Goal: Task Accomplishment & Management: Manage account settings

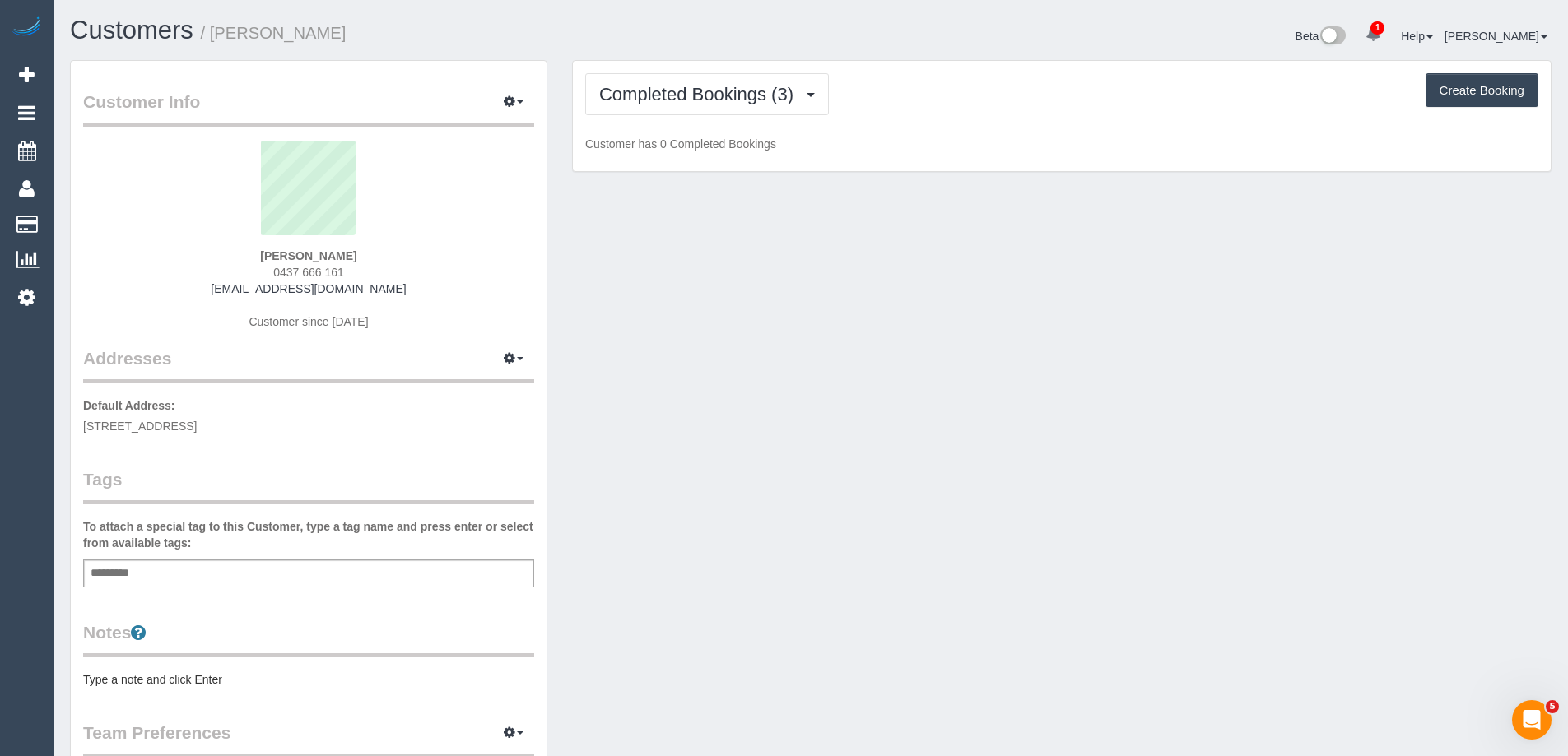
scroll to position [1220, 1568]
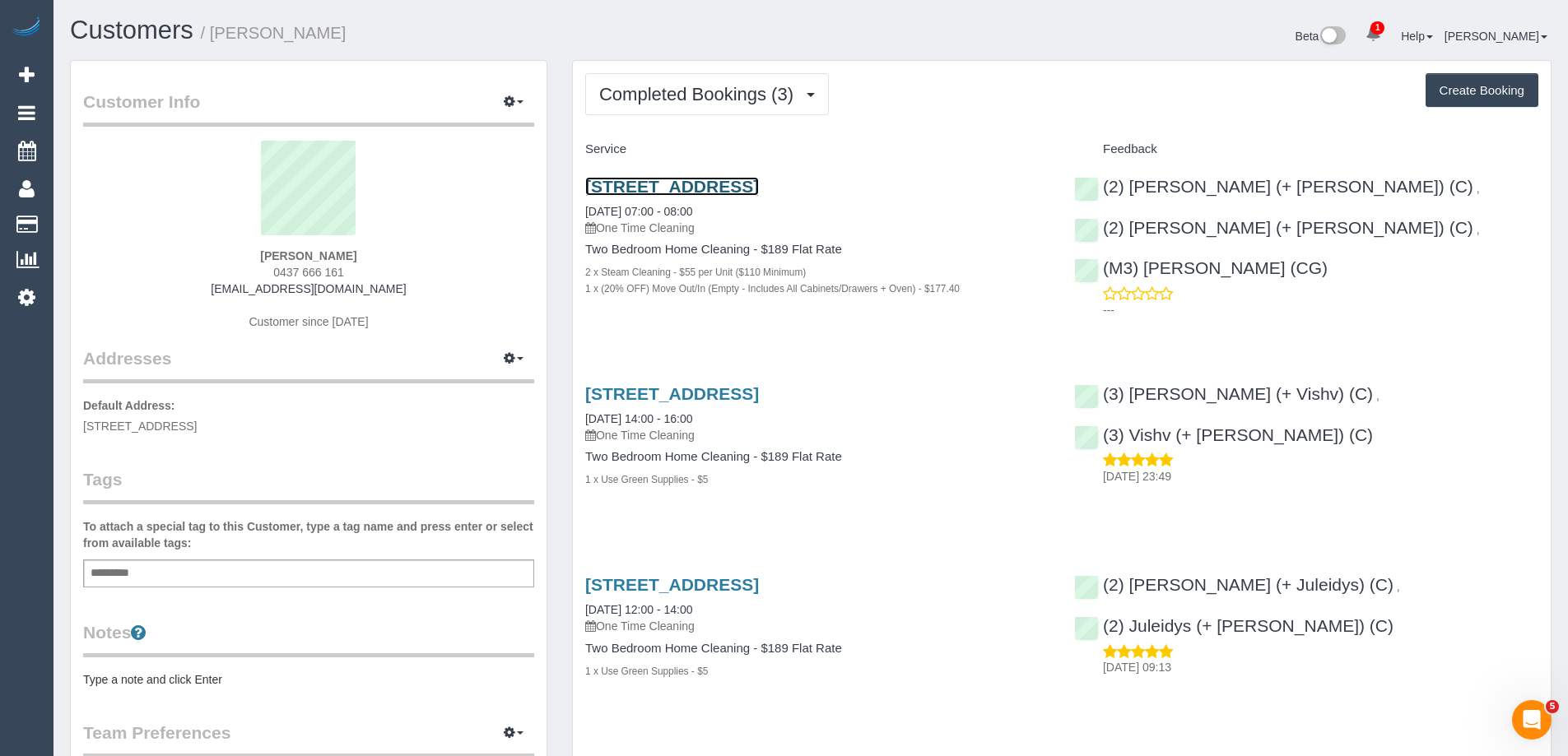
click at [698, 184] on link "190 Bank Street, South Melbourne, VIC 3205" at bounding box center [671, 186] width 173 height 19
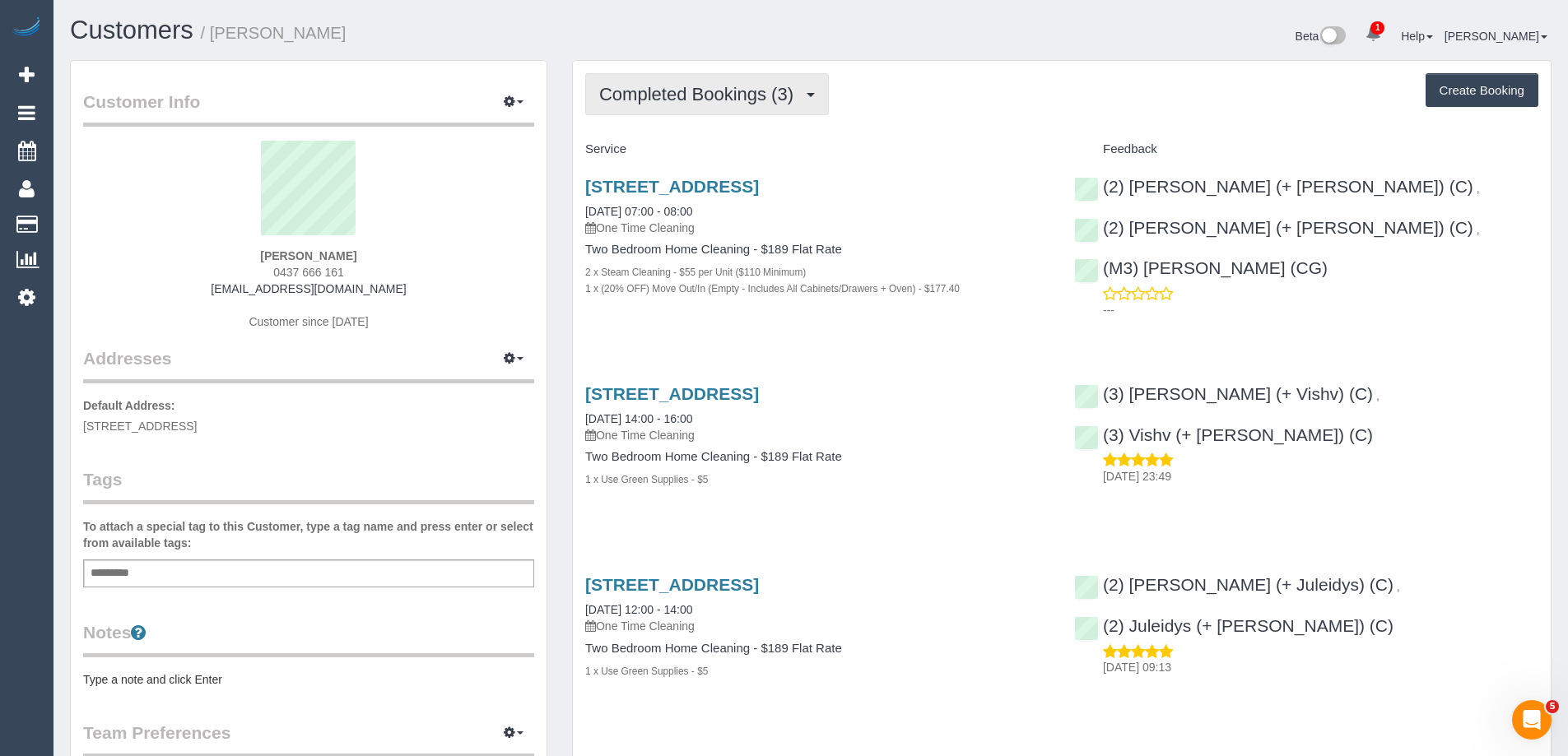
click at [700, 73] on button "Completed Bookings (3)" at bounding box center [706, 94] width 244 height 42
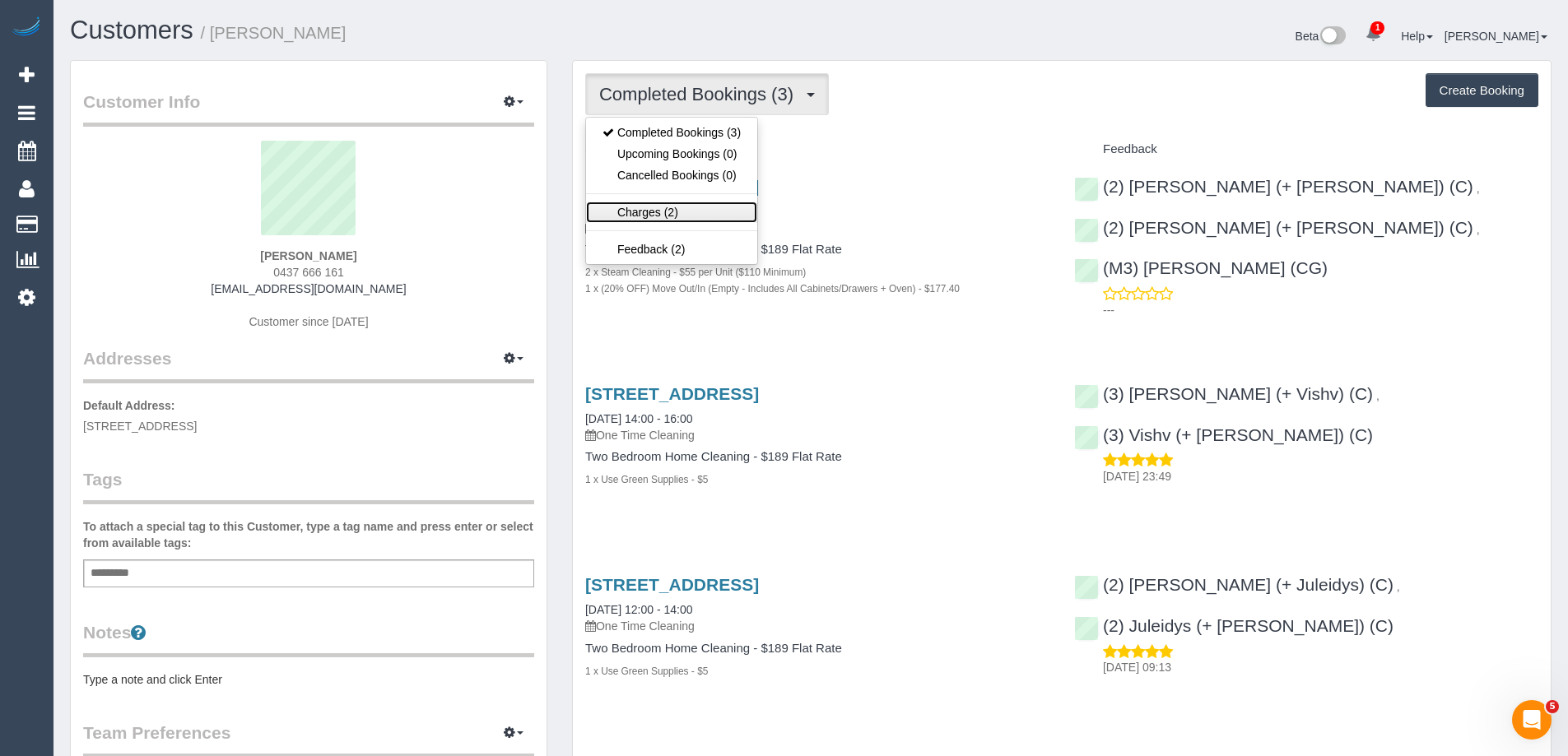
click at [672, 205] on link "Charges (2)" at bounding box center [671, 212] width 171 height 22
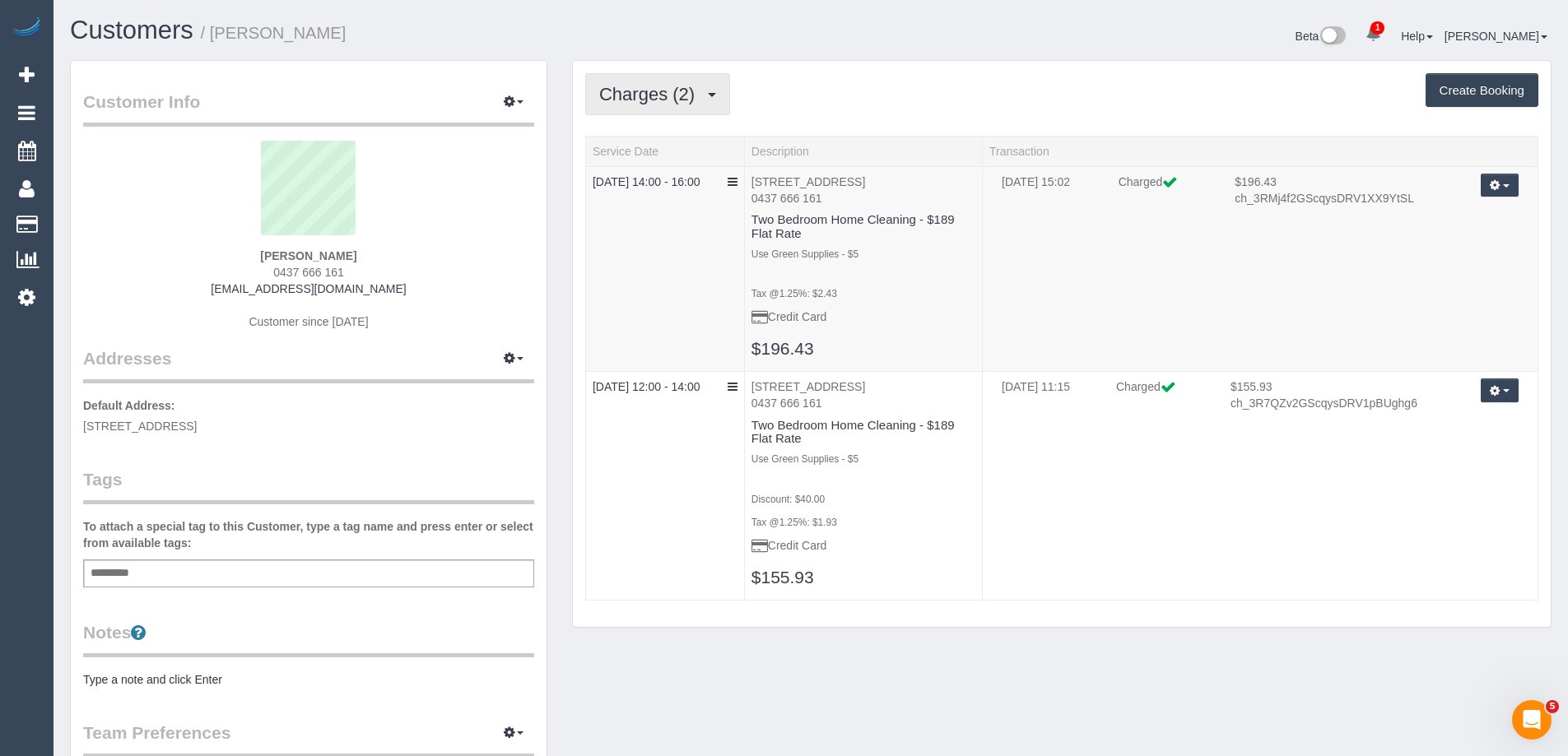
click at [693, 91] on span "Charges (2)" at bounding box center [651, 94] width 104 height 21
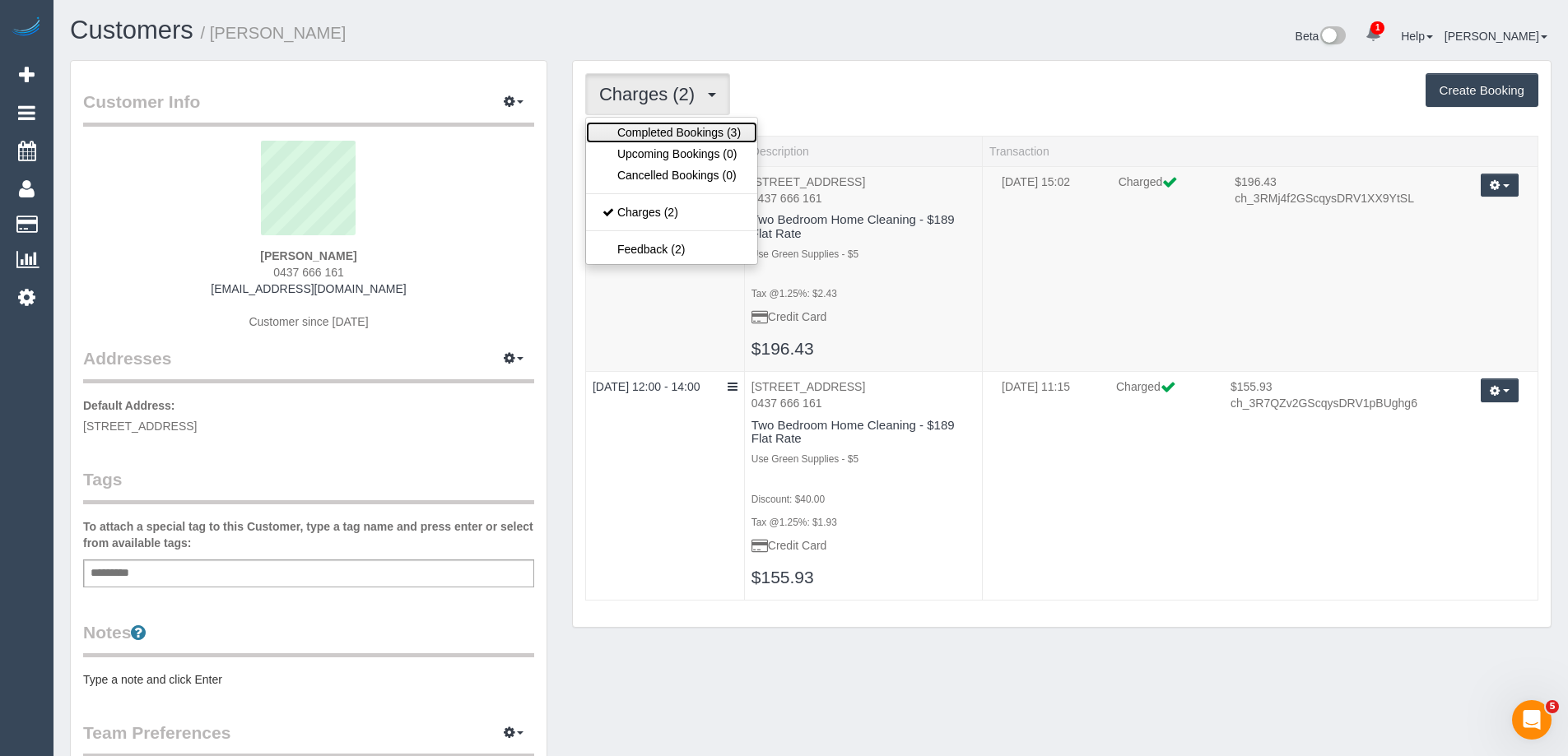
click at [680, 136] on link "Completed Bookings (3)" at bounding box center [671, 132] width 171 height 22
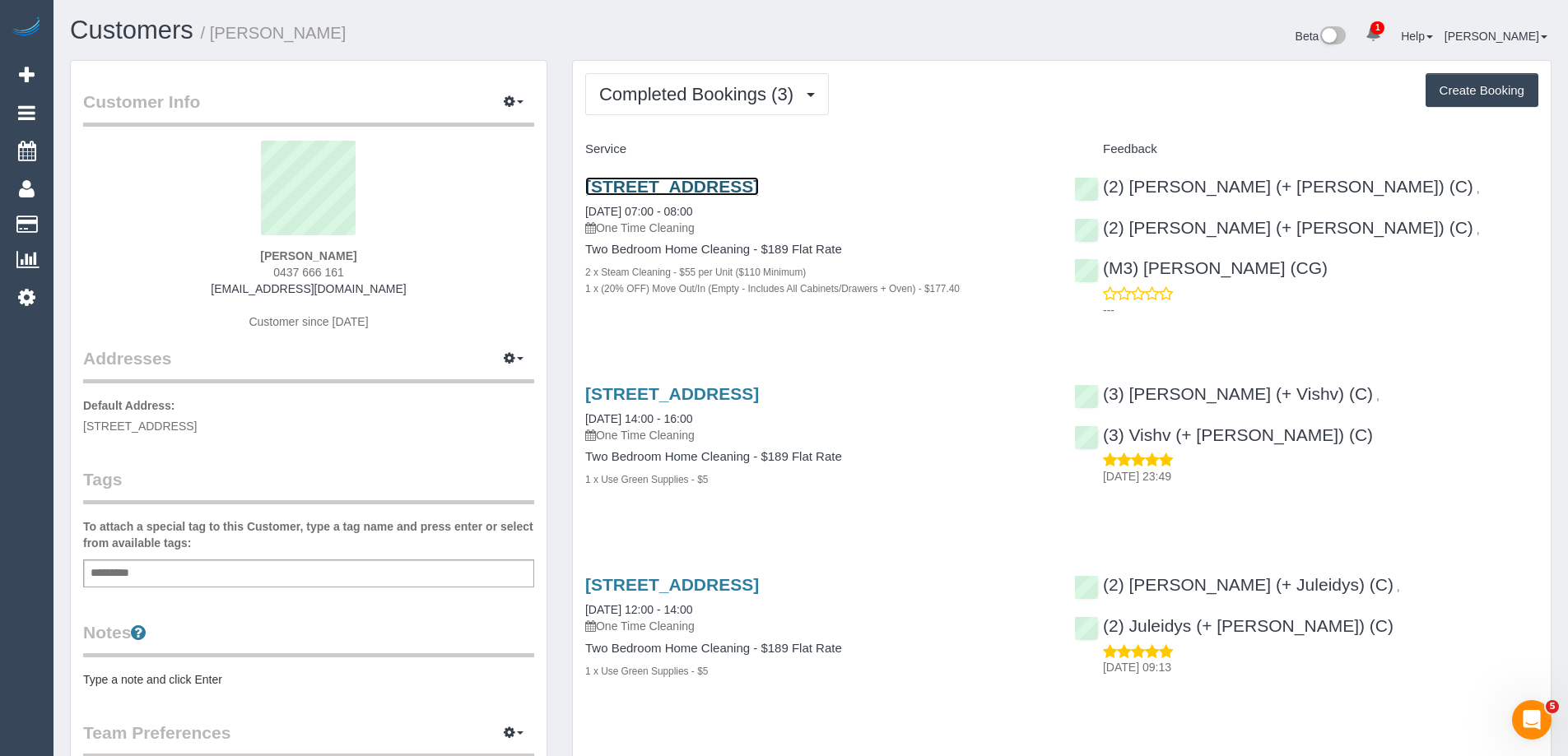
click at [671, 187] on link "190 Bank Street, South Melbourne, VIC 3205" at bounding box center [671, 186] width 173 height 19
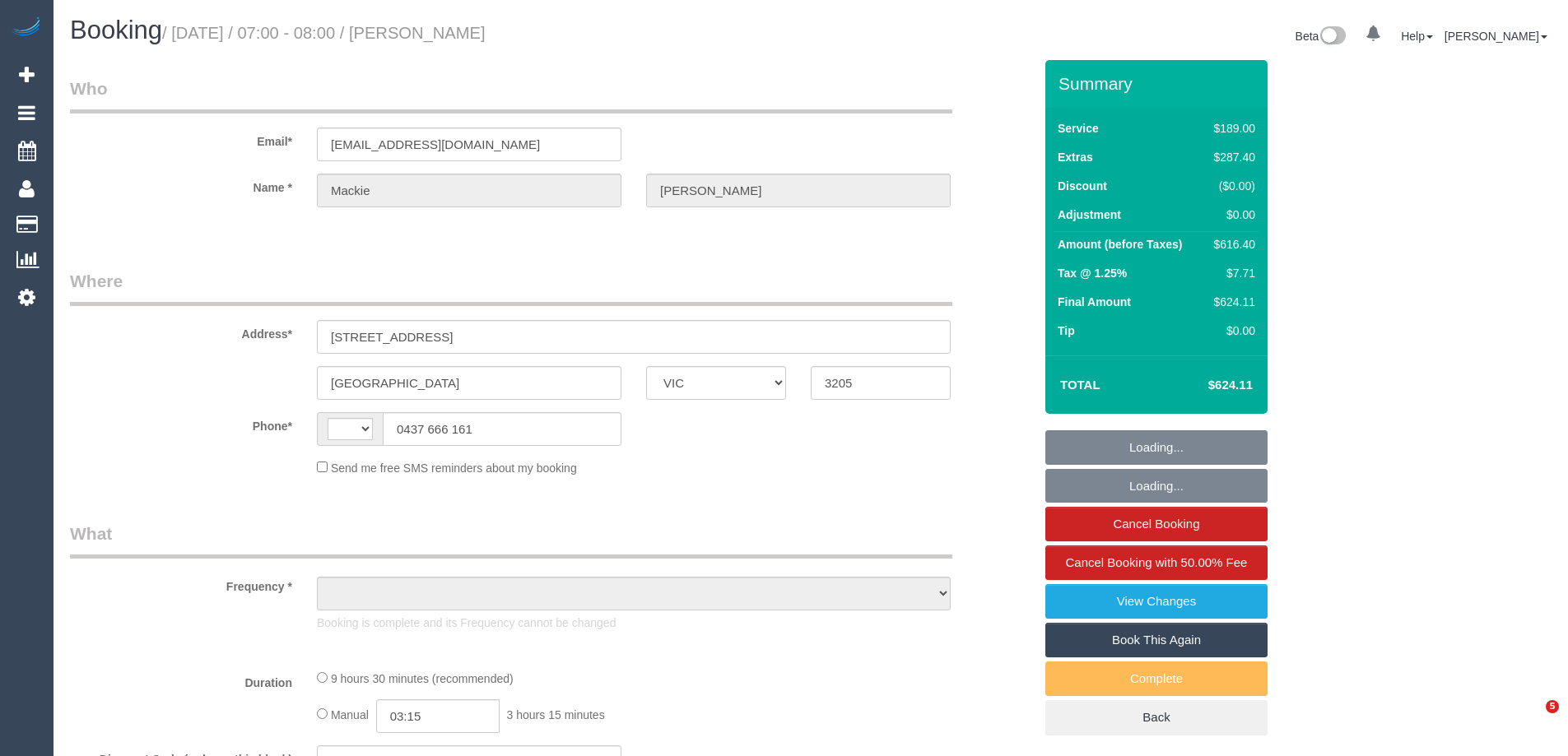
select select "VIC"
select select "string:stripe-pm_1RKDlb2GScqysDRVSwT3ubmh"
select select "string:AU"
select select "object:783"
select select "number:29"
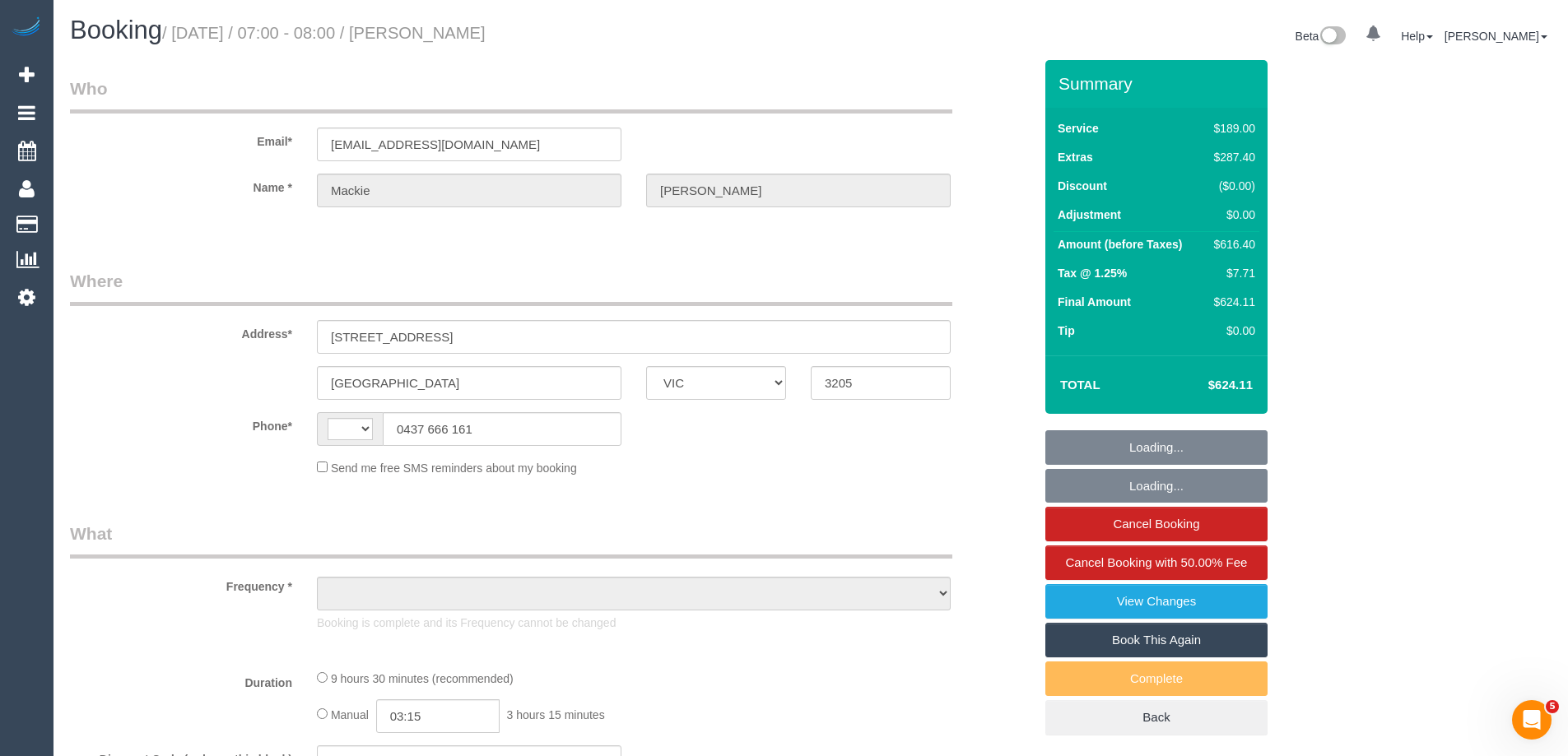
select select "number:14"
select select "number:20"
select select "number:25"
select select "number:33"
select select "number:13"
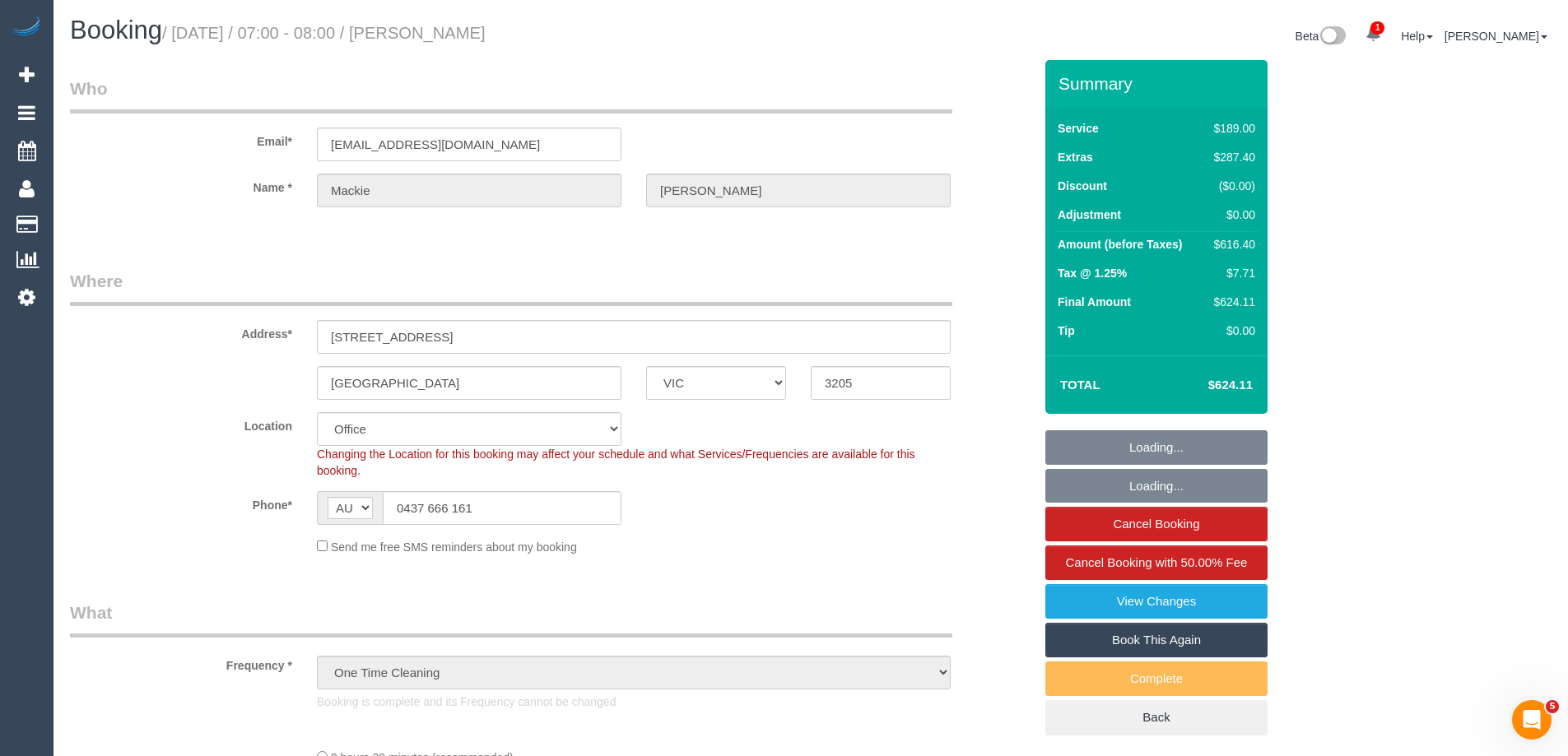
select select "object:884"
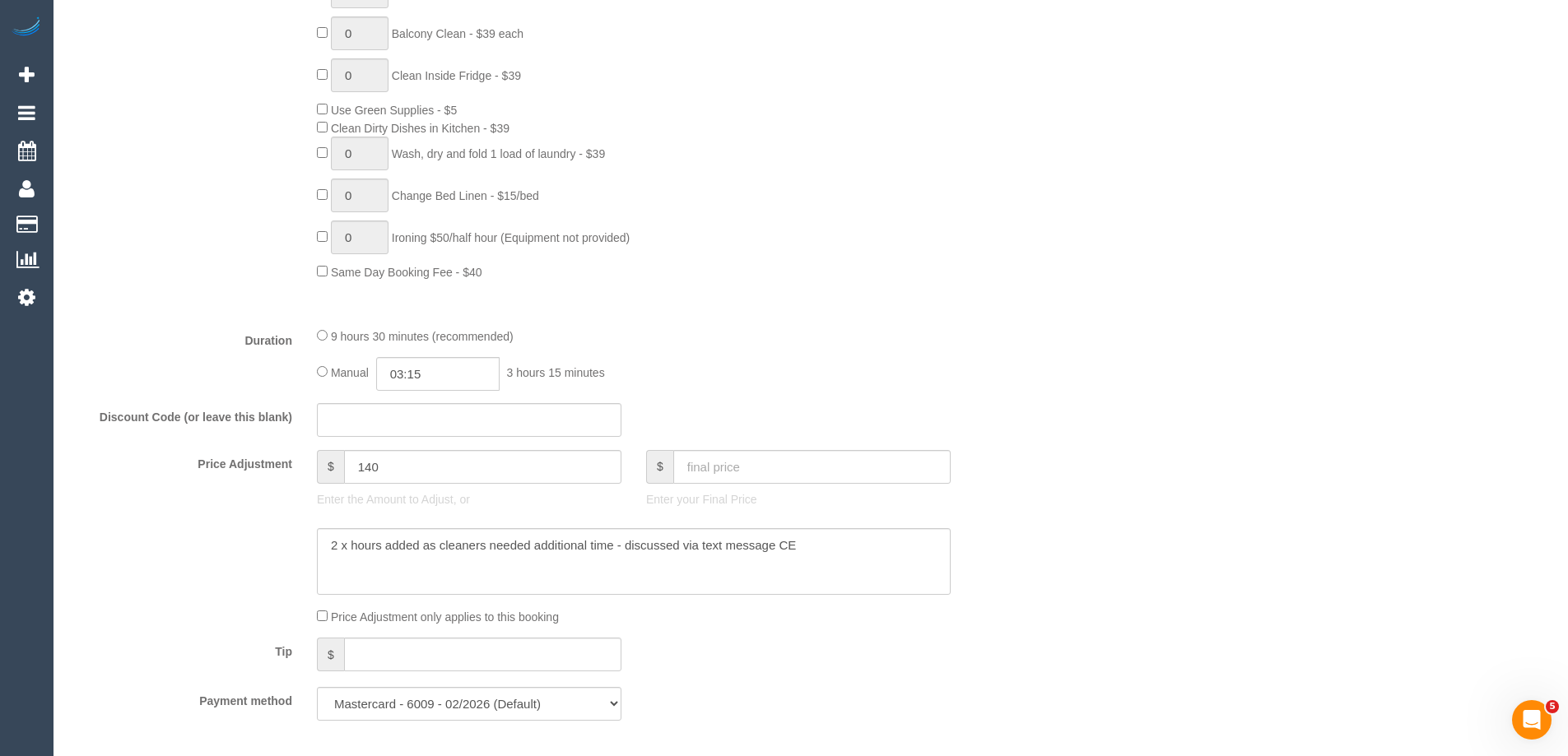
scroll to position [1316, 0]
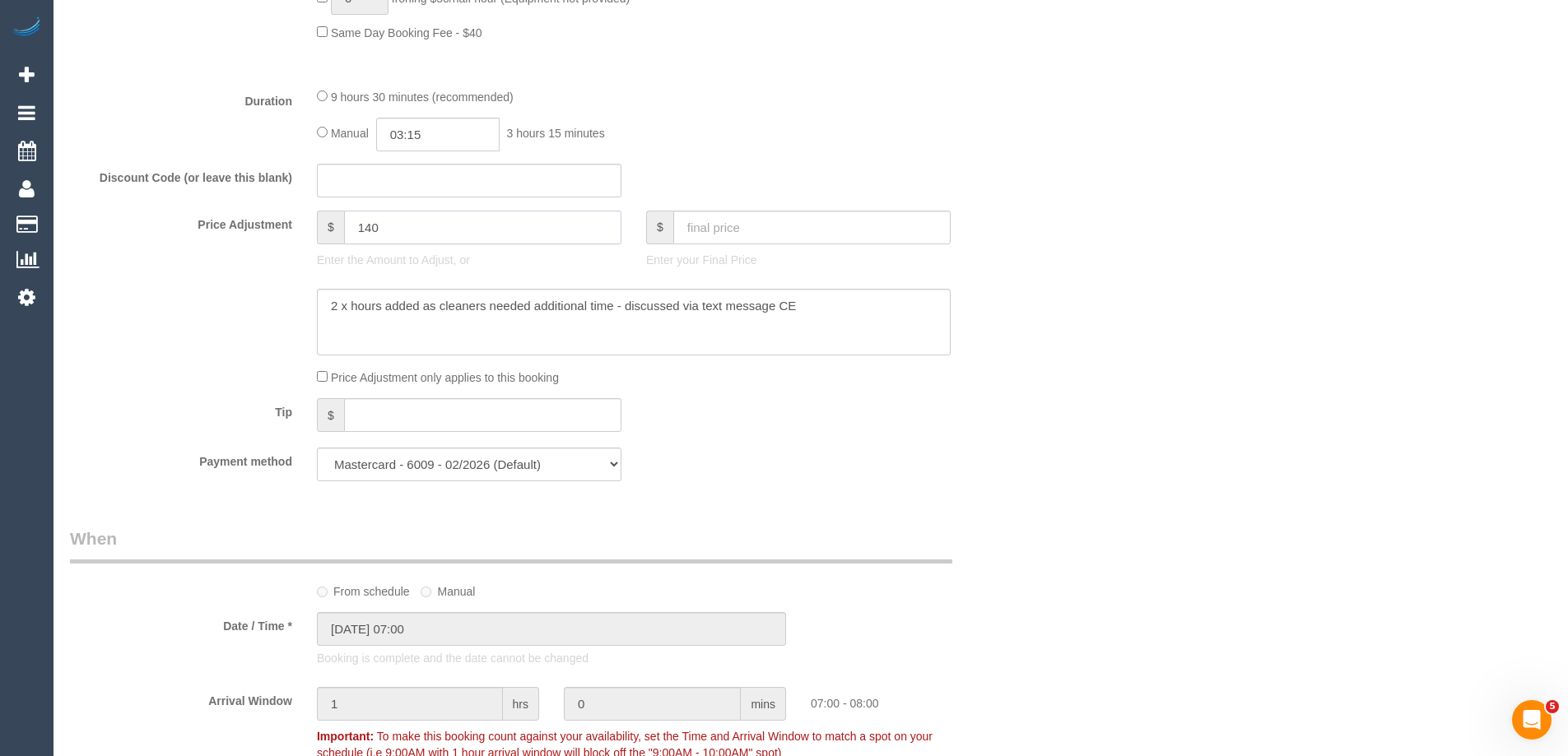
click at [419, 234] on input "140" at bounding box center [482, 228] width 277 height 34
paste input "3.15"
type input "153.15"
click at [826, 328] on textarea at bounding box center [633, 323] width 634 height 68
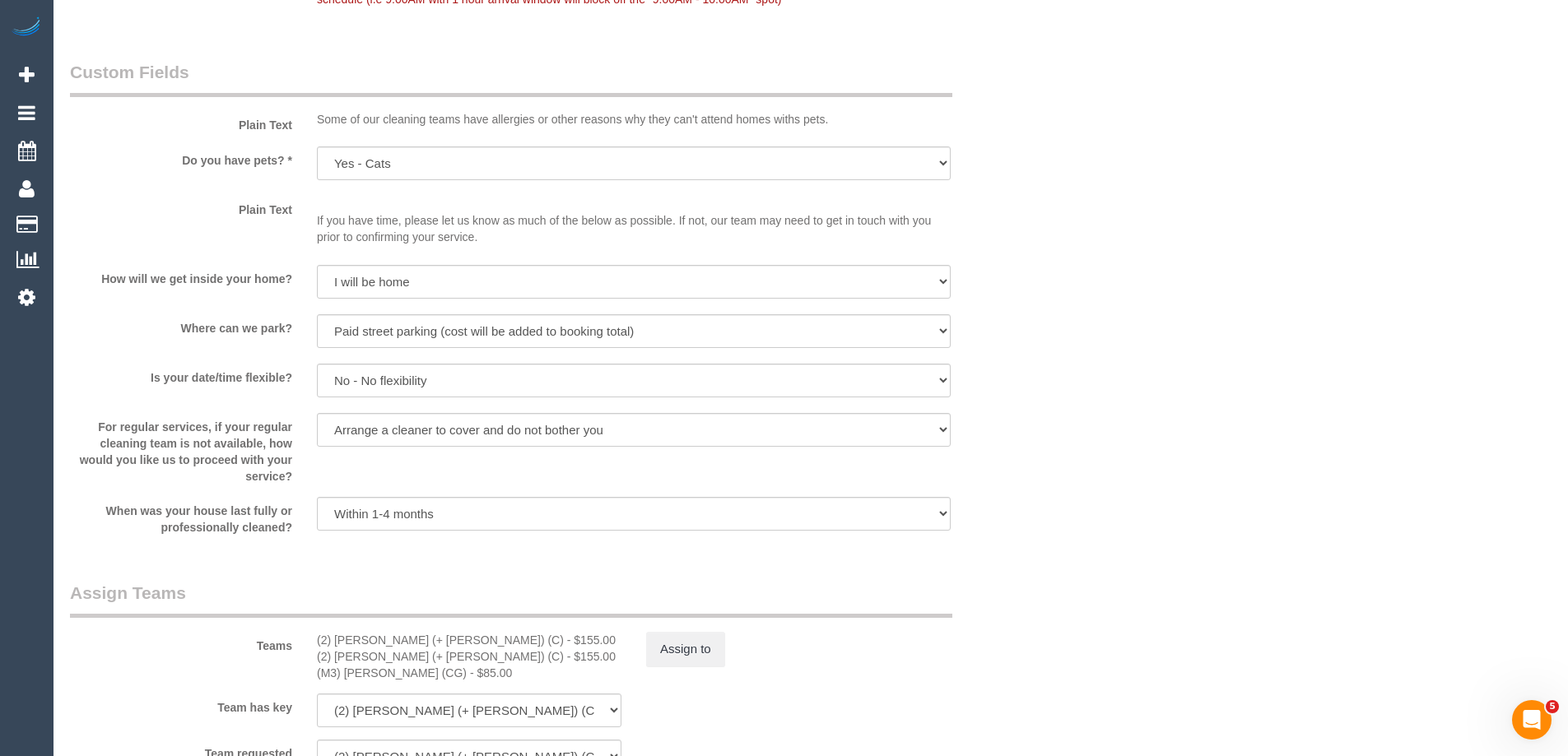
scroll to position [2550, 0]
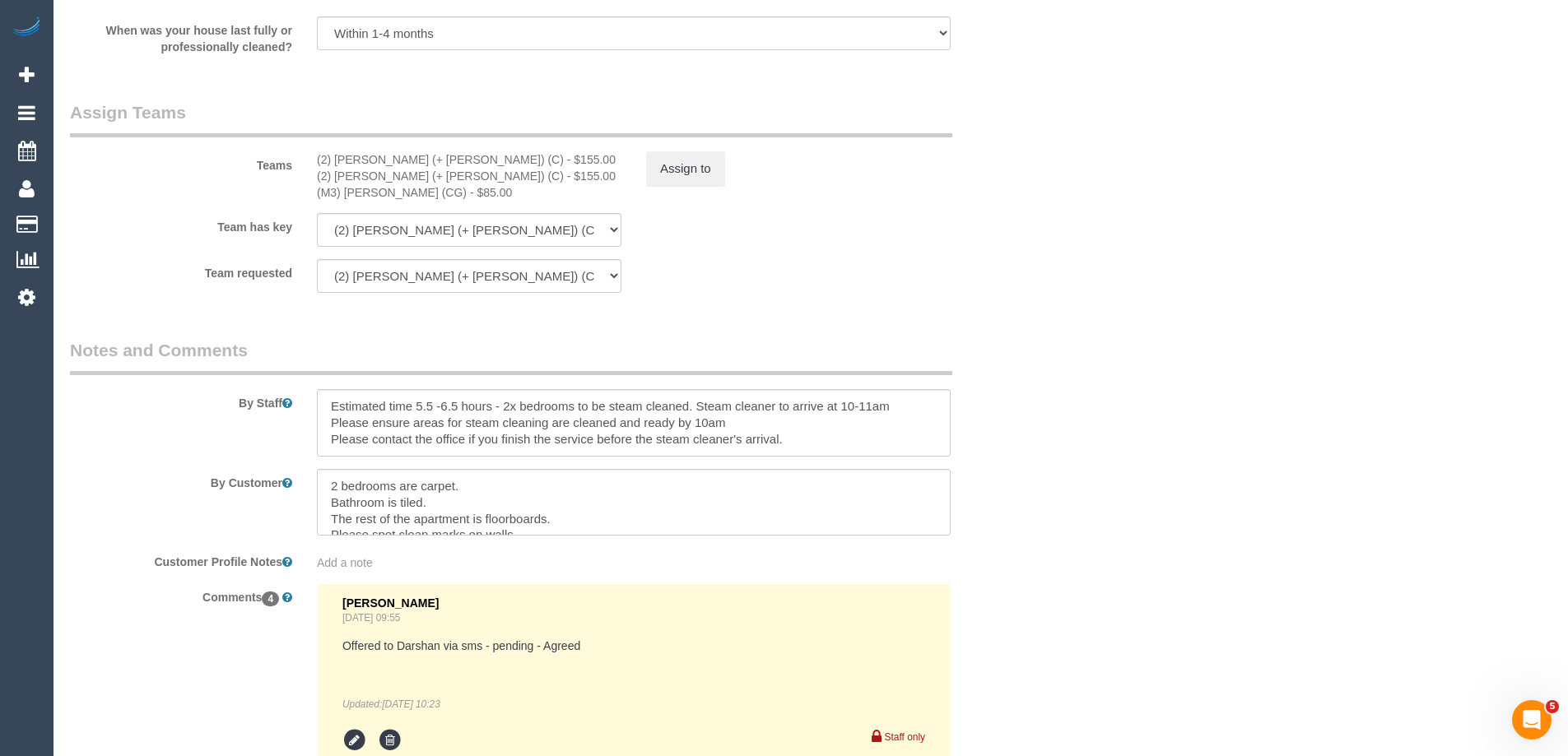
type textarea "2 x hours added as cleaners needed additional time - discussed via text message…"
click at [708, 170] on button "Assign to" at bounding box center [686, 169] width 79 height 35
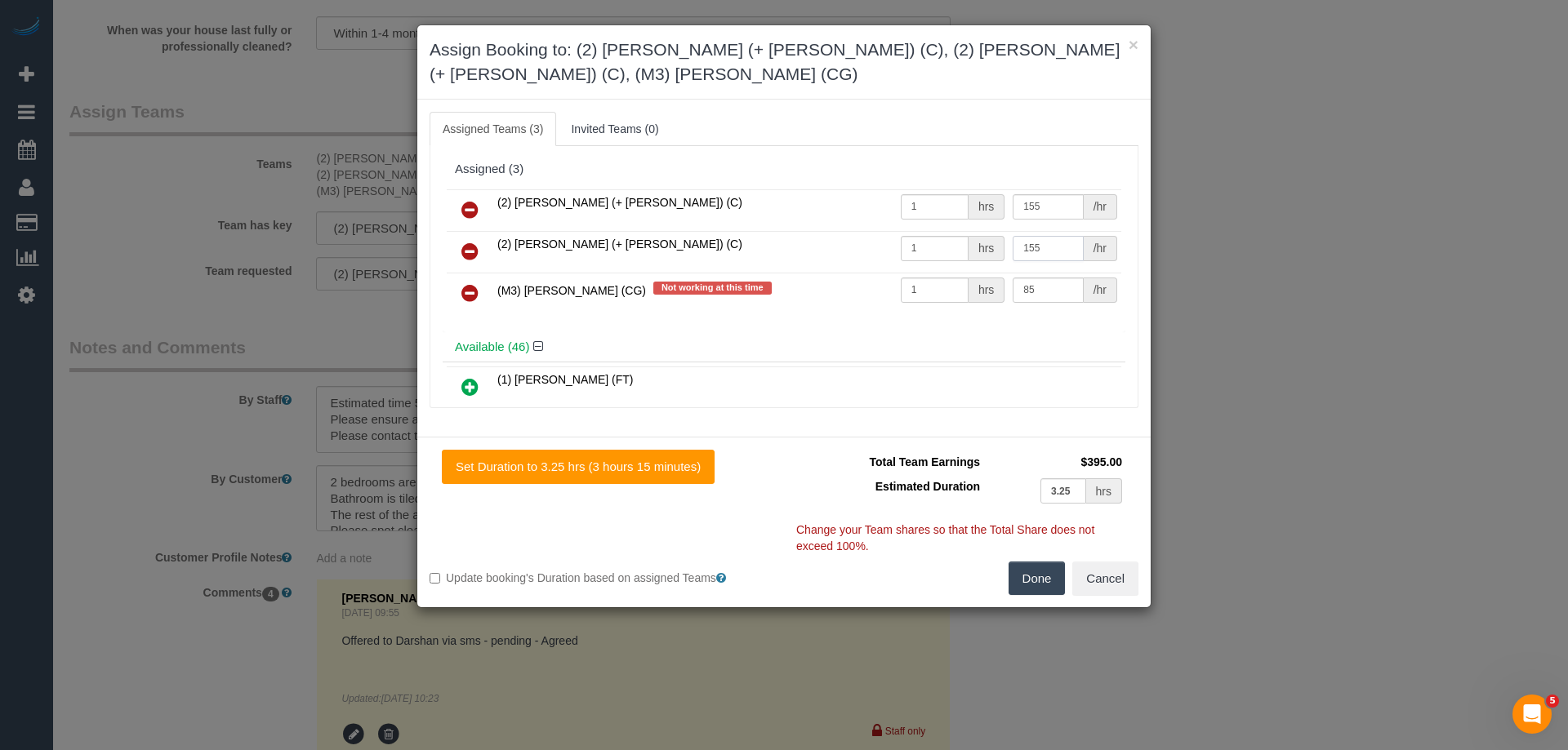
click at [1058, 236] on input "155" at bounding box center [1048, 248] width 70 height 25
paste input "68.1"
type input "168.15"
click at [1041, 561] on button "Done" at bounding box center [1036, 578] width 57 height 35
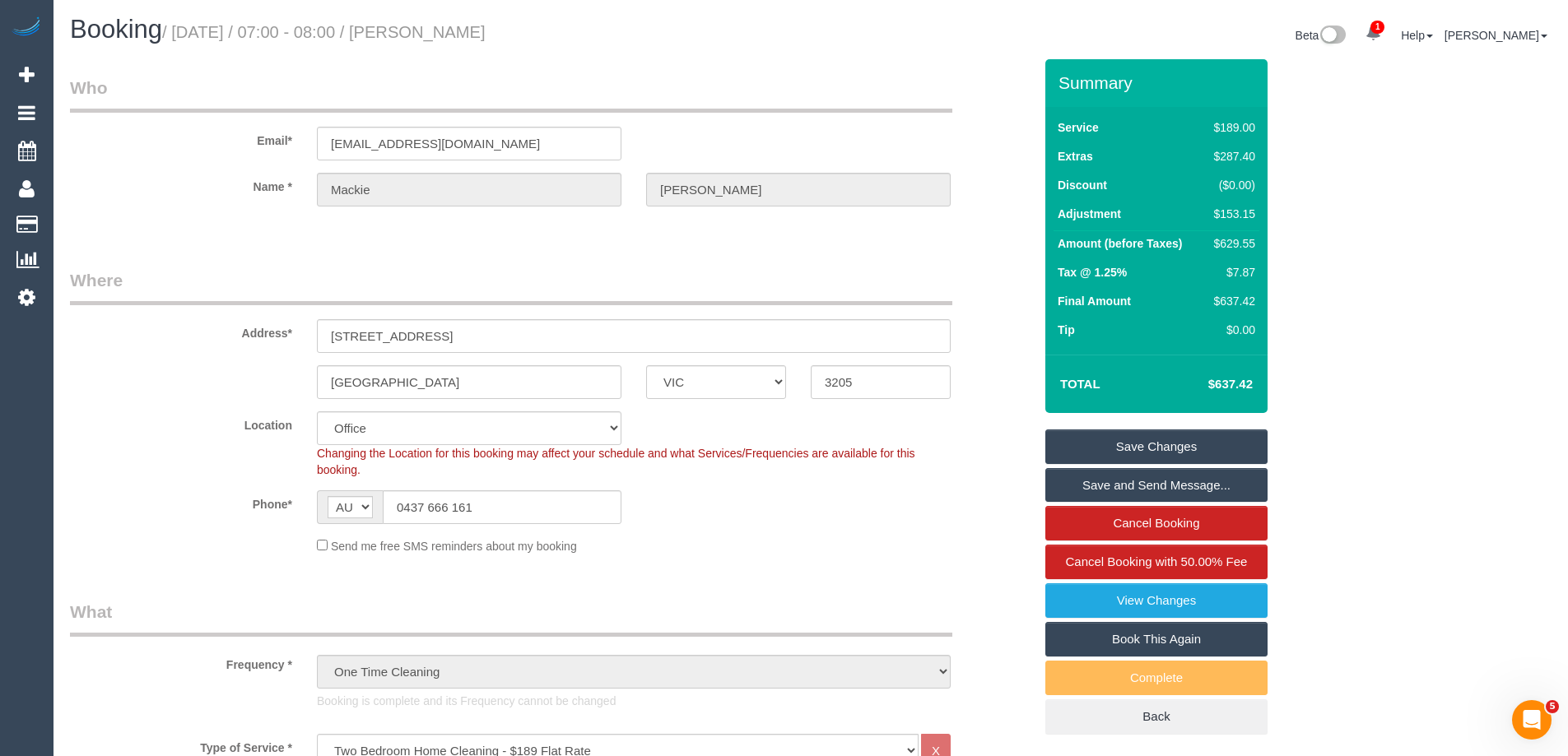
scroll to position [0, 0]
click at [550, 513] on input "0437 666 161" at bounding box center [501, 508] width 238 height 34
click at [551, 513] on input "0437 666 161" at bounding box center [501, 508] width 238 height 34
click at [552, 513] on input "0437 666 161" at bounding box center [501, 508] width 238 height 34
click at [1119, 449] on link "Save Changes" at bounding box center [1156, 447] width 222 height 35
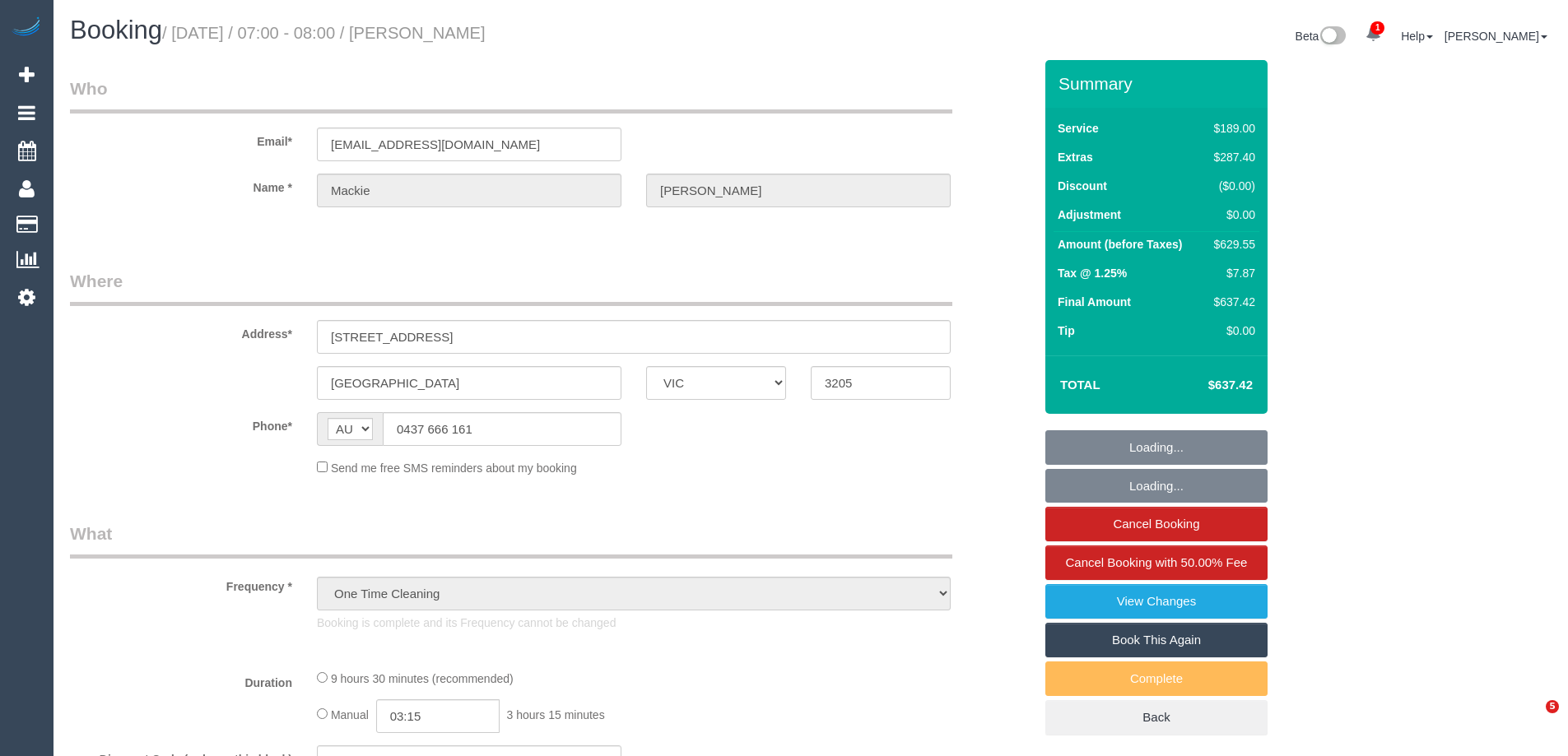
select select "VIC"
select select "string:stripe-pm_1RKDlb2GScqysDRVSwT3ubmh"
select select "number:29"
select select "number:14"
select select "number:20"
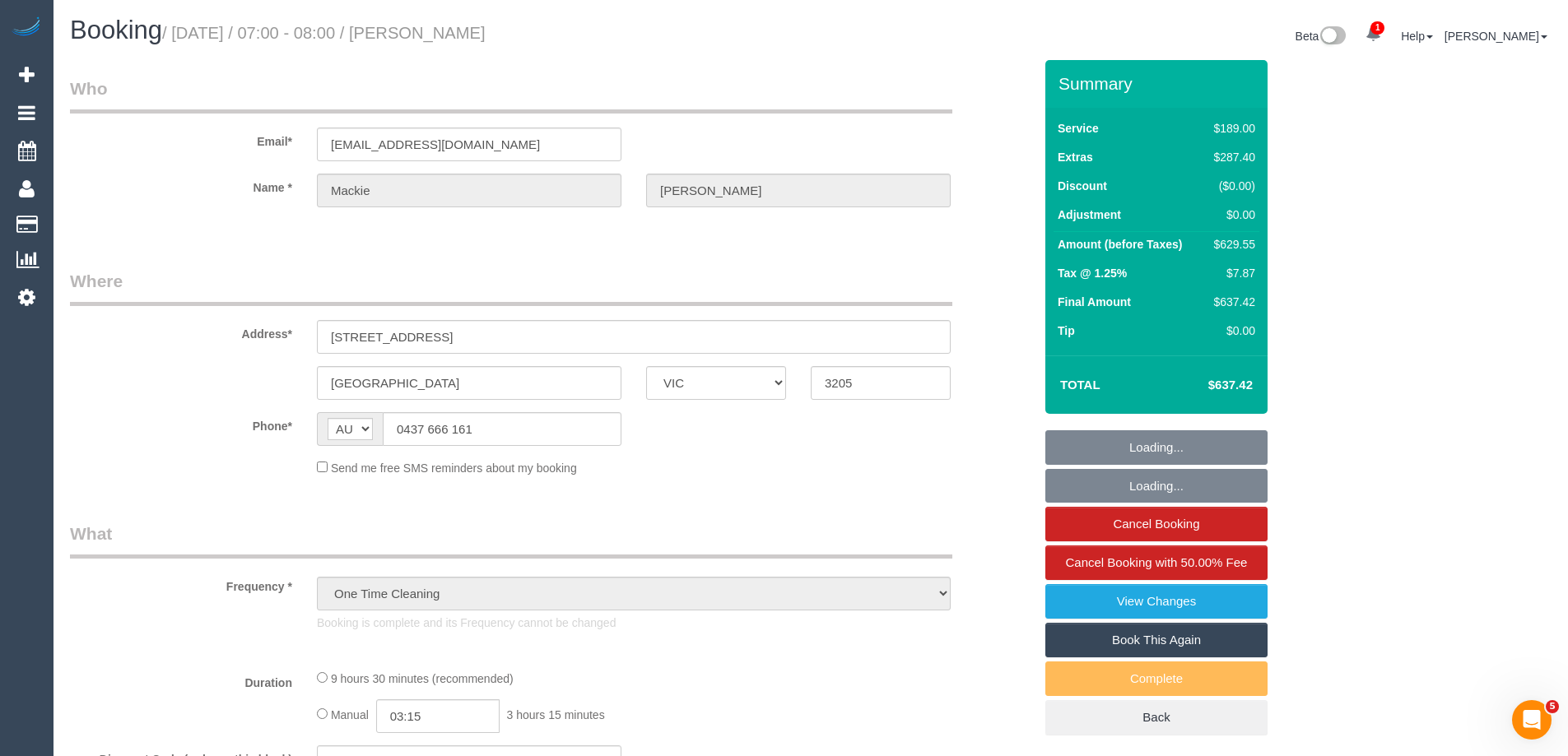
select select "number:25"
select select "number:33"
select select "number:13"
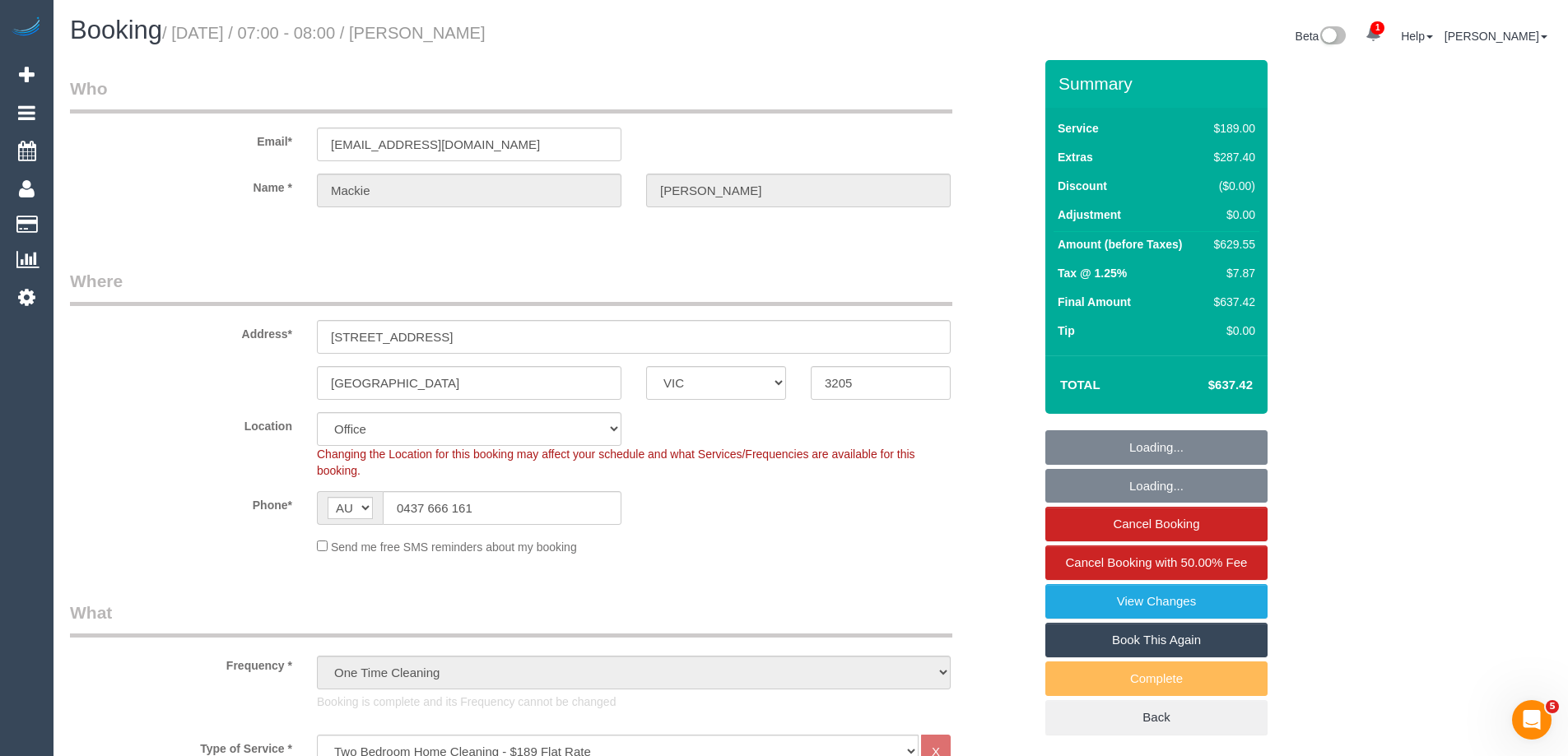
select select "object:884"
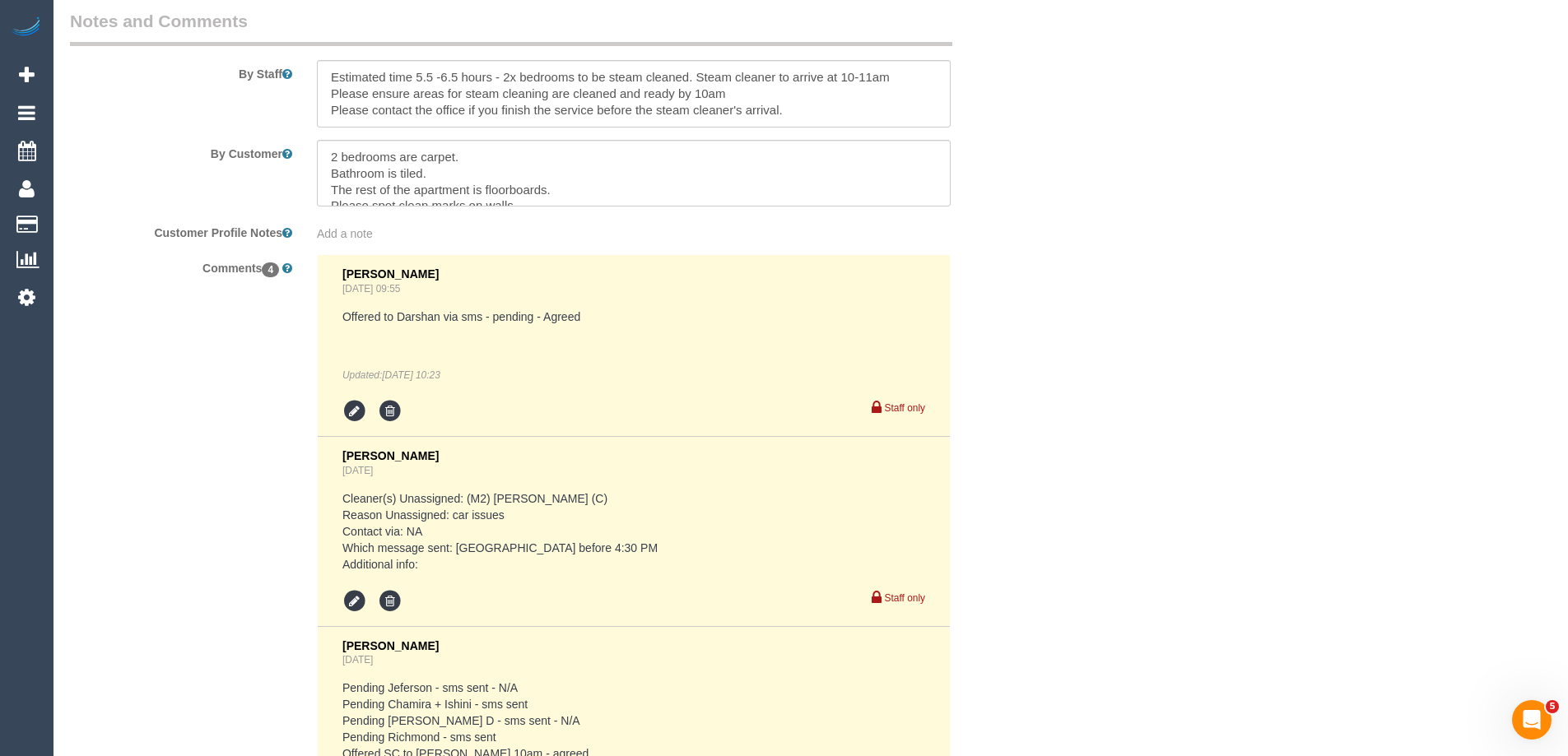
scroll to position [2550, 0]
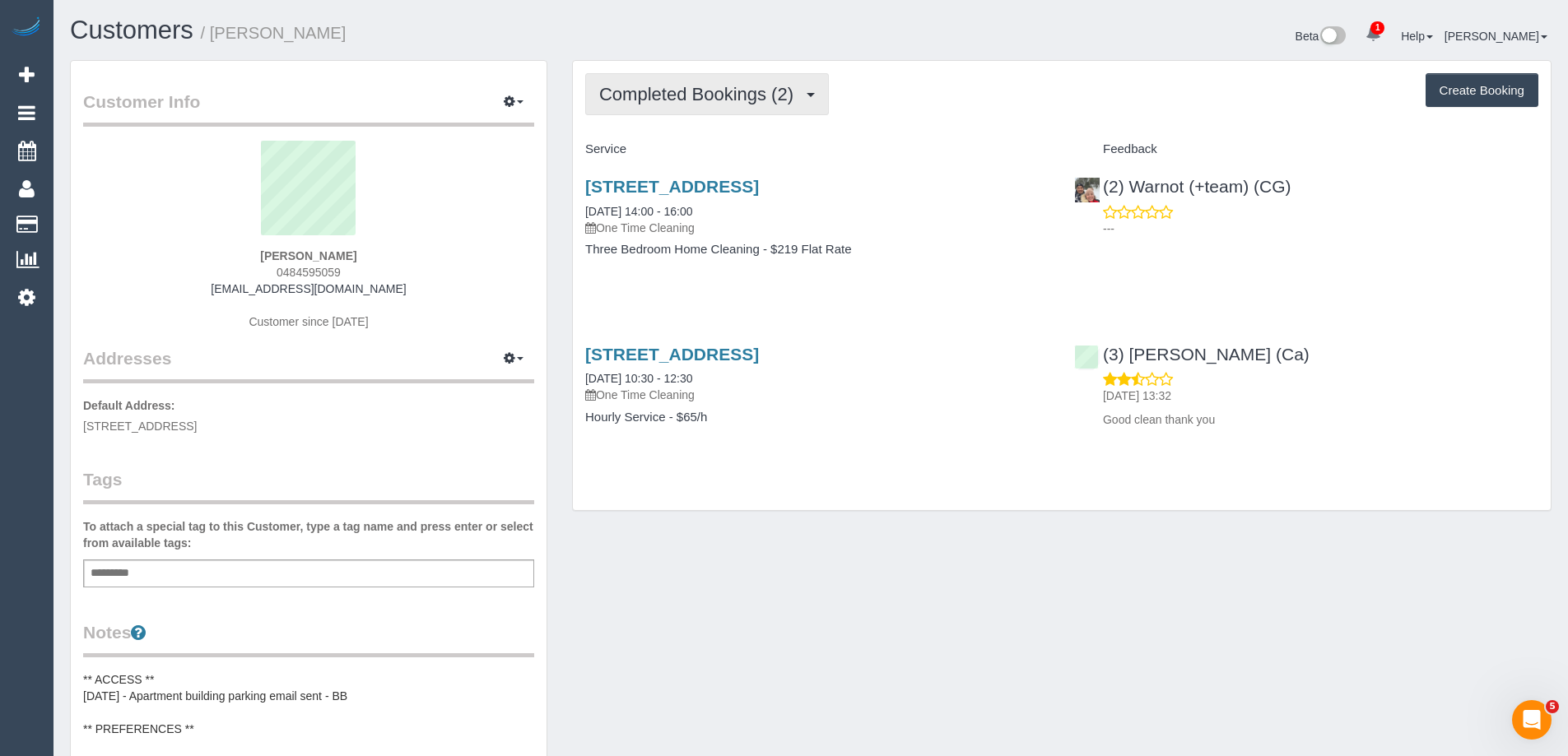
click at [724, 88] on span "Completed Bookings (2)" at bounding box center [700, 94] width 202 height 21
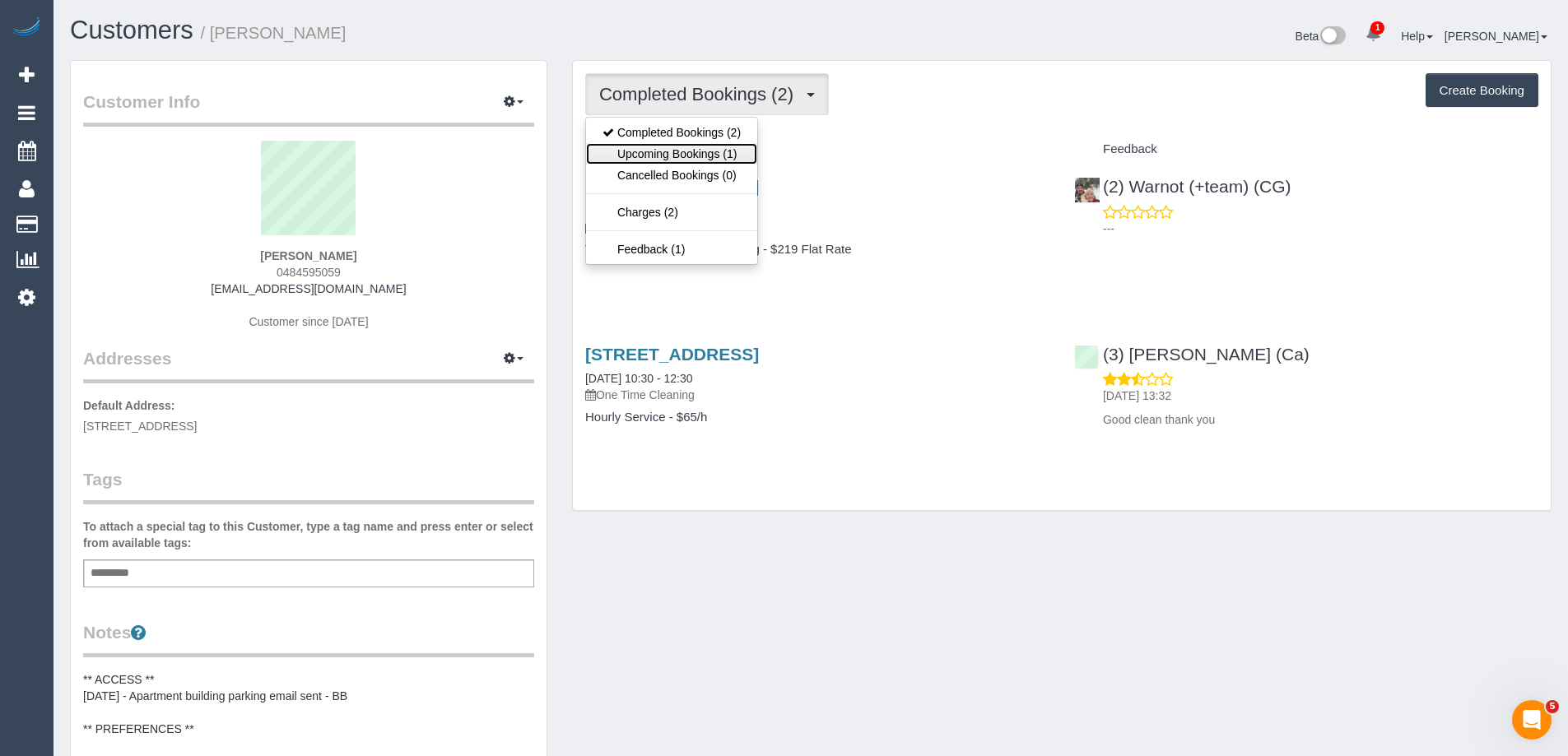
click at [719, 153] on link "Upcoming Bookings (1)" at bounding box center [671, 153] width 171 height 22
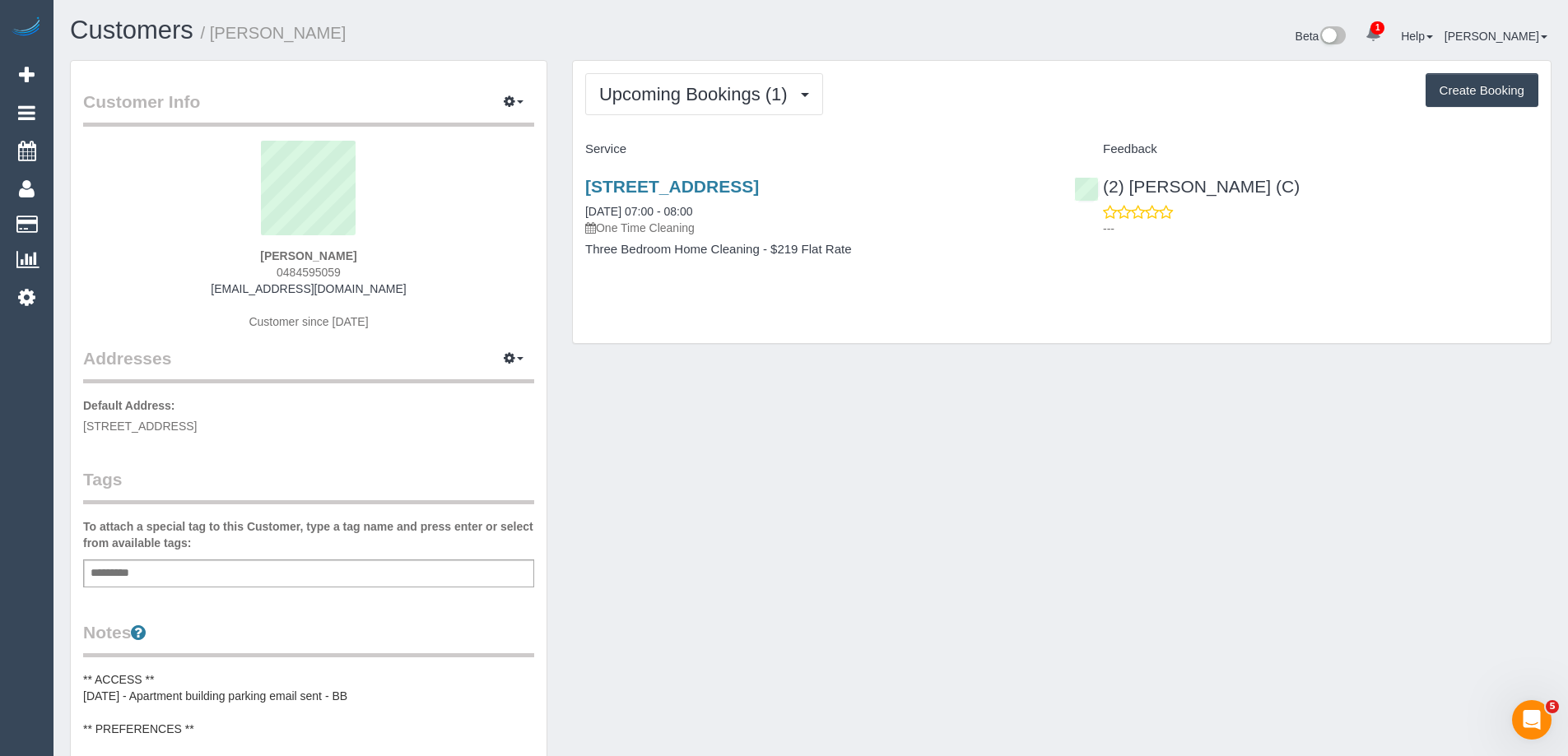
click at [224, 29] on small "/ Aliya Mastan" at bounding box center [273, 32] width 146 height 18
copy small "Aliya"
click at [759, 184] on link "9/417-419 Brunswick Road, Brunswick West, VIC 3055" at bounding box center [671, 186] width 173 height 19
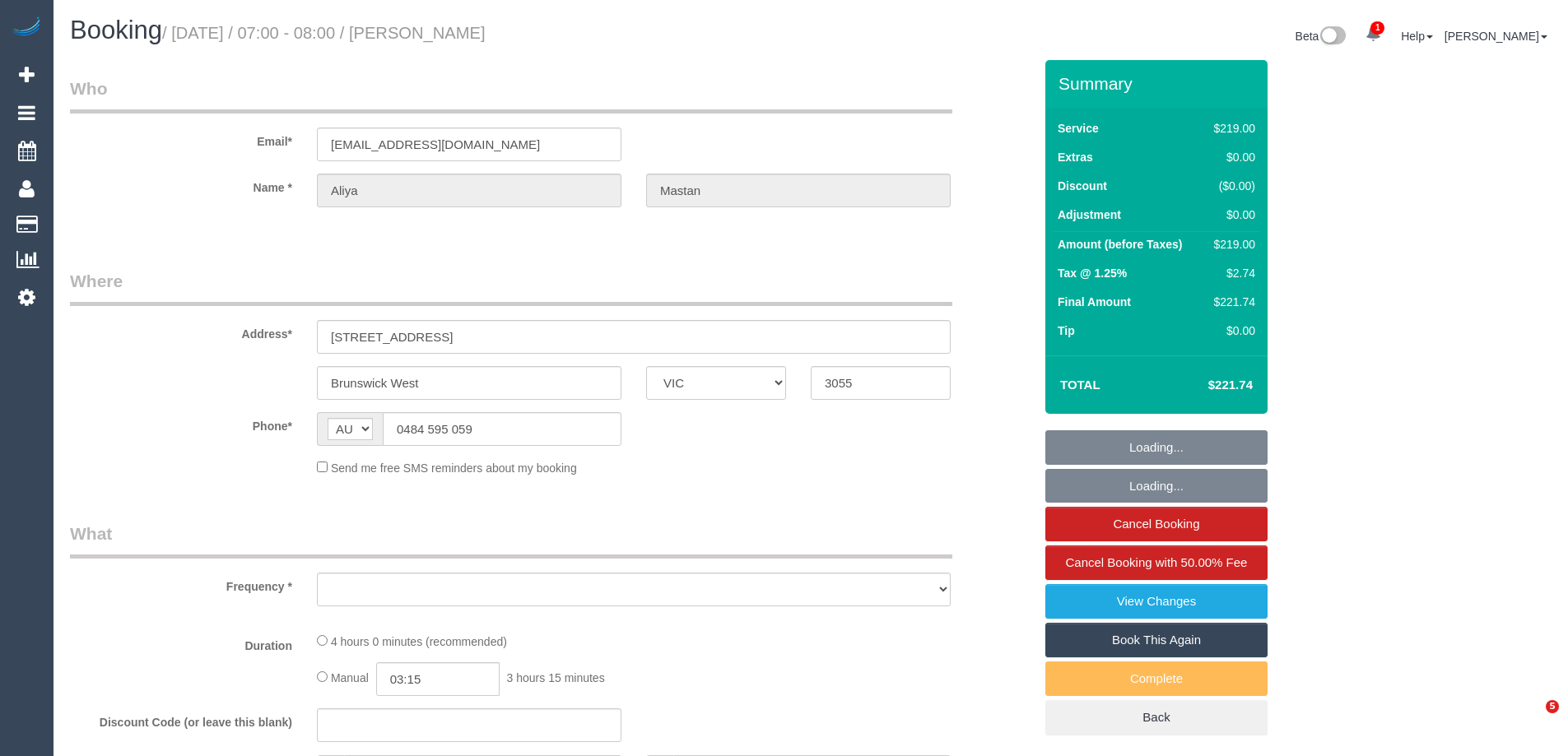
select select "VIC"
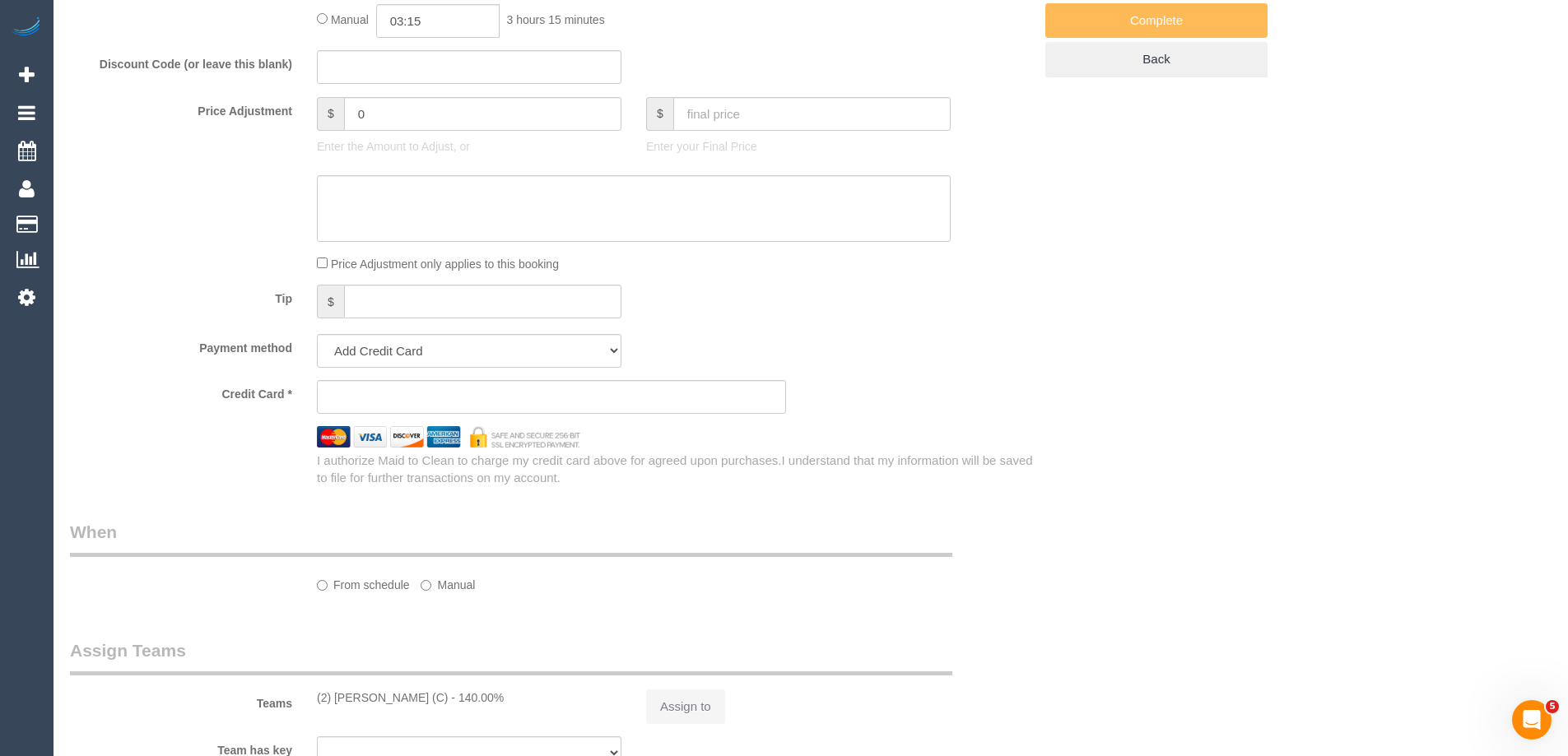
select select "number:28"
select select "number:14"
select select "number:18"
select select "number:22"
select select "number:12"
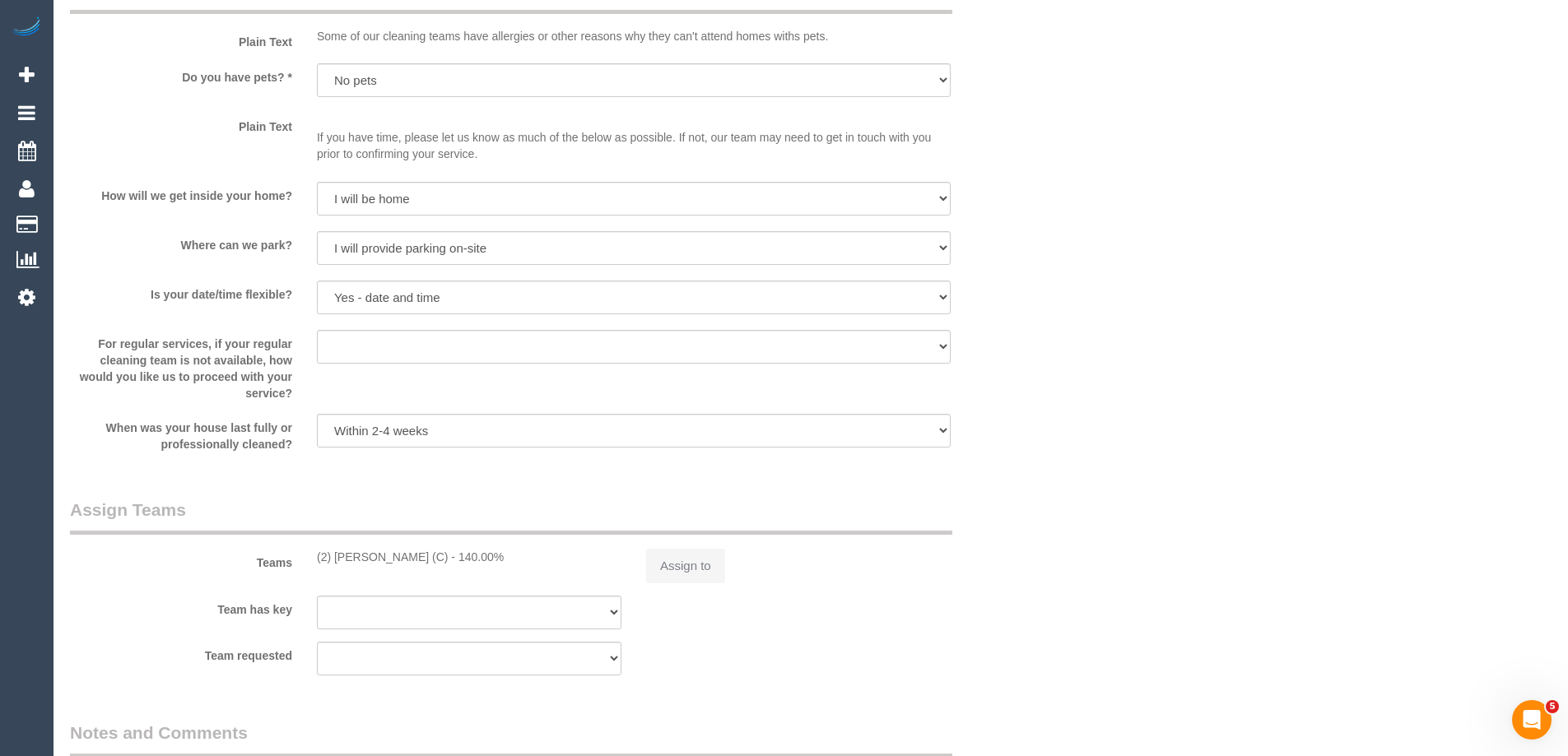
select select "object:710"
select select "string:stripe-pm_1RaVY52GScqysDRVpECGMi0S"
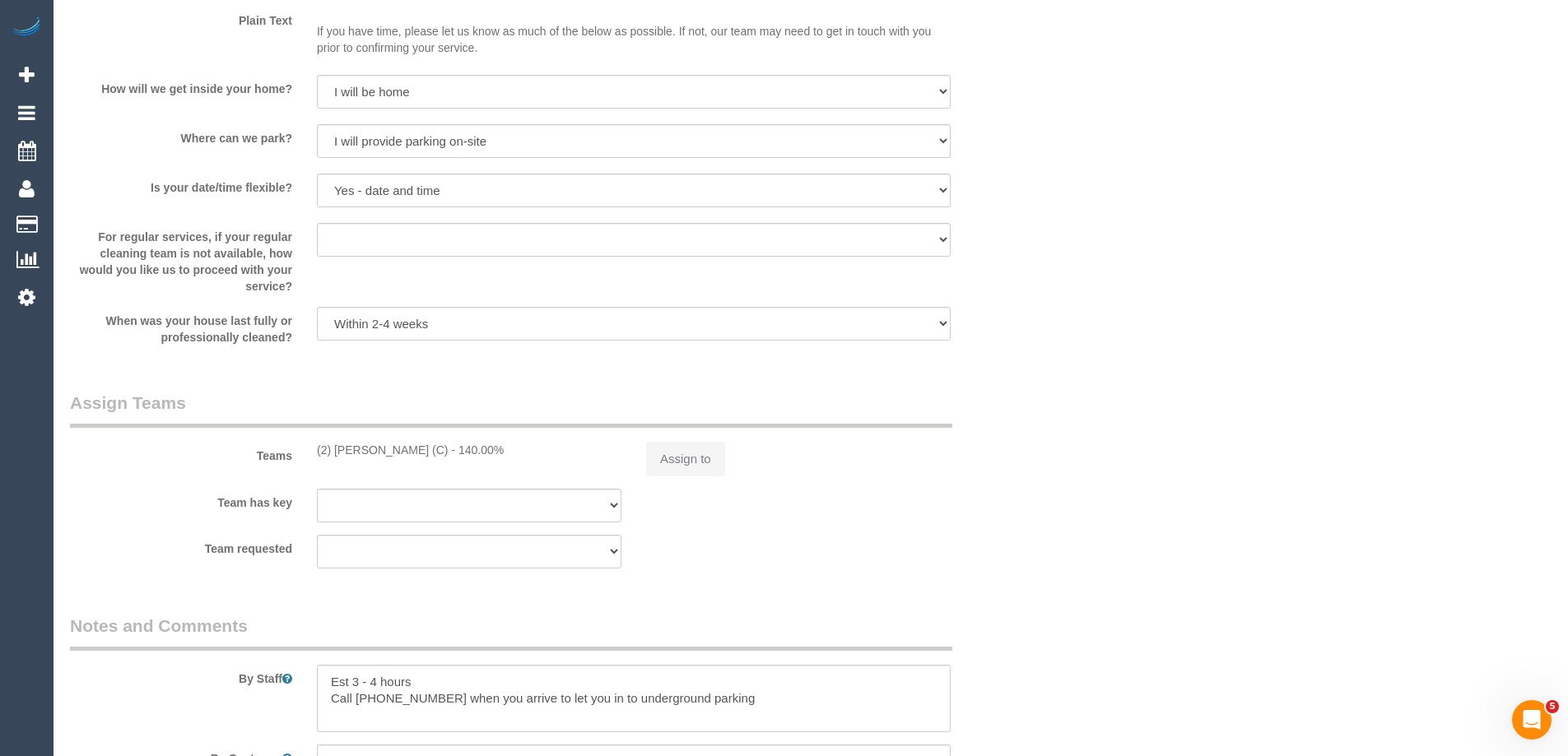
select select "object:715"
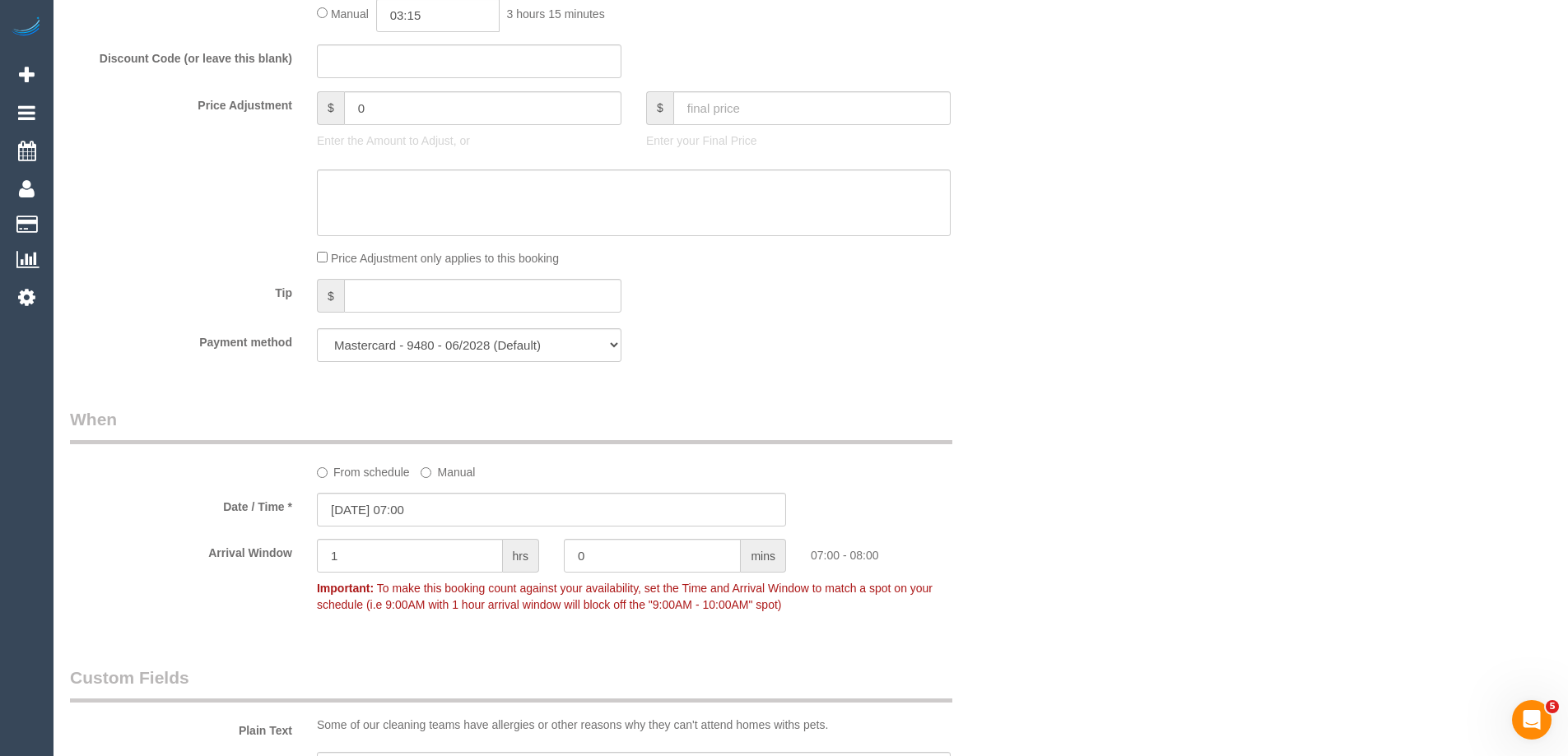
scroll to position [2742, 0]
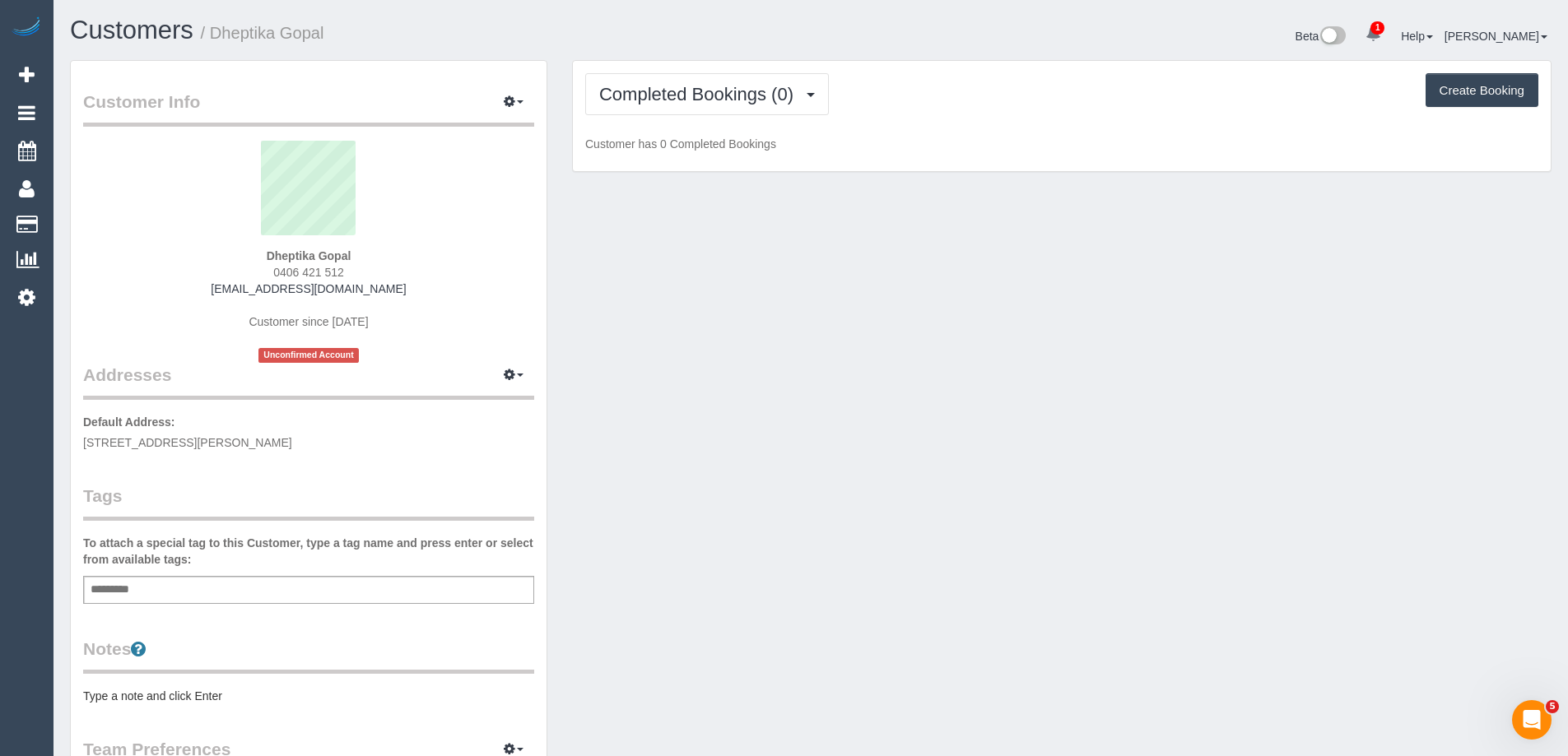
click at [157, 698] on pre "Type a note and click Enter" at bounding box center [308, 696] width 451 height 16
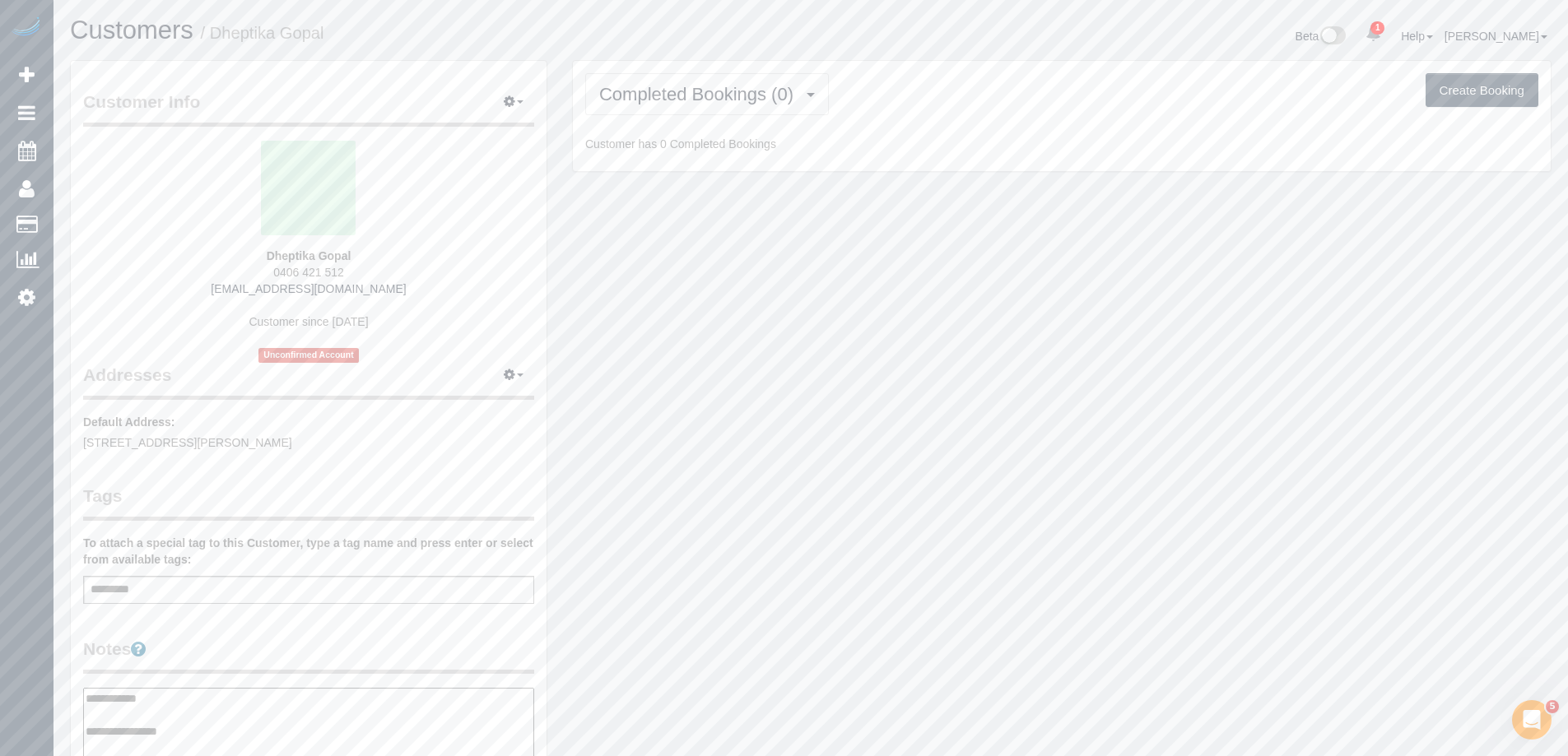
type textarea "**********"
click at [329, 622] on div "Customer Info Edit Contact Info Send Message Email Preferences Special Sales Ta…" at bounding box center [308, 682] width 476 height 1242
click at [679, 103] on span "Completed Bookings (0)" at bounding box center [700, 94] width 202 height 21
click at [687, 147] on link "Upcoming Bookings (1)" at bounding box center [671, 153] width 171 height 22
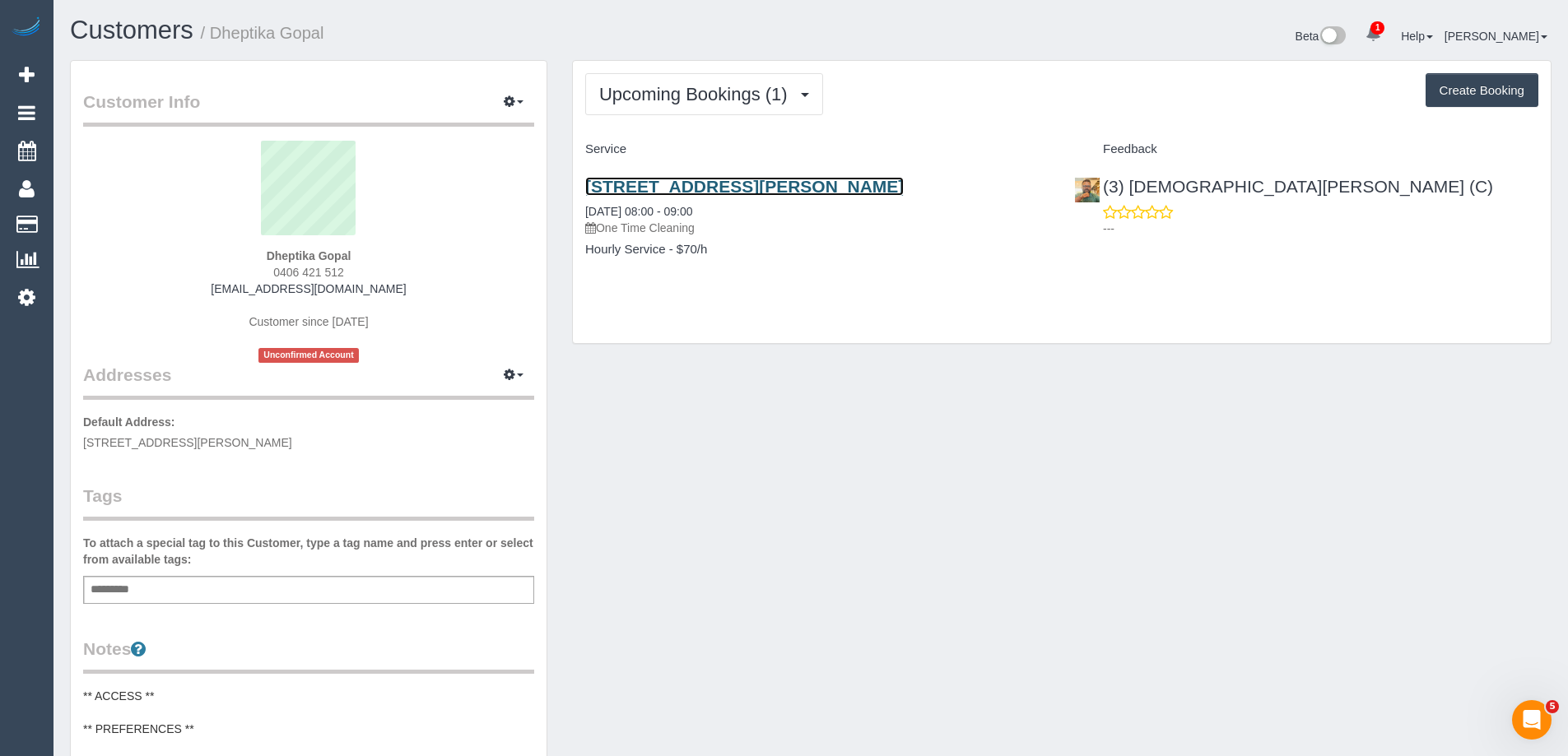
click at [688, 185] on link "2a Broughton Avenue, Reservoir, VIC 3073" at bounding box center [744, 186] width 318 height 19
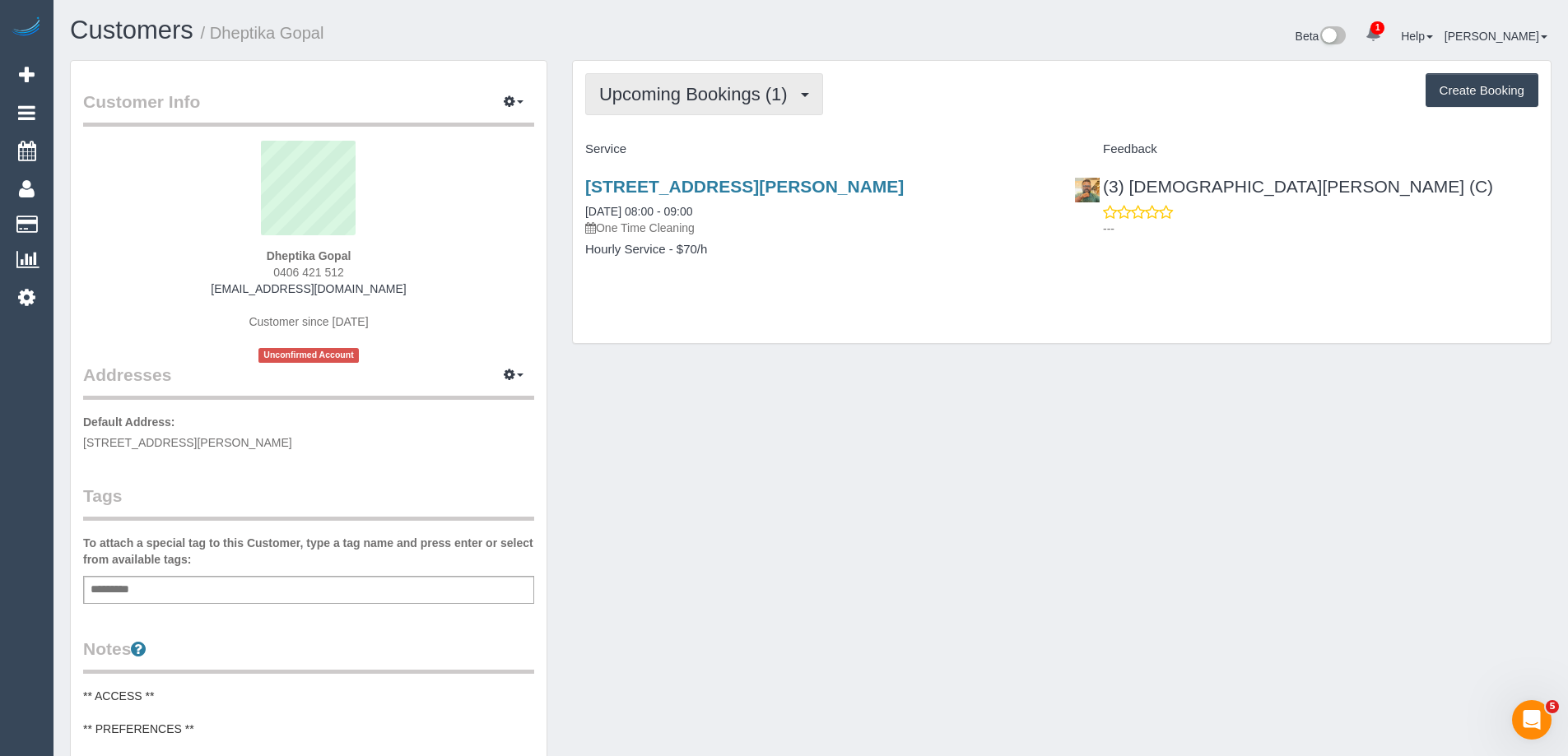
click at [758, 88] on span "Upcoming Bookings (1)" at bounding box center [697, 94] width 197 height 21
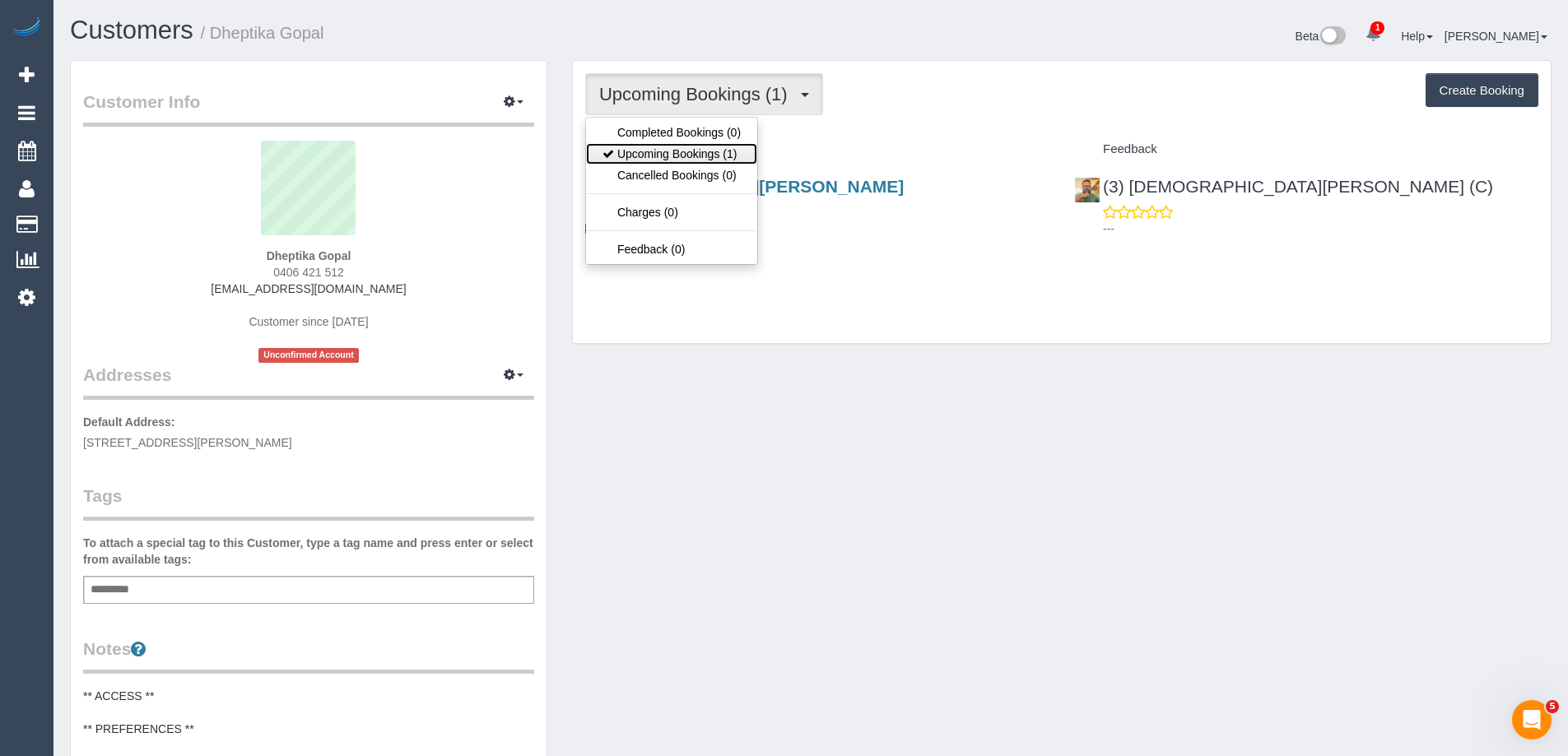
click at [723, 150] on link "Upcoming Bookings (1)" at bounding box center [671, 153] width 171 height 22
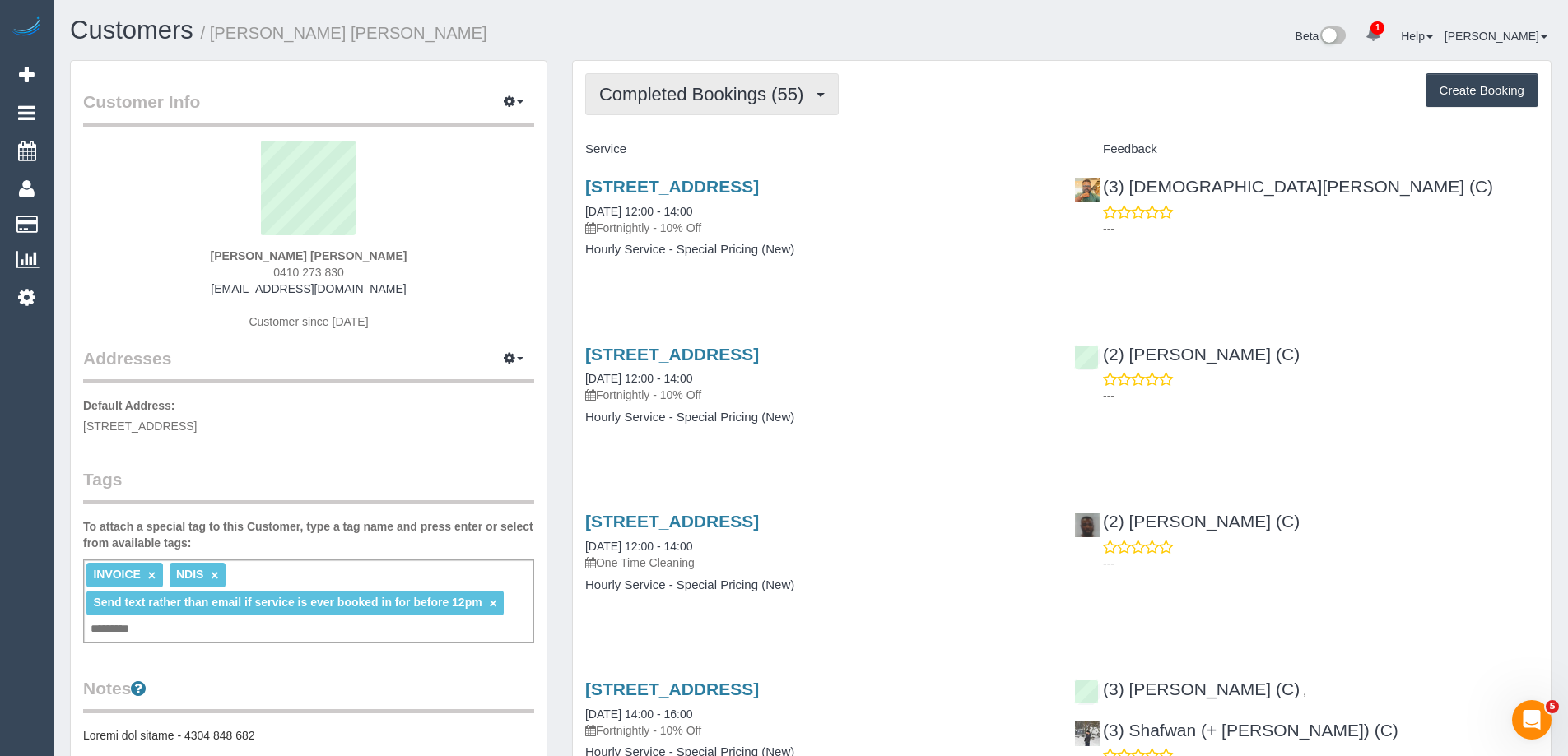
click at [668, 92] on span "Completed Bookings (55)" at bounding box center [704, 94] width 212 height 21
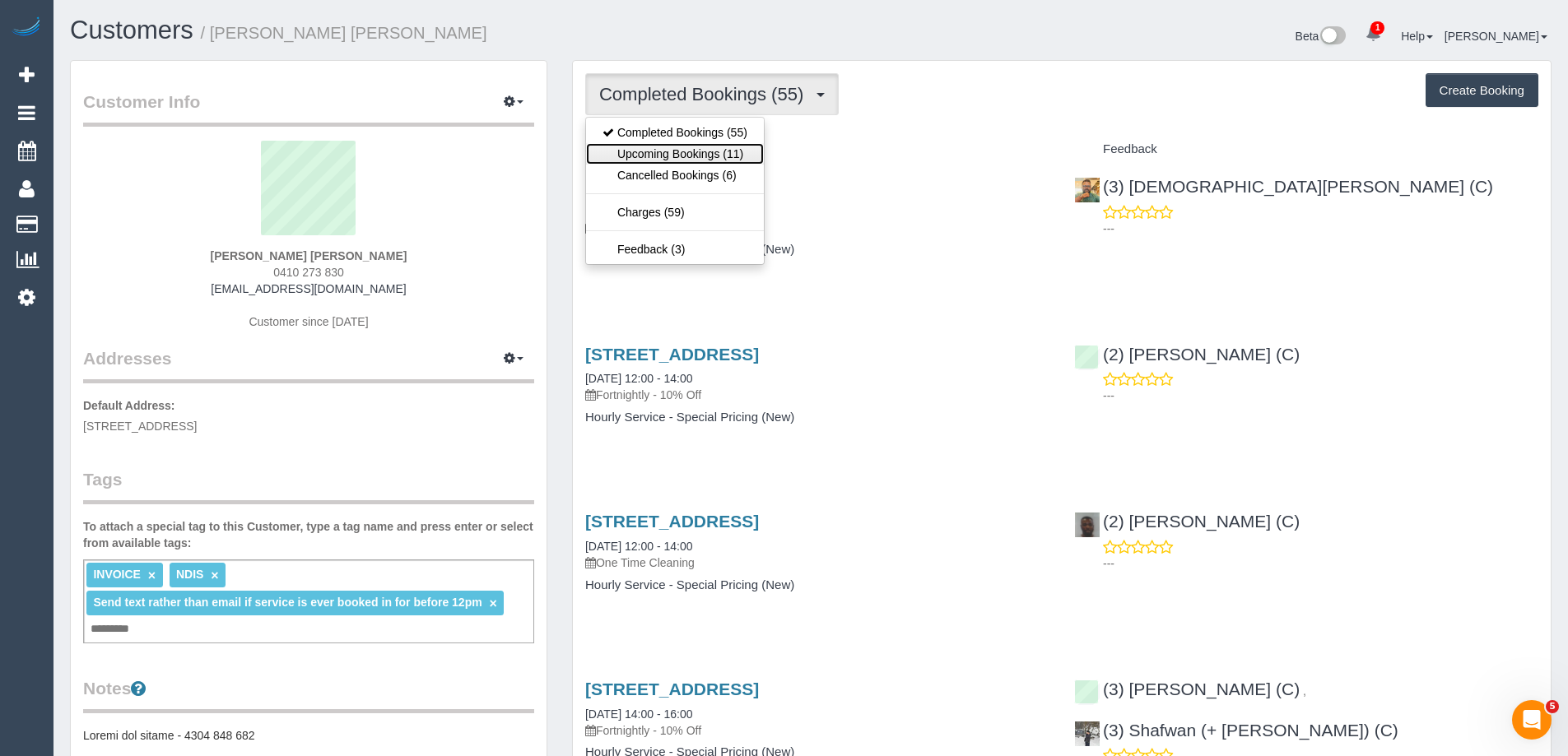
click at [668, 151] on link "Upcoming Bookings (11)" at bounding box center [674, 153] width 178 height 22
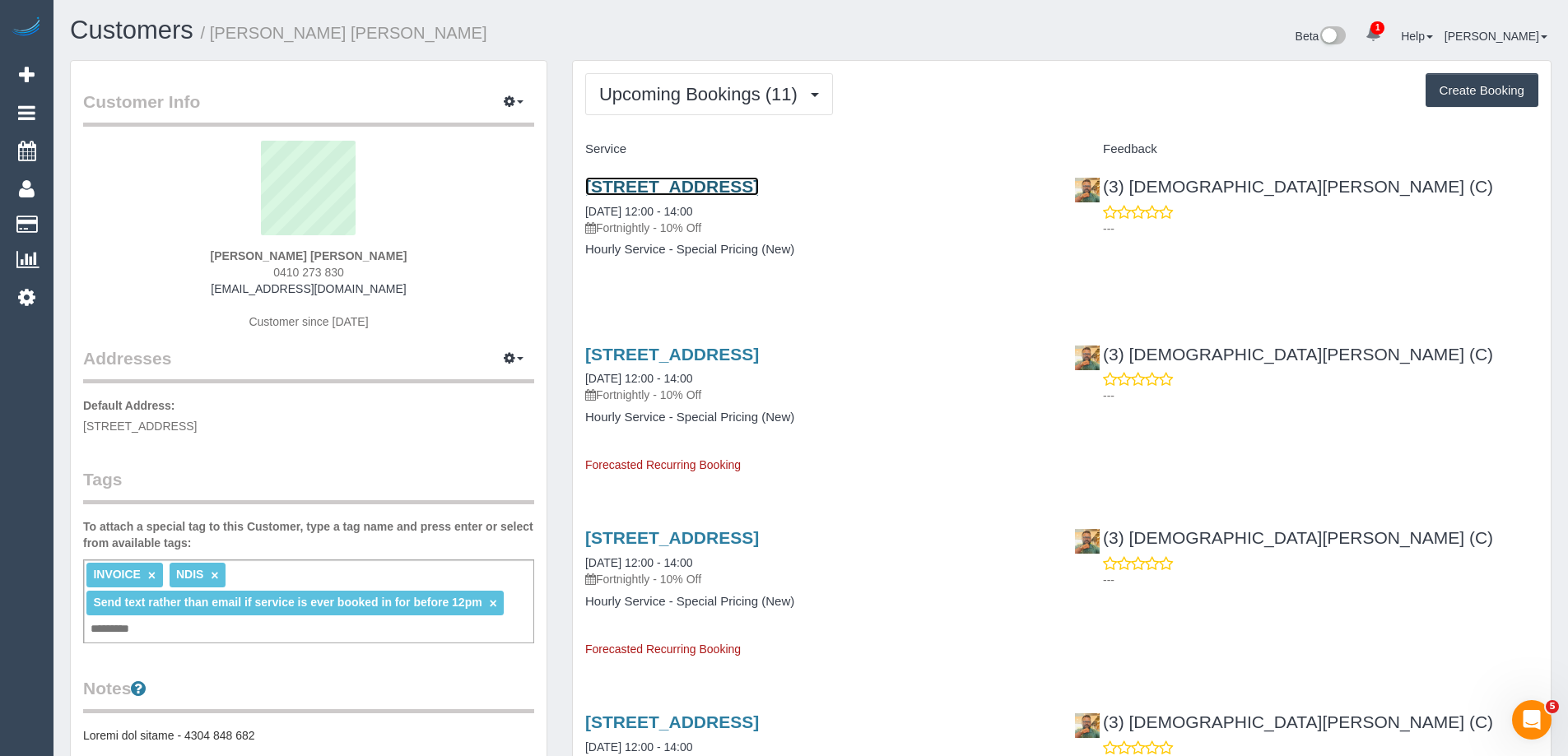
click at [701, 187] on link "107a Cheddar Road, Reservoir, VIC 3073" at bounding box center [671, 186] width 173 height 19
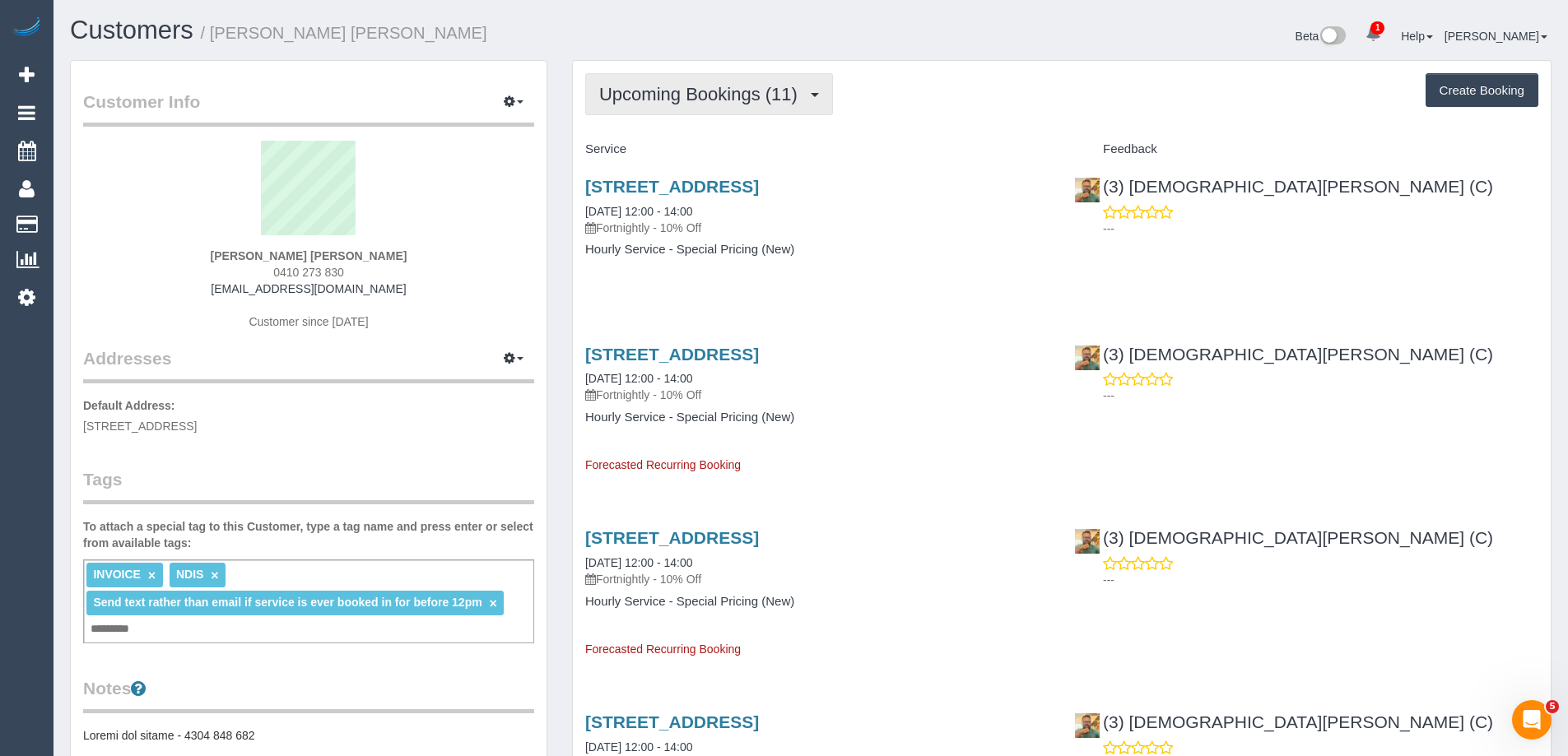
click at [676, 93] on span "Upcoming Bookings (11)" at bounding box center [702, 94] width 206 height 21
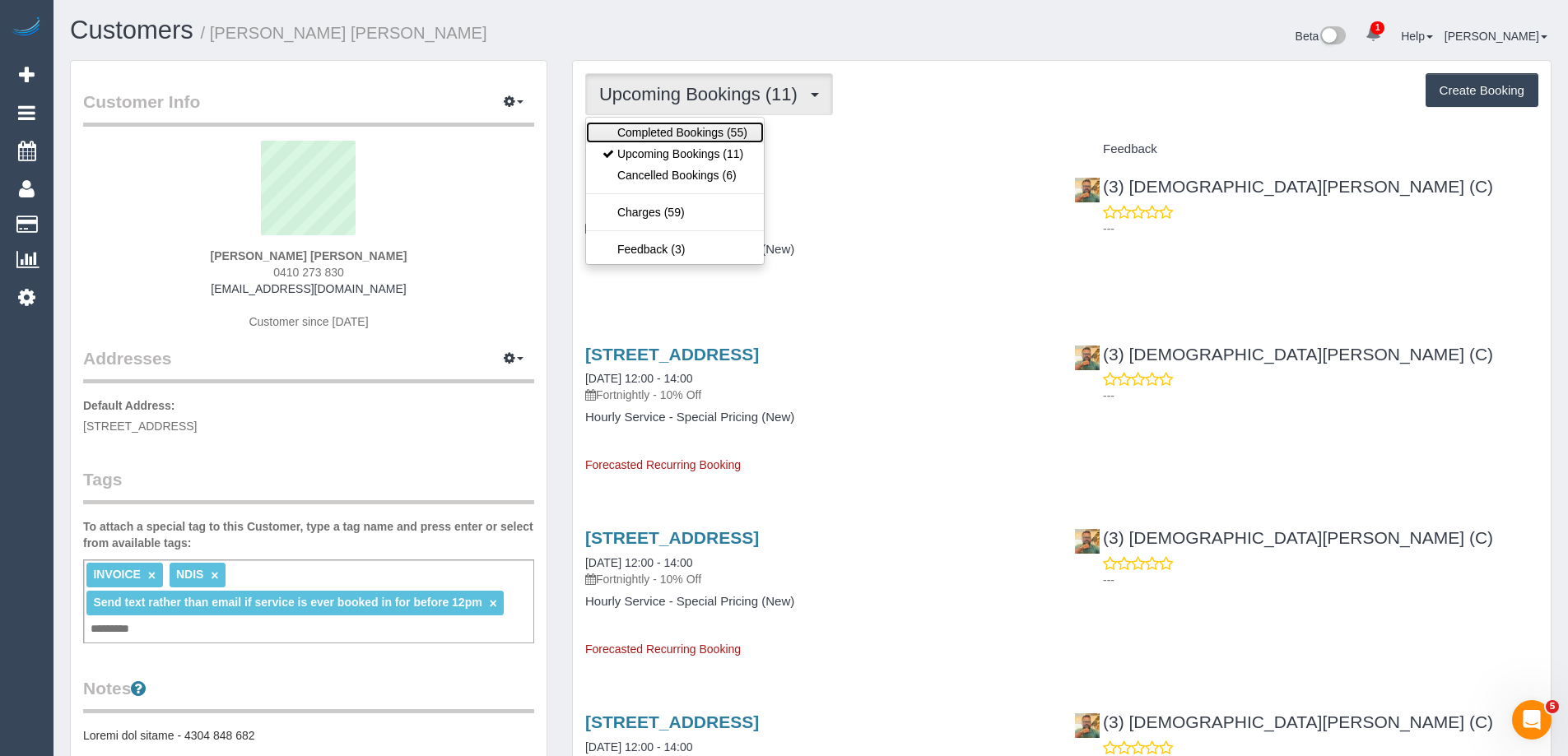
click at [673, 137] on link "Completed Bookings (55)" at bounding box center [674, 132] width 178 height 22
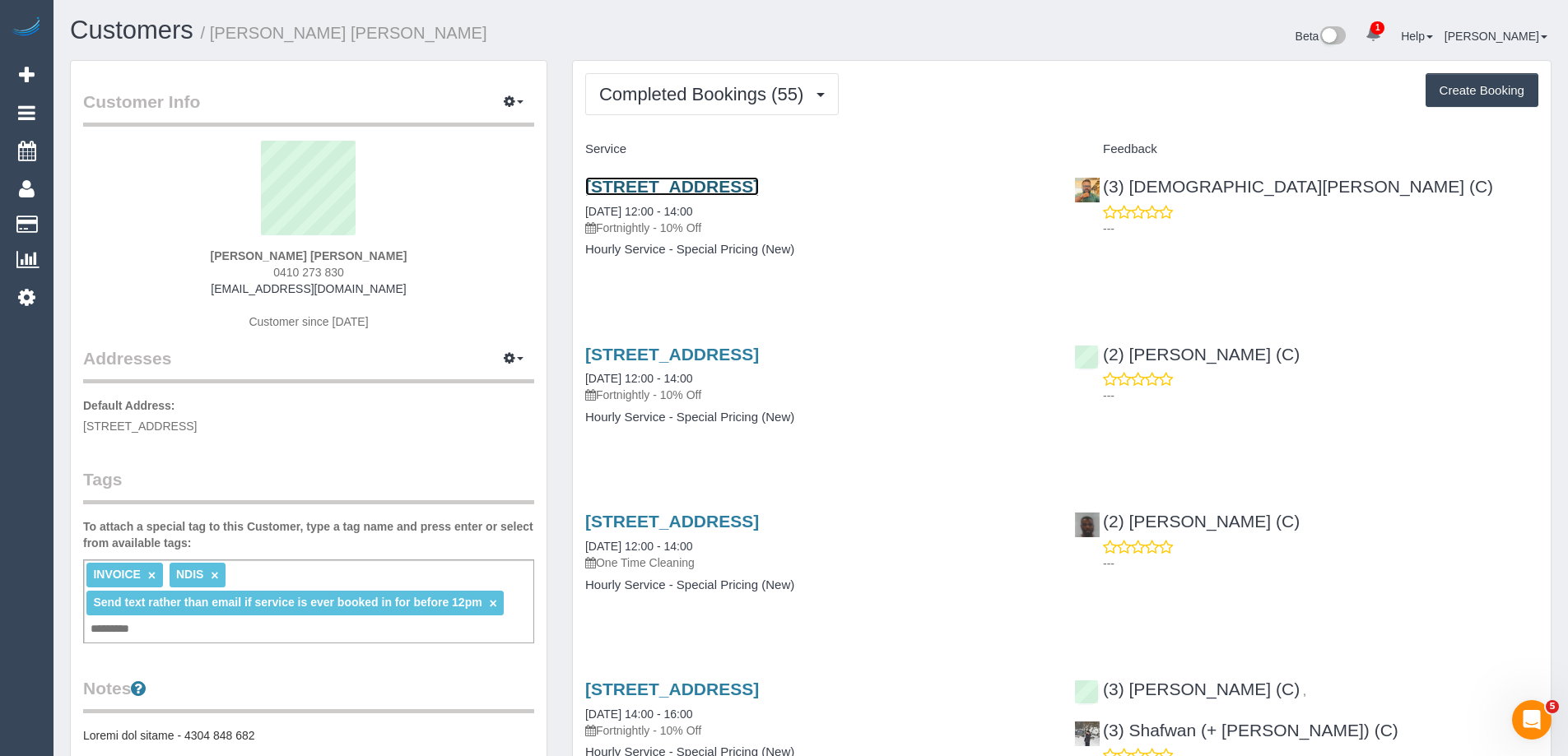
click at [706, 185] on link "107a Cheddar Road, Reservoir, VIC 3073" at bounding box center [671, 186] width 173 height 19
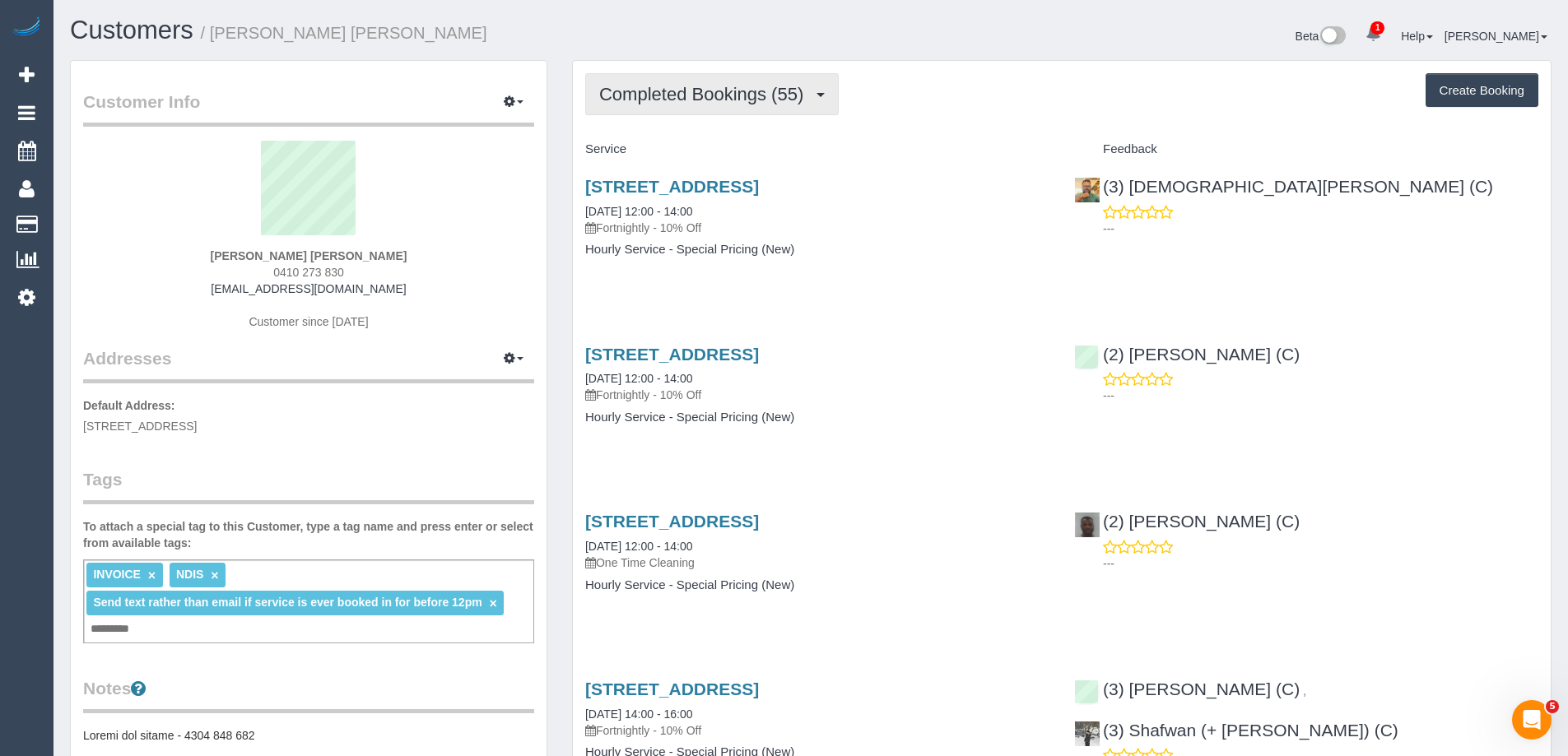
click at [741, 91] on span "Completed Bookings (55)" at bounding box center [704, 94] width 212 height 21
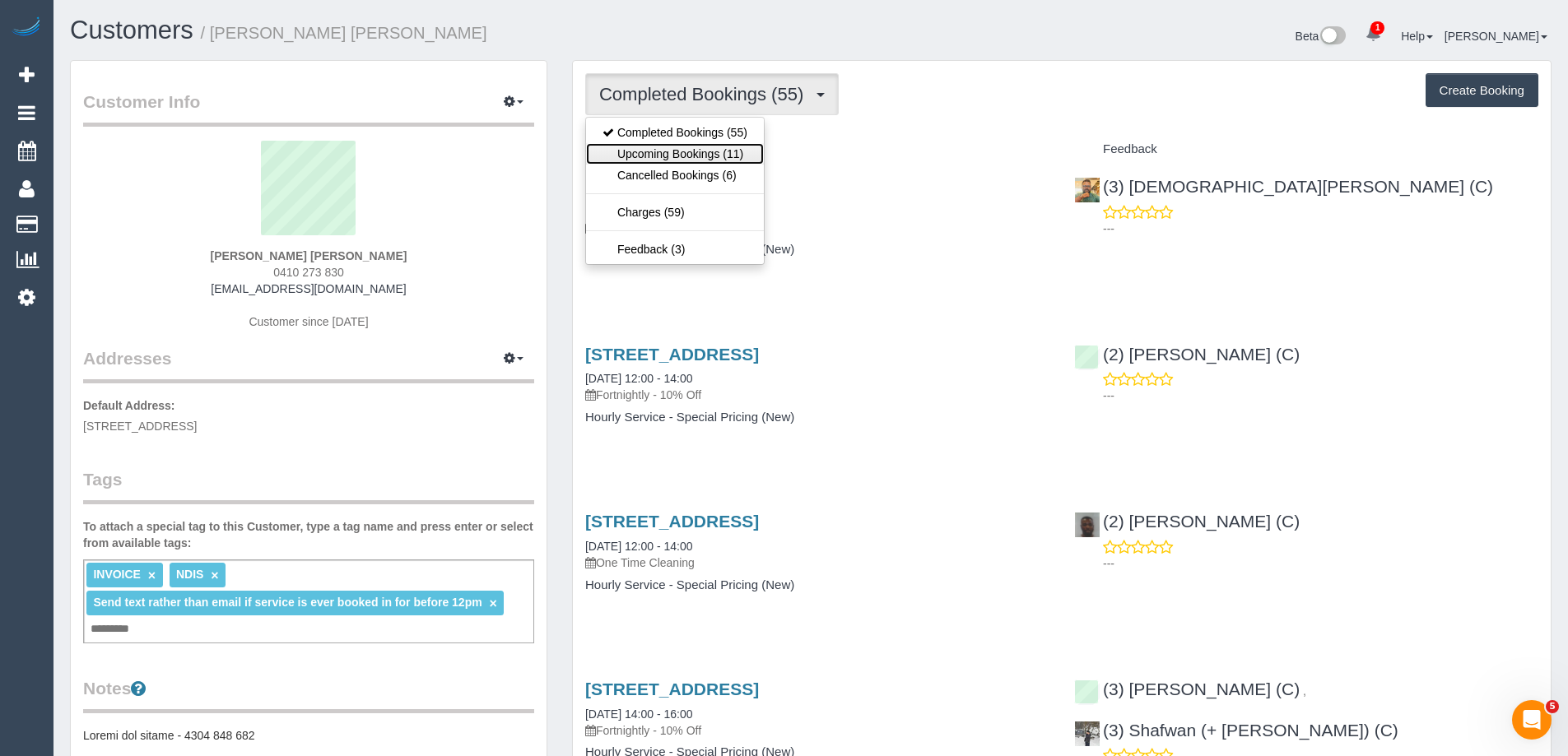
click at [724, 148] on link "Upcoming Bookings (11)" at bounding box center [674, 153] width 178 height 22
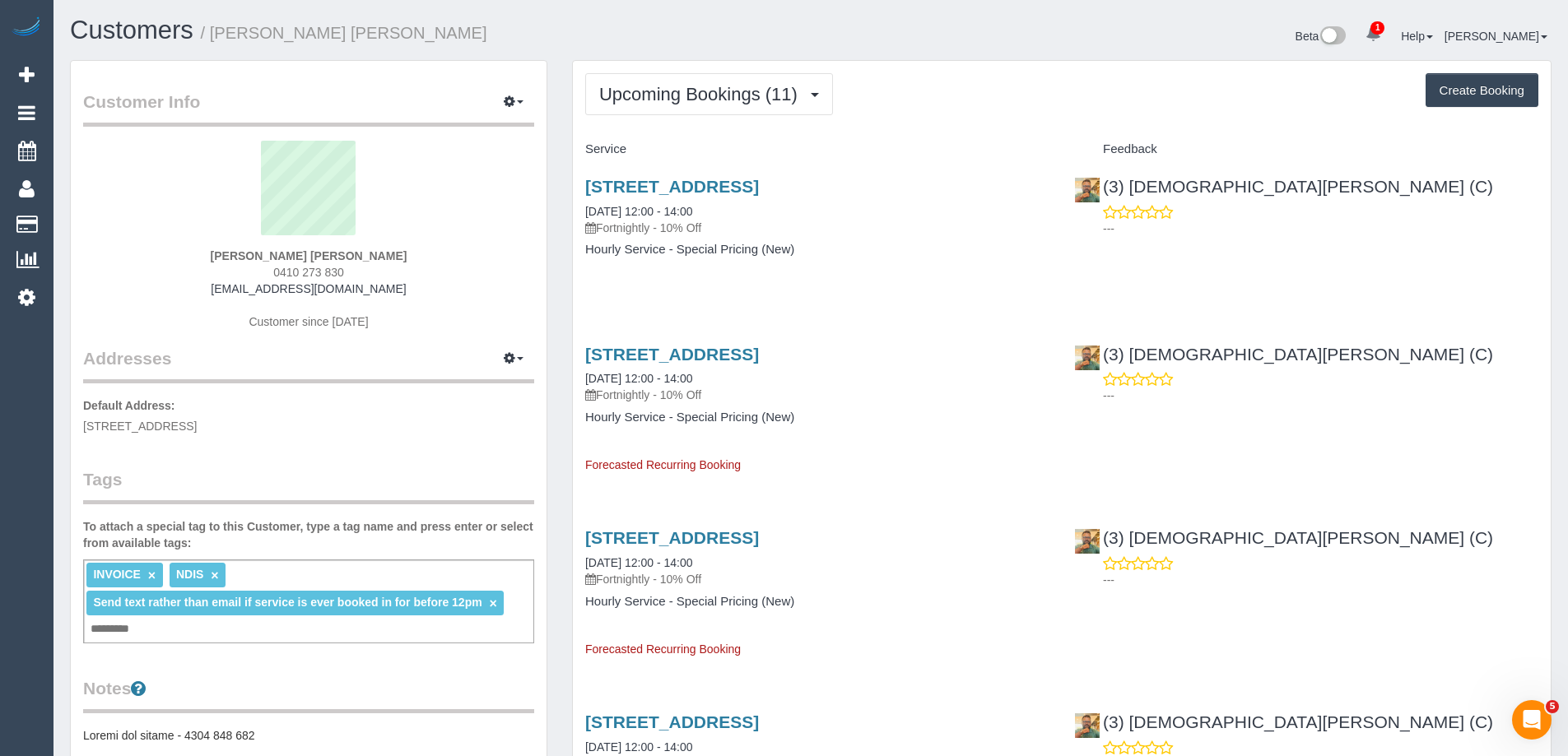
drag, startPoint x: 392, startPoint y: 290, endPoint x: 223, endPoint y: 290, distance: 169.0
click at [223, 290] on div "Scott Anderson Bally Cara 0410 273 830 alisonblack1977@gmail.com Customer since…" at bounding box center [308, 243] width 451 height 205
copy link "alisonblack1977@gmail.com"
click at [714, 85] on span "Upcoming Bookings (11)" at bounding box center [702, 94] width 206 height 21
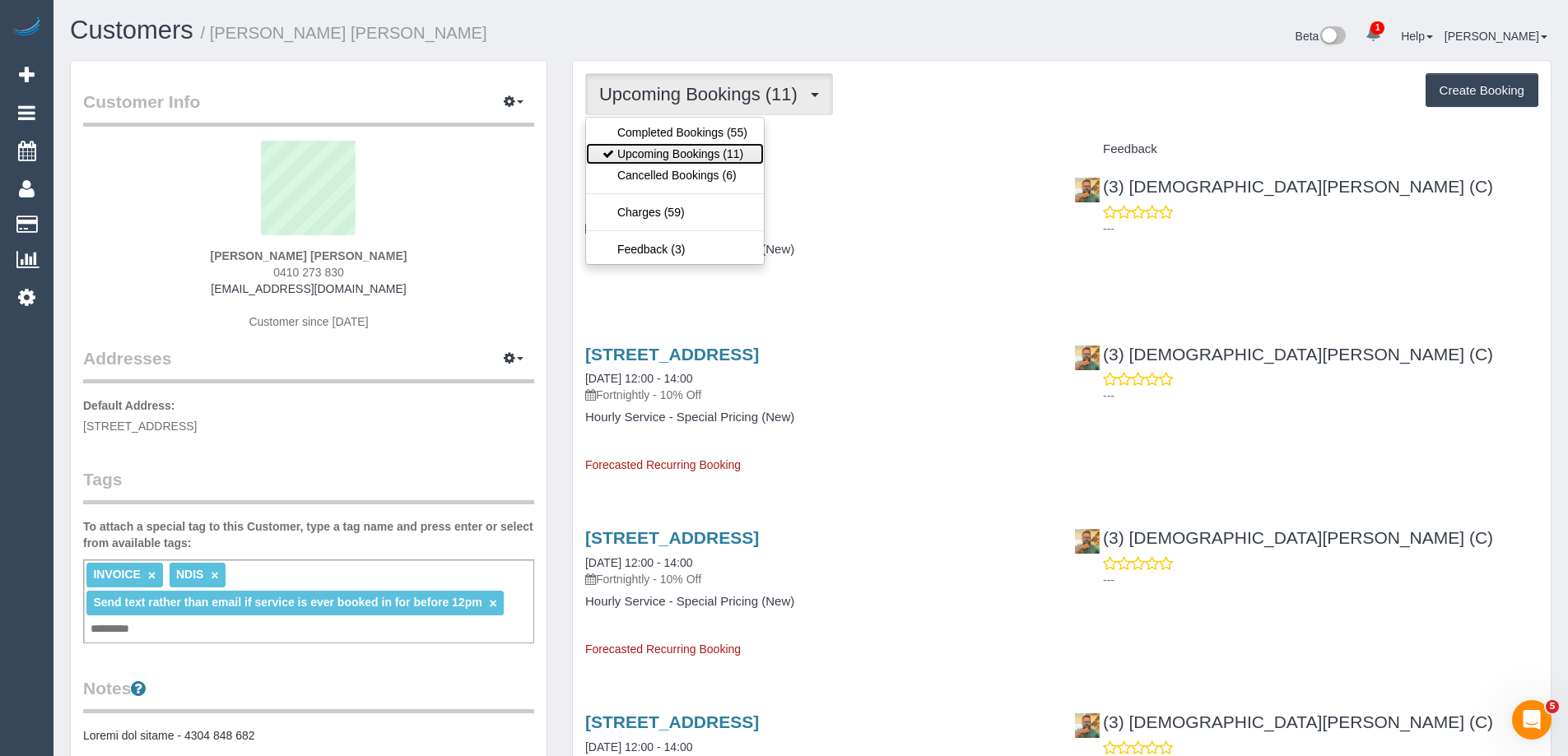
click at [700, 153] on link "Upcoming Bookings (11)" at bounding box center [674, 153] width 178 height 22
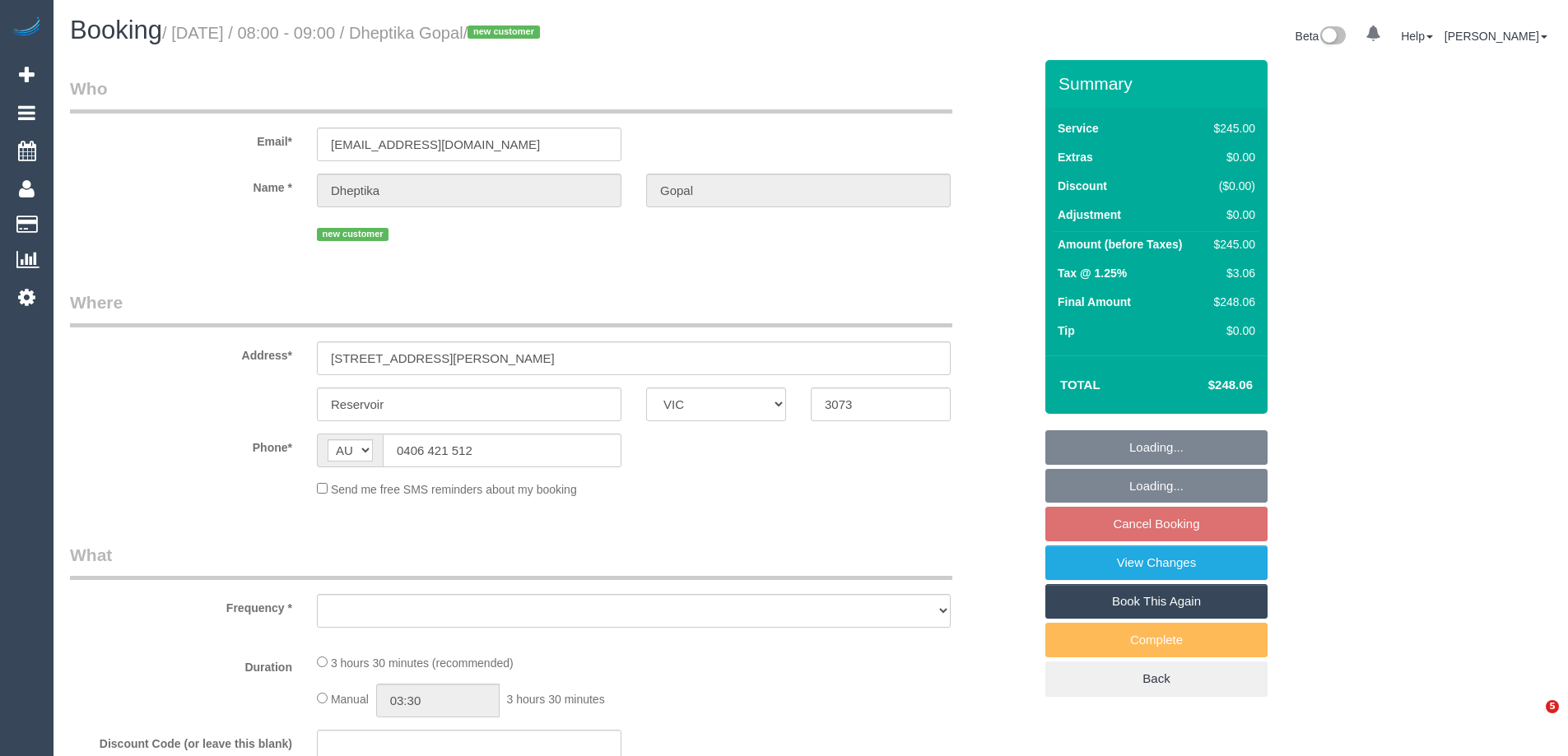
select select "VIC"
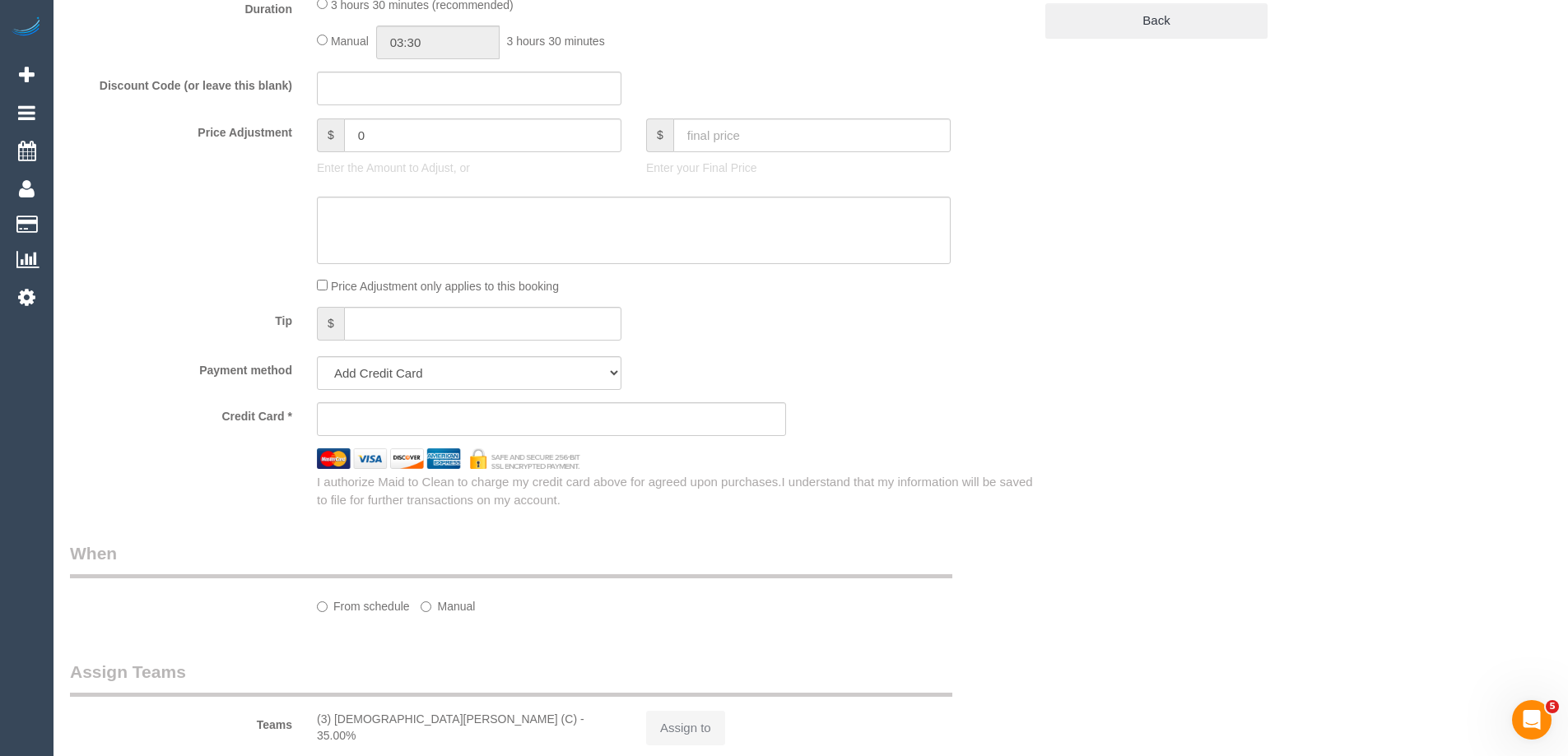
select select "object:585"
select select "string:stripe-pm_1SCZYS2GScqysDRVflSFuu7y"
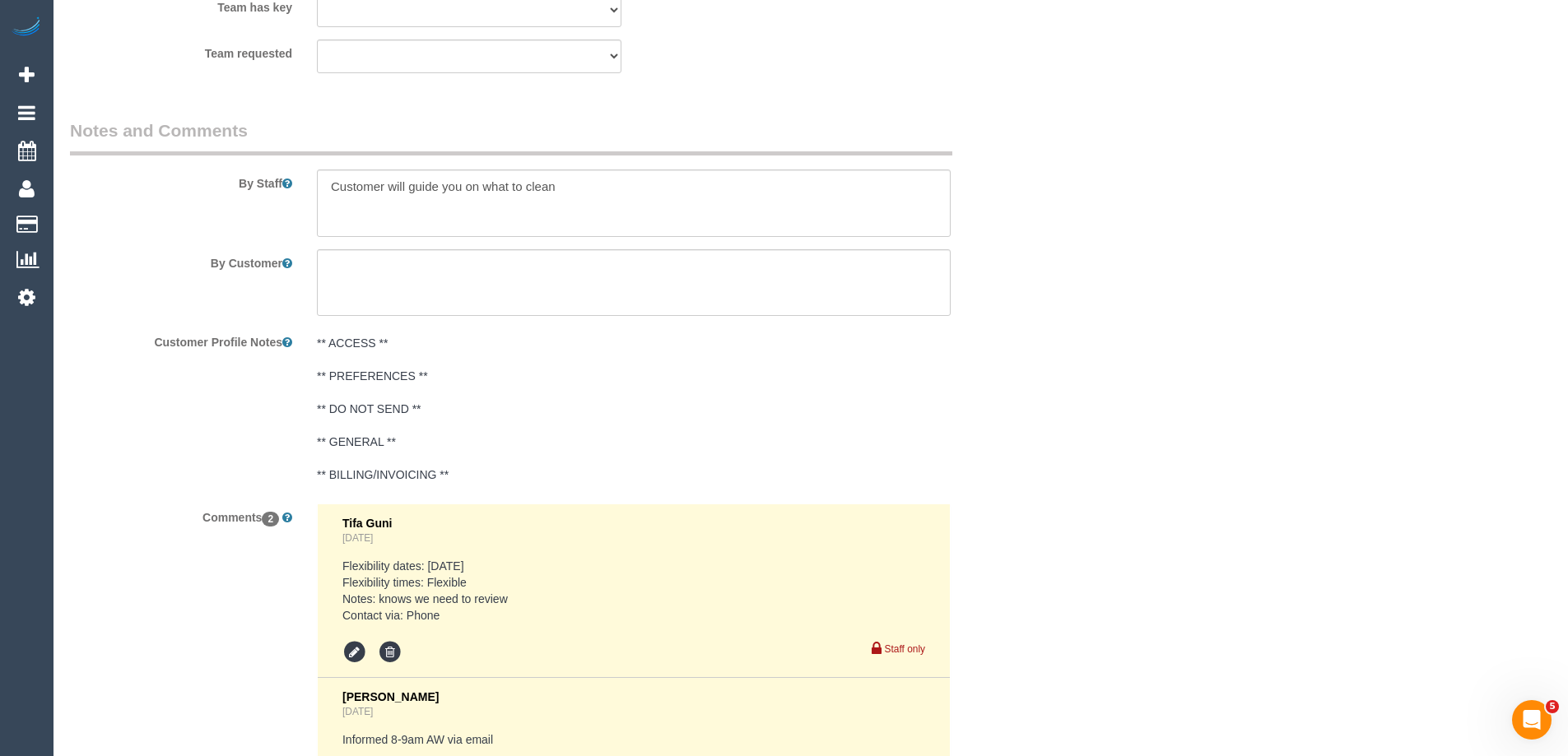
select select "object:738"
select select "number:28"
select select "number:14"
select select "number:19"
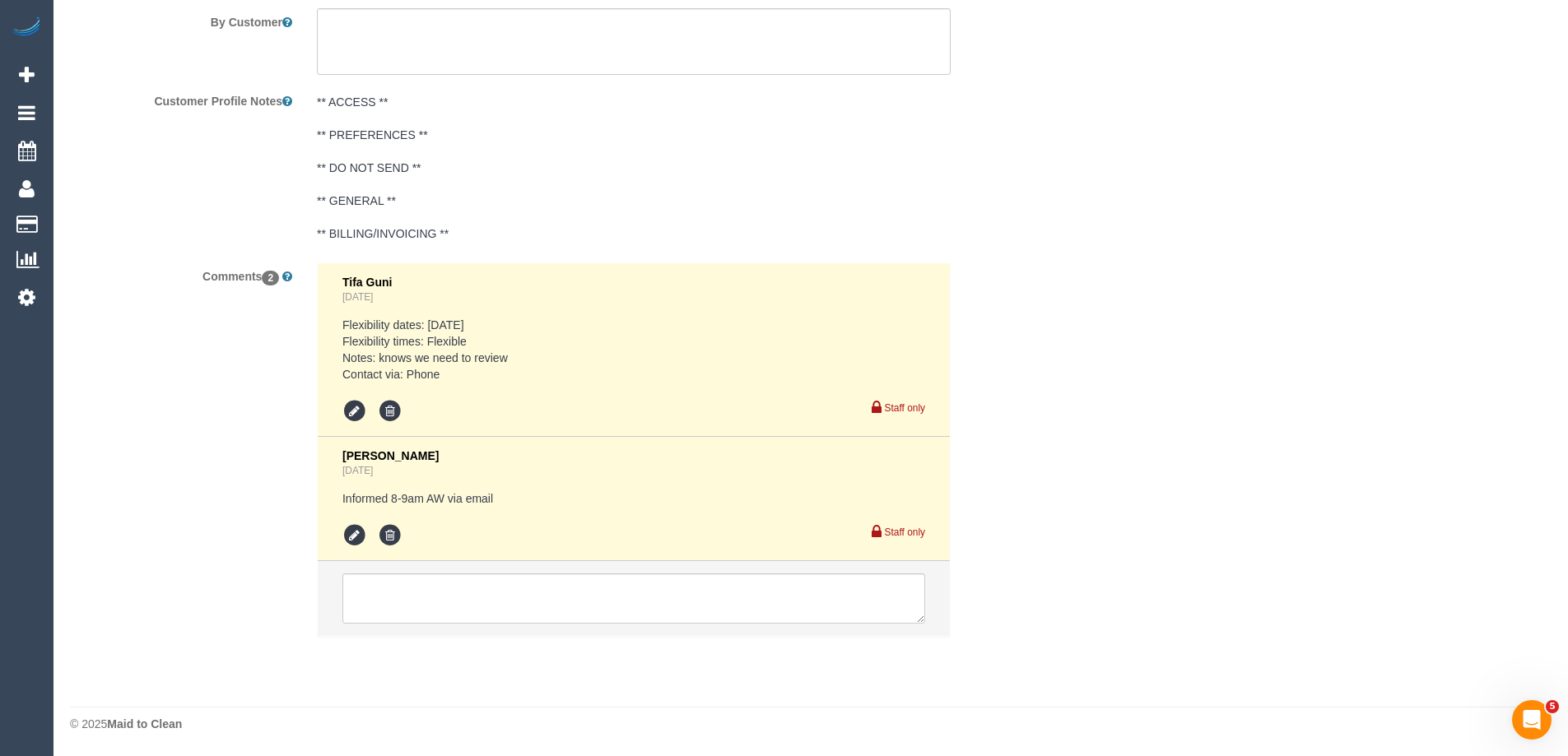
select select "210"
click at [545, 587] on textarea at bounding box center [634, 599] width 583 height 51
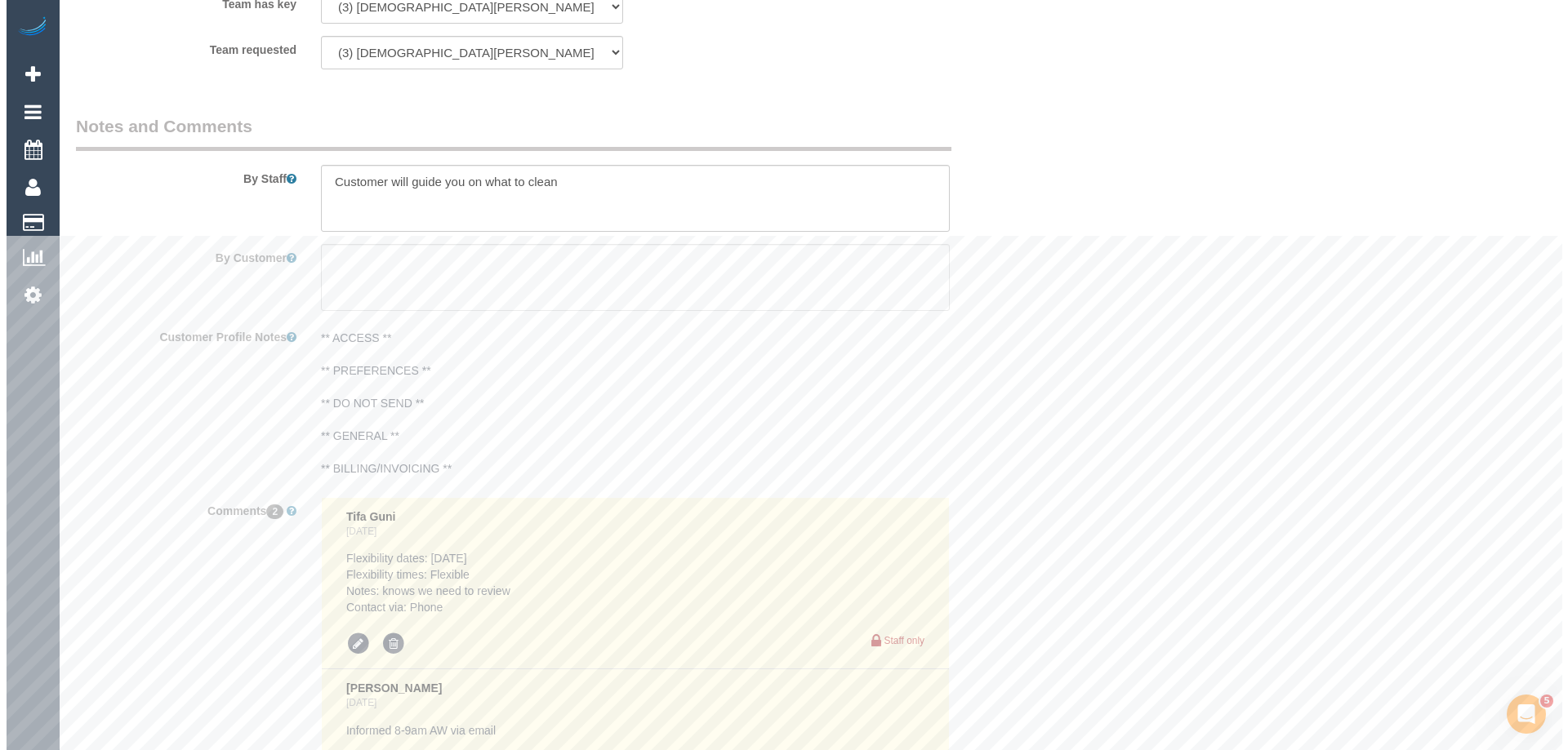
scroll to position [2395, 0]
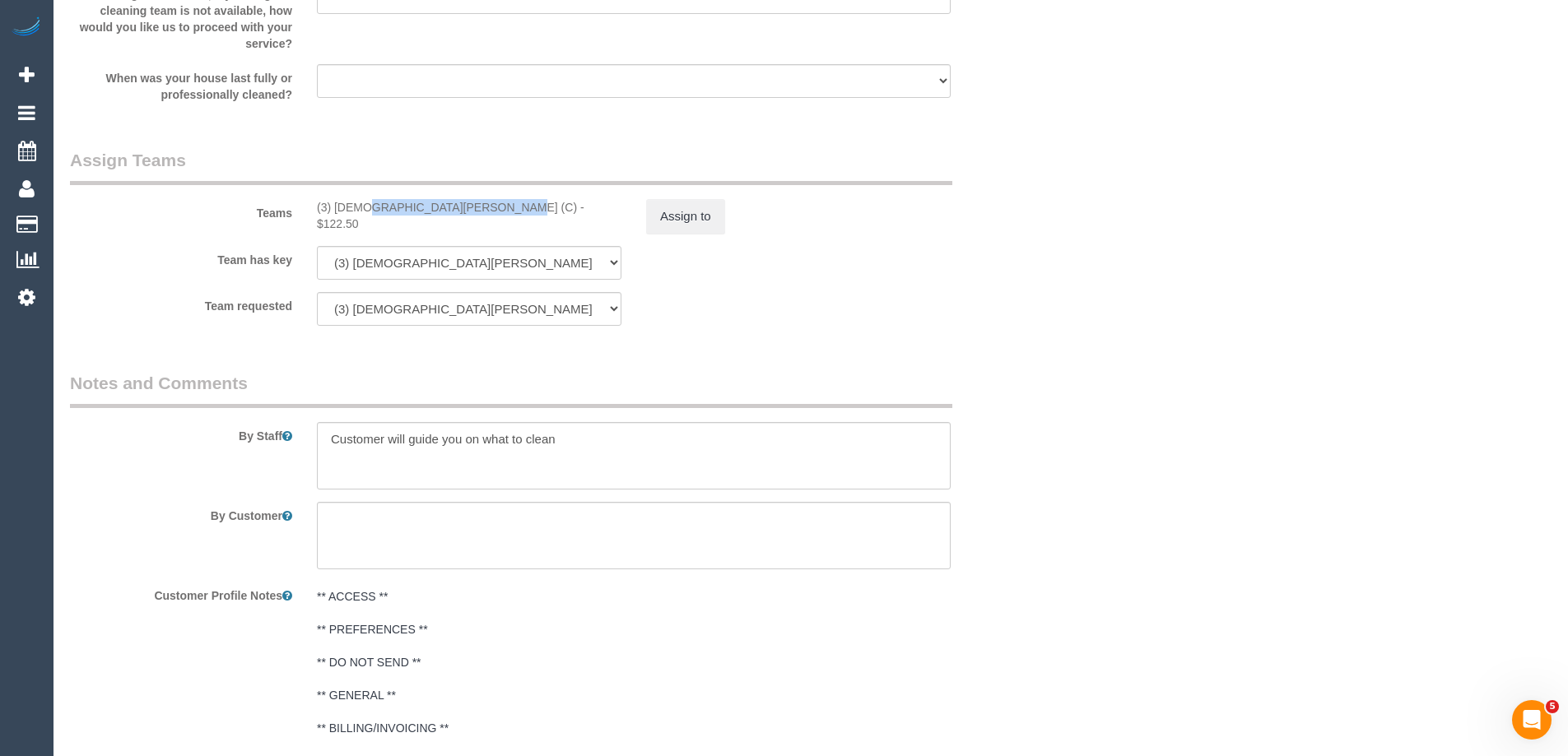
copy div "(3) [DEMOGRAPHIC_DATA][PERSON_NAME] (C)"
drag, startPoint x: 310, startPoint y: 210, endPoint x: 435, endPoint y: 216, distance: 125.1
click at [435, 216] on div "(3) Buddhi Adhikari (C) - $122.50" at bounding box center [469, 215] width 330 height 33
click at [690, 209] on button "Assign to" at bounding box center [686, 216] width 79 height 35
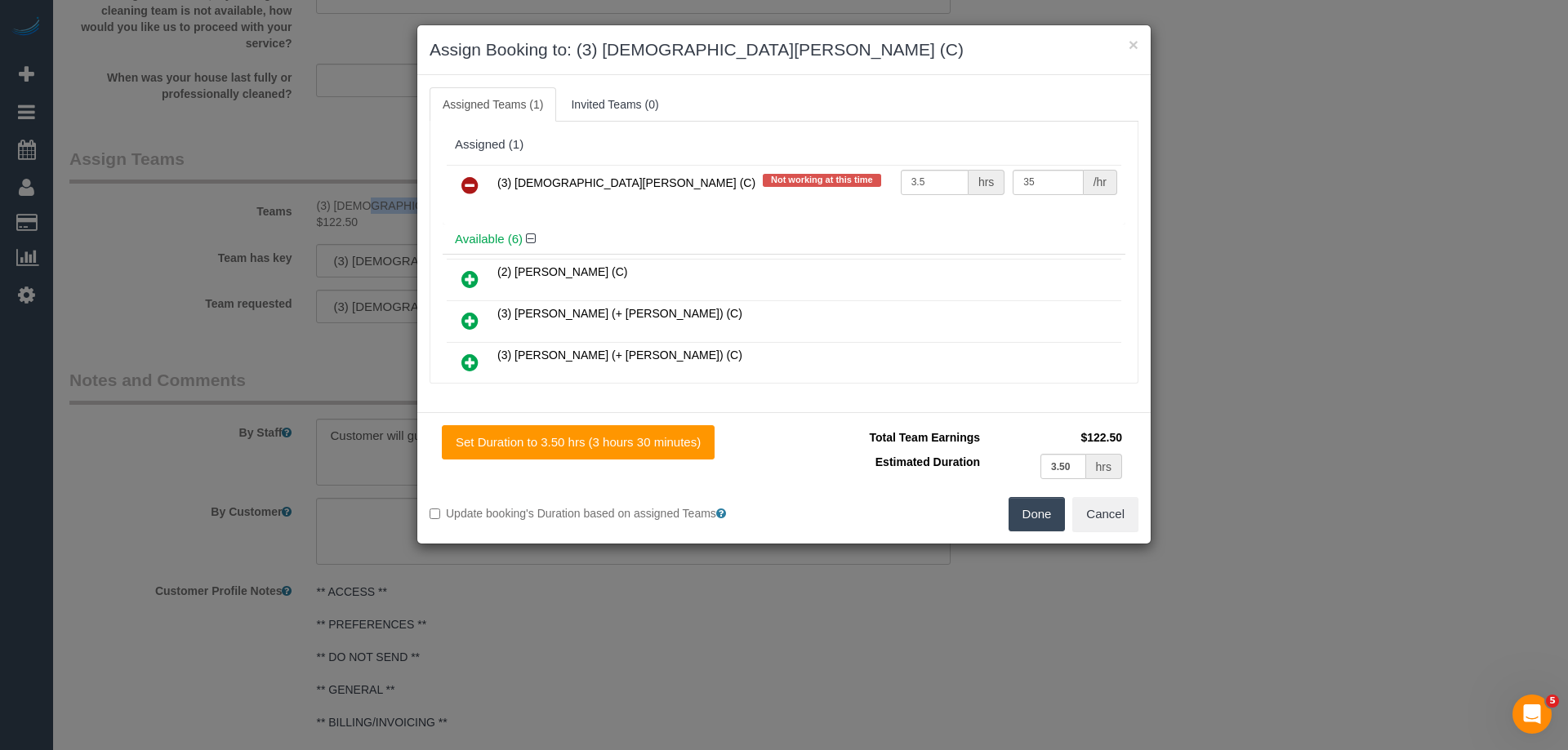
click at [466, 191] on icon at bounding box center [470, 185] width 17 height 20
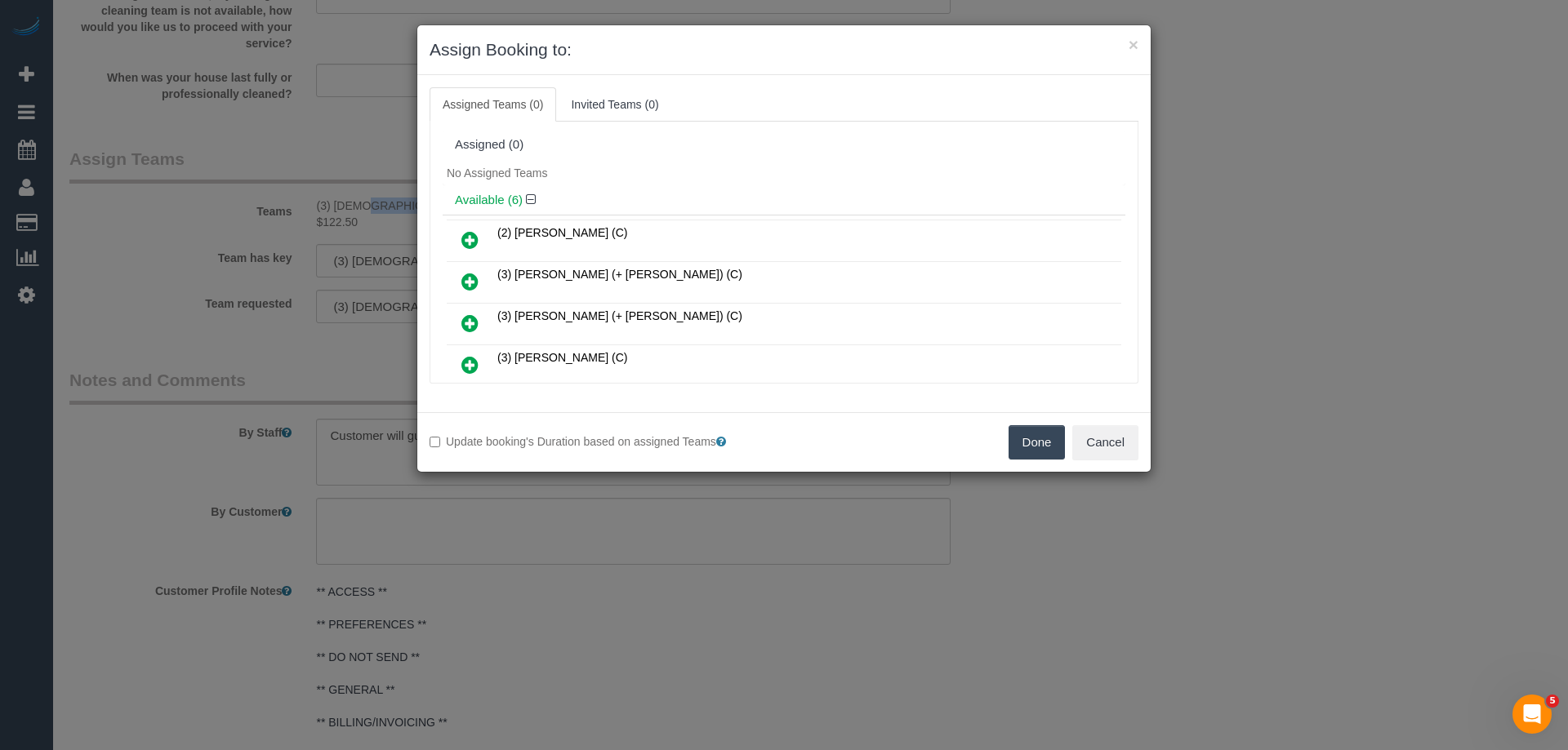
click at [1036, 443] on button "Done" at bounding box center [1036, 442] width 57 height 35
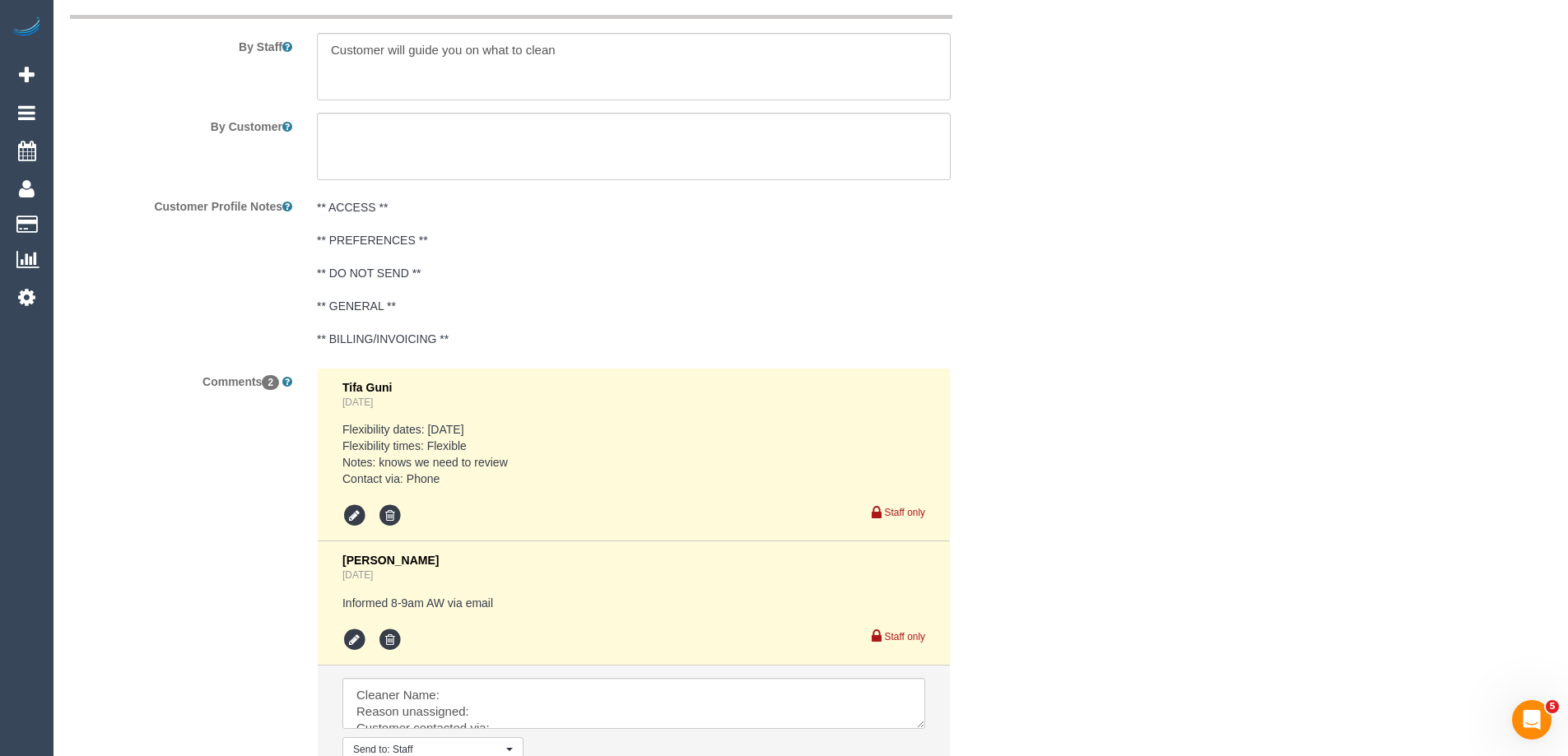
scroll to position [2976, 0]
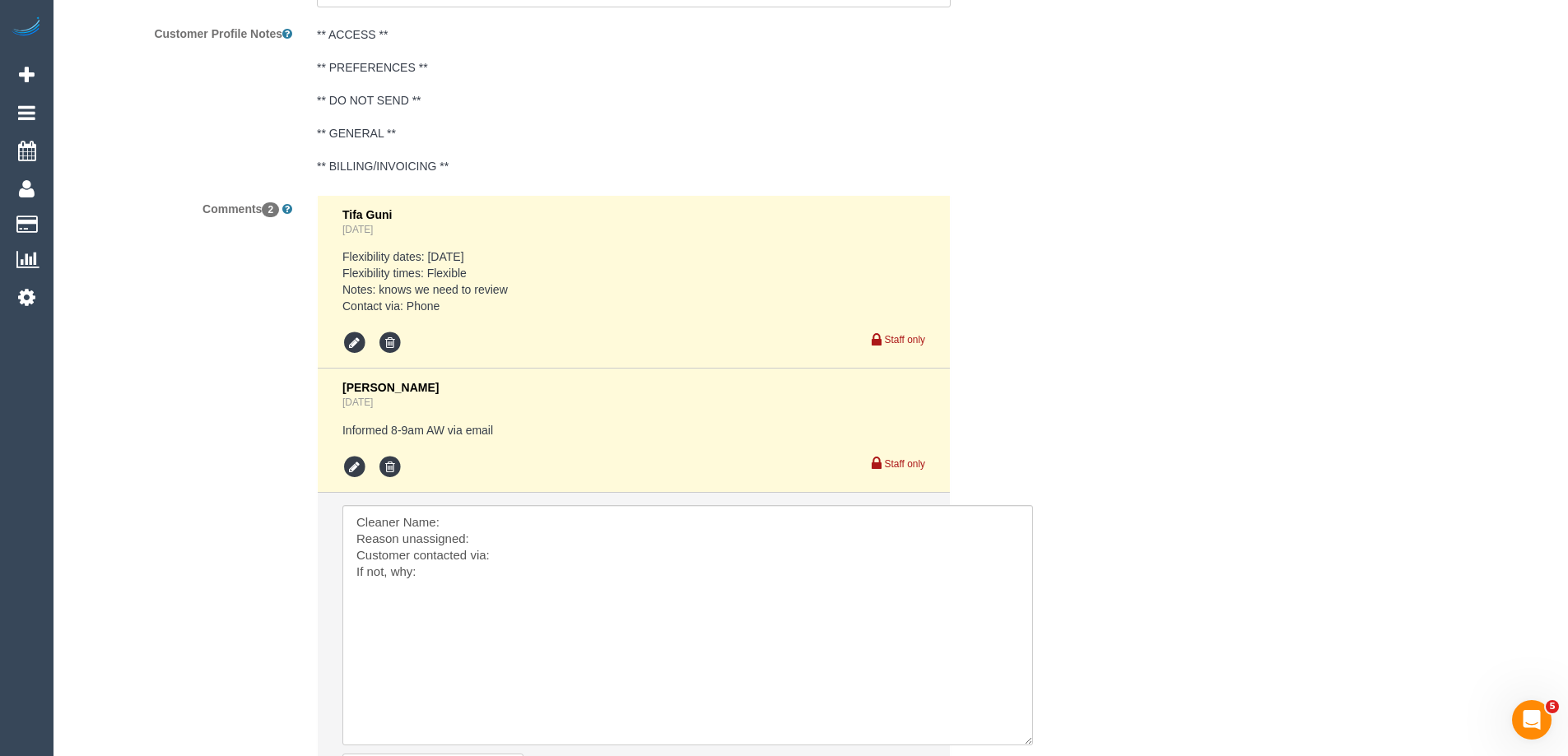
drag, startPoint x: 956, startPoint y: 607, endPoint x: 1019, endPoint y: 721, distance: 130.2
click at [1026, 736] on textarea at bounding box center [687, 625] width 690 height 240
click at [538, 519] on textarea at bounding box center [688, 624] width 691 height 238
paste textarea "(3) [DEMOGRAPHIC_DATA][PERSON_NAME] (C)"
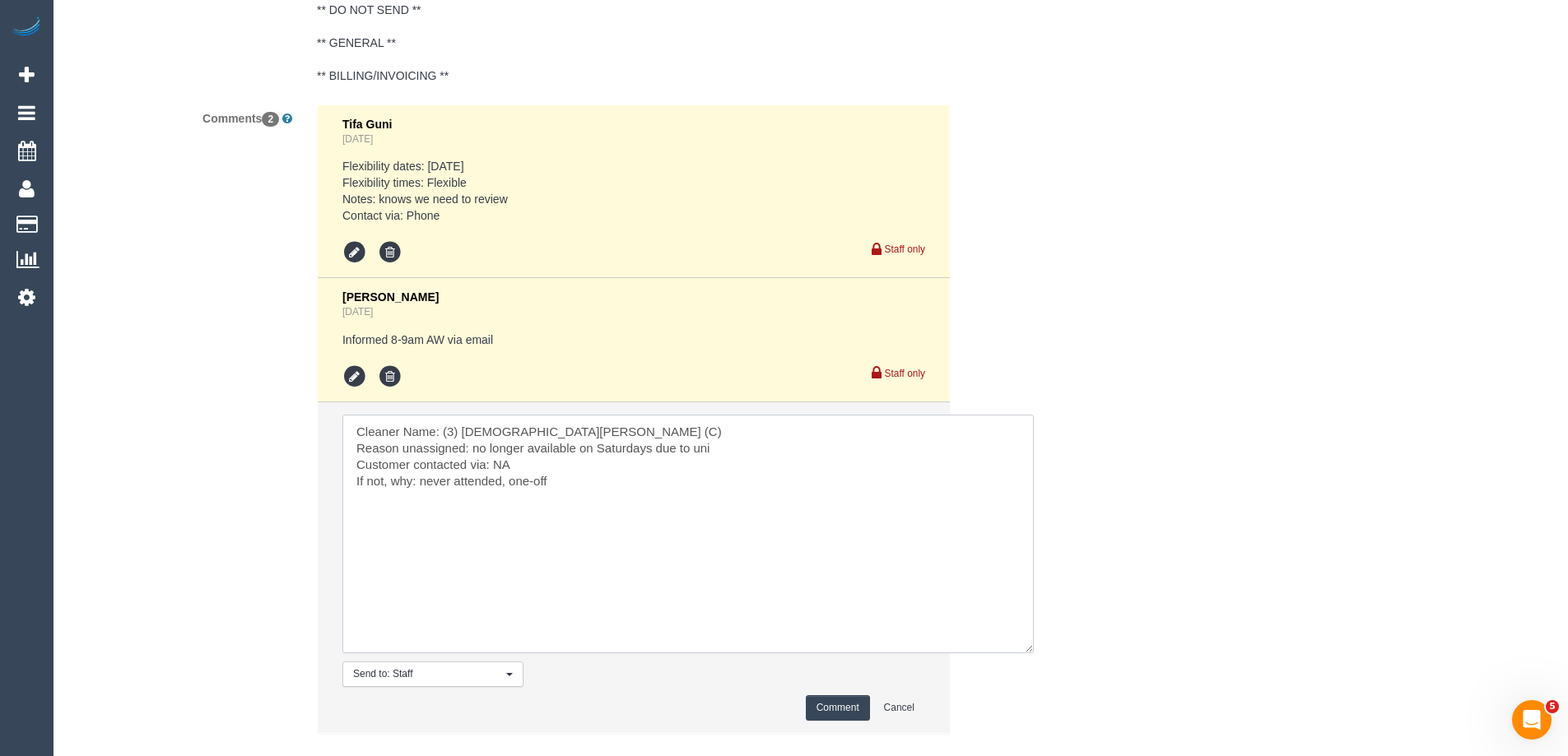
scroll to position [3140, 0]
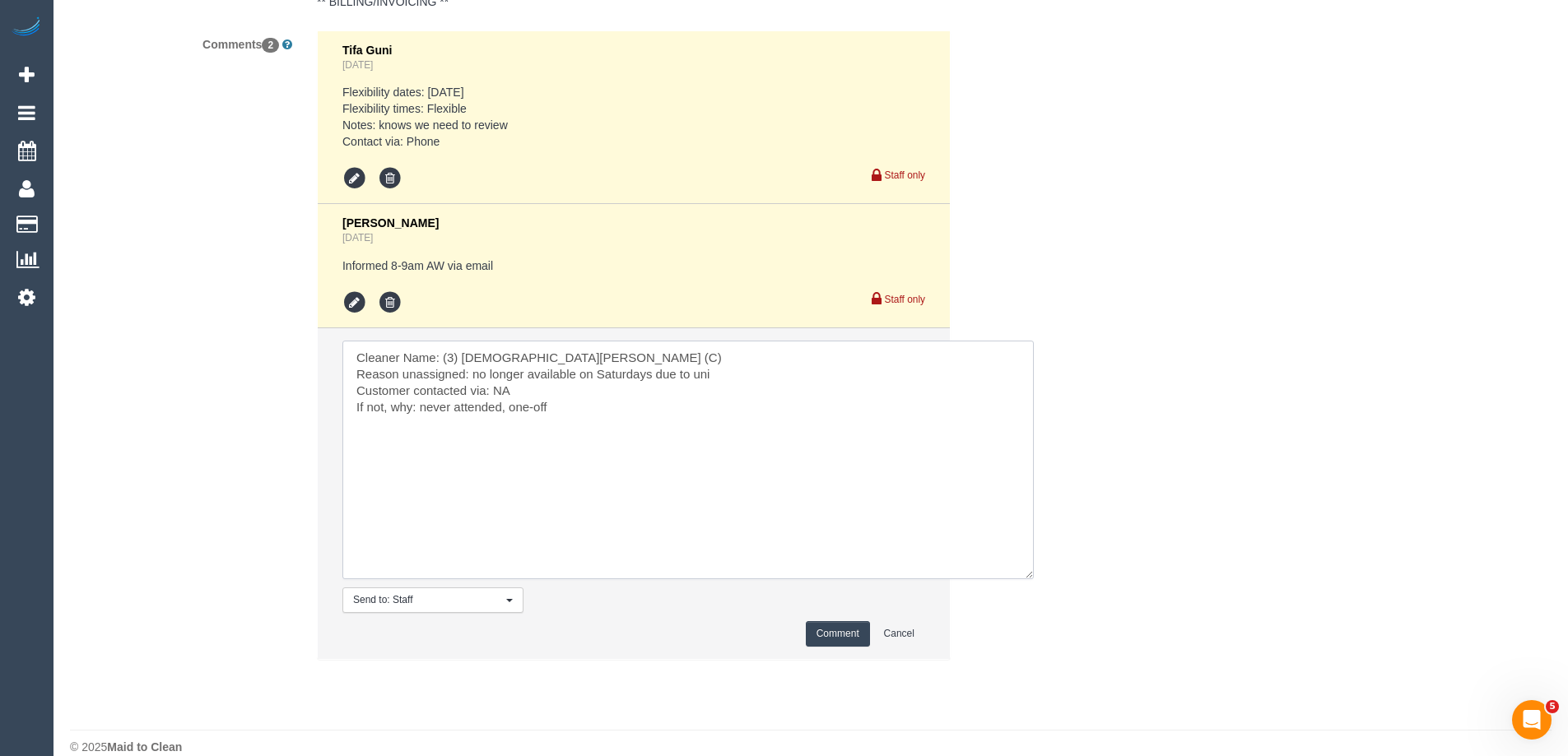
type textarea "Cleaner Name: (3) Buddhi Adhikari (C) Reason unassigned: no longer available on…"
click at [852, 635] on button "Comment" at bounding box center [837, 634] width 64 height 25
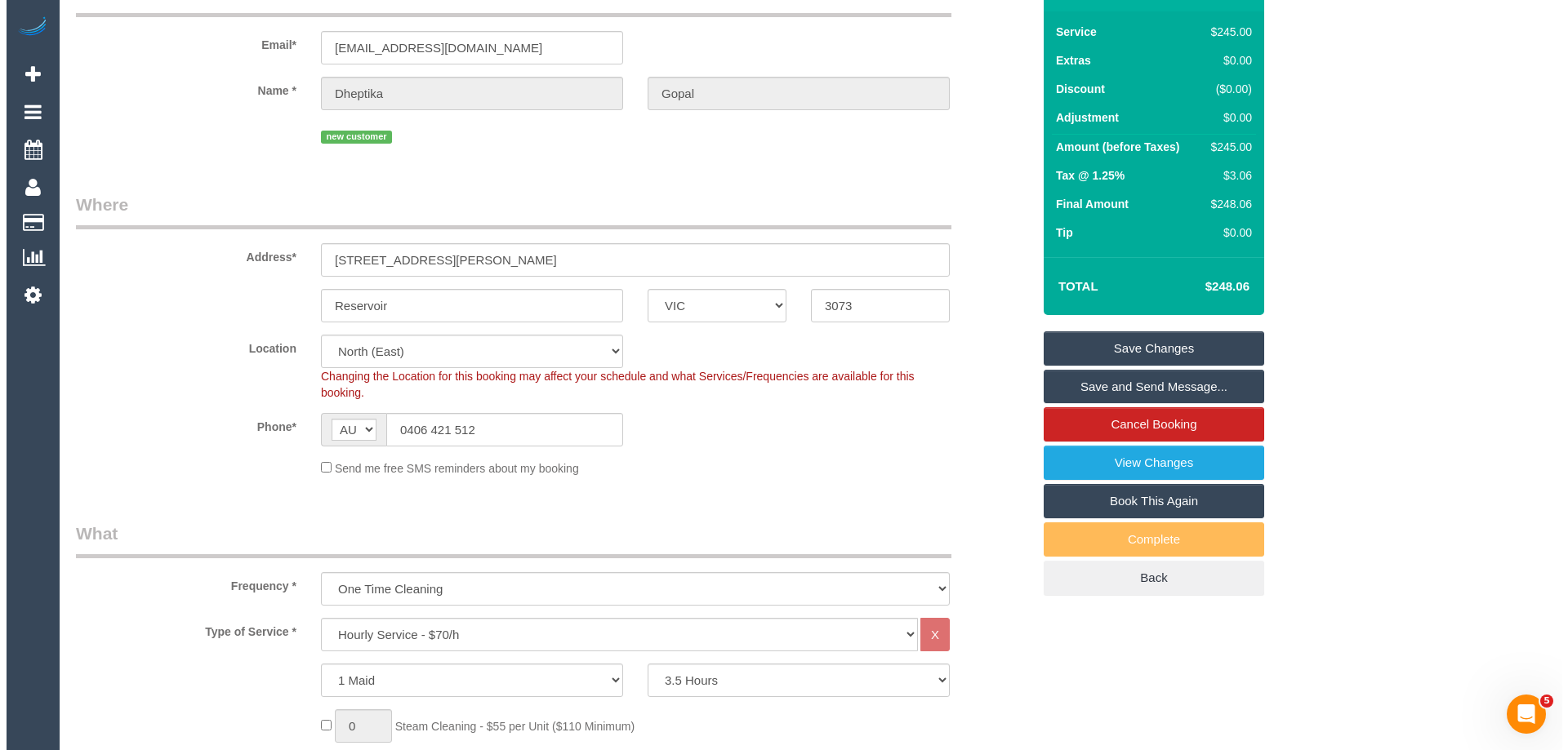
scroll to position [0, 0]
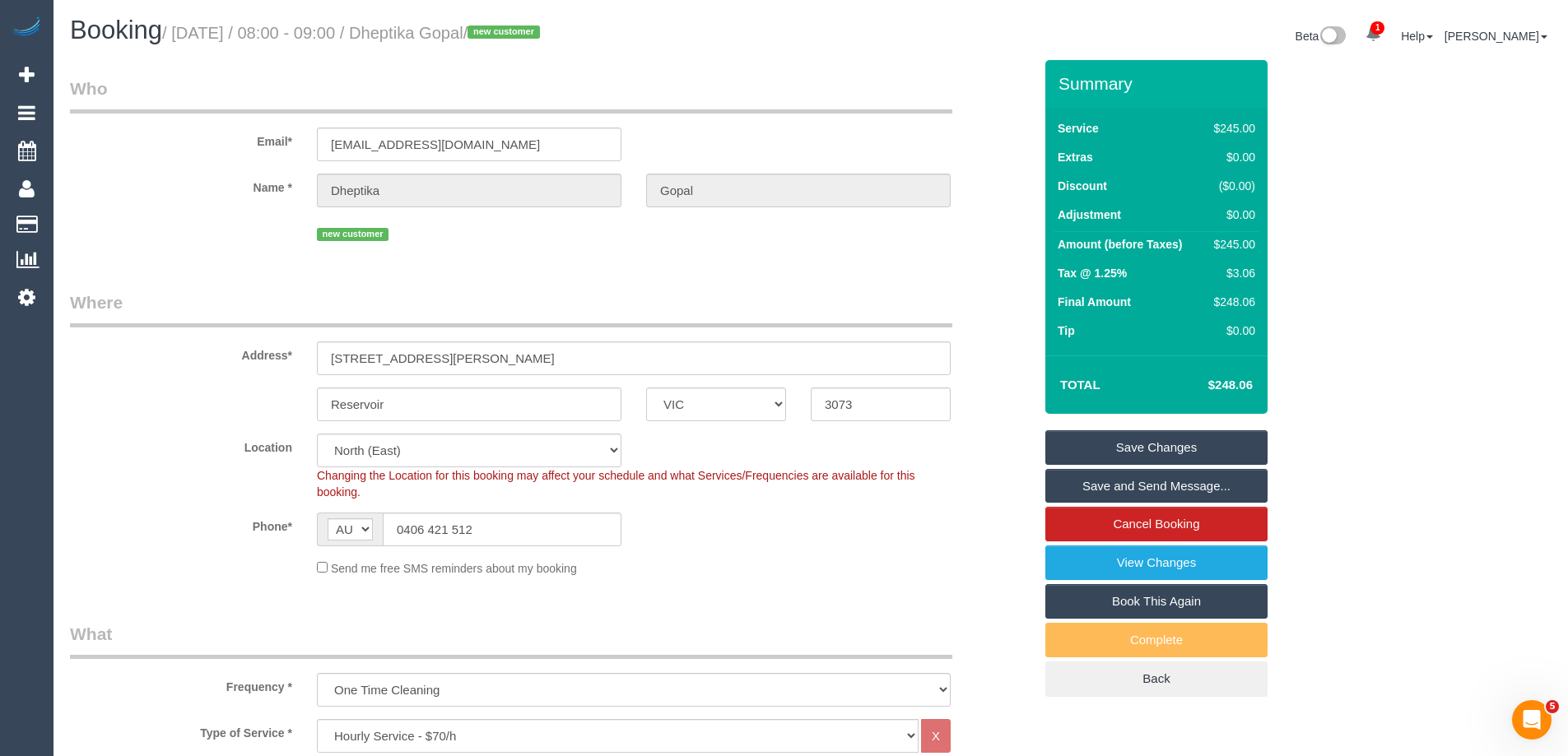
click at [1127, 442] on link "Save Changes" at bounding box center [1156, 447] width 222 height 35
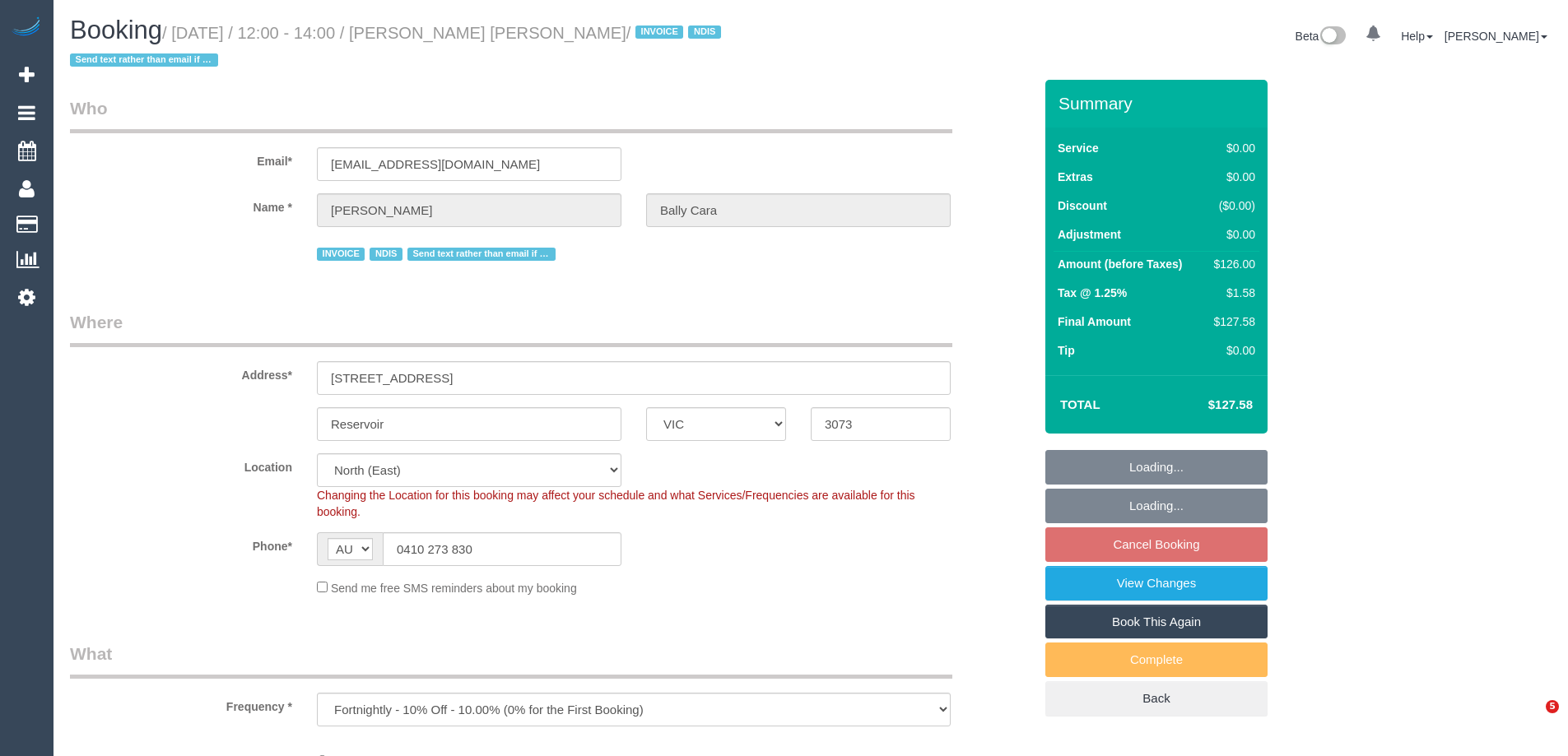
select select "VIC"
select select "number:27"
select select "number:14"
select select "number:19"
select select "number:25"
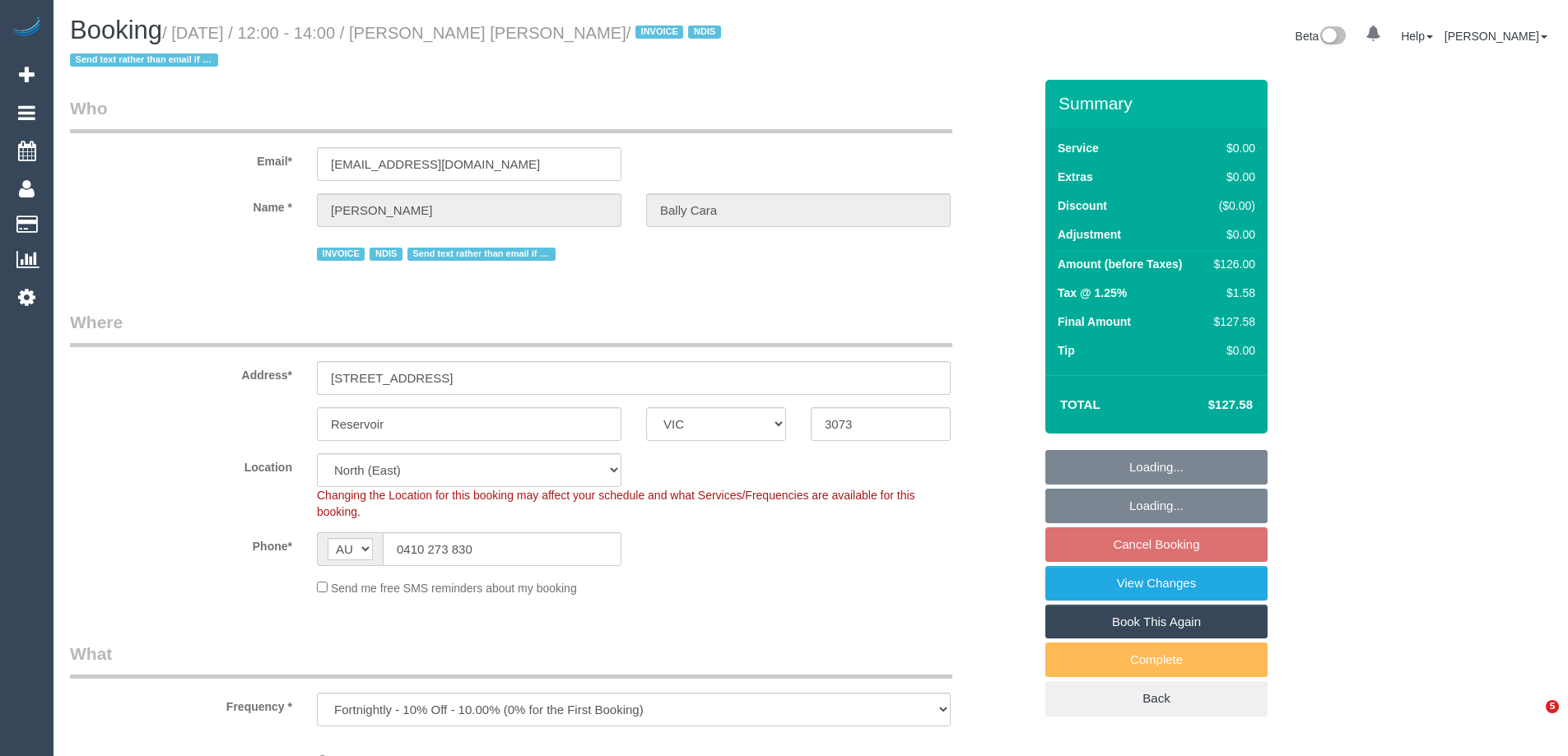
select select "number:35"
select select "120"
select select "spot4"
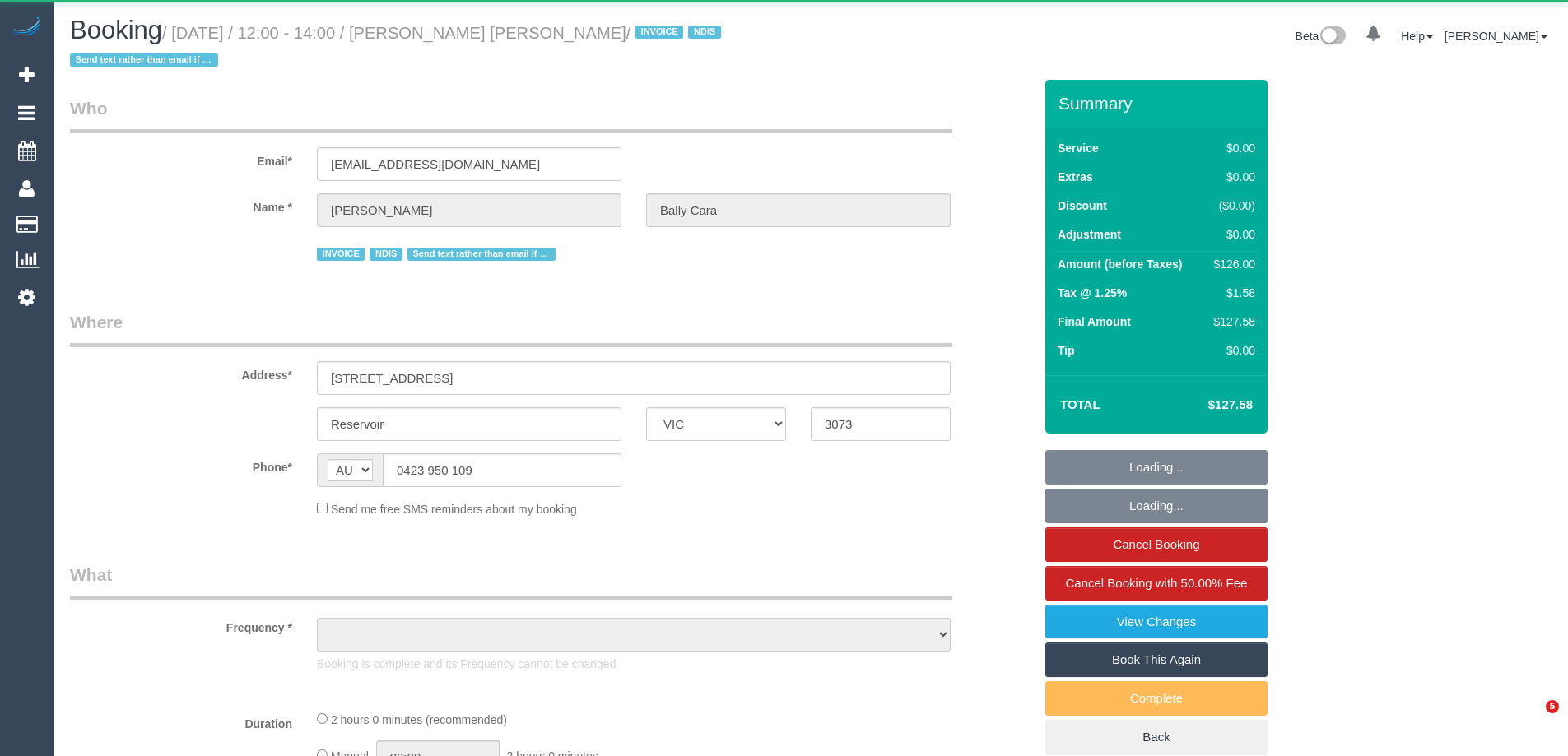
select select "VIC"
select select "object:547"
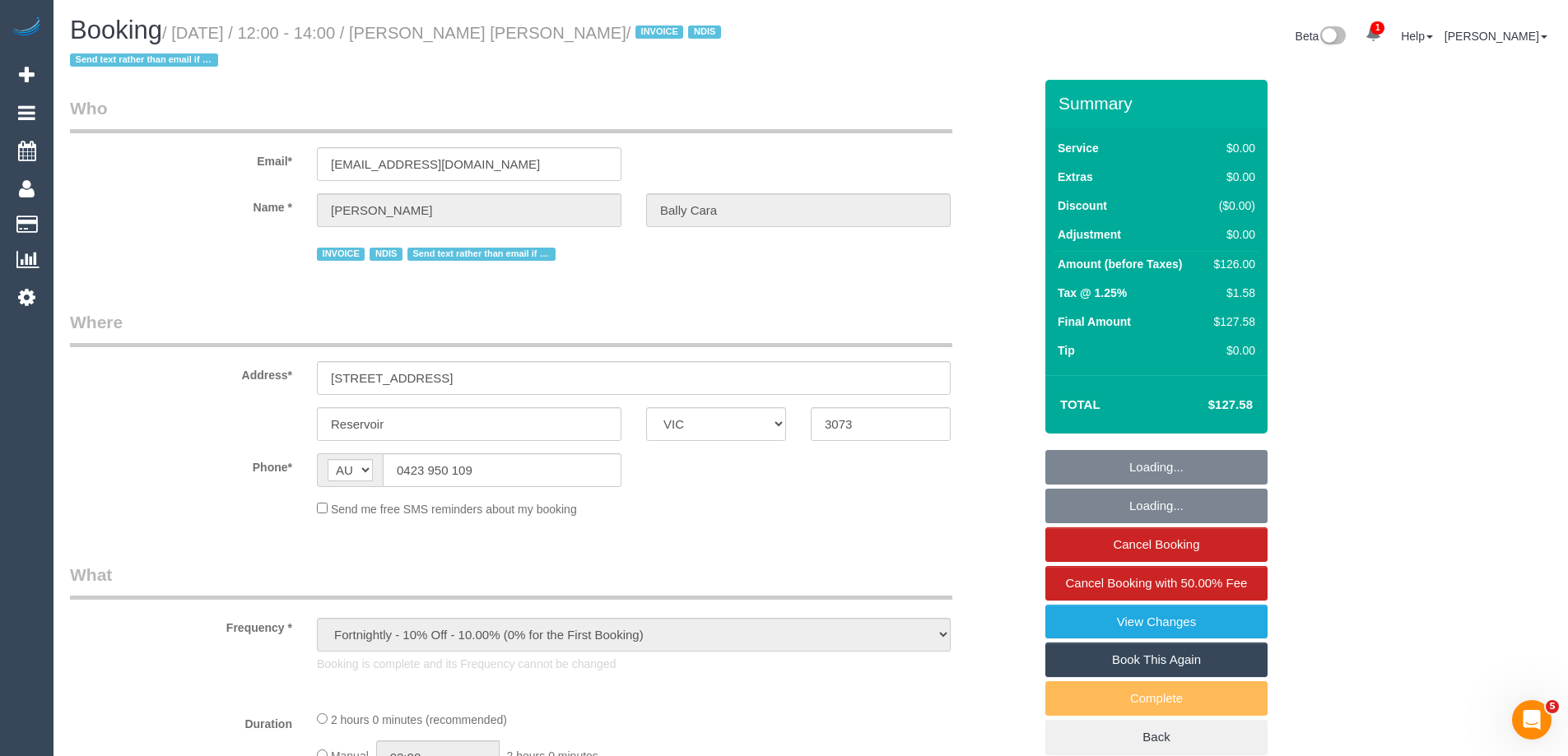
select select "120"
select select "number:27"
select select "number:14"
select select "number:19"
select select "number:25"
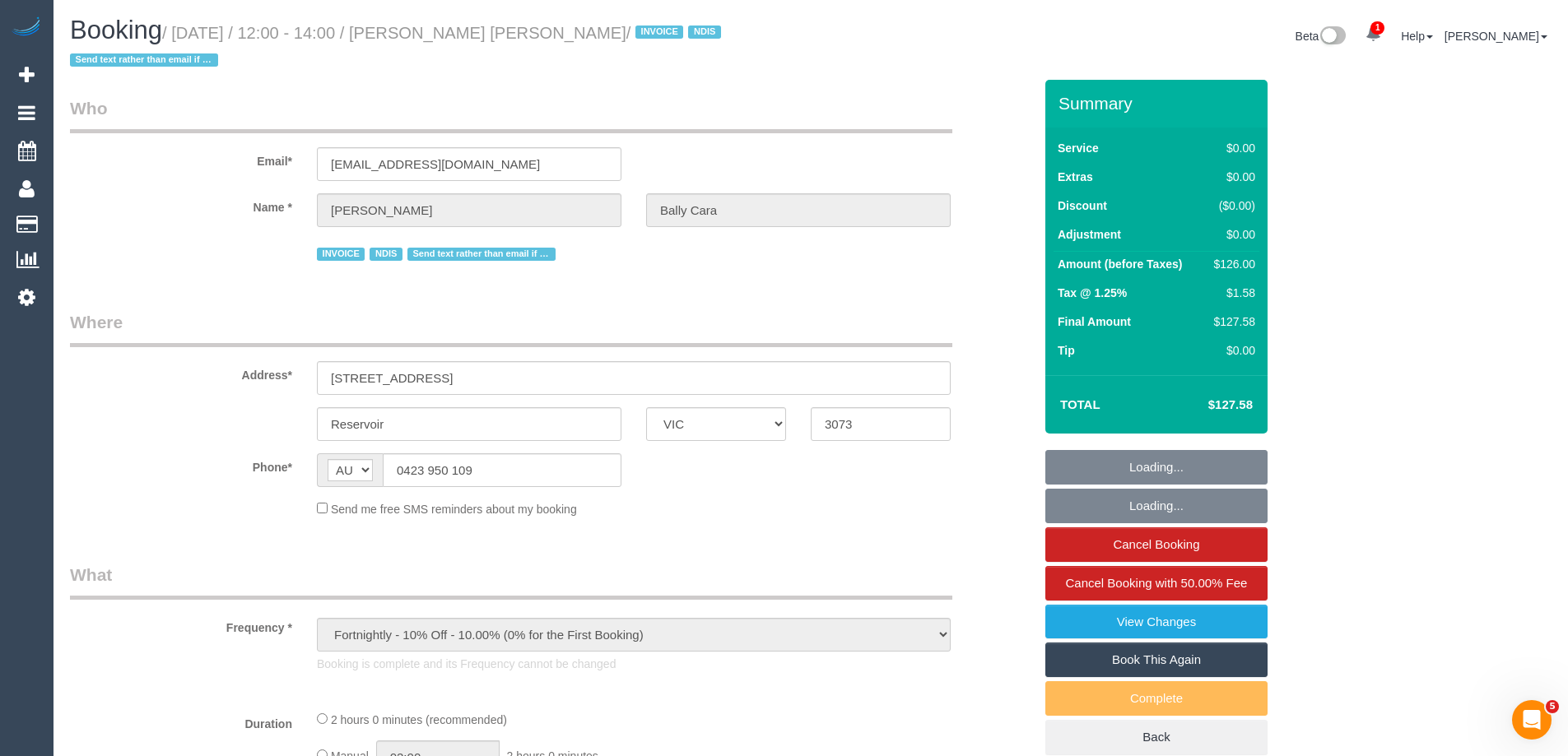
select select "number:35"
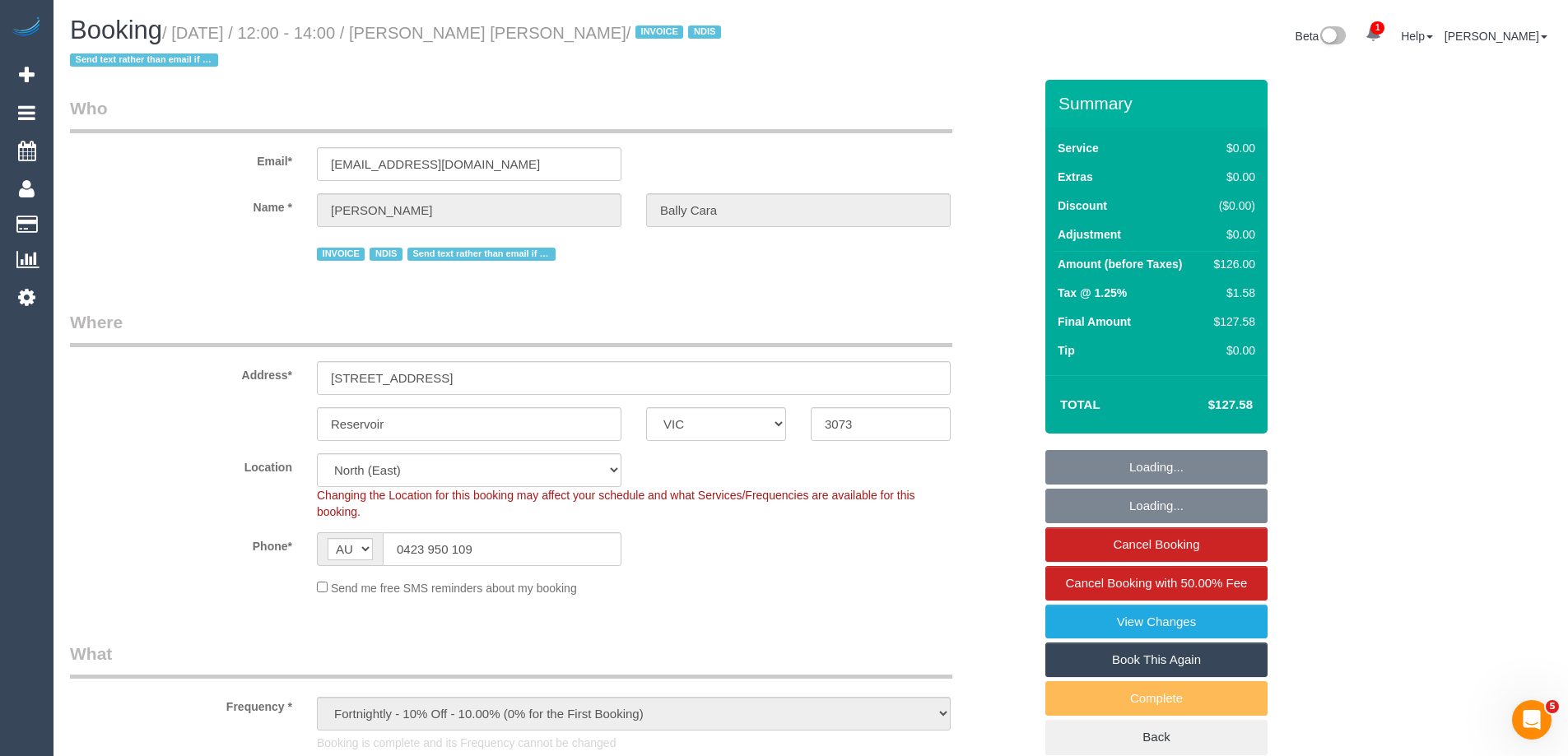
select select "object:1454"
select select "spot1"
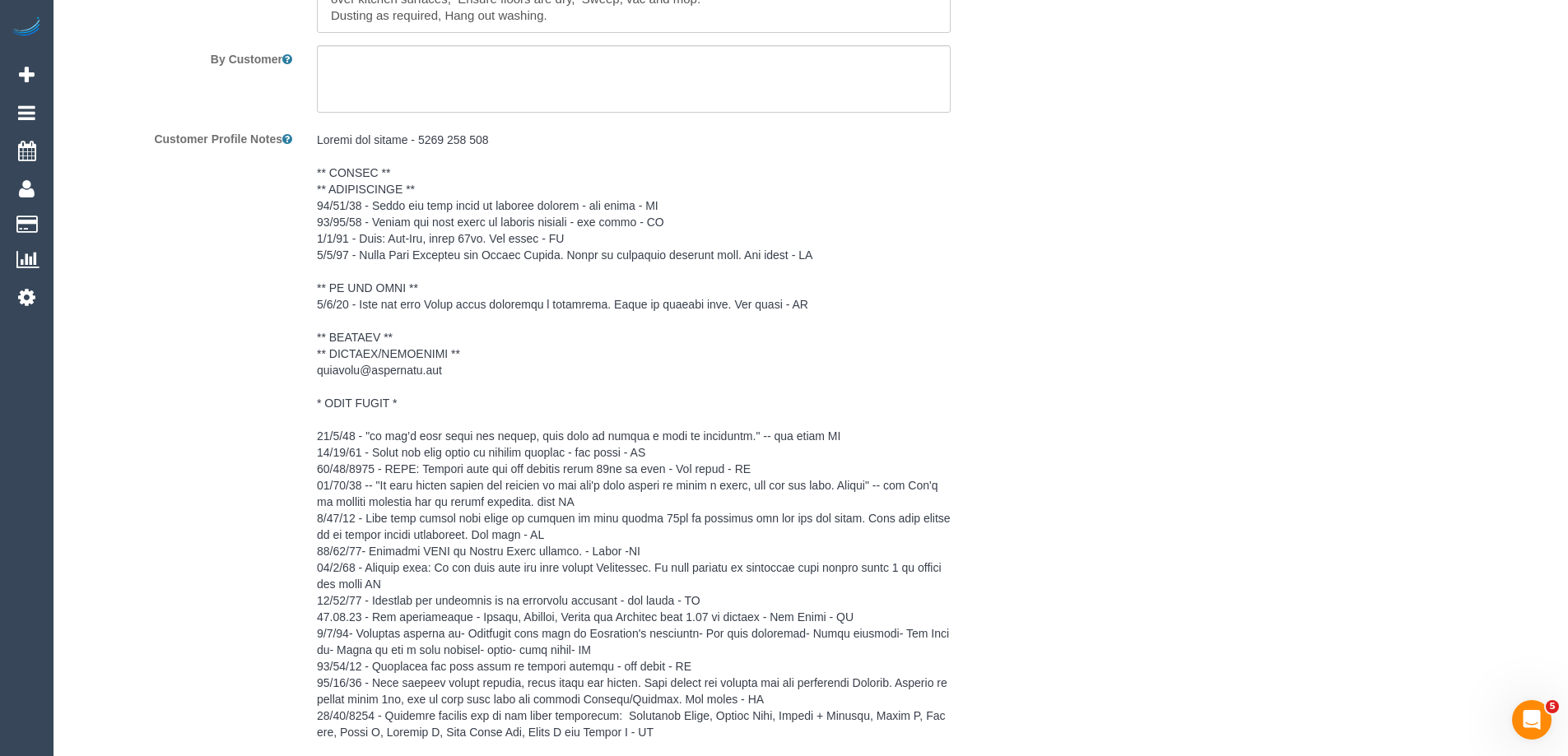
scroll to position [2139, 0]
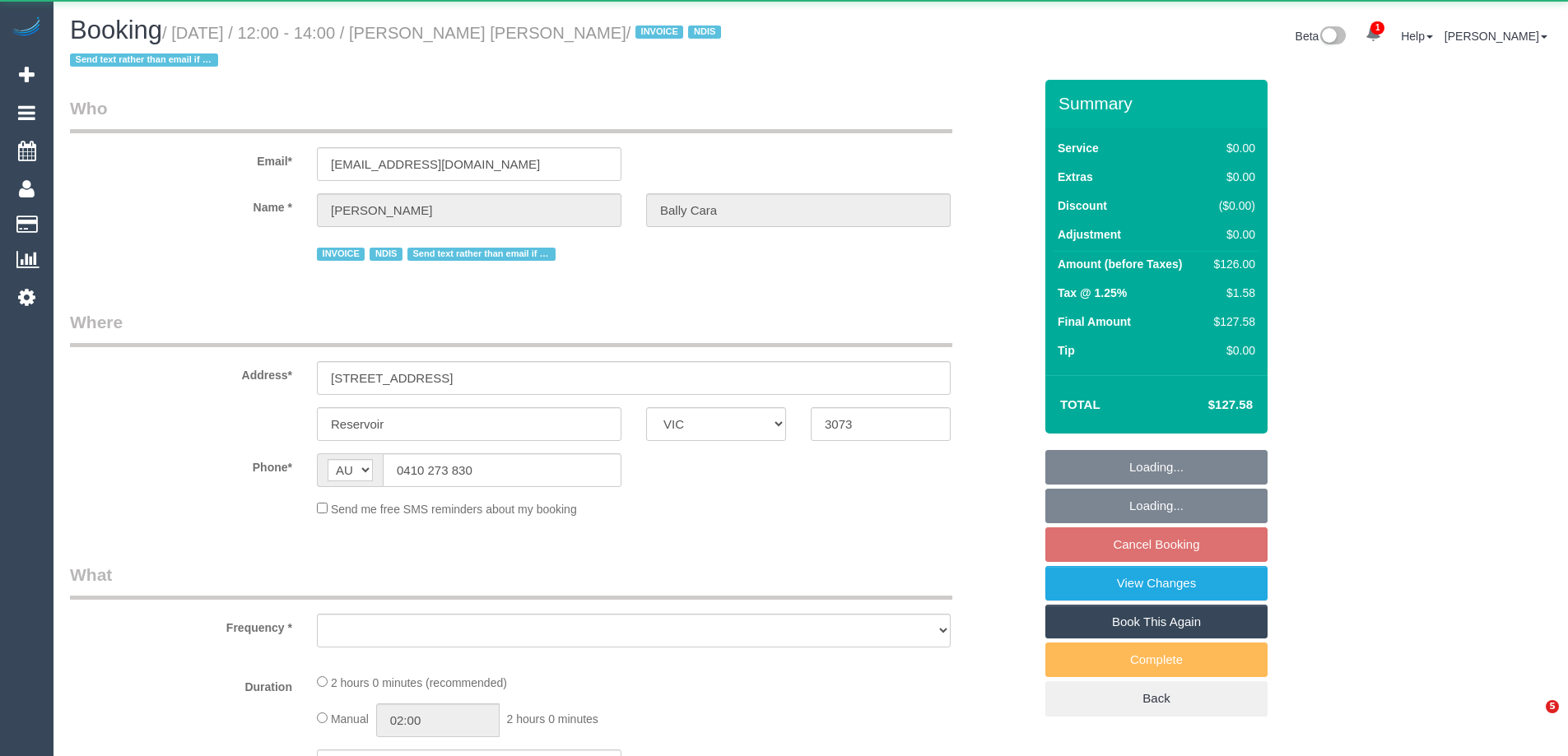
select select "VIC"
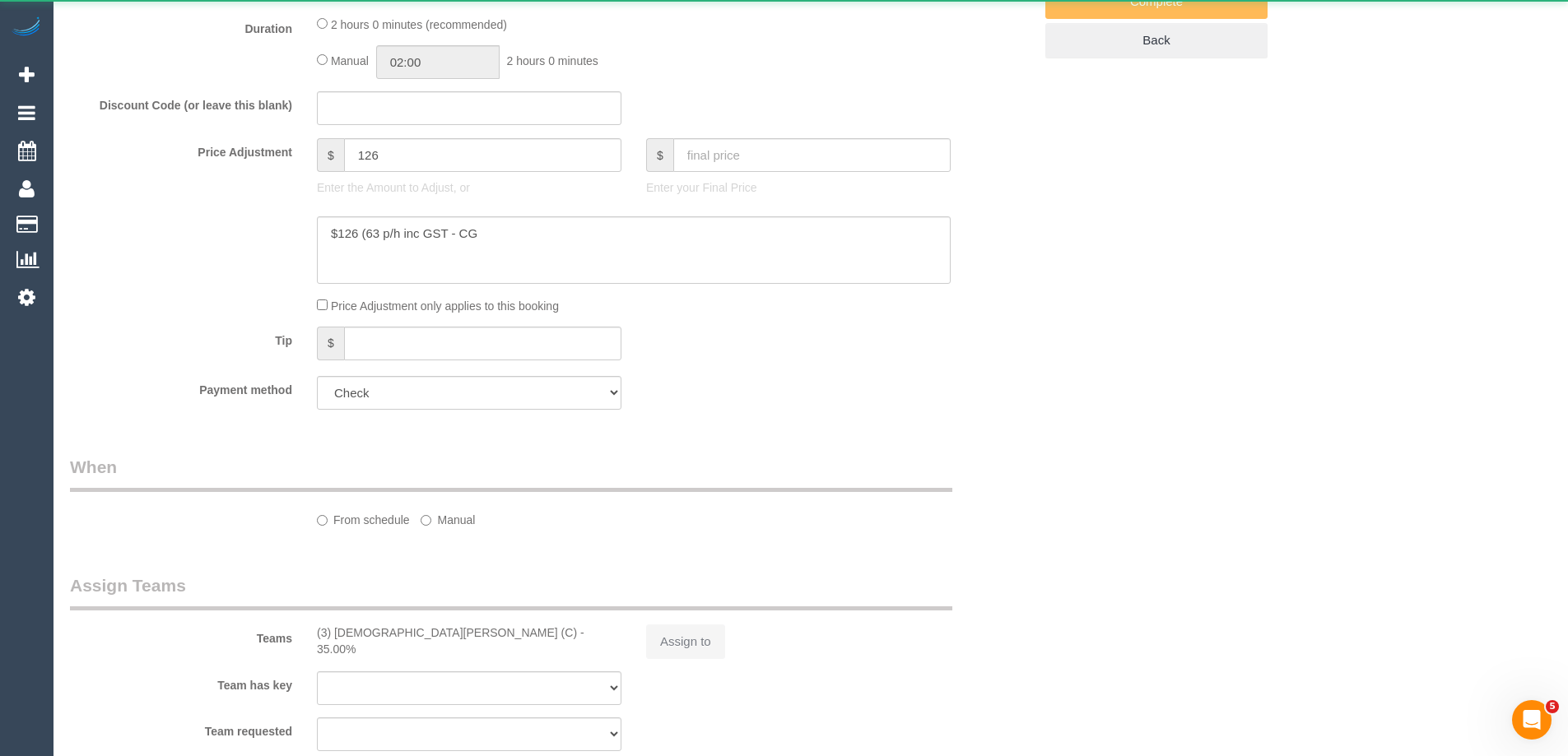
select select "object:657"
select select "120"
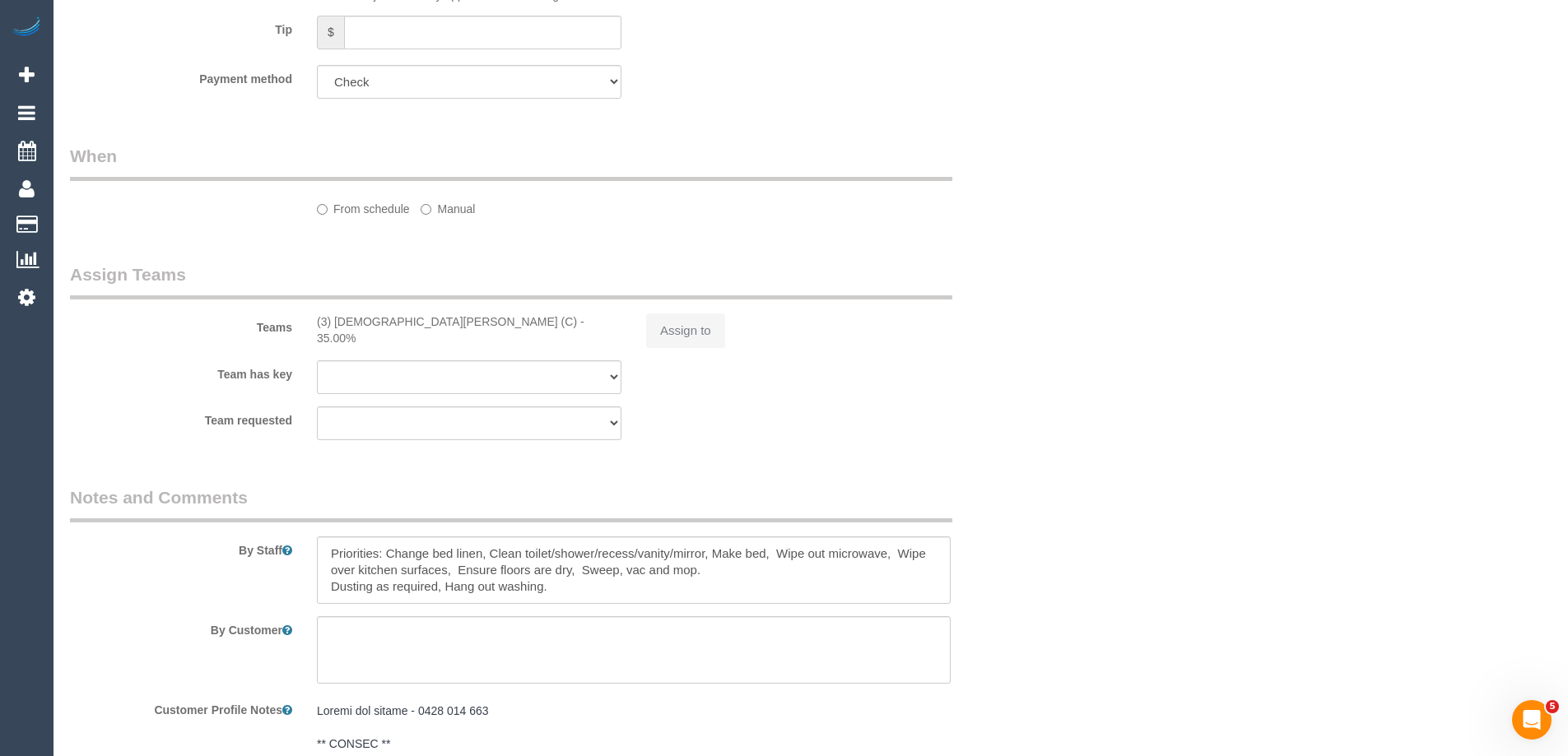
select select "number:27"
select select "number:14"
select select "number:19"
select select "number:25"
select select "number:35"
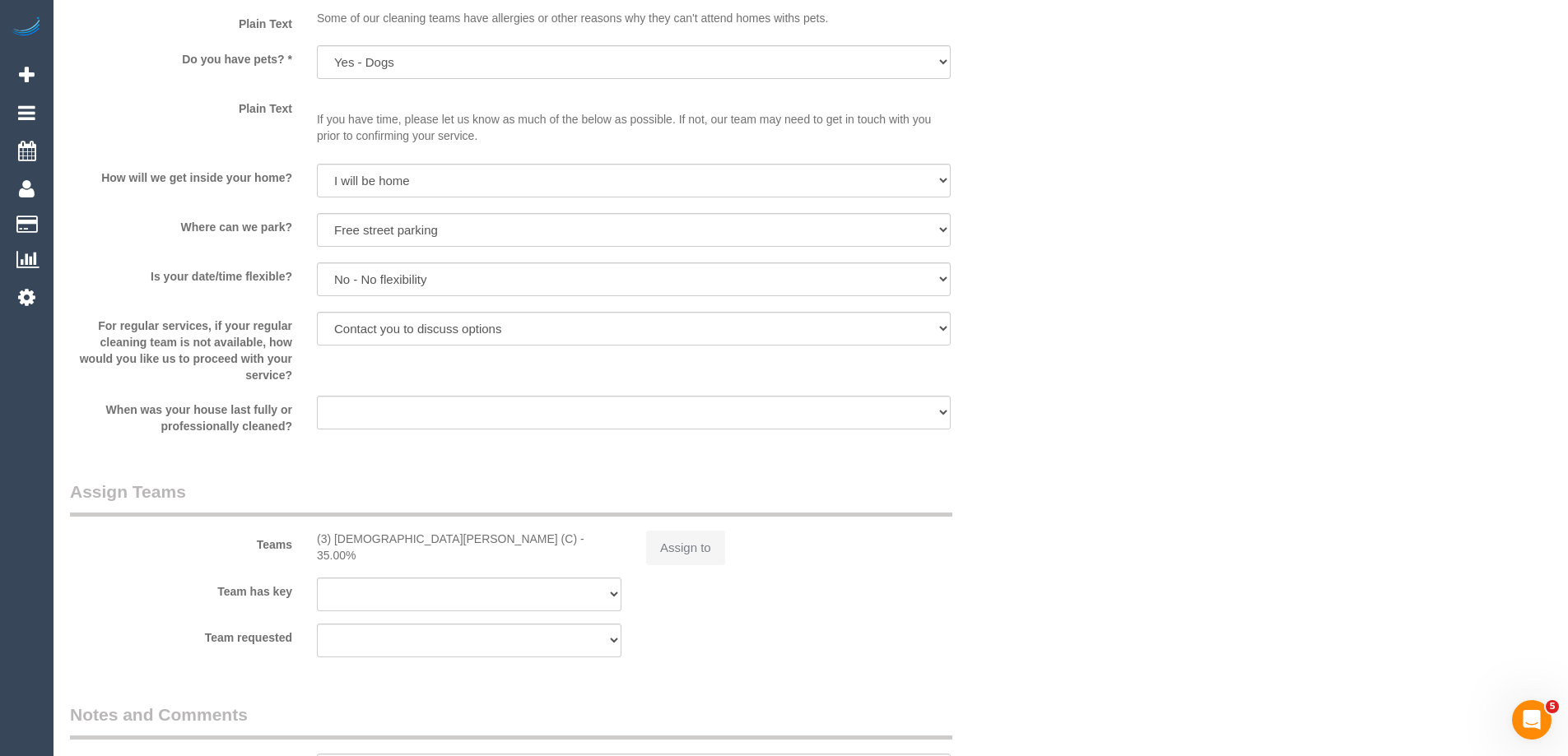
select select "object:810"
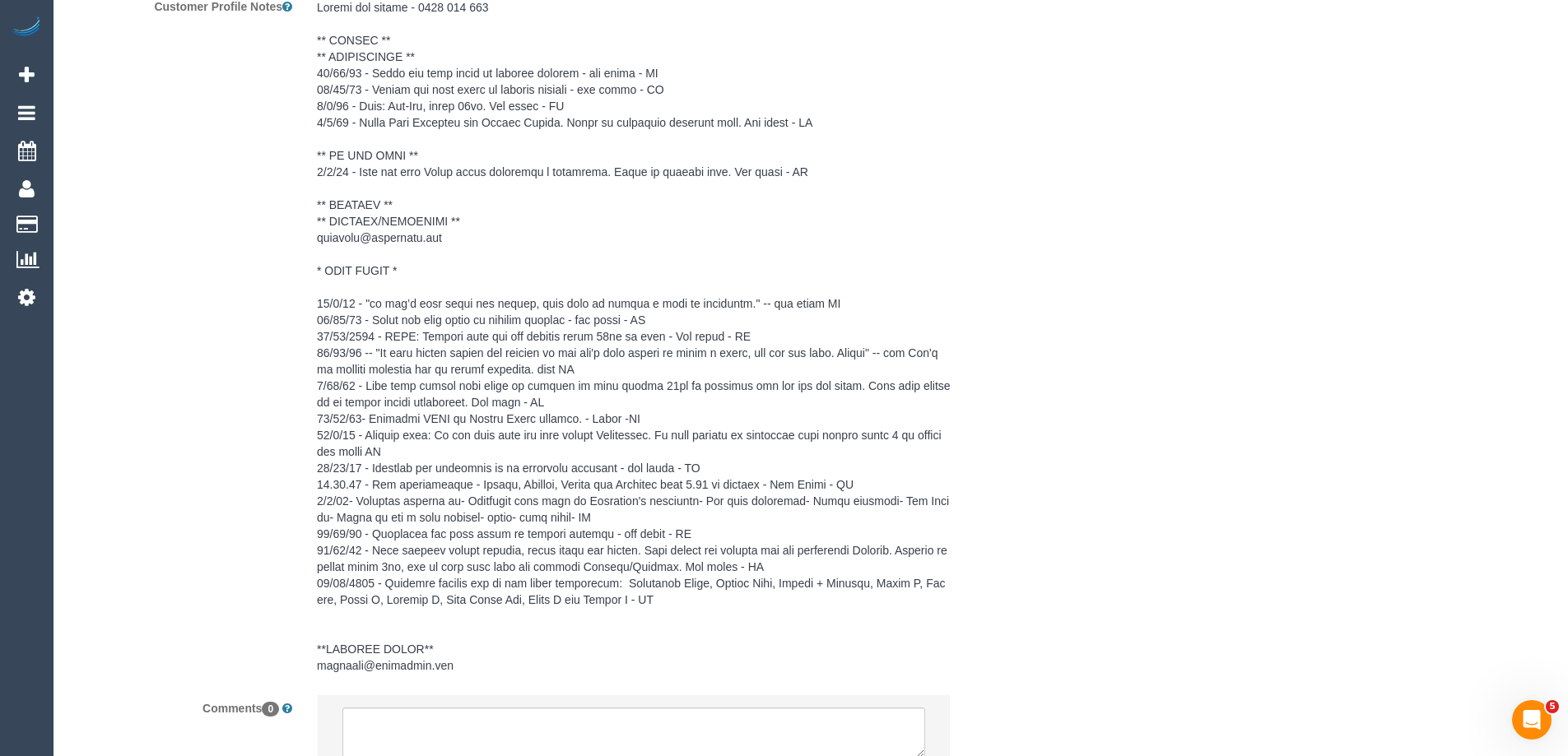
select select "spot4"
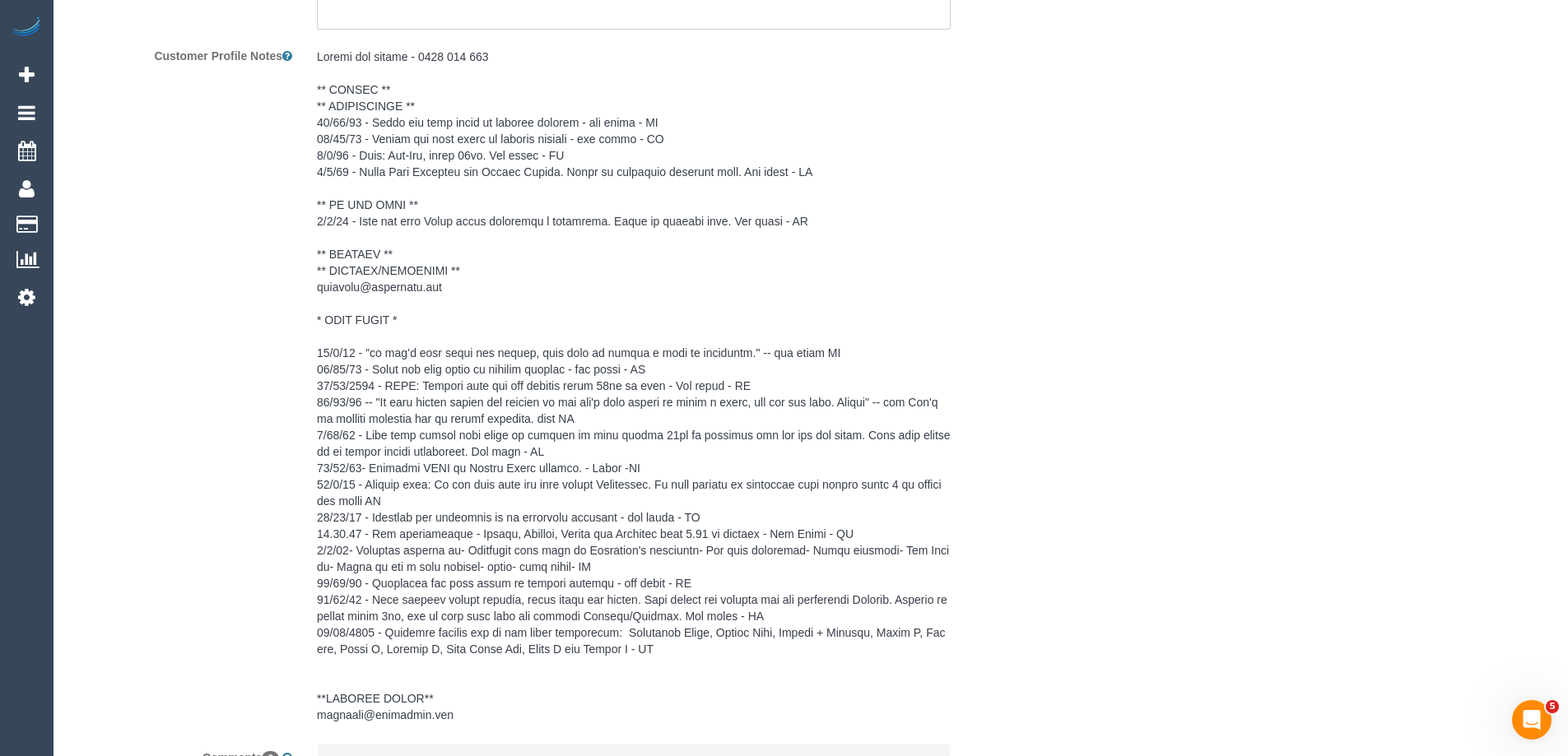
scroll to position [2582, 0]
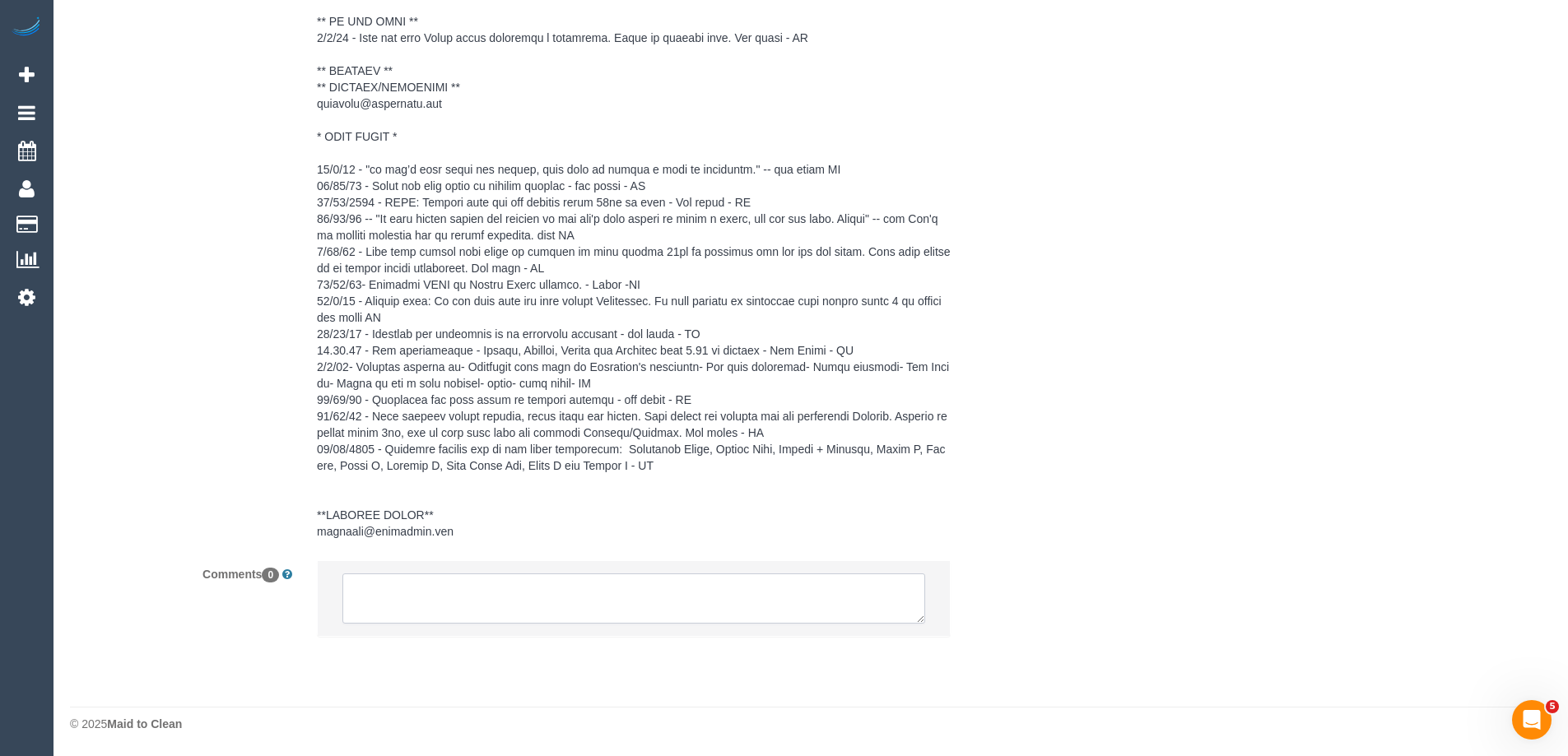
click at [405, 605] on textarea at bounding box center [634, 599] width 583 height 51
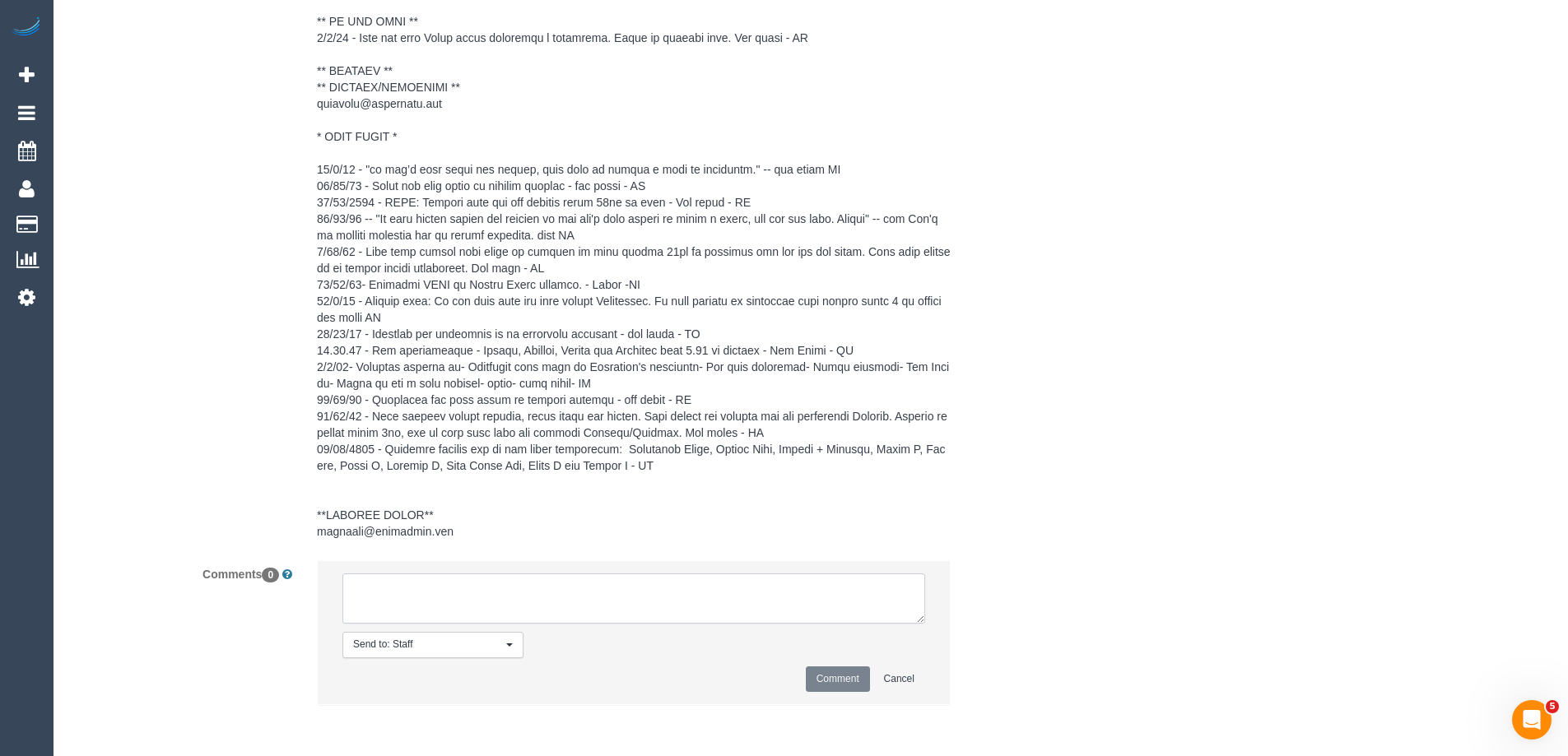
paste textarea "Cleaner Name: (3) Buddhi Adhikari (C) Reason unassigned: no longer available on…"
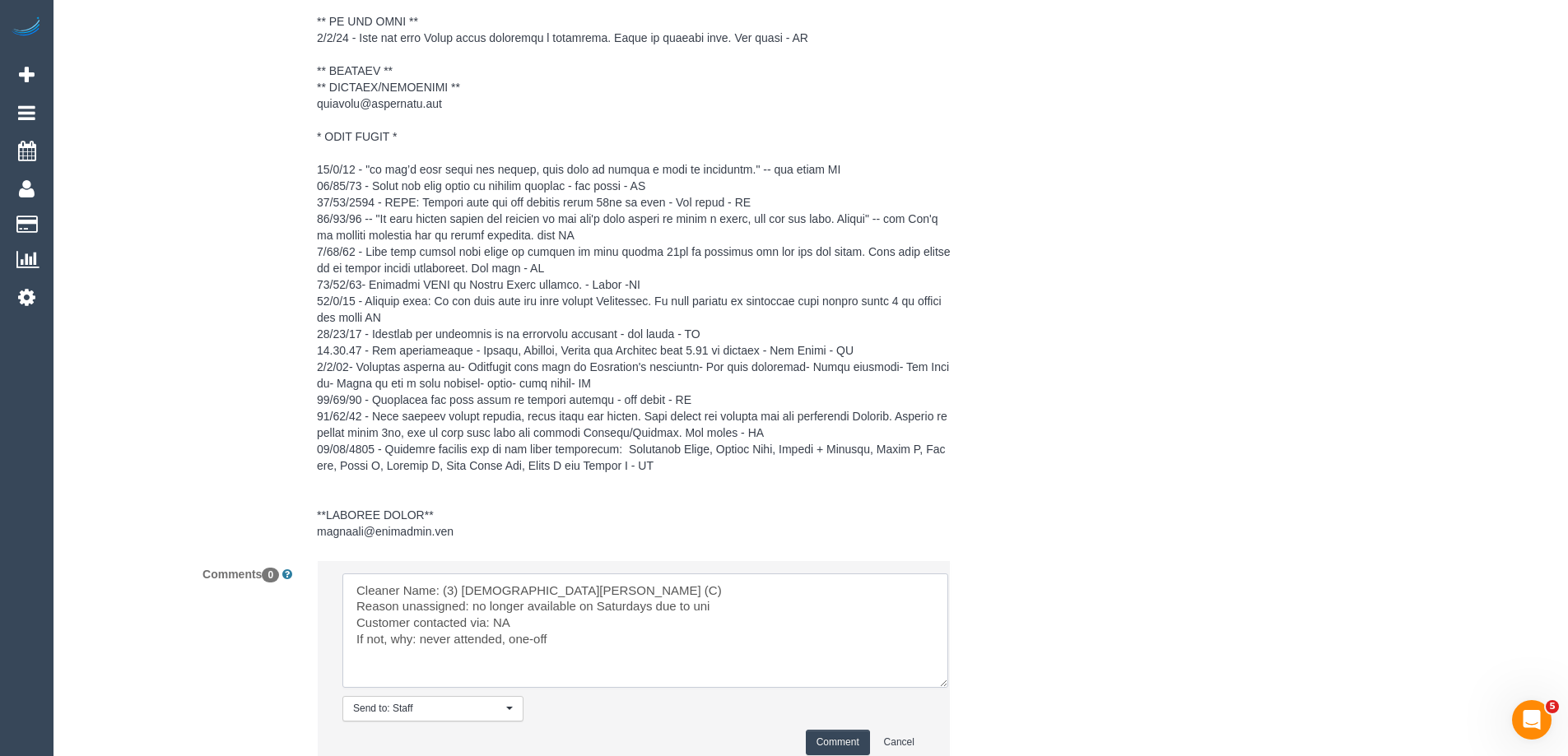
scroll to position [0, 0]
drag, startPoint x: 938, startPoint y: 675, endPoint x: 945, endPoint y: 702, distance: 27.9
click at [945, 688] on textarea at bounding box center [645, 630] width 606 height 114
click at [494, 622] on textarea at bounding box center [647, 641] width 609 height 136
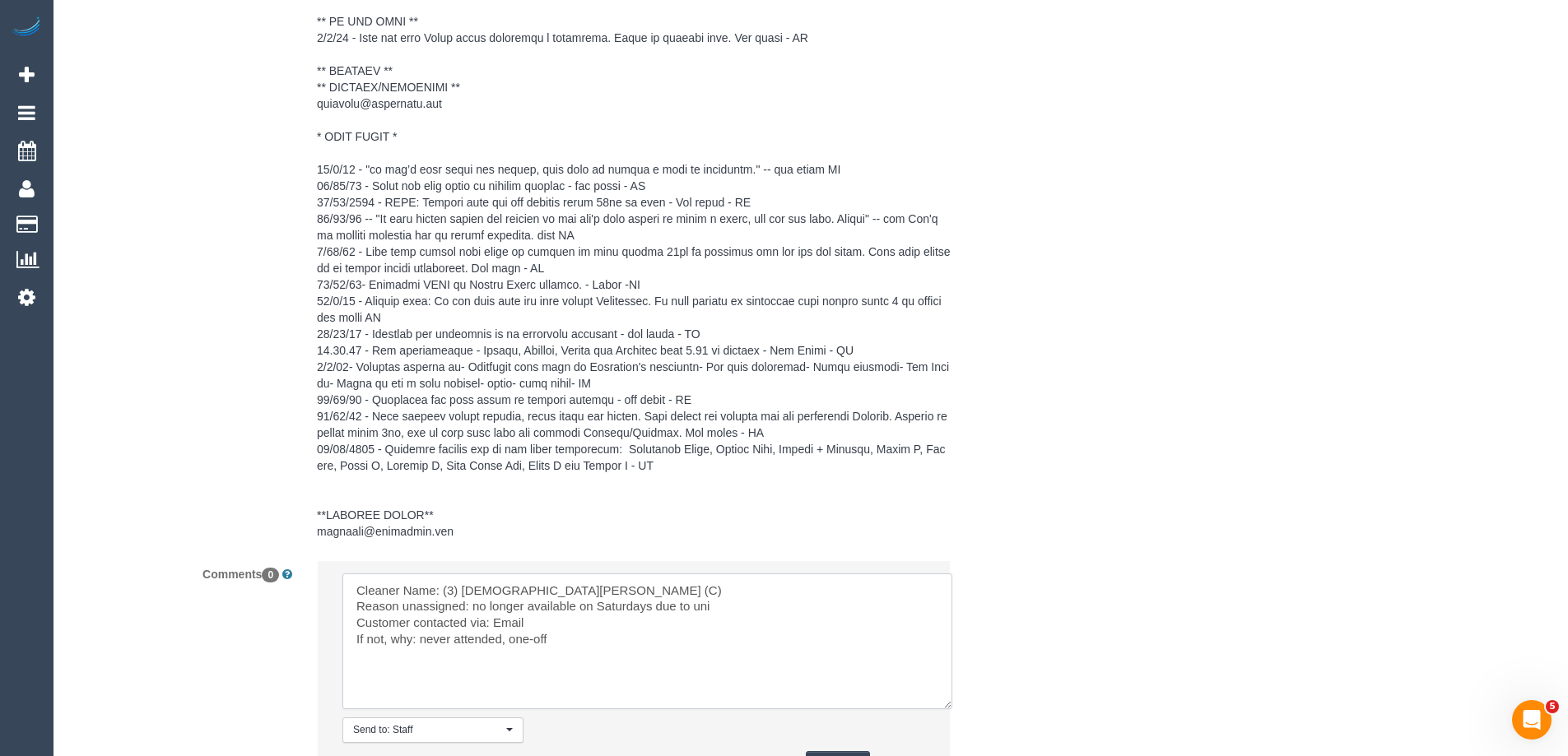
drag, startPoint x: 421, startPoint y: 635, endPoint x: 760, endPoint y: 646, distance: 339.2
click at [760, 646] on textarea at bounding box center [647, 641] width 609 height 136
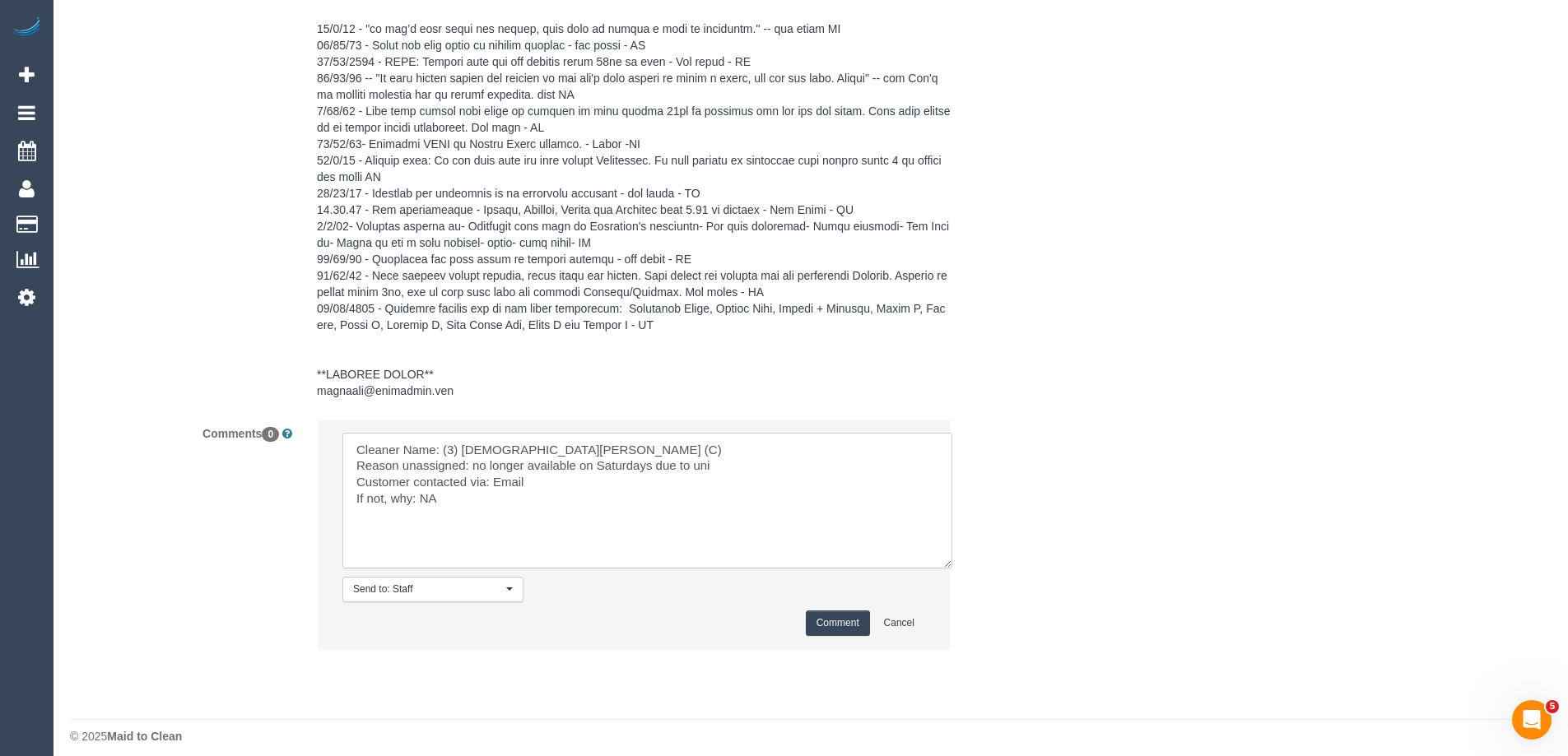
scroll to position [2735, 0]
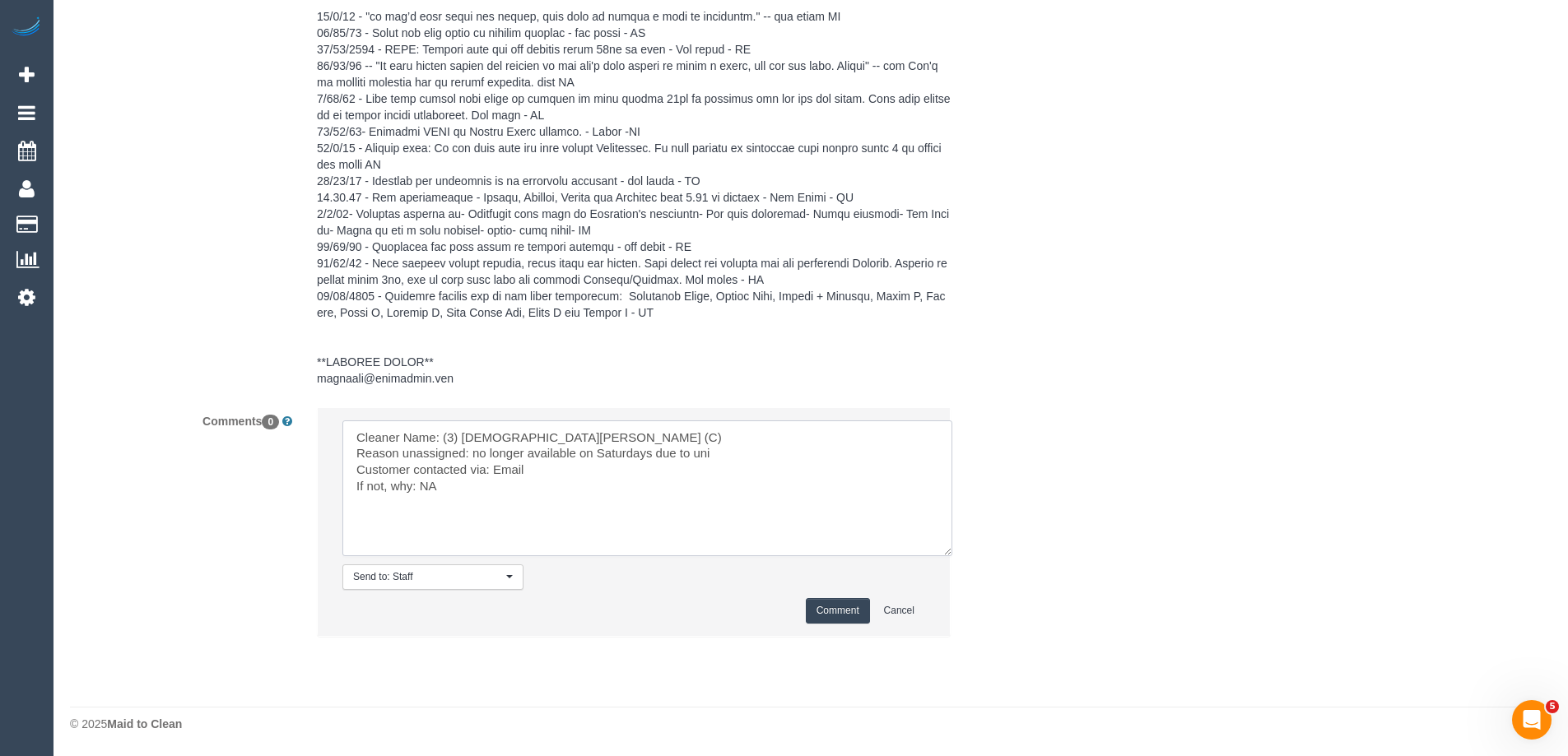
type textarea "Cleaner Name: (3) Buddhi Adhikari (C) Reason unassigned: no longer available on…"
click at [827, 619] on button "Comment" at bounding box center [837, 610] width 64 height 25
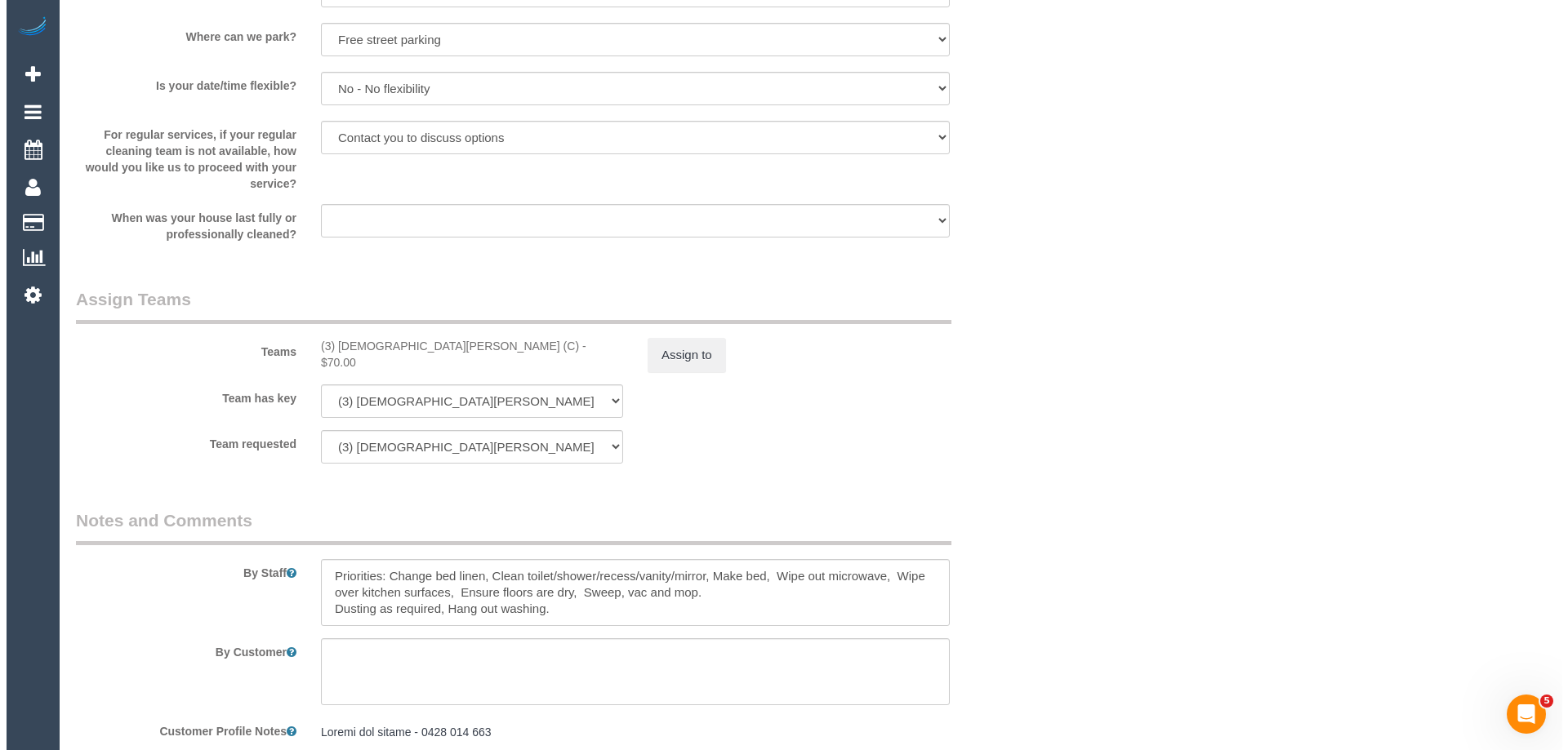
scroll to position [1570, 0]
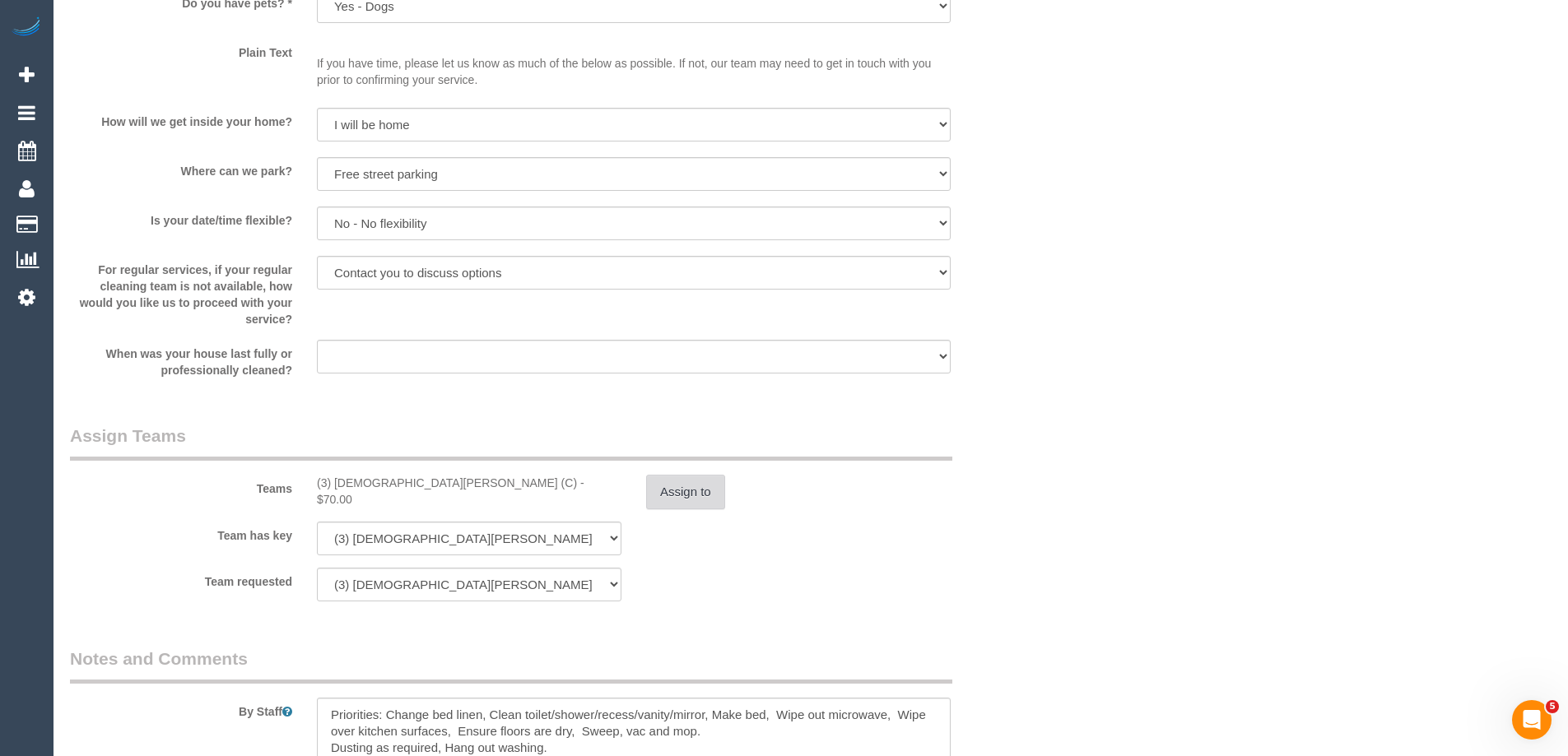
click at [697, 488] on button "Assign to" at bounding box center [686, 491] width 79 height 35
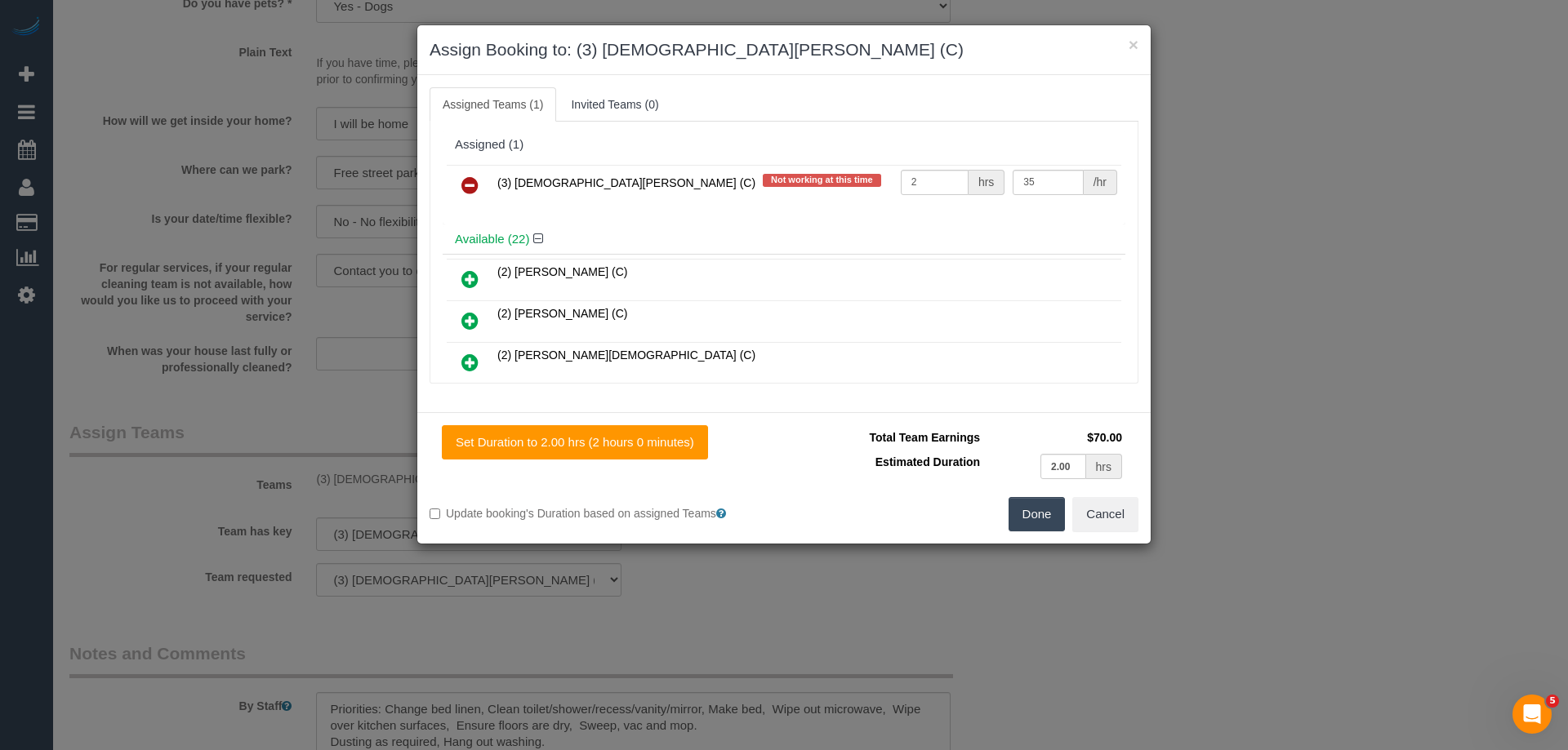
click at [476, 180] on icon at bounding box center [470, 185] width 17 height 20
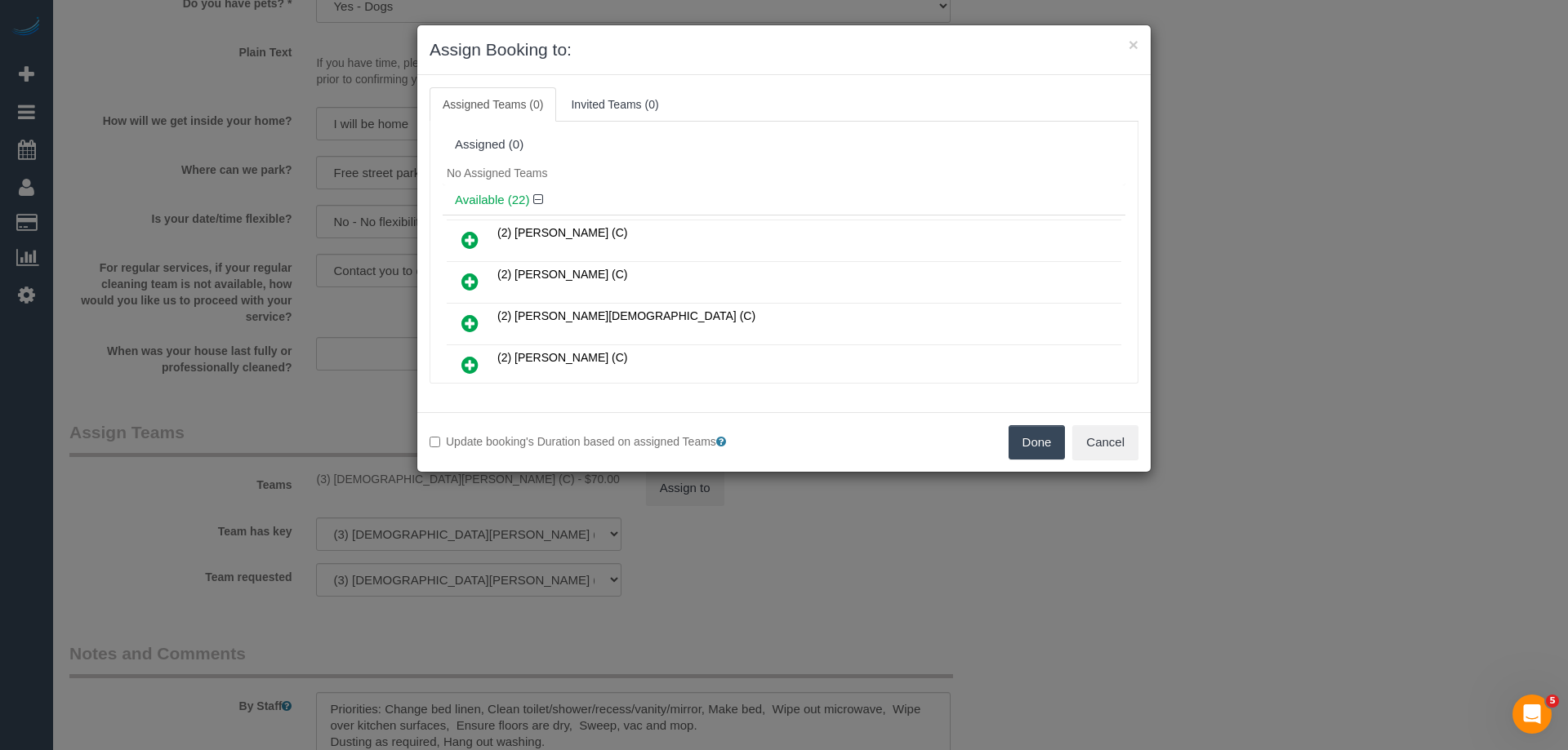
click at [1019, 430] on button "Done" at bounding box center [1036, 442] width 57 height 35
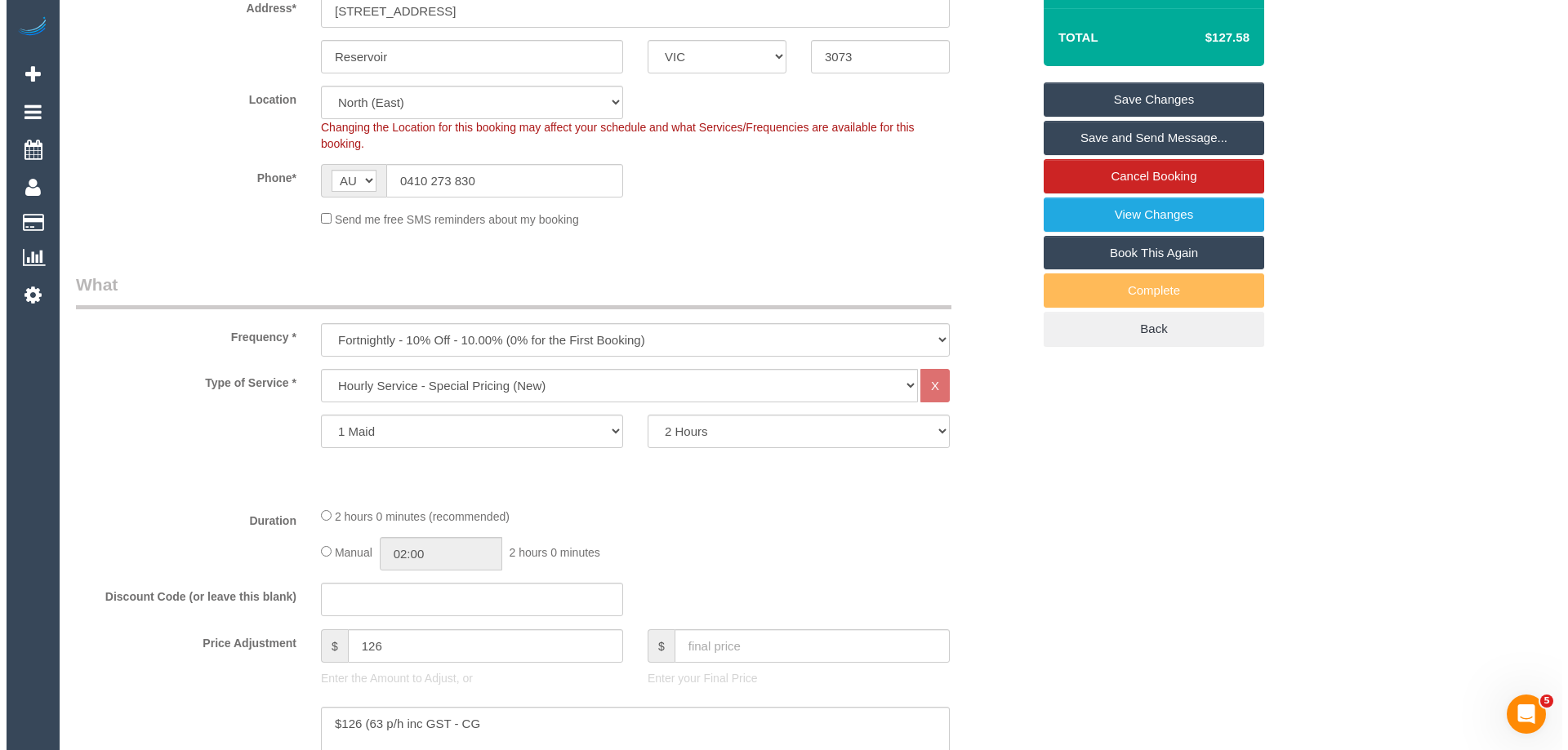
scroll to position [0, 0]
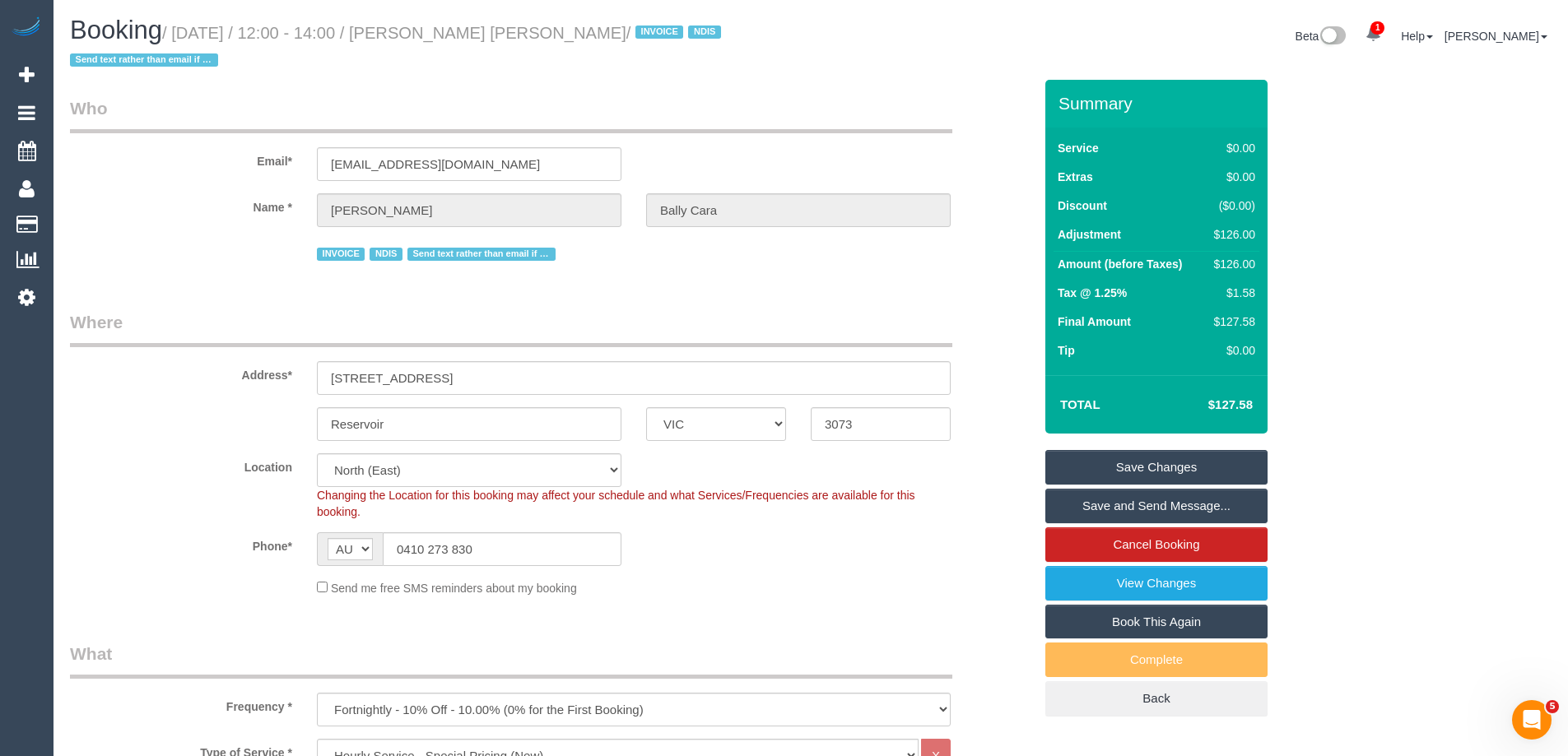
click at [1174, 459] on link "Save Changes" at bounding box center [1156, 467] width 222 height 35
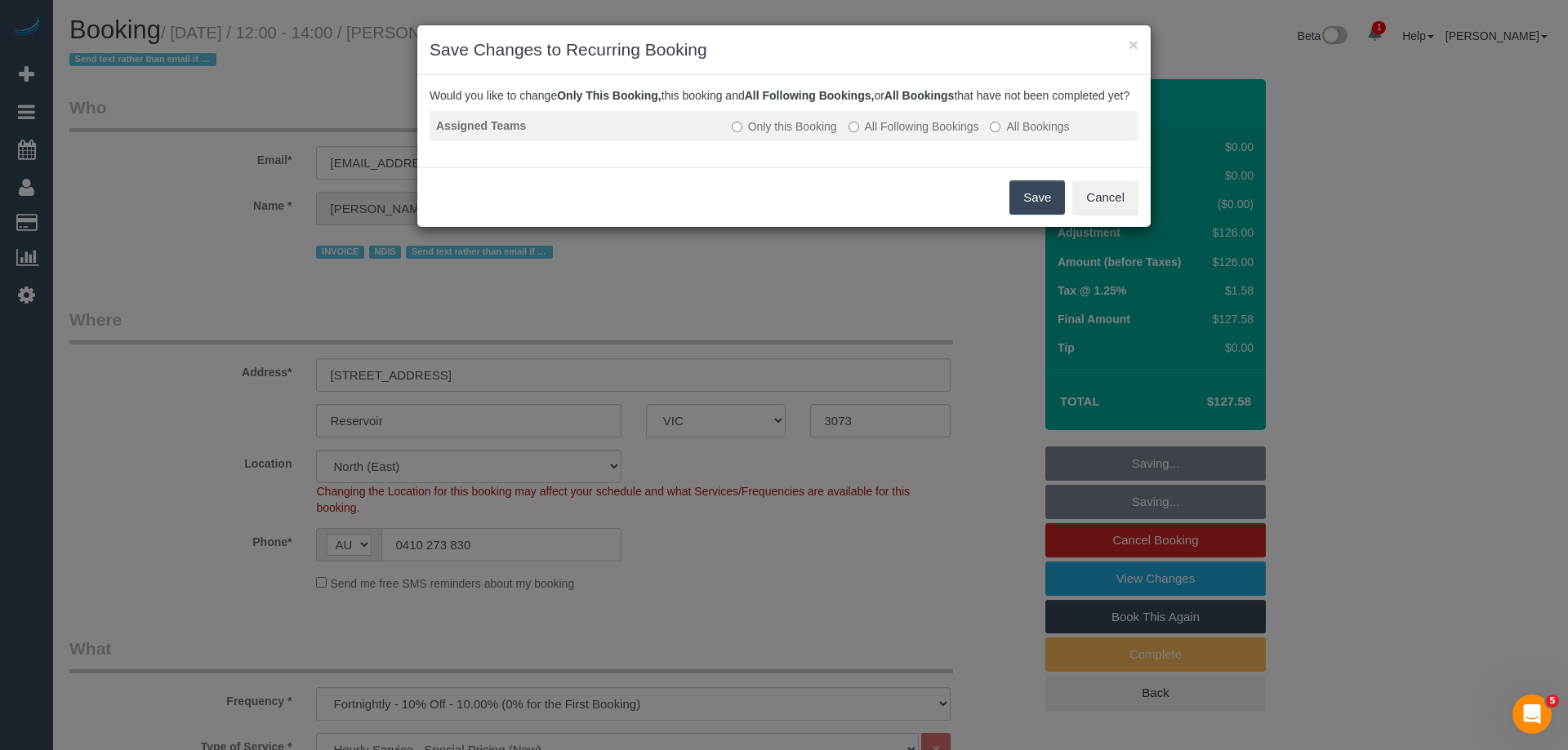
click at [888, 134] on label "All Following Bookings" at bounding box center [914, 126] width 131 height 16
click at [1015, 213] on button "Save" at bounding box center [1036, 197] width 55 height 35
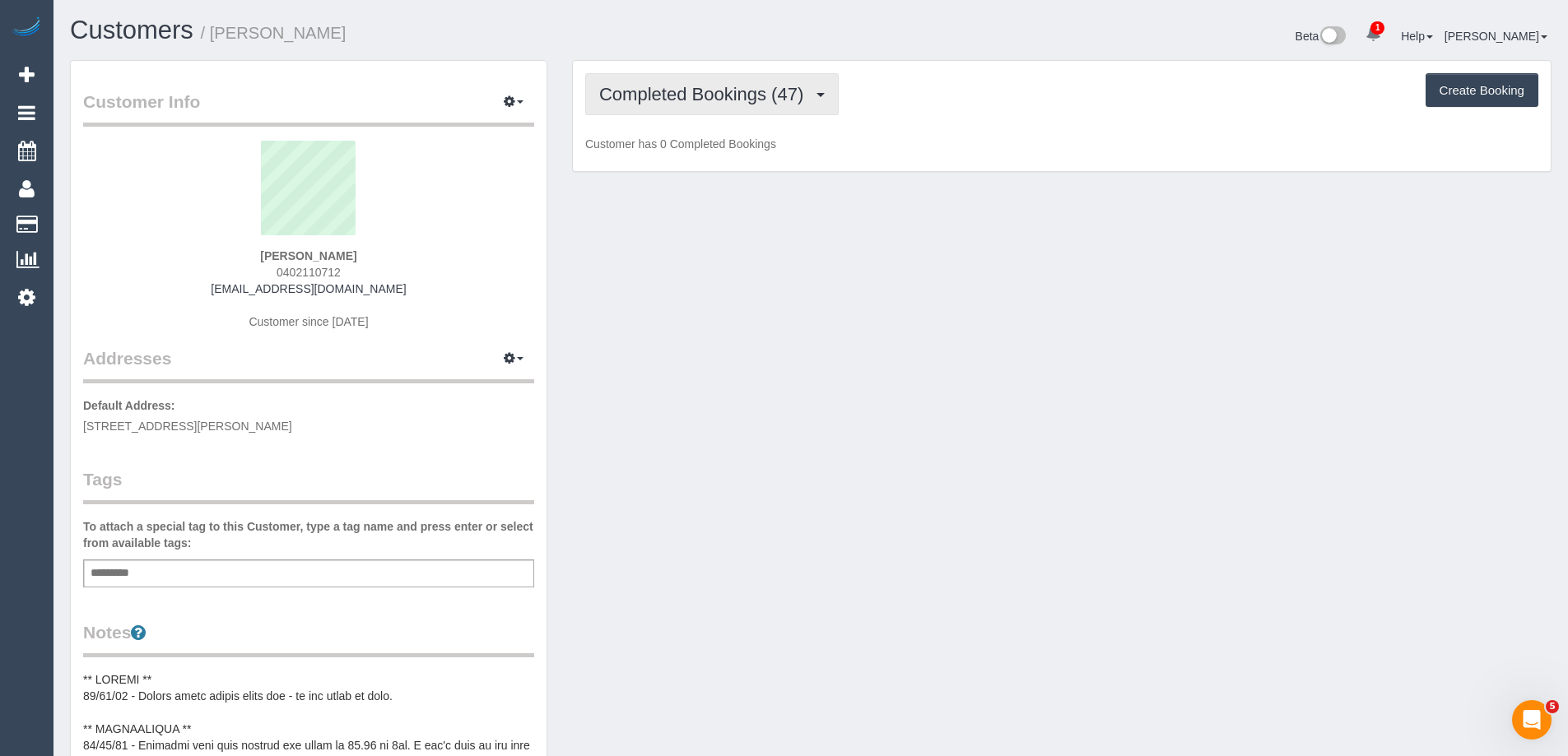
click at [690, 98] on span "Completed Bookings (47)" at bounding box center [704, 94] width 212 height 21
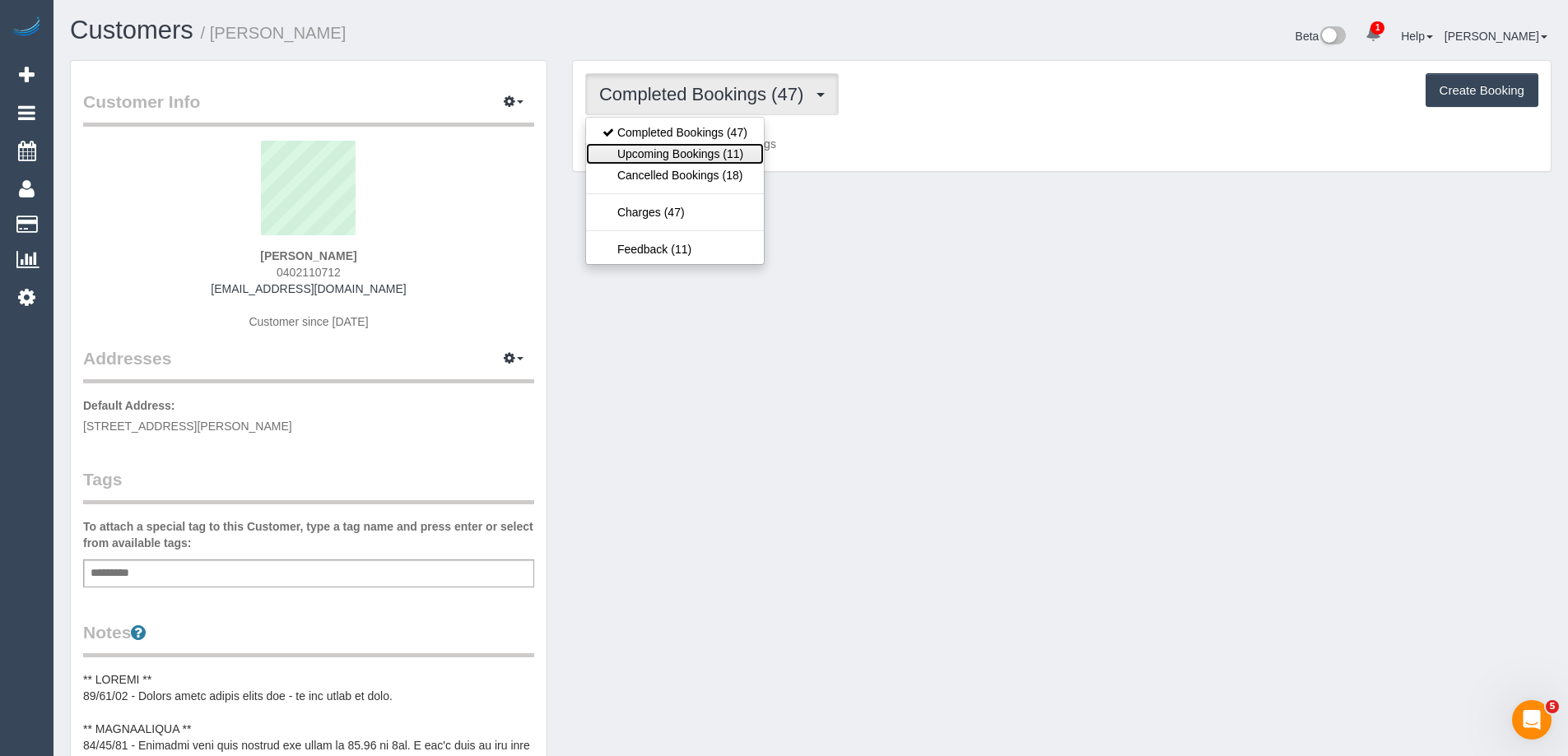
click at [695, 147] on link "Upcoming Bookings (11)" at bounding box center [674, 153] width 178 height 22
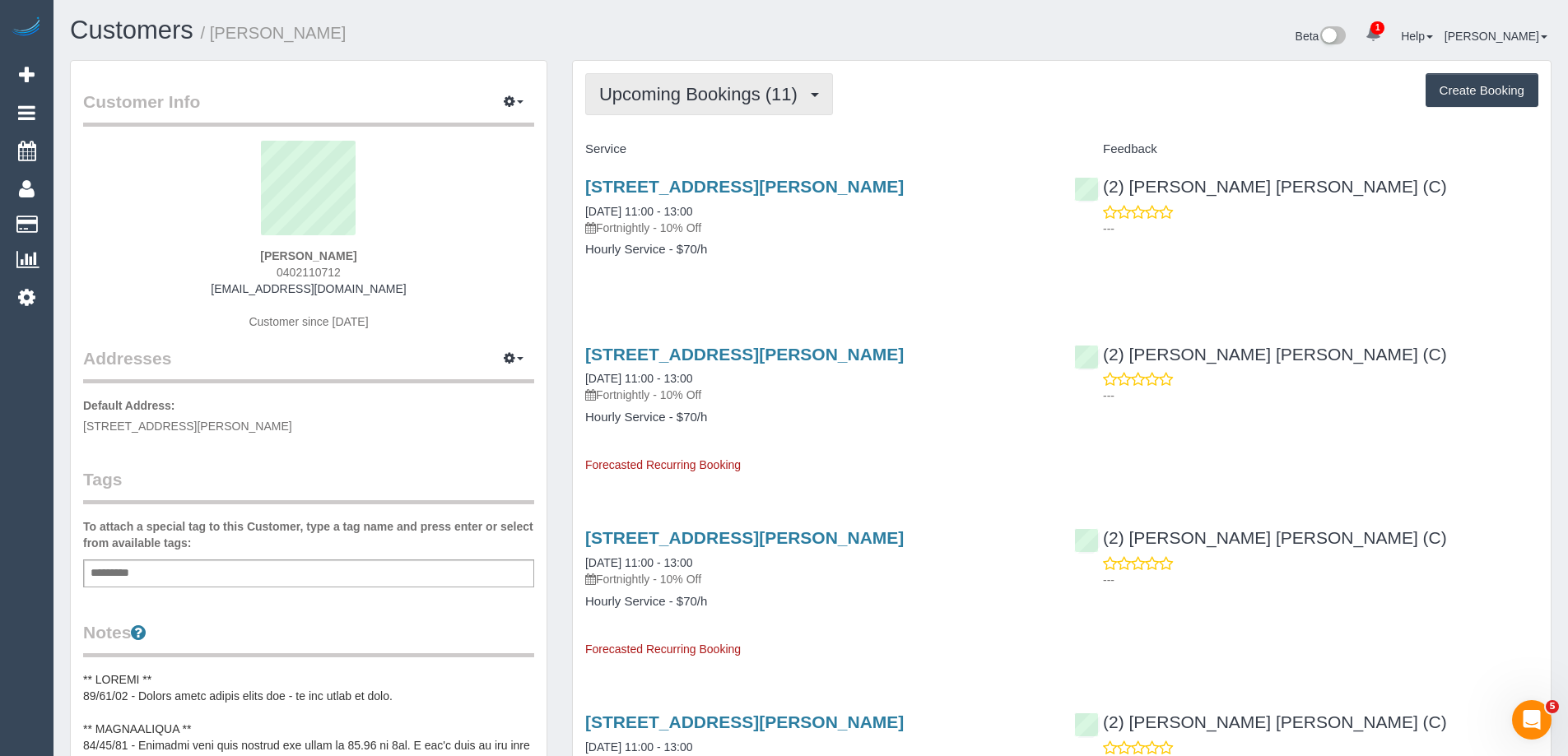
click at [670, 101] on span "Upcoming Bookings (11)" at bounding box center [702, 94] width 206 height 21
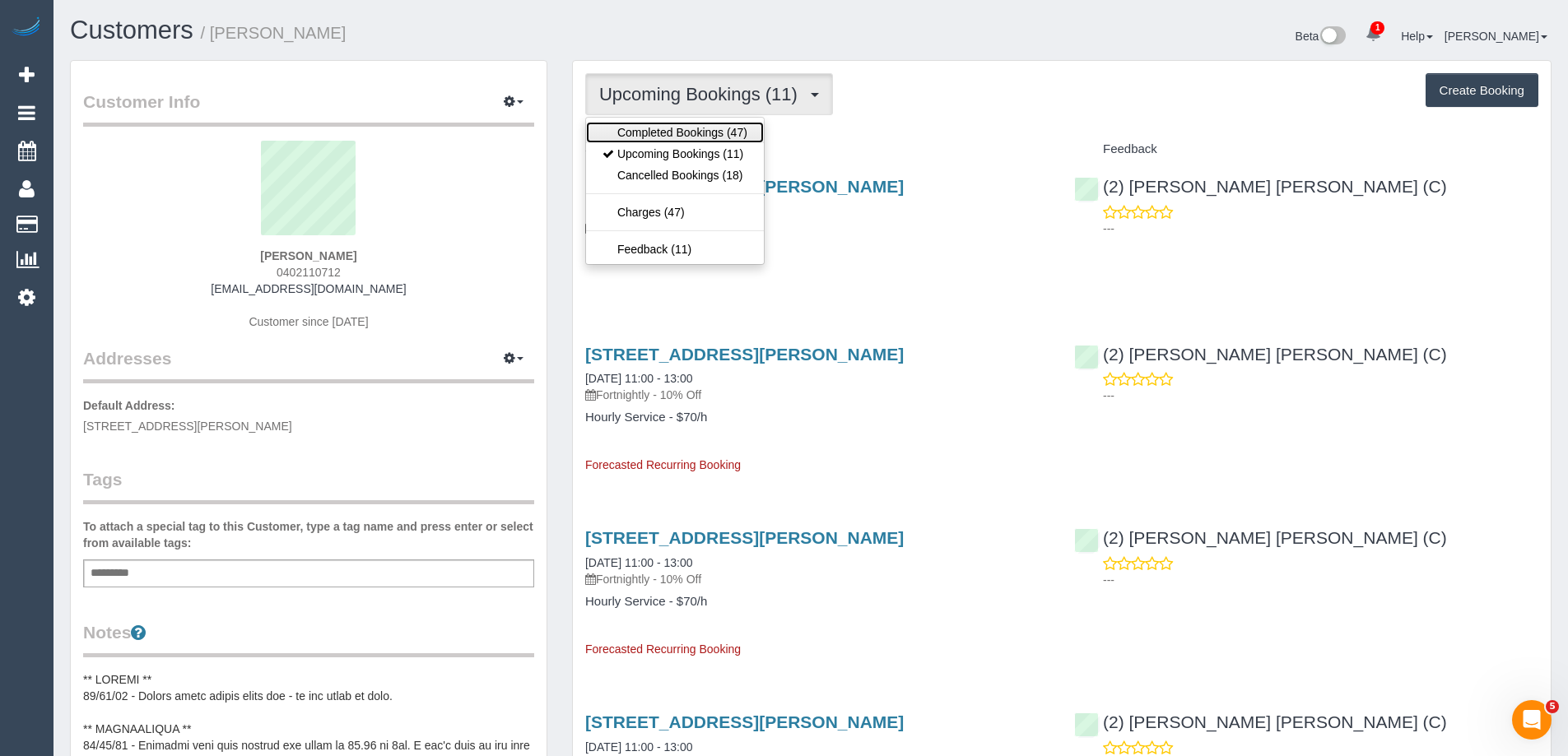
click at [662, 128] on link "Completed Bookings (47)" at bounding box center [674, 132] width 178 height 22
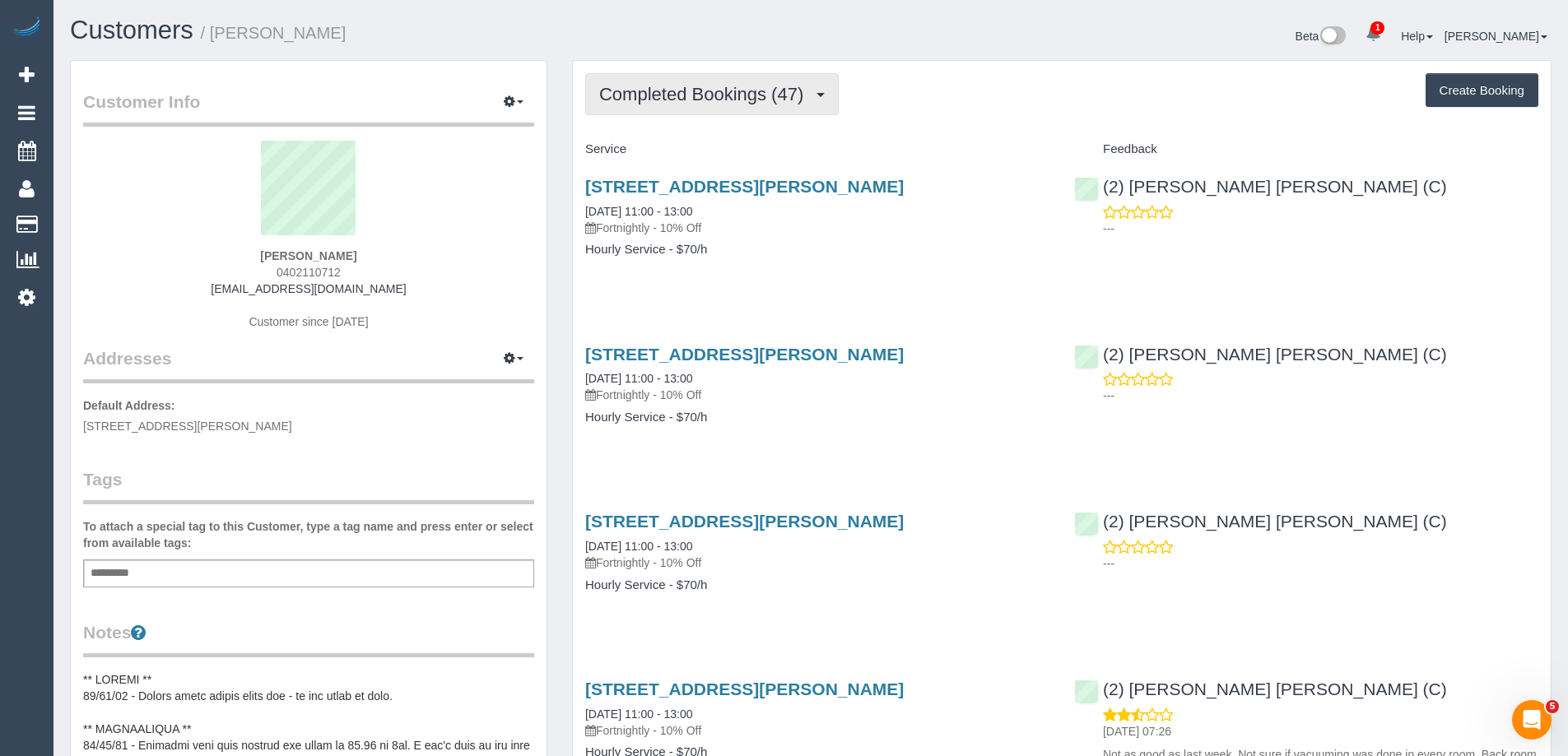
click at [682, 101] on span "Completed Bookings (47)" at bounding box center [704, 94] width 212 height 21
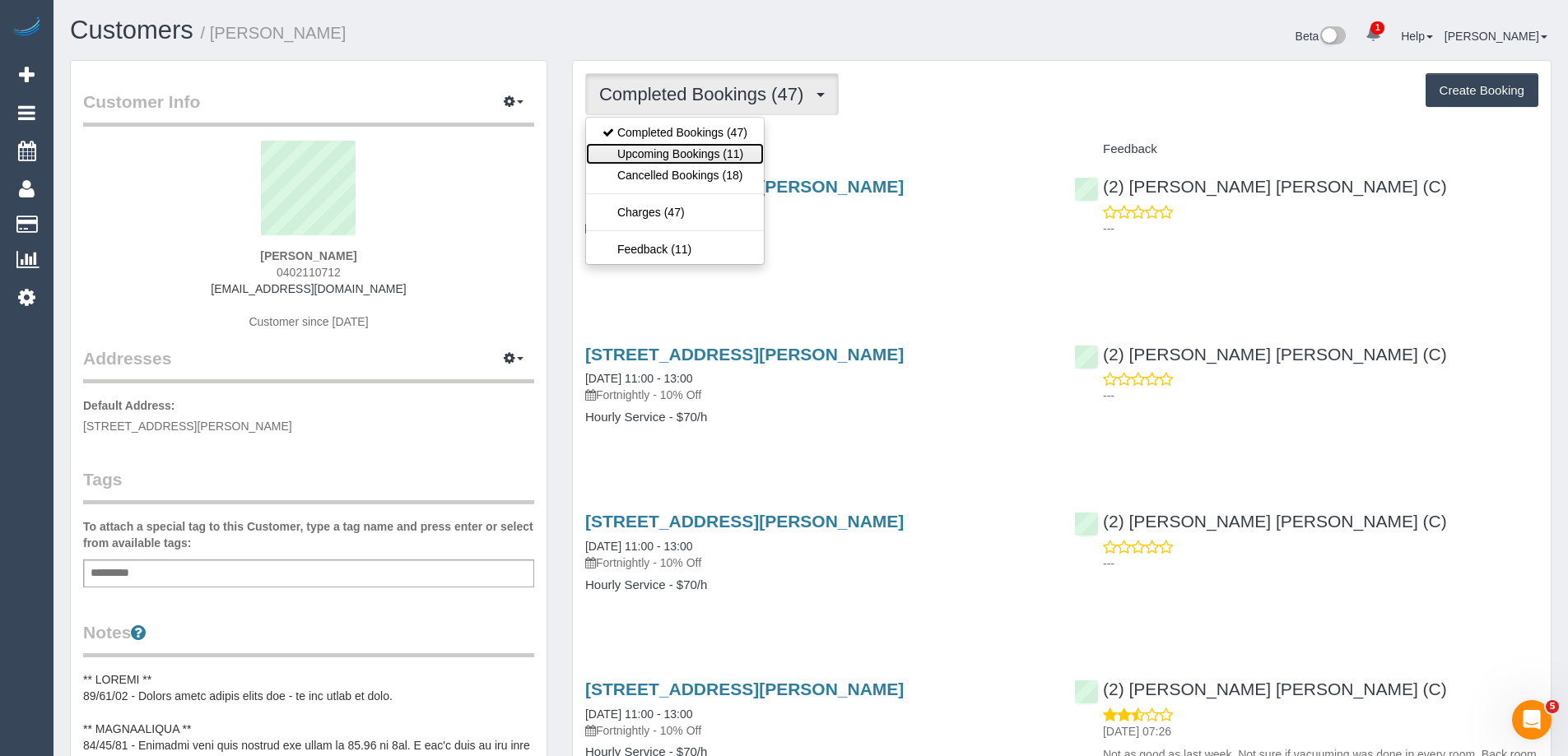
click at [675, 153] on link "Upcoming Bookings (11)" at bounding box center [674, 153] width 178 height 22
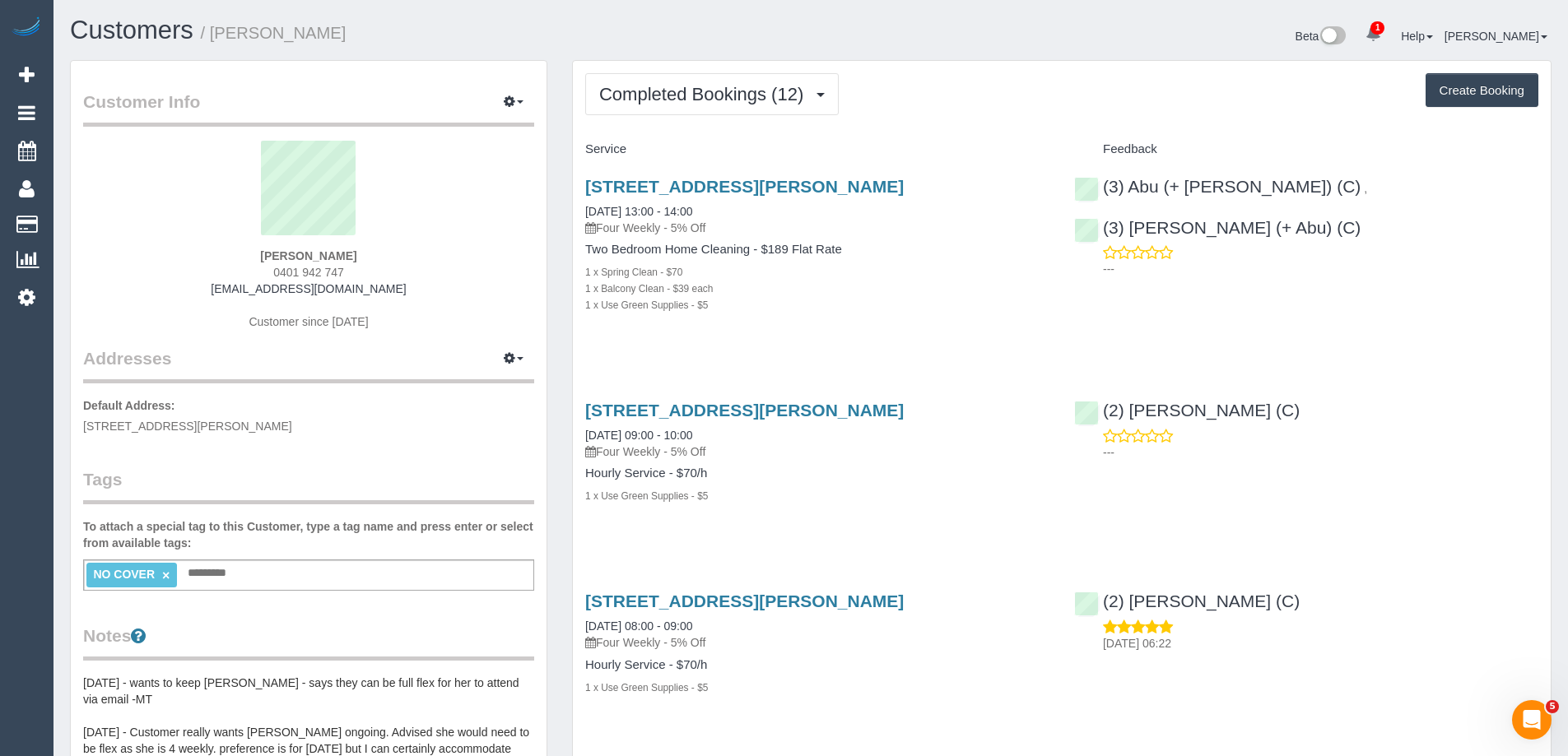
click at [321, 571] on div "NO COVER × Add a tag" at bounding box center [308, 574] width 451 height 31
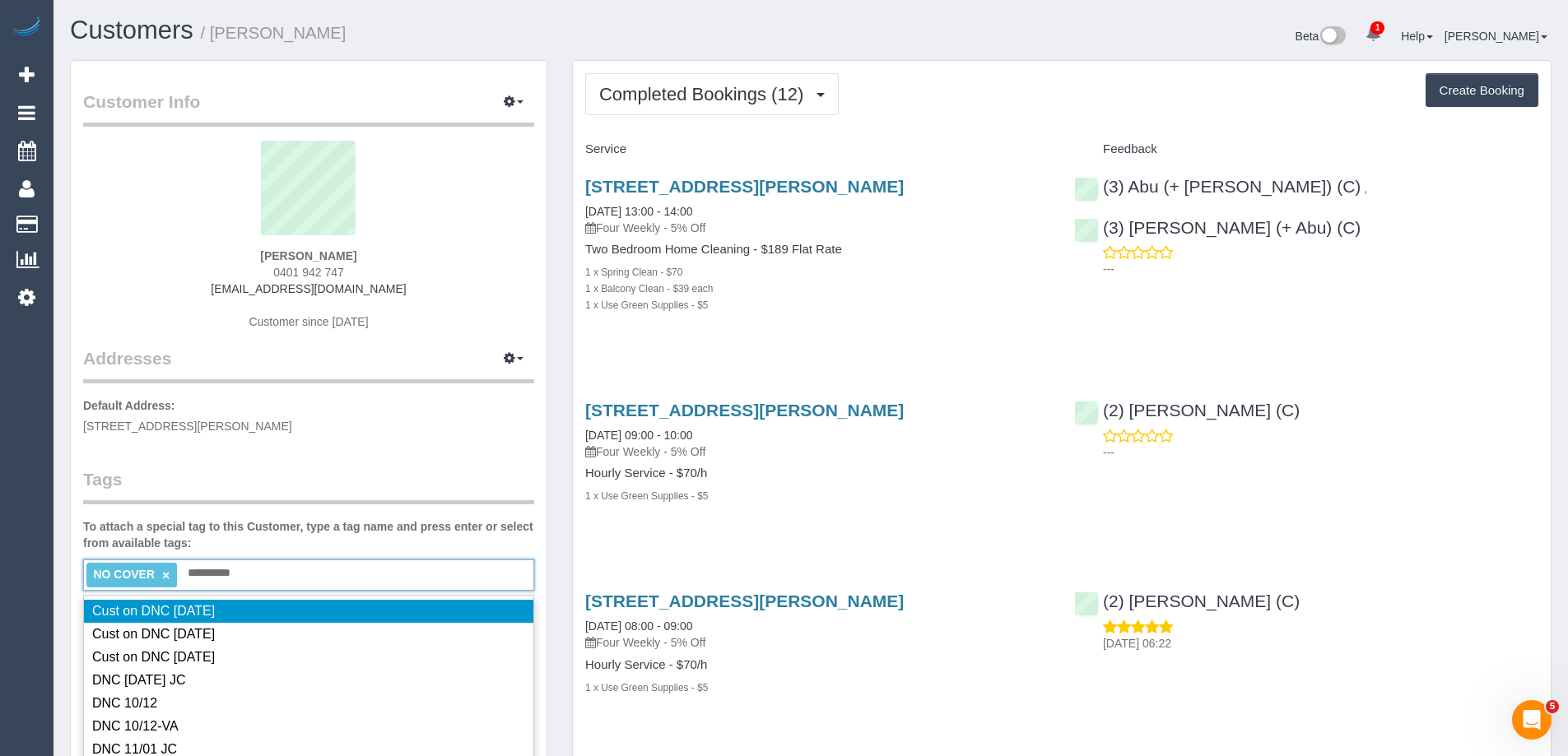
type input "**********"
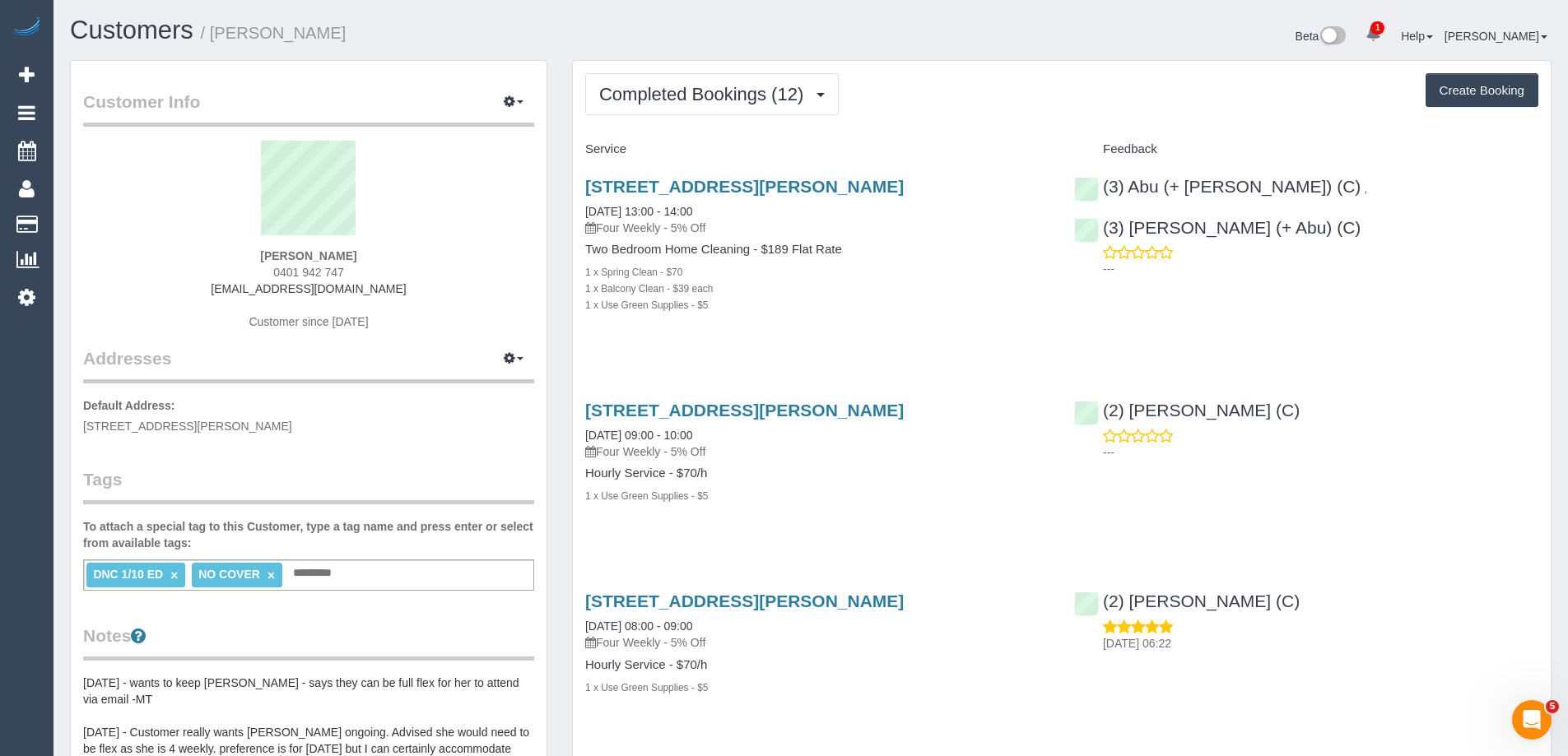
drag, startPoint x: 253, startPoint y: 33, endPoint x: 216, endPoint y: 29, distance: 37.2
click at [216, 29] on h1 "Customers / [PERSON_NAME]" at bounding box center [433, 30] width 728 height 28
copy small "[PERSON_NAME]"
copy div "(3) Abu (+ [PERSON_NAME]) (C) , (3) Hamim (+ Abu) (C)"
drag, startPoint x: 1509, startPoint y: 185, endPoint x: 1100, endPoint y: 186, distance: 409.0
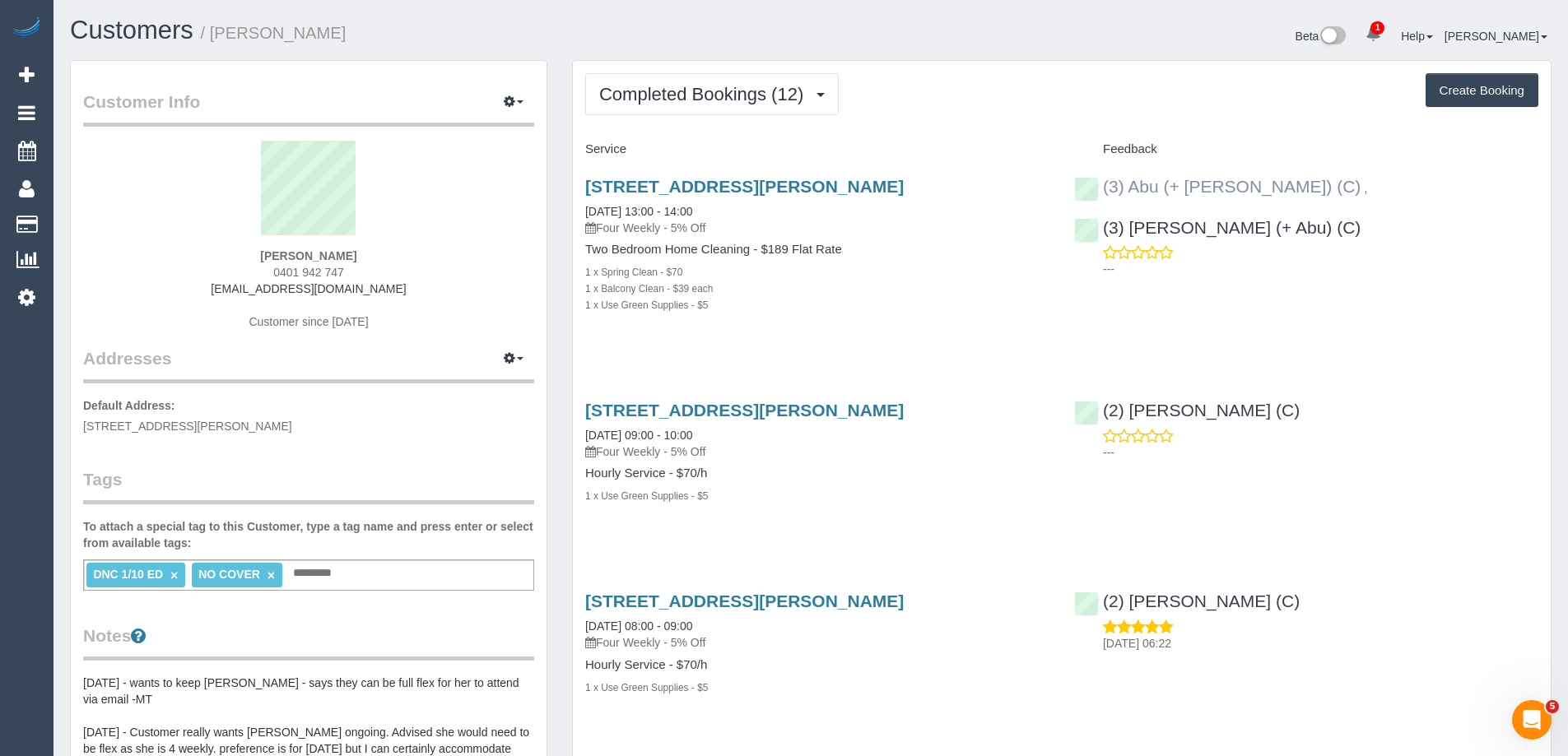
click at [1100, 186] on div "(3) Abu (+ [PERSON_NAME]) (C) , (3) Hamim (+ Abu) (C) ---" at bounding box center [1305, 223] width 489 height 121
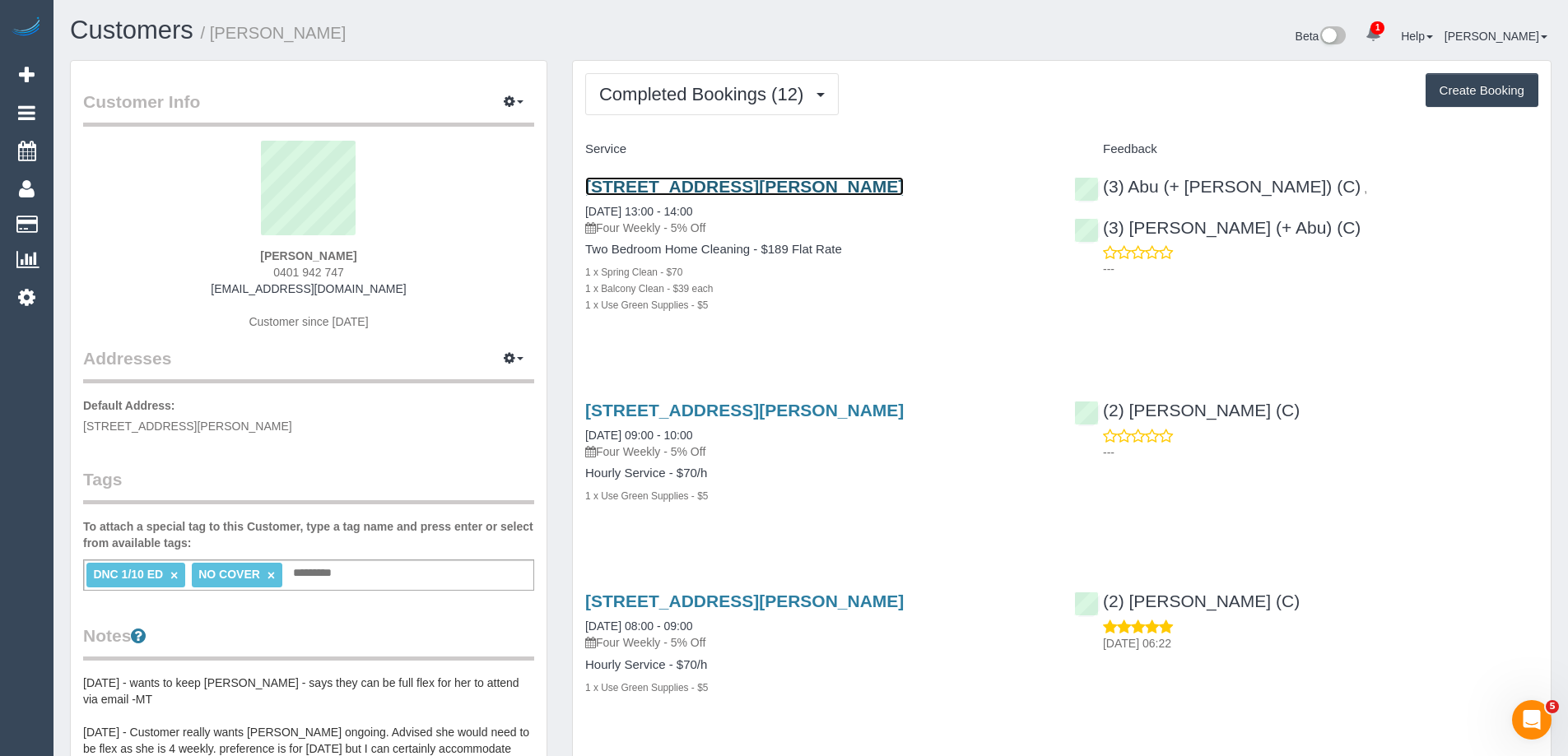
click at [738, 183] on link "[STREET_ADDRESS][PERSON_NAME]" at bounding box center [744, 186] width 318 height 19
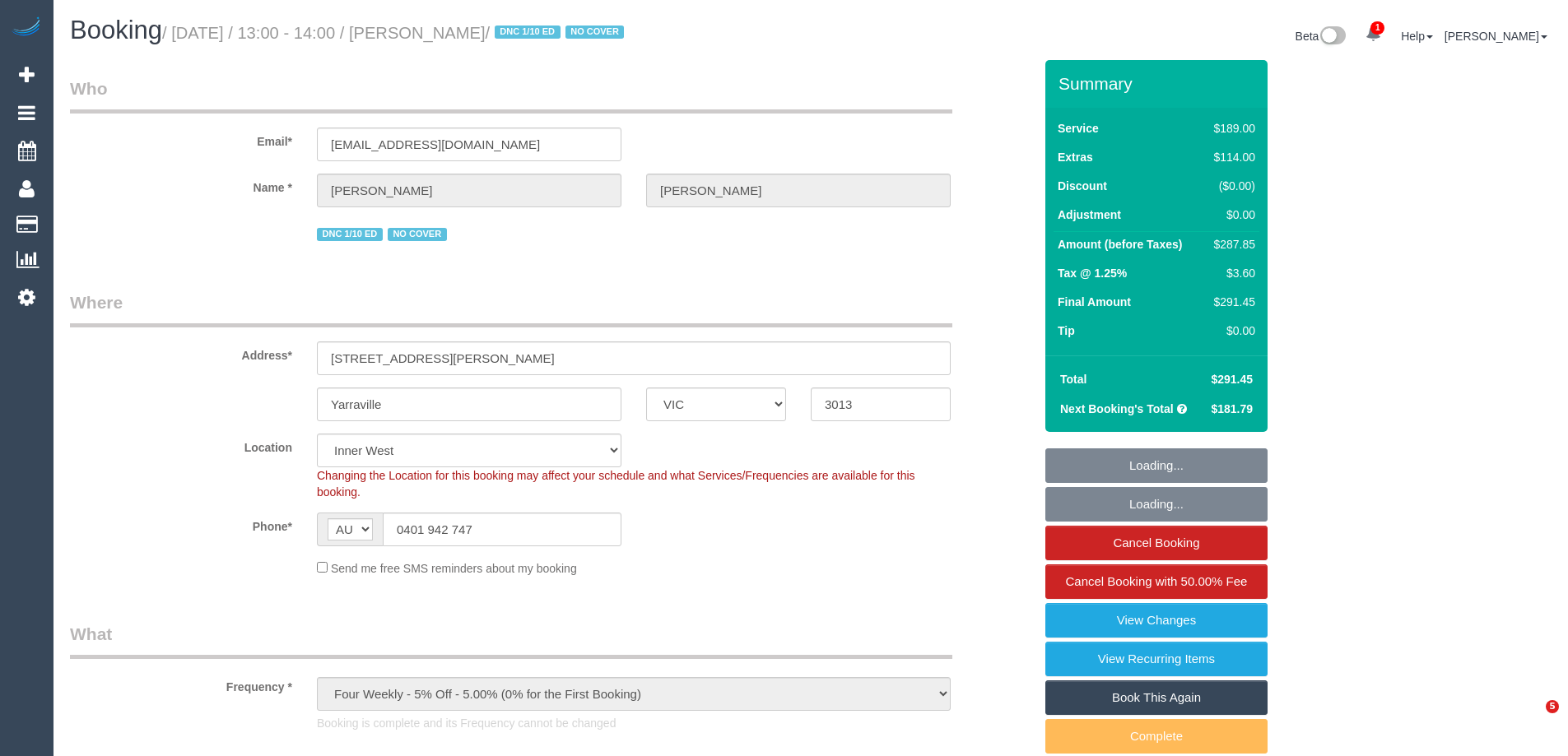
select select "VIC"
select select "number:28"
select select "number:14"
select select "number:19"
select select "number:22"
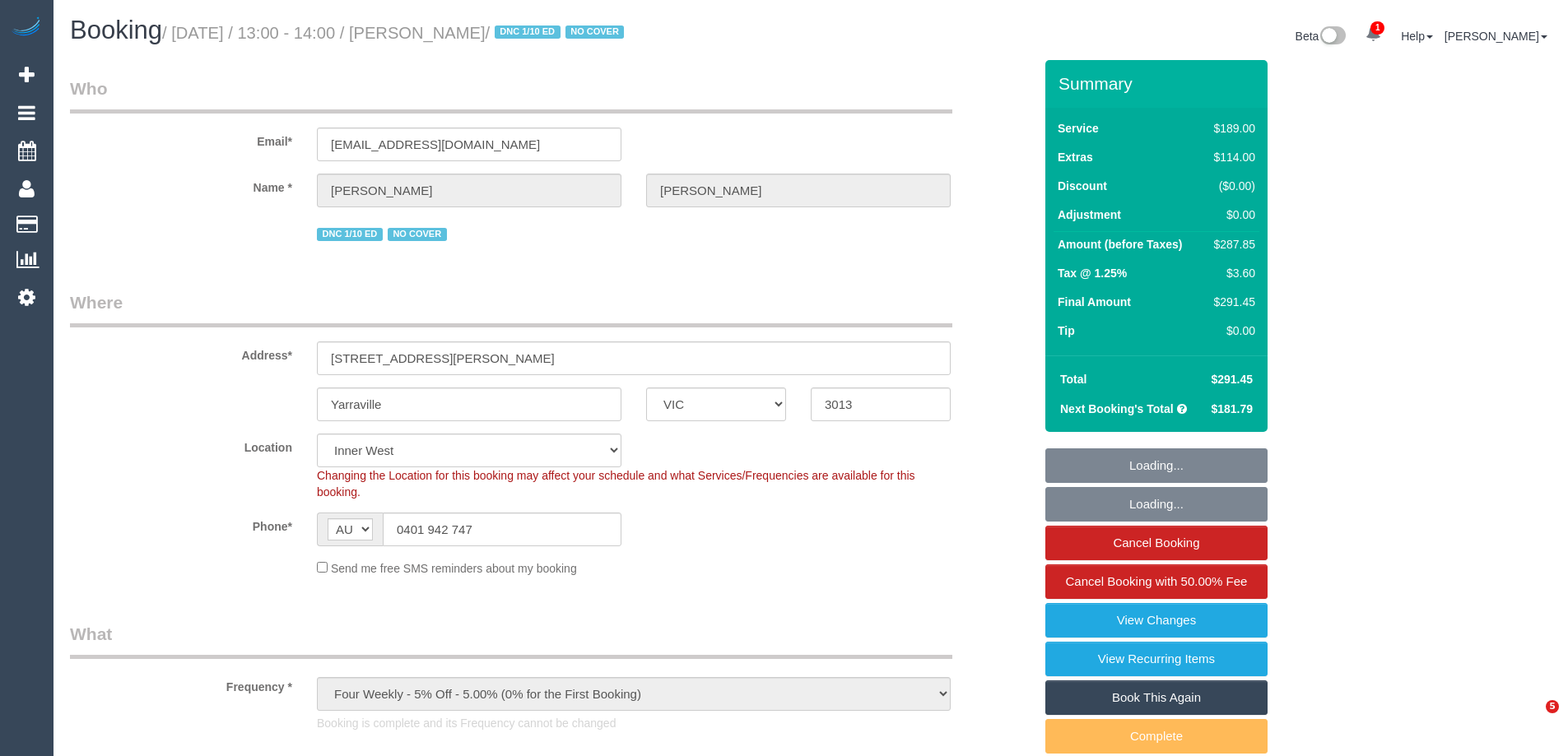
select select "number:34"
select select "number:12"
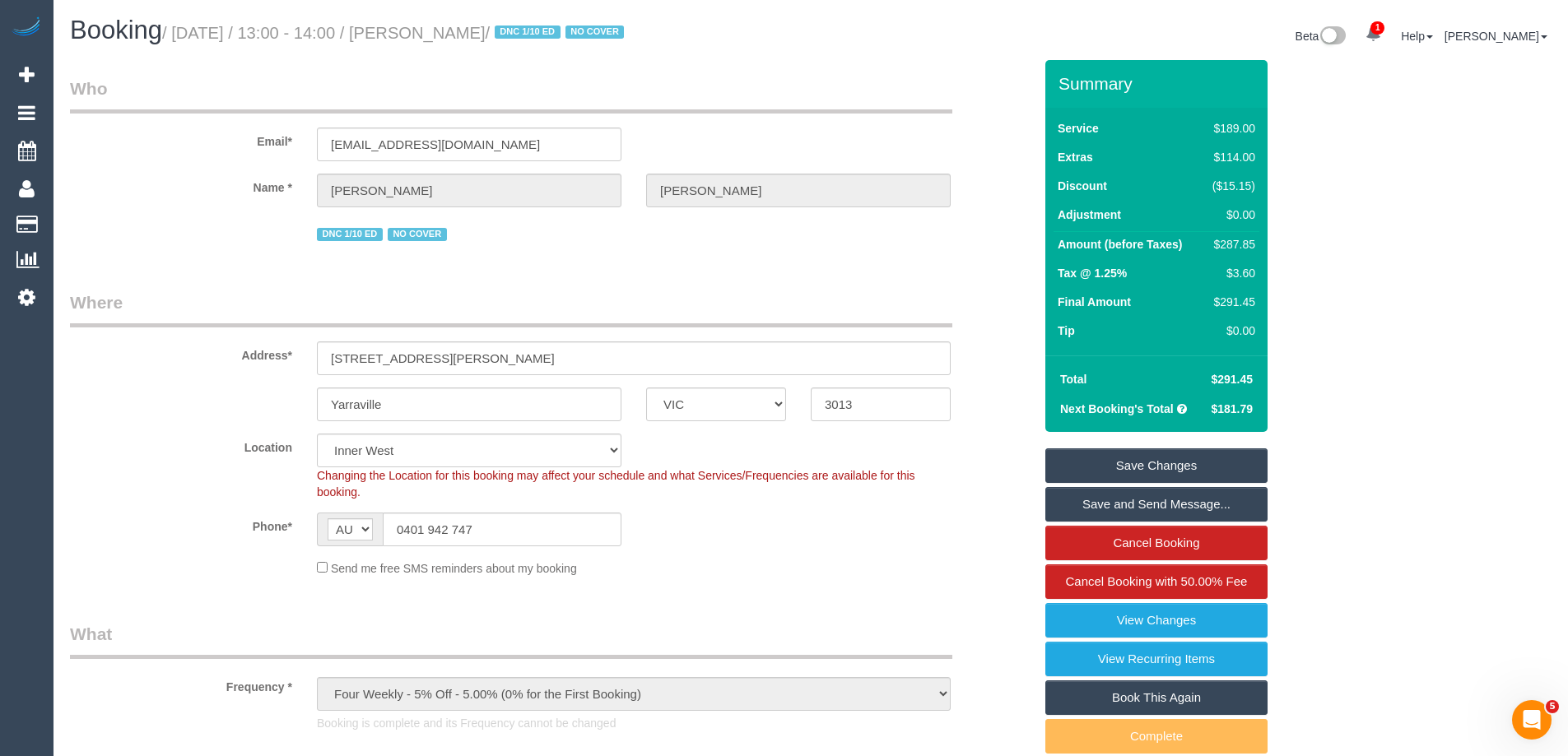
click at [1232, 244] on div "$287.85" at bounding box center [1230, 244] width 49 height 16
copy div "287.85"
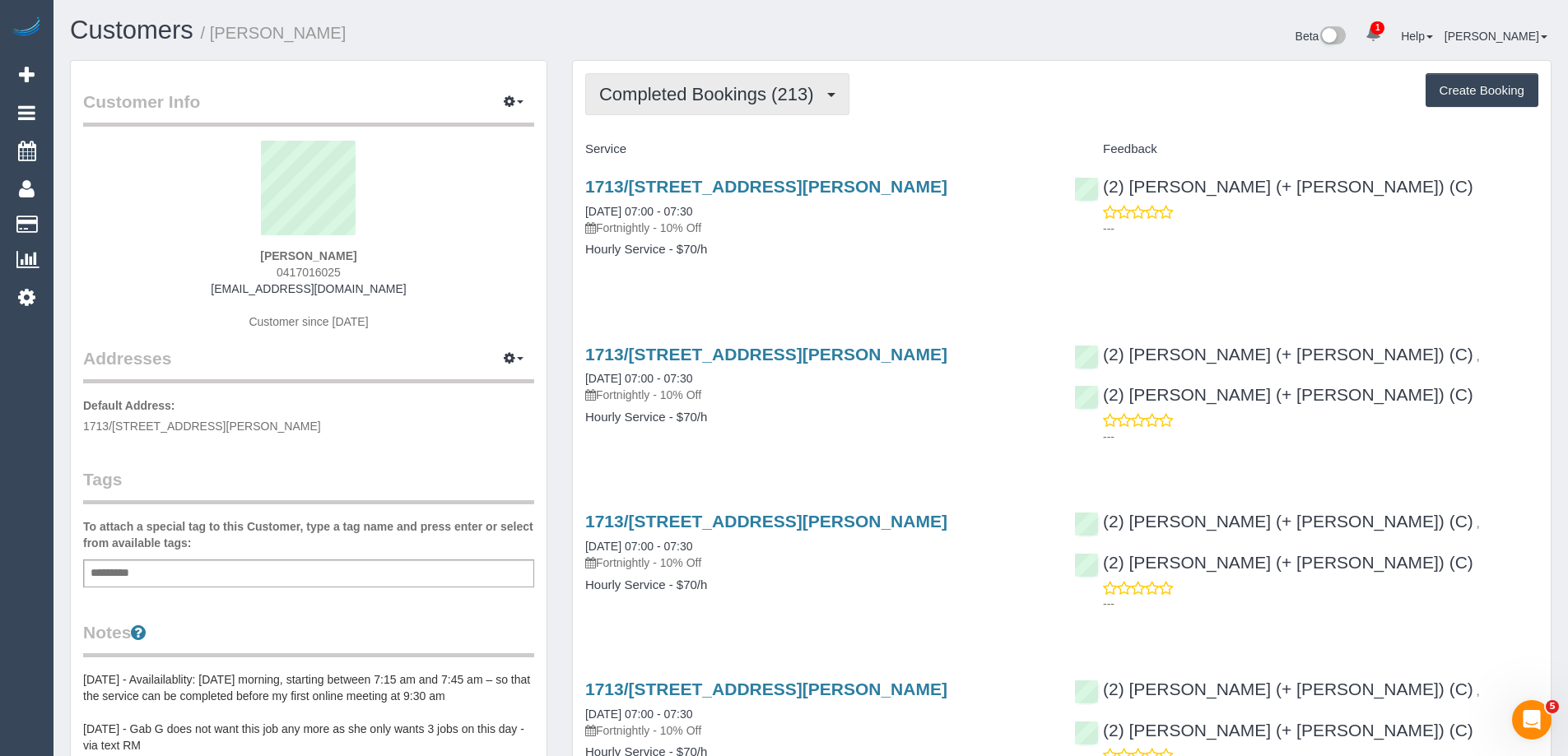
click at [682, 88] on span "Completed Bookings (213)" at bounding box center [710, 94] width 222 height 21
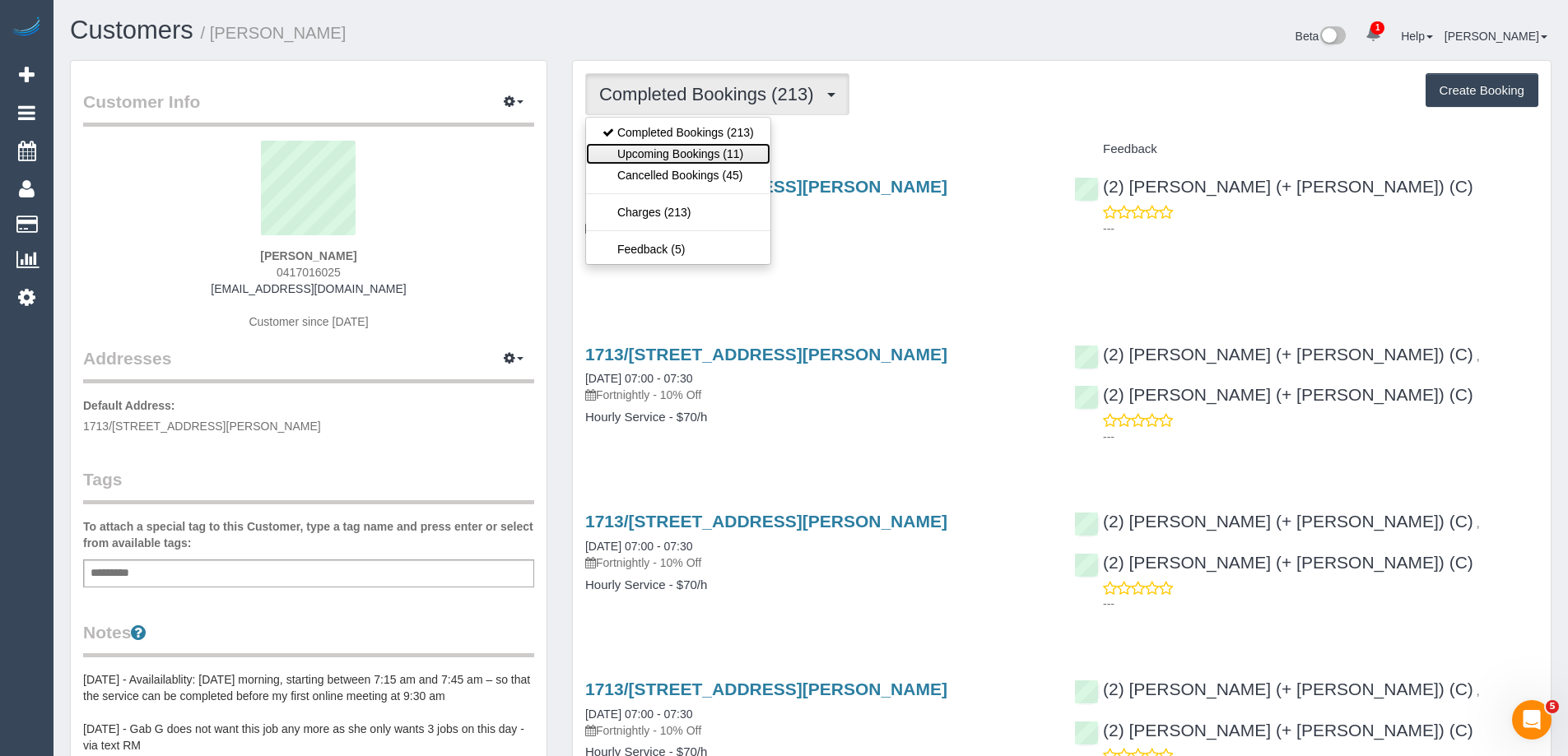
click at [687, 153] on link "Upcoming Bookings (11)" at bounding box center [678, 153] width 185 height 22
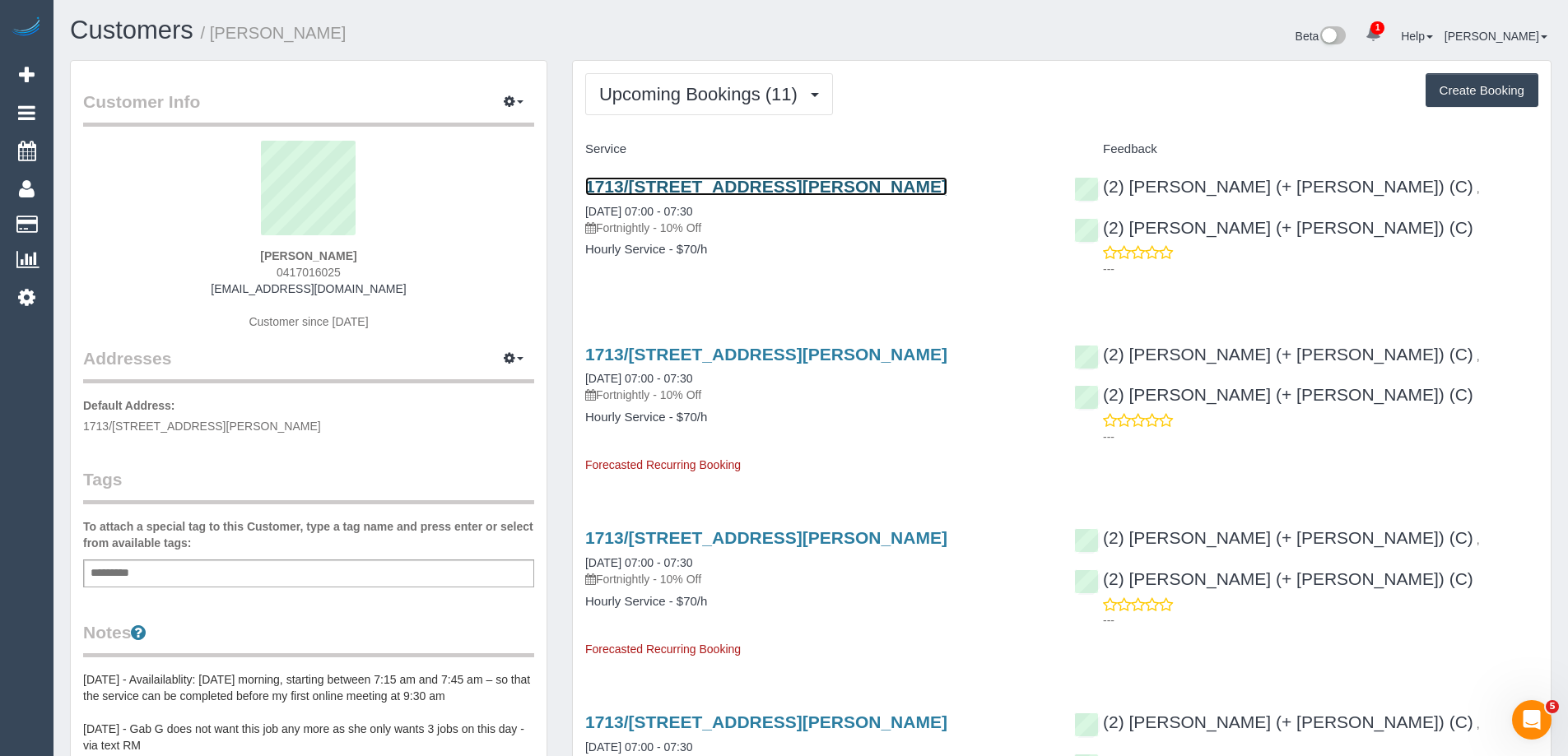
click at [807, 180] on link "1713/250 Elizabeth Street, Melbourne, VIC 3000" at bounding box center [766, 186] width 362 height 19
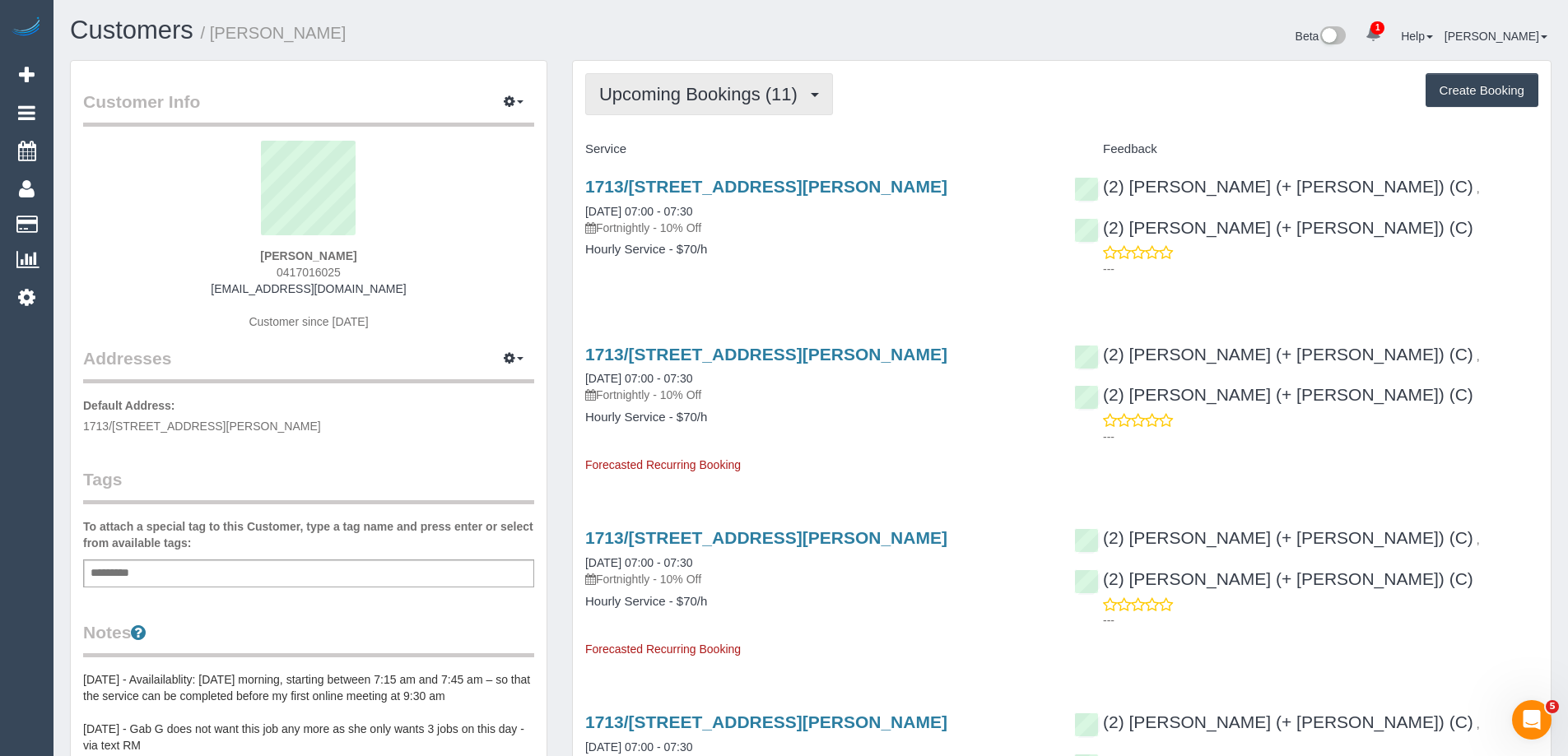
click at [679, 97] on span "Upcoming Bookings (11)" at bounding box center [702, 94] width 206 height 21
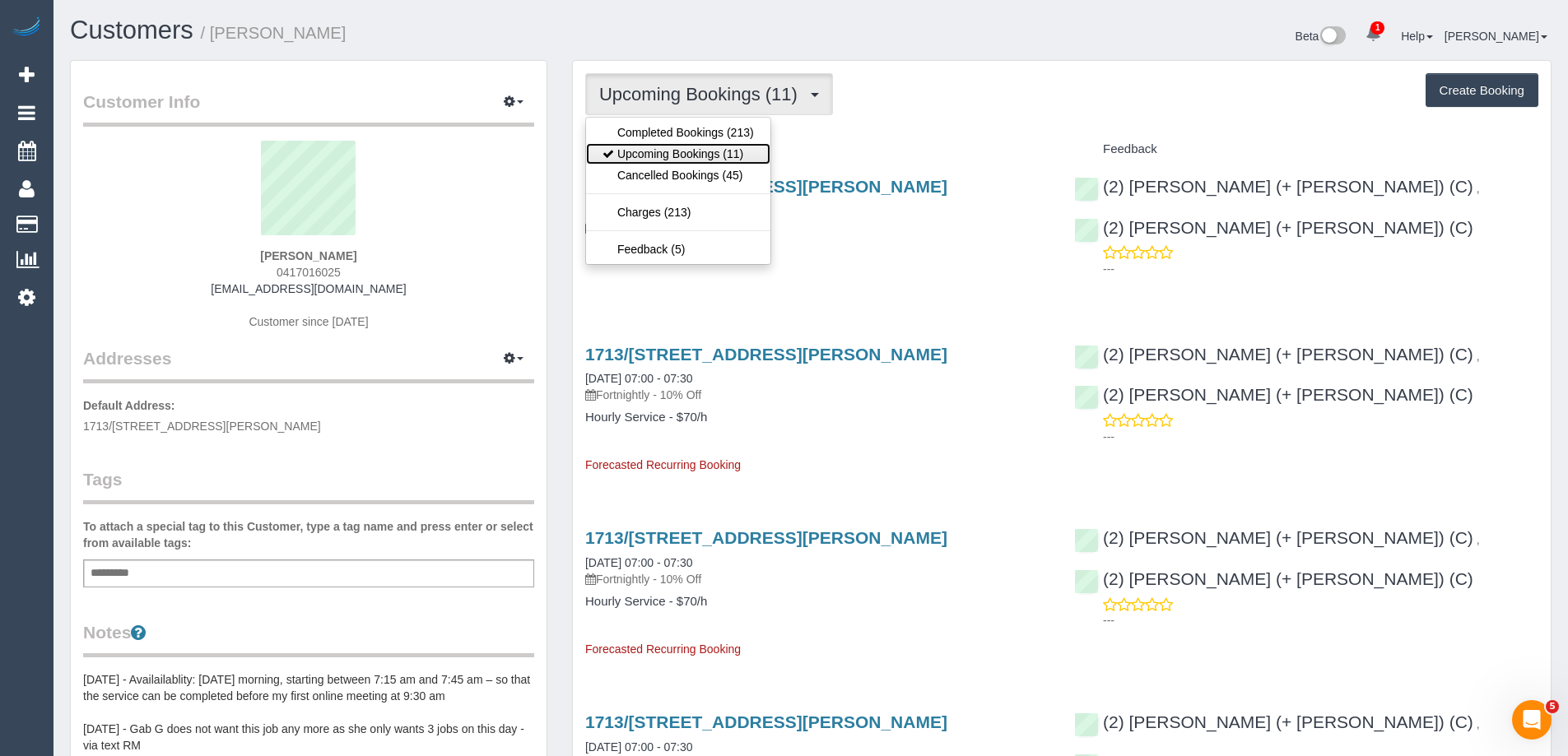
click at [669, 149] on link "Upcoming Bookings (11)" at bounding box center [678, 153] width 185 height 22
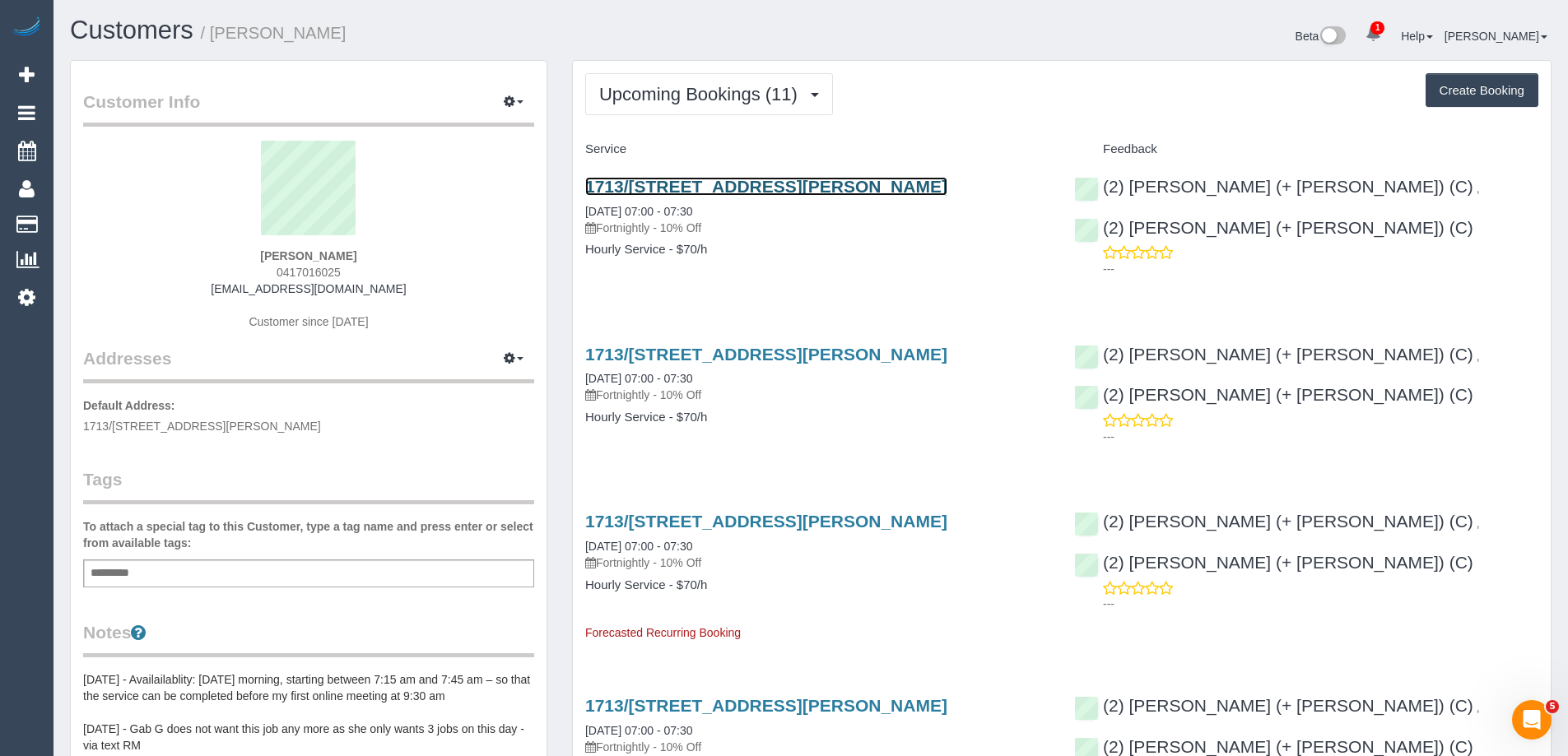
click at [690, 183] on link "1713/250 Elizabeth Street, Melbourne, VIC 3000" at bounding box center [766, 186] width 362 height 19
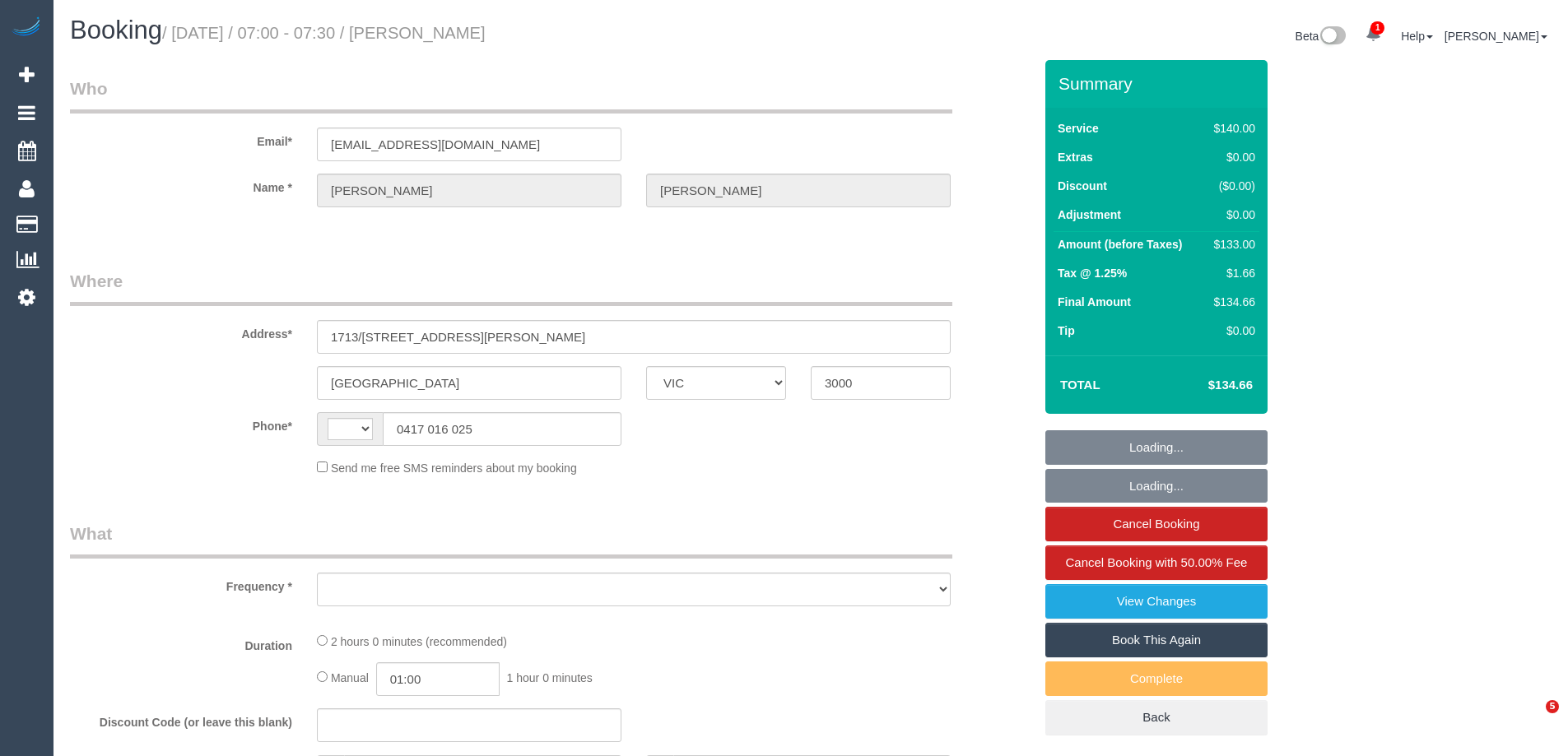
select select "VIC"
select select "string:AU"
select select "object:545"
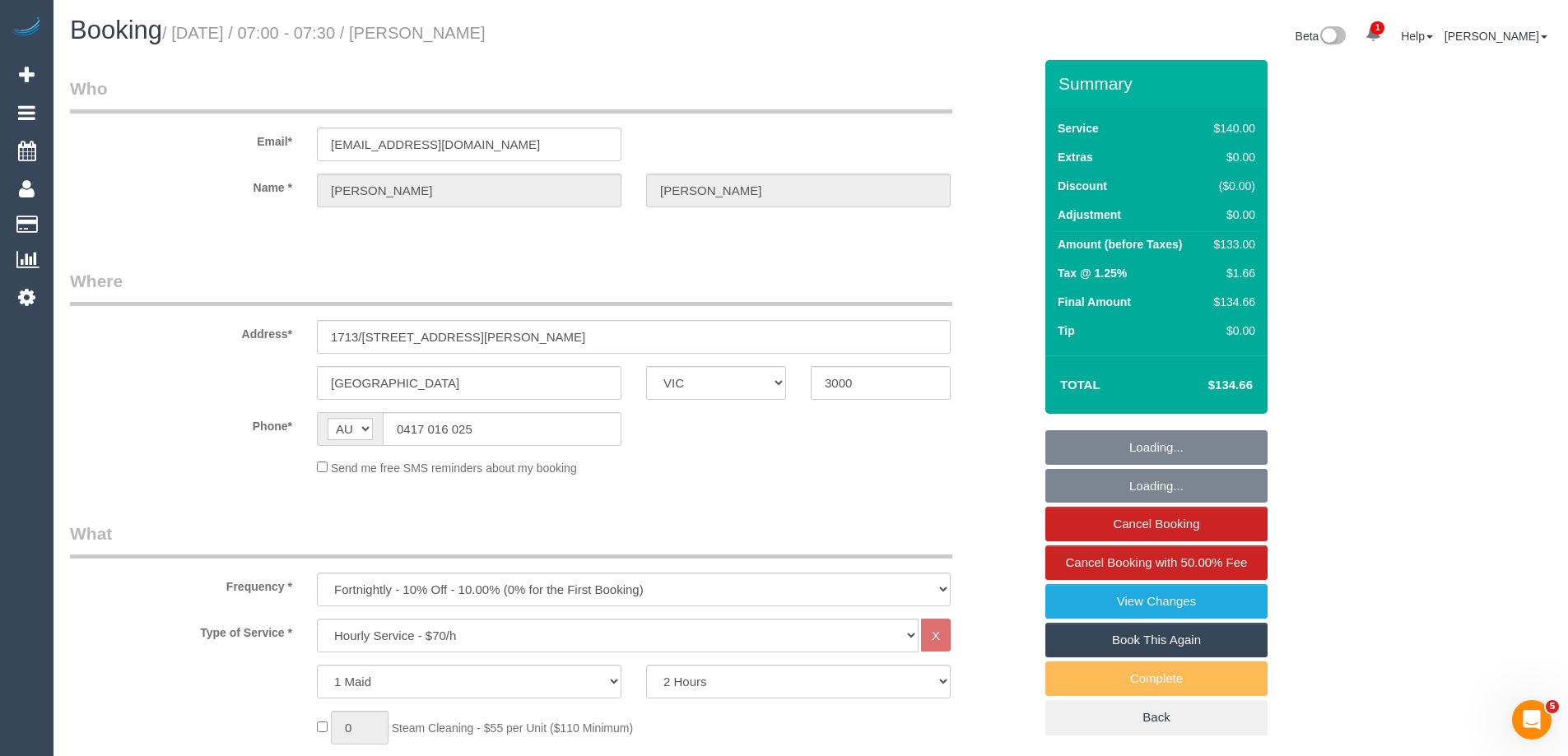
select select "string:stripe-card_15UCYE2GScqysDRVorzrRVwY"
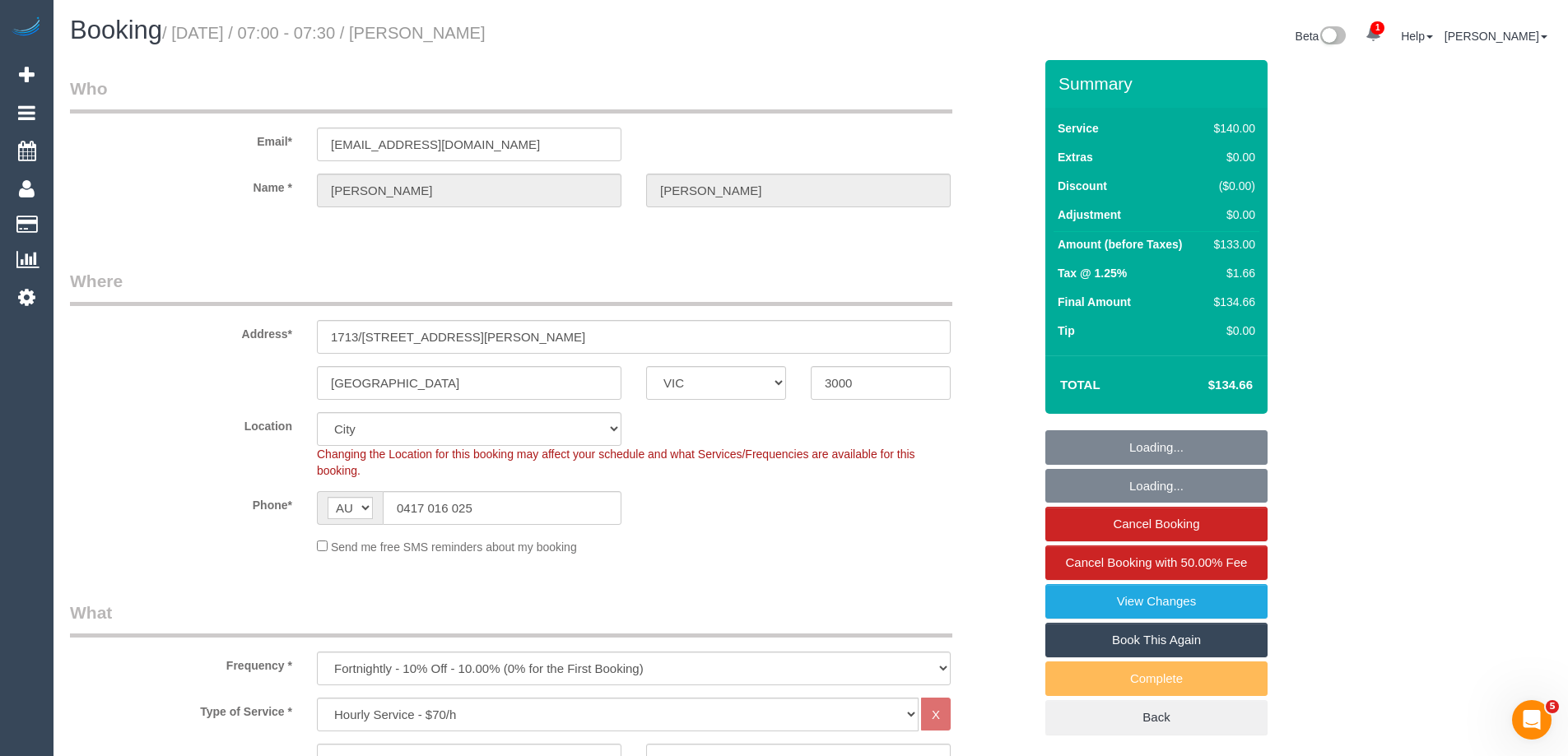
select select "object:716"
select select "number:28"
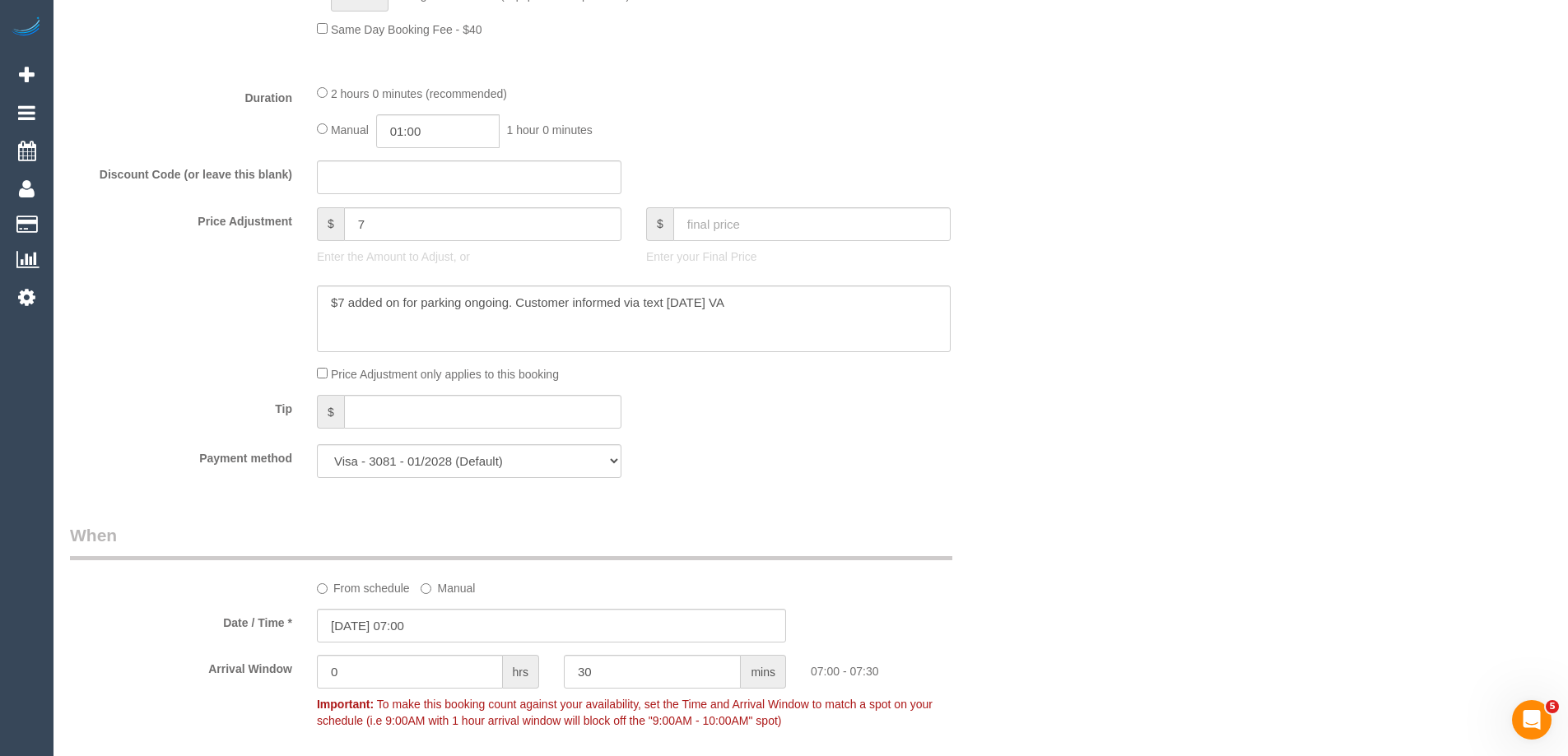
scroll to position [1234, 0]
click at [467, 227] on input "7" at bounding box center [482, 229] width 277 height 34
type input "8.34"
click at [343, 302] on textarea at bounding box center [633, 324] width 634 height 68
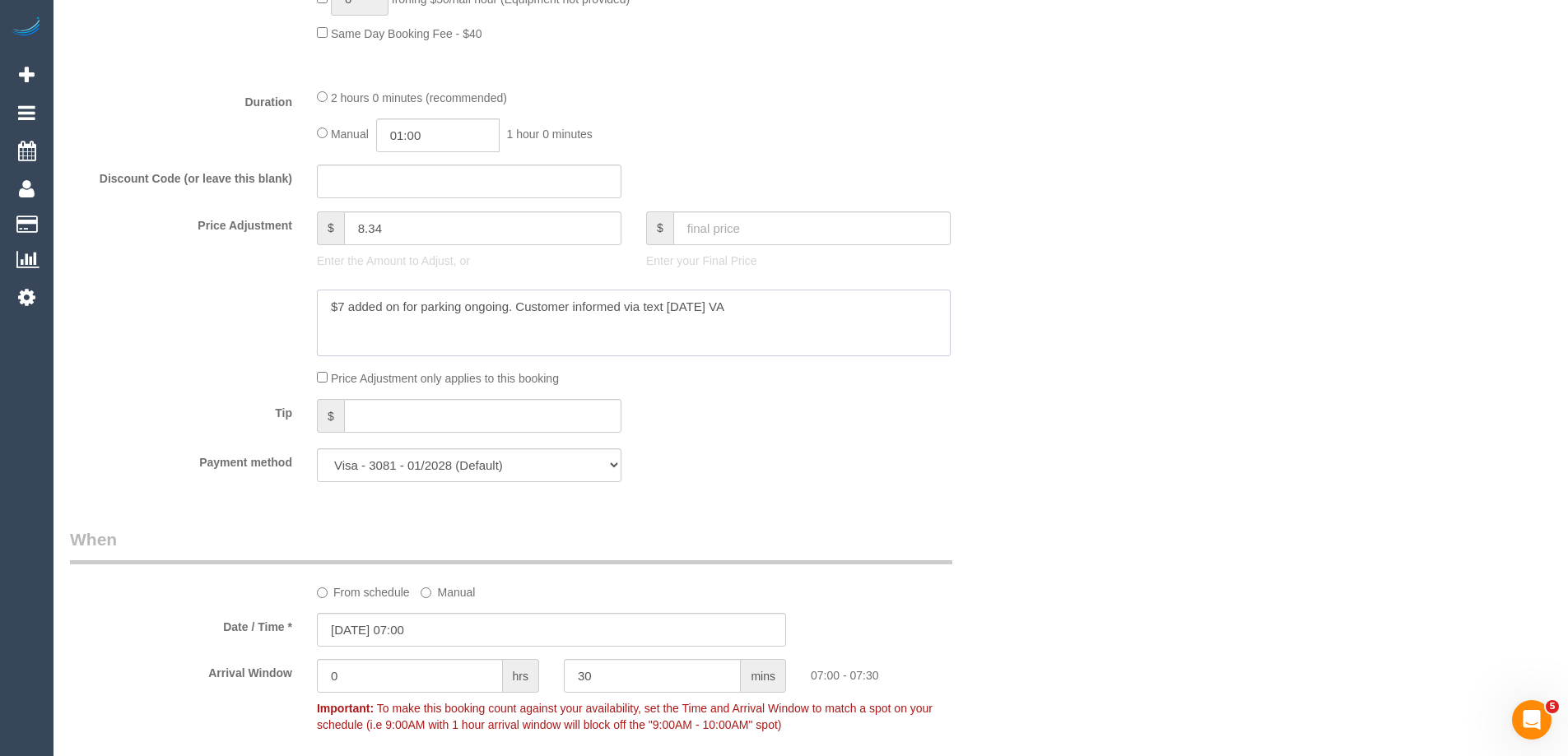
click at [332, 303] on textarea at bounding box center [633, 324] width 634 height 68
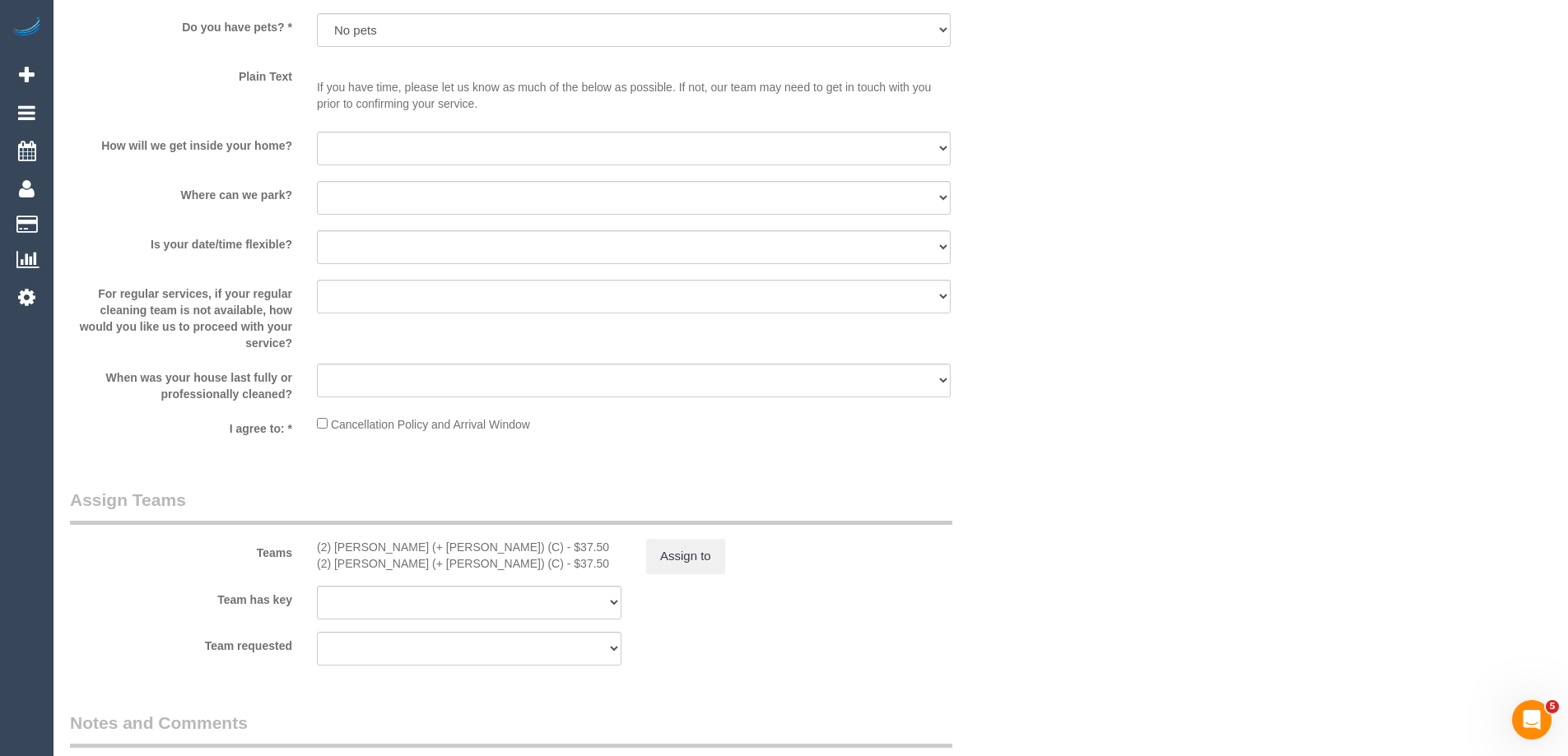
scroll to position [2386, 0]
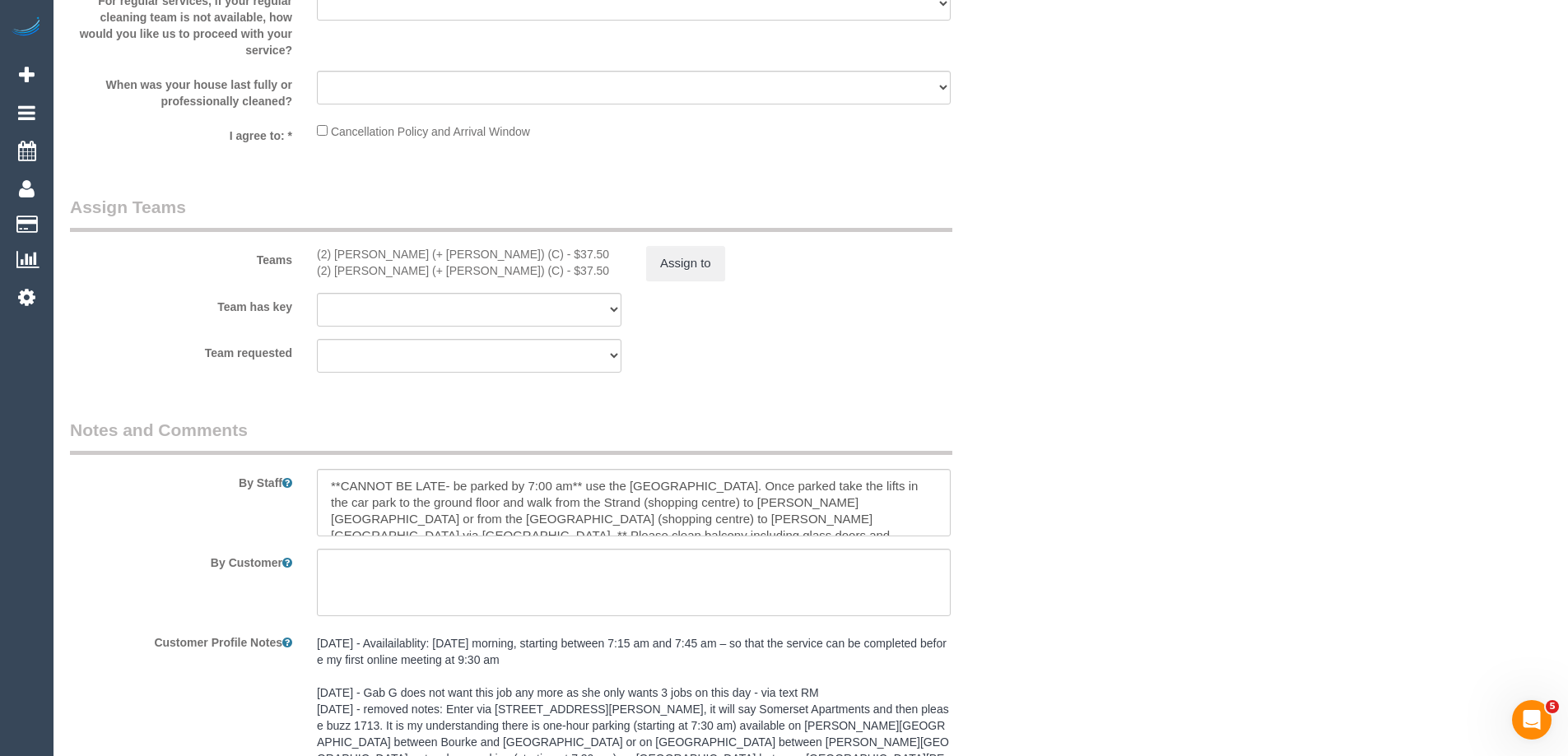
type textarea "$8.34 added for parking - ED"
click at [689, 253] on button "Assign to" at bounding box center [686, 263] width 79 height 35
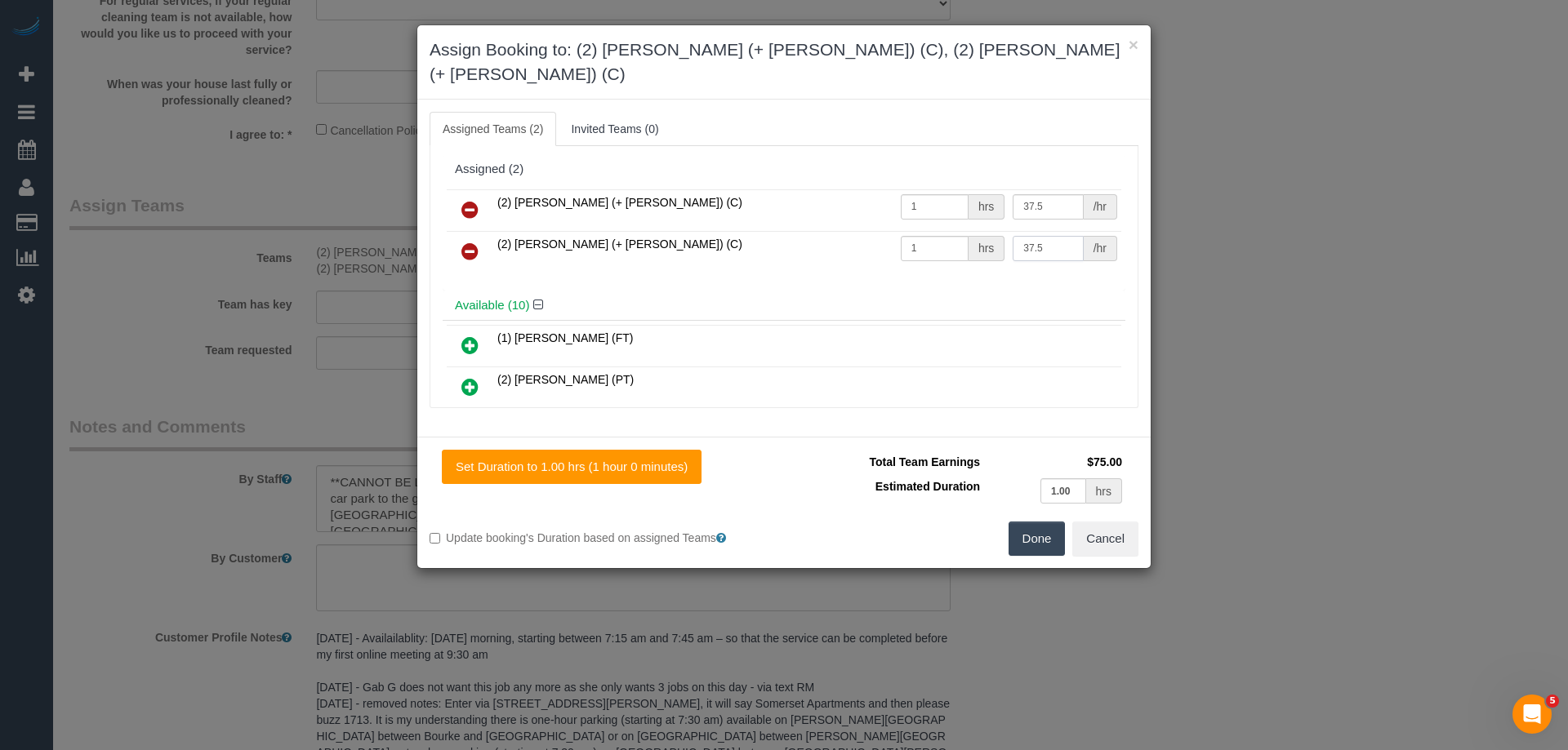
click at [1045, 236] on input "37.5" at bounding box center [1048, 248] width 70 height 25
drag, startPoint x: 1045, startPoint y: 229, endPoint x: 1058, endPoint y: 230, distance: 13.0
click at [1046, 236] on input "37.5" at bounding box center [1048, 248] width 70 height 25
paste input "45.84"
type input "45.84"
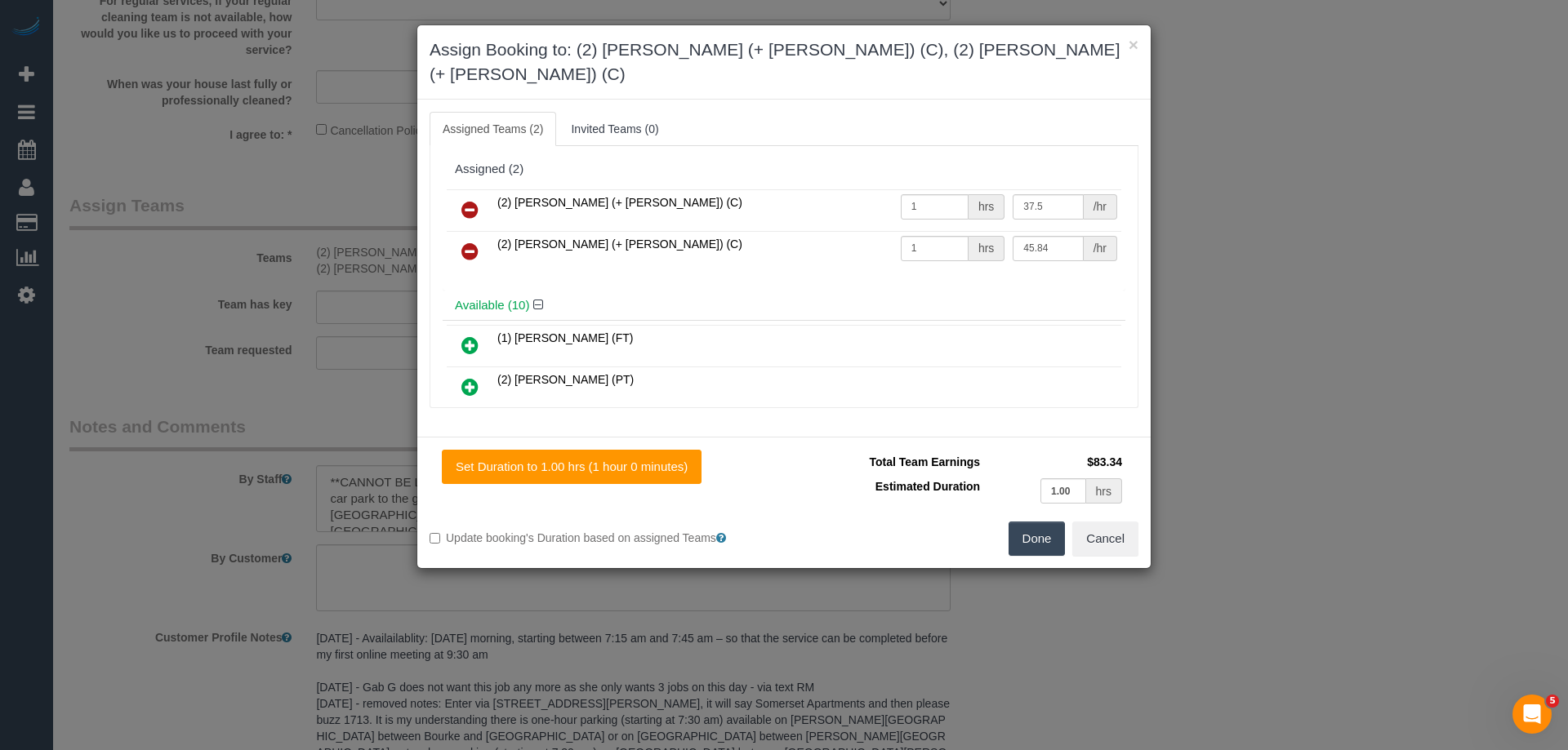
click at [1052, 521] on button "Done" at bounding box center [1036, 538] width 57 height 35
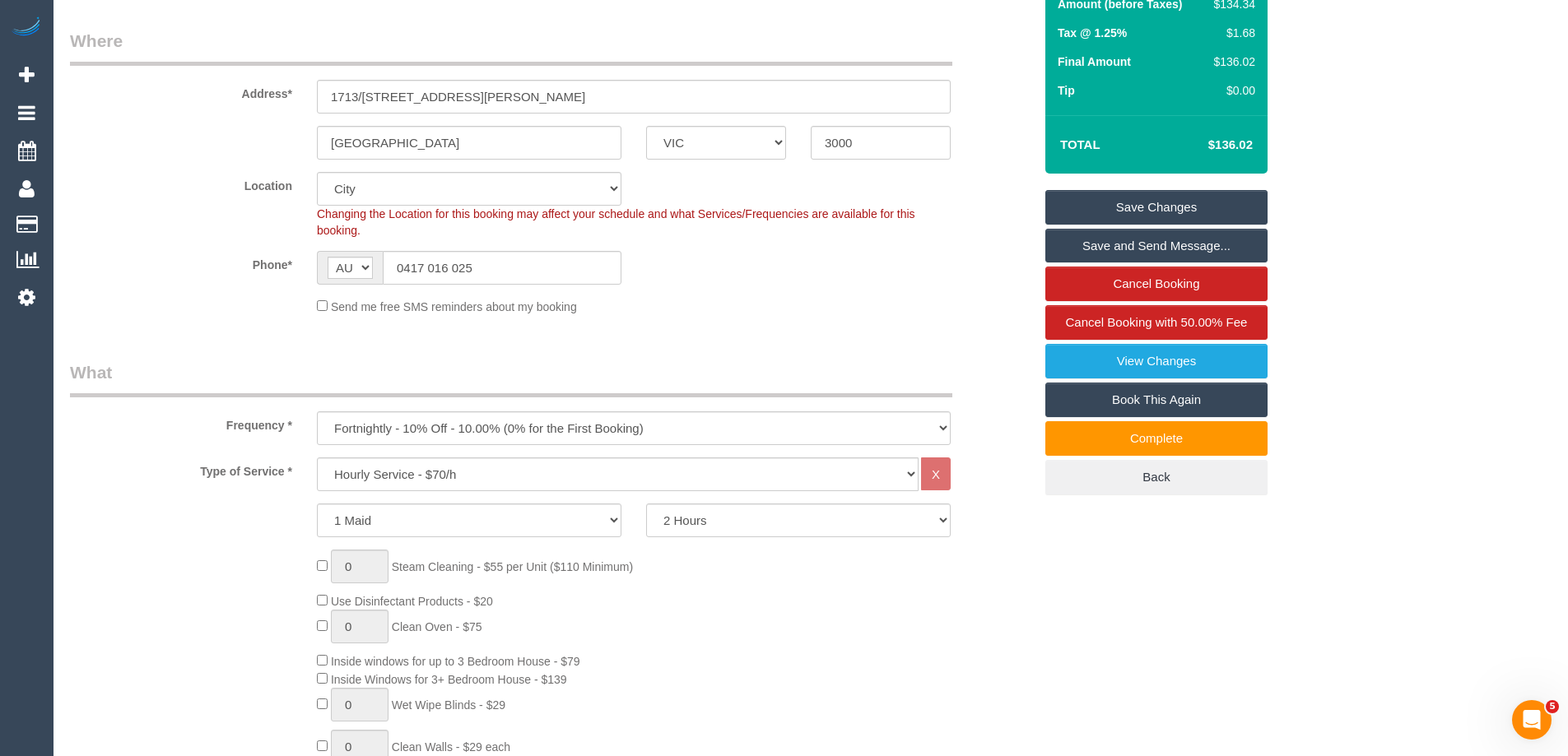
scroll to position [0, 0]
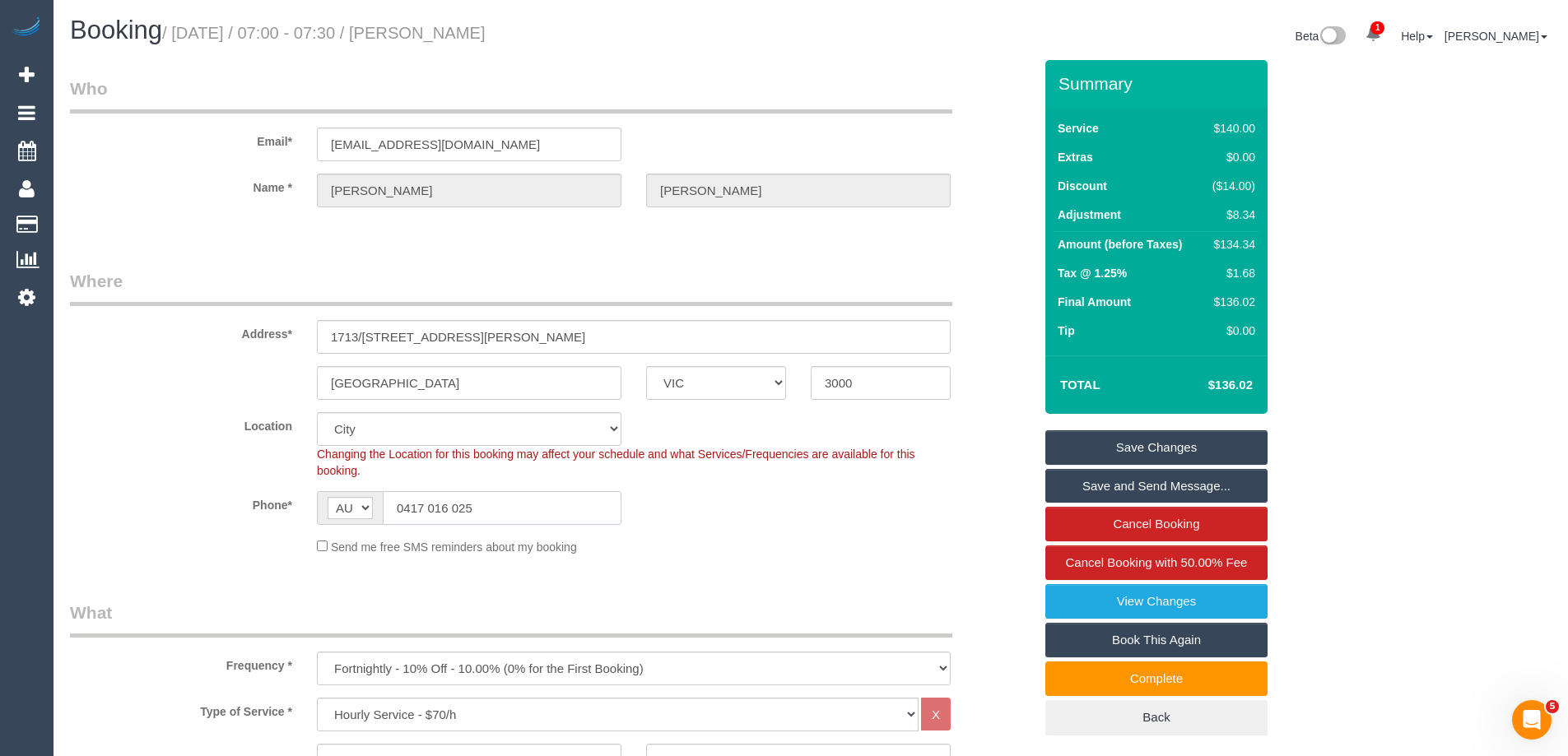
click at [443, 514] on input "0417 016 025" at bounding box center [501, 508] width 238 height 34
click at [1112, 440] on link "Save Changes" at bounding box center [1156, 447] width 222 height 35
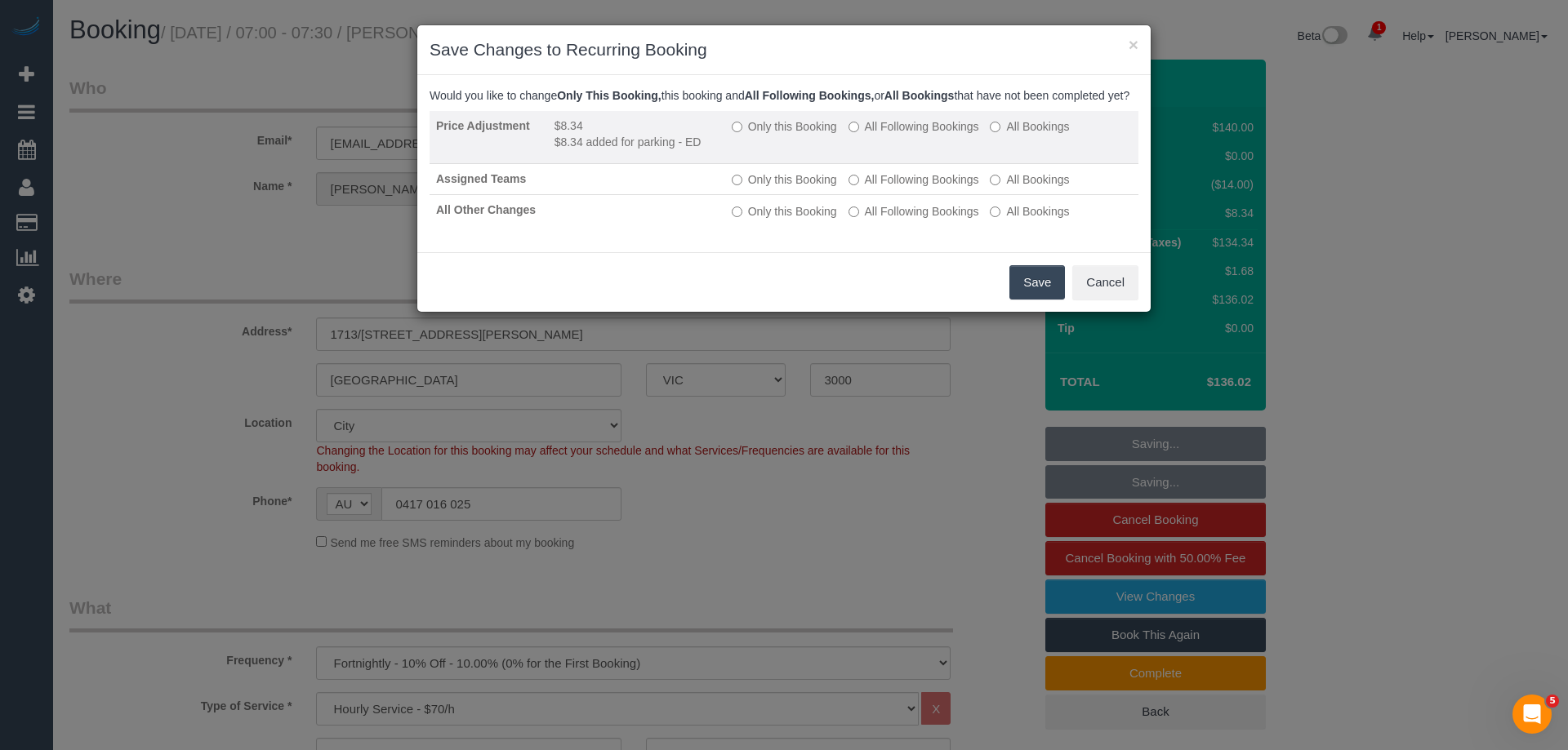
drag, startPoint x: 792, startPoint y: 137, endPoint x: 829, endPoint y: 147, distance: 38.3
click at [792, 134] on label "Only this Booking" at bounding box center [784, 126] width 106 height 16
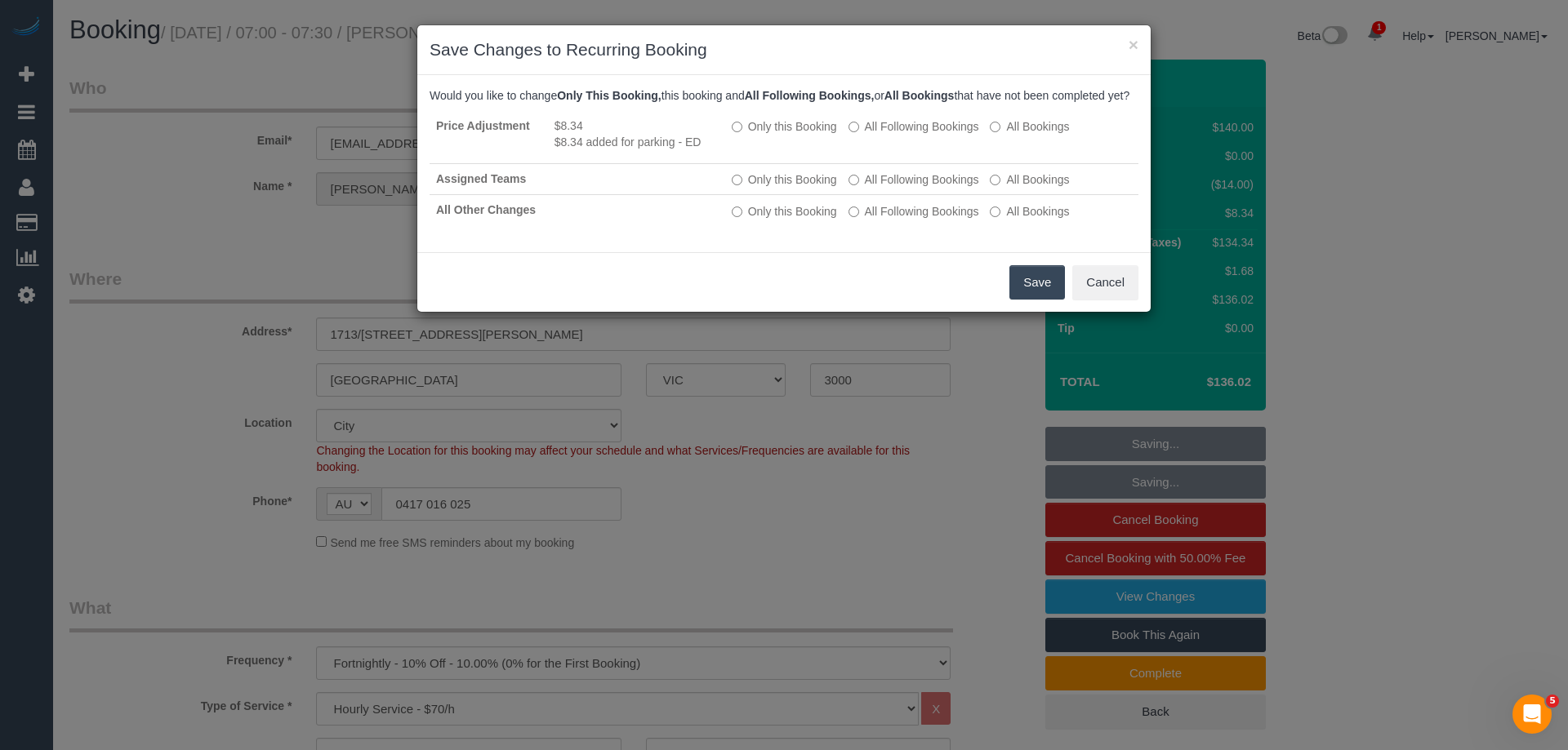
click at [1049, 296] on button "Save" at bounding box center [1036, 282] width 55 height 35
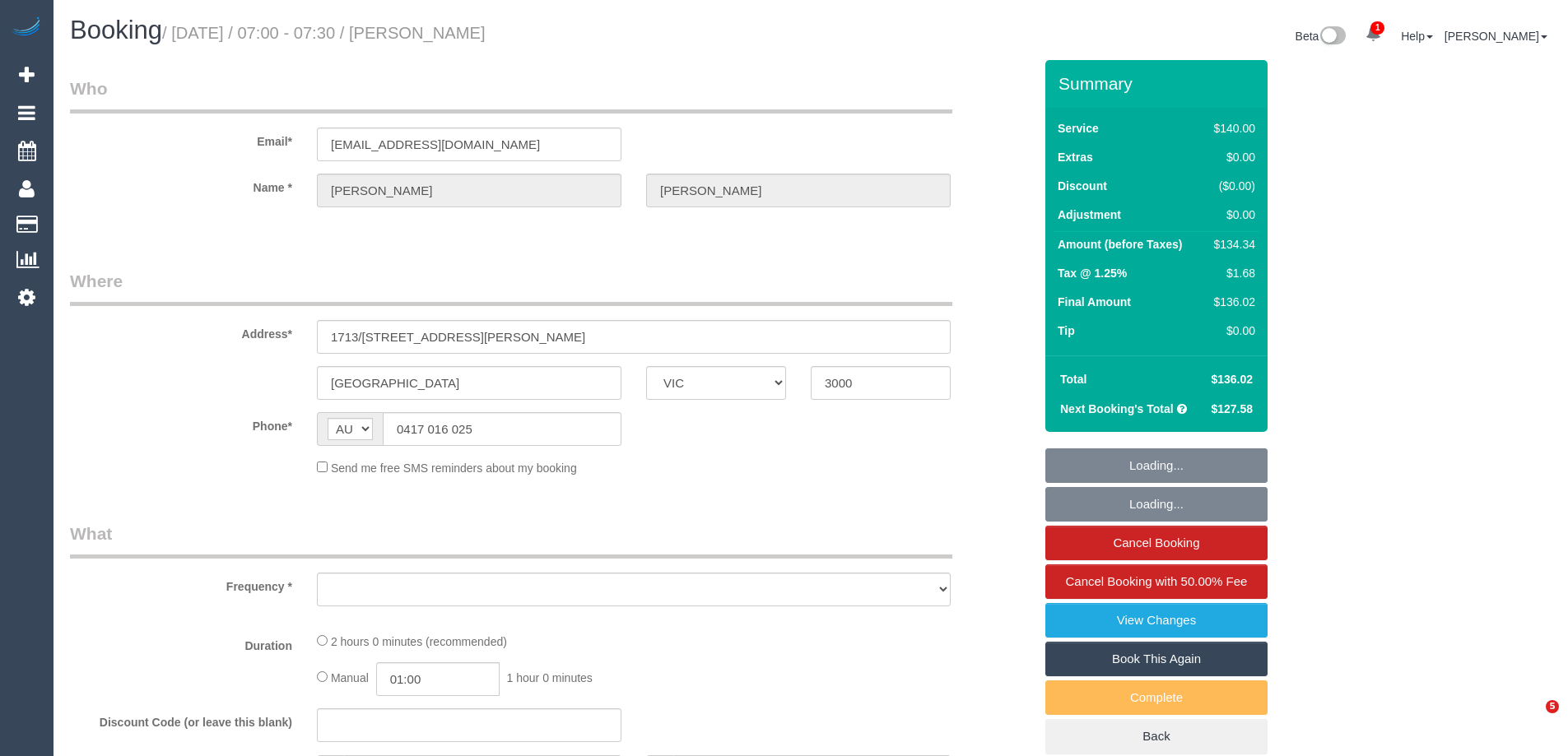
select select "VIC"
select select "object:548"
select select "string:stripe-card_15UCYE2GScqysDRVorzrRVwY"
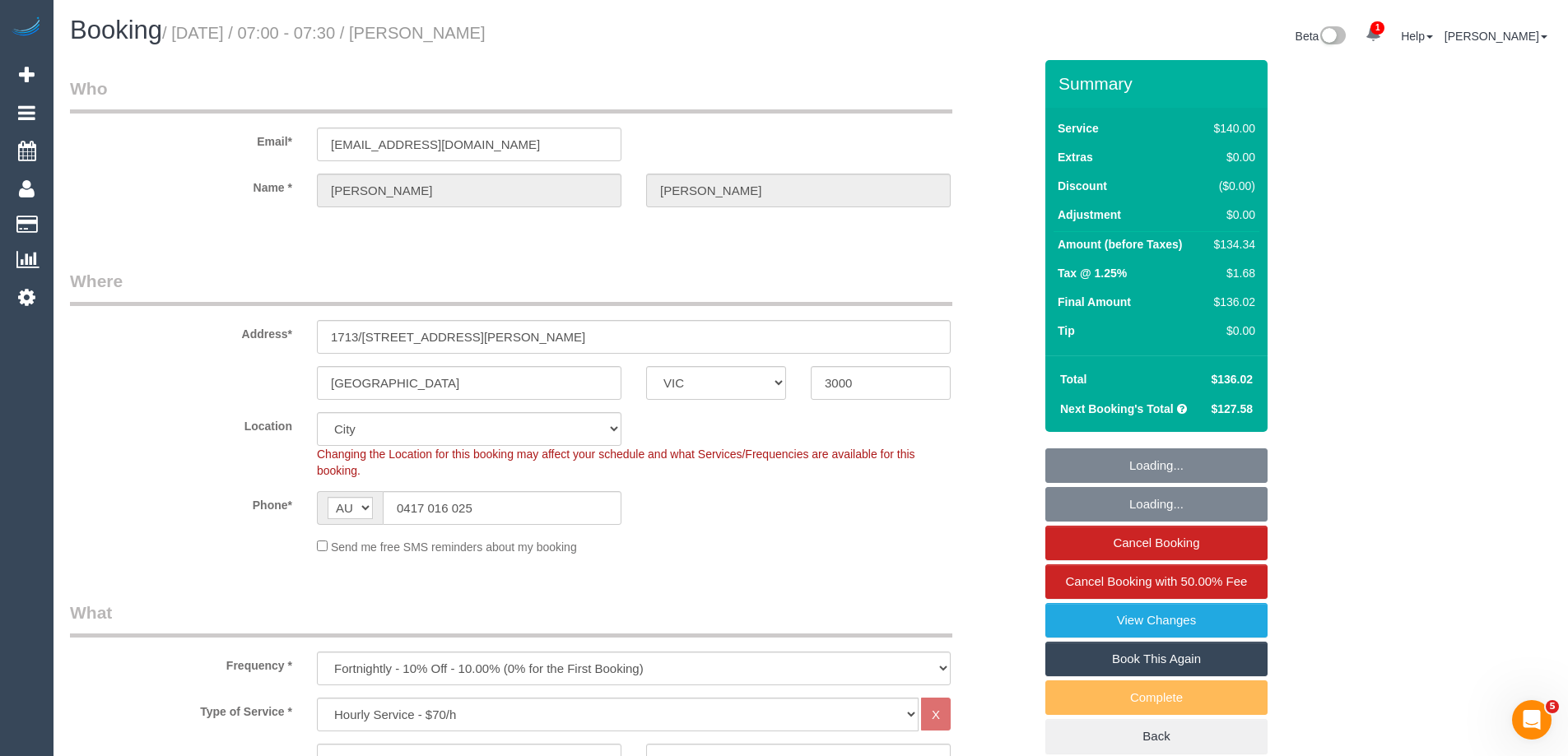
select select "object:880"
select select "number:28"
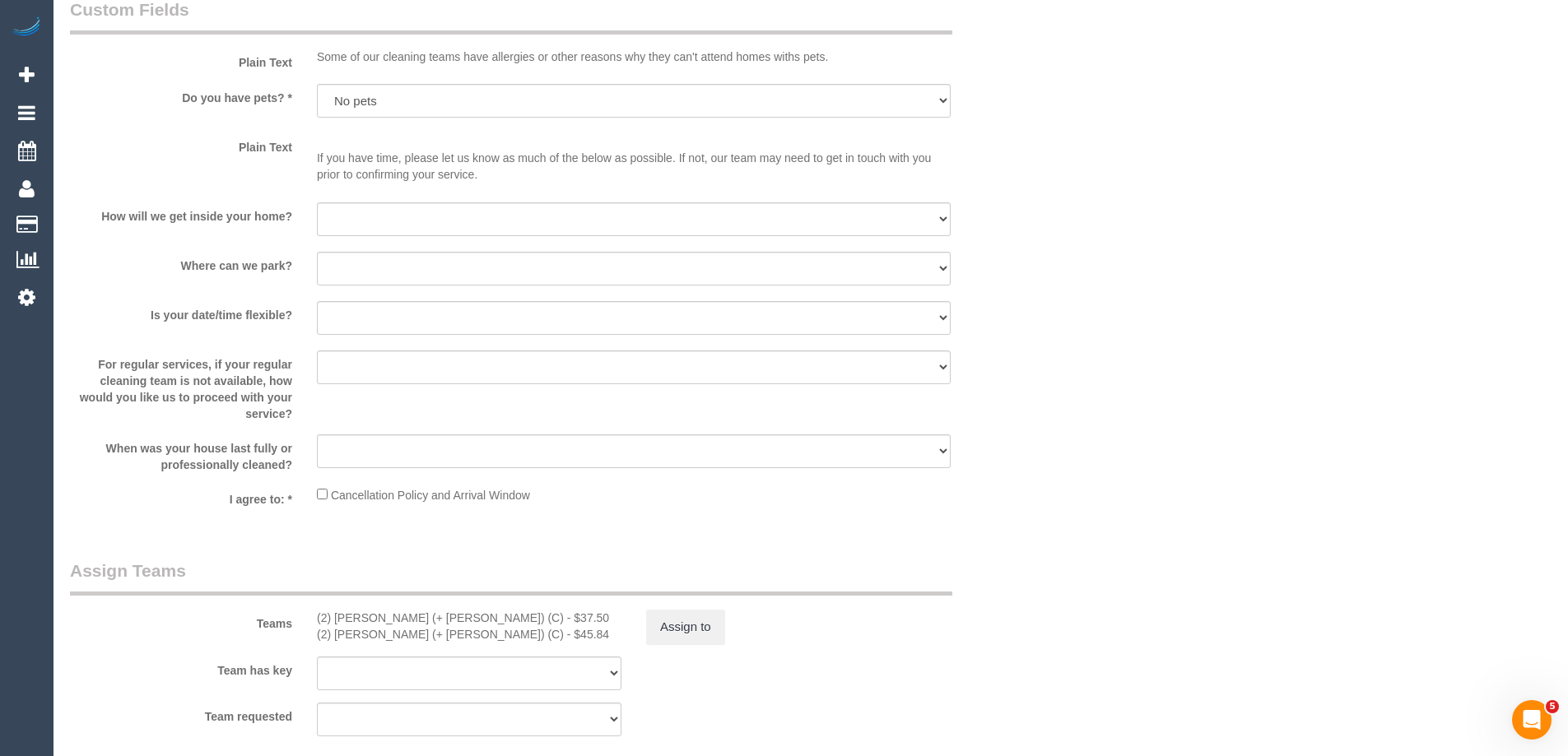
scroll to position [2386, 0]
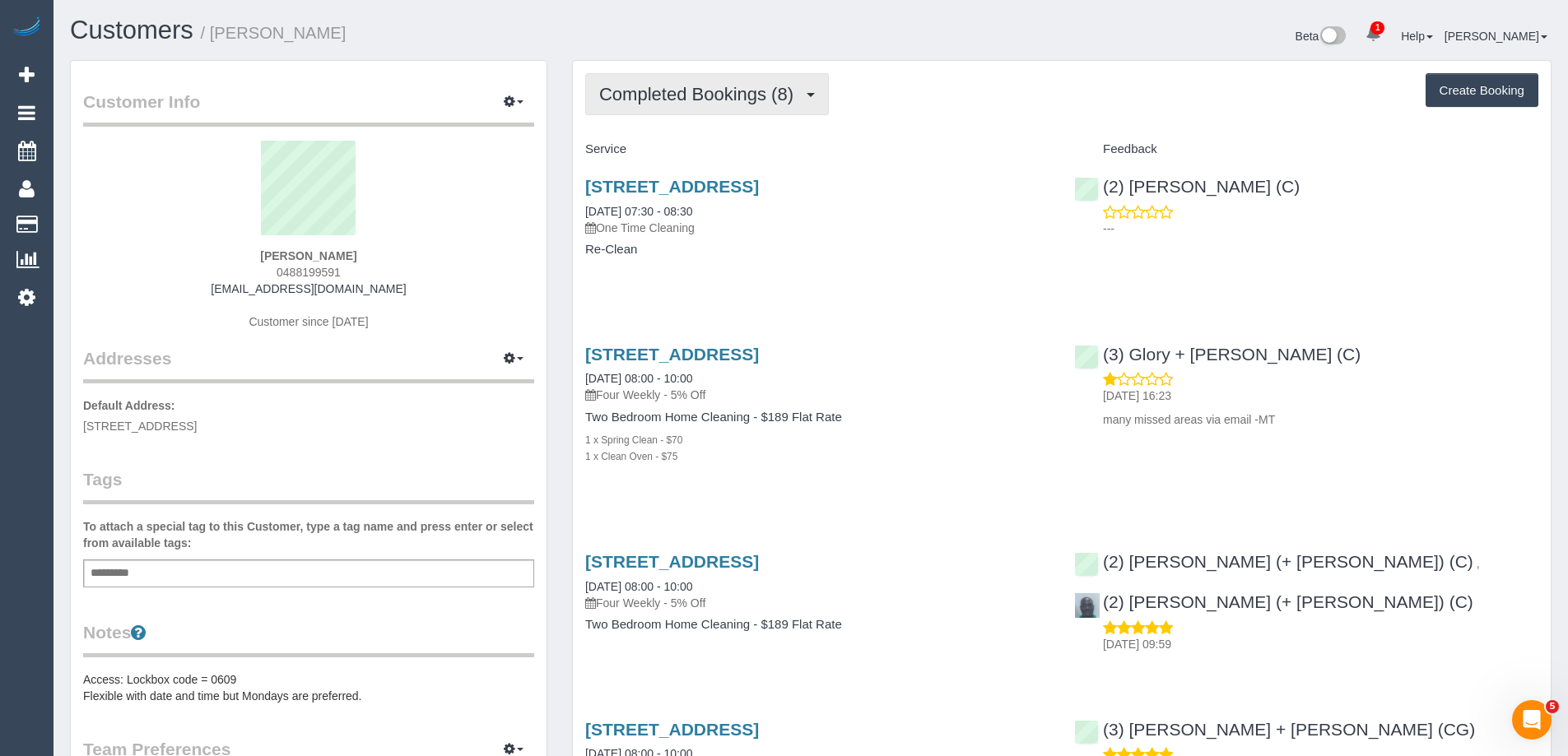
click at [748, 96] on span "Completed Bookings (8)" at bounding box center [700, 94] width 202 height 21
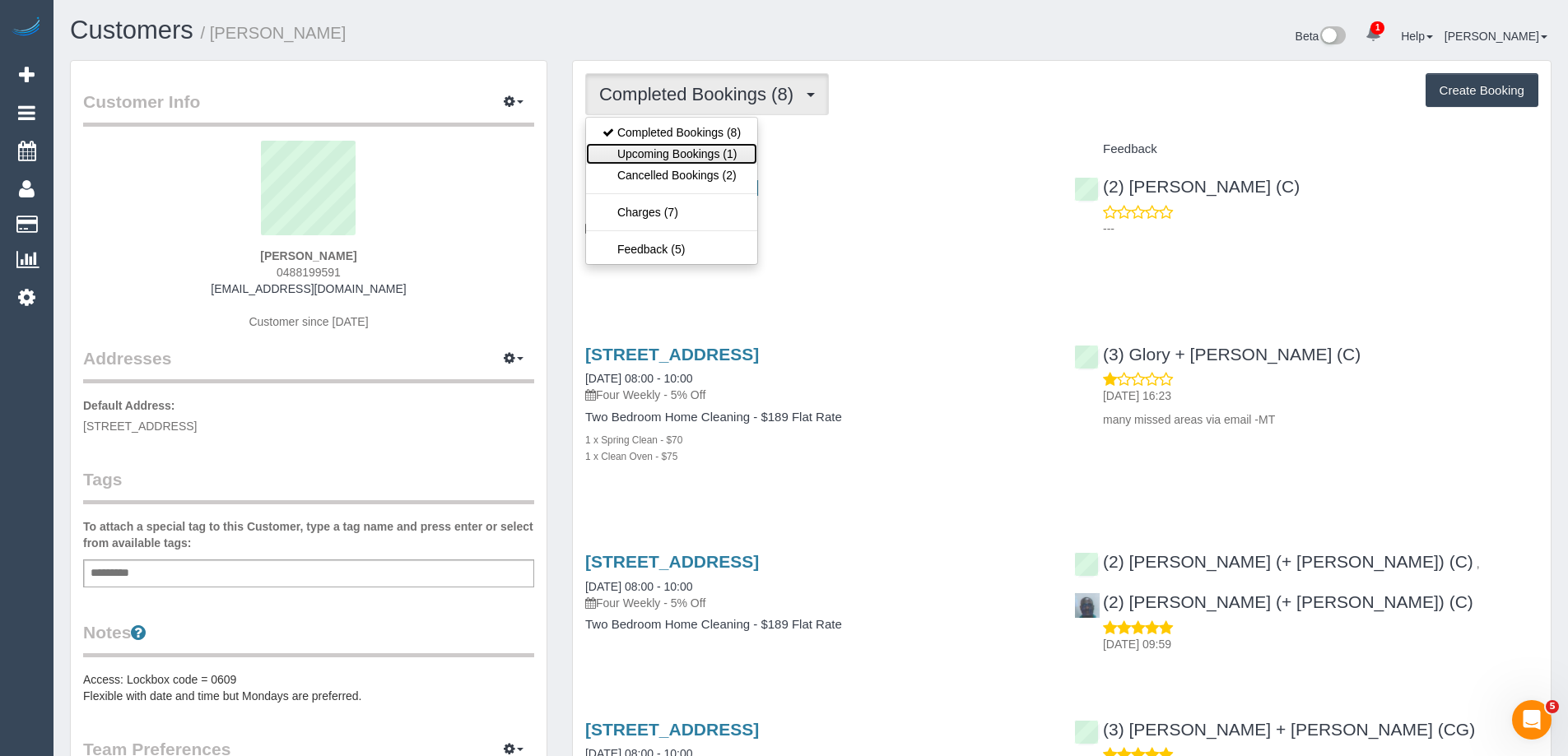
click at [721, 153] on link "Upcoming Bookings (1)" at bounding box center [671, 153] width 171 height 22
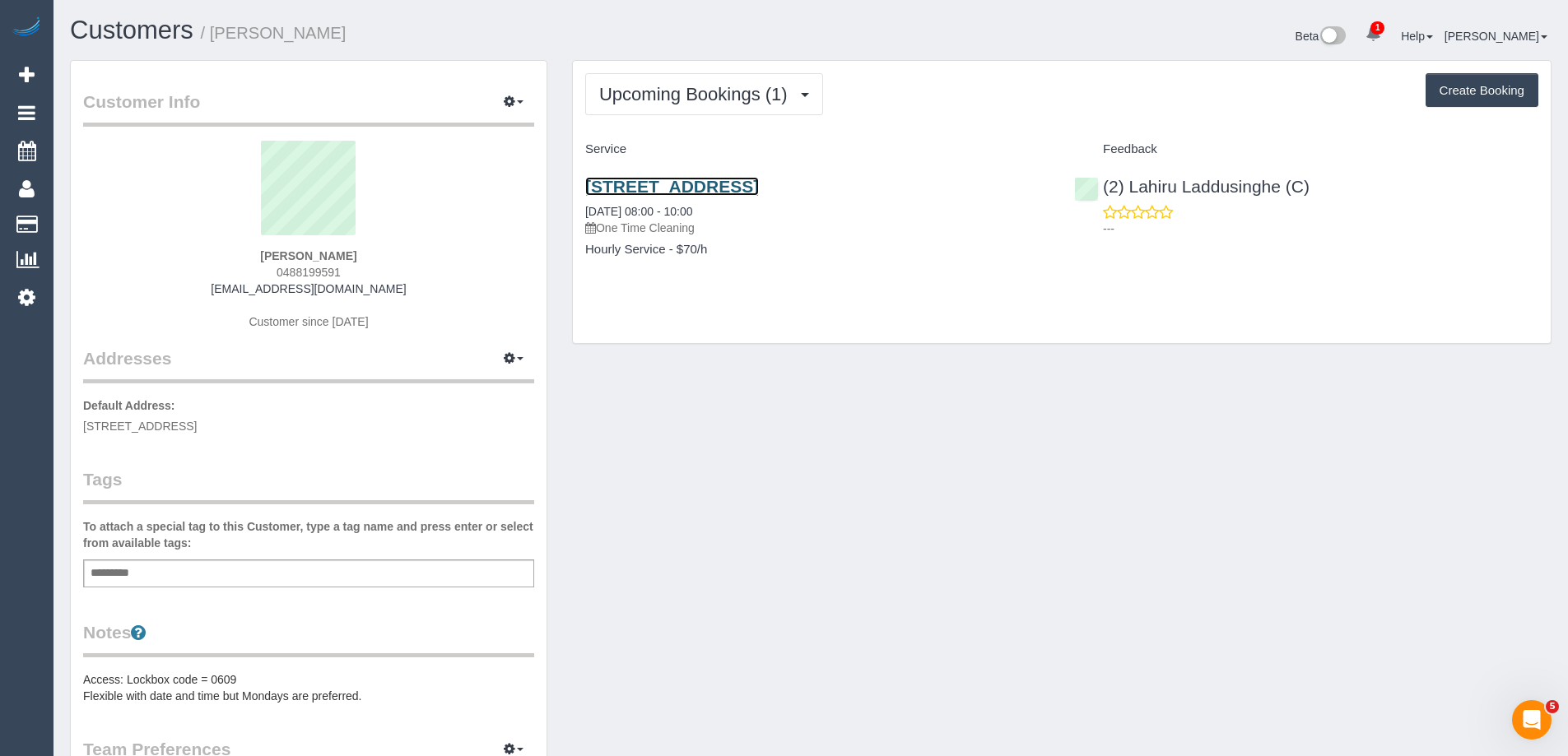
click at [759, 190] on link "Unit 2 51 Golden Avenue, Chelsea Vic 3196, Chelsea, VIC 3196" at bounding box center [671, 186] width 173 height 19
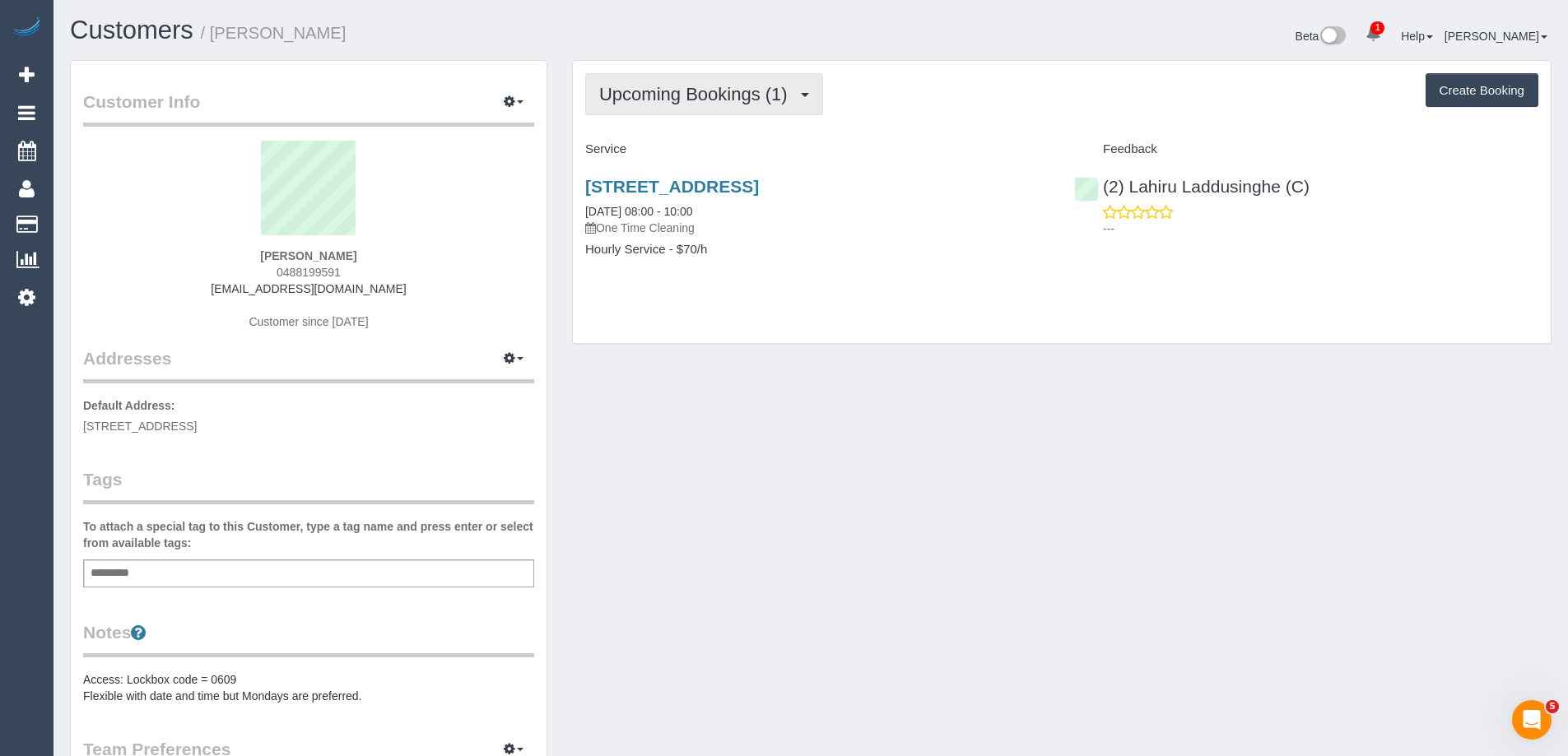
click at [667, 92] on span "Upcoming Bookings (1)" at bounding box center [697, 94] width 197 height 21
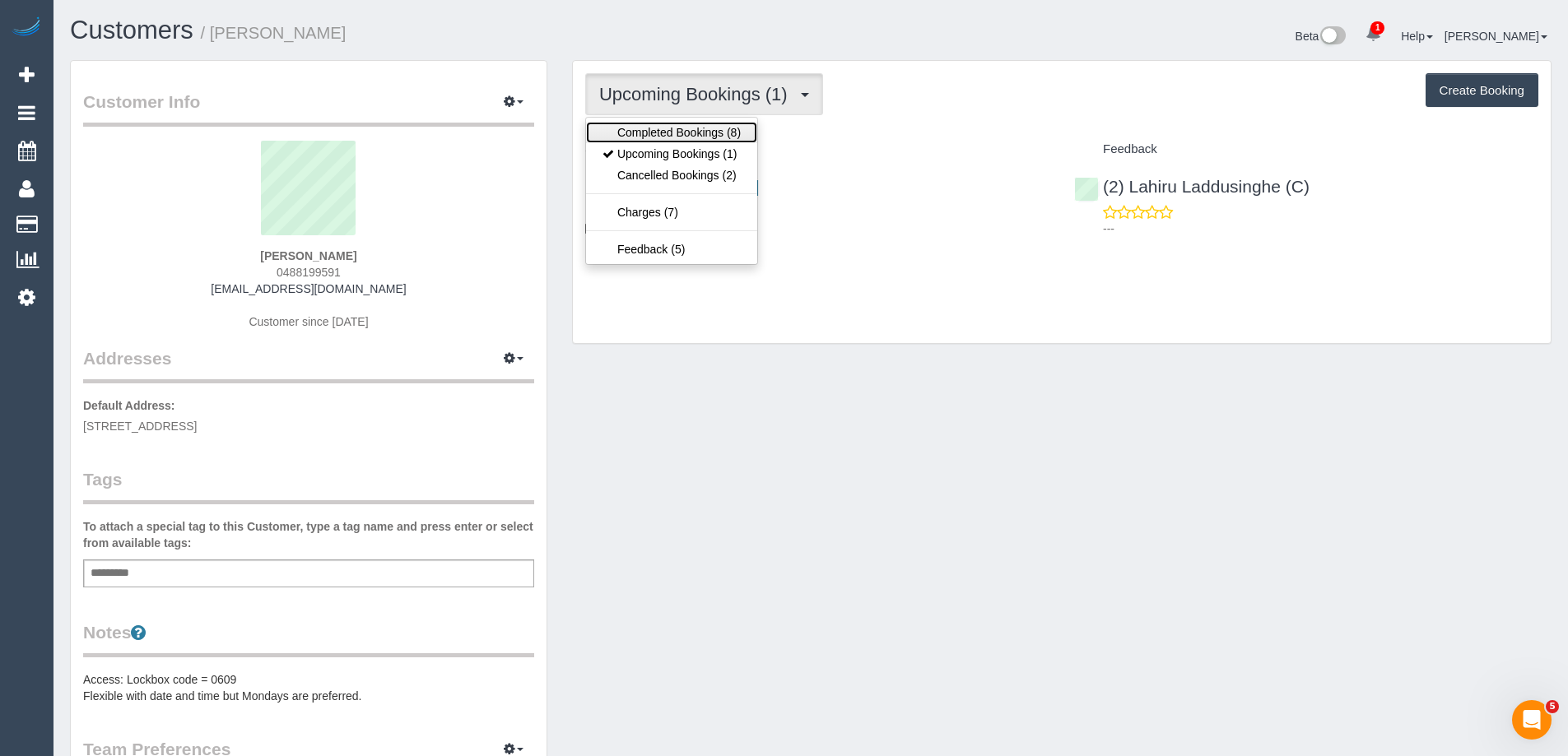
click at [666, 125] on link "Completed Bookings (8)" at bounding box center [671, 132] width 171 height 22
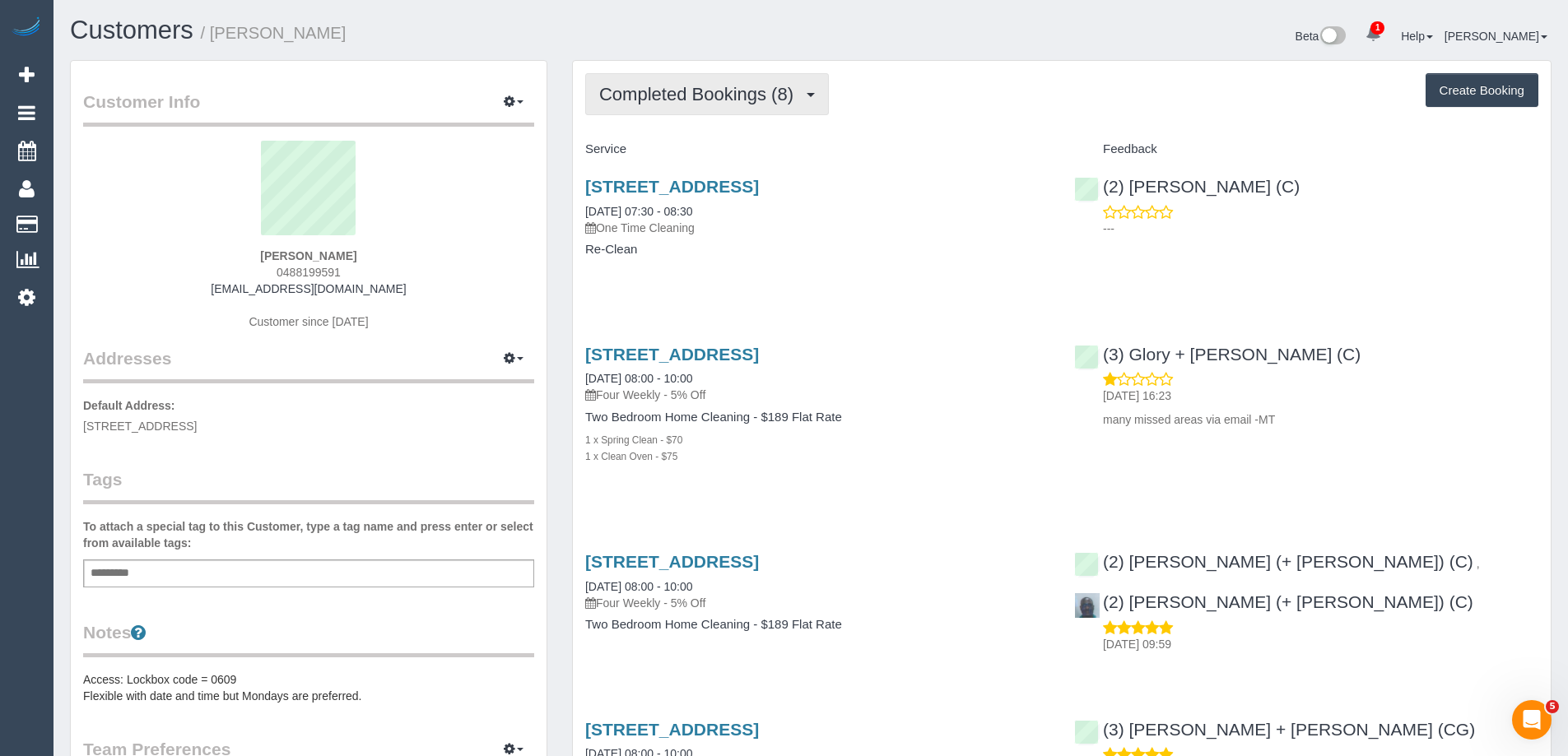
scroll to position [1700, 1568]
click at [684, 94] on span "Completed Bookings (8)" at bounding box center [700, 94] width 202 height 21
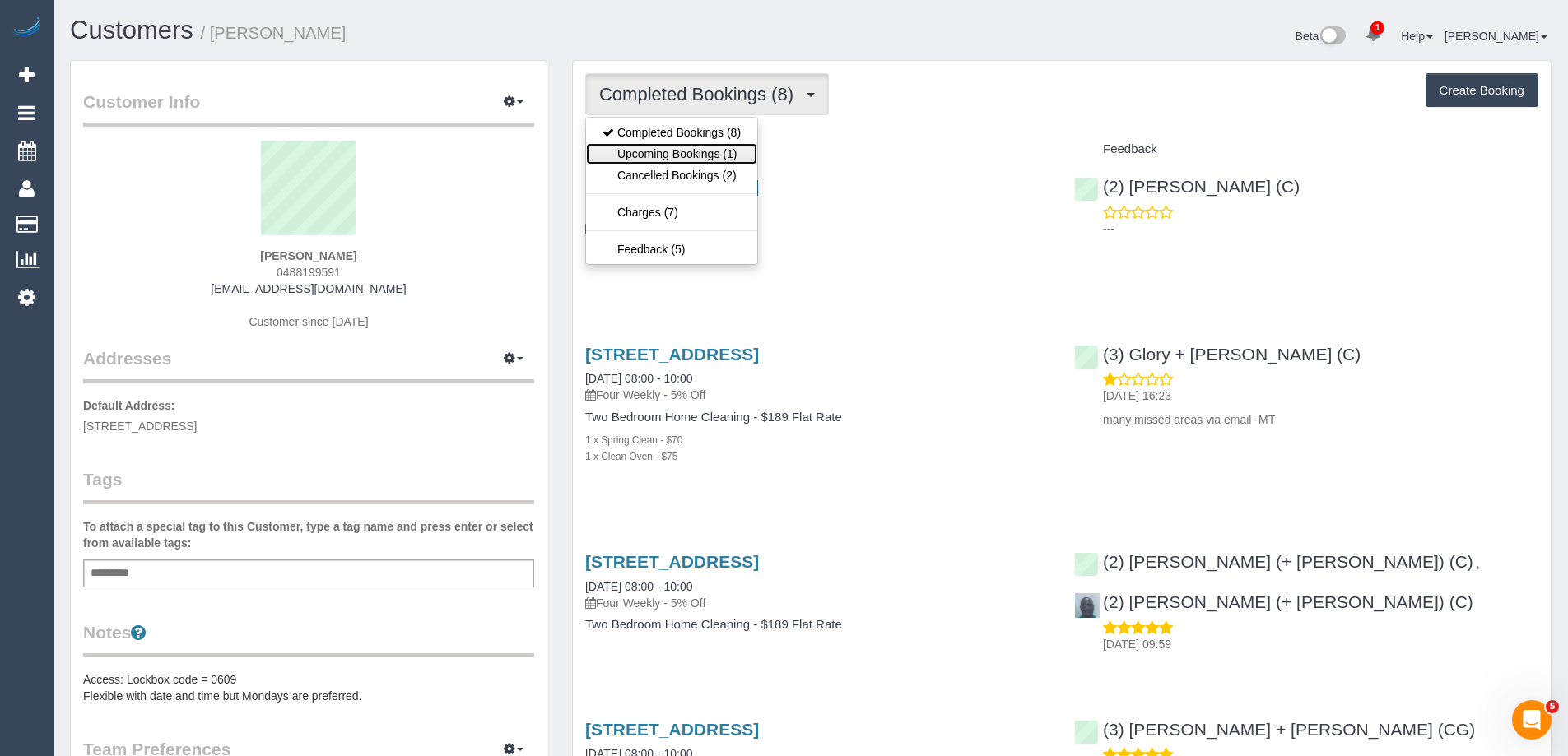
click at [685, 152] on link "Upcoming Bookings (1)" at bounding box center [671, 153] width 171 height 22
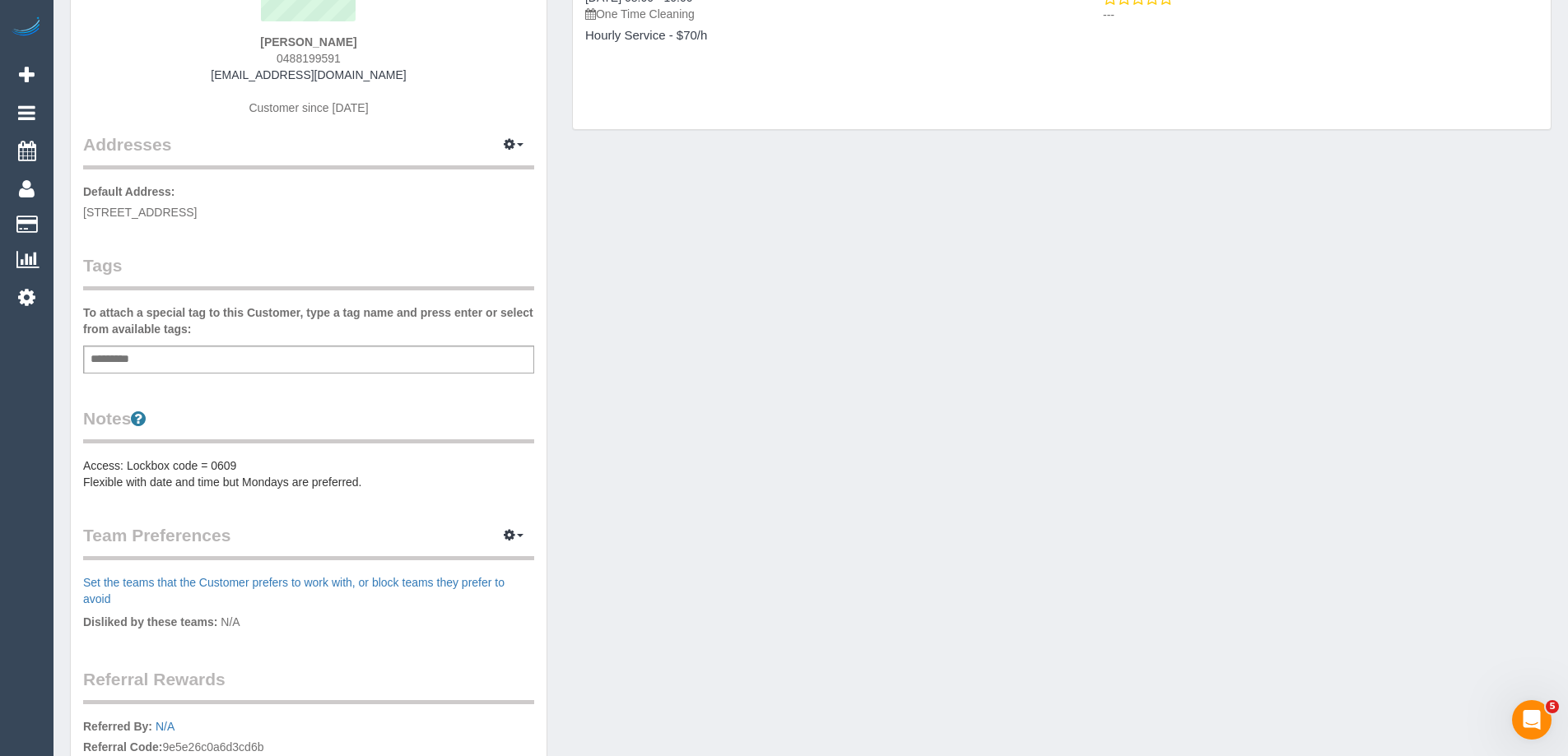
scroll to position [247, 0]
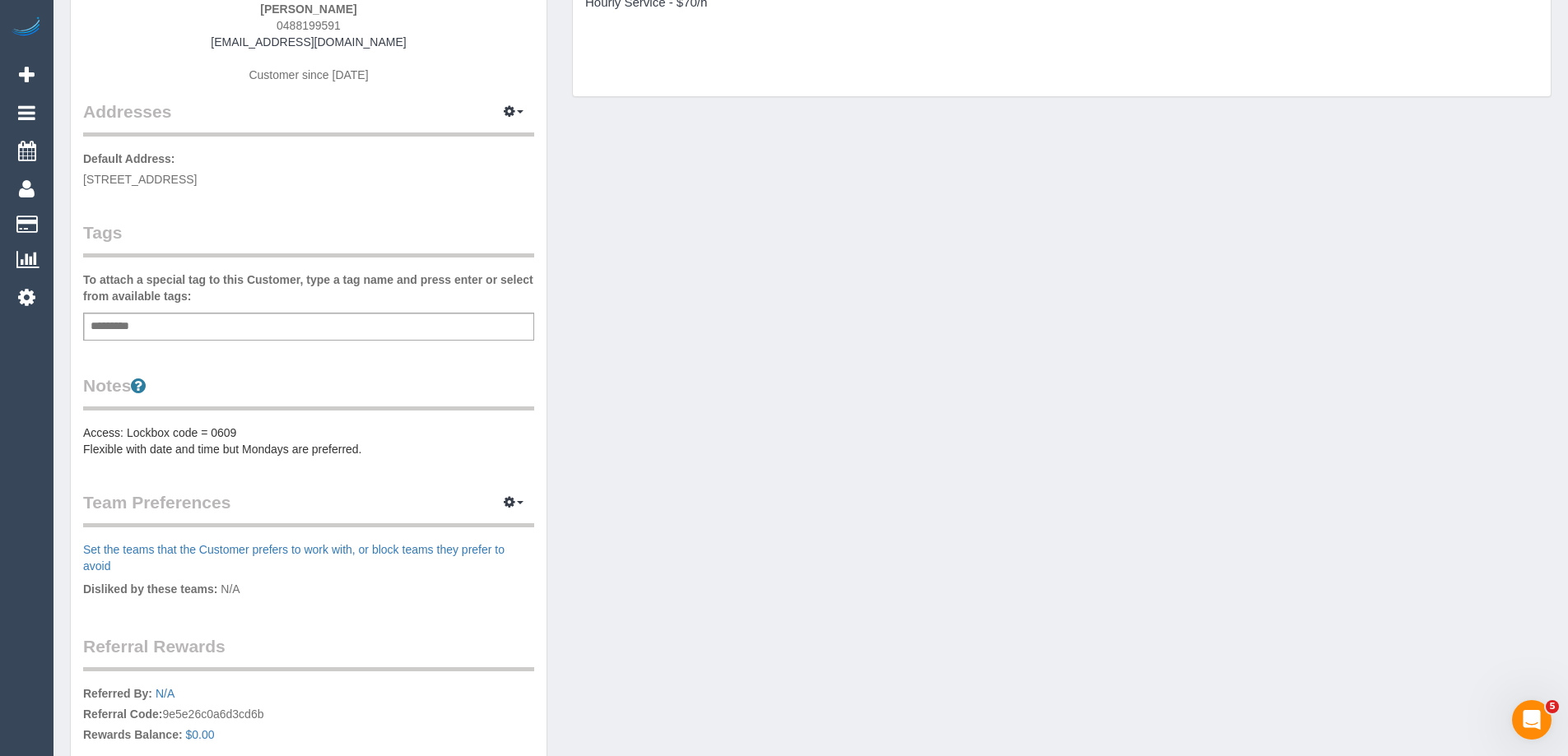
click at [235, 434] on pre "Access: Lockbox code = 0609 Flexible with date and time but Mondays are preferr…" at bounding box center [308, 441] width 451 height 33
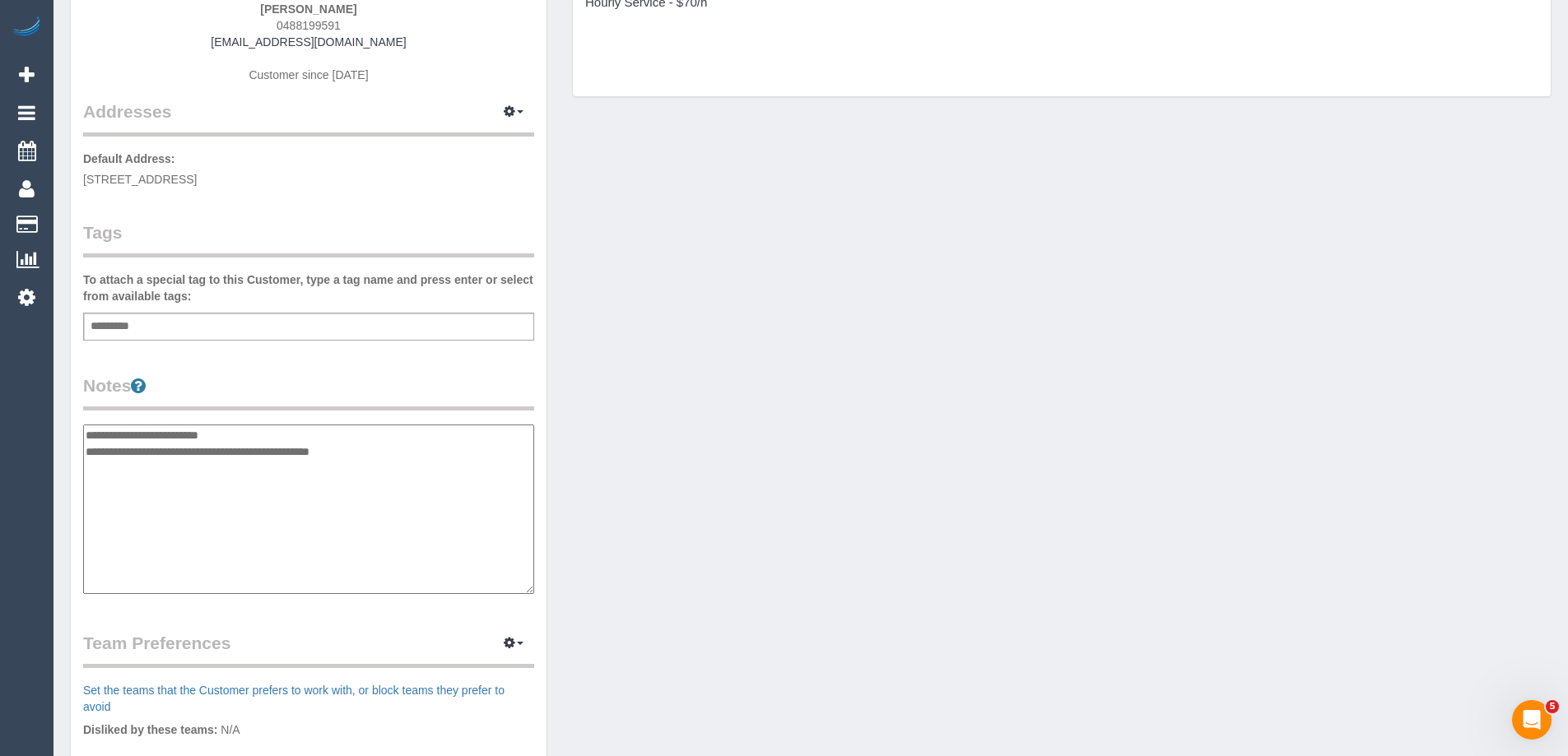
click at [220, 432] on textarea "**********" at bounding box center [308, 509] width 451 height 169
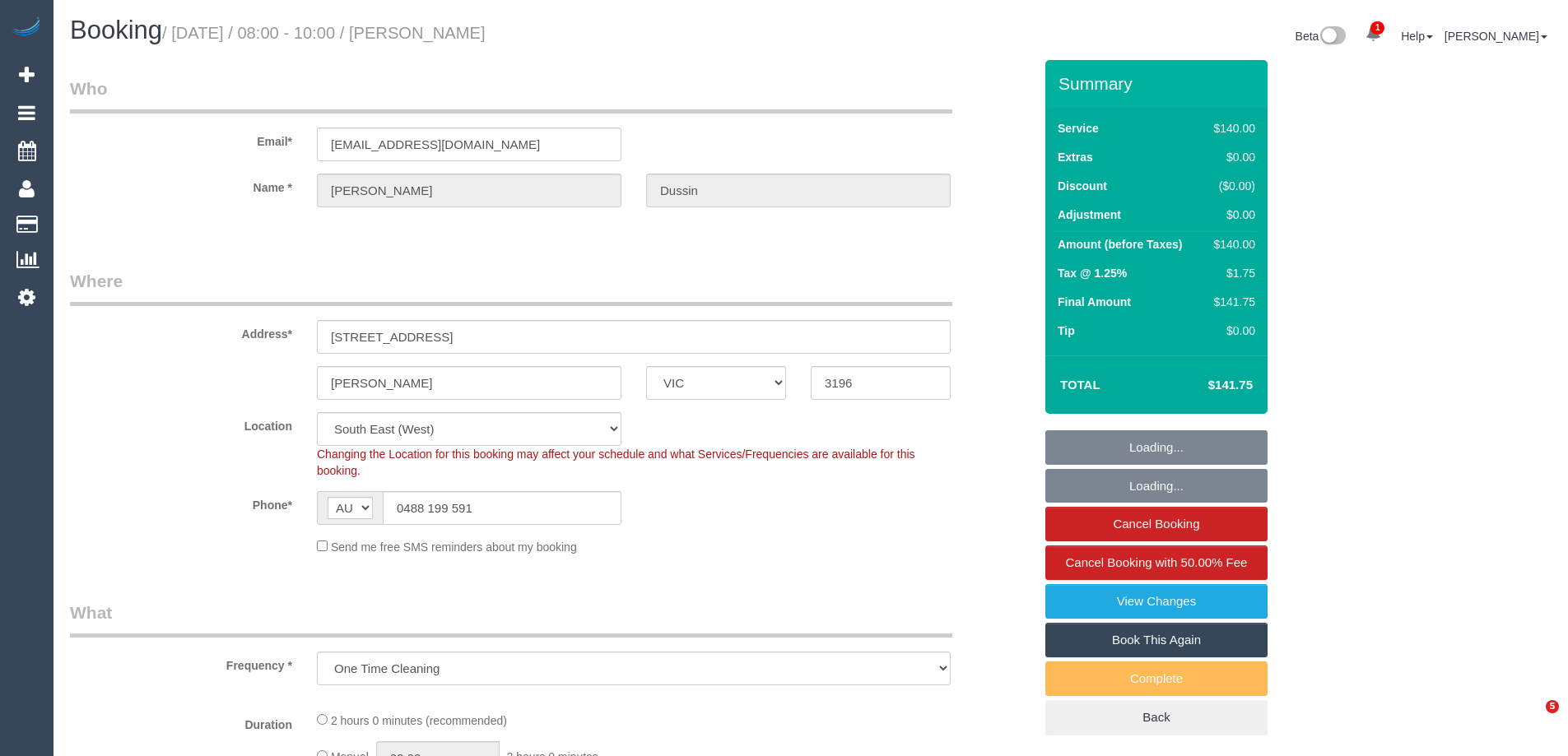
select select "VIC"
select select "string:stripe-pm_1SCTzB2GScqysDRVMYHo3X6E"
select select "number:27"
select select "number:16"
select select "number:19"
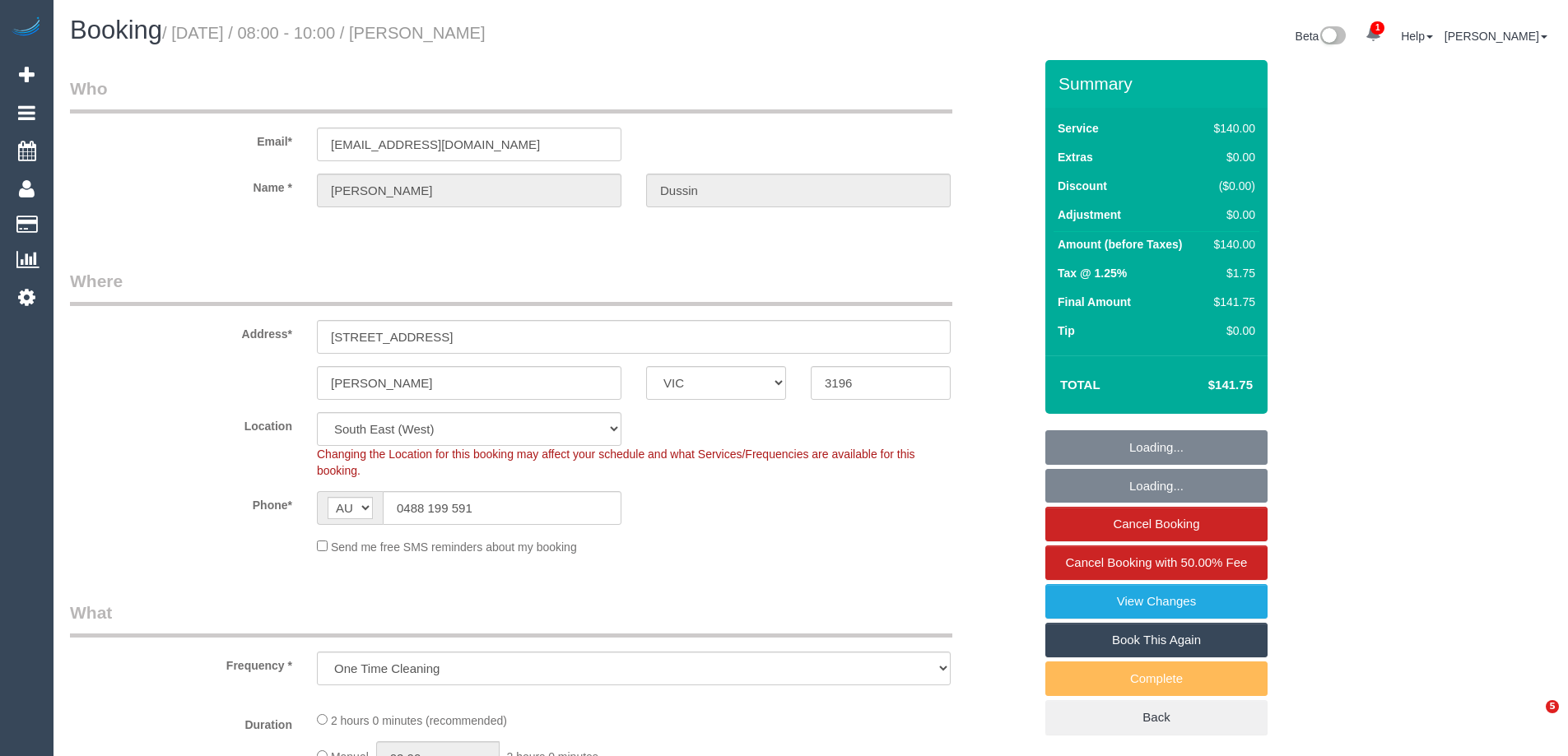
select select "number:24"
select select "number:35"
select select "number:11"
select select "object:1417"
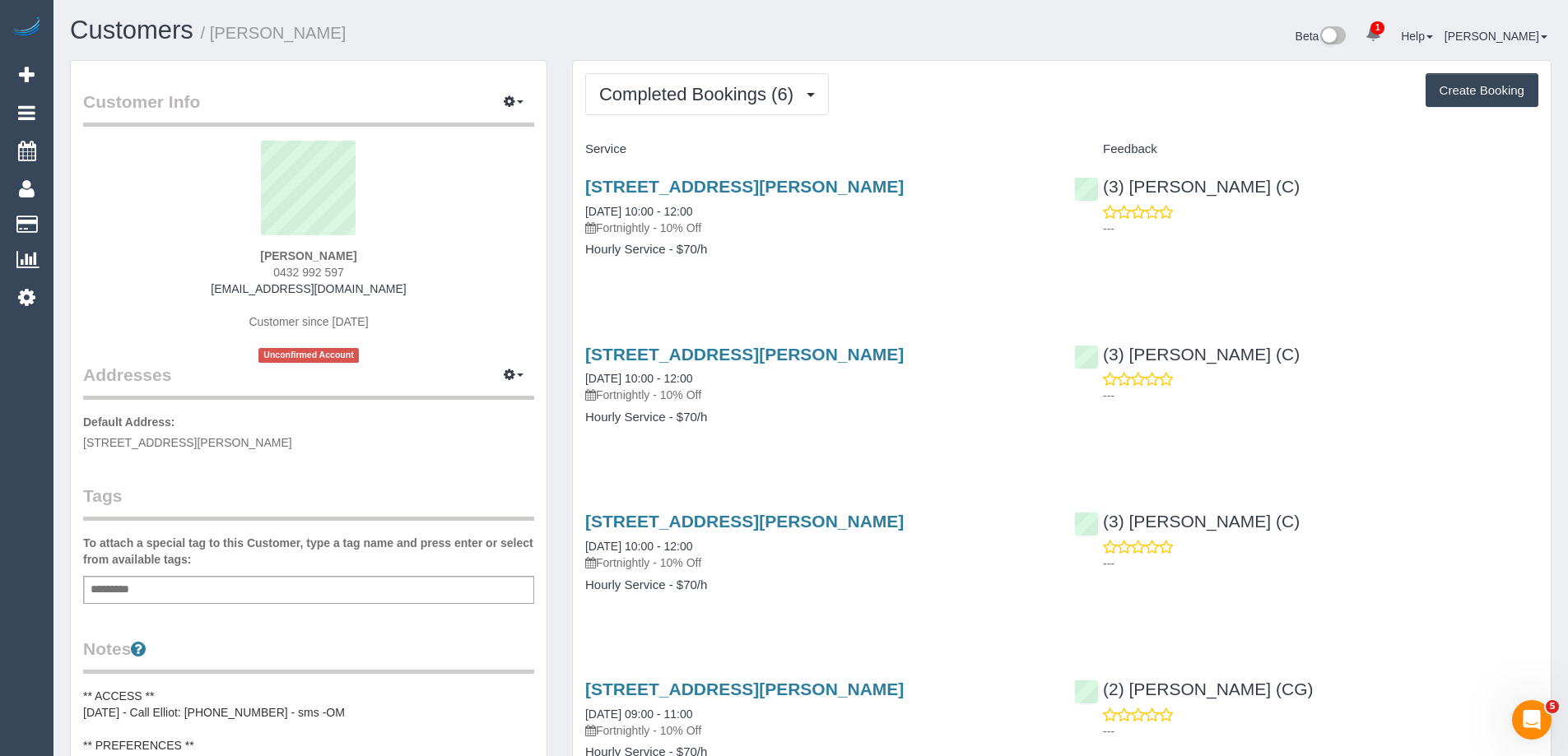
drag, startPoint x: 414, startPoint y: 287, endPoint x: 218, endPoint y: 288, distance: 196.0
click at [218, 288] on div "[PERSON_NAME] 0432 992 597 [EMAIL_ADDRESS][DOMAIN_NAME] Customer since [DATE] U…" at bounding box center [308, 251] width 451 height 222
copy link "[EMAIL_ADDRESS][DOMAIN_NAME]"
click at [900, 40] on div "Beta 1 Your Notifications You have 0 alerts × You have 3 to charge for [DATE] H…" at bounding box center [1188, 38] width 753 height 43
click at [257, 34] on small "/ [PERSON_NAME]" at bounding box center [273, 32] width 146 height 18
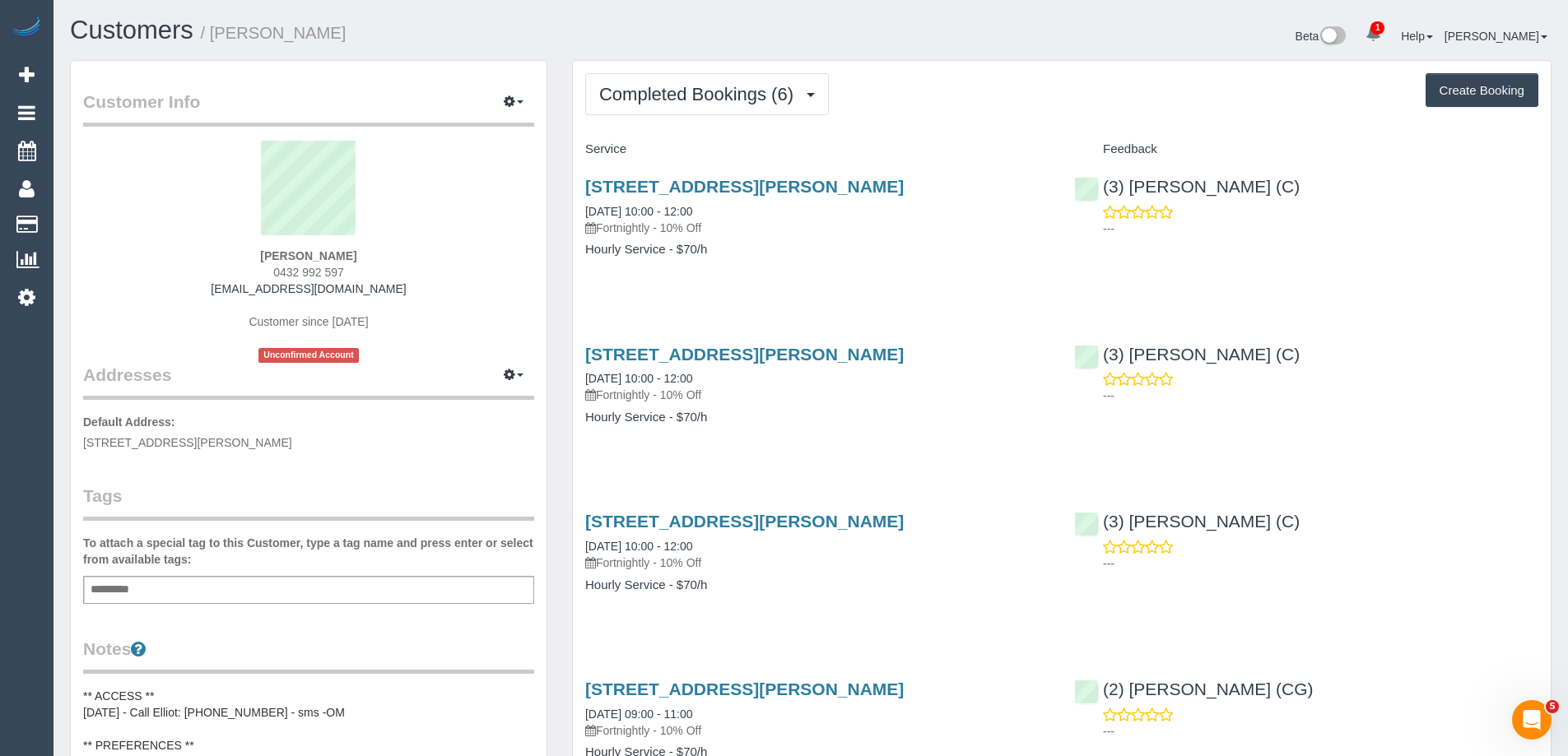
click at [257, 34] on small "/ [PERSON_NAME]" at bounding box center [273, 32] width 146 height 18
copy small "[PERSON_NAME]"
click at [553, 307] on div "Customer Info Edit Contact Info Send Message Email Preferences Special Sales Ta…" at bounding box center [308, 644] width 502 height 1168
click at [695, 83] on button "Completed Bookings (6)" at bounding box center [706, 94] width 244 height 42
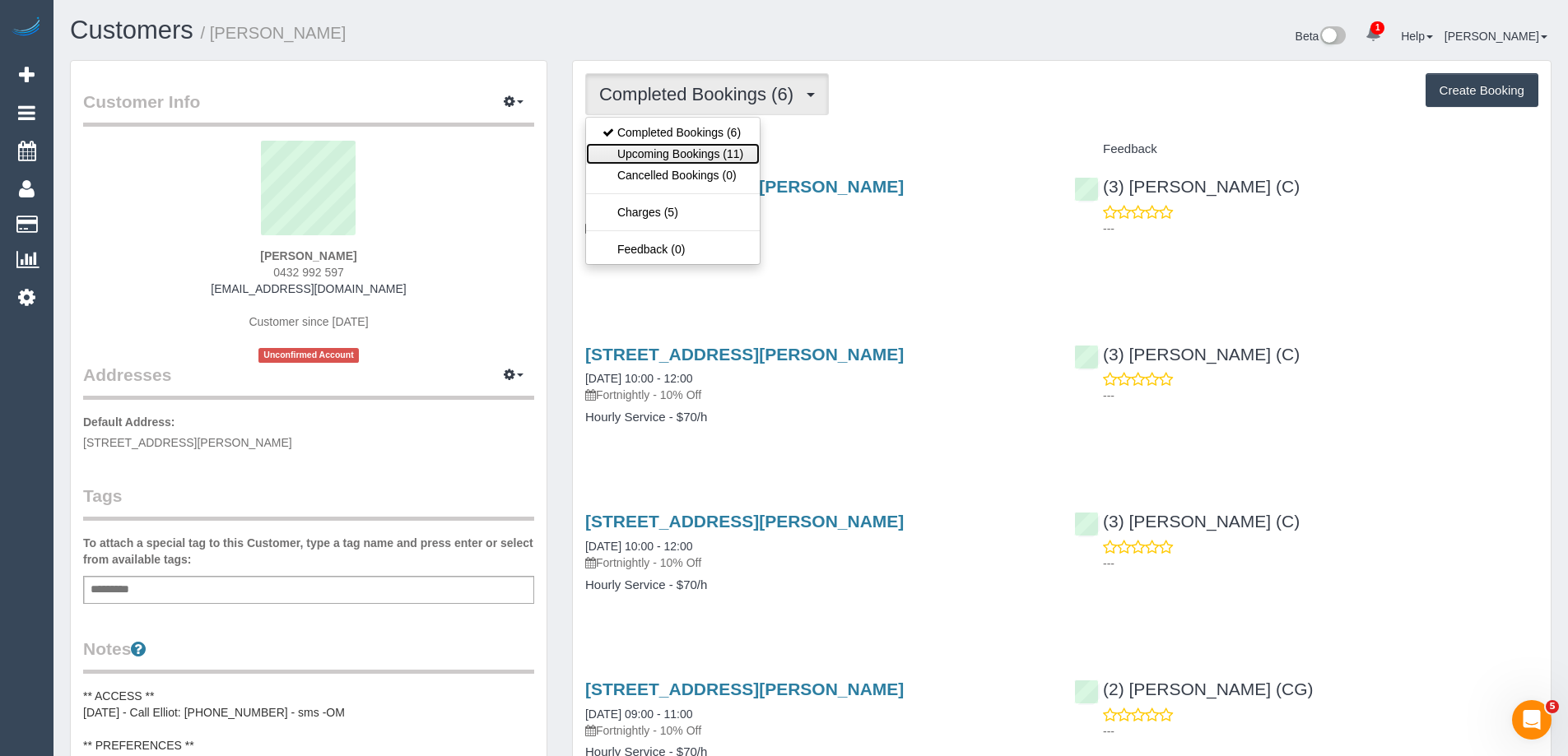
click at [687, 154] on link "Upcoming Bookings (11)" at bounding box center [672, 153] width 173 height 22
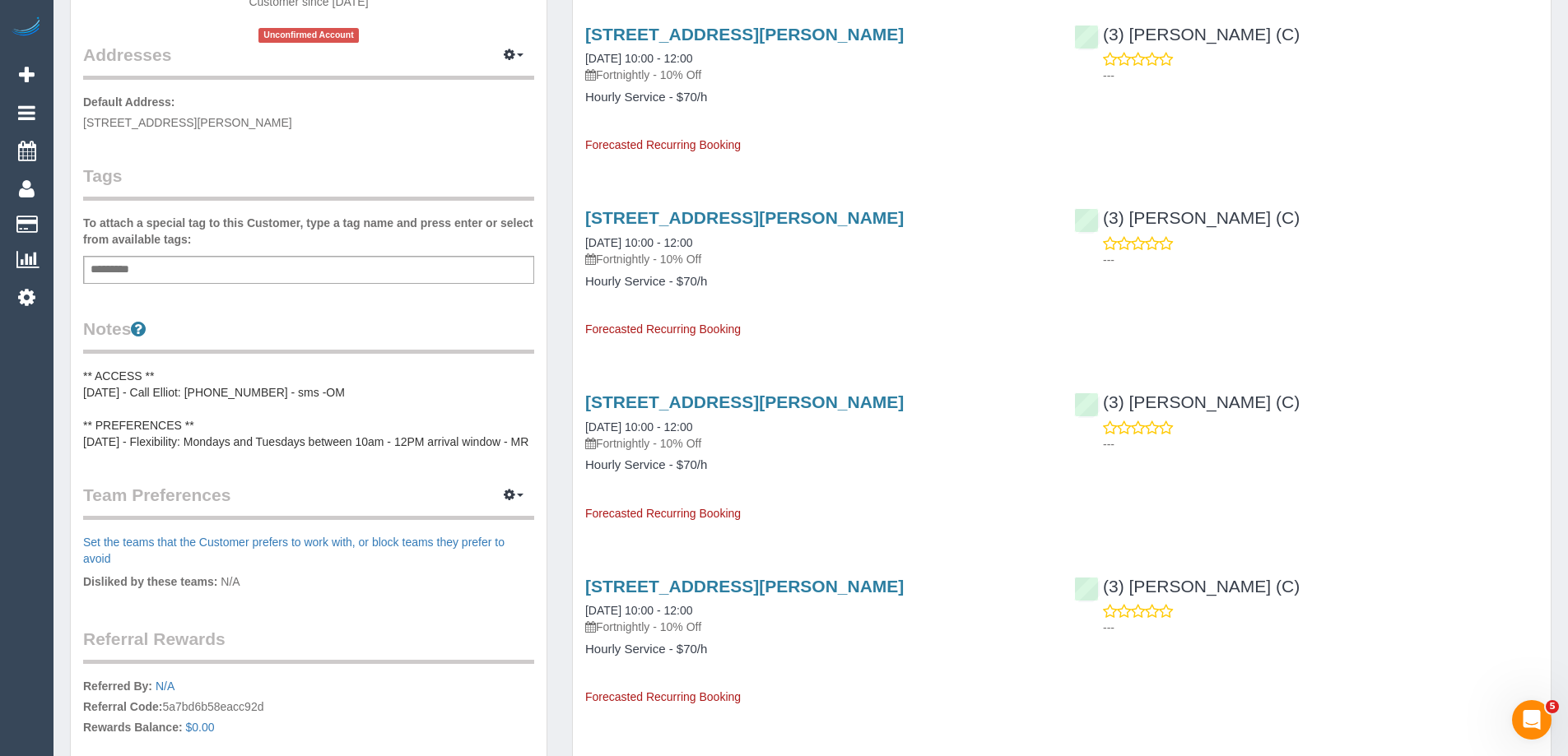
scroll to position [330, 0]
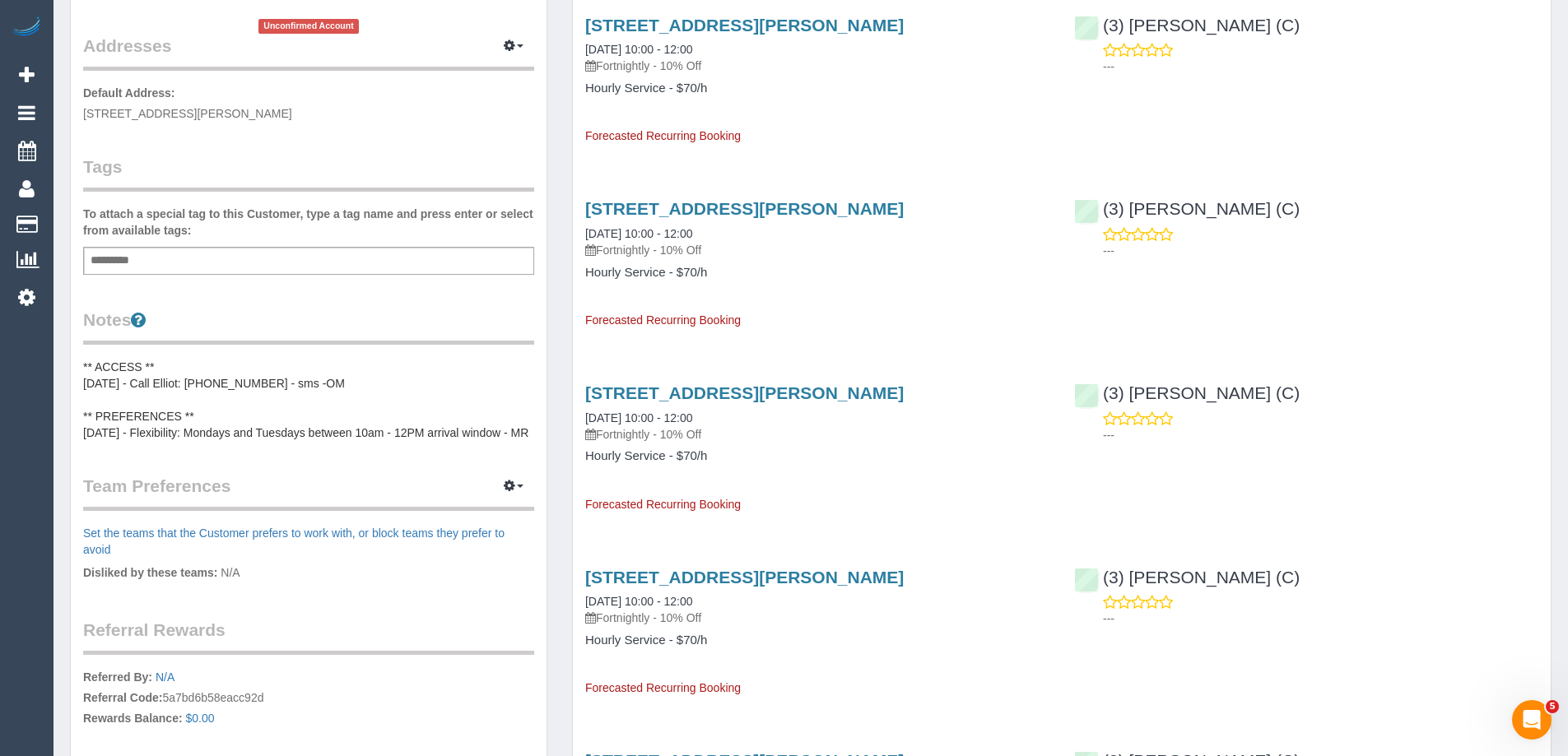
copy pre "Flexibility: Mondays and Tuesdays between 10am - 12PM arrival window - MR"
drag, startPoint x: 151, startPoint y: 433, endPoint x: 163, endPoint y: 446, distance: 17.7
click at [163, 441] on pre "** ACCESS ** 21/07/25 - Call Elliot: 0434 512 441 - sms -OM ** PREFERENCES ** 1…" at bounding box center [308, 399] width 451 height 82
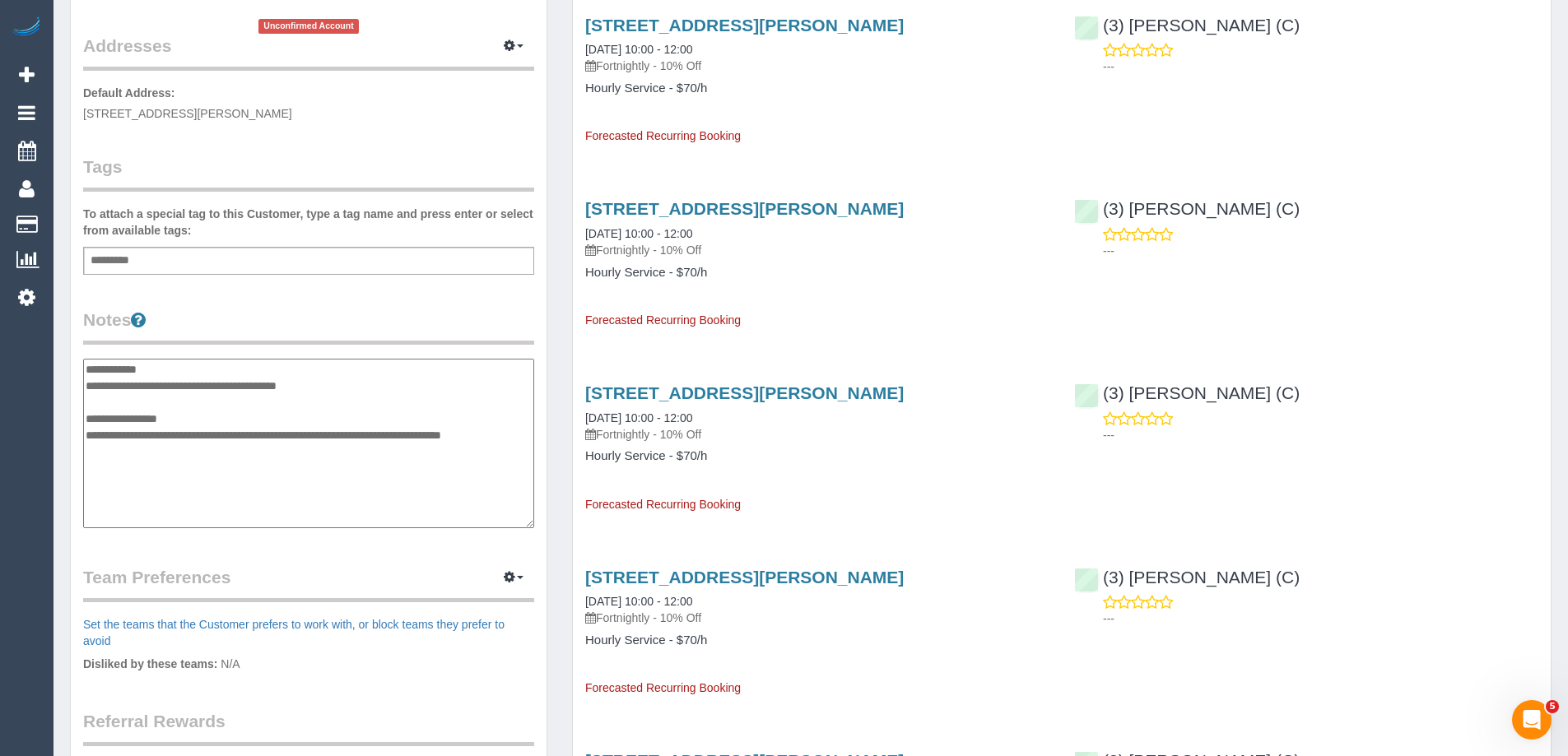
click at [539, 298] on div "Customer Info Edit Contact Info Send Message Email Preferences Special Sales Ta…" at bounding box center [308, 352] width 476 height 1242
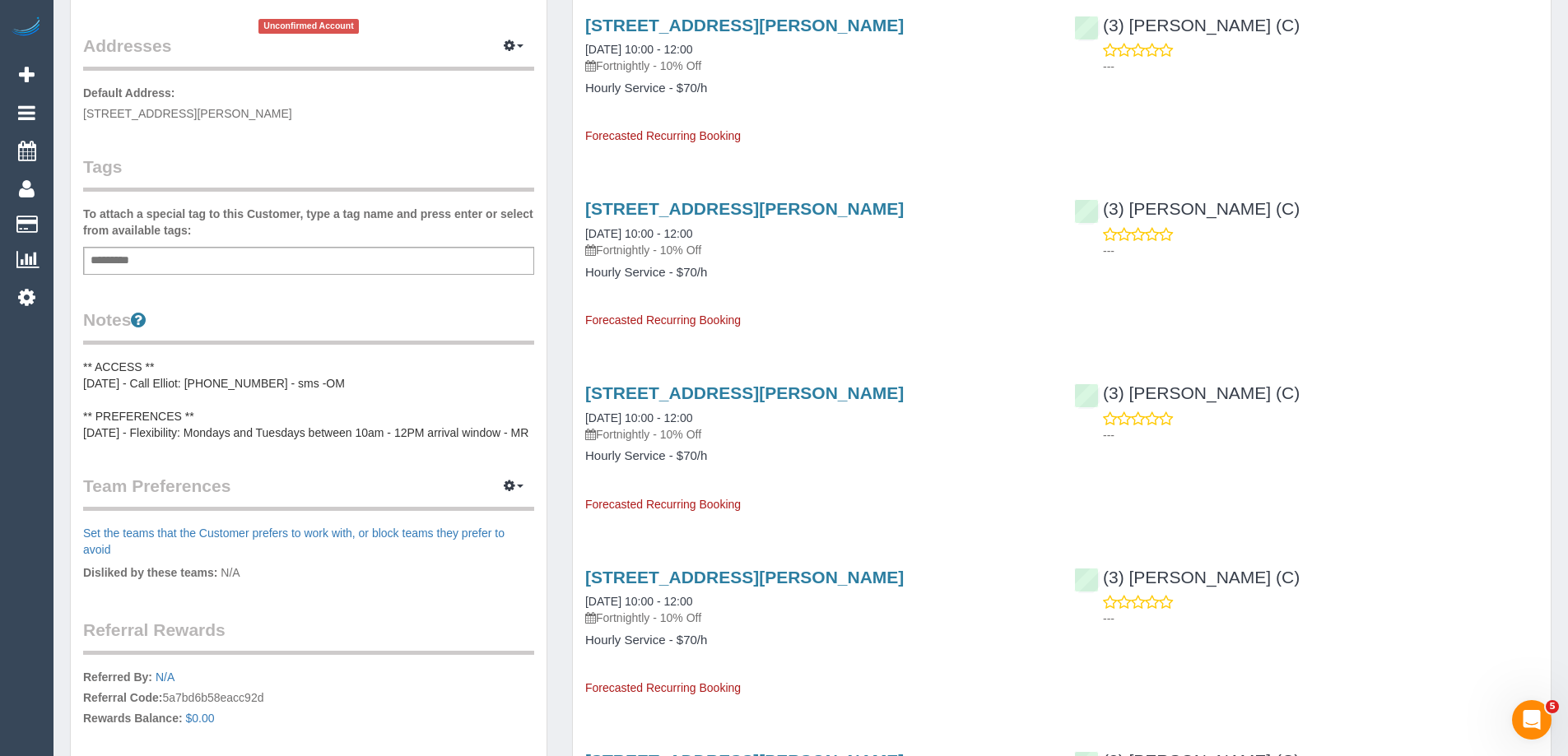
scroll to position [0, 0]
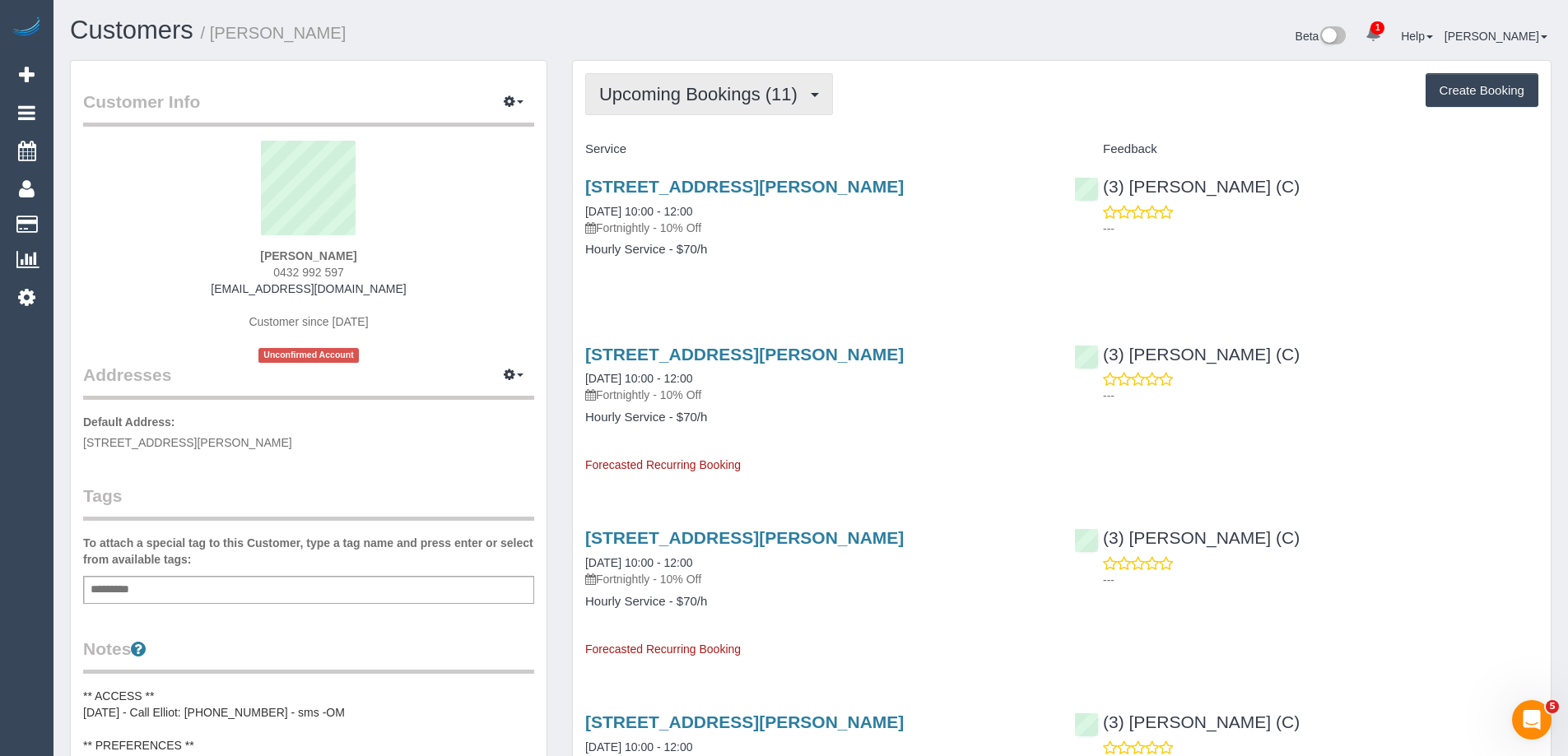
click at [735, 85] on span "Upcoming Bookings (11)" at bounding box center [702, 94] width 206 height 21
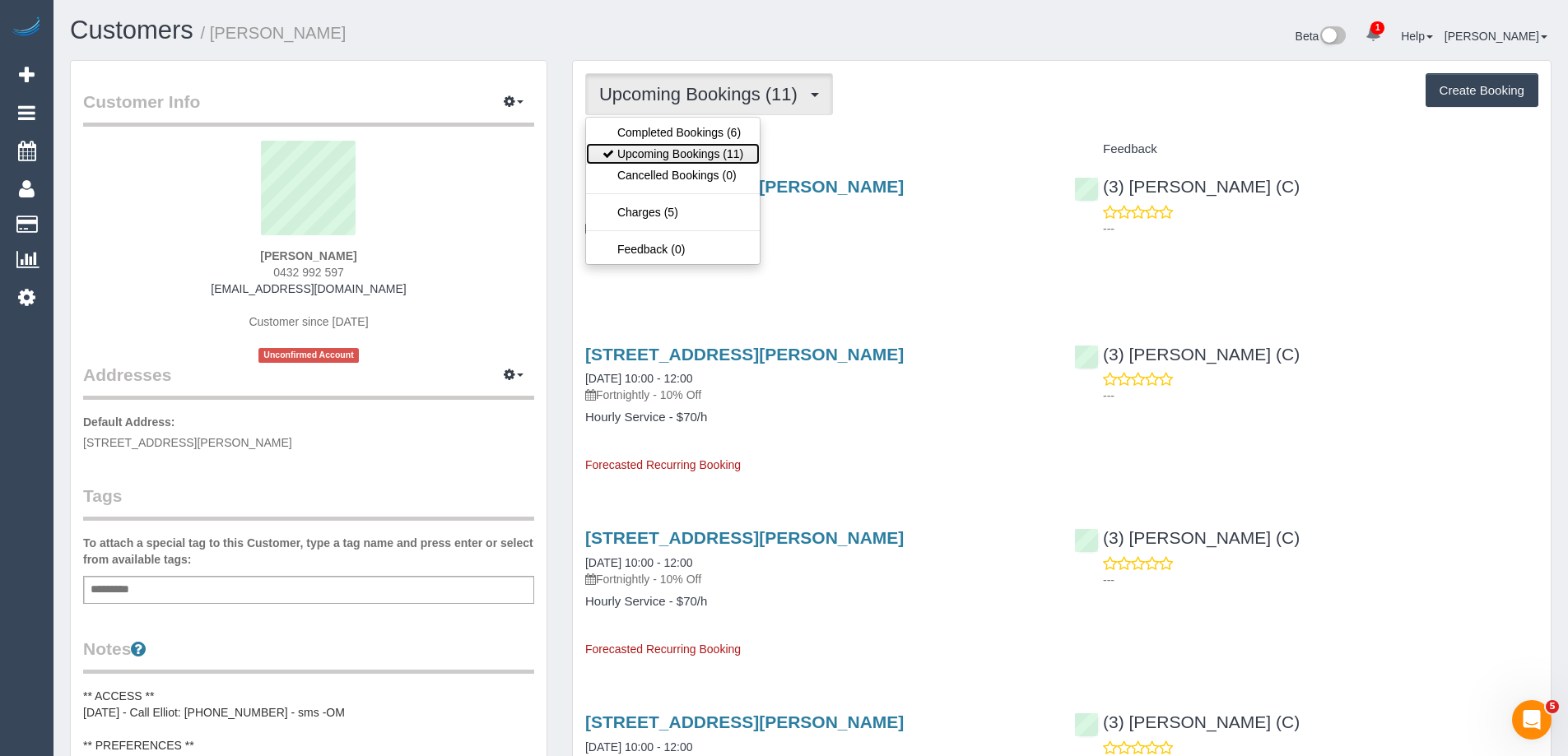
click at [741, 149] on link "Upcoming Bookings (11)" at bounding box center [672, 153] width 173 height 22
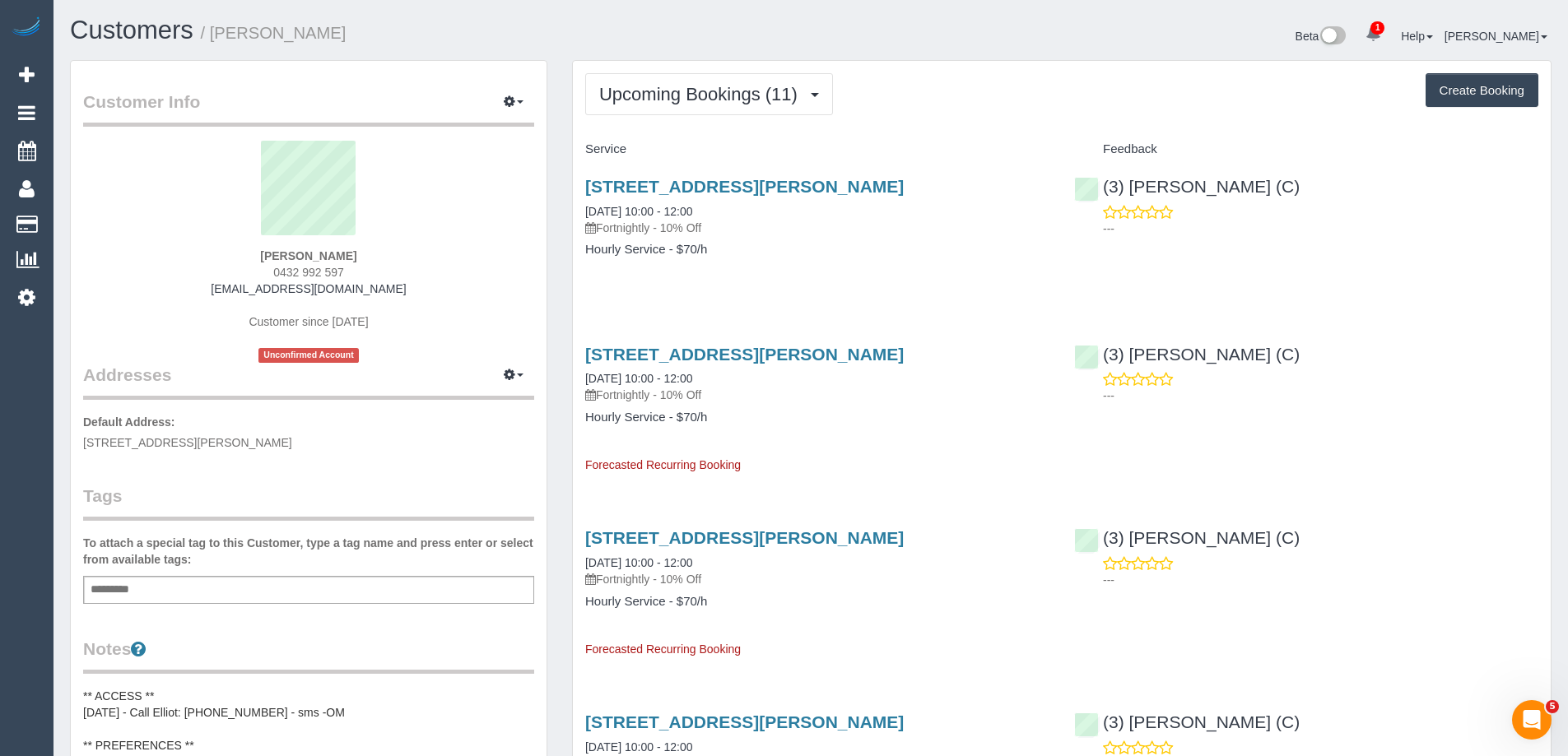
click at [950, 160] on div "Service" at bounding box center [816, 150] width 489 height 28
click at [747, 107] on button "Upcoming Bookings (11)" at bounding box center [708, 94] width 248 height 42
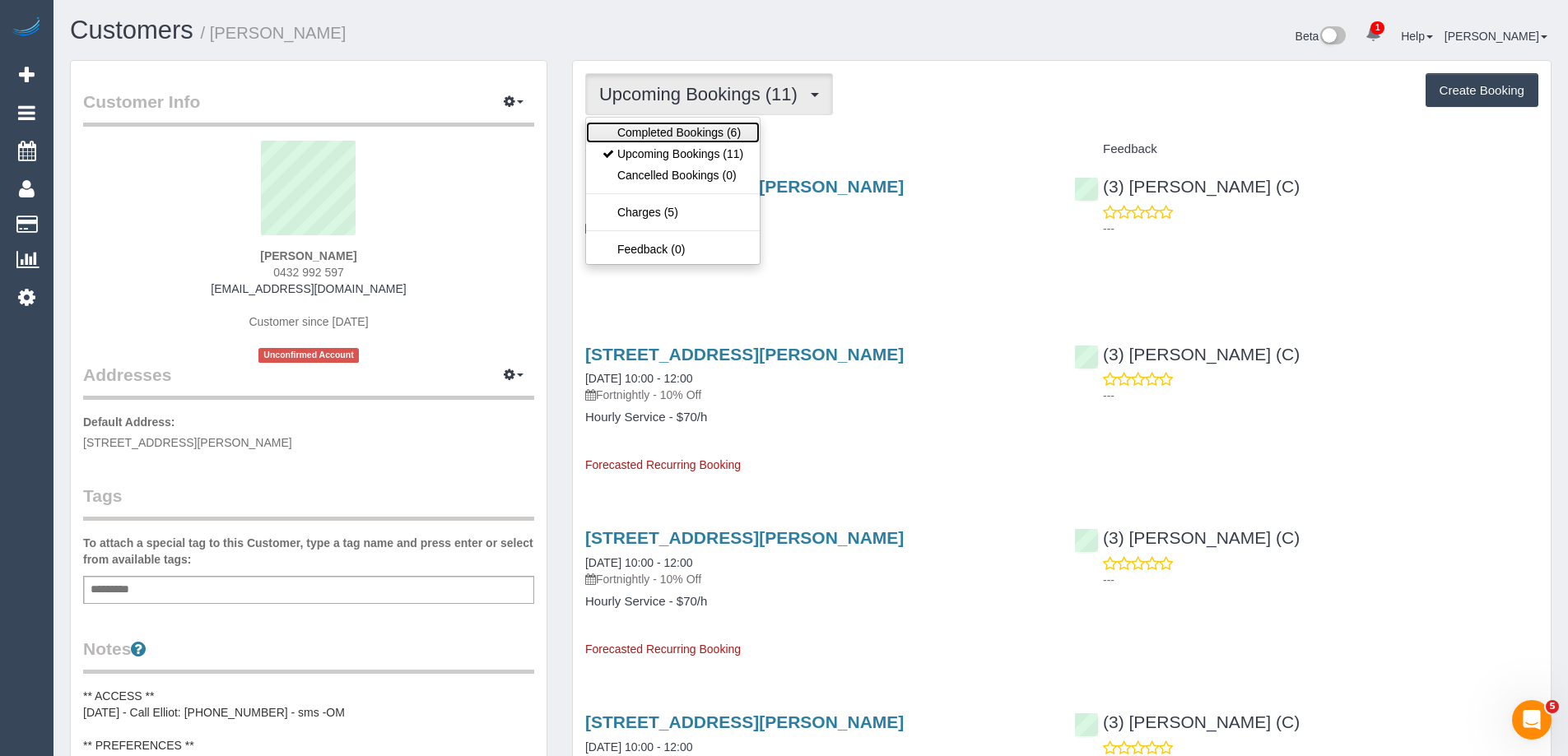
click at [720, 127] on link "Completed Bookings (6)" at bounding box center [672, 132] width 173 height 22
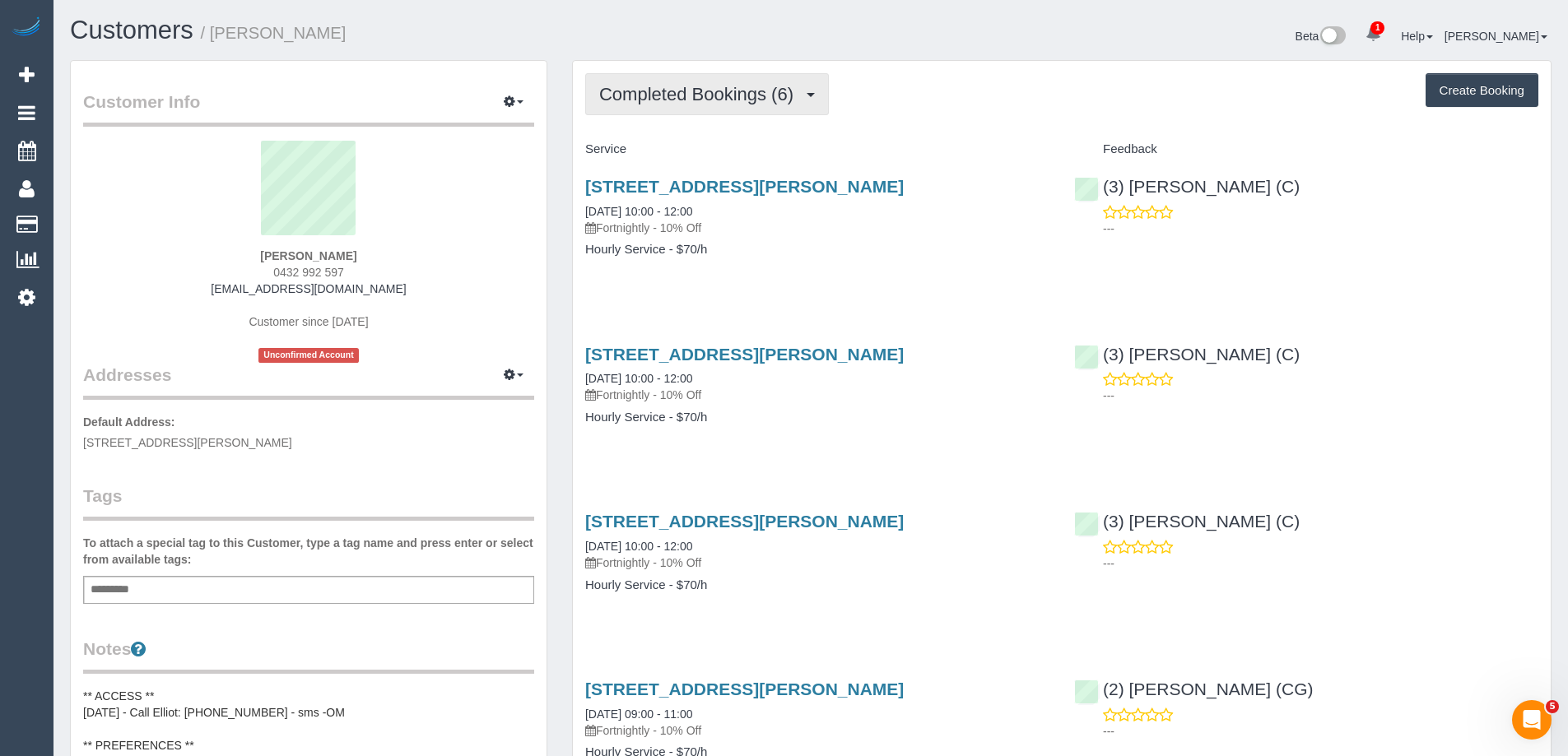
click at [760, 103] on span "Completed Bookings (6)" at bounding box center [700, 94] width 202 height 21
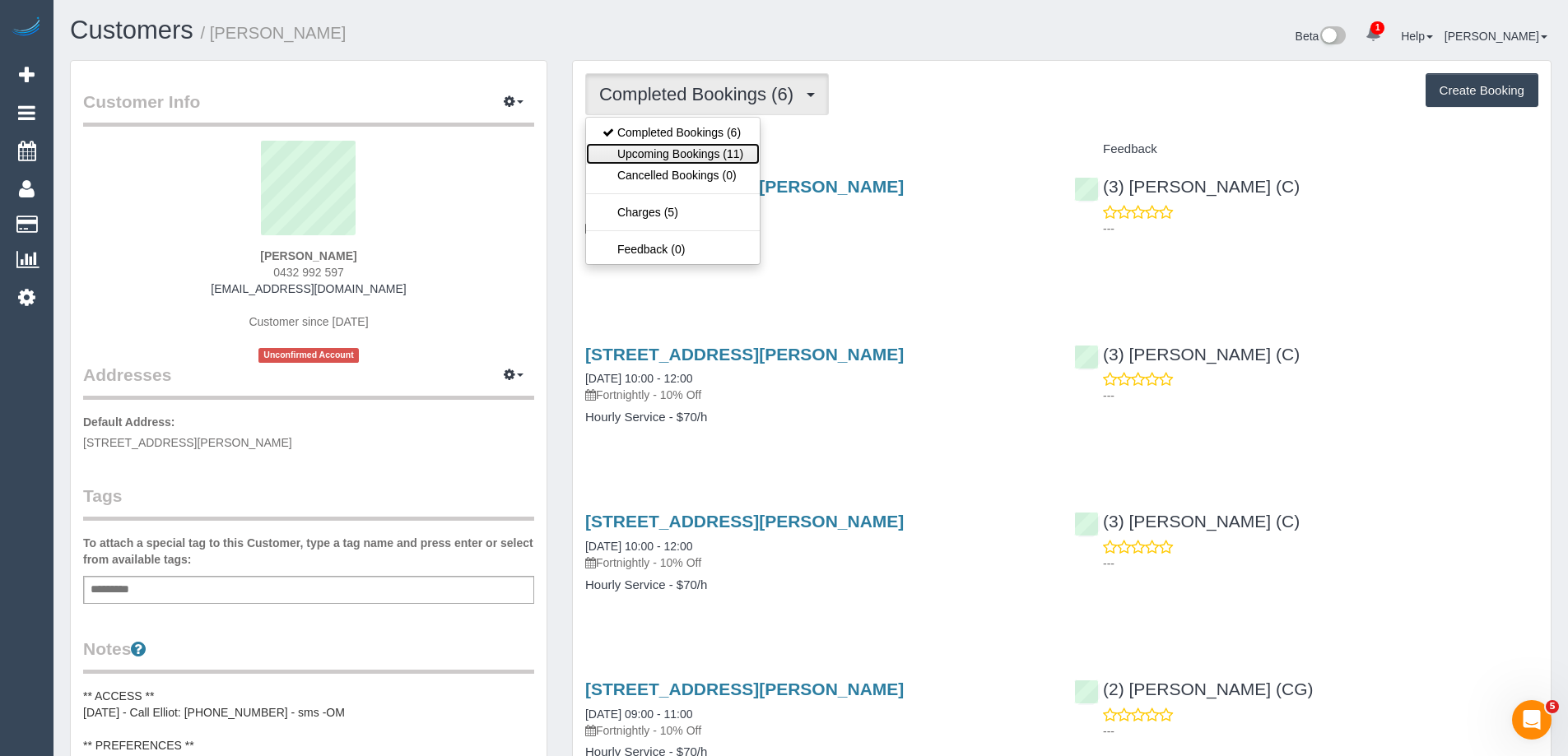
click at [720, 159] on link "Upcoming Bookings (11)" at bounding box center [672, 153] width 173 height 22
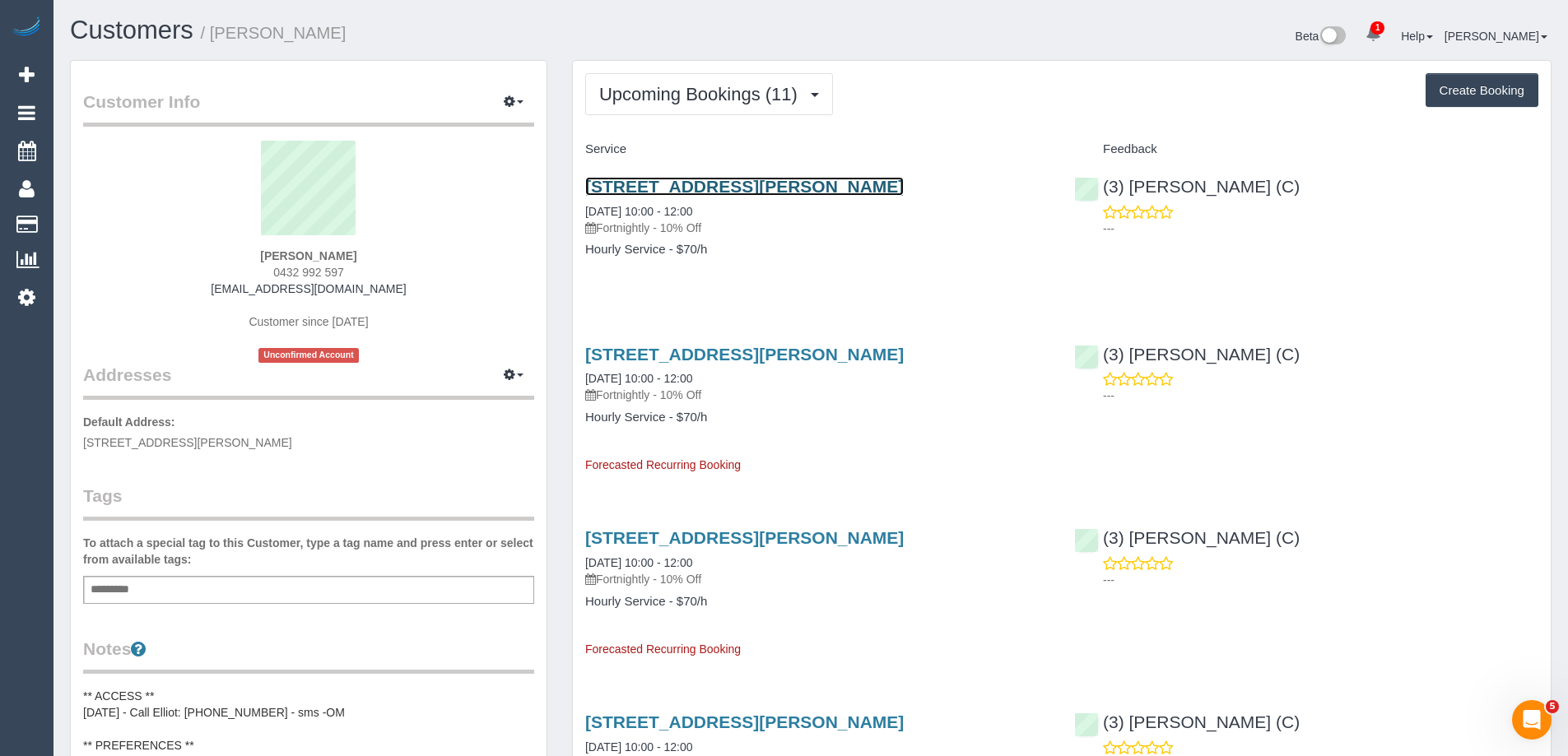
click at [673, 191] on link "99 Mckean St, Fitzroy North, VIC 3068" at bounding box center [744, 186] width 318 height 19
drag, startPoint x: 416, startPoint y: 293, endPoint x: 195, endPoint y: 294, distance: 221.0
click at [195, 294] on div "Kimberley Howart 0432 992 597 kimberleyhowart25@gmail.com Customer since 2025 U…" at bounding box center [308, 251] width 451 height 222
copy link "kimberleyhowart25@gmail.com"
click at [258, 37] on small "/ Kimberley Howart" at bounding box center [273, 32] width 146 height 18
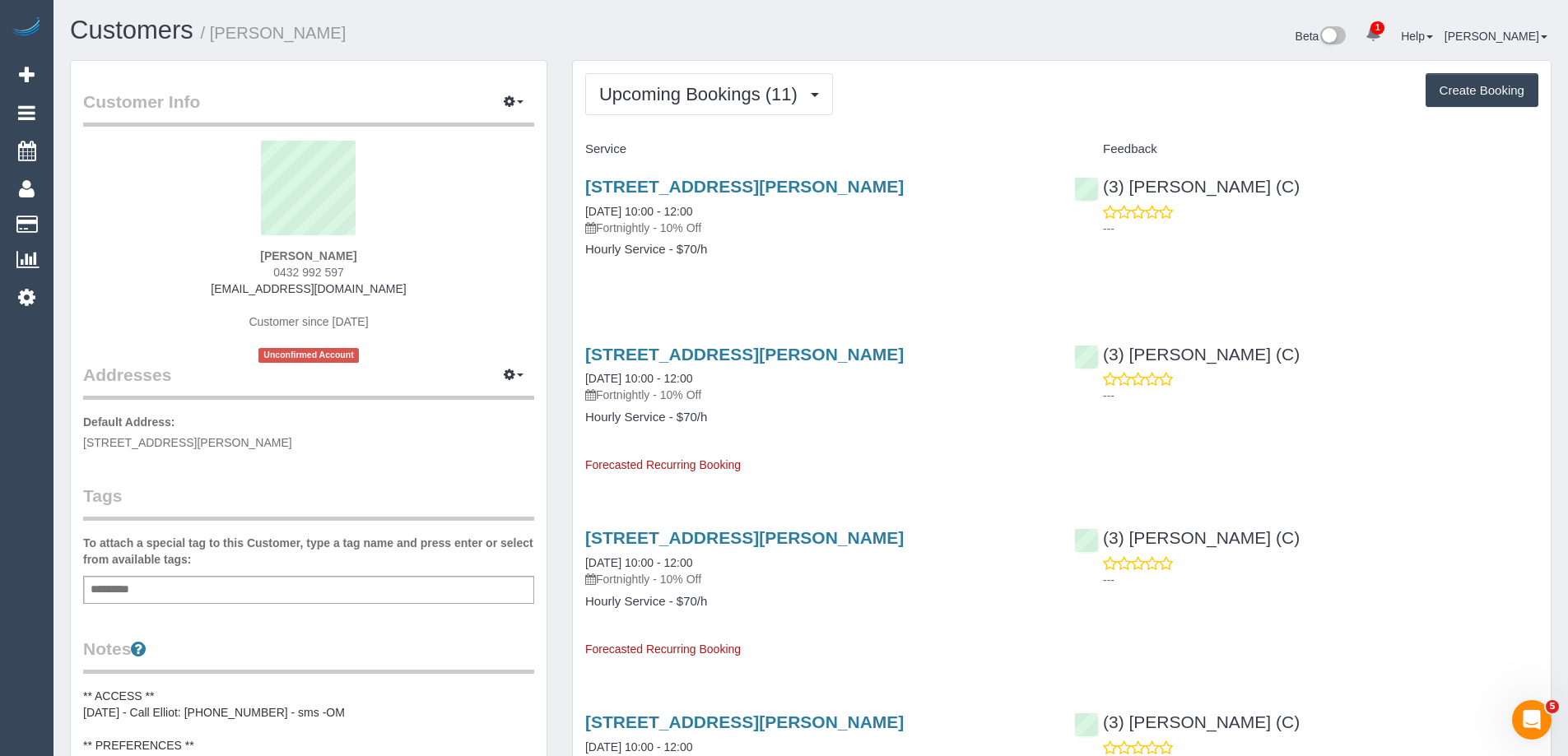
click at [258, 37] on small "/ Kimberley Howart" at bounding box center [273, 32] width 146 height 18
click at [258, 39] on small "/ Kimberley Howart" at bounding box center [273, 32] width 146 height 18
copy small "Kimberley"
click at [652, 110] on button "Upcoming Bookings (11)" at bounding box center [708, 94] width 248 height 42
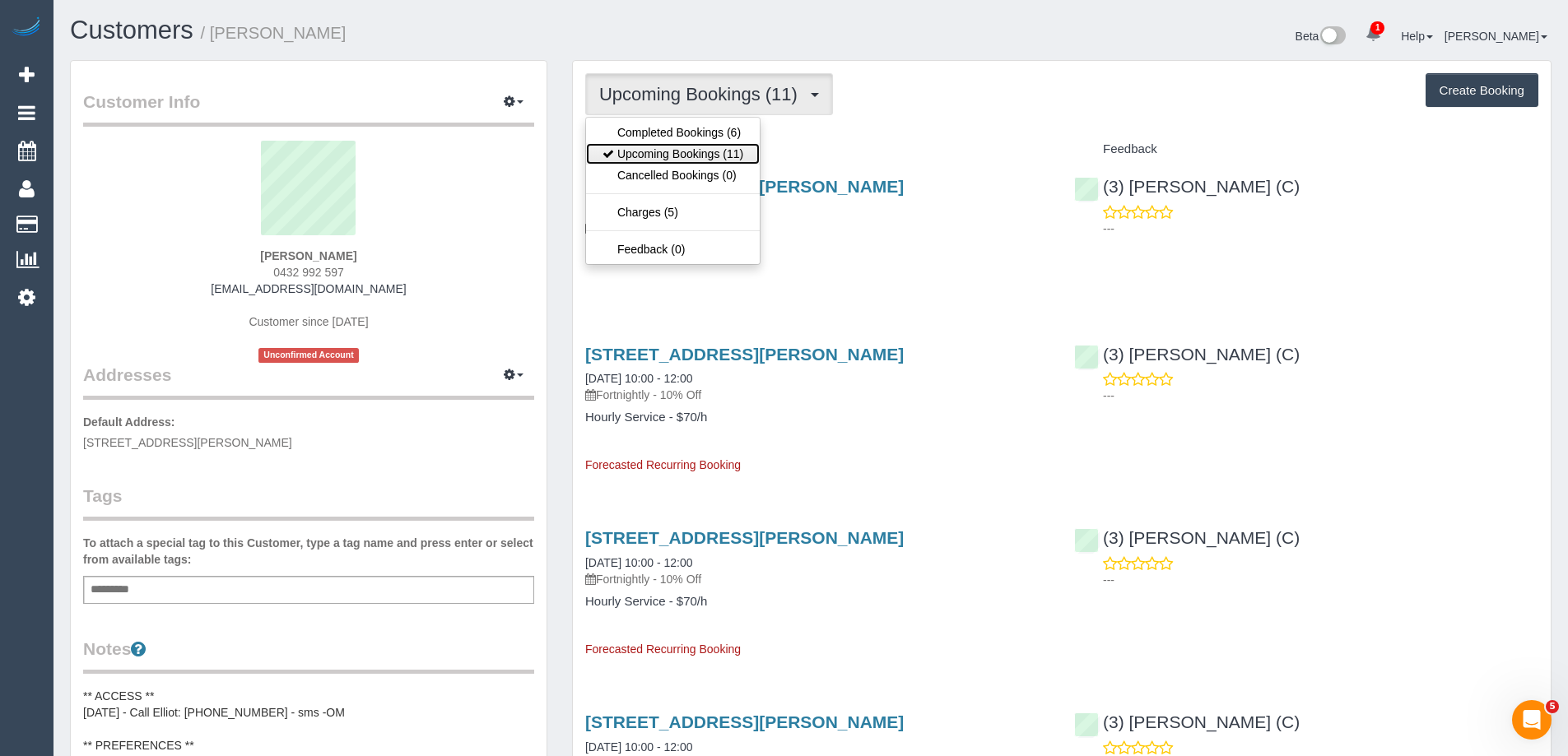
click at [653, 147] on link "Upcoming Bookings (11)" at bounding box center [672, 153] width 173 height 22
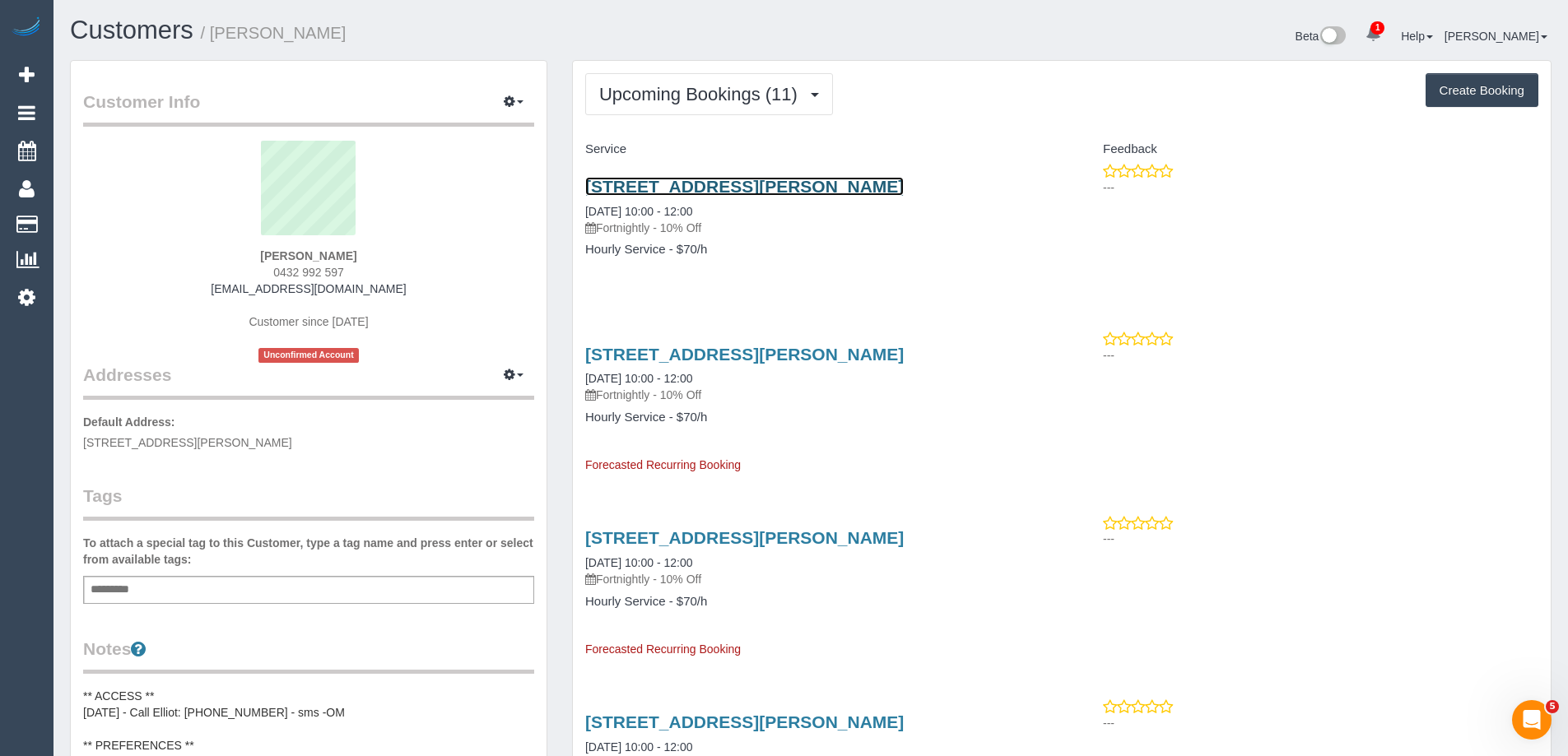
click at [734, 191] on link "99 Mckean St, Fitzroy North, VIC 3068" at bounding box center [744, 186] width 318 height 19
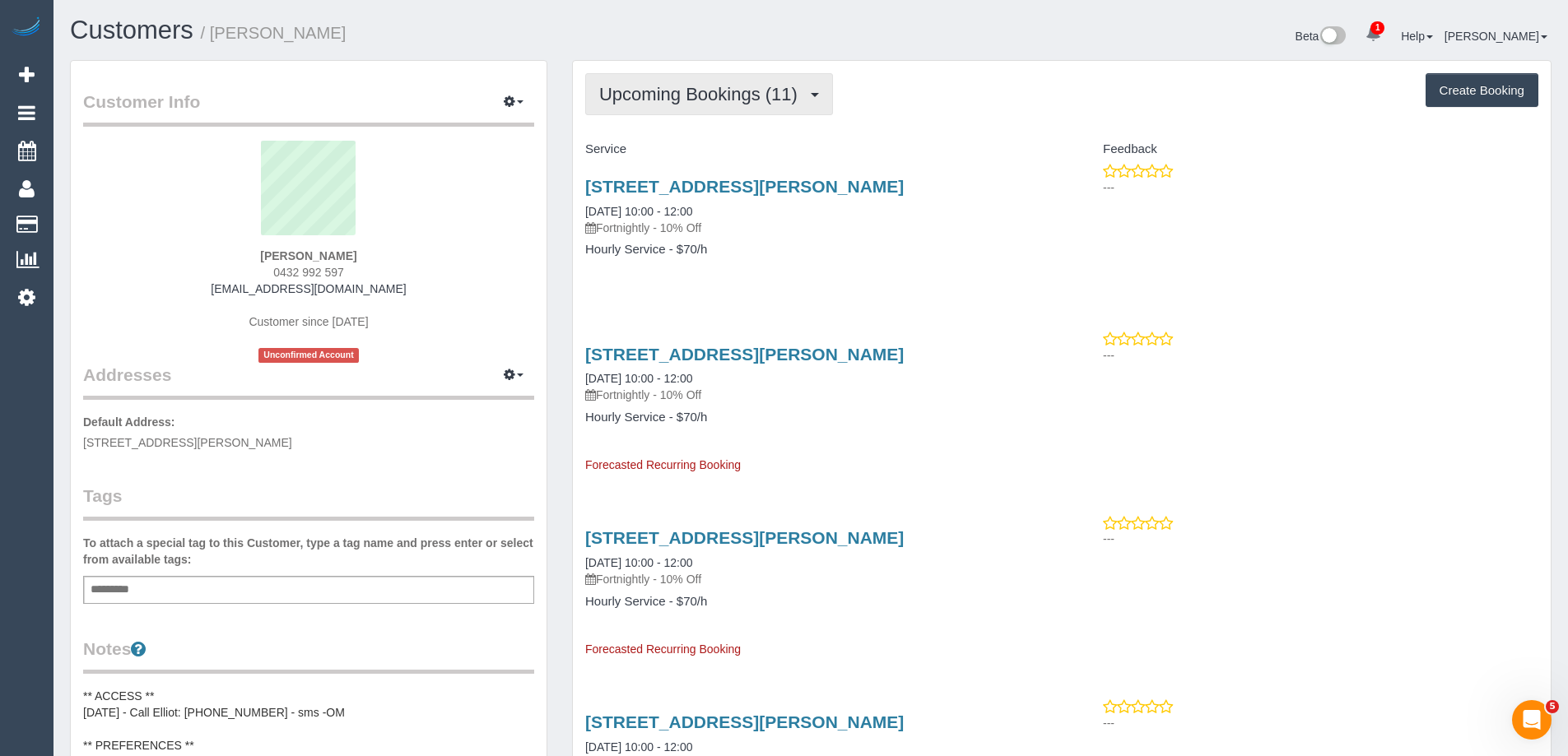
click at [746, 96] on span "Upcoming Bookings (11)" at bounding box center [702, 94] width 206 height 21
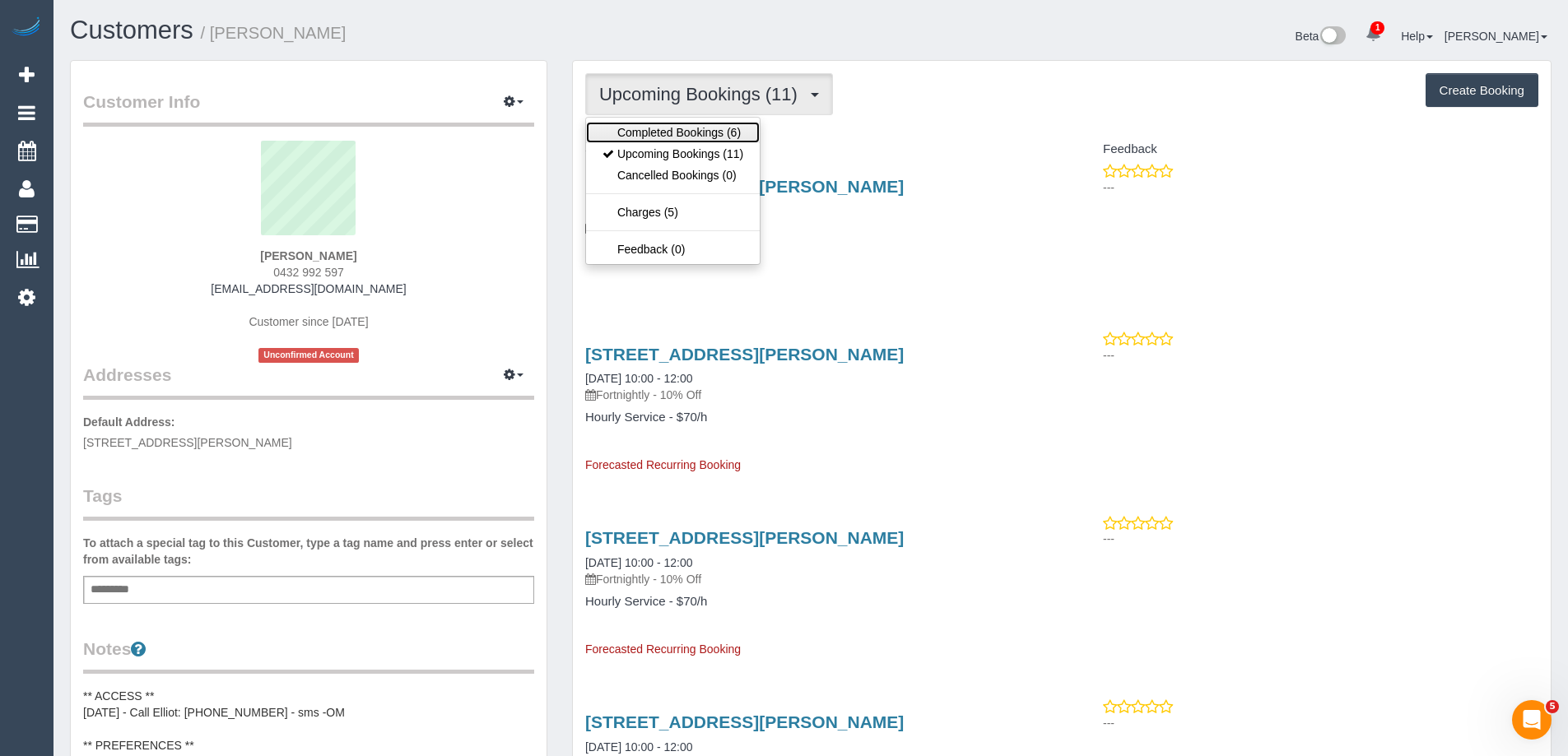
click at [709, 128] on link "Completed Bookings (6)" at bounding box center [672, 132] width 173 height 22
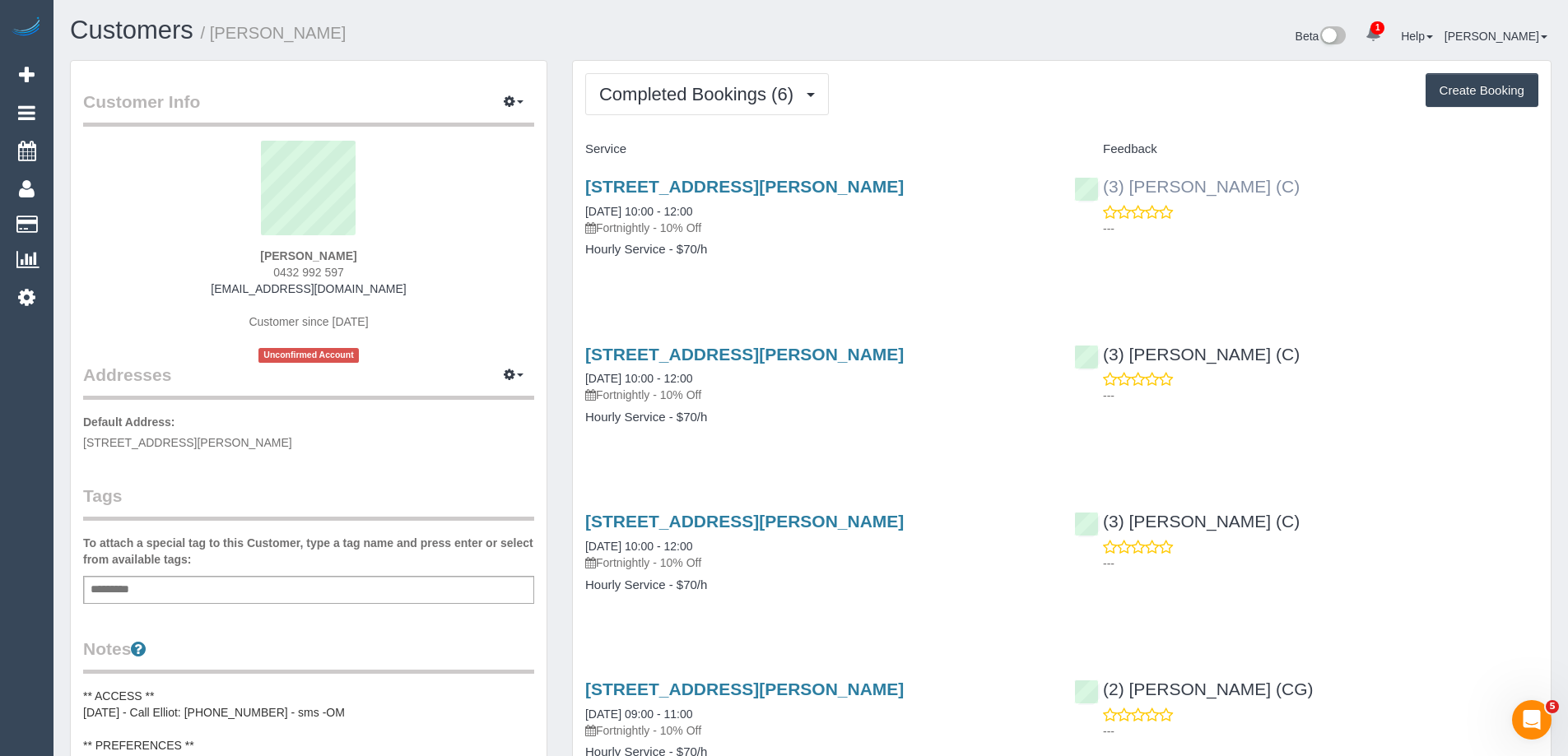
copy link "(3) [PERSON_NAME] (C)"
click at [1097, 185] on div "(3) Juan Manuel (C) ---" at bounding box center [1305, 203] width 489 height 81
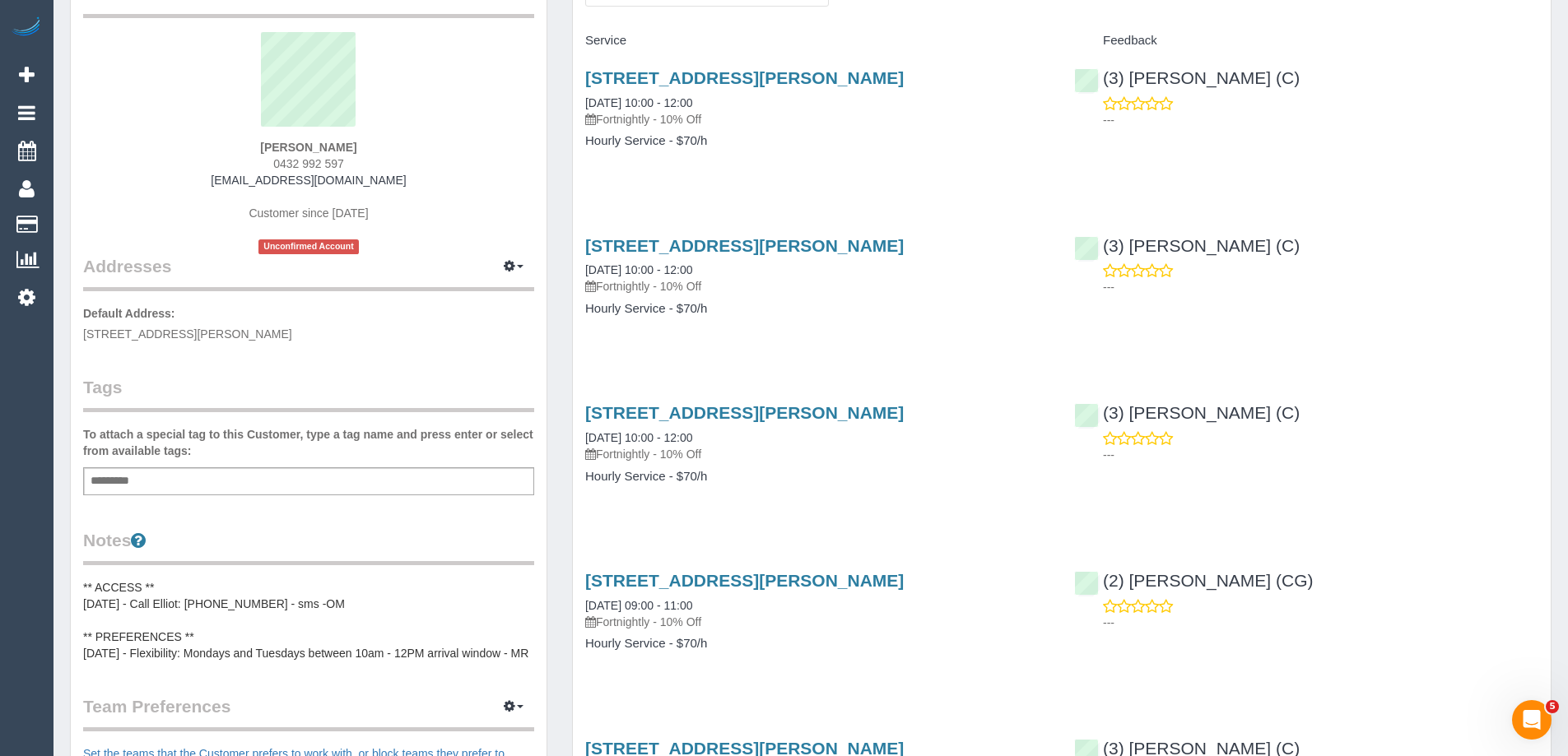
scroll to position [411, 0]
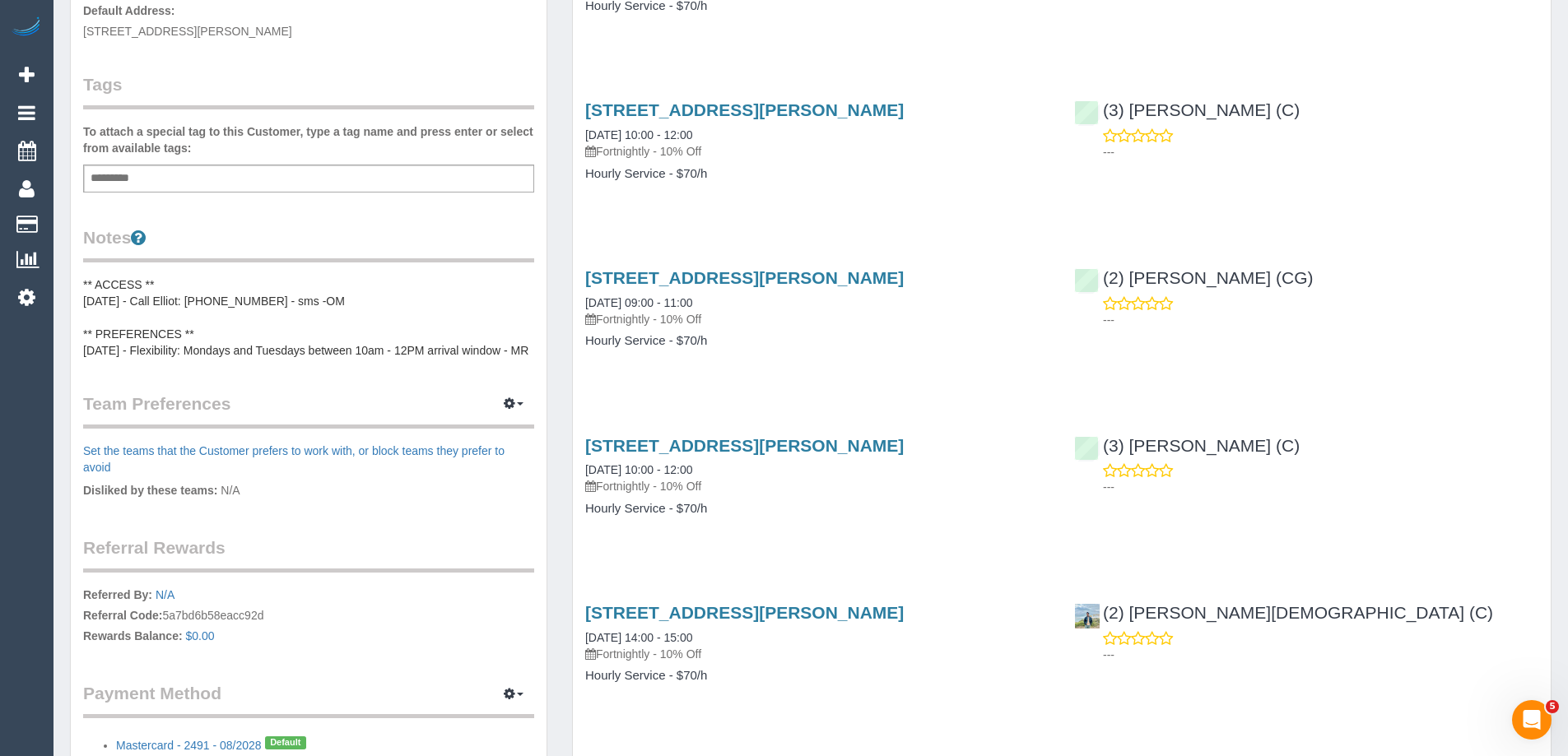
click at [81, 288] on div "Customer Info Edit Contact Info Send Message Email Preferences Special Sales Ta…" at bounding box center [308, 225] width 476 height 1150
click at [87, 283] on pre "** ACCESS ** 21/07/25 - Call Elliot: 0434 512 441 - sms -OM ** PREFERENCES ** 1…" at bounding box center [308, 317] width 451 height 82
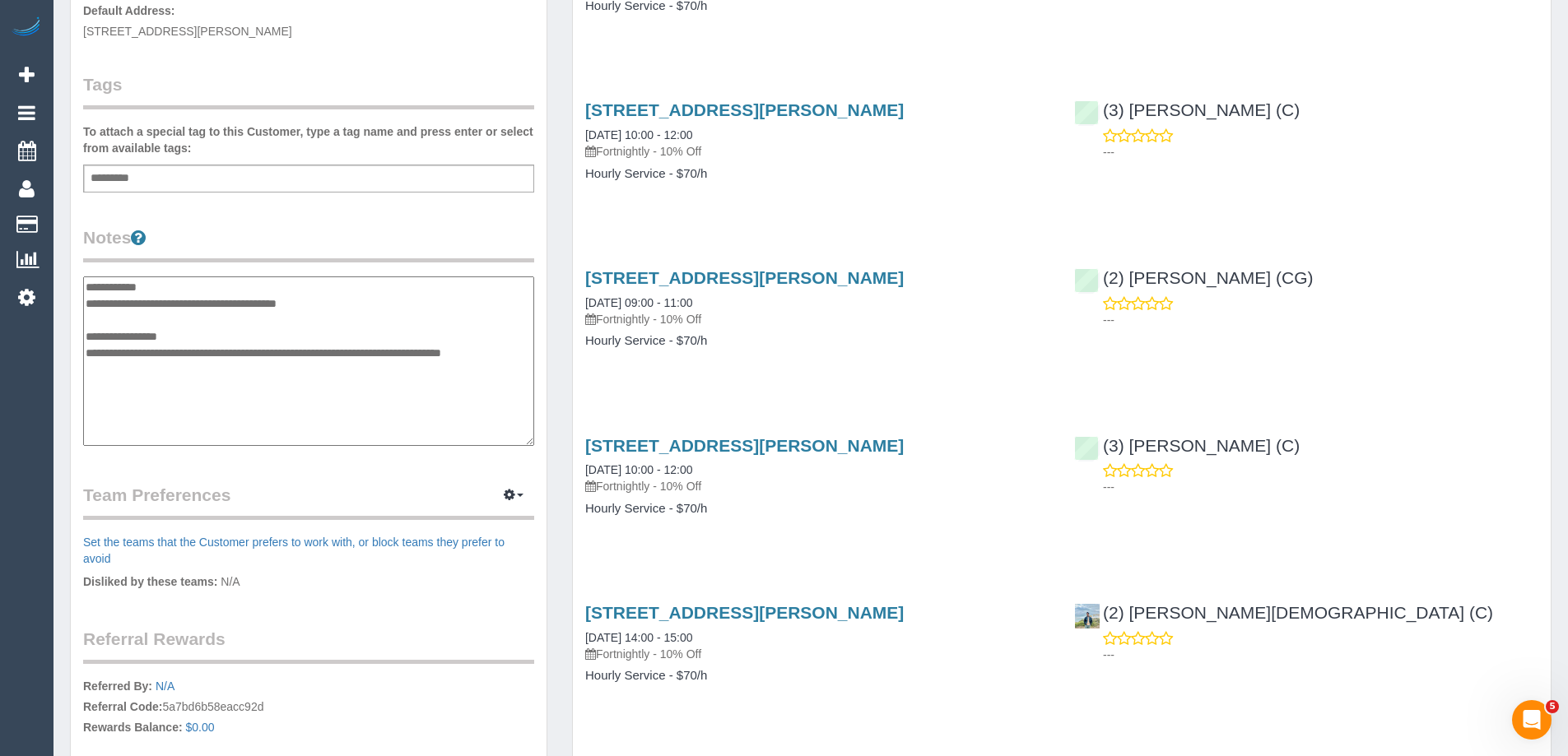
click at [86, 283] on textarea "**********" at bounding box center [308, 362] width 451 height 169
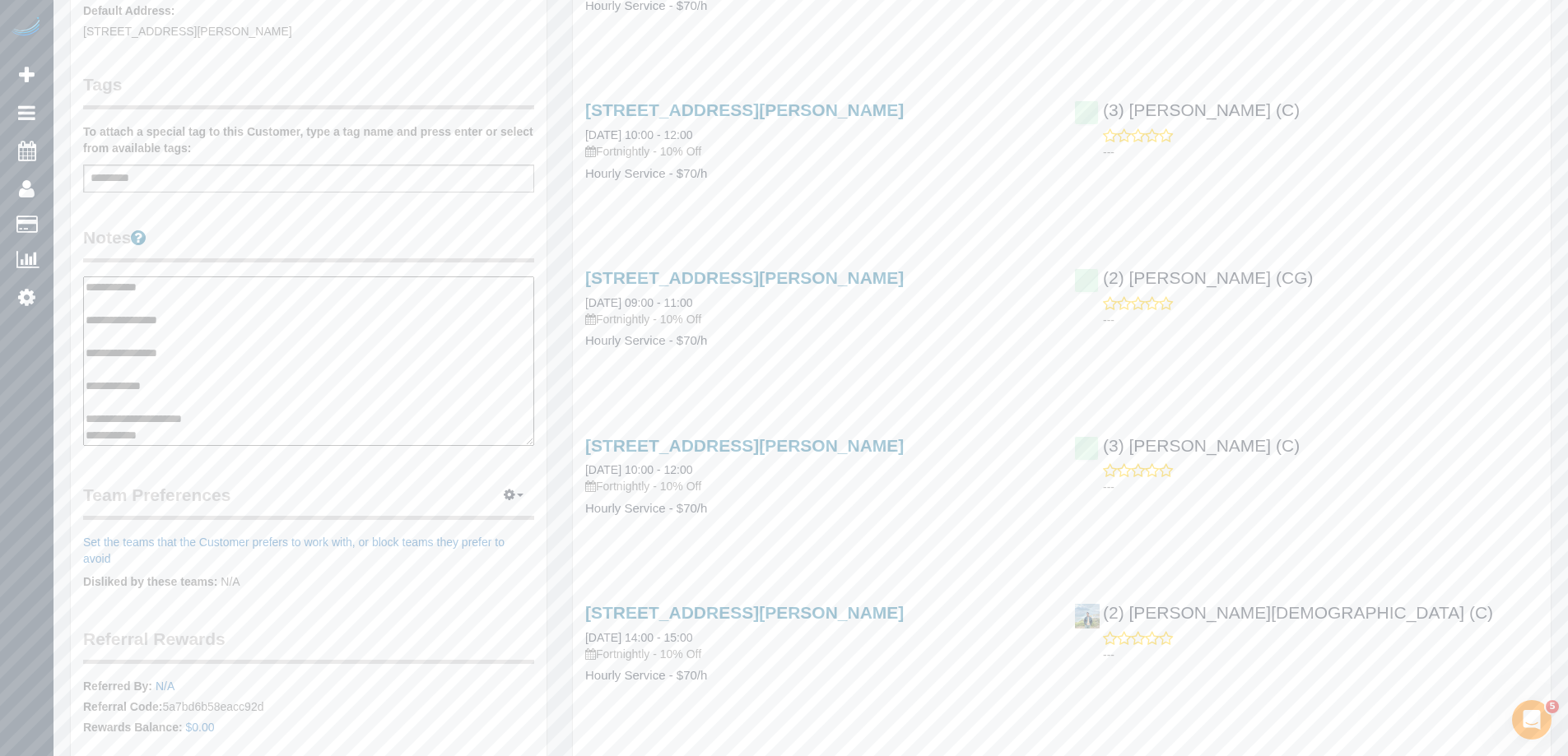
click at [160, 366] on textarea "**********" at bounding box center [308, 362] width 451 height 169
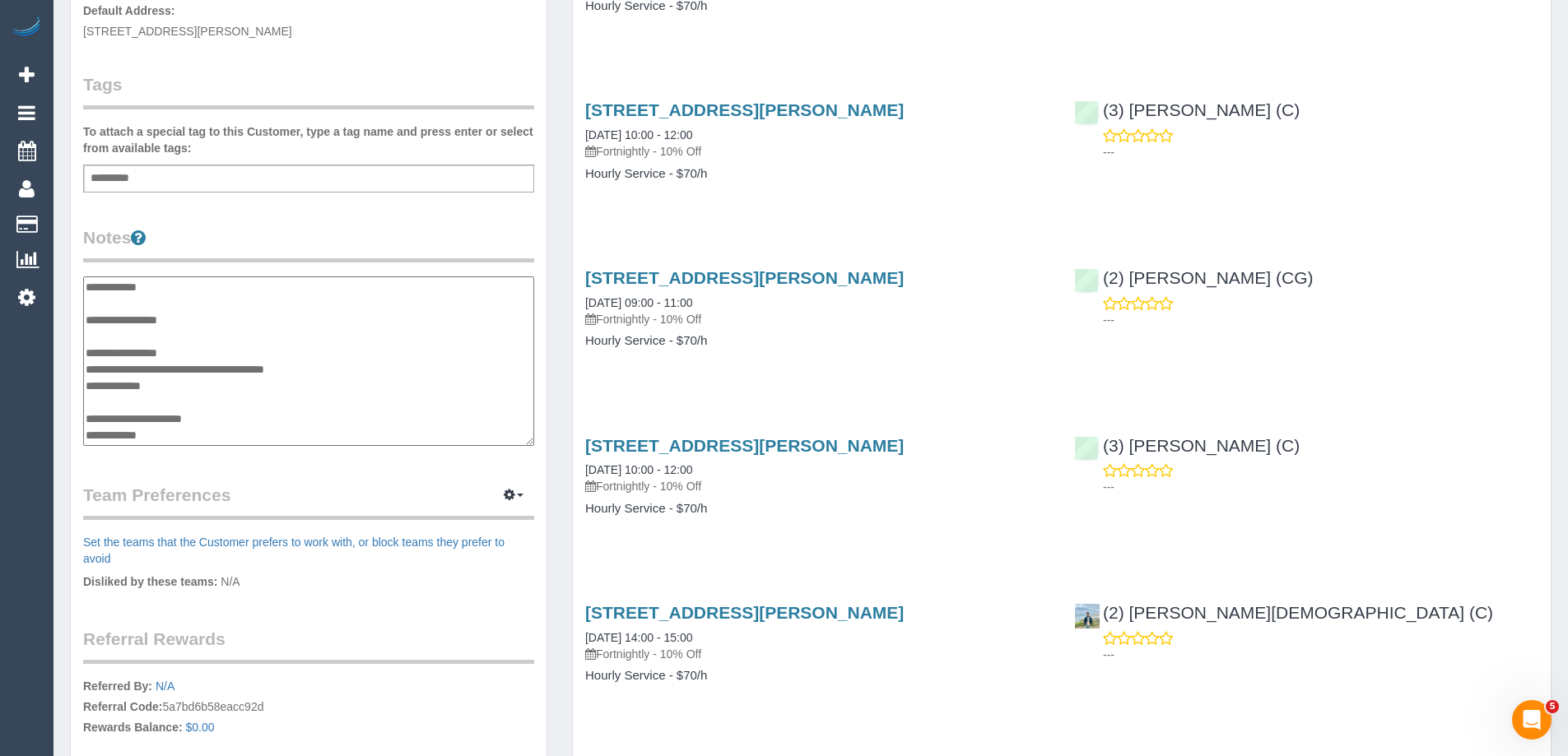
click at [227, 368] on textarea "**********" at bounding box center [308, 362] width 451 height 169
click at [301, 362] on textarea "**********" at bounding box center [308, 362] width 451 height 169
click at [343, 366] on textarea "**********" at bounding box center [308, 362] width 451 height 169
click at [175, 383] on textarea "**********" at bounding box center [308, 362] width 451 height 169
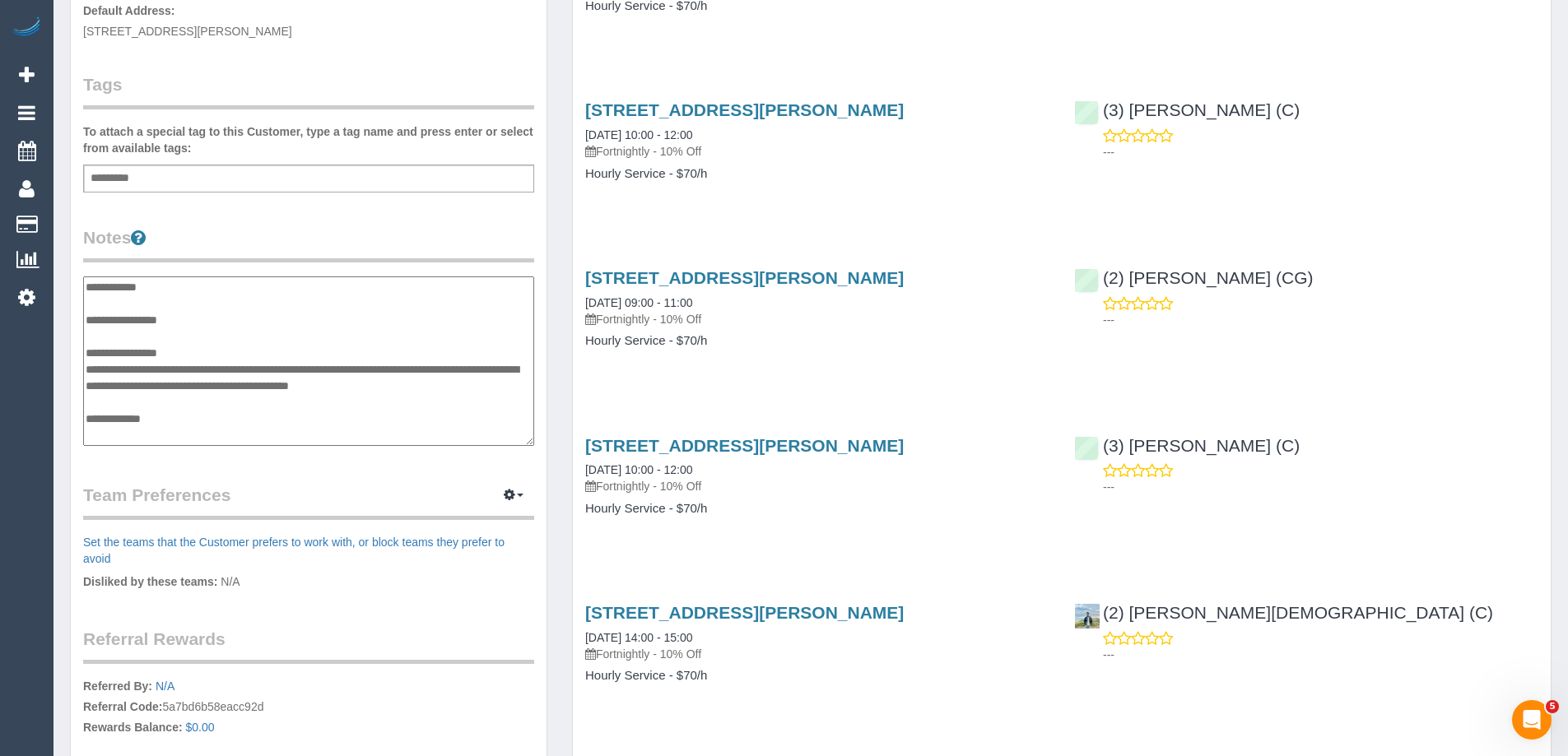
type textarea "**********"
click at [290, 475] on div "Customer Info Edit Contact Info Send Message Email Preferences Special Sales Ta…" at bounding box center [308, 270] width 476 height 1242
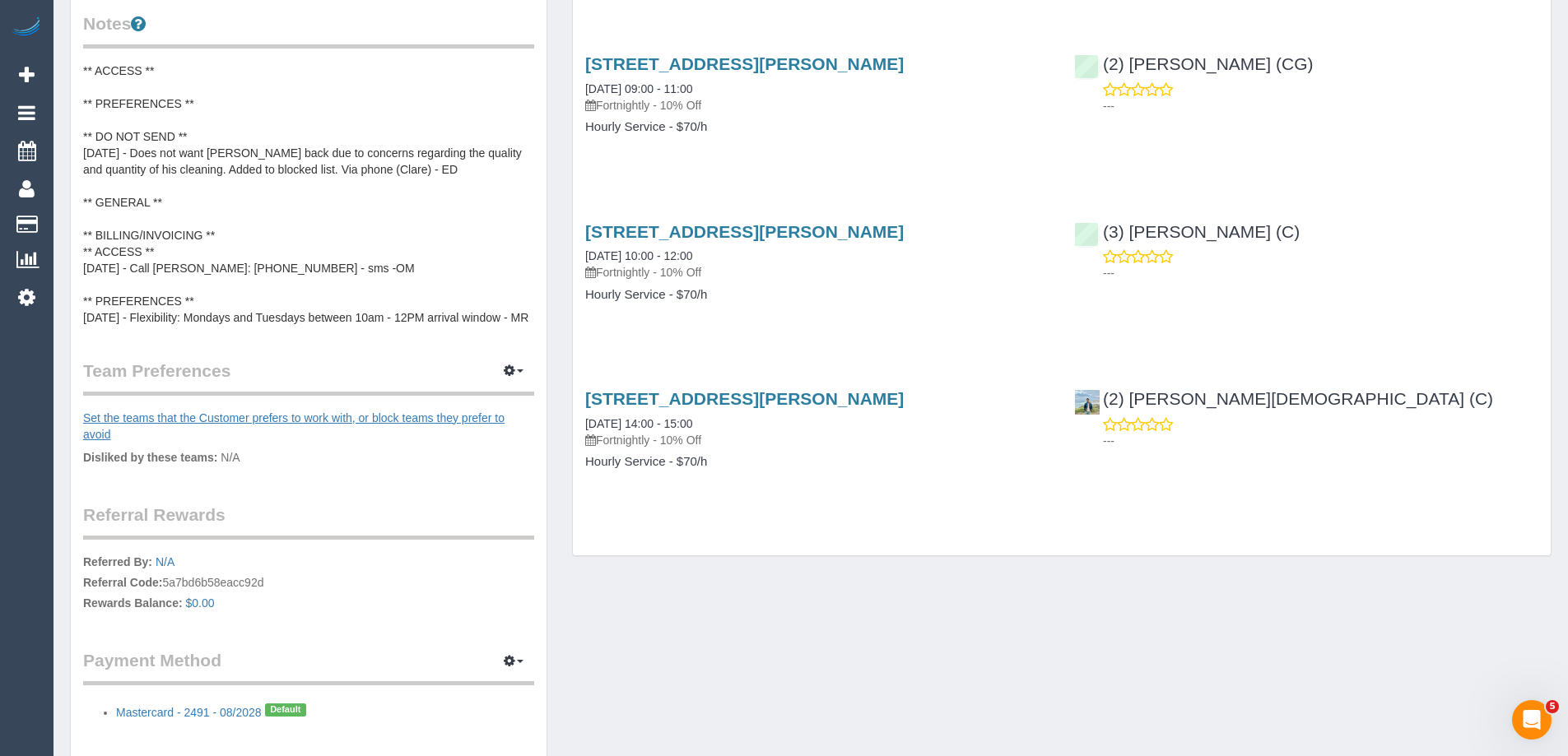
scroll to position [658, 0]
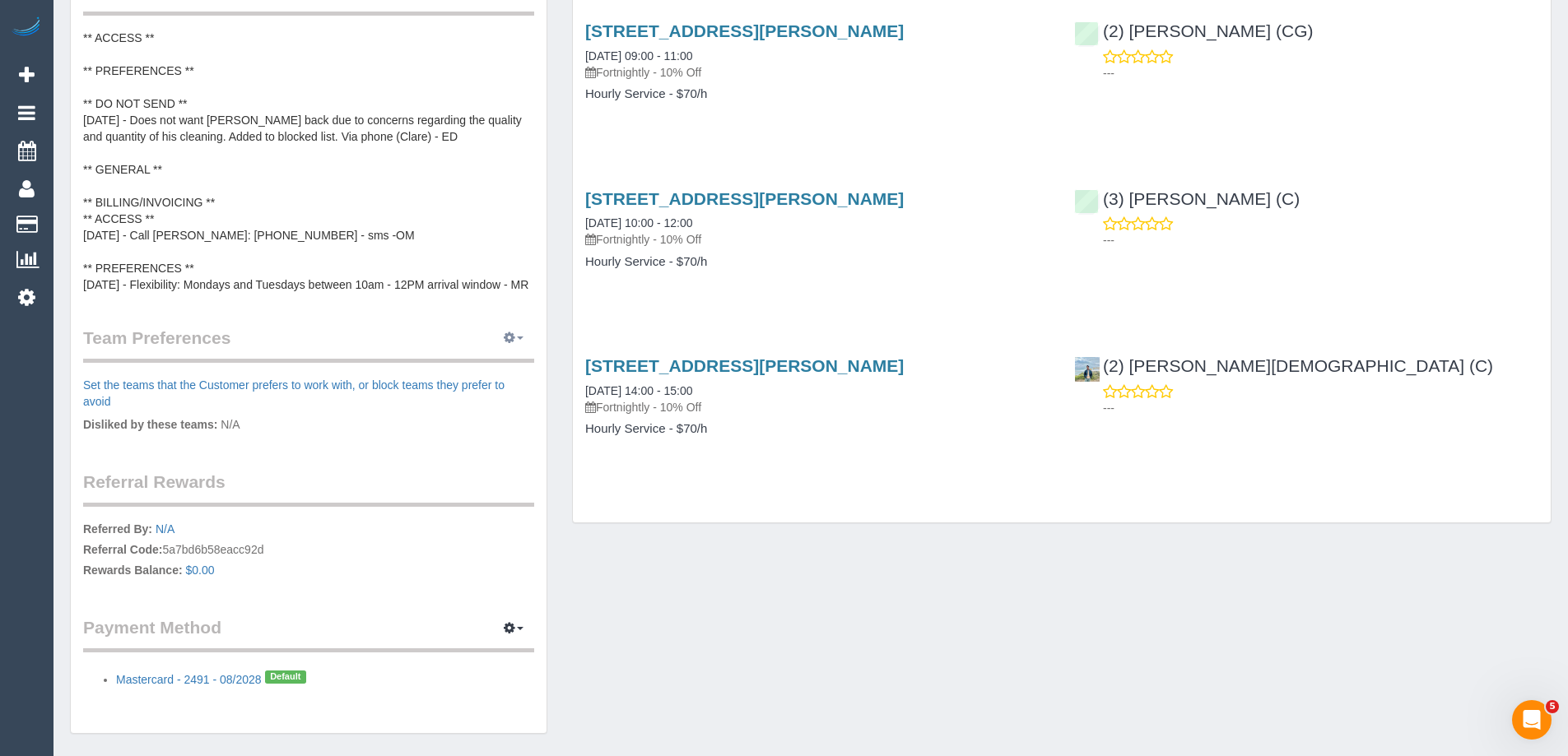
click at [513, 343] on icon "button" at bounding box center [509, 337] width 11 height 9
click at [491, 379] on link "Manage Preferences" at bounding box center [463, 368] width 140 height 22
click at [513, 343] on icon "button" at bounding box center [509, 337] width 11 height 9
click at [506, 379] on link "Manage Preferences" at bounding box center [463, 368] width 140 height 22
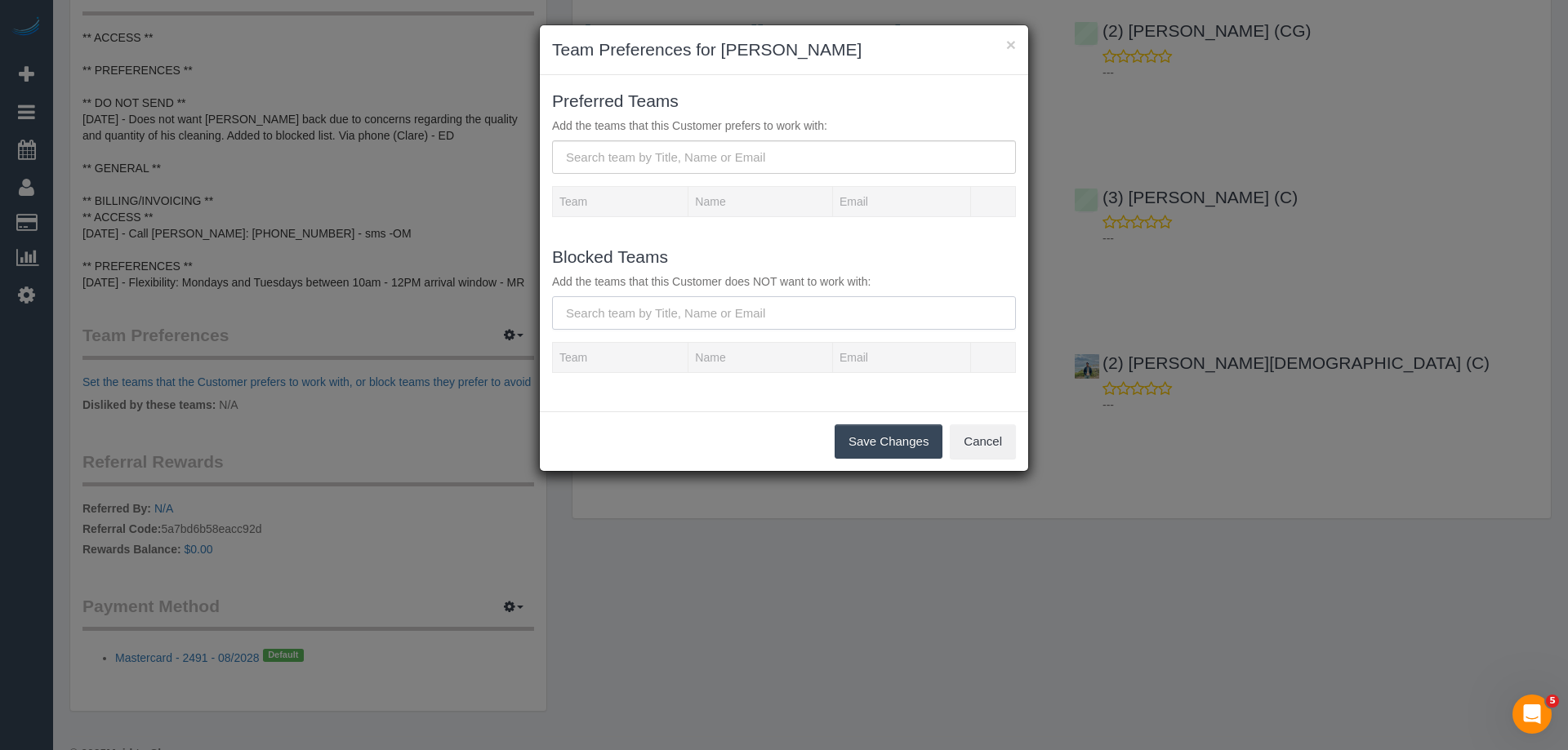
click at [624, 315] on input "text" at bounding box center [784, 313] width 463 height 34
click at [612, 314] on input "juan manue" at bounding box center [784, 313] width 463 height 34
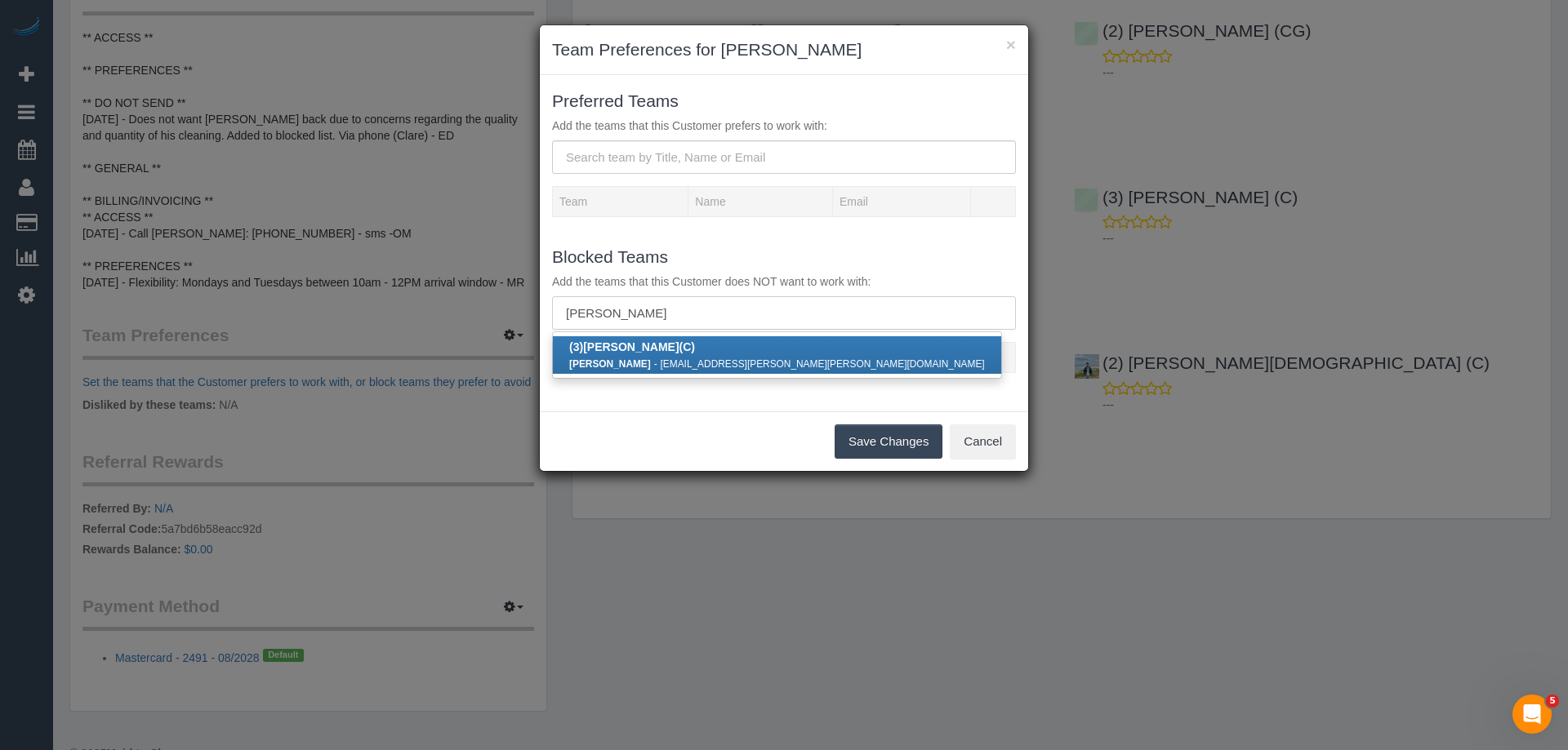
type input "juan manuel"
click at [636, 348] on strong "Juan Manuel" at bounding box center [631, 347] width 95 height 13
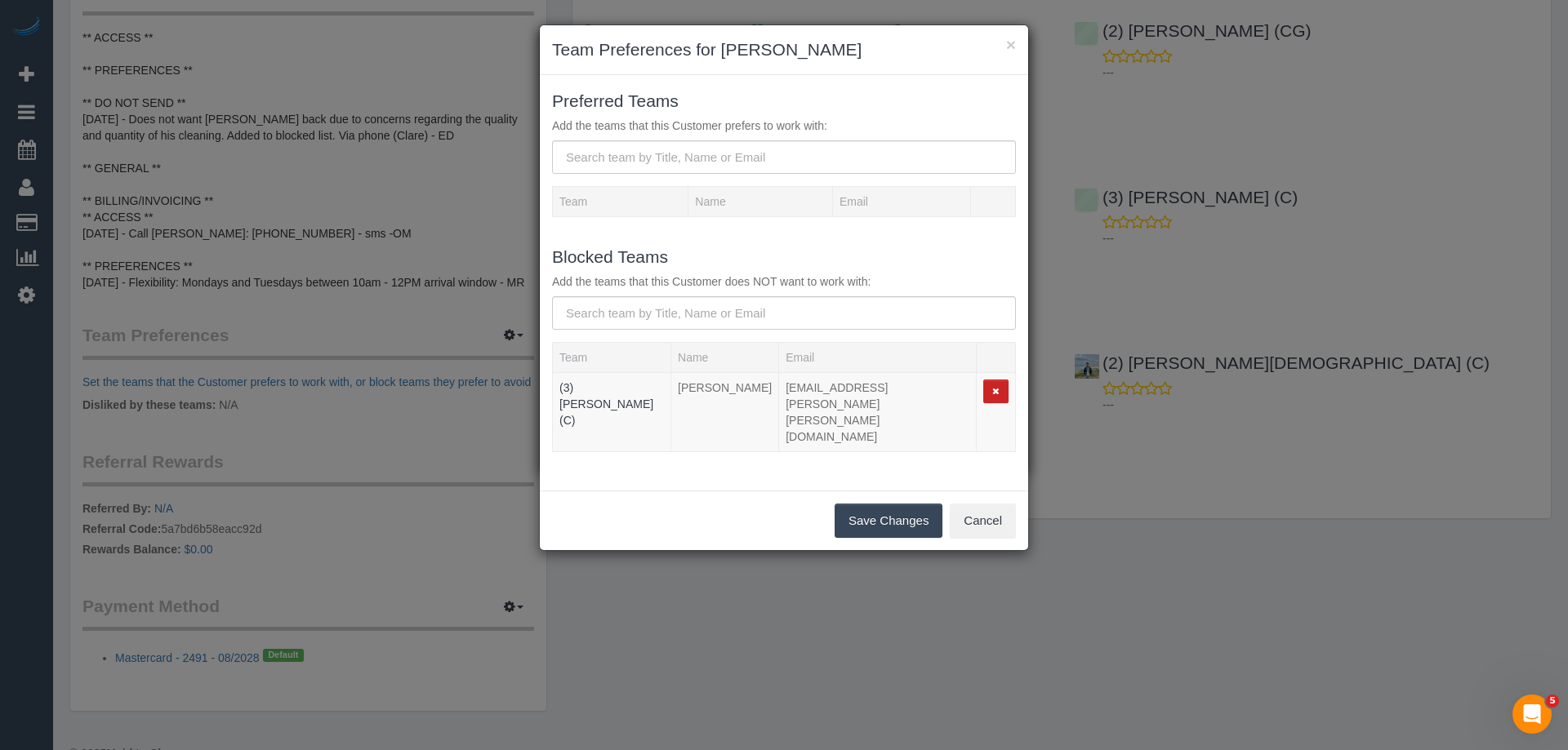
click at [909, 503] on button "Save Changes" at bounding box center [888, 520] width 107 height 35
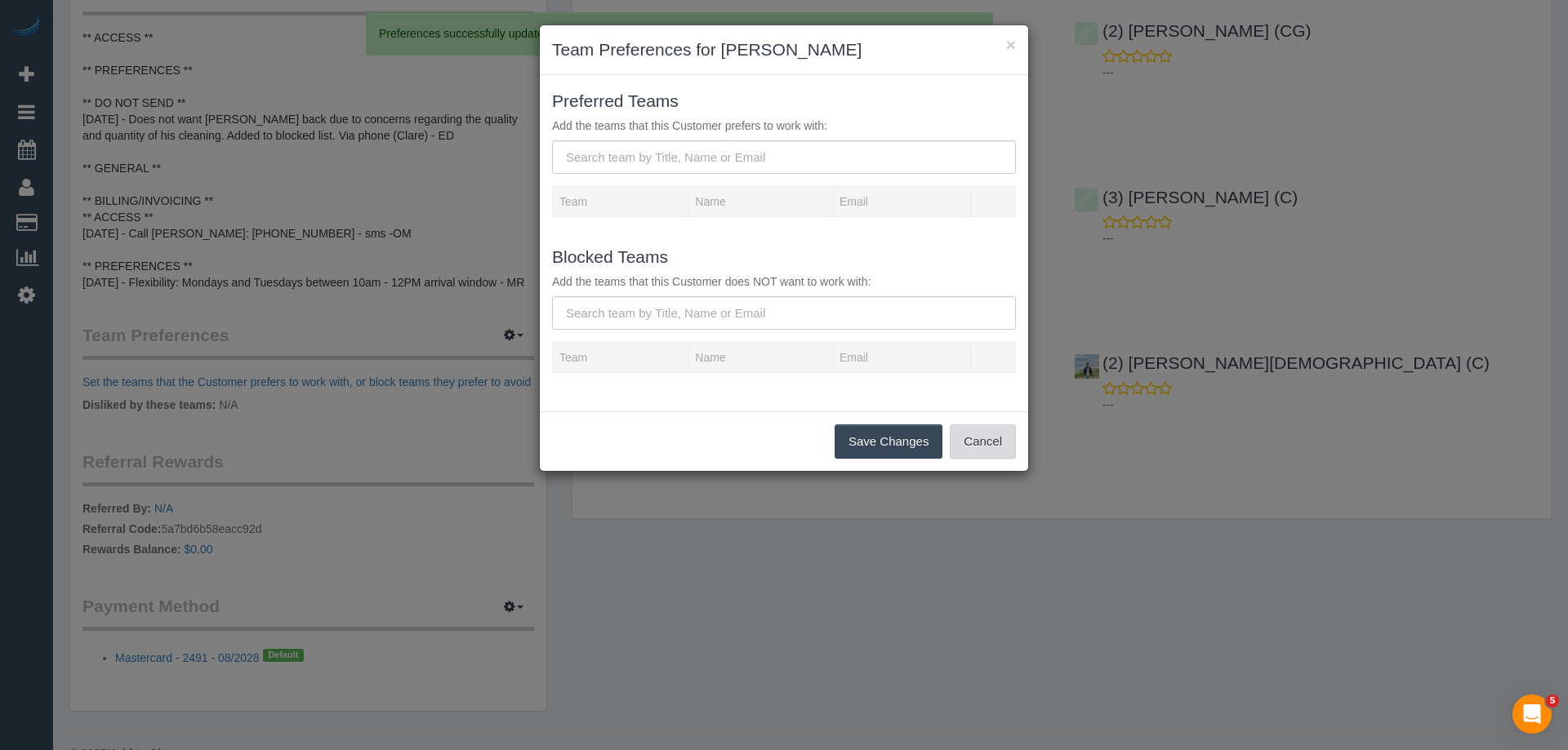
click at [987, 446] on button "Cancel" at bounding box center [982, 441] width 66 height 35
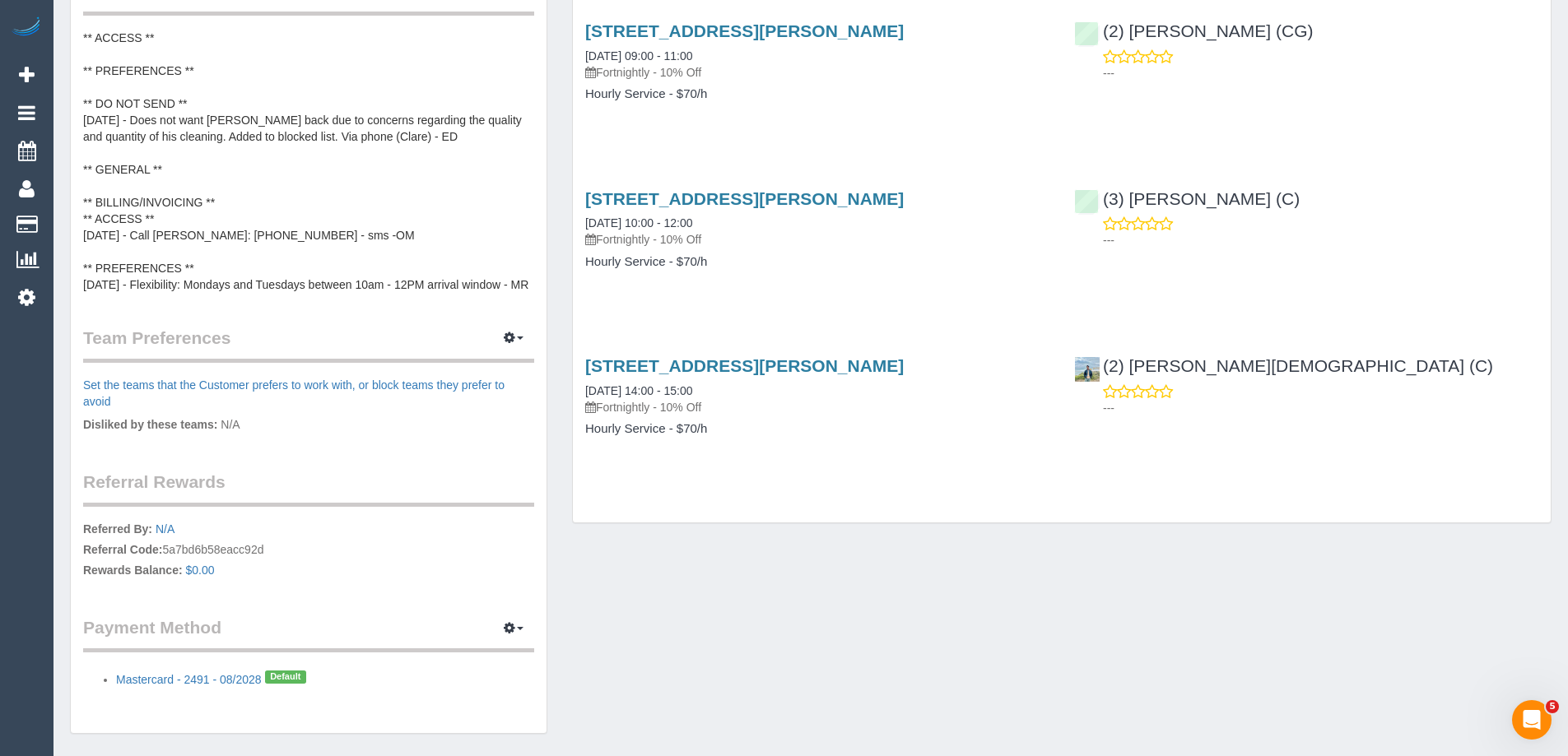
scroll to position [576, 0]
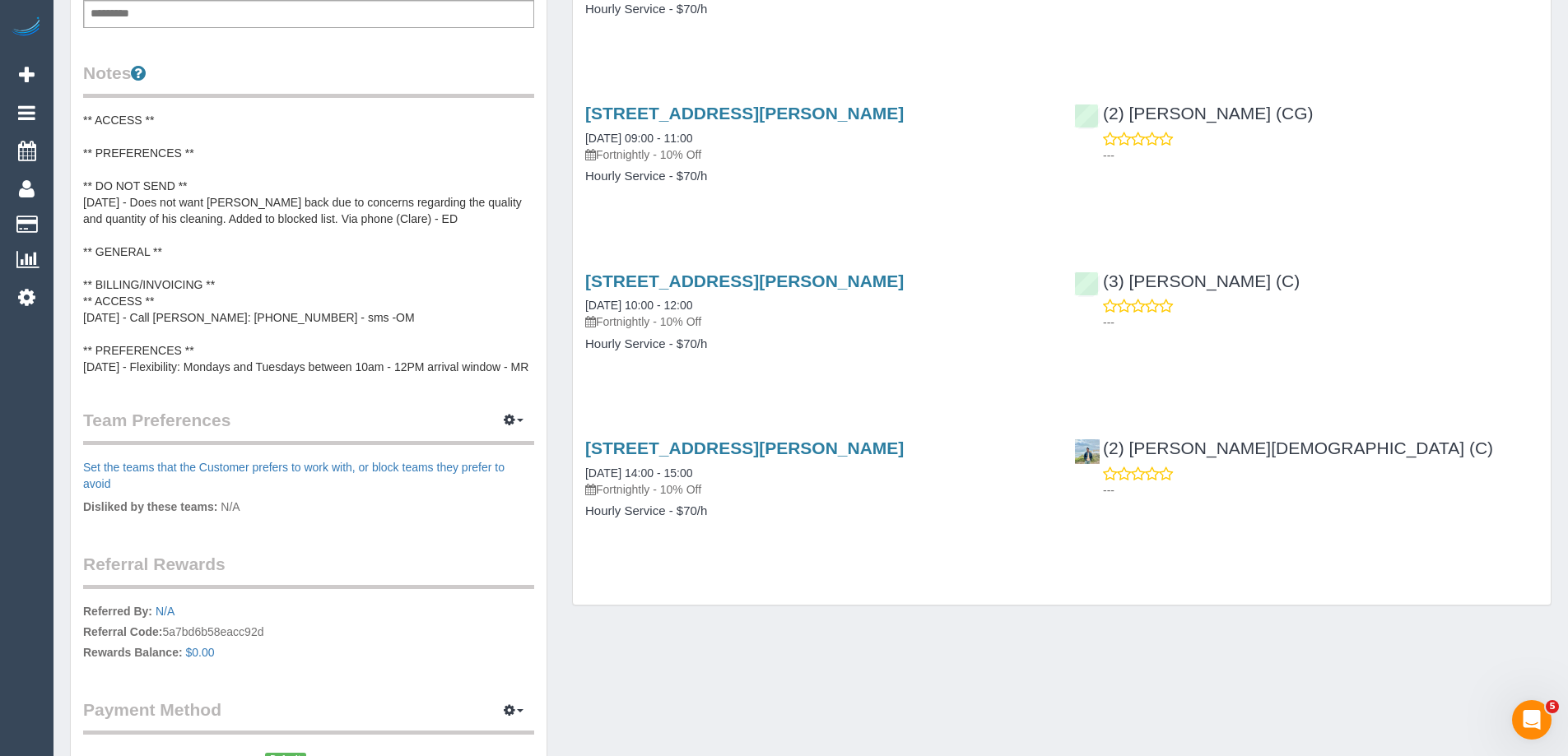
click at [283, 248] on pre "** ACCESS ** ** PREFERENCES ** ** DO NOT SEND ** 2/10/25 - Does not want Juan M…" at bounding box center [308, 244] width 451 height 264
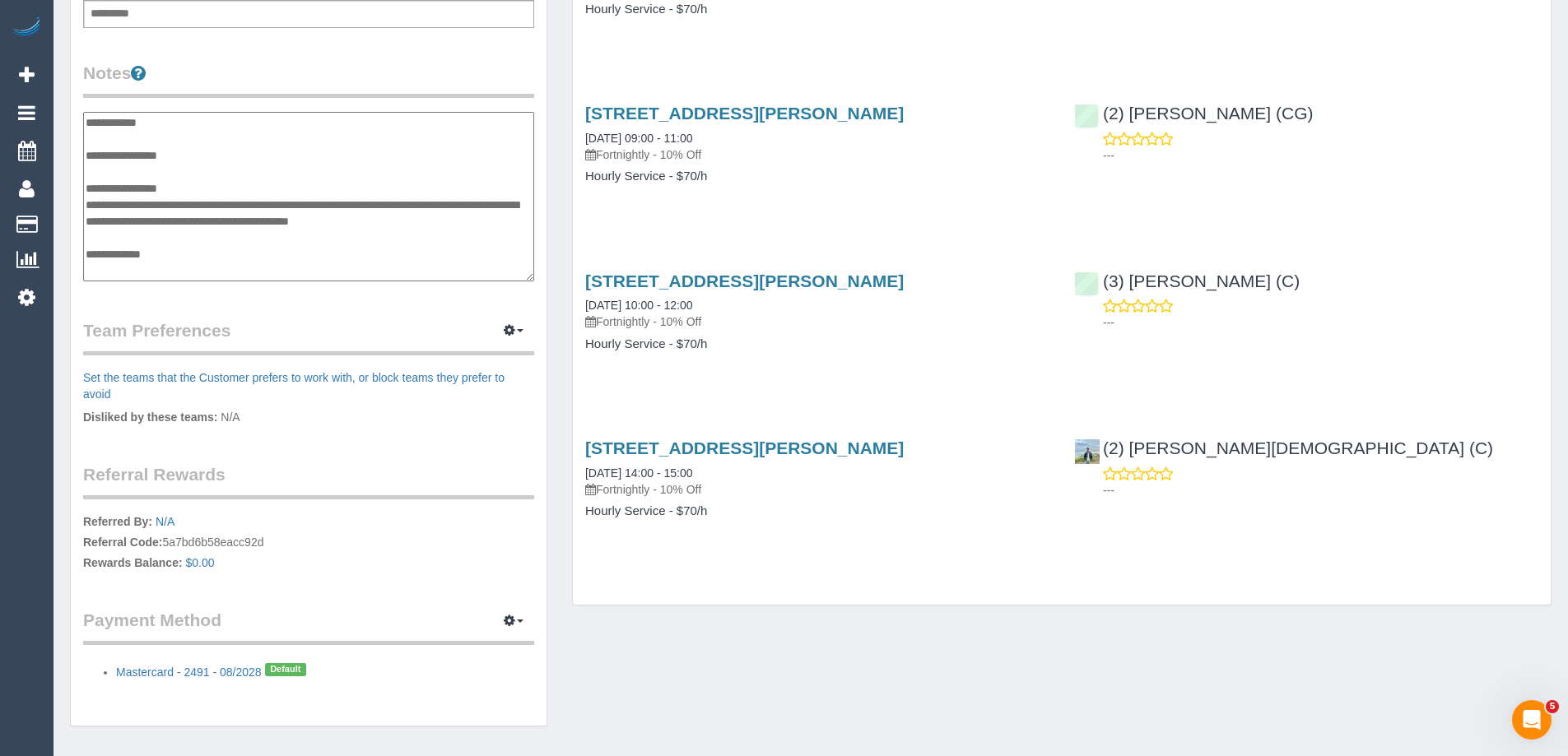
scroll to position [115, 0]
click at [272, 257] on textarea "**********" at bounding box center [308, 197] width 451 height 169
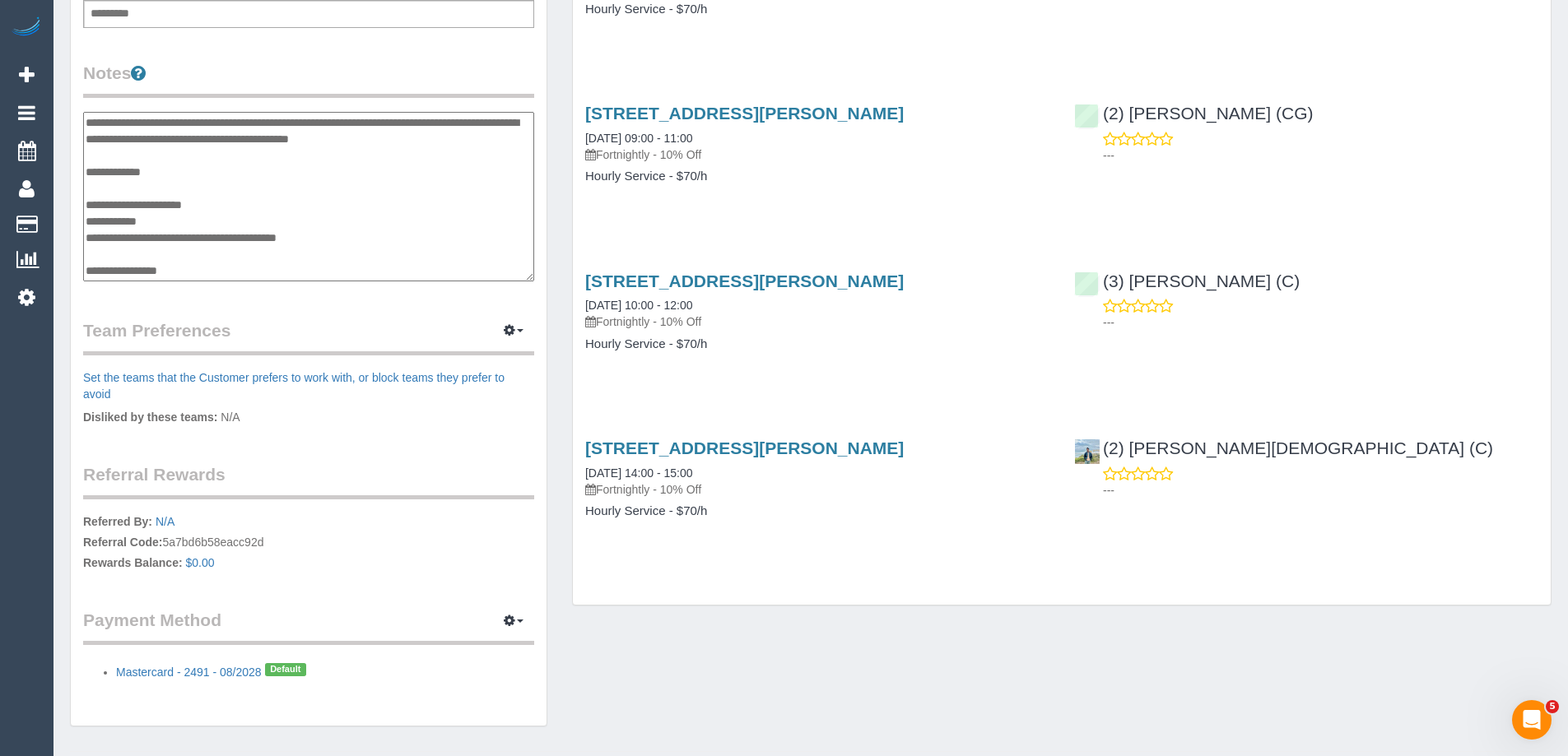
scroll to position [0, 0]
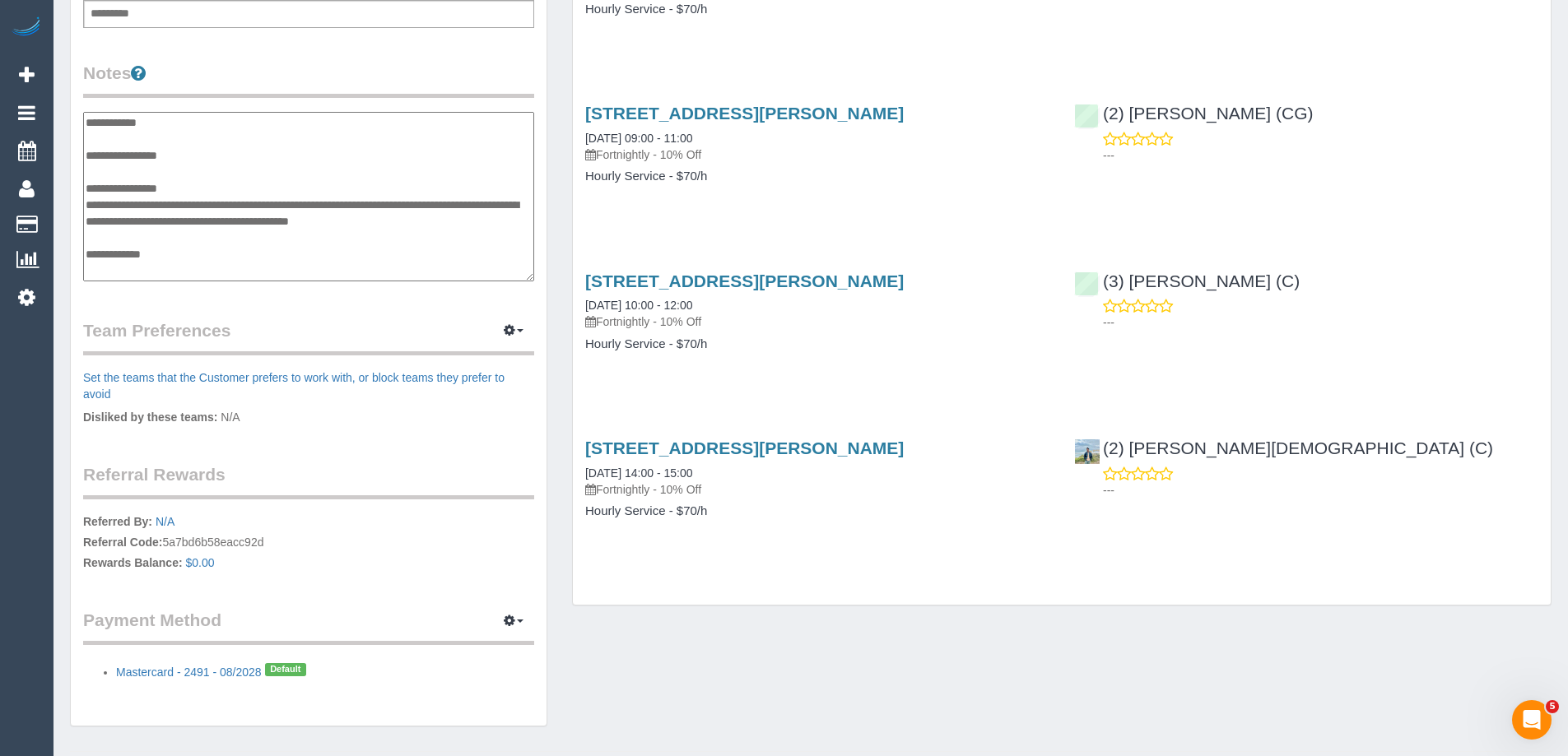
click at [189, 171] on textarea "**********" at bounding box center [308, 197] width 451 height 169
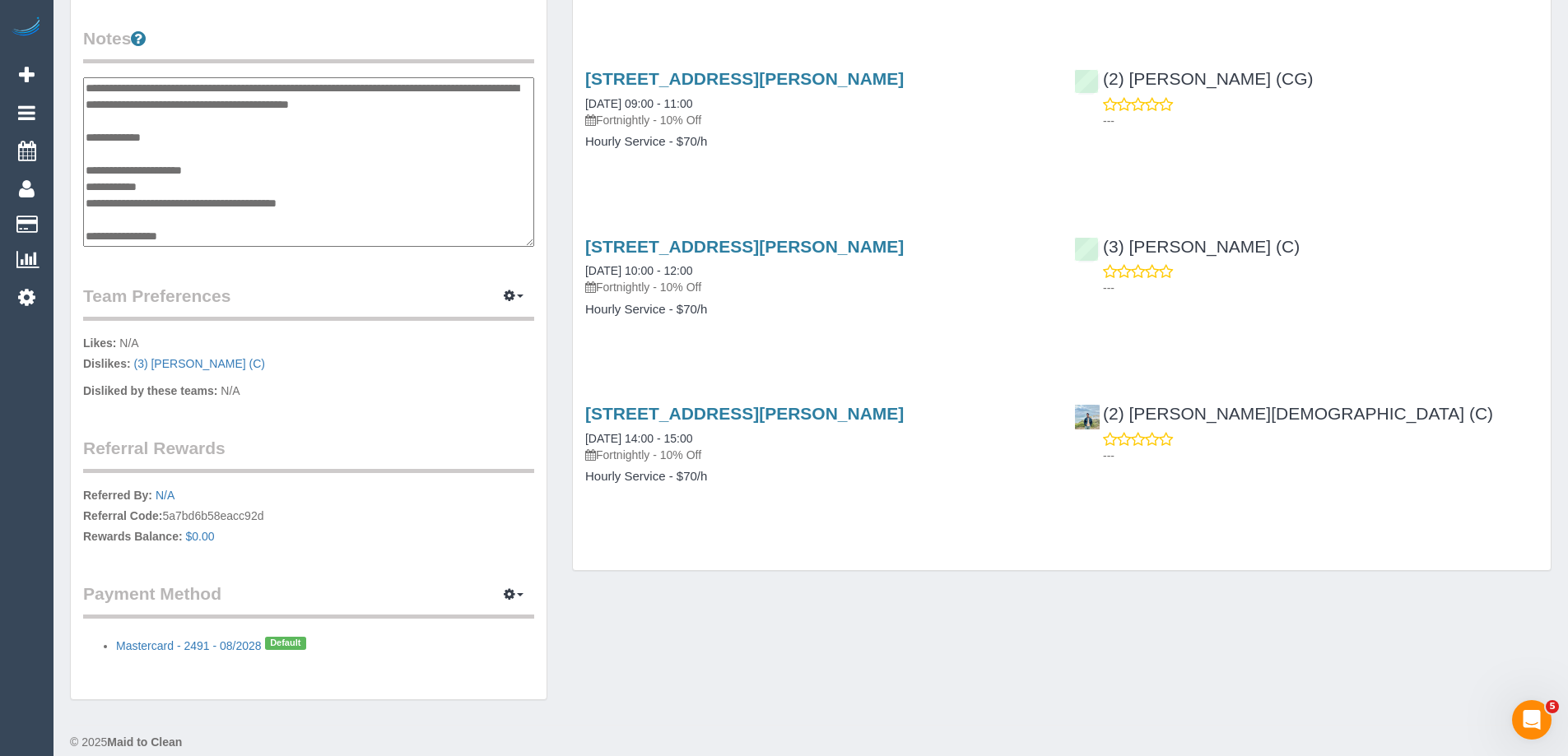
scroll to position [629, 0]
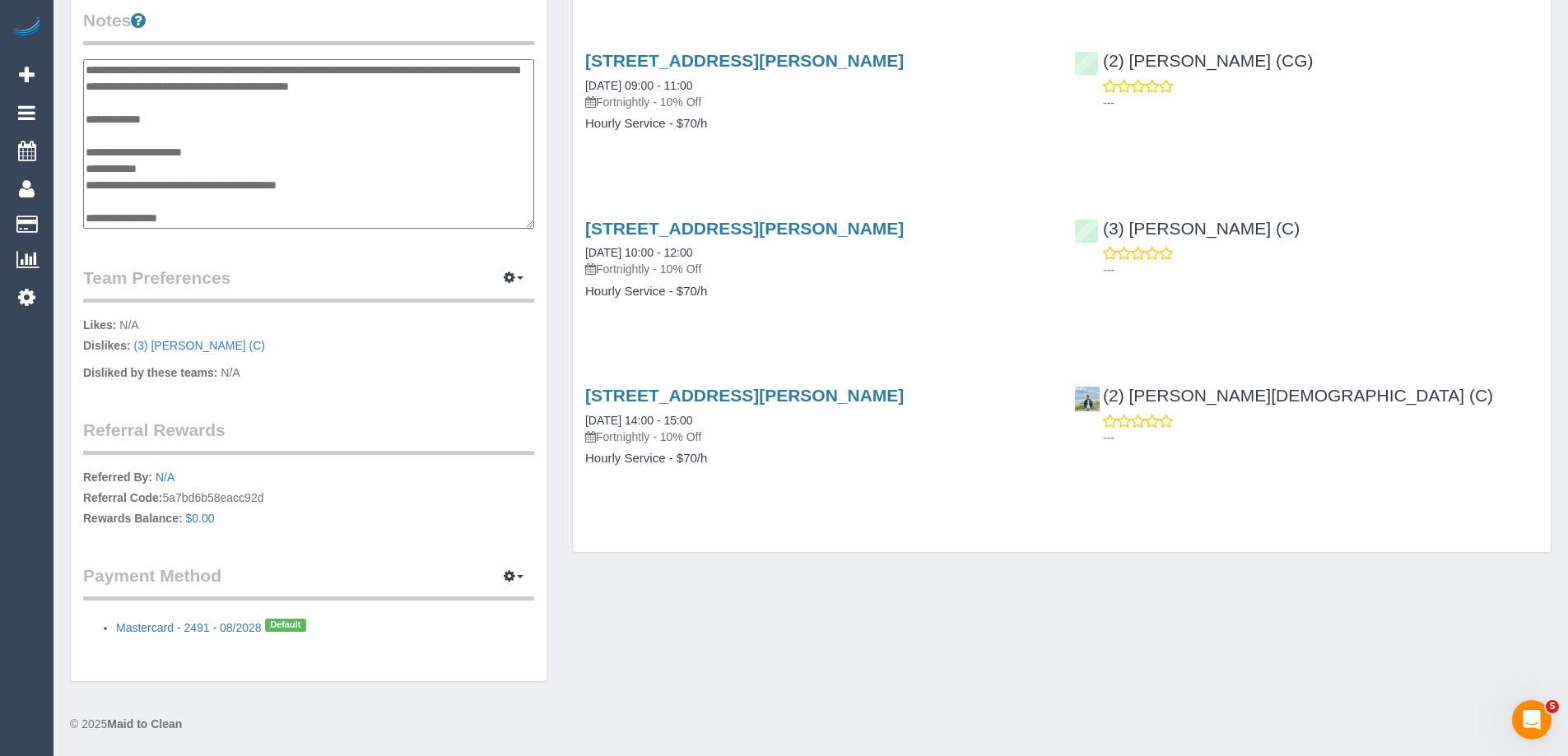
click at [214, 218] on textarea "**********" at bounding box center [308, 144] width 451 height 169
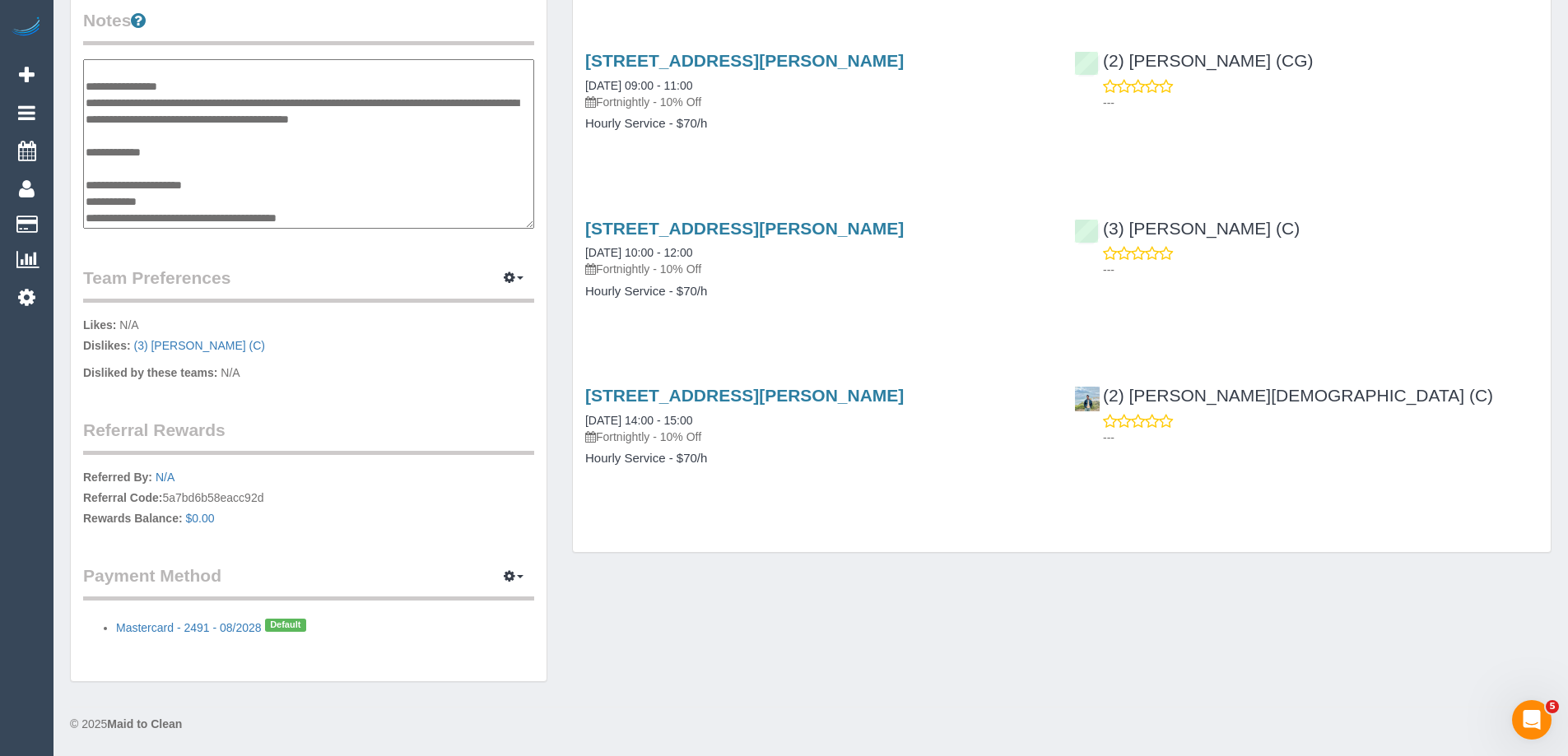
scroll to position [82, 0]
click at [202, 217] on textarea "**********" at bounding box center [308, 144] width 451 height 169
click at [89, 199] on textarea "**********" at bounding box center [308, 144] width 451 height 169
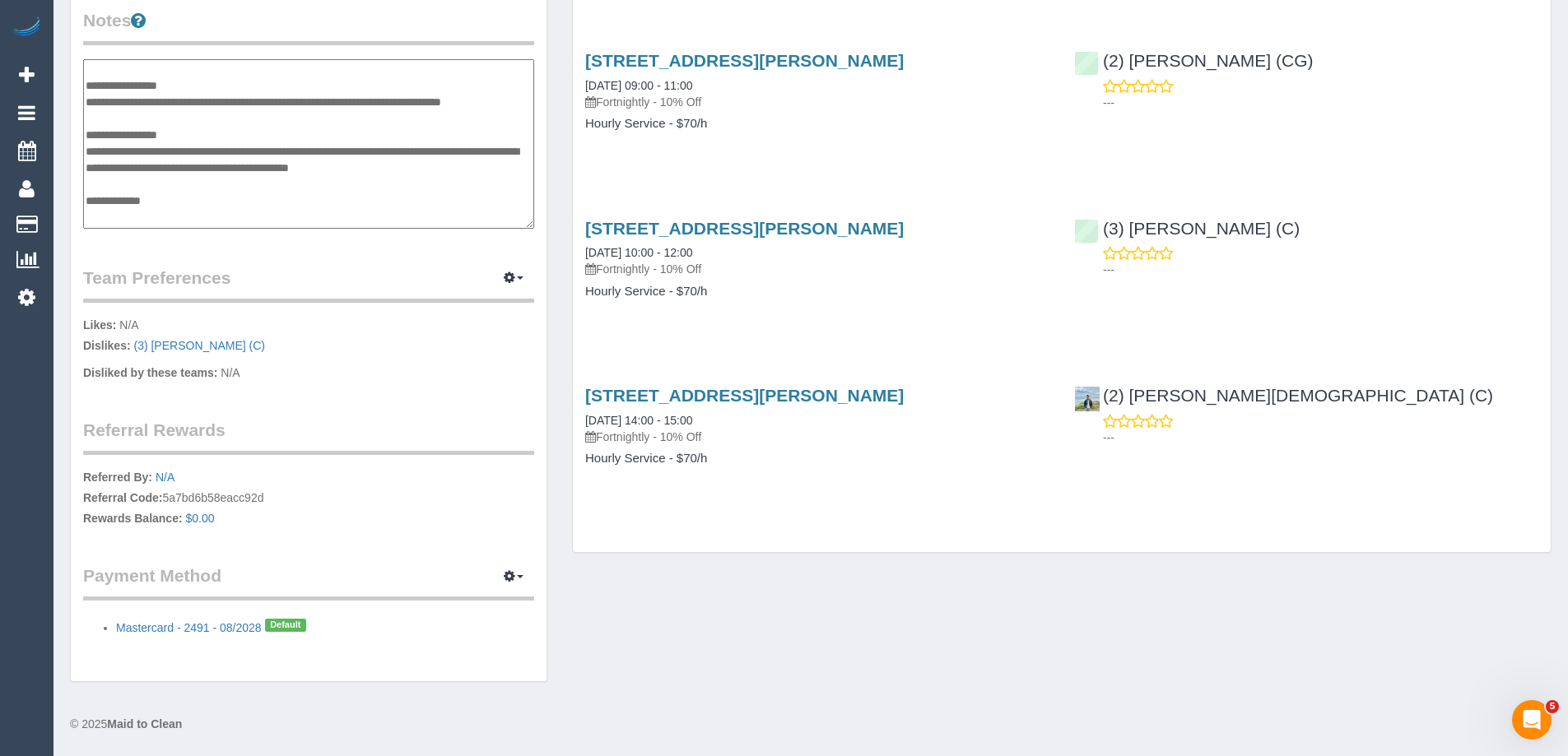
scroll to position [0, 0]
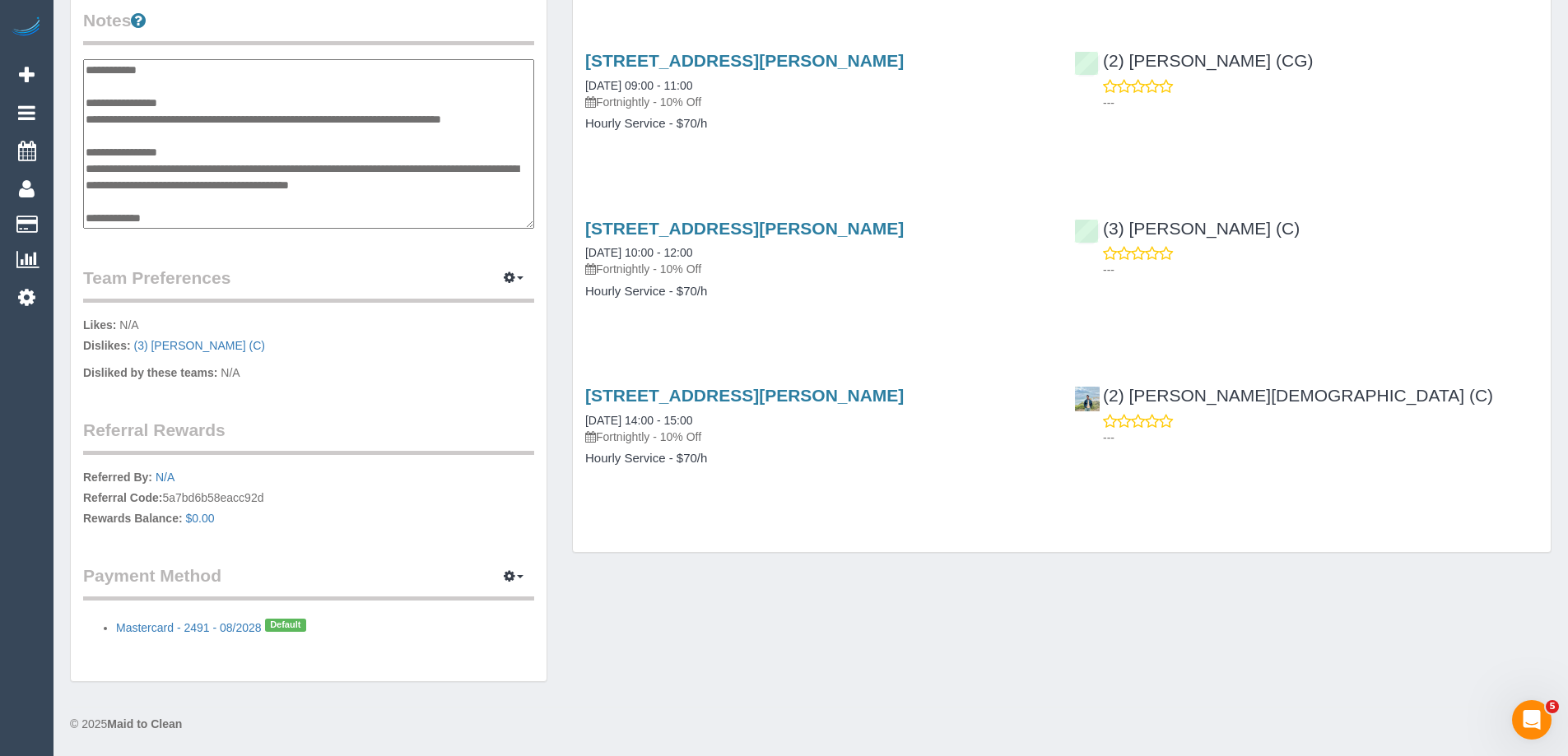
click at [193, 78] on textarea "**********" at bounding box center [308, 144] width 451 height 169
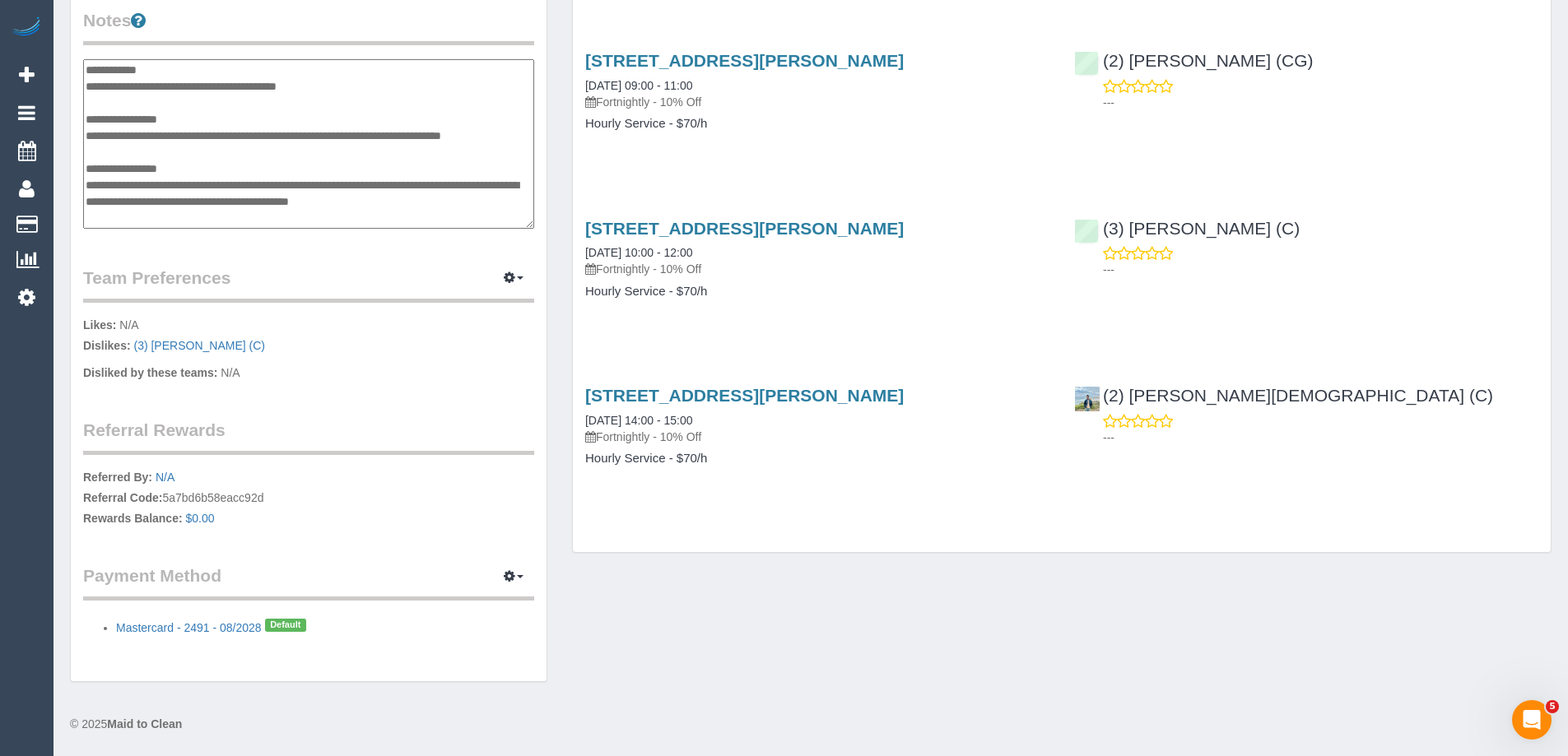
type textarea "**********"
click at [314, 249] on div "Customer Info Edit Contact Info Send Message Email Preferences Special Sales Ta…" at bounding box center [308, 56] width 476 height 1249
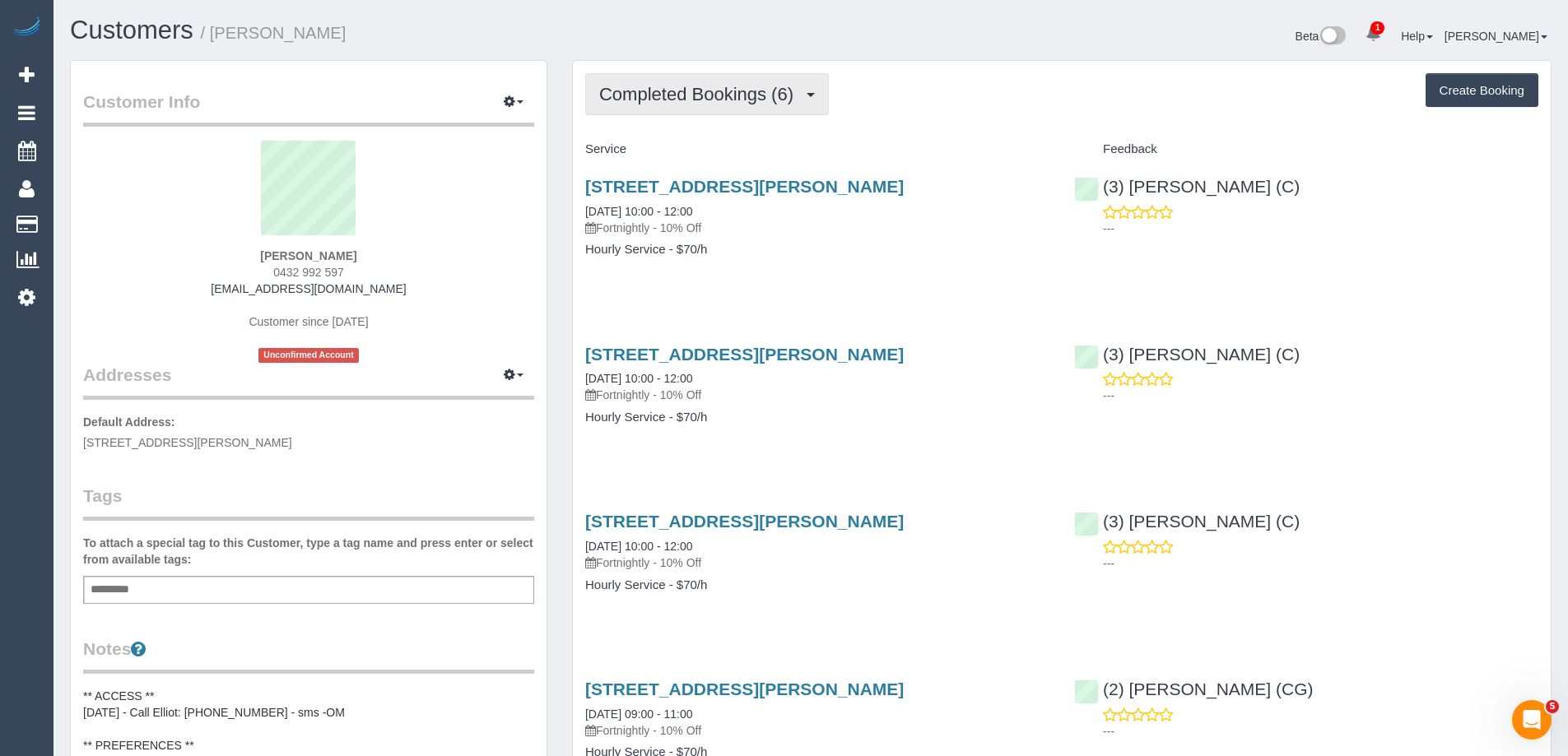
click at [629, 100] on span "Completed Bookings (6)" at bounding box center [700, 94] width 202 height 21
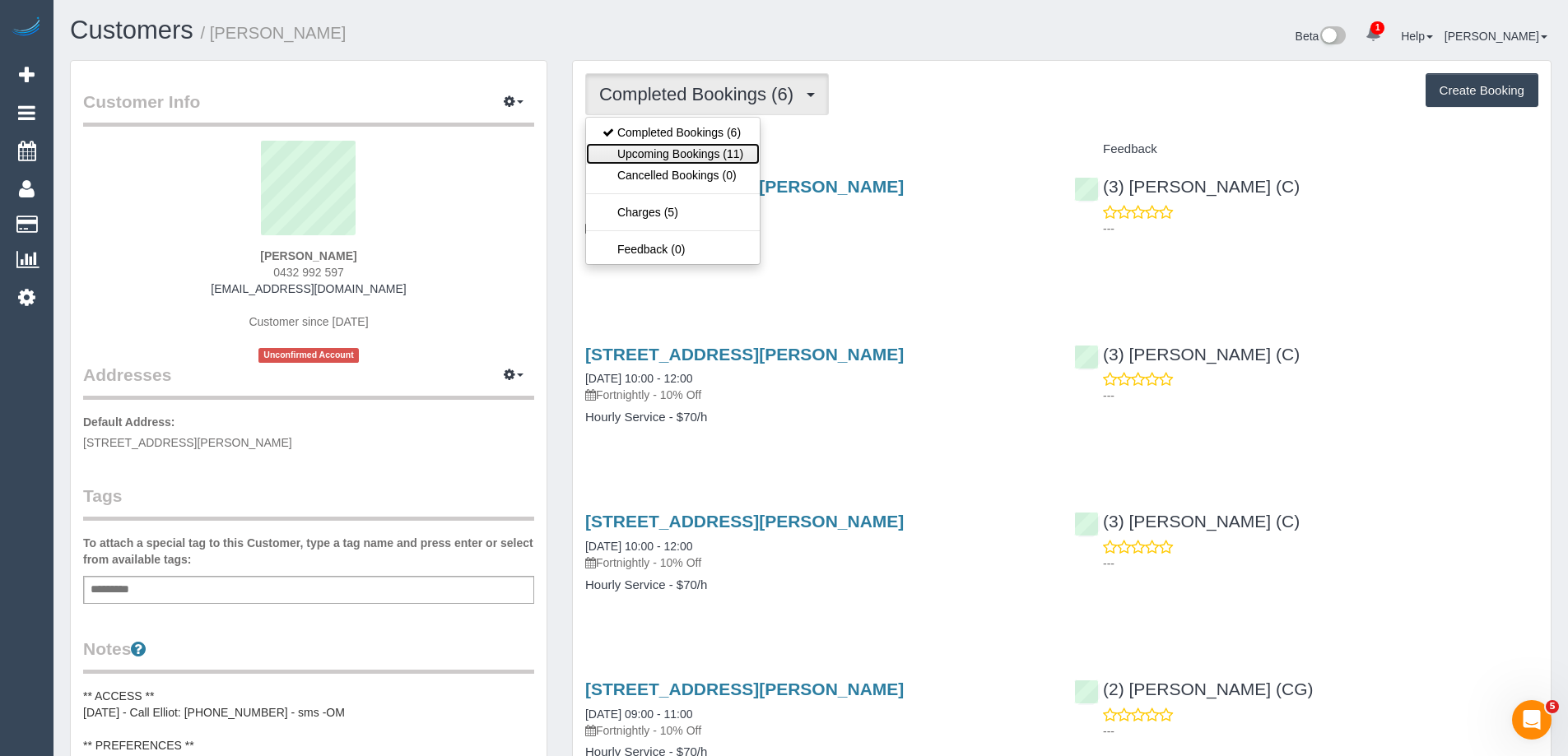
click at [639, 143] on link "Upcoming Bookings (11)" at bounding box center [672, 153] width 173 height 22
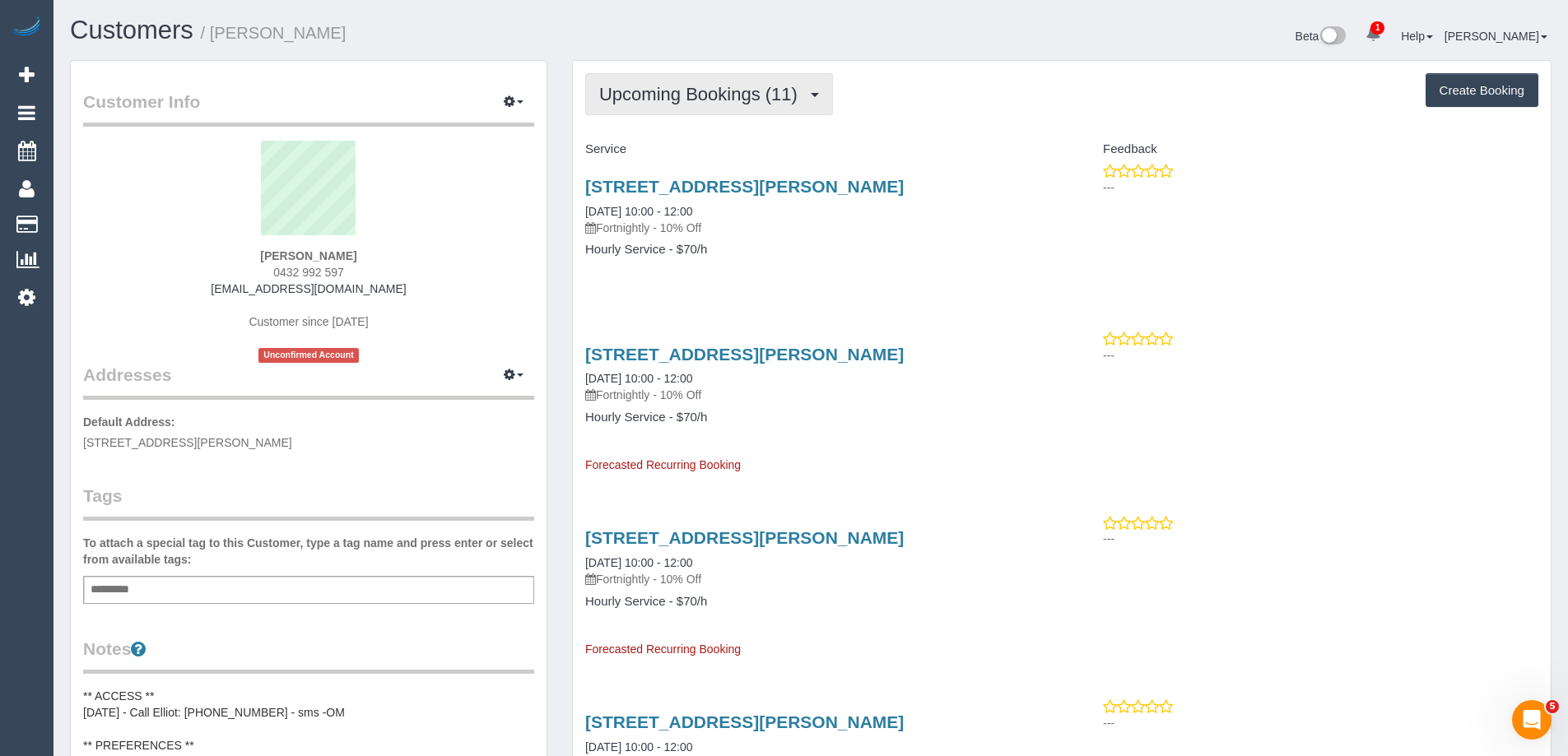
drag, startPoint x: 616, startPoint y: 84, endPoint x: 626, endPoint y: 102, distance: 20.6
click at [616, 84] on span "Upcoming Bookings (11)" at bounding box center [702, 94] width 206 height 21
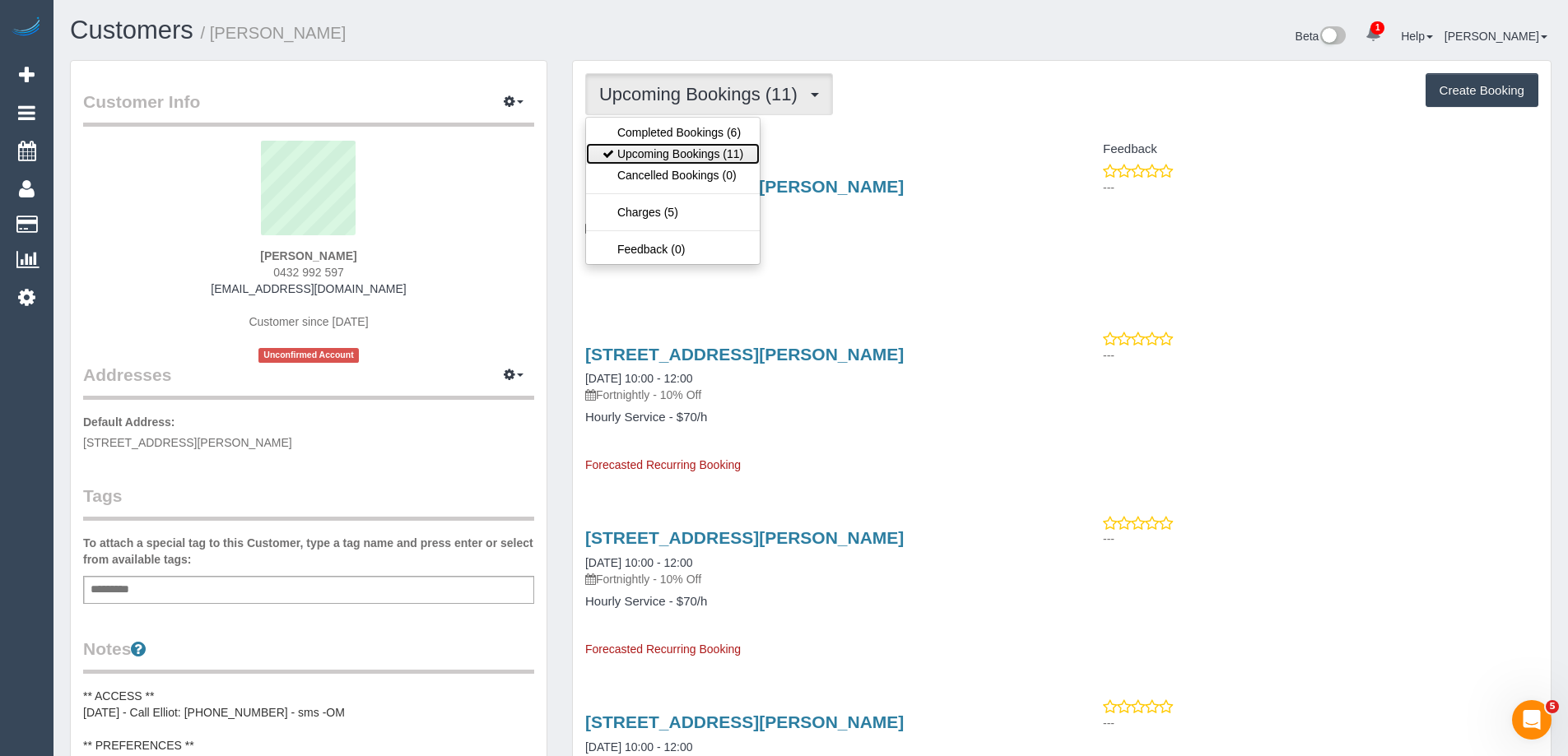
click at [646, 150] on link "Upcoming Bookings (11)" at bounding box center [672, 153] width 173 height 22
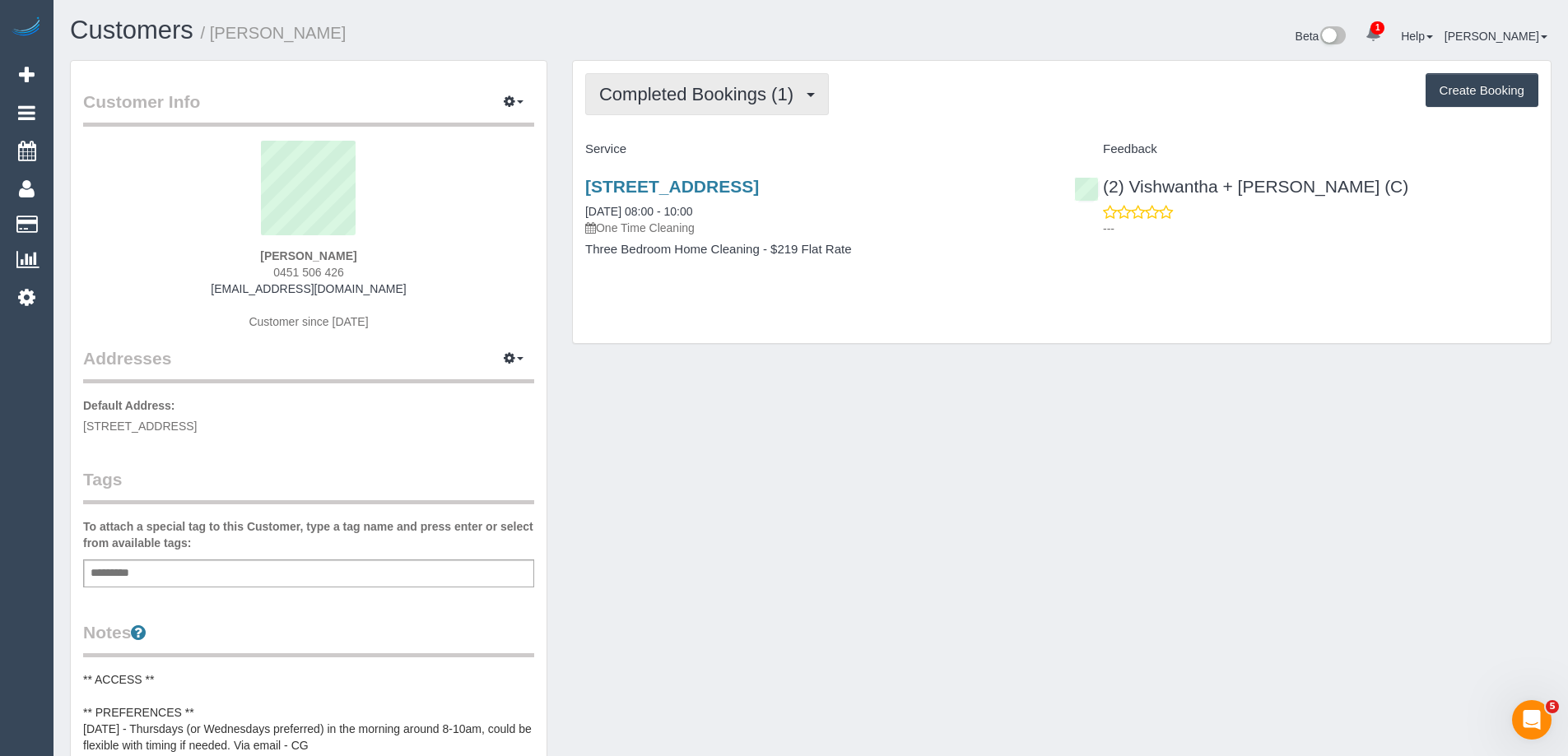
click at [716, 100] on span "Completed Bookings (1)" at bounding box center [700, 94] width 202 height 21
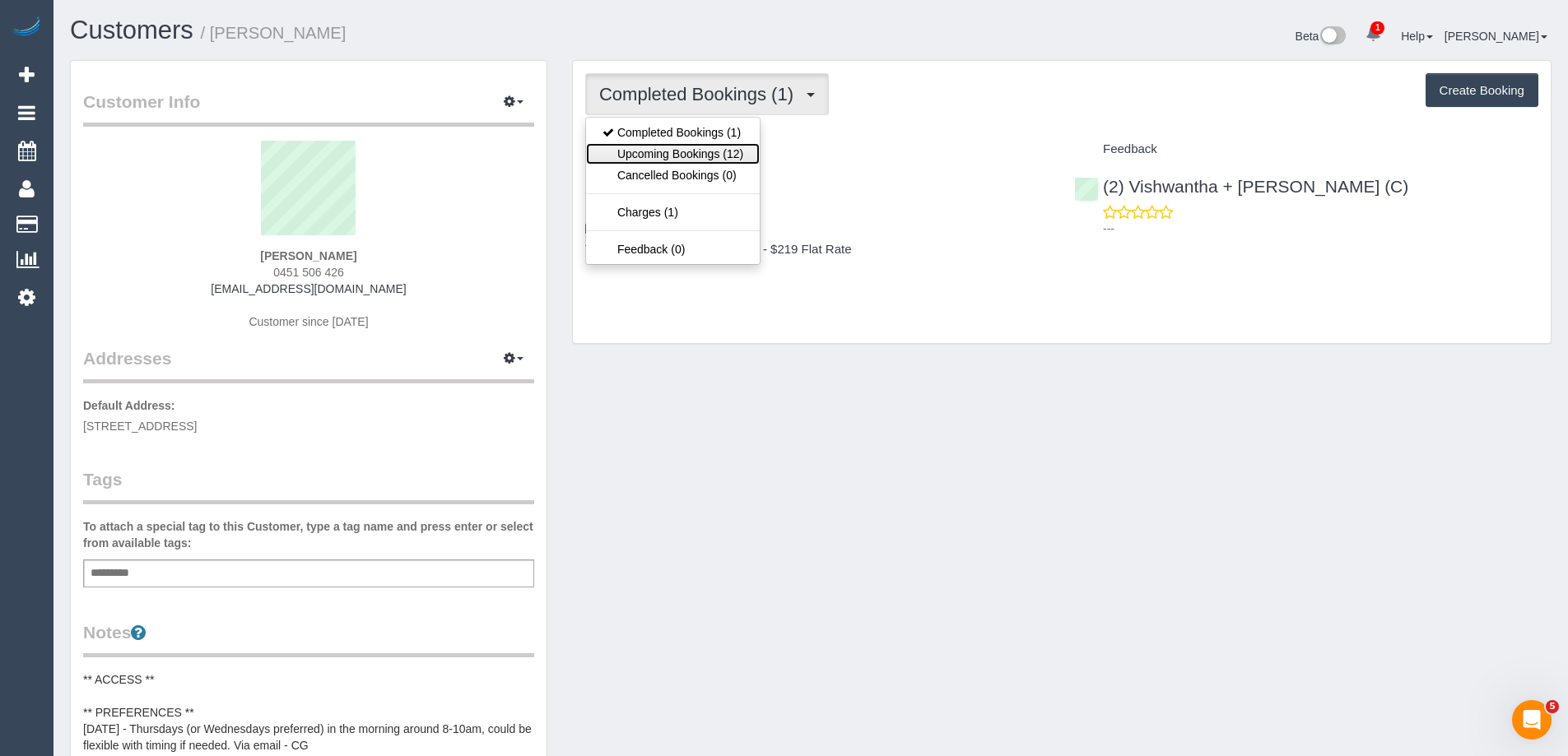
click at [702, 153] on link "Upcoming Bookings (12)" at bounding box center [672, 153] width 173 height 22
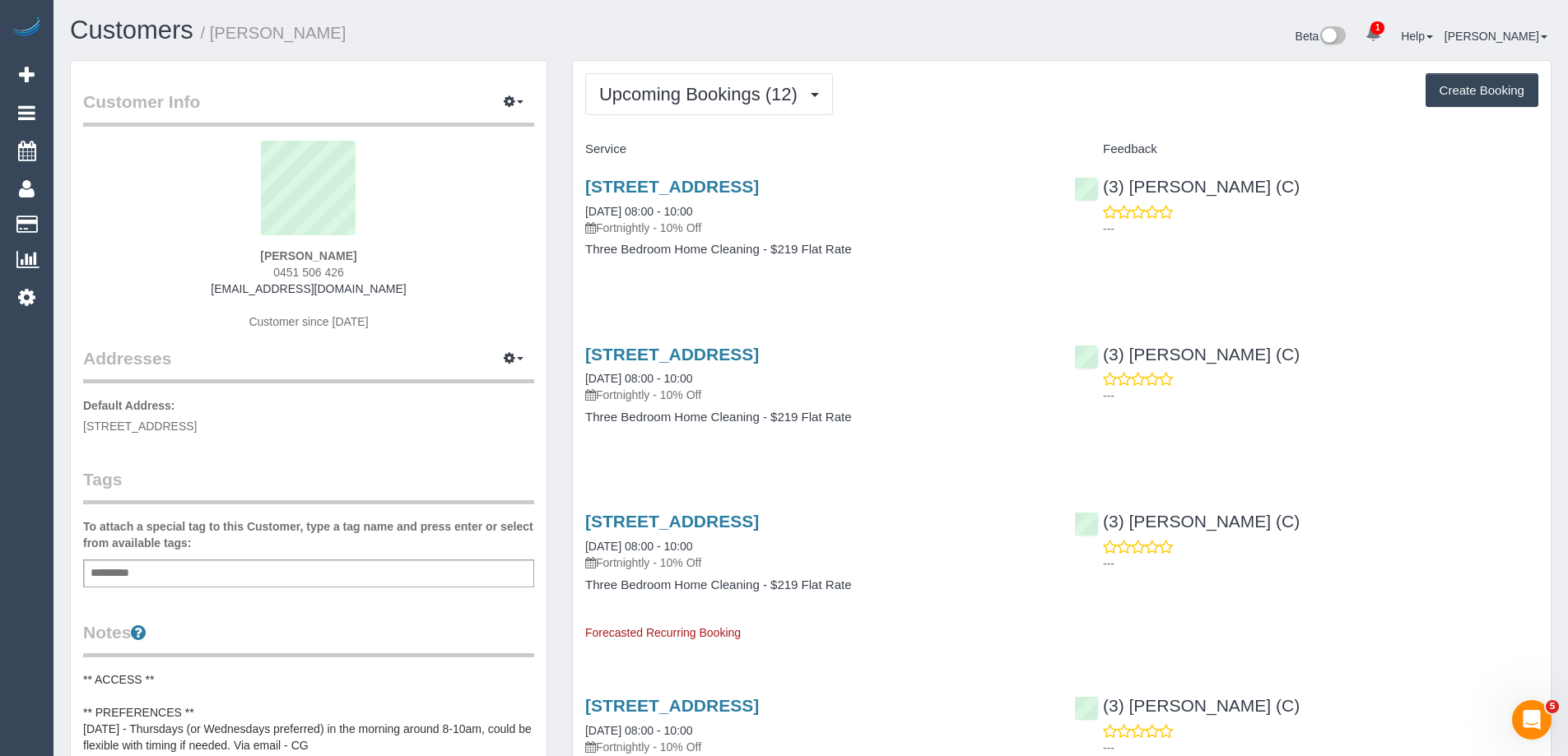
scroll to position [2425, 1568]
click at [759, 517] on link "[STREET_ADDRESS]" at bounding box center [671, 522] width 173 height 19
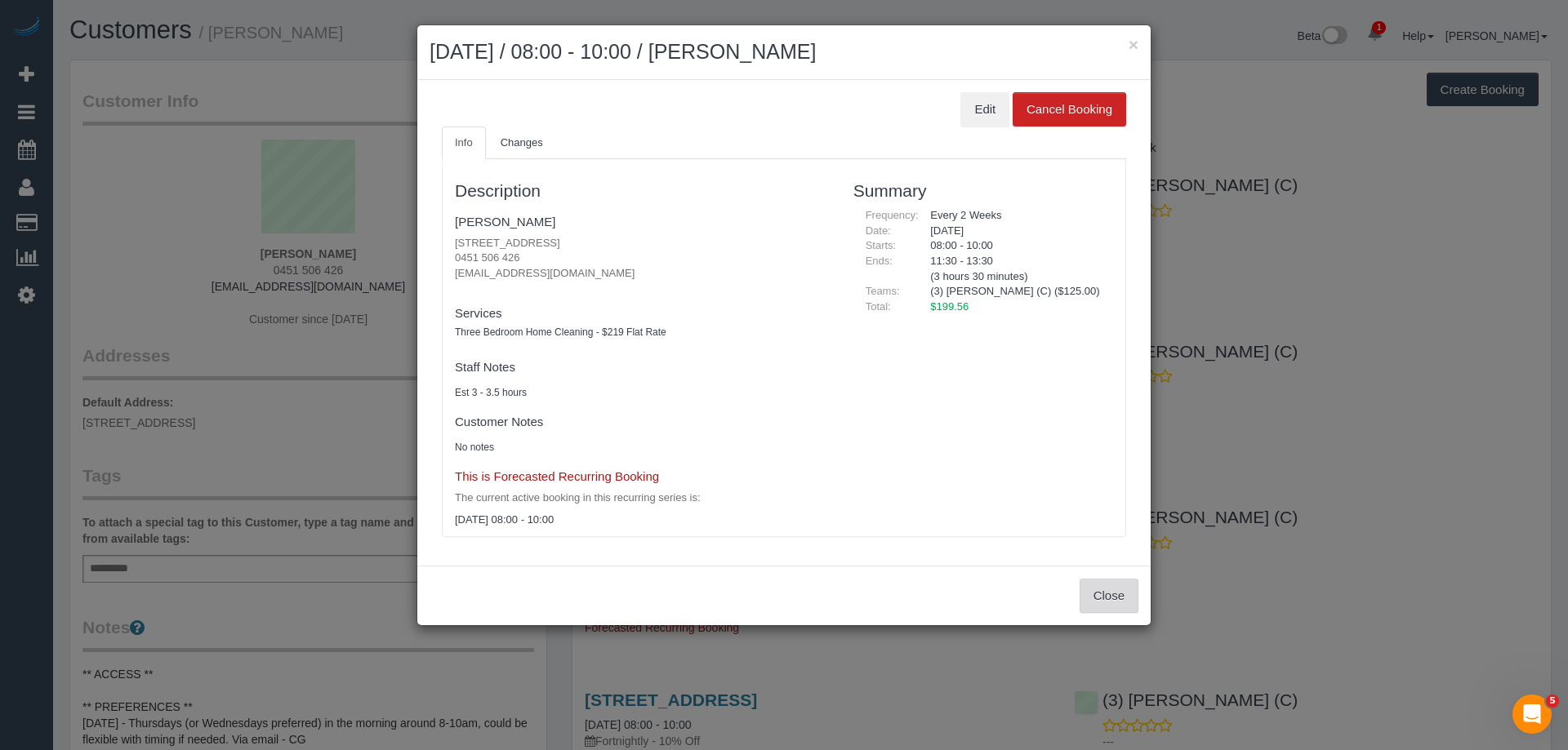
click at [1124, 582] on button "Close" at bounding box center [1108, 596] width 59 height 35
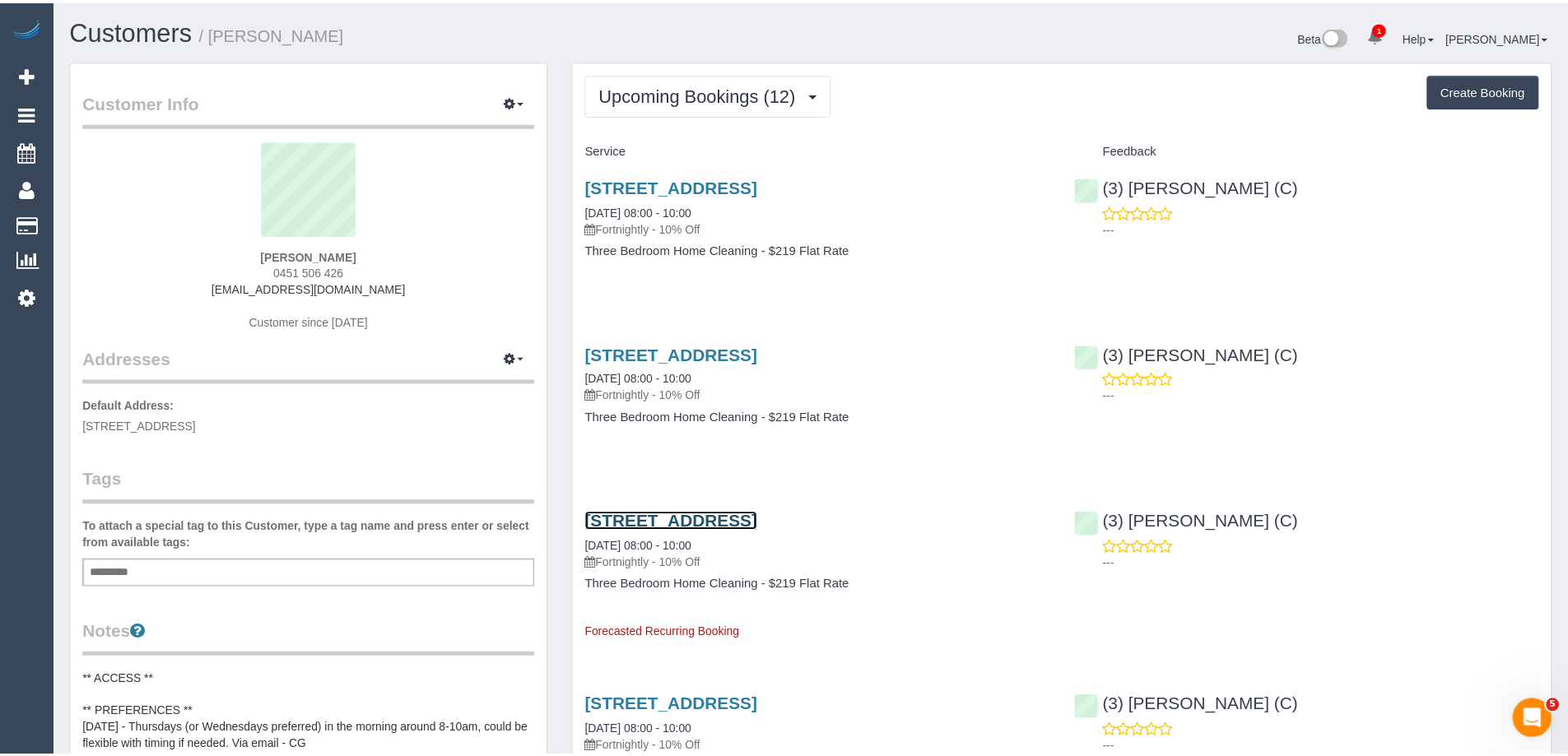
scroll to position [79842, 80723]
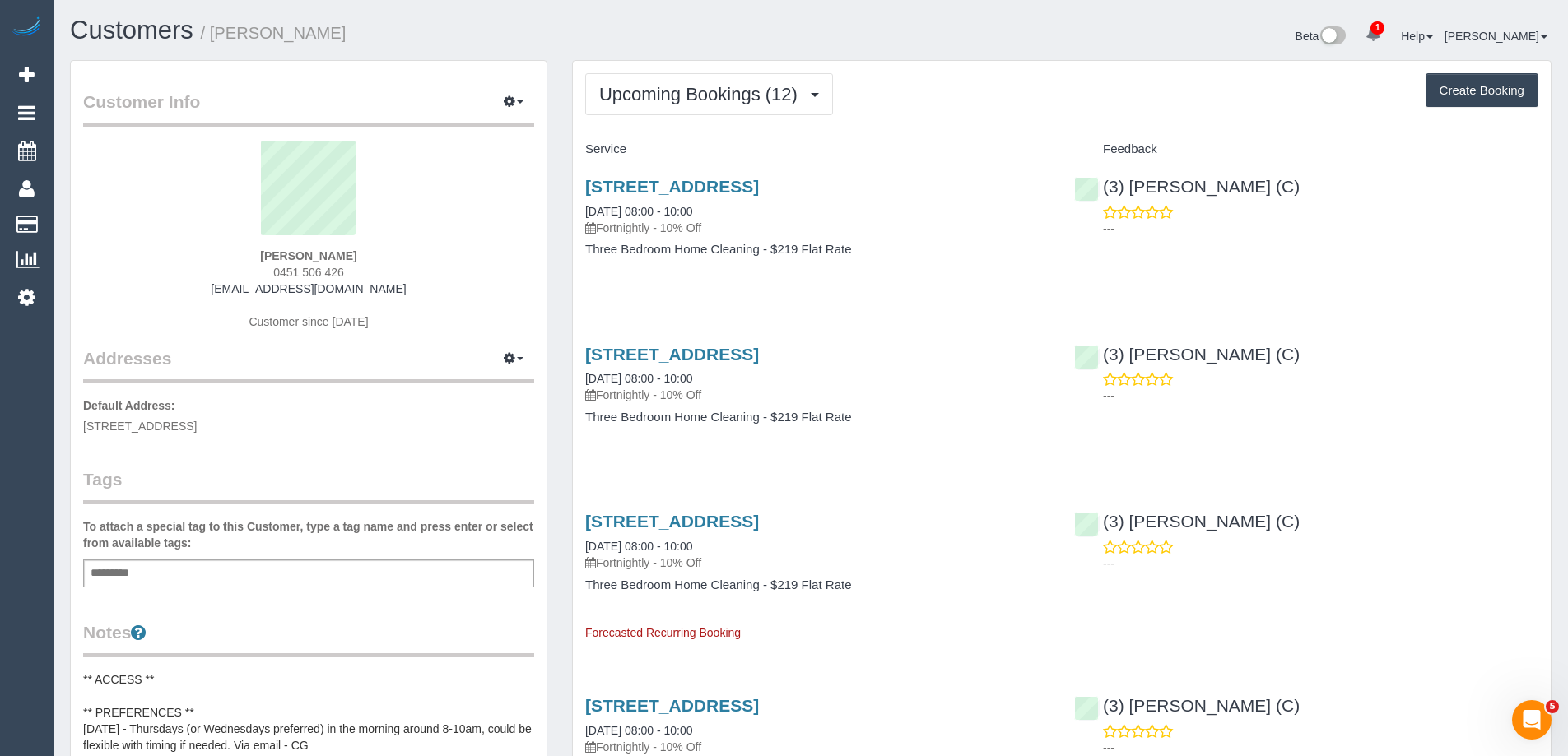
drag, startPoint x: 324, startPoint y: 36, endPoint x: 217, endPoint y: 32, distance: 107.1
click at [217, 32] on h1 "Customers / Kat Lambert" at bounding box center [433, 30] width 728 height 28
click at [756, 181] on link "14 Power Street, Hawthorn, VIC 3122" at bounding box center [671, 186] width 173 height 19
click at [303, 265] on span "0451 506 426" at bounding box center [308, 272] width 71 height 13
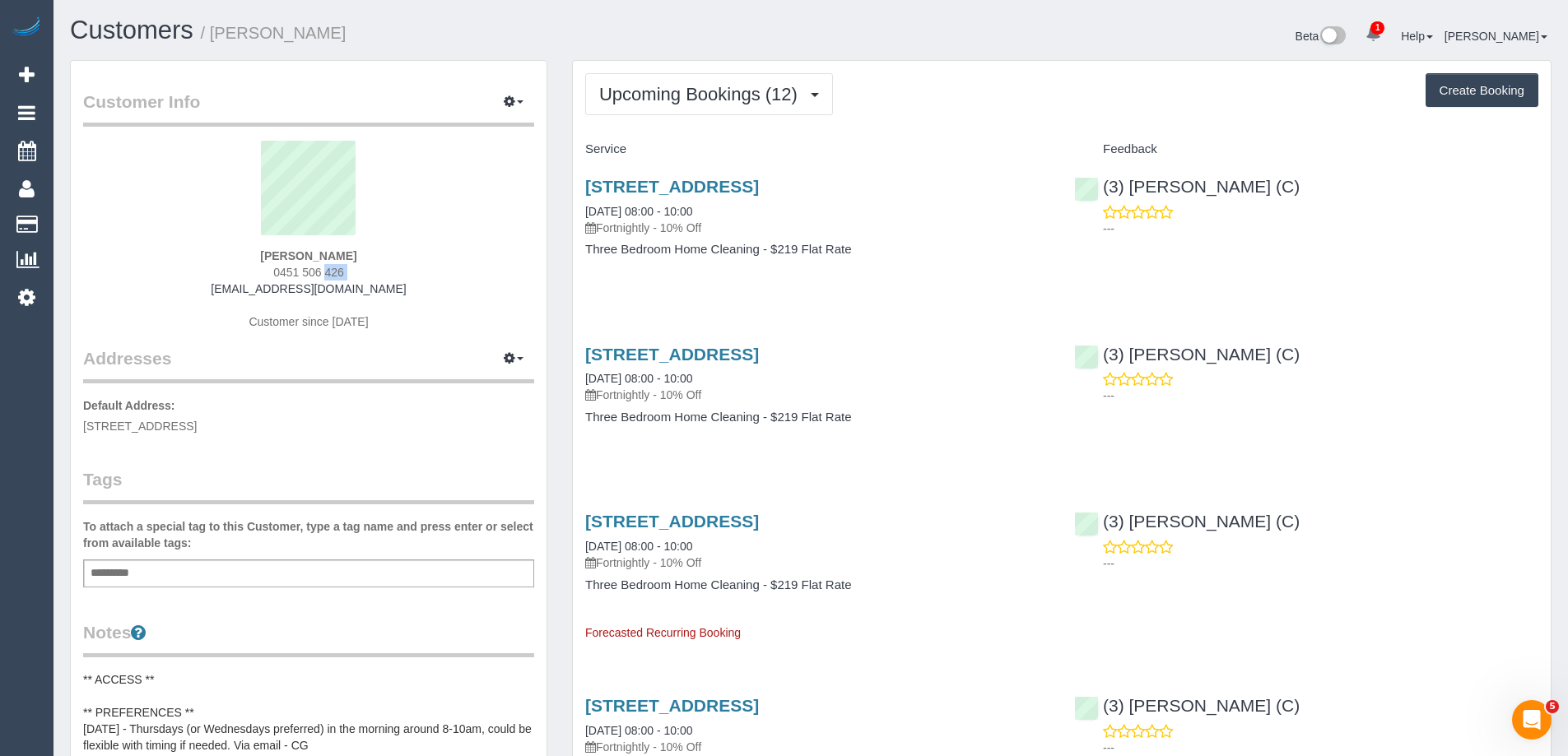
click at [303, 265] on span "0451 506 426" at bounding box center [308, 272] width 71 height 13
copy div "0451 506 426"
click at [691, 83] on button "Upcoming Bookings (12)" at bounding box center [708, 94] width 248 height 42
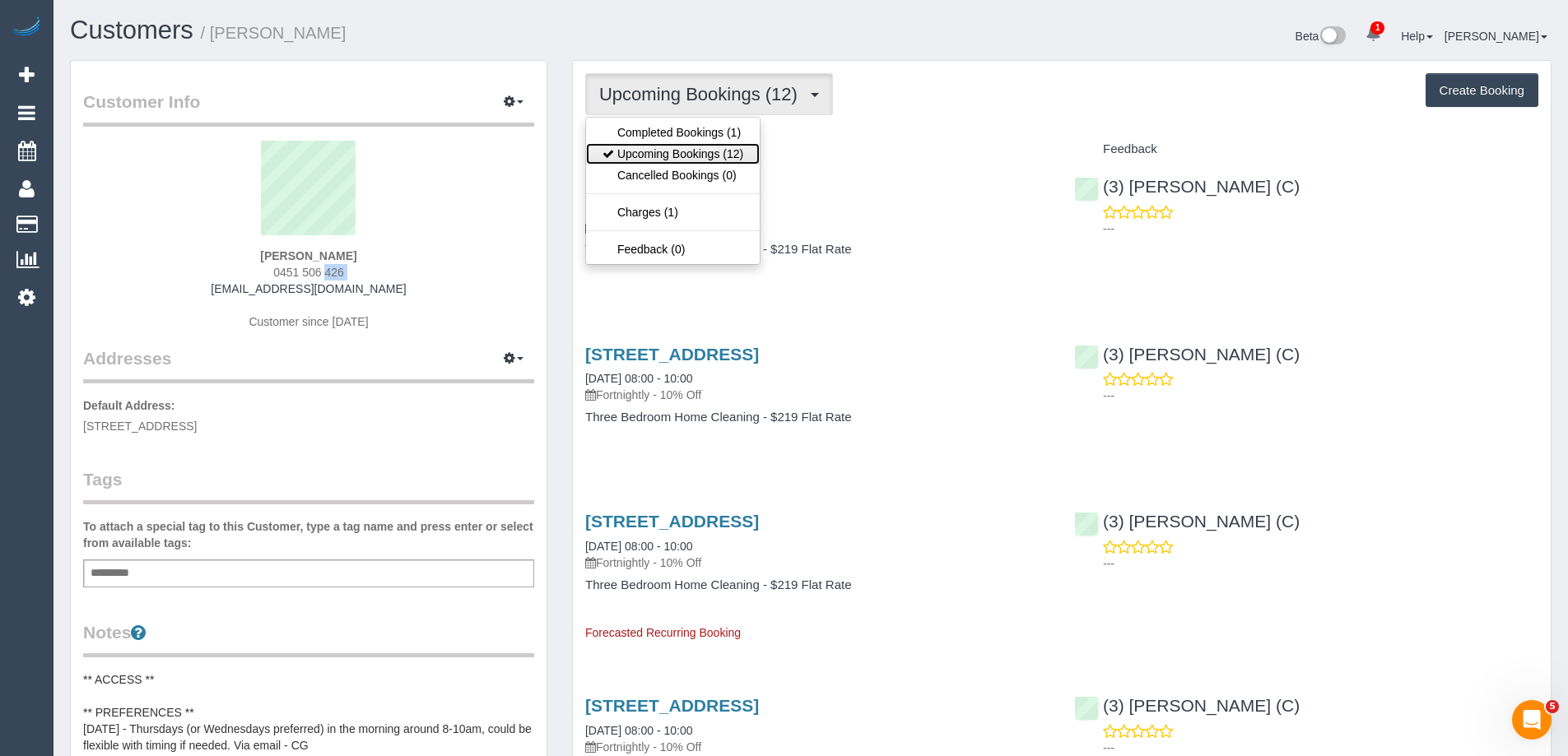
click at [690, 147] on link "Upcoming Bookings (12)" at bounding box center [672, 153] width 173 height 22
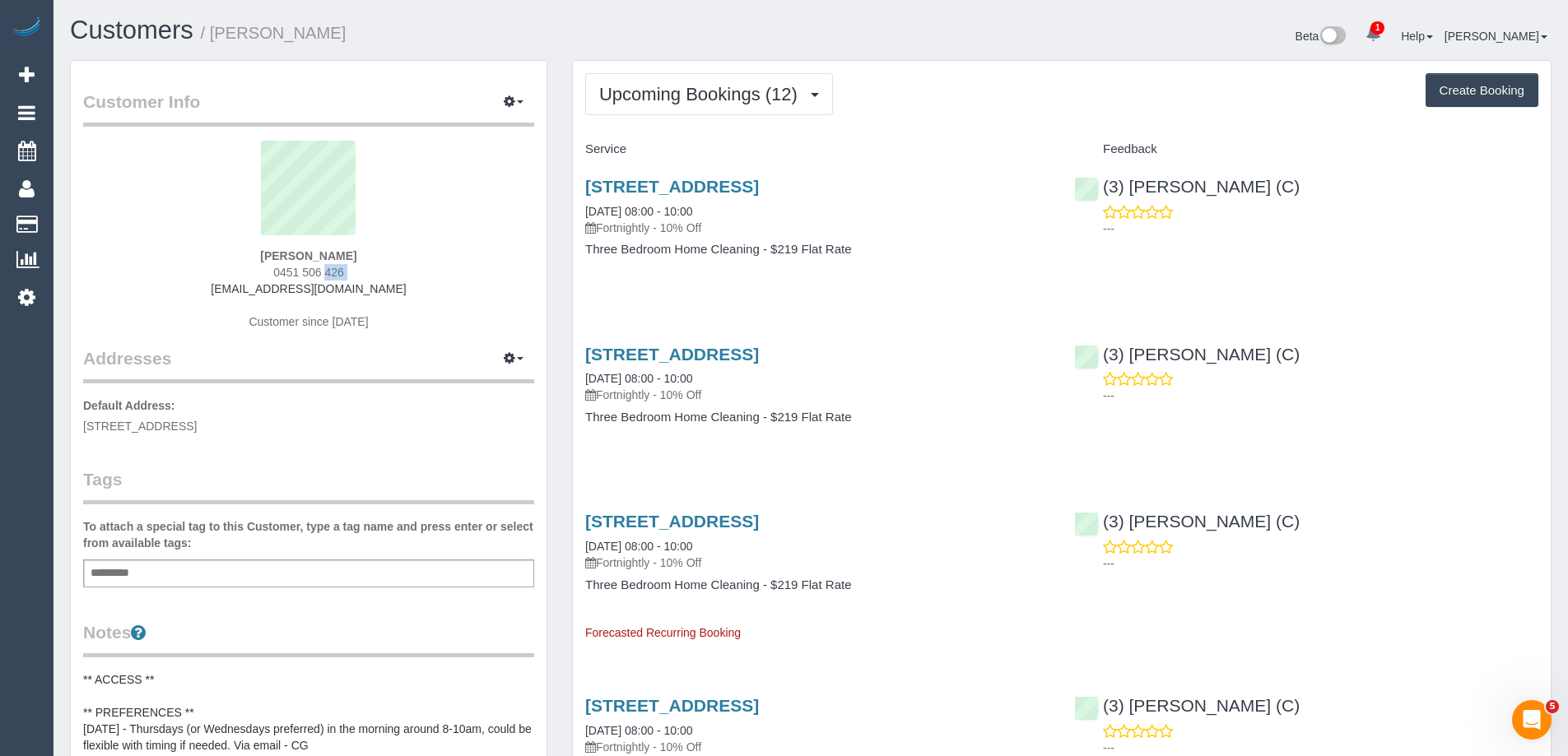
scroll to position [2425, 1568]
click at [701, 355] on link "14 Power Street, Hawthorn, VIC 3122" at bounding box center [671, 354] width 173 height 19
click at [305, 264] on div "Kat Lambert 0451 506 426 katandsimon2020@gmail.com Customer since 2025" at bounding box center [308, 243] width 451 height 205
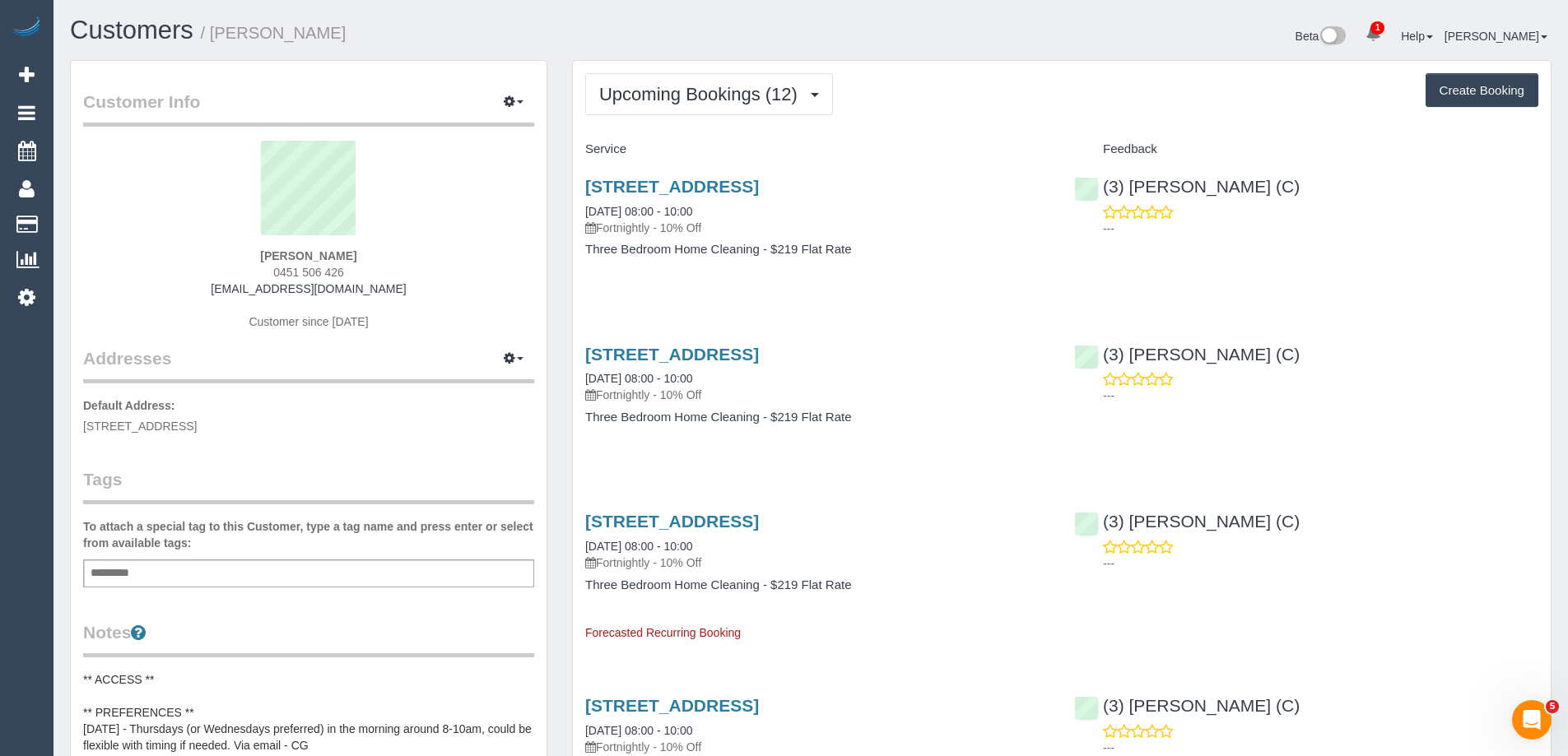
click at [305, 270] on span "0451 506 426" at bounding box center [308, 272] width 71 height 13
copy div "0451 506 426"
click at [709, 108] on button "Upcoming Bookings (12)" at bounding box center [708, 94] width 248 height 42
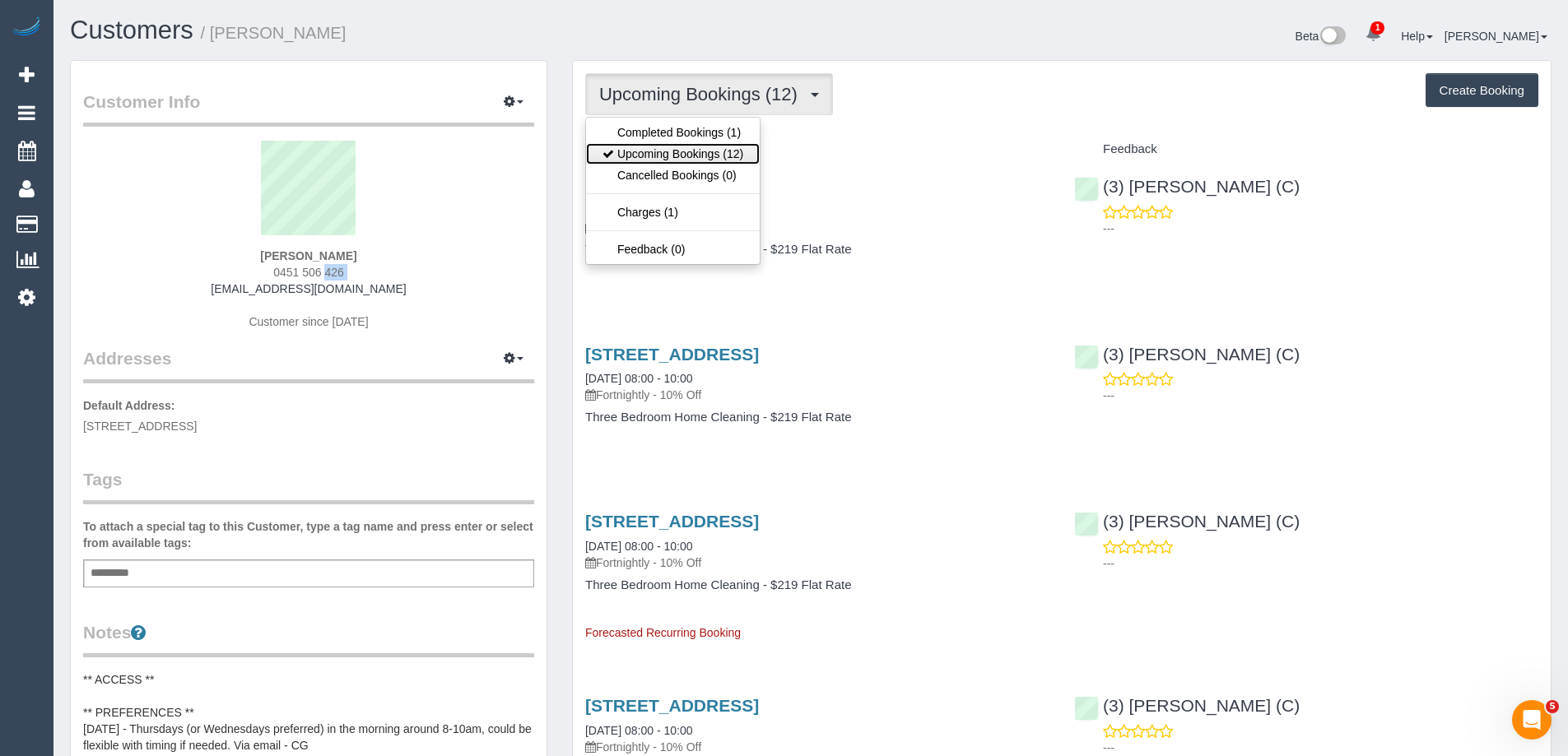
click at [687, 159] on link "Upcoming Bookings (12)" at bounding box center [672, 153] width 173 height 22
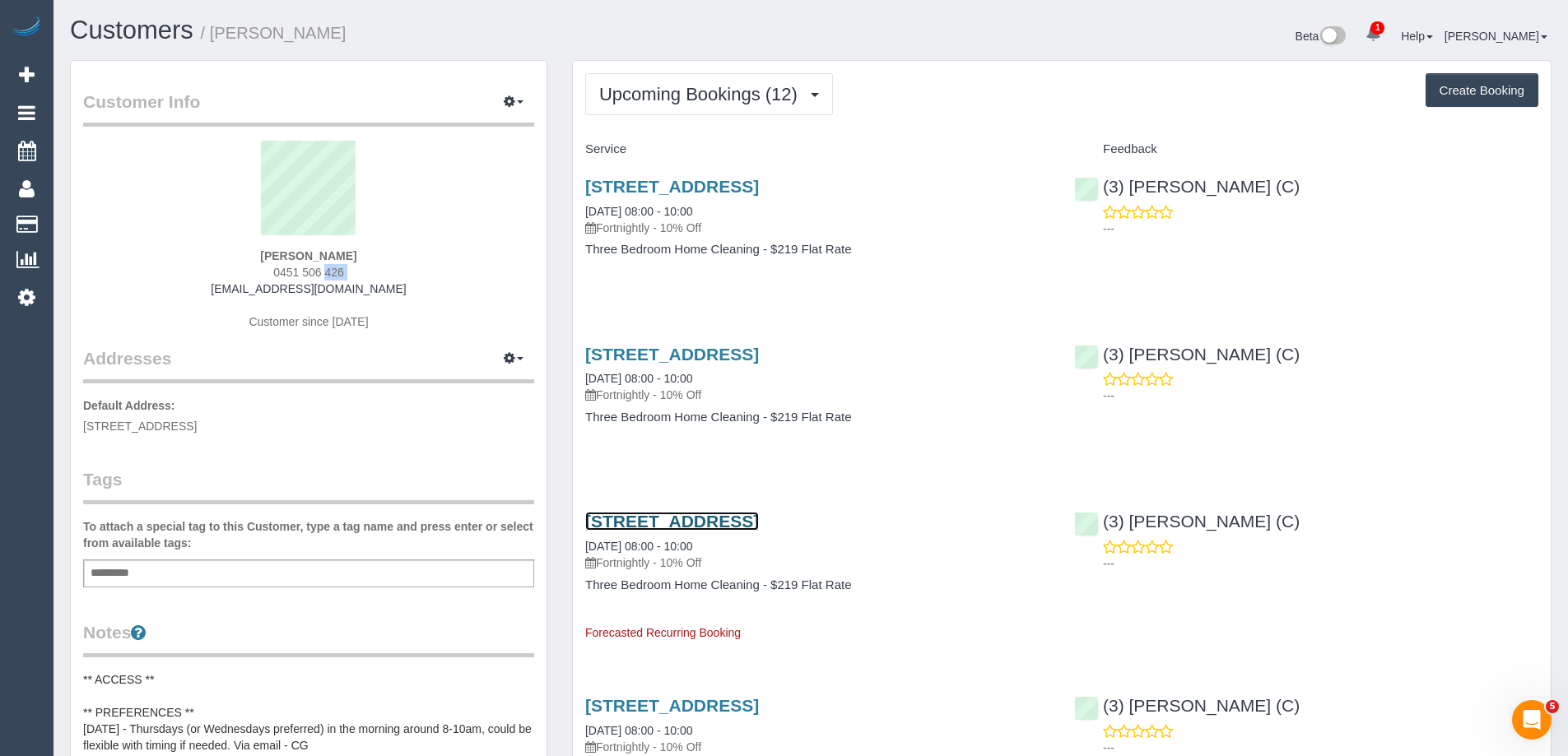
click at [727, 525] on link "14 Power Street, Hawthorn, VIC 3122" at bounding box center [671, 522] width 173 height 19
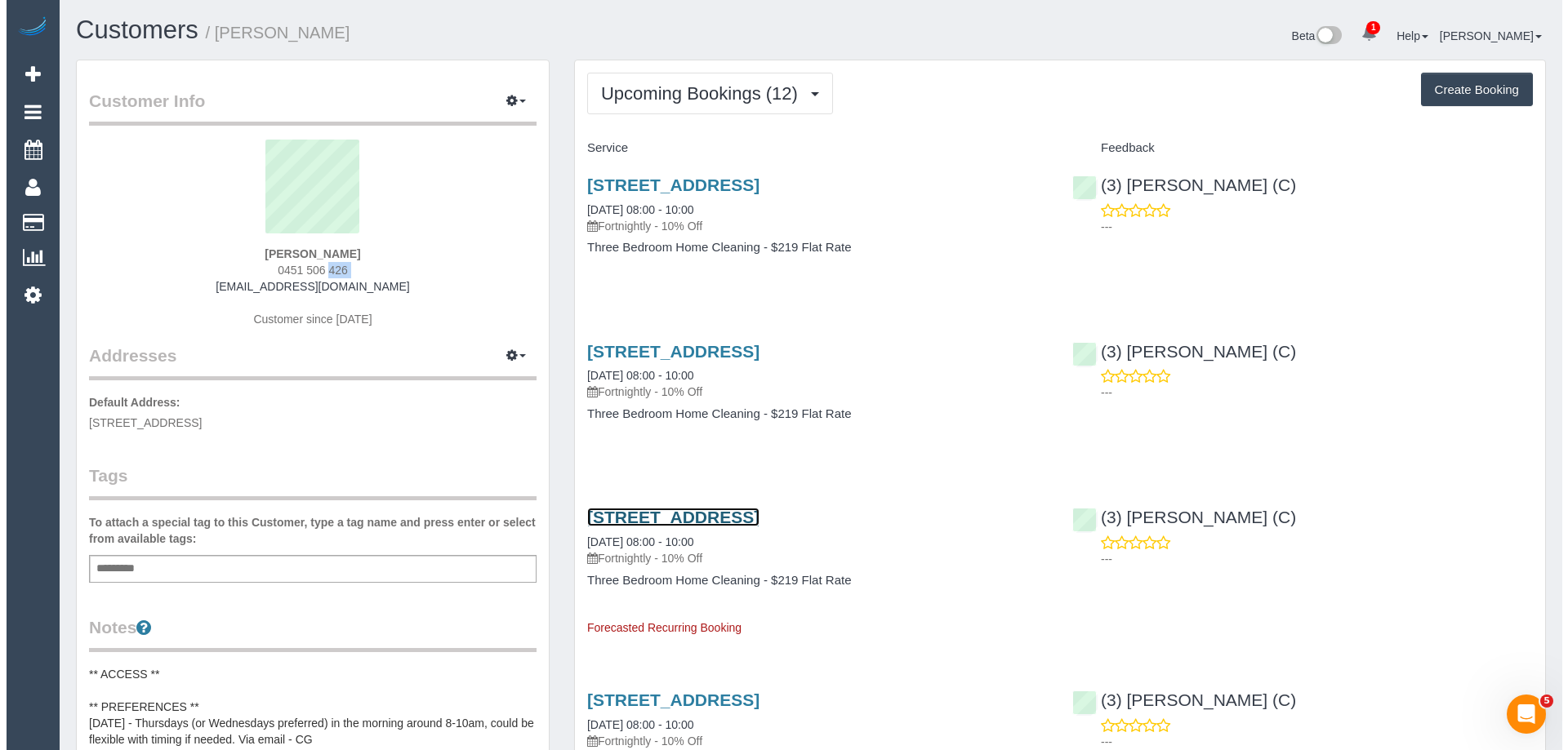
scroll to position [2406, 1568]
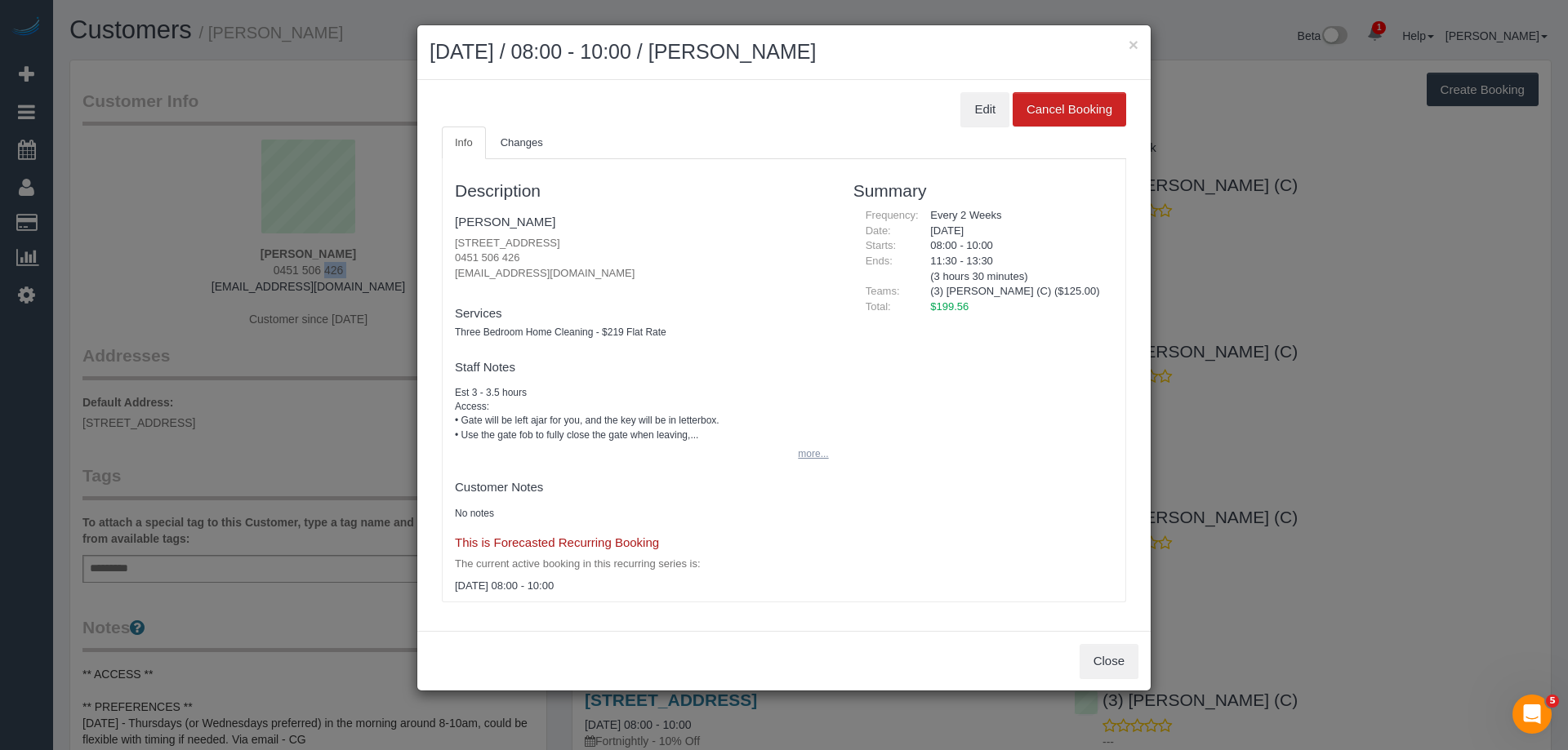
click at [814, 462] on button "more..." at bounding box center [807, 454] width 40 height 23
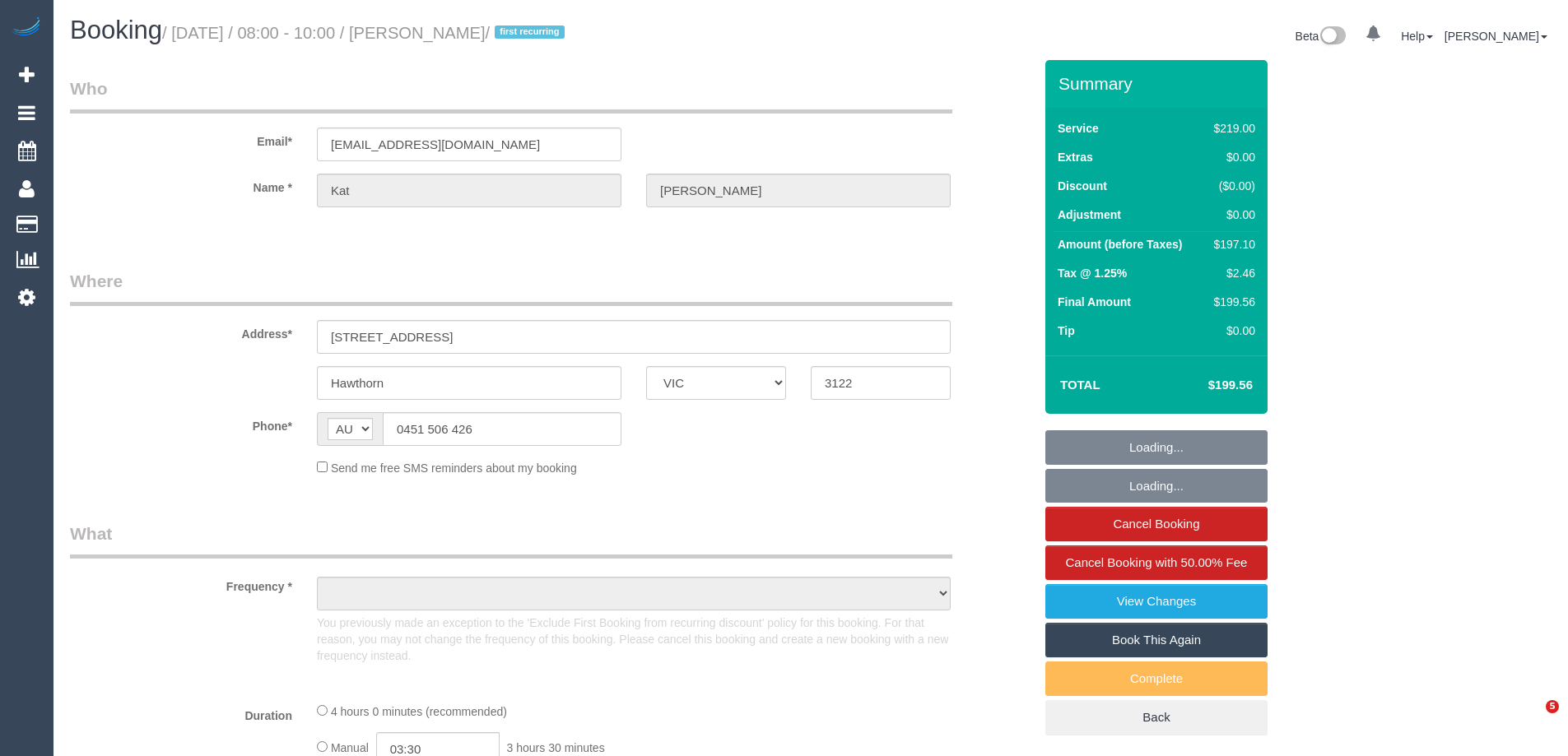
select select "VIC"
select select "object:571"
select select "string:stripe-pm_1RvSDt2GScqysDRVQCnpcIoG"
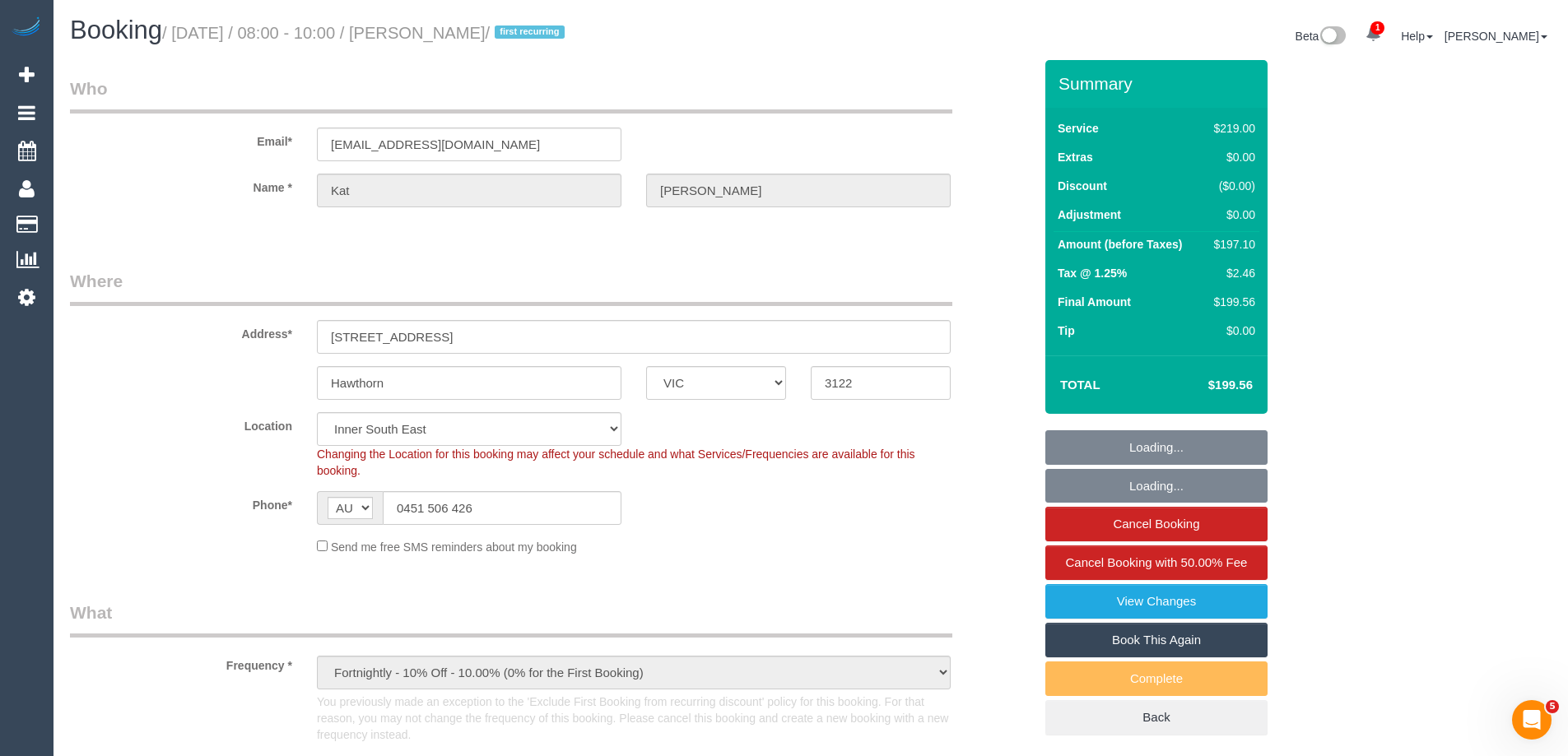
select select "object:578"
select select "number:28"
select select "number:14"
select select "number:19"
select select "number:36"
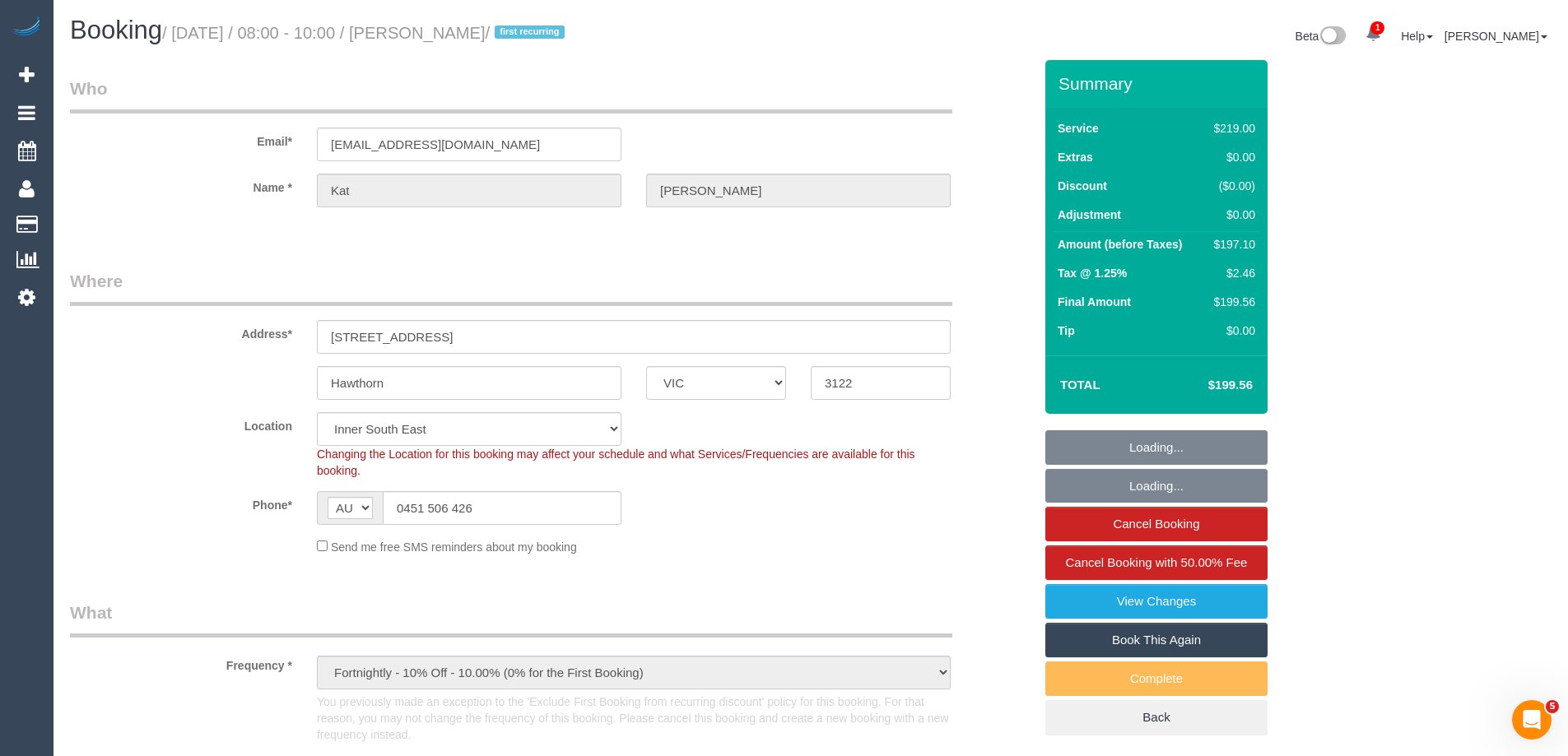
select select "number:34"
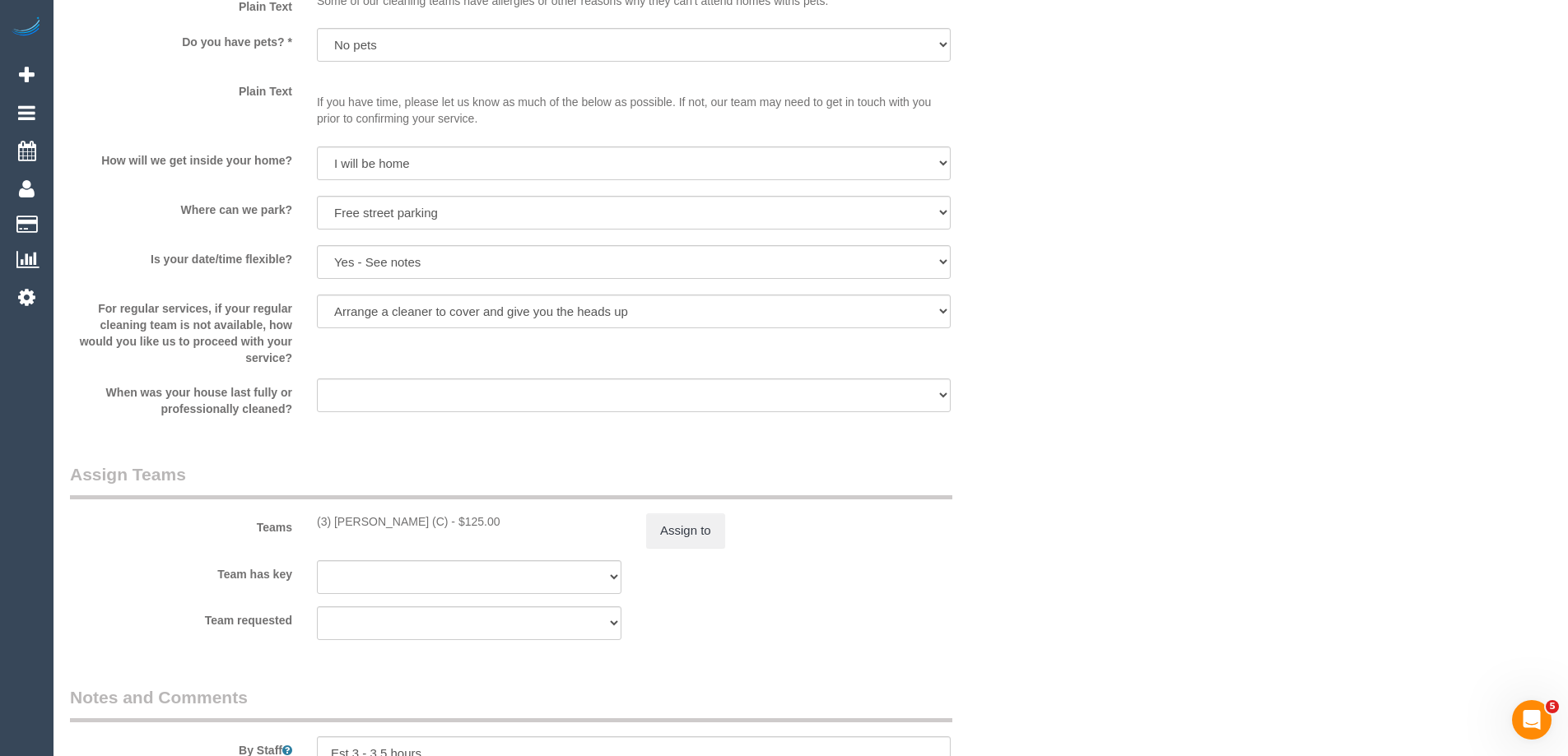
scroll to position [2962, 0]
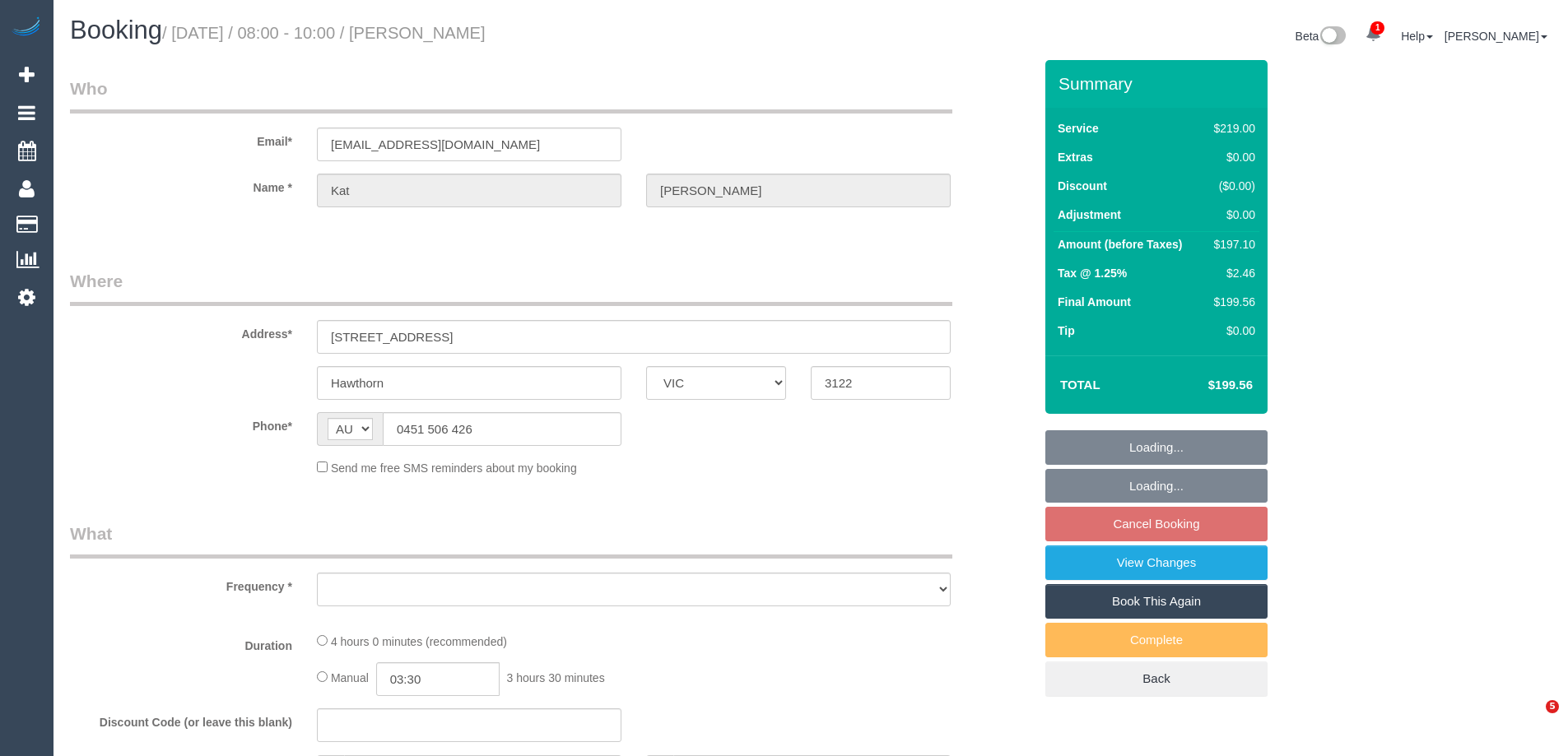
select select "VIC"
select select "string:stripe-pm_1RvSDt2GScqysDRVQCnpcIoG"
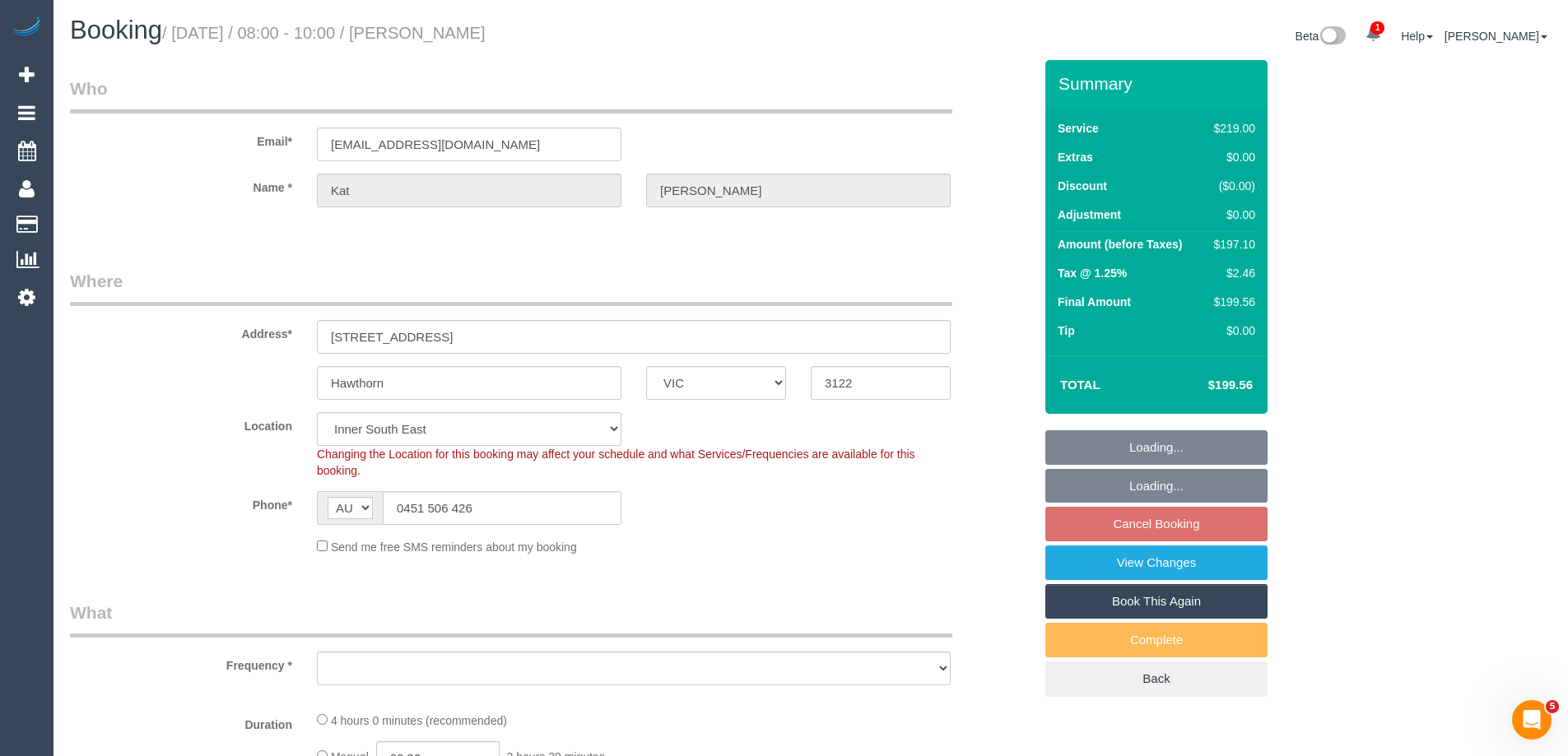
select select "object:539"
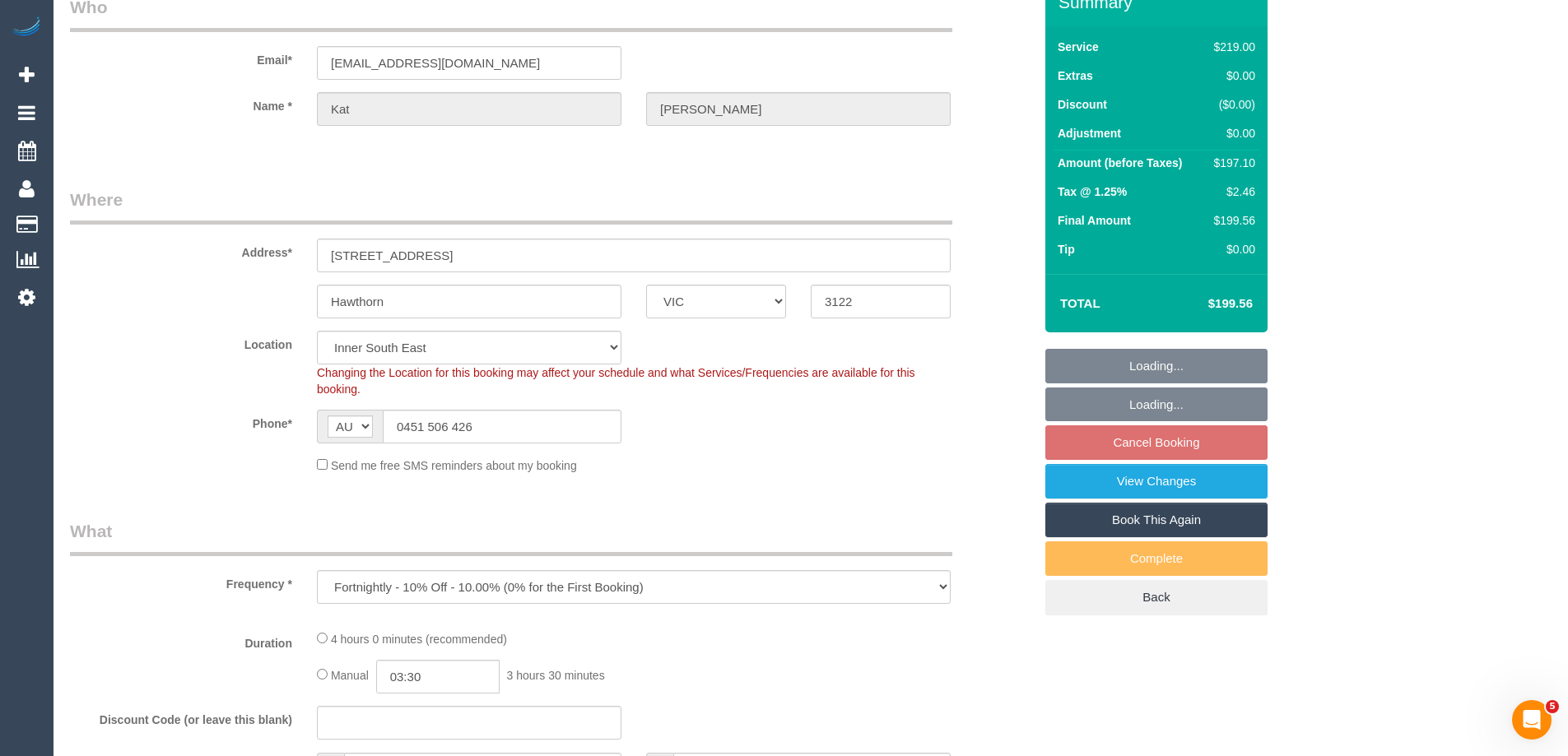
select select "number:28"
select select "number:14"
select select "number:19"
select select "number:36"
select select "number:34"
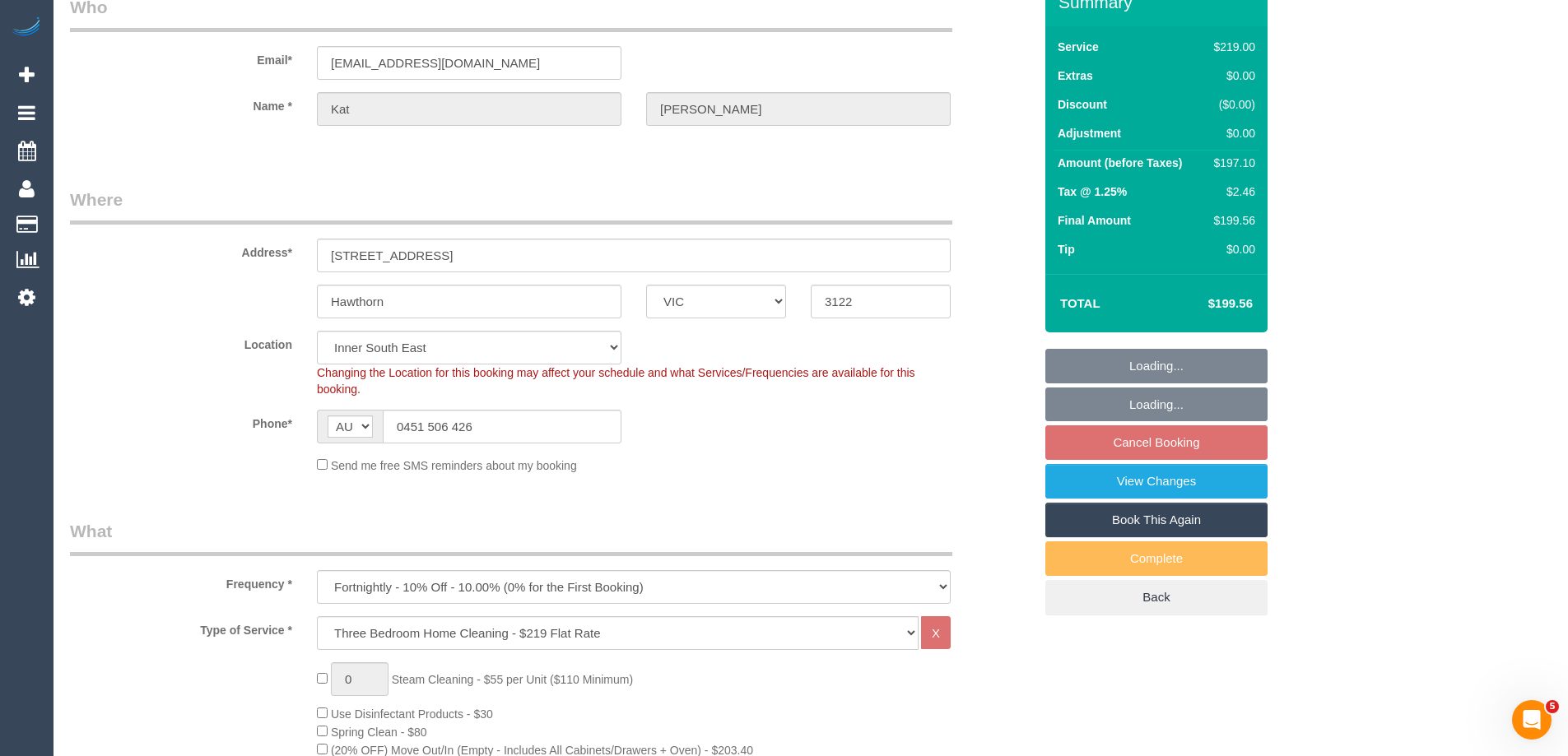
select select "object:786"
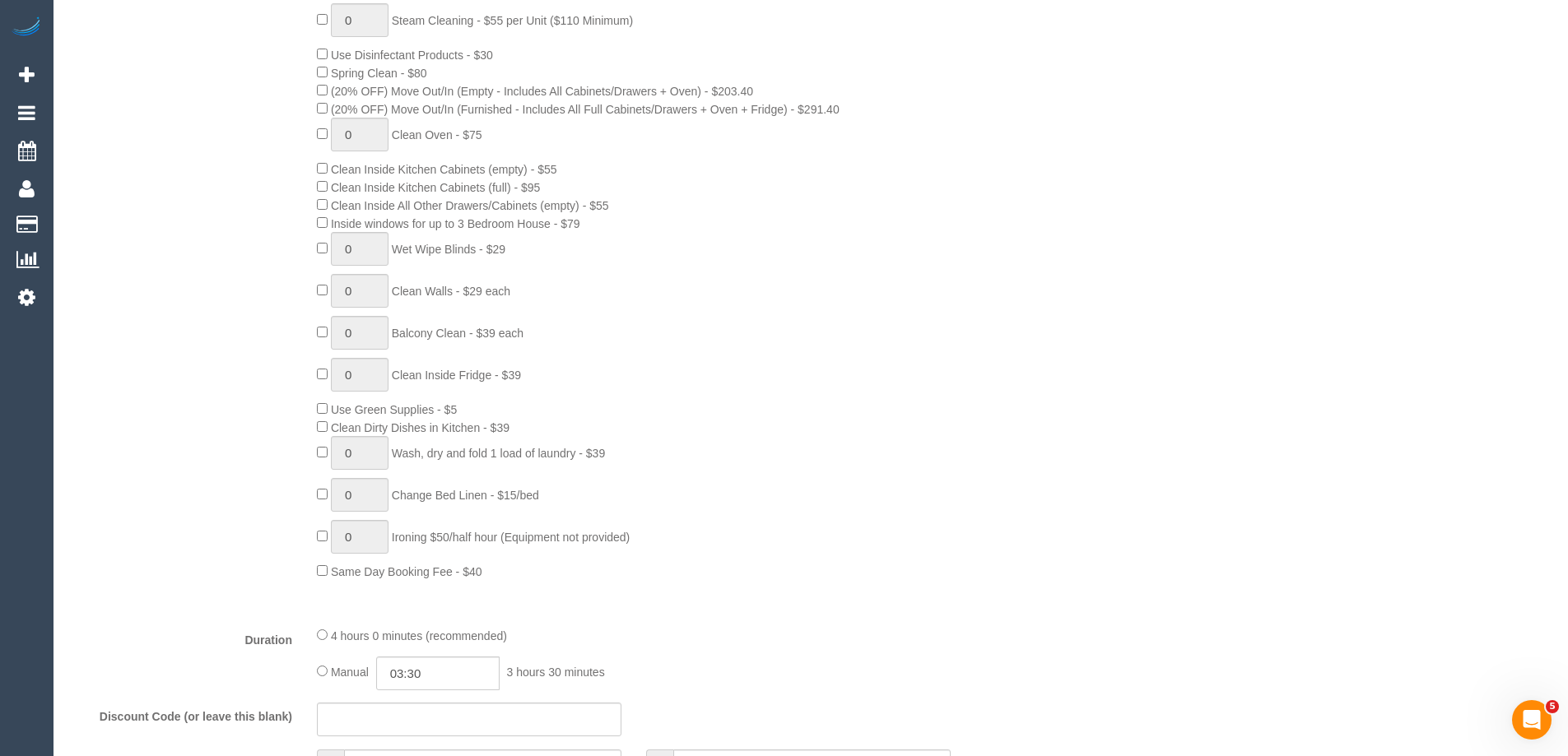
select select "spot2"
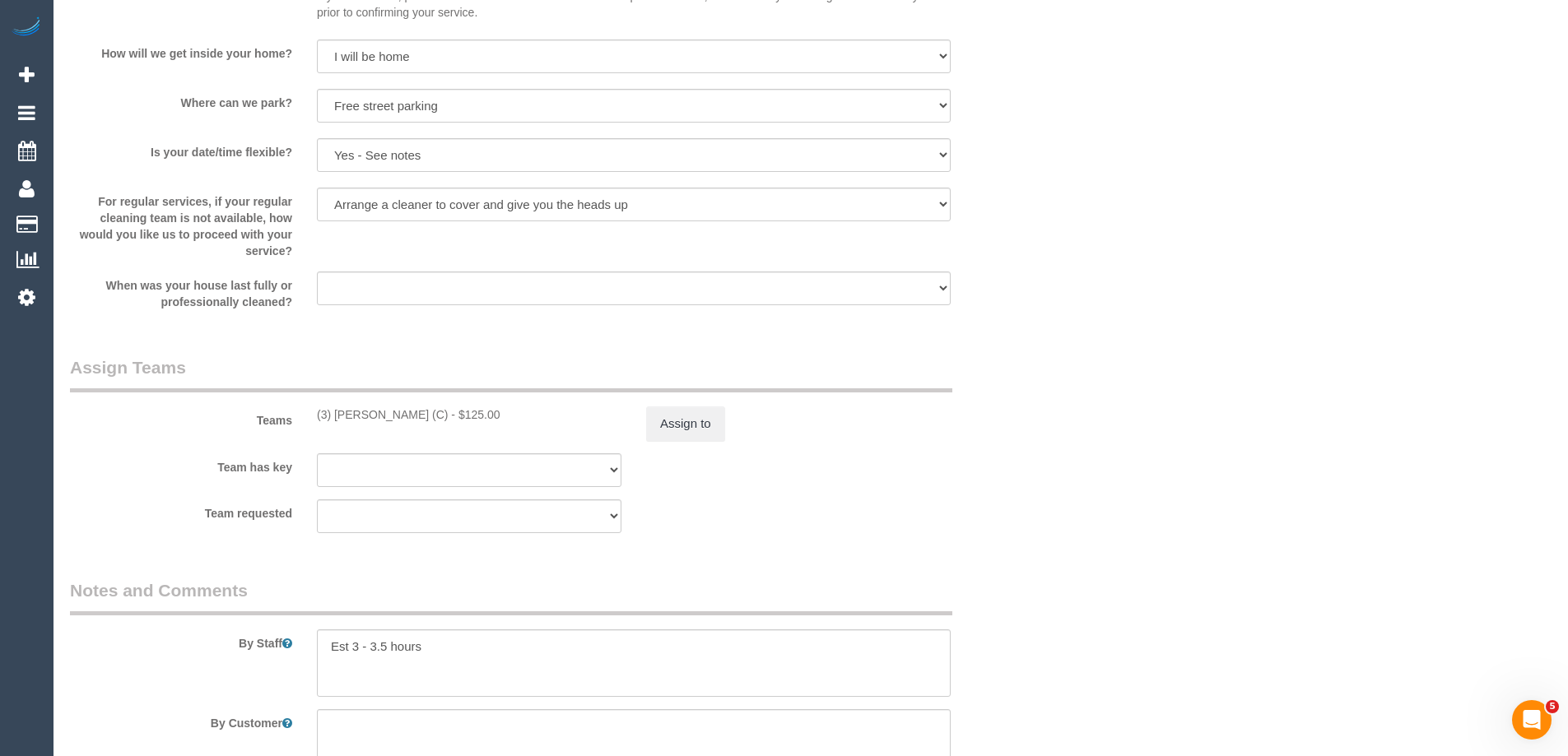
scroll to position [2610, 0]
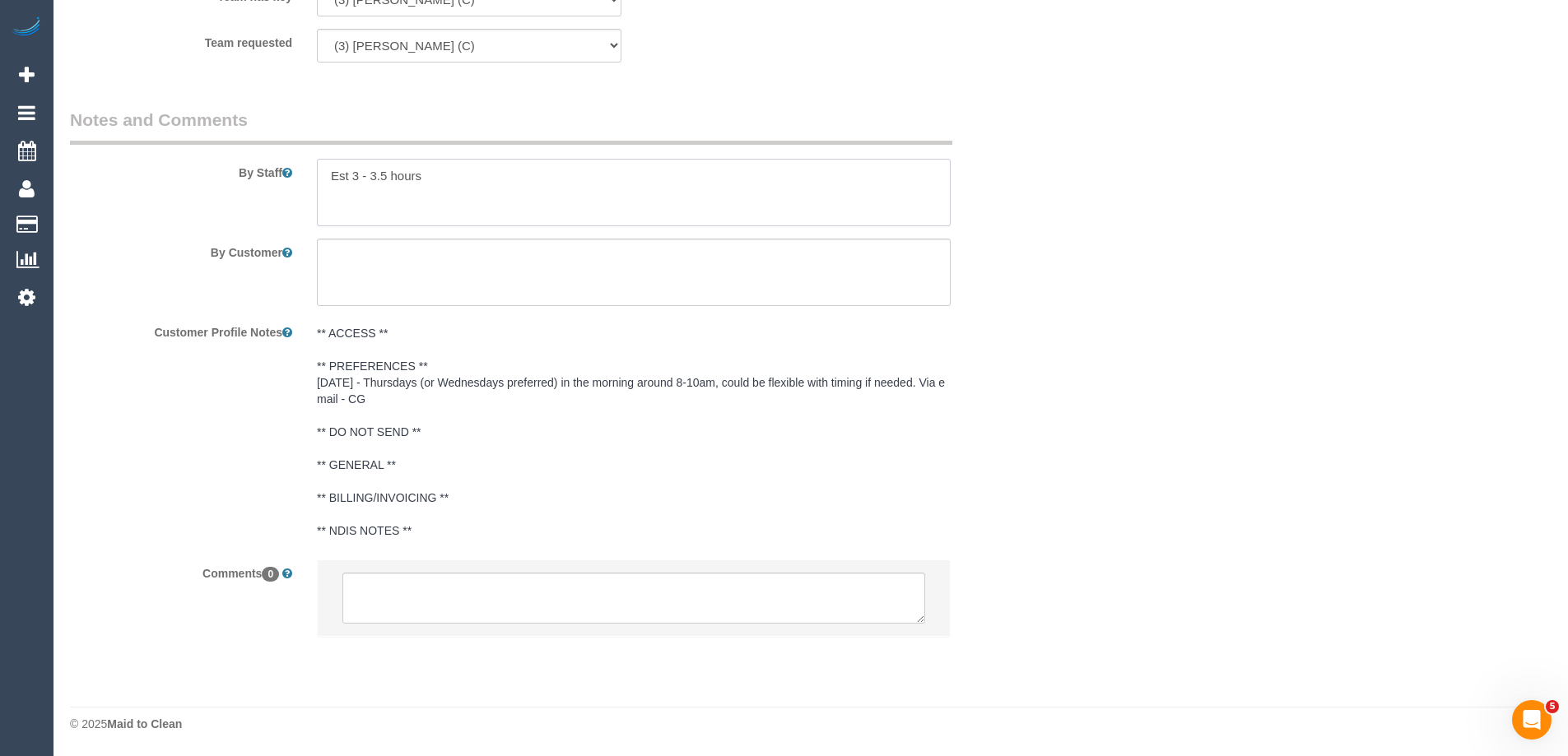
click at [501, 201] on textarea at bounding box center [633, 193] width 634 height 68
paste textarea "gate is ajar, key in letterbox, use gate fob to close gate when leaving"
click at [330, 188] on textarea at bounding box center [633, 193] width 634 height 68
click at [331, 187] on textarea at bounding box center [633, 193] width 634 height 68
click at [668, 190] on textarea at bounding box center [633, 193] width 634 height 68
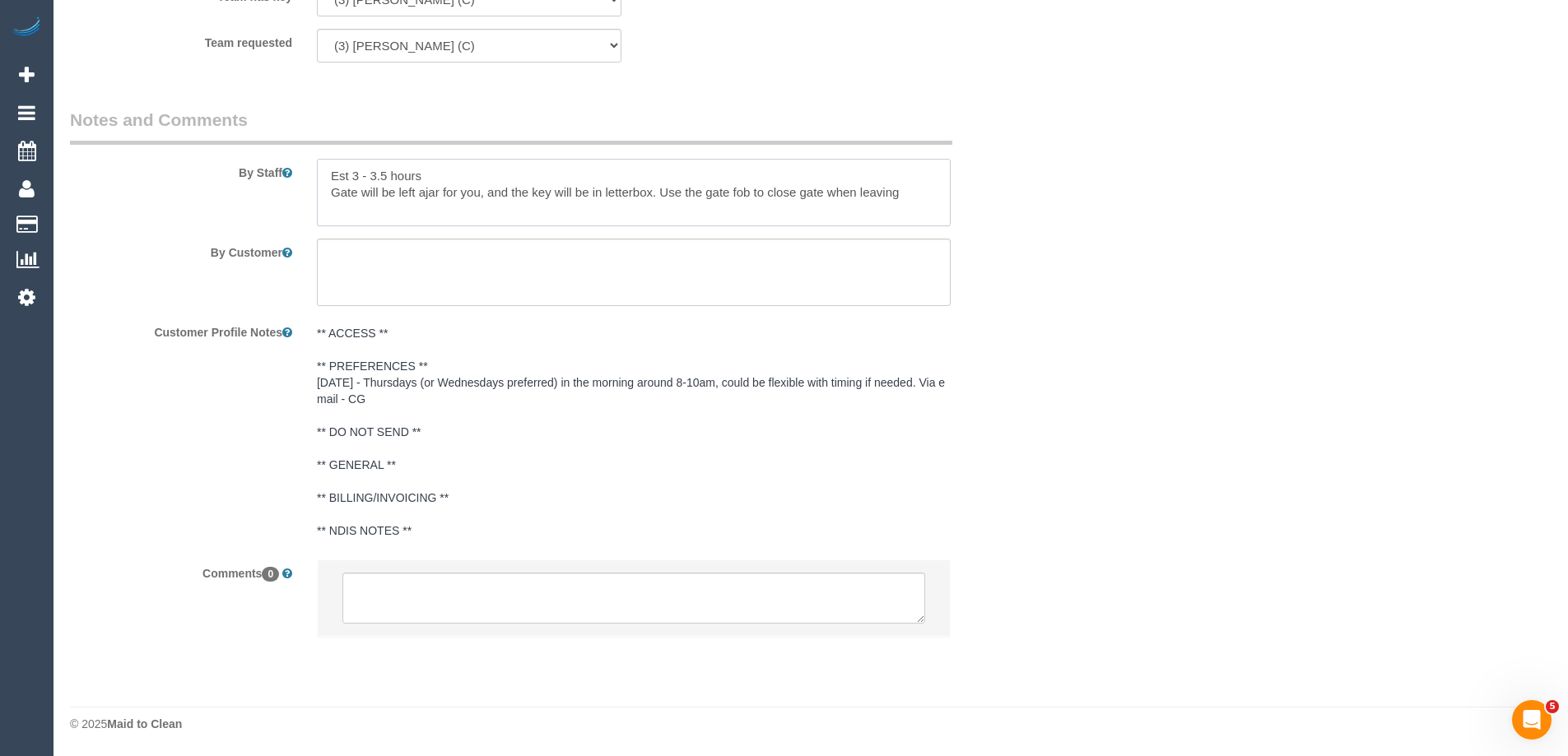
click at [658, 186] on textarea at bounding box center [633, 193] width 634 height 68
click at [470, 206] on textarea at bounding box center [633, 193] width 634 height 68
click at [586, 210] on textarea at bounding box center [633, 193] width 634 height 68
click at [636, 202] on textarea at bounding box center [633, 193] width 634 height 68
click at [331, 192] on textarea at bounding box center [633, 193] width 634 height 68
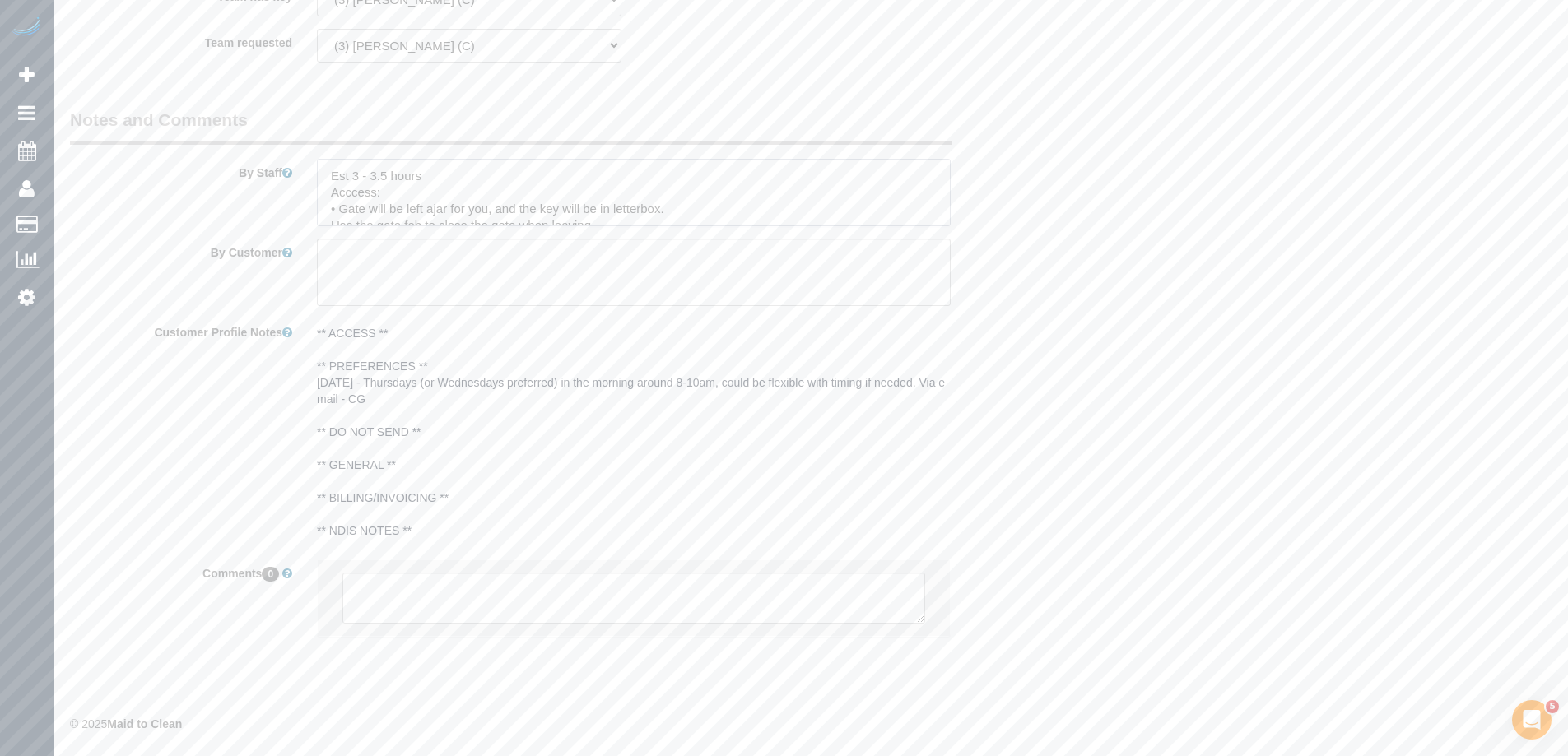
scroll to position [8, 0]
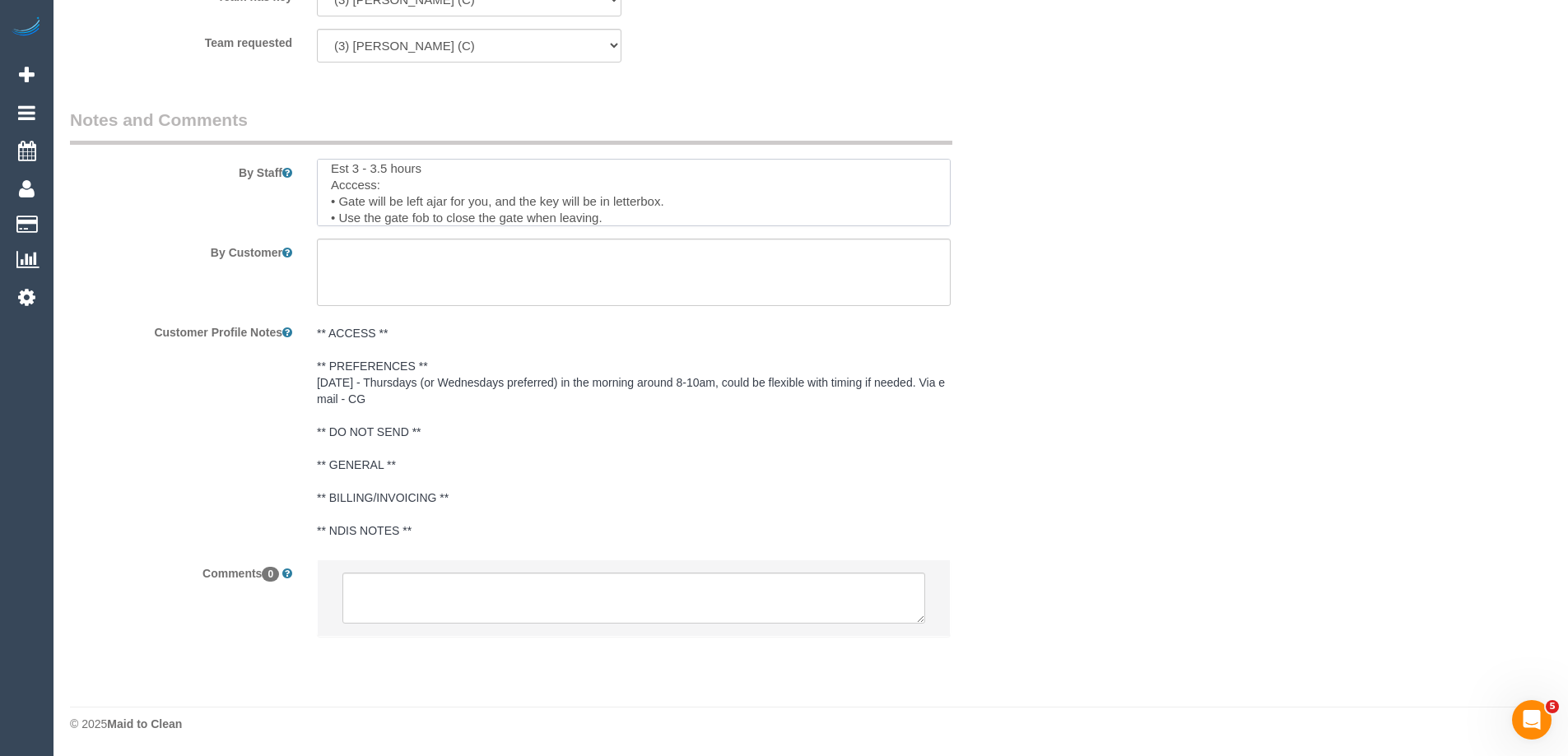
click at [355, 185] on textarea at bounding box center [633, 193] width 634 height 68
click at [452, 167] on textarea at bounding box center [633, 193] width 634 height 68
click at [445, 205] on textarea at bounding box center [633, 193] width 634 height 68
click at [669, 216] on textarea at bounding box center [633, 193] width 634 height 68
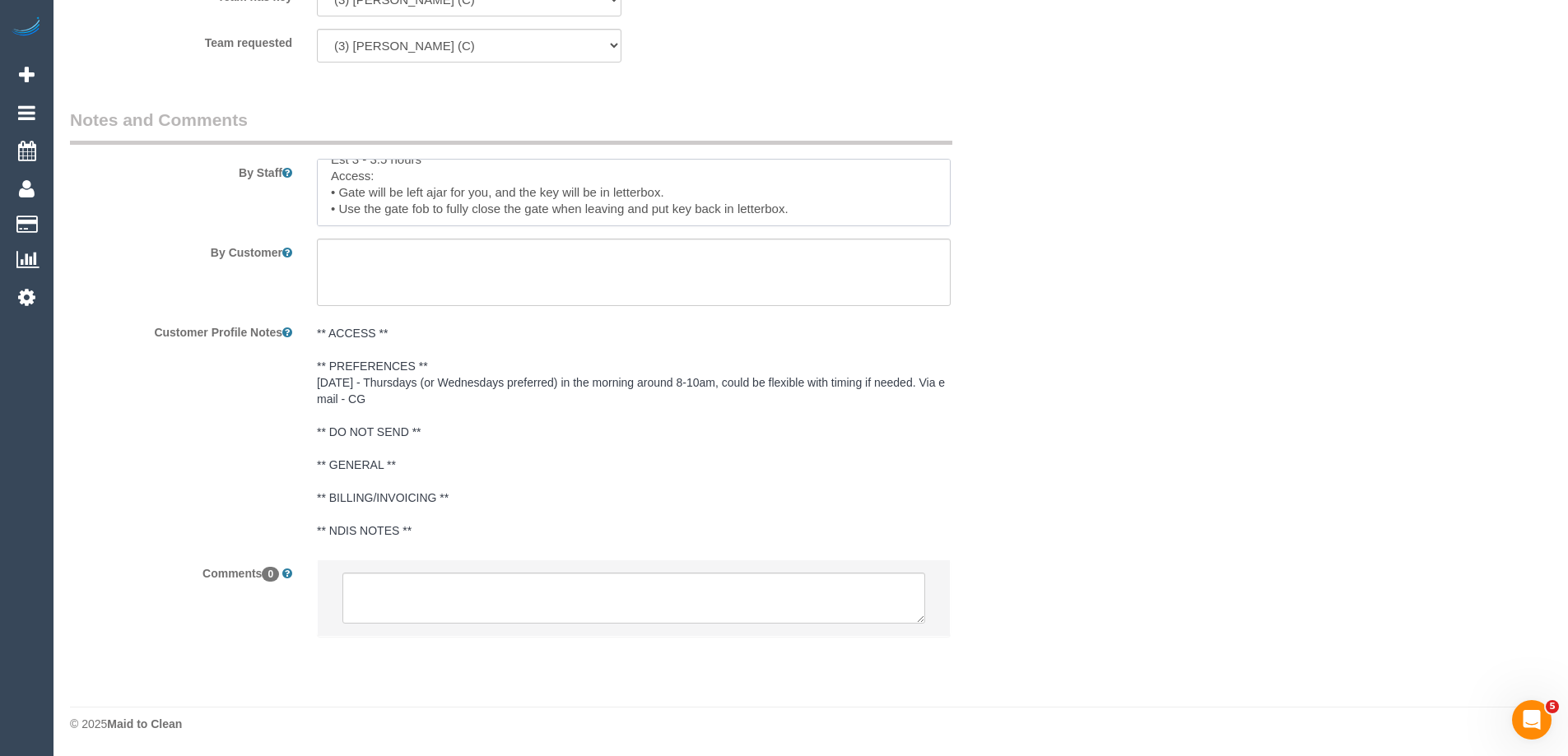
click at [624, 209] on textarea at bounding box center [633, 193] width 634 height 68
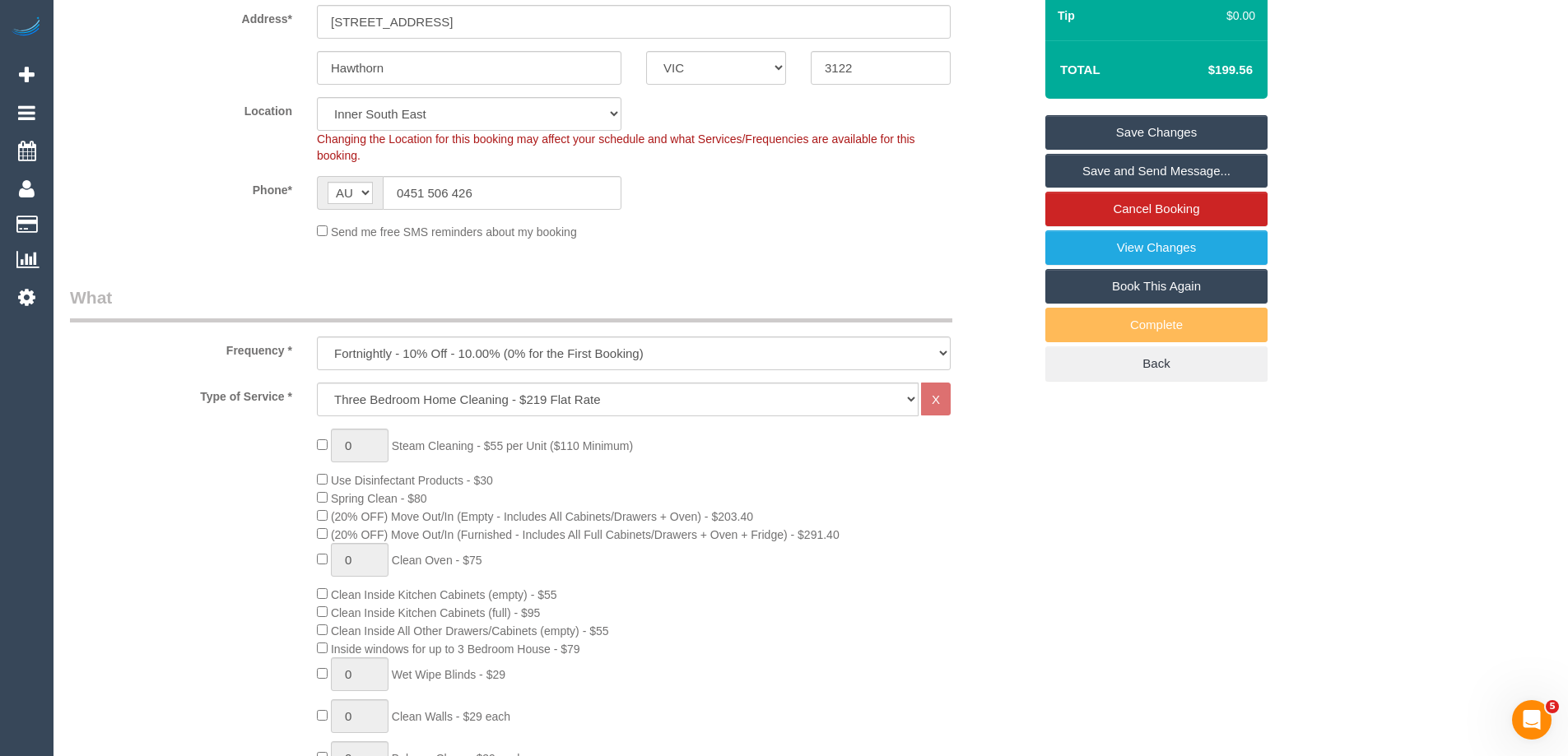
scroll to position [0, 0]
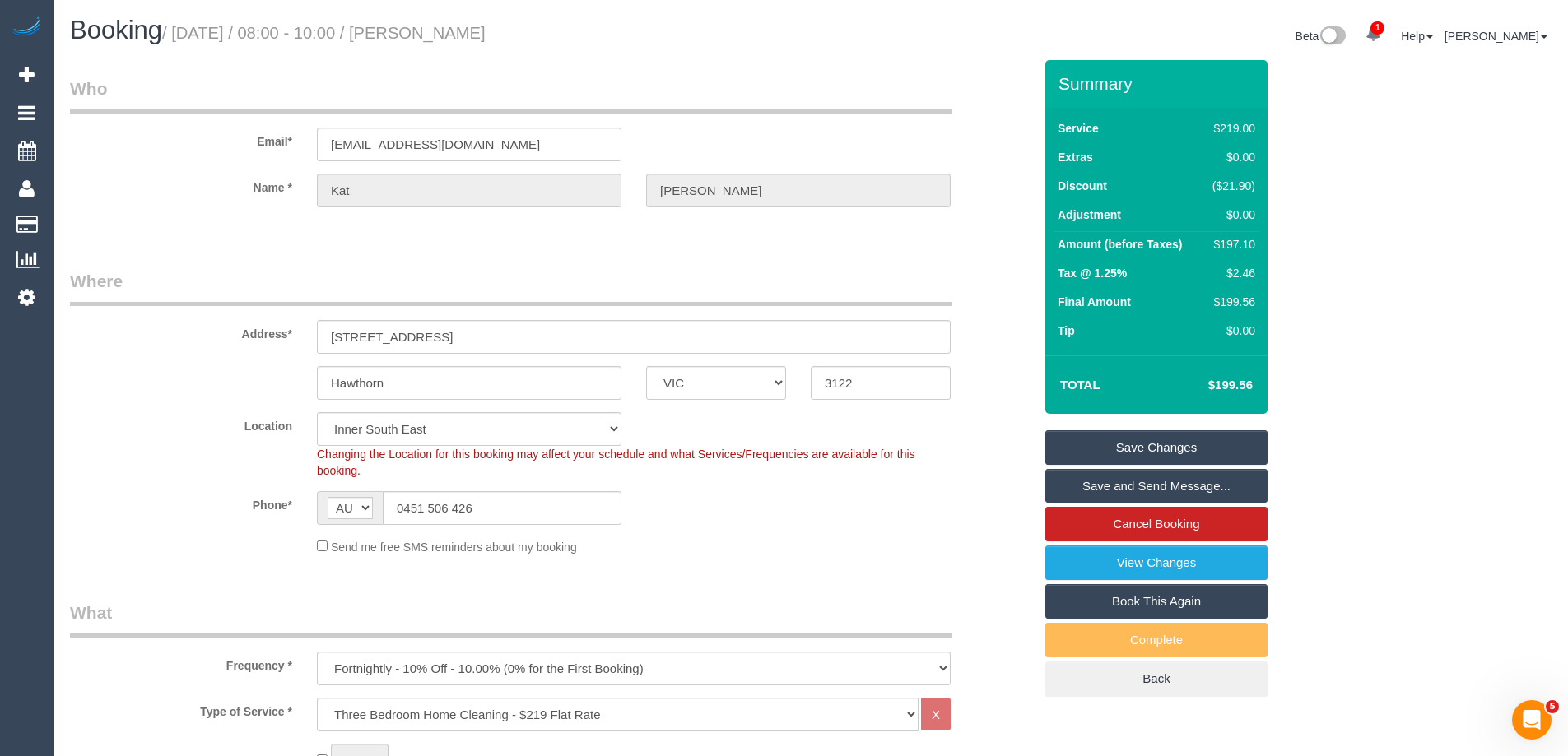
type textarea "Est 3 - 3.5 hours Access: • Gate will be left ajar for you, and the key will be…"
click at [1151, 439] on link "Save Changes" at bounding box center [1156, 447] width 222 height 35
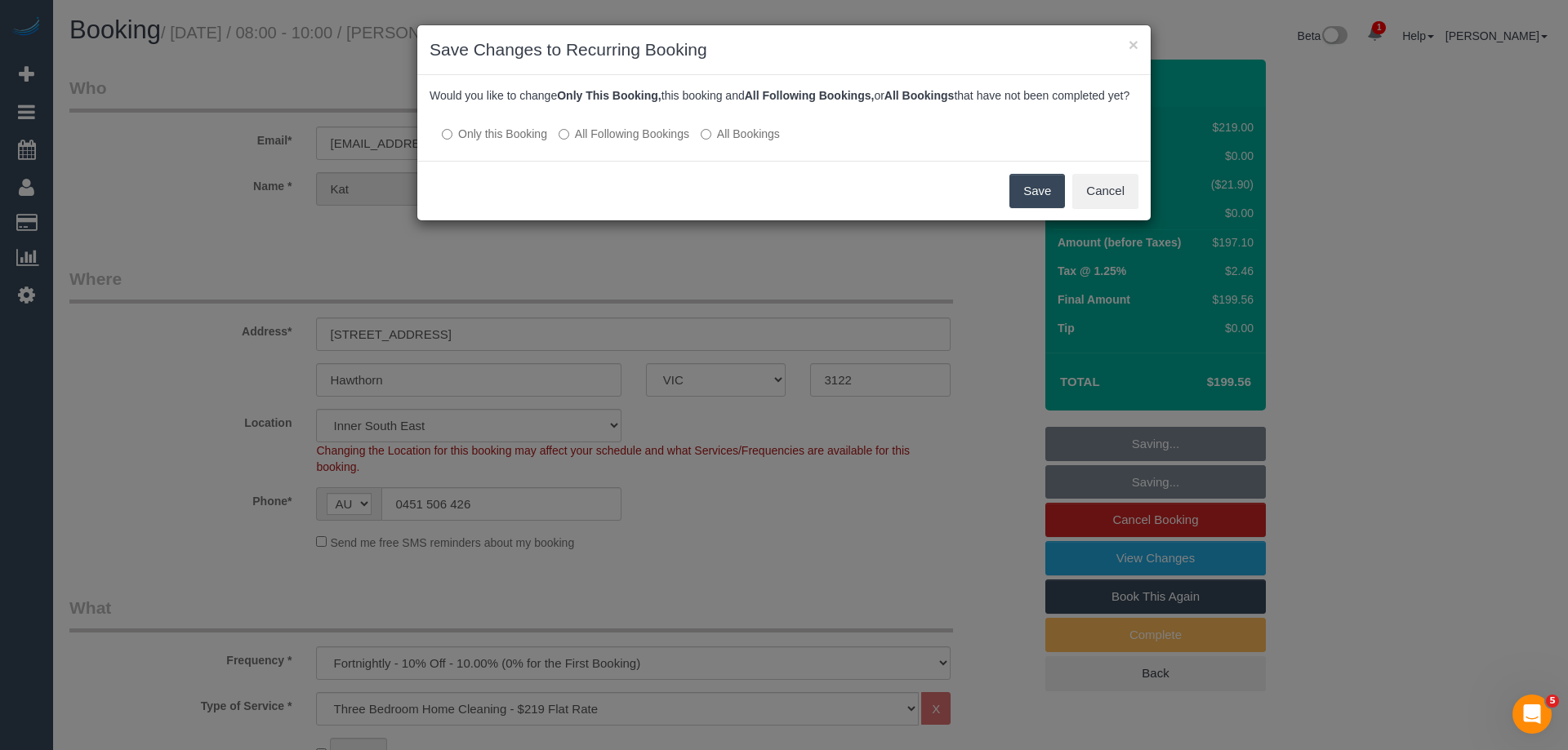
click at [640, 142] on label "All Following Bookings" at bounding box center [624, 134] width 131 height 16
click at [1019, 199] on button "Save" at bounding box center [1036, 191] width 55 height 35
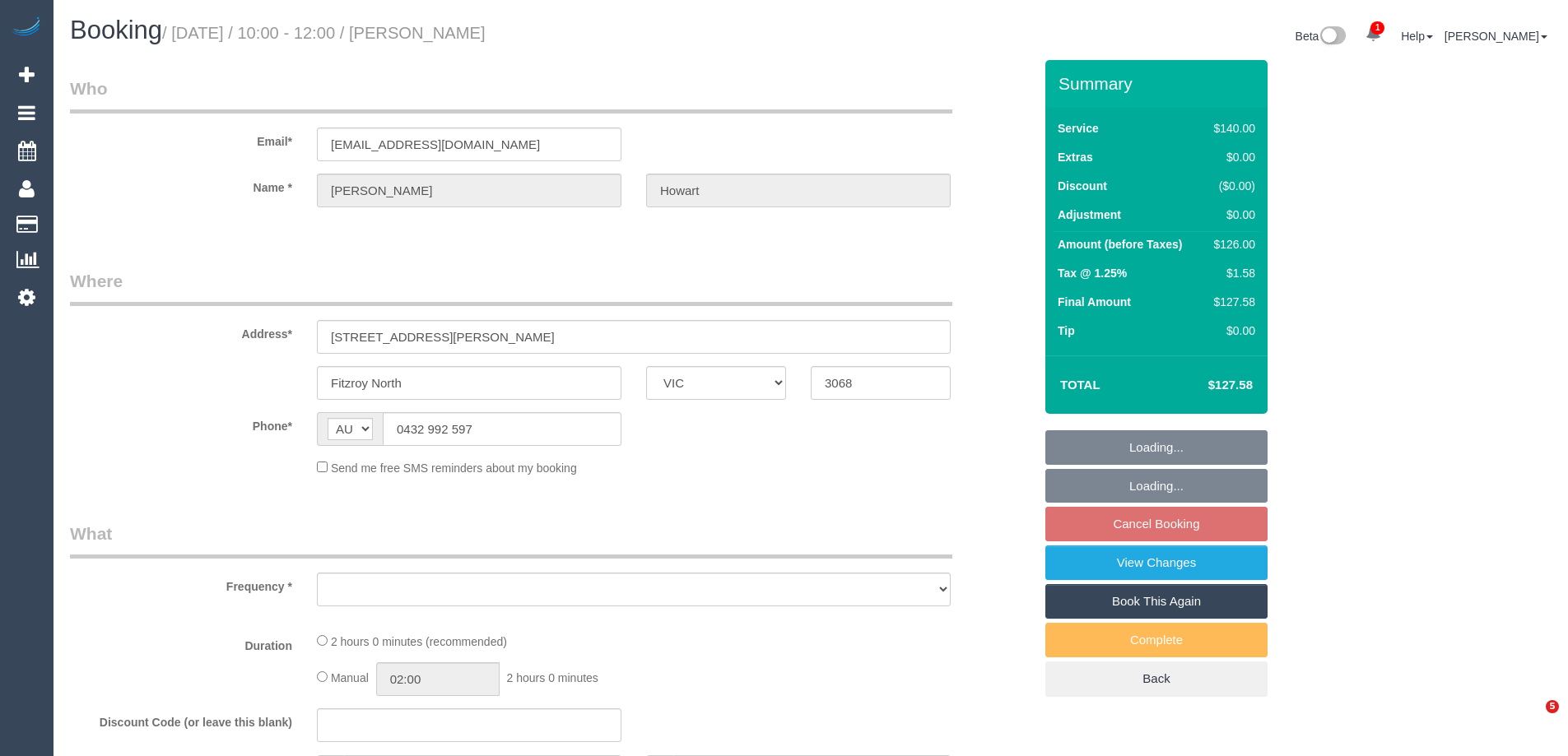
select select "VIC"
select select "object:849"
select select "string:stripe-pm_1Rm50d2GScqysDRVHnpUaGSj"
select select "number:28"
select select "number:14"
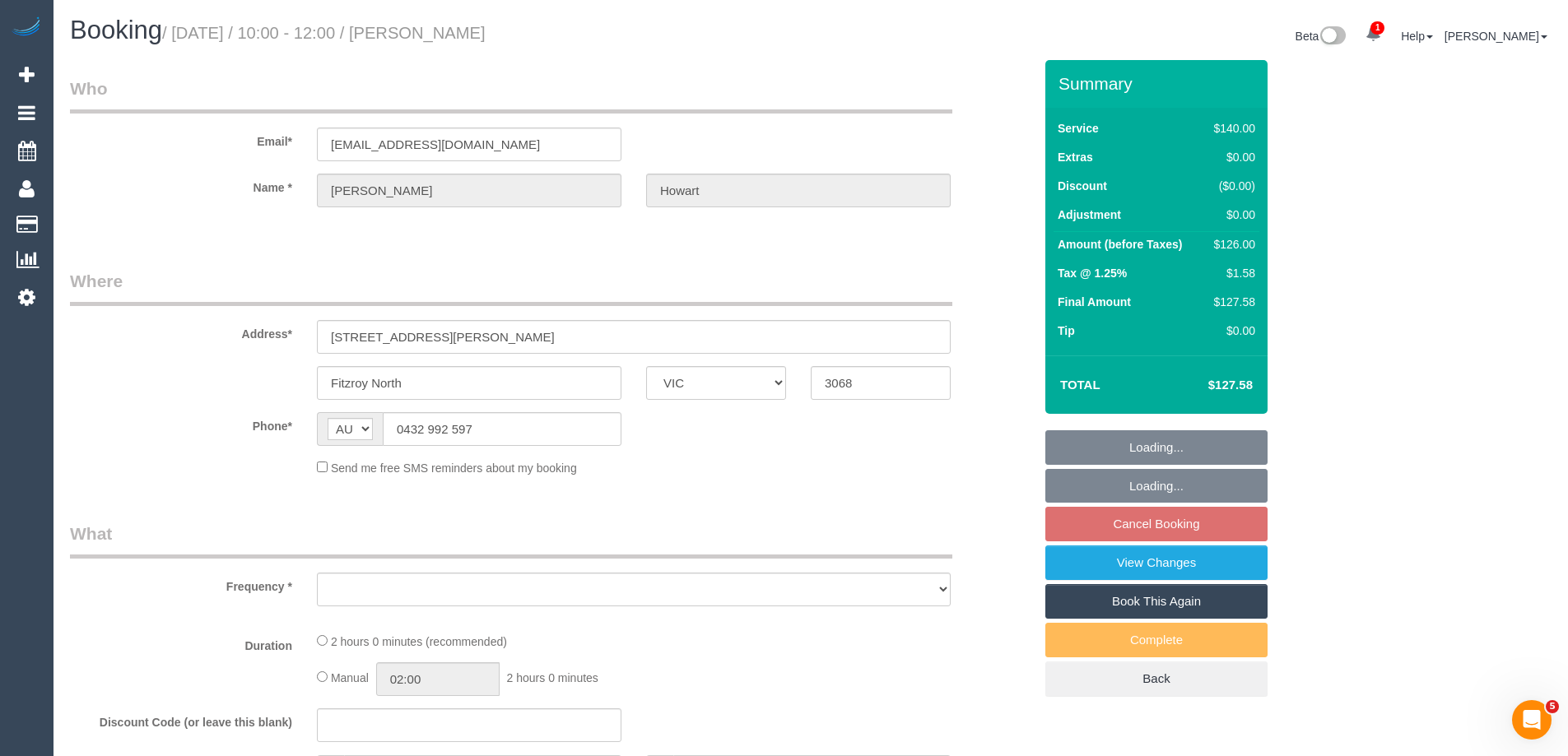
select select "number:19"
select select "number:25"
select select "number:33"
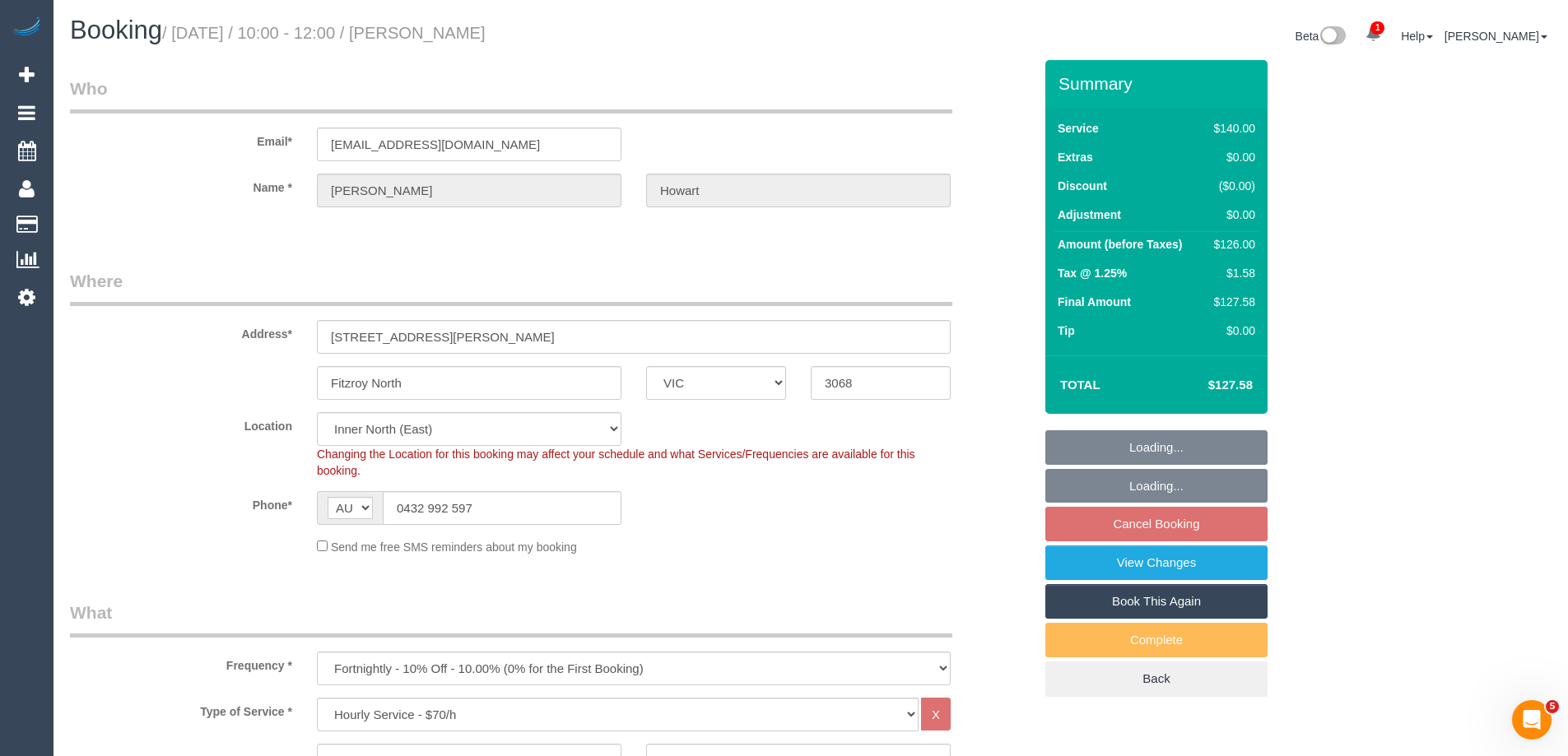
select select "object:854"
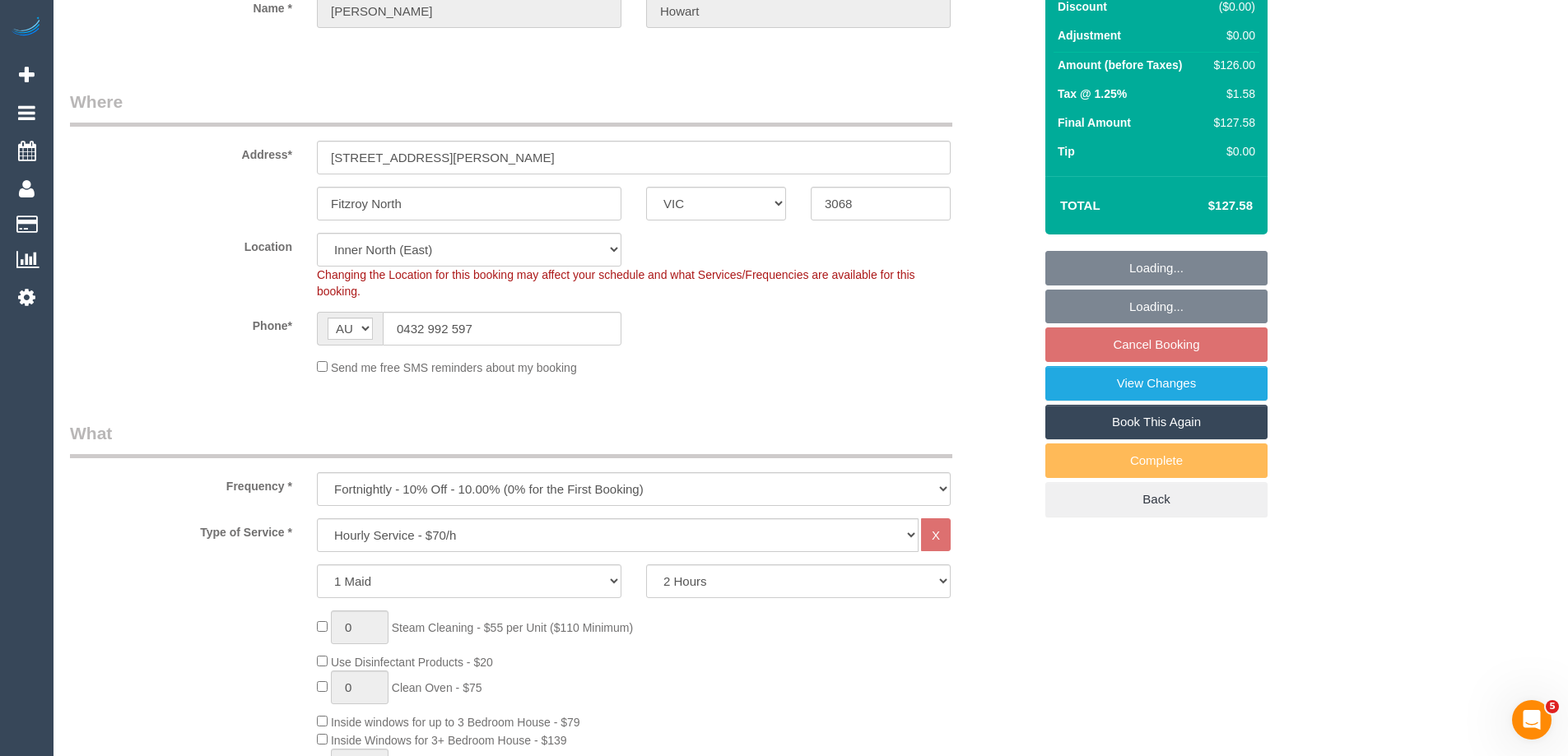
scroll to position [247, 0]
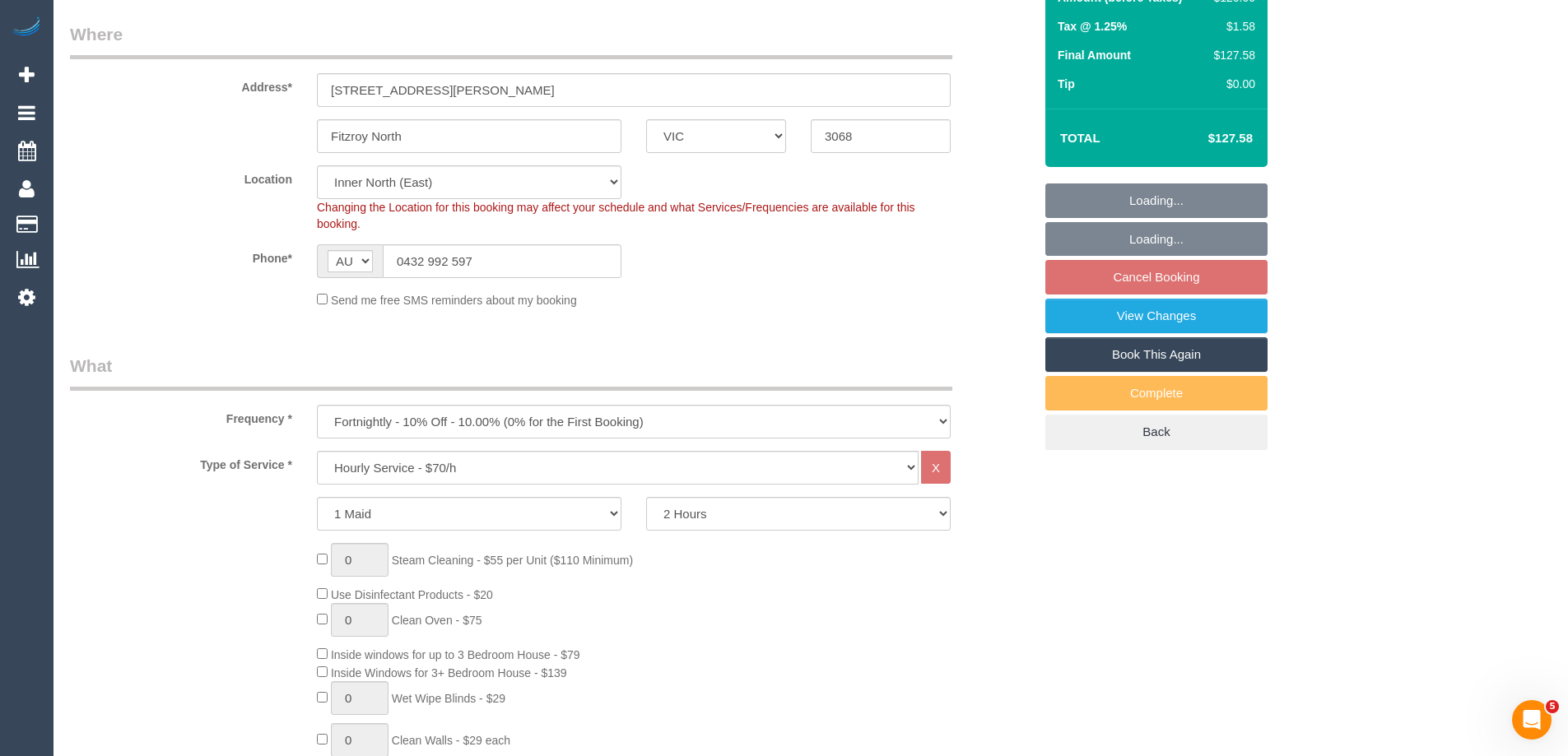
select select "spot3"
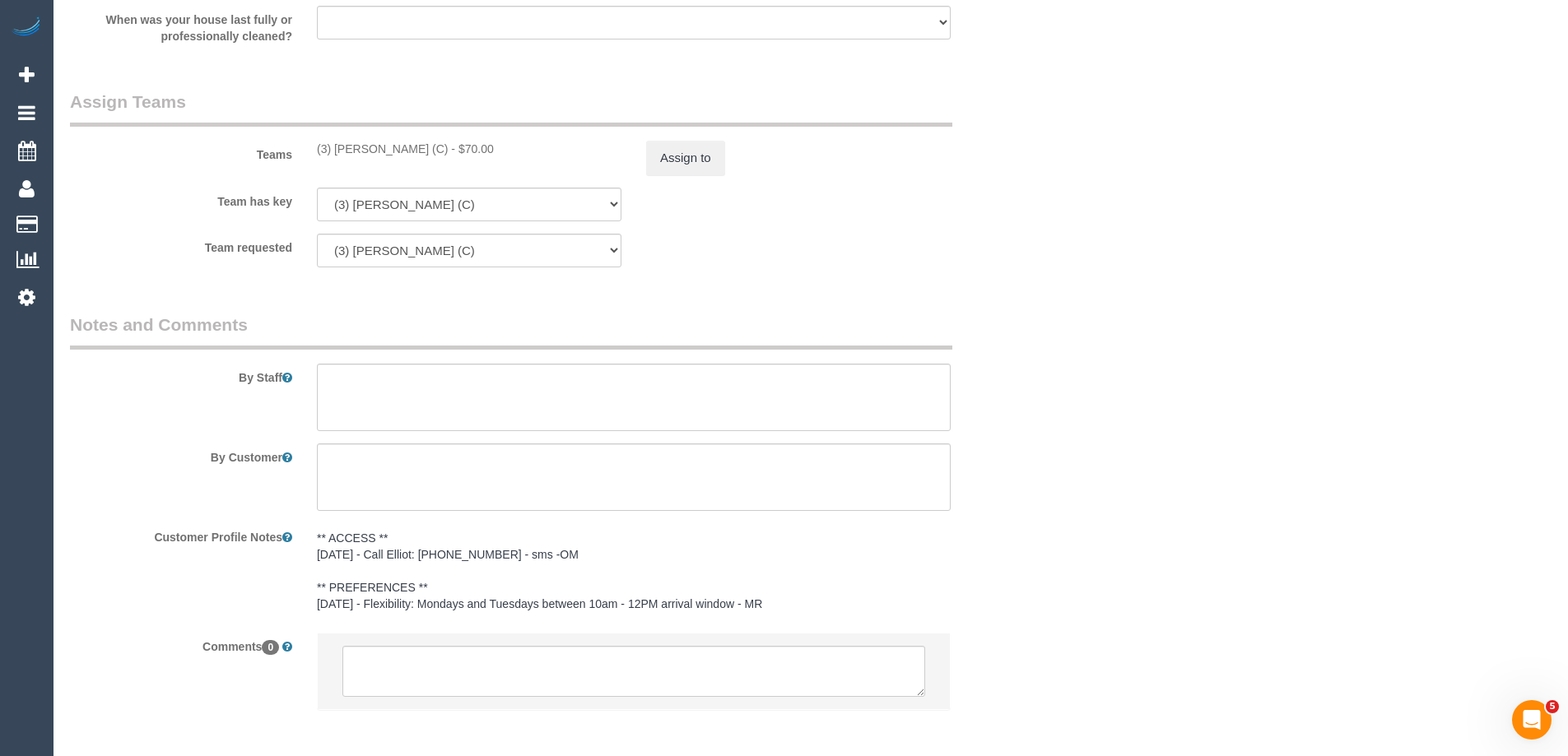
scroll to position [2434, 0]
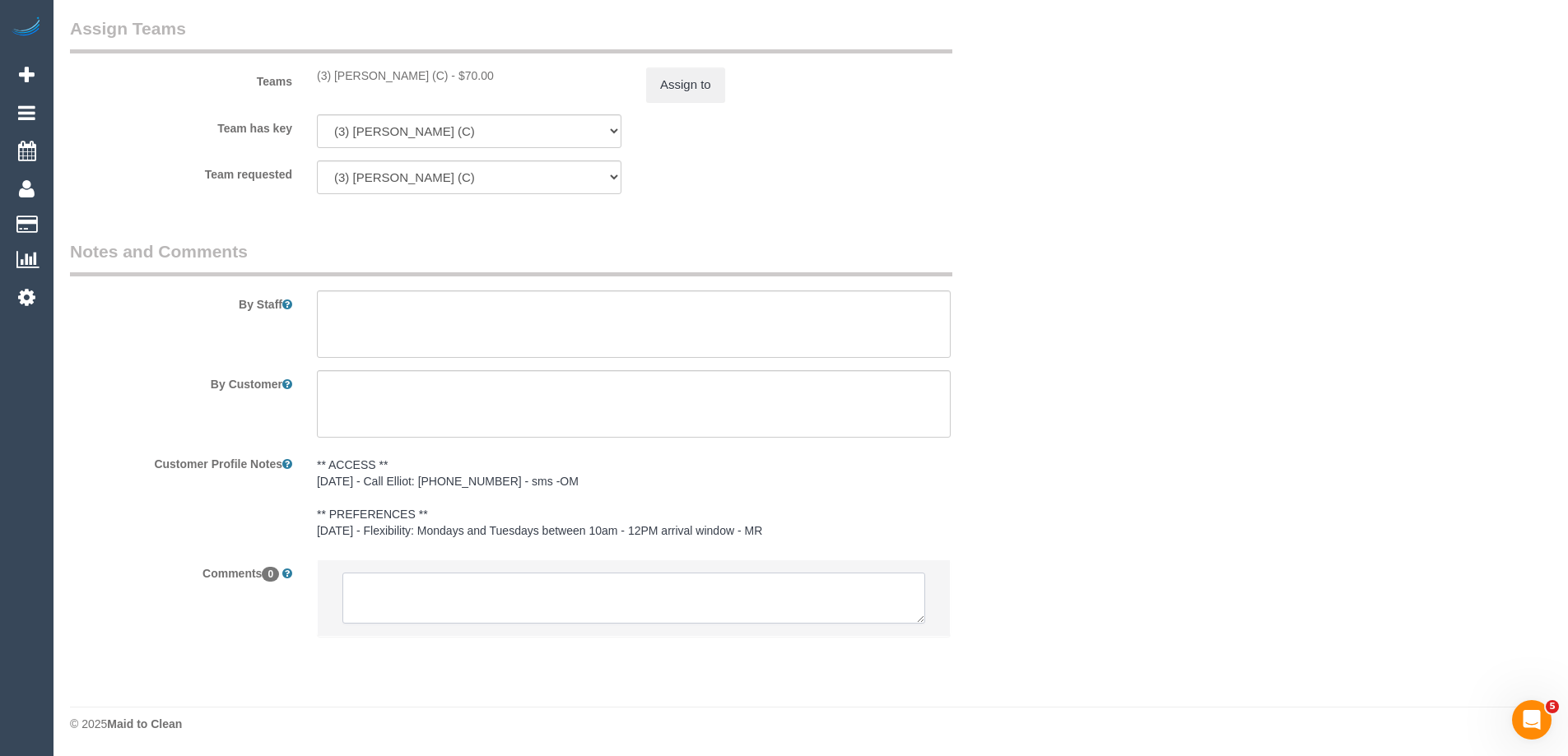
click at [543, 593] on textarea at bounding box center [634, 598] width 583 height 51
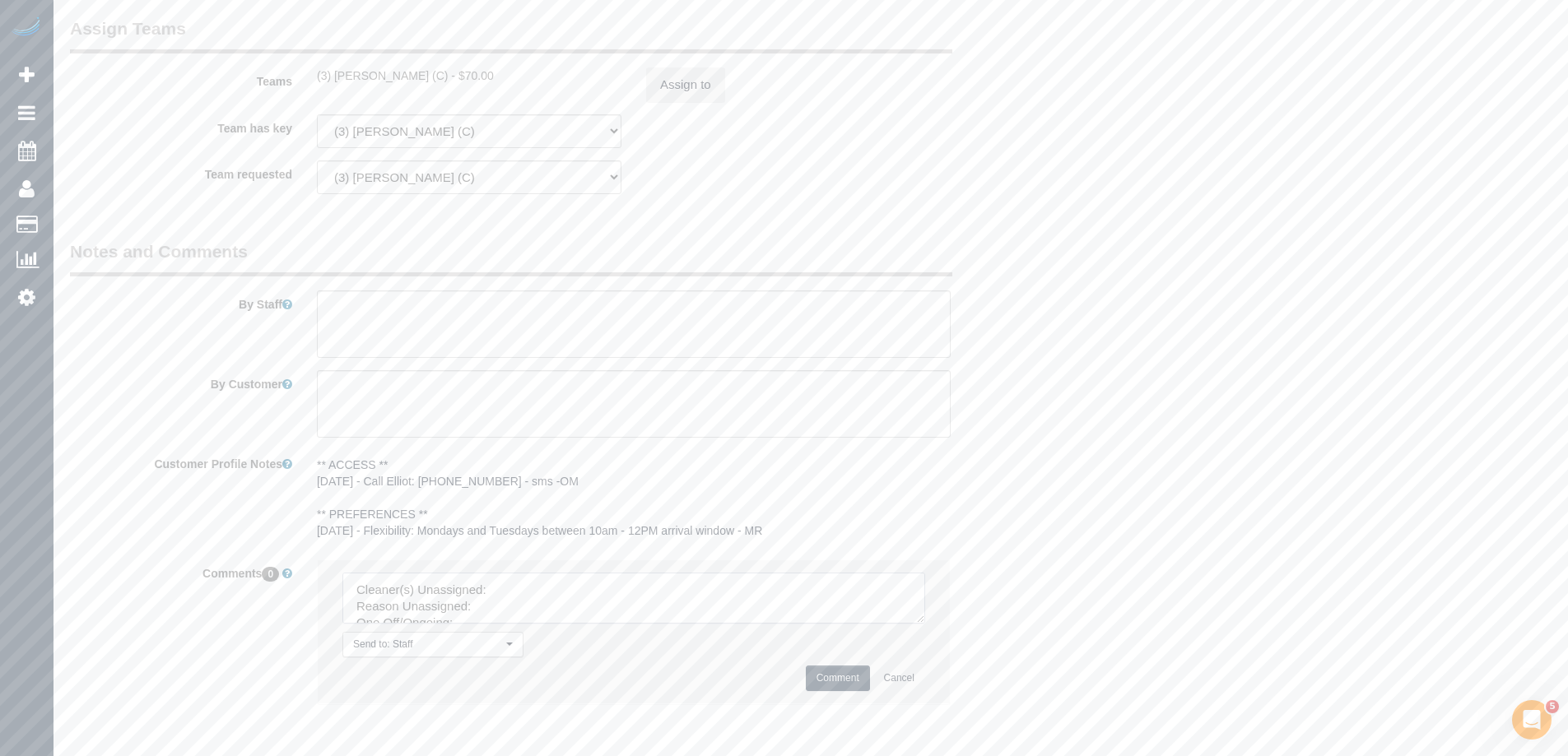
scroll to position [2351, 0]
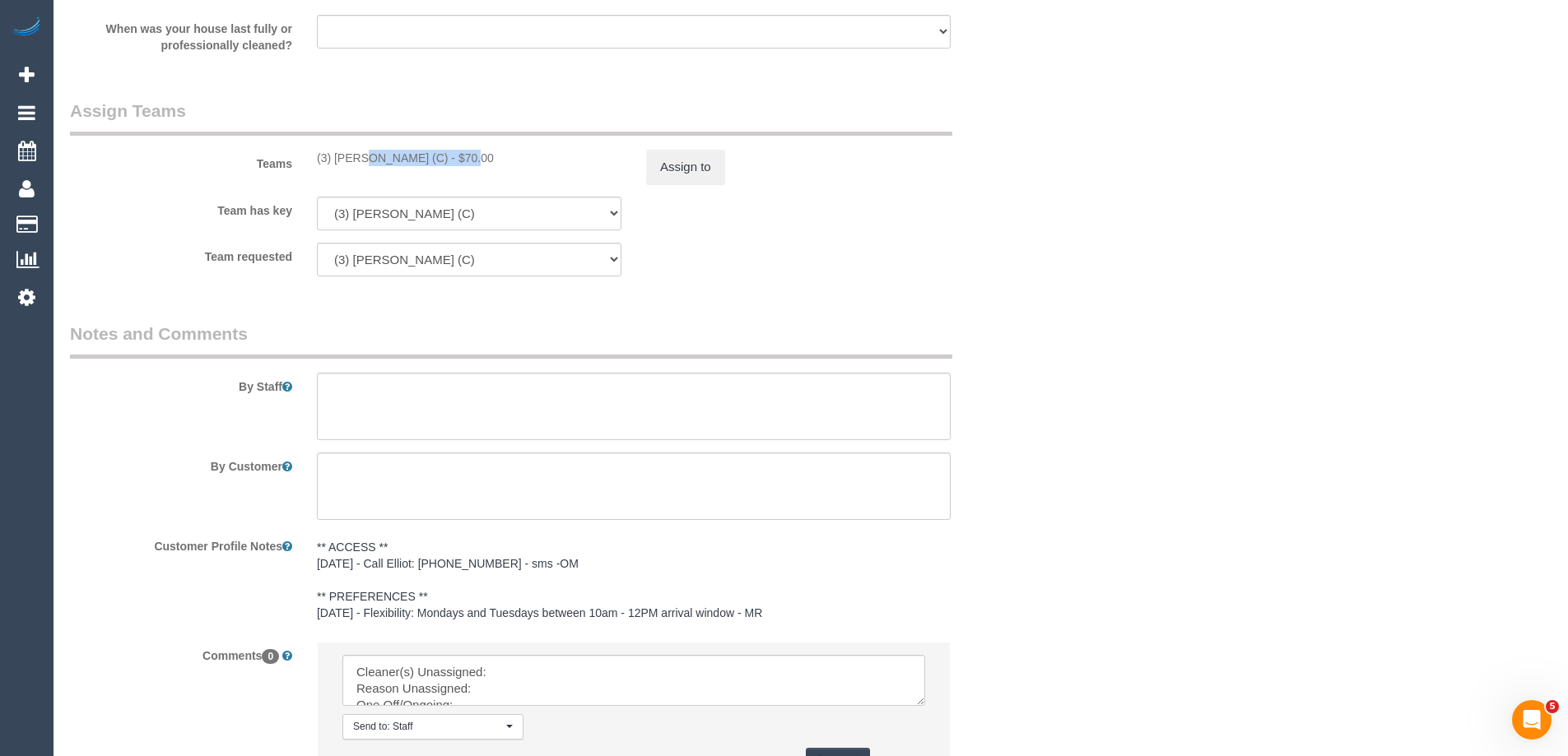
copy div "(3) [PERSON_NAME] (C)"
drag, startPoint x: 316, startPoint y: 159, endPoint x: 421, endPoint y: 167, distance: 105.3
click at [421, 167] on div "(3) Juan Manuel (C) - $70.00" at bounding box center [468, 157] width 304 height 16
click at [688, 160] on button "Assign to" at bounding box center [686, 167] width 79 height 35
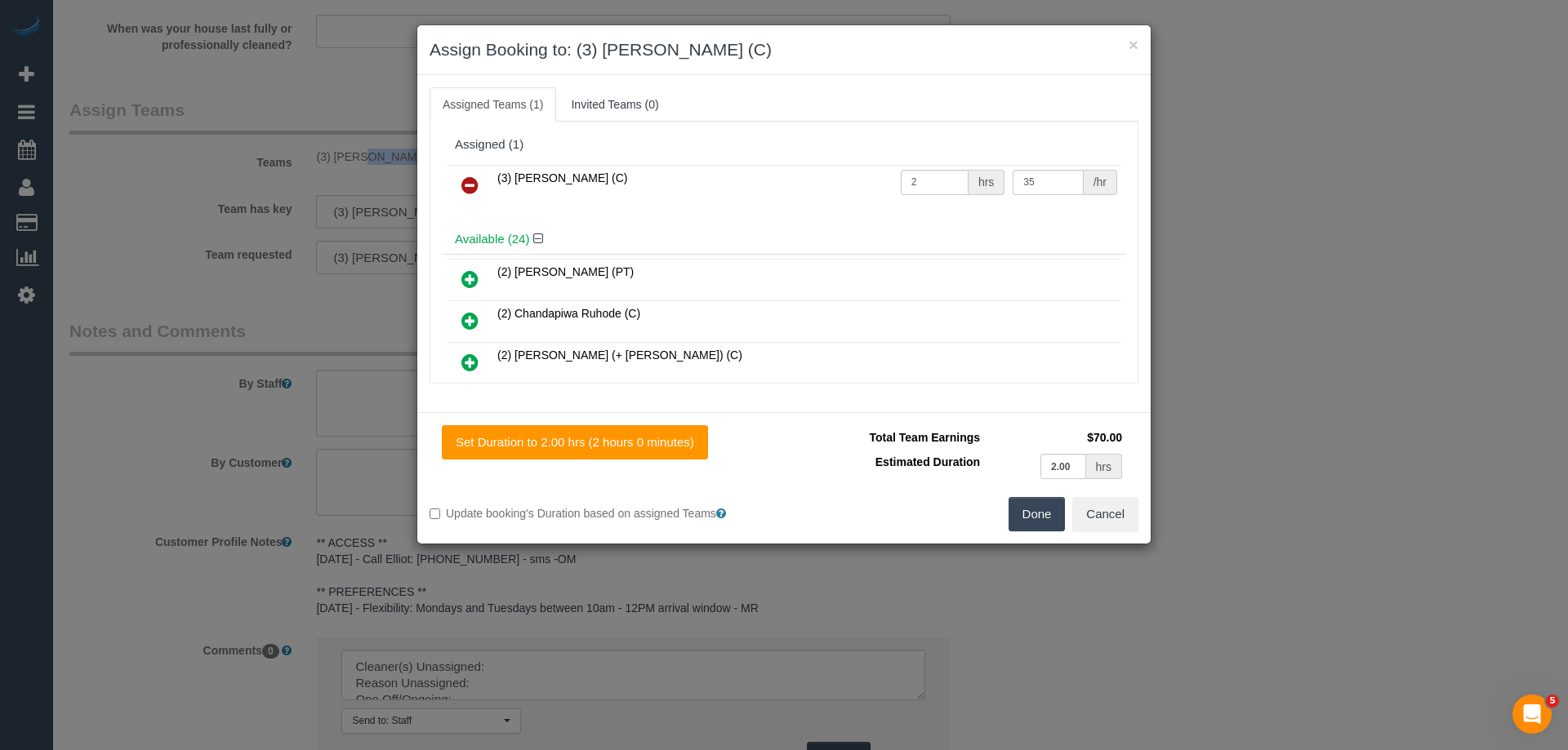
click at [469, 184] on icon at bounding box center [470, 185] width 17 height 20
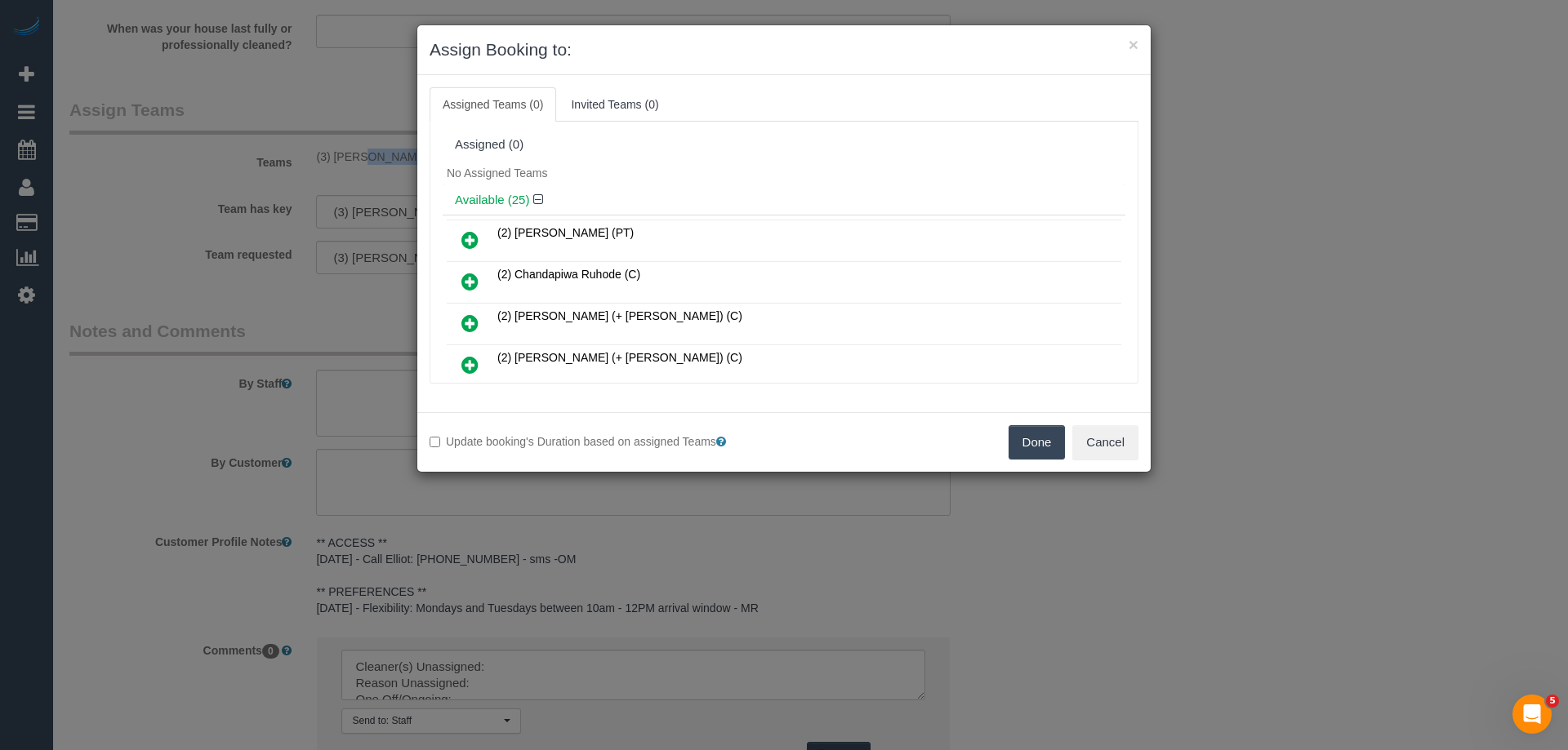
click at [1019, 445] on button "Done" at bounding box center [1036, 442] width 57 height 35
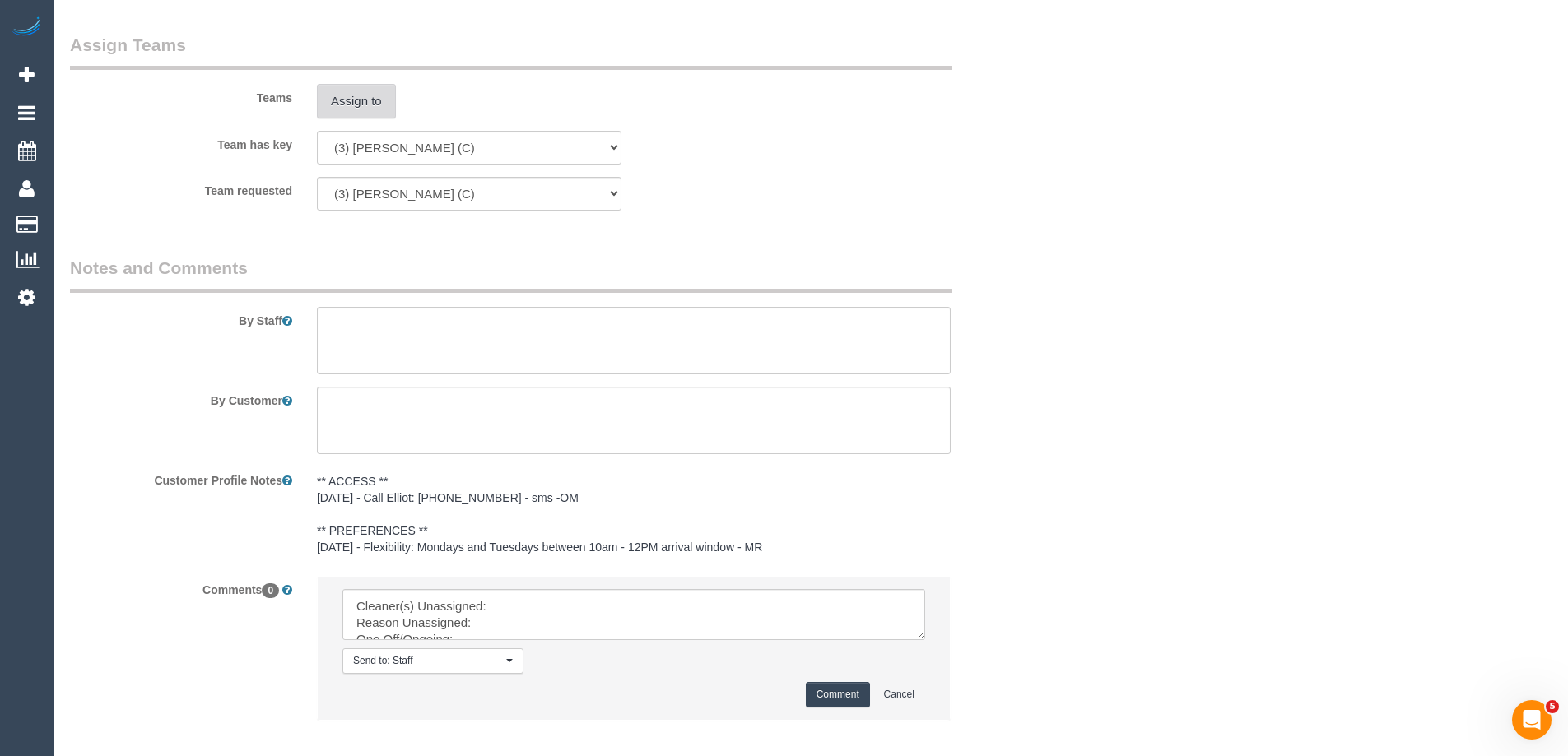
scroll to position [2501, 0]
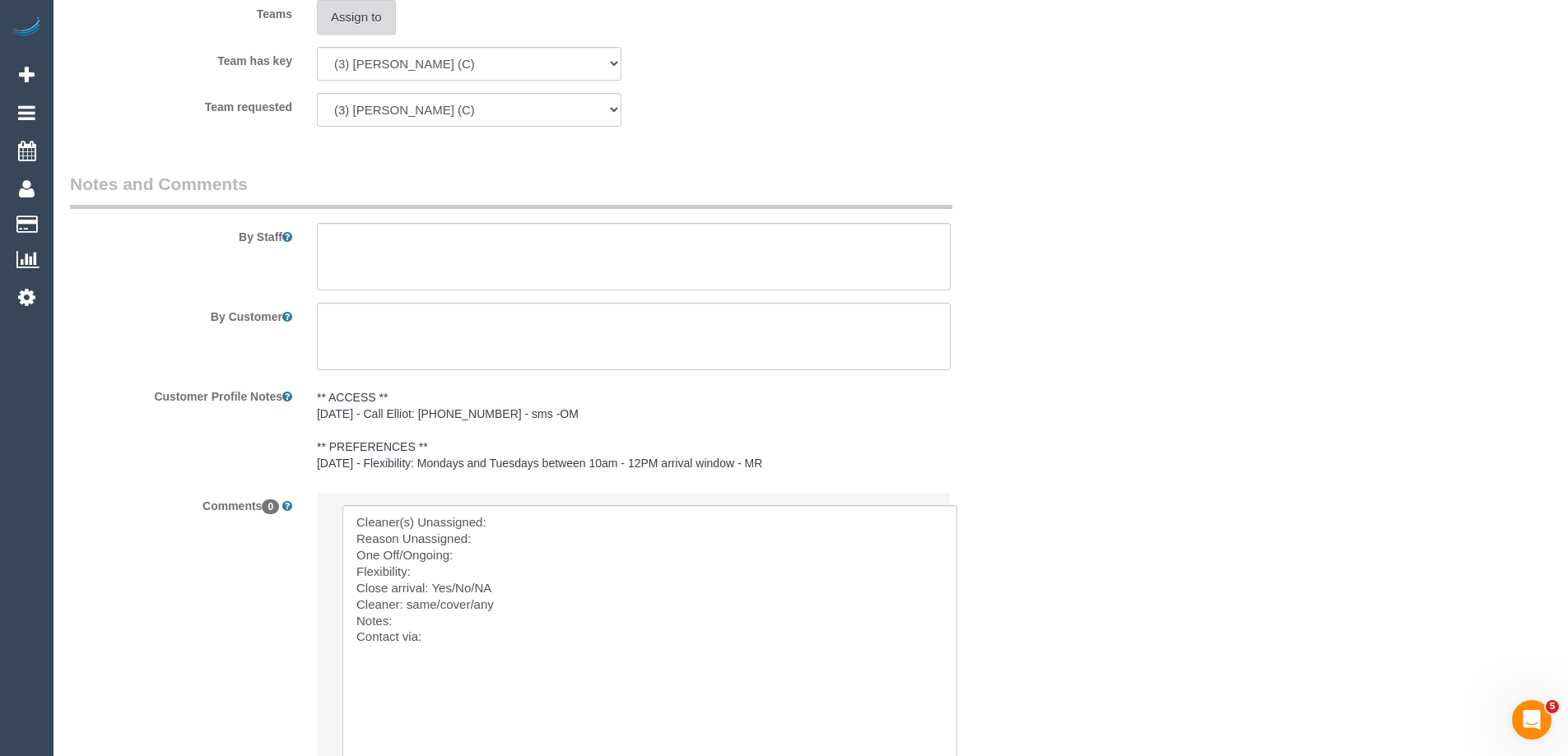
drag, startPoint x: 918, startPoint y: 553, endPoint x: 667, endPoint y: 613, distance: 258.1
click at [560, 516] on textarea at bounding box center [649, 648] width 613 height 284
paste textarea "(3) Juan Manuel (C)"
click at [515, 542] on textarea at bounding box center [649, 648] width 613 height 284
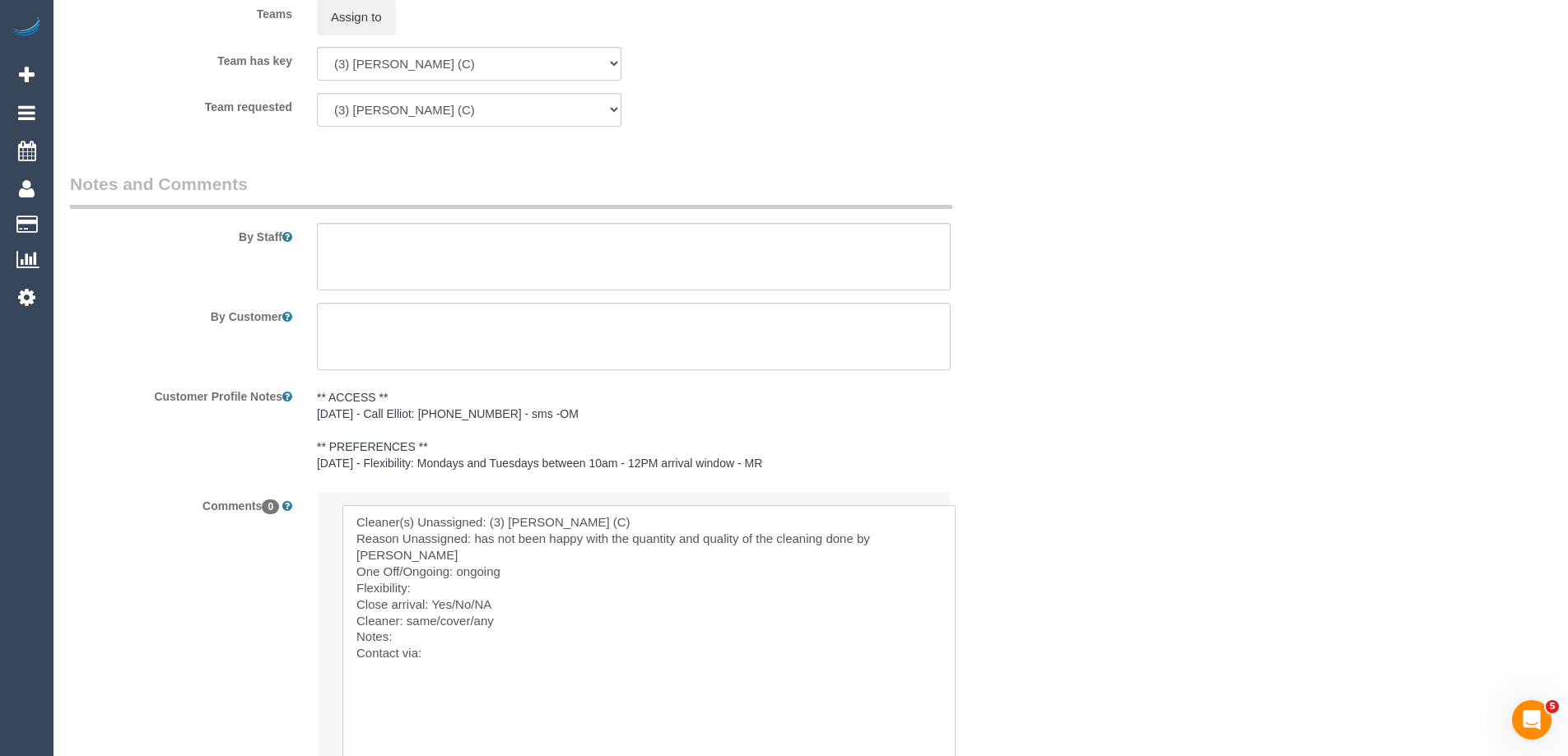
click at [471, 576] on textarea at bounding box center [649, 648] width 613 height 284
paste textarea "Mondays and Tuesdays with an arrival between 10am to 12pm"
click at [484, 566] on textarea at bounding box center [649, 648] width 613 height 284
drag, startPoint x: 551, startPoint y: 571, endPoint x: 678, endPoint y: 575, distance: 127.1
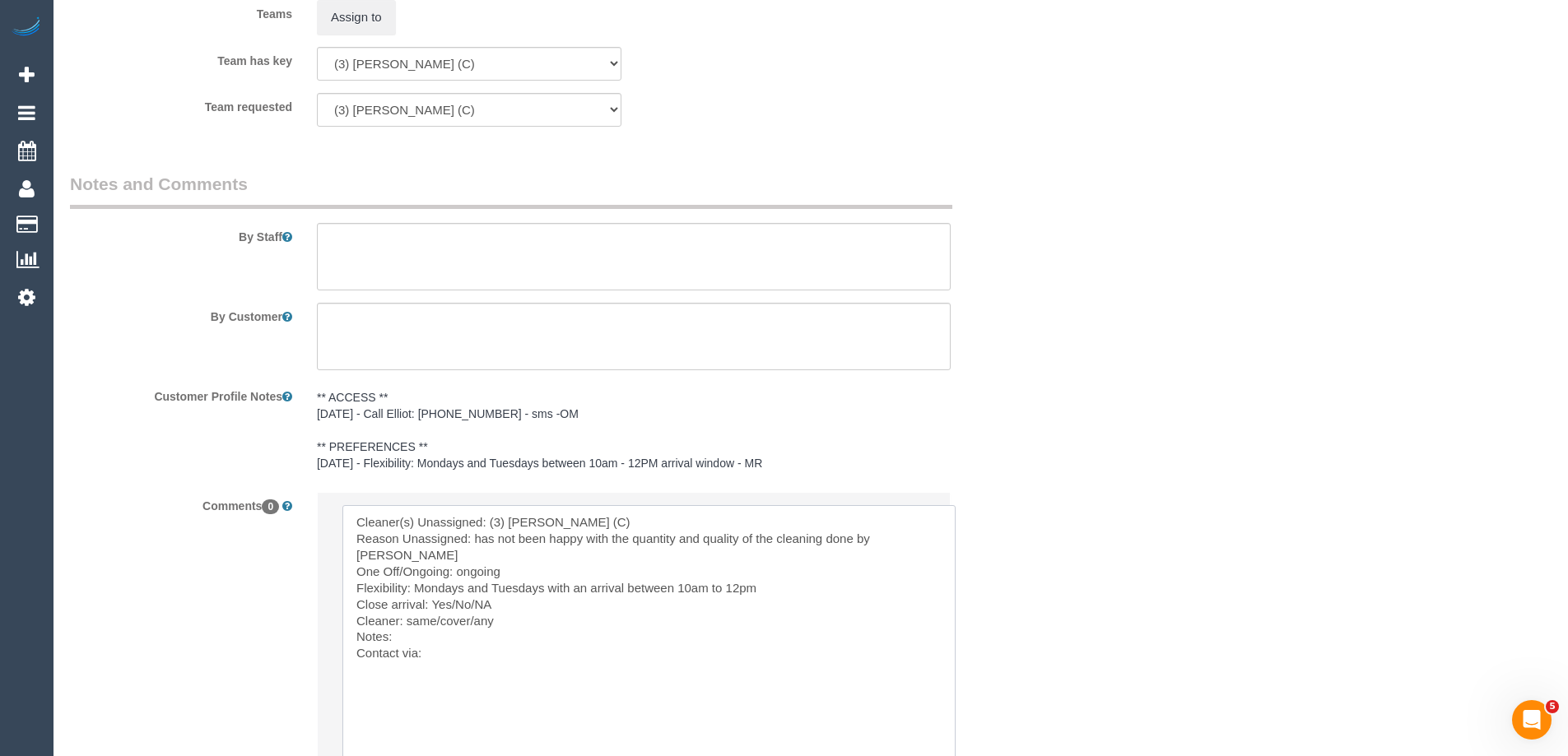
click at [678, 575] on textarea at bounding box center [649, 648] width 613 height 284
click at [680, 572] on textarea at bounding box center [649, 648] width 613 height 284
click at [439, 581] on textarea at bounding box center [649, 648] width 613 height 284
click at [427, 603] on textarea at bounding box center [649, 648] width 613 height 284
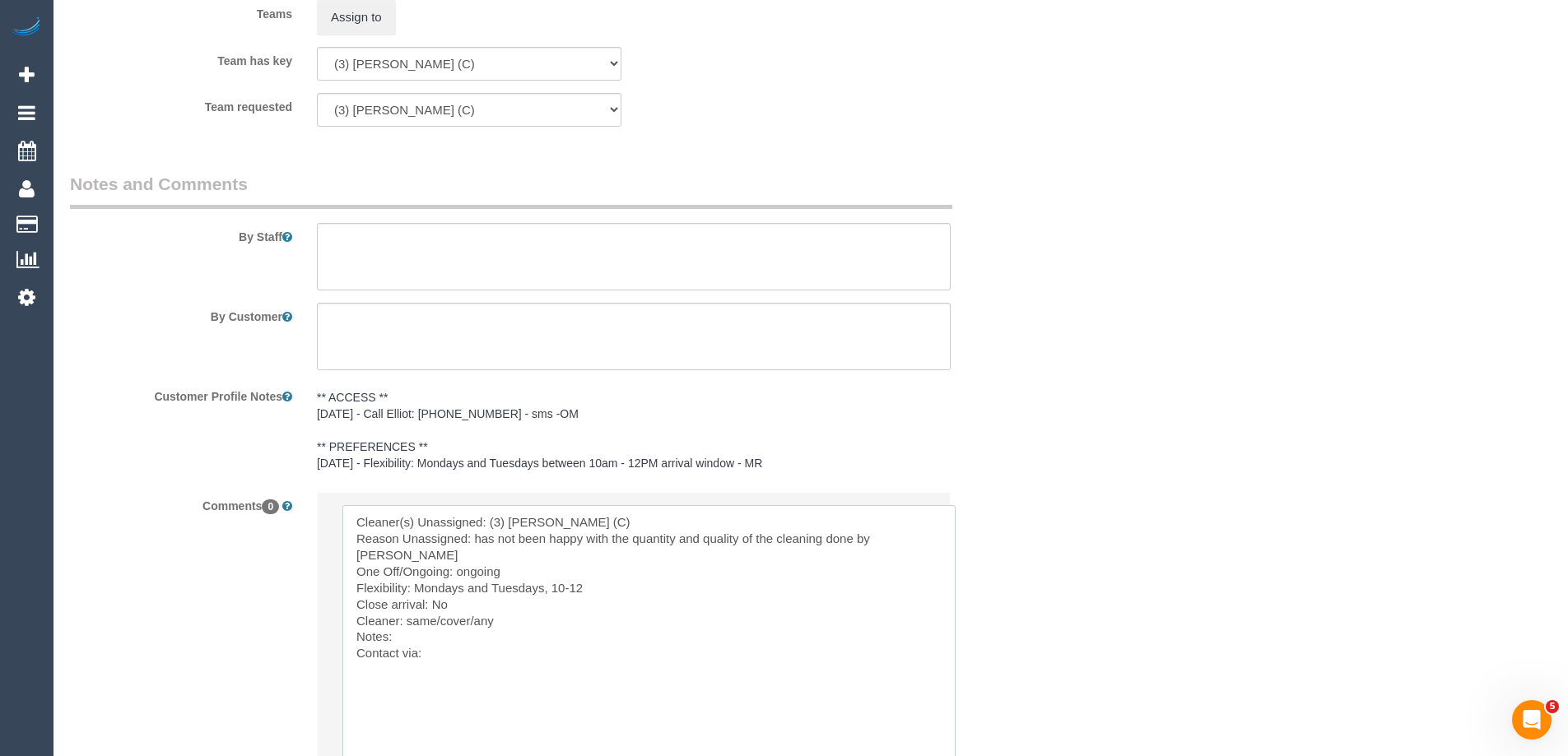
click at [427, 603] on textarea at bounding box center [649, 648] width 613 height 284
click at [505, 633] on textarea at bounding box center [649, 648] width 613 height 284
paste textarea "cnv_1fhbam1k"
click at [712, 633] on textarea at bounding box center [649, 648] width 613 height 284
click at [595, 636] on textarea at bounding box center [649, 648] width 613 height 284
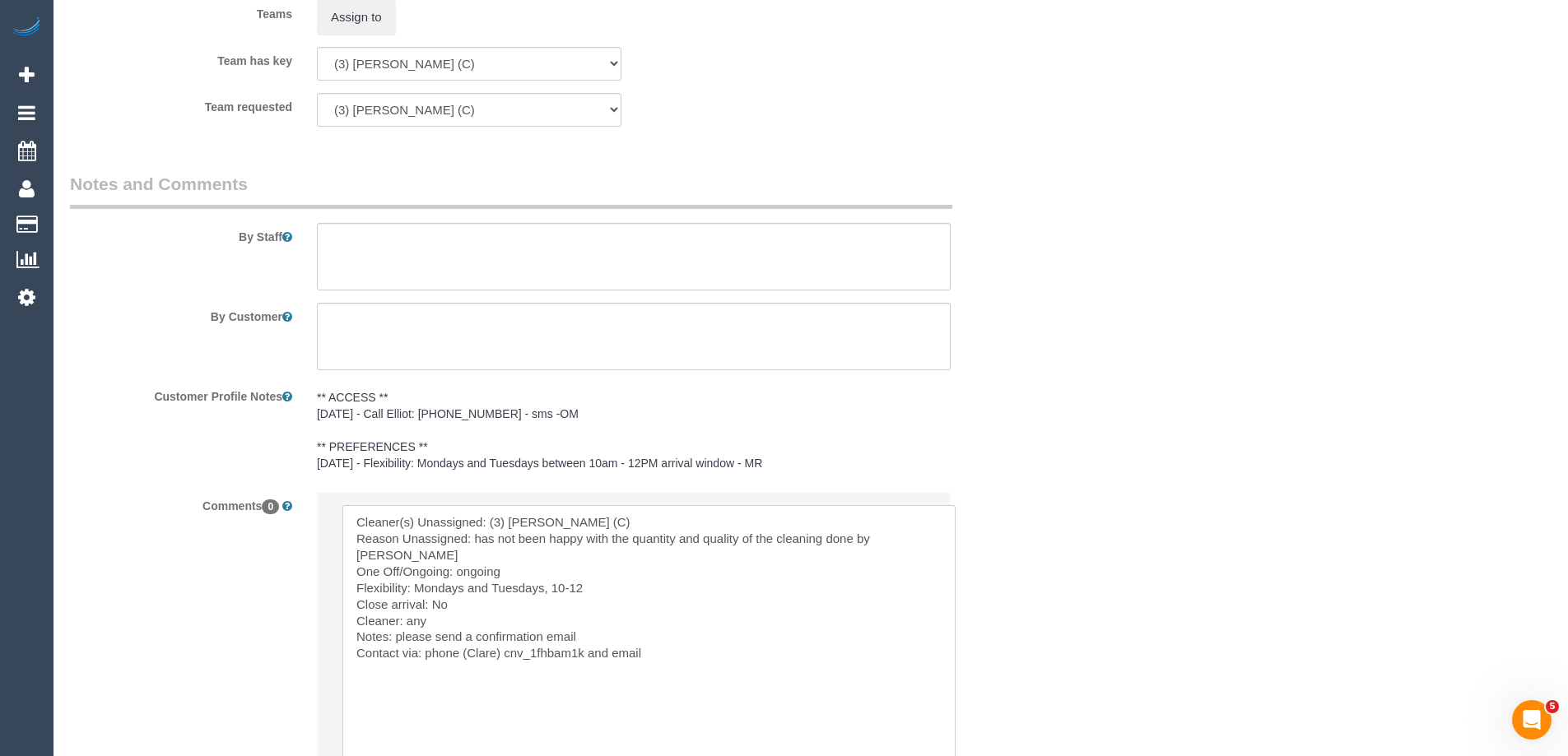
click at [595, 636] on textarea at bounding box center [649, 648] width 613 height 284
click at [683, 646] on textarea at bounding box center [649, 648] width 613 height 284
click at [672, 636] on textarea at bounding box center [649, 648] width 613 height 284
paste textarea "cnv_1fhyyqzc"
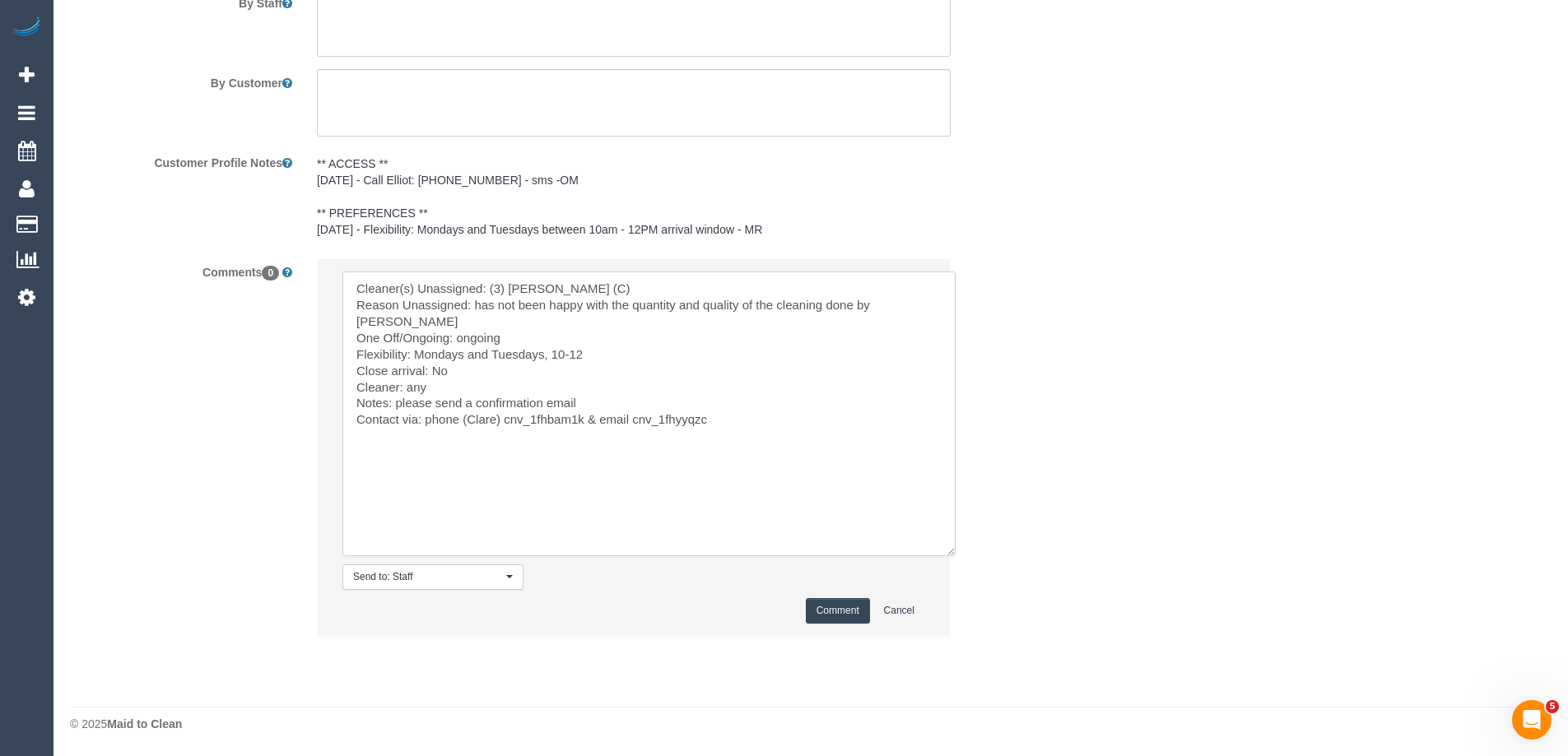
type textarea "Cleaner(s) Unassigned: (3) Juan Manuel (C) Reason Unassigned: has not been happ…"
click at [829, 616] on button "Comment" at bounding box center [837, 610] width 64 height 25
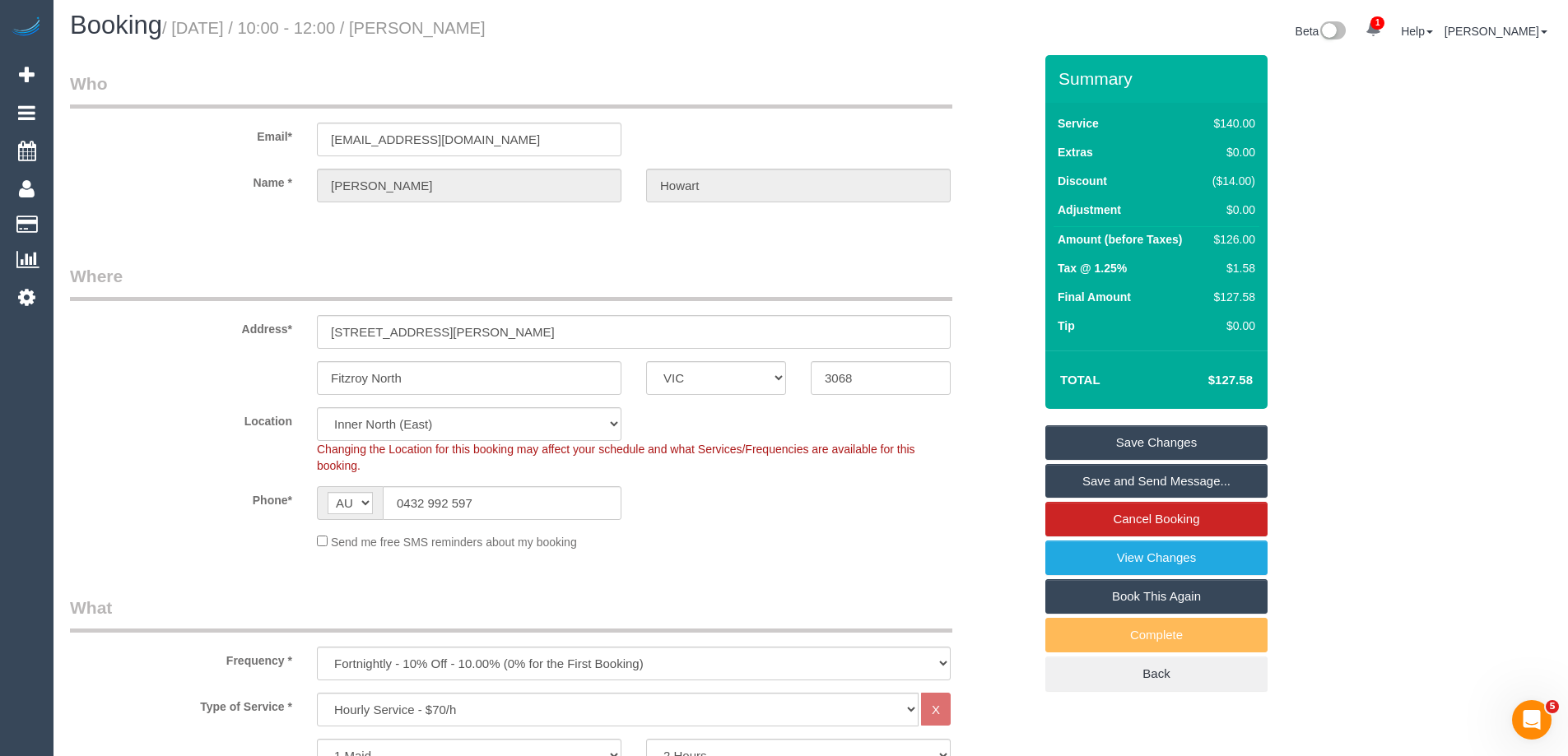
scroll to position [0, 0]
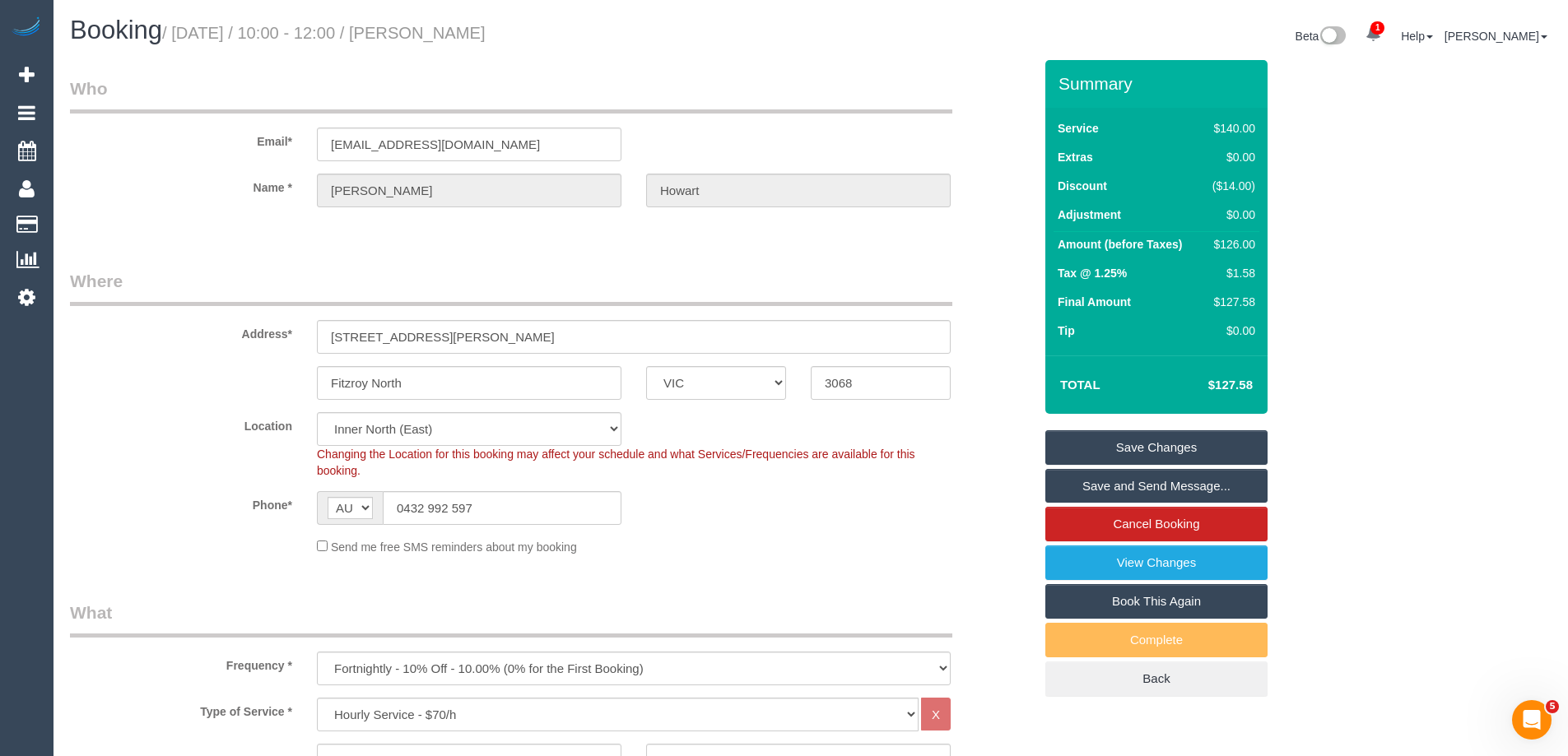
click at [1171, 440] on link "Save Changes" at bounding box center [1156, 447] width 222 height 35
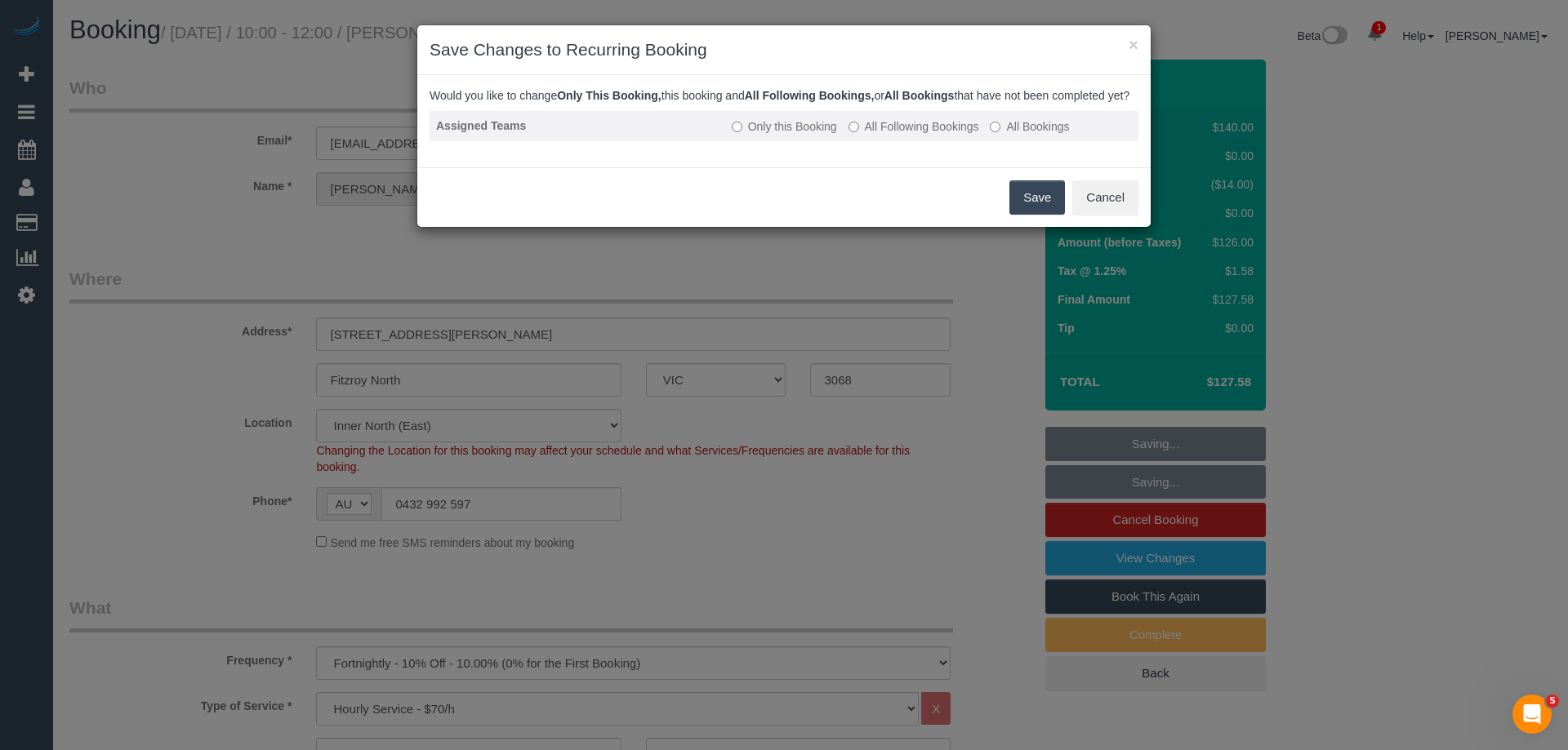
click at [870, 134] on label "All Following Bookings" at bounding box center [914, 126] width 131 height 16
click at [1025, 215] on button "Save" at bounding box center [1036, 197] width 55 height 35
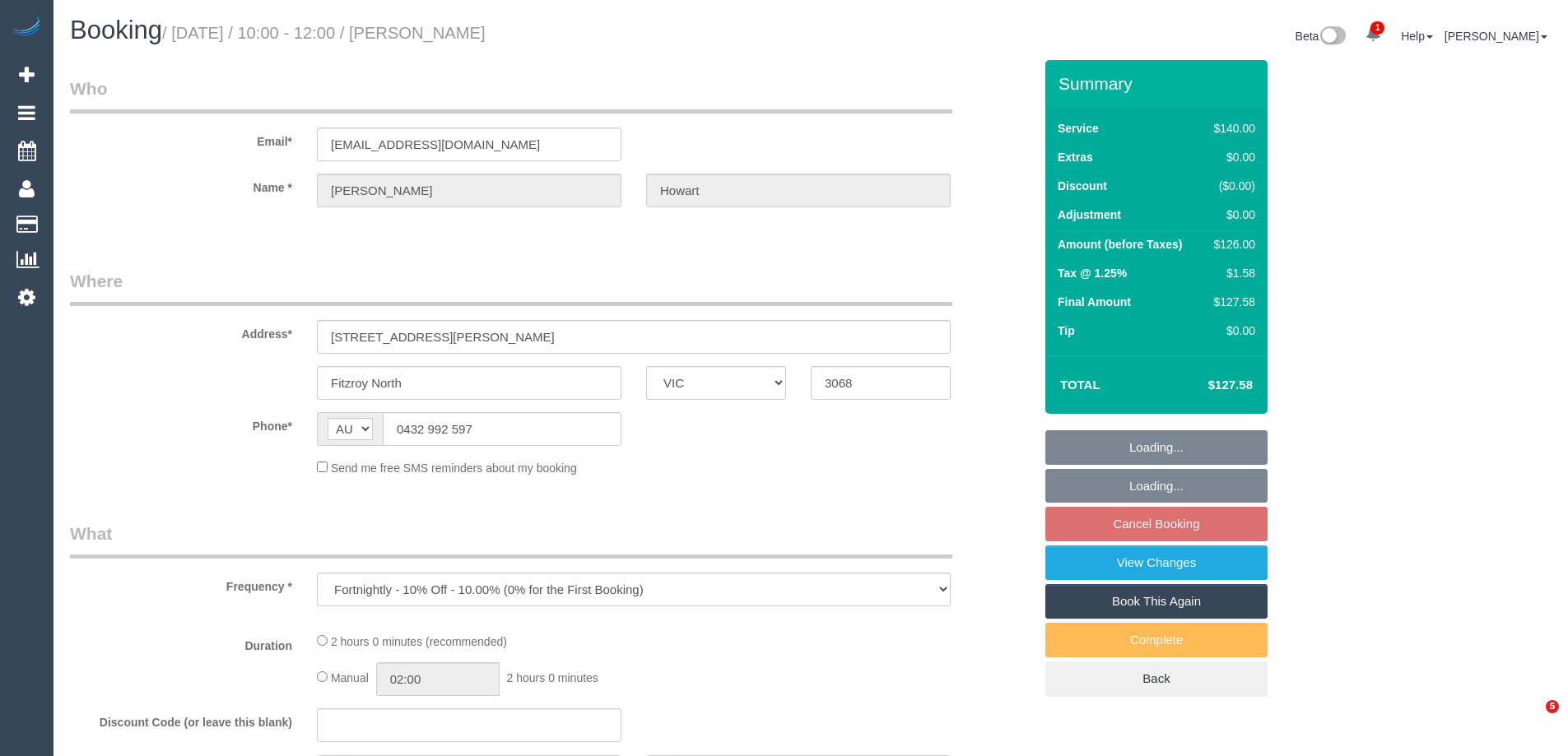
select select "VIC"
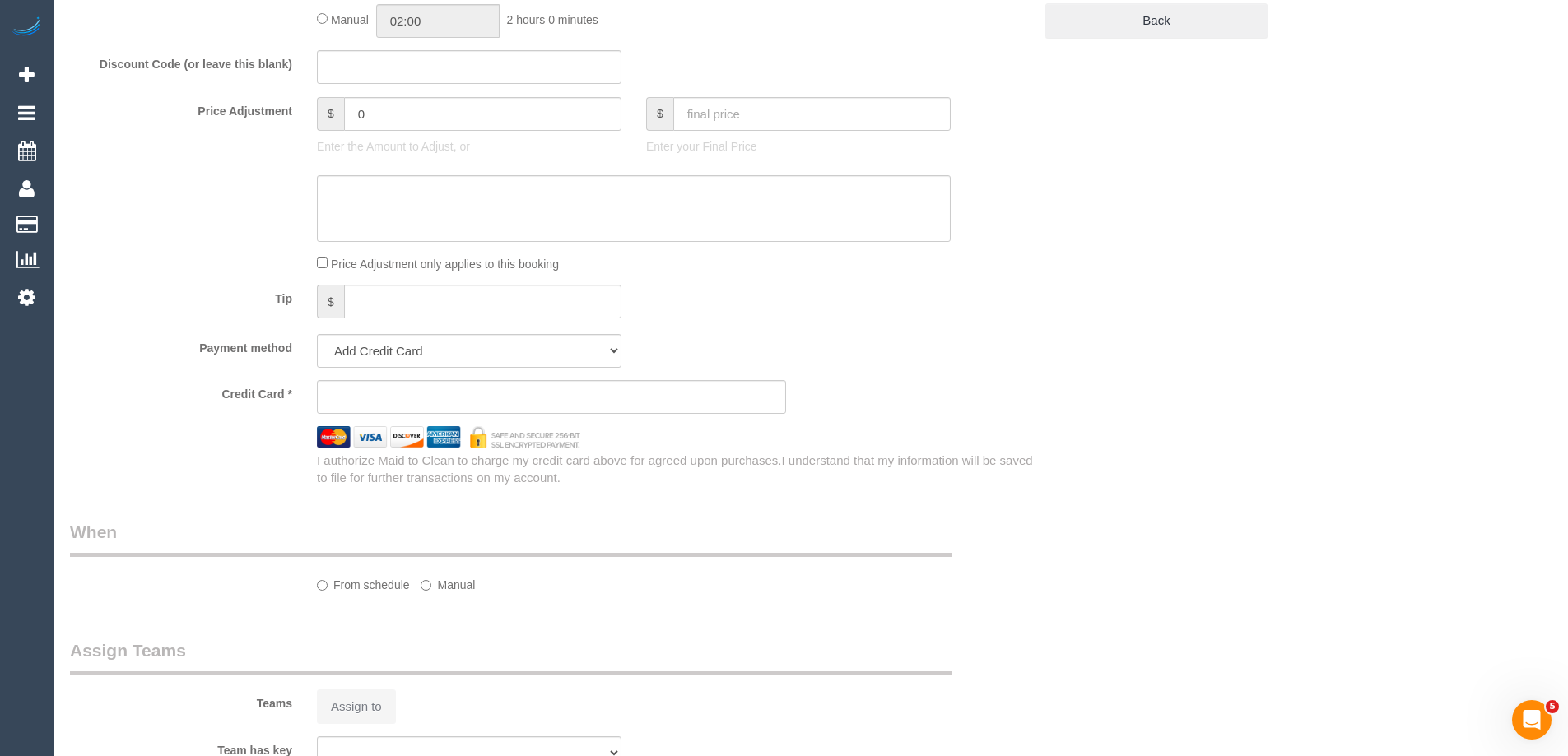
select select "object:723"
select select "string:stripe-pm_1Rm50d2GScqysDRVHnpUaGSj"
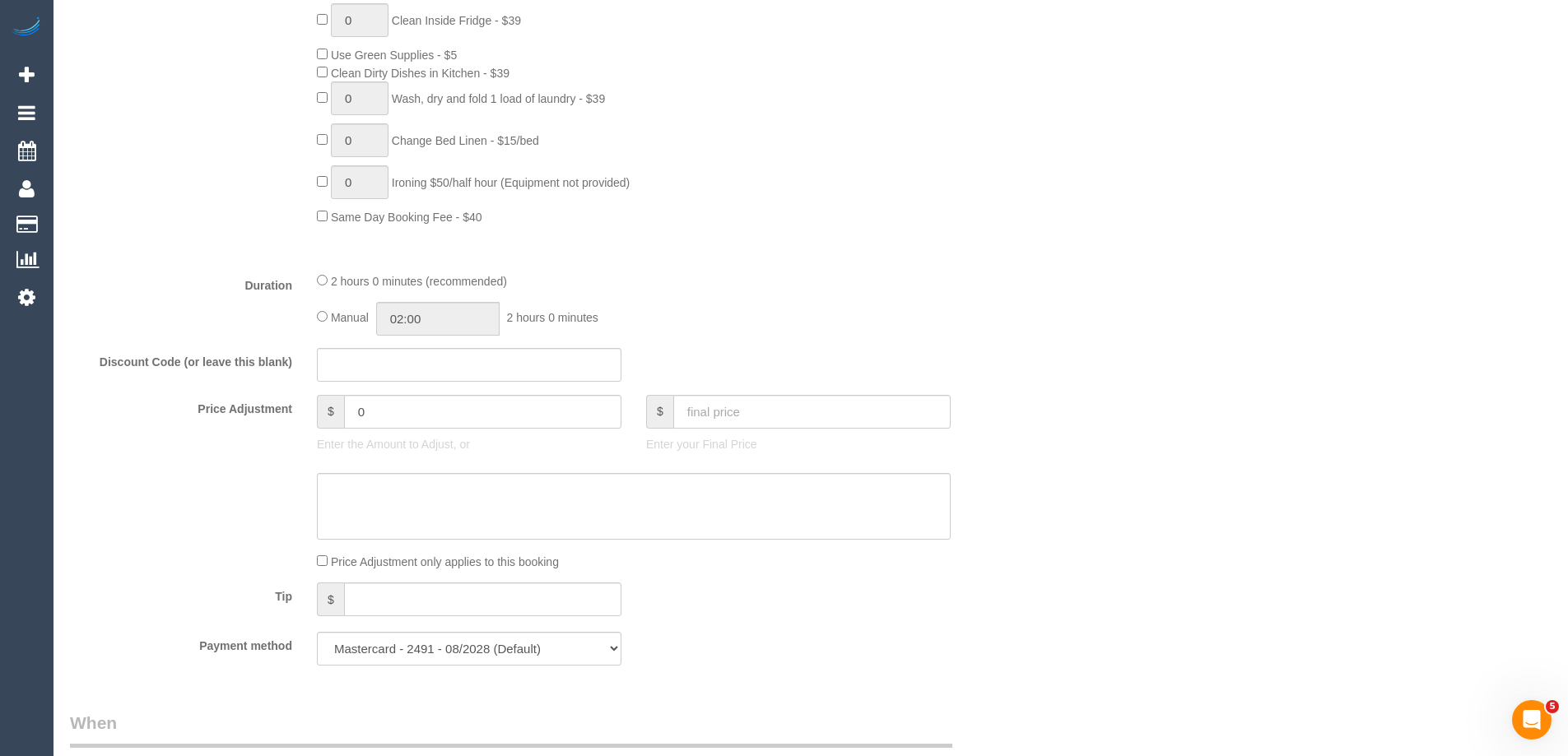
select select "number:28"
select select "number:14"
select select "number:19"
select select "number:25"
select select "number:33"
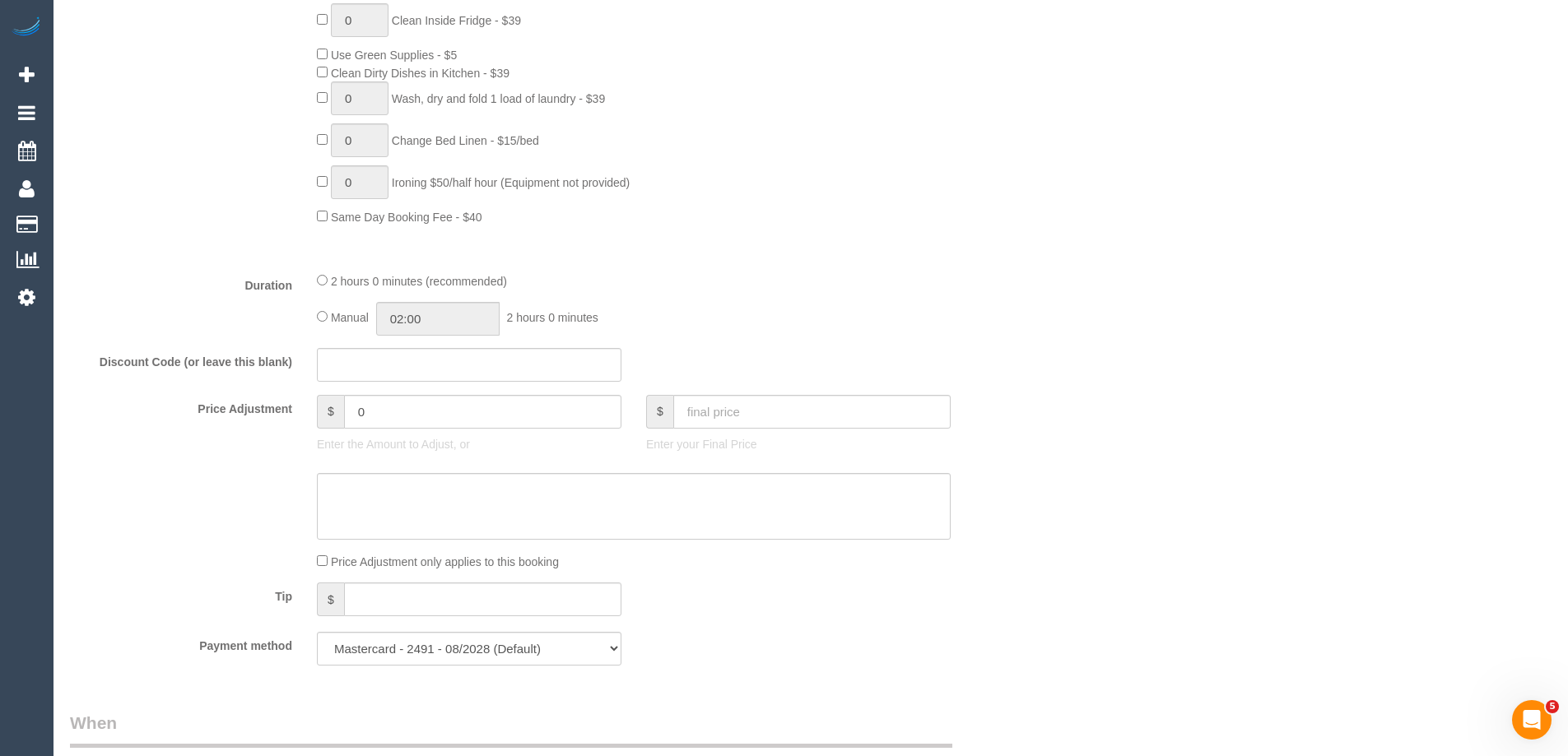
select select "spot3"
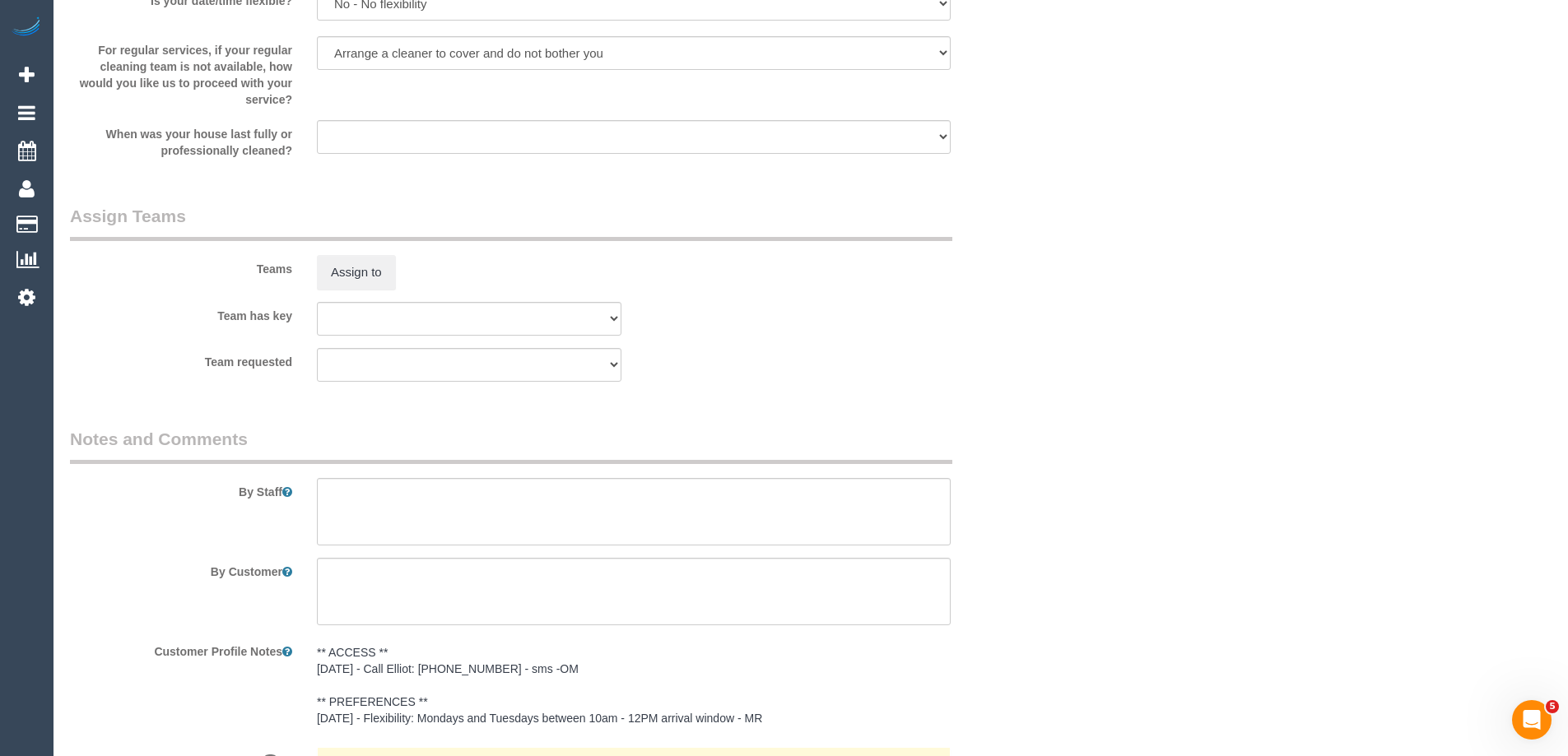
scroll to position [2672, 0]
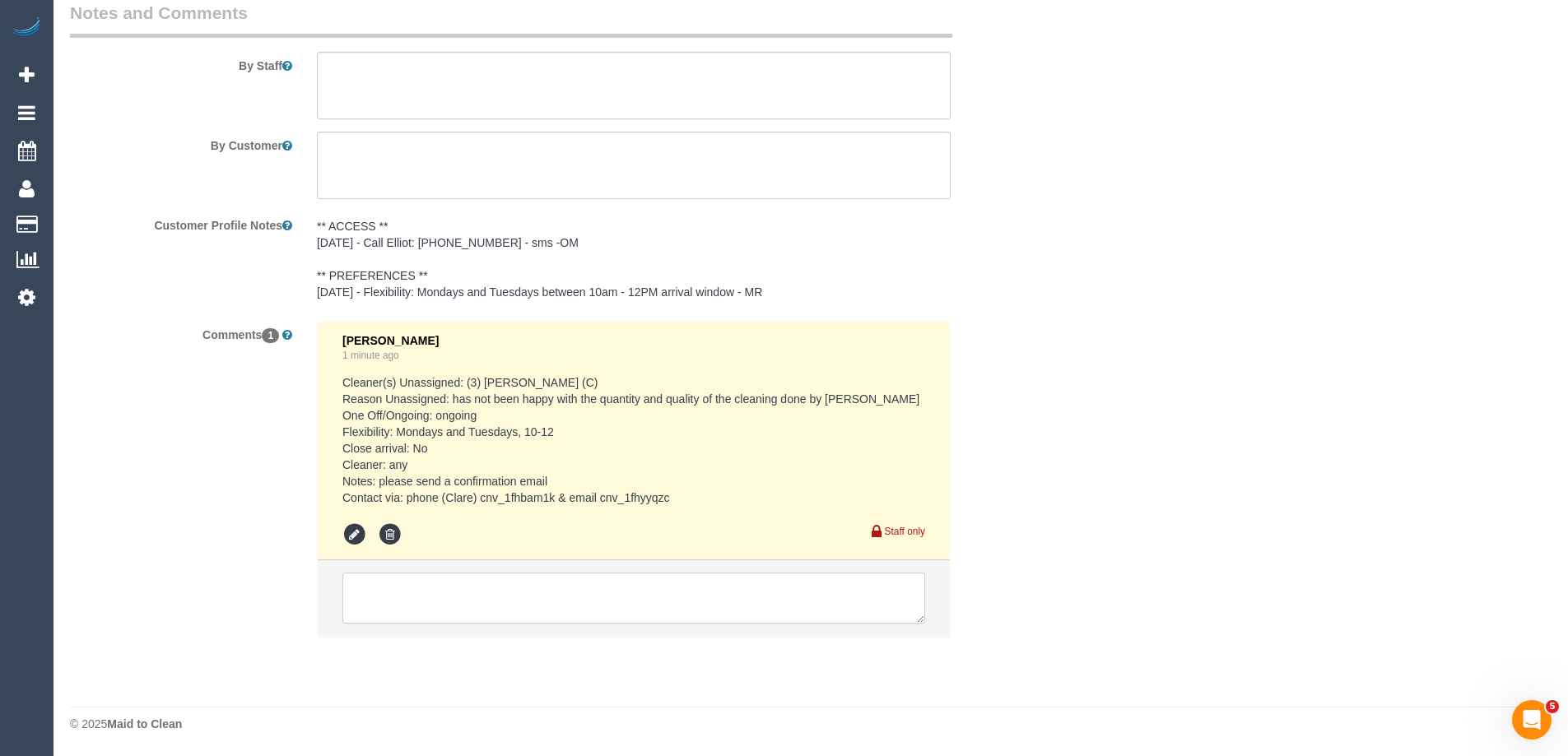
click at [547, 582] on textarea at bounding box center [634, 598] width 583 height 51
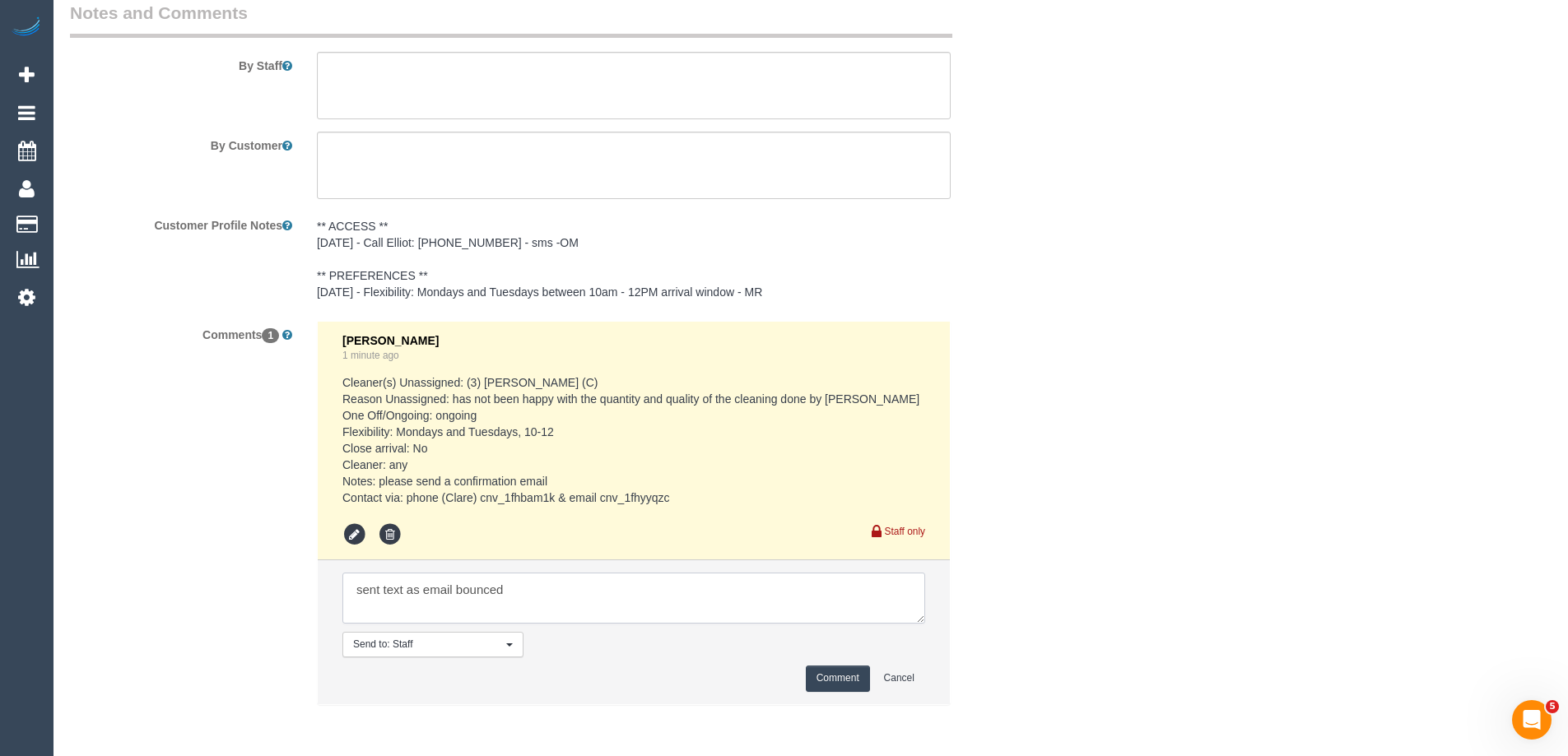
paste textarea "cnv_pyxeudr"
click at [509, 584] on textarea at bounding box center [634, 598] width 583 height 51
type textarea "sent text as email bounced back cnv_pyxeudr"
click at [825, 682] on button "Comment" at bounding box center [837, 678] width 64 height 25
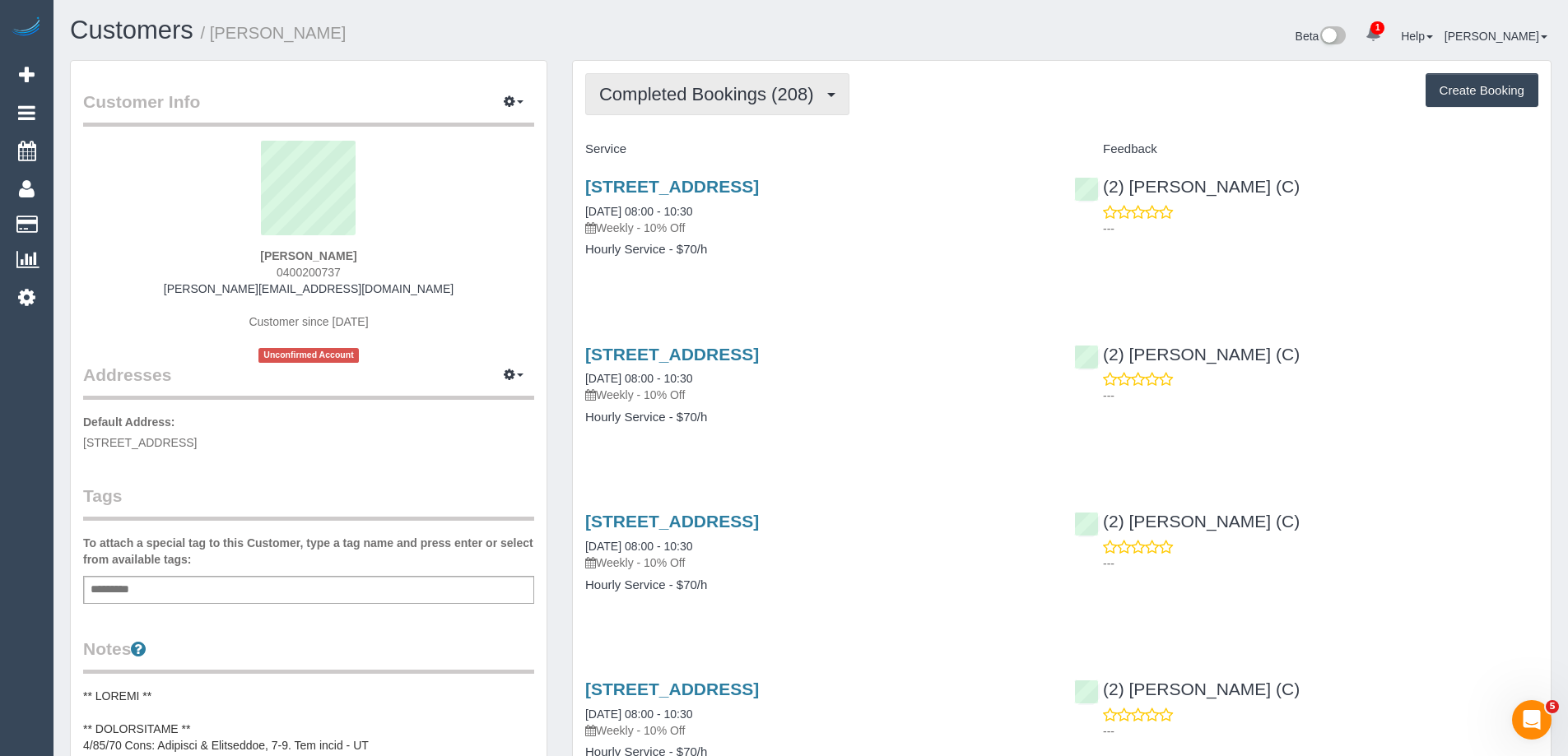
click at [642, 94] on span "Completed Bookings (208)" at bounding box center [710, 94] width 222 height 21
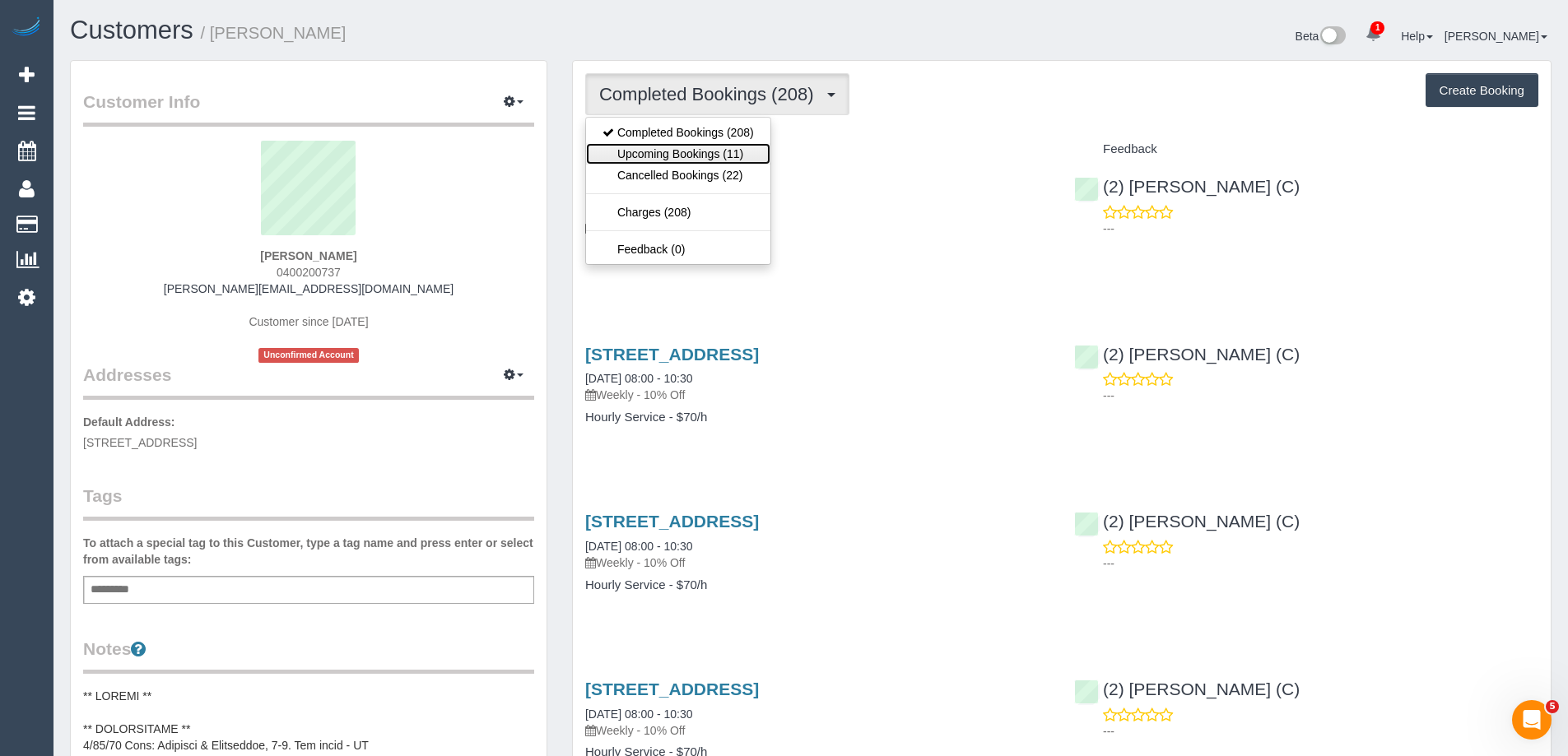
click at [655, 153] on link "Upcoming Bookings (11)" at bounding box center [678, 153] width 185 height 22
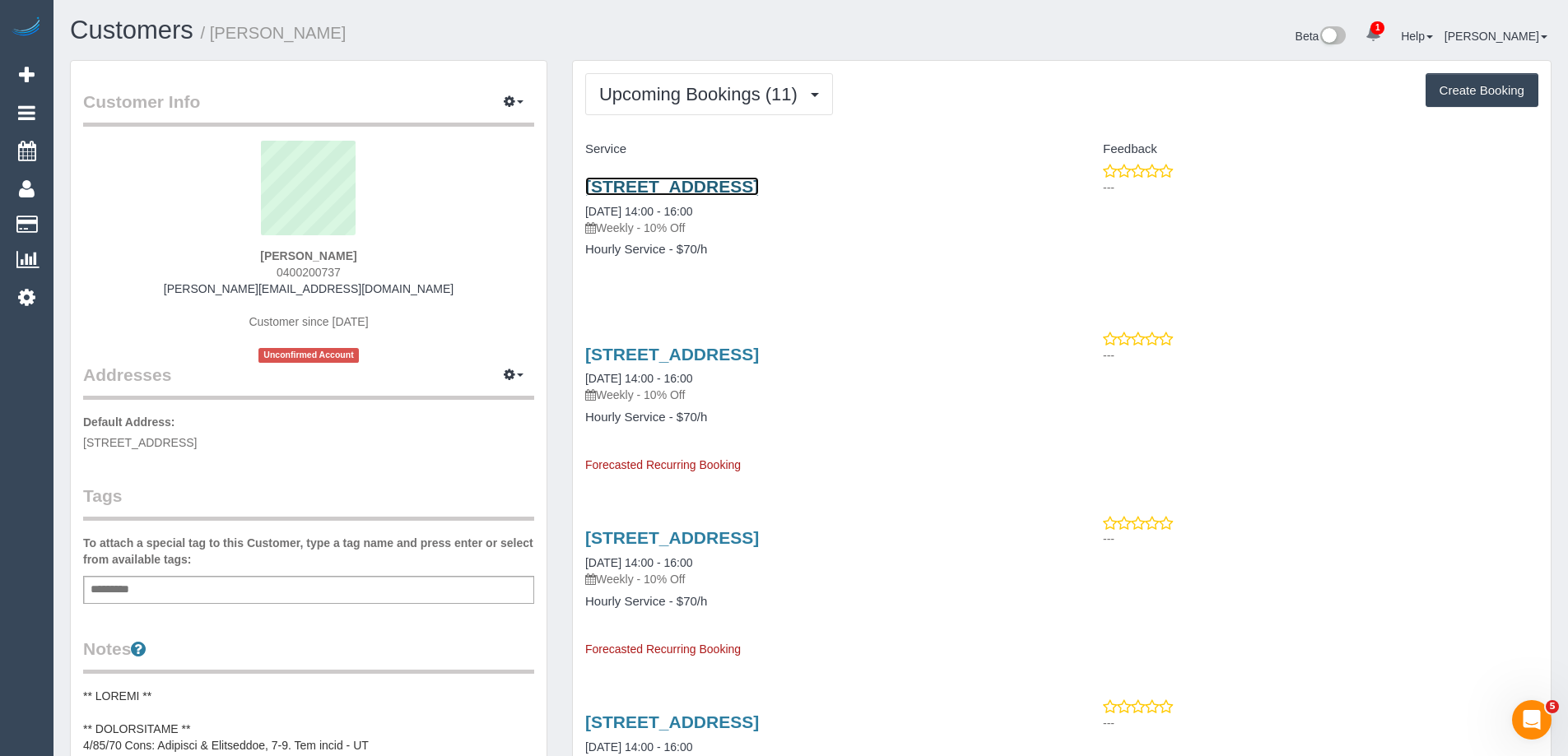
click at [664, 184] on link "[STREET_ADDRESS]" at bounding box center [671, 186] width 173 height 19
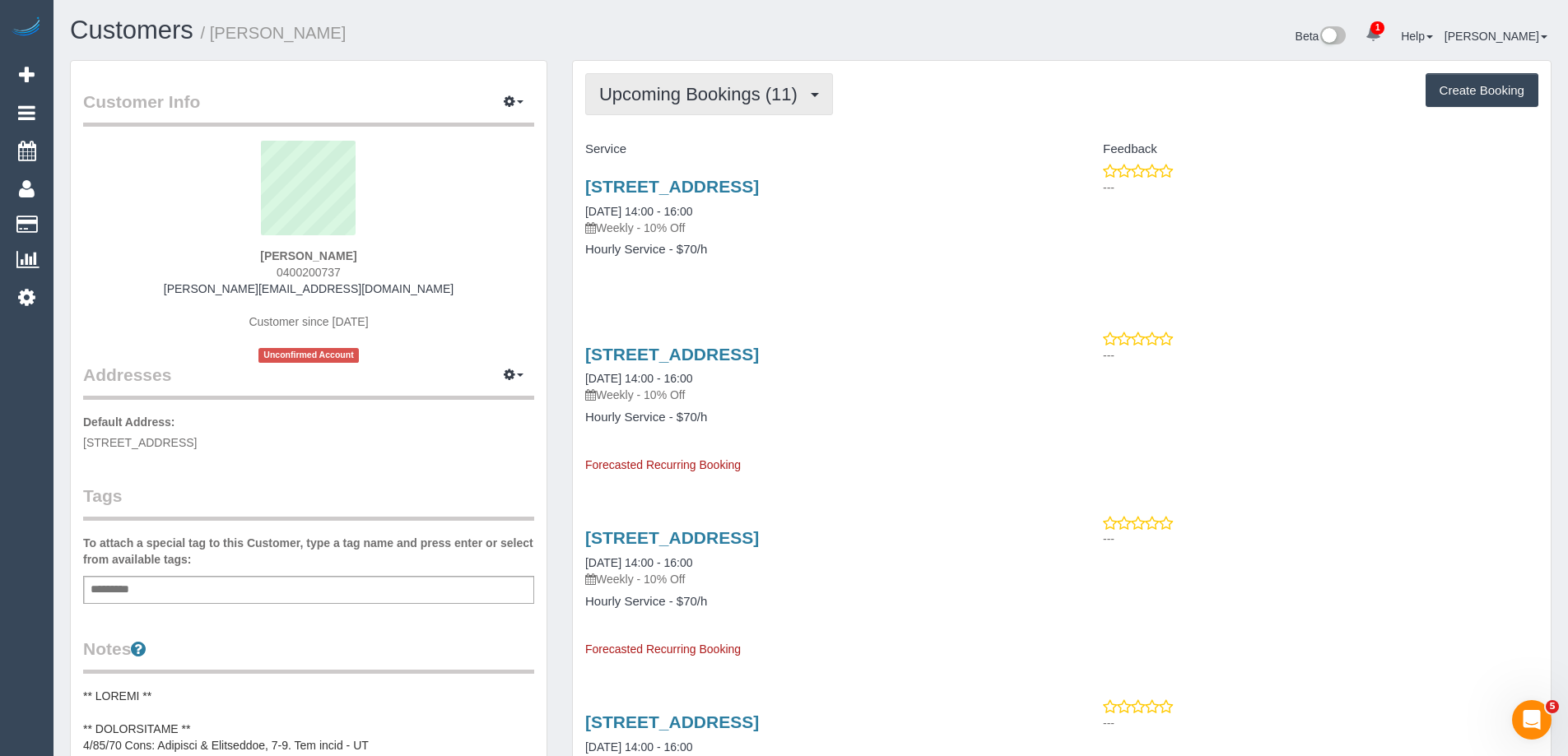
click at [746, 87] on span "Upcoming Bookings (11)" at bounding box center [702, 94] width 206 height 21
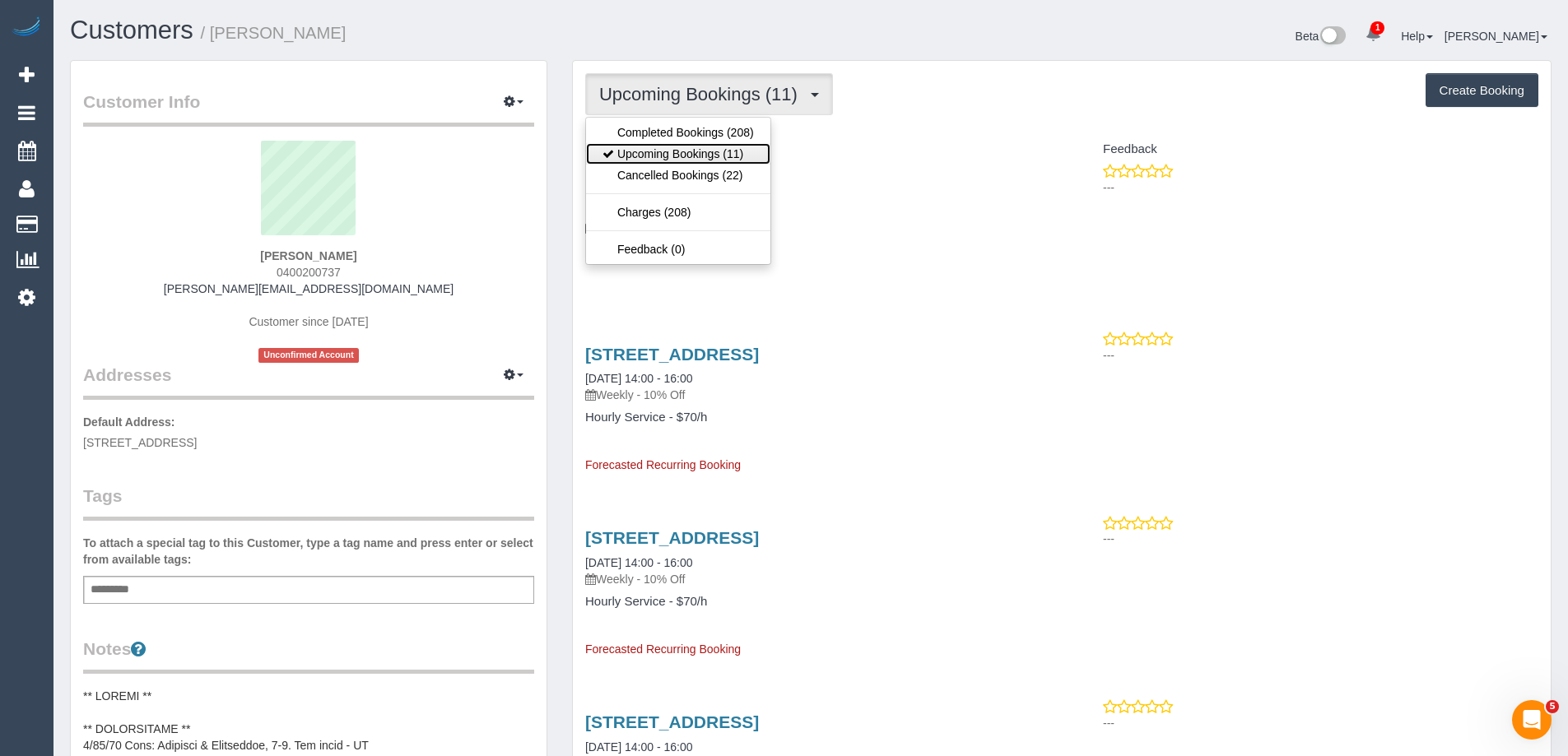
click at [727, 153] on link "Upcoming Bookings (11)" at bounding box center [678, 153] width 185 height 22
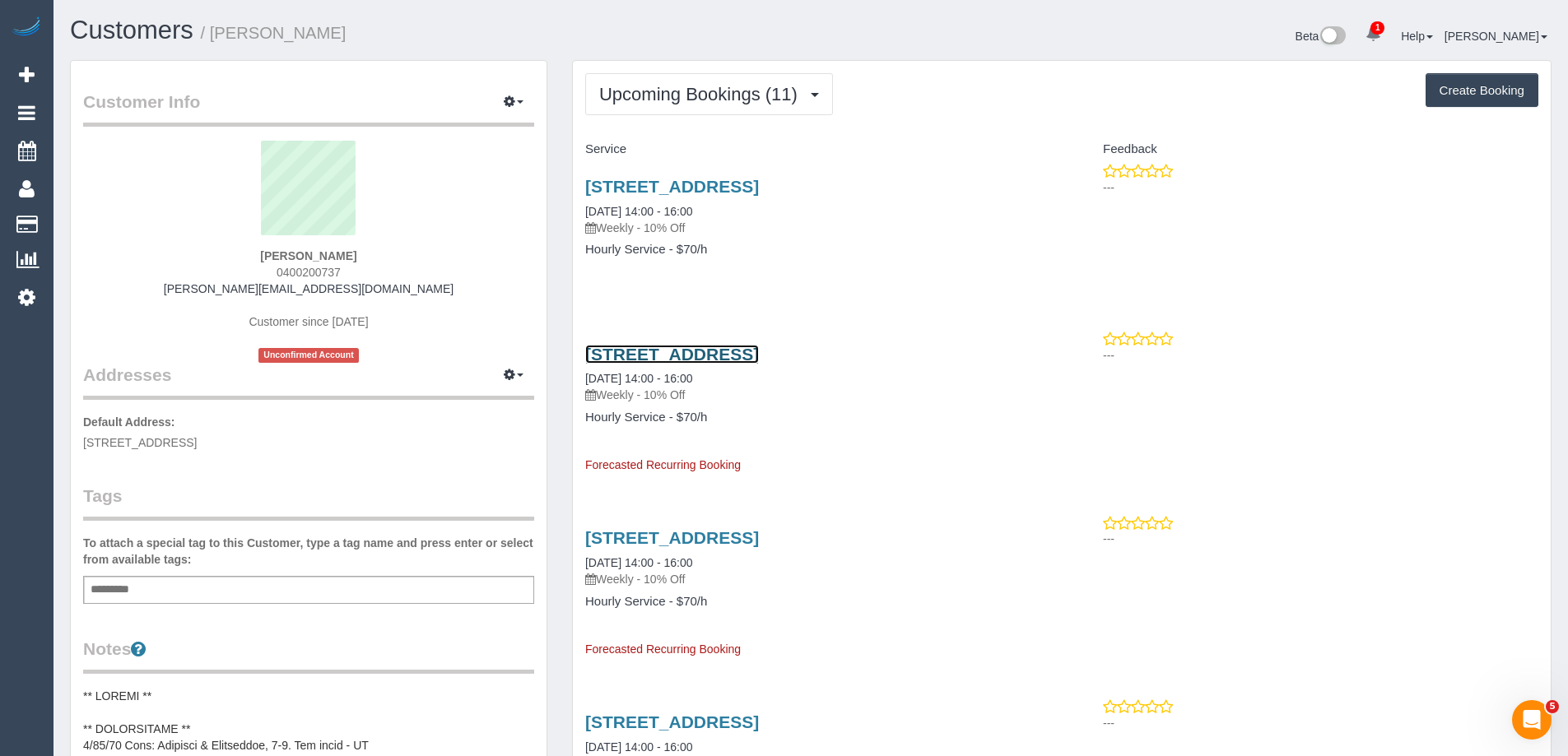
click at [759, 351] on link "[STREET_ADDRESS]" at bounding box center [671, 354] width 173 height 19
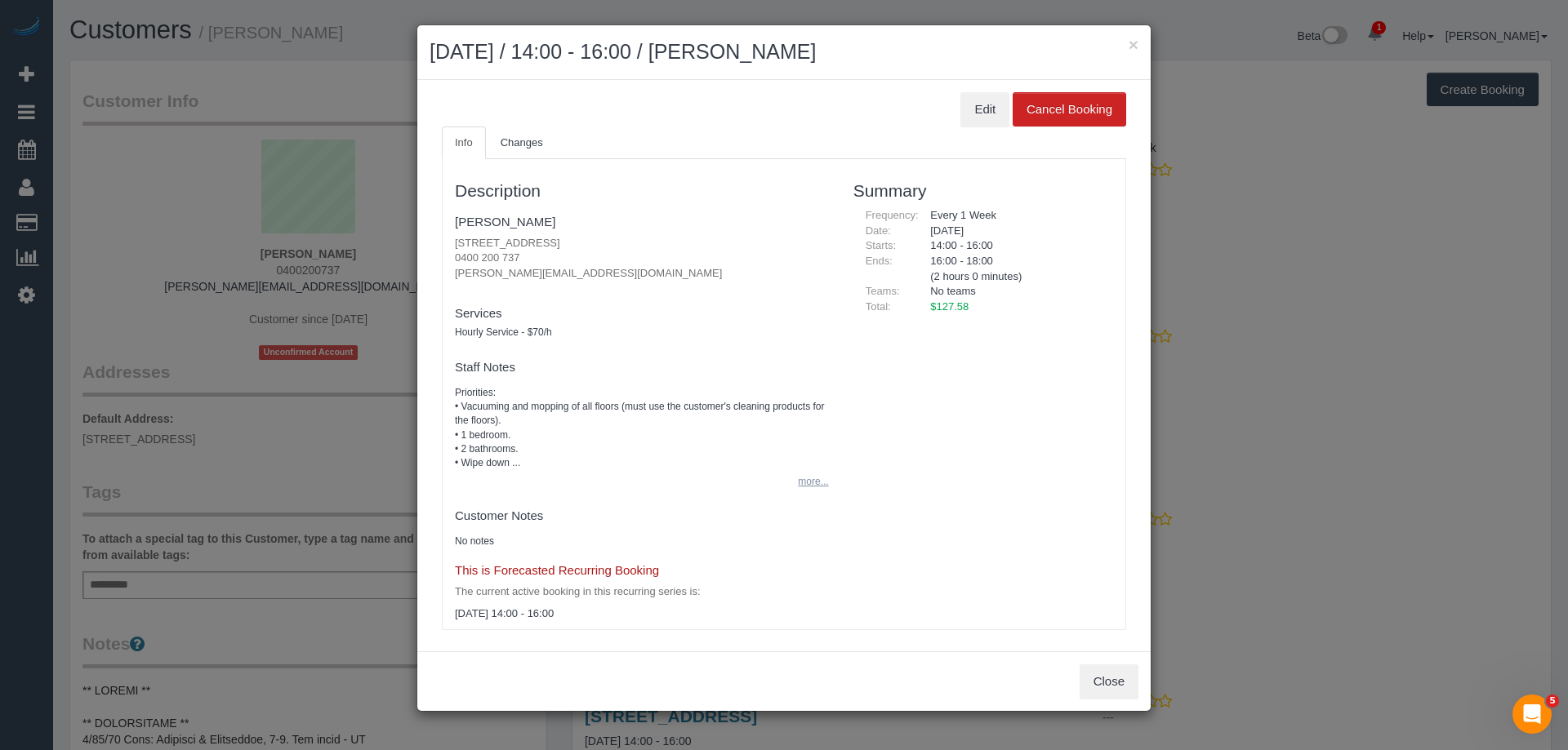
click at [799, 480] on button "more..." at bounding box center [807, 481] width 40 height 23
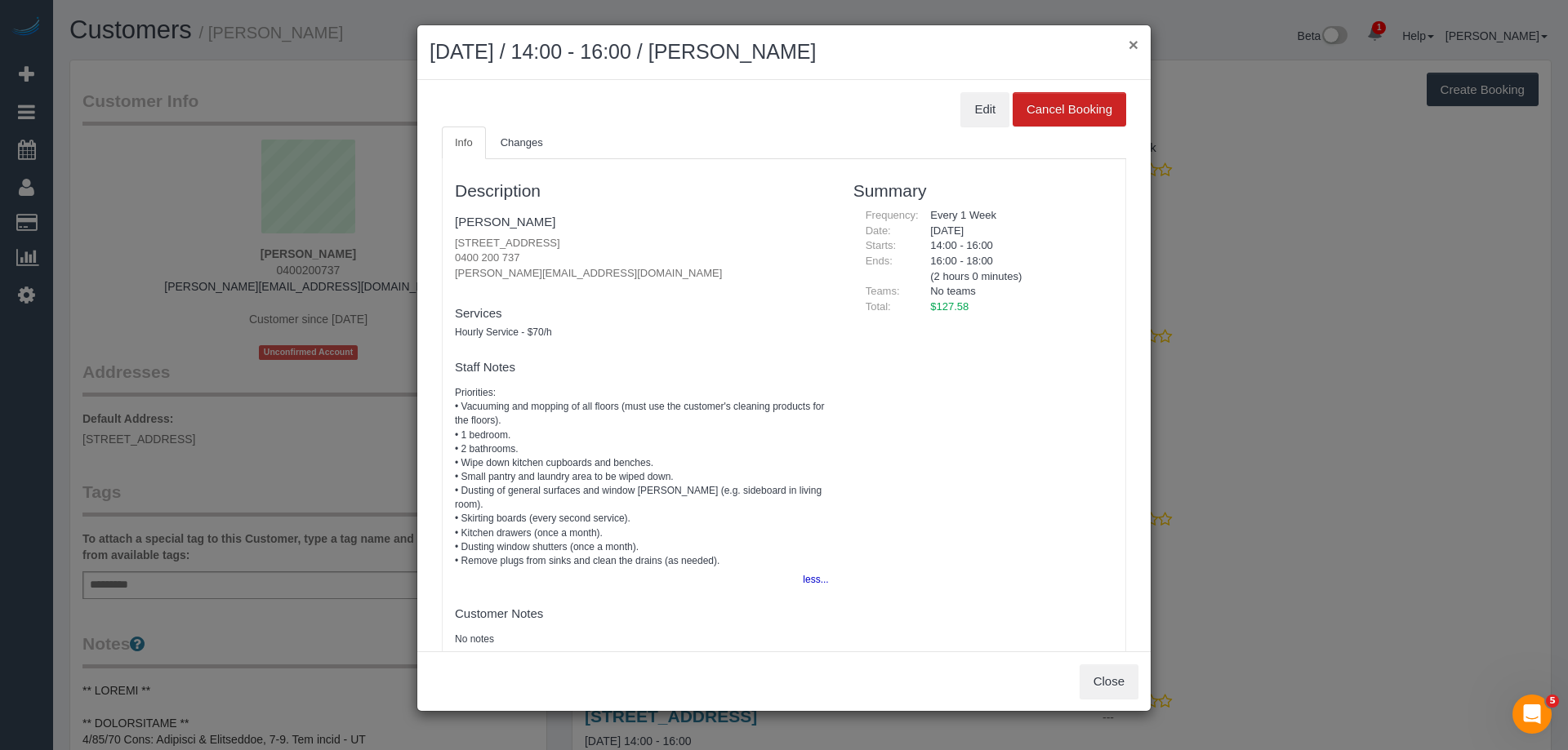
click at [1133, 38] on button "×" at bounding box center [1133, 44] width 9 height 17
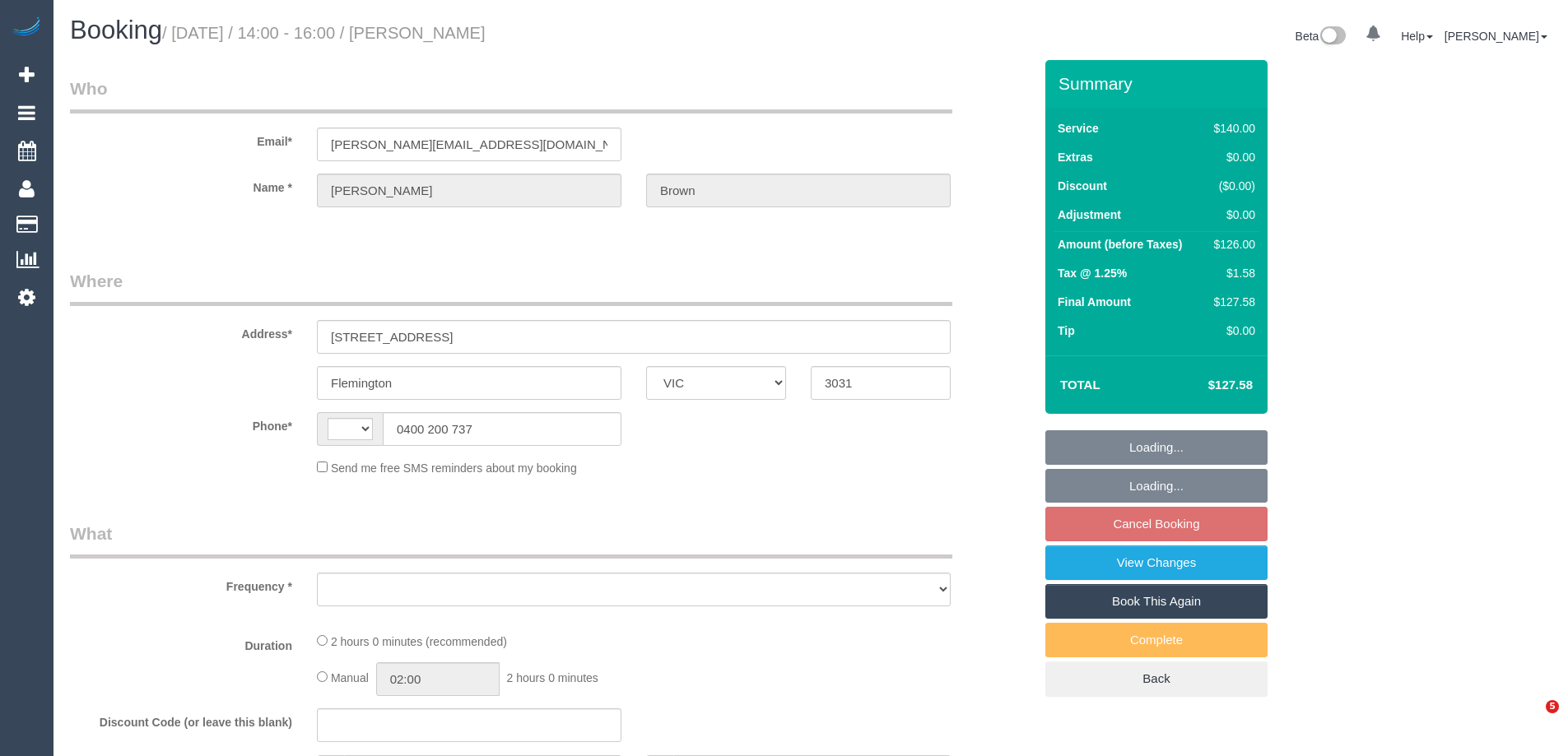
select select "VIC"
select select "string:stripe-pm_1JrtUQ2GScqysDRVKU19SYYe"
select select "string:AU"
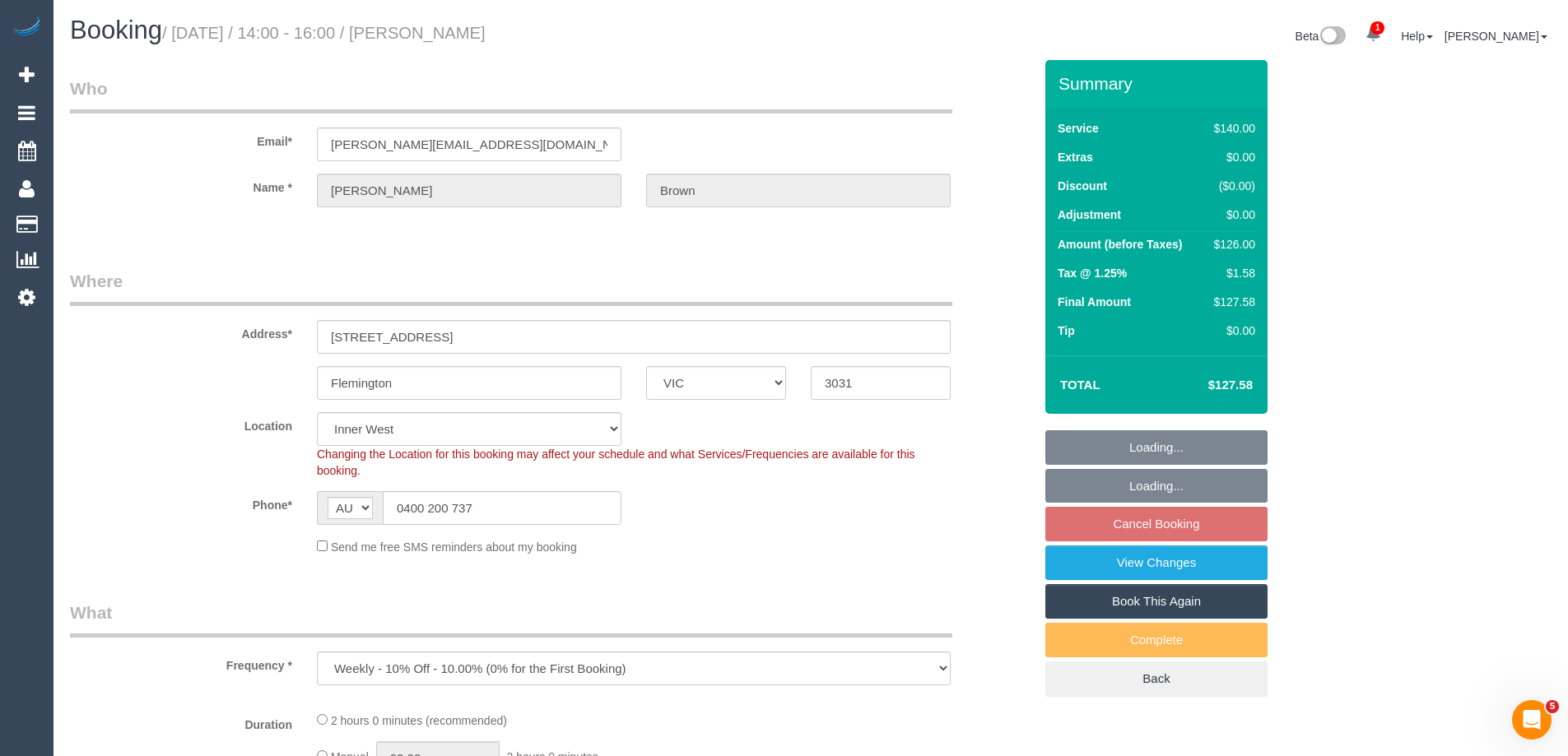
select select "object:1570"
select select "20823"
select select "number:28"
select select "number:14"
select select "number:19"
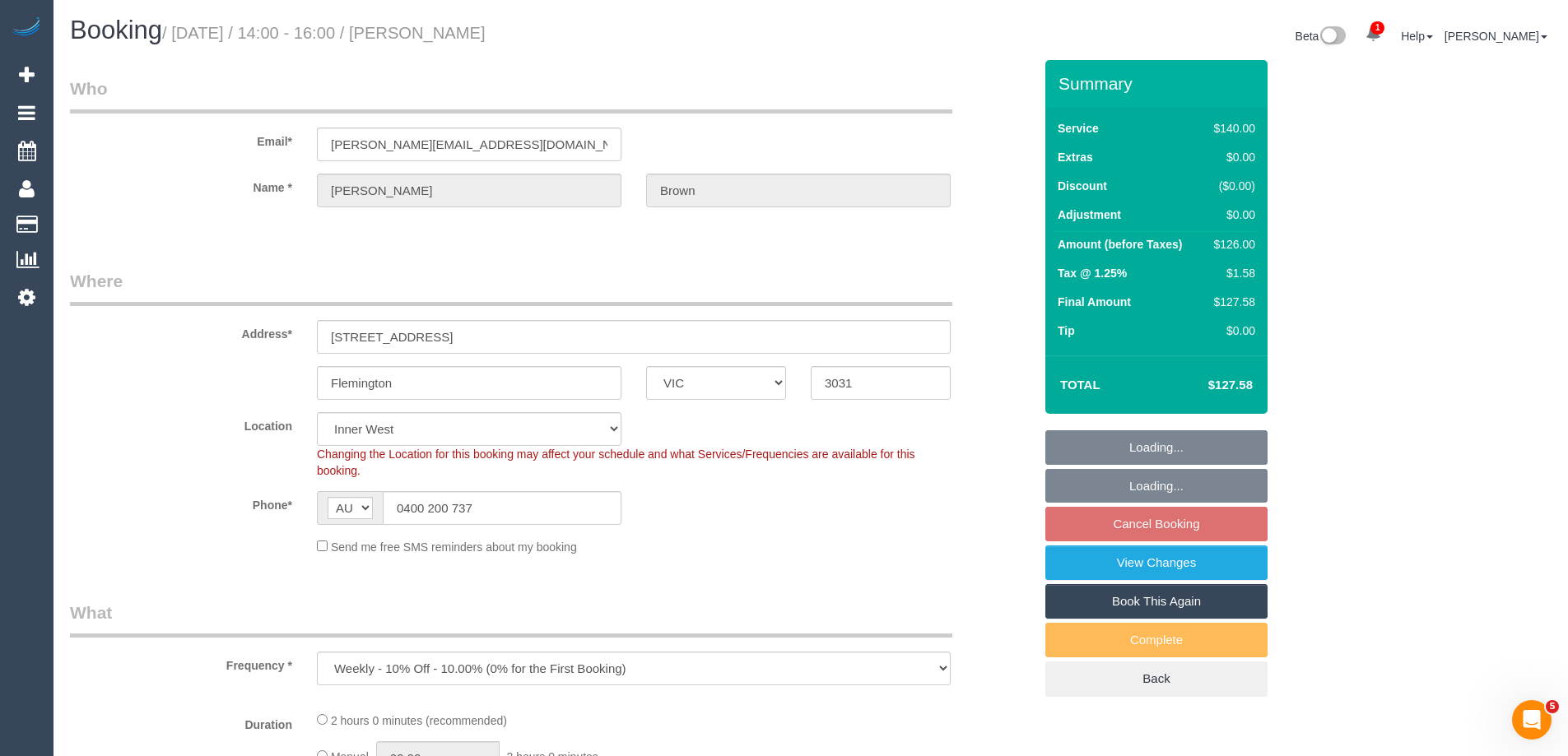
select select "number:22"
select select "number:35"
select select "number:11"
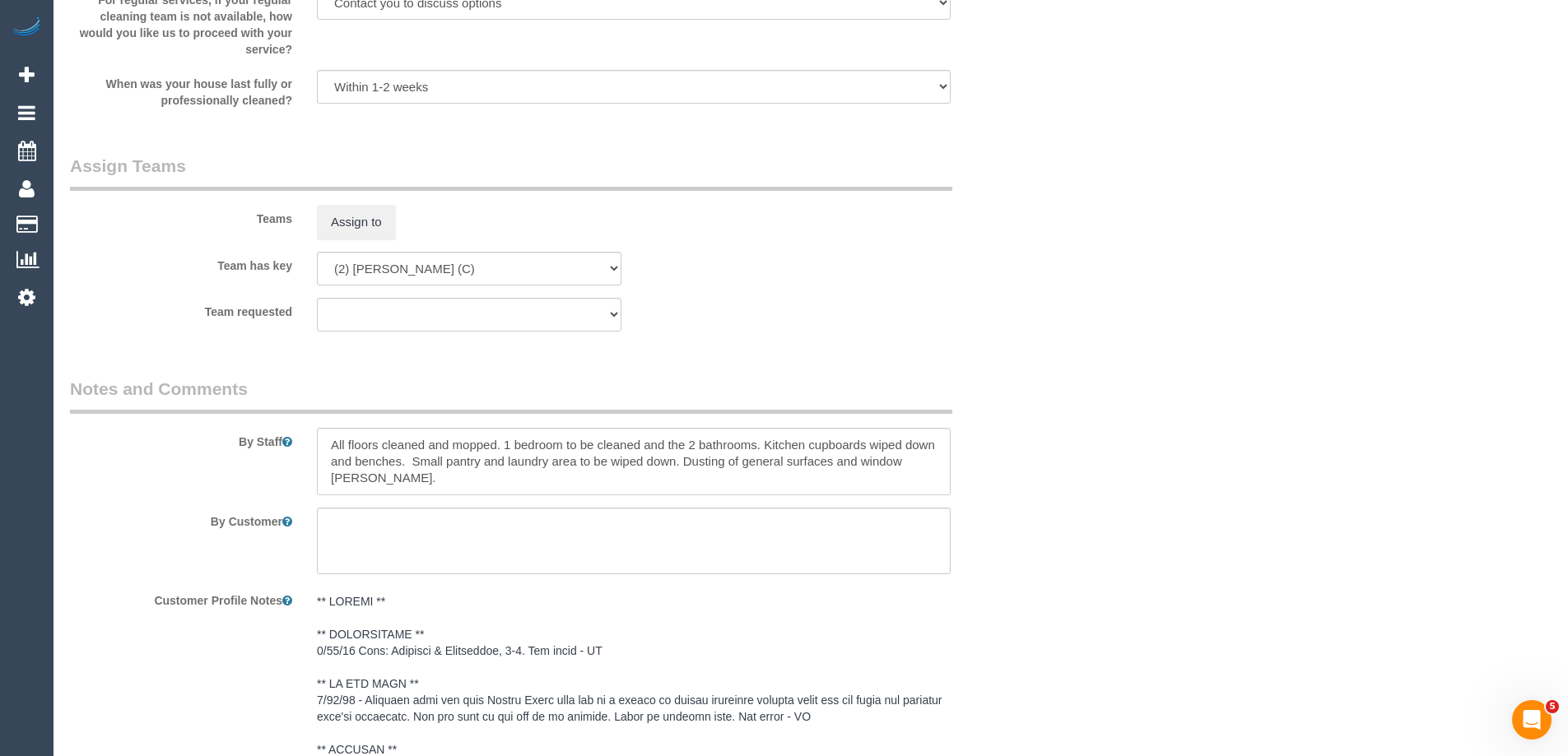
scroll to position [2715, 0]
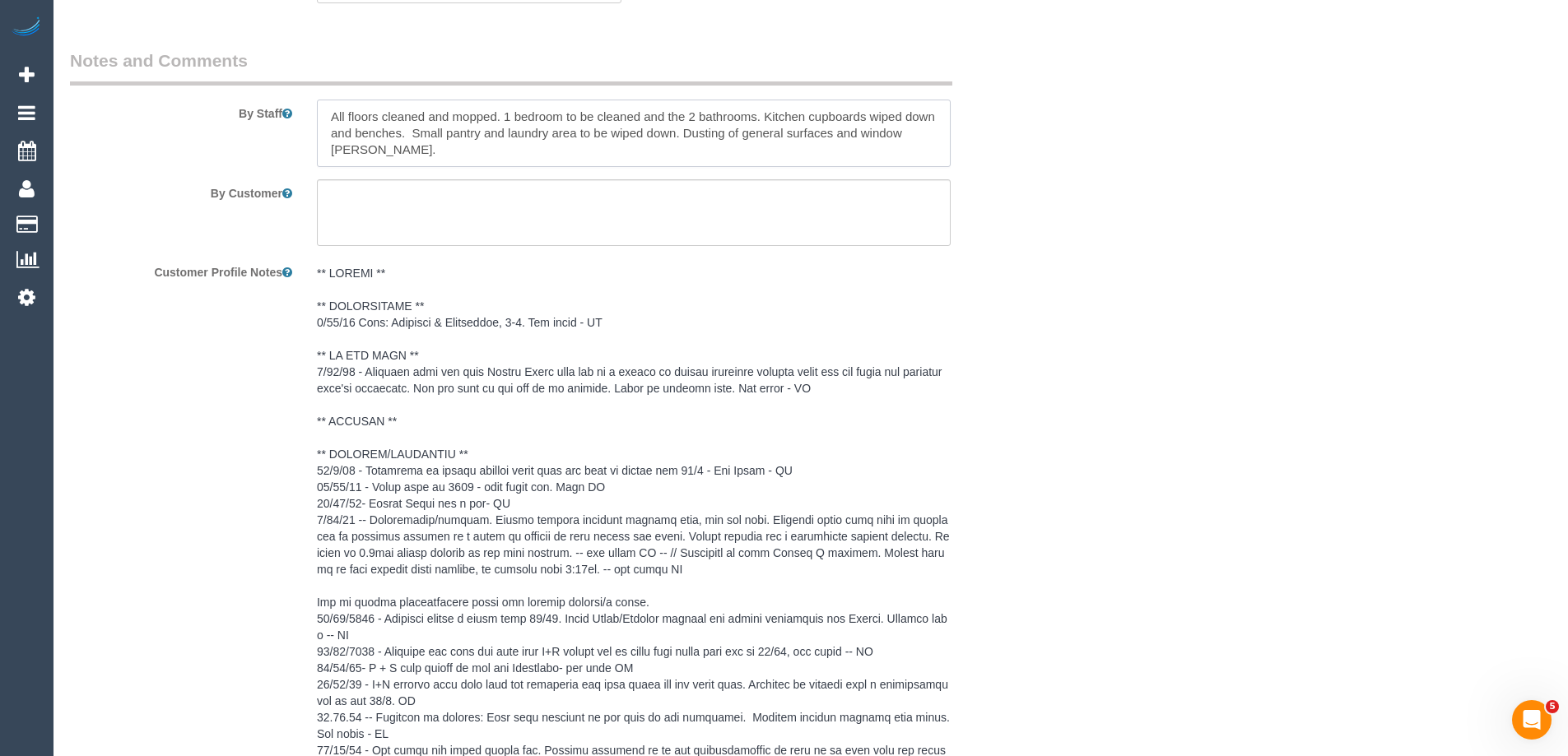
click at [519, 111] on textarea at bounding box center [633, 134] width 634 height 68
paste textarea "Priorities: Vacuuming and mopping of all floors (must use the customer's cleani…"
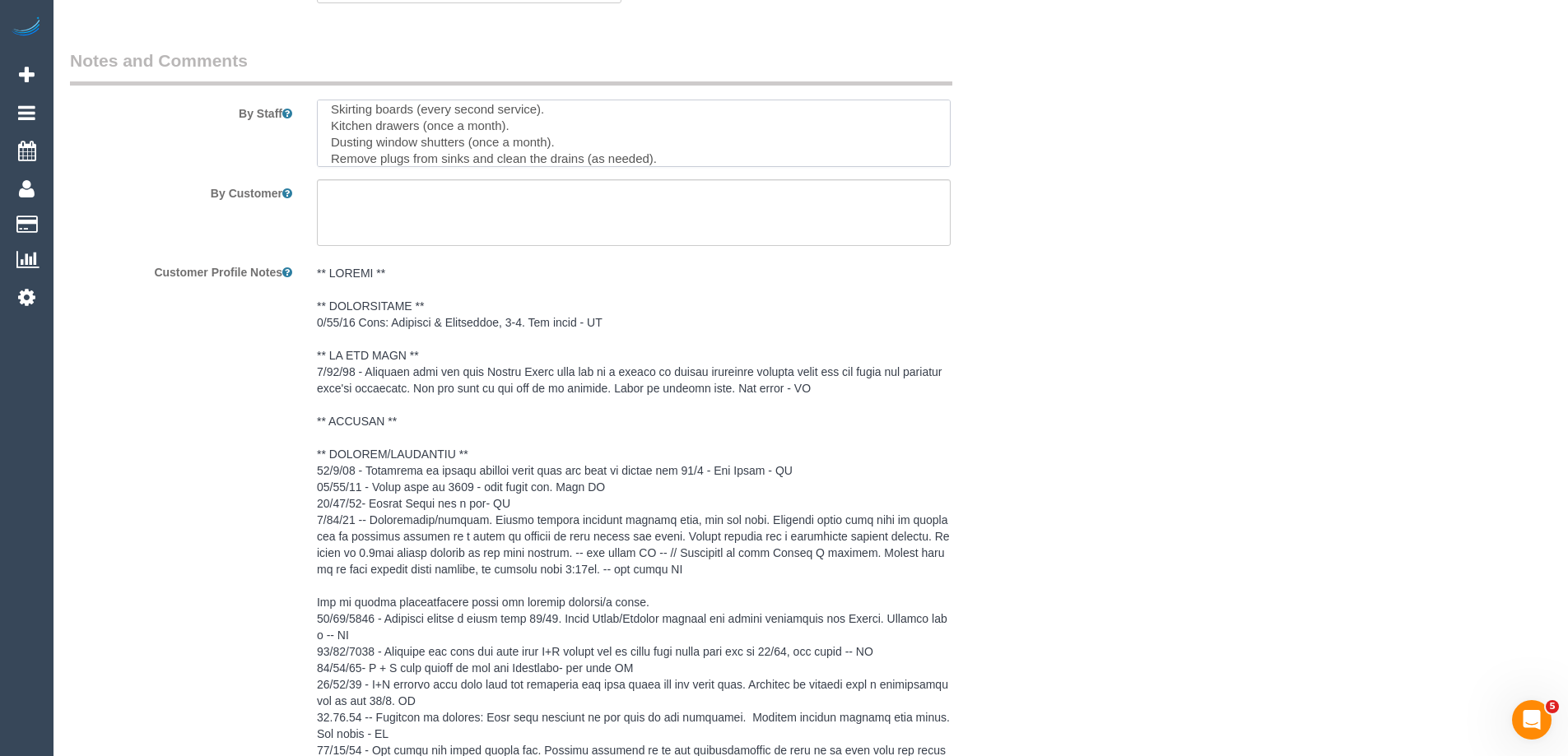
scroll to position [0, 0]
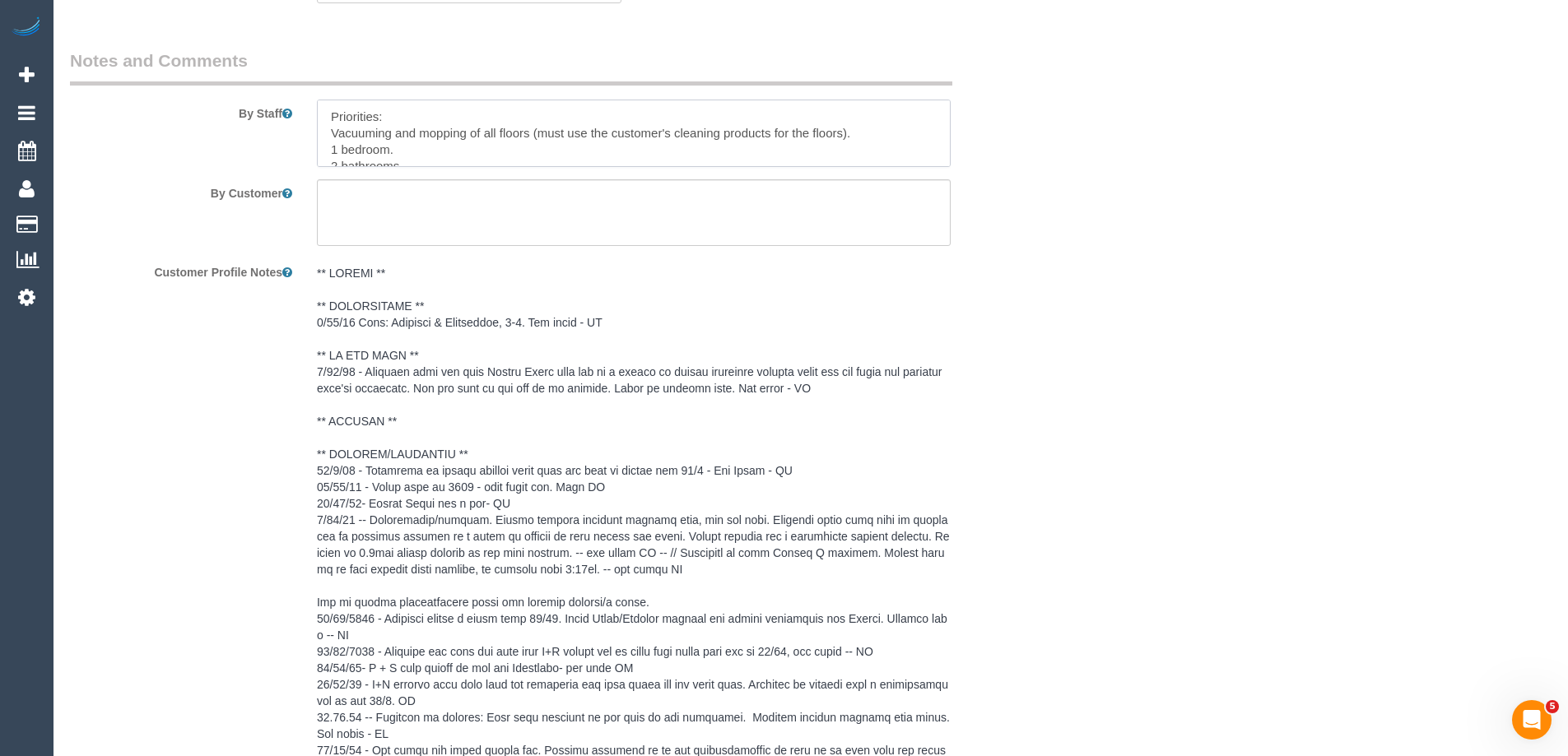
click at [323, 127] on textarea at bounding box center [633, 134] width 634 height 68
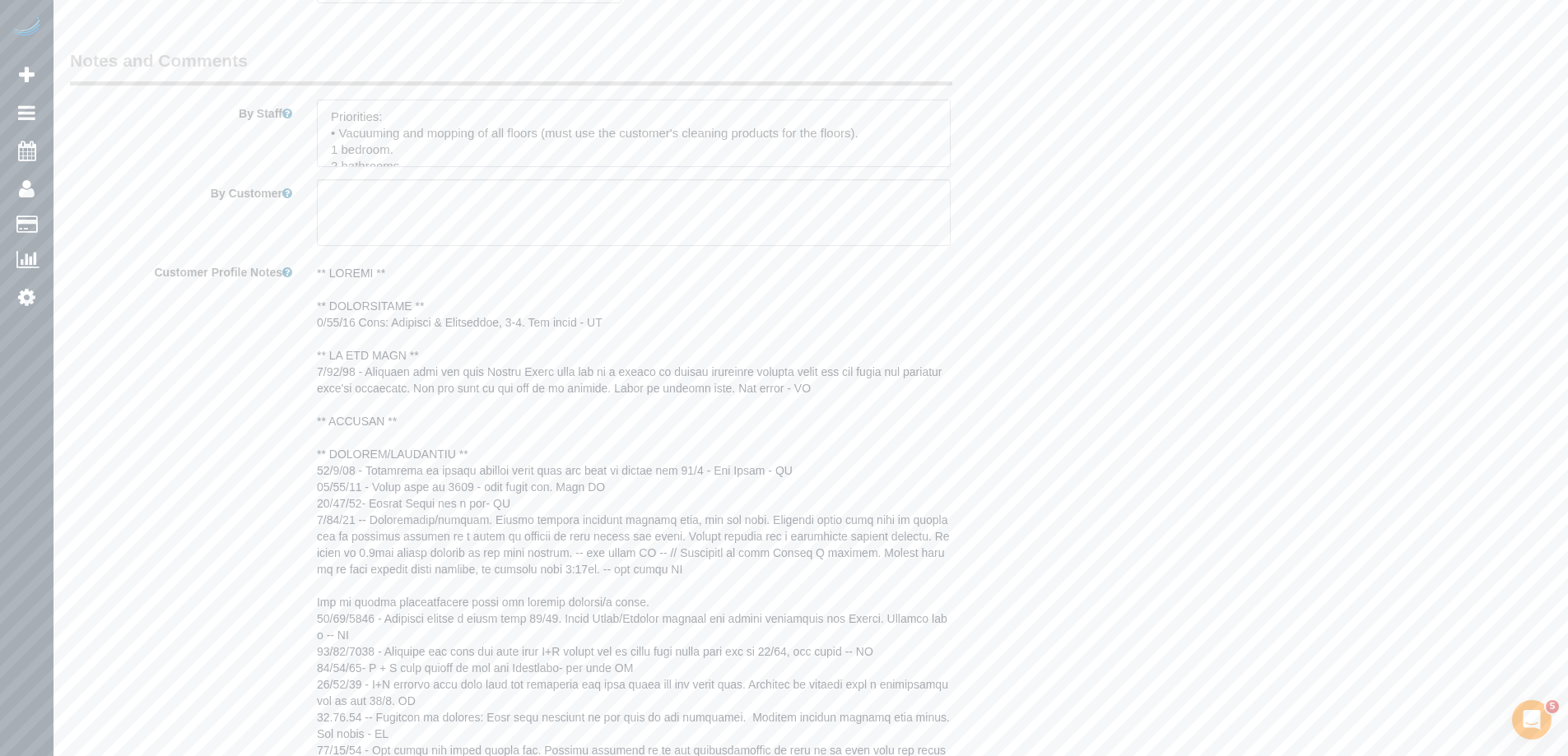
click at [323, 127] on textarea at bounding box center [633, 134] width 634 height 68
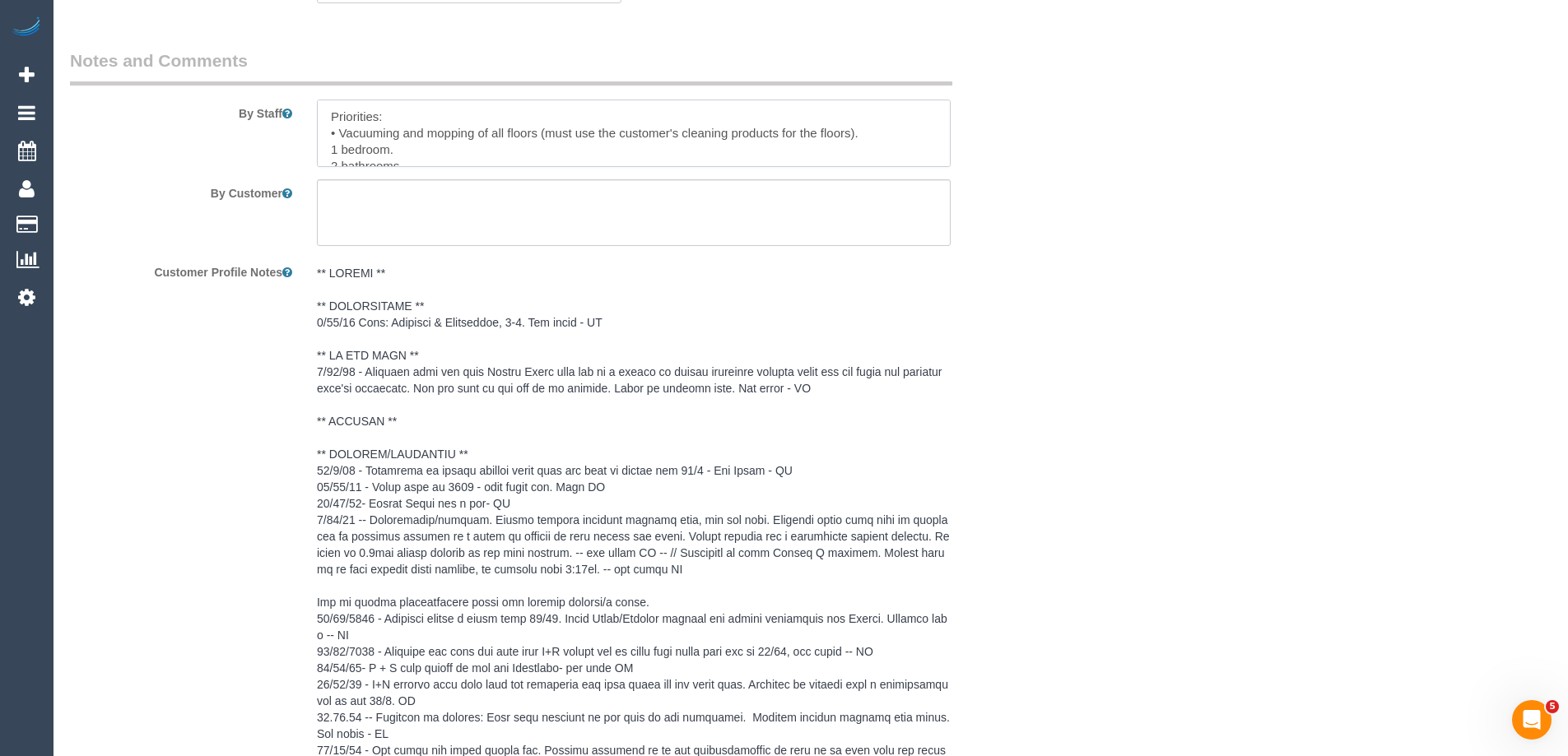
paste textarea "•"
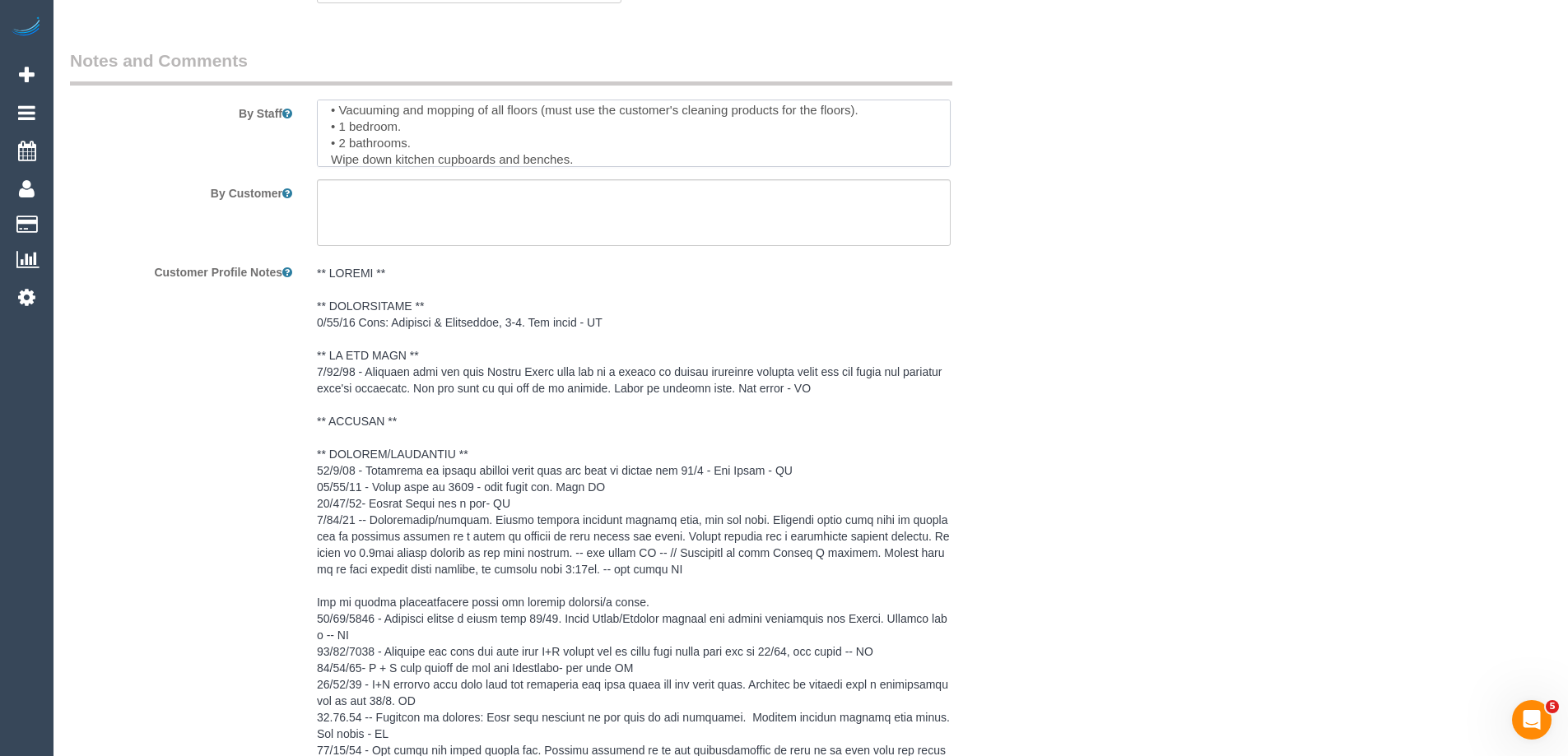
paste textarea "•"
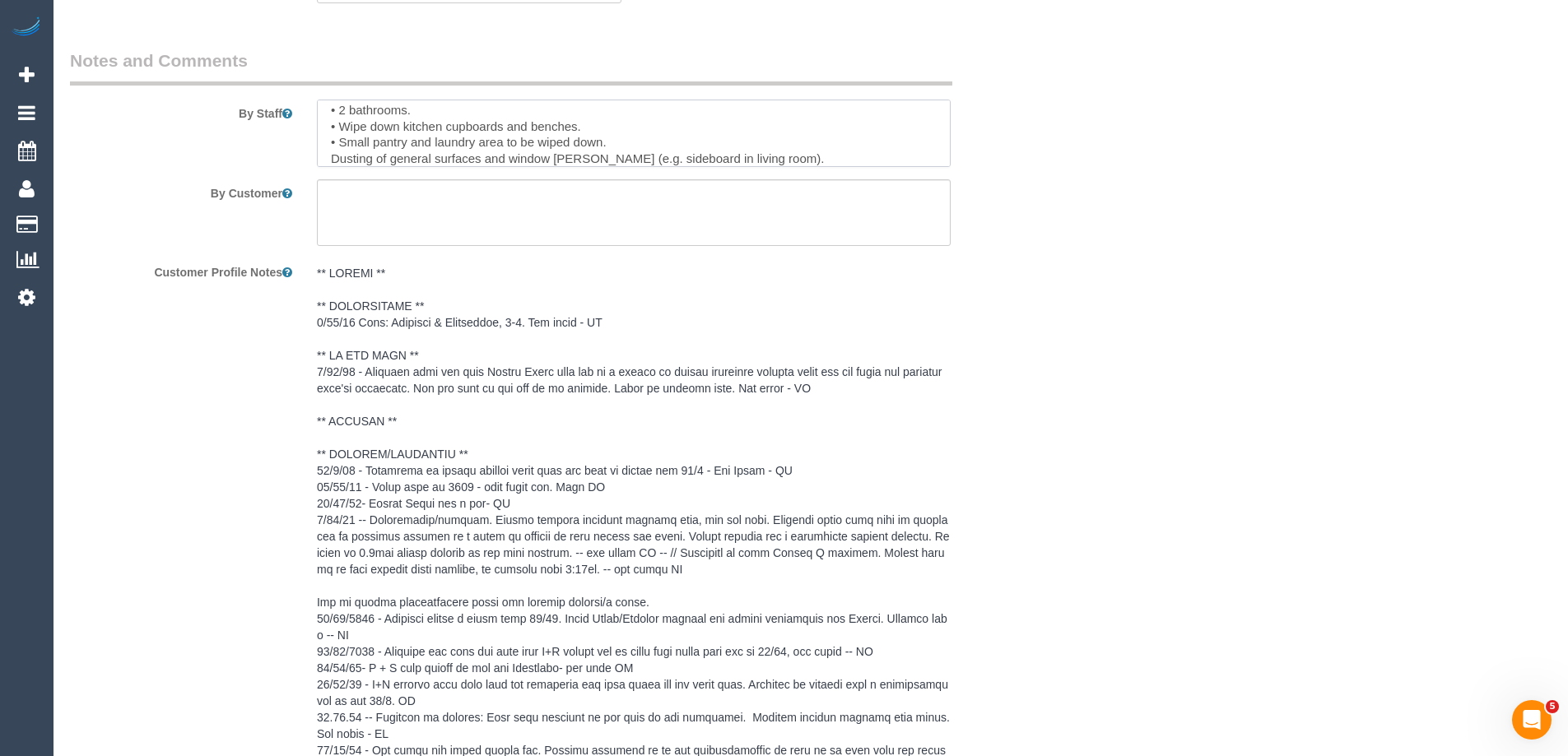
paste textarea "•"
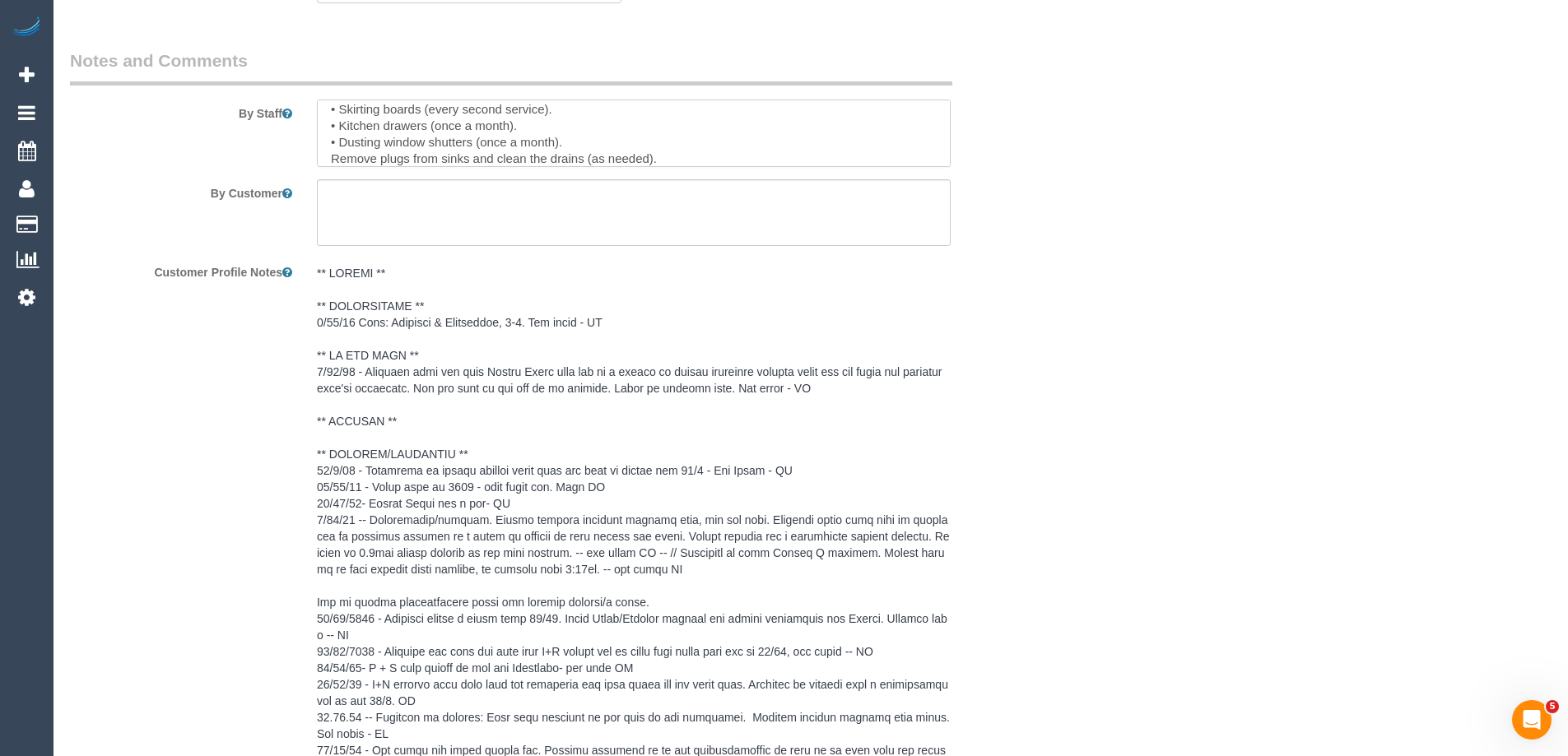
paste textarea "•"
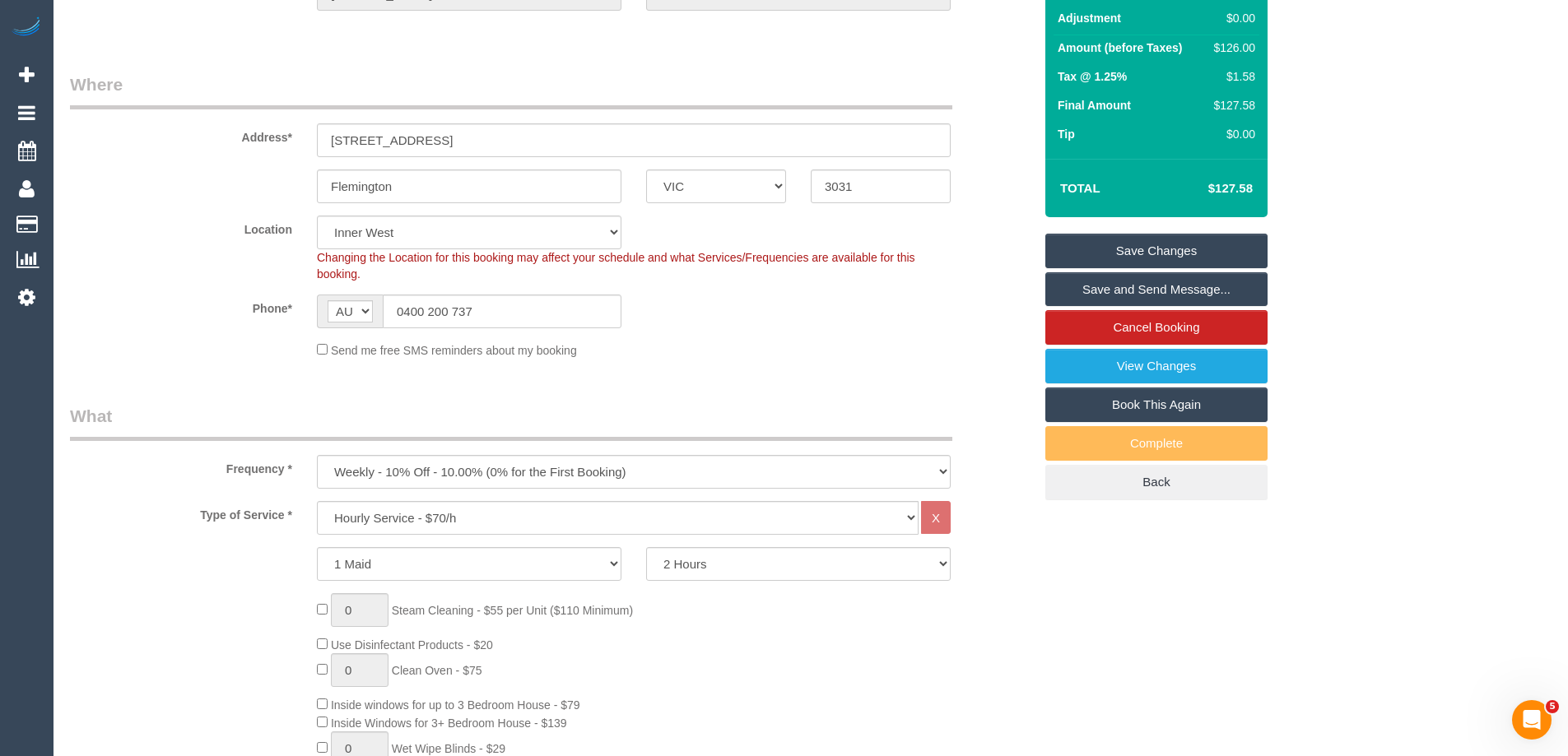
scroll to position [0, 0]
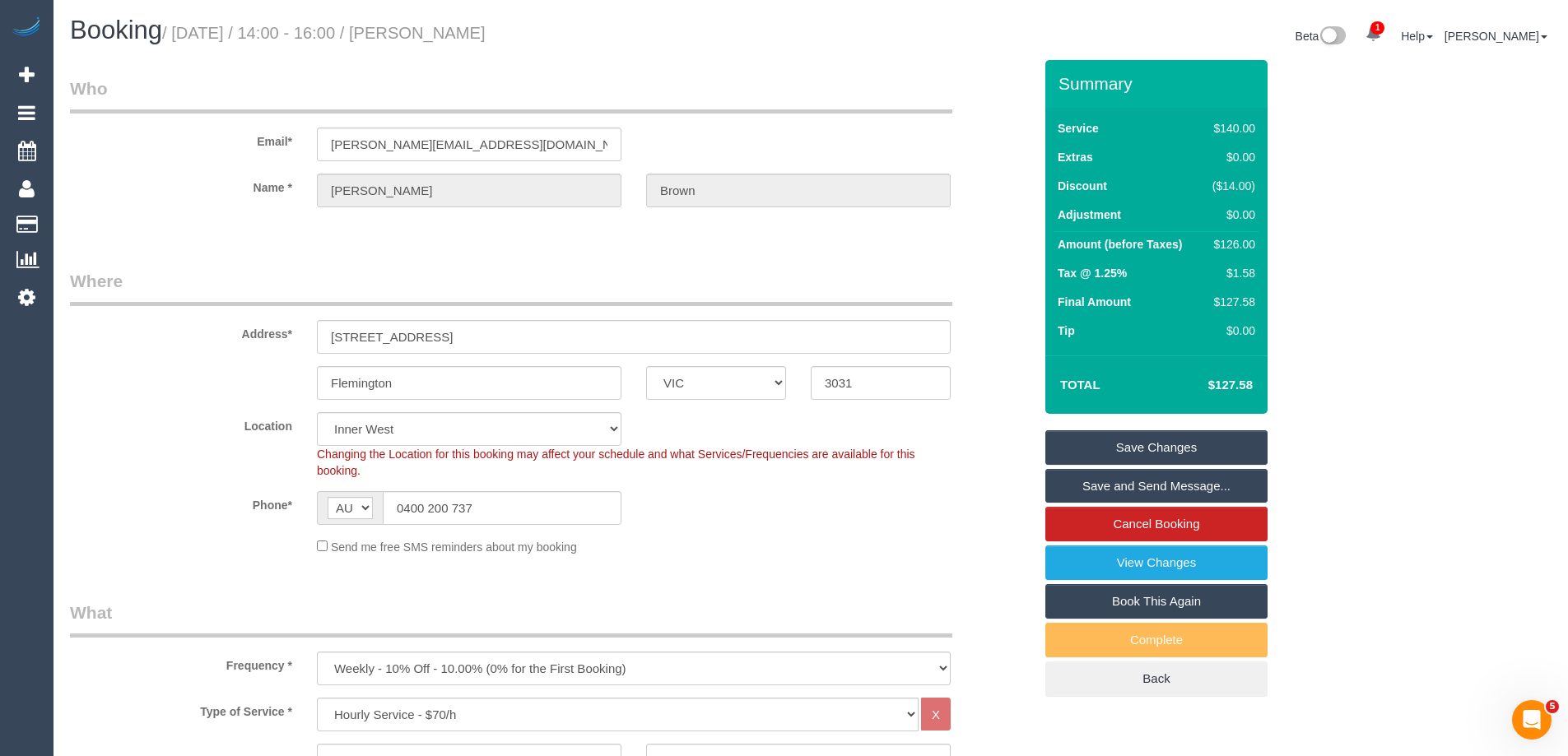
type textarea "Priorities: • Vacuuming and mopping of all floors (must use the customer's clea…"
click at [1166, 442] on link "Save Changes" at bounding box center [1156, 447] width 222 height 35
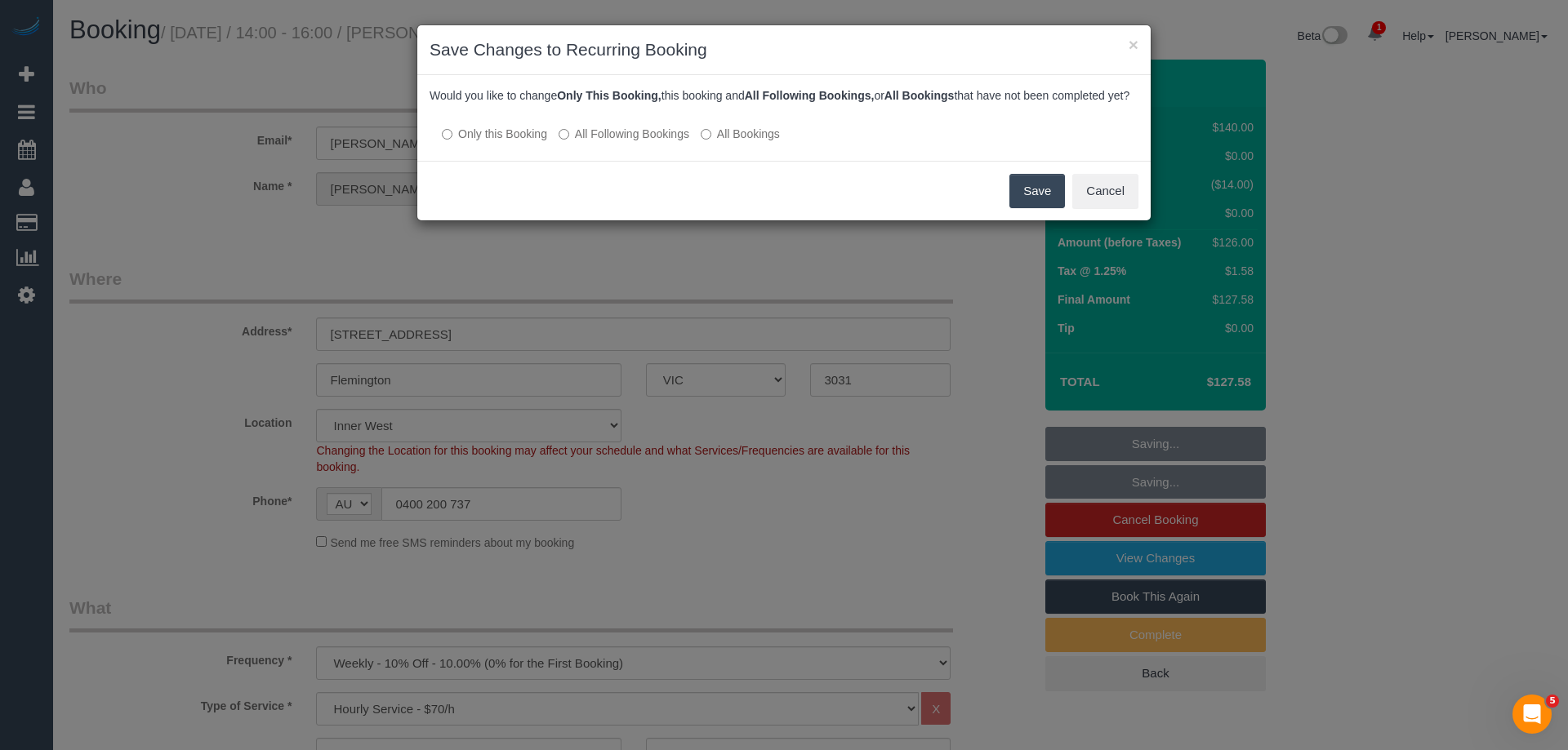
click at [661, 142] on label "All Following Bookings" at bounding box center [624, 134] width 131 height 16
click at [1030, 208] on button "Save" at bounding box center [1036, 191] width 55 height 35
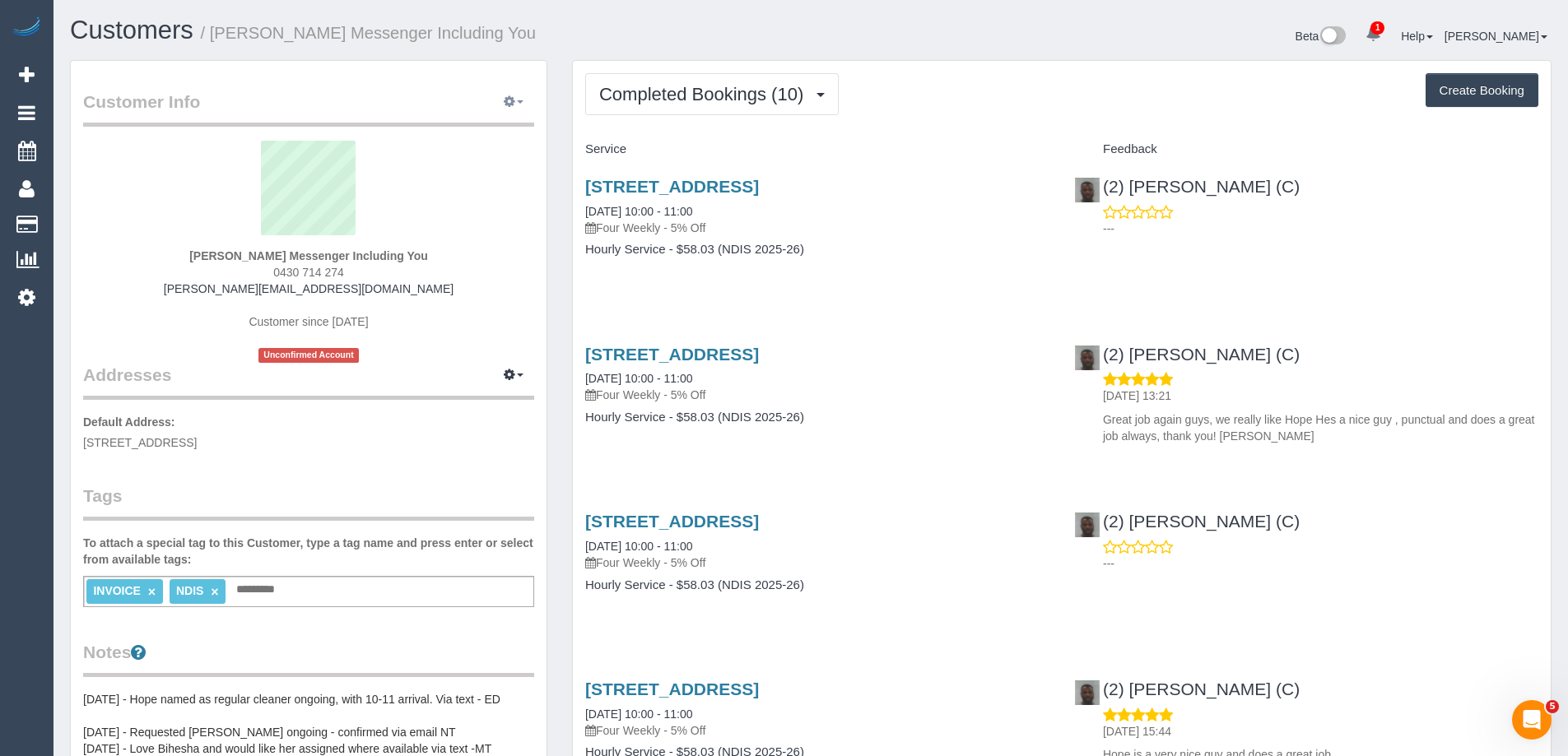
click at [508, 102] on icon "button" at bounding box center [509, 101] width 11 height 9
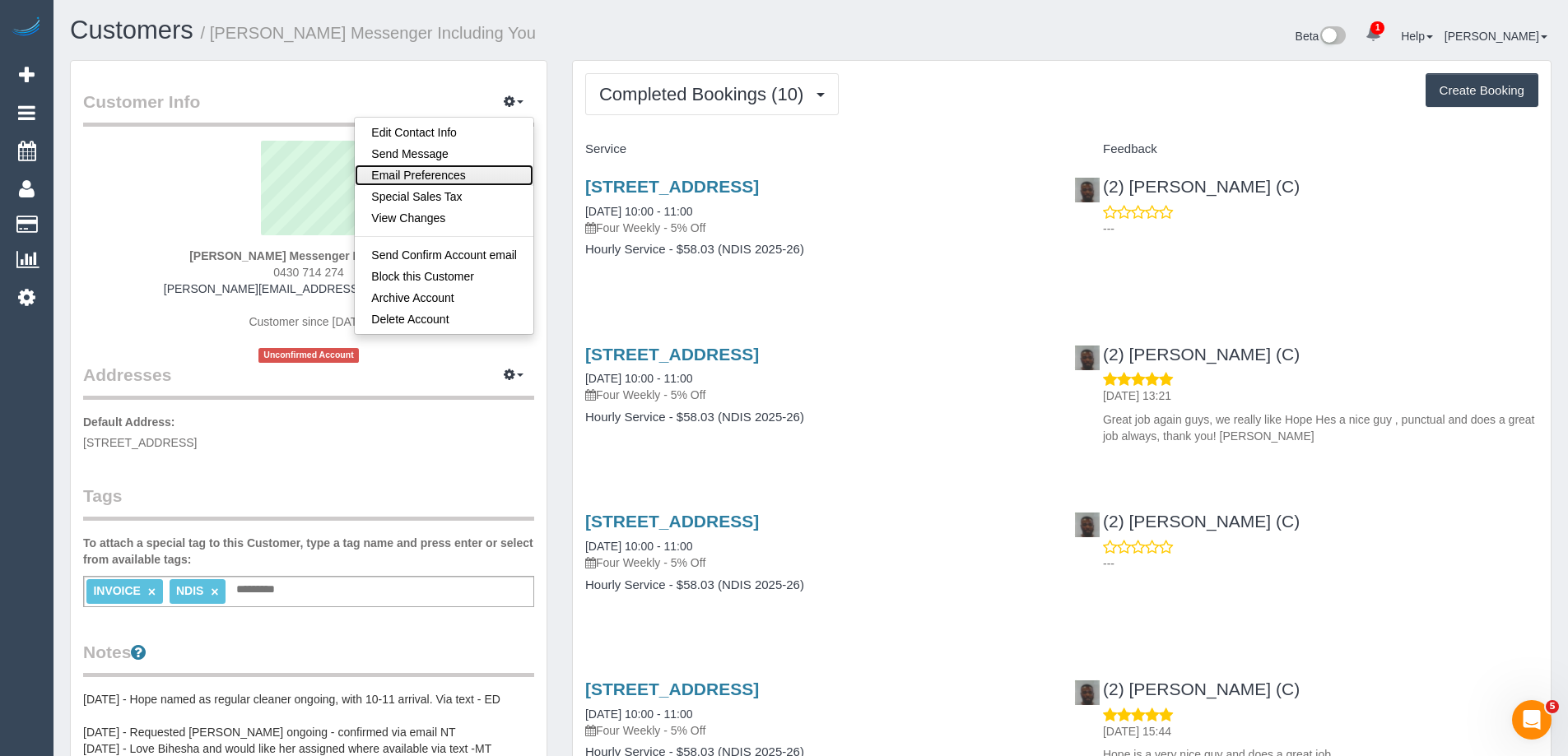
click at [480, 175] on link "Email Preferences" at bounding box center [445, 175] width 179 height 22
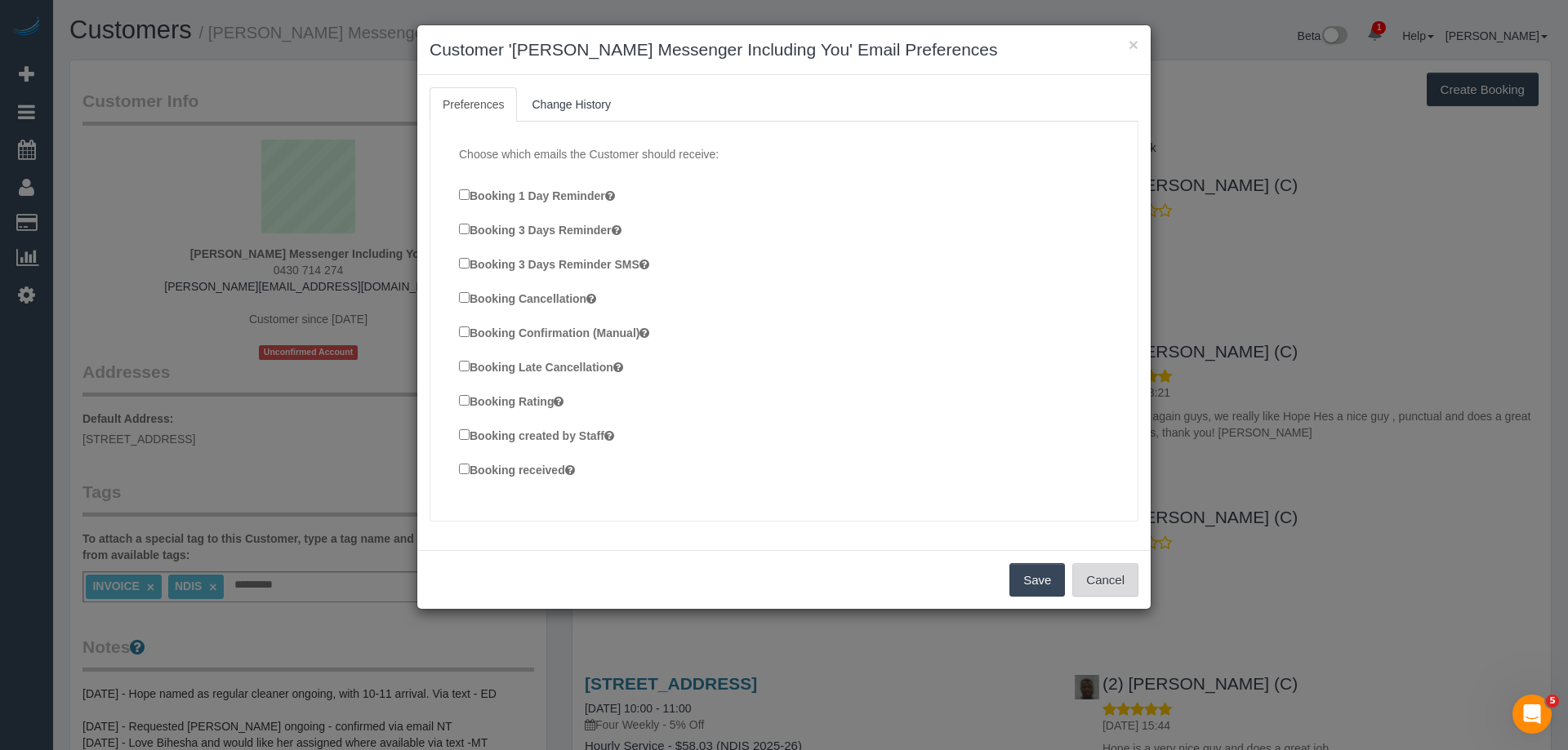
click at [1093, 575] on button "Cancel" at bounding box center [1105, 580] width 66 height 35
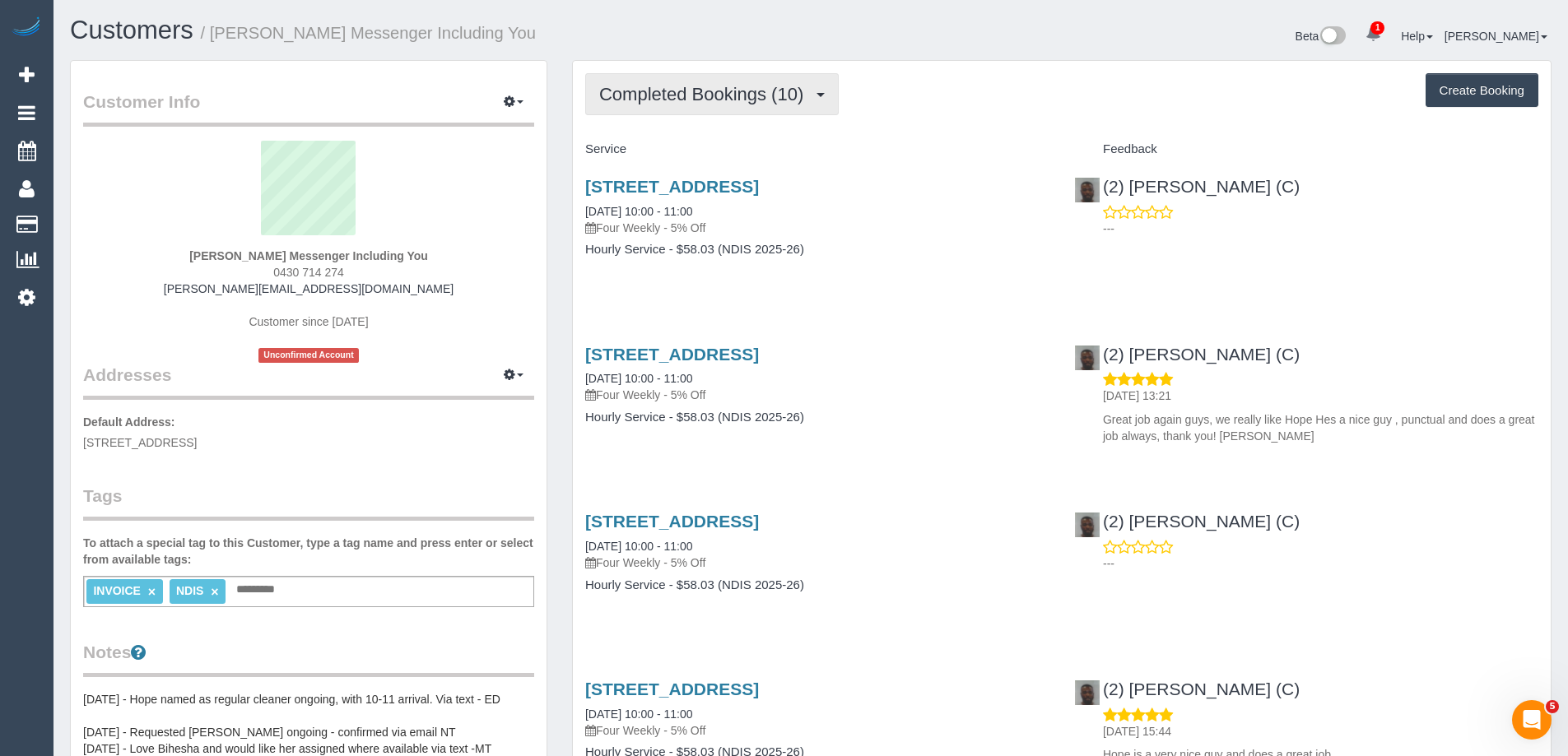
click at [721, 103] on span "Completed Bookings (10)" at bounding box center [704, 94] width 212 height 21
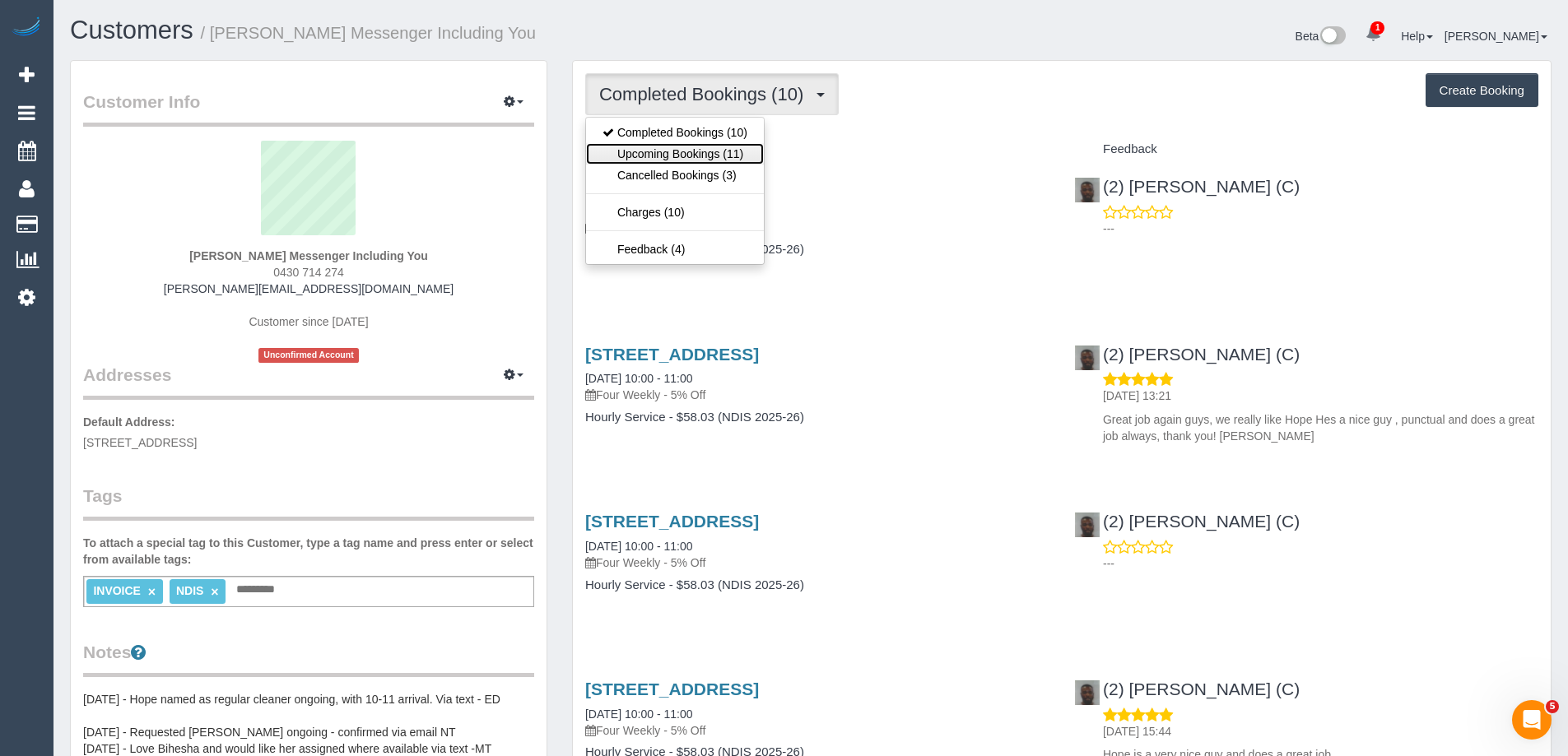
click at [687, 153] on link "Upcoming Bookings (11)" at bounding box center [674, 153] width 178 height 22
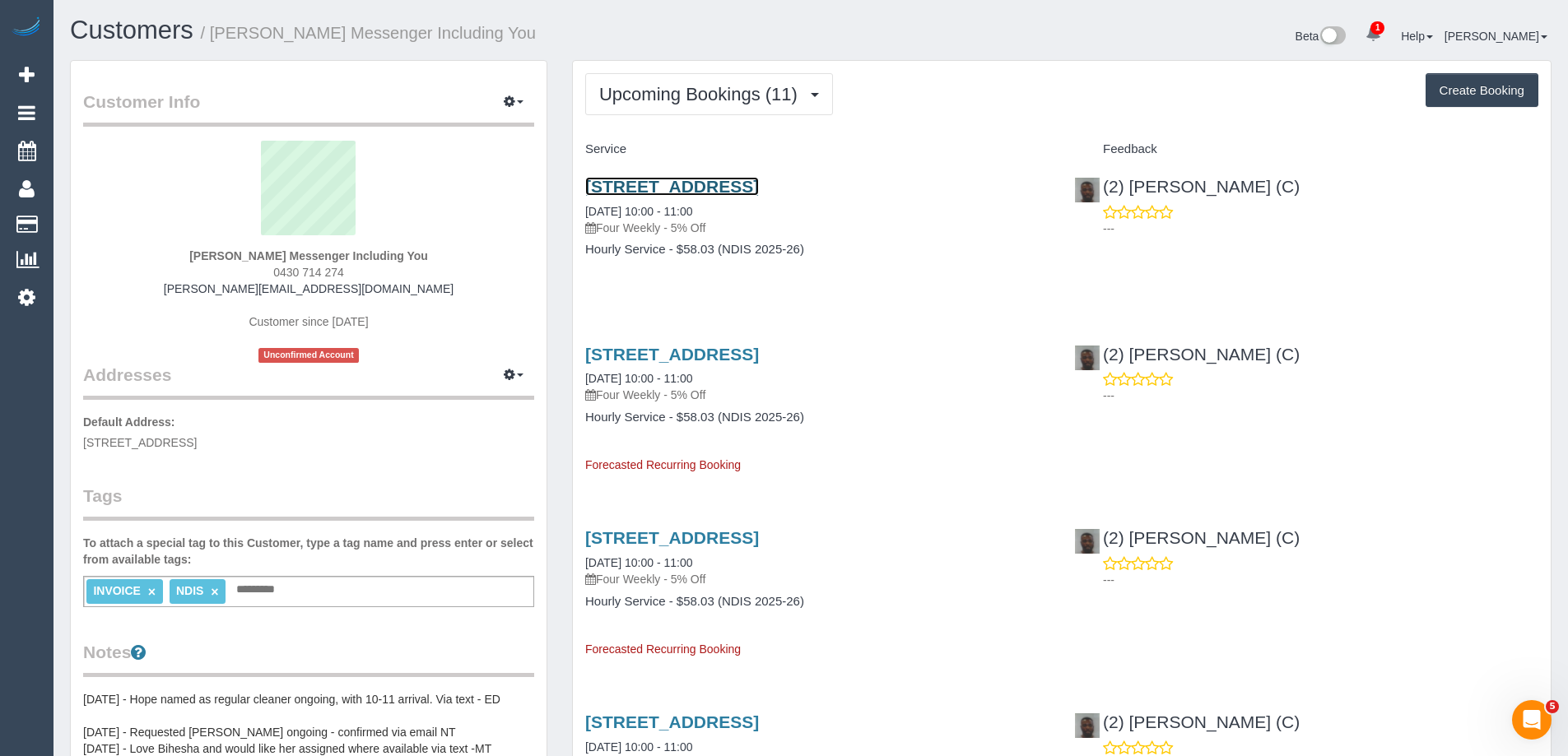
click at [671, 186] on link "[STREET_ADDRESS]" at bounding box center [671, 186] width 173 height 19
click at [757, 351] on link "[STREET_ADDRESS]" at bounding box center [671, 354] width 173 height 19
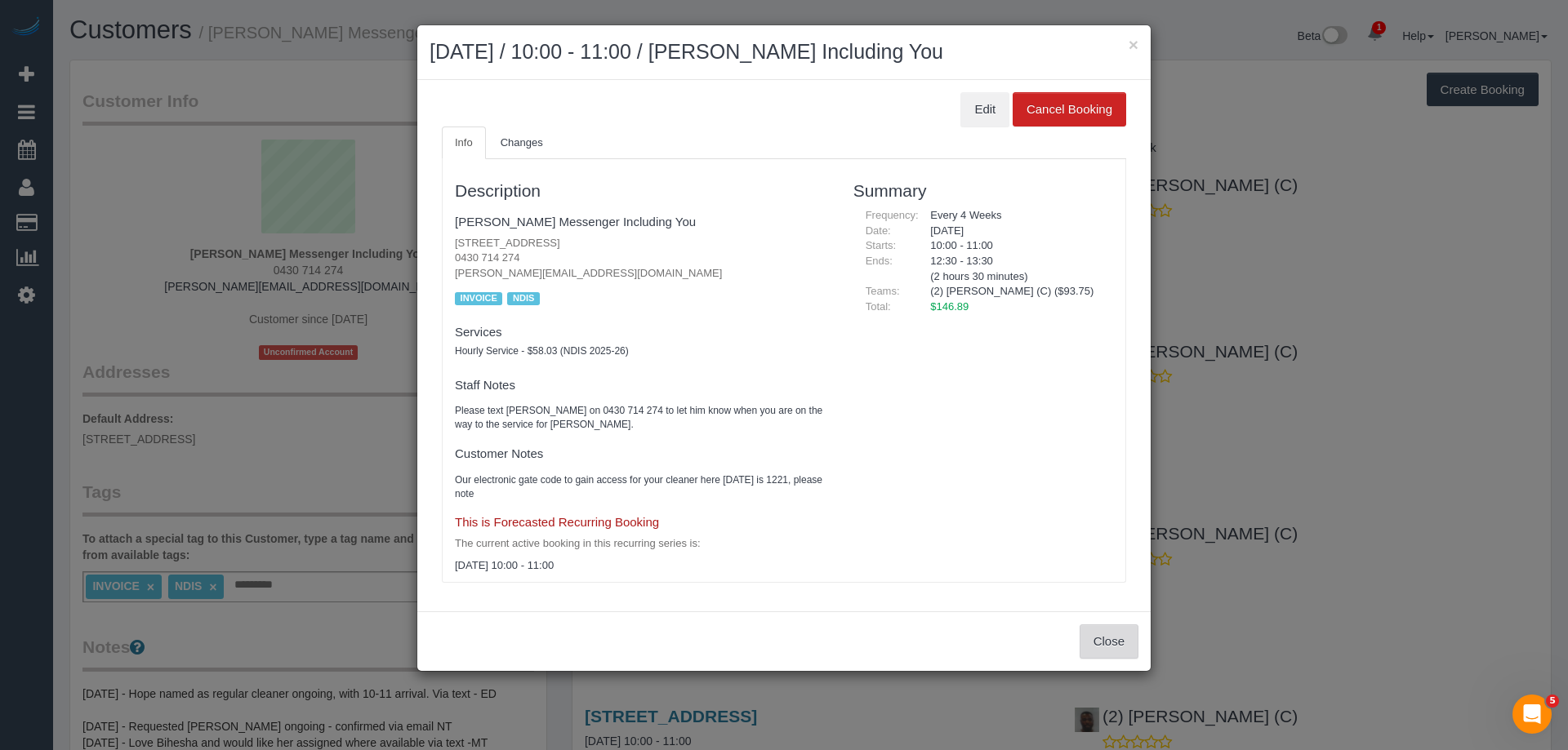
click at [1108, 640] on button "Close" at bounding box center [1108, 641] width 59 height 35
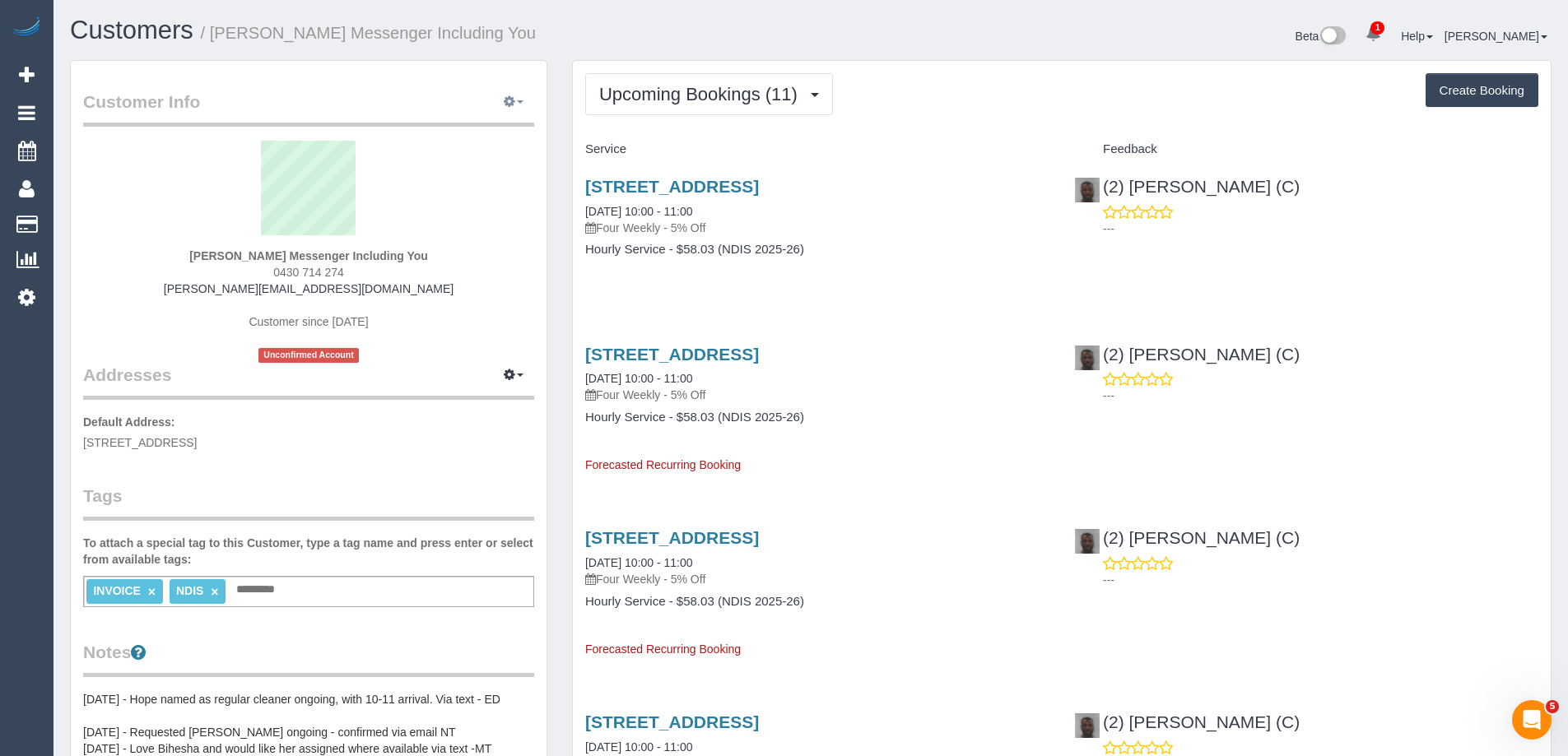
click at [519, 103] on span "button" at bounding box center [520, 102] width 7 height 3
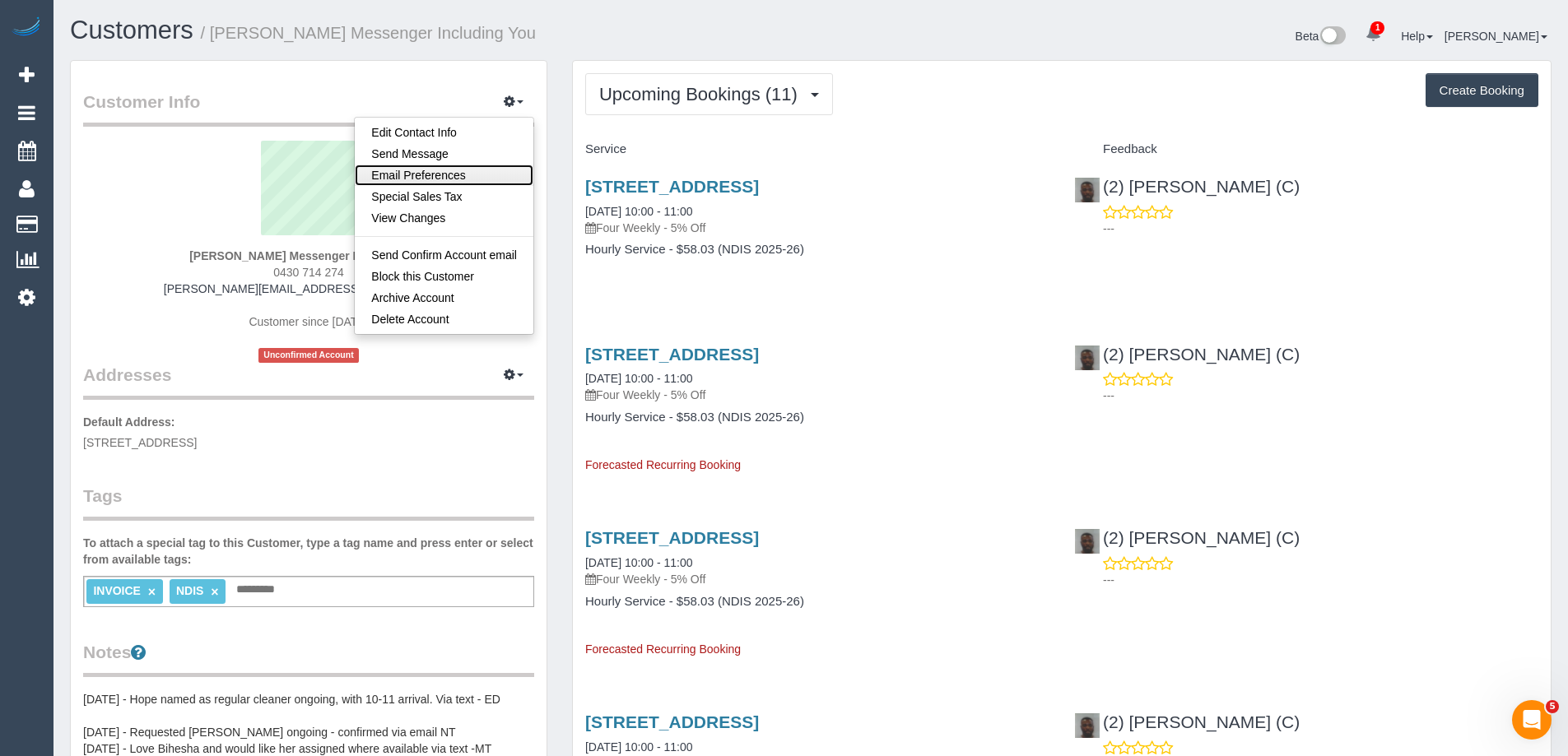
click at [493, 175] on link "Email Preferences" at bounding box center [445, 175] width 179 height 22
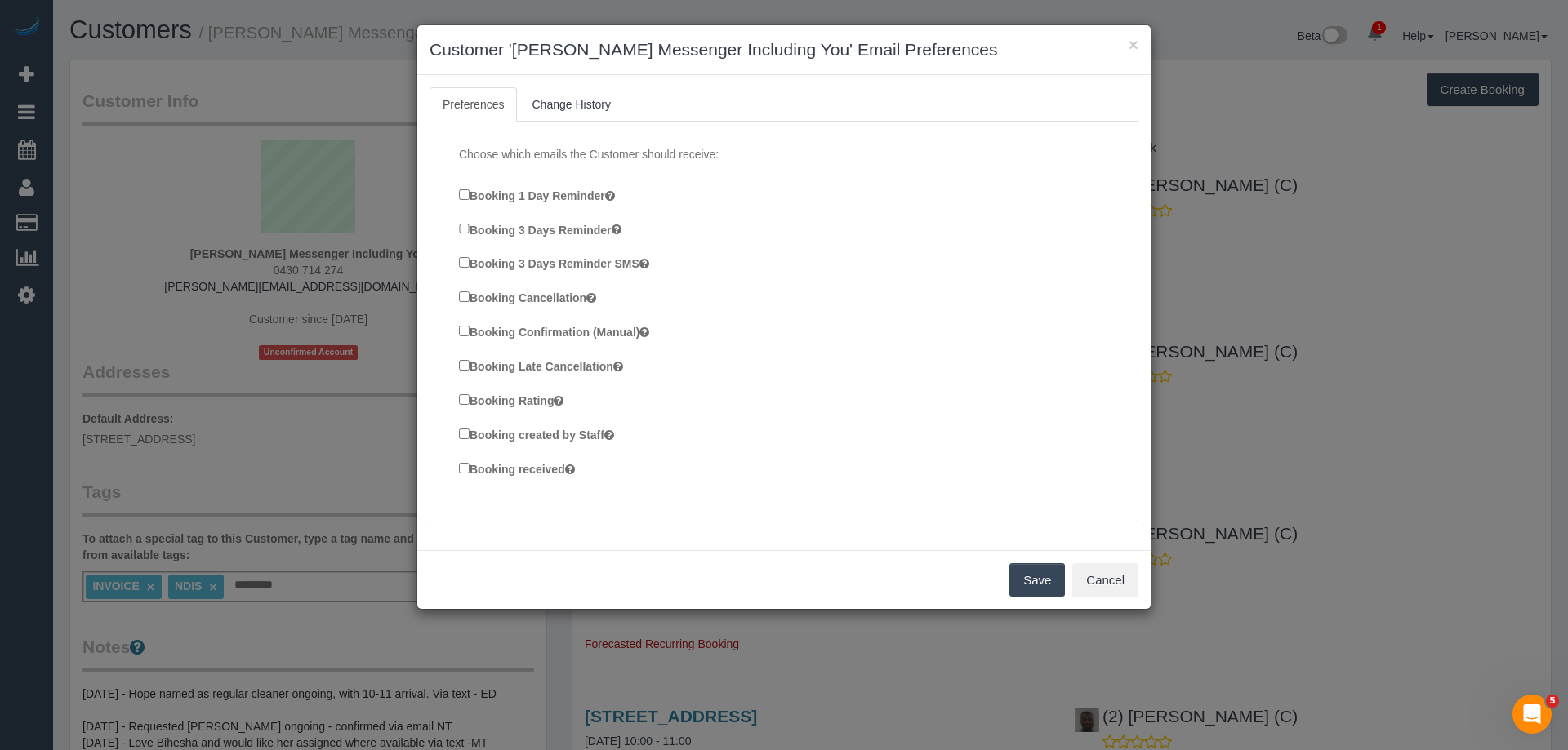
click at [547, 332] on label "Booking Confirmation (Manual)" at bounding box center [554, 331] width 191 height 18
click at [542, 434] on label "Booking created by Staff" at bounding box center [536, 433] width 155 height 18
click at [534, 478] on div "Booking received" at bounding box center [790, 471] width 663 height 22
click at [542, 472] on label "Booking received" at bounding box center [517, 468] width 116 height 18
click at [1025, 573] on button "Save" at bounding box center [1036, 580] width 55 height 35
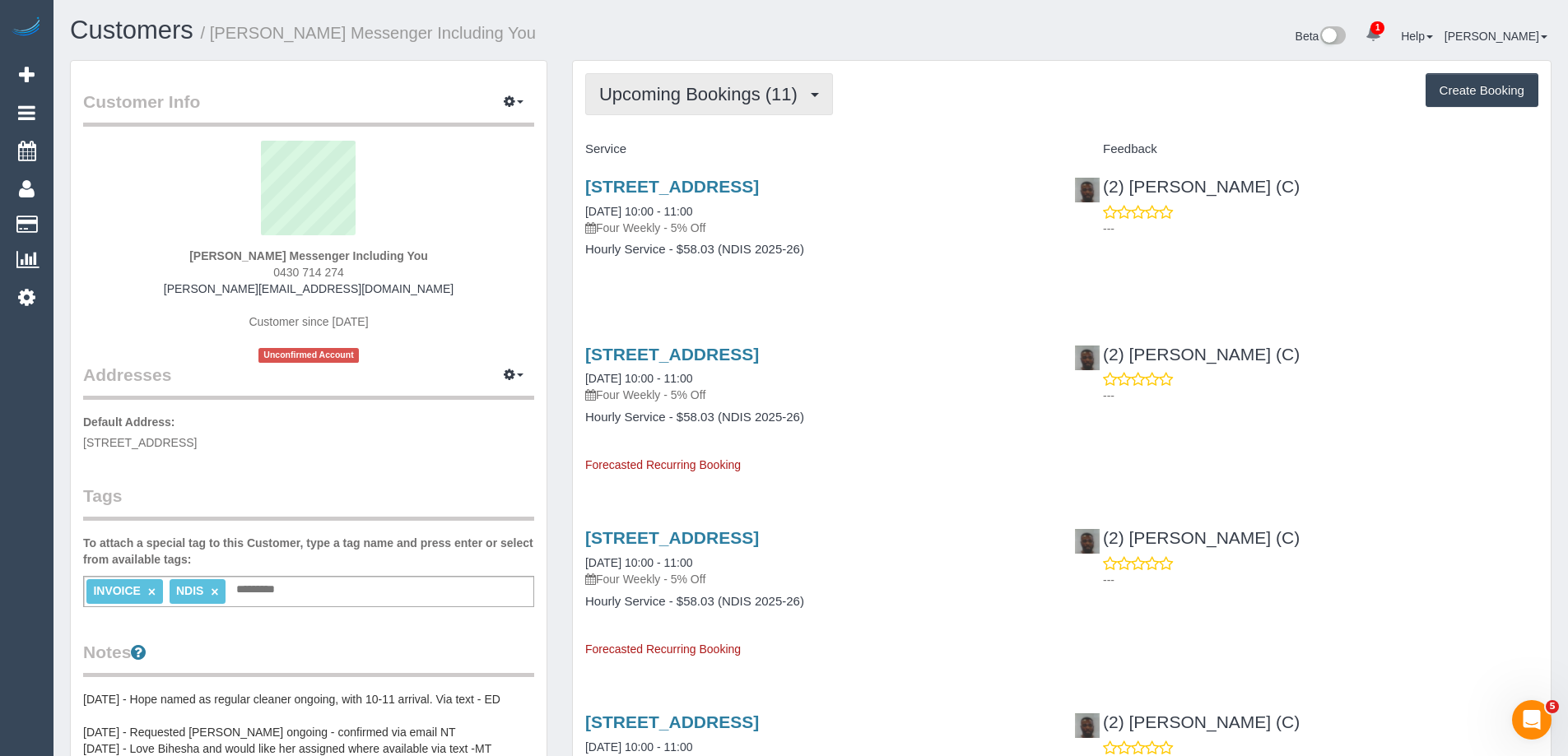
click at [642, 82] on button "Upcoming Bookings (11)" at bounding box center [708, 94] width 248 height 42
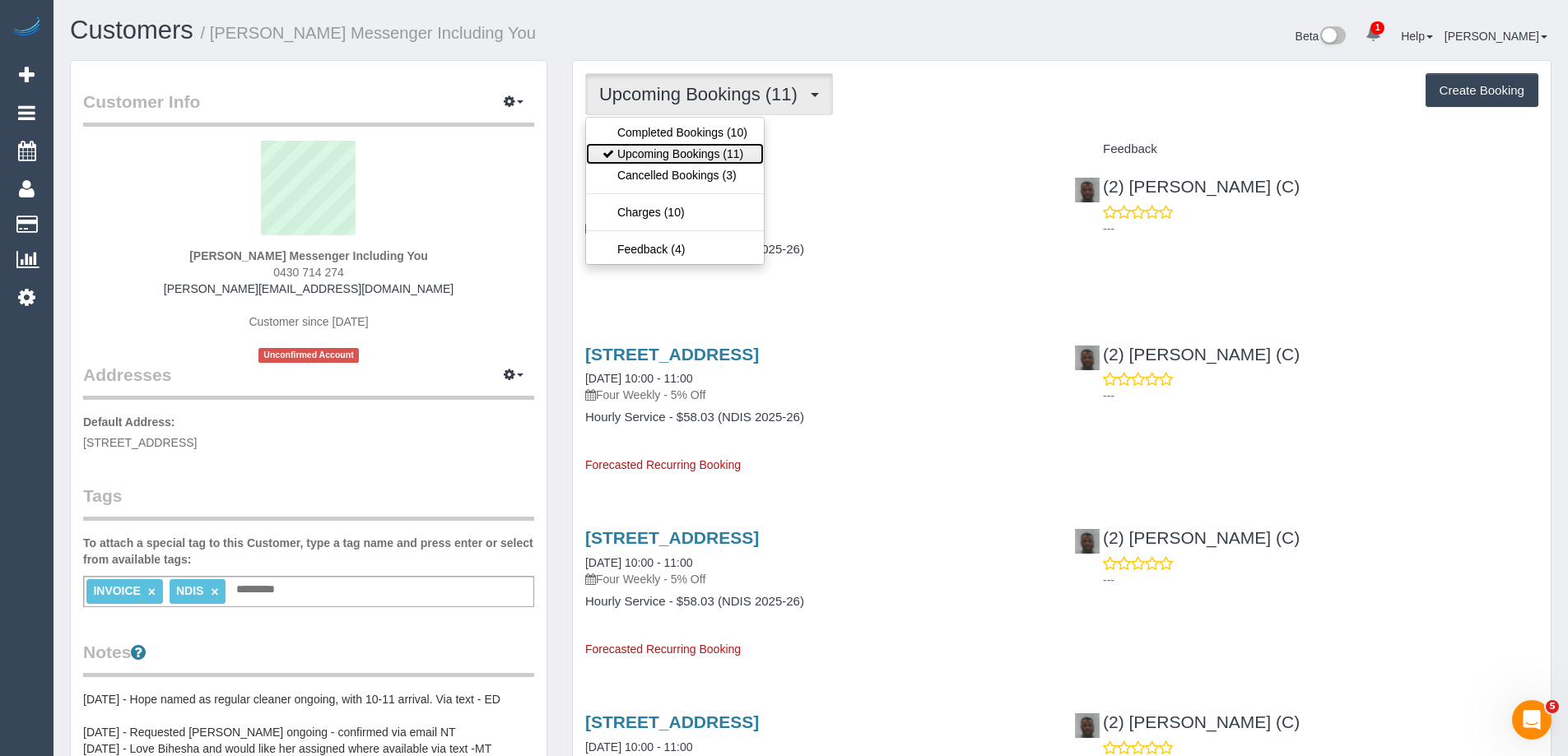
click at [648, 149] on link "Upcoming Bookings (11)" at bounding box center [674, 153] width 178 height 22
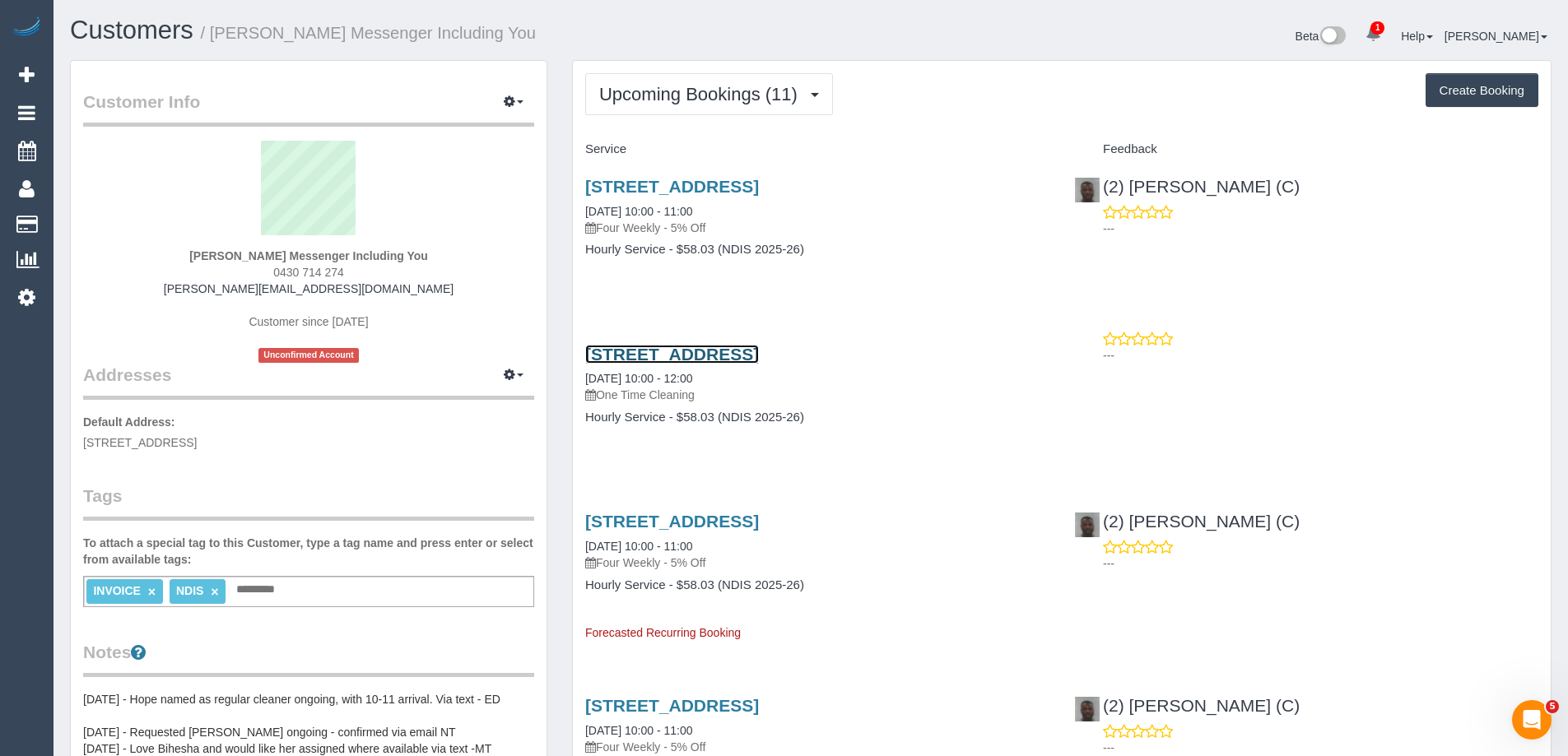
click at [723, 352] on link "139 Ironbark Road, Diamond Creek, VIC 3089" at bounding box center [671, 354] width 173 height 19
copy link "Gorejena (C)"
drag, startPoint x: 1304, startPoint y: 180, endPoint x: 1178, endPoint y: 184, distance: 126.1
click at [1178, 184] on div "(2) Hope Gorejena (C) ---" at bounding box center [1305, 203] width 489 height 81
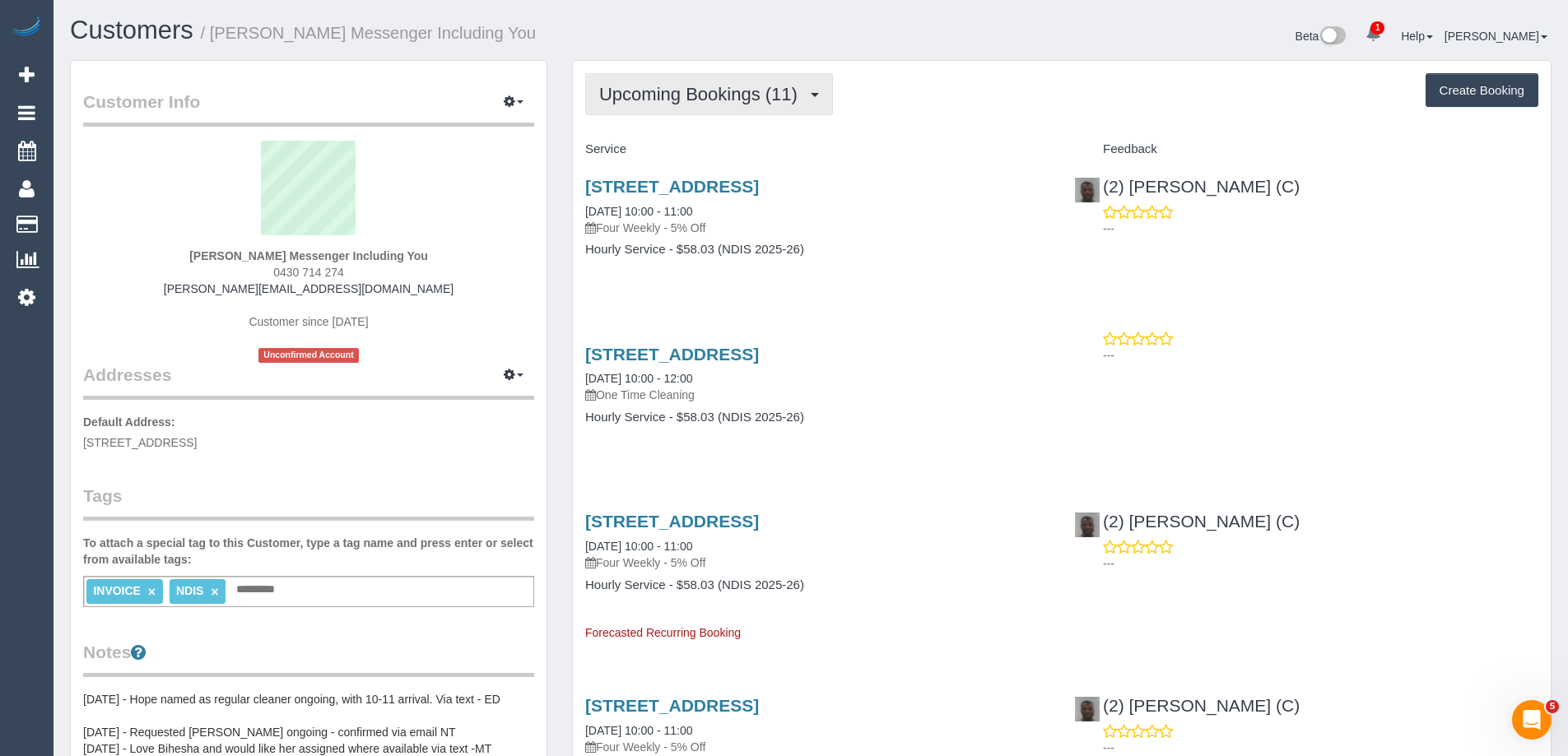
click at [687, 90] on span "Upcoming Bookings (11)" at bounding box center [702, 94] width 206 height 21
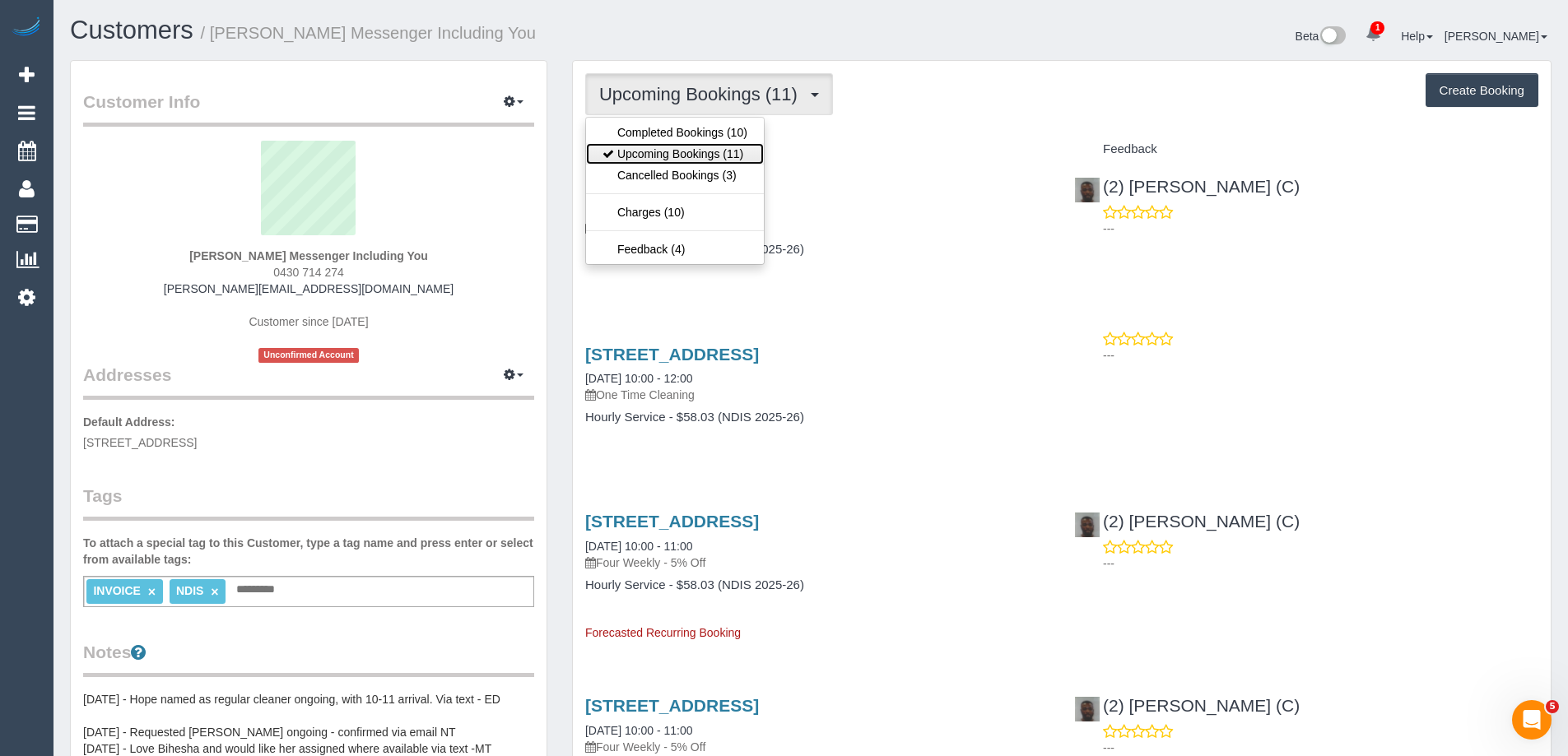
click at [686, 155] on link "Upcoming Bookings (11)" at bounding box center [674, 153] width 178 height 22
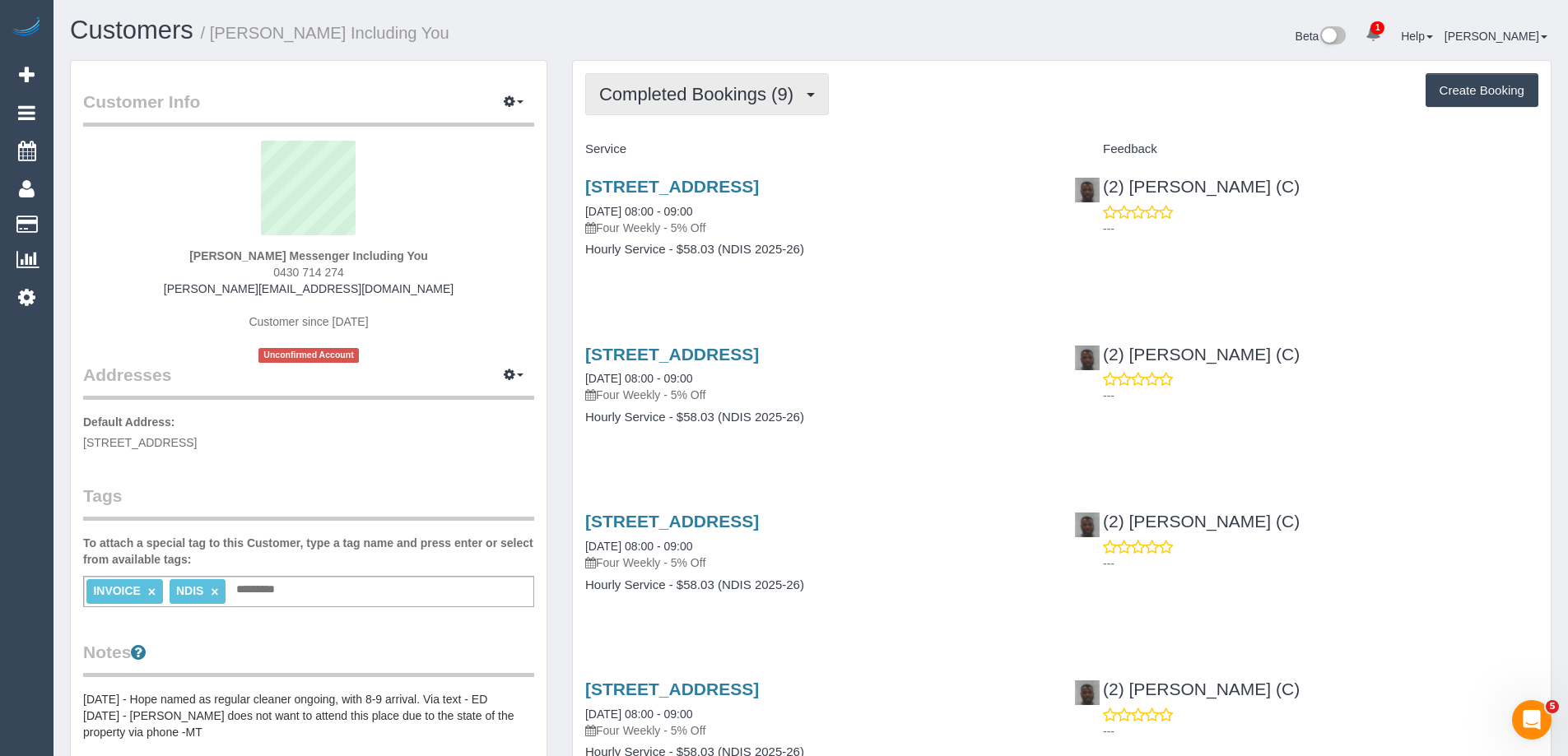
click at [714, 88] on span "Completed Bookings (9)" at bounding box center [700, 94] width 202 height 21
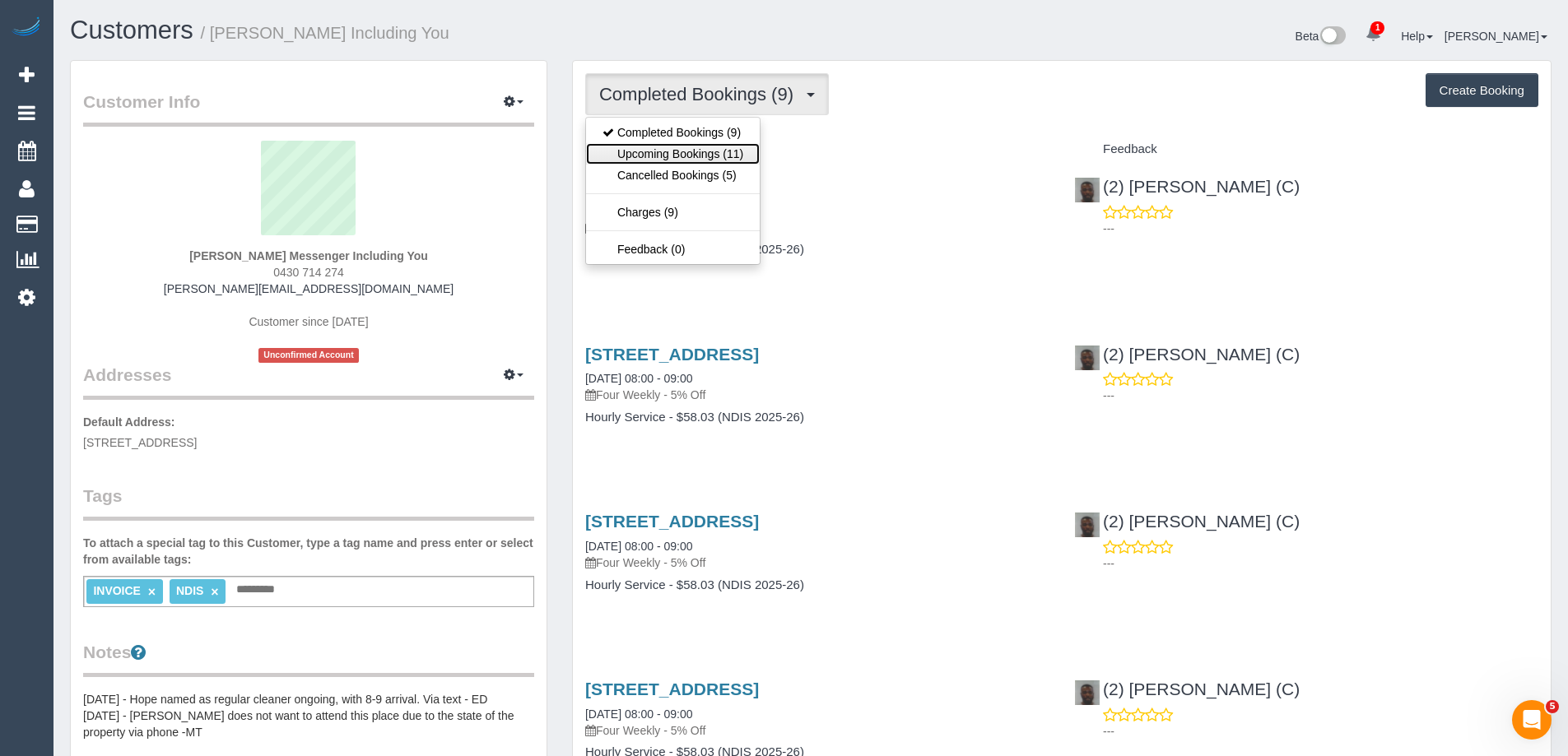
click at [694, 153] on link "Upcoming Bookings (11)" at bounding box center [672, 153] width 173 height 22
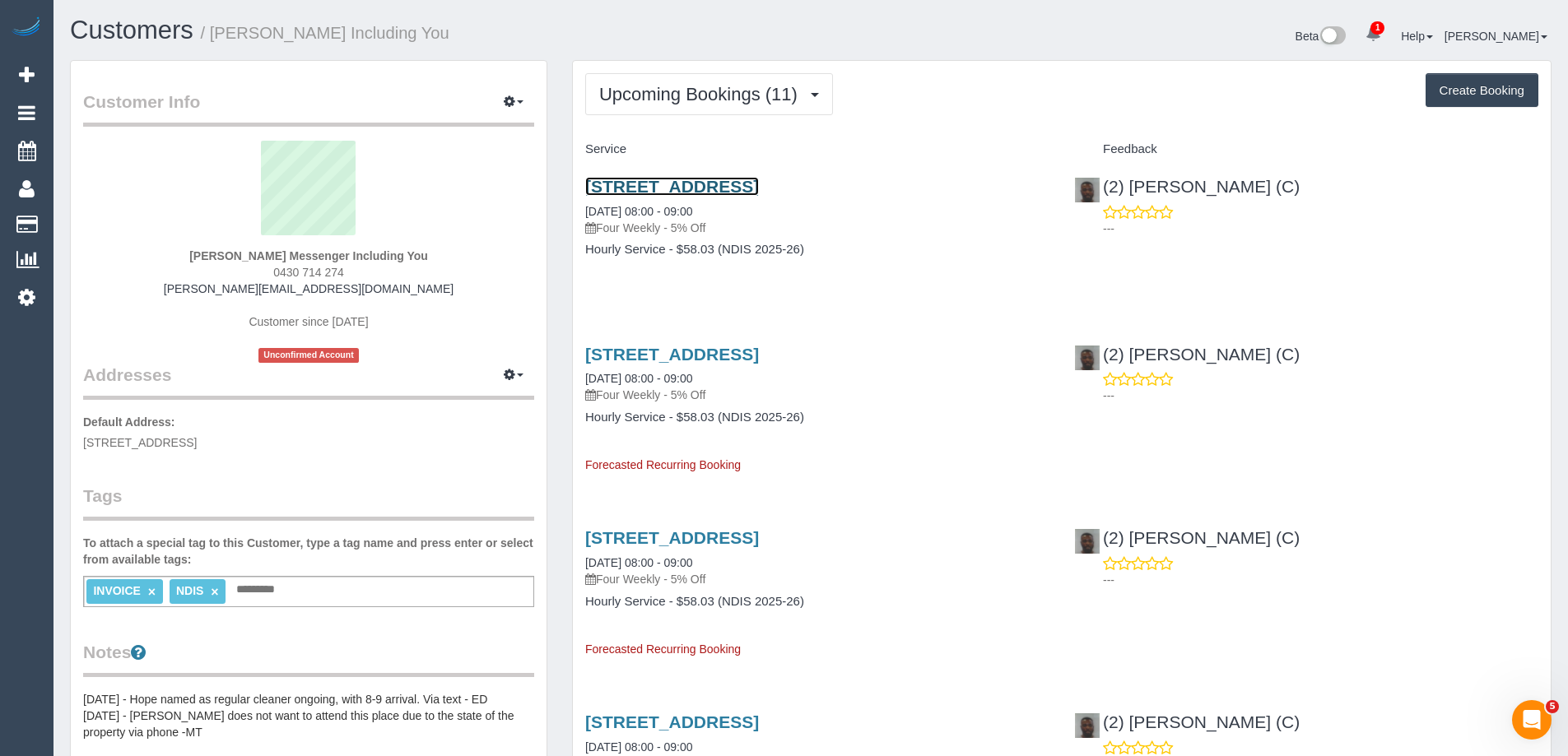
click at [758, 184] on link "[STREET_ADDRESS]" at bounding box center [671, 186] width 173 height 19
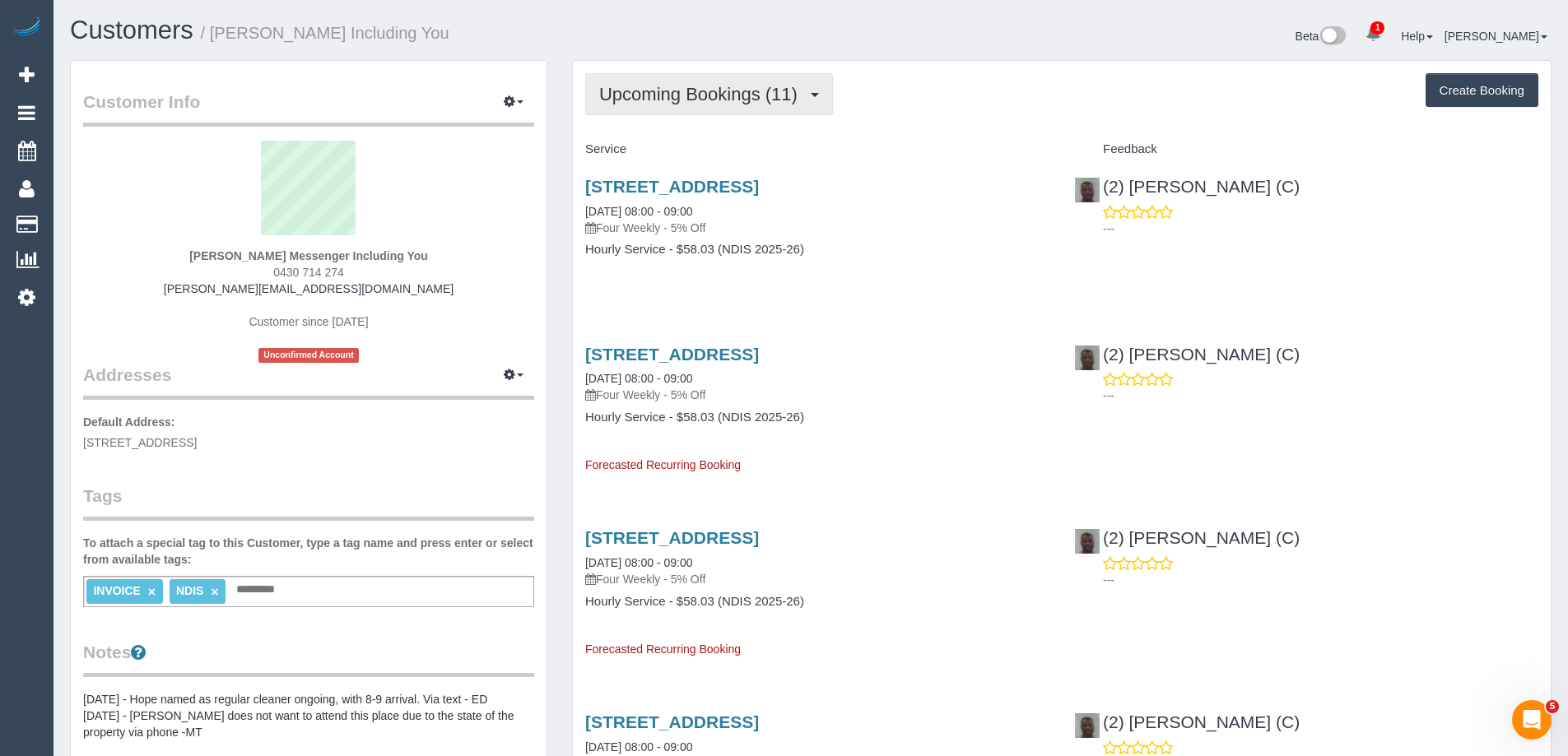
click at [669, 88] on span "Upcoming Bookings (11)" at bounding box center [702, 94] width 206 height 21
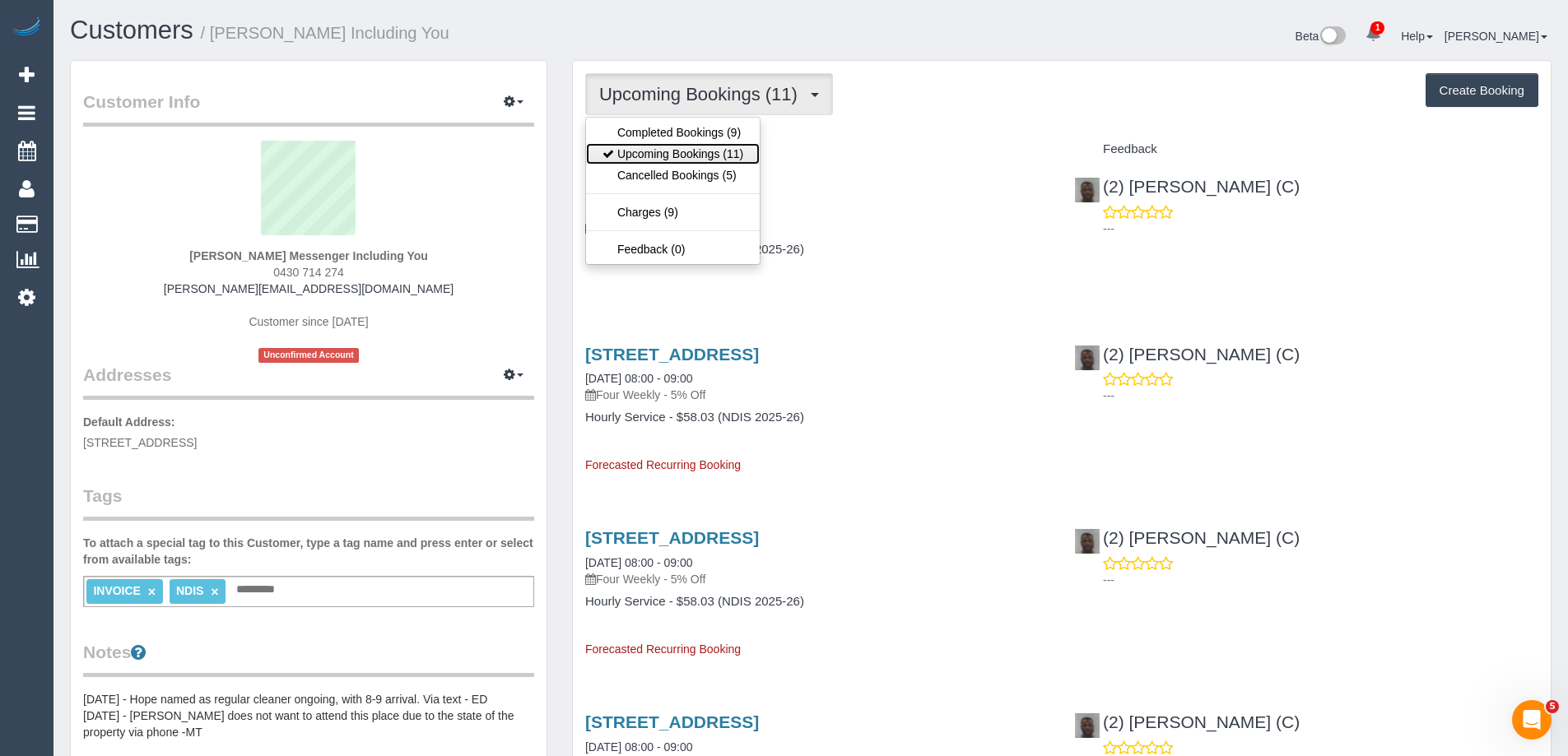
click at [665, 155] on link "Upcoming Bookings (11)" at bounding box center [672, 153] width 173 height 22
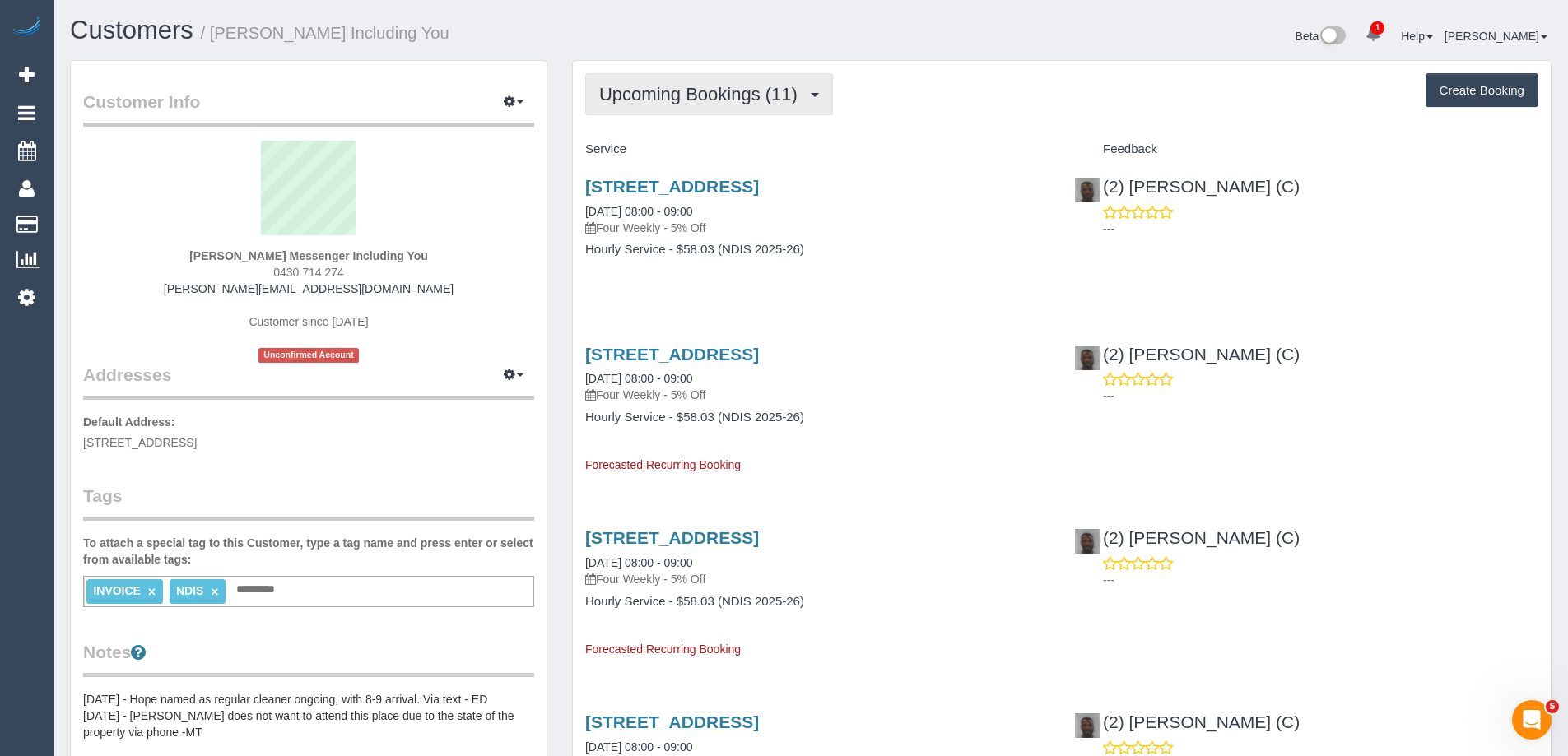
click at [645, 79] on button "Upcoming Bookings (11)" at bounding box center [708, 94] width 248 height 42
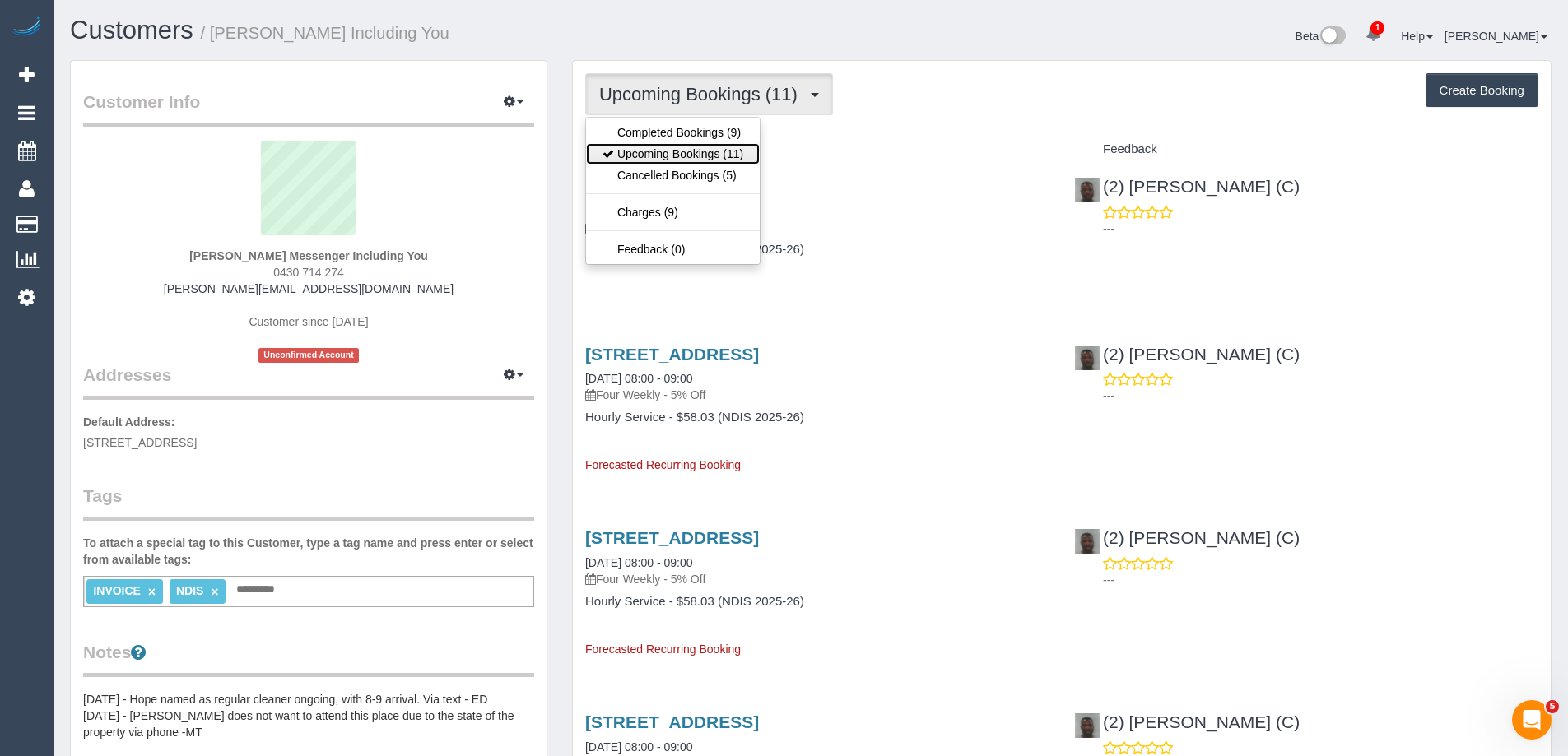
click at [649, 150] on link "Upcoming Bookings (11)" at bounding box center [672, 153] width 173 height 22
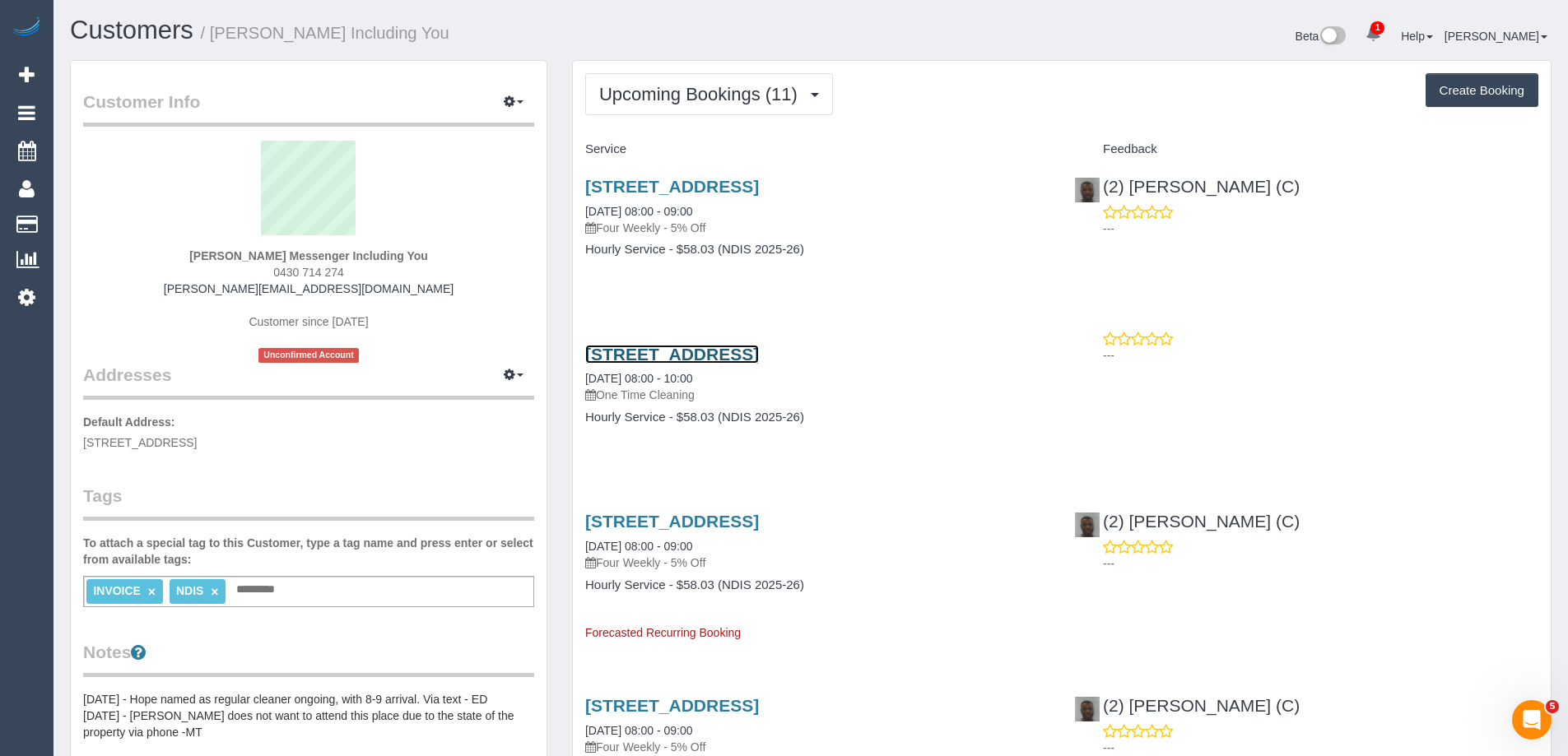
click at [733, 349] on link "139-151 Ironbark Road, Diamond Creek, VIC 3089" at bounding box center [671, 354] width 173 height 19
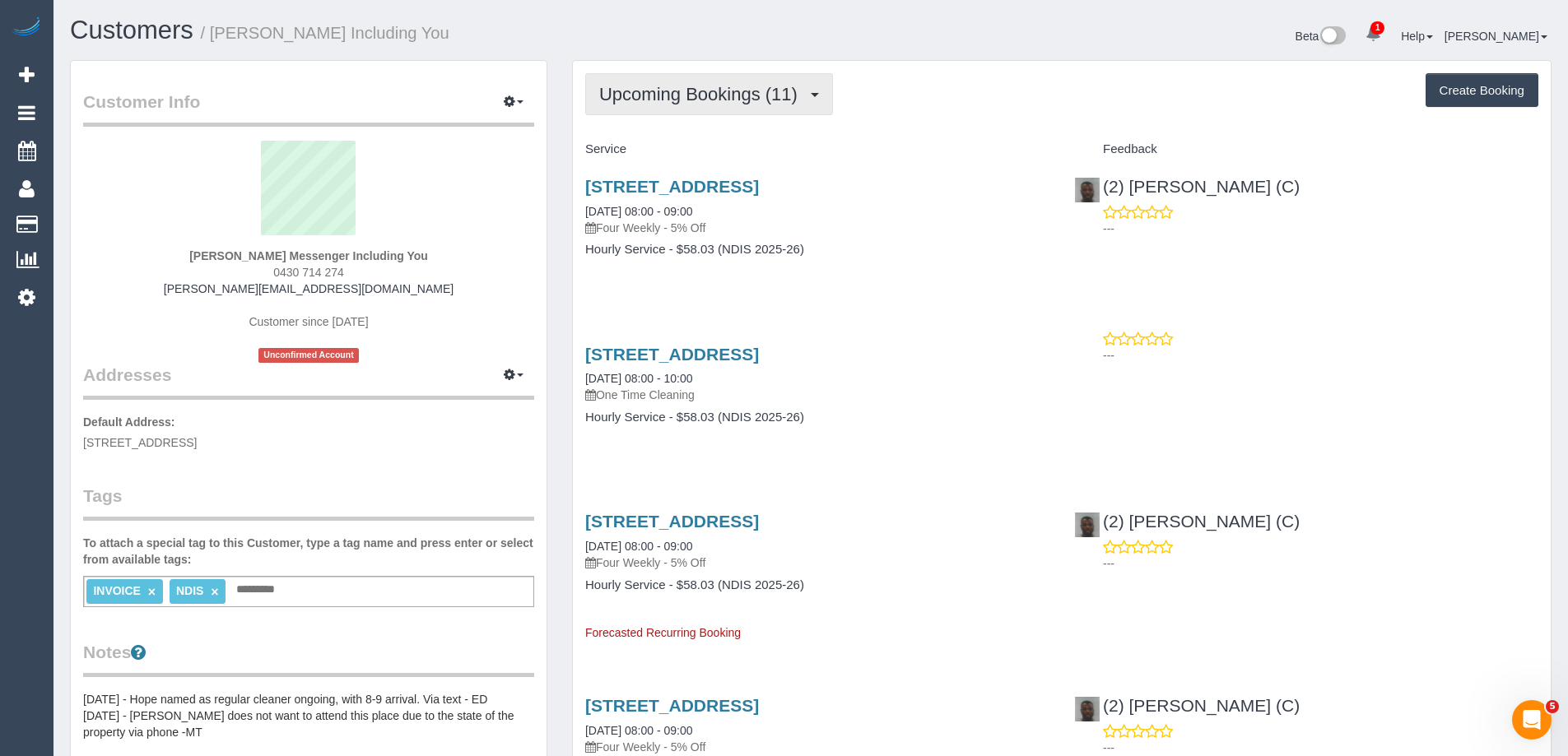
click at [720, 97] on span "Upcoming Bookings (11)" at bounding box center [702, 94] width 206 height 21
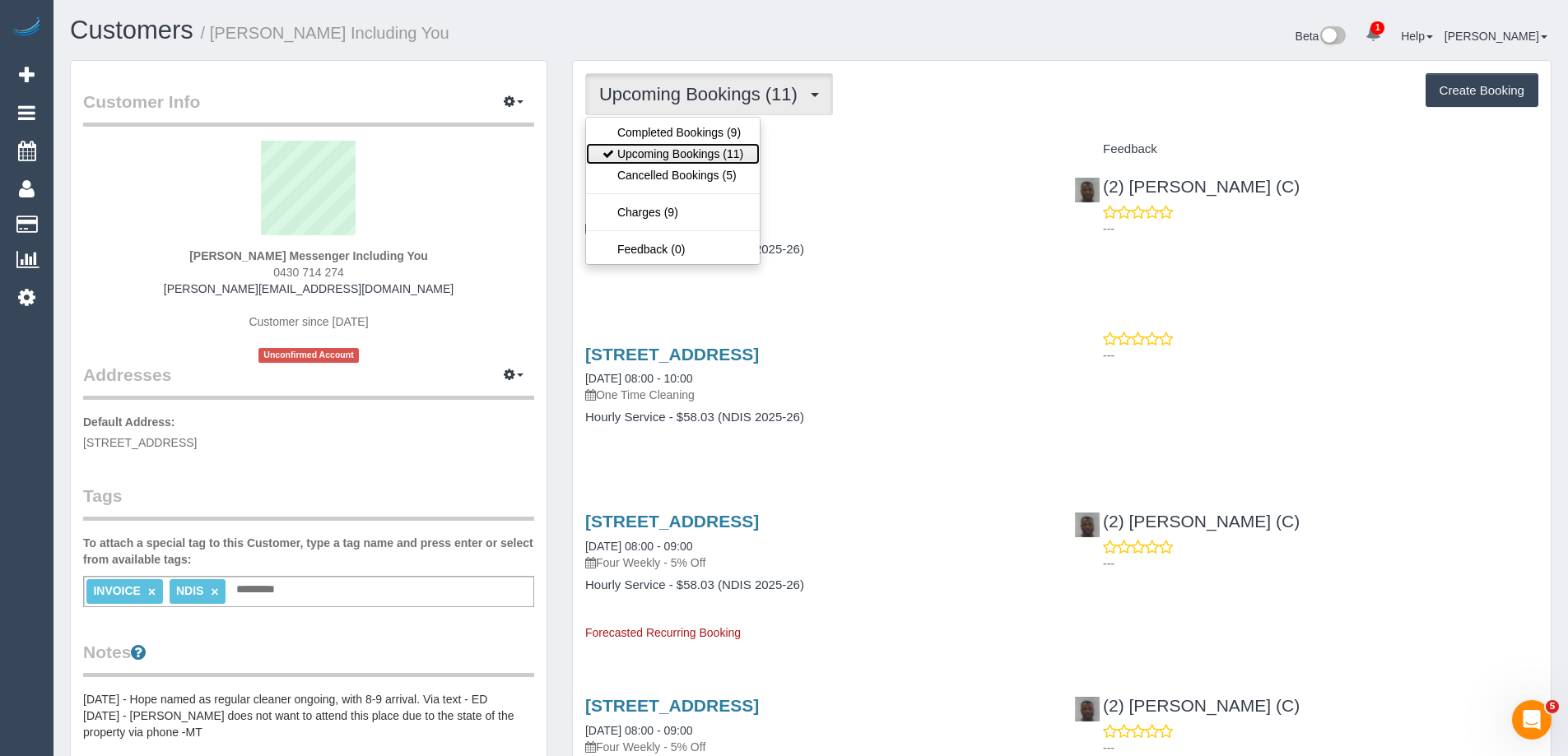
click at [707, 154] on link "Upcoming Bookings (11)" at bounding box center [672, 153] width 173 height 22
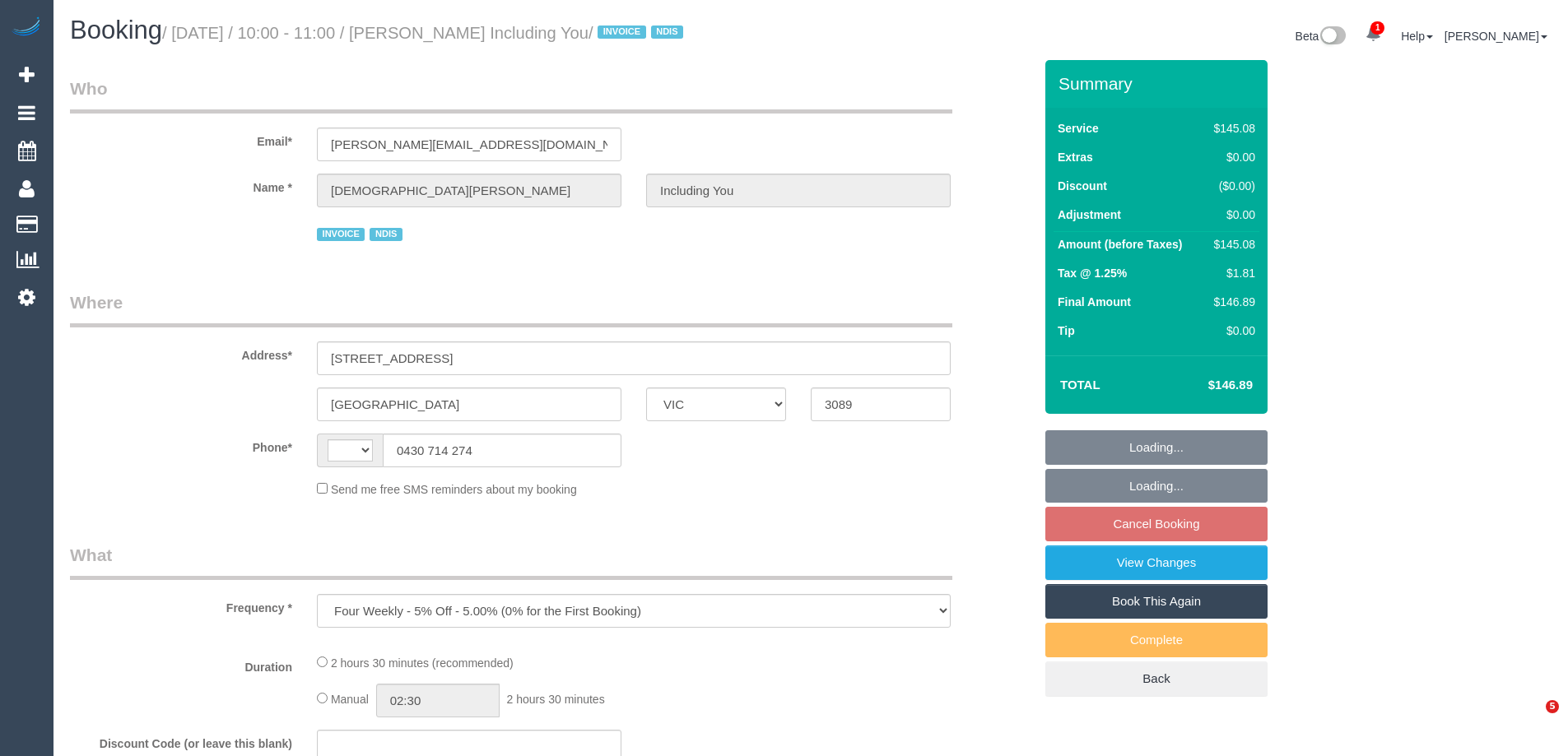
select select "VIC"
select select "string:AU"
select select "150"
select select "number:29"
select select "number:14"
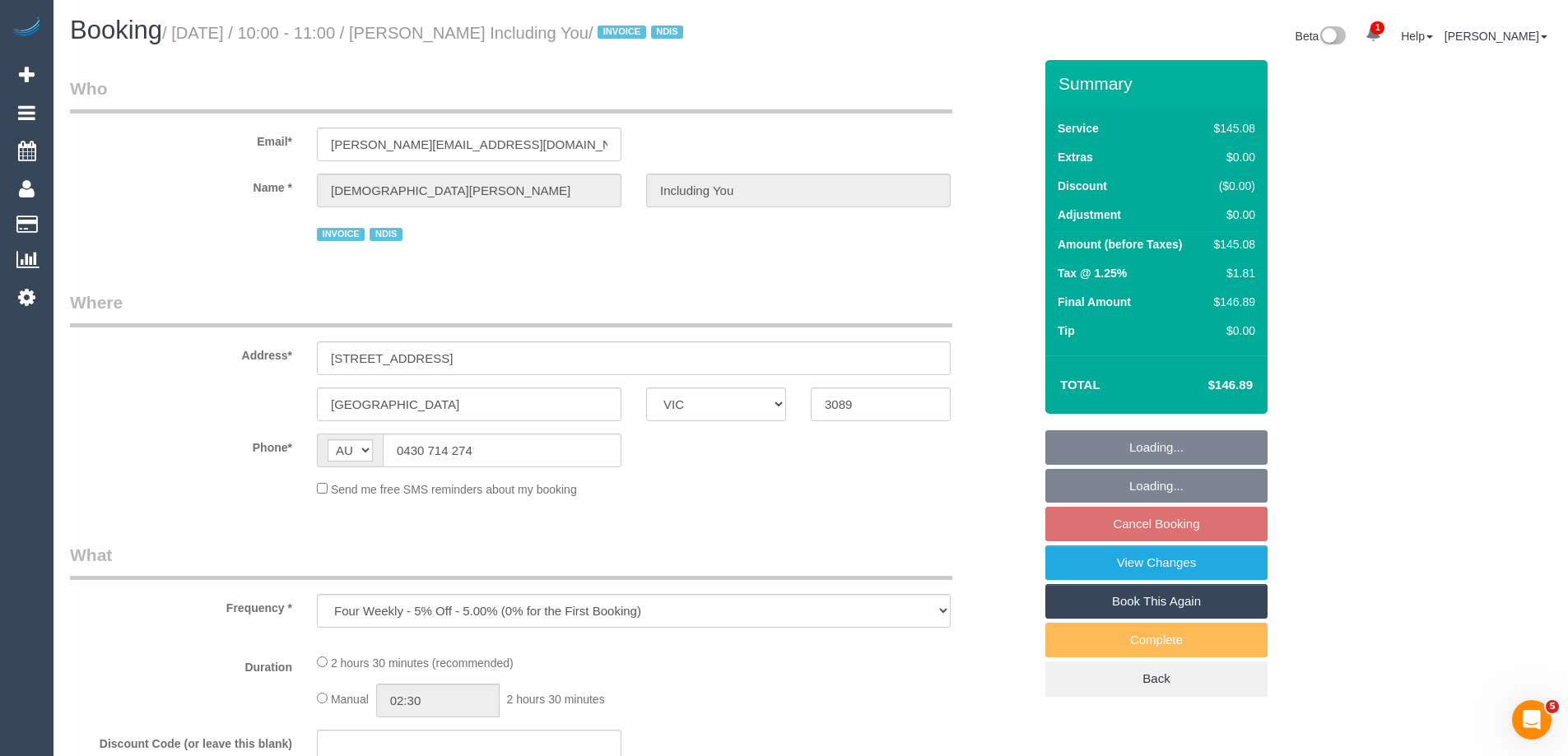
select select "number:18"
select select "number:36"
select select "number:33"
select select "number:26"
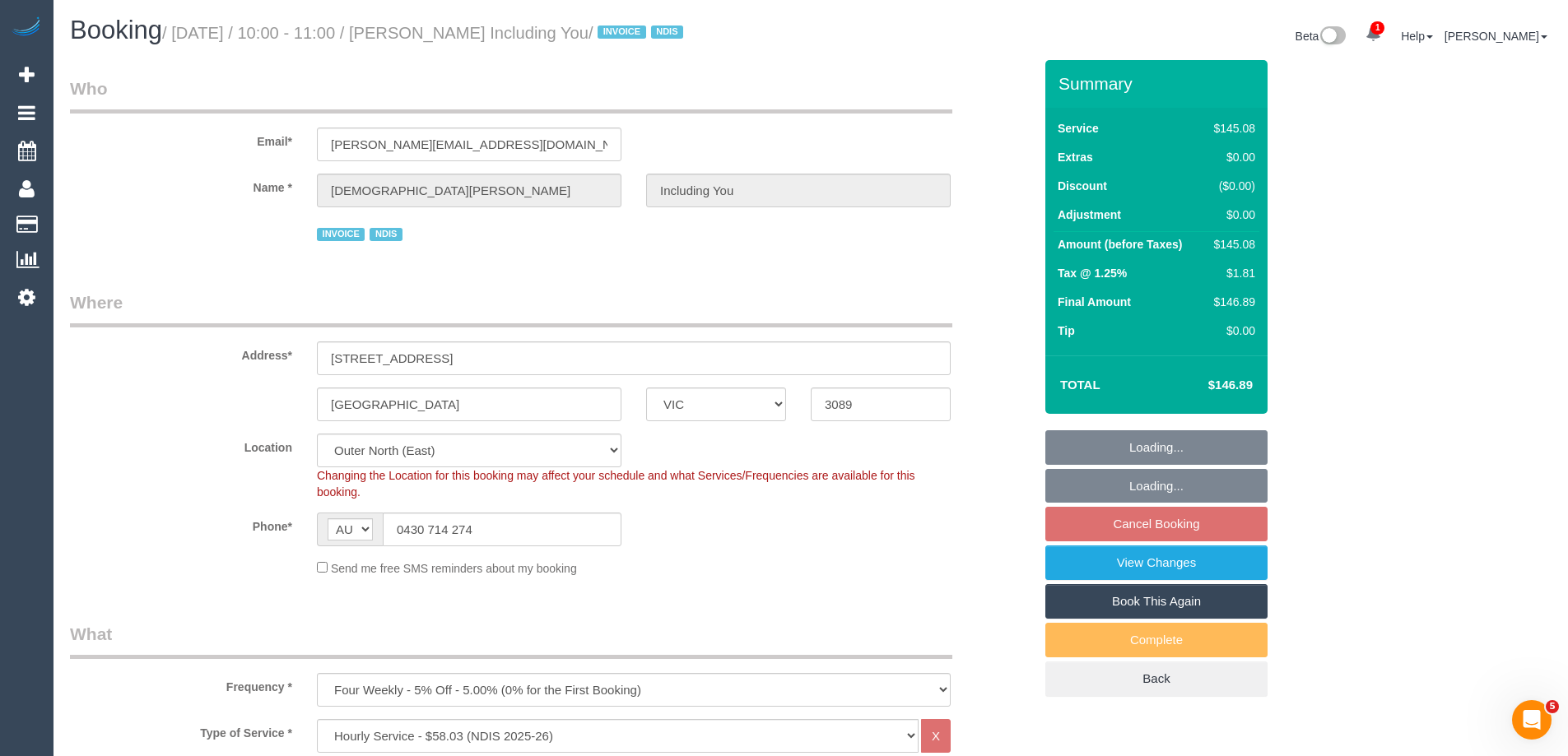
select select "object:1158"
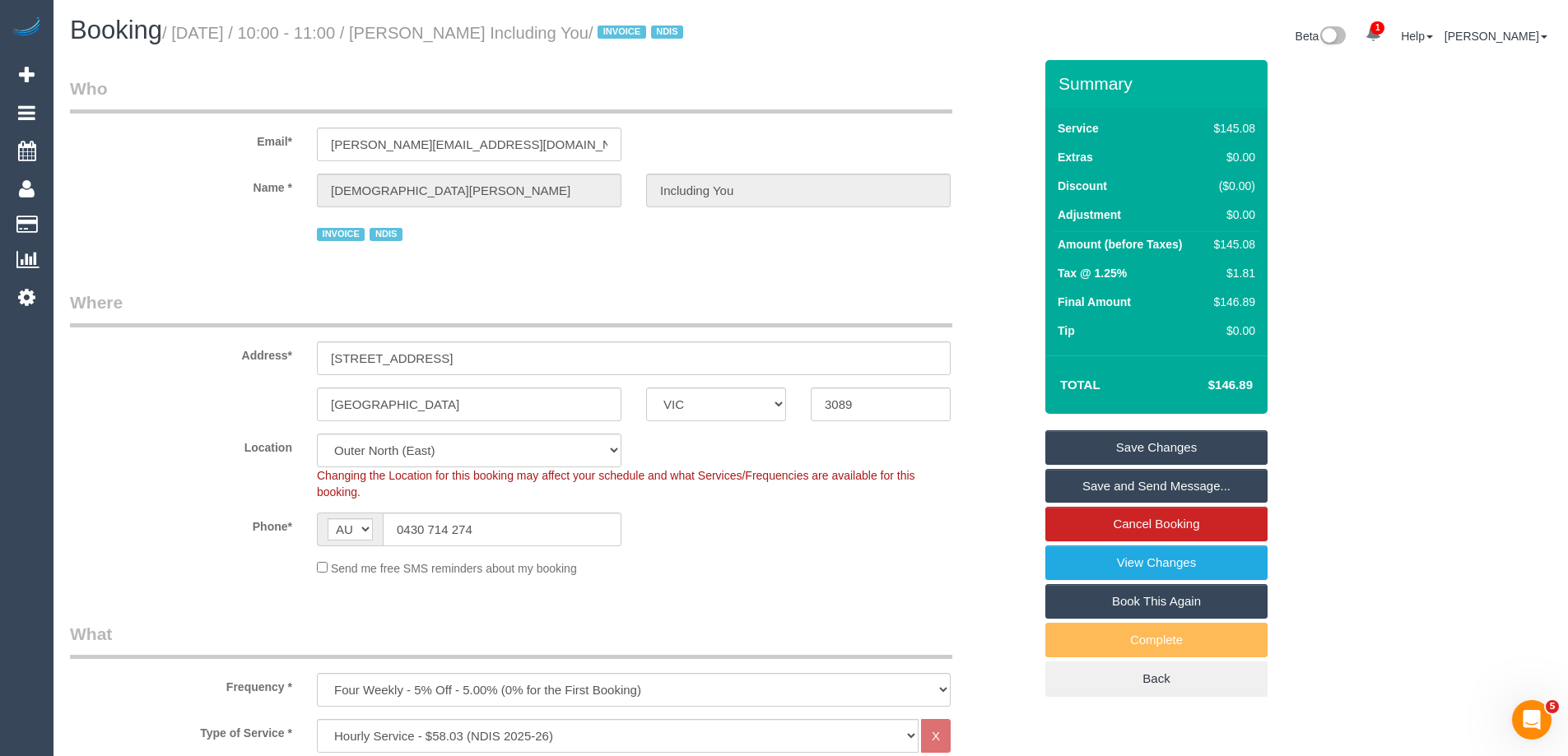
click at [1197, 599] on link "Book This Again" at bounding box center [1156, 601] width 222 height 35
select select "VIC"
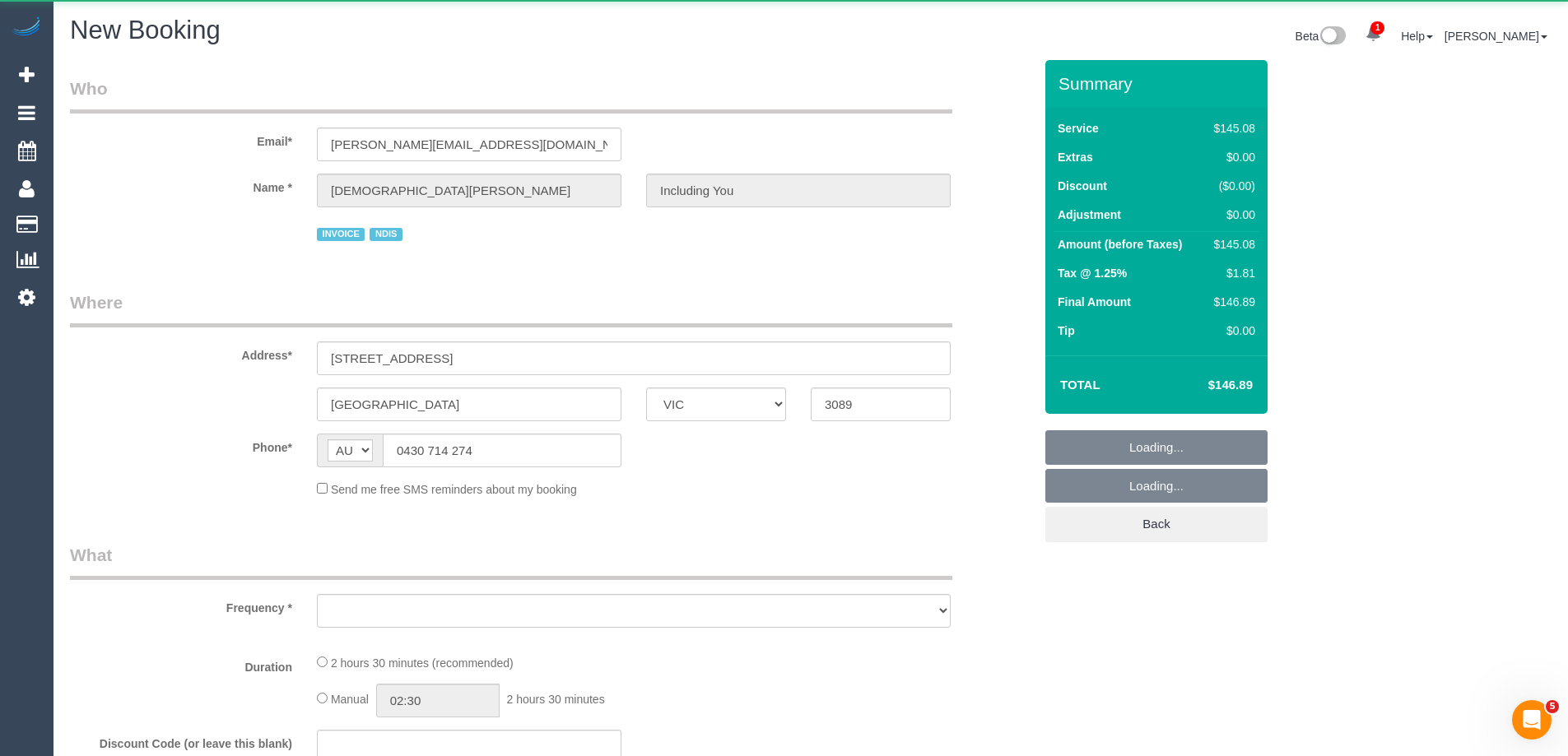
select select "string:stripe"
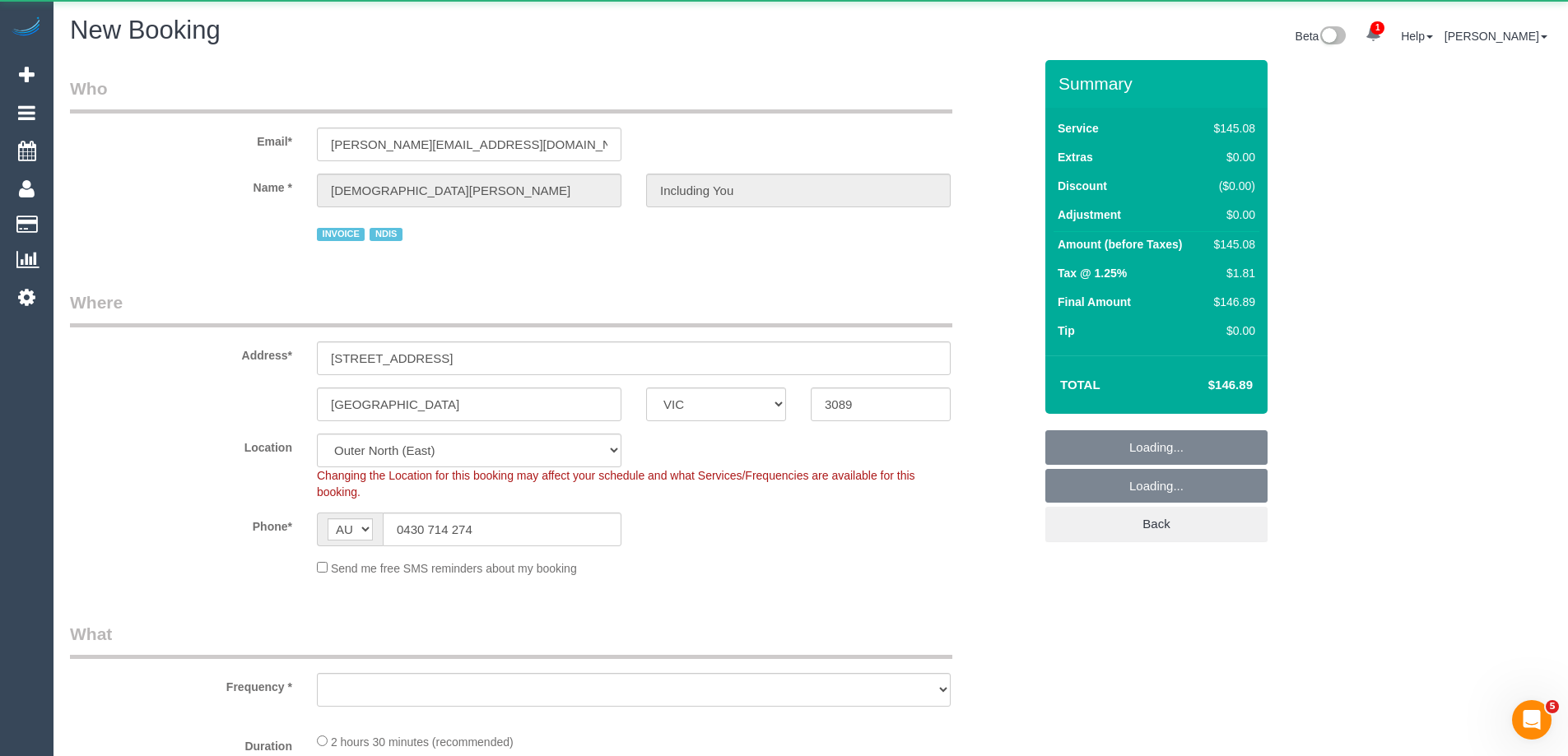
select select "object:1875"
select select "number:29"
select select "number:14"
select select "number:18"
select select "number:36"
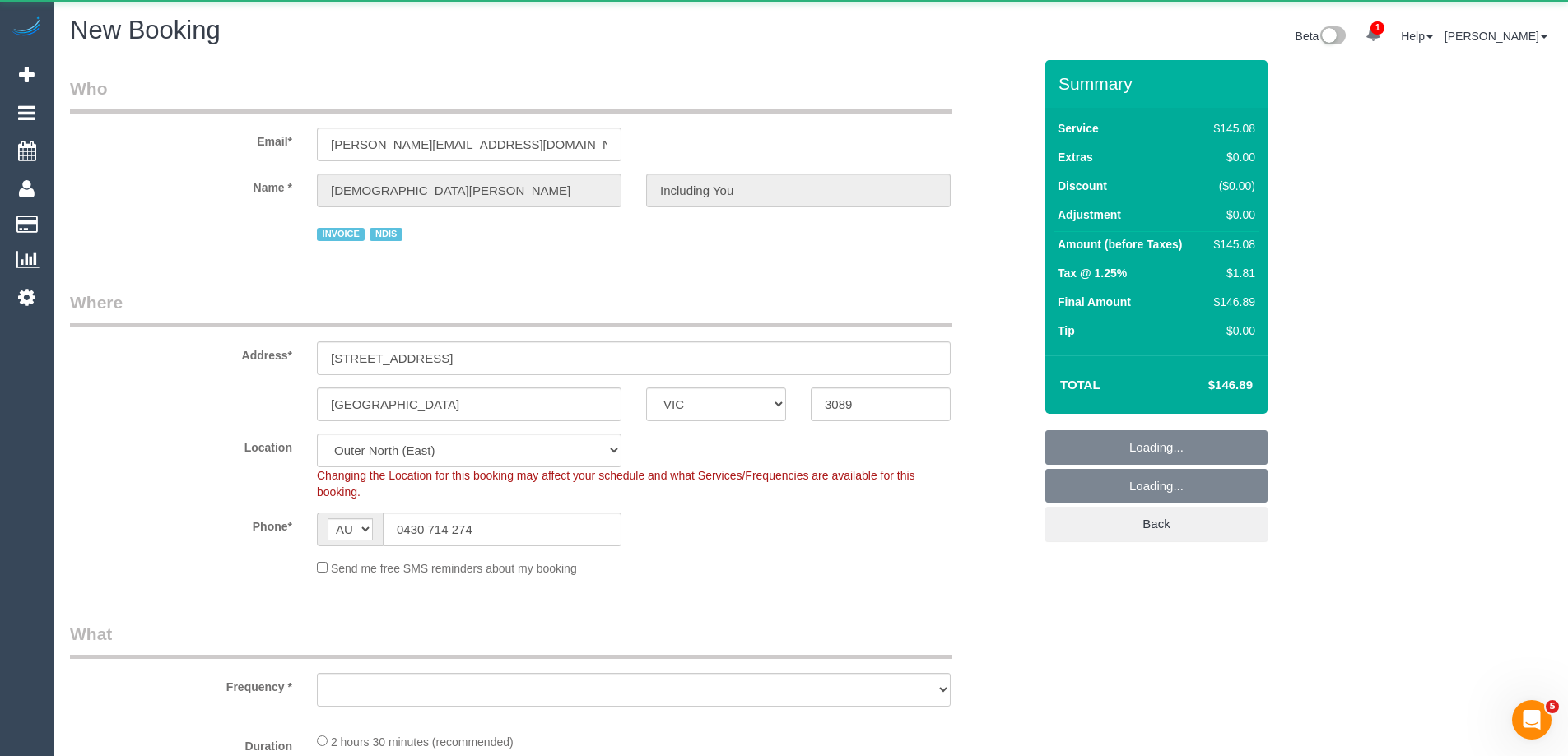
select select "number:33"
select select "number:26"
select select "object:1939"
select select "150"
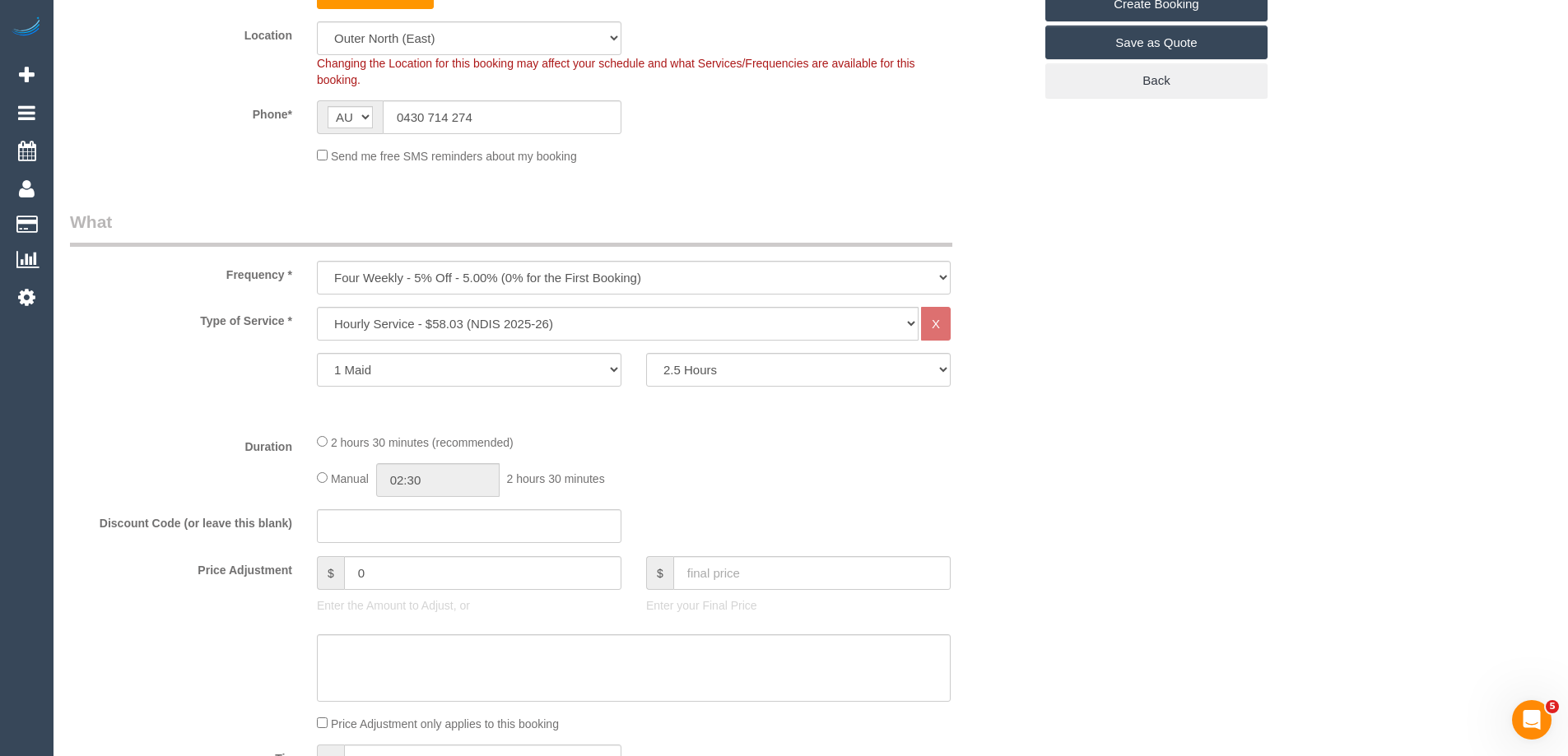
scroll to position [493, 0]
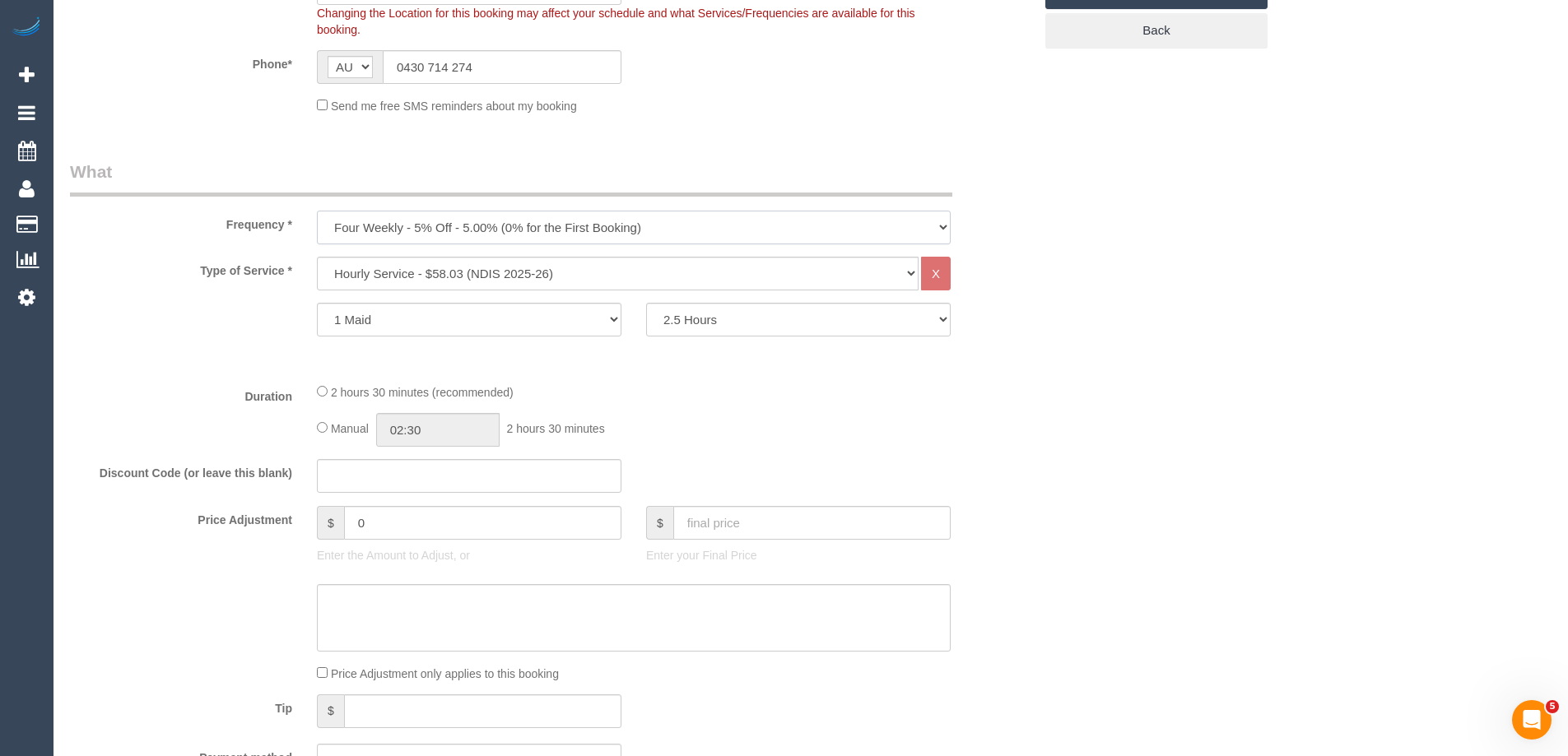
click at [398, 230] on select "One Time Cleaning Weekly - 10% Off - 10.00% (0% for the First Booking) Fortnigh…" at bounding box center [633, 228] width 634 height 34
select select "object:2341"
click at [316, 211] on select "One Time Cleaning Weekly - 10% Off - 10.00% (0% for the First Booking) Fortnigh…" at bounding box center [633, 228] width 634 height 34
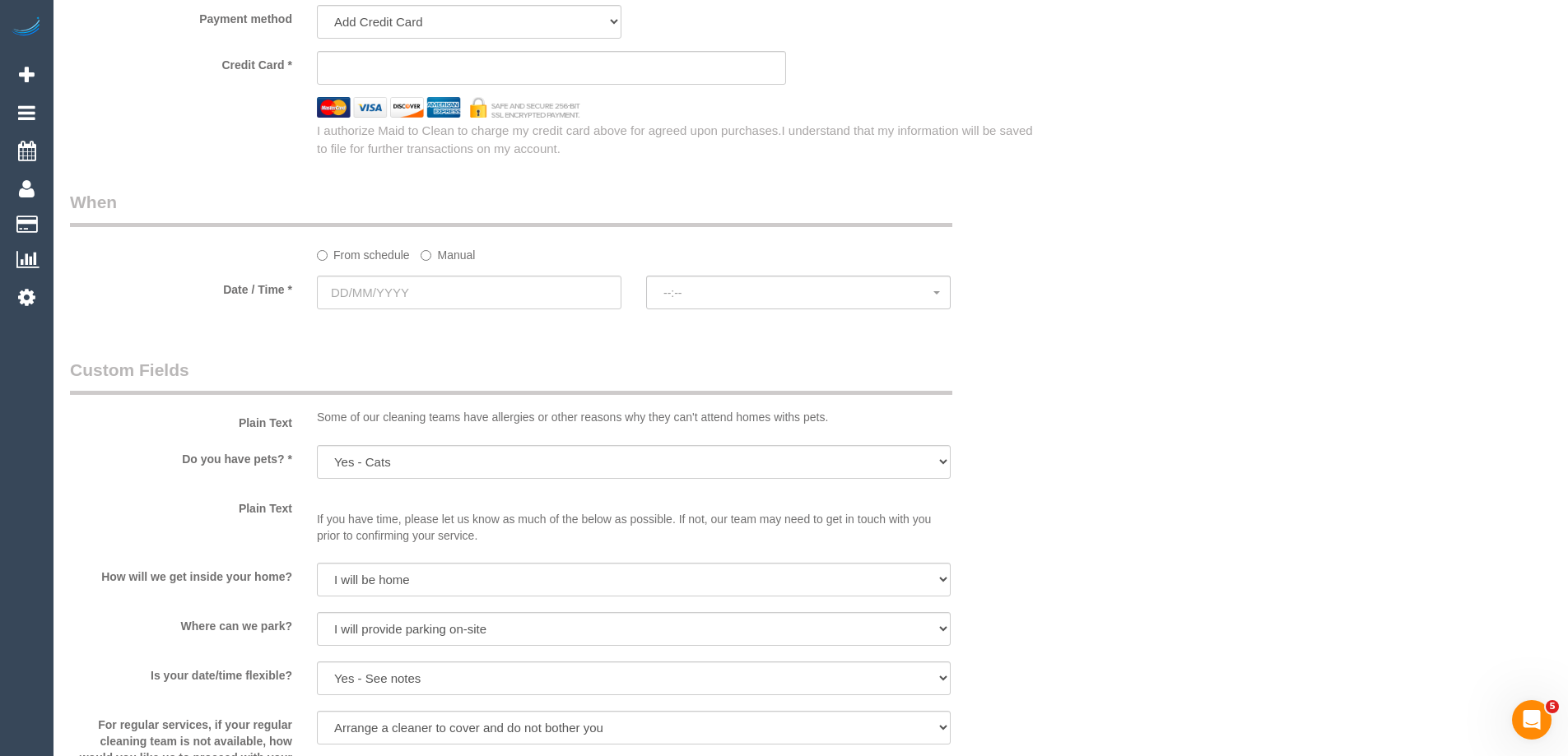
scroll to position [1234, 0]
click at [403, 297] on input "text" at bounding box center [468, 291] width 304 height 34
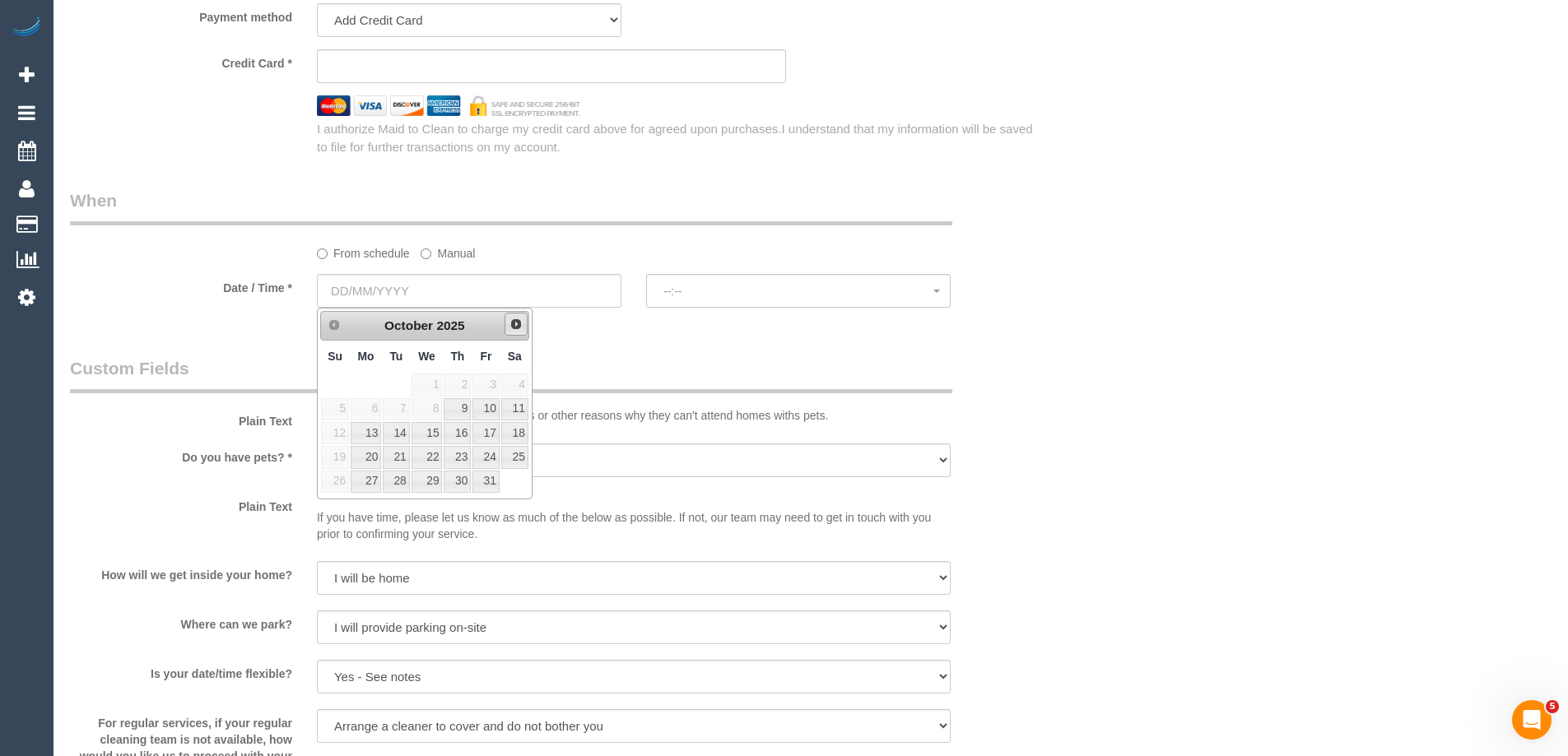
click at [509, 323] on span "Next" at bounding box center [516, 324] width 13 height 13
click at [507, 436] on link "15" at bounding box center [514, 433] width 27 height 23
type input "15/11/2025"
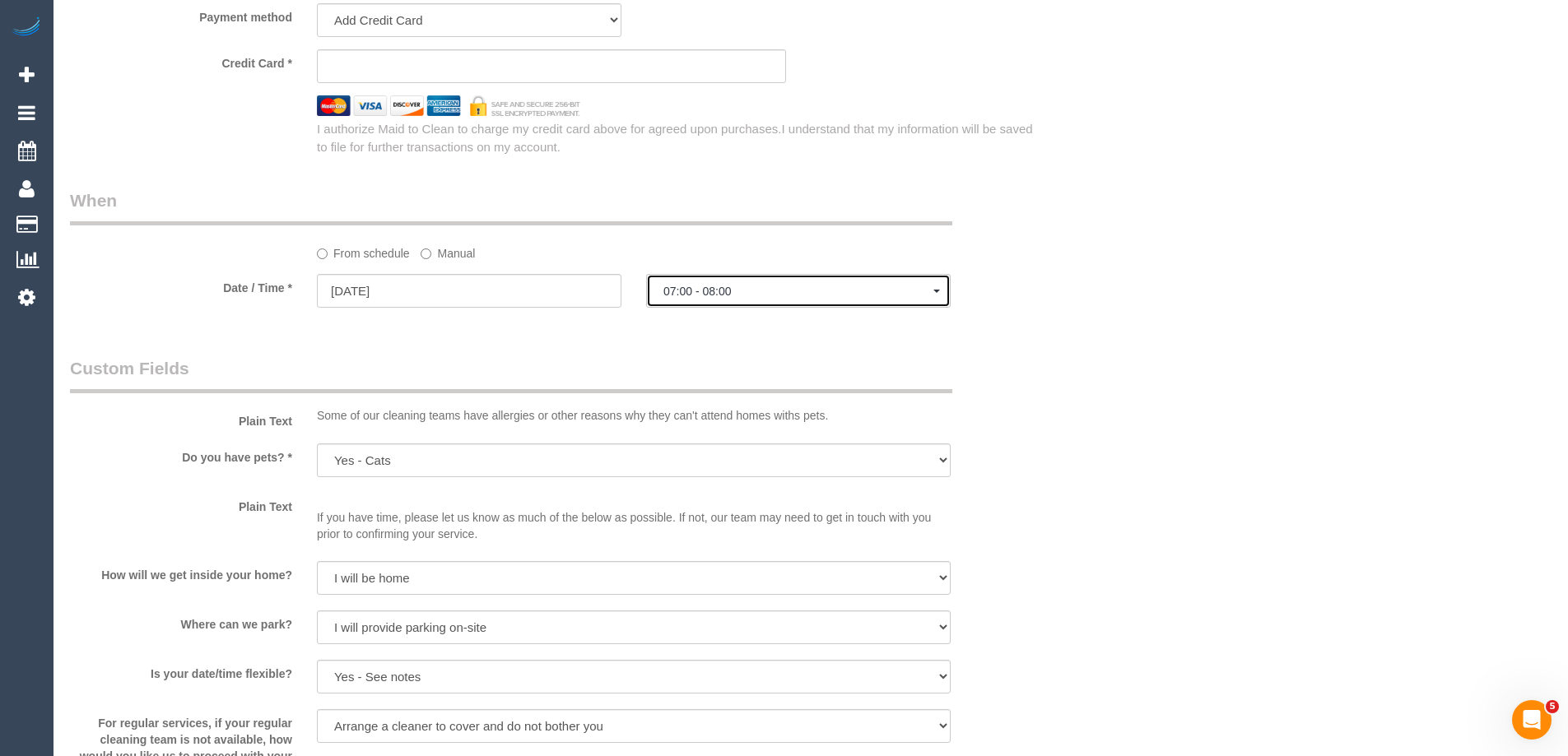
click at [704, 295] on span "07:00 - 08:00" at bounding box center [798, 291] width 270 height 13
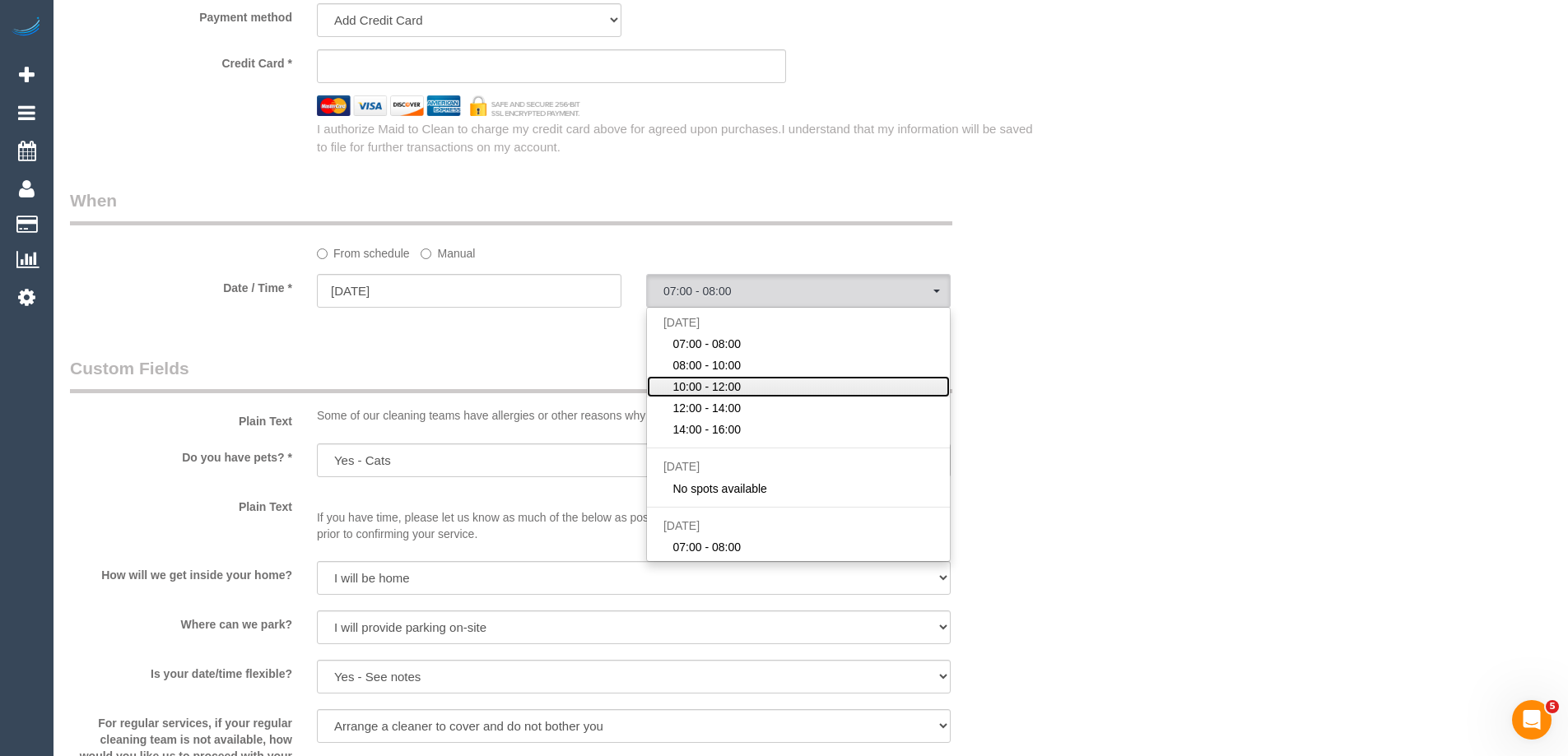
click at [716, 382] on span "10:00 - 12:00" at bounding box center [706, 386] width 69 height 16
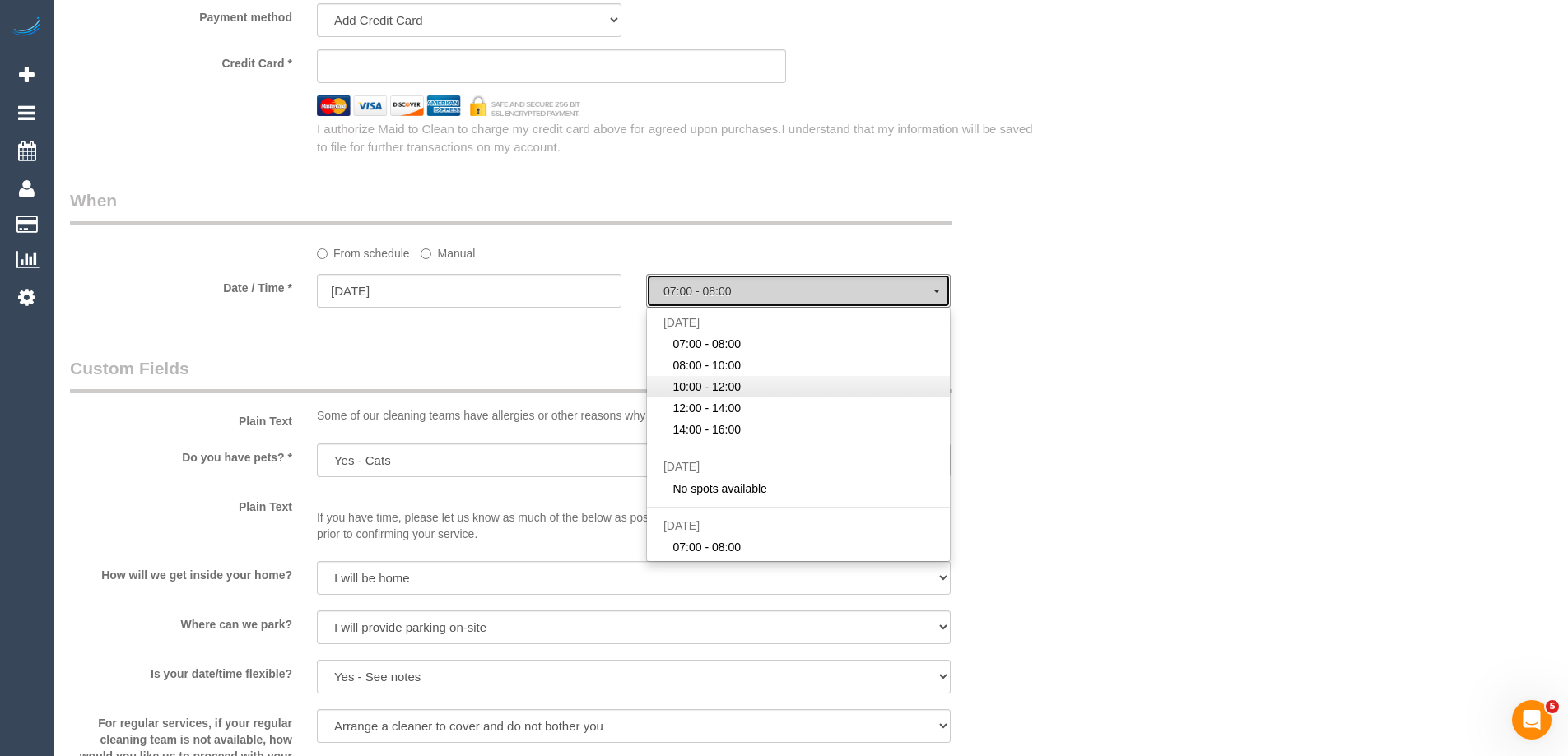
select select "spot24"
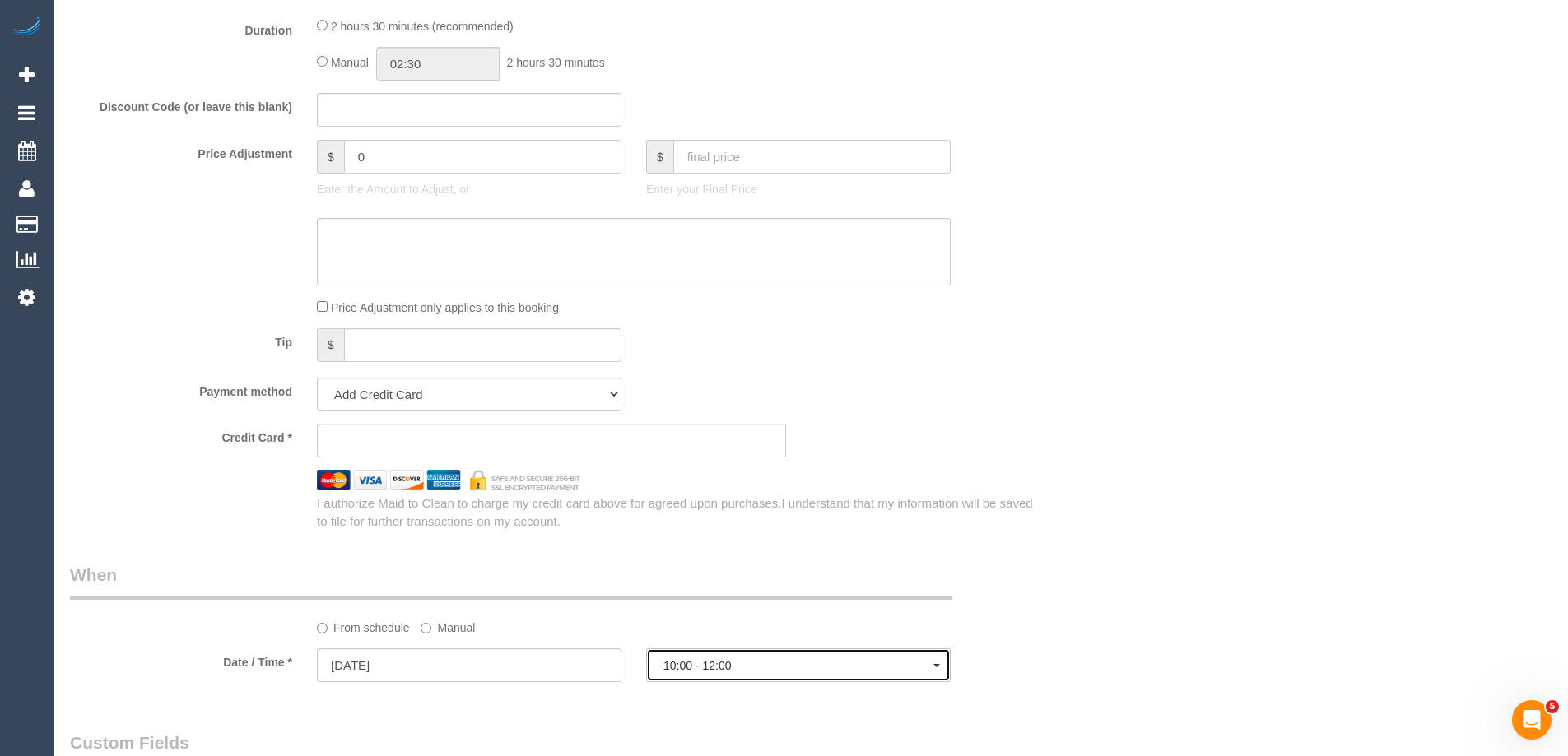
scroll to position [754, 0]
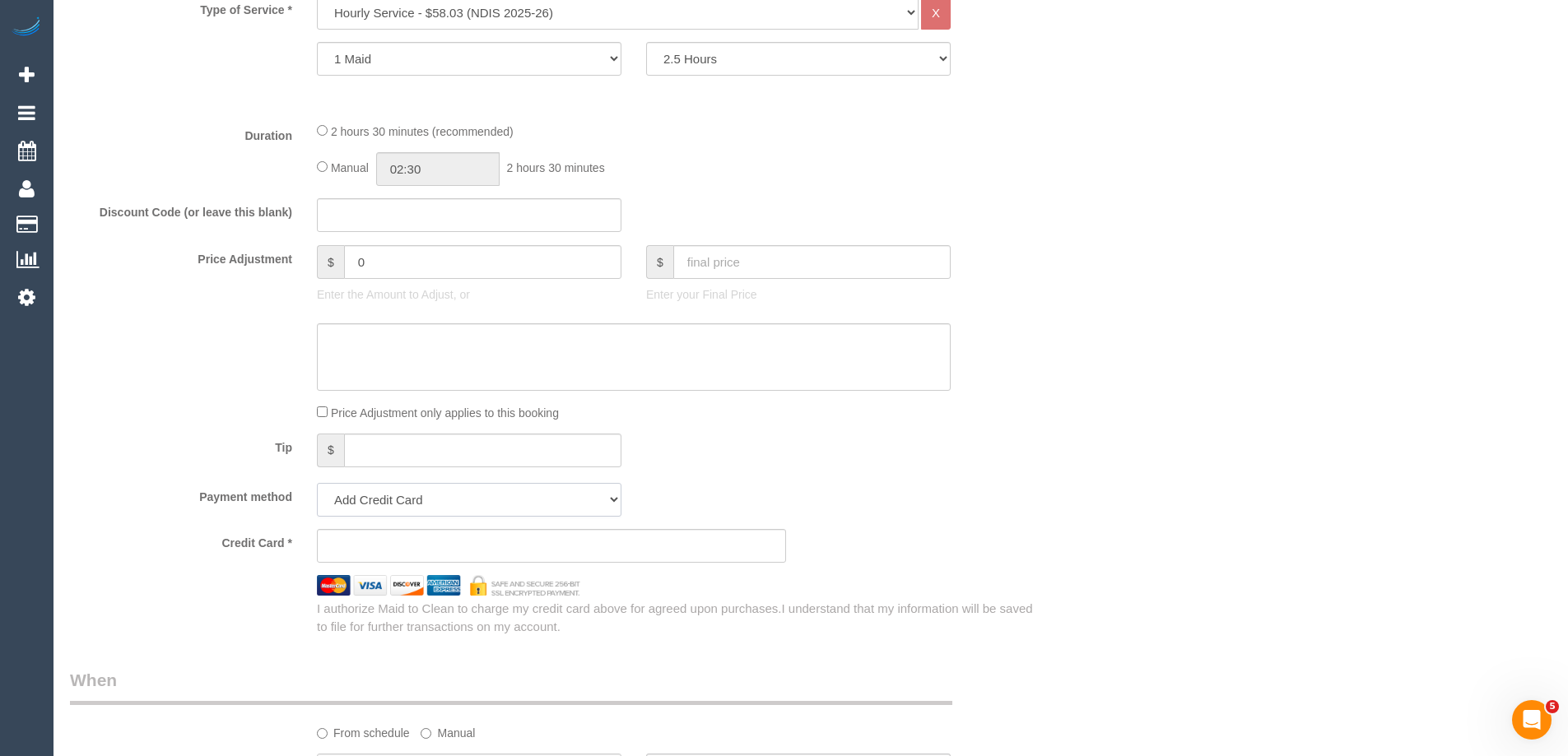
click at [381, 505] on select "Add Credit Card Cash Check Paypal" at bounding box center [468, 500] width 304 height 34
select select "string:check"
click at [316, 483] on select "Add Credit Card Cash Check Paypal" at bounding box center [468, 500] width 304 height 34
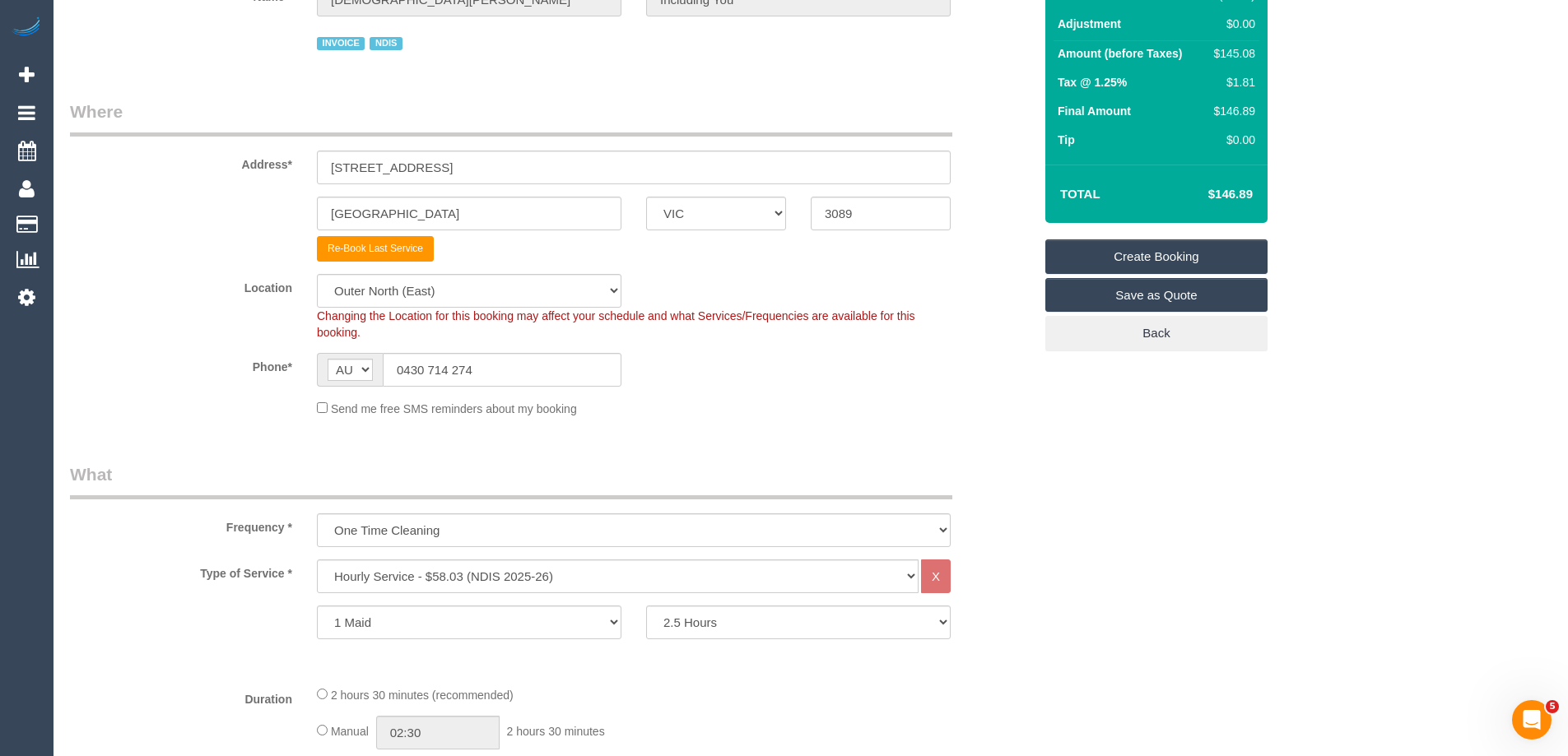
scroll to position [0, 0]
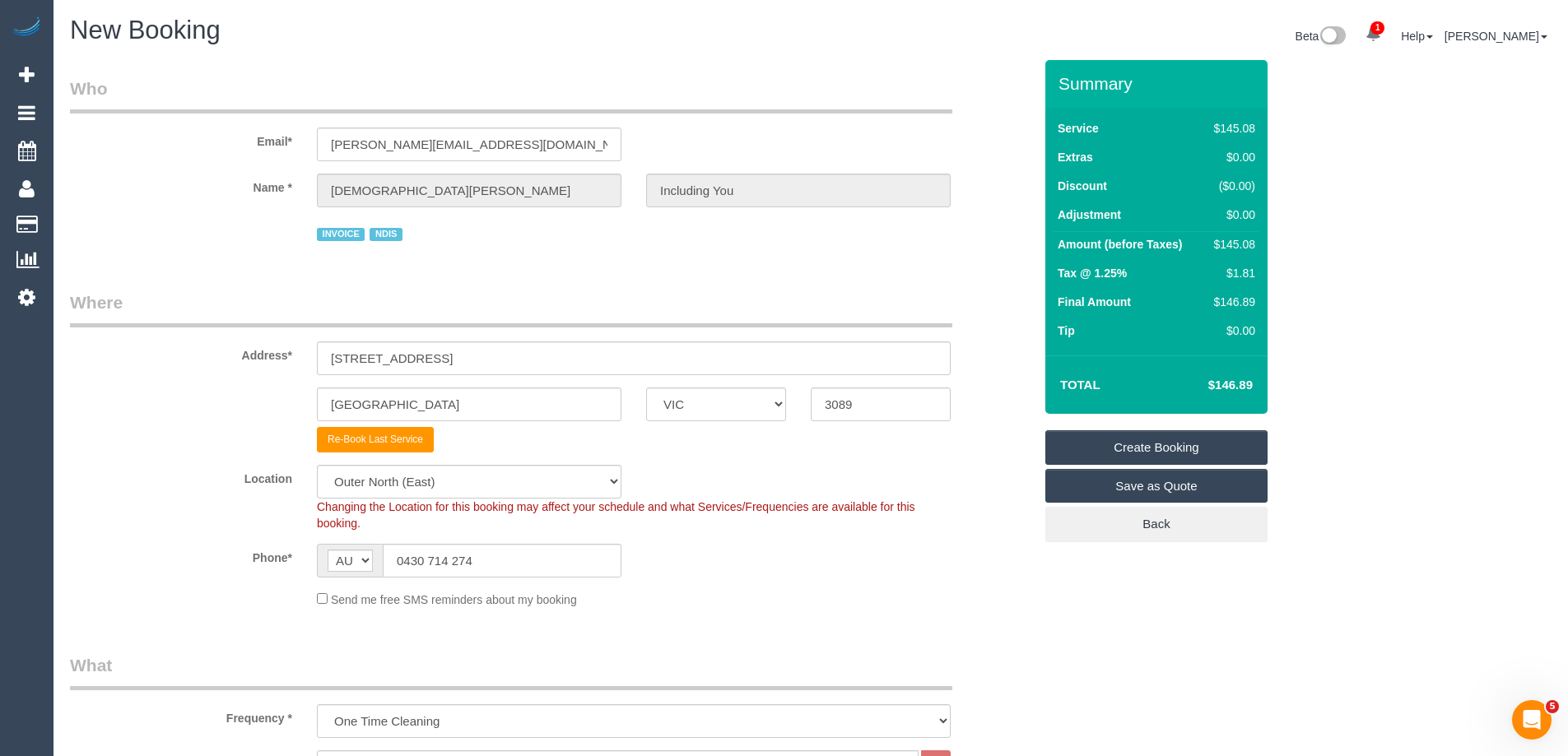
click at [1195, 452] on link "Create Booking" at bounding box center [1156, 447] width 222 height 35
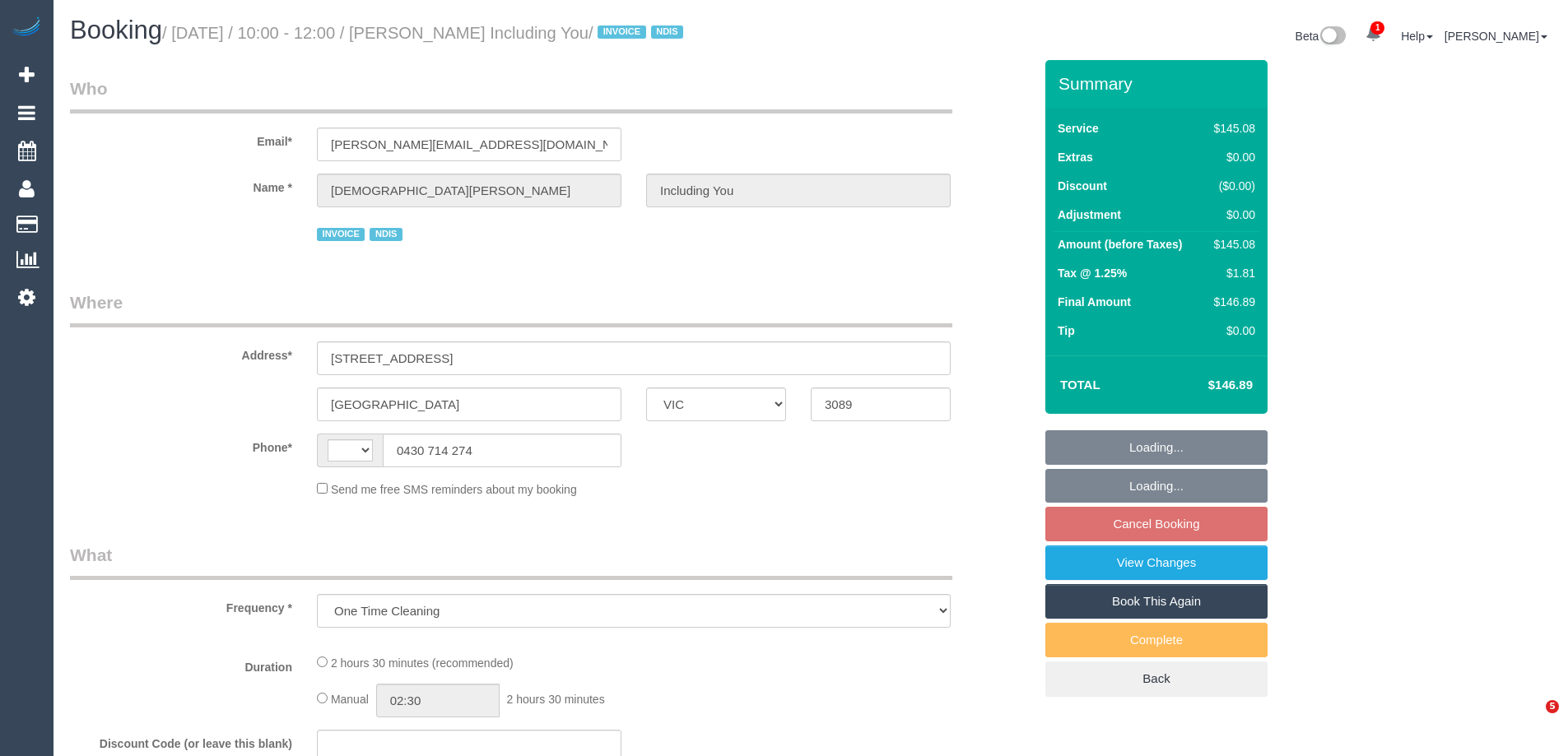
select select "VIC"
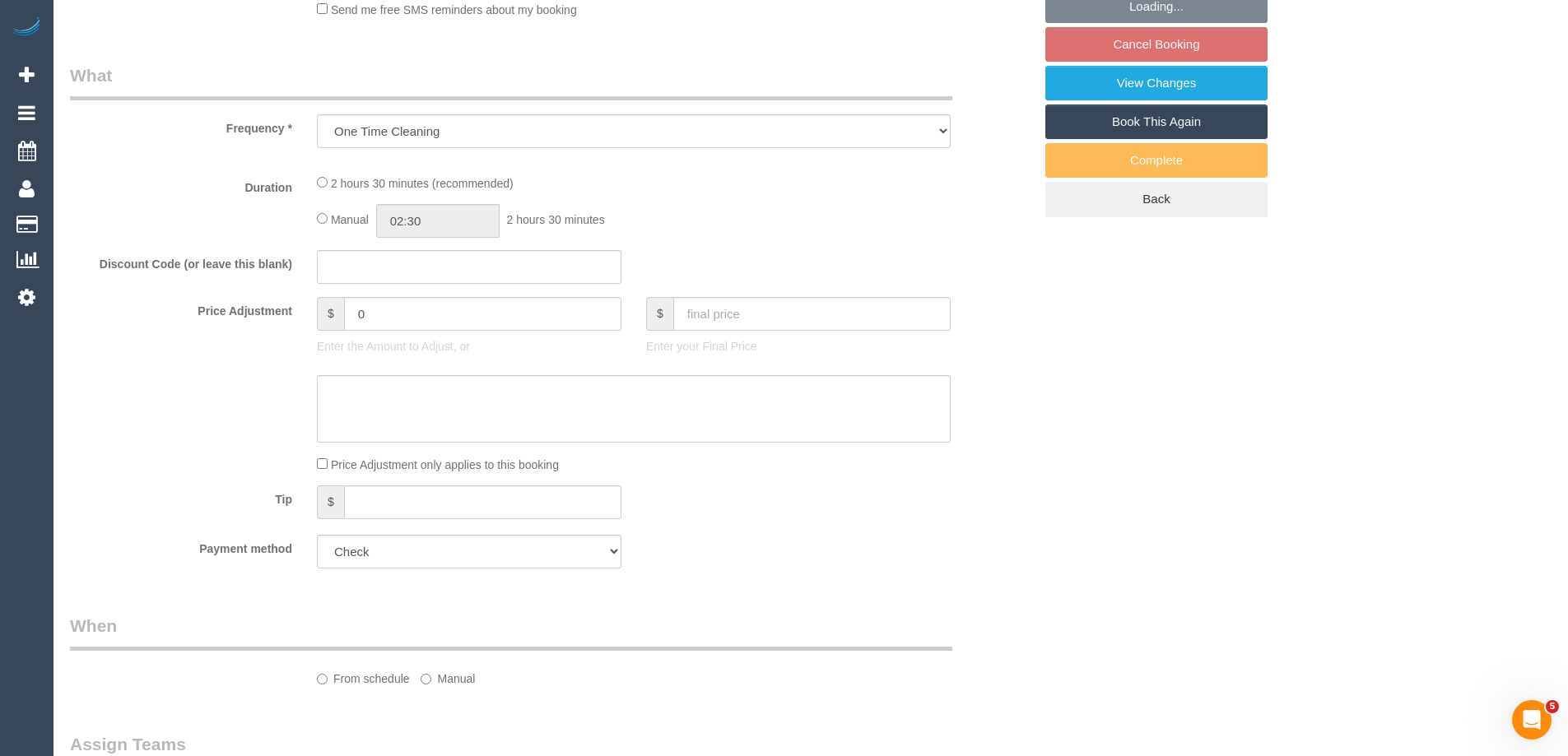
select select "number:29"
select select "number:14"
select select "number:18"
select select "number:36"
select select "number:33"
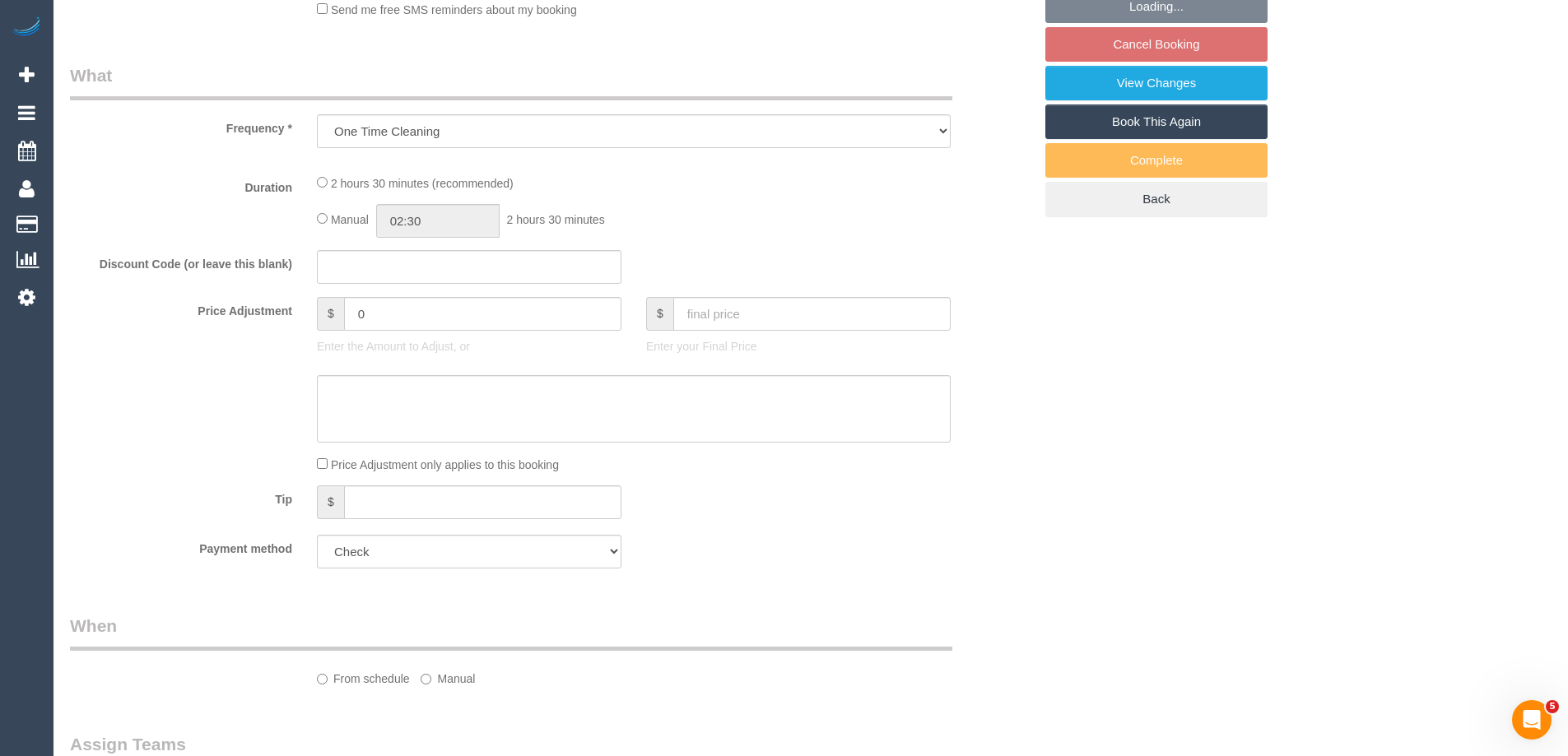
select select "number:26"
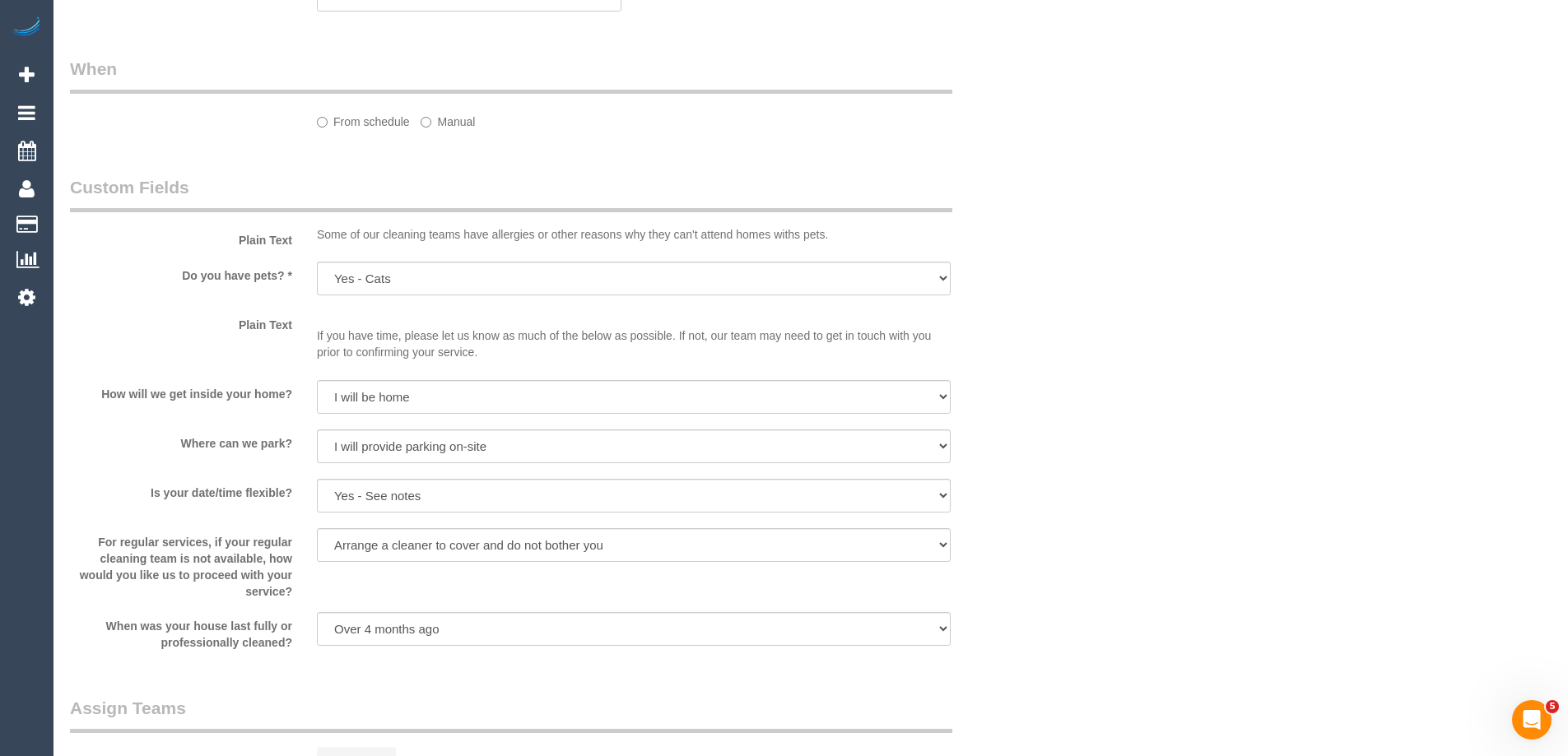
select select "string:AU"
select select "150"
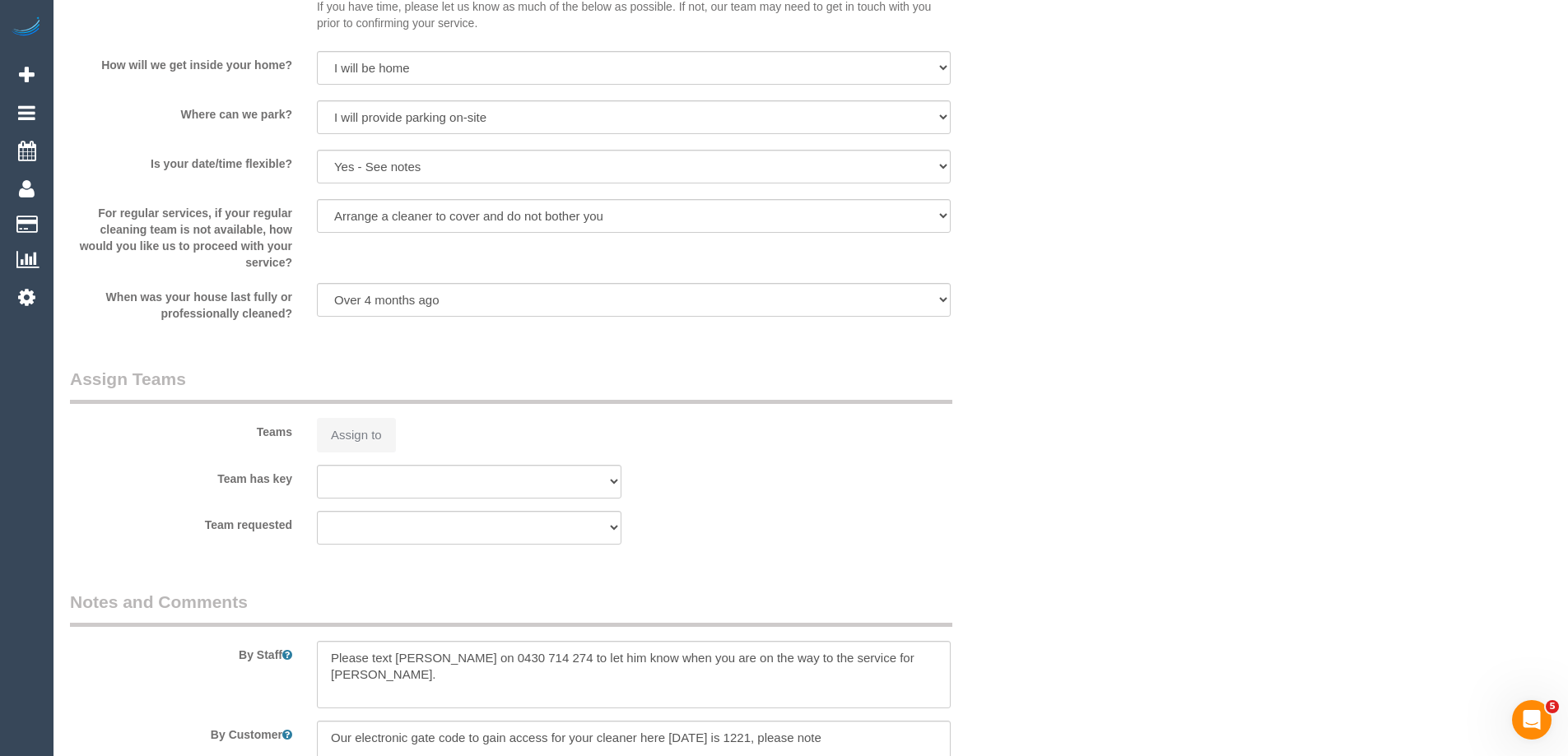
select select "spot3"
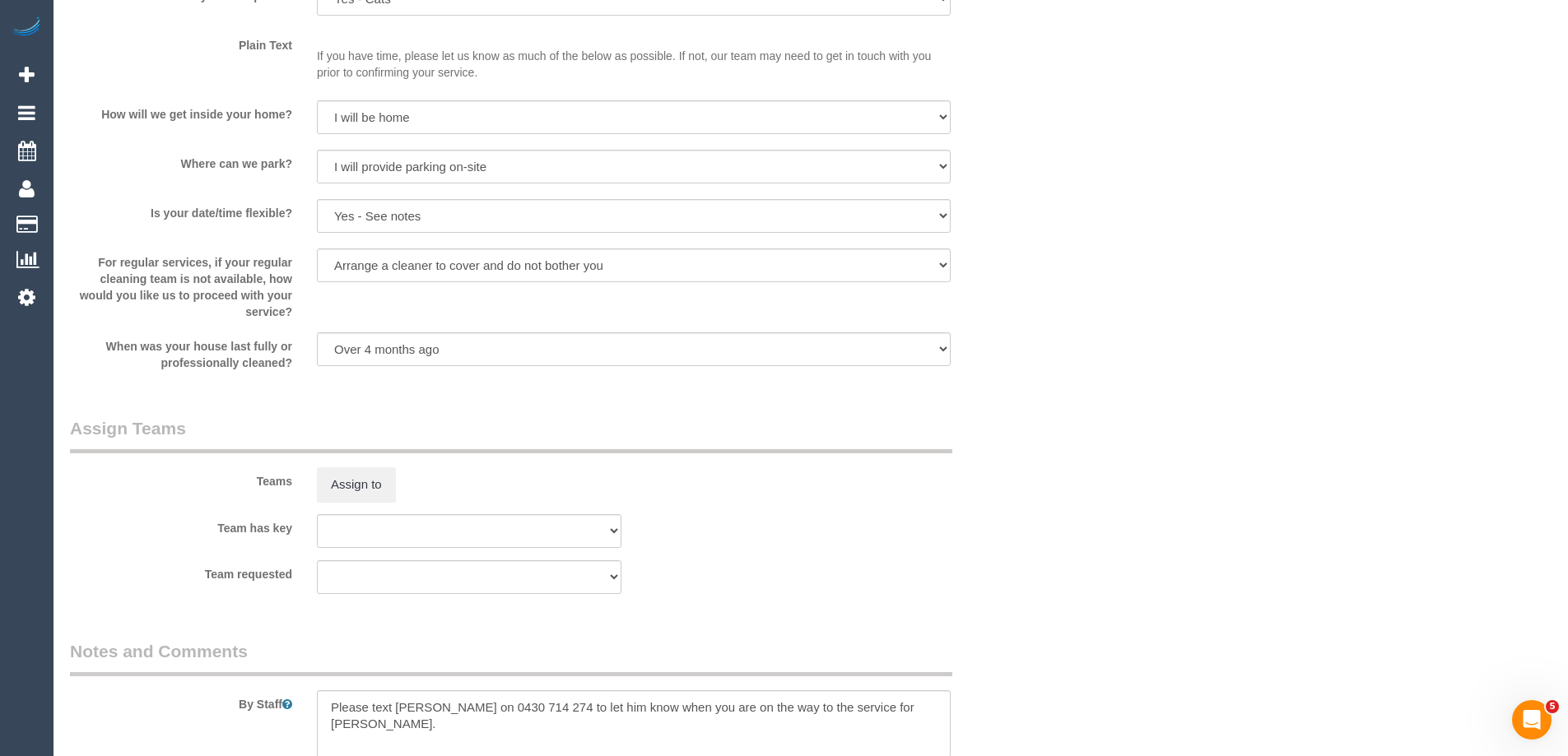
select select "object:1141"
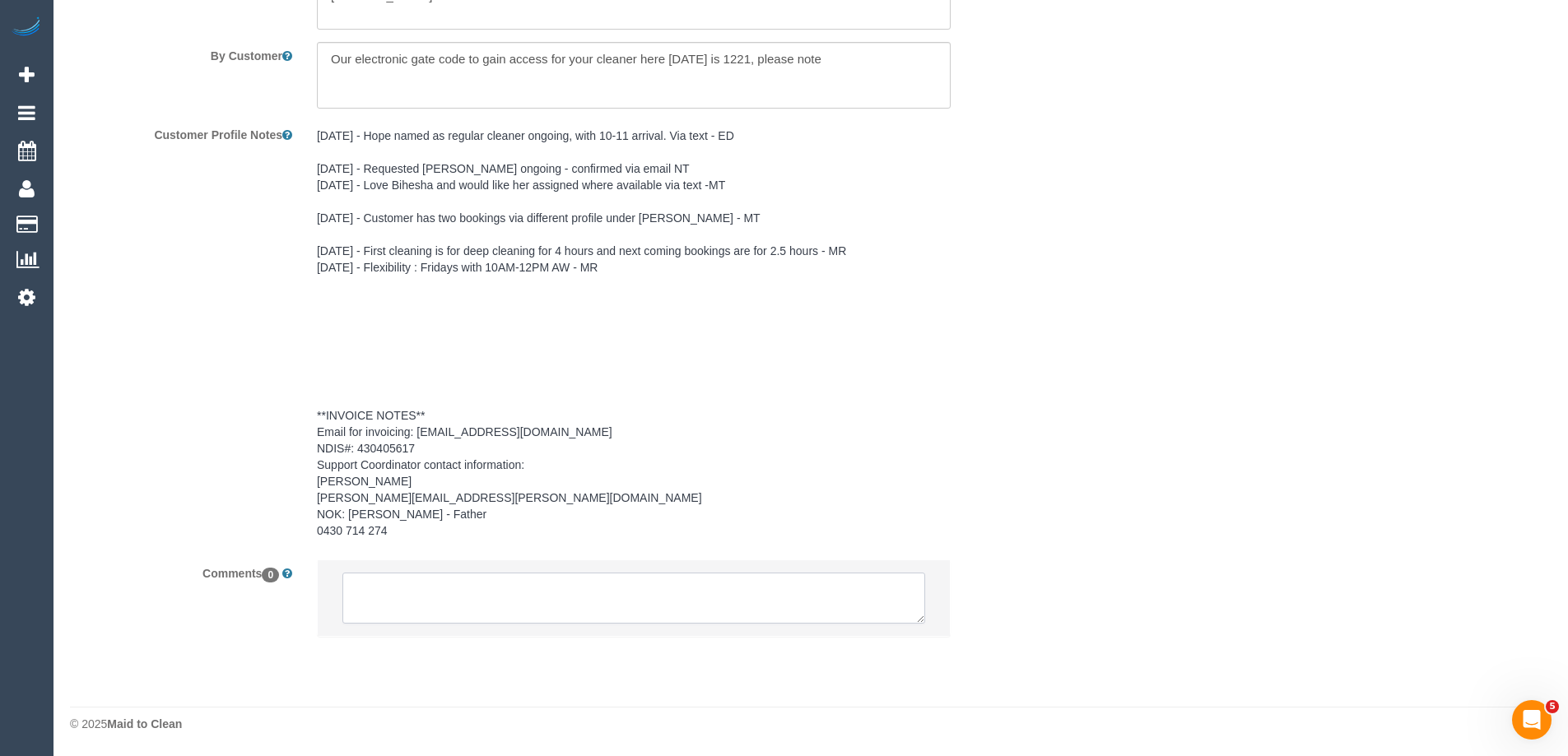
click at [571, 585] on textarea at bounding box center [634, 598] width 583 height 51
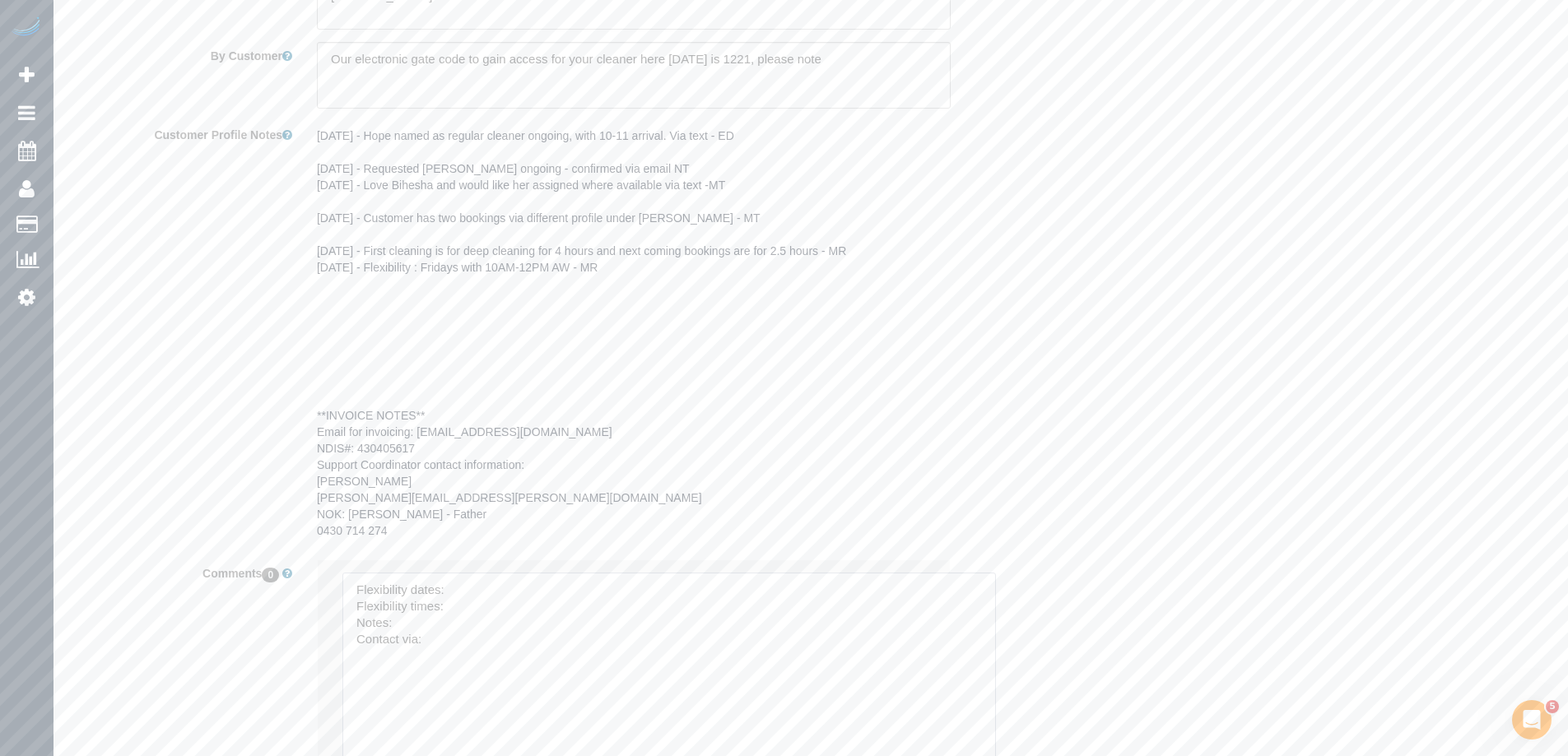
drag, startPoint x: 913, startPoint y: 616, endPoint x: 917, endPoint y: 670, distance: 54.1
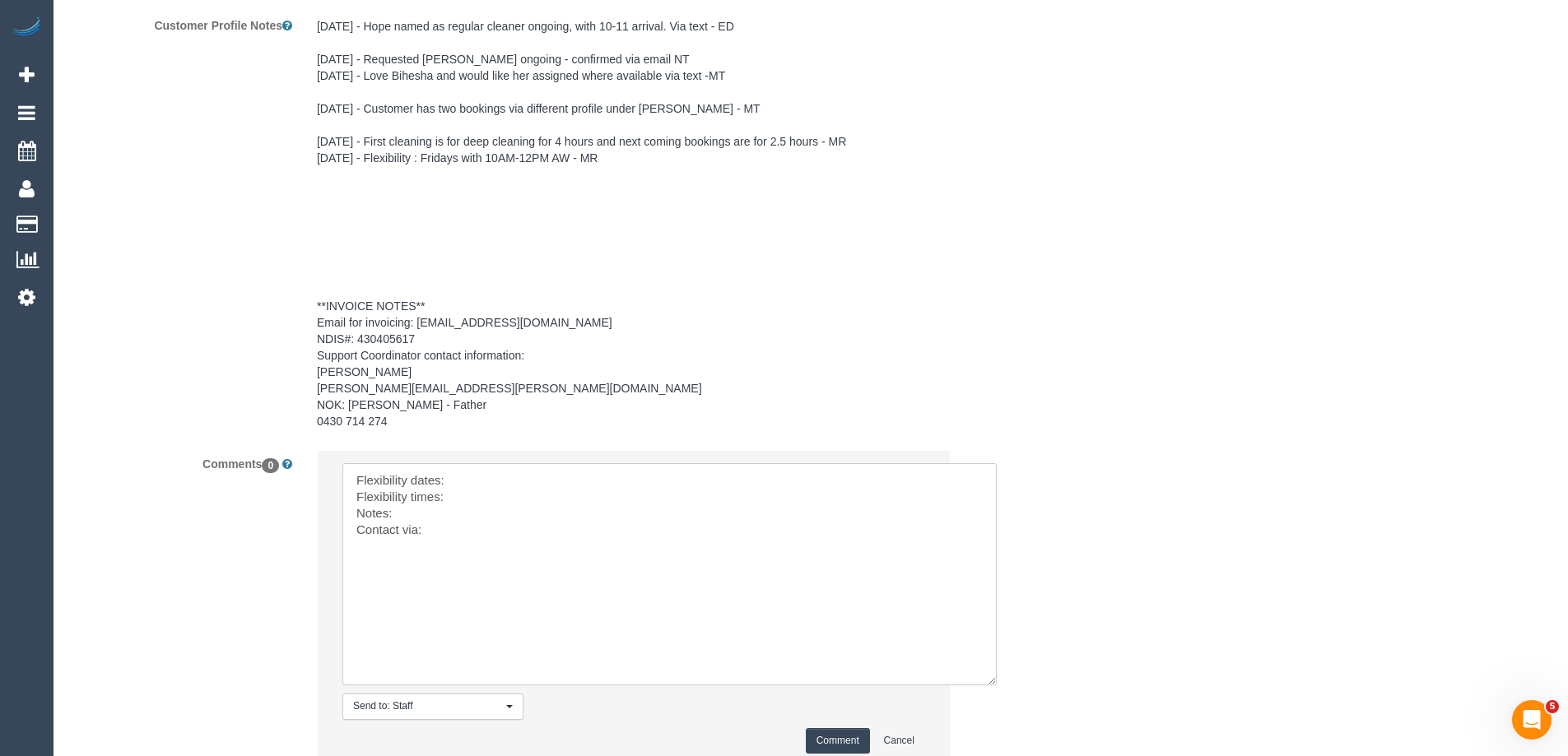
scroll to position [2538, 0]
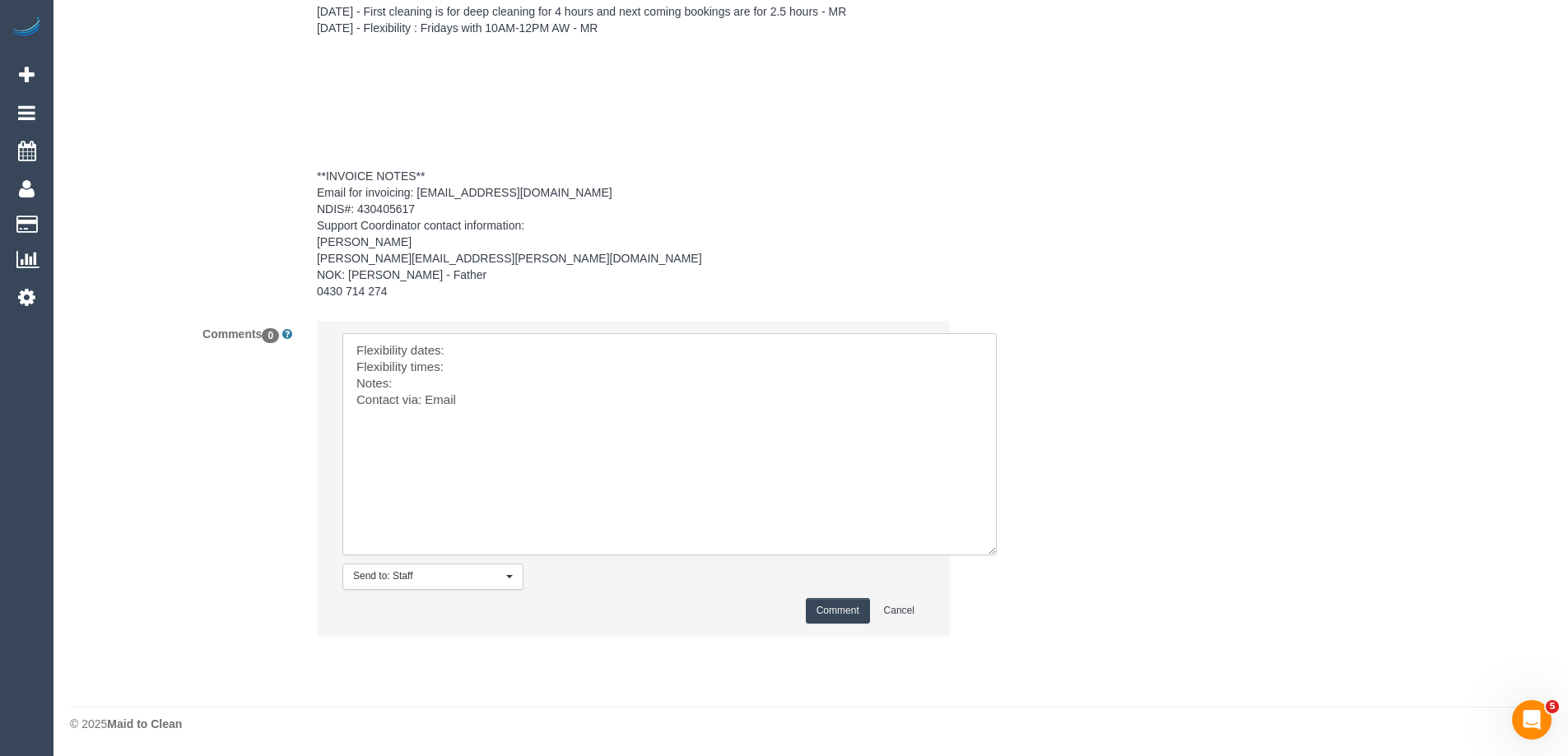
click at [519, 401] on textarea at bounding box center [670, 444] width 655 height 222
paste textarea "cnv_qg5hfpr"
click at [498, 381] on textarea at bounding box center [670, 444] width 655 height 222
click at [814, 383] on textarea at bounding box center [670, 444] width 655 height 222
paste textarea "cnv_qh8ej4f"
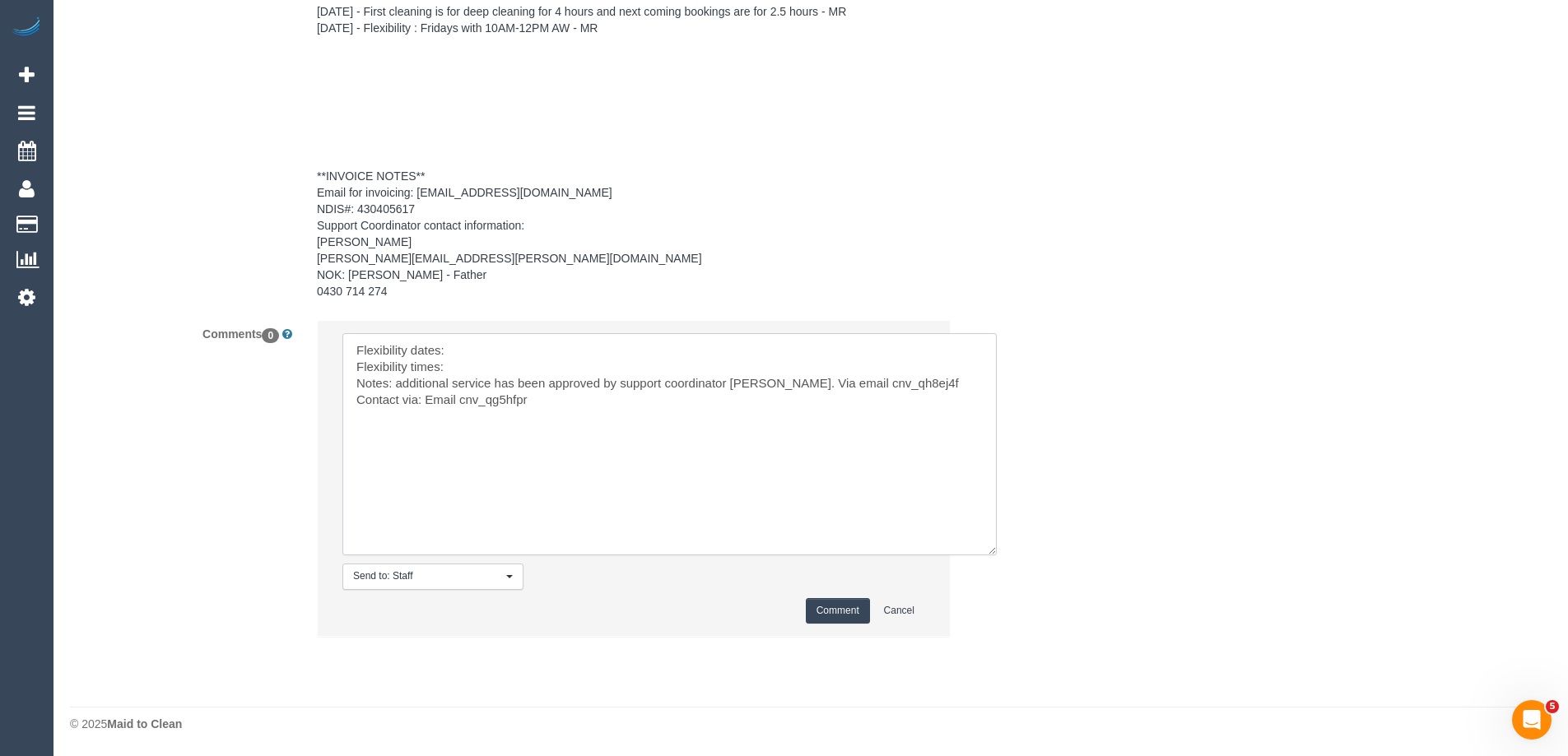
click at [478, 369] on textarea at bounding box center [670, 444] width 655 height 222
click at [536, 347] on textarea at bounding box center [670, 444] width 655 height 222
type textarea "Flexibility dates: any day from the 15th-20th of November Flexibility times: 10…"
click at [825, 606] on button "Comment" at bounding box center [837, 610] width 64 height 25
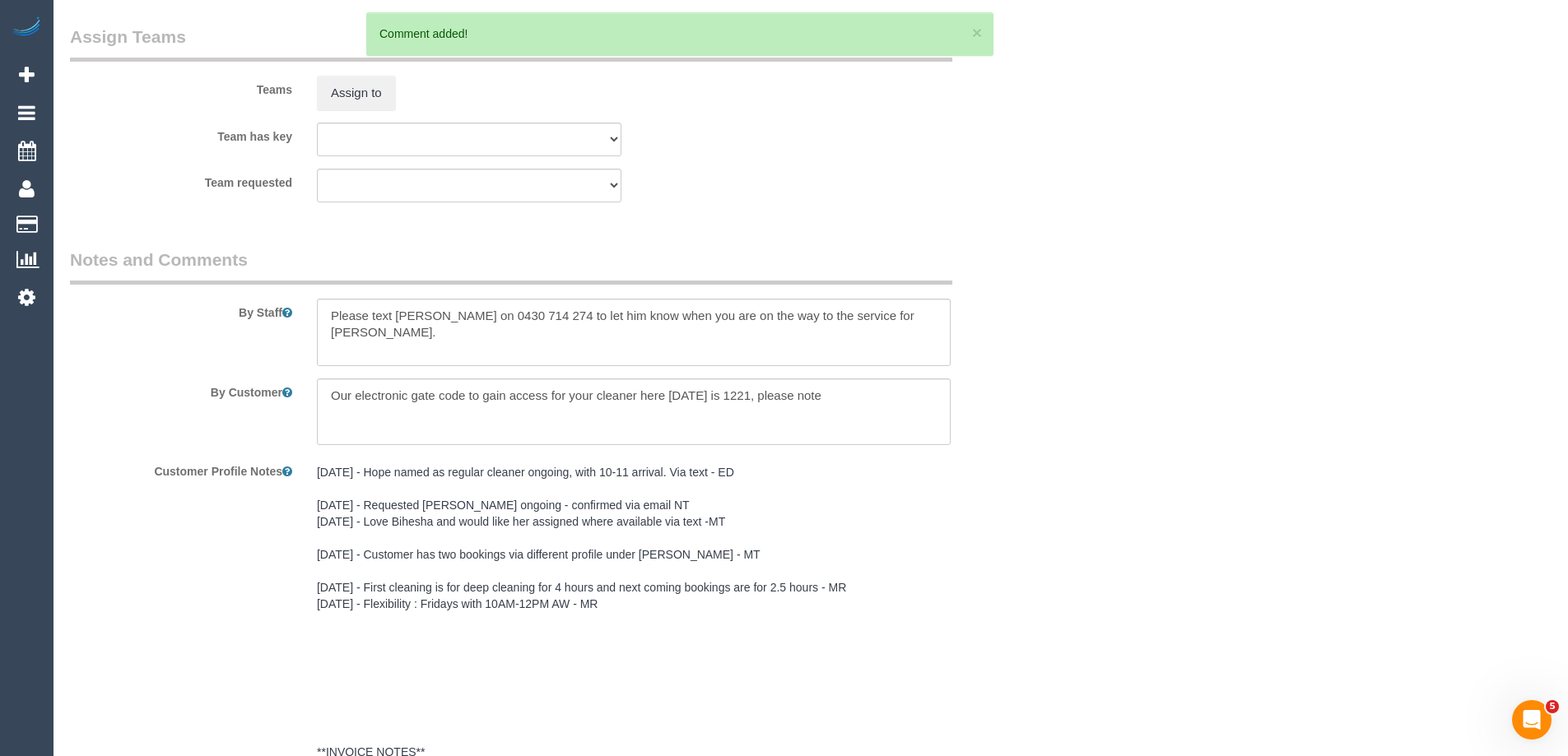
scroll to position [2620, 0]
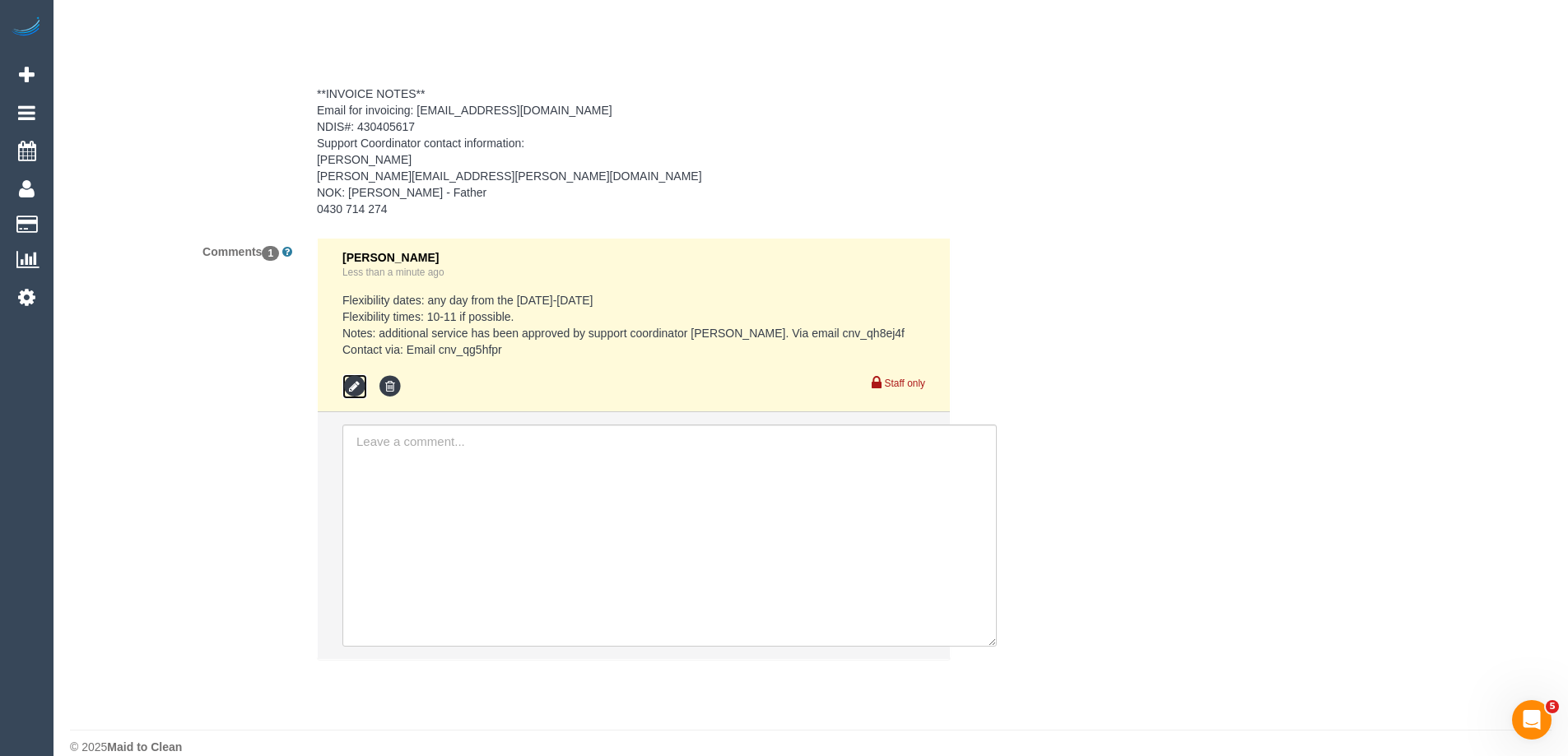
click at [349, 383] on icon at bounding box center [355, 387] width 24 height 24
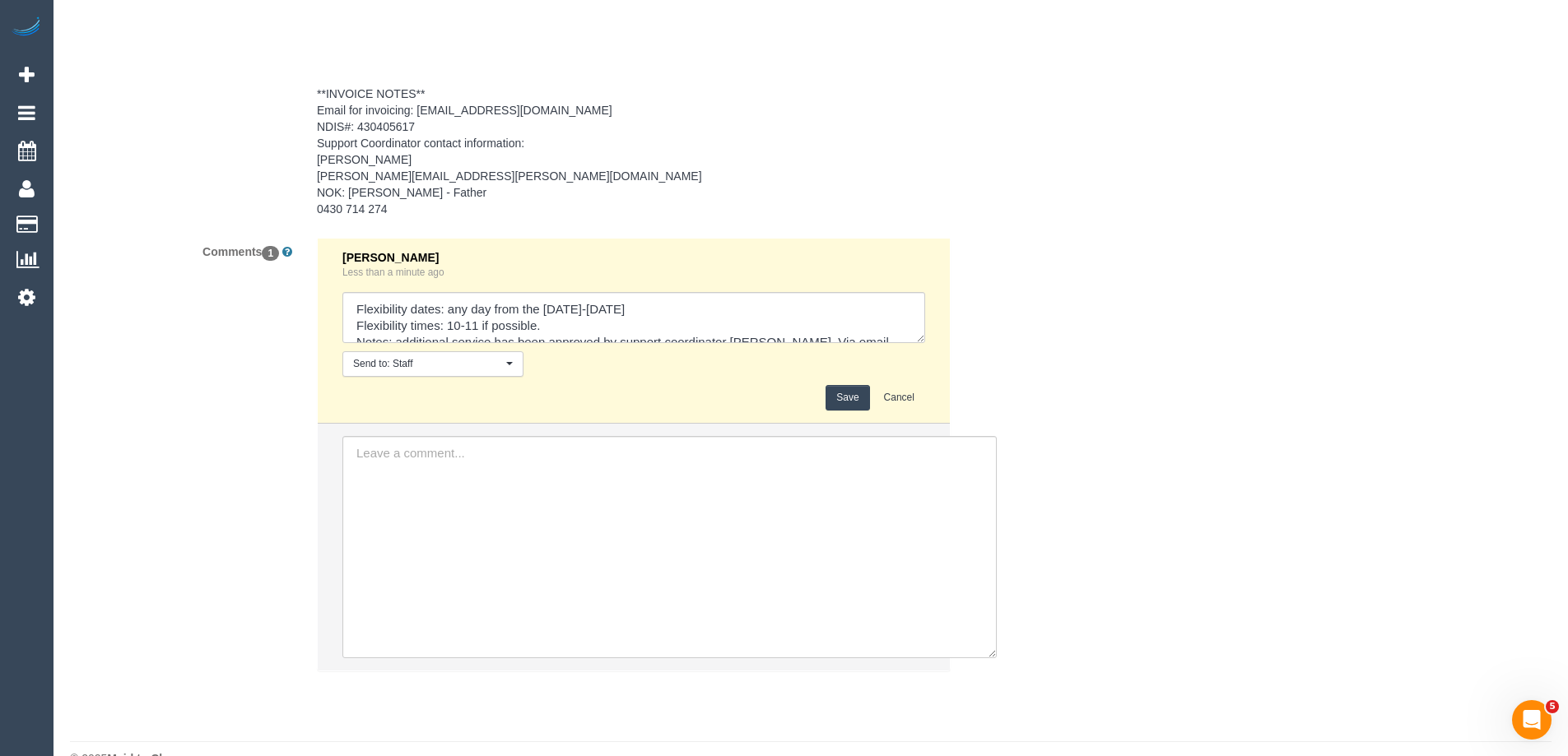
drag, startPoint x: 913, startPoint y: 336, endPoint x: 989, endPoint y: 605, distance: 279.5
click at [925, 343] on textarea at bounding box center [634, 317] width 583 height 51
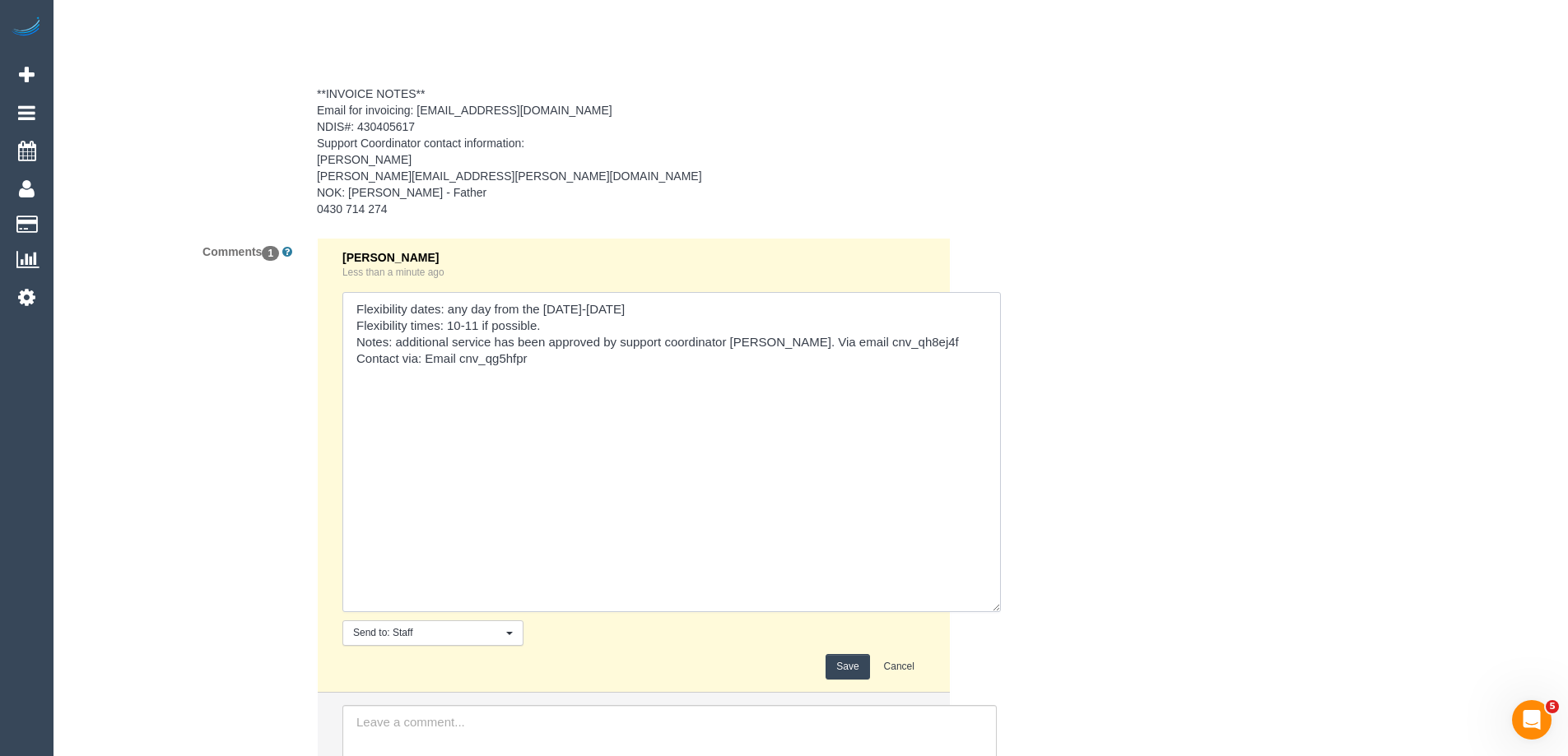
click at [915, 343] on textarea at bounding box center [671, 452] width 658 height 320
paste textarea "Gorejena (C)"
click at [549, 355] on textarea at bounding box center [671, 452] width 658 height 320
click at [352, 354] on textarea at bounding box center [671, 452] width 658 height 320
click at [396, 340] on textarea at bounding box center [671, 452] width 658 height 320
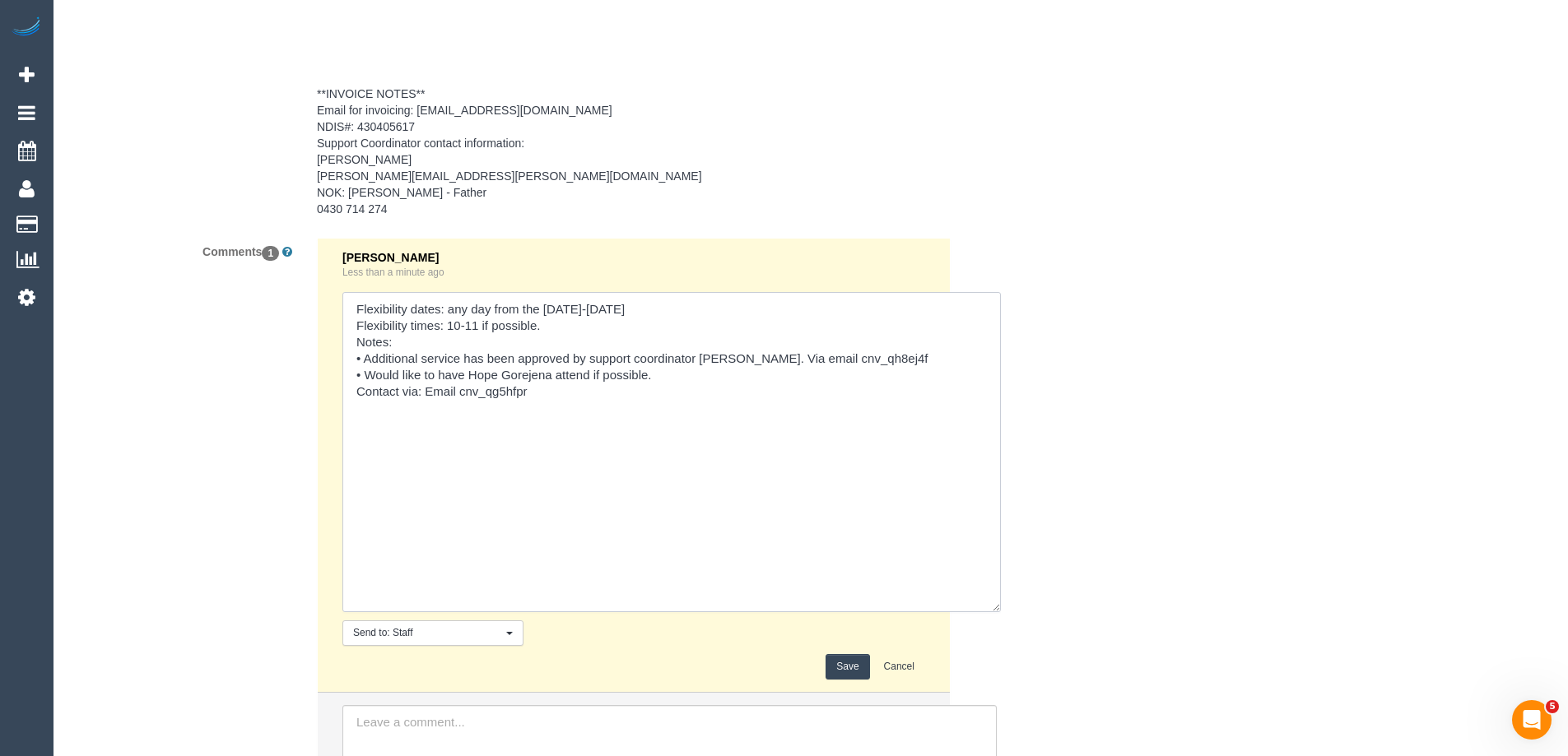
click at [347, 359] on textarea at bounding box center [671, 452] width 658 height 320
type textarea "Flexibility dates: any day from the [DATE]-[DATE] Flexibility times: 10-11 if p…"
click at [852, 666] on button "Save" at bounding box center [847, 667] width 43 height 25
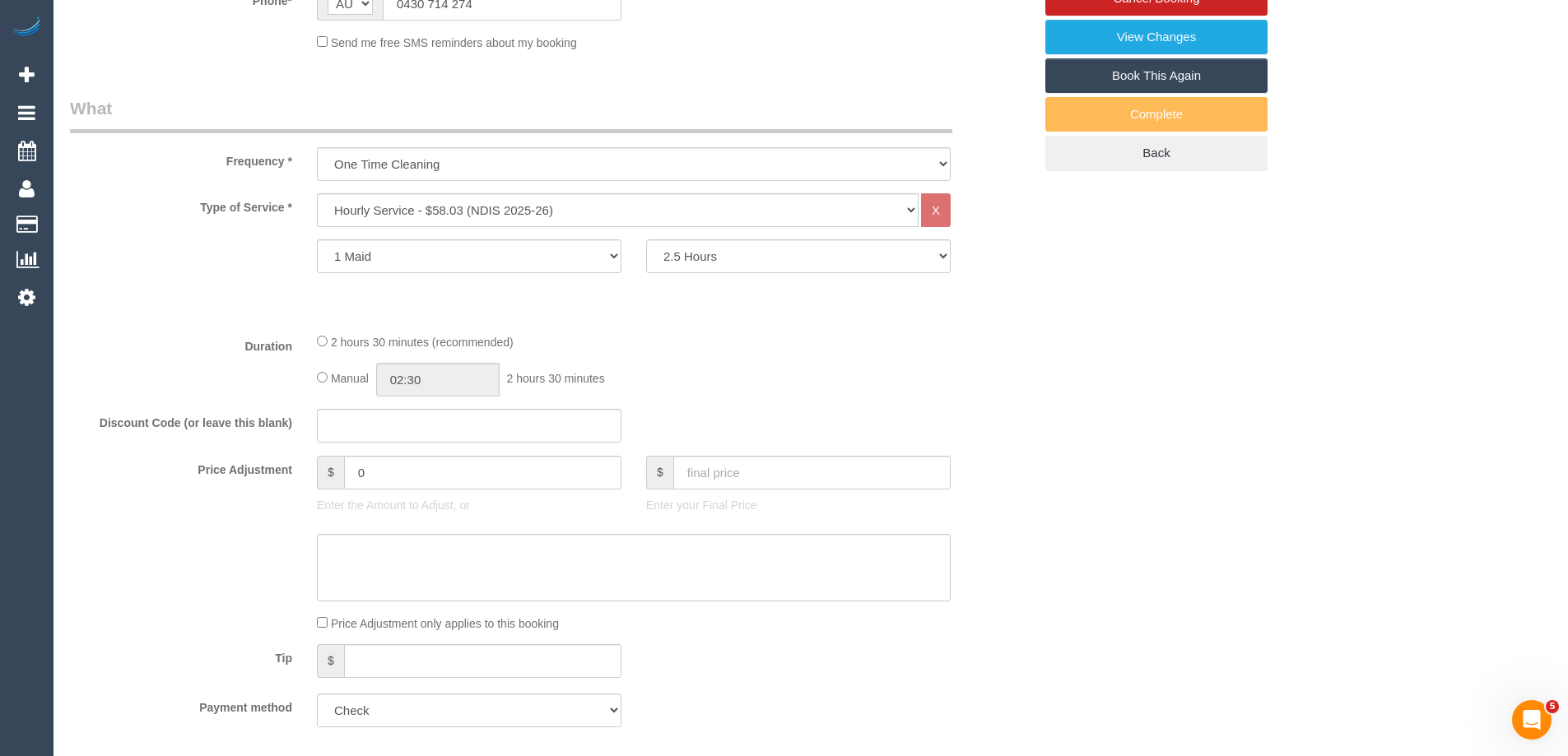
scroll to position [0, 0]
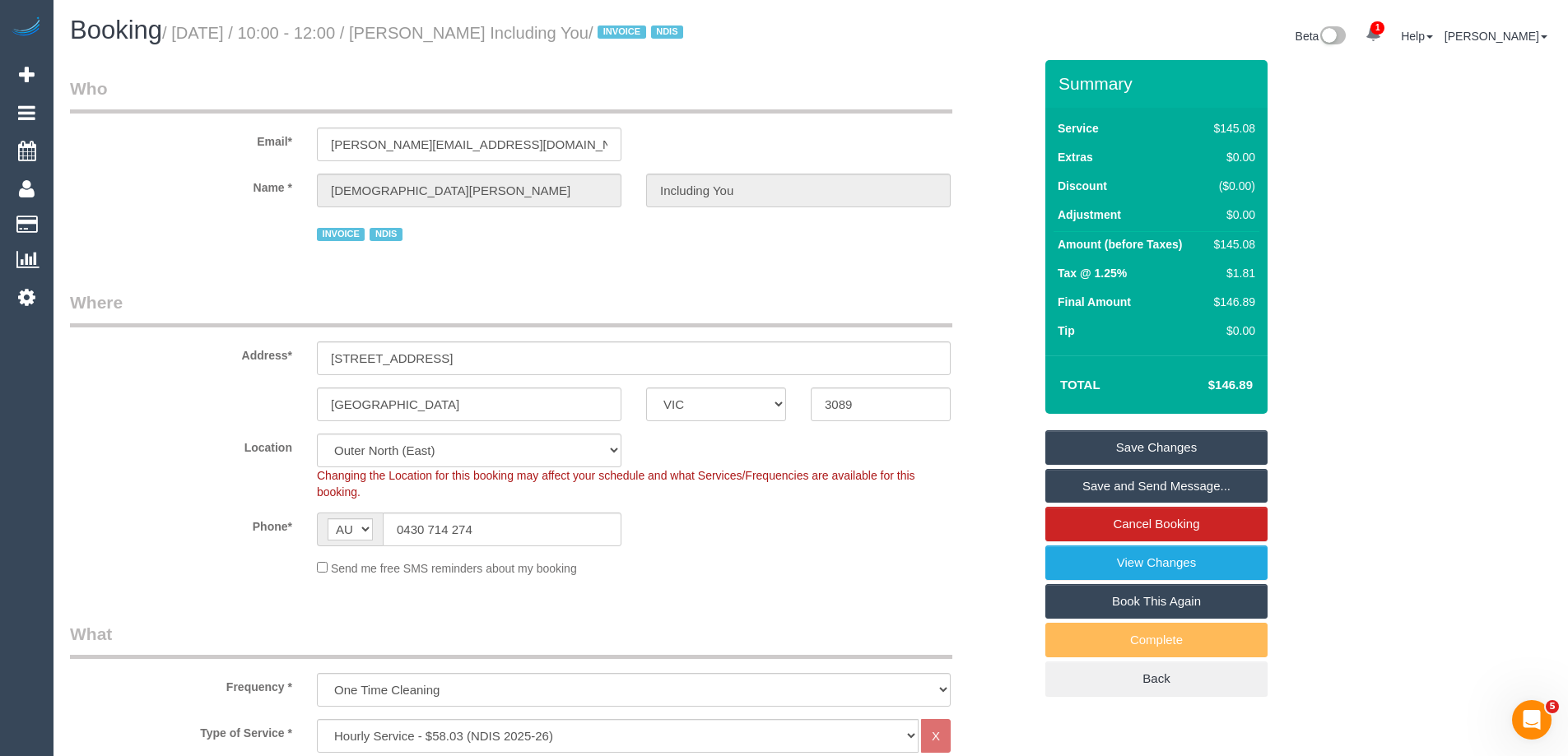
click at [1138, 442] on link "Save Changes" at bounding box center [1156, 447] width 222 height 35
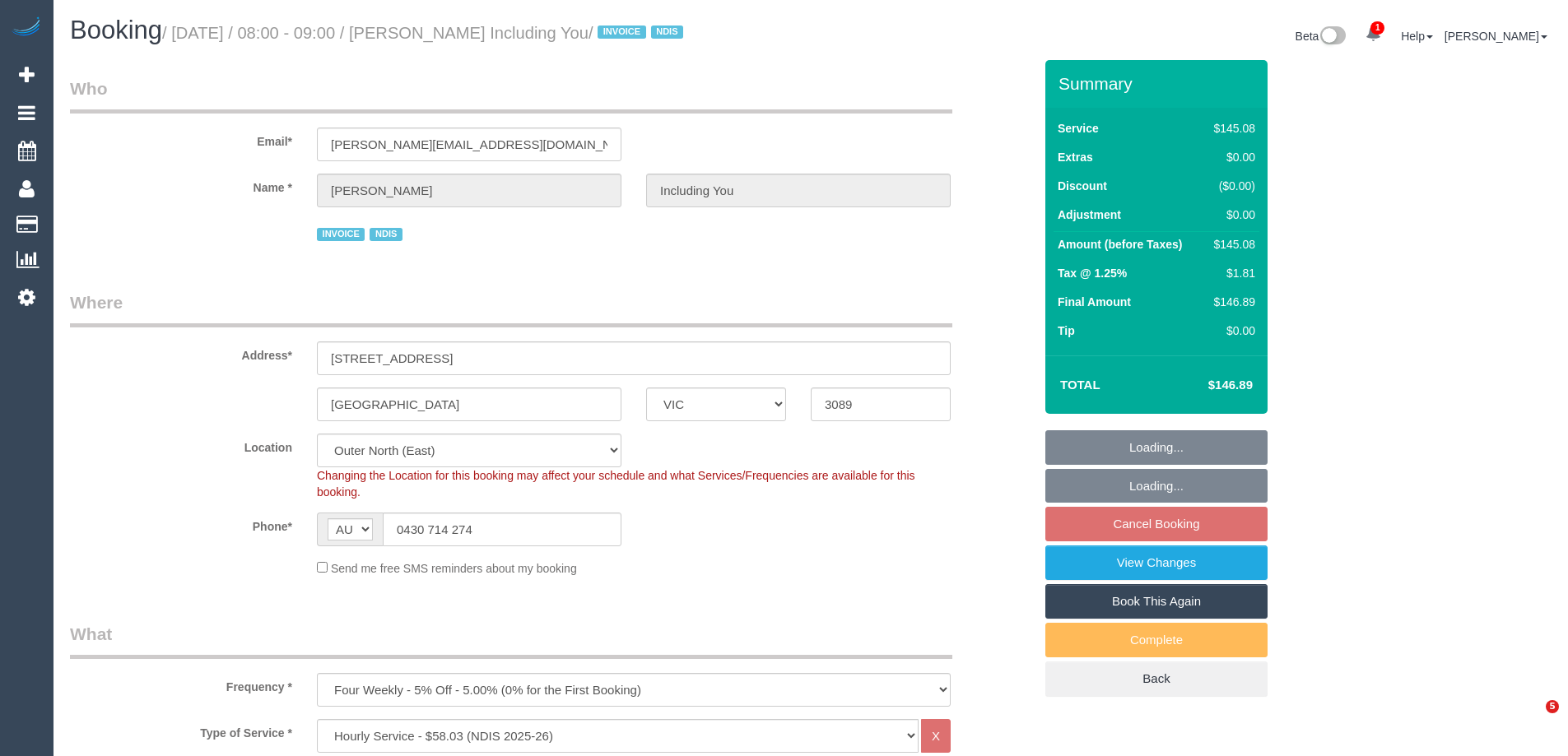
select select "VIC"
select select "150"
select select "number:29"
select select "number:14"
select select "number:18"
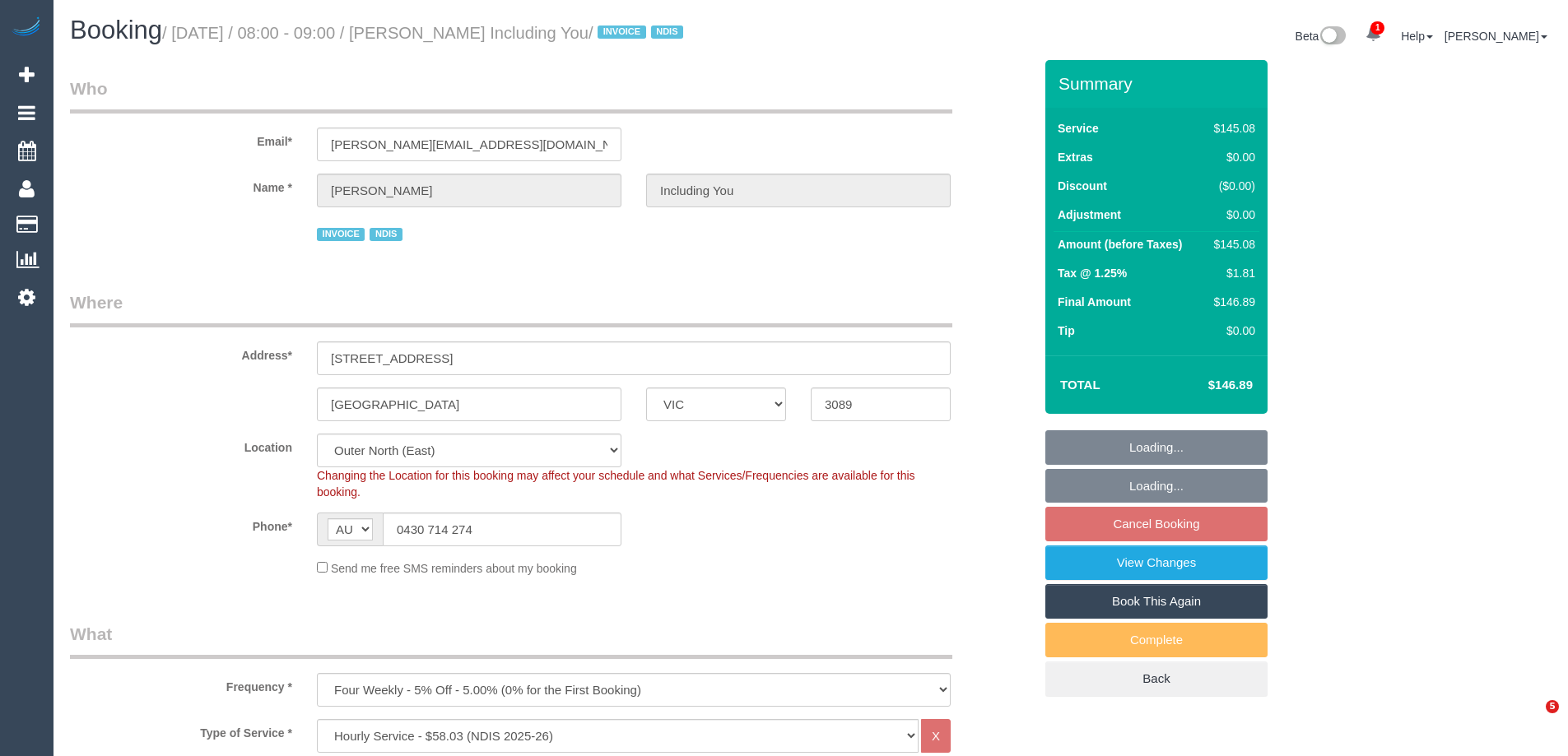
select select "number:36"
select select "number:33"
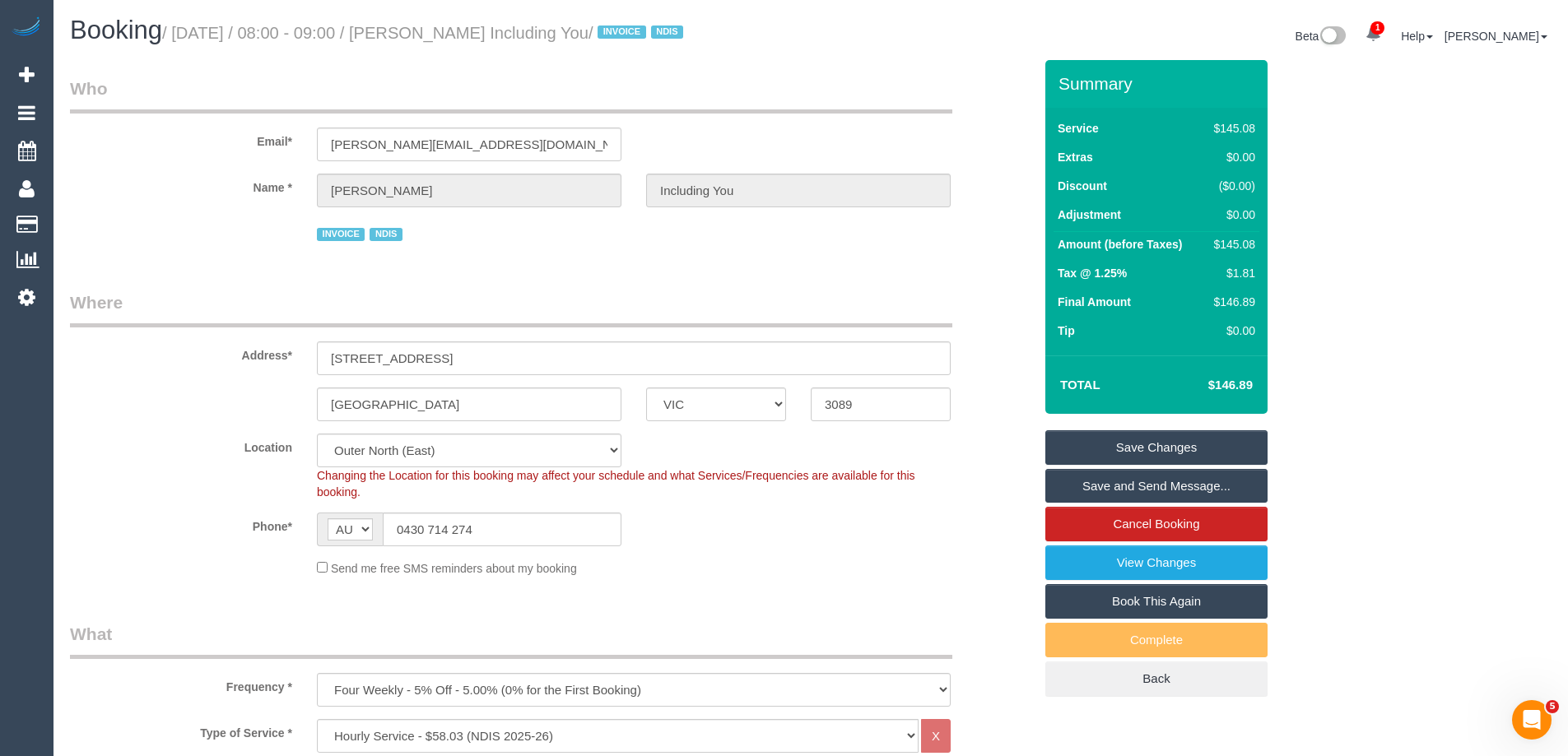
click at [1119, 598] on link "Book This Again" at bounding box center [1156, 601] width 222 height 35
select select "VIC"
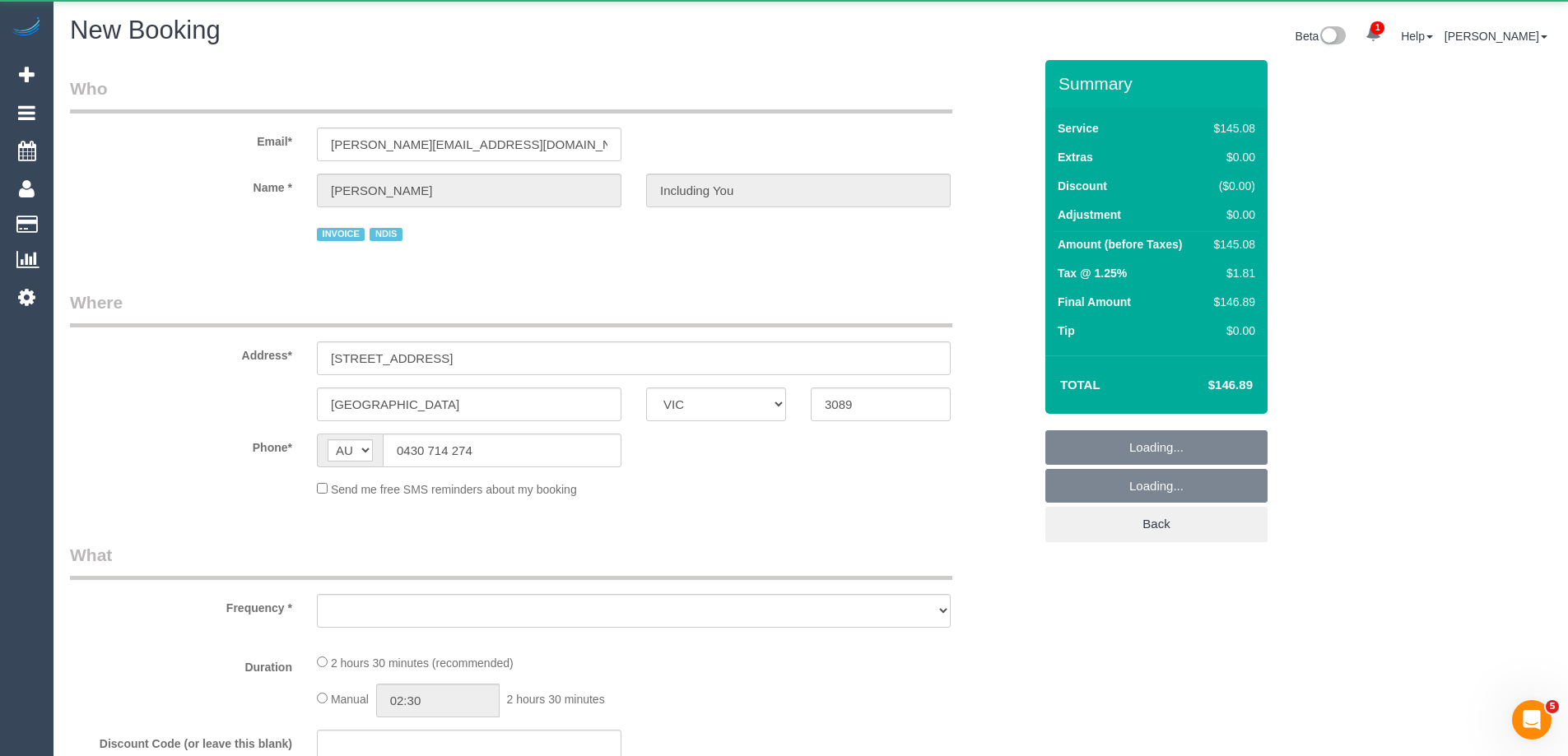
select select "string:stripe"
select select "object:1873"
select select "number:29"
select select "number:14"
select select "number:18"
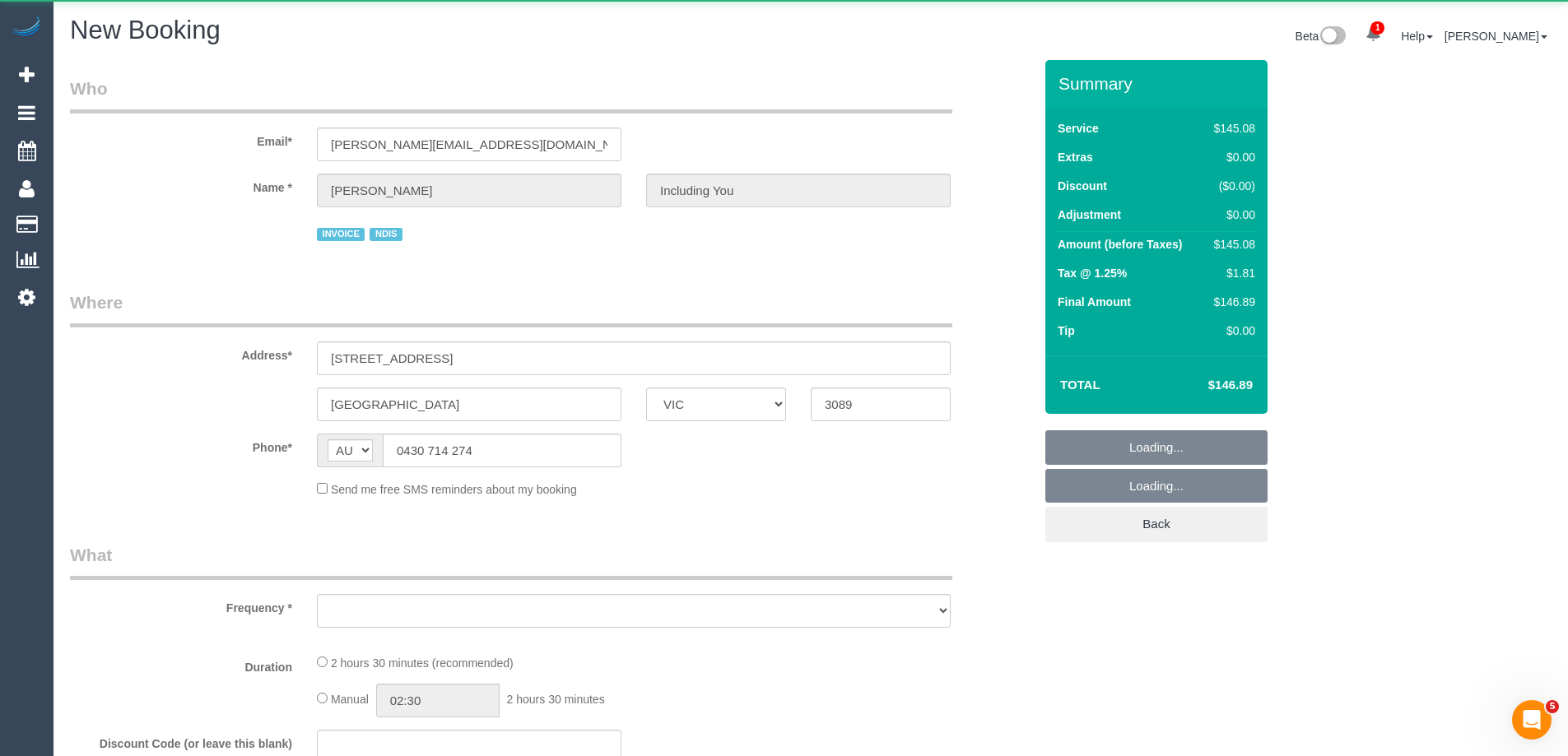
select select "number:36"
select select "number:33"
select select "150"
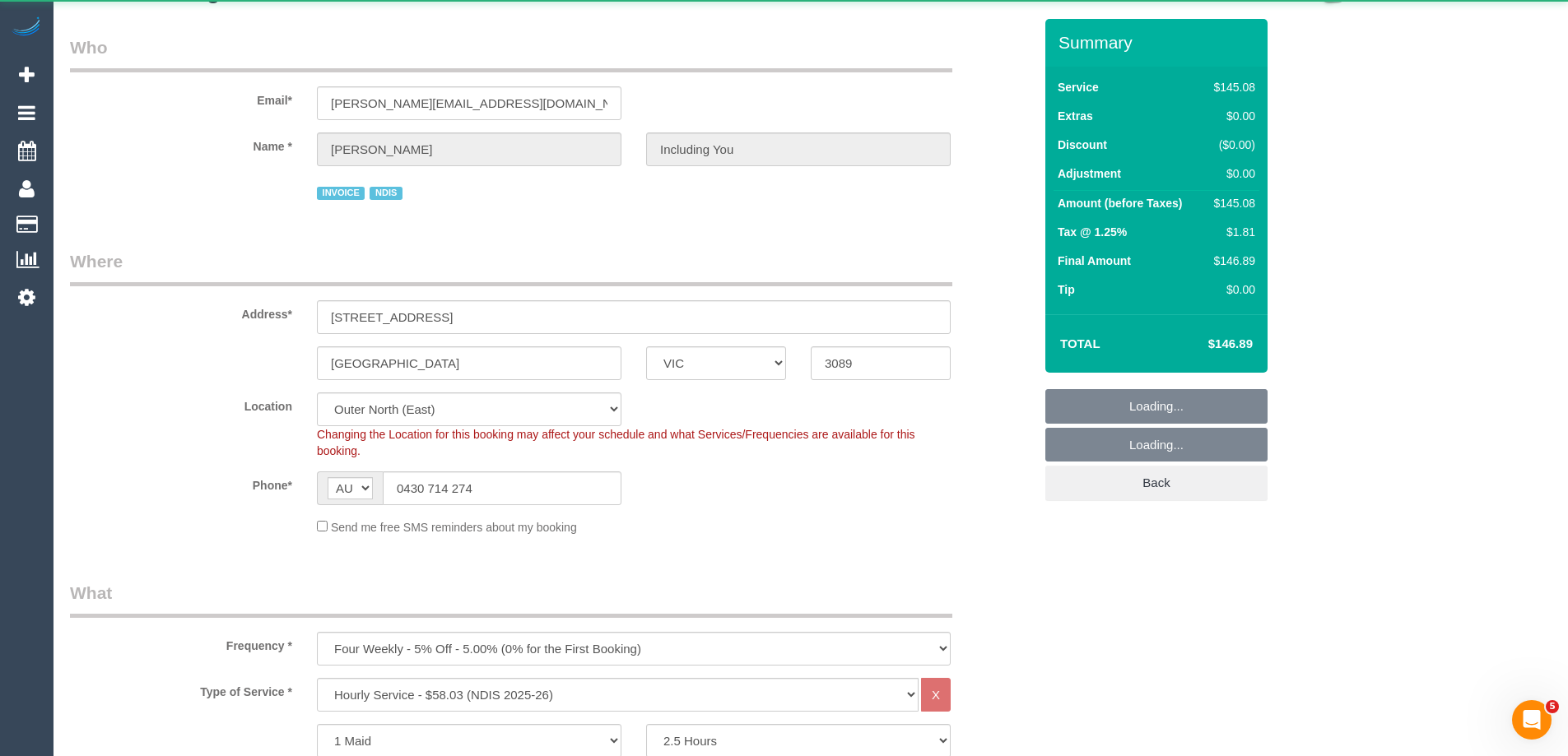
scroll to position [411, 0]
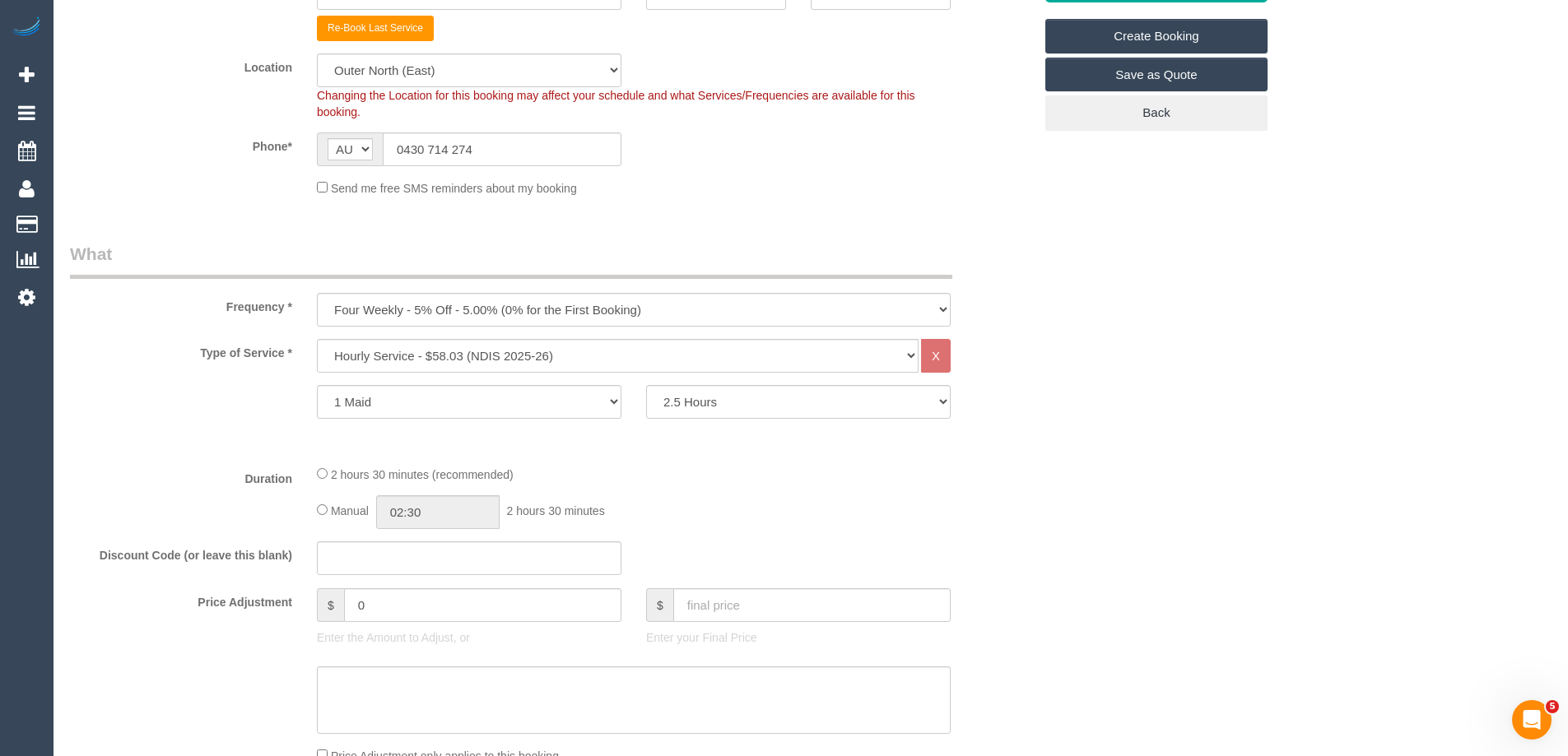
click at [354, 281] on div "Frequency * One Time Cleaning Weekly - 10% Off - 10.00% (0% for the First Booki…" at bounding box center [551, 284] width 988 height 85
click at [359, 312] on select "One Time Cleaning Weekly - 10% Off - 10.00% (0% for the First Booking) Fortnigh…" at bounding box center [633, 310] width 634 height 34
select select "object:2346"
click at [316, 293] on select "One Time Cleaning Weekly - 10% Off - 10.00% (0% for the First Booking) Fortnigh…" at bounding box center [633, 310] width 634 height 34
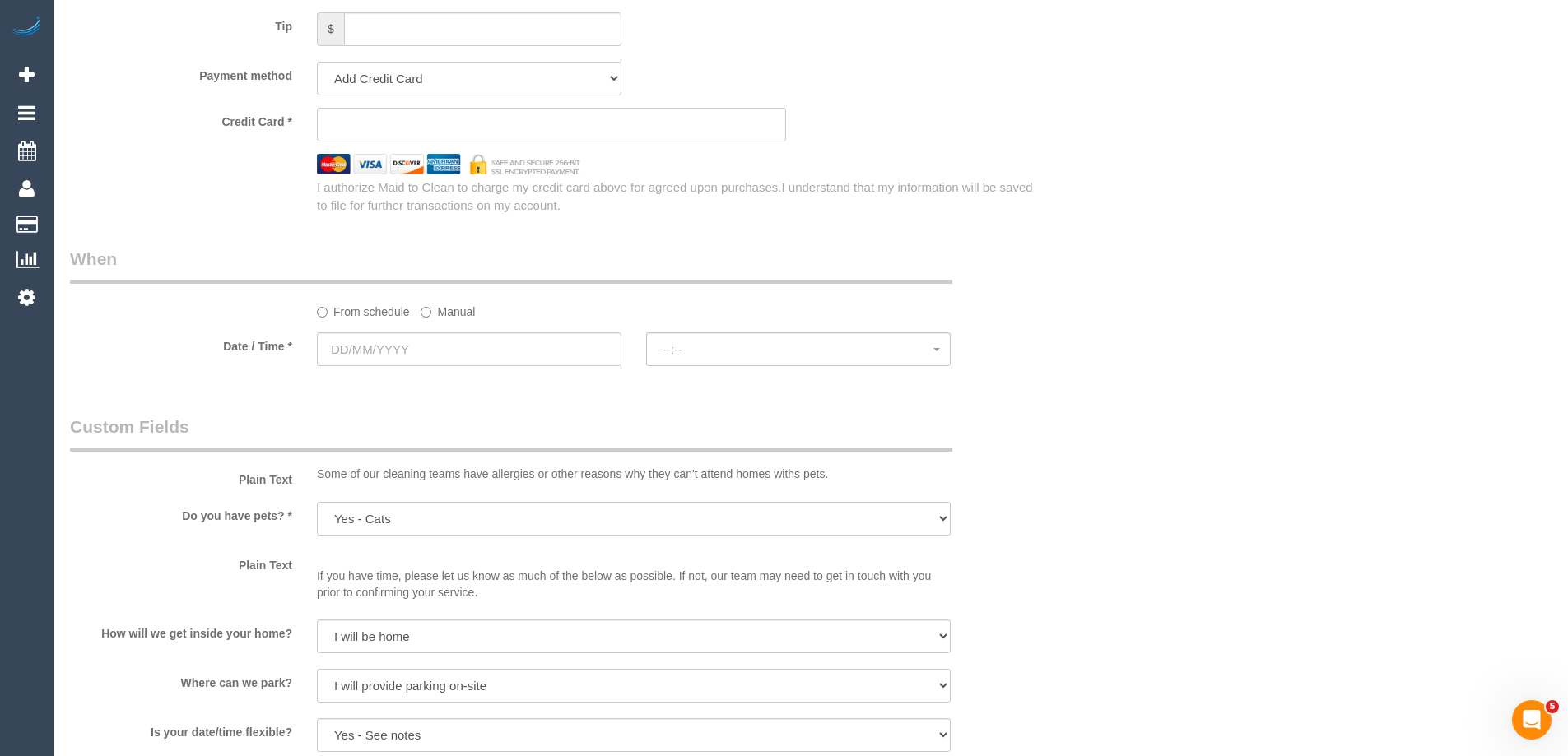
scroll to position [1234, 0]
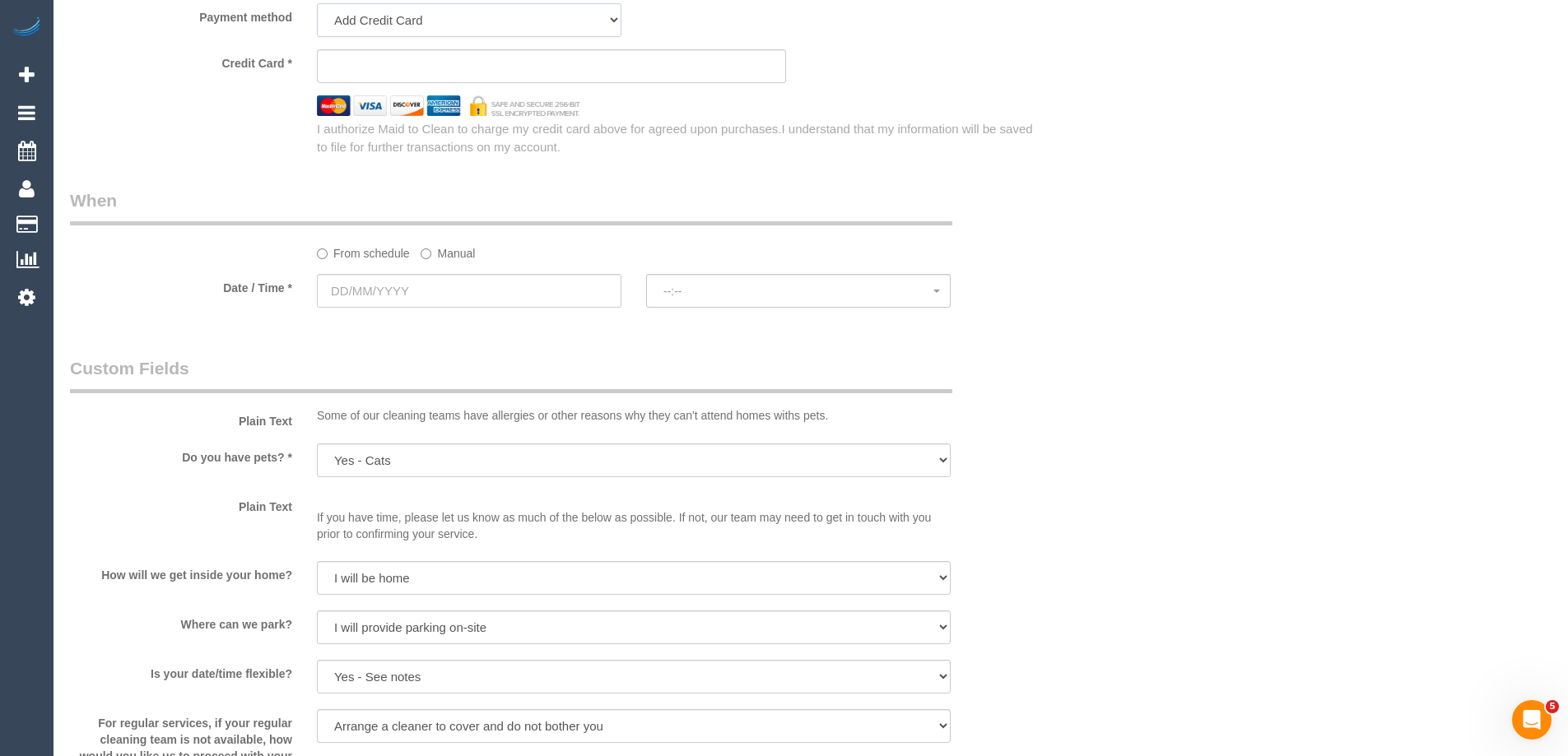
click at [374, 23] on select "Add Credit Card Cash Check Paypal" at bounding box center [468, 20] width 304 height 34
select select "string:check"
click at [316, 3] on select "Add Credit Card Cash Check Paypal" at bounding box center [468, 20] width 304 height 34
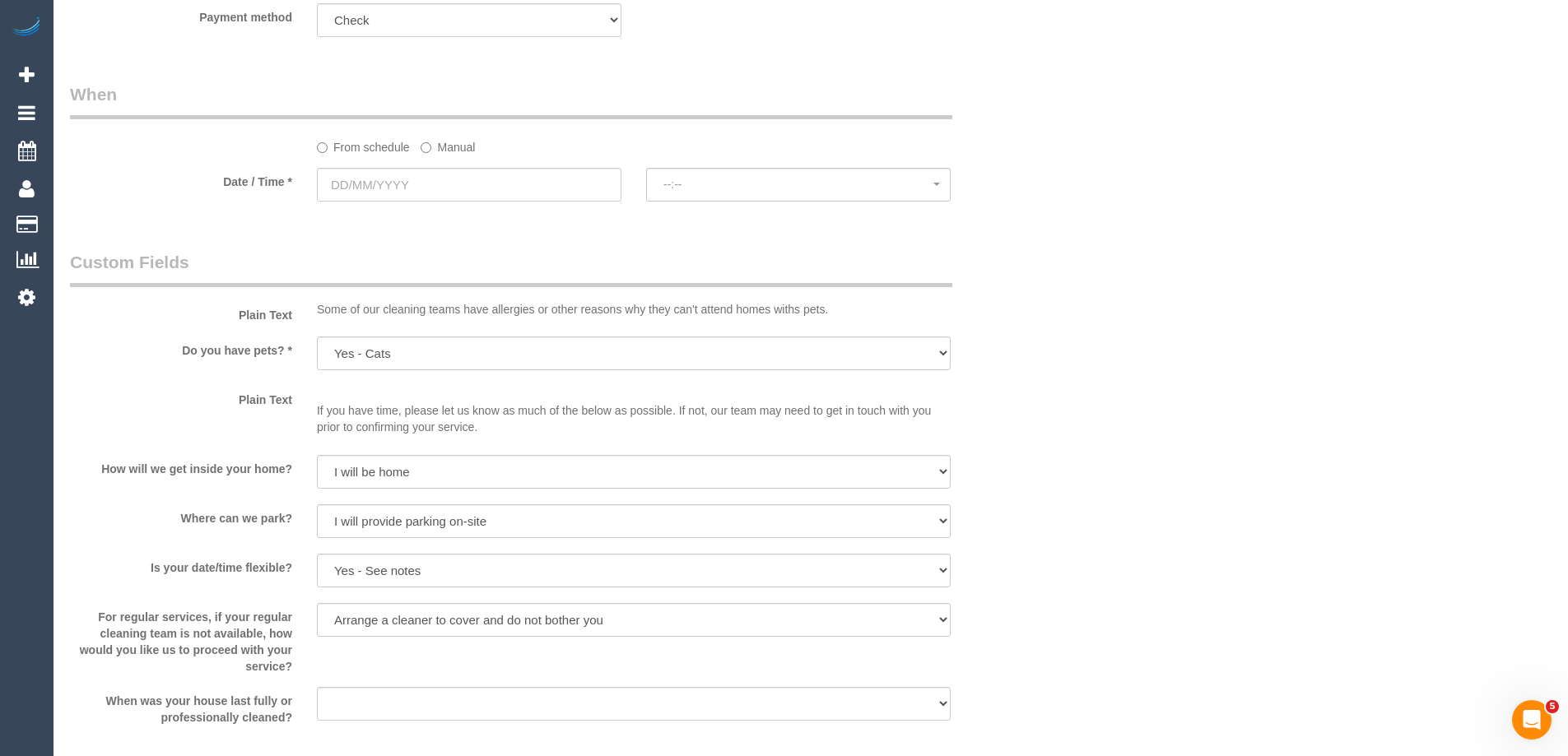
click at [441, 152] on label "Manual" at bounding box center [448, 145] width 55 height 23
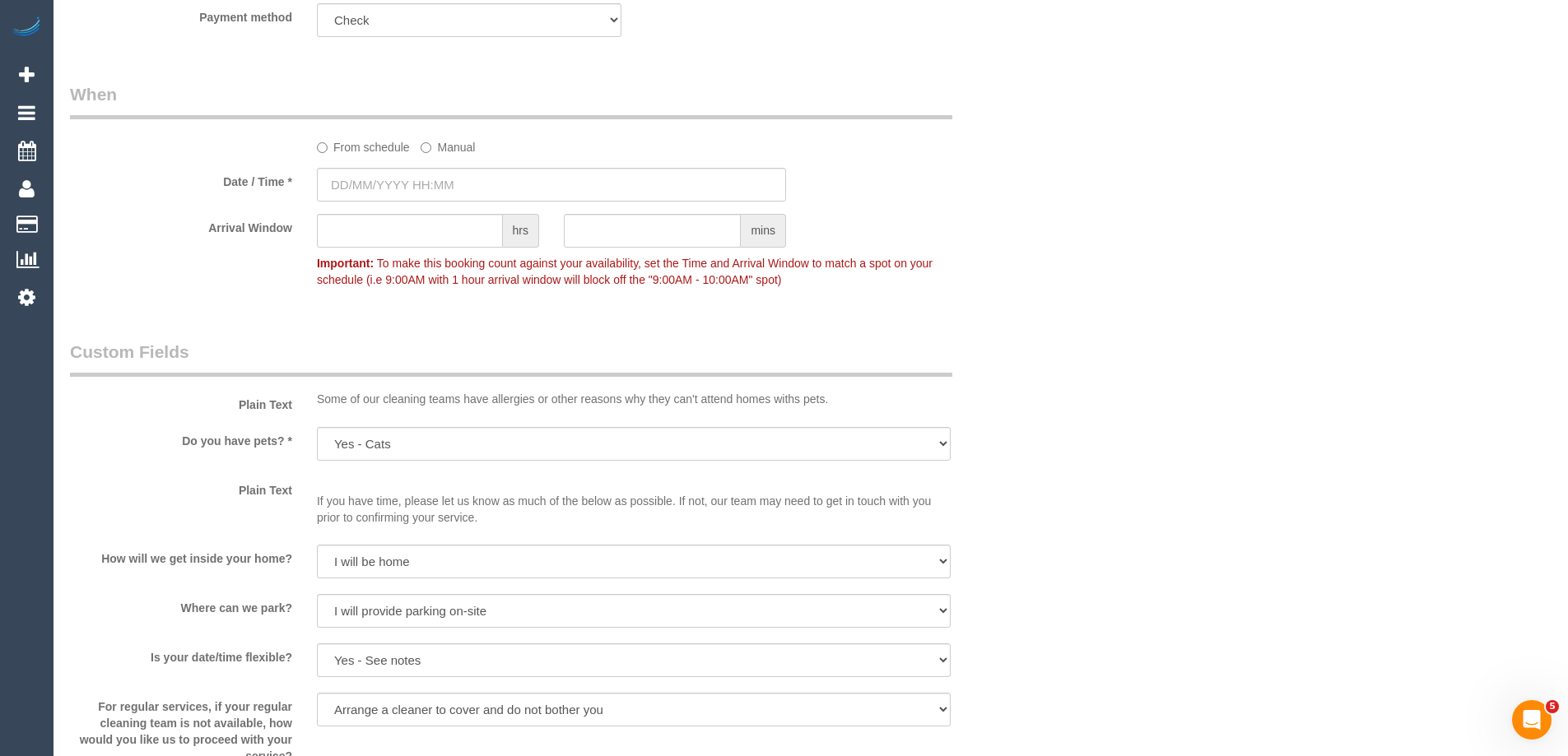
click at [352, 147] on label "From schedule" at bounding box center [363, 145] width 93 height 23
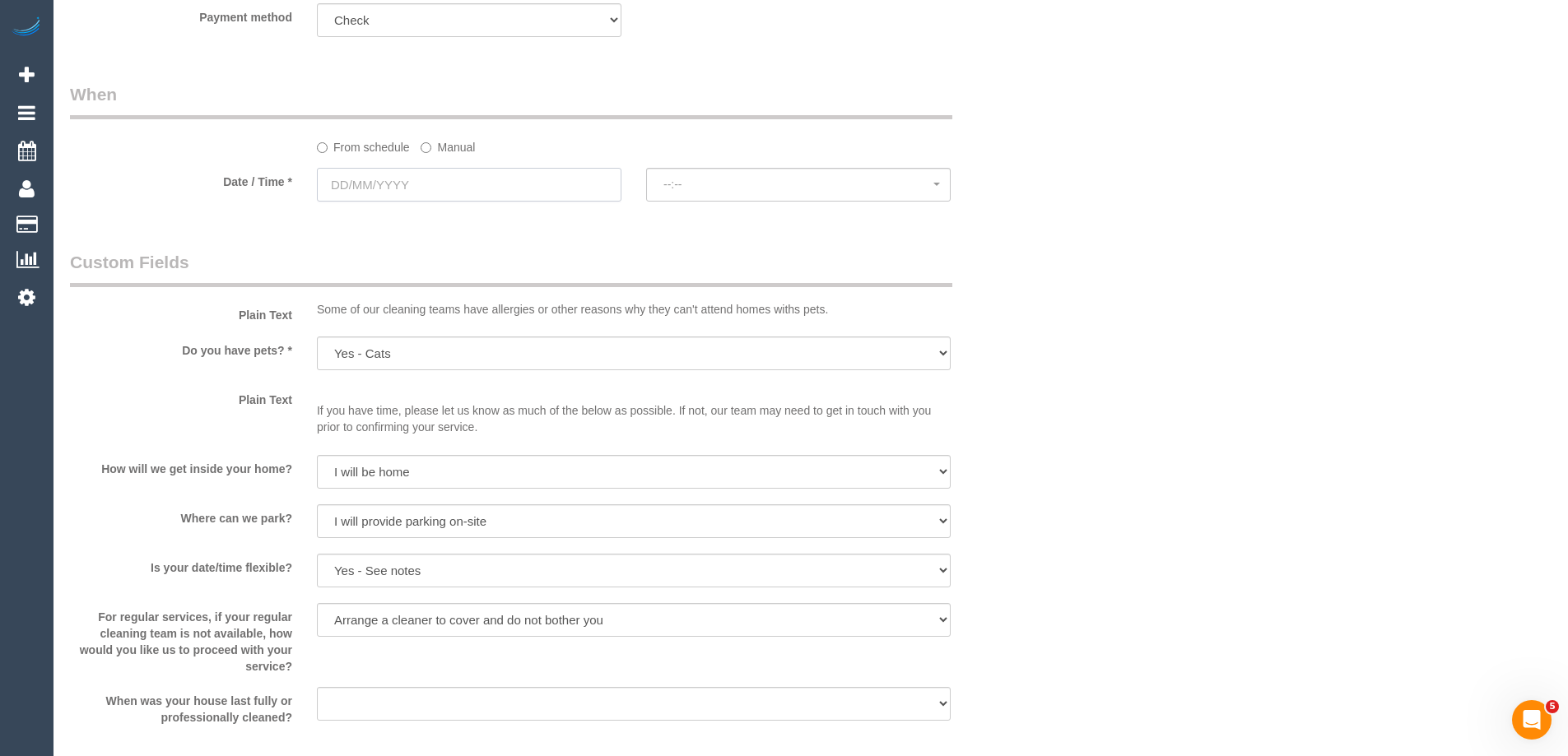
click at [430, 192] on input "text" at bounding box center [468, 185] width 304 height 34
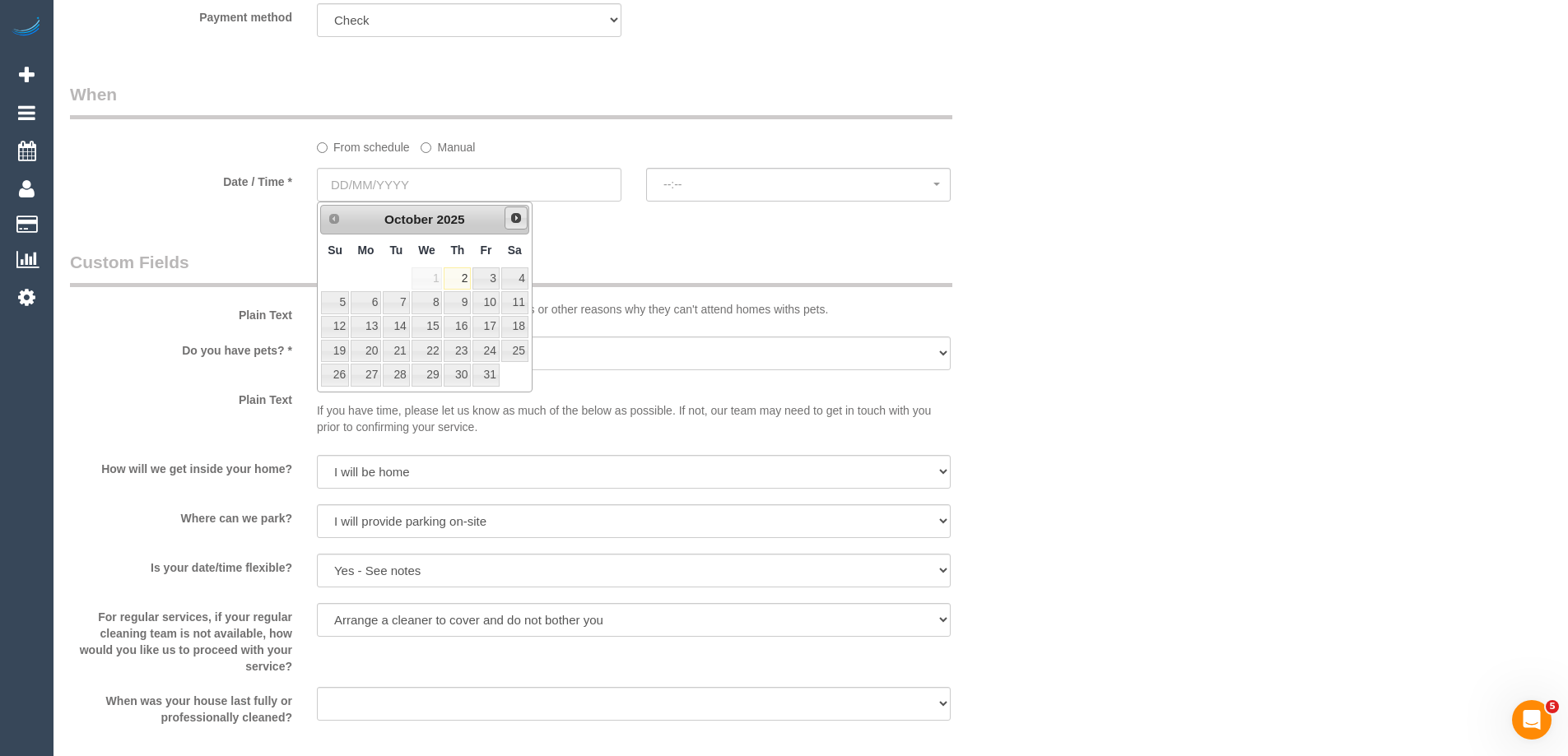
click at [519, 214] on span "Next" at bounding box center [516, 218] width 13 height 13
click at [514, 322] on link "15" at bounding box center [514, 328] width 27 height 23
type input "15/11/2025"
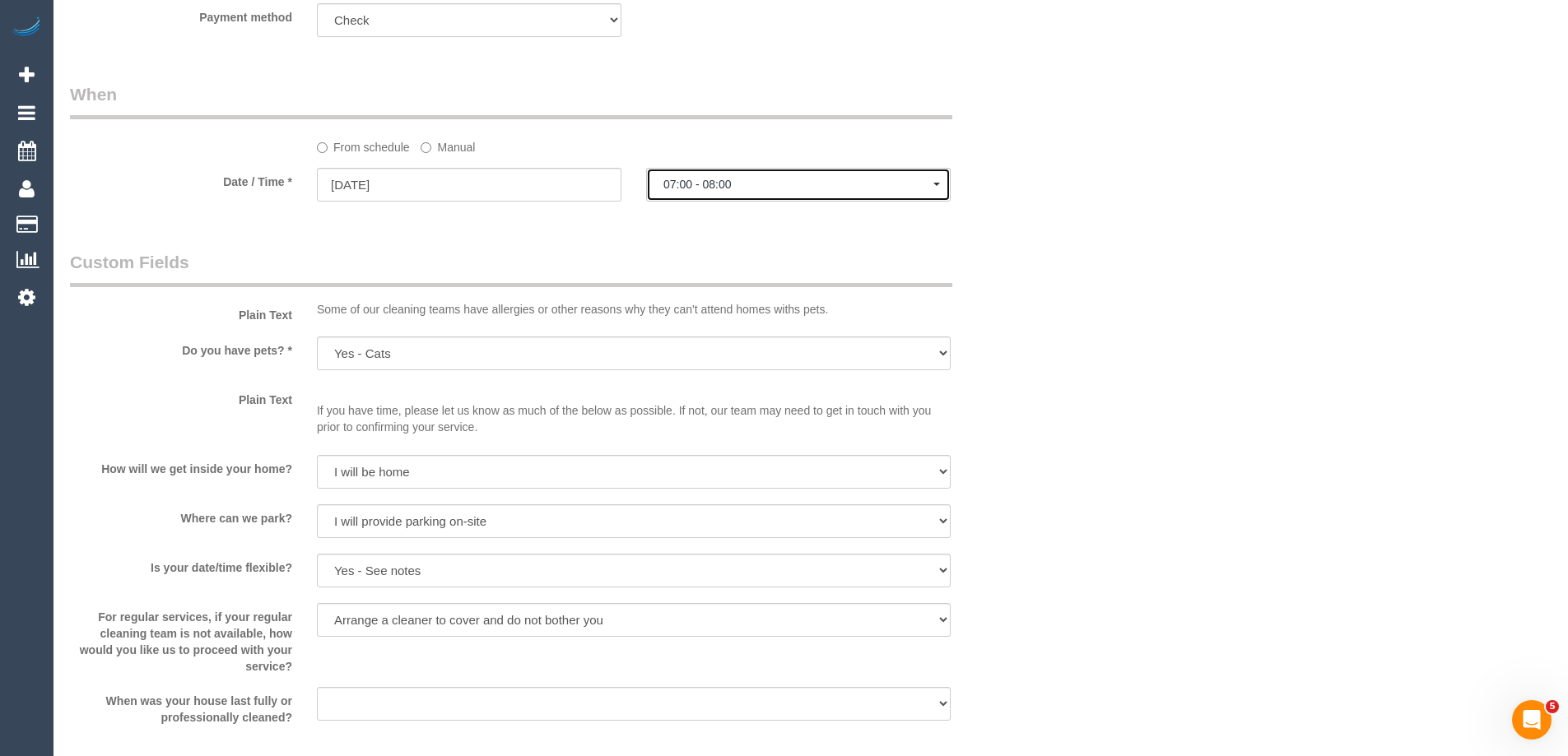
click at [733, 187] on span "07:00 - 08:00" at bounding box center [798, 185] width 270 height 13
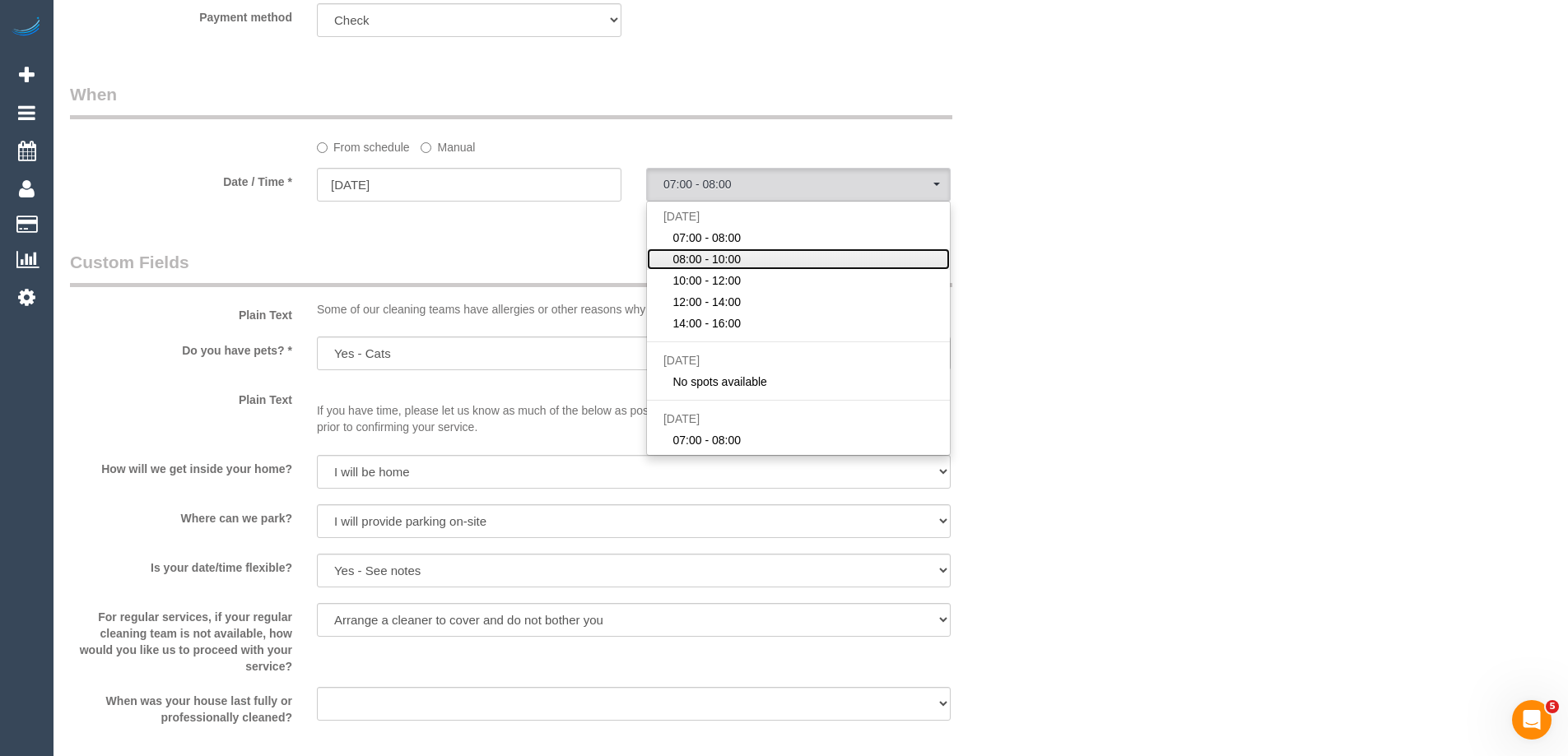
click at [707, 258] on span "08:00 - 10:00" at bounding box center [706, 259] width 69 height 16
select select "spot23"
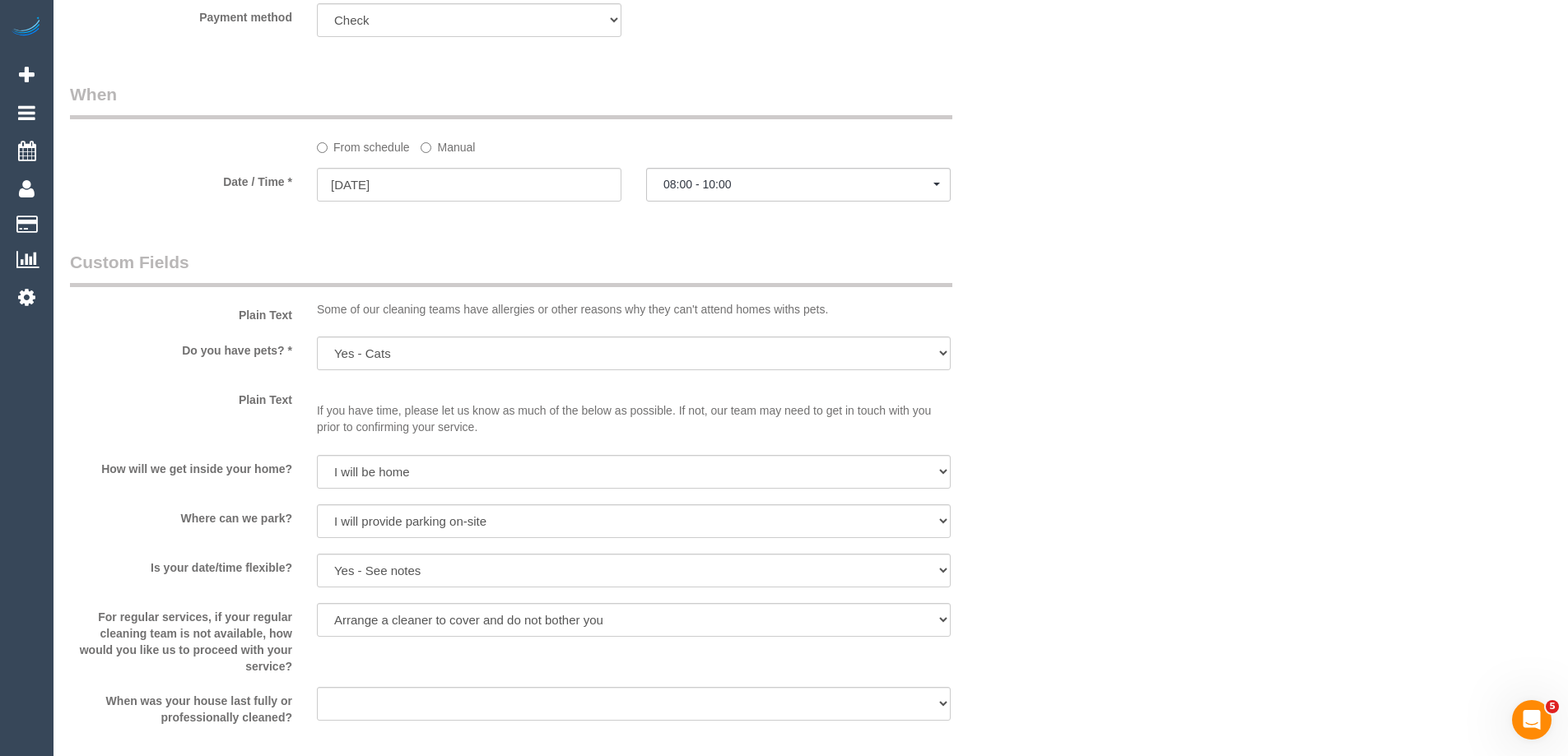
click at [194, 279] on legend "Custom Fields" at bounding box center [510, 268] width 882 height 37
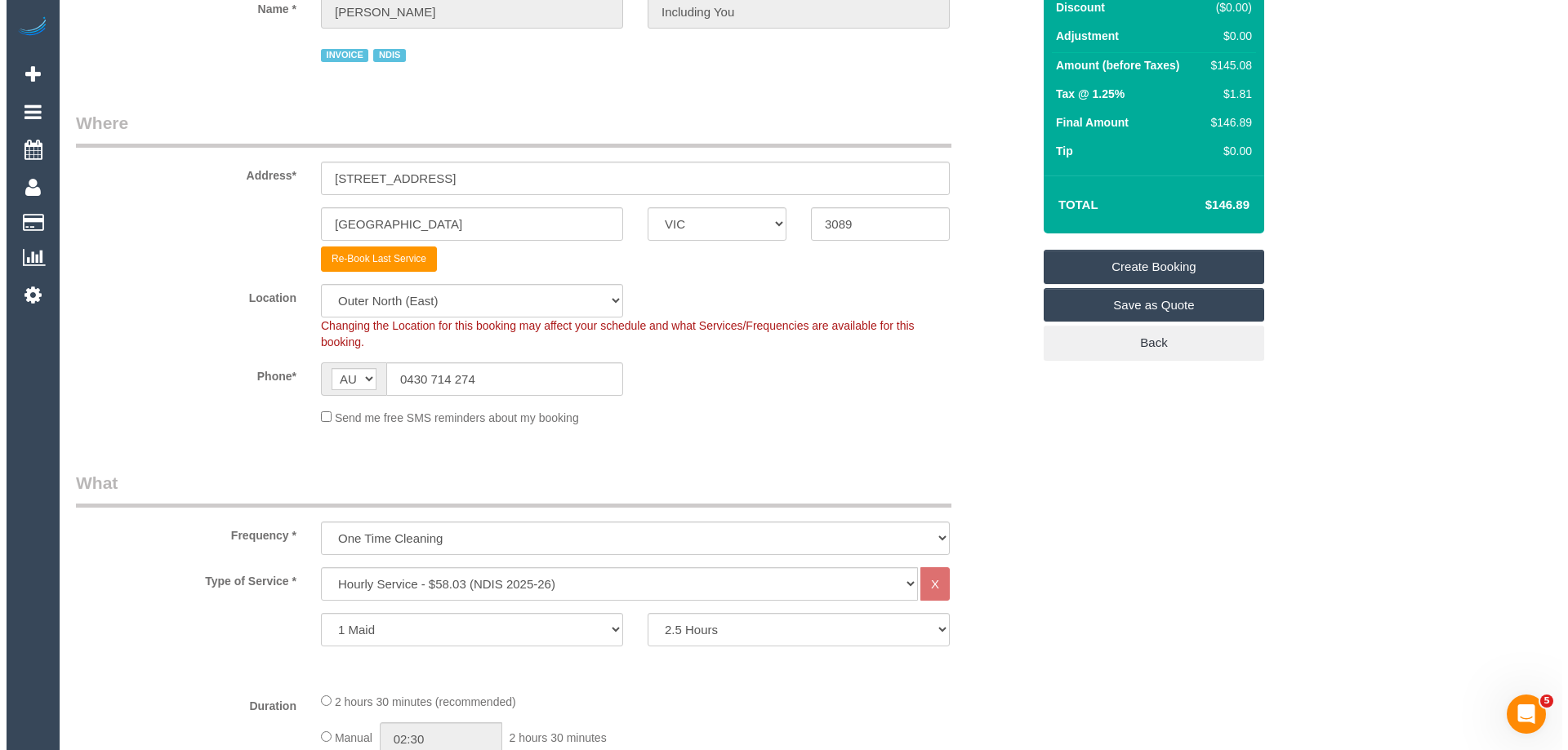
scroll to position [0, 0]
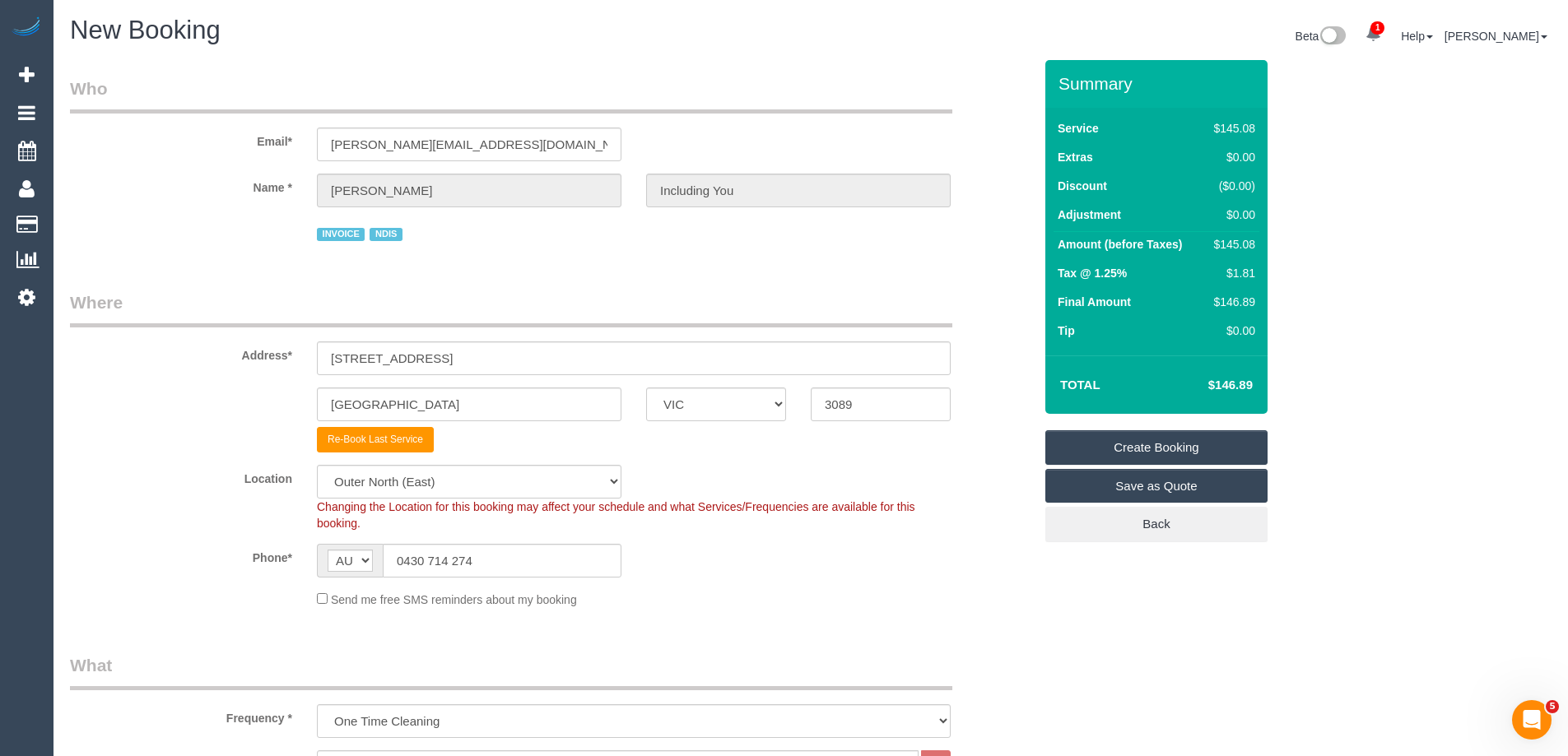
click at [1101, 441] on link "Create Booking" at bounding box center [1156, 447] width 222 height 35
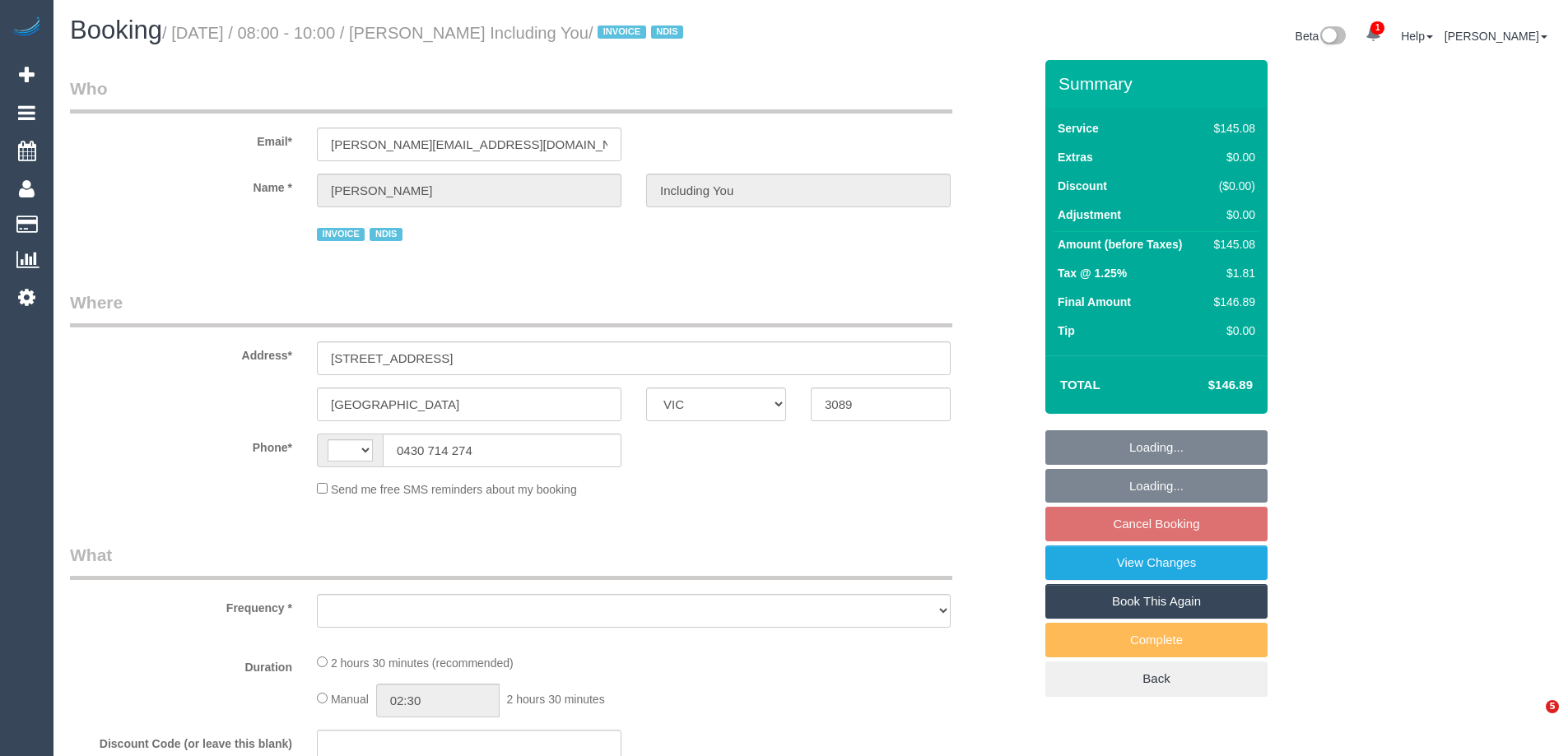
select select "VIC"
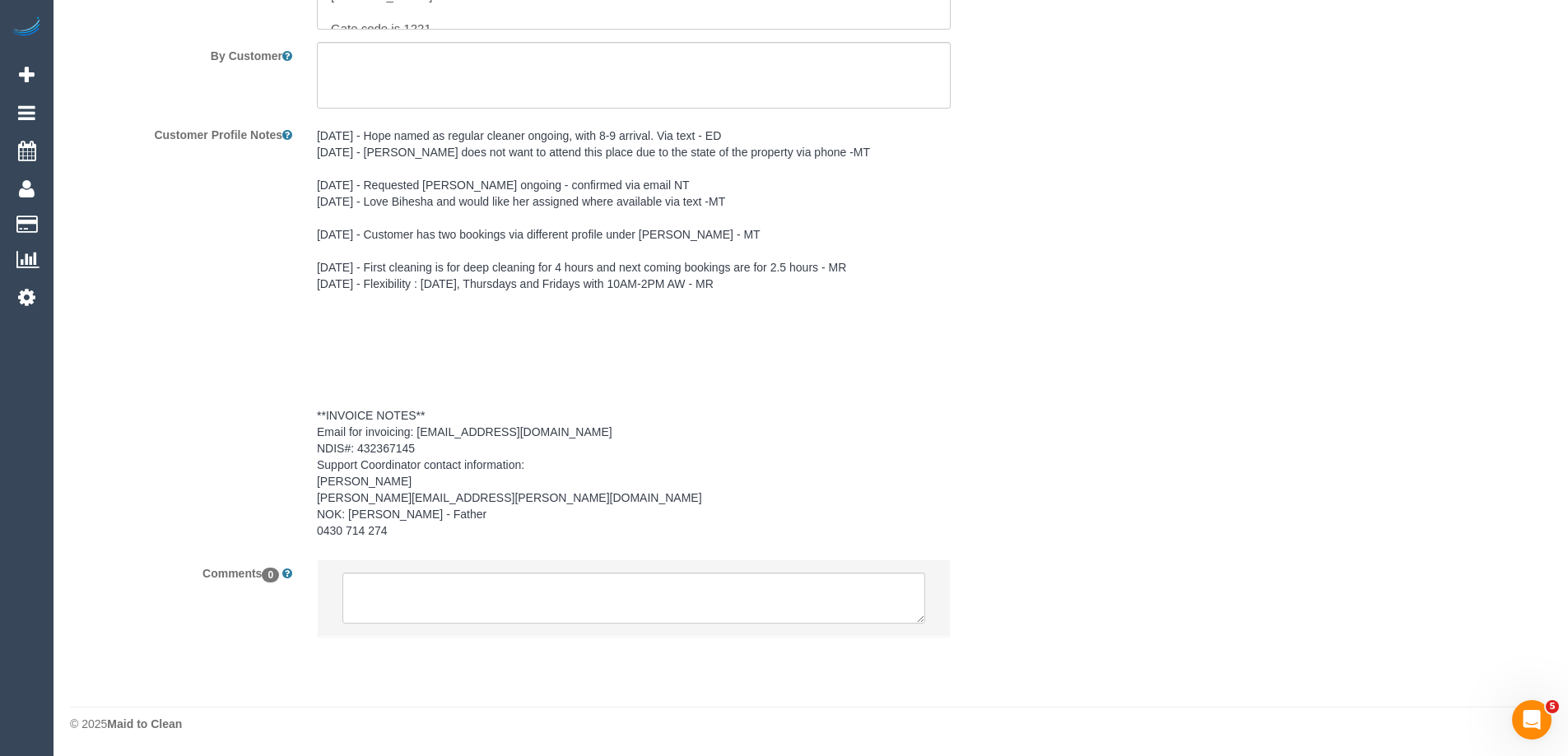
select select "string:AU"
select select "object:735"
select select "150"
select select "number:29"
select select "number:14"
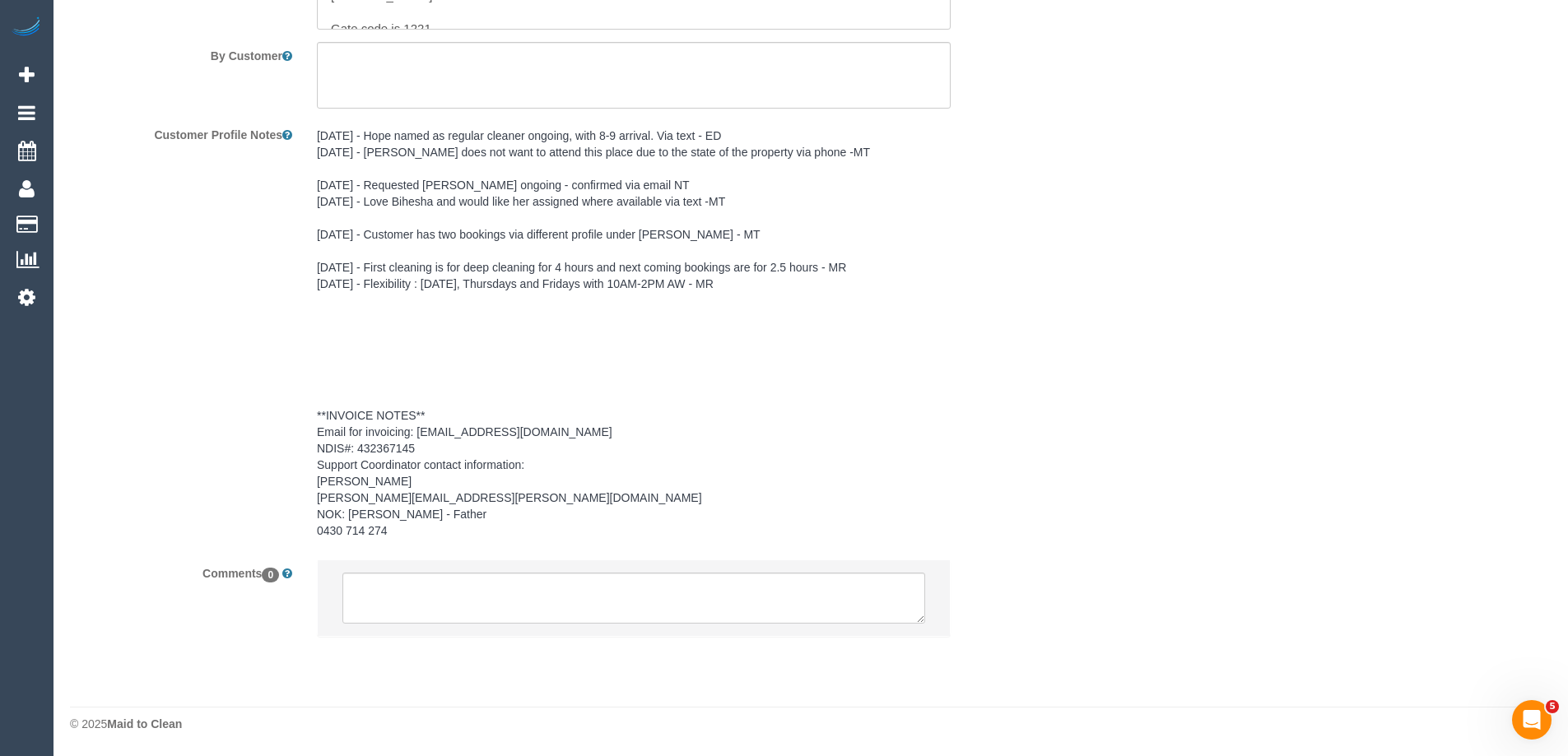
select select "number:18"
select select "number:36"
select select "number:33"
select select "object:1141"
select select "spot2"
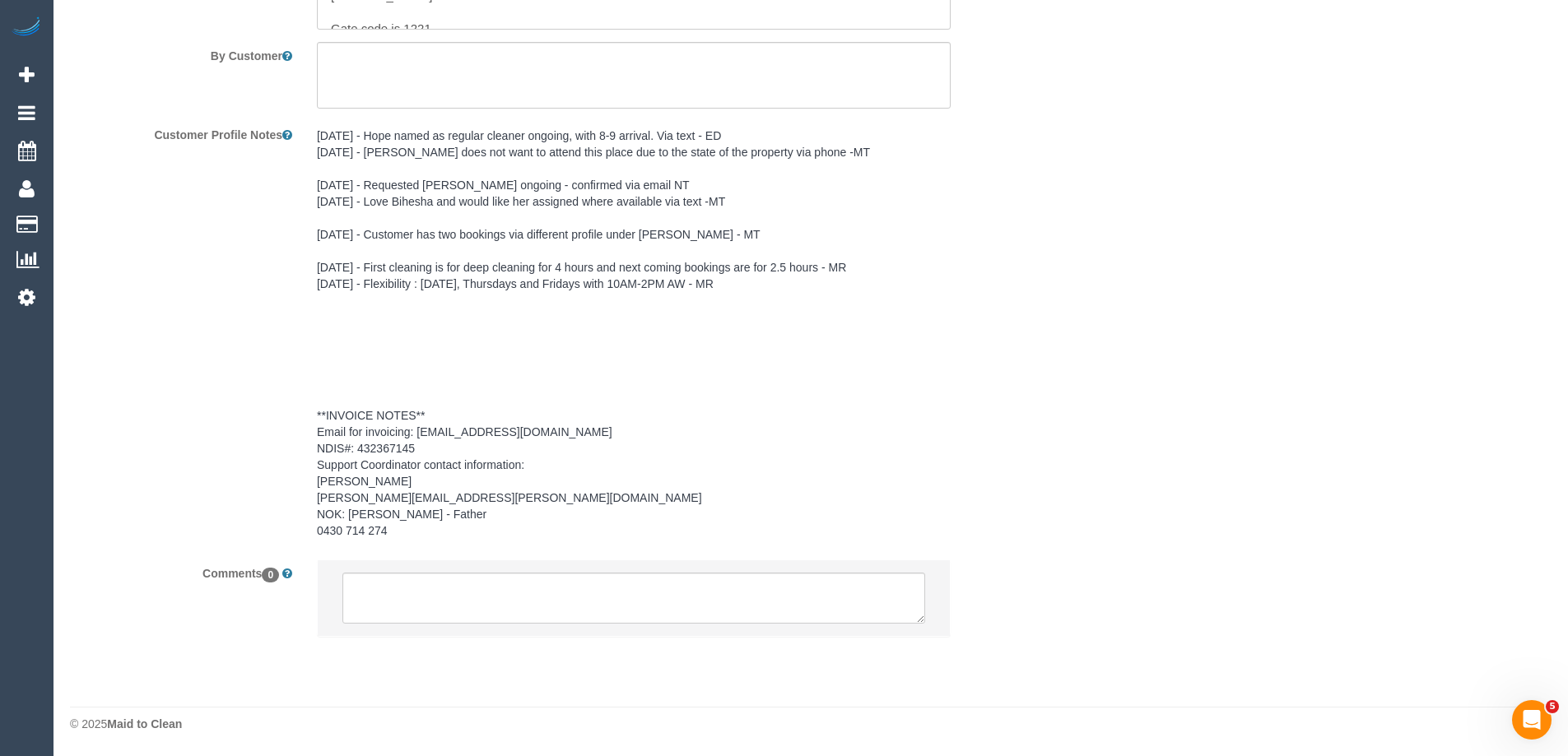
scroll to position [2318, 0]
click at [448, 584] on textarea at bounding box center [634, 598] width 583 height 51
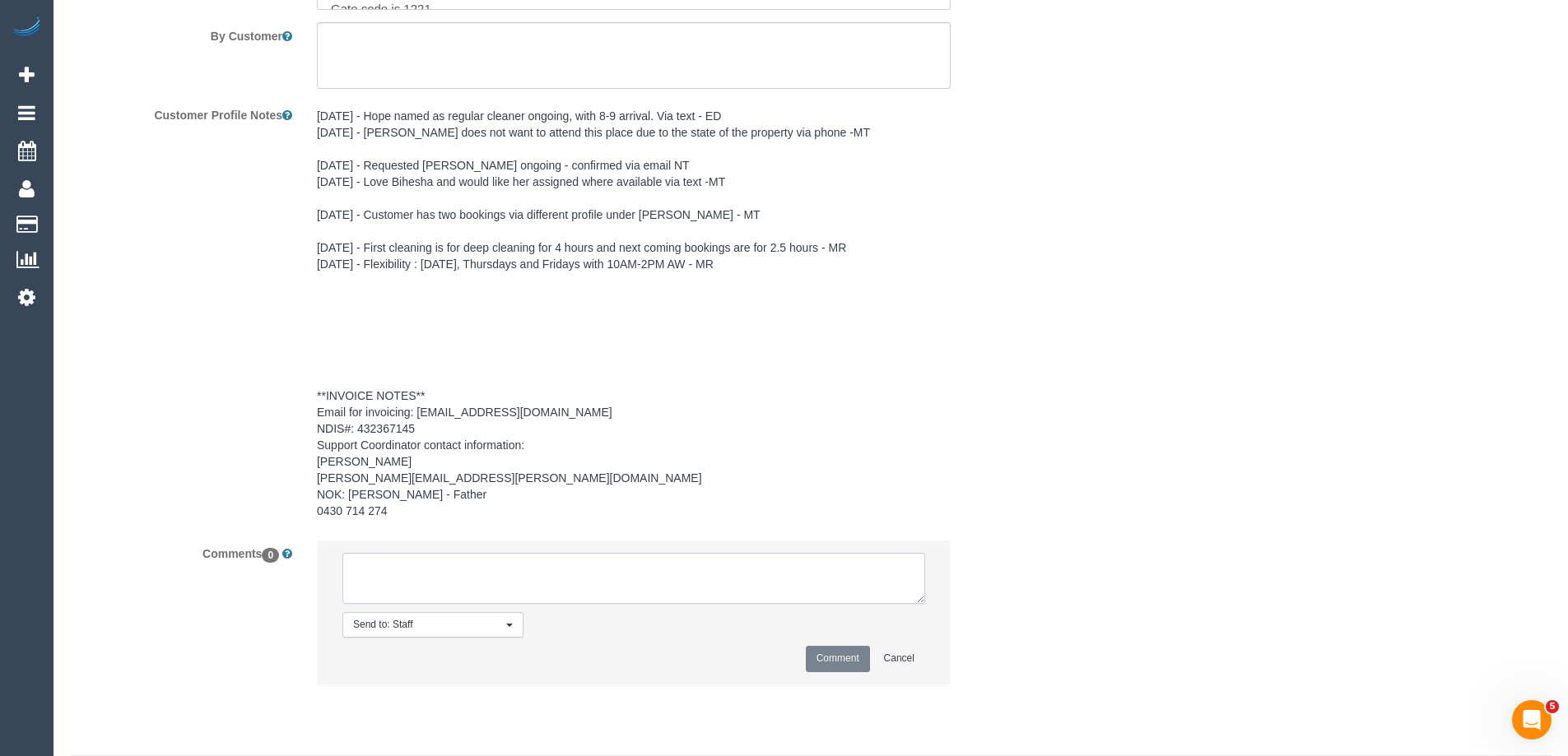
paste textarea "Flexibility dates: any day from the 15th-20th of November Flexibility times: 10…"
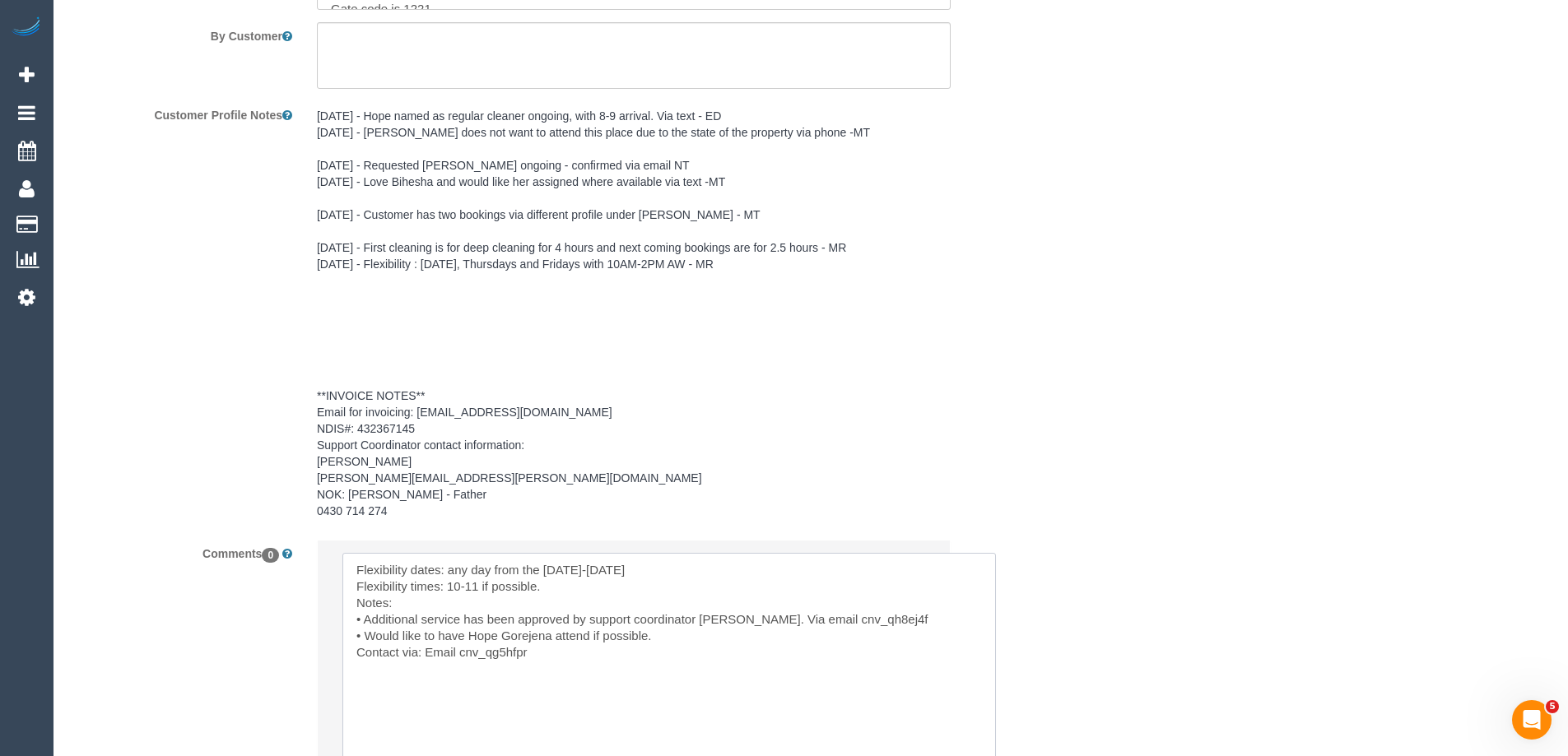
scroll to position [0, 0]
drag, startPoint x: 988, startPoint y: 782, endPoint x: 998, endPoint y: 787, distance: 11.2
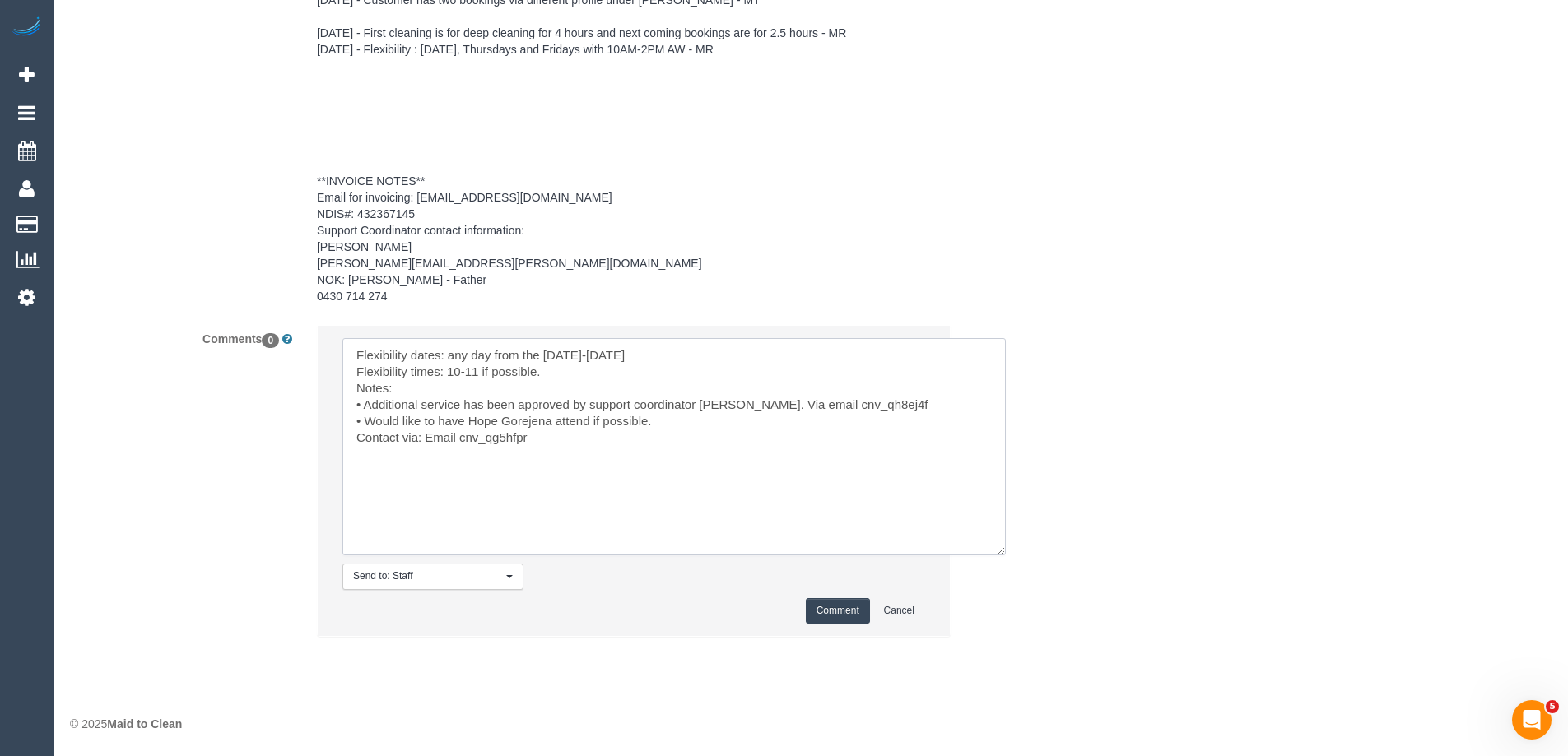
scroll to position [2552, 0]
drag, startPoint x: 451, startPoint y: 369, endPoint x: 477, endPoint y: 368, distance: 26.0
click at [477, 368] on textarea at bounding box center [674, 446] width 663 height 217
type textarea "Flexibility dates: any day from the 15th-20th of November Flexibility times: 8-…"
click at [831, 609] on button "Comment" at bounding box center [837, 610] width 64 height 25
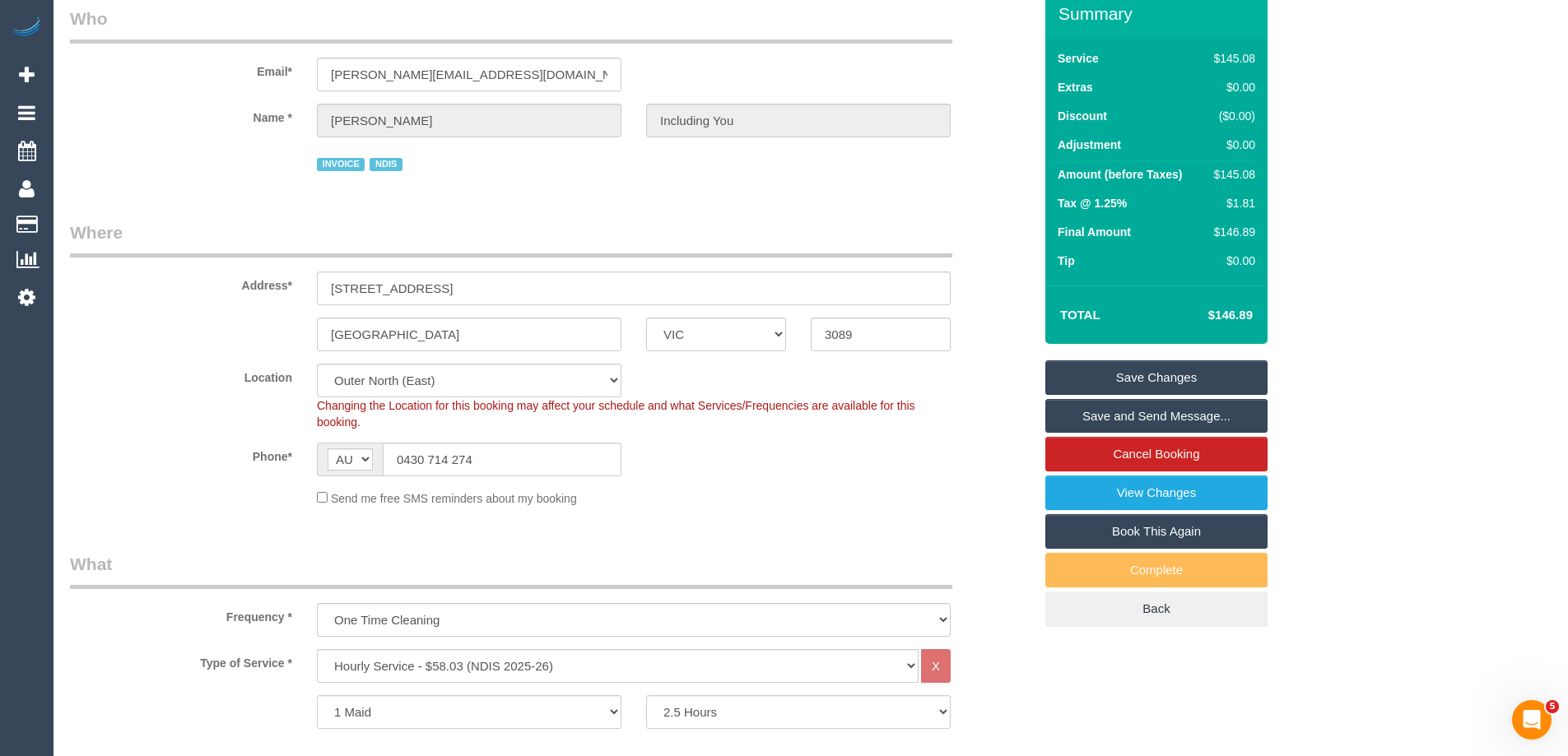
scroll to position [0, 0]
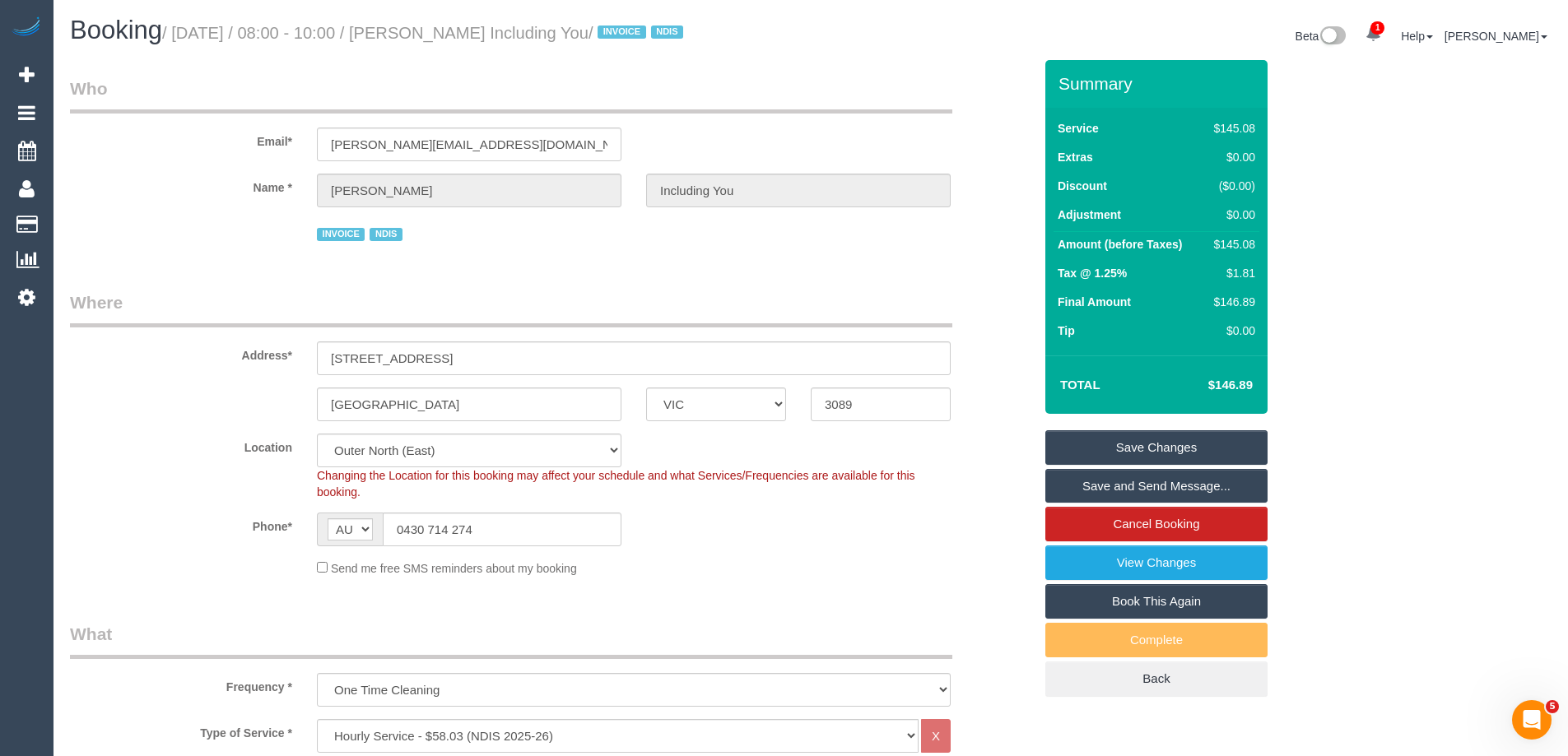
click at [1156, 465] on link "Save Changes" at bounding box center [1156, 447] width 222 height 35
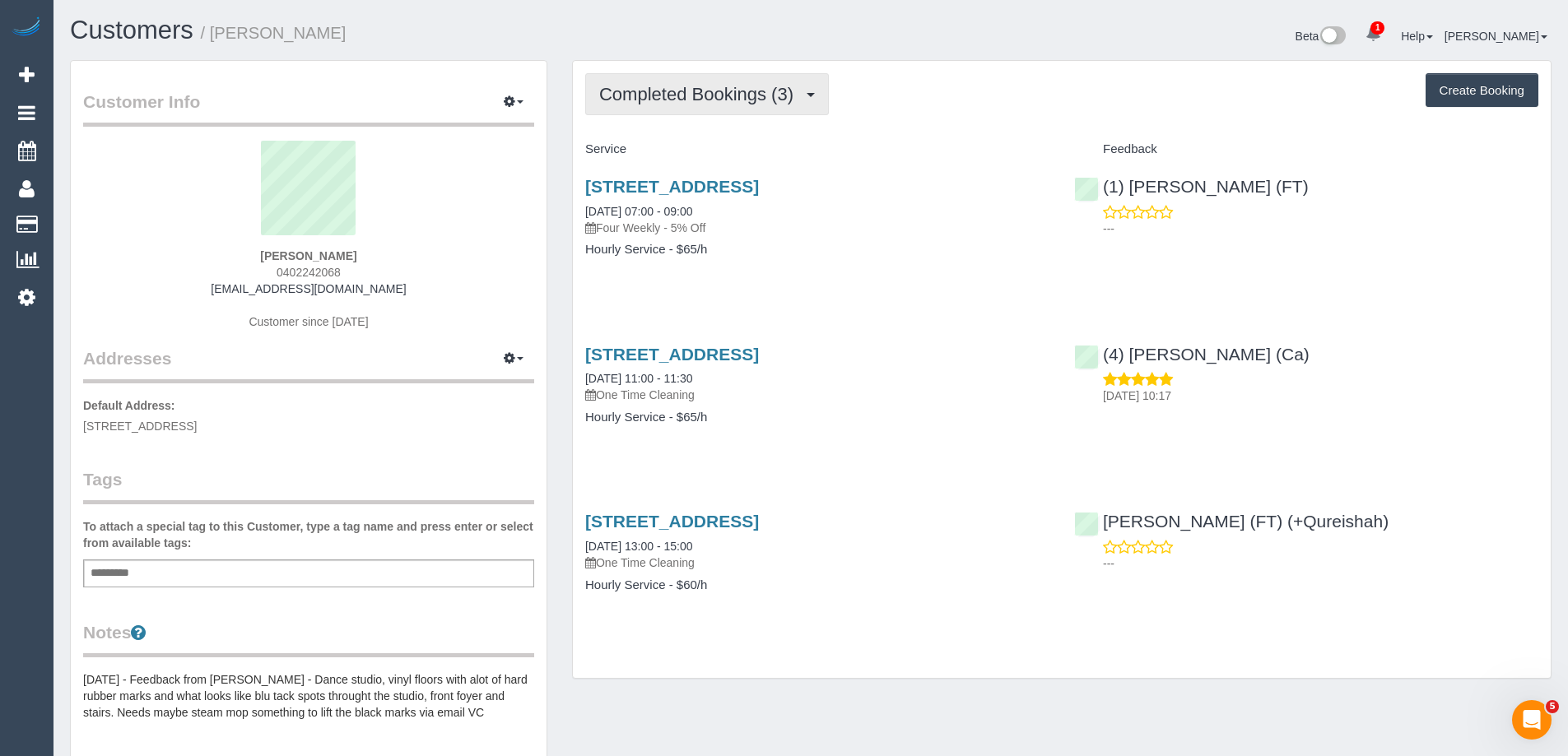
click at [670, 88] on span "Completed Bookings (3)" at bounding box center [700, 94] width 202 height 21
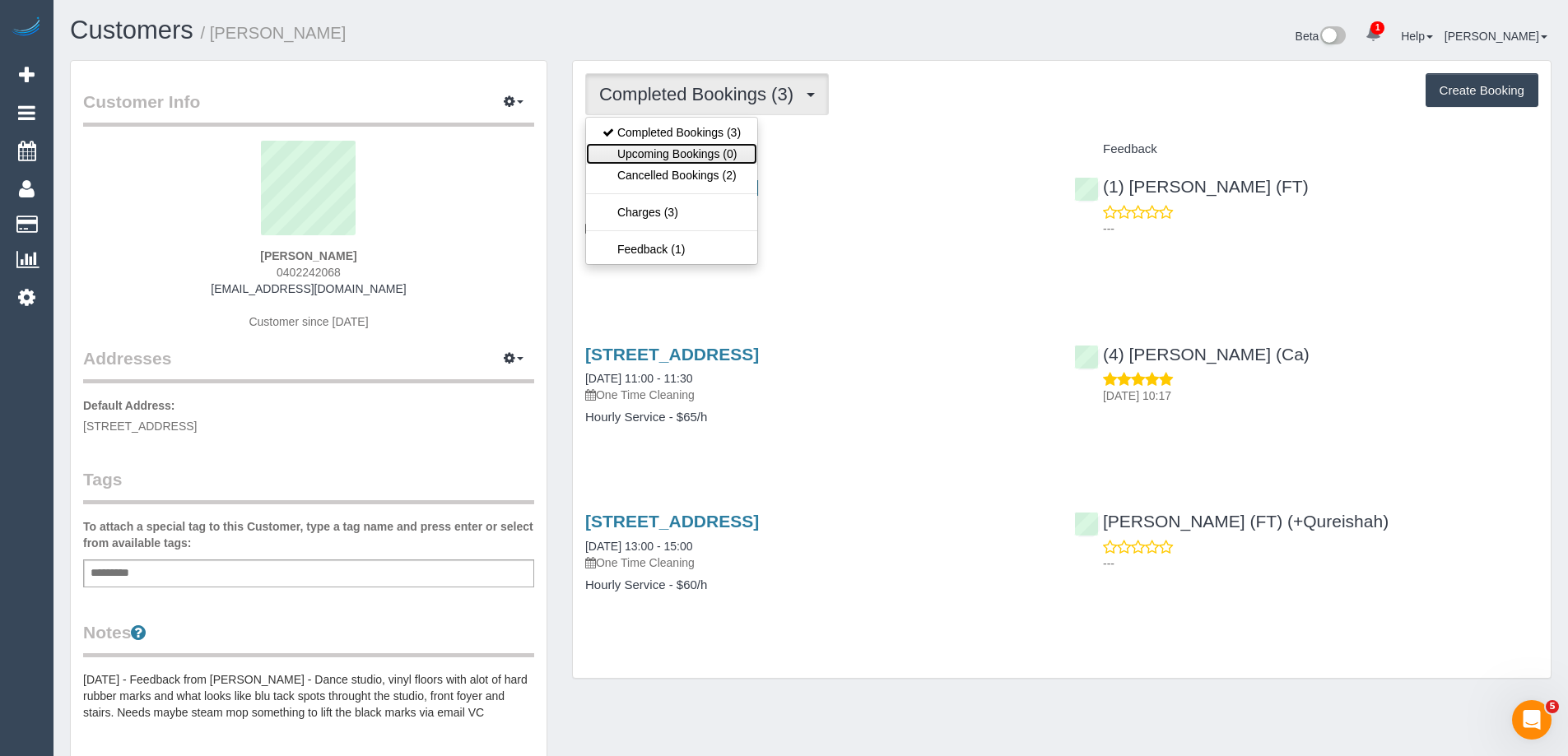
click at [673, 144] on link "Upcoming Bookings (0)" at bounding box center [671, 153] width 171 height 22
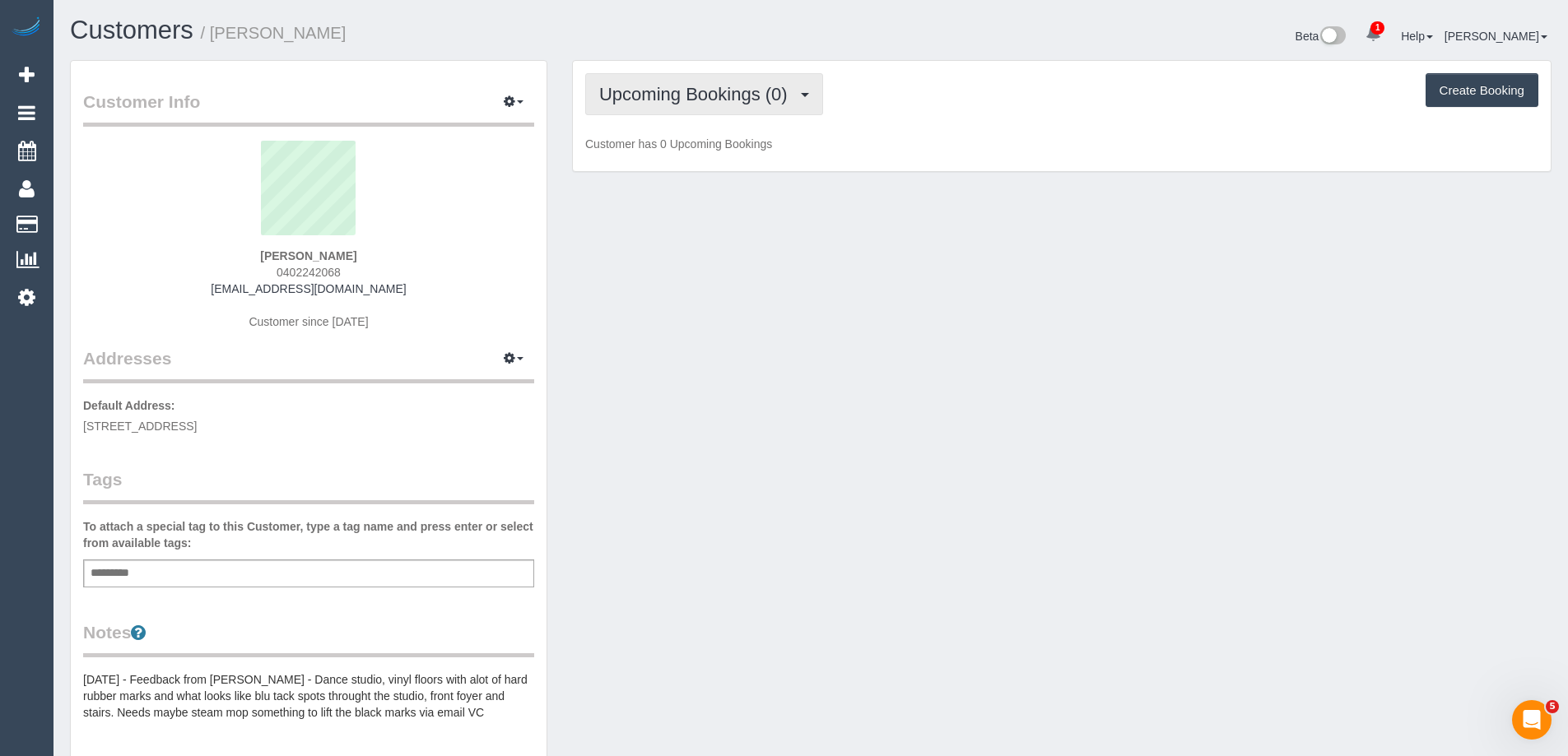
click at [672, 100] on span "Upcoming Bookings (0)" at bounding box center [697, 94] width 197 height 21
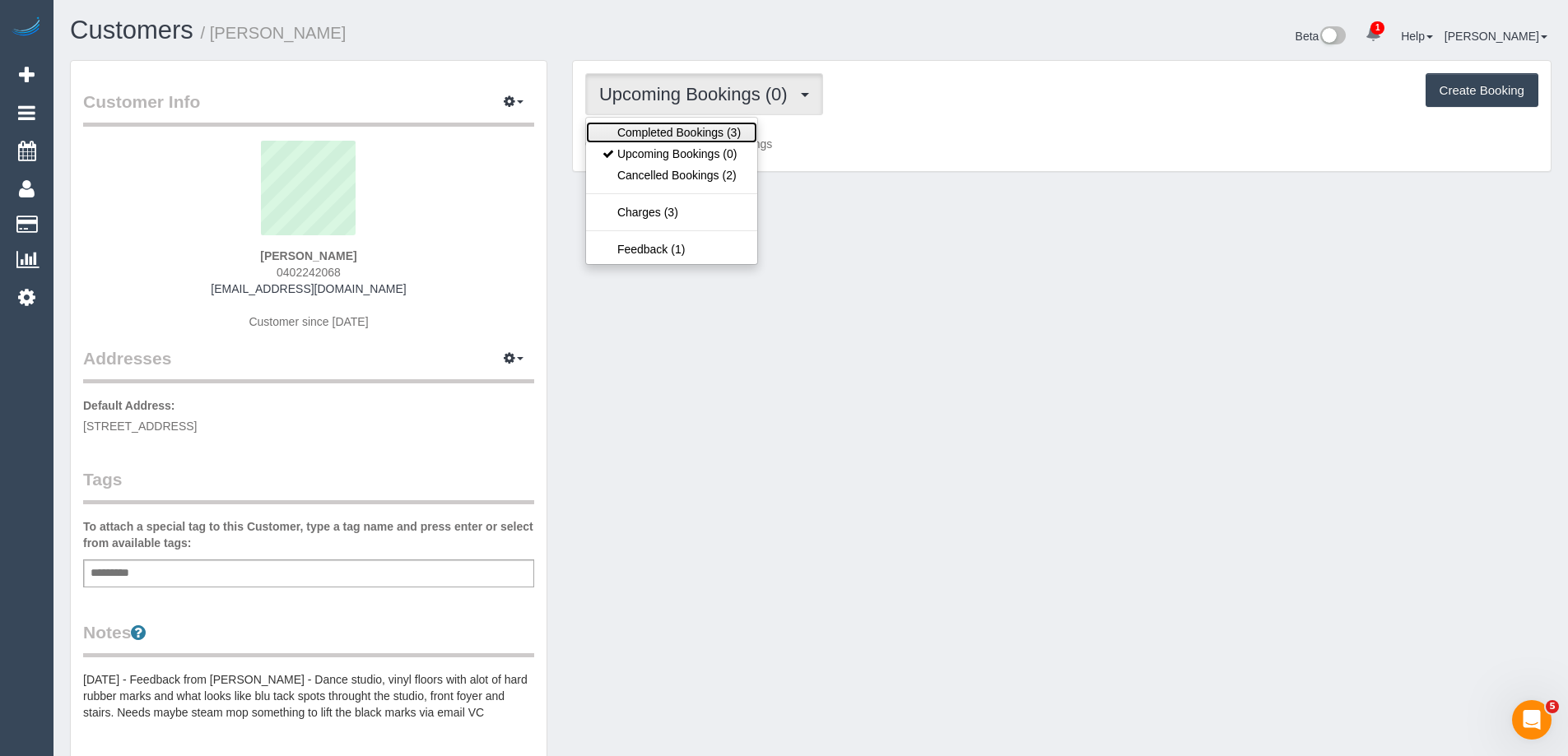
click at [665, 125] on link "Completed Bookings (3)" at bounding box center [671, 132] width 171 height 22
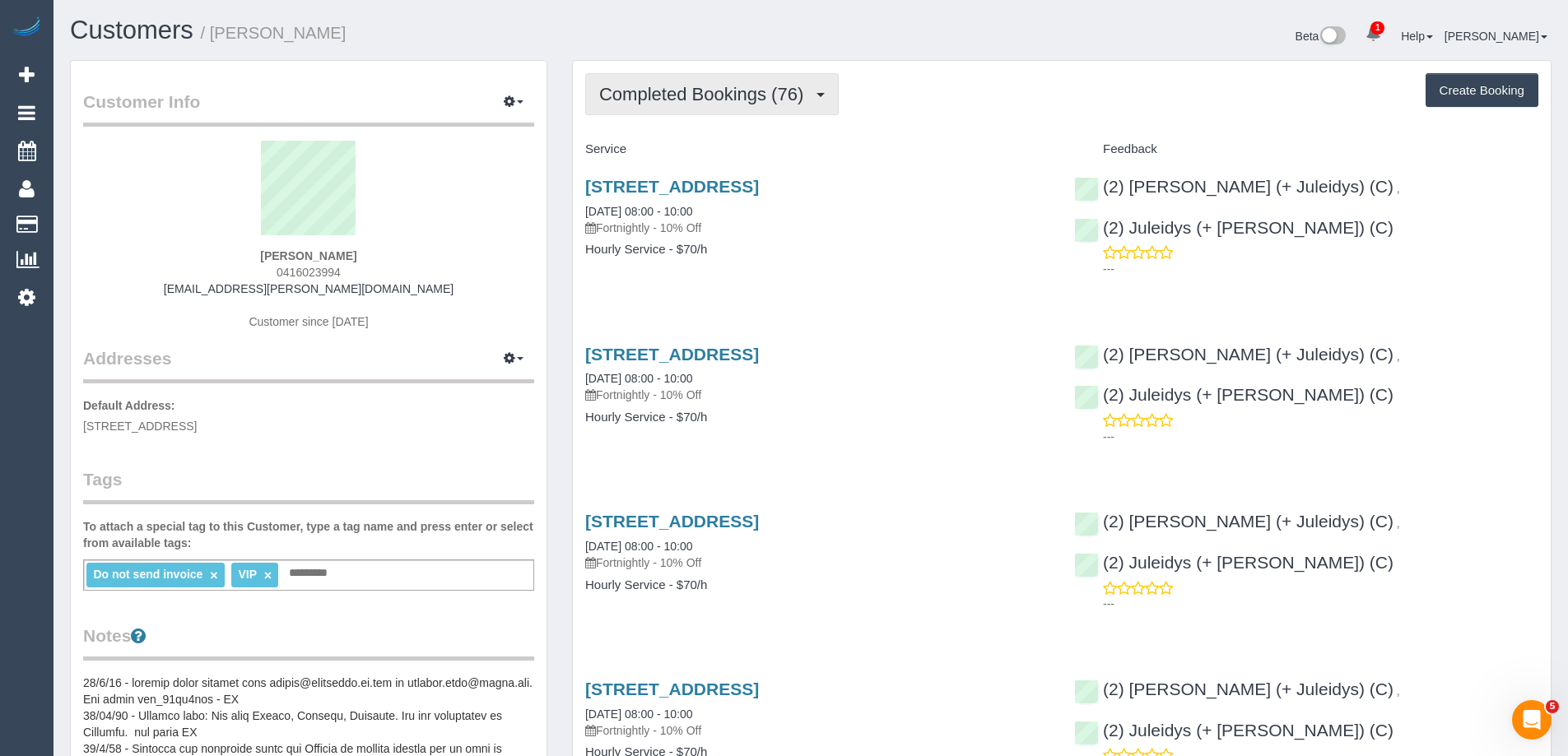
click at [679, 94] on span "Completed Bookings (76)" at bounding box center [704, 94] width 212 height 21
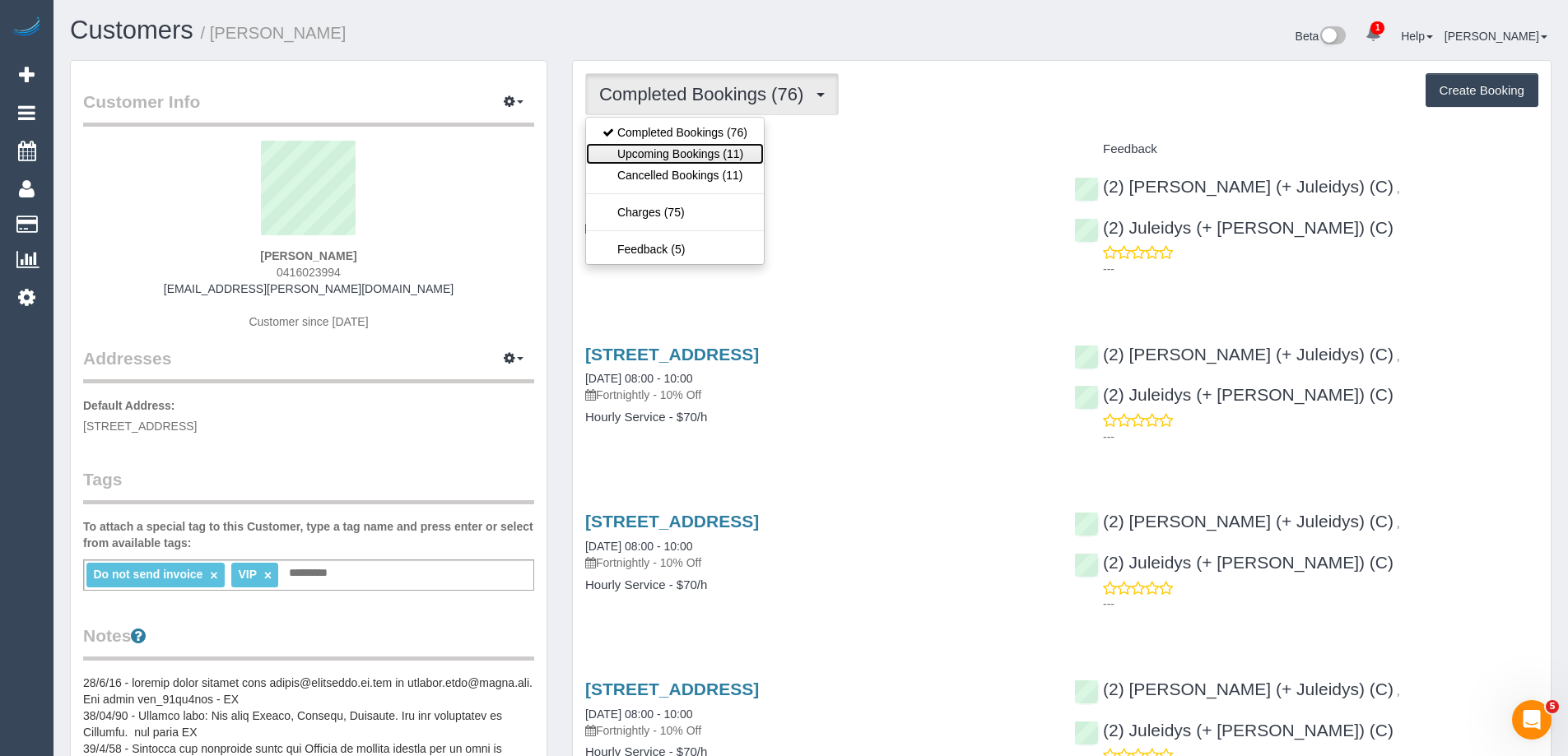
click at [685, 147] on link "Upcoming Bookings (11)" at bounding box center [674, 153] width 178 height 22
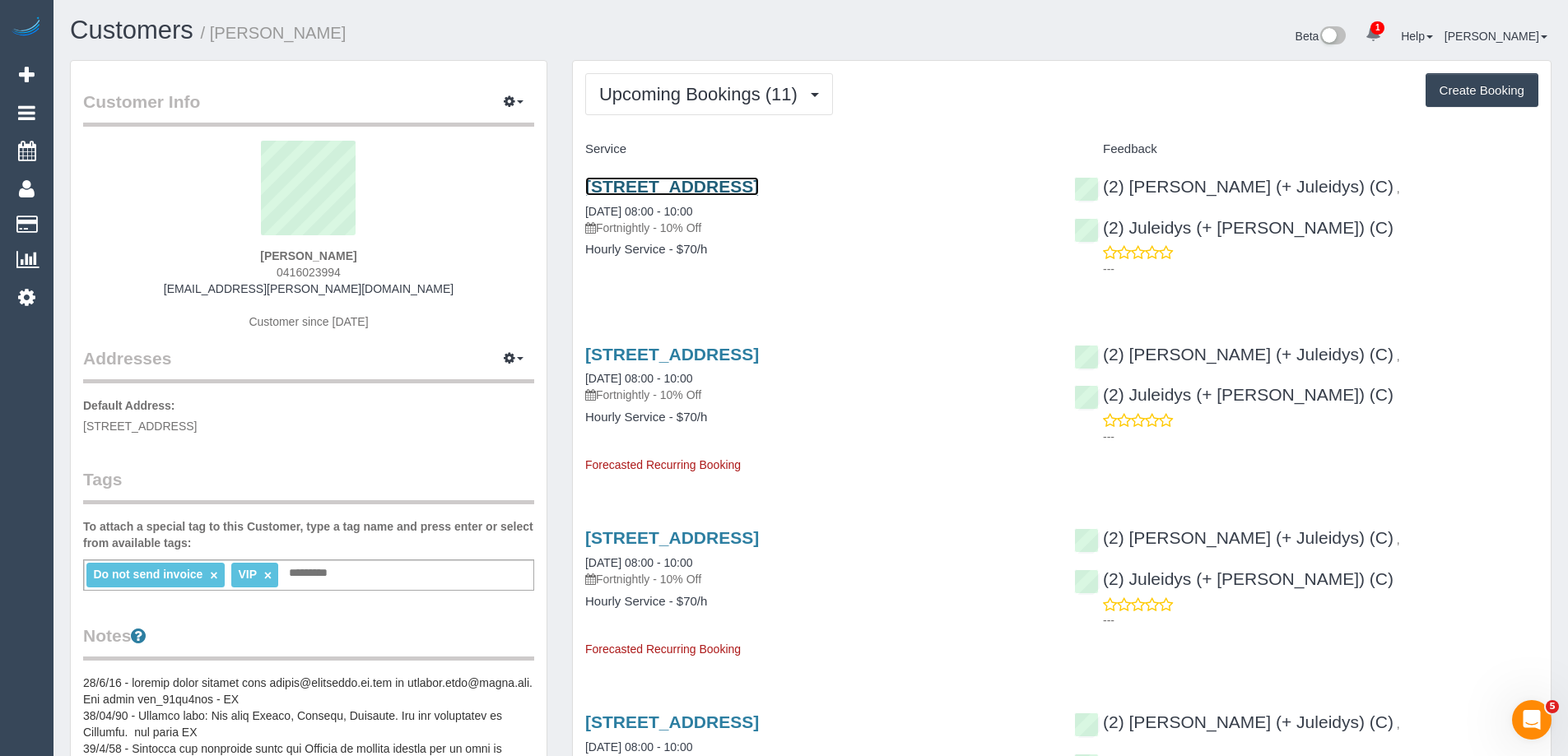
click at [708, 184] on link "[STREET_ADDRESS]" at bounding box center [671, 186] width 173 height 19
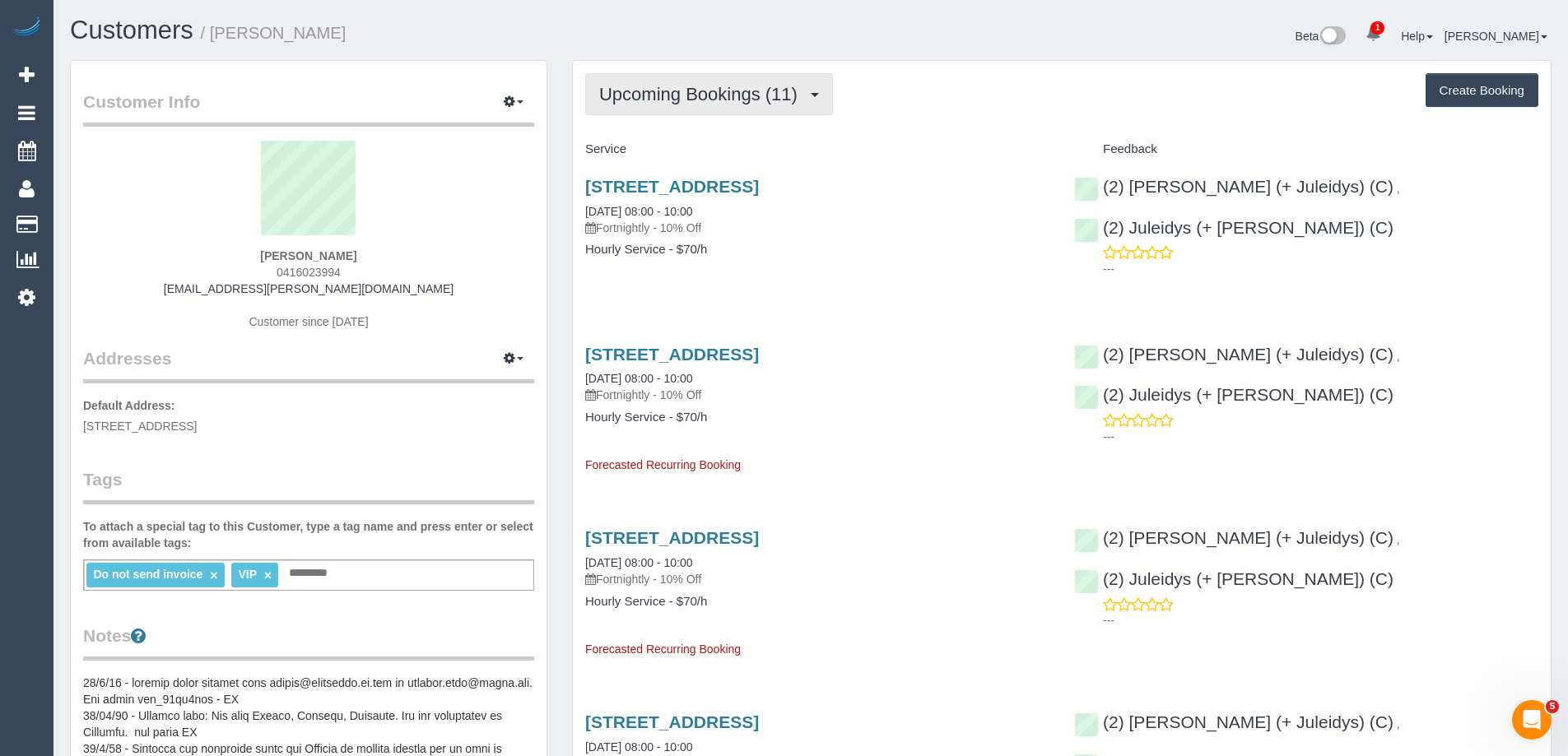
click at [676, 88] on span "Upcoming Bookings (11)" at bounding box center [702, 94] width 206 height 21
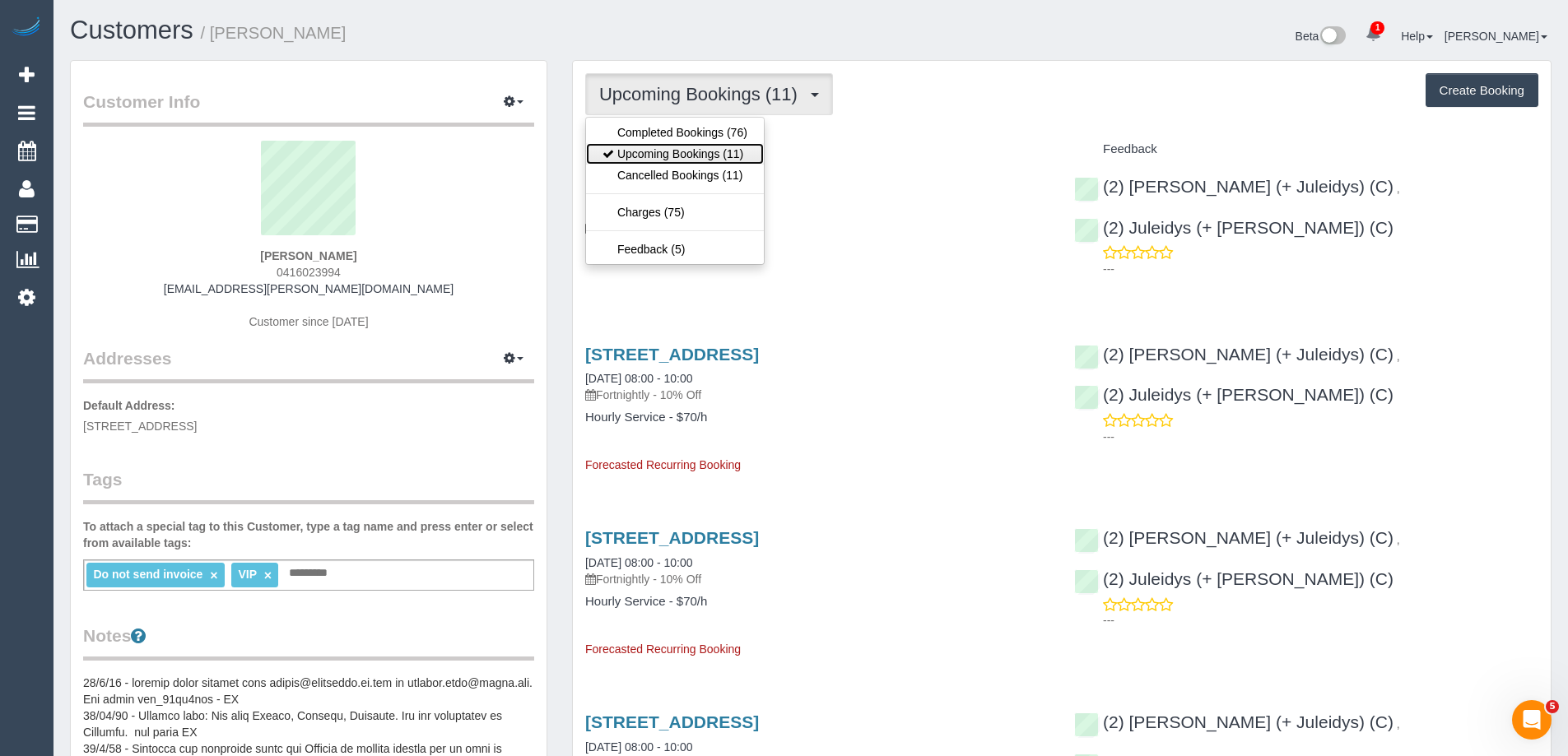
click at [650, 149] on link "Upcoming Bookings (11)" at bounding box center [674, 153] width 178 height 22
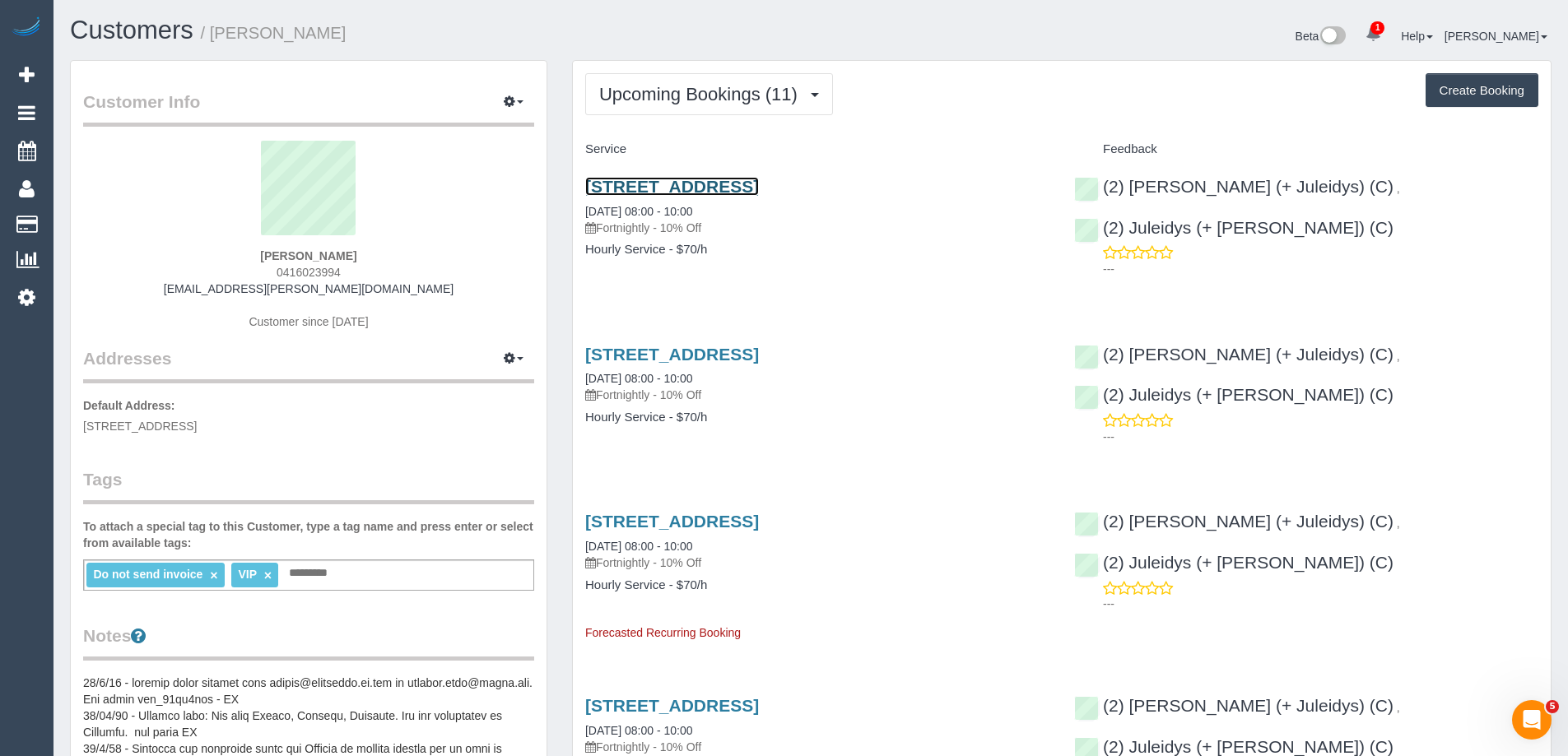
click at [710, 191] on link "[STREET_ADDRESS]" at bounding box center [671, 186] width 173 height 19
drag, startPoint x: 1515, startPoint y: 190, endPoint x: 1353, endPoint y: 191, distance: 162.0
click at [1353, 191] on div "(2) [PERSON_NAME] (+ Juleidys) (C) , (2) Juleidys (+ [PERSON_NAME]) (C) ---" at bounding box center [1305, 223] width 489 height 121
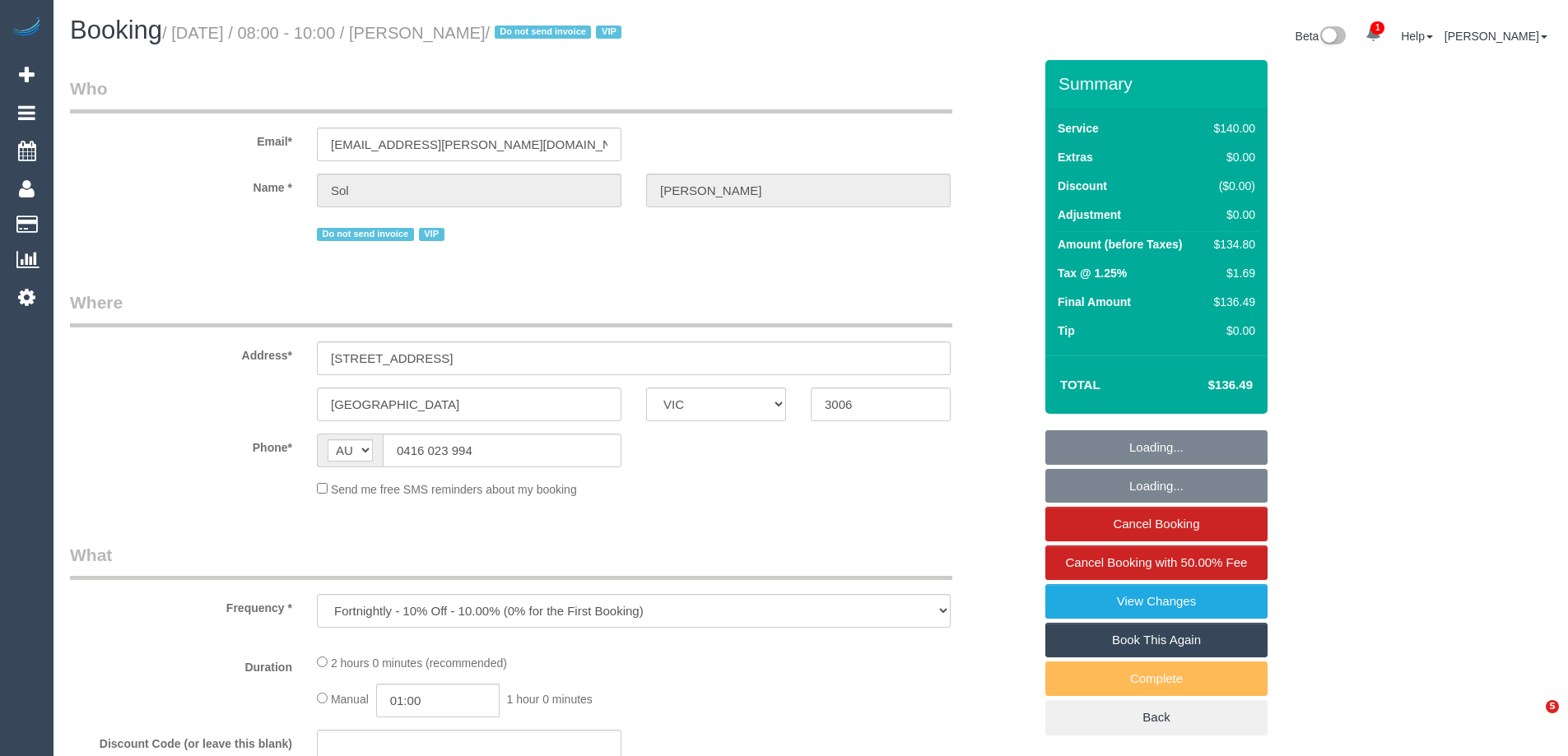
select select "VIC"
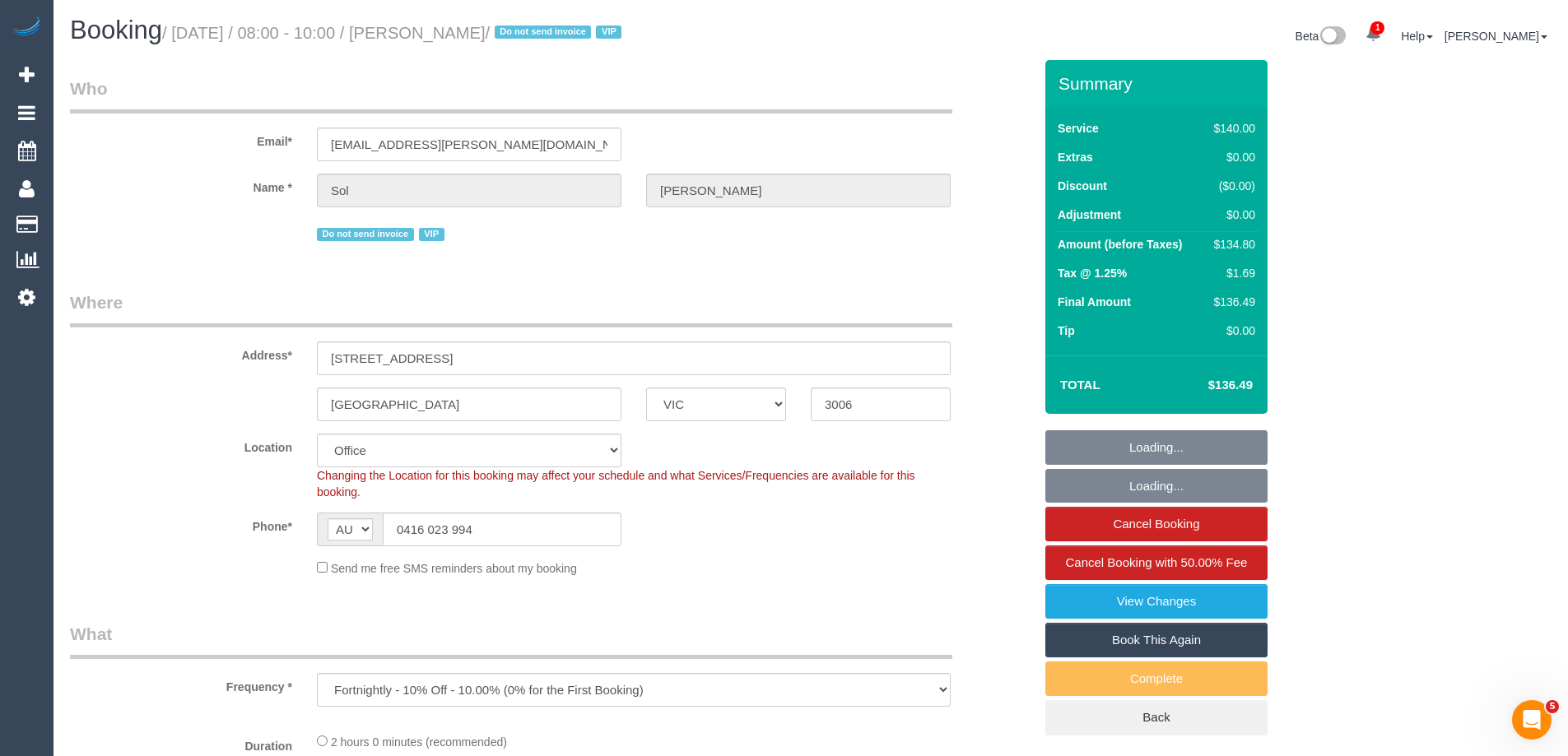
select select "object:549"
select select "number:28"
select select "number:14"
select select "number:20"
select select "number:22"
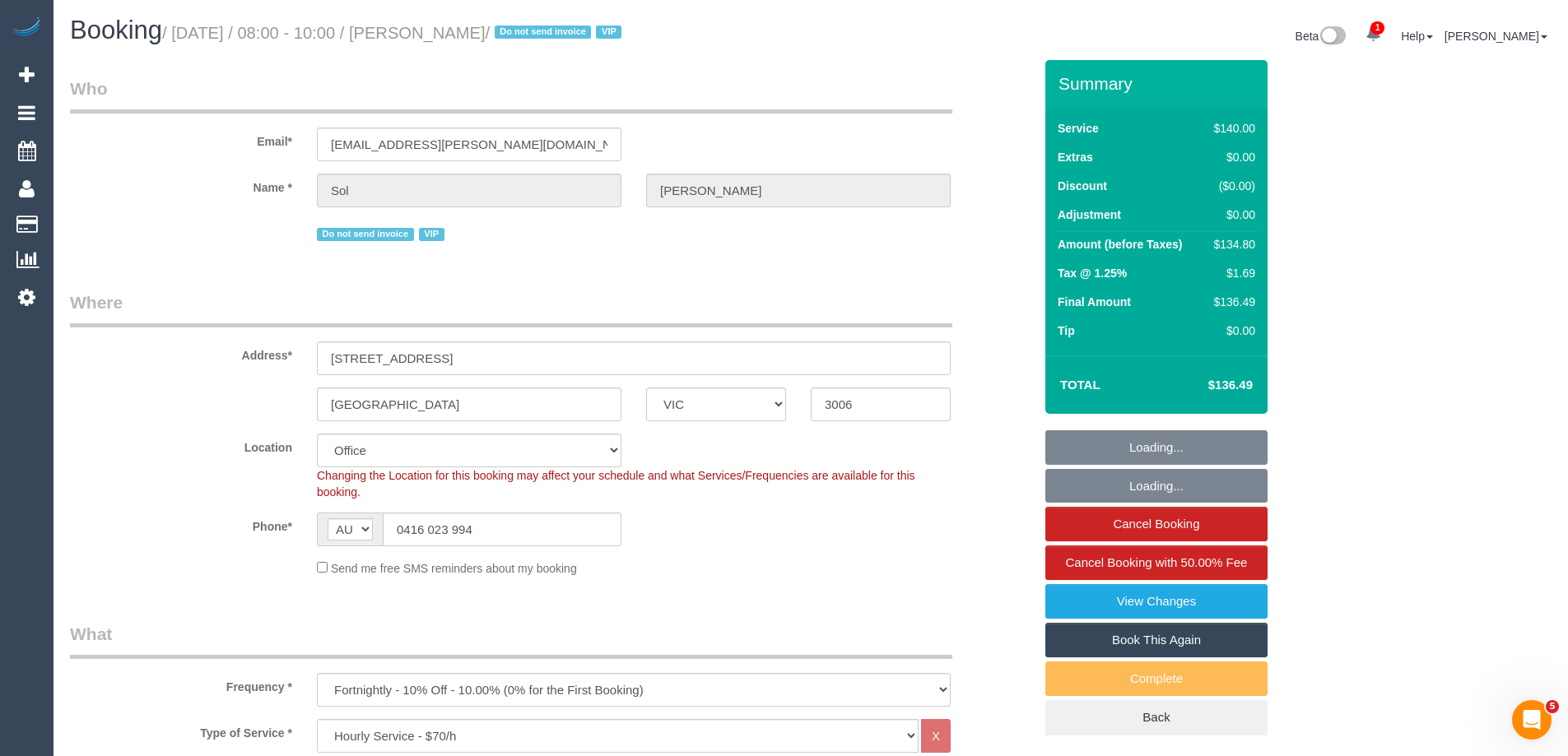
select select "number:33"
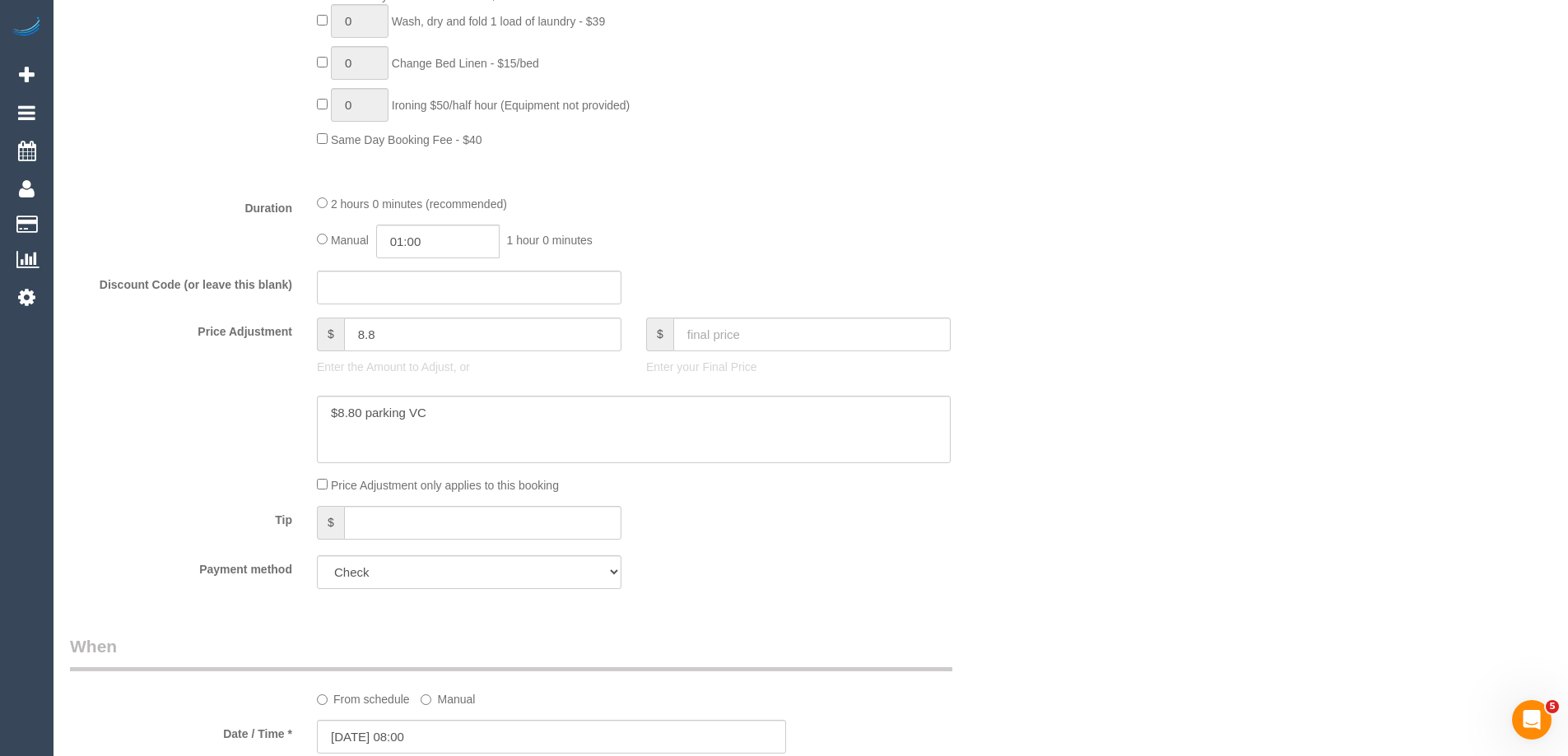
scroll to position [1234, 0]
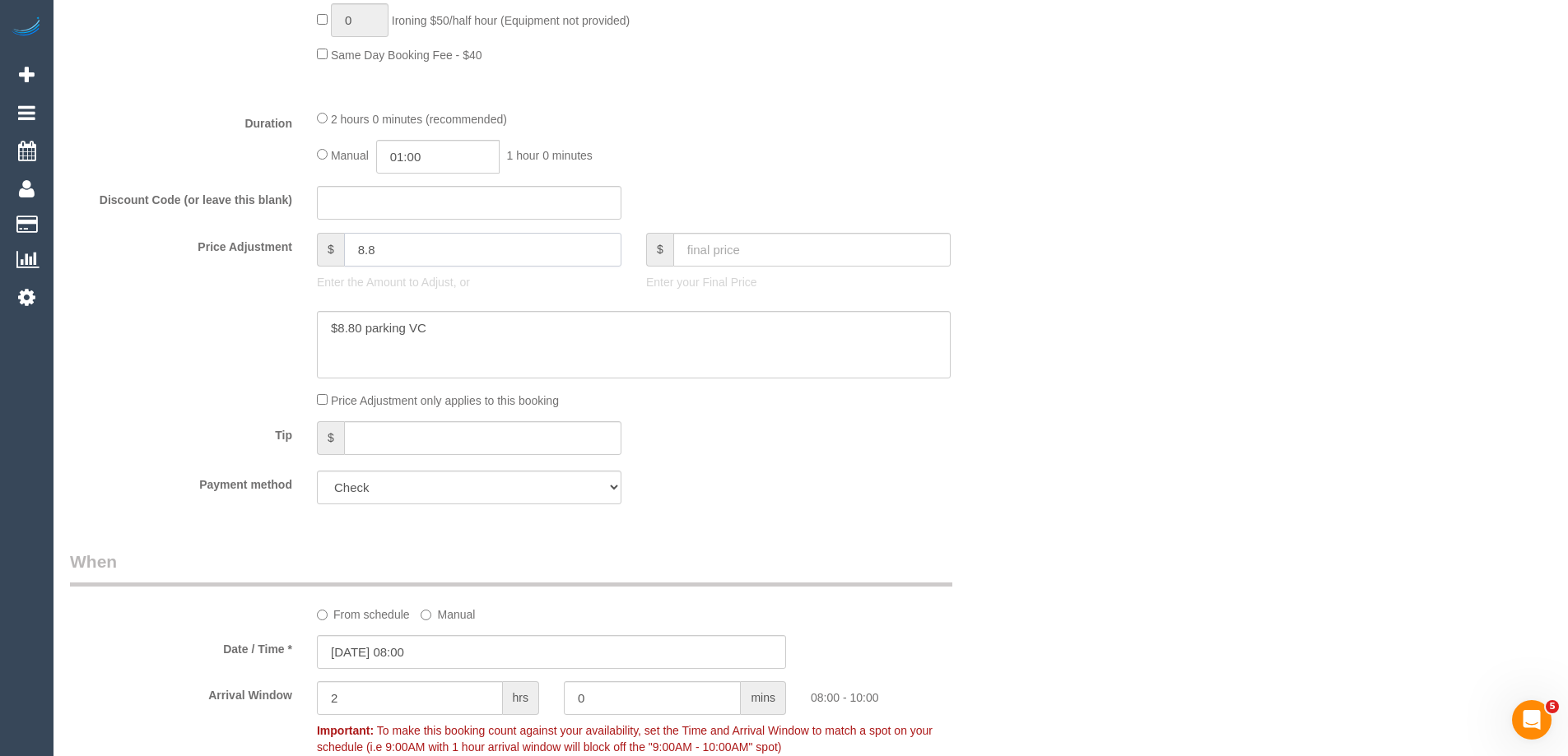
click at [429, 256] on input "8.8" at bounding box center [482, 249] width 277 height 34
type input "5.14"
click at [417, 326] on textarea at bounding box center [633, 345] width 634 height 68
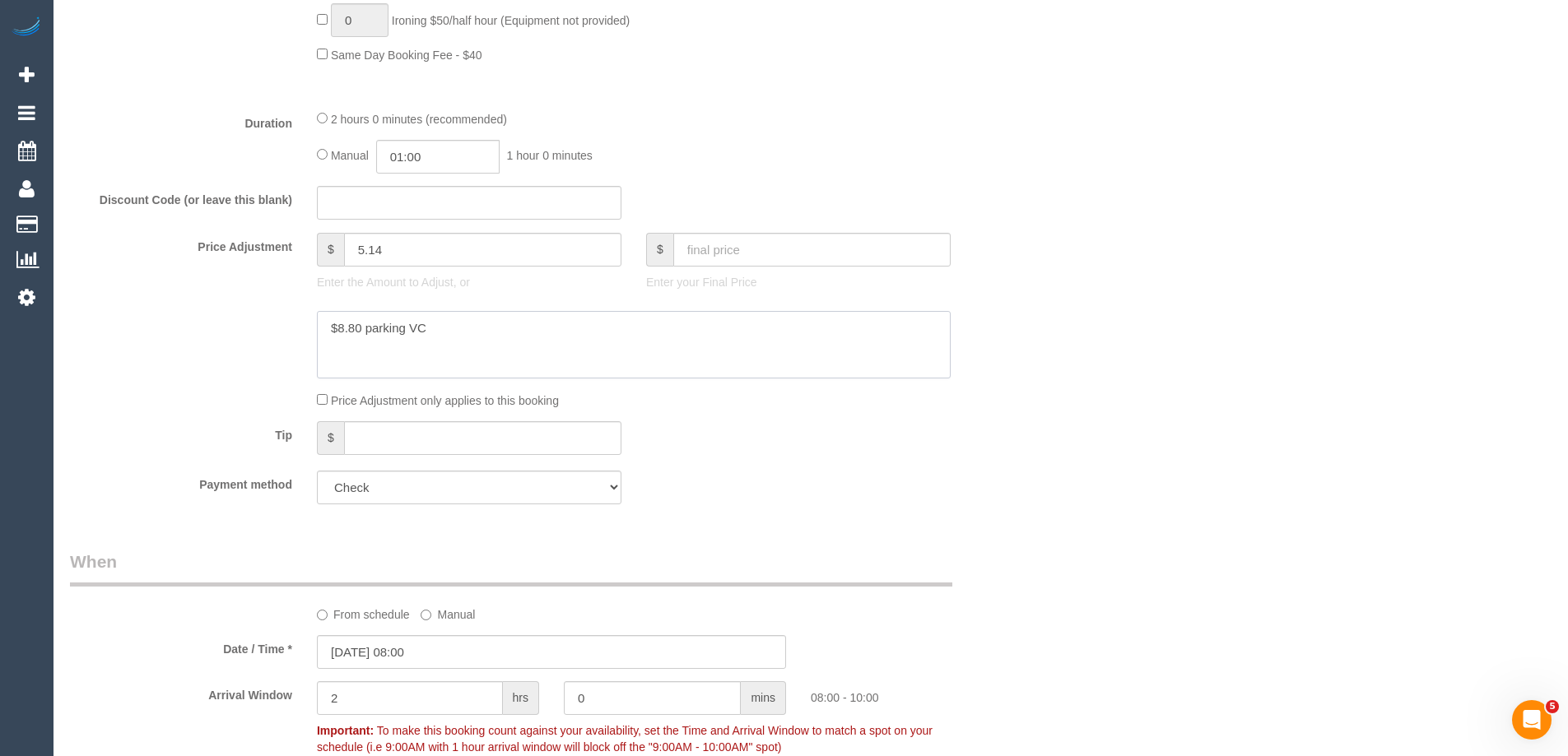
click at [417, 326] on textarea at bounding box center [633, 345] width 634 height 68
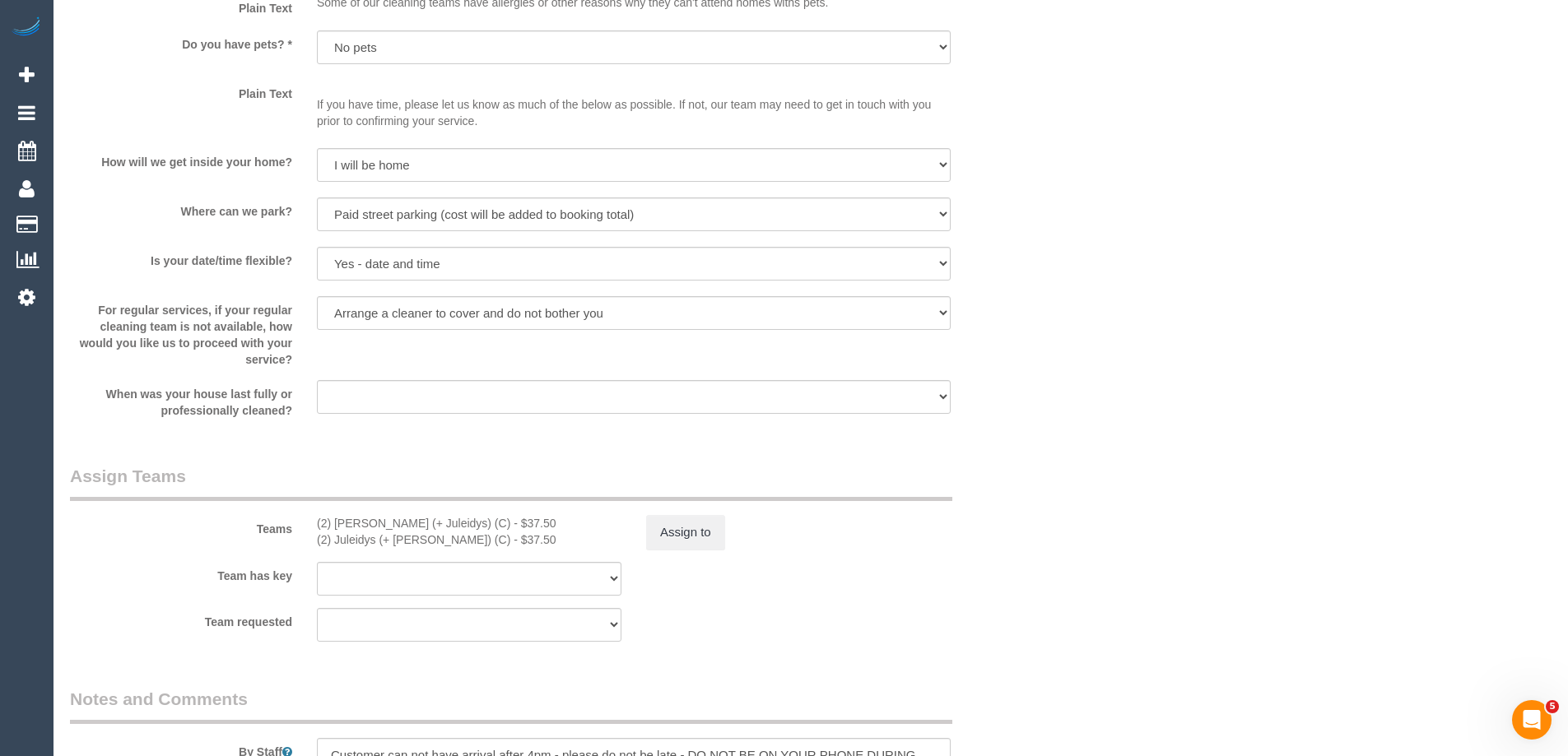
scroll to position [2468, 0]
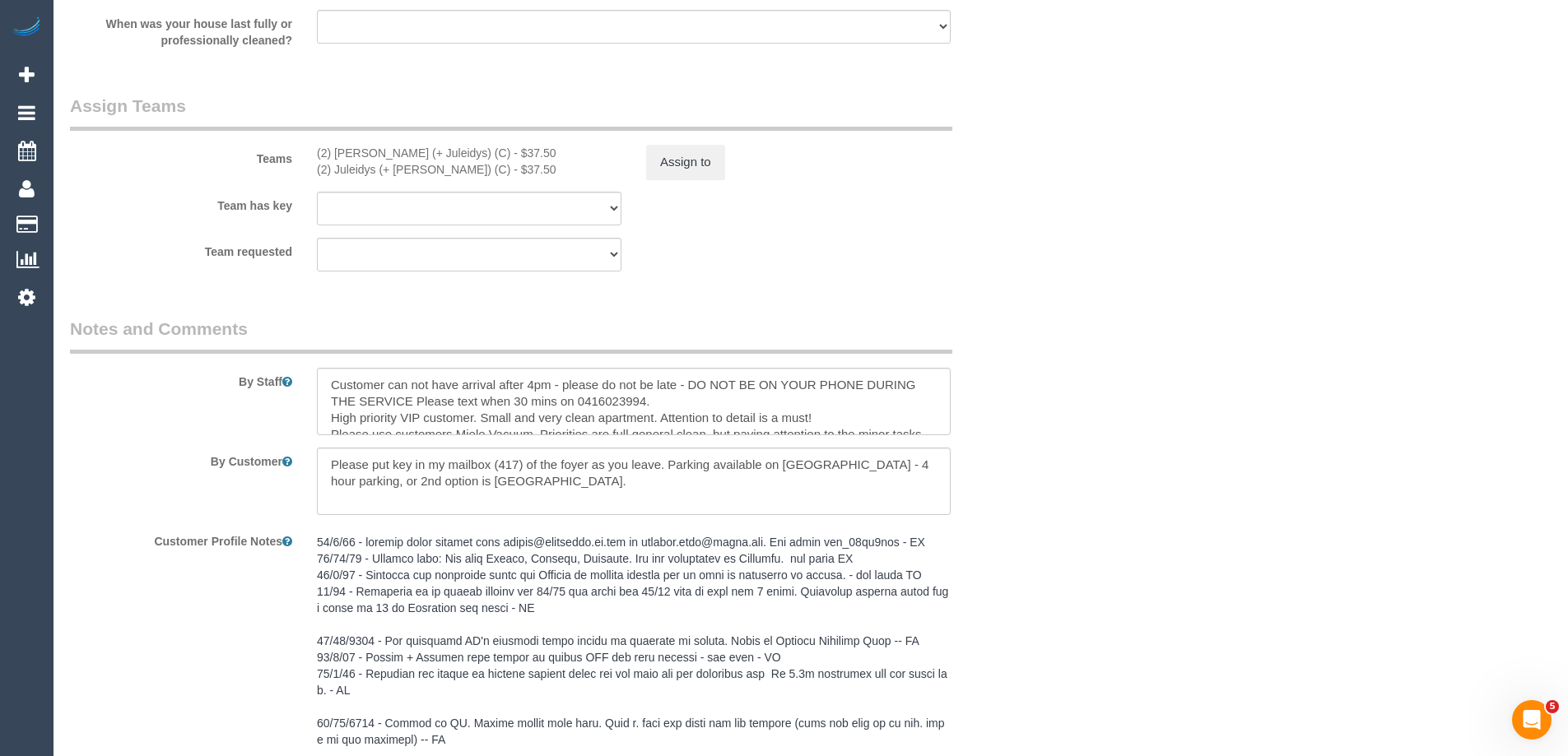
type textarea "$5.14 added for parking - ED"
click at [695, 163] on button "Assign to" at bounding box center [686, 162] width 79 height 35
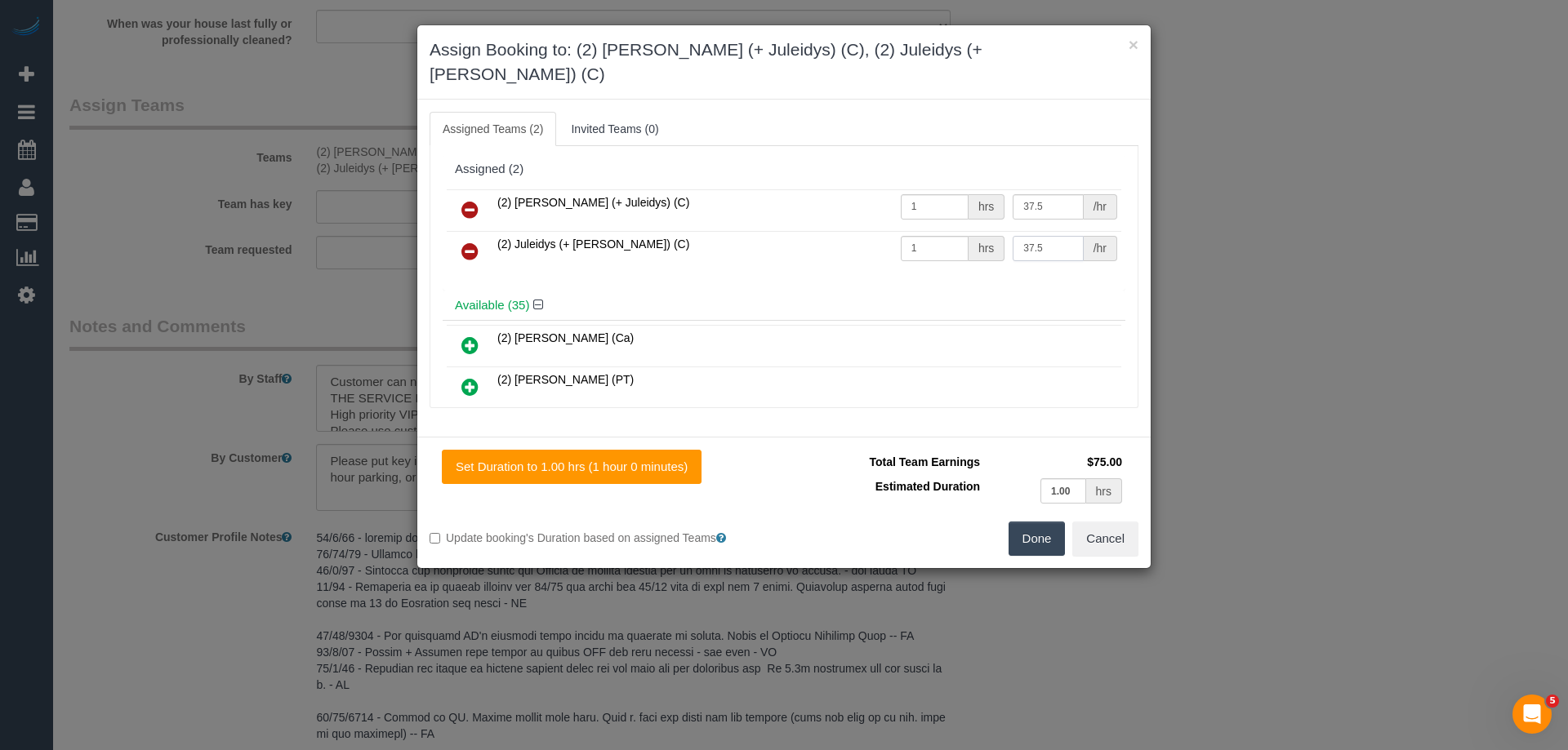
click at [1032, 236] on input "37.5" at bounding box center [1048, 248] width 70 height 25
paste input "42.64"
type input "42.64"
click at [1041, 521] on button "Done" at bounding box center [1036, 538] width 57 height 35
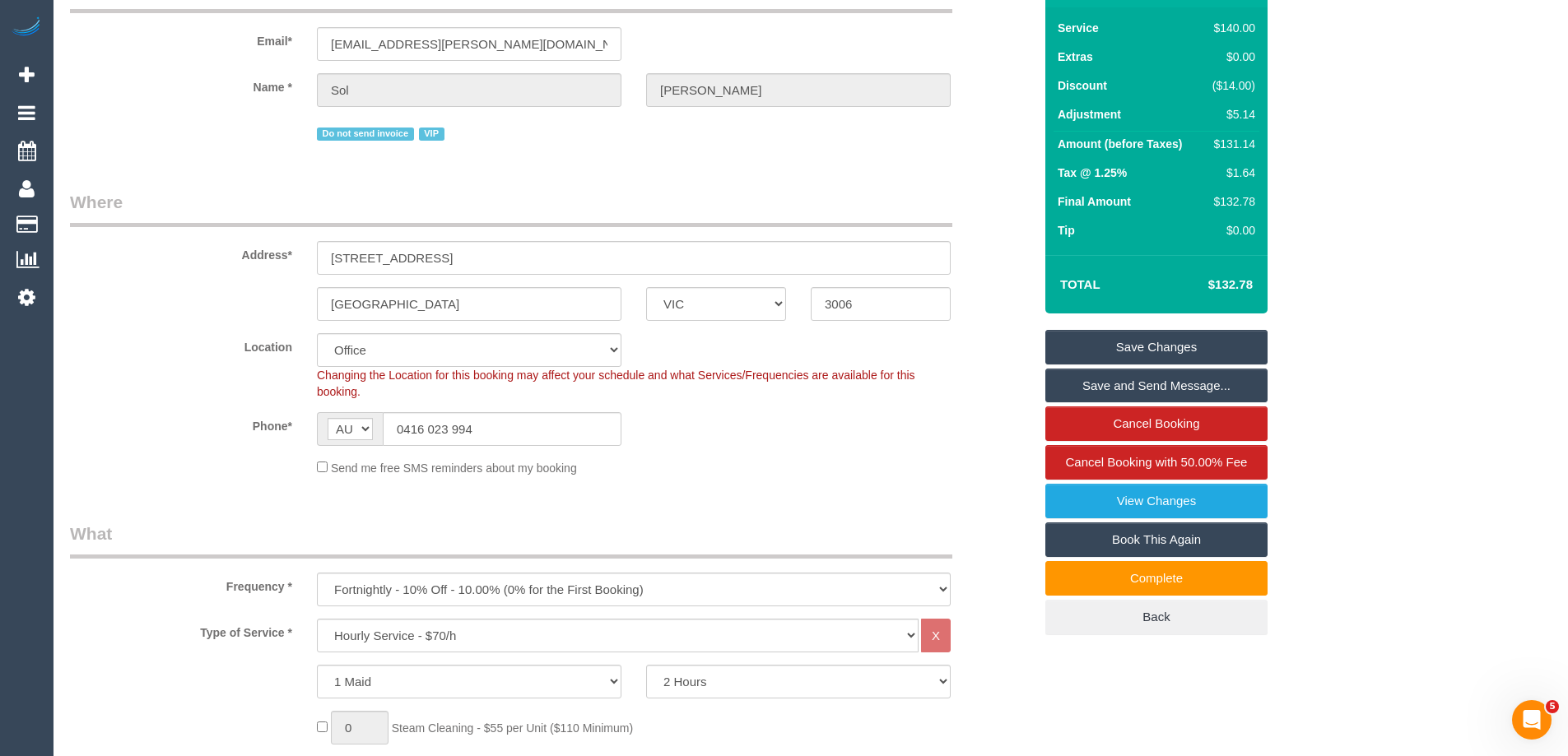
scroll to position [0, 0]
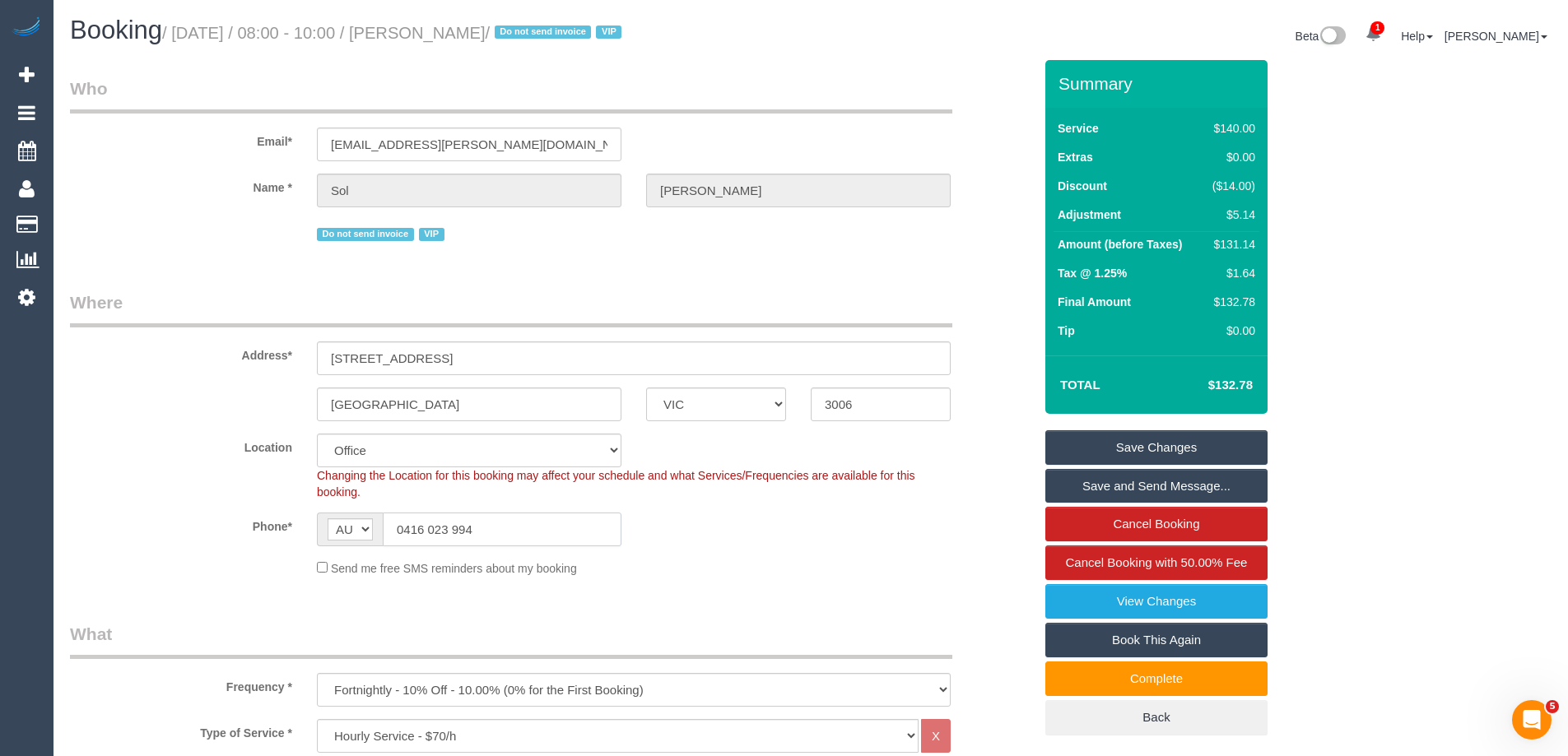
click at [493, 524] on input "0416 023 994" at bounding box center [501, 529] width 238 height 34
click at [1157, 439] on link "Save Changes" at bounding box center [1156, 447] width 222 height 35
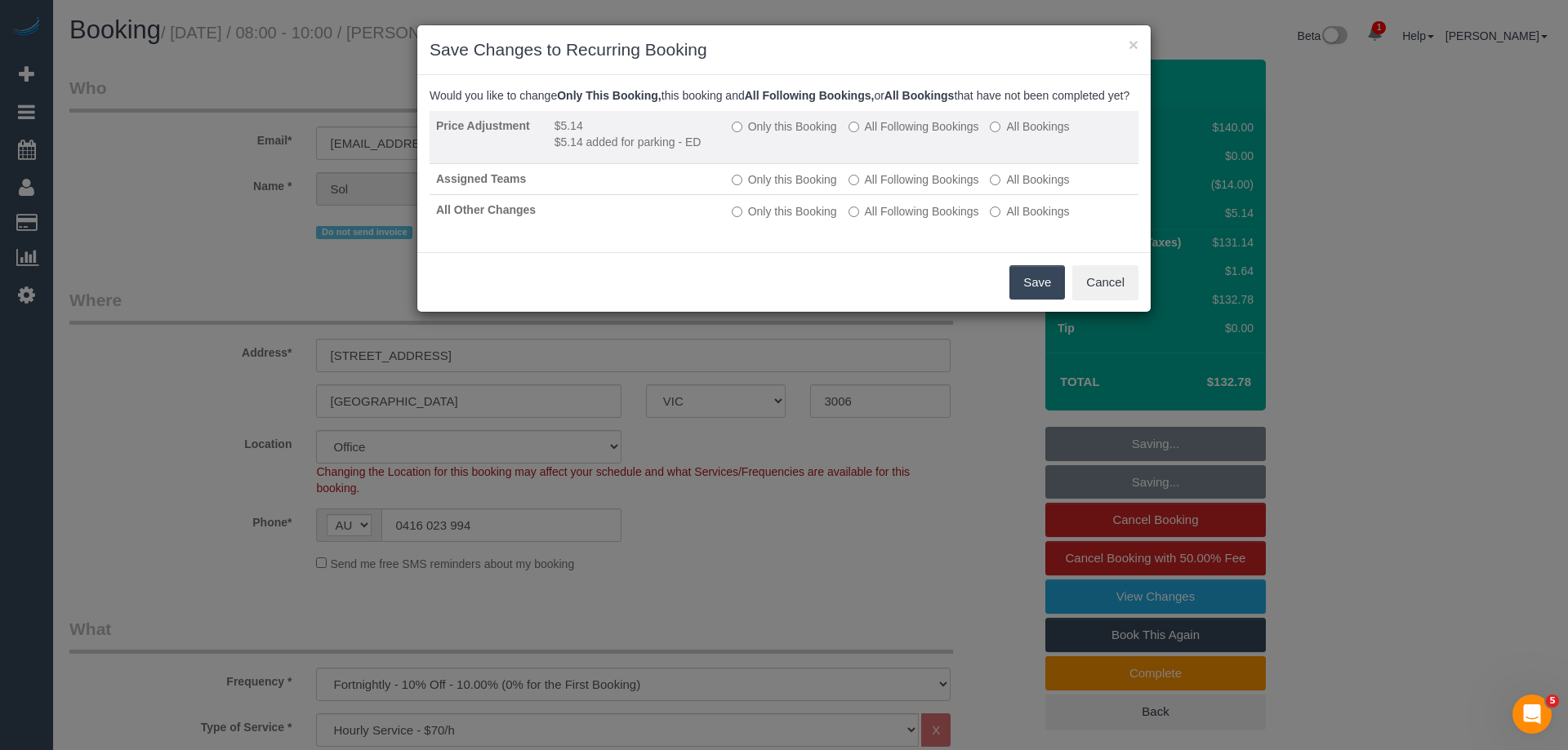
click at [781, 134] on label "Only this Booking" at bounding box center [784, 126] width 106 height 16
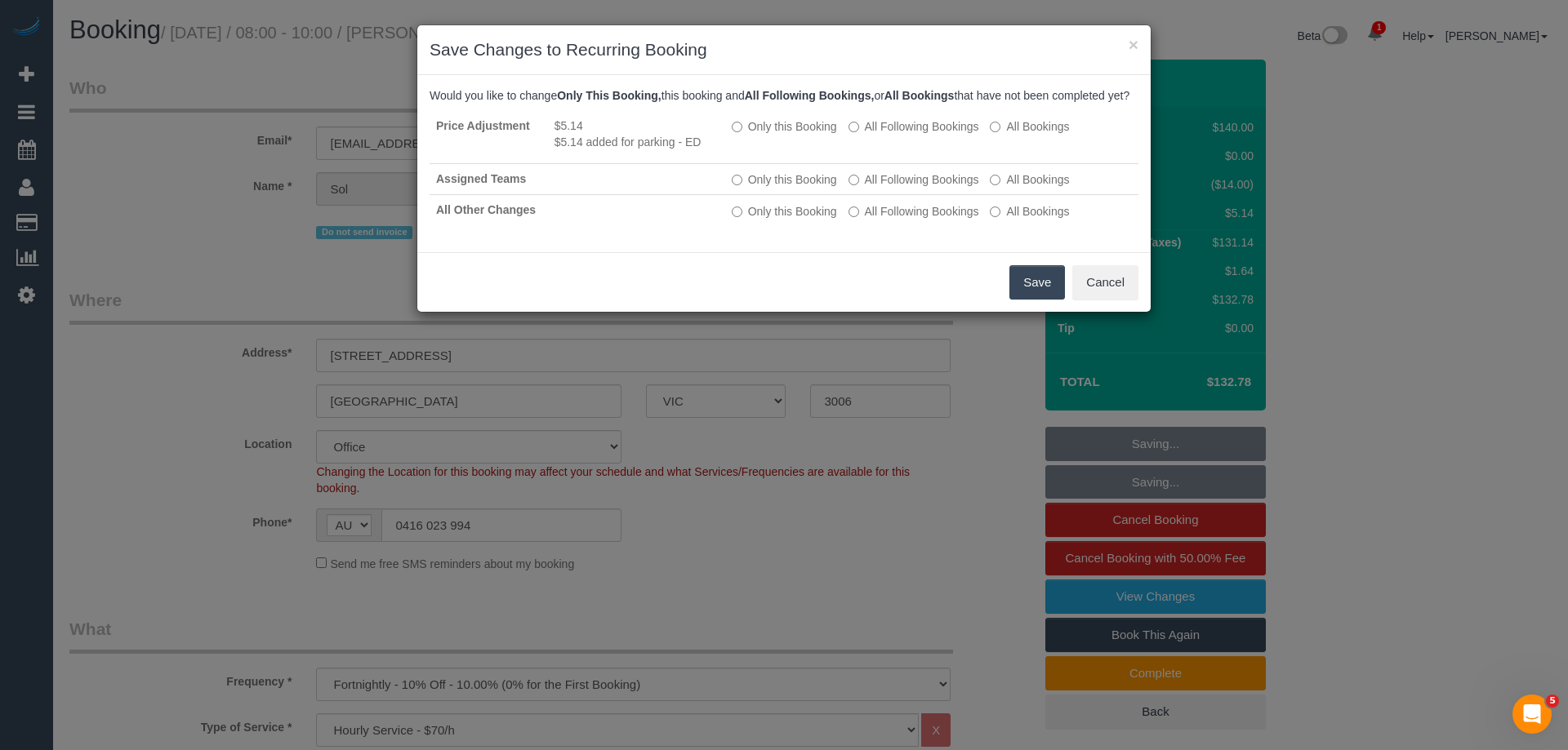
click at [1018, 290] on button "Save" at bounding box center [1036, 282] width 55 height 35
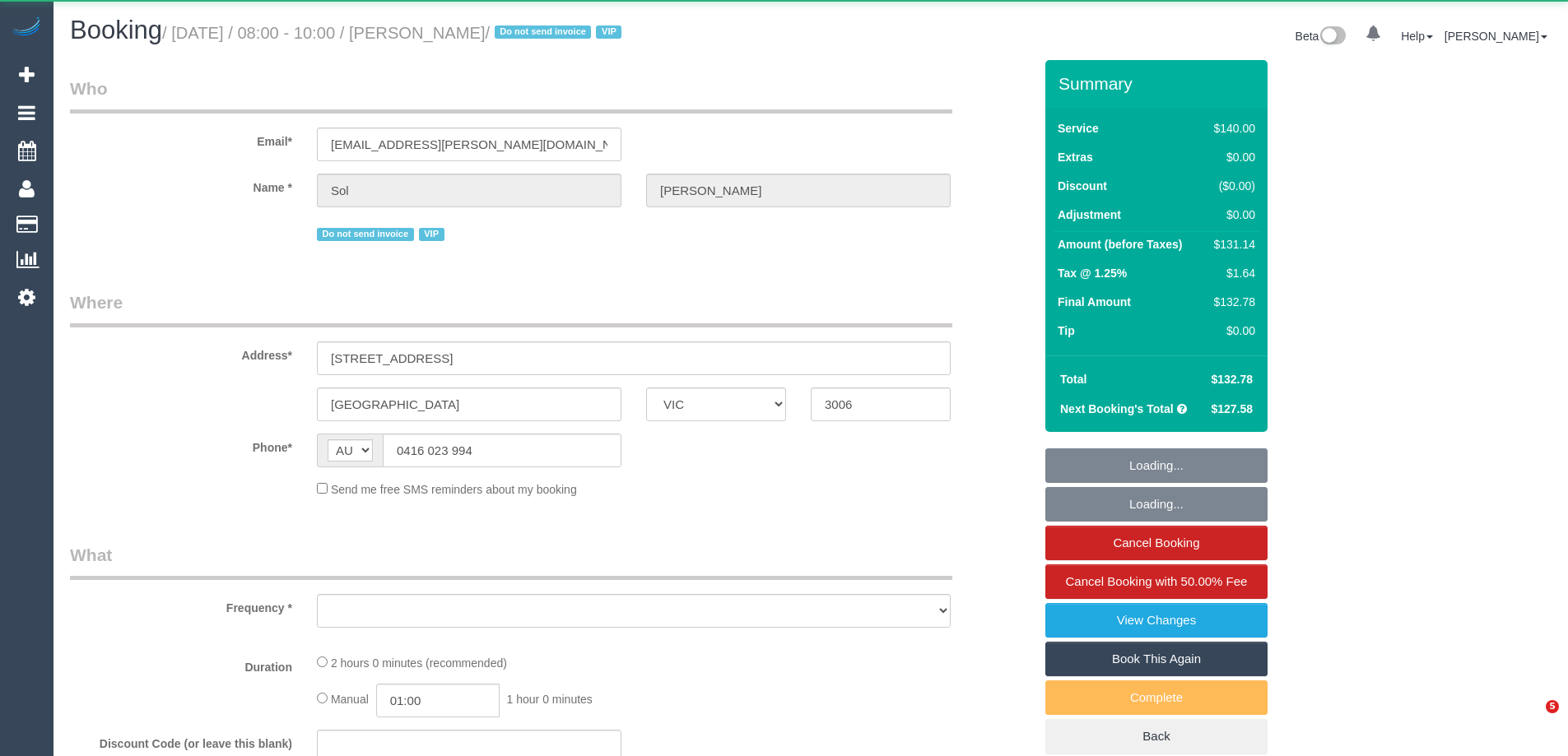
select select "VIC"
select select "object:709"
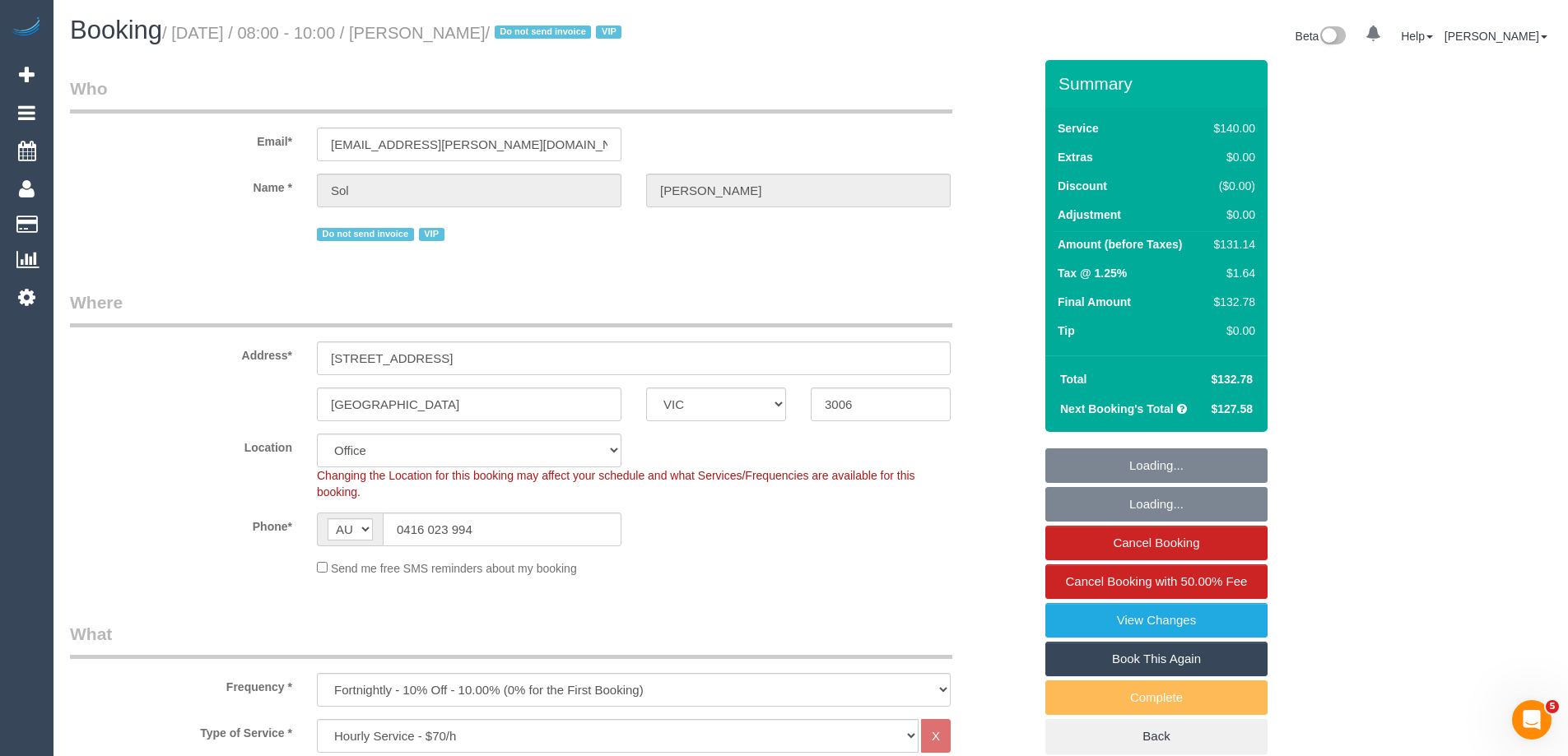
select select "number:28"
select select "number:14"
select select "number:20"
select select "number:22"
select select "number:33"
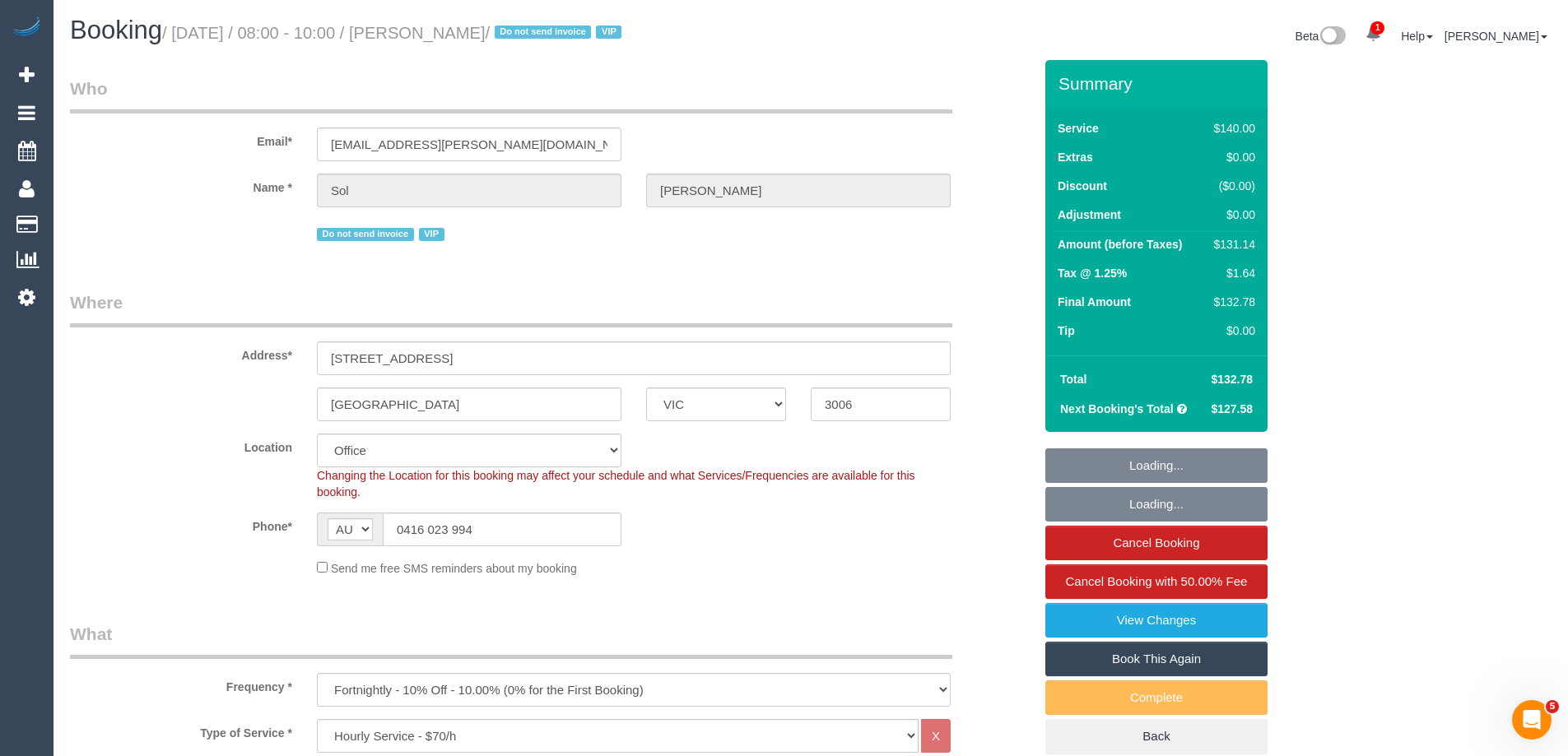
select select "object:2231"
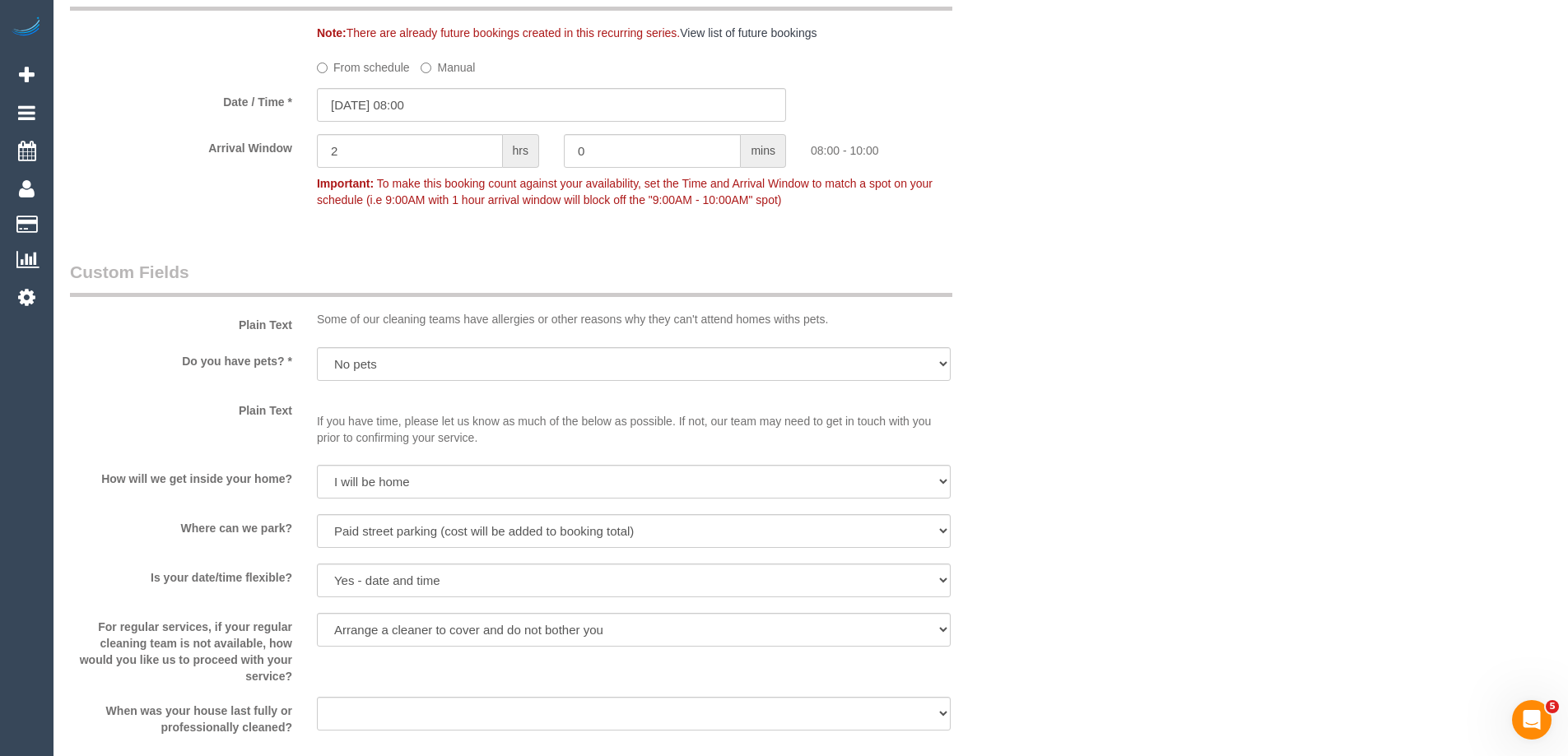
scroll to position [2550, 0]
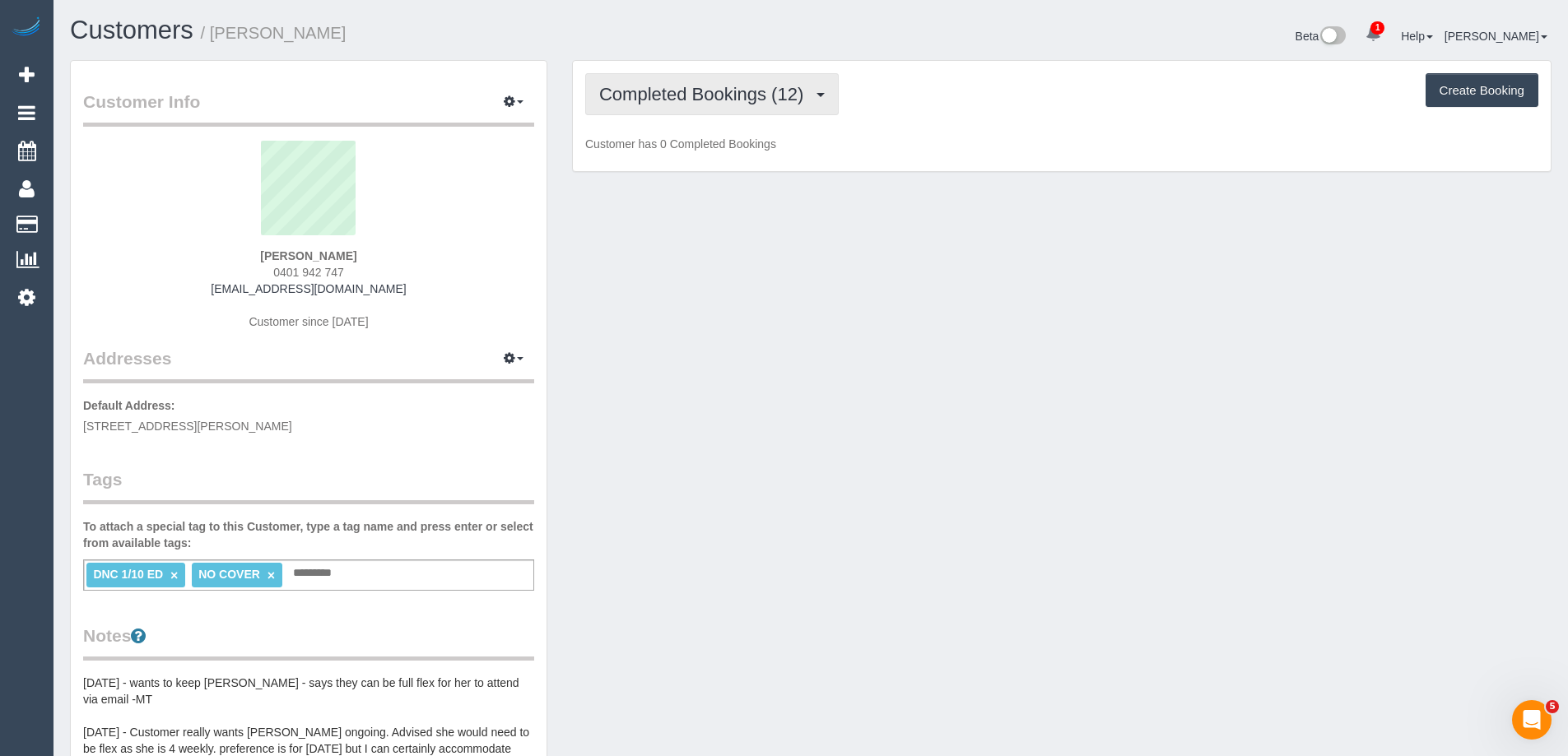
click at [704, 101] on span "Completed Bookings (12)" at bounding box center [704, 94] width 212 height 21
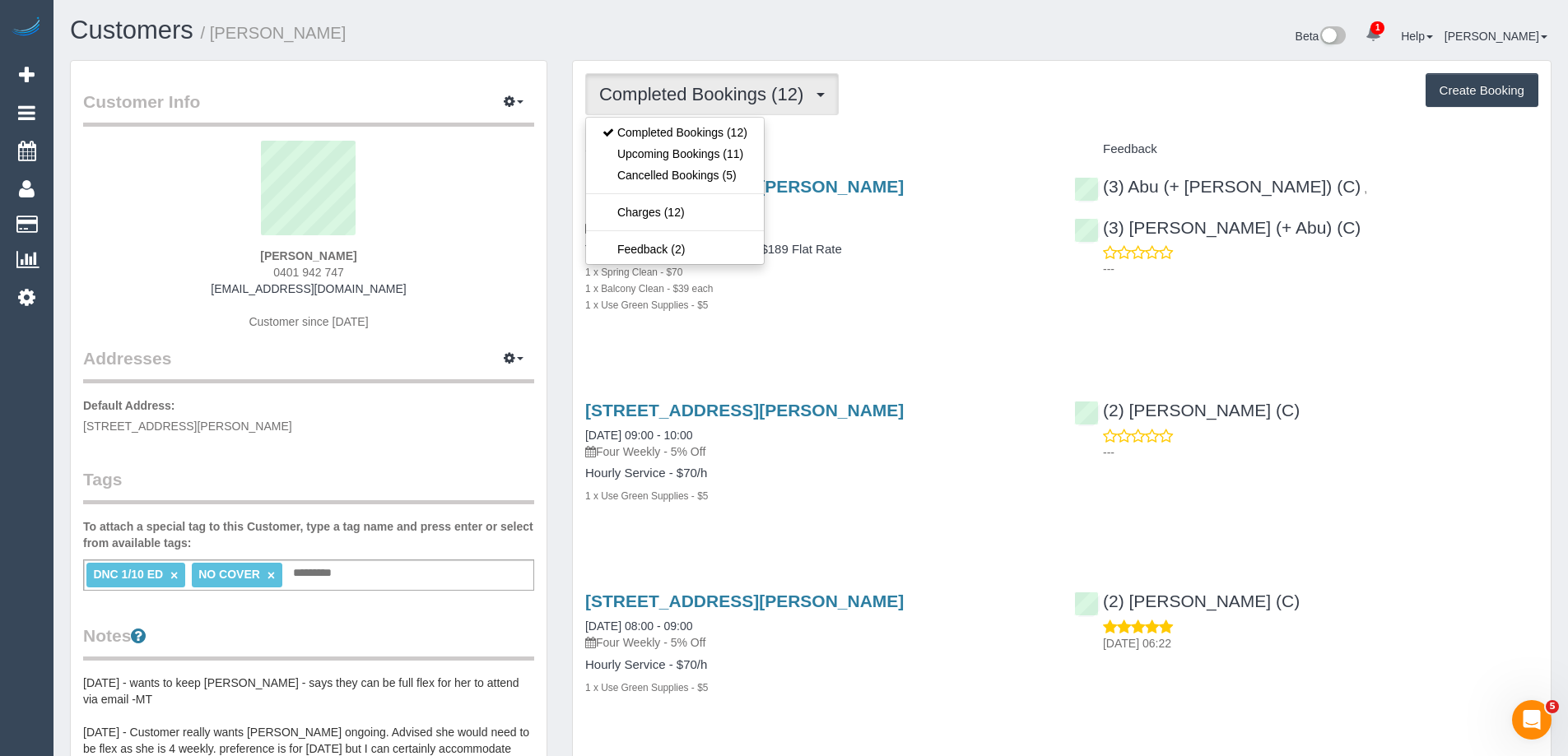
click at [704, 101] on span "Completed Bookings (12)" at bounding box center [704, 94] width 212 height 21
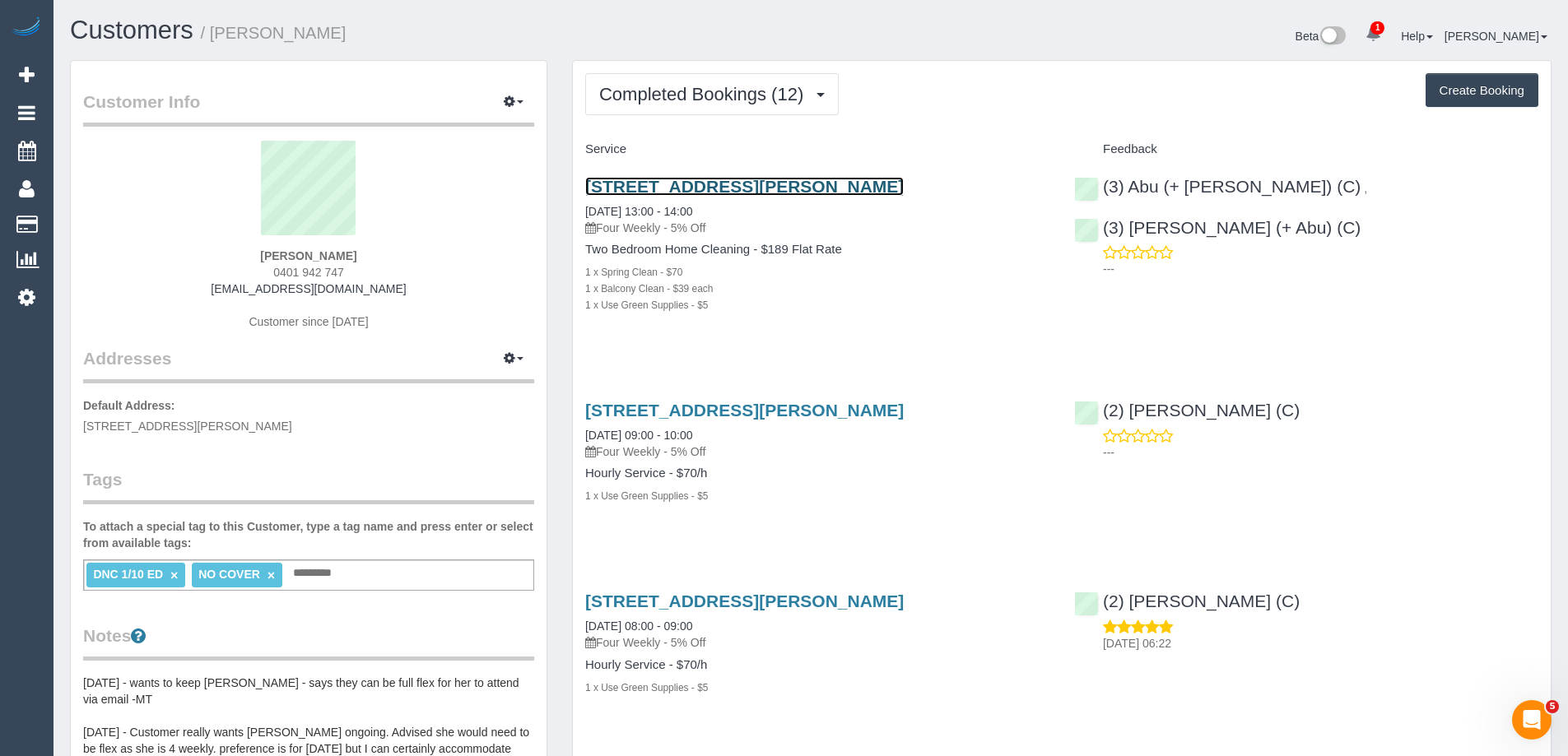
click at [722, 185] on link "[STREET_ADDRESS][PERSON_NAME]" at bounding box center [744, 186] width 318 height 19
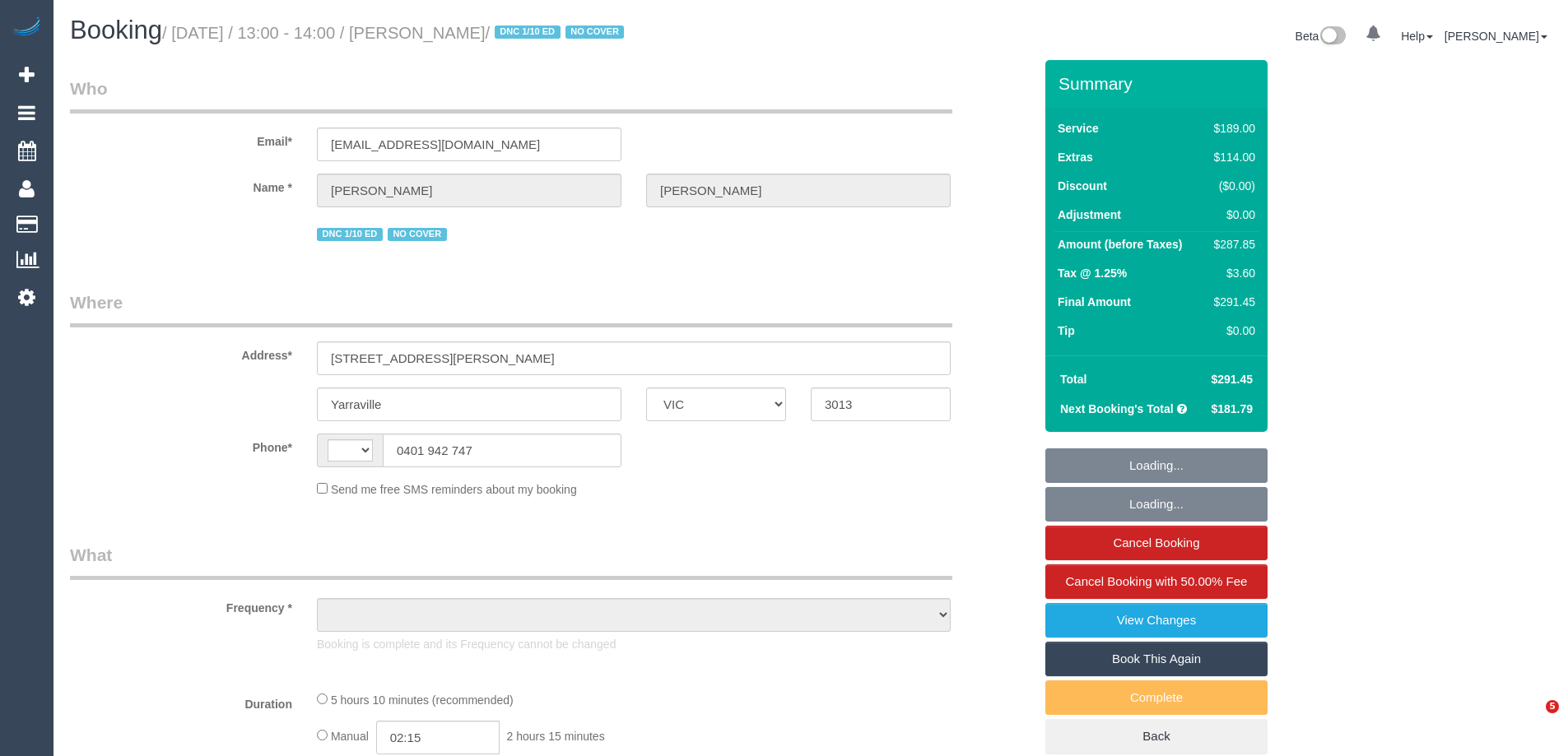
select select "VIC"
select select "string:AU"
select select "object:647"
select select "string:stripe-pm_1Q6Ued2GScqysDRVN6pIIr3A"
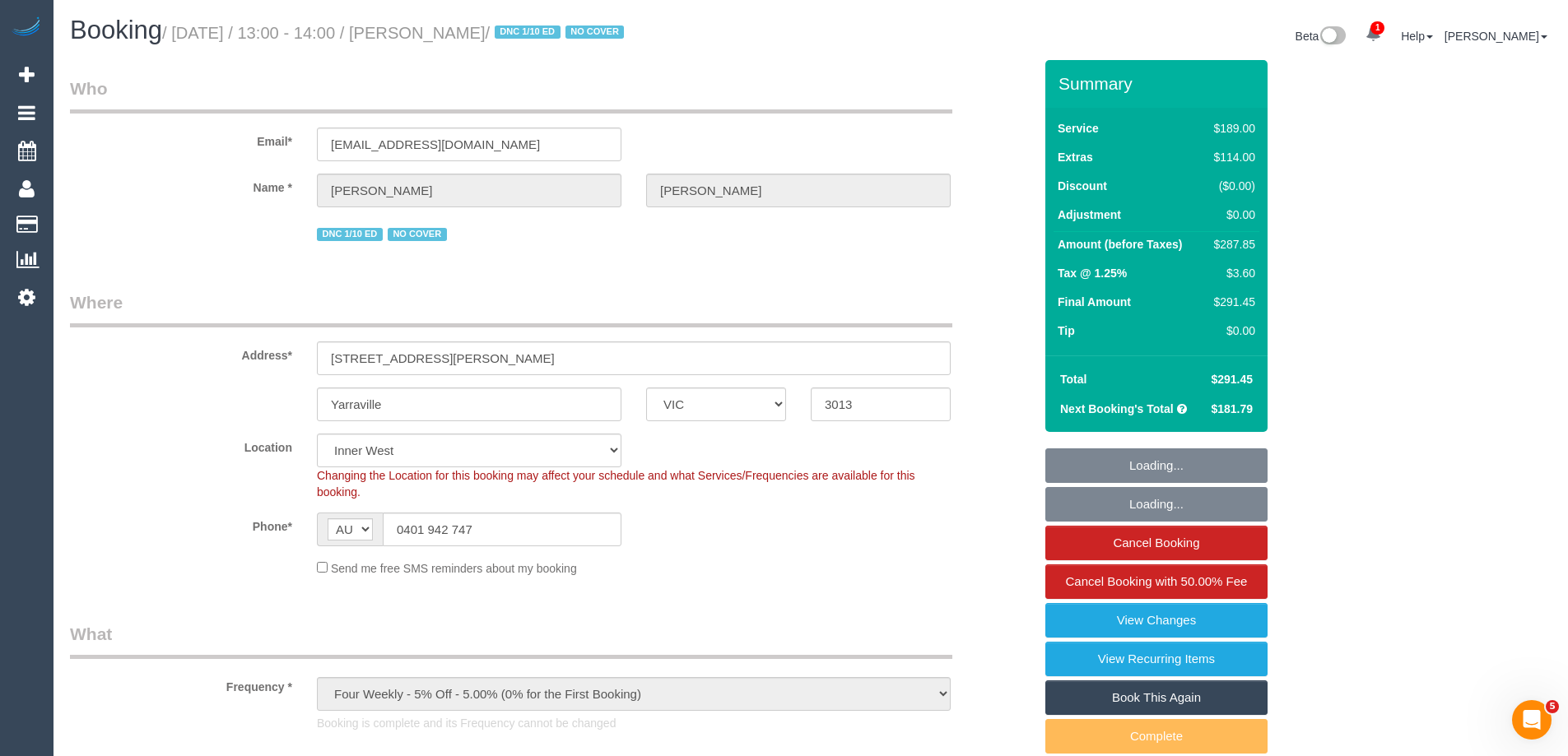
select select "number:28"
select select "number:14"
select select "number:19"
select select "number:22"
select select "number:34"
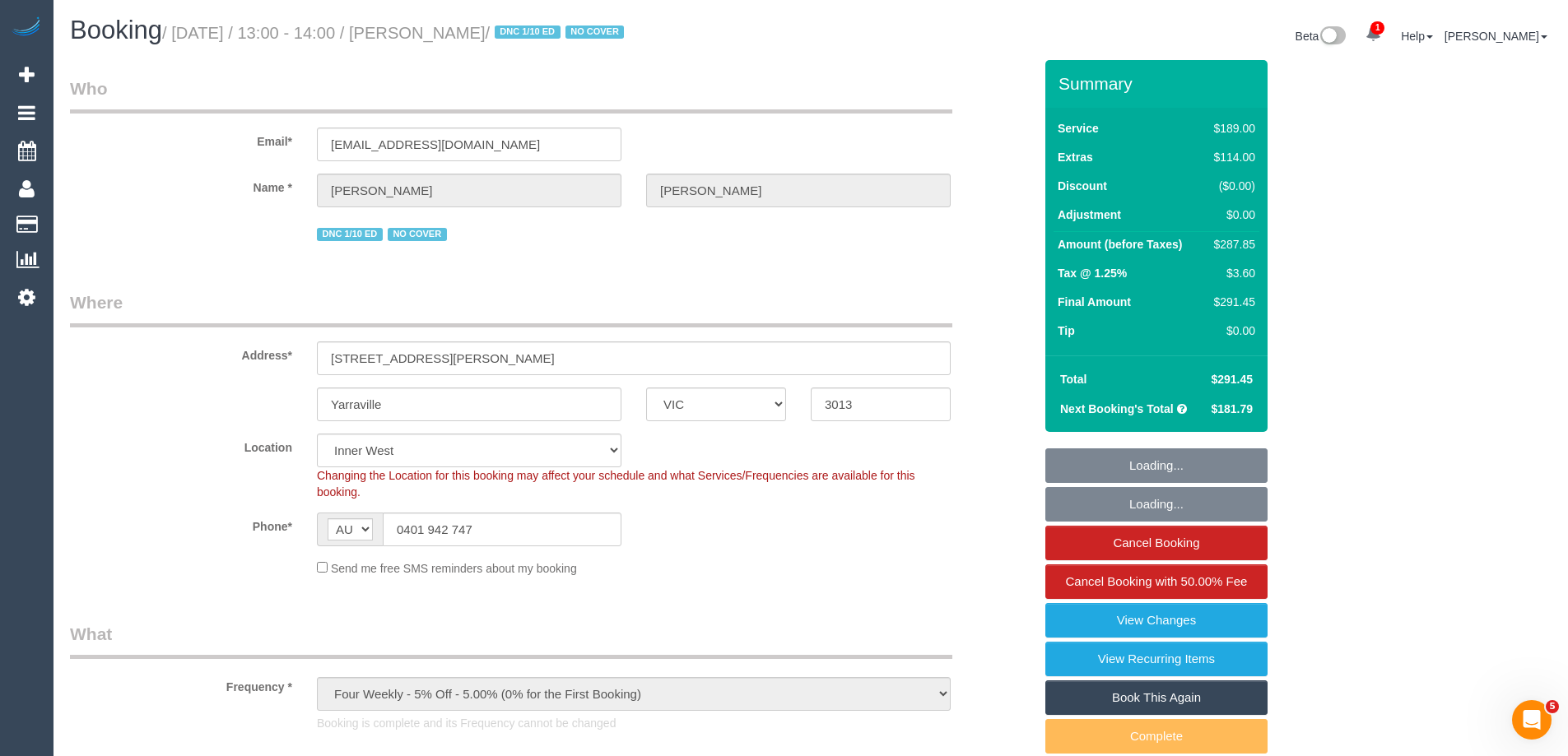
select select "number:12"
select select "object:1602"
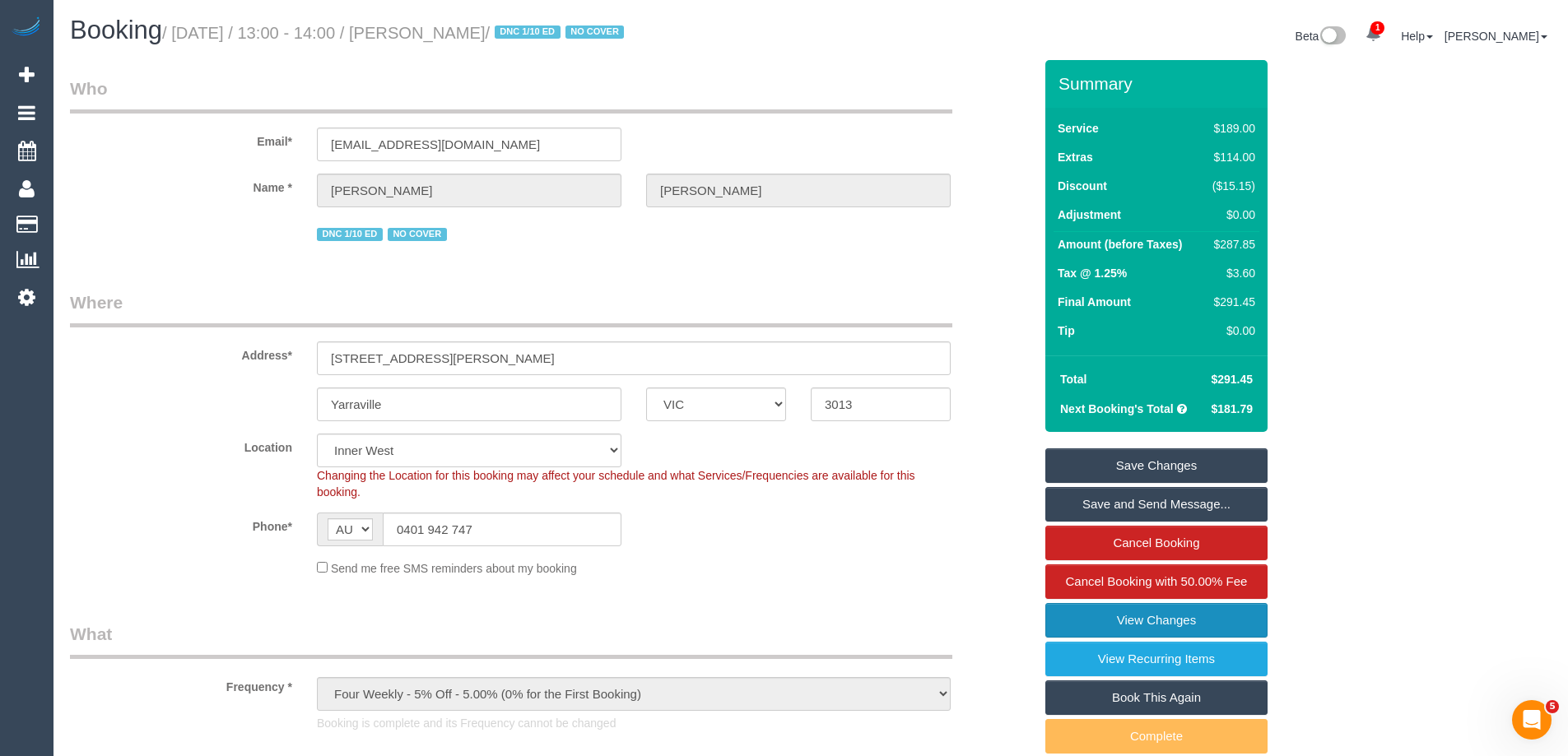
click at [1144, 616] on link "View Changes" at bounding box center [1156, 620] width 222 height 35
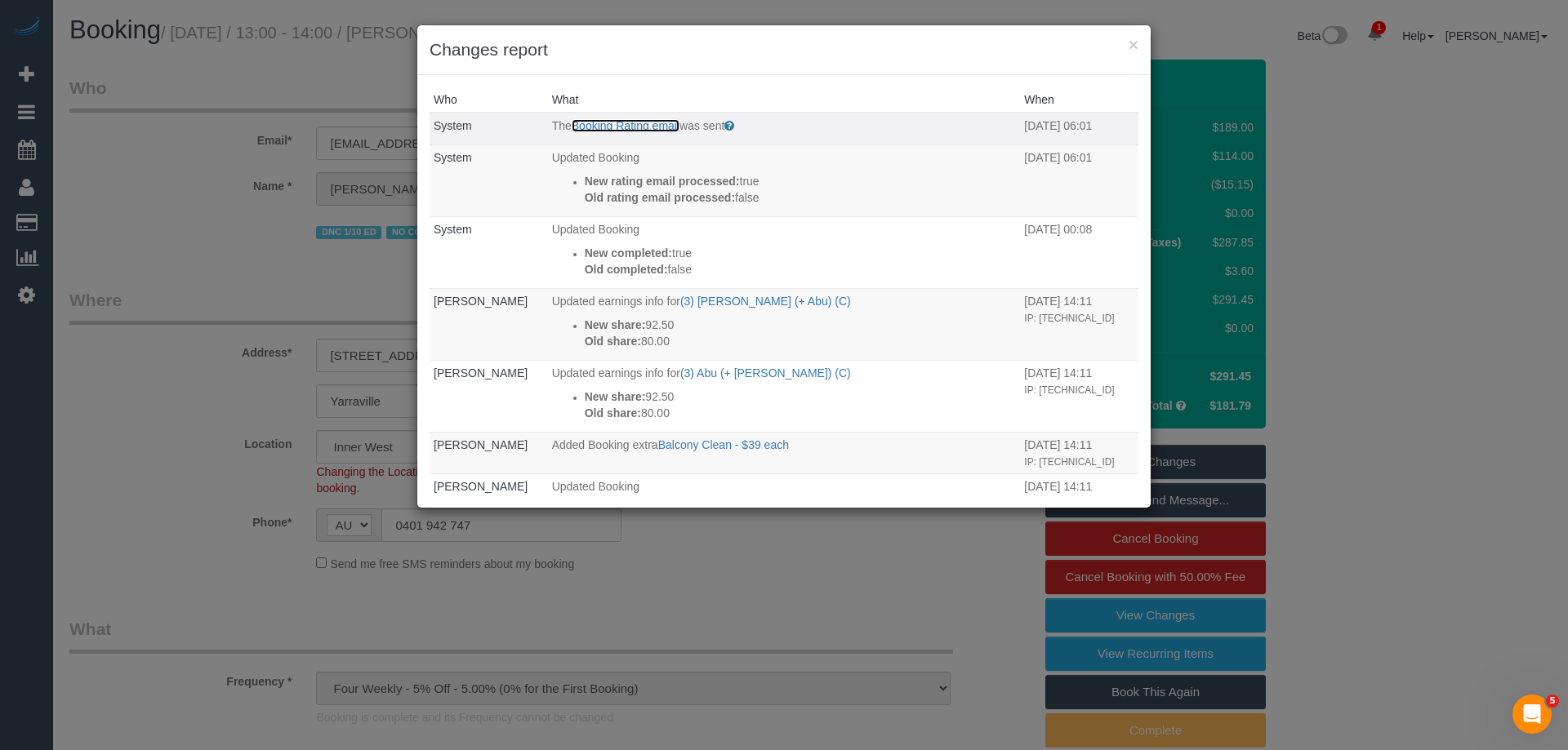
click at [632, 126] on link "Booking Rating email" at bounding box center [625, 126] width 107 height 13
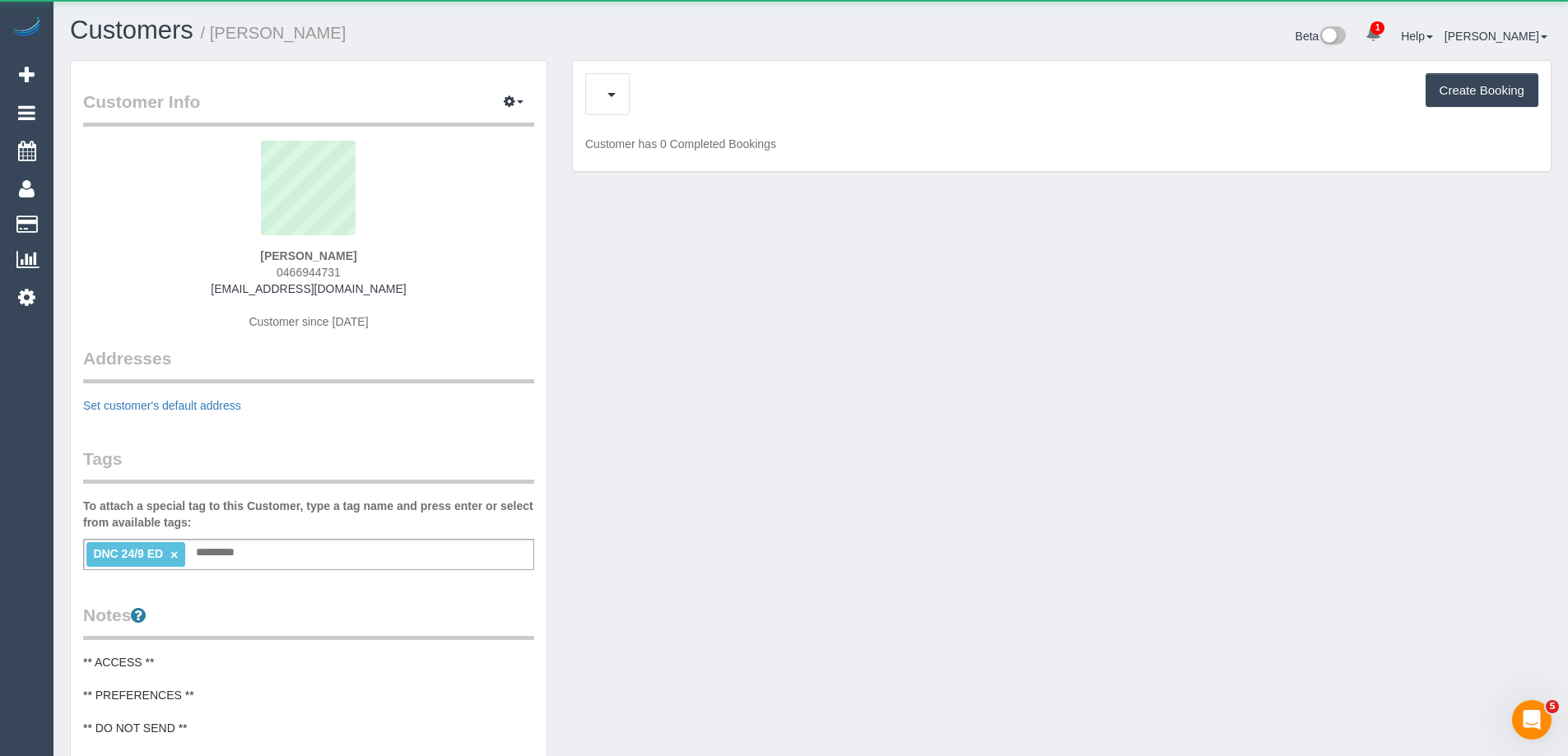
scroll to position [1339, 1568]
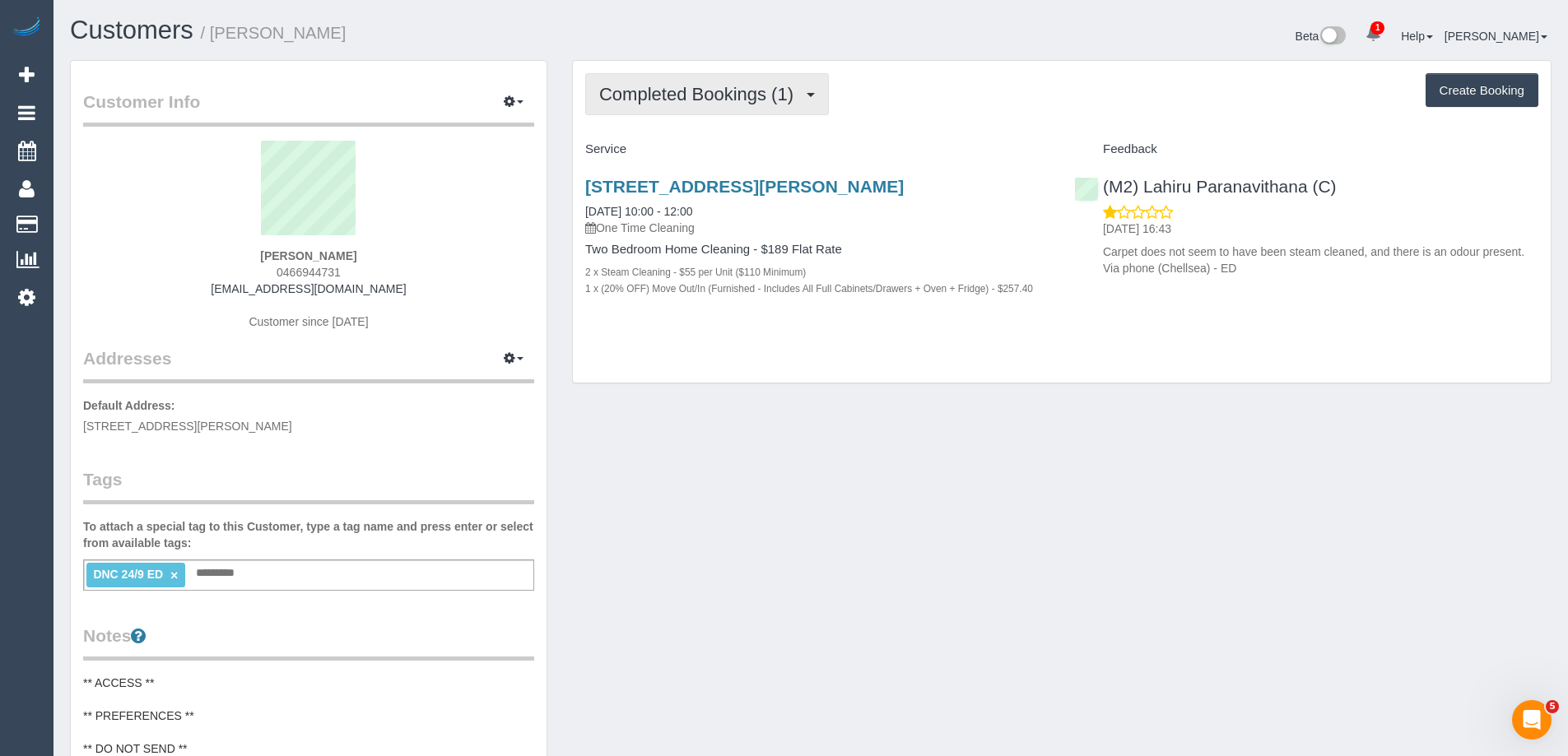
click at [745, 88] on span "Completed Bookings (1)" at bounding box center [700, 94] width 202 height 21
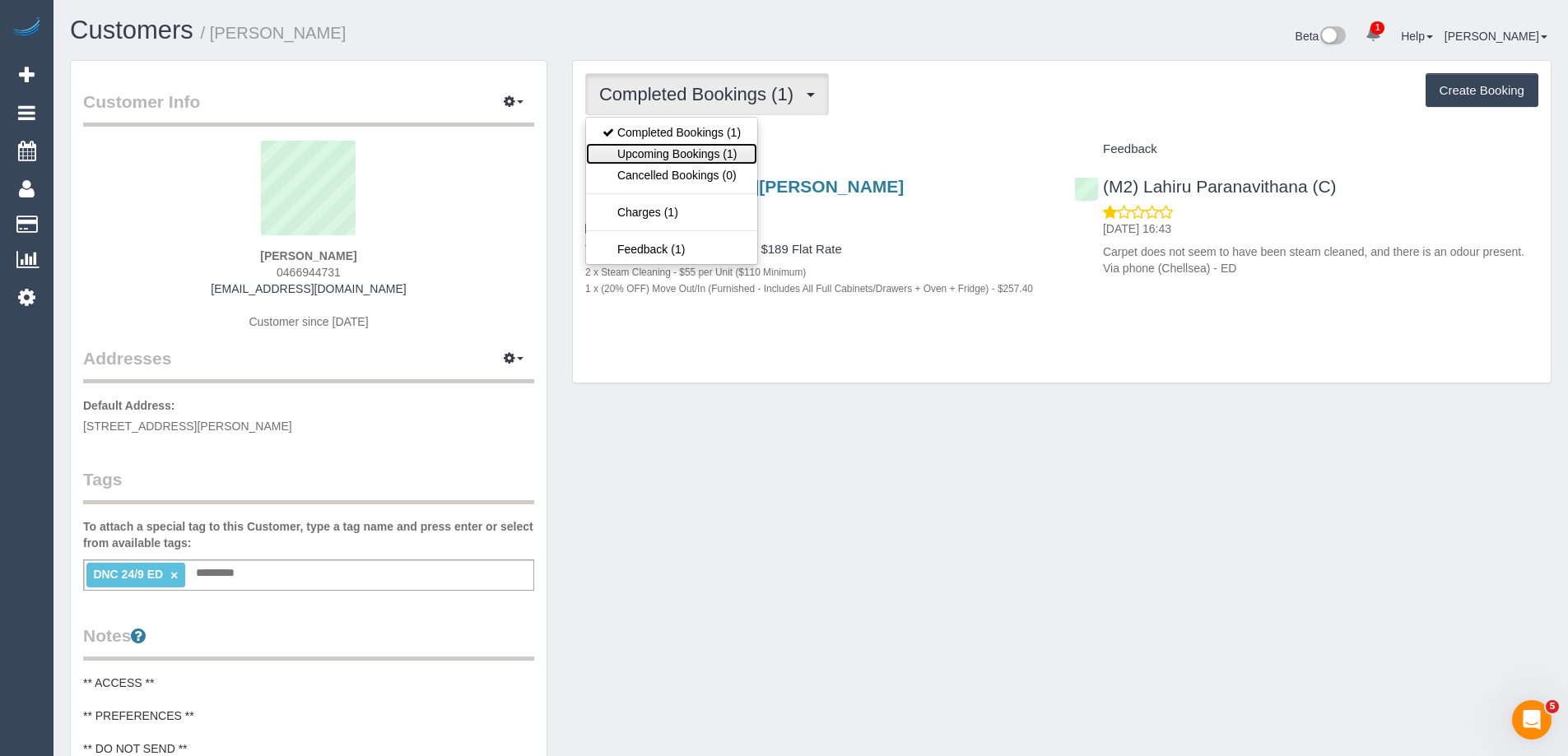
click at [725, 154] on link "Upcoming Bookings (1)" at bounding box center [671, 153] width 171 height 22
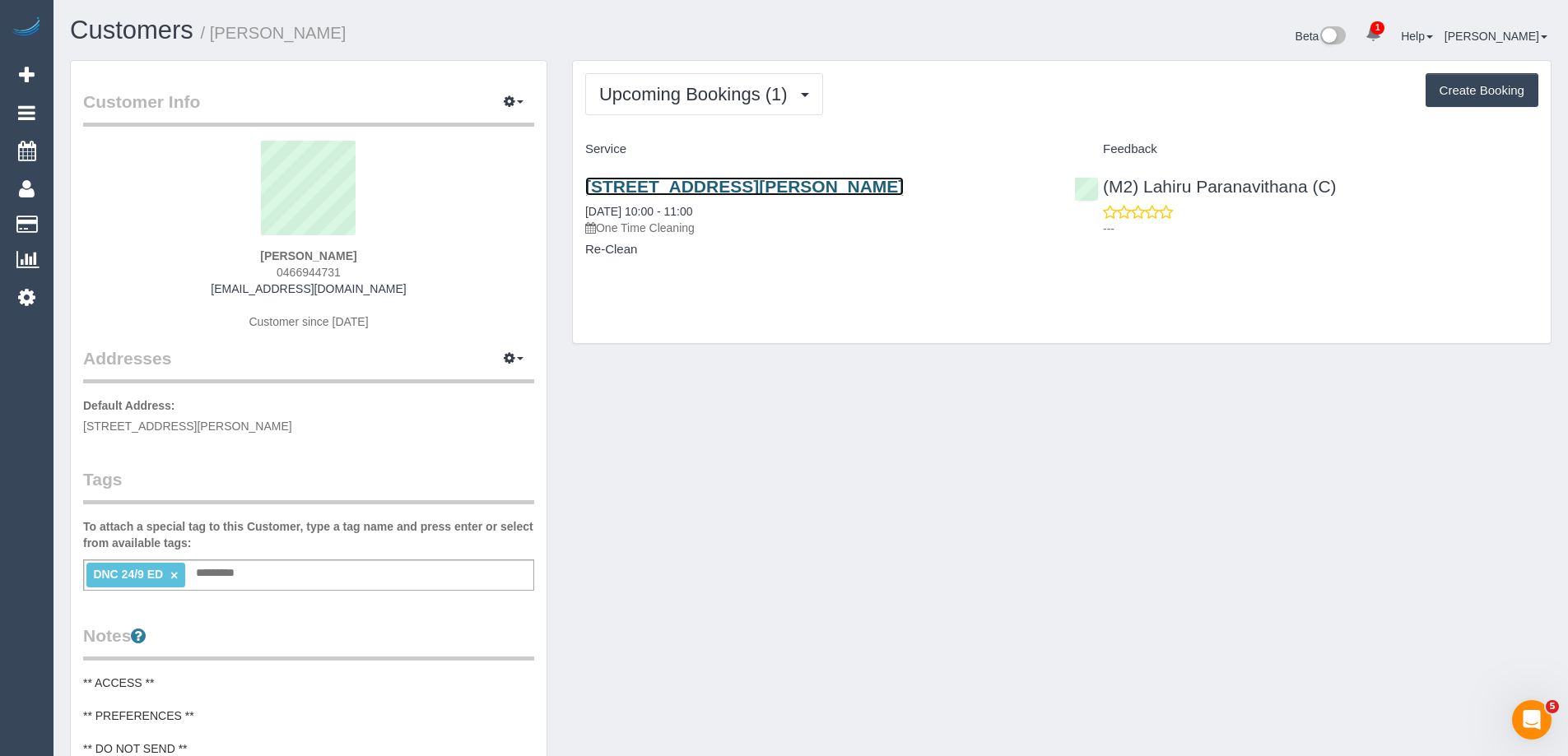
click at [780, 179] on link "[STREET_ADDRESS][PERSON_NAME]" at bounding box center [744, 186] width 318 height 19
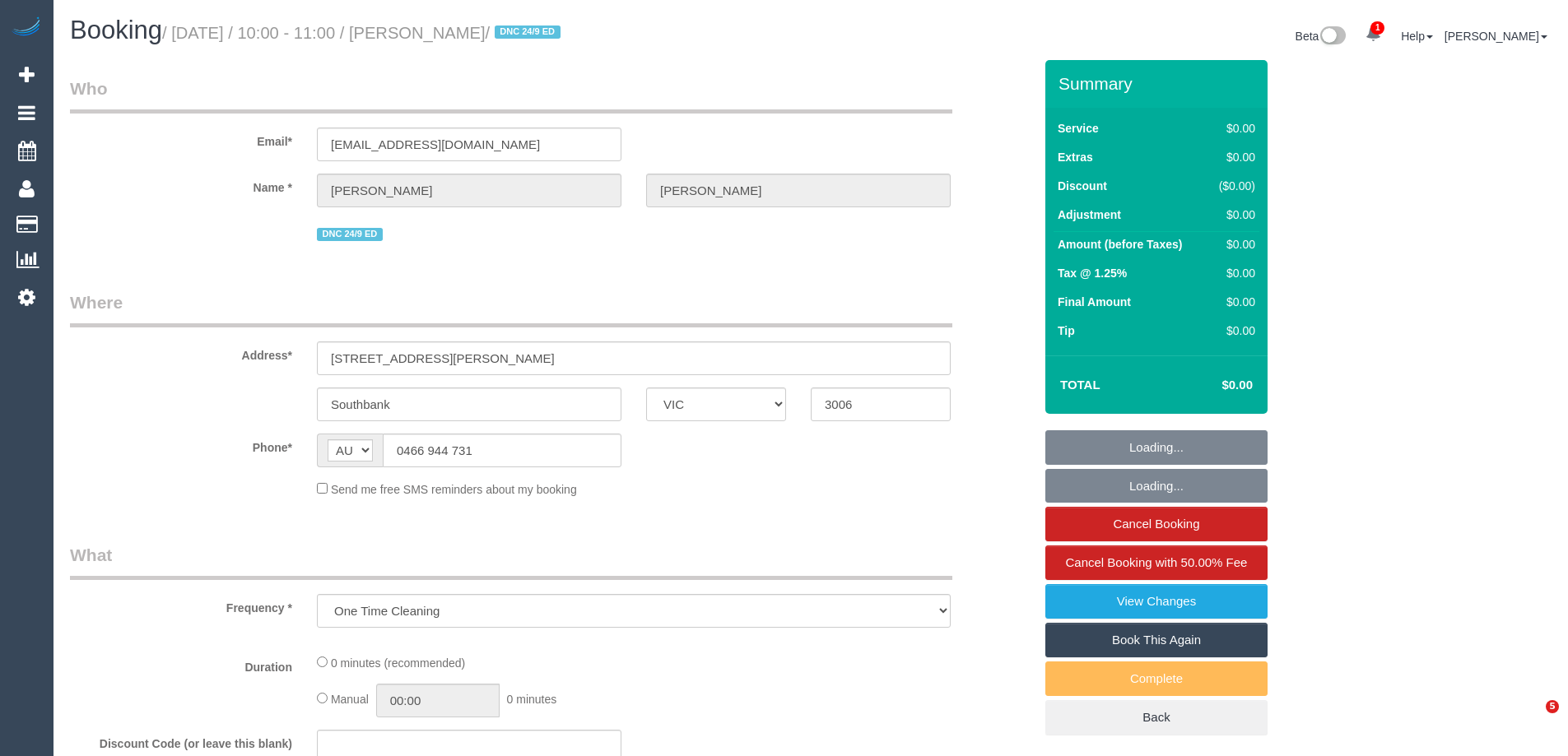
select select "VIC"
select select "string:stripe-pm_1S5iy12GScqysDRVieydaqK8"
select select "number:28"
select select "number:15"
select select "number:20"
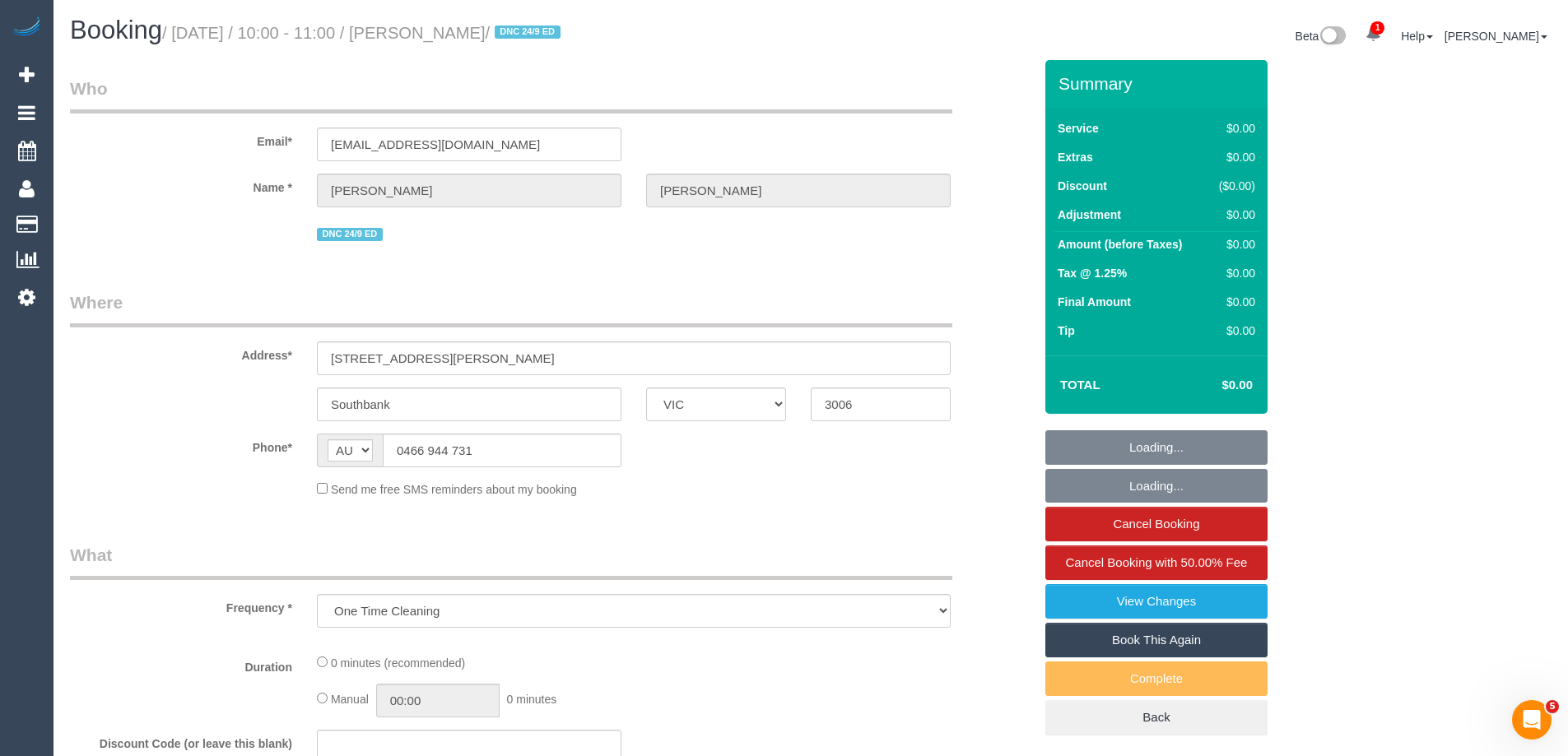
select select "number:24"
select select "number:26"
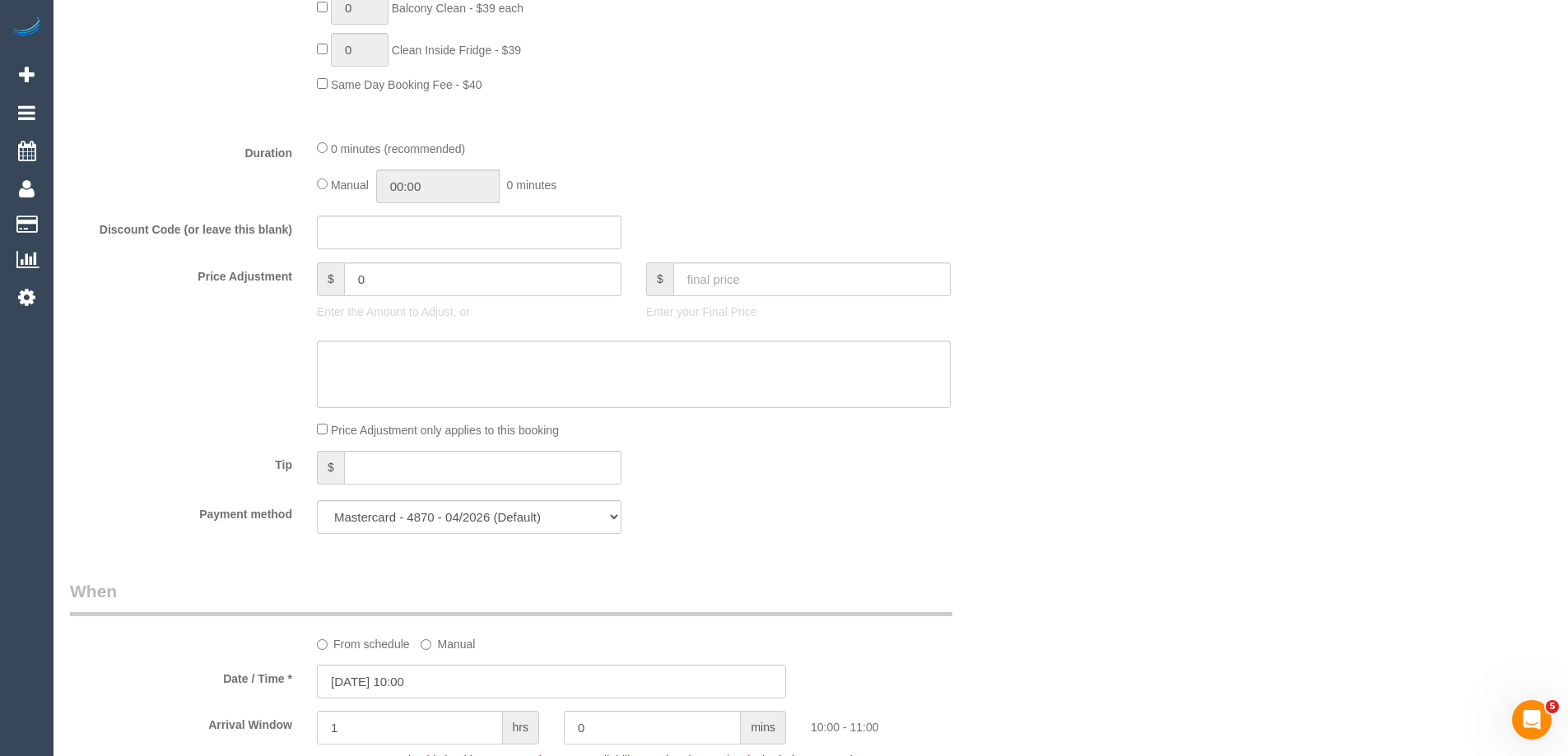
select select "object:2148"
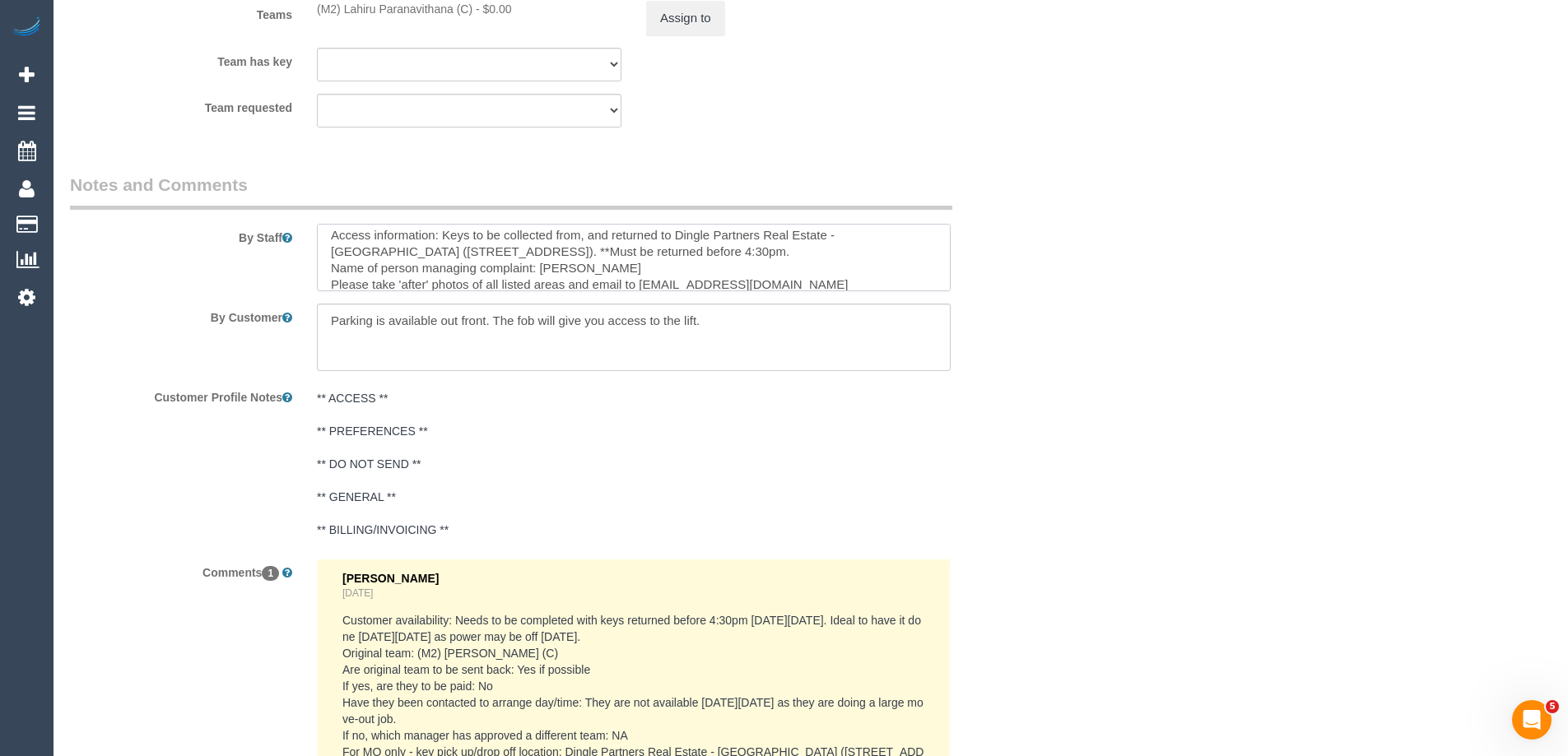
scroll to position [99, 0]
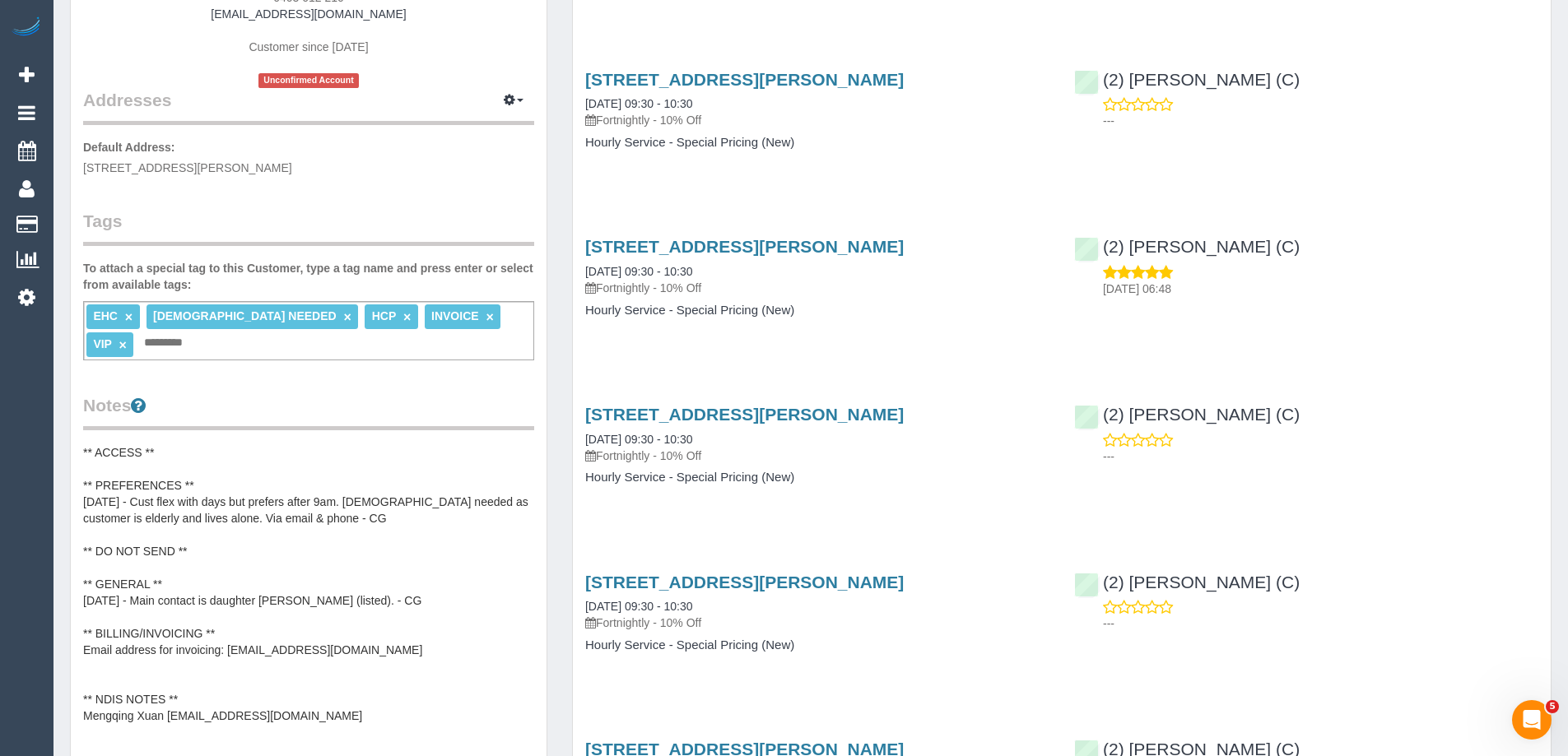
scroll to position [330, 0]
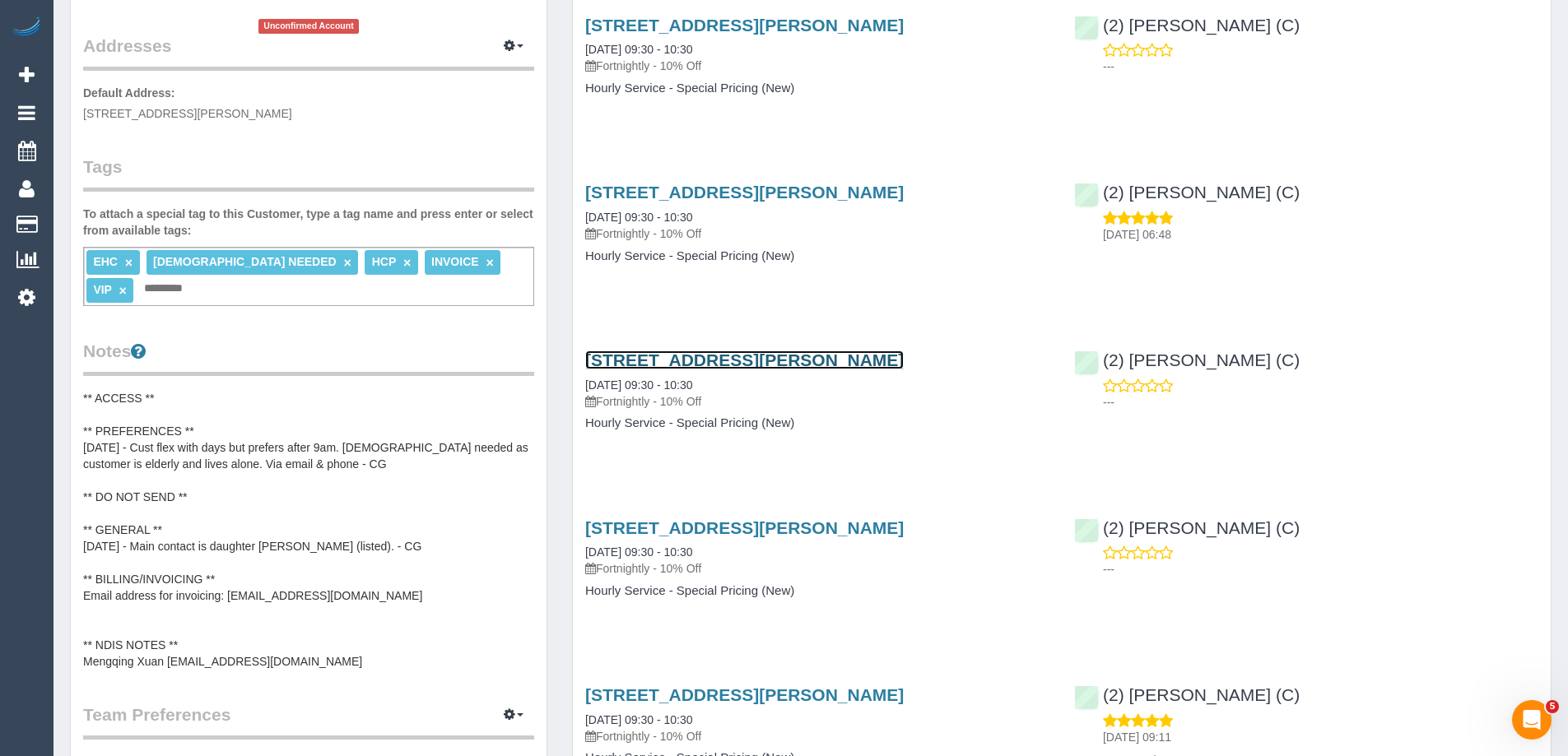
click at [896, 354] on link "[STREET_ADDRESS][PERSON_NAME]" at bounding box center [744, 360] width 318 height 19
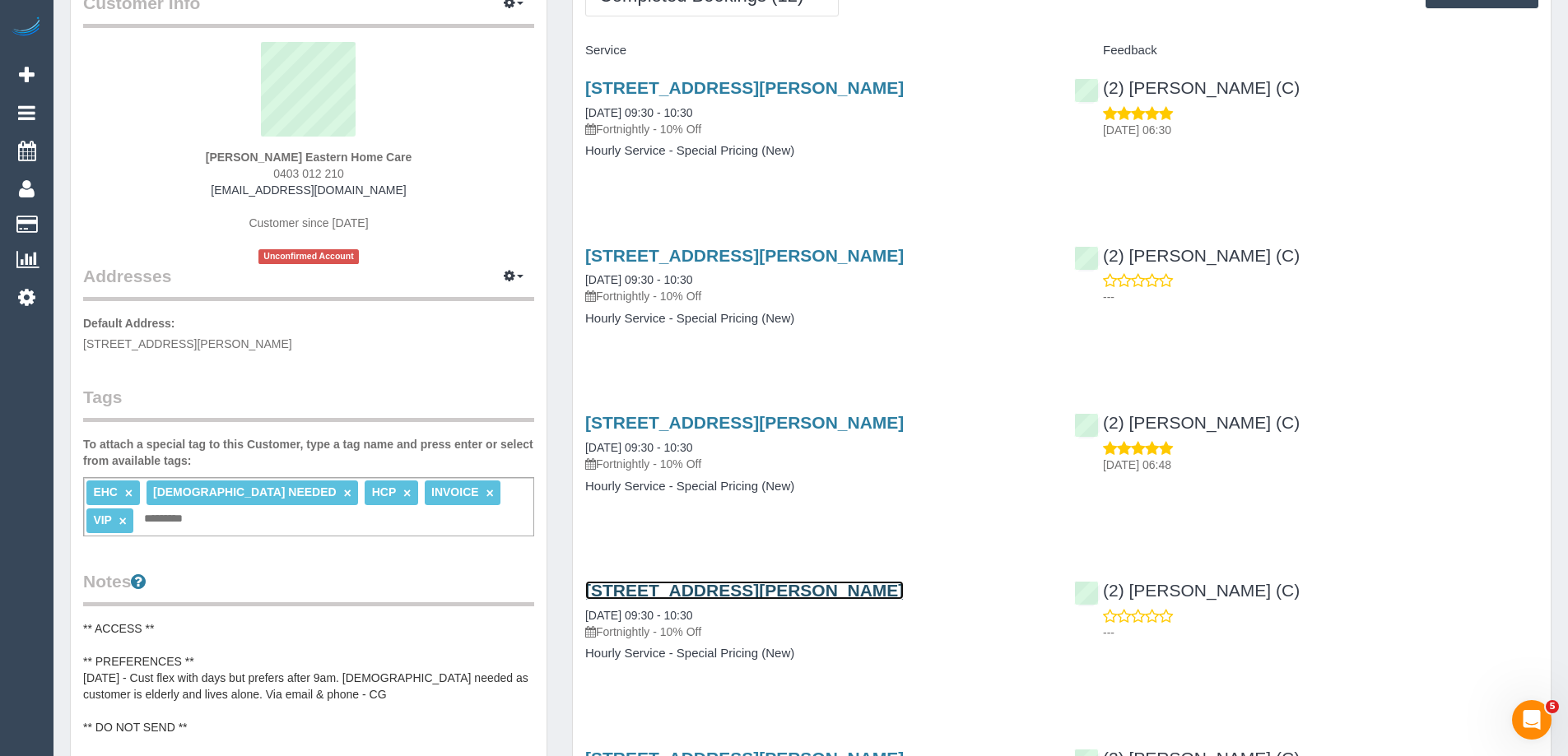
scroll to position [0, 0]
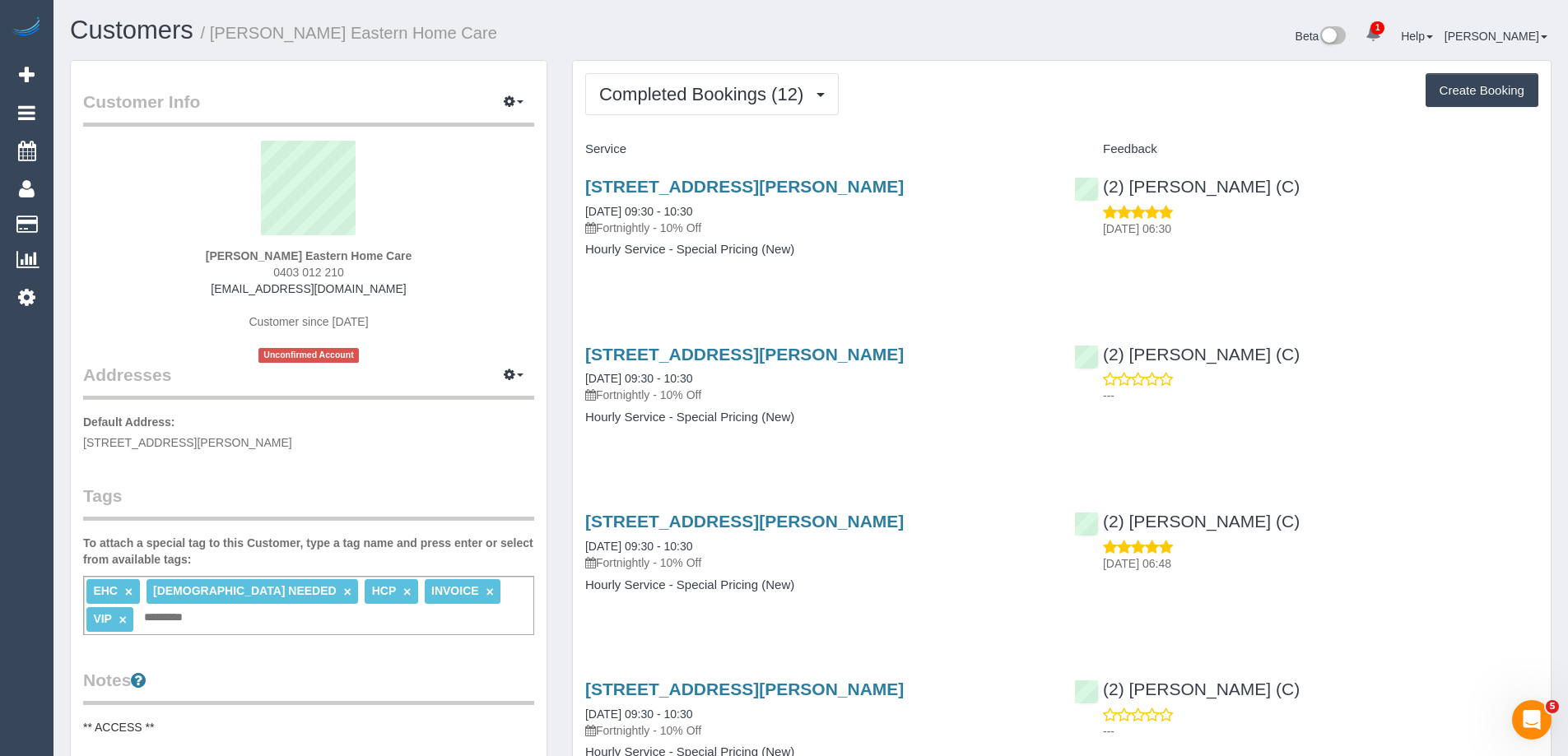
copy small "[PERSON_NAME] Eastern Home Care"
drag, startPoint x: 432, startPoint y: 29, endPoint x: 219, endPoint y: 28, distance: 213.0
click at [219, 28] on h1 "Customers / [PERSON_NAME] Eastern Home Care" at bounding box center [433, 30] width 728 height 28
click at [702, 79] on button "Completed Bookings (12)" at bounding box center [711, 94] width 253 height 42
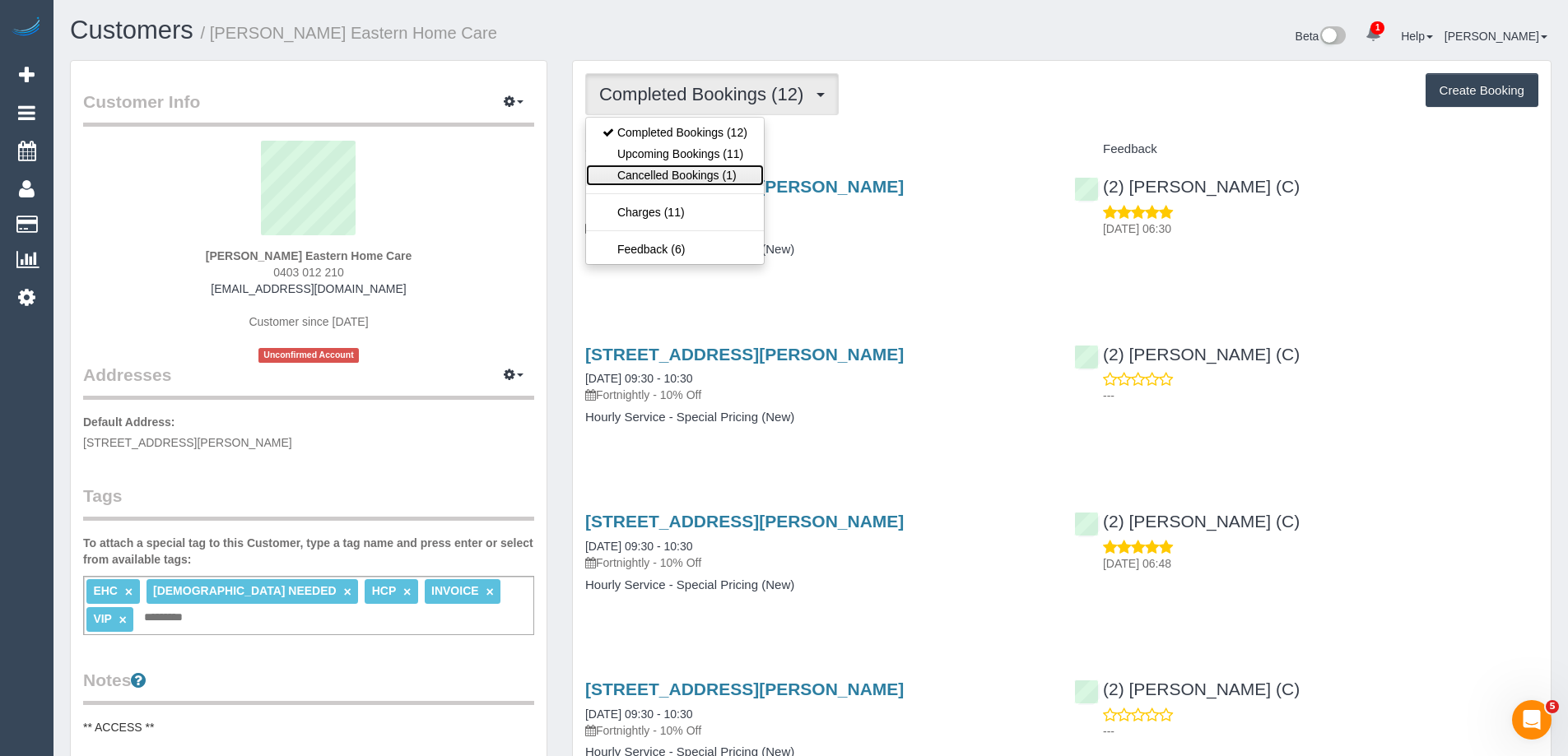
click at [676, 166] on link "Cancelled Bookings (1)" at bounding box center [674, 175] width 178 height 22
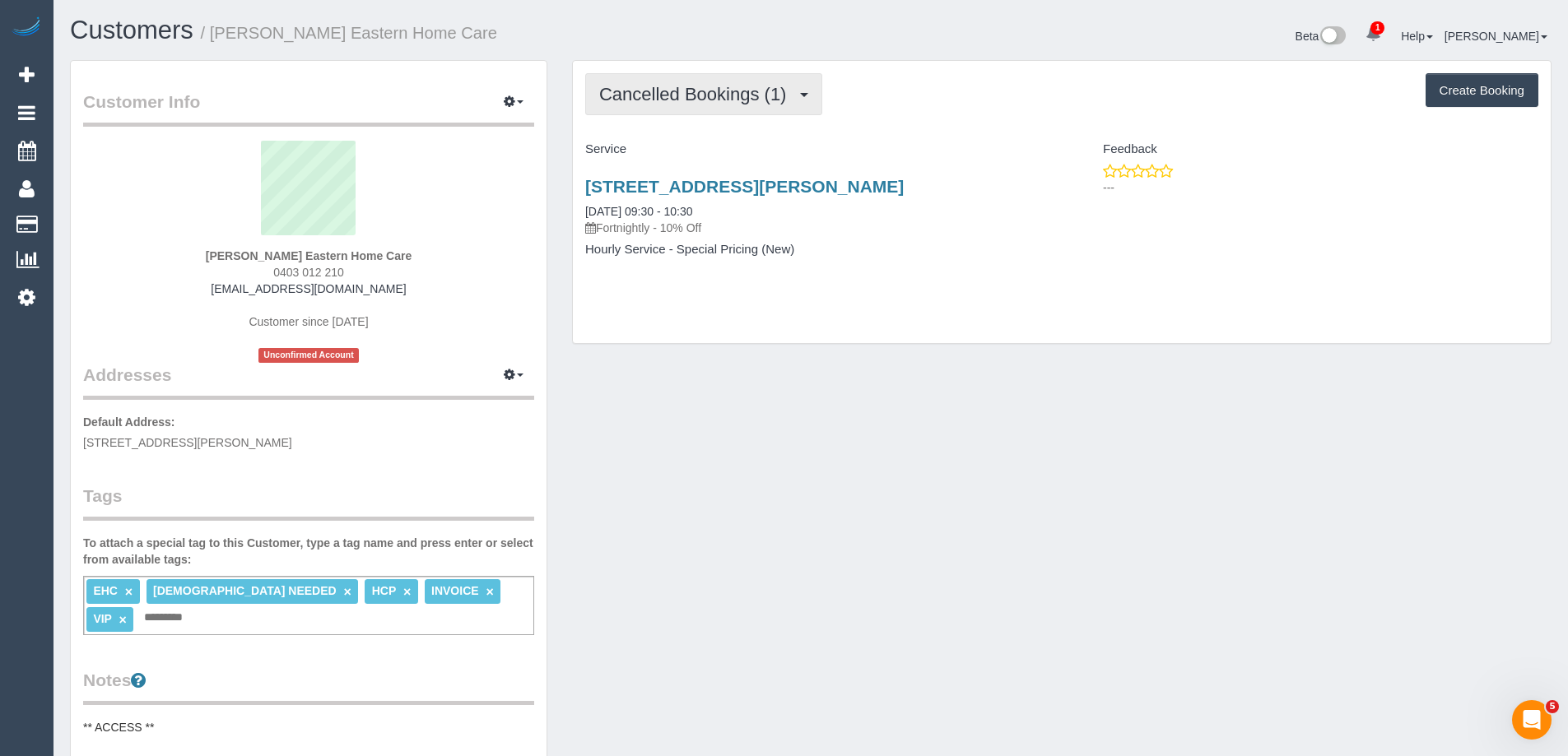
click at [689, 105] on button "Cancelled Bookings (1)" at bounding box center [703, 94] width 237 height 42
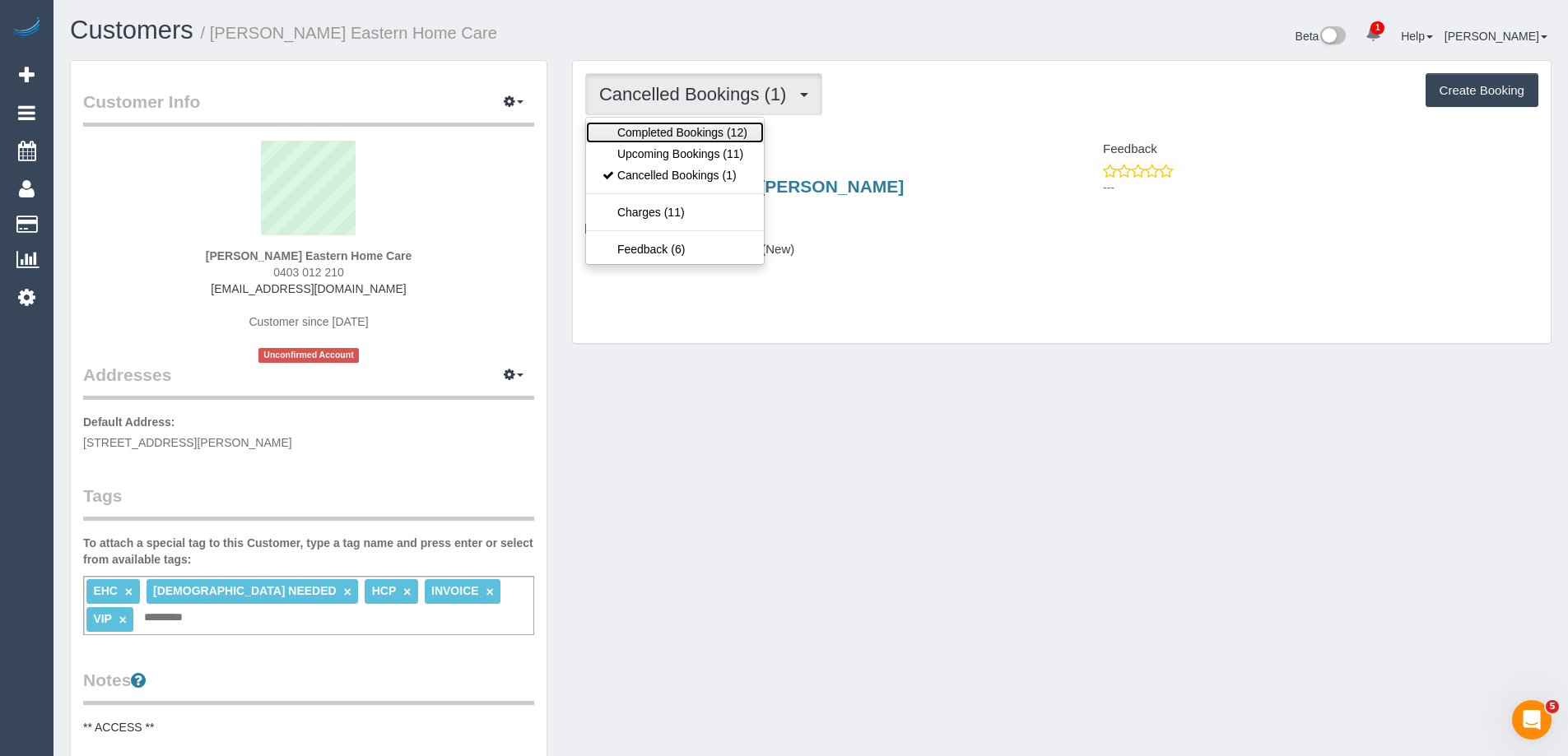
click at [683, 133] on link "Completed Bookings (12)" at bounding box center [674, 132] width 178 height 22
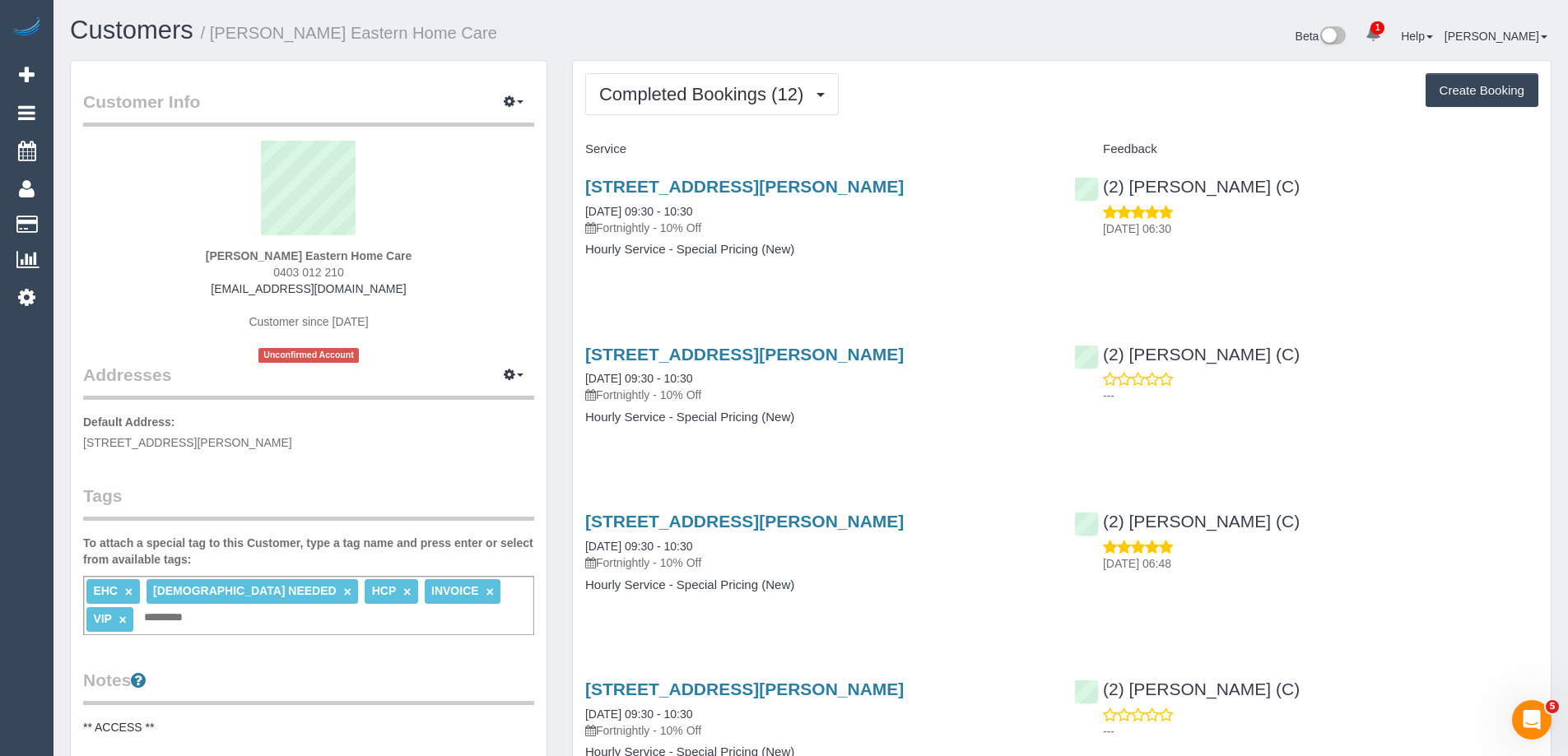
click at [287, 276] on span "0403 012 210" at bounding box center [308, 272] width 71 height 13
copy div "0403 012 210"
click at [702, 102] on span "Completed Bookings (12)" at bounding box center [704, 94] width 212 height 21
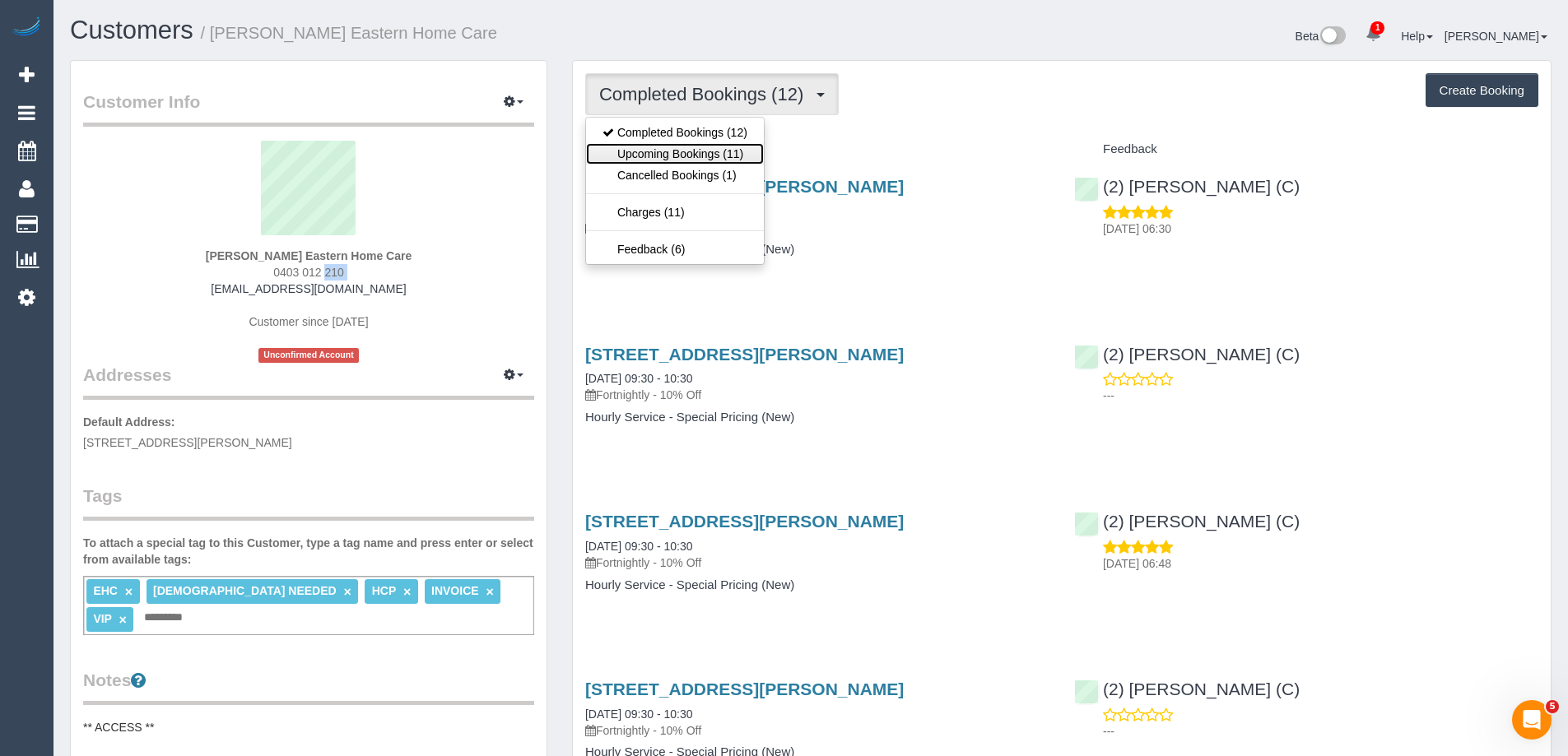
click at [694, 151] on link "Upcoming Bookings (11)" at bounding box center [674, 153] width 178 height 22
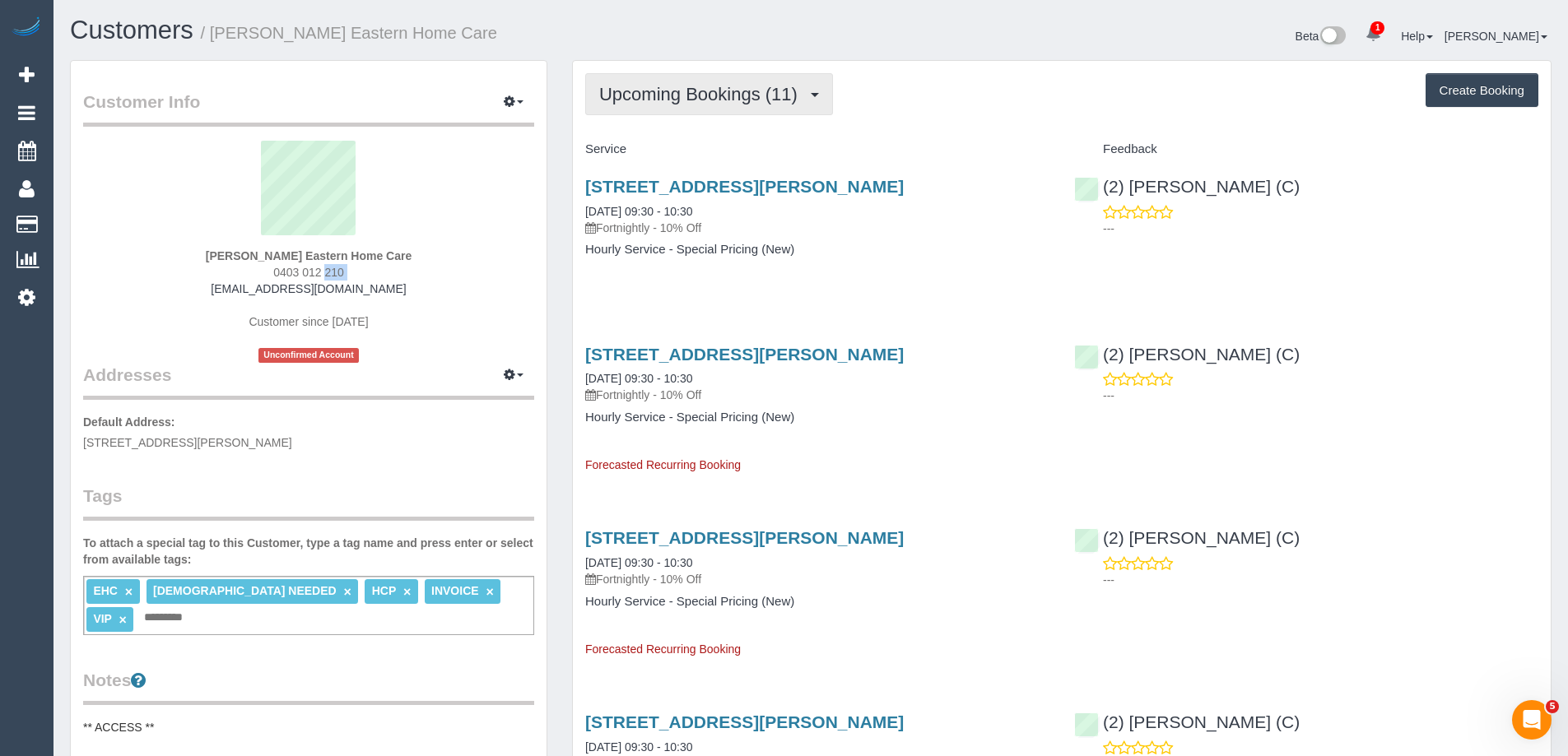
click at [704, 96] on span "Upcoming Bookings (11)" at bounding box center [702, 94] width 206 height 21
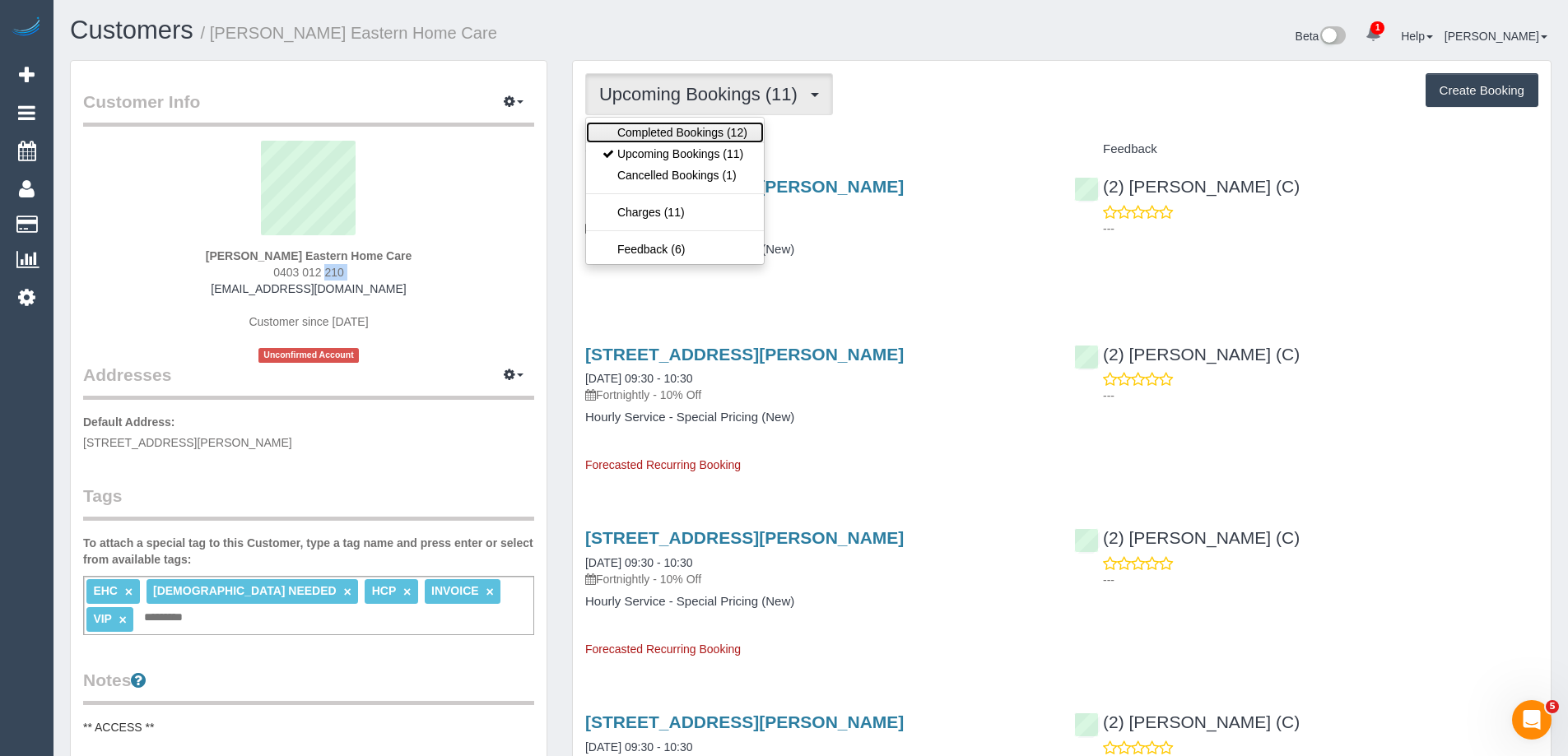
click at [697, 130] on link "Completed Bookings (12)" at bounding box center [674, 132] width 178 height 22
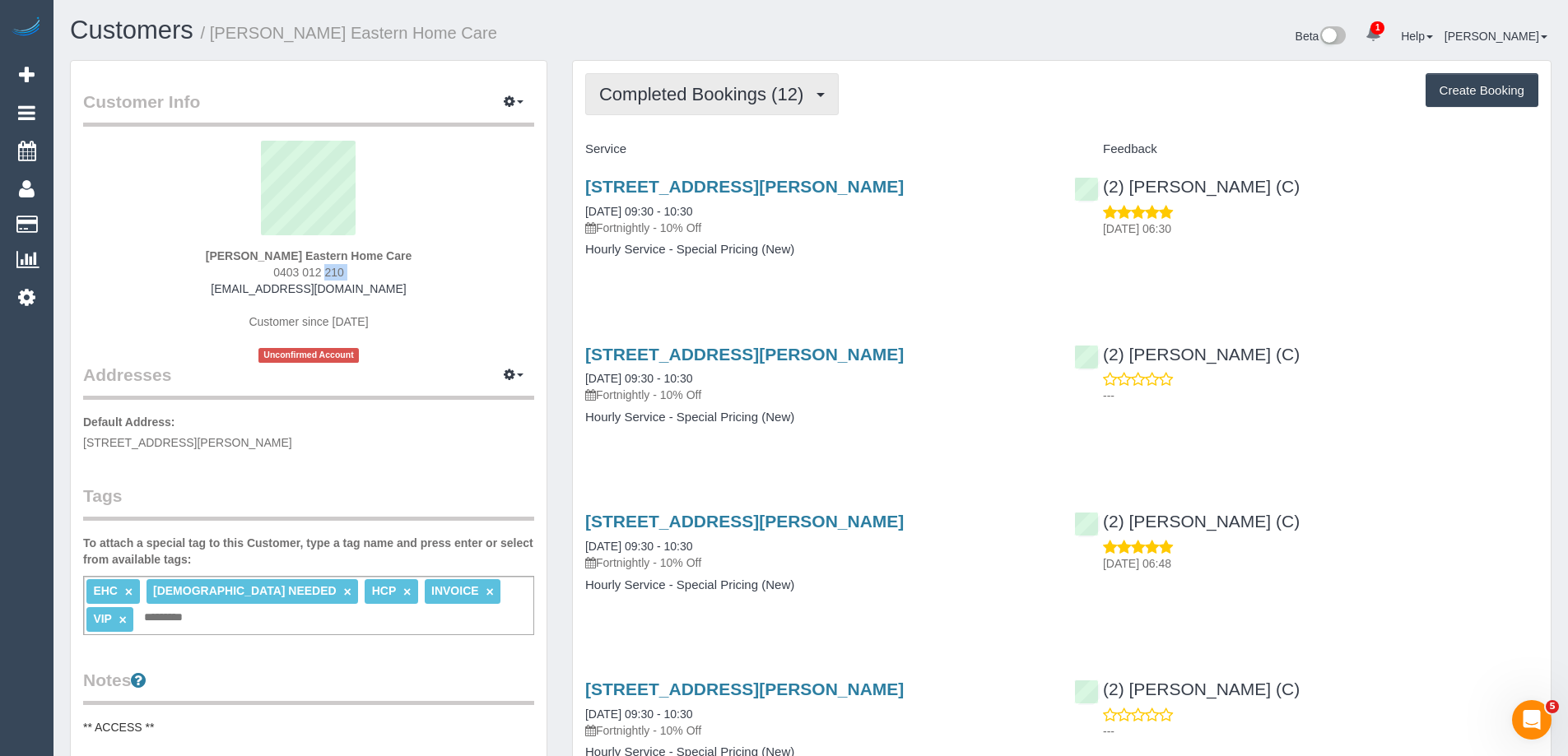
click at [697, 90] on span "Completed Bookings (12)" at bounding box center [704, 94] width 212 height 21
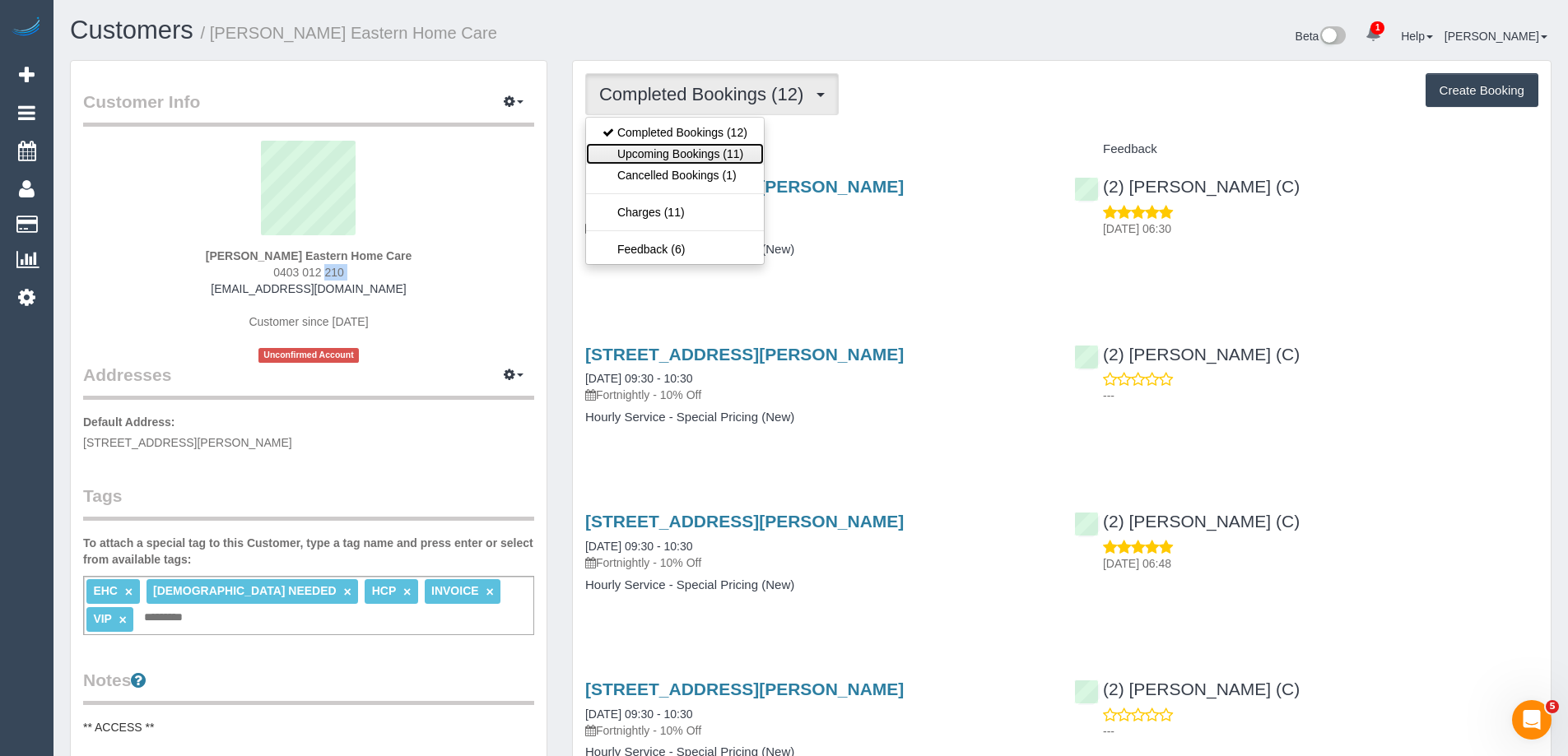
click at [681, 151] on link "Upcoming Bookings (11)" at bounding box center [674, 153] width 178 height 22
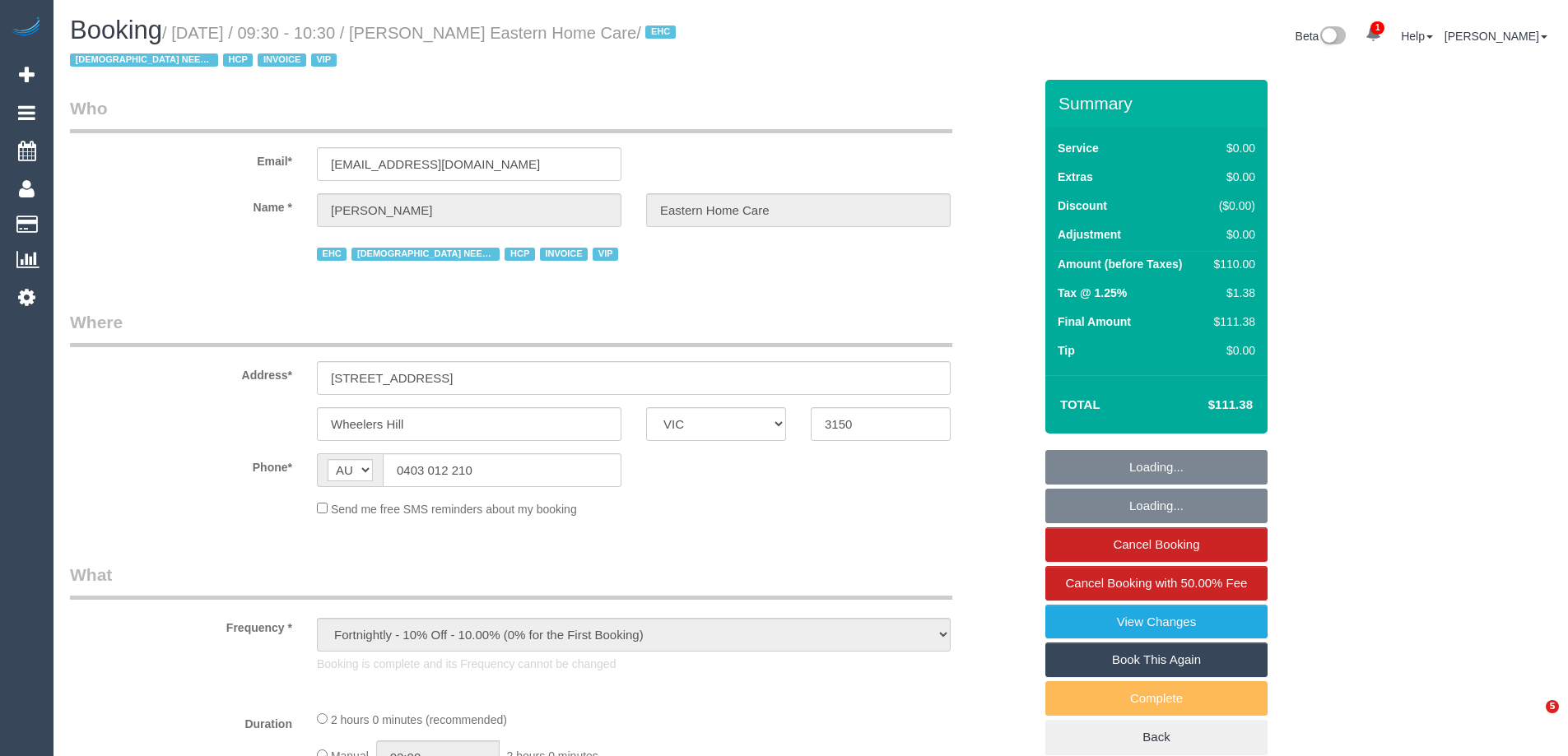
select select "VIC"
select select "120"
select select "number:28"
select select "number:14"
select select "number:19"
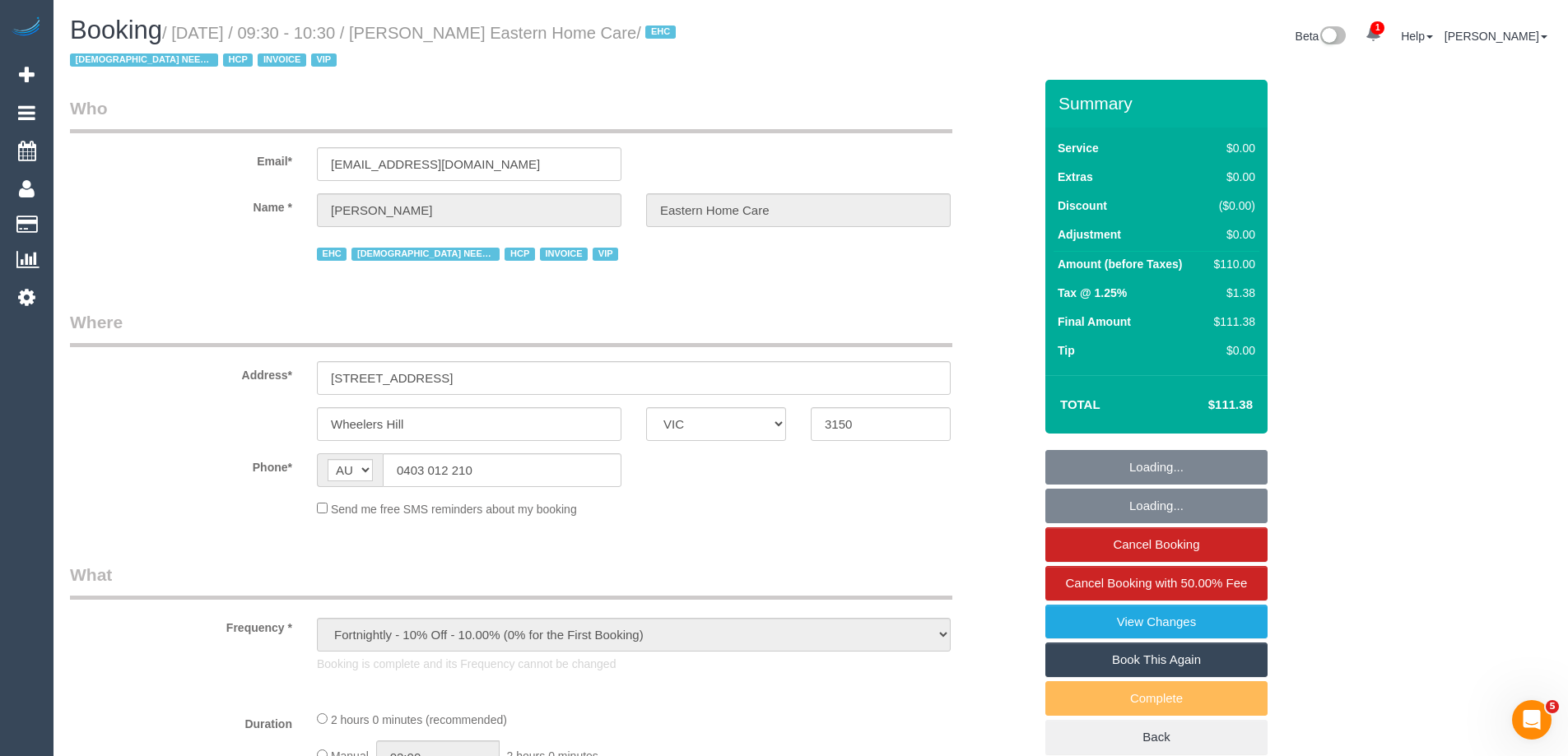
select select "number:23"
select select "number:35"
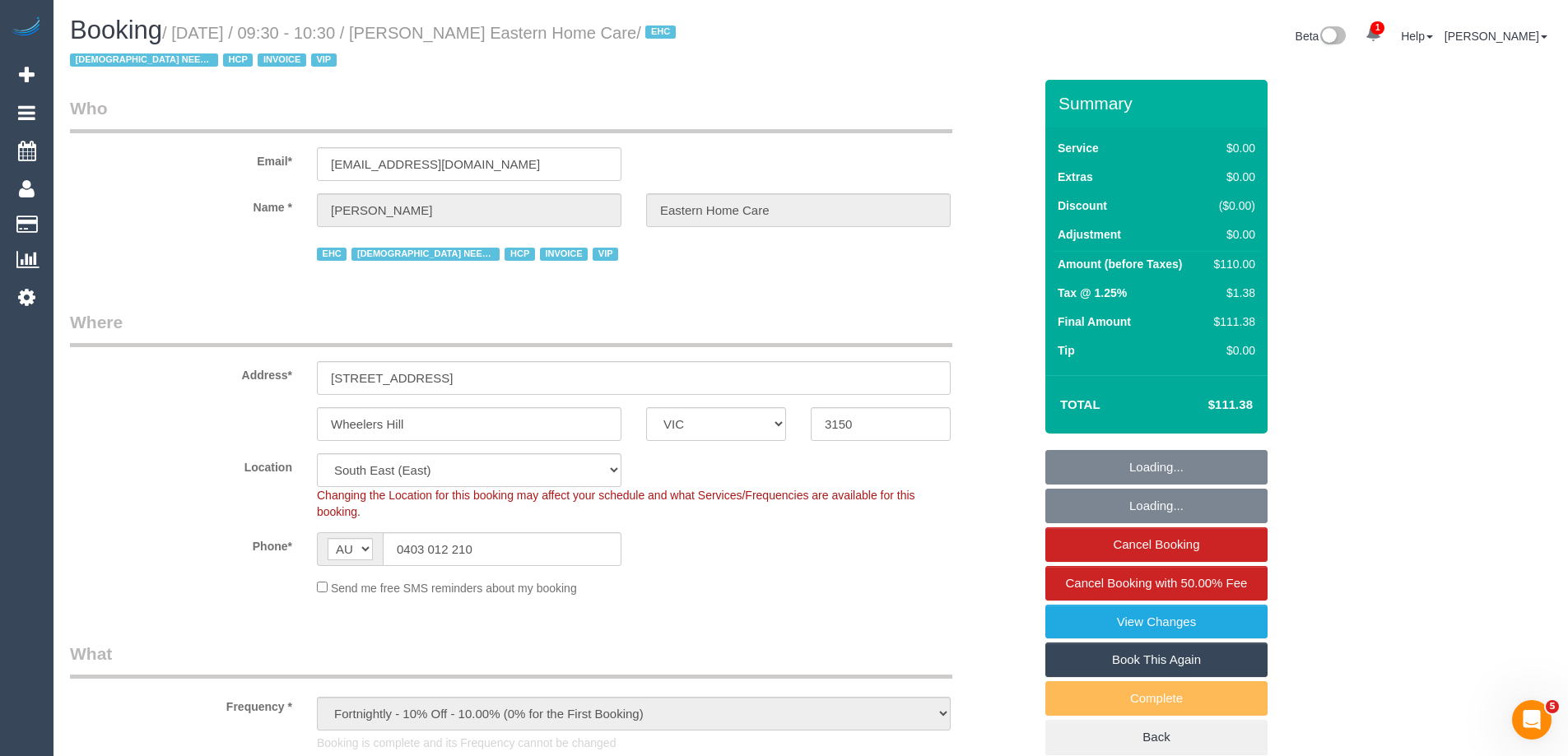
select select "object:843"
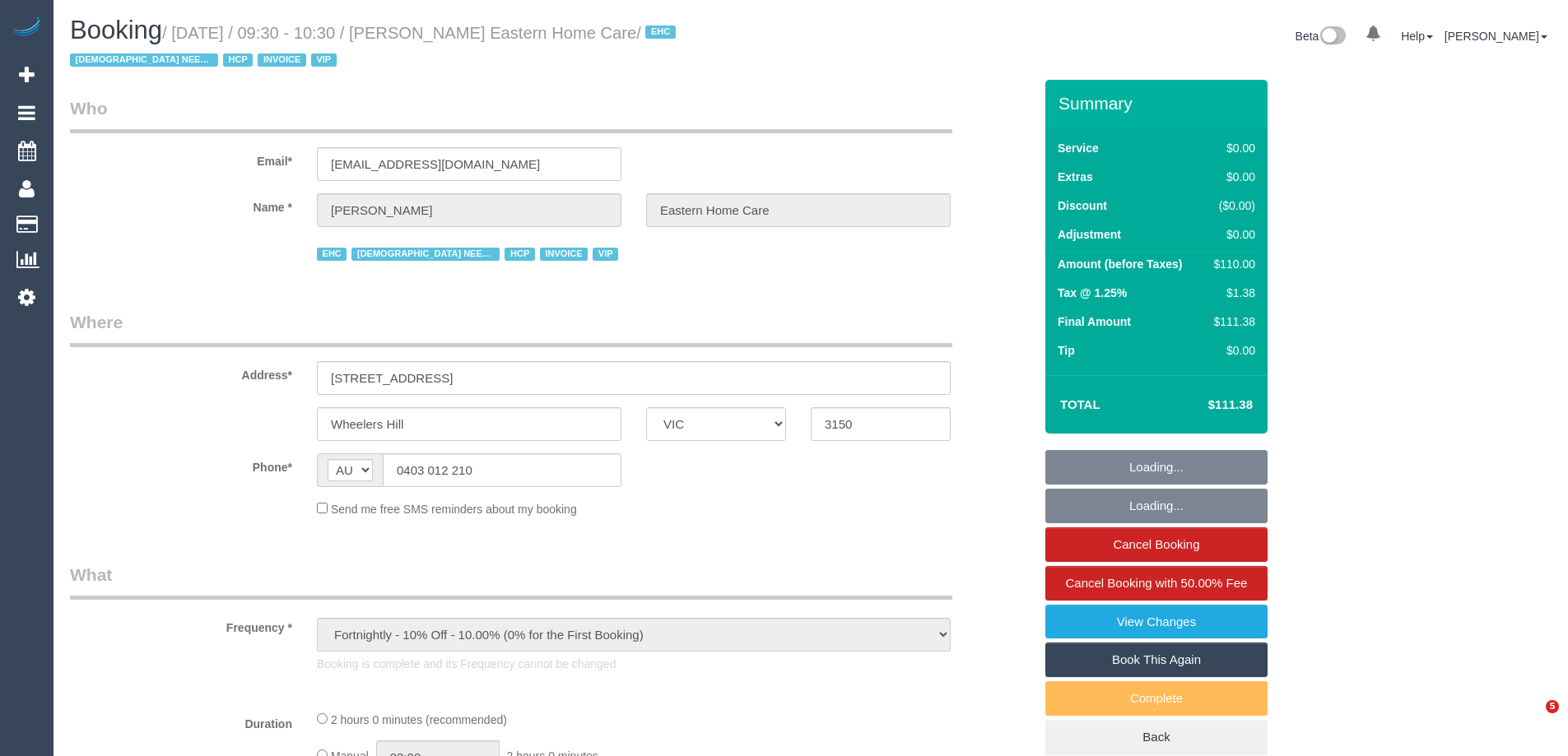
select select "VIC"
select select "number:28"
select select "number:14"
select select "number:19"
select select "number:23"
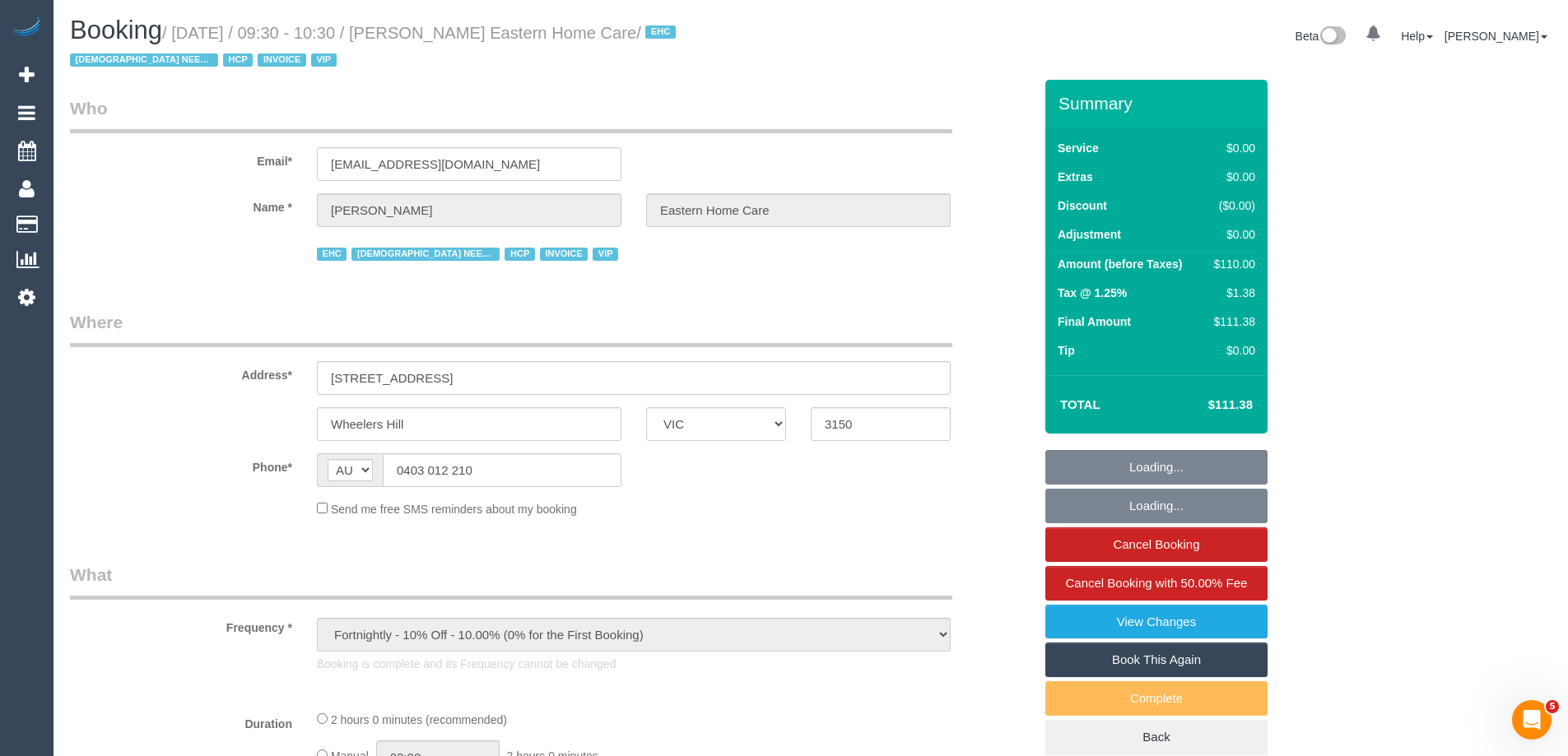
select select "number:35"
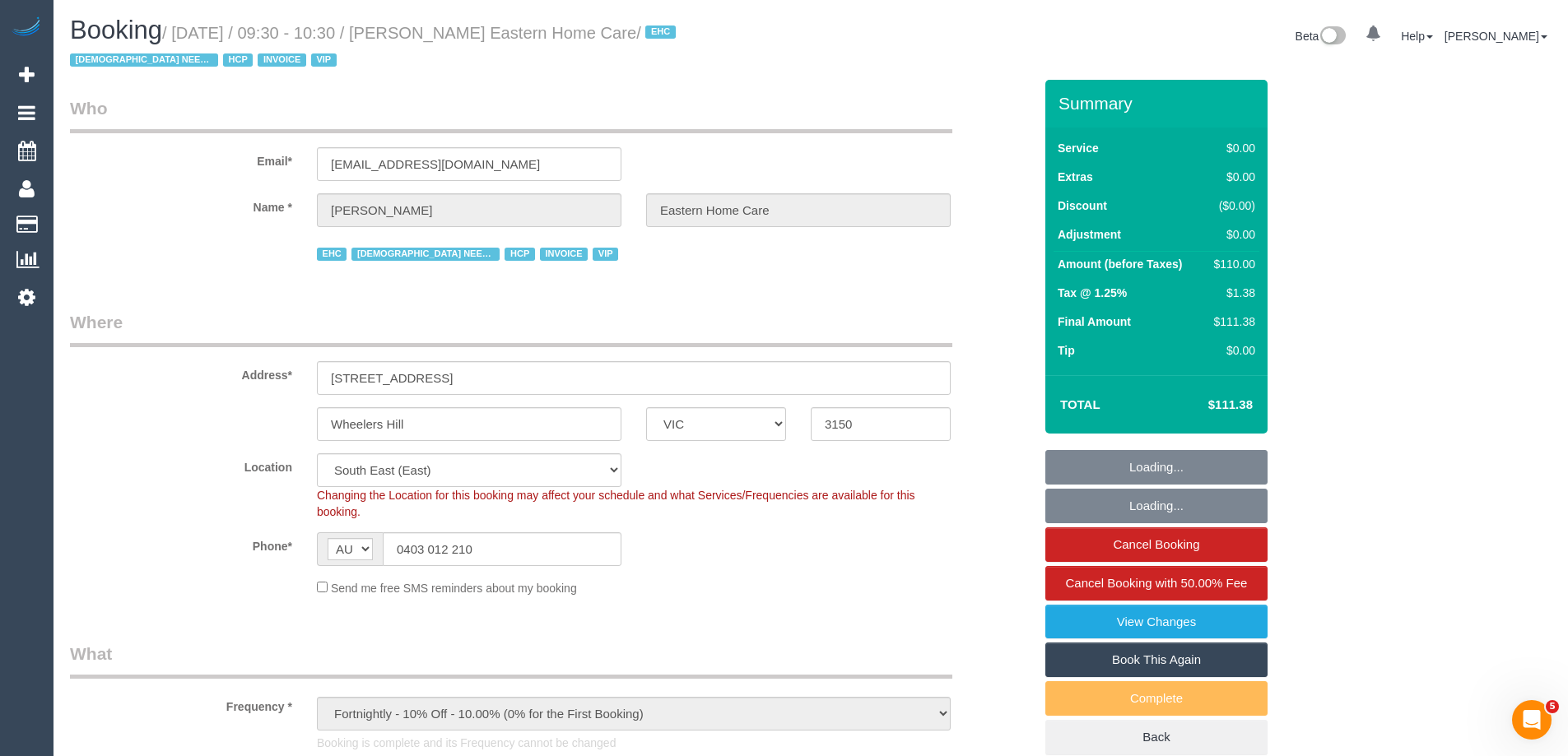
select select "120"
select select "object:846"
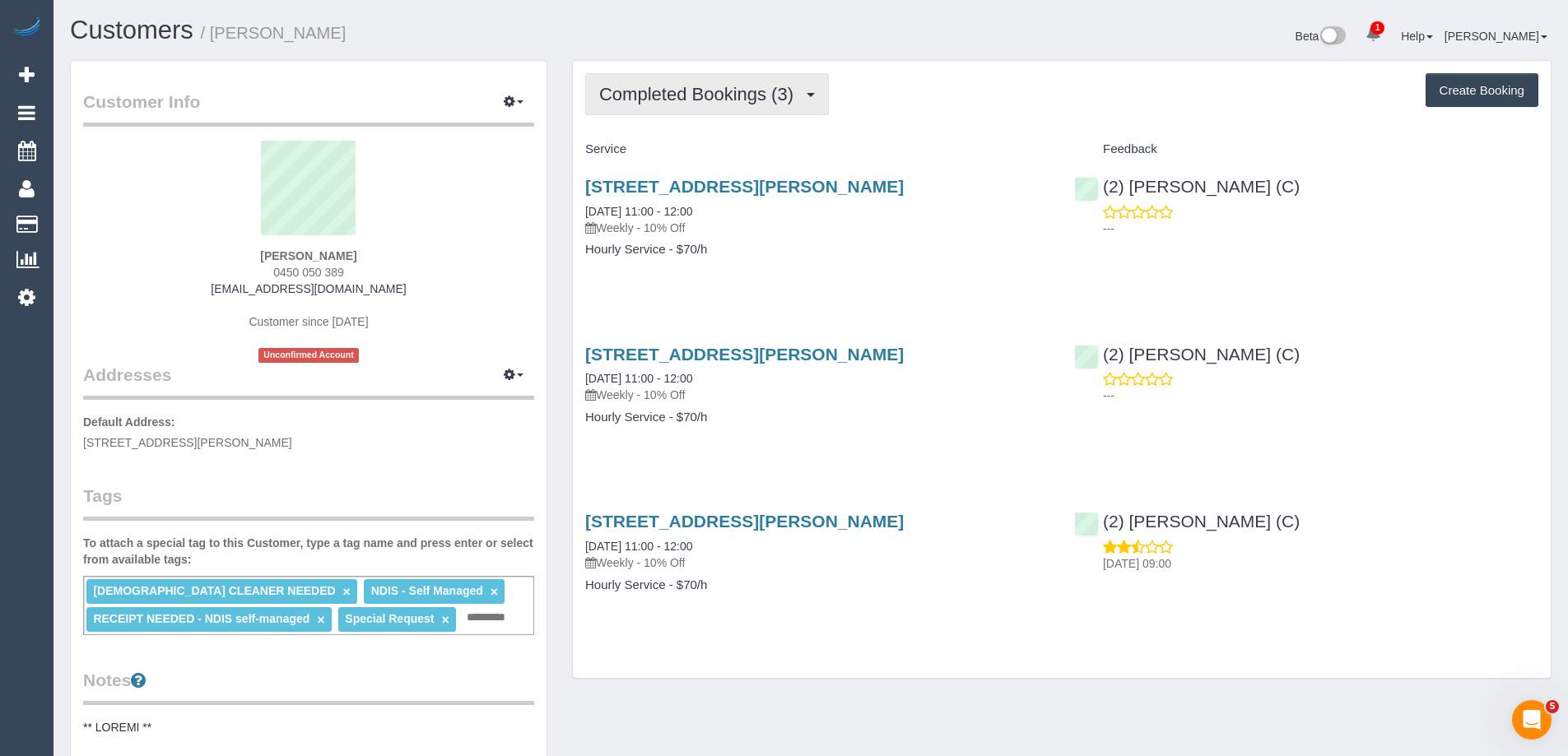
click at [722, 96] on span "Completed Bookings (3)" at bounding box center [700, 94] width 202 height 21
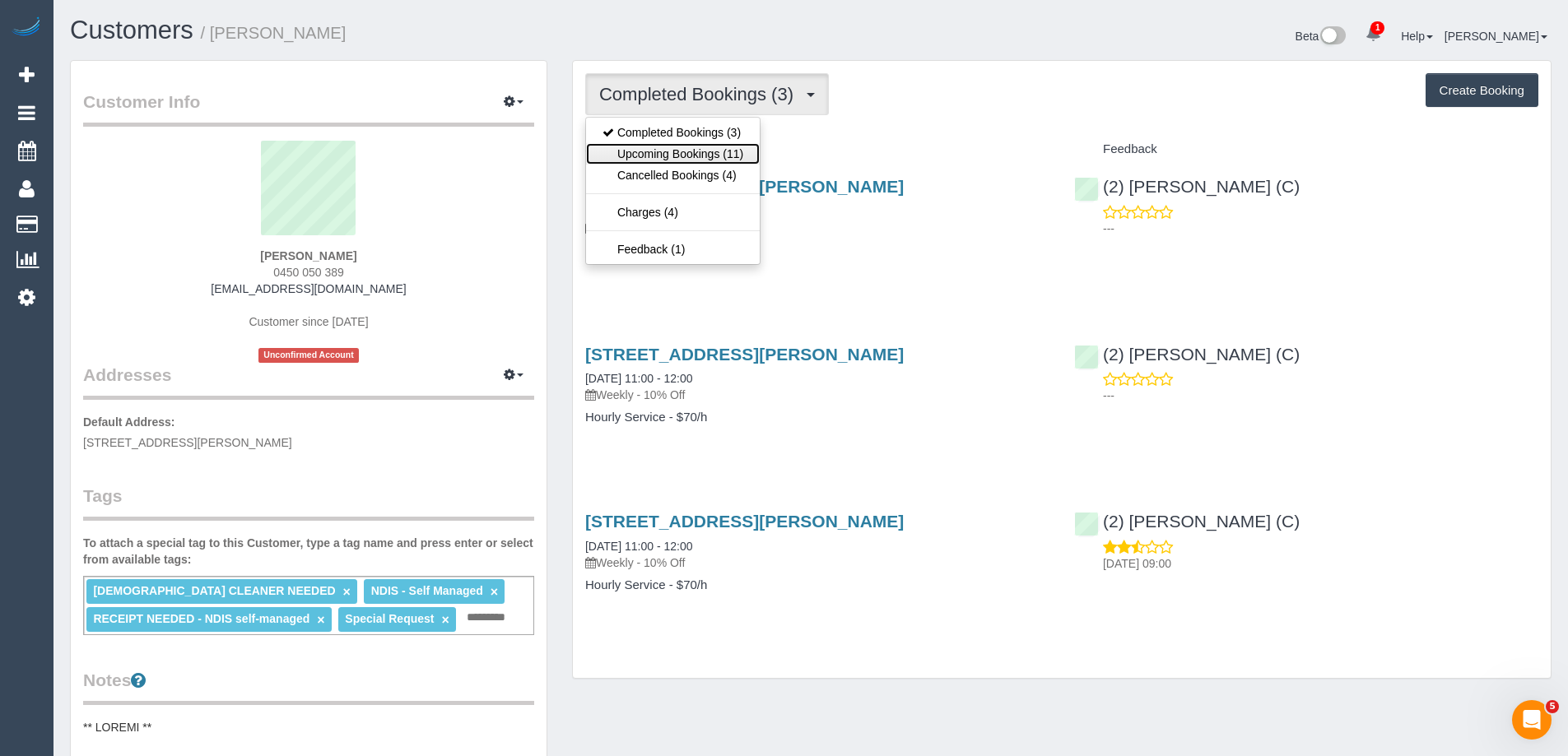
click at [707, 153] on link "Upcoming Bookings (11)" at bounding box center [672, 153] width 173 height 22
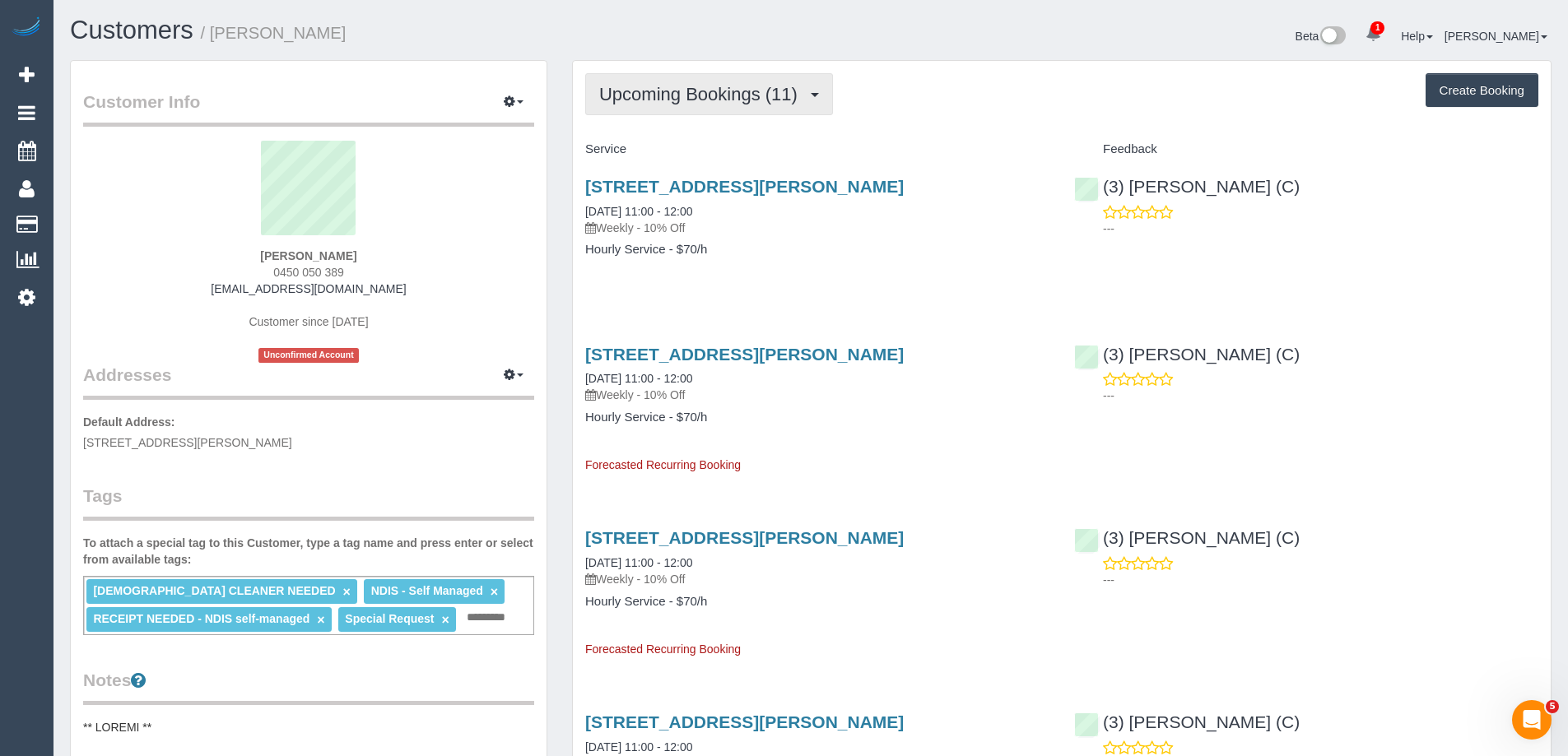
click at [756, 91] on span "Upcoming Bookings (11)" at bounding box center [702, 94] width 206 height 21
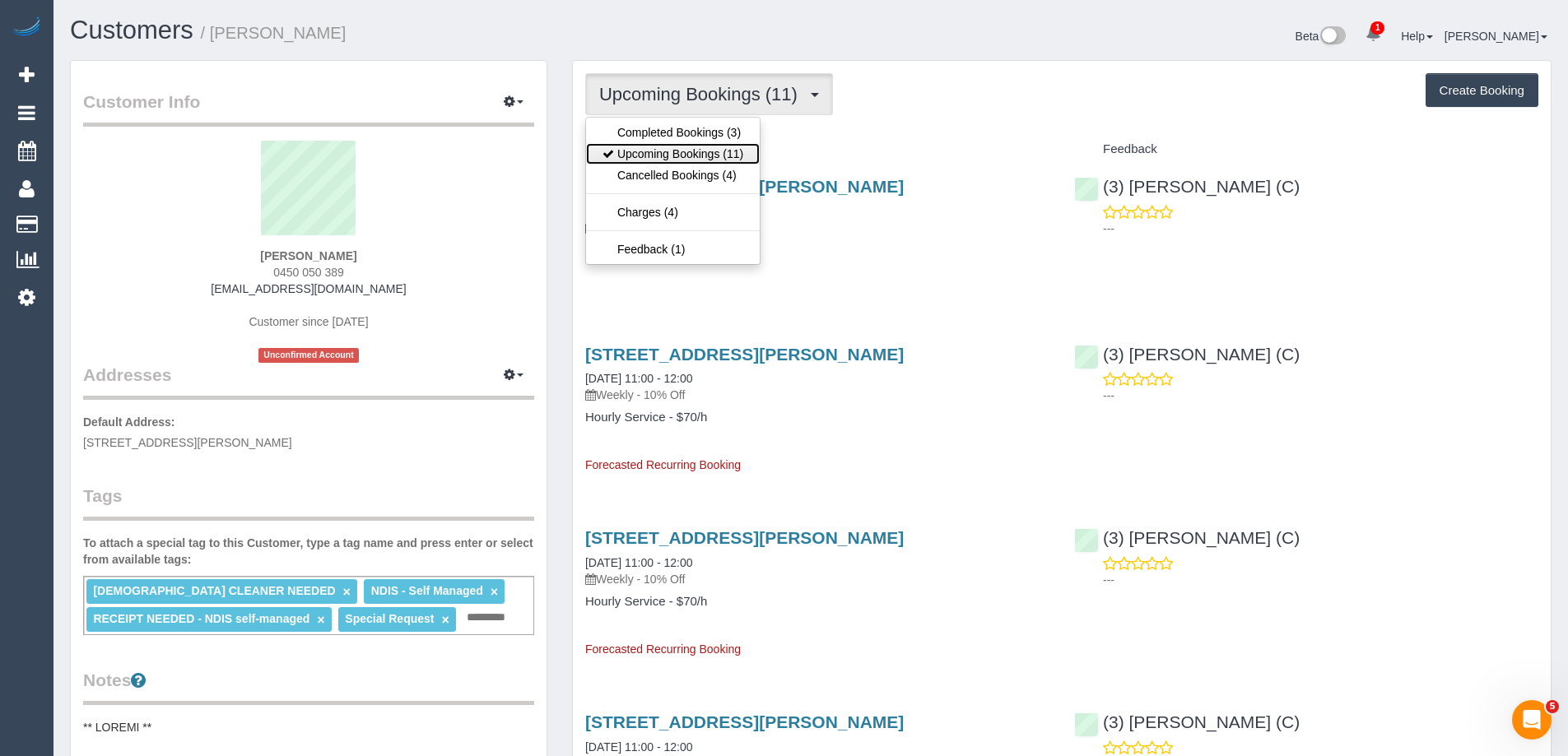
click at [732, 150] on link "Upcoming Bookings (11)" at bounding box center [672, 153] width 173 height 22
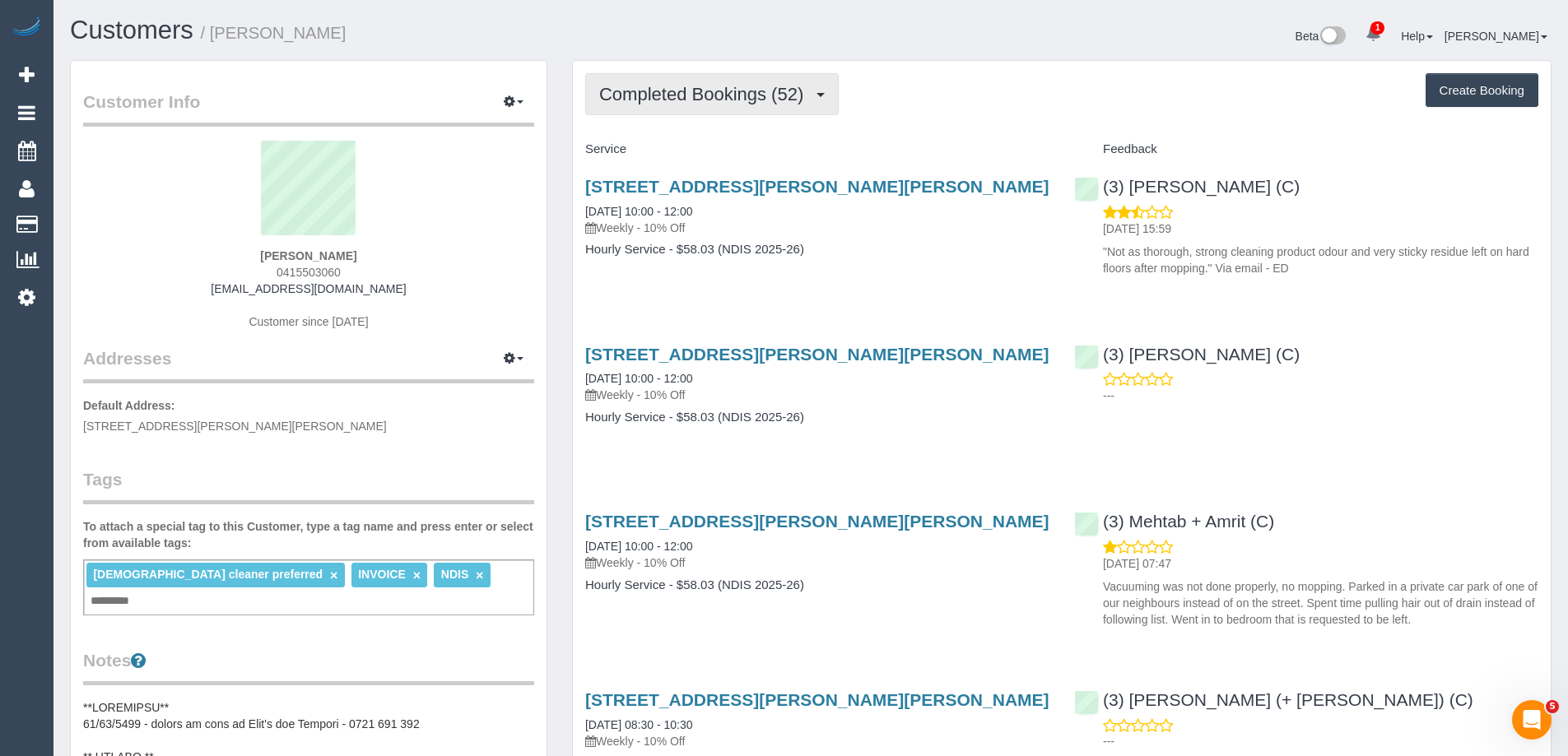
click at [735, 101] on span "Completed Bookings (52)" at bounding box center [704, 94] width 212 height 21
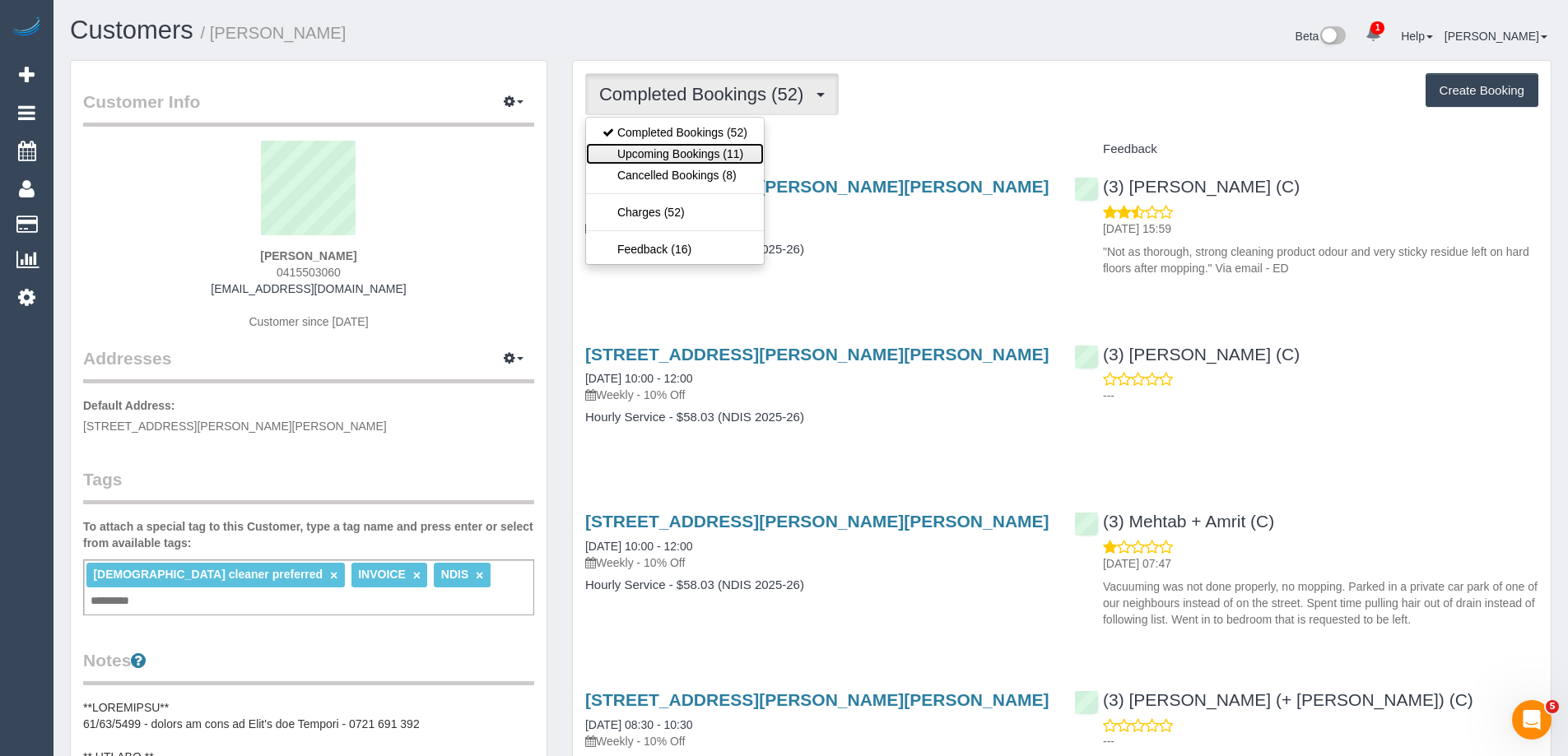
click at [711, 146] on link "Upcoming Bookings (11)" at bounding box center [674, 153] width 178 height 22
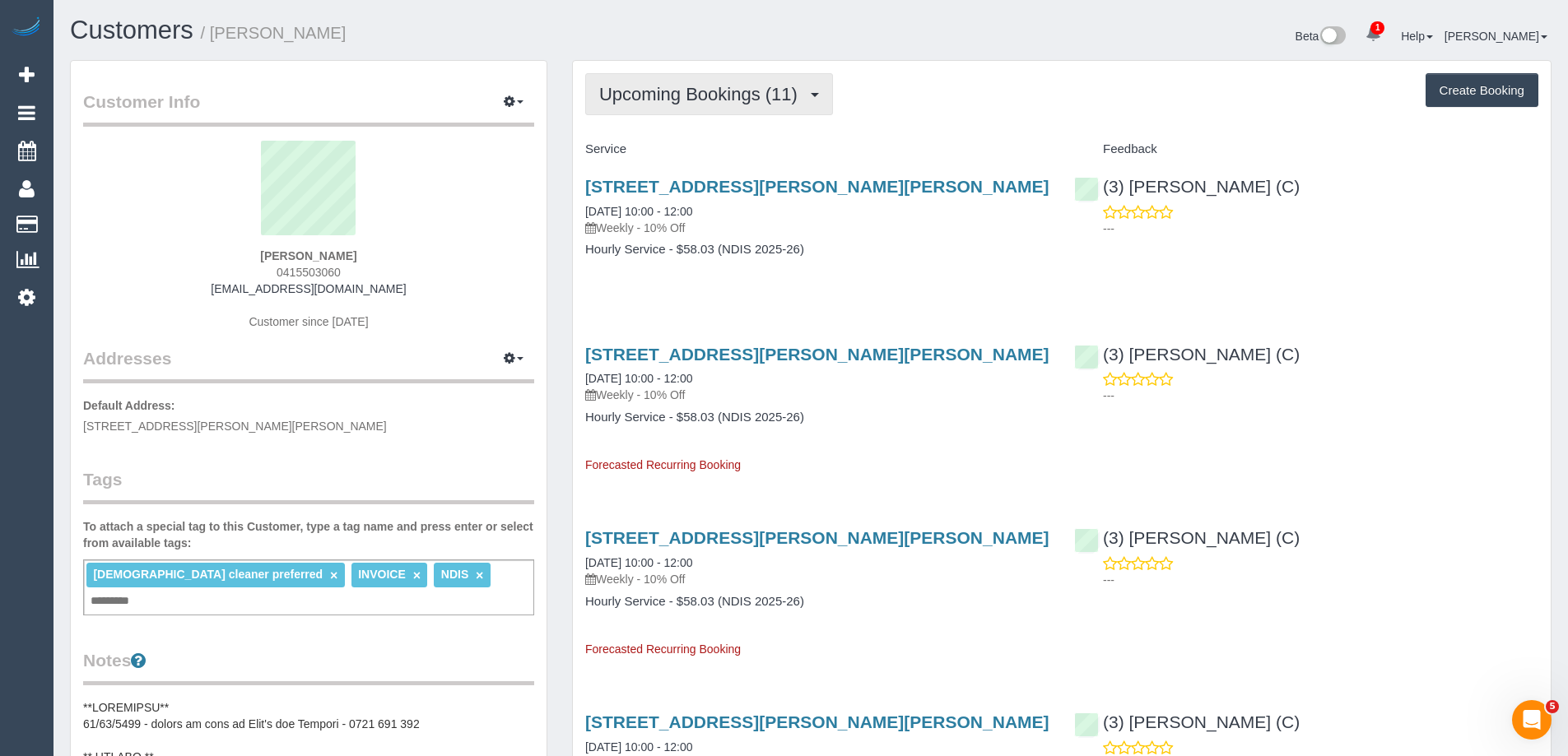
click at [769, 93] on span "Upcoming Bookings (11)" at bounding box center [702, 94] width 206 height 21
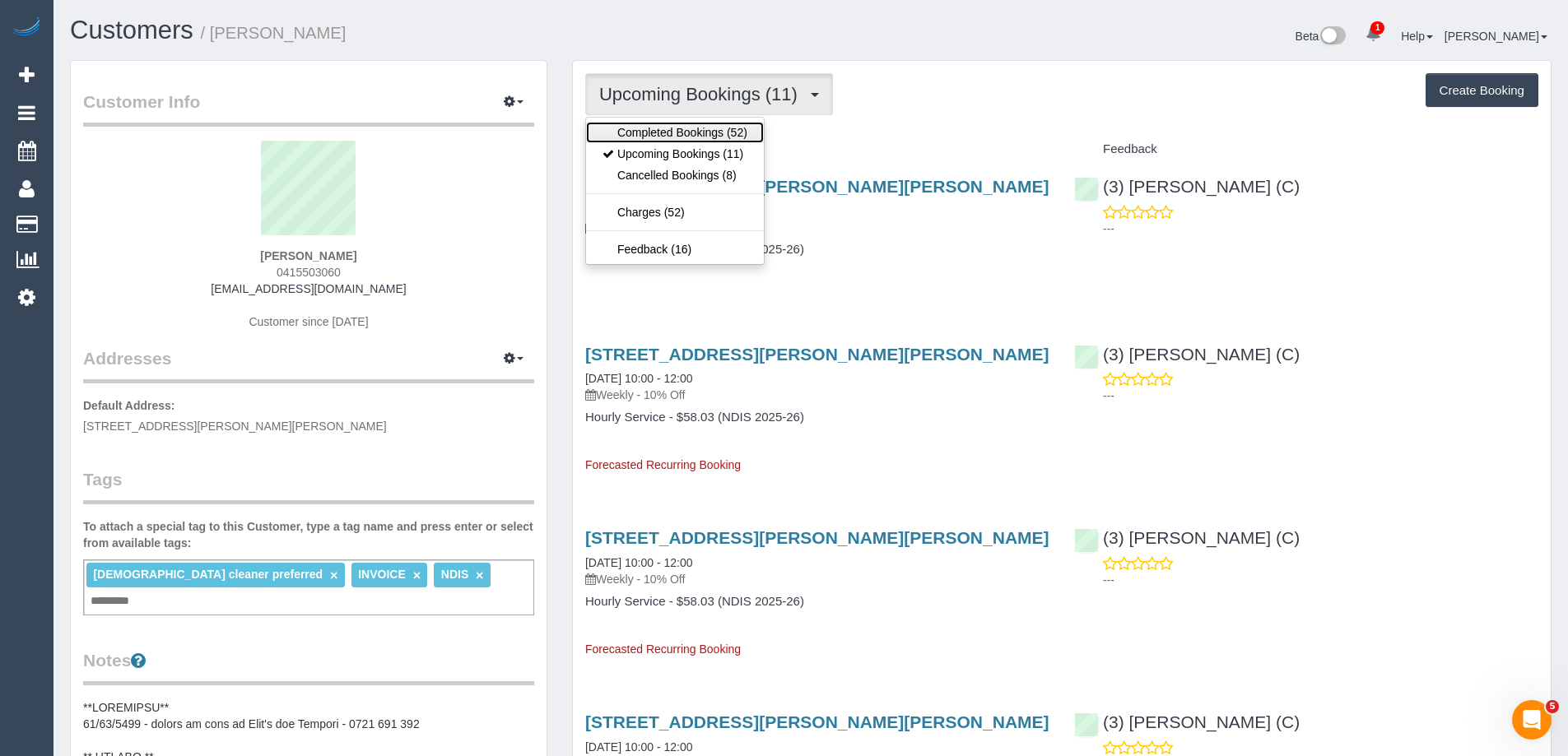
click at [734, 141] on link "Completed Bookings (52)" at bounding box center [674, 132] width 178 height 22
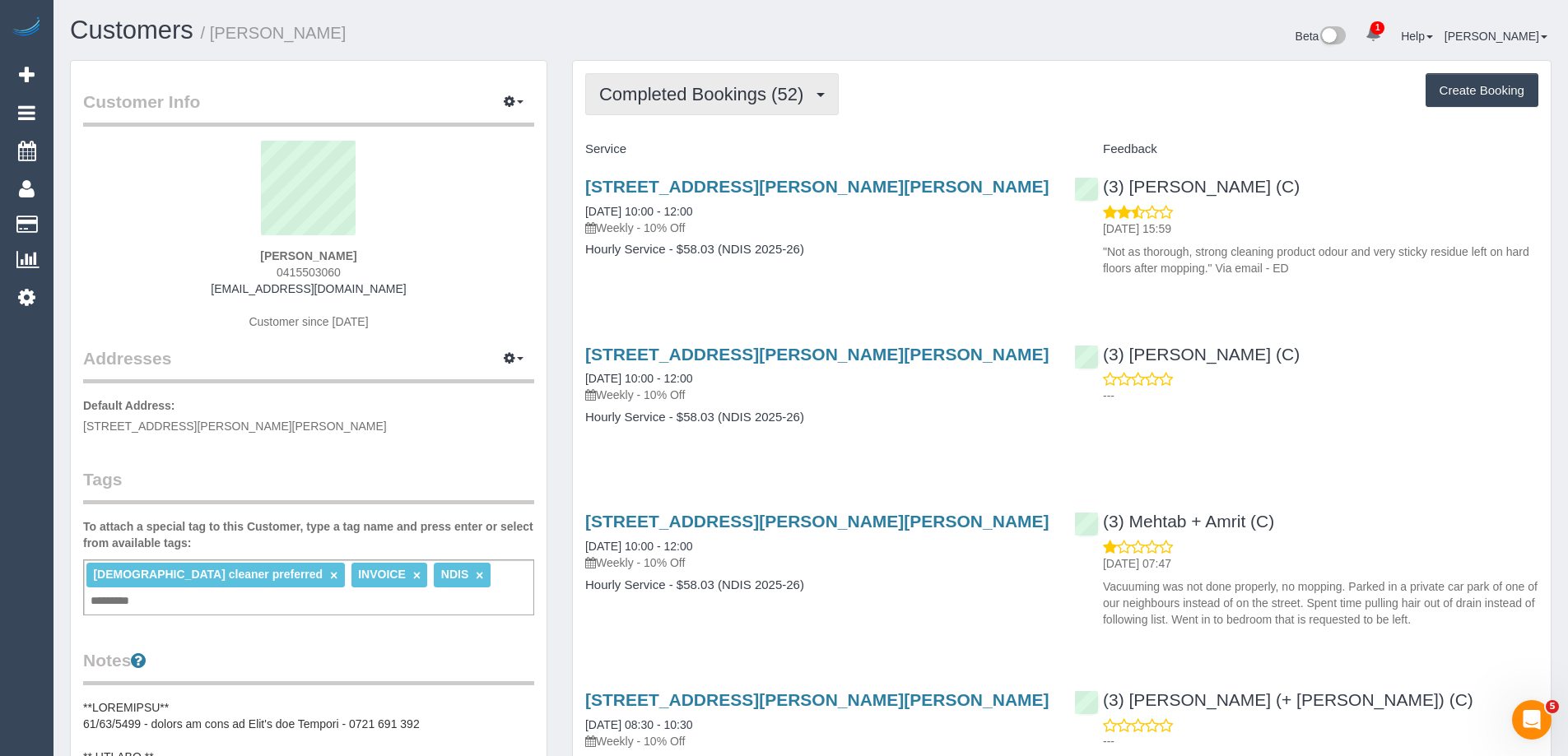
drag, startPoint x: 736, startPoint y: 96, endPoint x: 732, endPoint y: 116, distance: 20.4
click at [736, 96] on span "Completed Bookings (52)" at bounding box center [704, 94] width 212 height 21
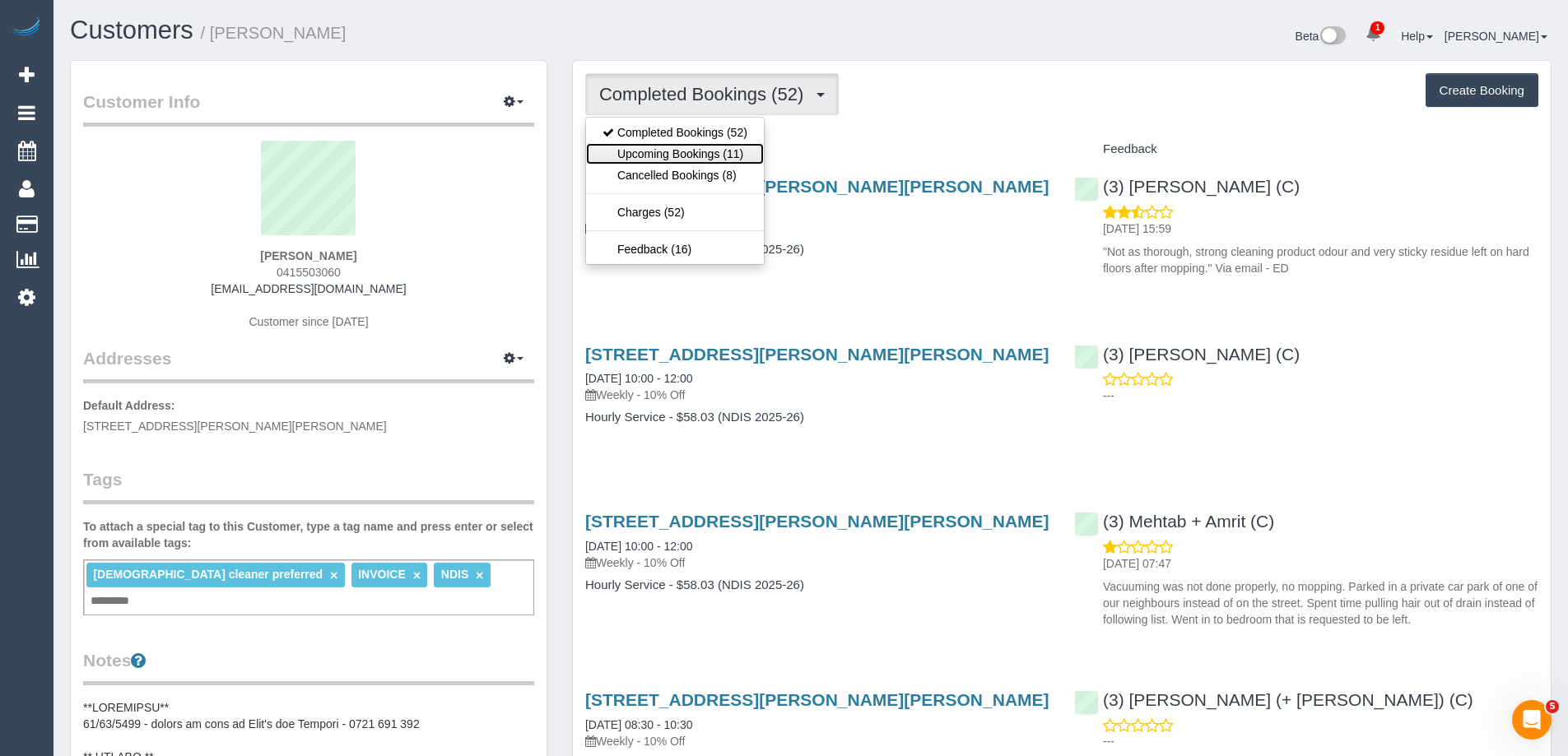
click at [718, 153] on link "Upcoming Bookings (11)" at bounding box center [674, 153] width 178 height 22
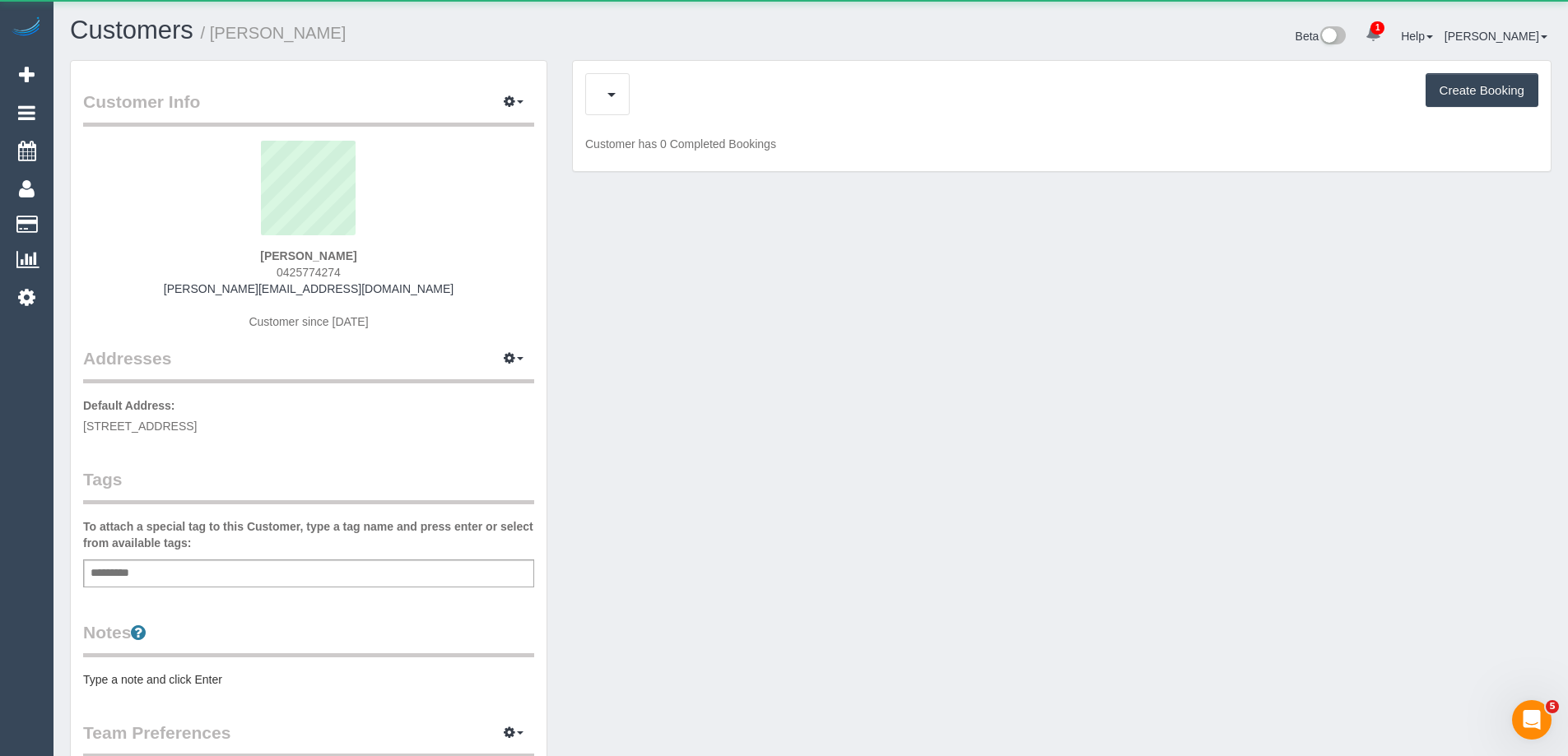
scroll to position [1203, 1568]
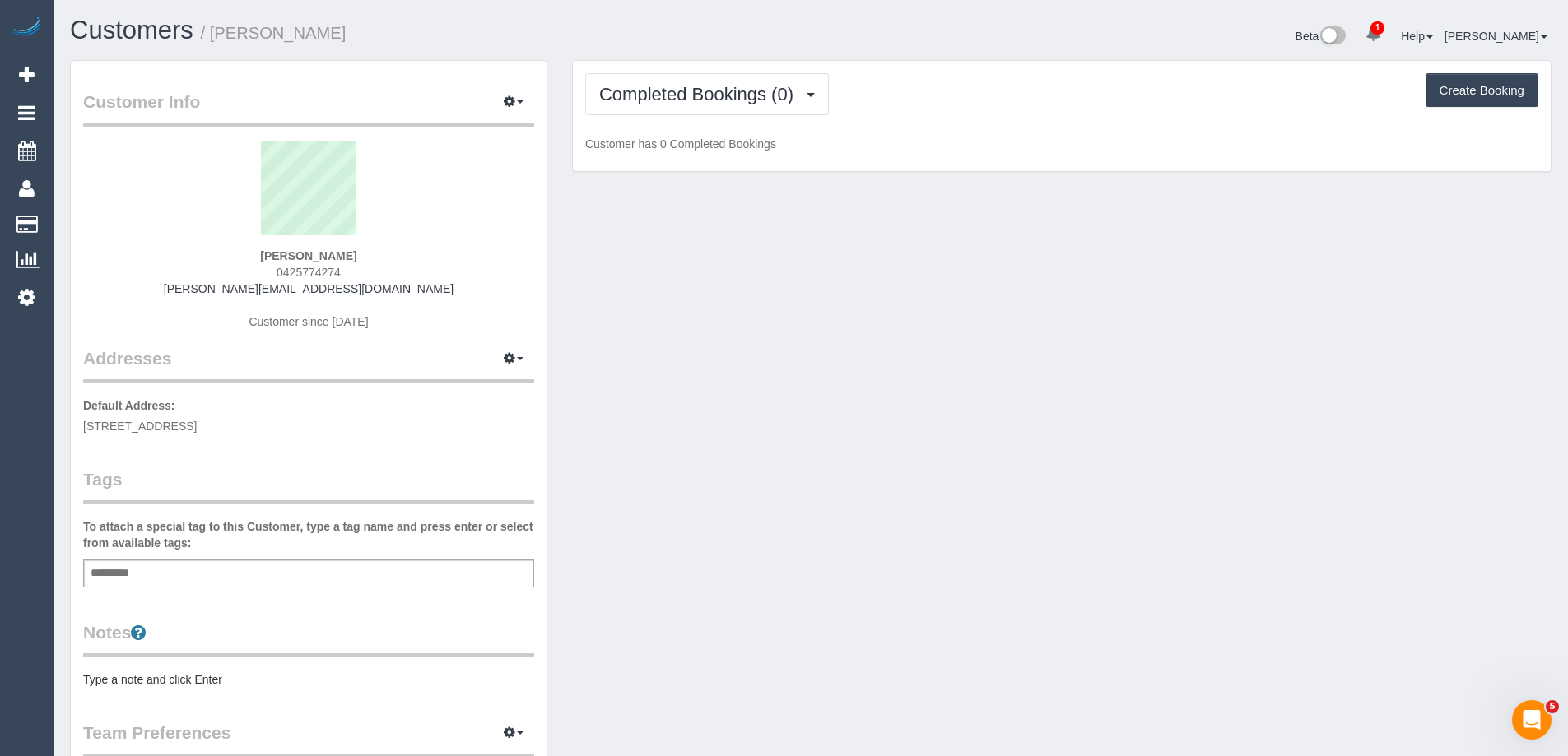
click at [199, 677] on pre "Type a note and click Enter" at bounding box center [308, 679] width 451 height 16
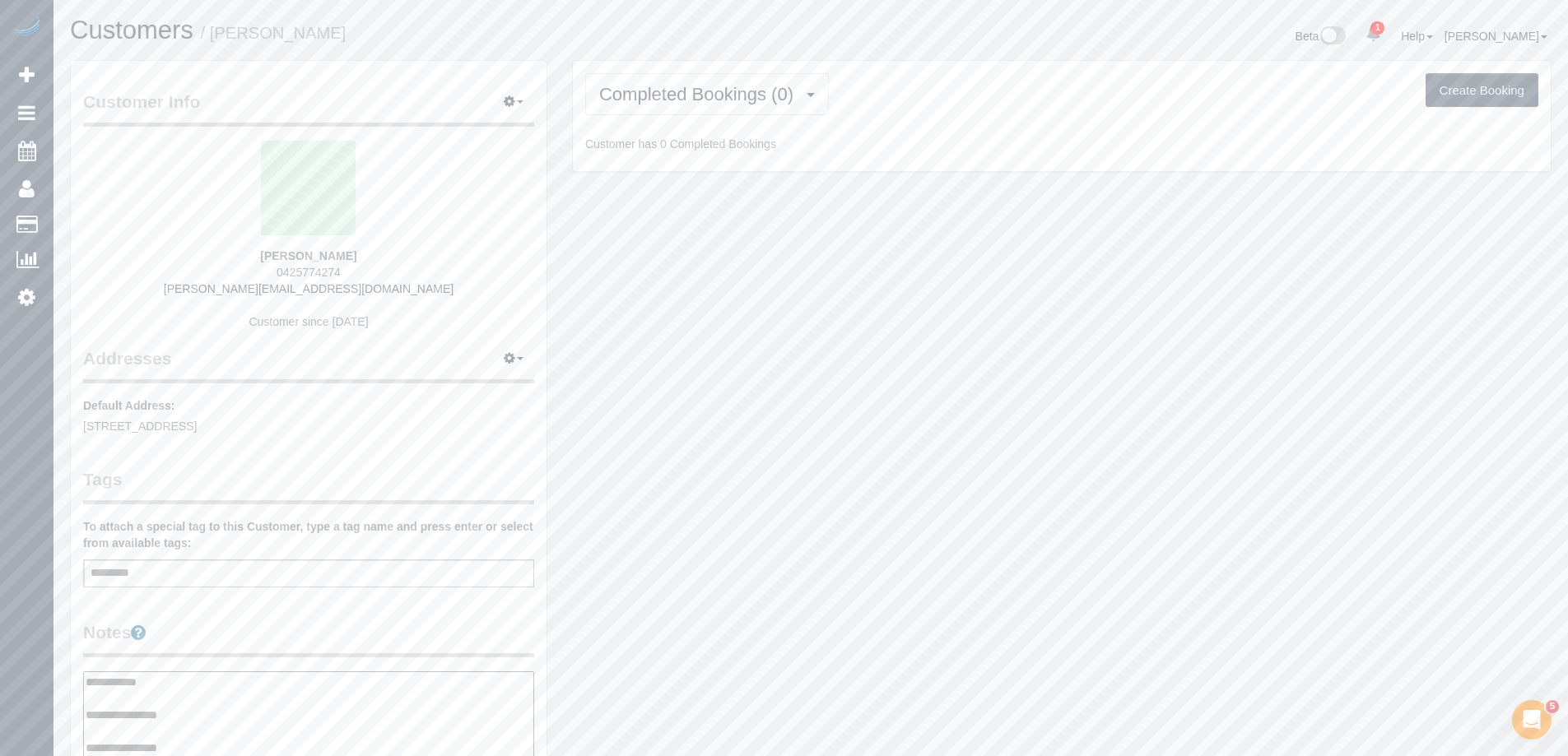
type textarea "**********"
click at [267, 646] on legend "Notes" at bounding box center [308, 638] width 451 height 37
click at [741, 93] on span "Completed Bookings (0)" at bounding box center [700, 94] width 202 height 21
click at [705, 154] on link "Upcoming Bookings (1)" at bounding box center [671, 153] width 171 height 22
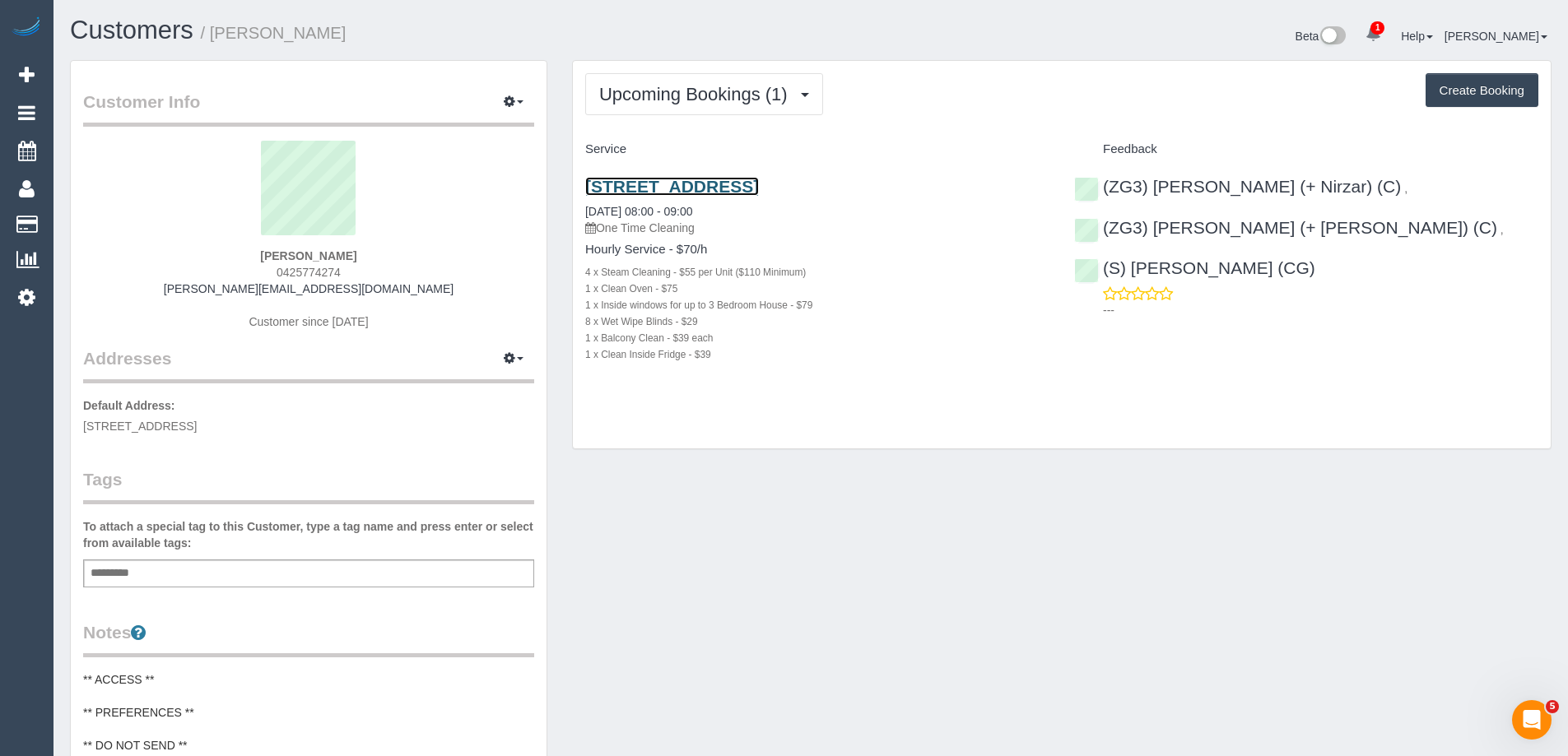
click at [712, 184] on link "[STREET_ADDRESS]" at bounding box center [671, 186] width 173 height 19
click at [298, 271] on span "0425774274" at bounding box center [309, 272] width 64 height 13
copy span "0425774274"
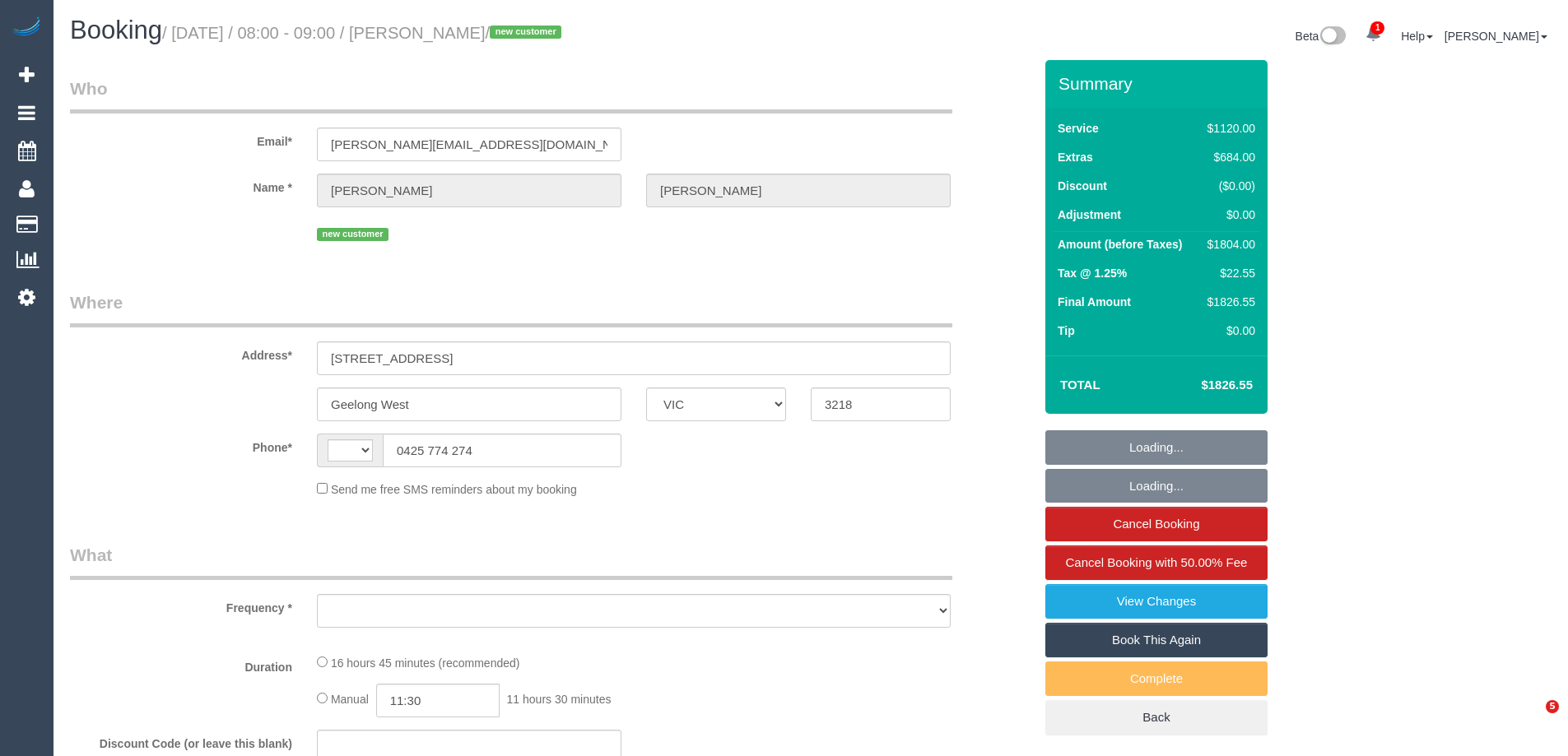
select select "VIC"
select select "string:AU"
select select "object:695"
select select "string:stripe-pm_1SBq7G2GScqysDRVu3NOUJl8"
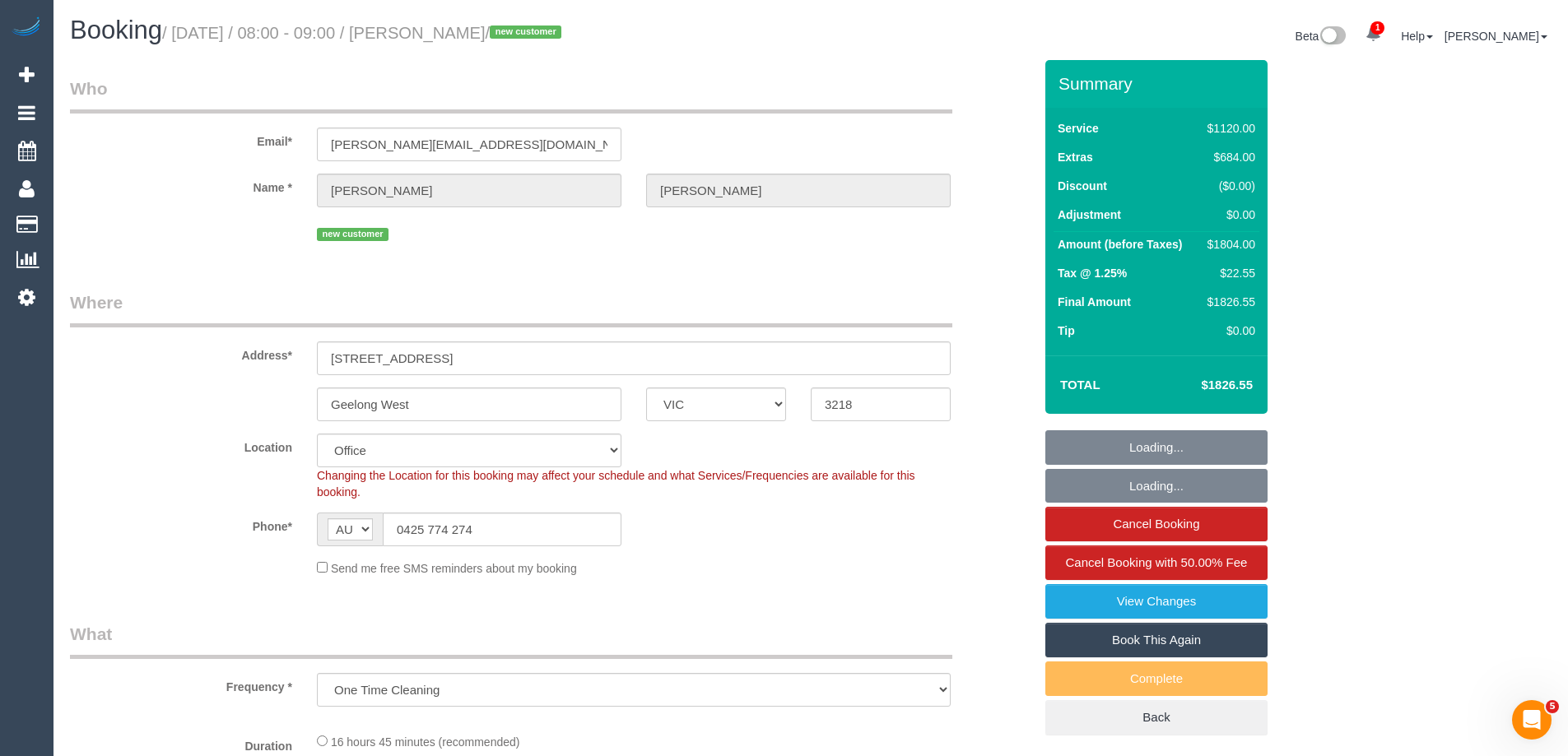
select select "object:702"
select select "2"
select select "480"
select select "number:28"
select select "number:14"
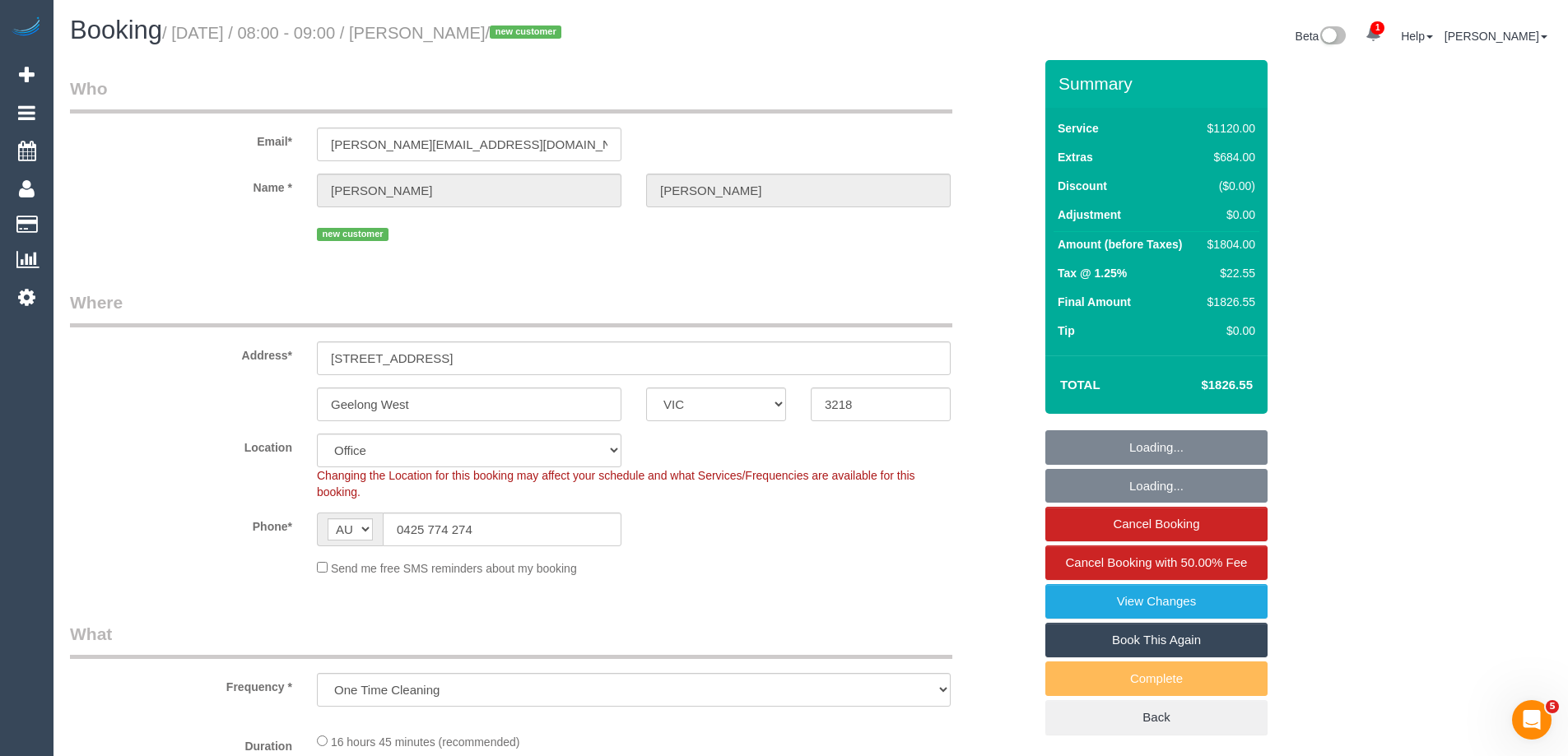
select select "number:19"
select select "number:25"
select select "number:26"
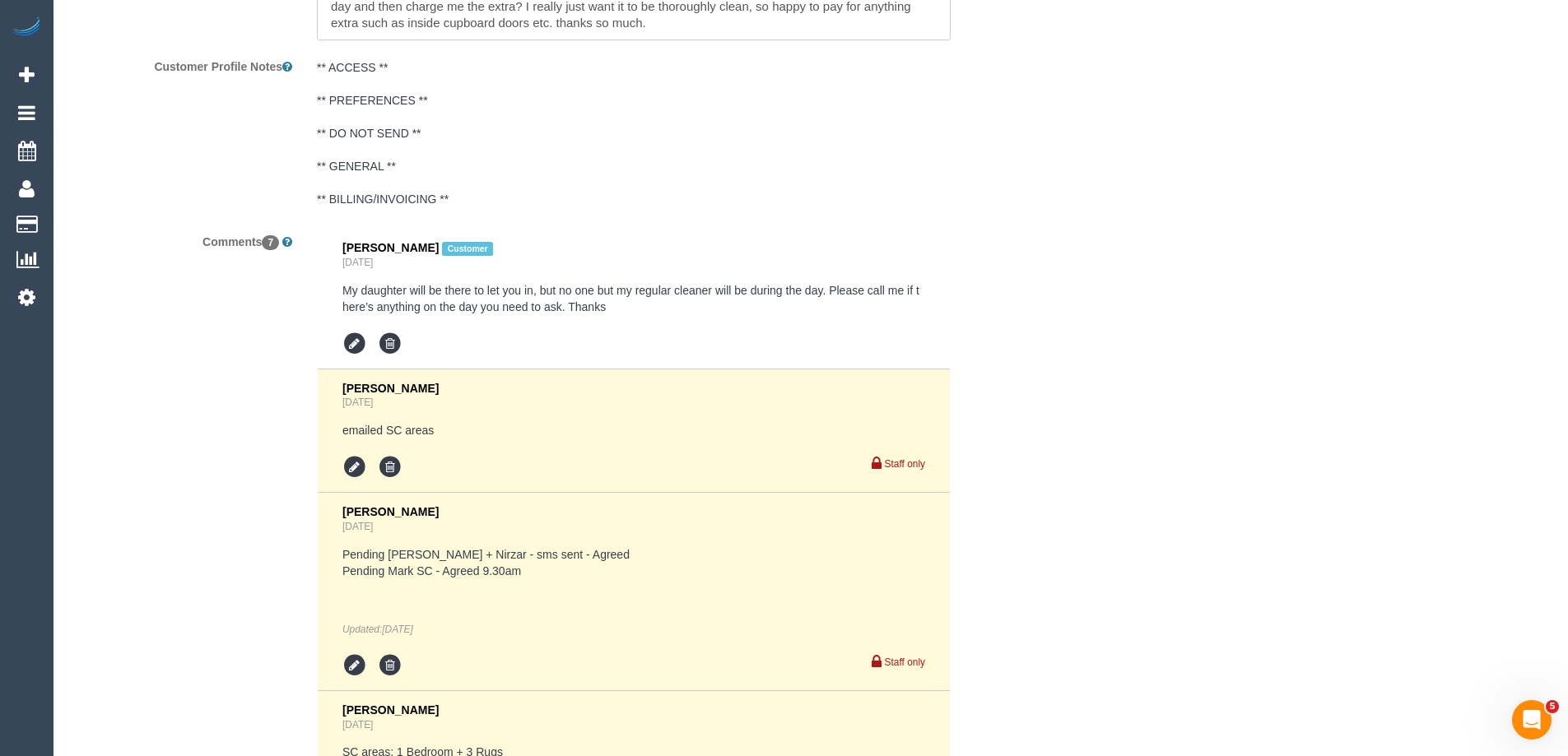
scroll to position [2967, 0]
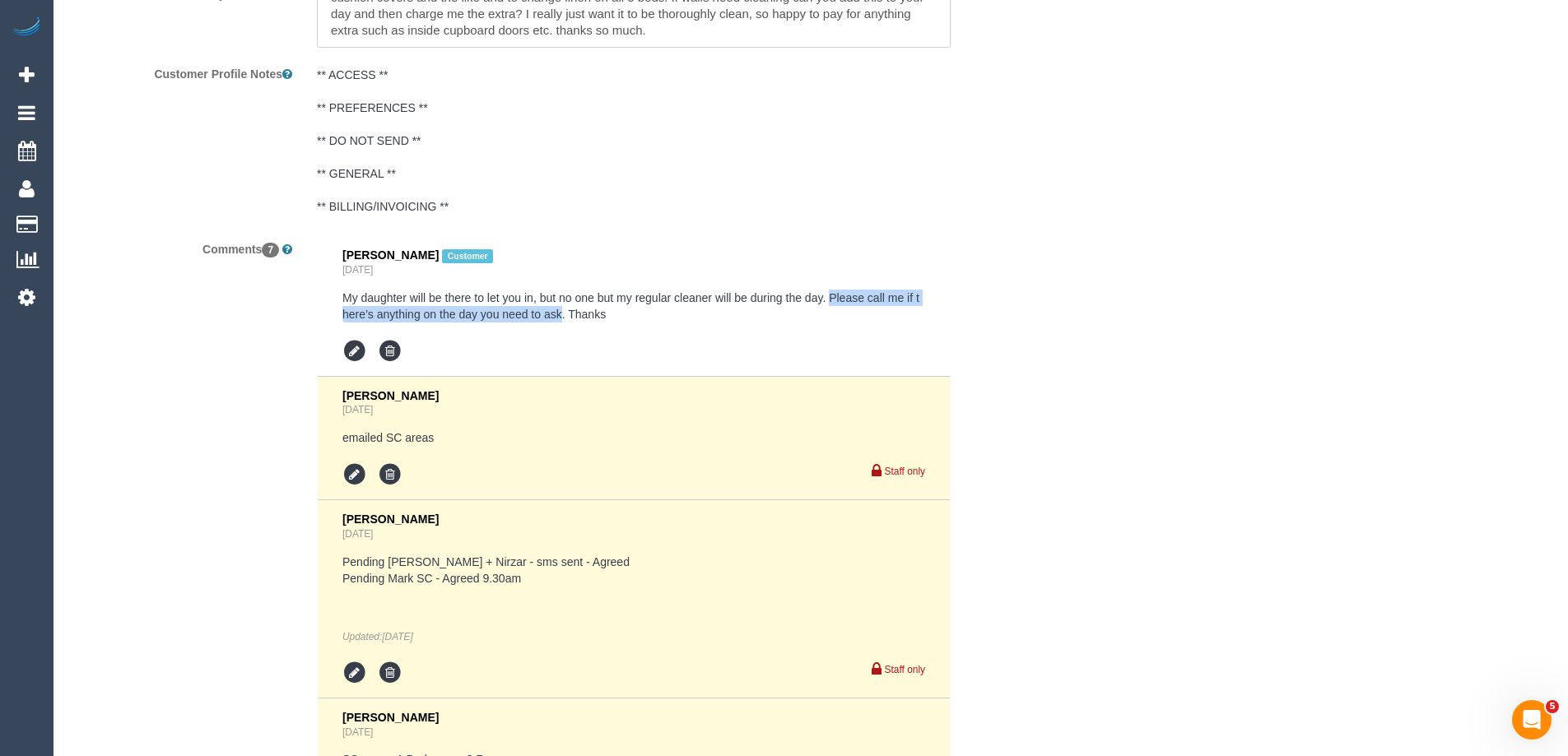
copy pre "Please call me if there’s anything on the day you need to ask"
drag, startPoint x: 831, startPoint y: 275, endPoint x: 563, endPoint y: 292, distance: 268.5
click at [563, 292] on pre "My daughter will be there to let you in, but no one but my regular cleaner will…" at bounding box center [634, 306] width 583 height 33
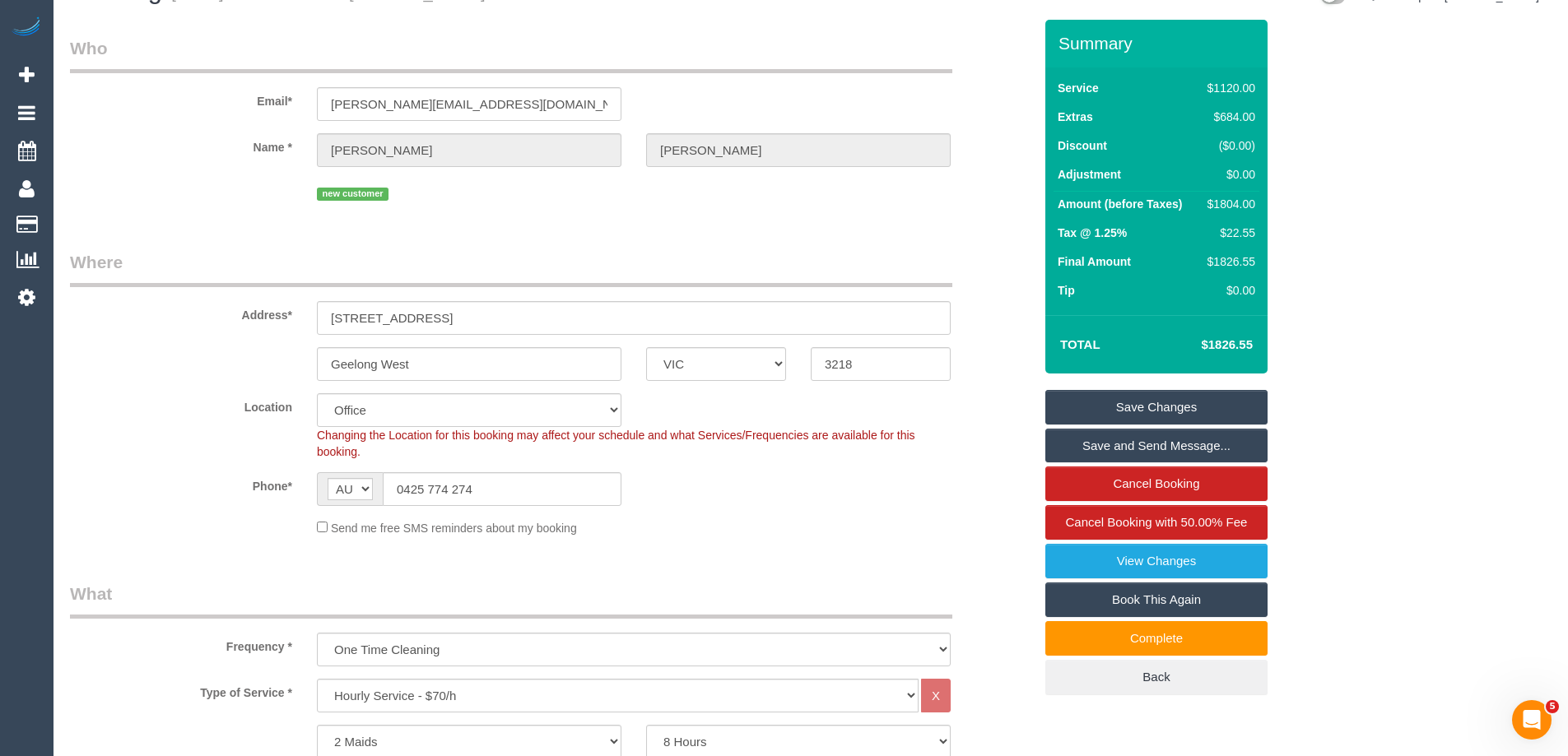
scroll to position [0, 0]
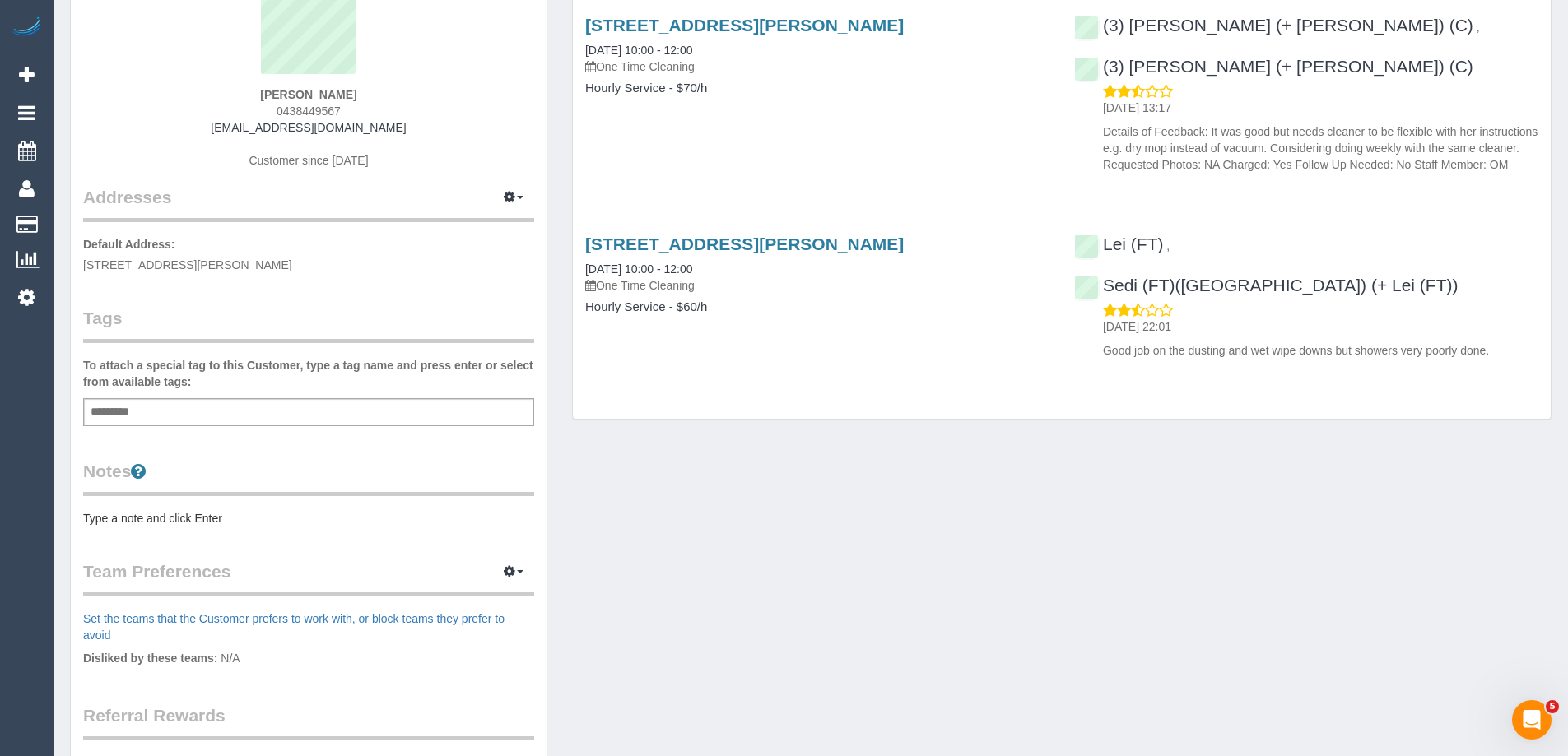
scroll to position [165, 0]
click at [265, 512] on pre "Type a note and click Enter" at bounding box center [308, 514] width 451 height 16
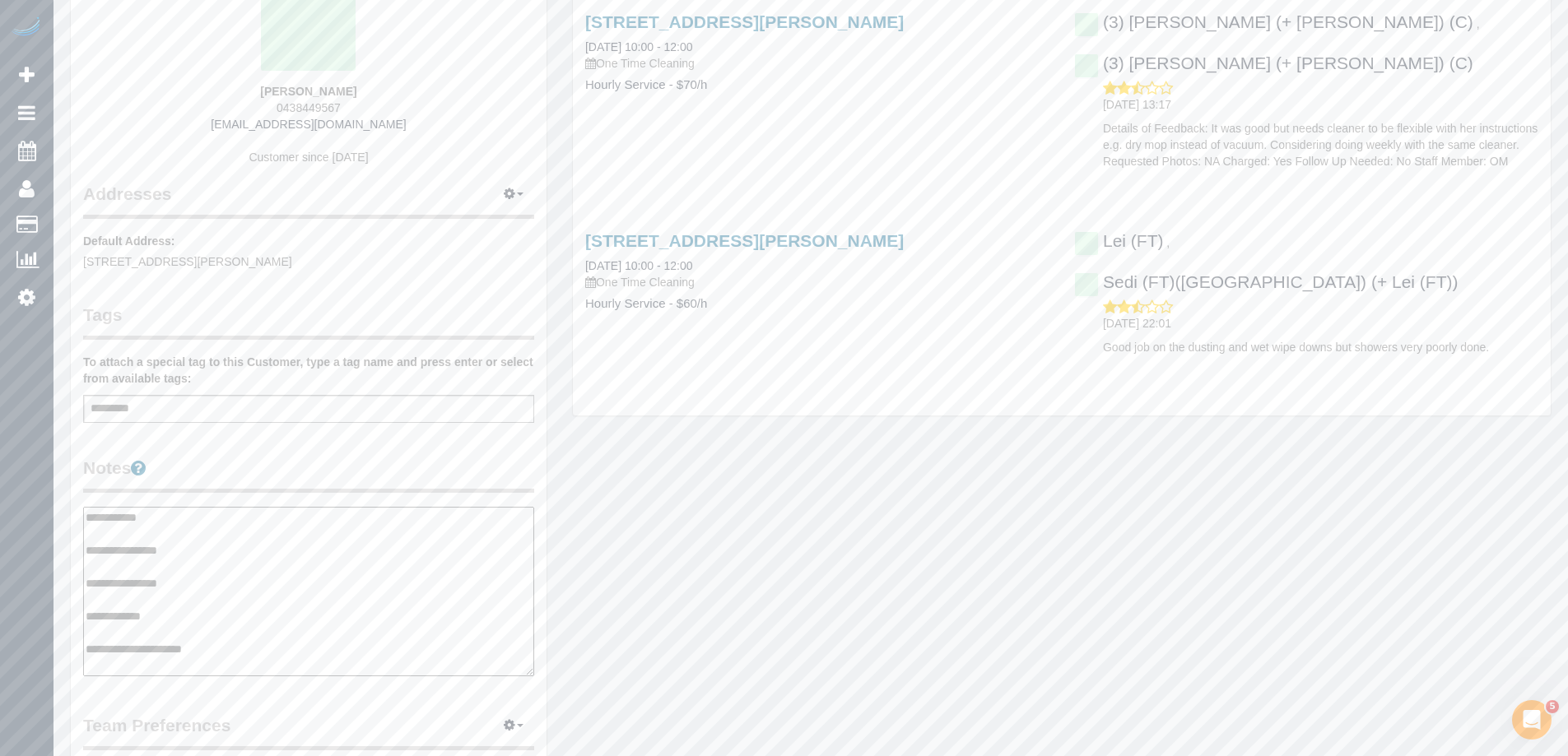
type textarea "**********"
click at [283, 475] on legend "Notes" at bounding box center [308, 474] width 451 height 37
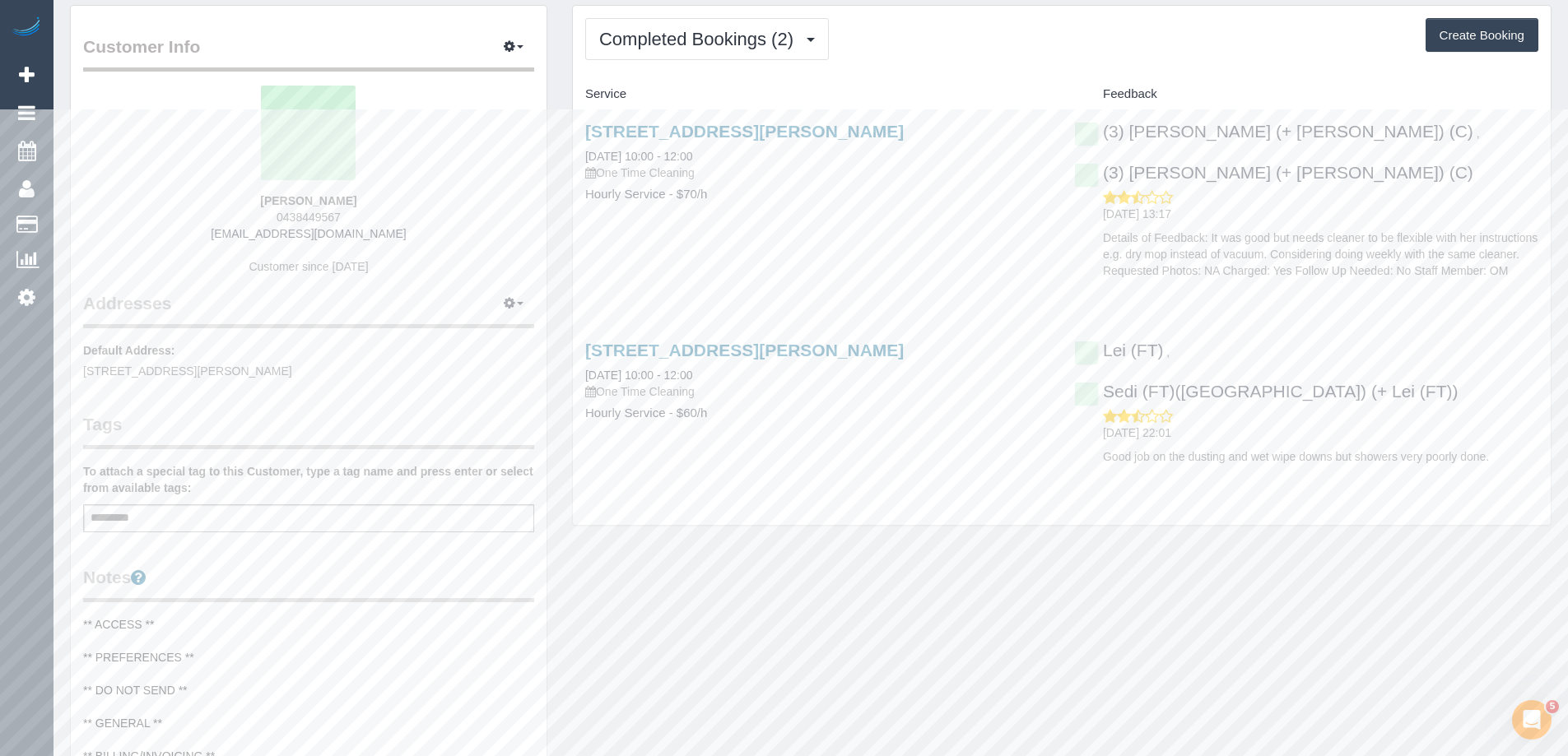
scroll to position [0, 0]
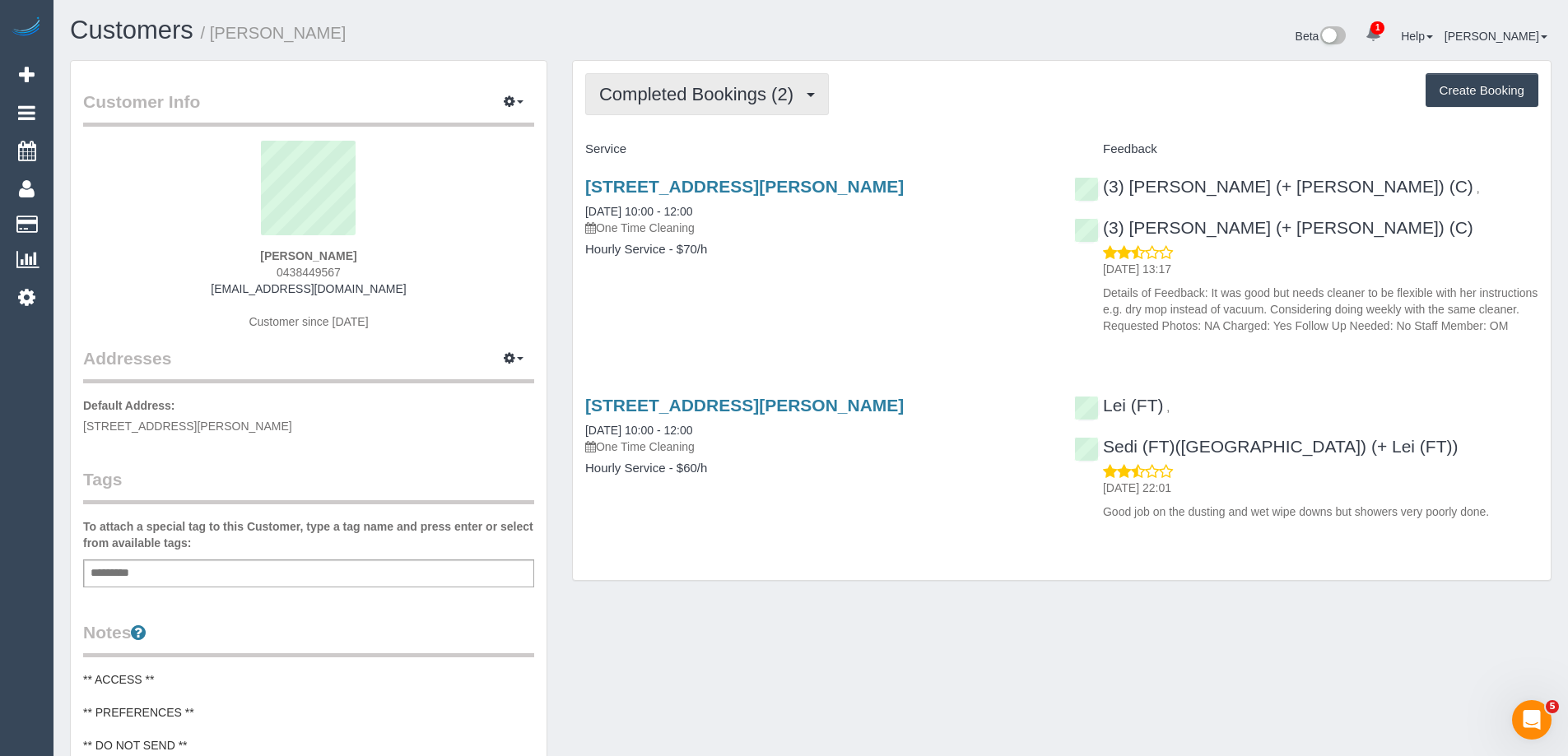
click at [683, 105] on button "Completed Bookings (2)" at bounding box center [706, 94] width 244 height 42
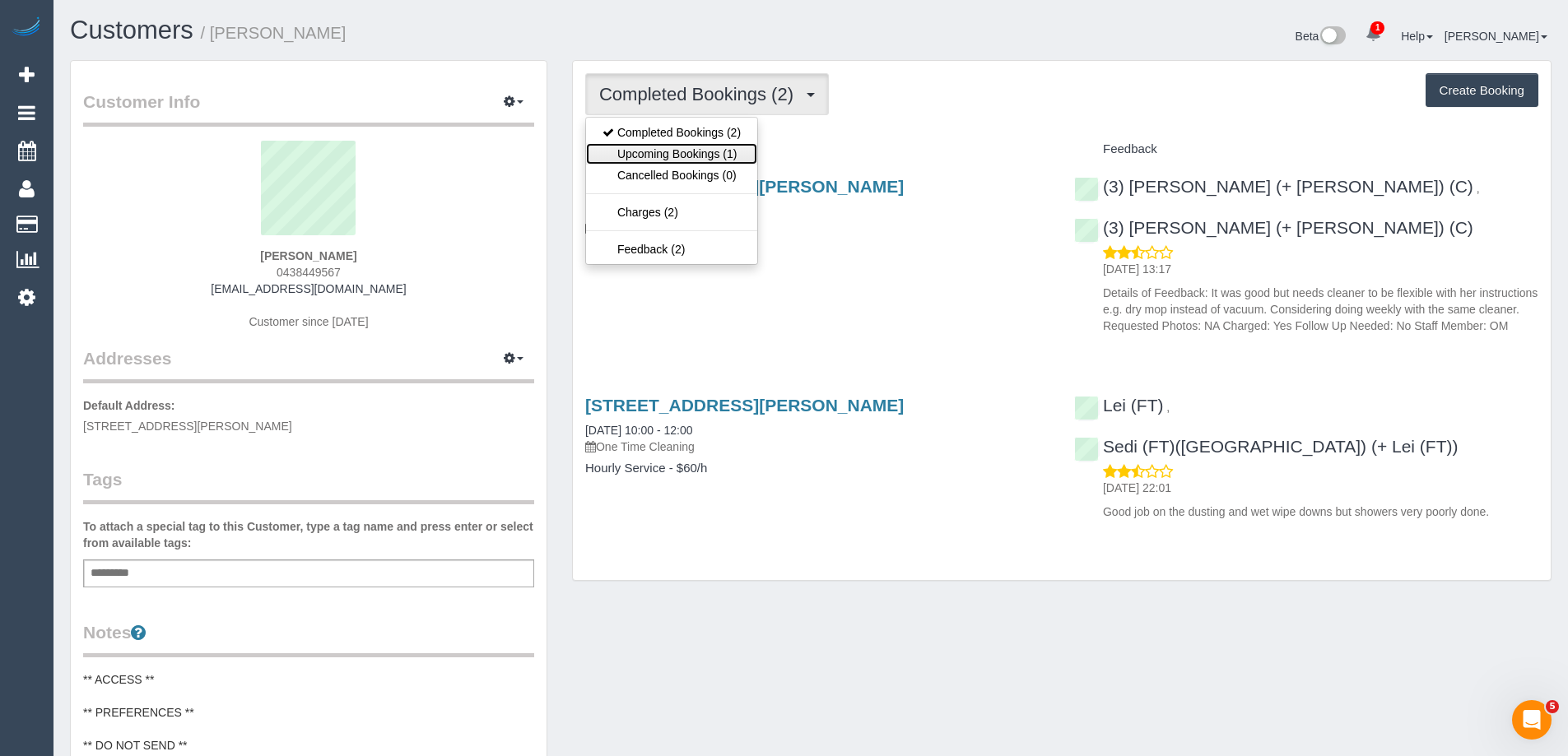
click at [669, 160] on link "Upcoming Bookings (1)" at bounding box center [671, 153] width 171 height 22
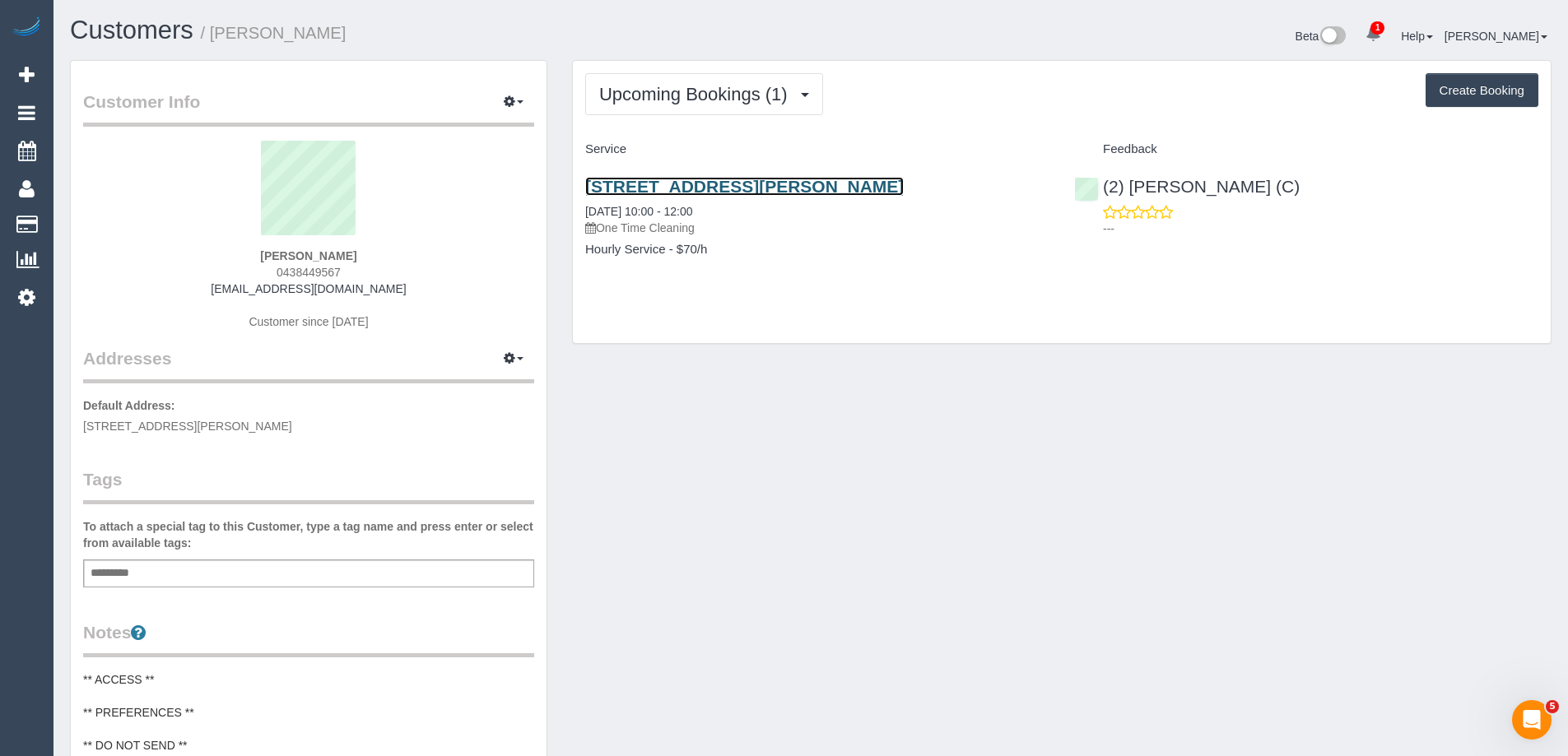
click at [720, 179] on link "[STREET_ADDRESS][PERSON_NAME]" at bounding box center [744, 186] width 318 height 19
click at [299, 264] on div "[PERSON_NAME] 0438449567 [EMAIL_ADDRESS][DOMAIN_NAME] Customer since [DATE]" at bounding box center [308, 243] width 451 height 205
click at [300, 274] on span "0438449567" at bounding box center [309, 272] width 64 height 13
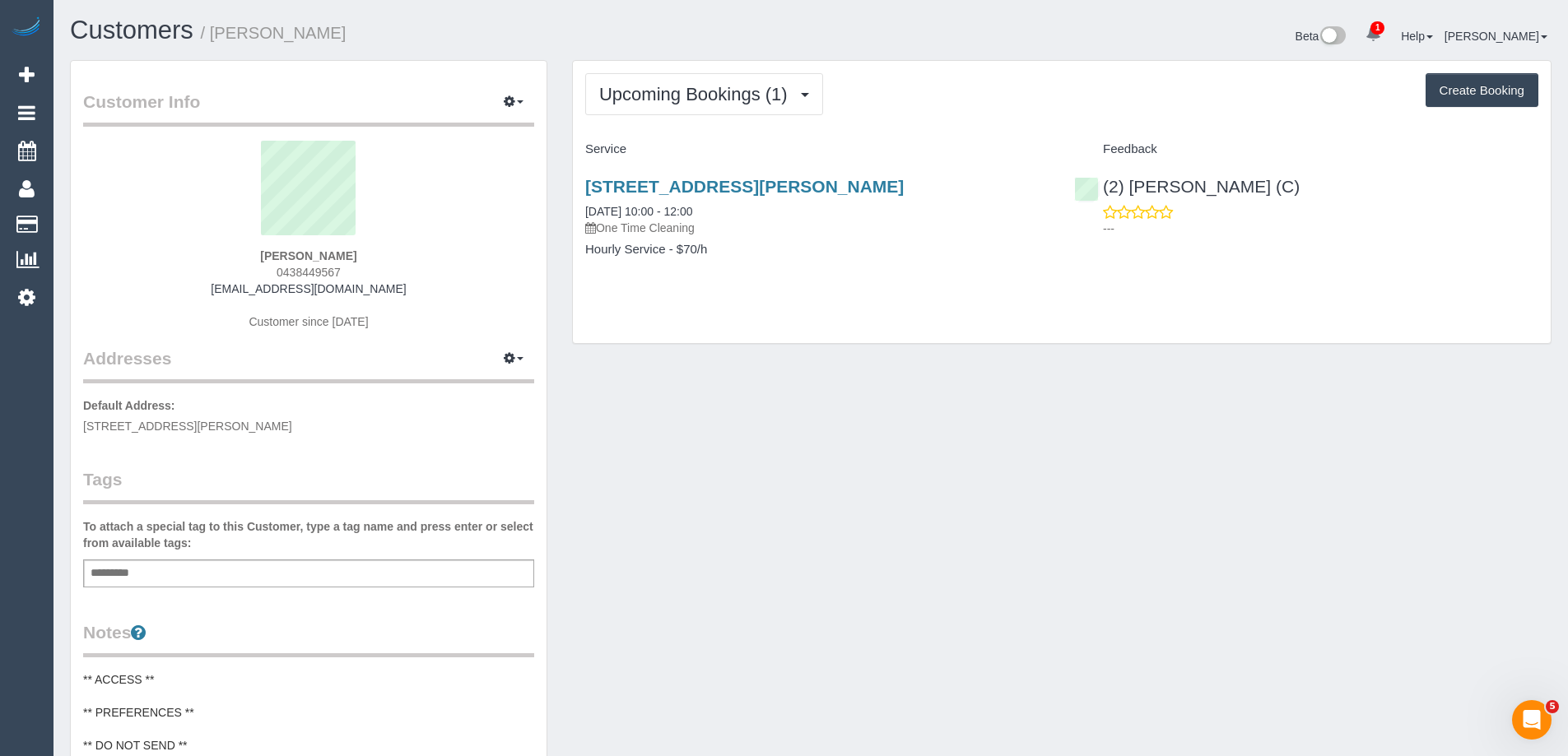
copy span "0438449567"
click at [737, 103] on span "Upcoming Bookings (1)" at bounding box center [697, 94] width 197 height 21
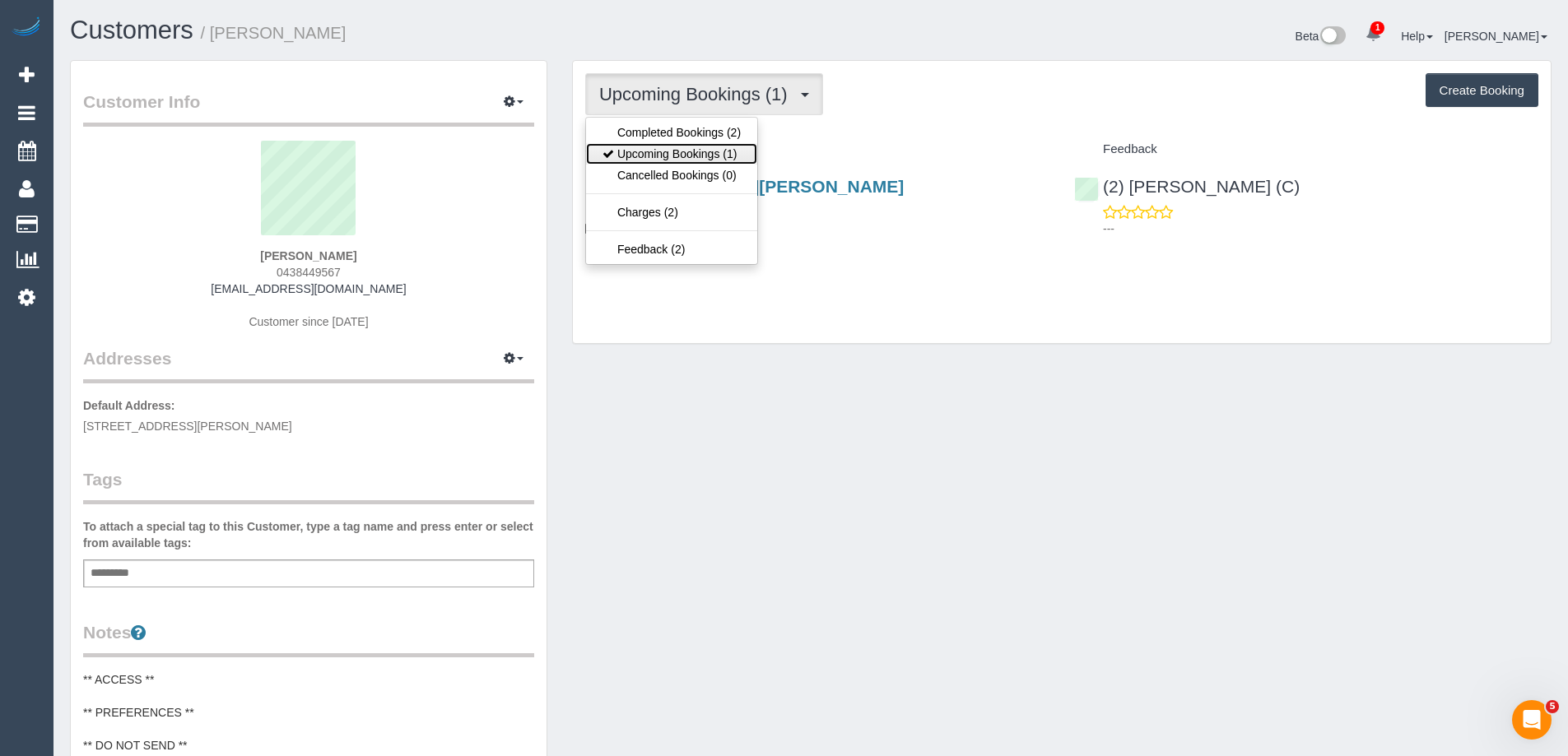
click at [714, 151] on link "Upcoming Bookings (1)" at bounding box center [671, 153] width 171 height 22
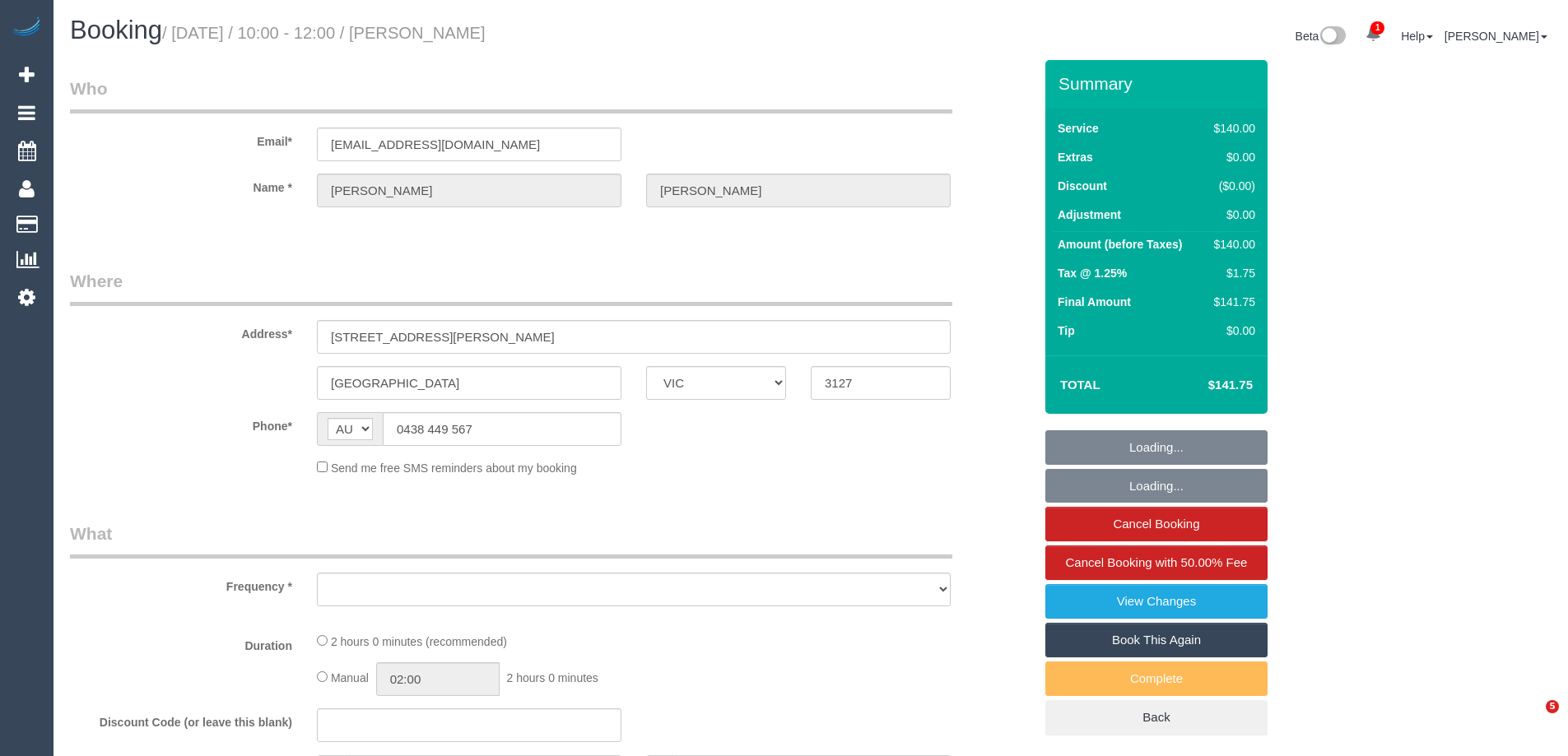
select select "VIC"
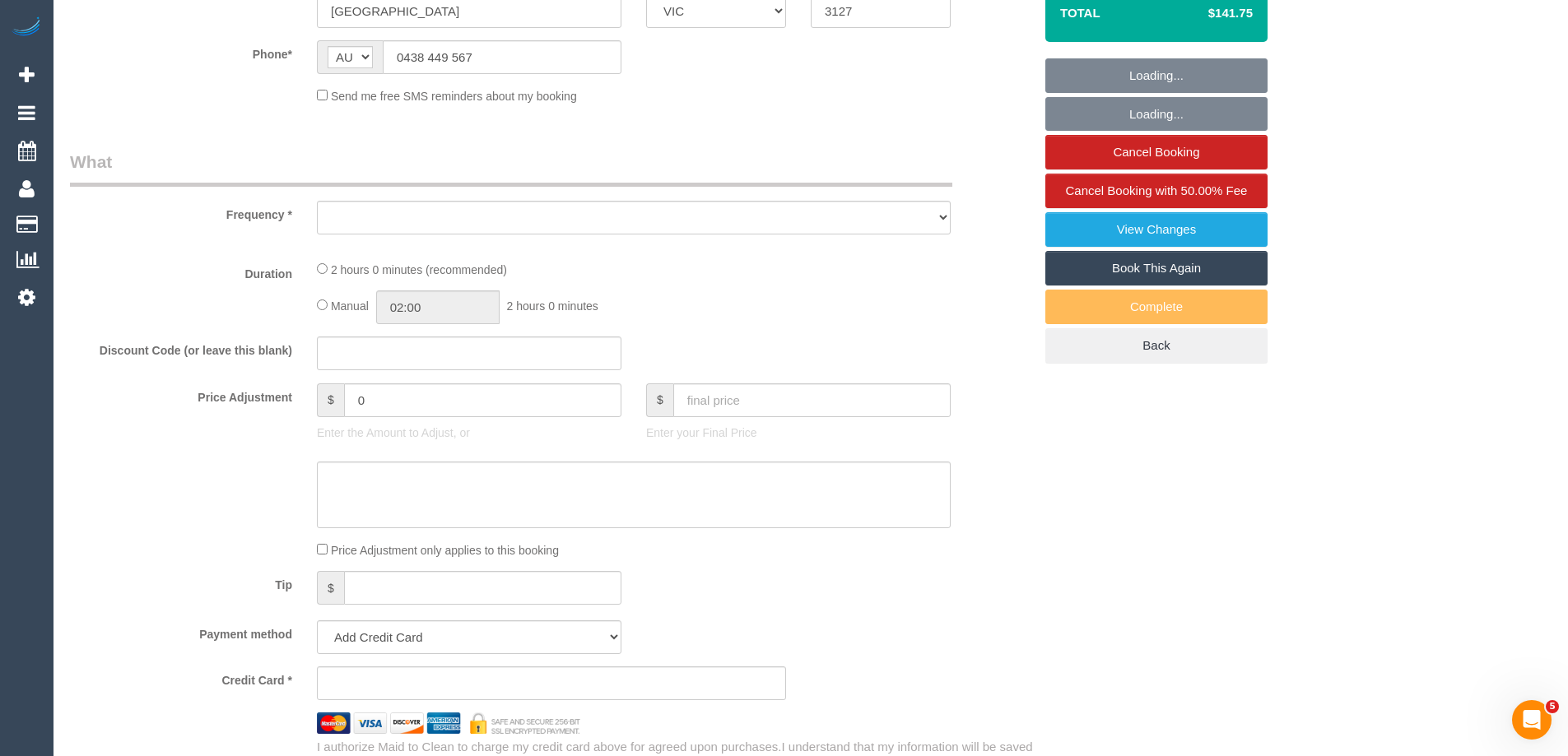
select select "string:stripe-pm_1RcfbX2GScqysDRV6cMESLr1"
select select "number:30"
select select "number:14"
select select "number:19"
select select "number:24"
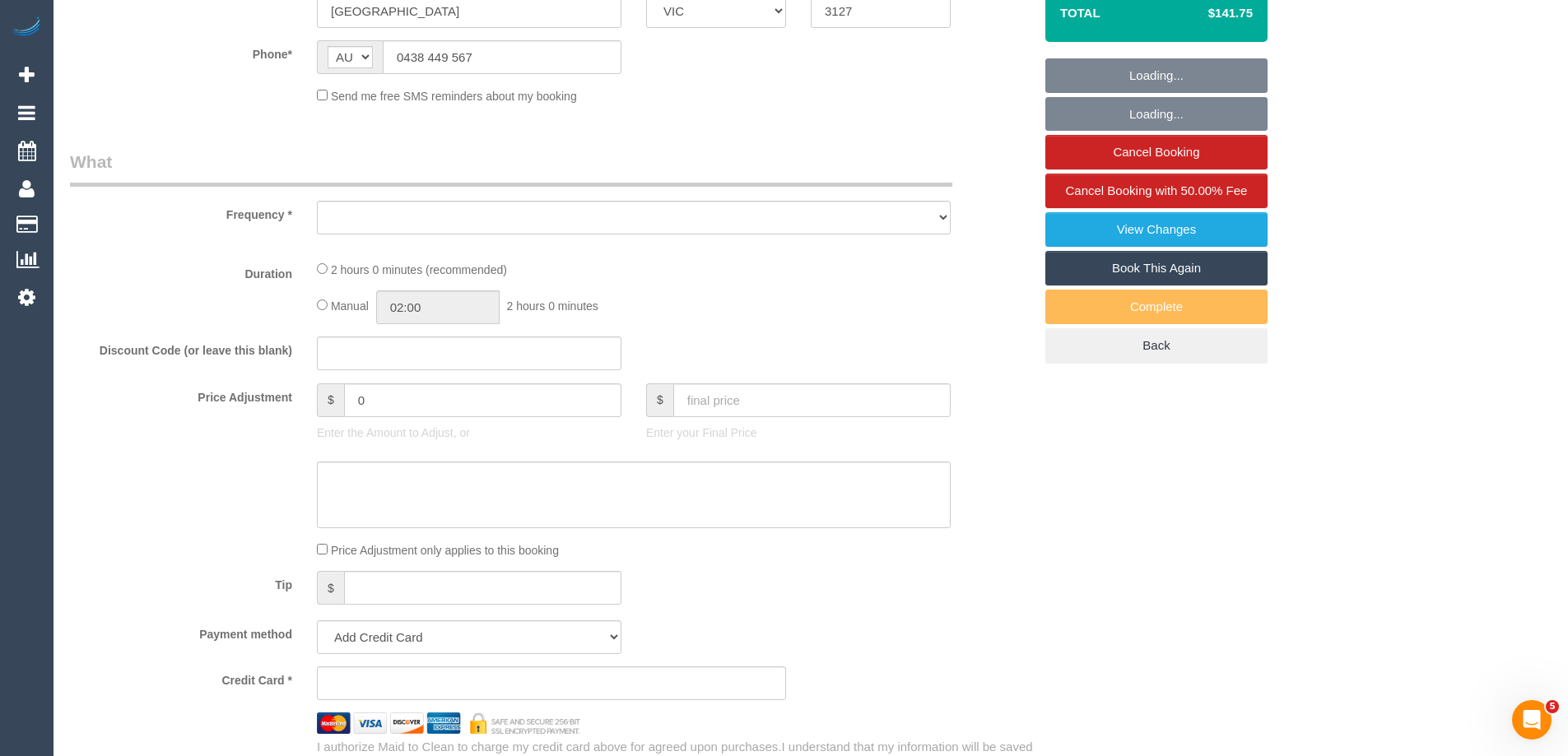
select select "number:12"
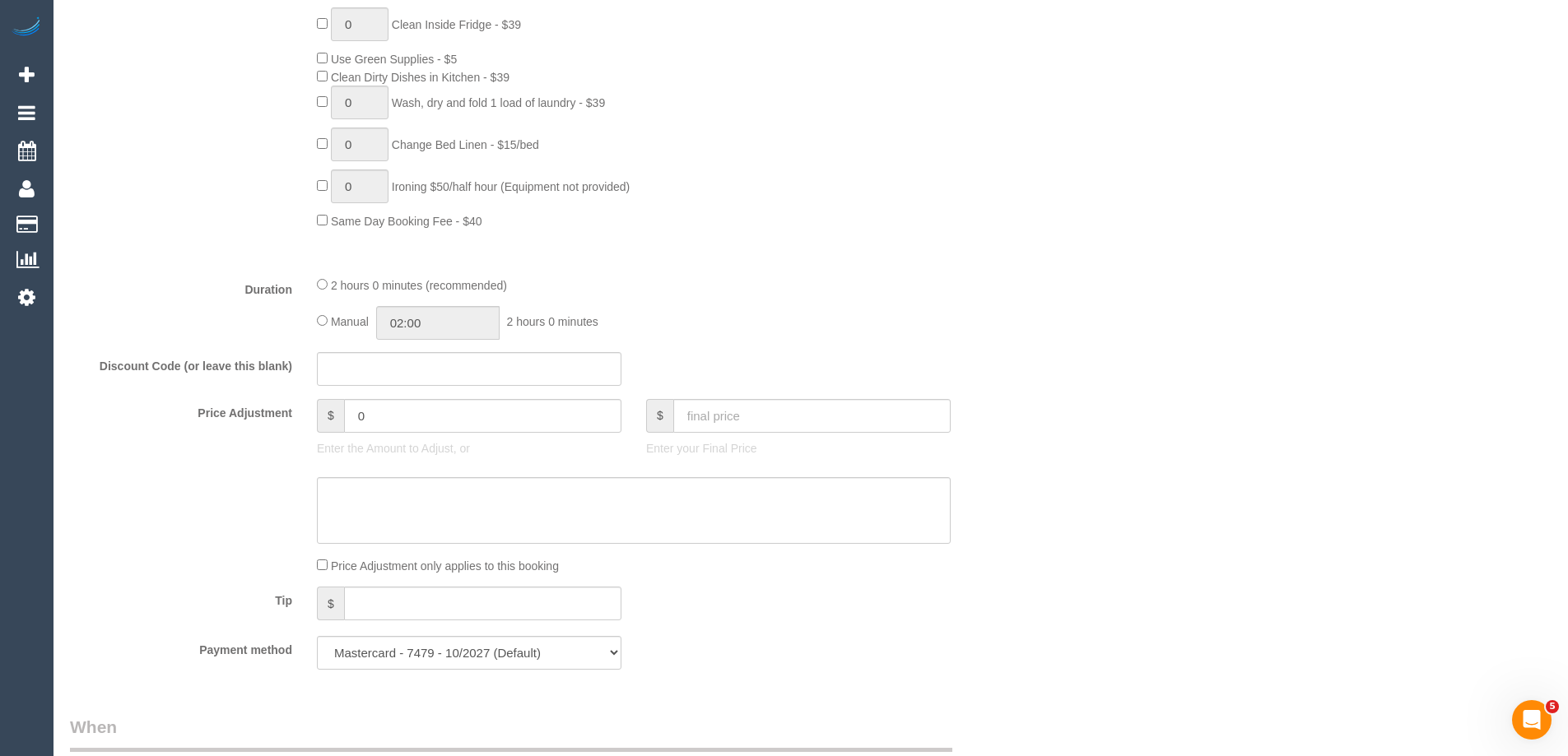
select select "object:1576"
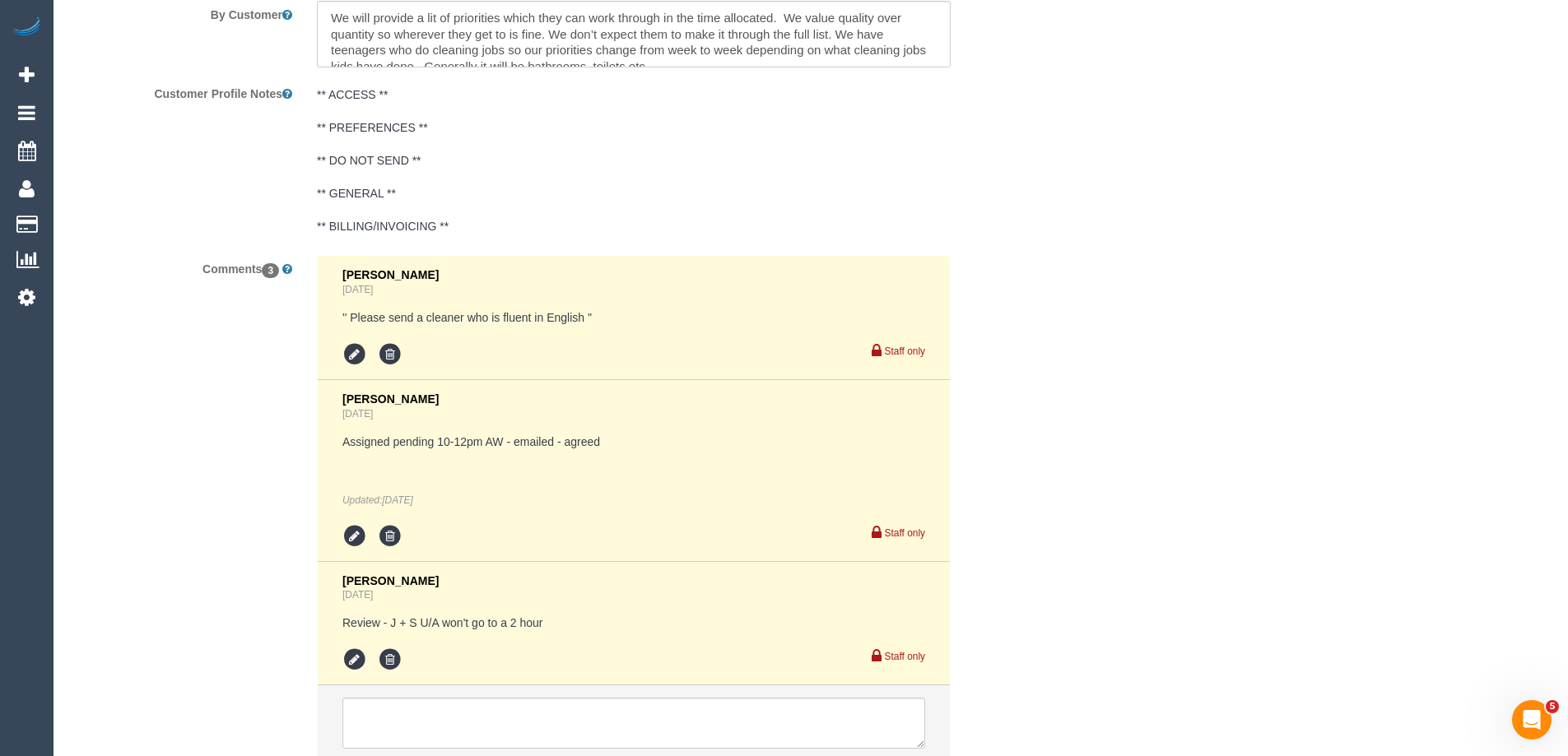
scroll to position [3018, 0]
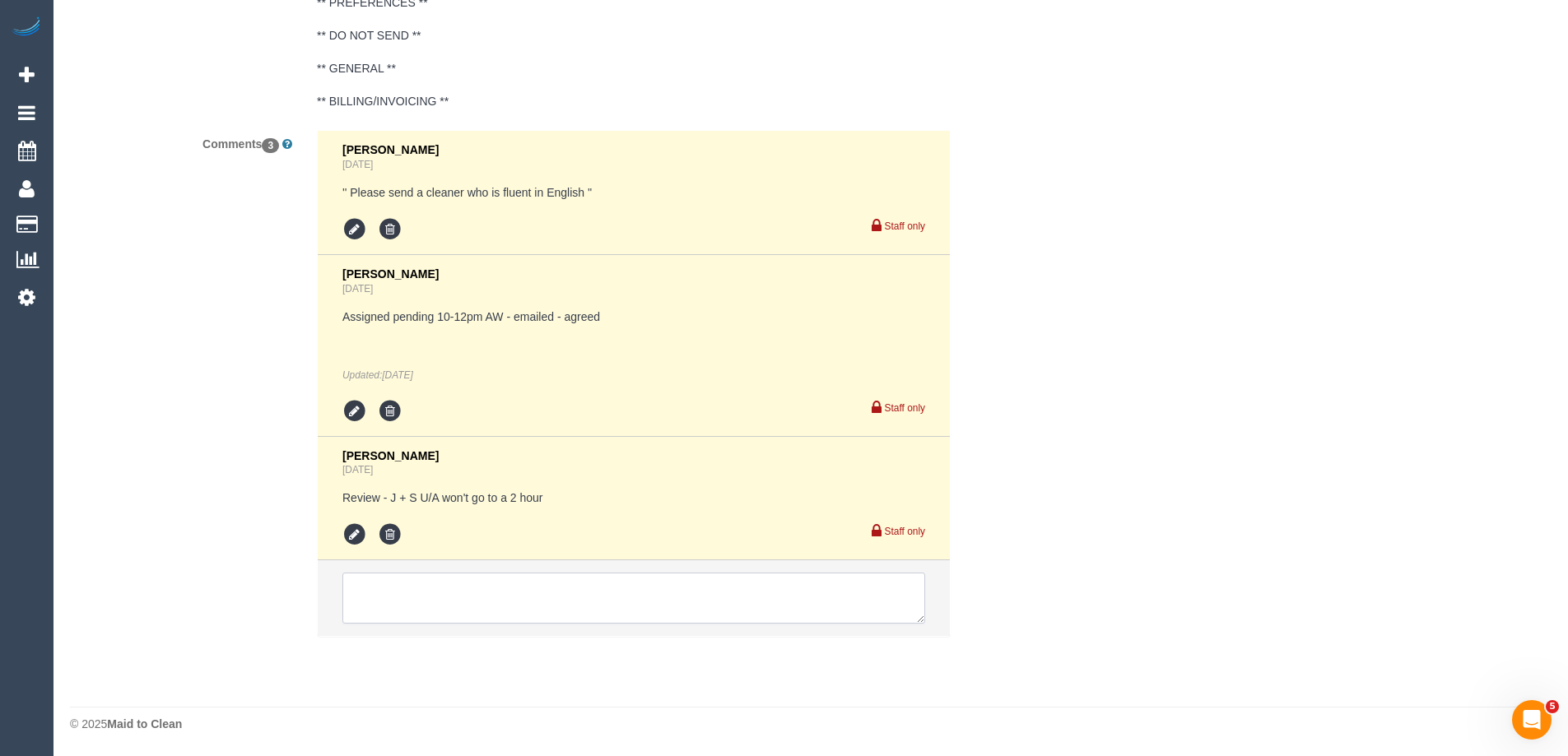
click at [636, 609] on textarea at bounding box center [634, 598] width 583 height 51
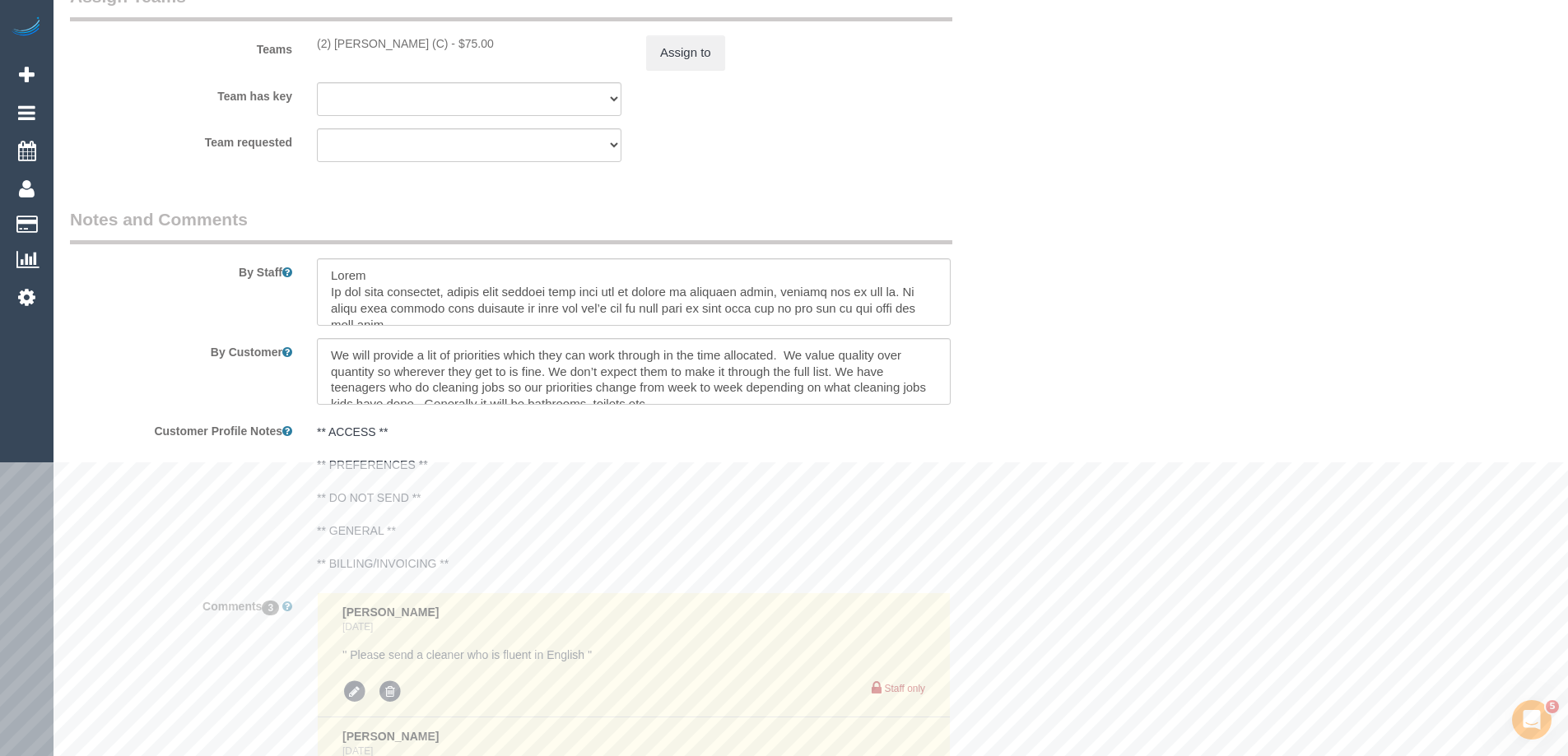
scroll to position [2525, 0]
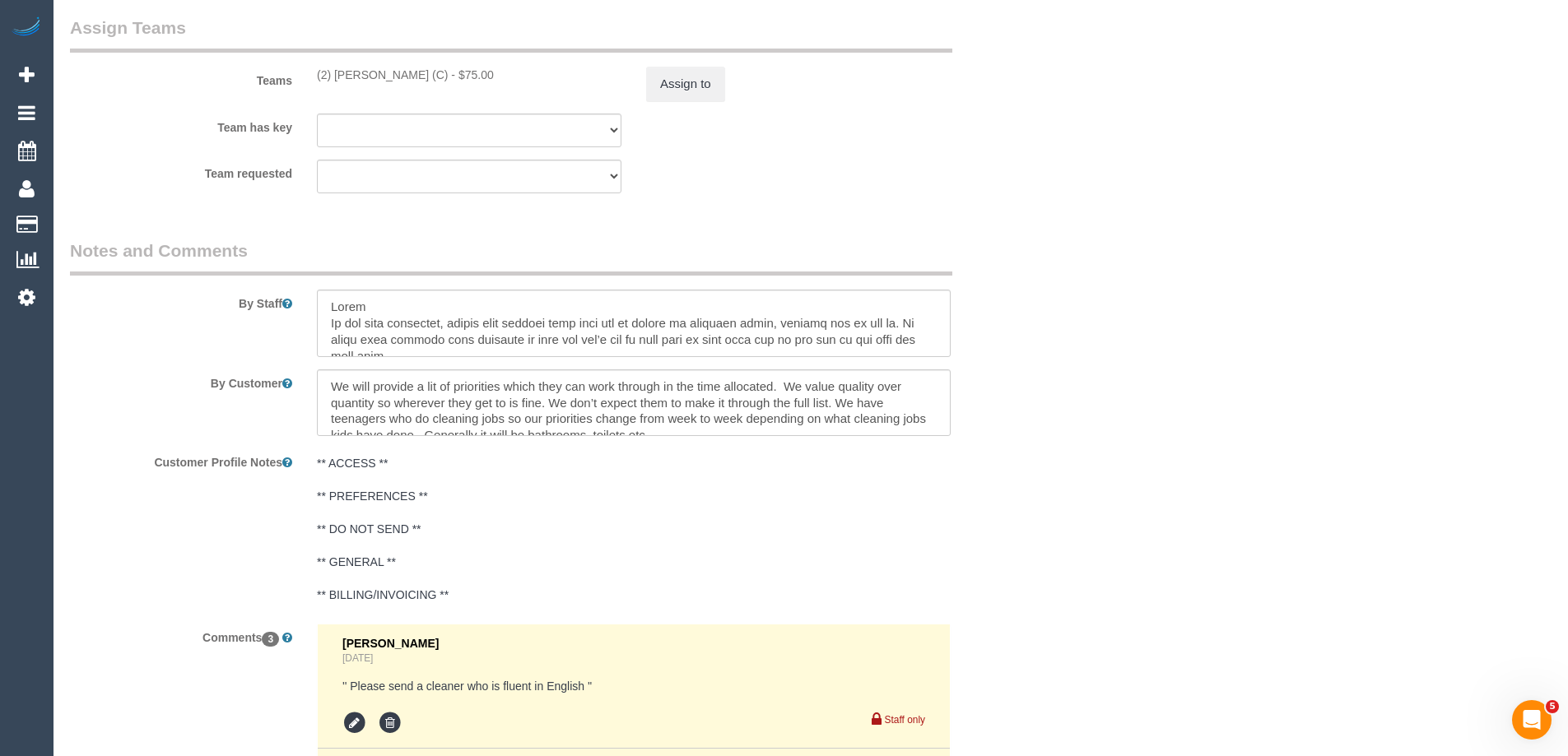
copy div "(2) Dasni Kalupahana (C)"
drag, startPoint x: 315, startPoint y: 81, endPoint x: 451, endPoint y: 81, distance: 136.0
click at [451, 81] on div "(2) Dasni Kalupahana (C) - $75.00" at bounding box center [469, 74] width 330 height 16
click at [691, 88] on button "Assign to" at bounding box center [686, 84] width 79 height 35
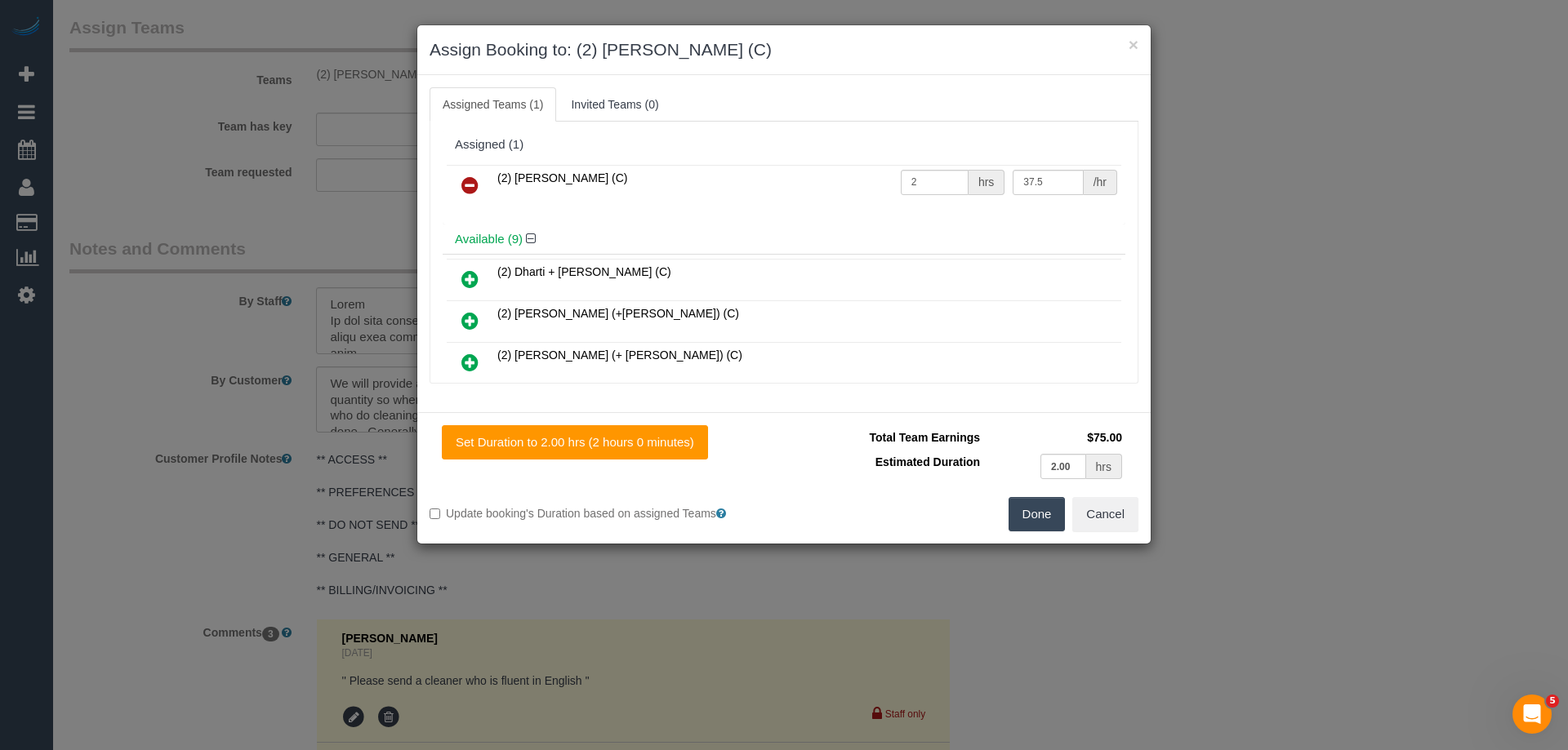
click at [468, 184] on icon at bounding box center [470, 185] width 17 height 20
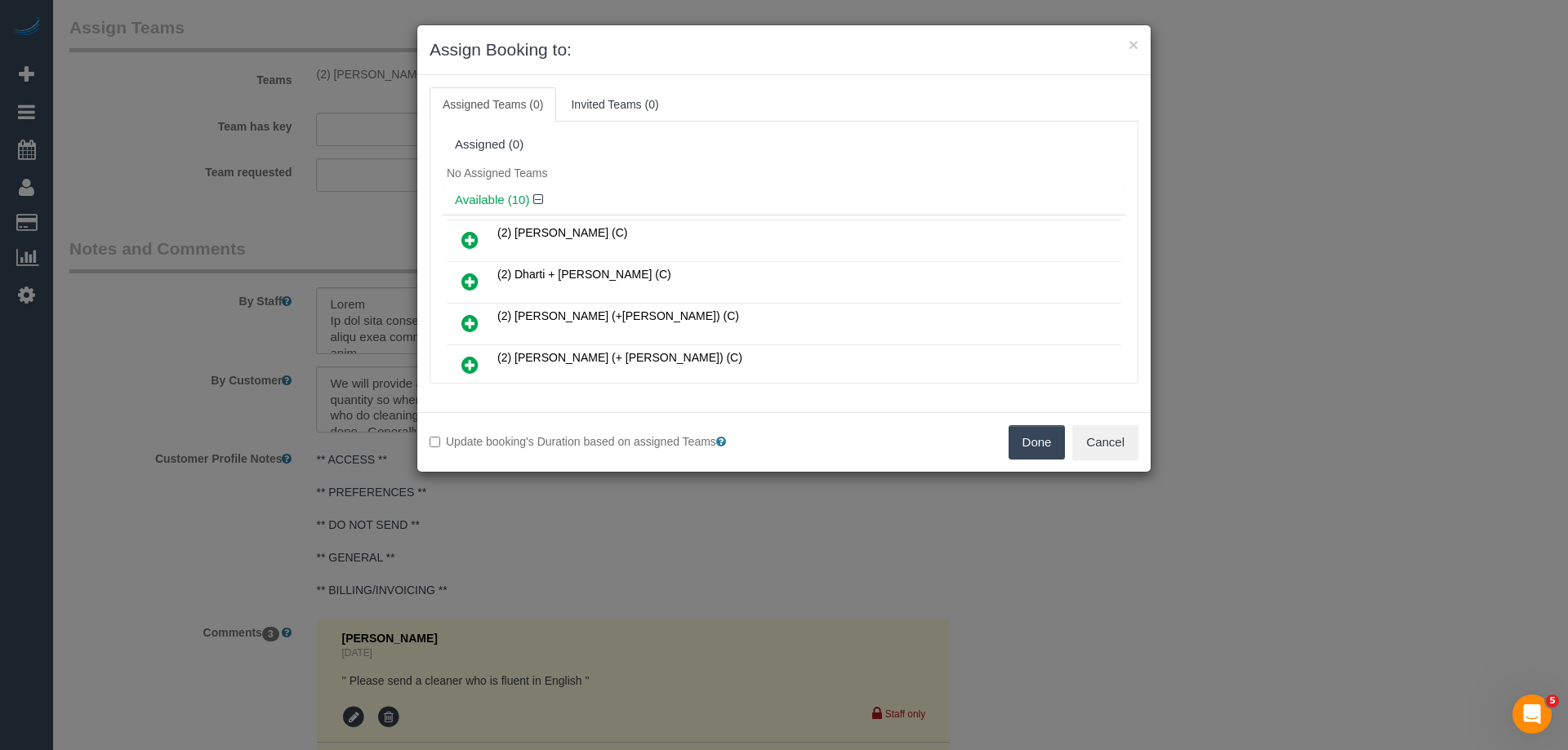
click at [1030, 443] on button "Done" at bounding box center [1036, 442] width 57 height 35
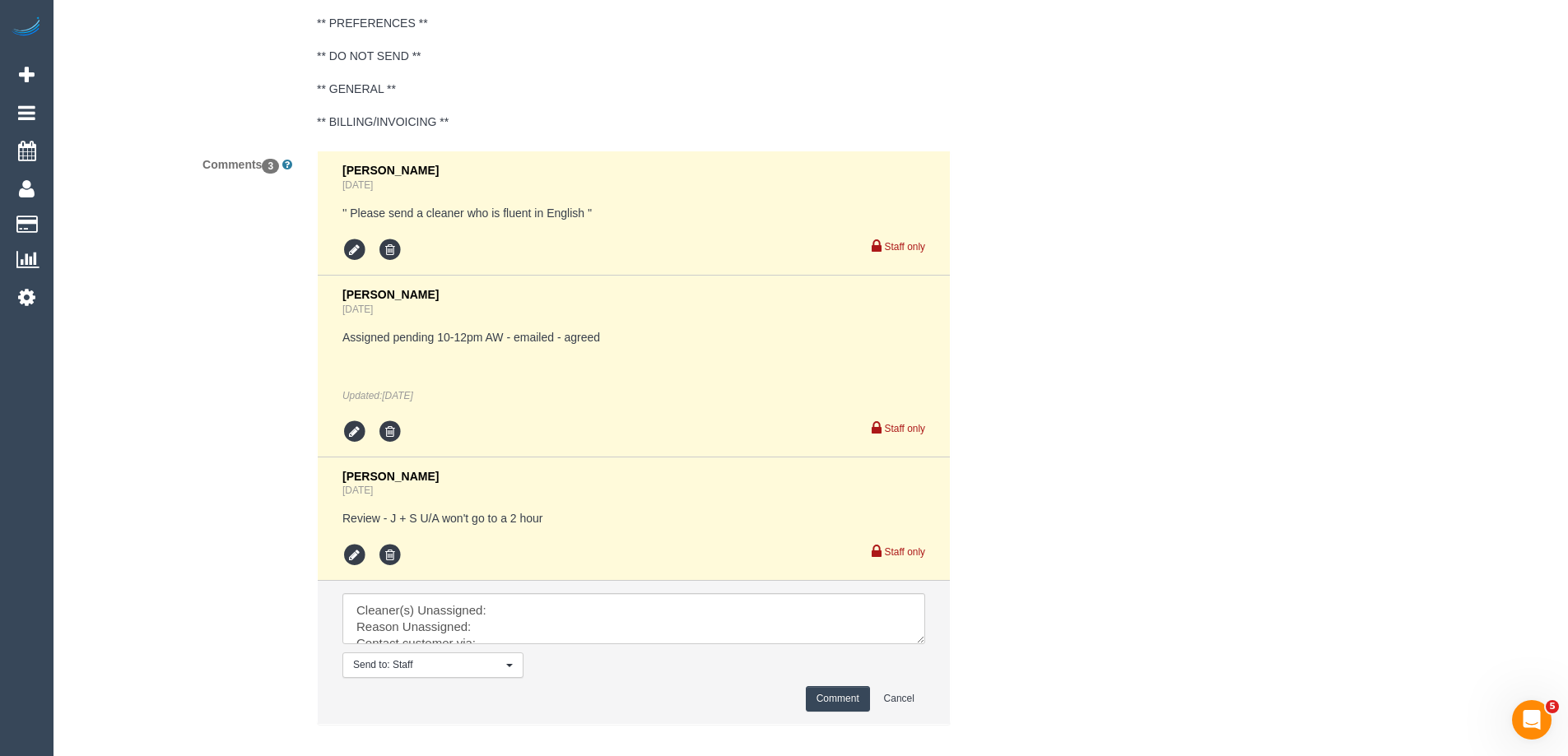
scroll to position [3086, 0]
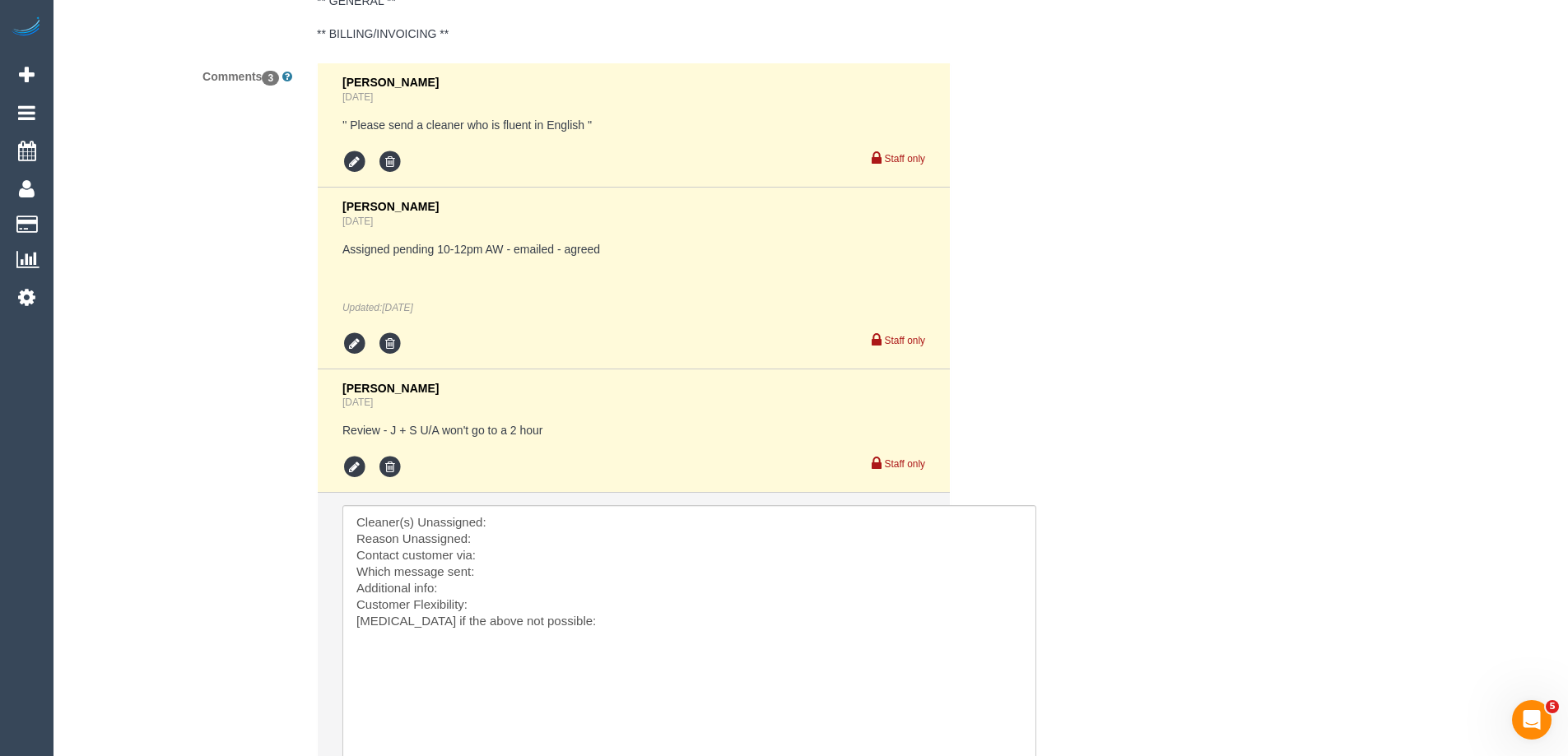
drag, startPoint x: 916, startPoint y: 547, endPoint x: 1027, endPoint y: 788, distance: 265.3
click at [633, 507] on textarea at bounding box center [689, 651] width 694 height 292
paste textarea "(2) [PERSON_NAME] (C)"
click at [584, 556] on textarea at bounding box center [689, 651] width 694 height 292
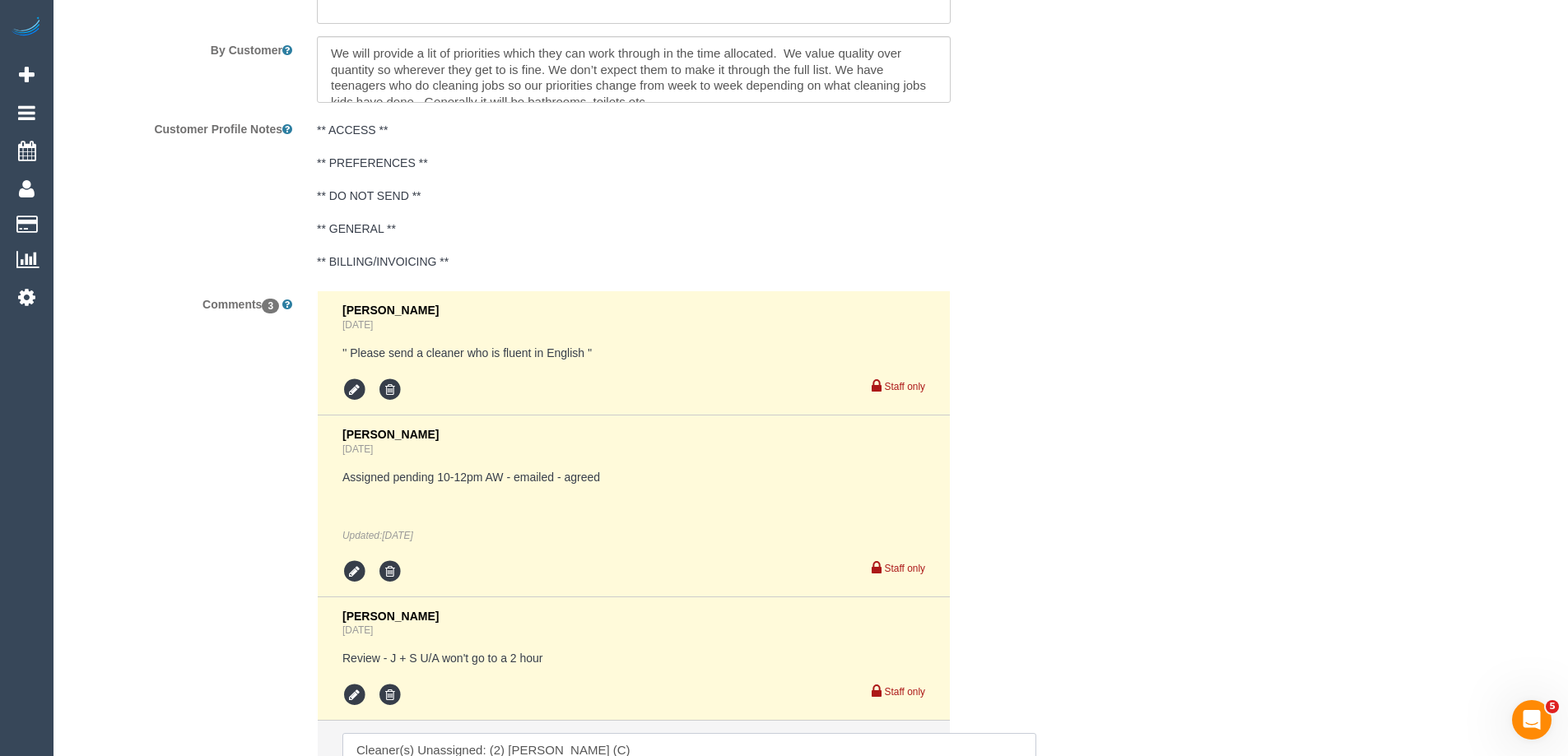
scroll to position [3168, 0]
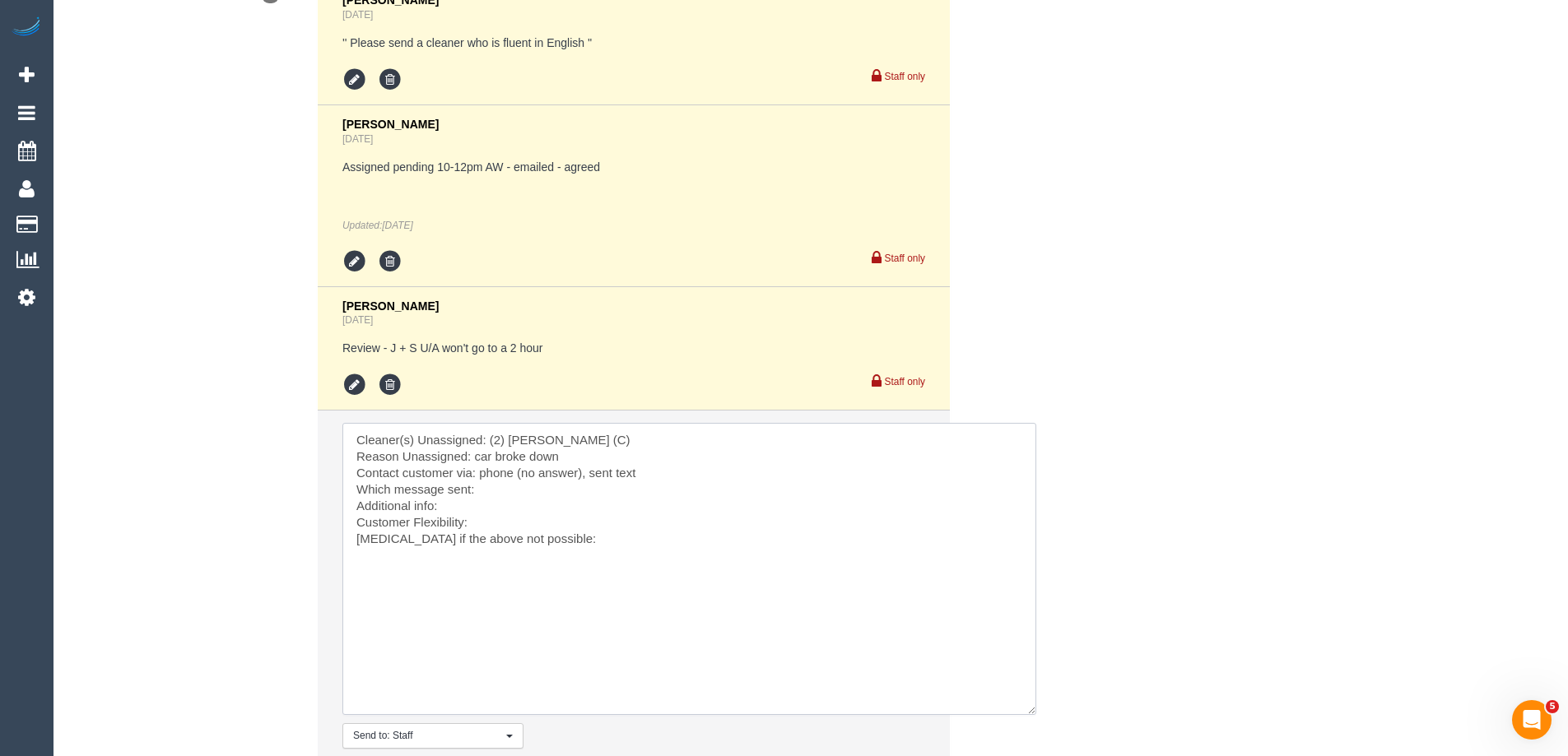
click at [506, 492] on textarea at bounding box center [689, 569] width 694 height 292
click at [505, 515] on textarea at bounding box center [689, 569] width 694 height 292
click at [587, 539] on textarea at bounding box center [689, 569] width 694 height 292
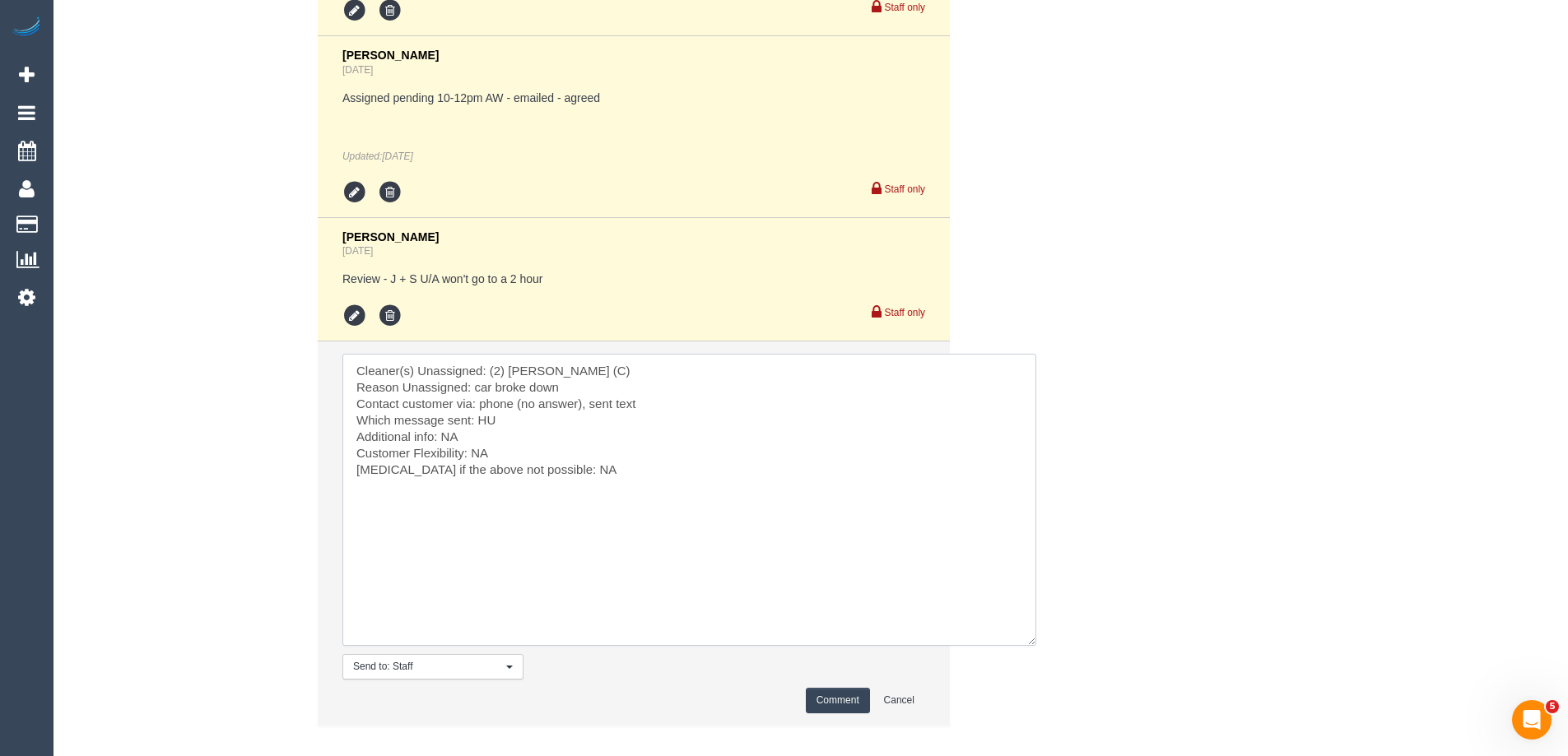
scroll to position [3327, 0]
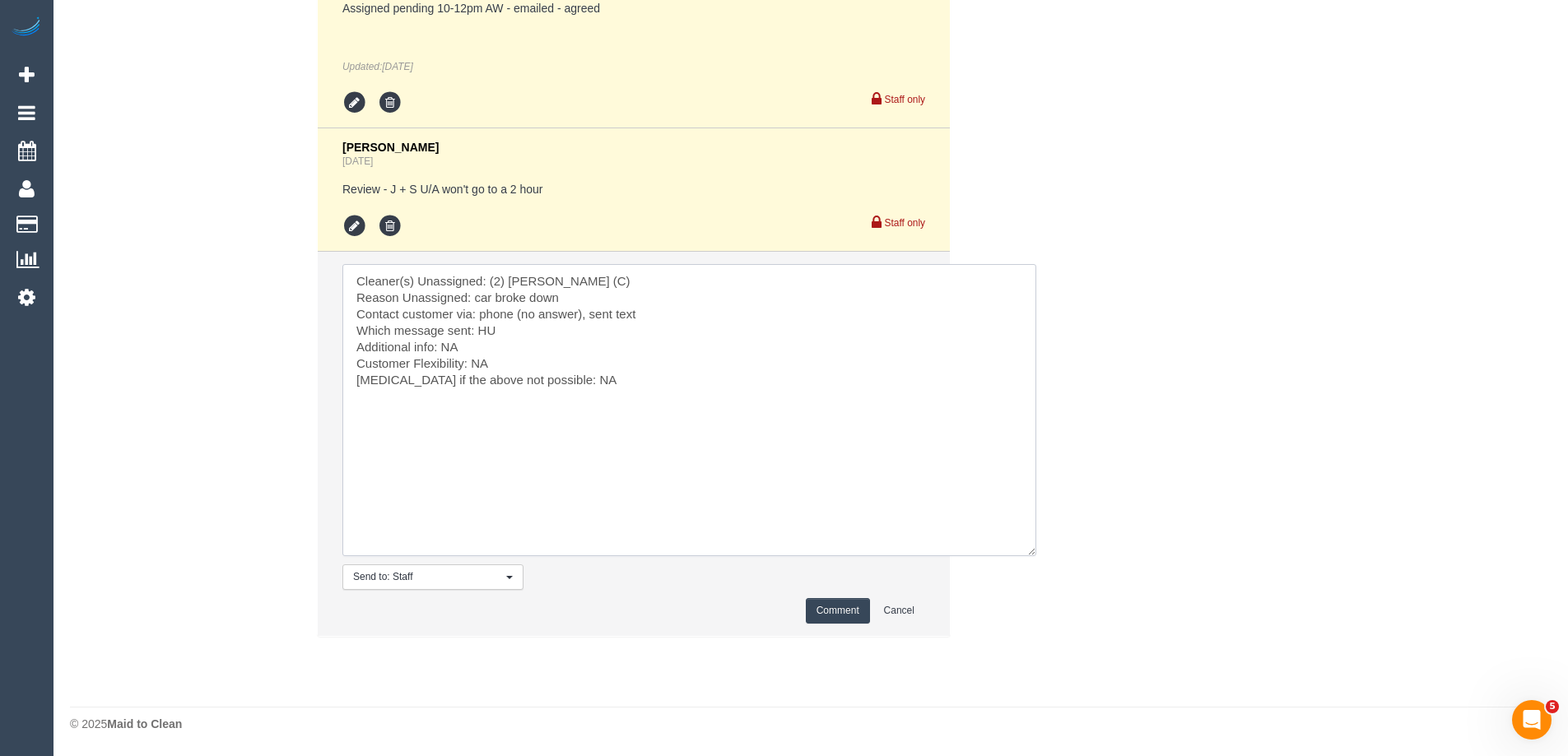
type textarea "Cleaner(s) Unassigned: (2) Dasni Kalupahana (C) Reason Unassigned: car broke do…"
click at [855, 602] on button "Comment" at bounding box center [837, 610] width 64 height 25
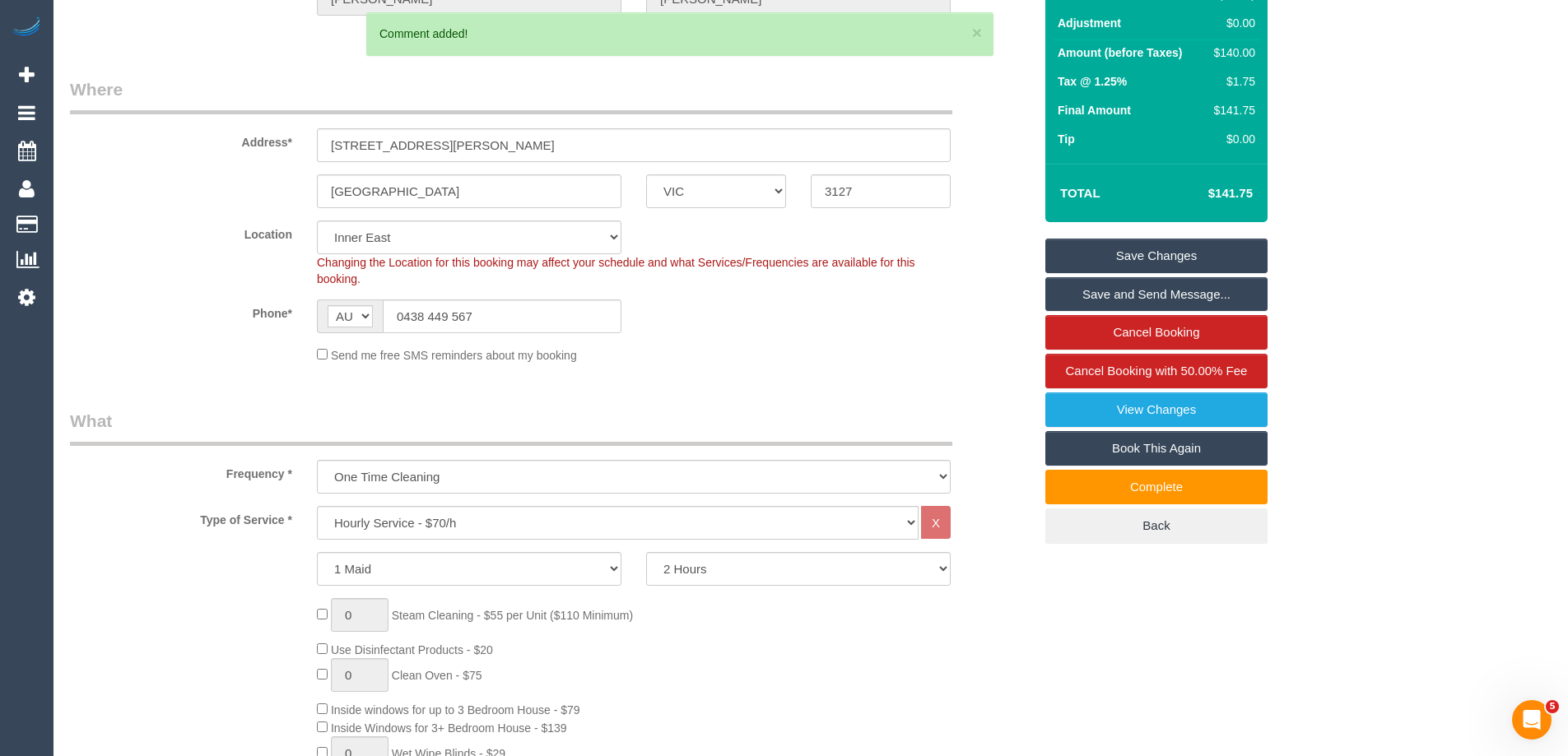
scroll to position [0, 0]
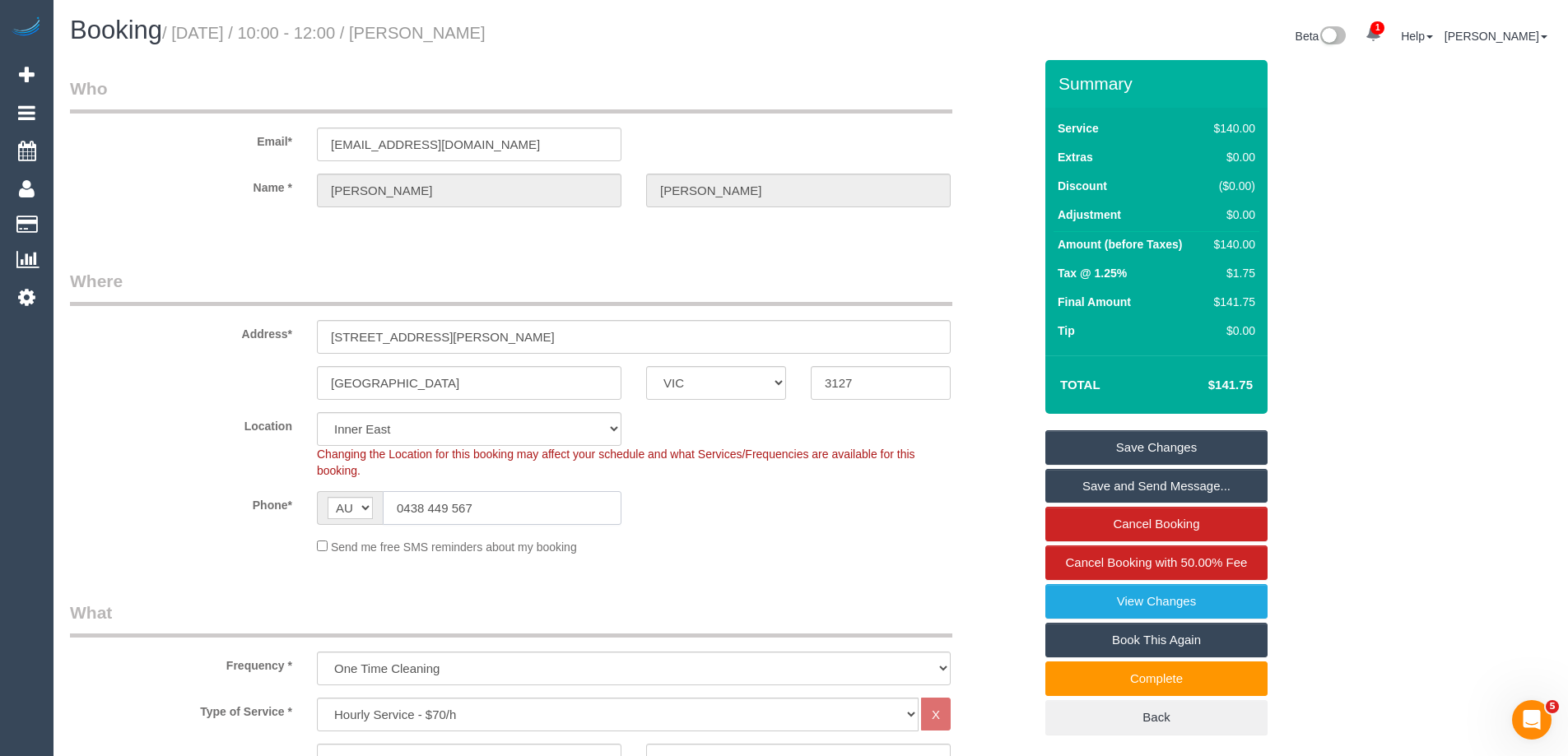
click at [515, 518] on input "0438 449 567" at bounding box center [501, 508] width 238 height 34
click at [1148, 434] on link "Save Changes" at bounding box center [1156, 447] width 222 height 35
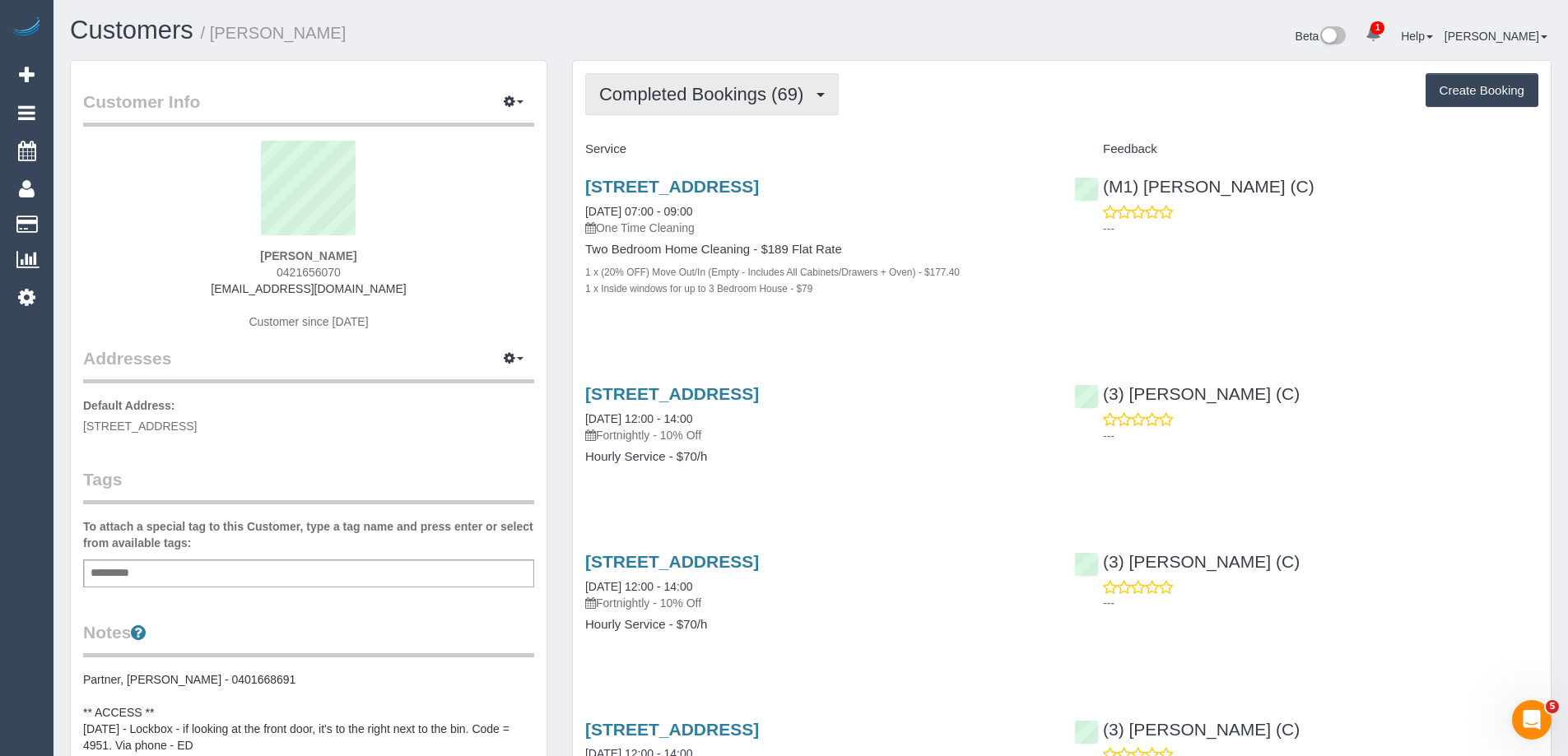
click at [682, 104] on span "Completed Bookings (69)" at bounding box center [704, 94] width 212 height 21
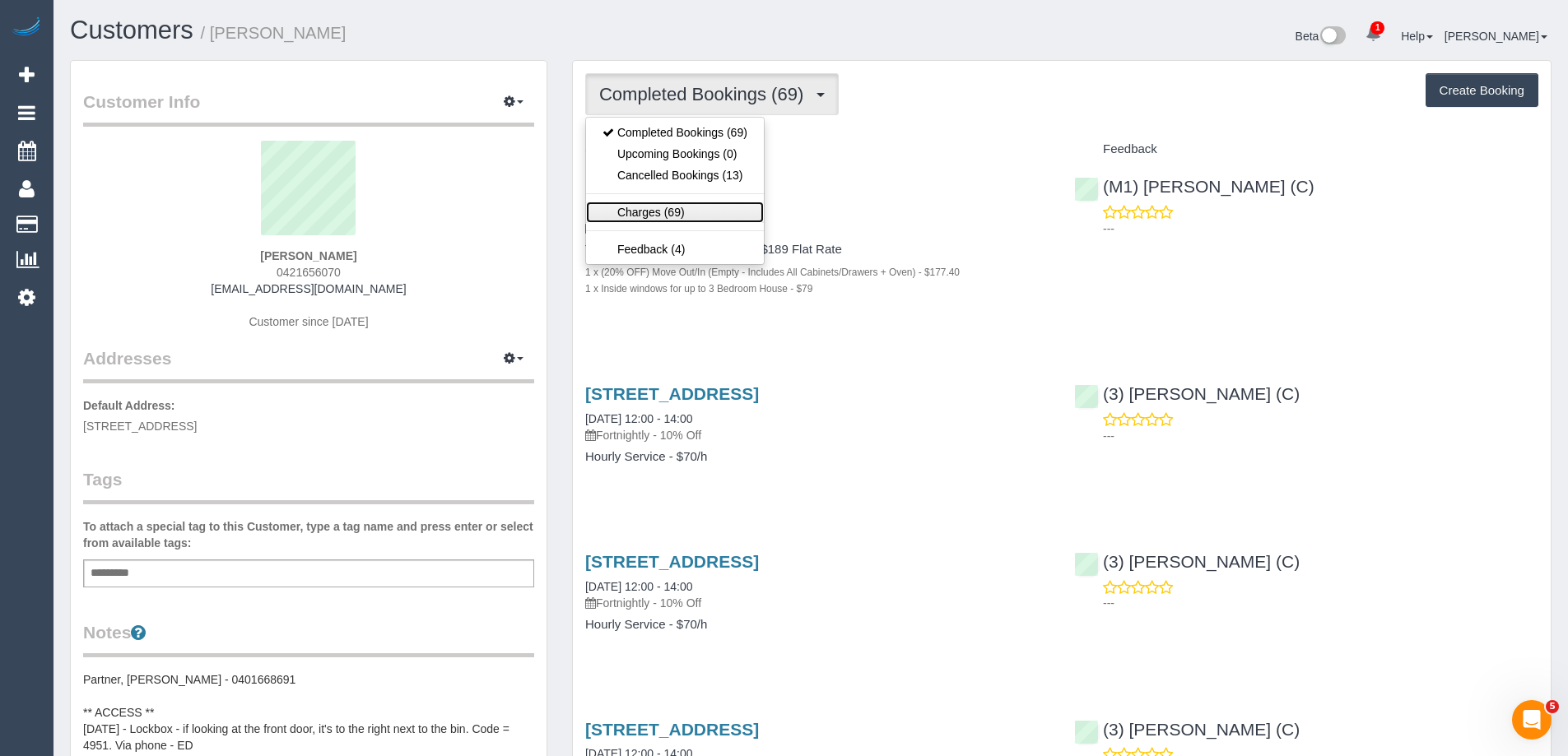
click at [675, 215] on link "Charges (69)" at bounding box center [674, 212] width 178 height 22
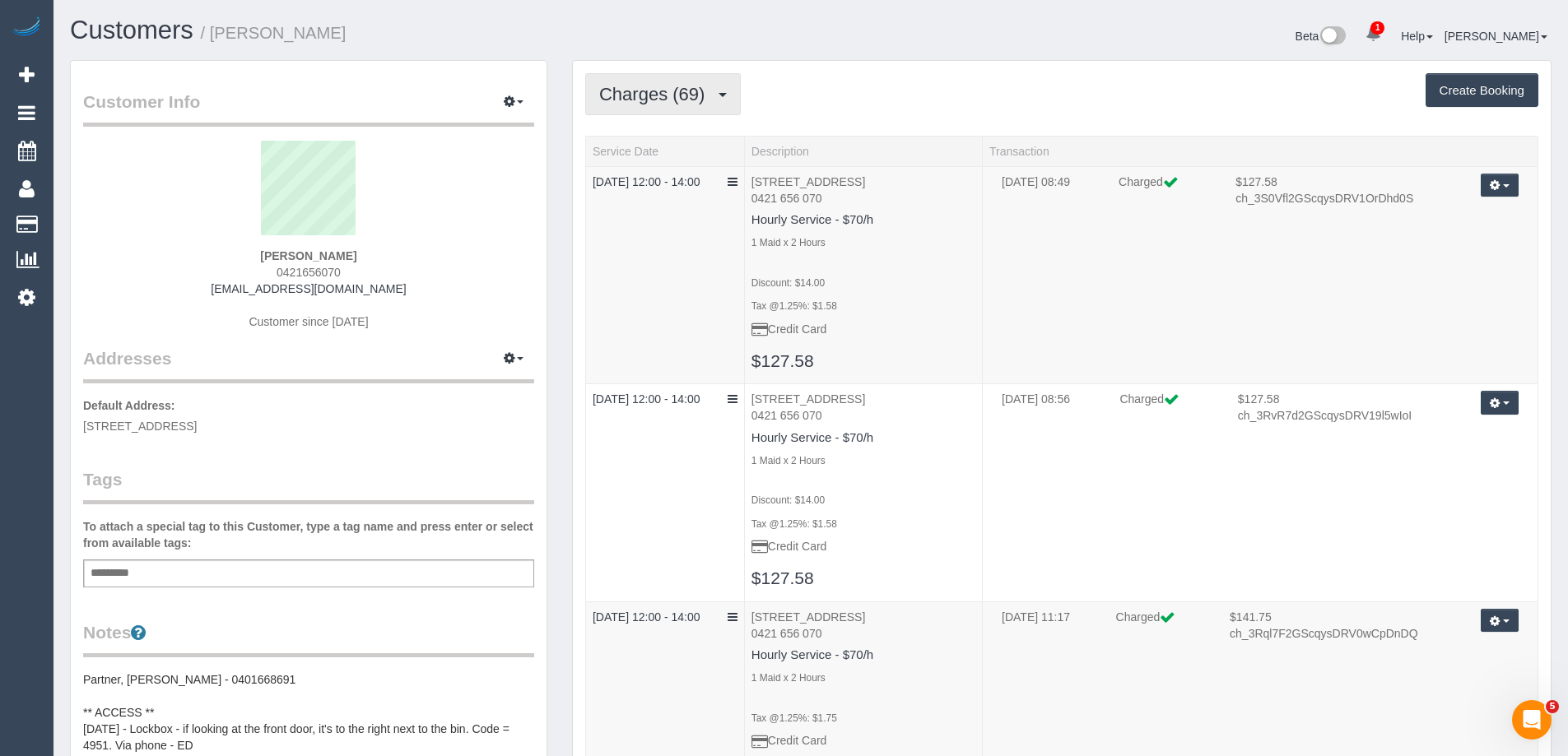
click at [687, 94] on span "Charges (69)" at bounding box center [655, 94] width 114 height 21
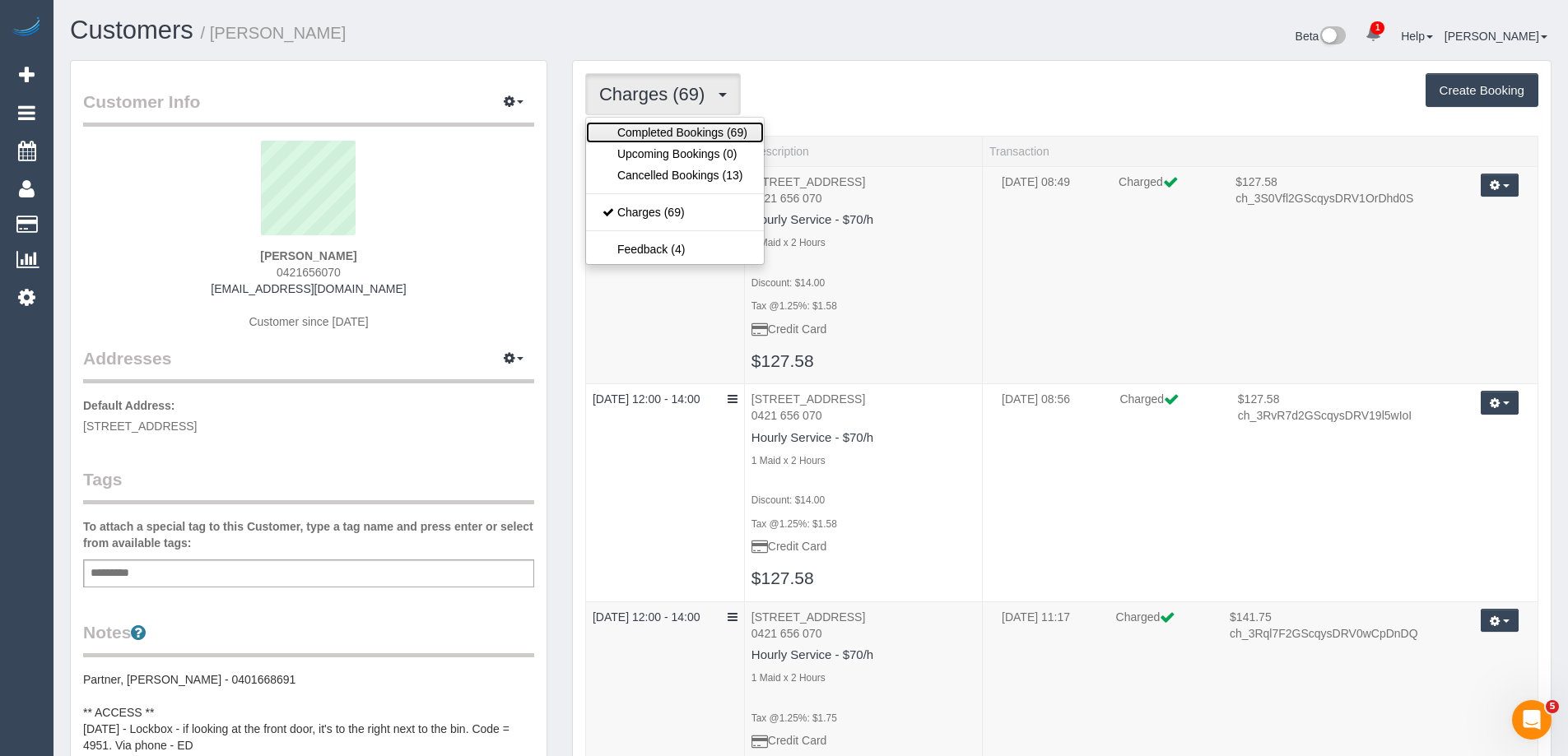
click at [685, 127] on link "Completed Bookings (69)" at bounding box center [674, 132] width 178 height 22
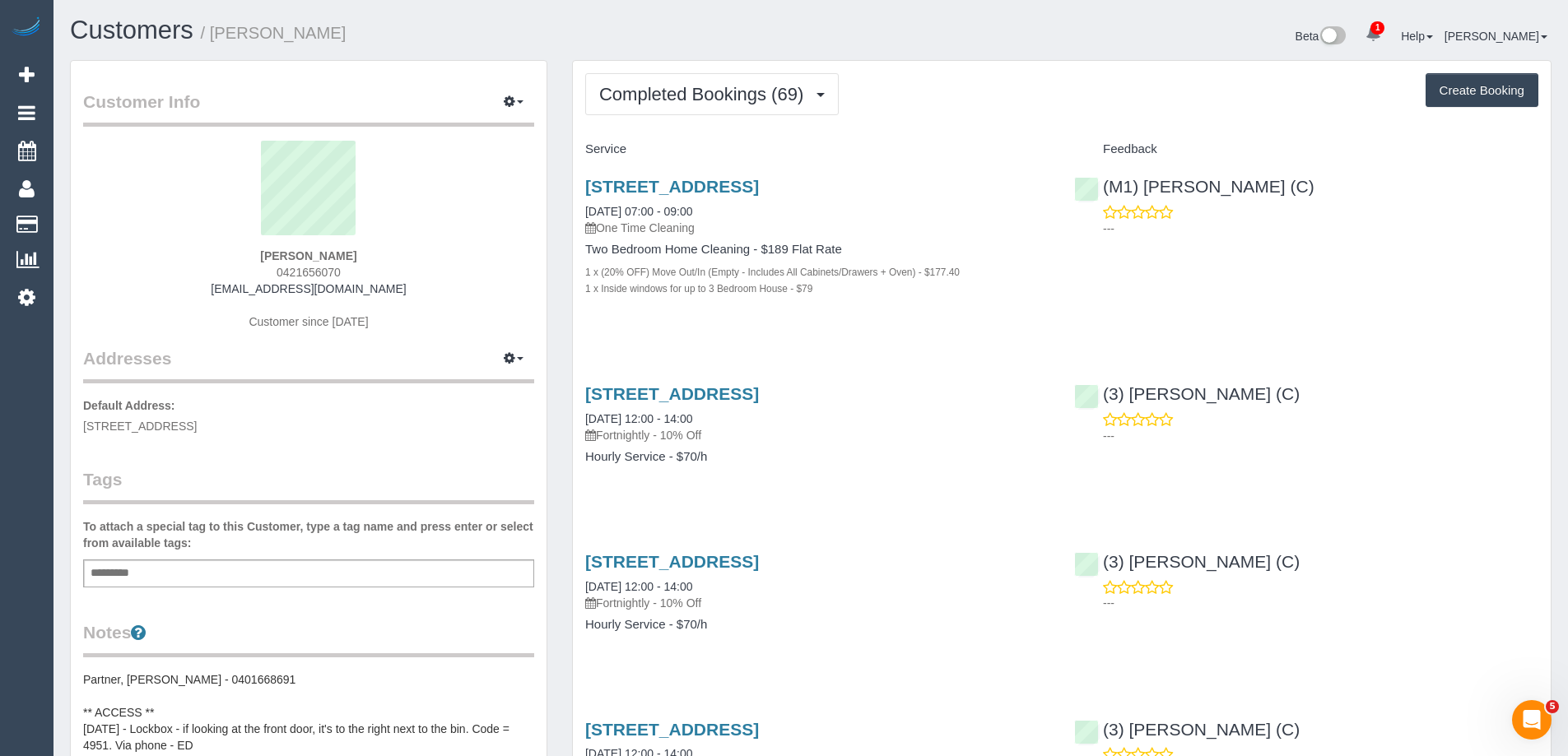
copy small "[PERSON_NAME]"
drag, startPoint x: 344, startPoint y: 32, endPoint x: 212, endPoint y: 37, distance: 132.1
click at [212, 37] on h1 "Customers / [PERSON_NAME]" at bounding box center [433, 30] width 728 height 28
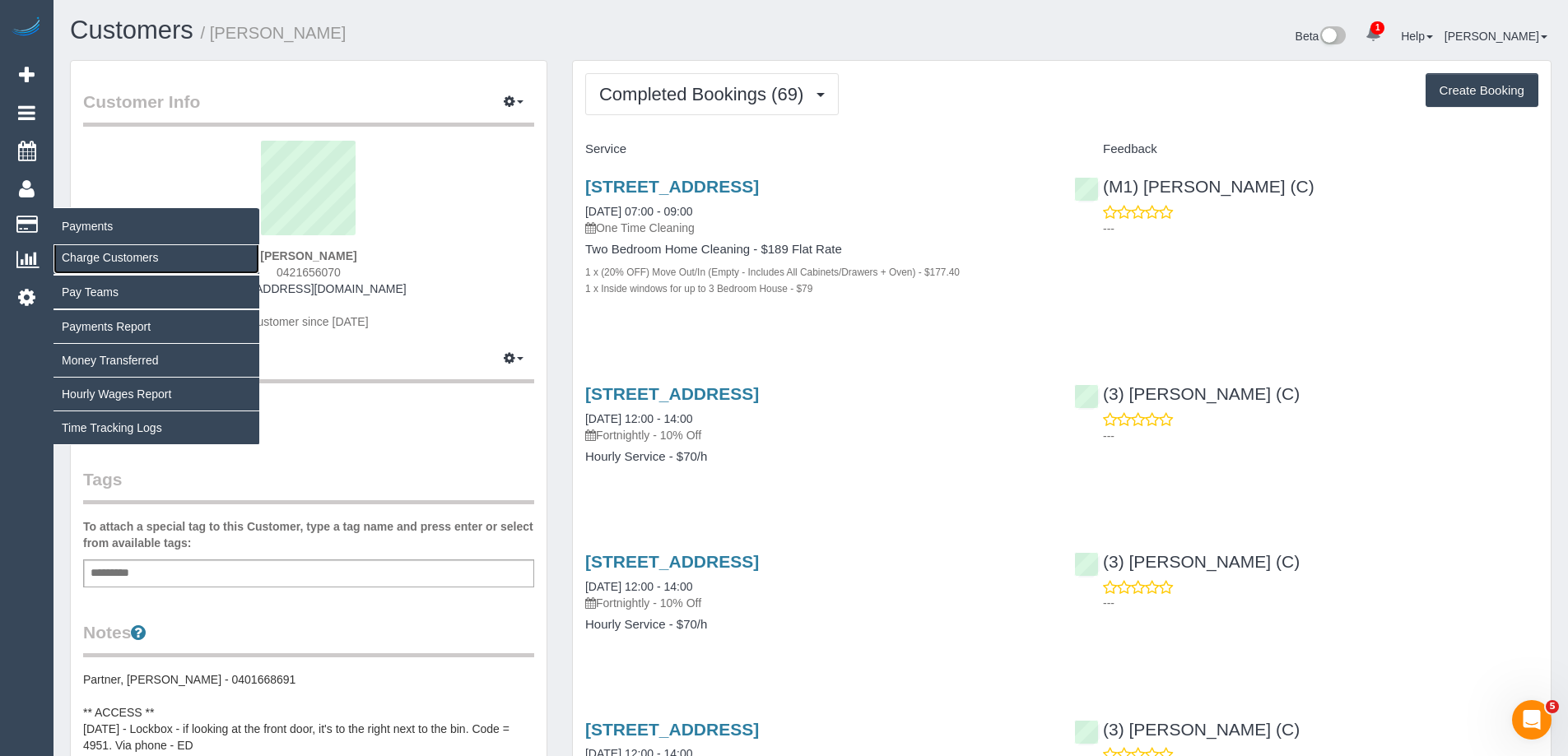
click at [90, 255] on link "Charge Customers" at bounding box center [156, 257] width 205 height 33
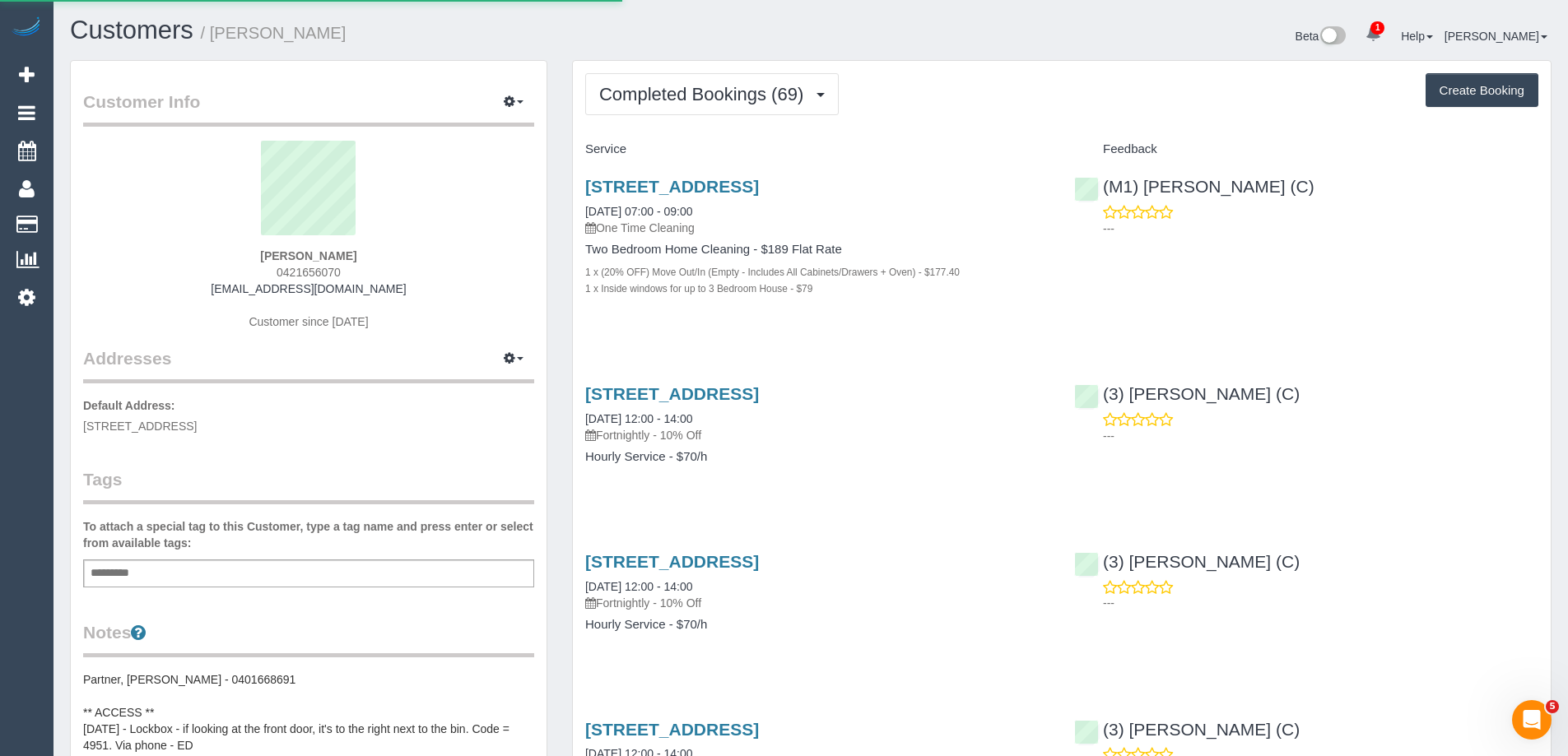
select select
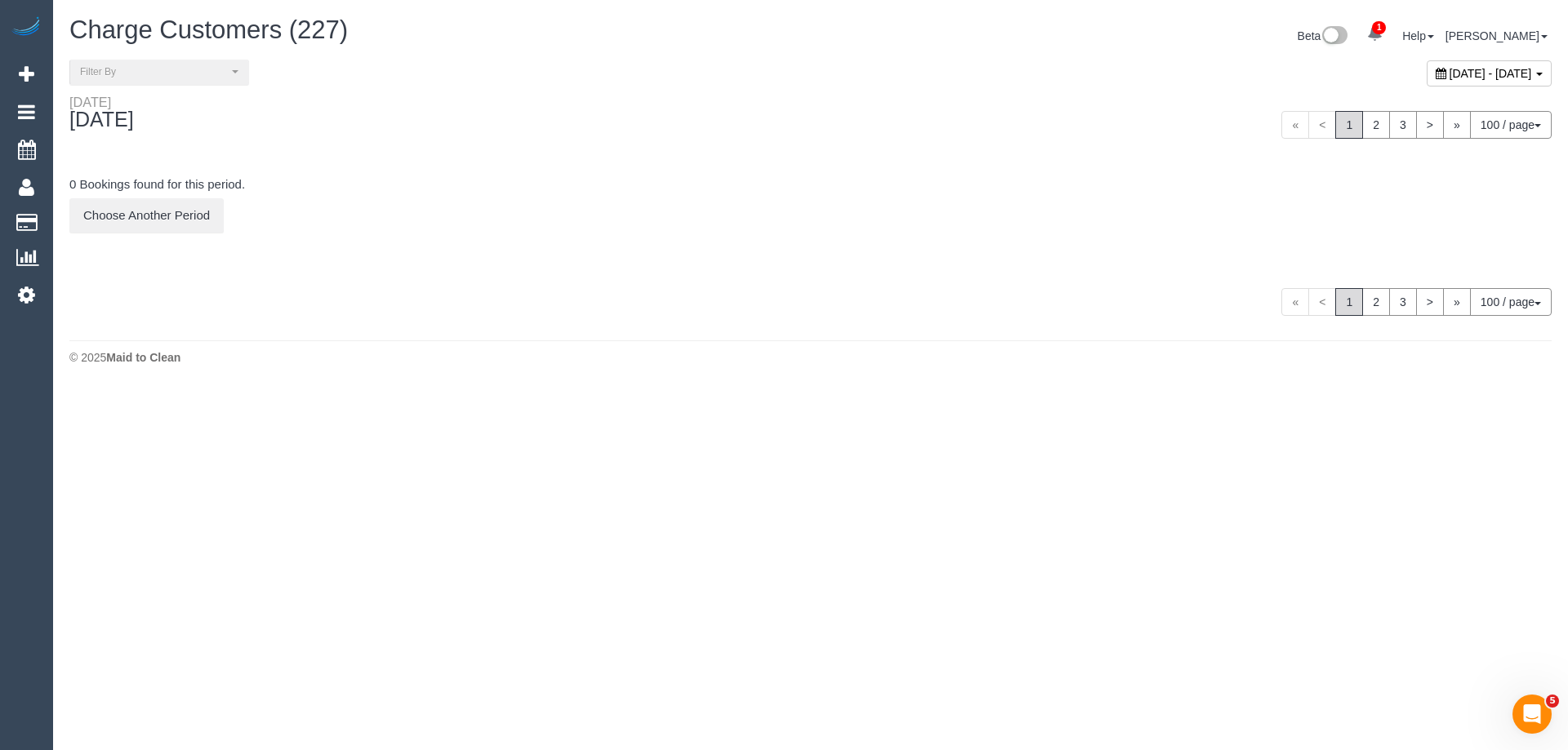
click at [1449, 74] on span "October 02, 2025 - October 02, 2025" at bounding box center [1490, 74] width 82 height 13
type input "**********"
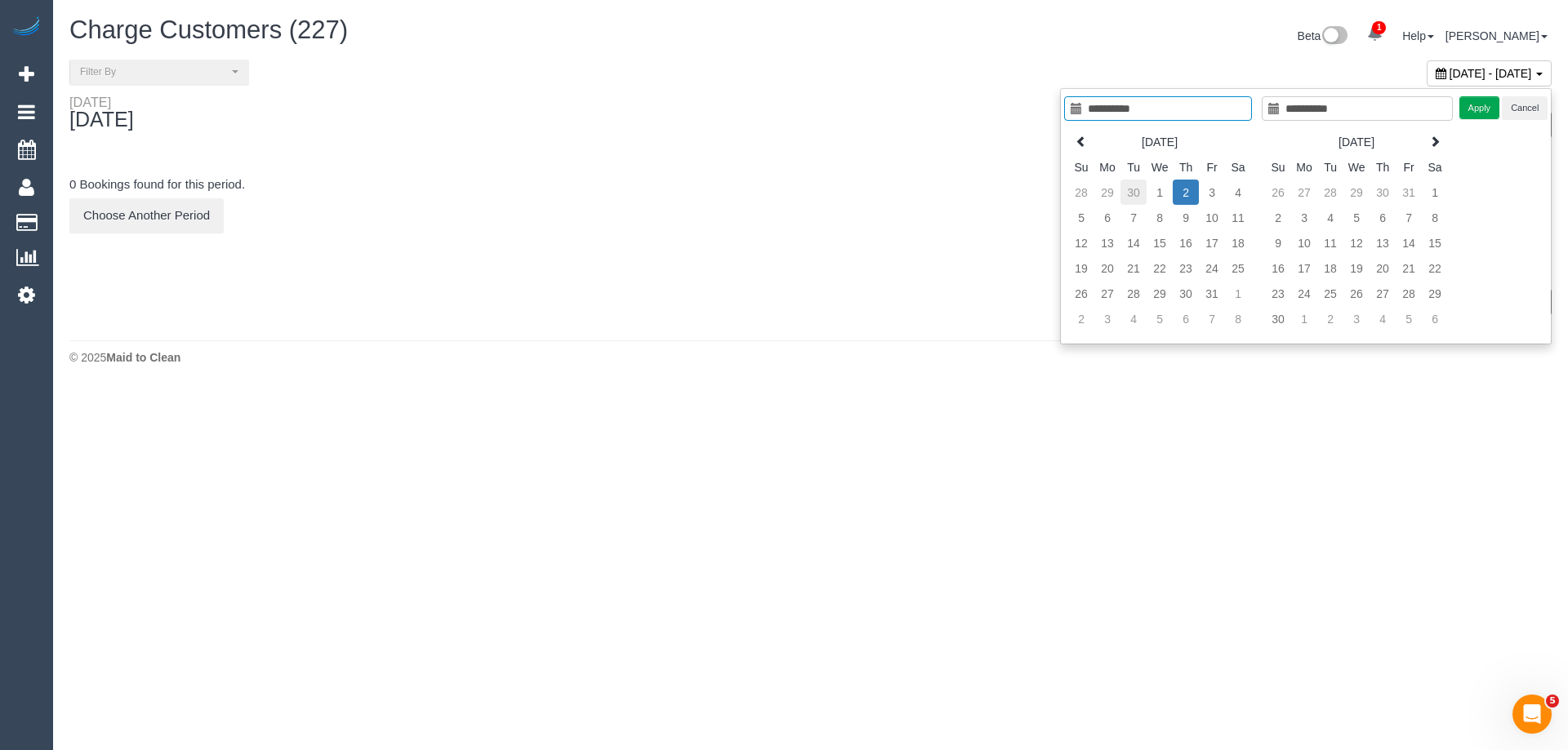
type input "**********"
click at [1129, 189] on td "30" at bounding box center [1133, 191] width 26 height 25
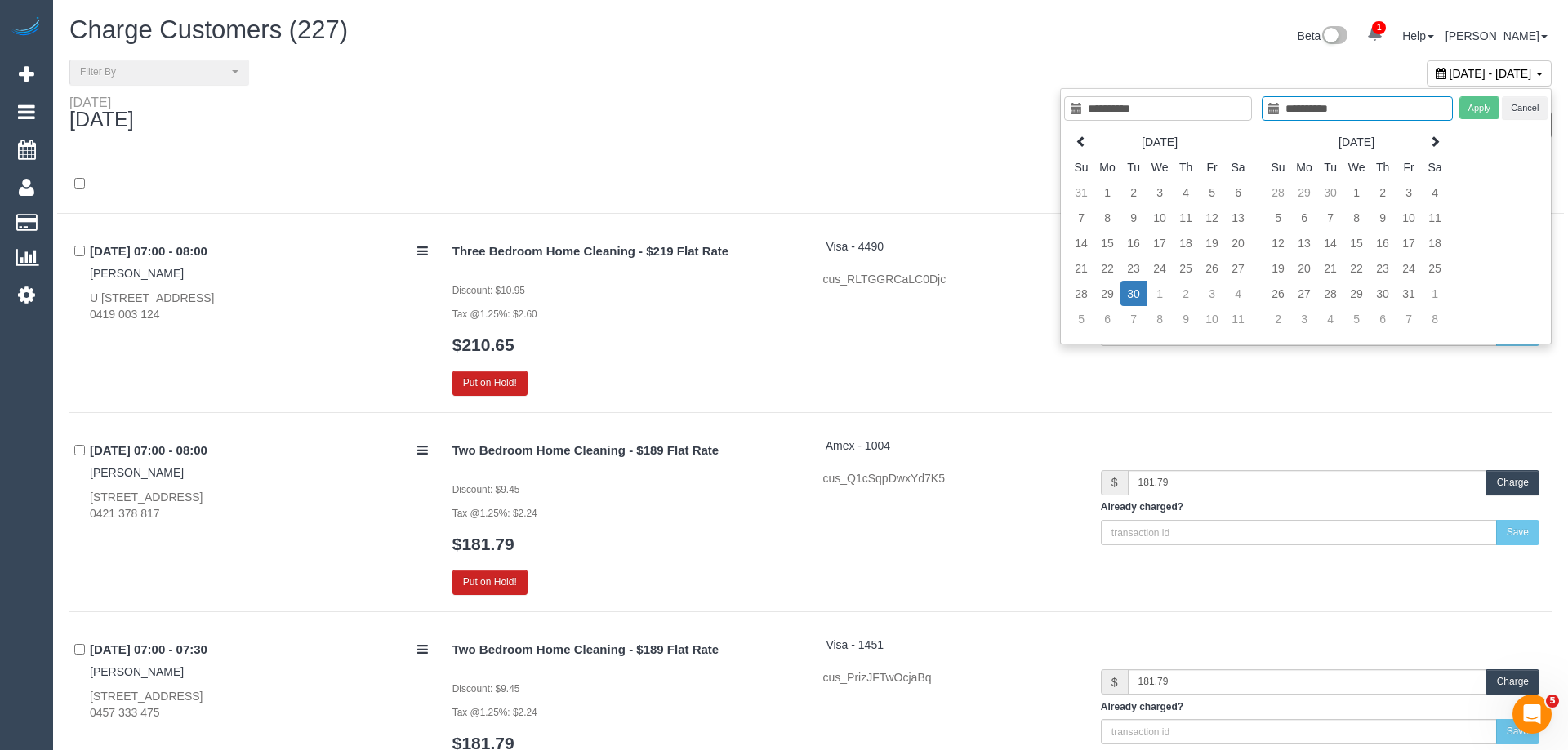
type input "**********"
click at [1132, 294] on td "30" at bounding box center [1121, 293] width 26 height 25
click at [1122, 292] on td "30" at bounding box center [1121, 293] width 26 height 25
type input "**********"
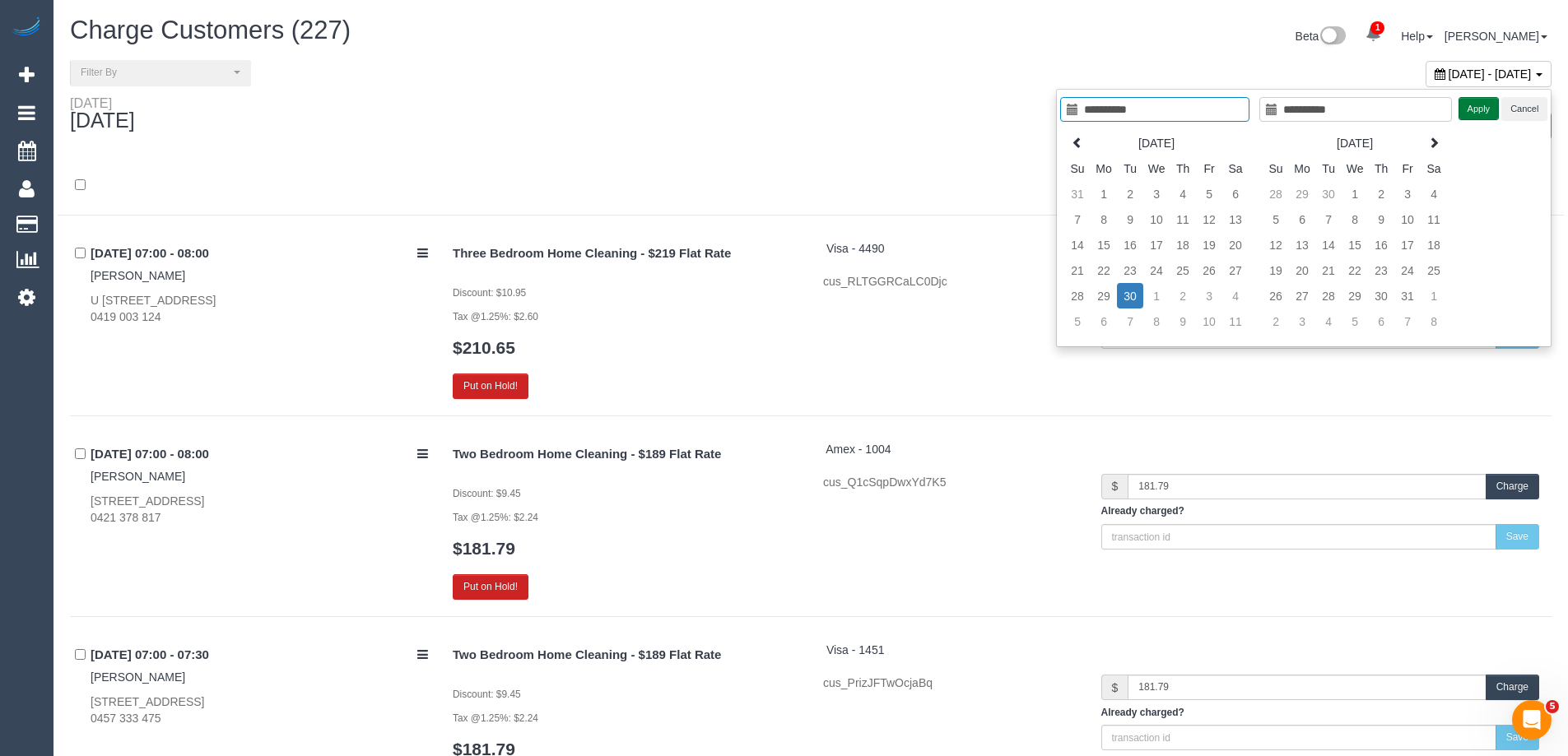
click at [1479, 100] on button "Apply" at bounding box center [1479, 108] width 41 height 24
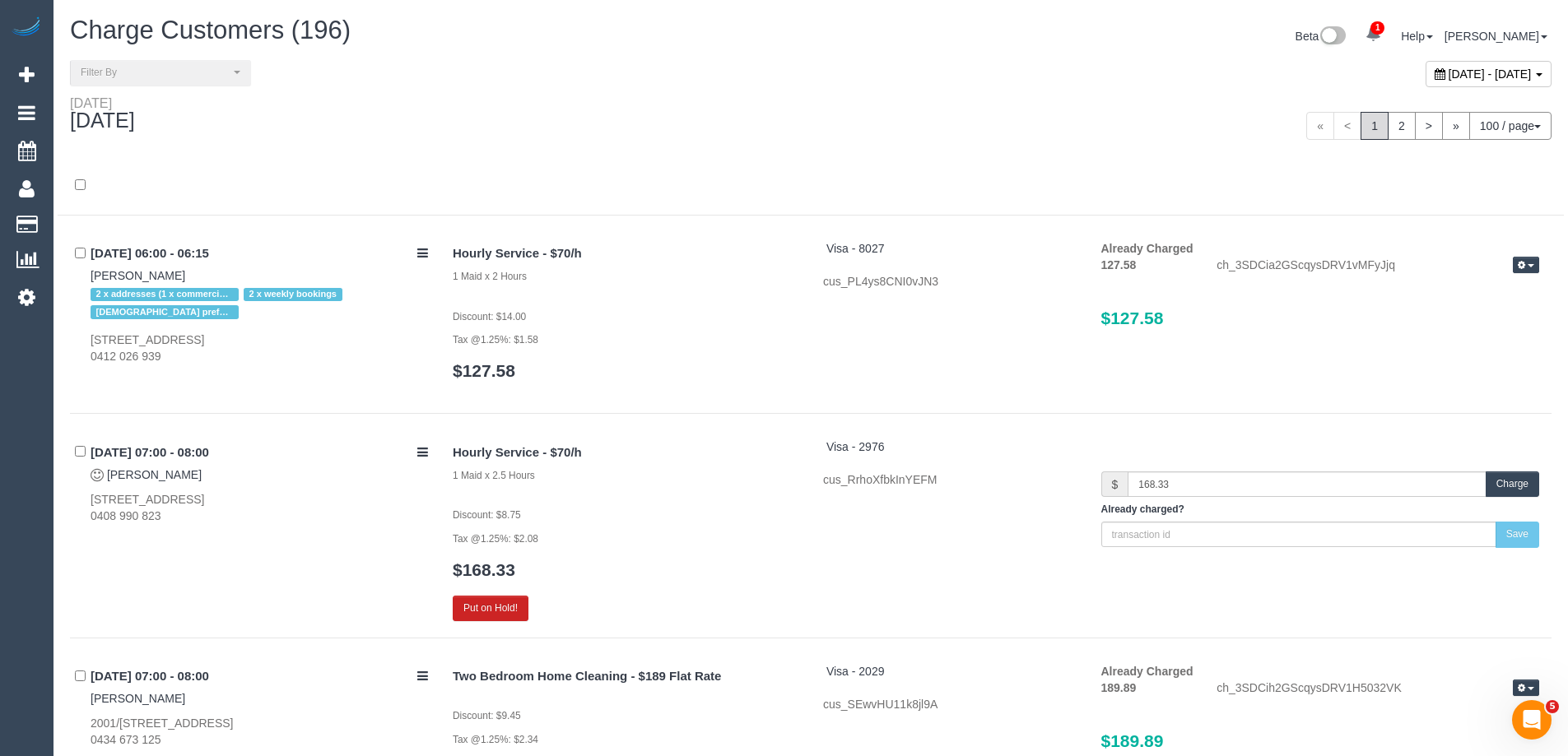
drag, startPoint x: 426, startPoint y: 116, endPoint x: 327, endPoint y: 115, distance: 99.0
click at [425, 116] on div "Tuesday September 30, 2025" at bounding box center [434, 117] width 753 height 43
click at [192, 80] on button "Filter By" at bounding box center [160, 72] width 181 height 25
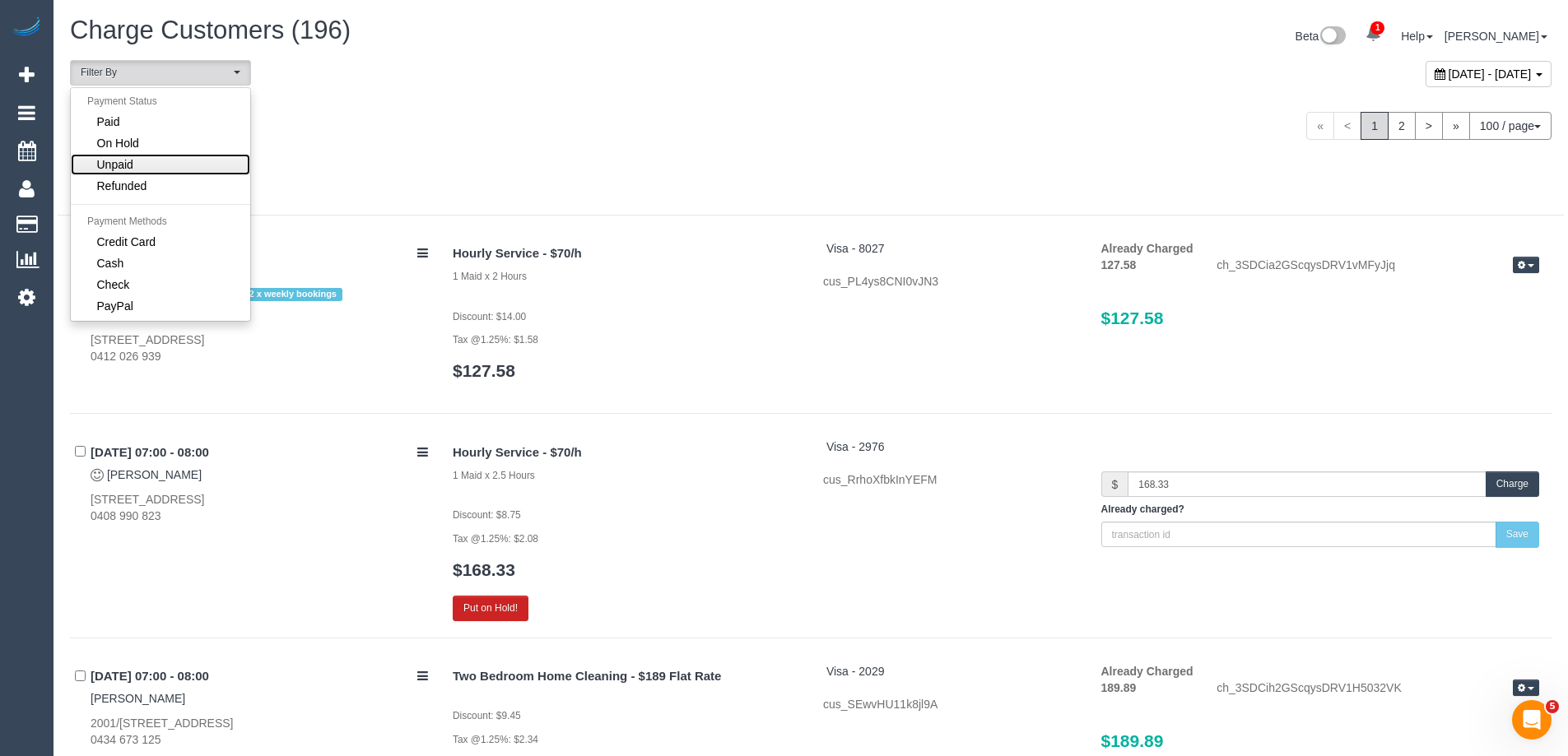
click at [156, 160] on link "Unpaid" at bounding box center [160, 164] width 179 height 22
select select "******"
click at [383, 144] on div "Tuesday September 30, 2025 « < 1 2 > » 100 / page 10 / page 20 / page 30 / page…" at bounding box center [810, 125] width 1506 height 61
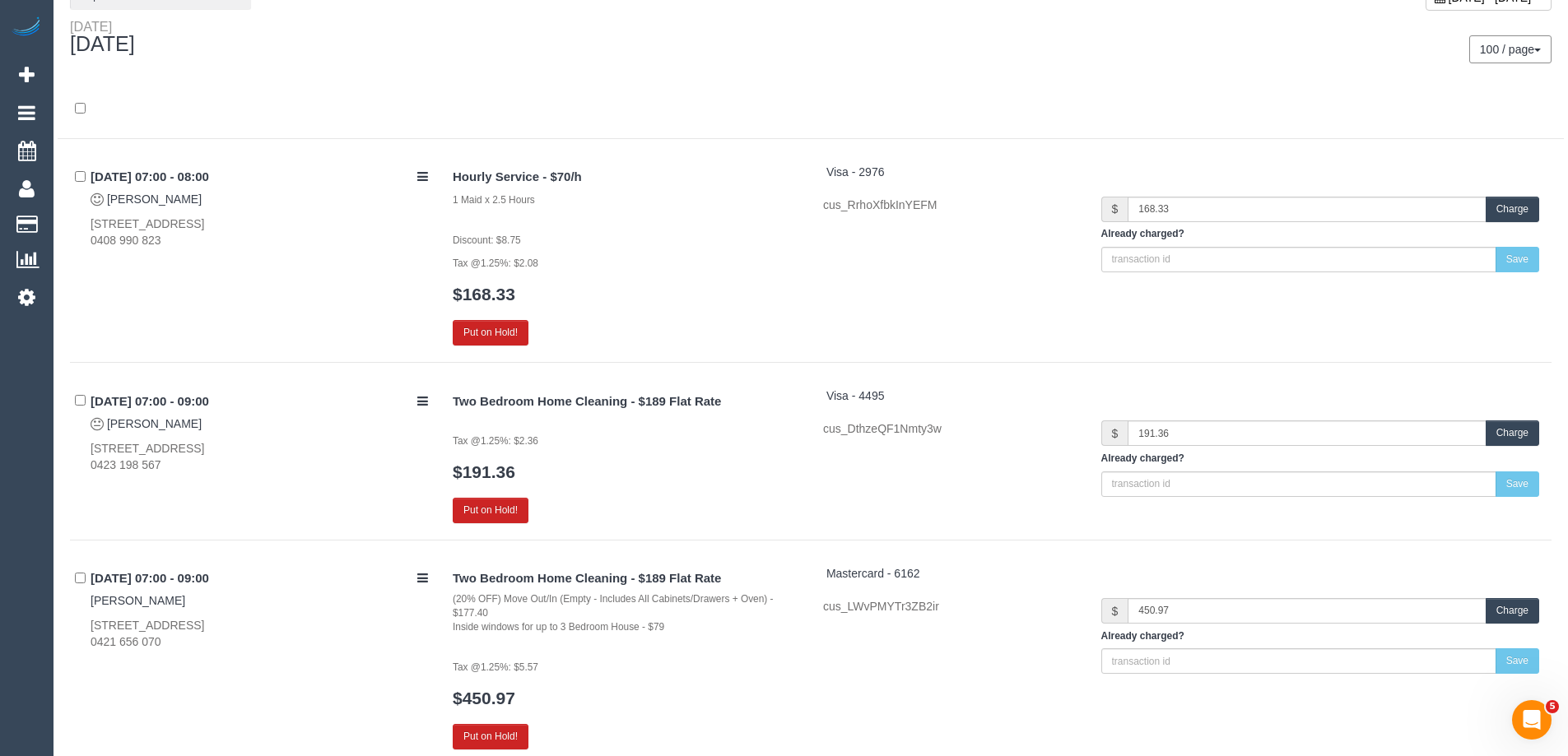
scroll to position [330, 0]
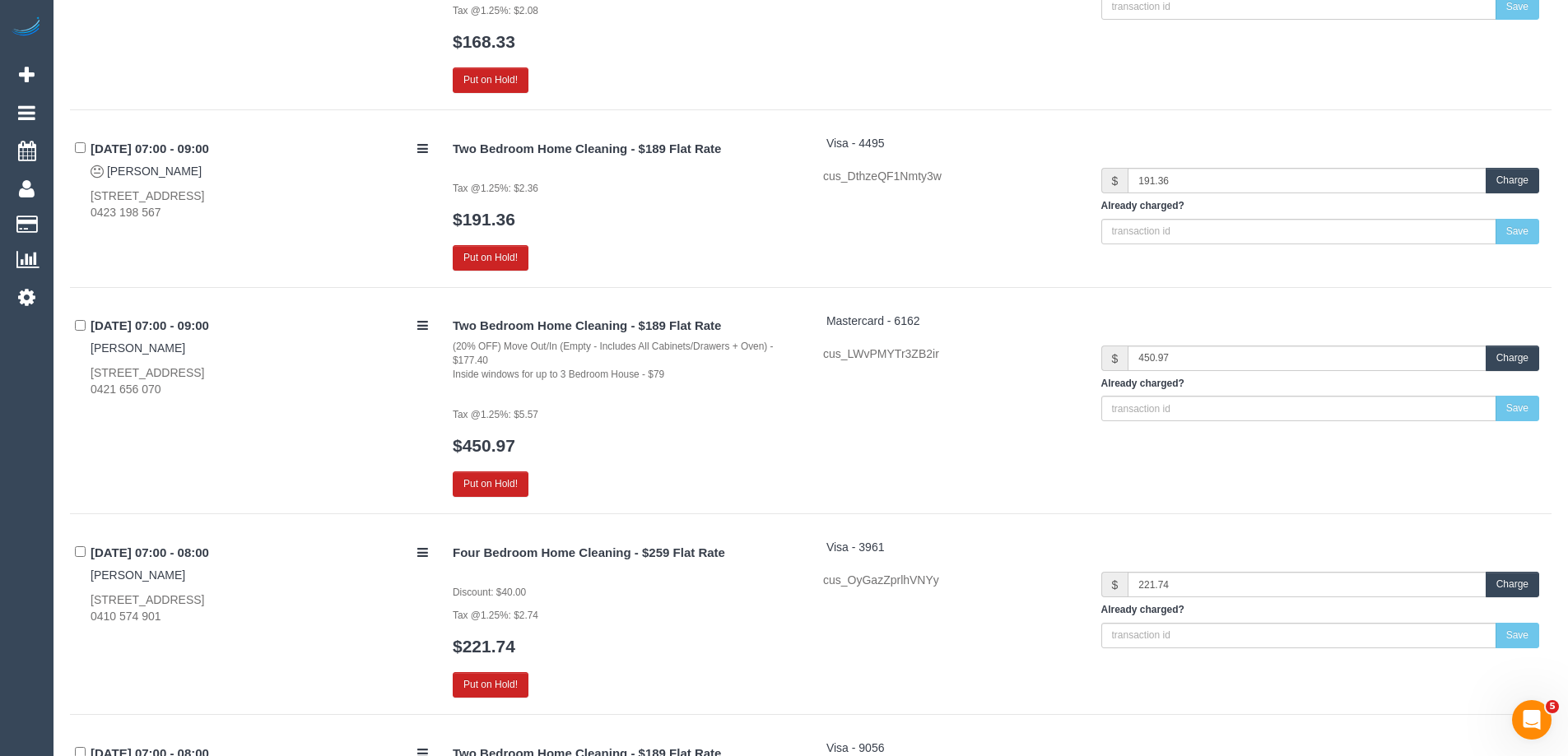
click at [1524, 363] on button "Charge" at bounding box center [1511, 358] width 54 height 25
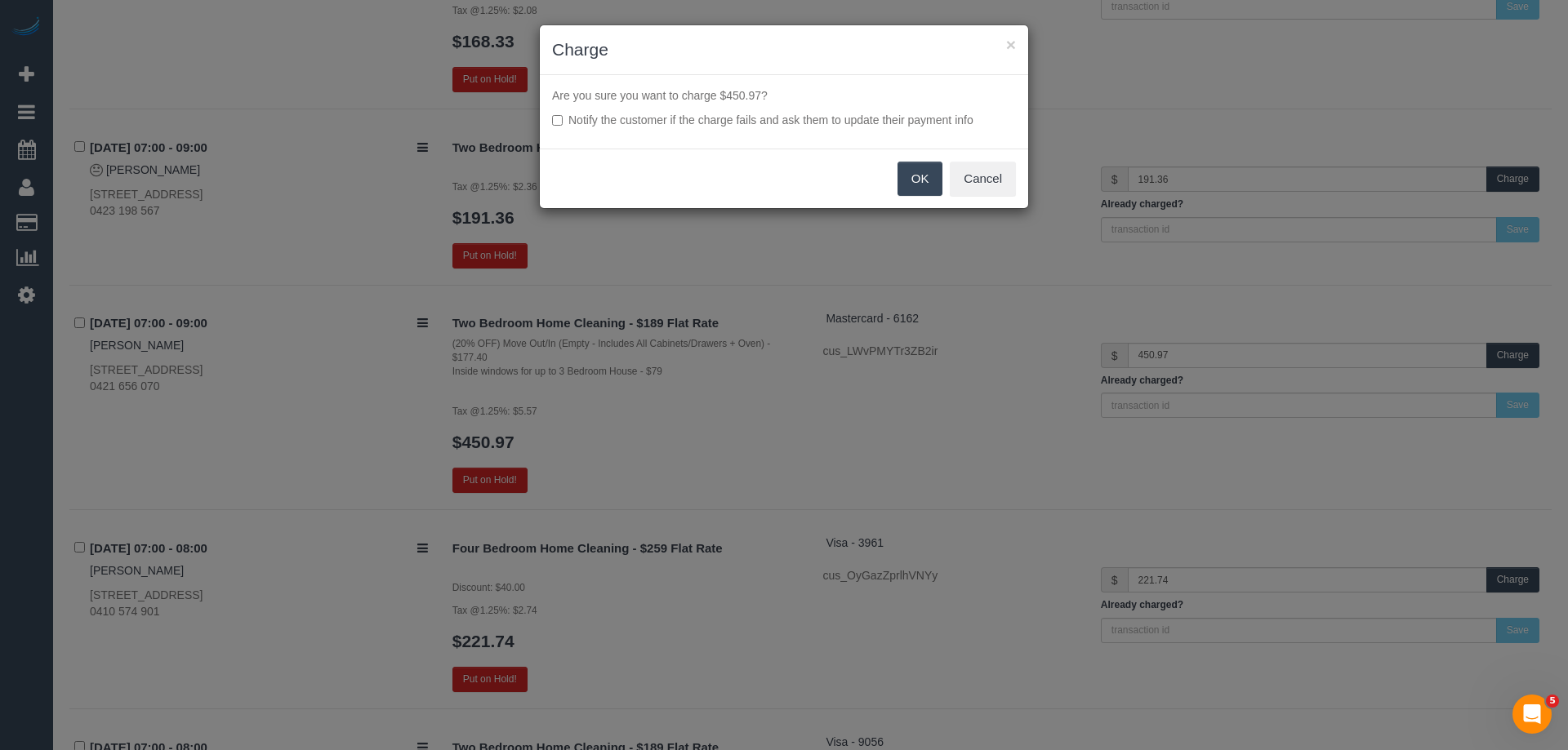
click at [916, 177] on button "OK" at bounding box center [919, 178] width 46 height 35
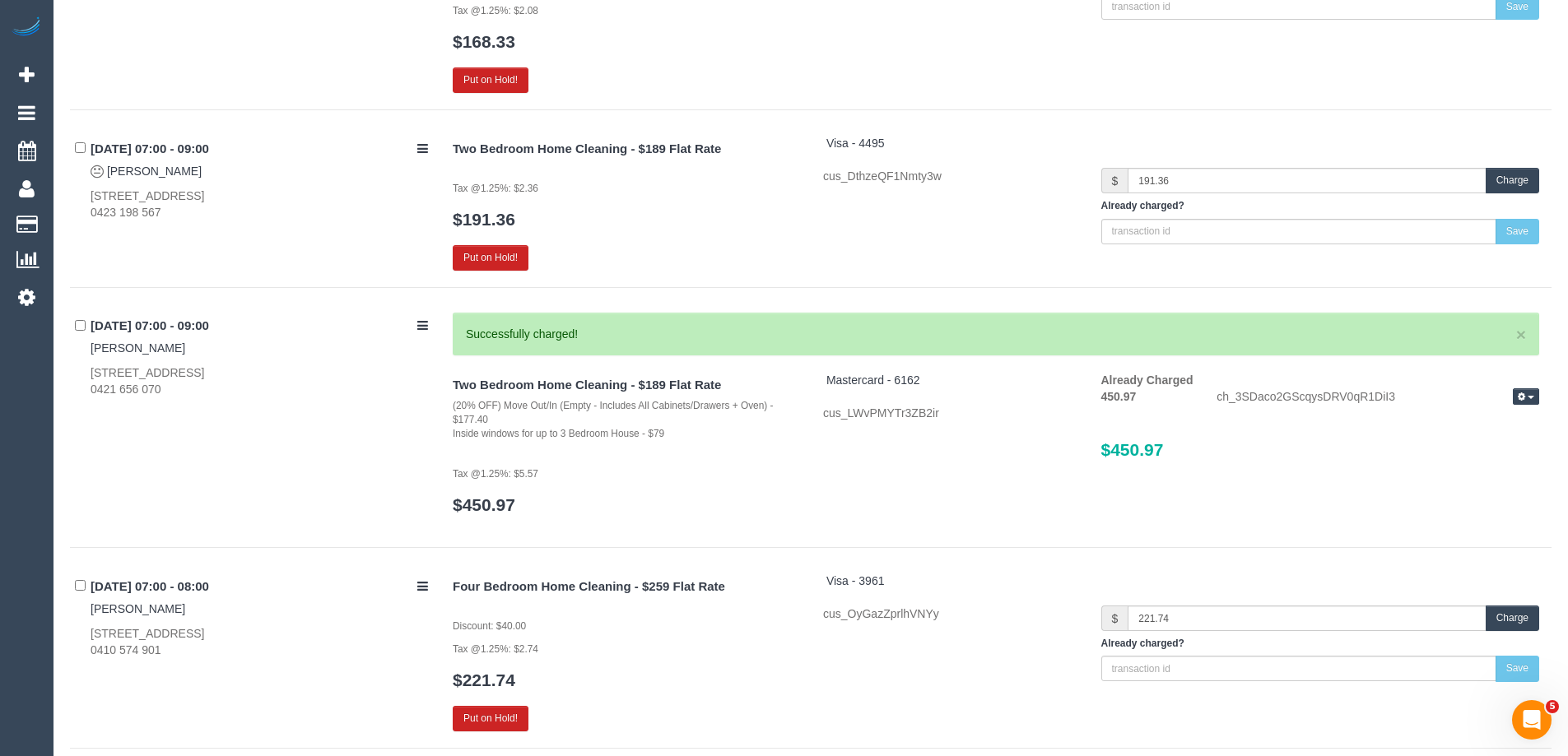
drag, startPoint x: 179, startPoint y: 347, endPoint x: 87, endPoint y: 347, distance: 92.0
click at [87, 347] on div "30/09/2025 07:00 - 09:00 Patrick Roberts 93 Macpherson Street, Carlton North, V…" at bounding box center [254, 355] width 370 height 86
copy link "Patrick Roberts"
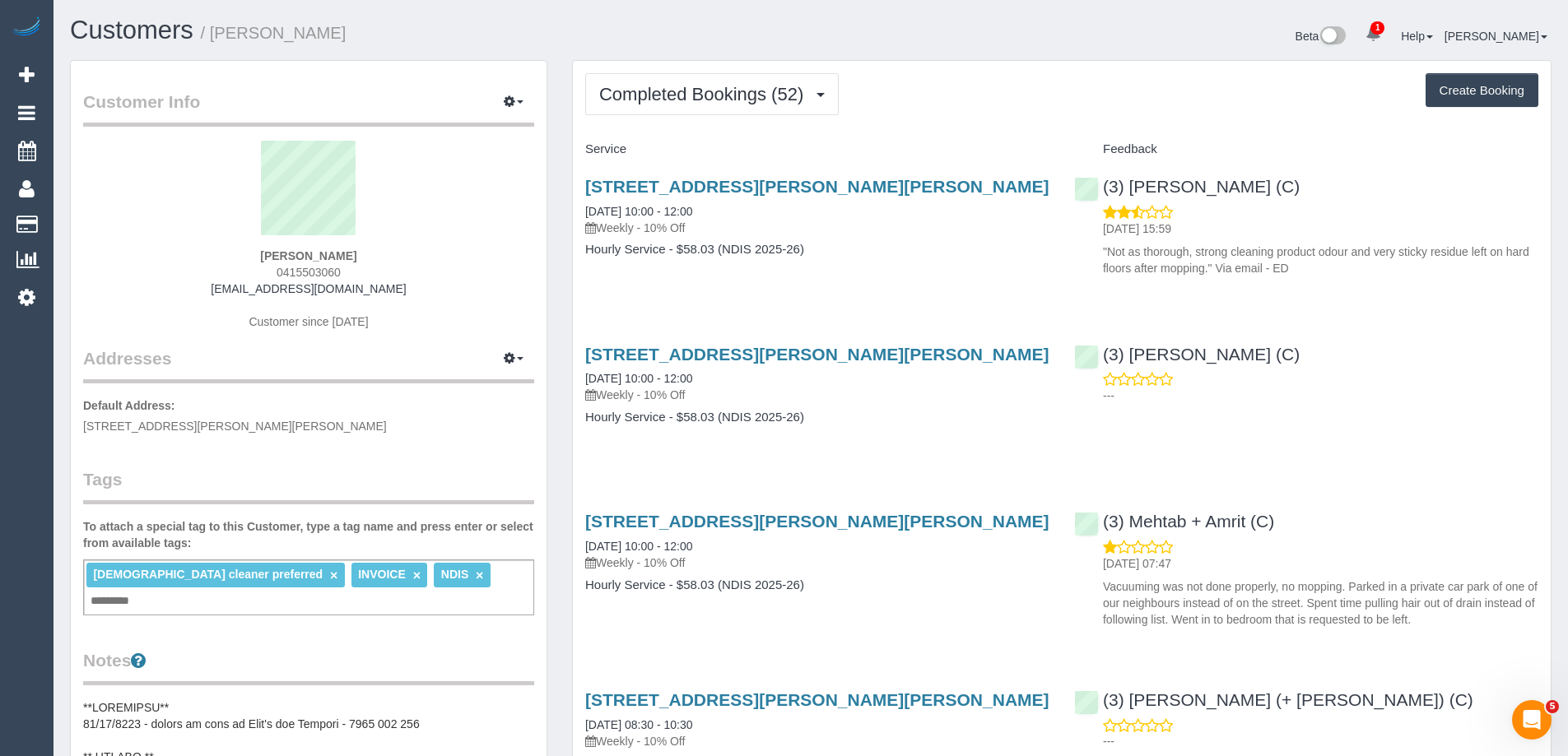
scroll to position [4448, 1568]
click at [706, 95] on span "Completed Bookings (52)" at bounding box center [704, 94] width 212 height 21
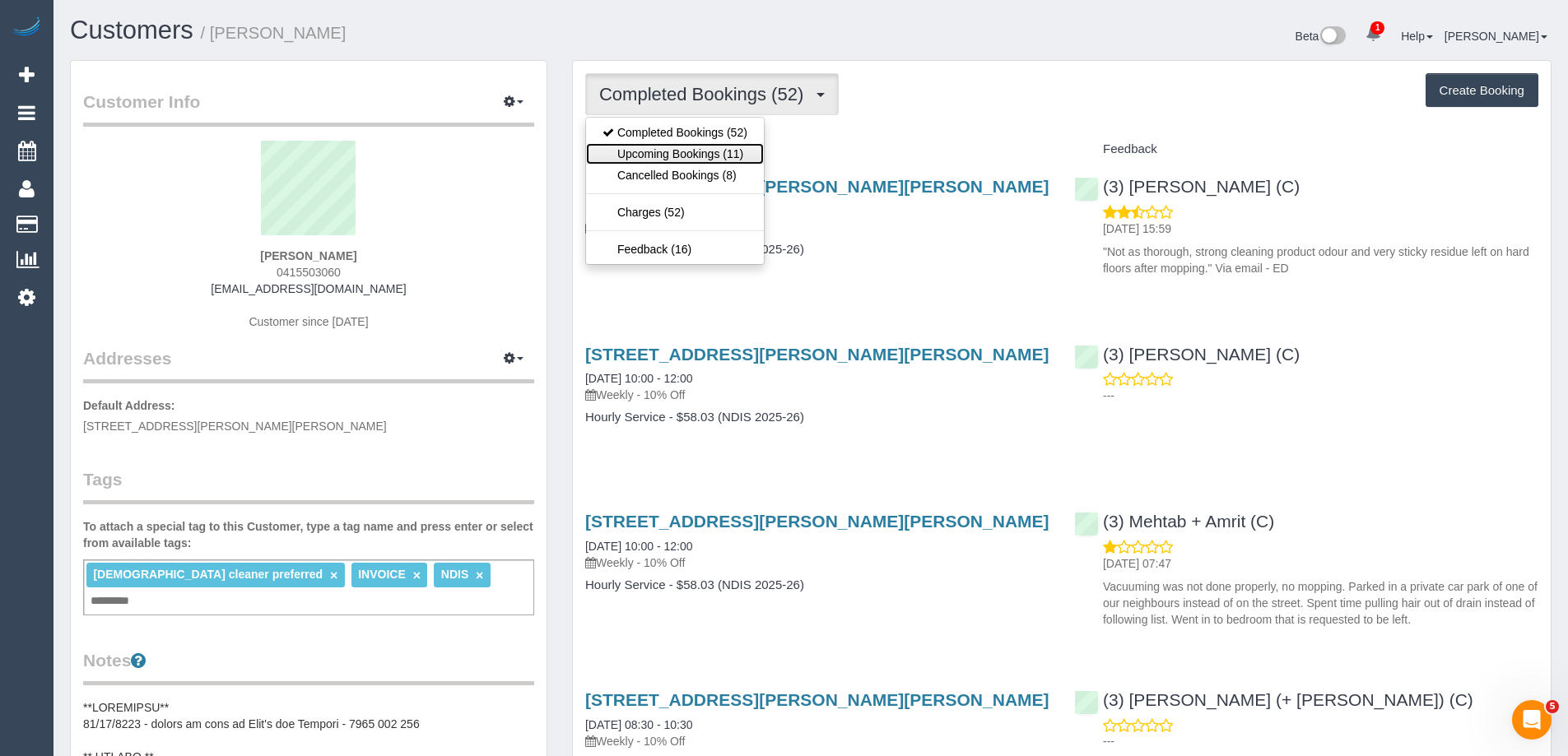
click at [695, 147] on link "Upcoming Bookings (11)" at bounding box center [674, 153] width 178 height 22
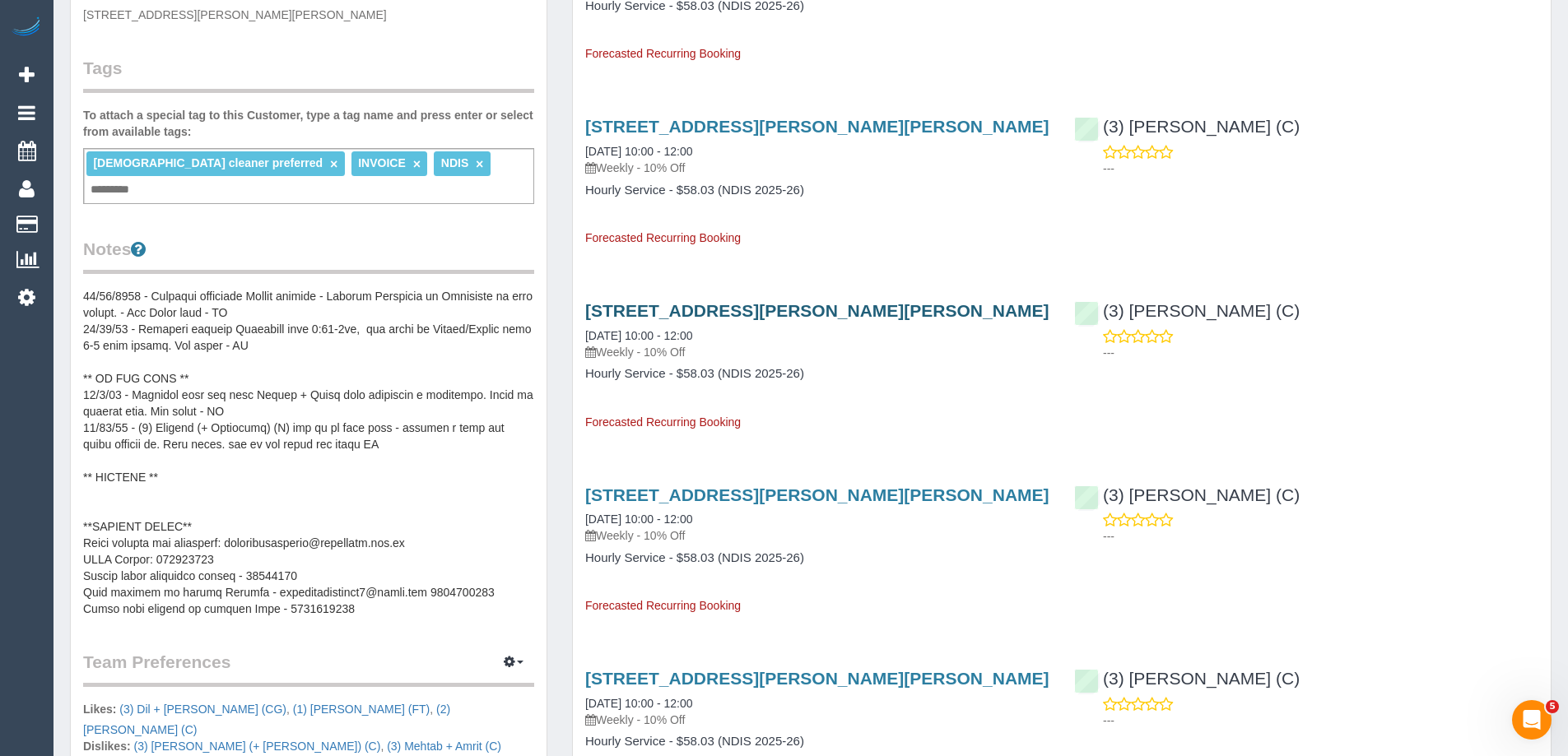
scroll to position [0, 0]
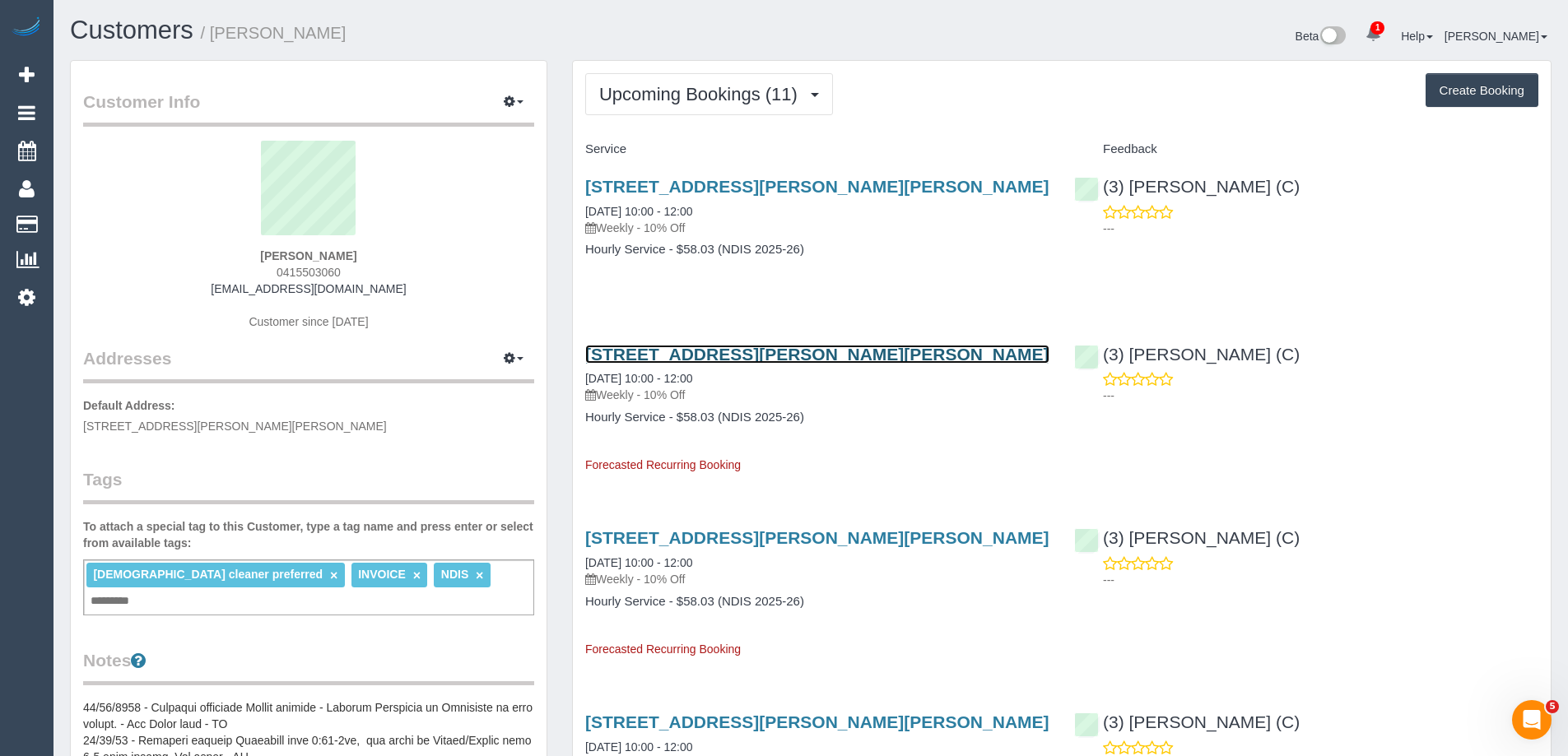
click at [728, 346] on link "[STREET_ADDRESS][PERSON_NAME][PERSON_NAME]" at bounding box center [816, 354] width 464 height 19
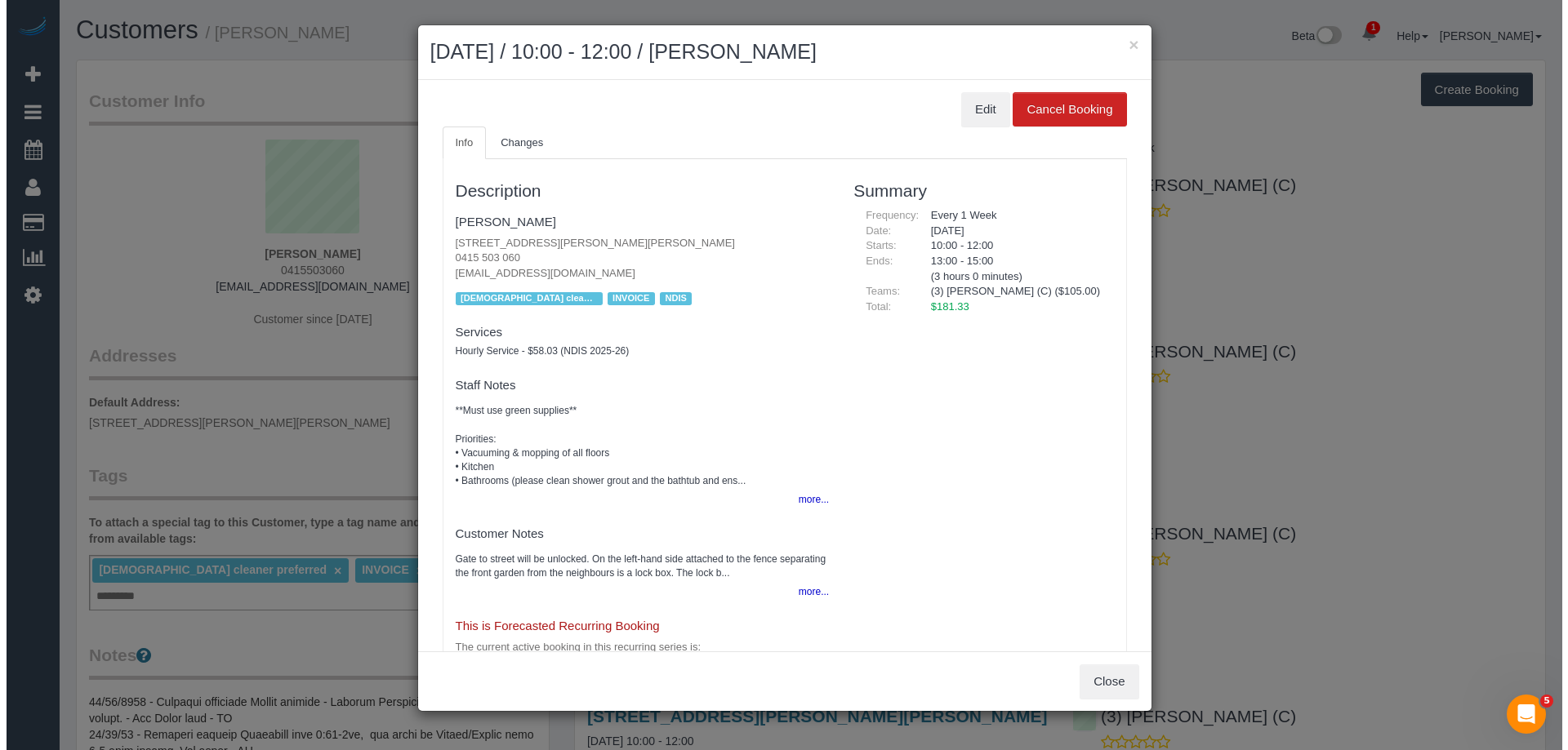
scroll to position [2240, 1568]
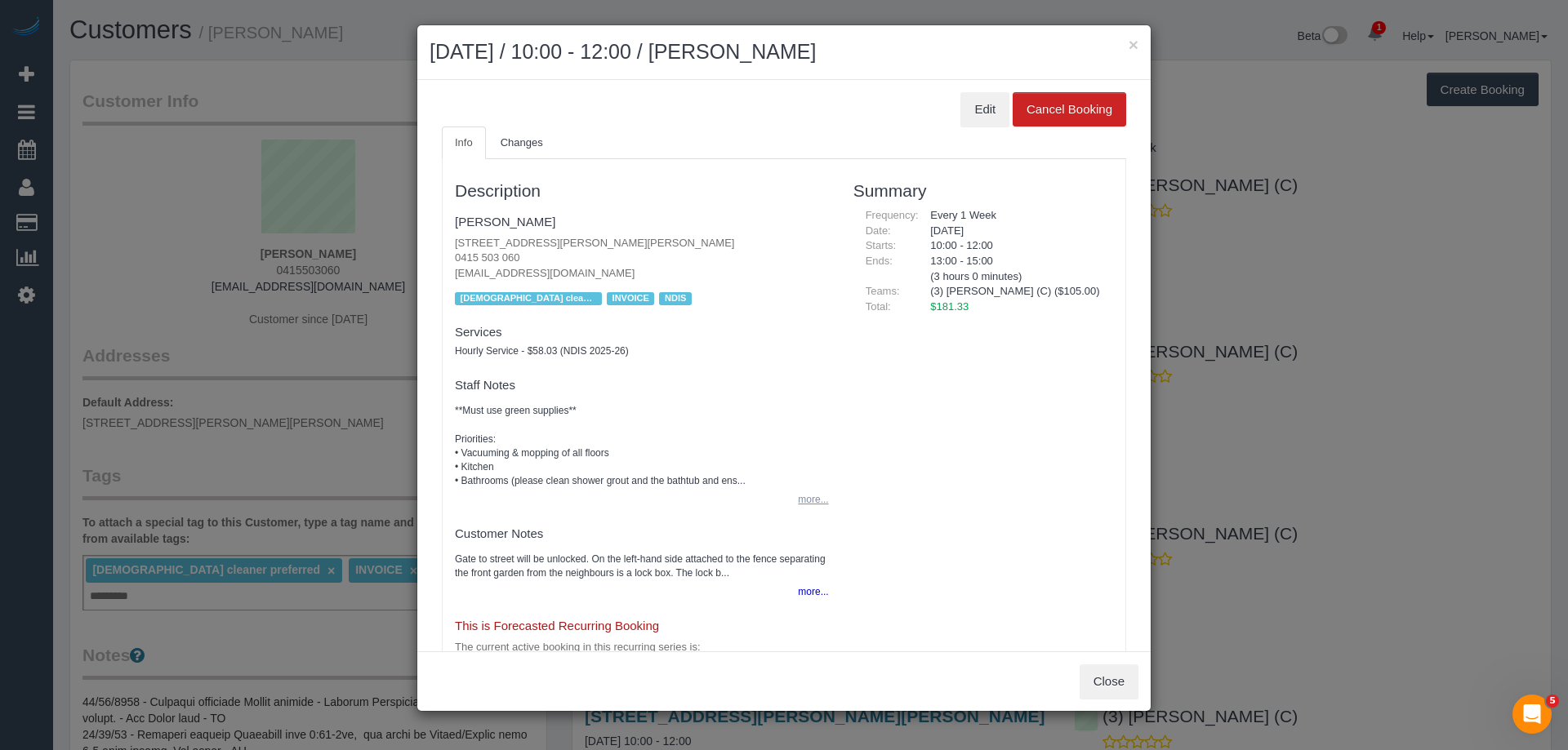
click at [820, 501] on button "more..." at bounding box center [807, 500] width 40 height 23
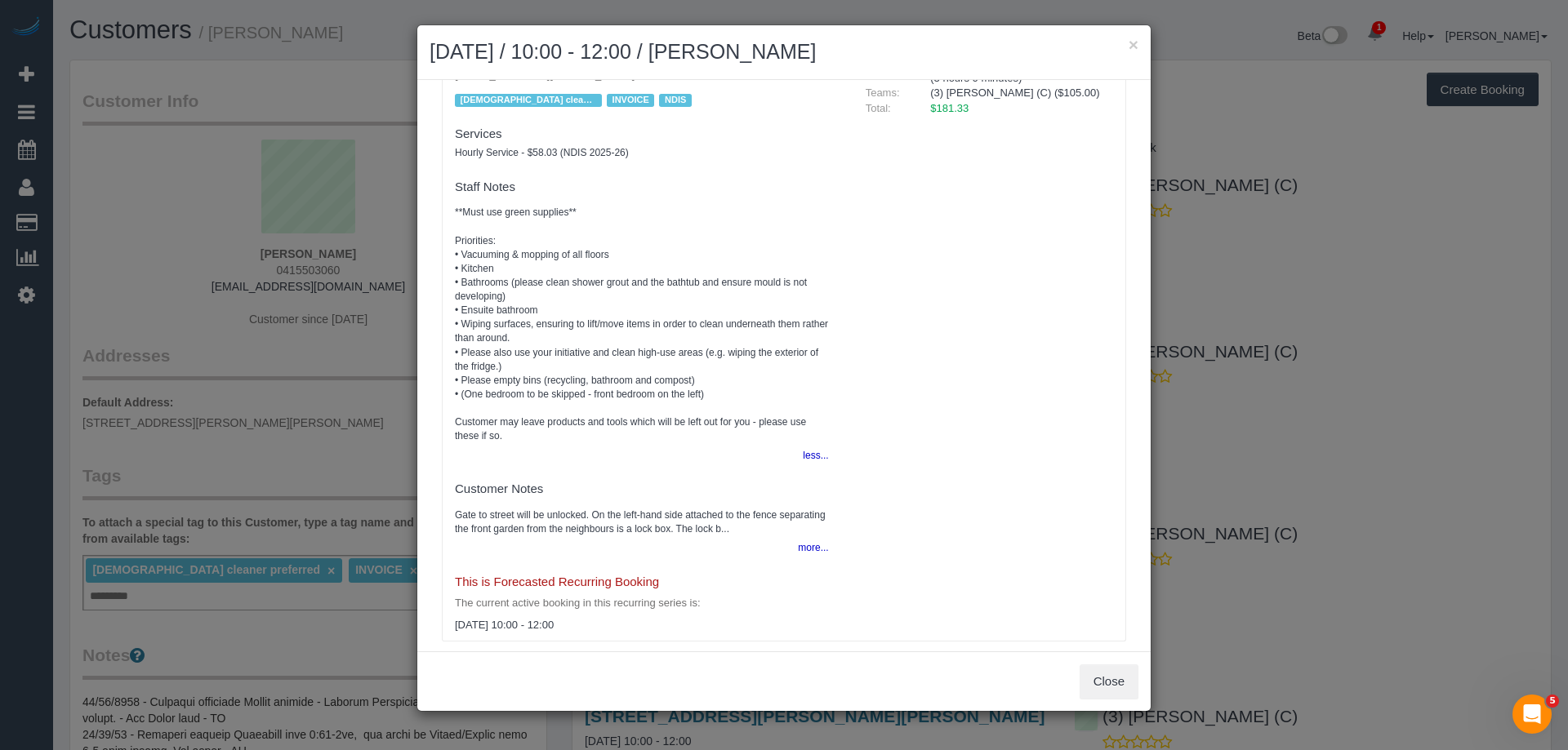
scroll to position [217, 0]
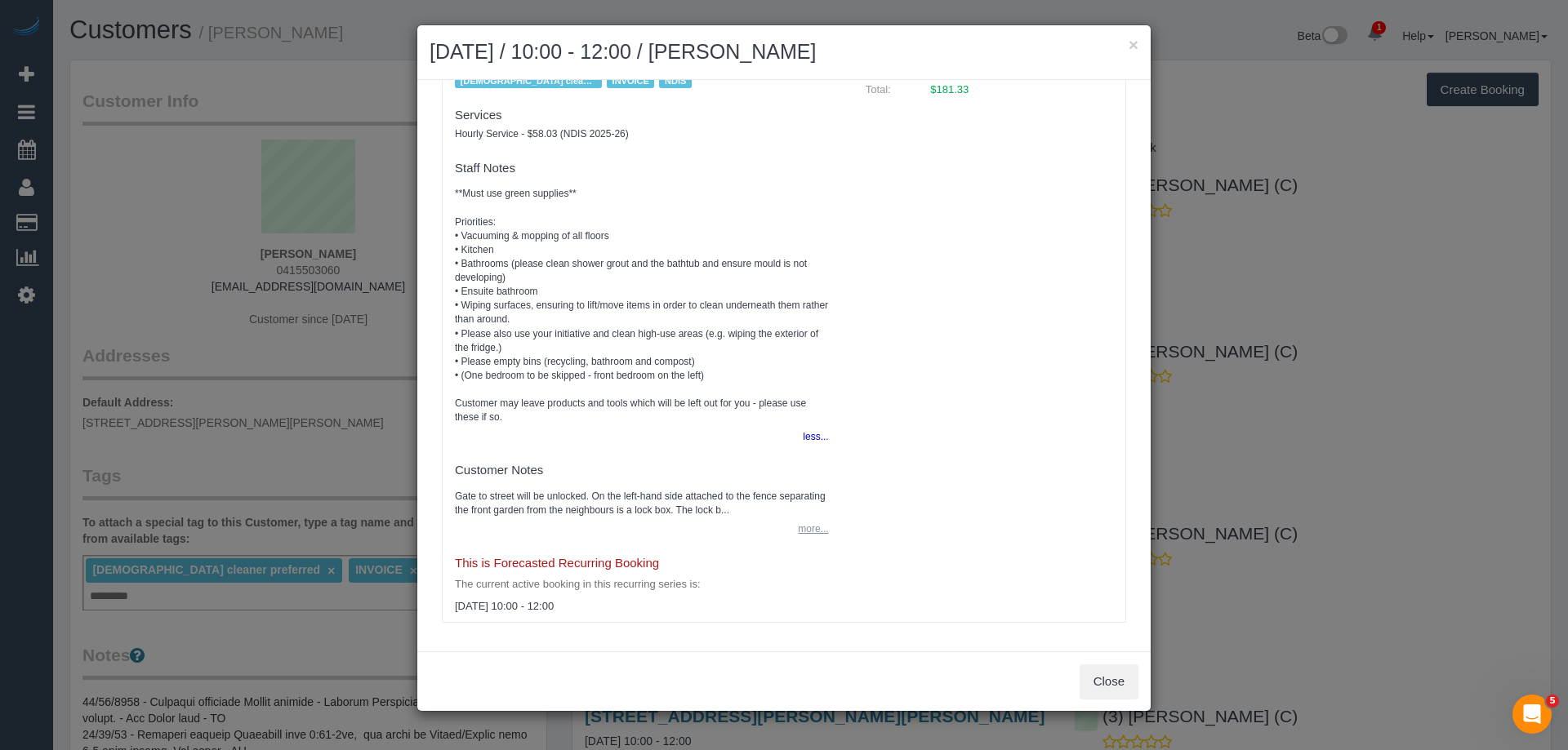
click at [800, 526] on button "more..." at bounding box center [807, 529] width 40 height 23
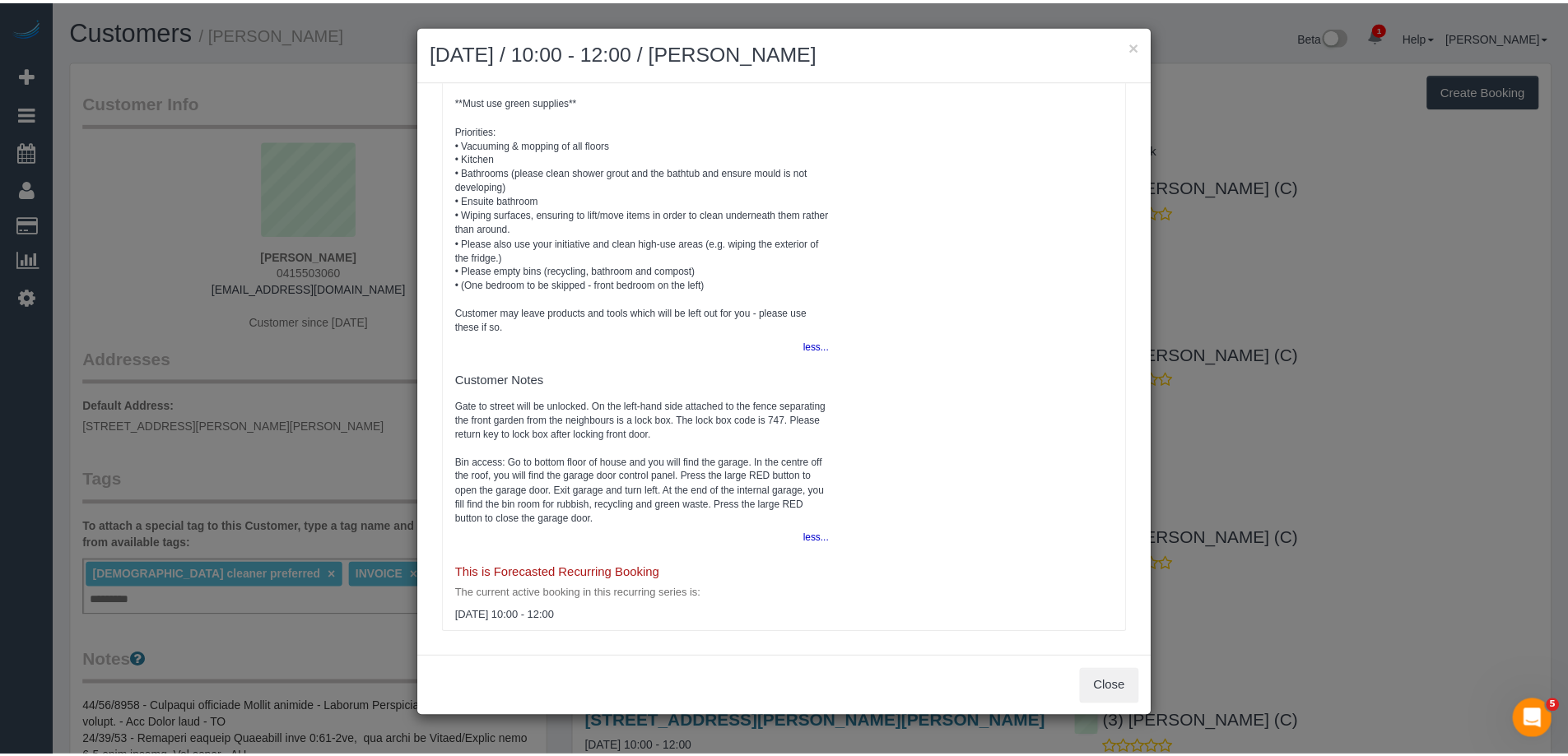
scroll to position [317, 0]
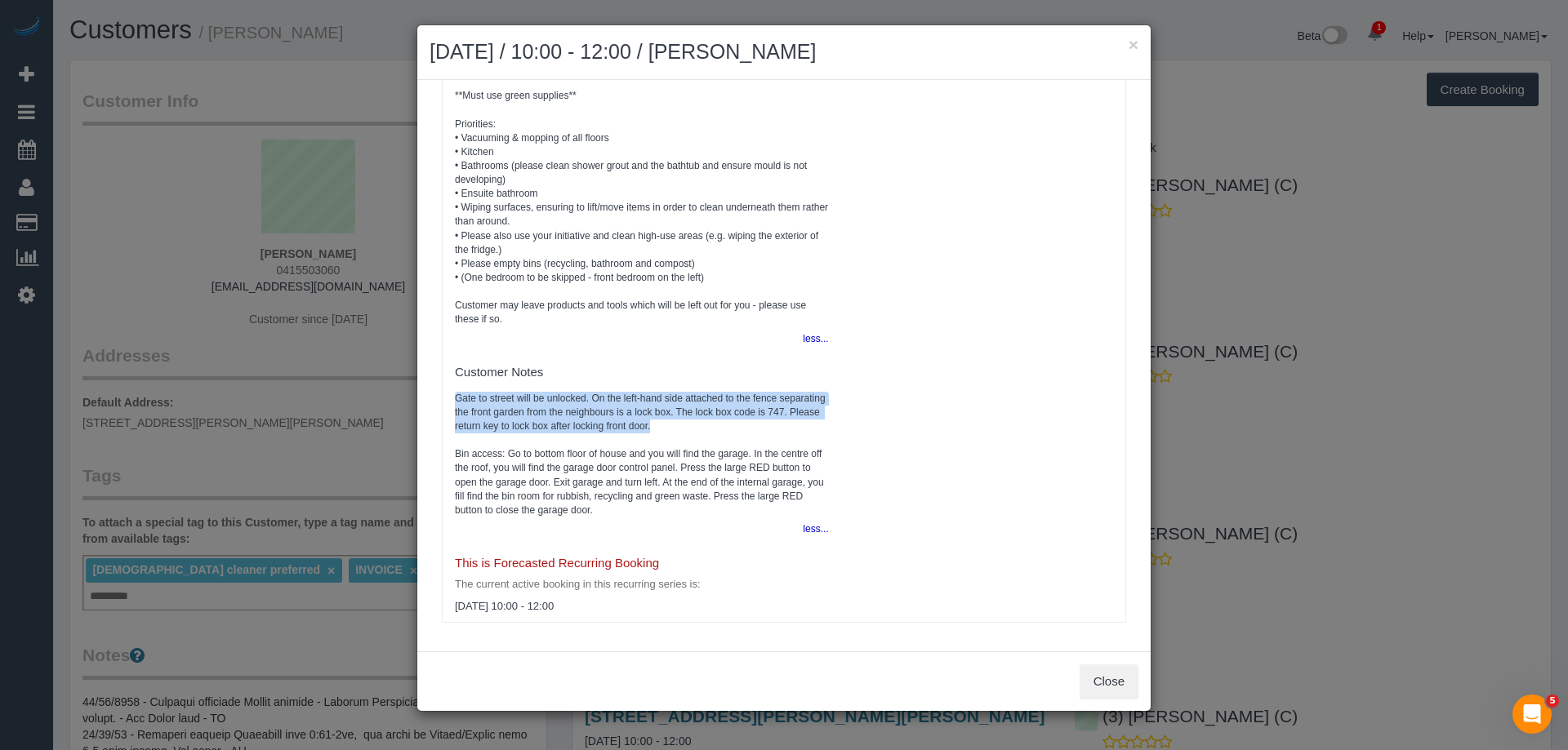
copy pre "Gate to street will be unlocked. On the left-hand side attached to the fence se…"
drag, startPoint x: 457, startPoint y: 397, endPoint x: 708, endPoint y: 425, distance: 252.6
click at [708, 425] on pre "Gate to street will be unlocked. On the left-hand side attached to the fence se…" at bounding box center [642, 454] width 374 height 126
click at [1138, 42] on div "× [DATE] / 10:00 - 12:00 / [PERSON_NAME]" at bounding box center [784, 52] width 734 height 55
click at [1133, 42] on button "×" at bounding box center [1133, 44] width 9 height 17
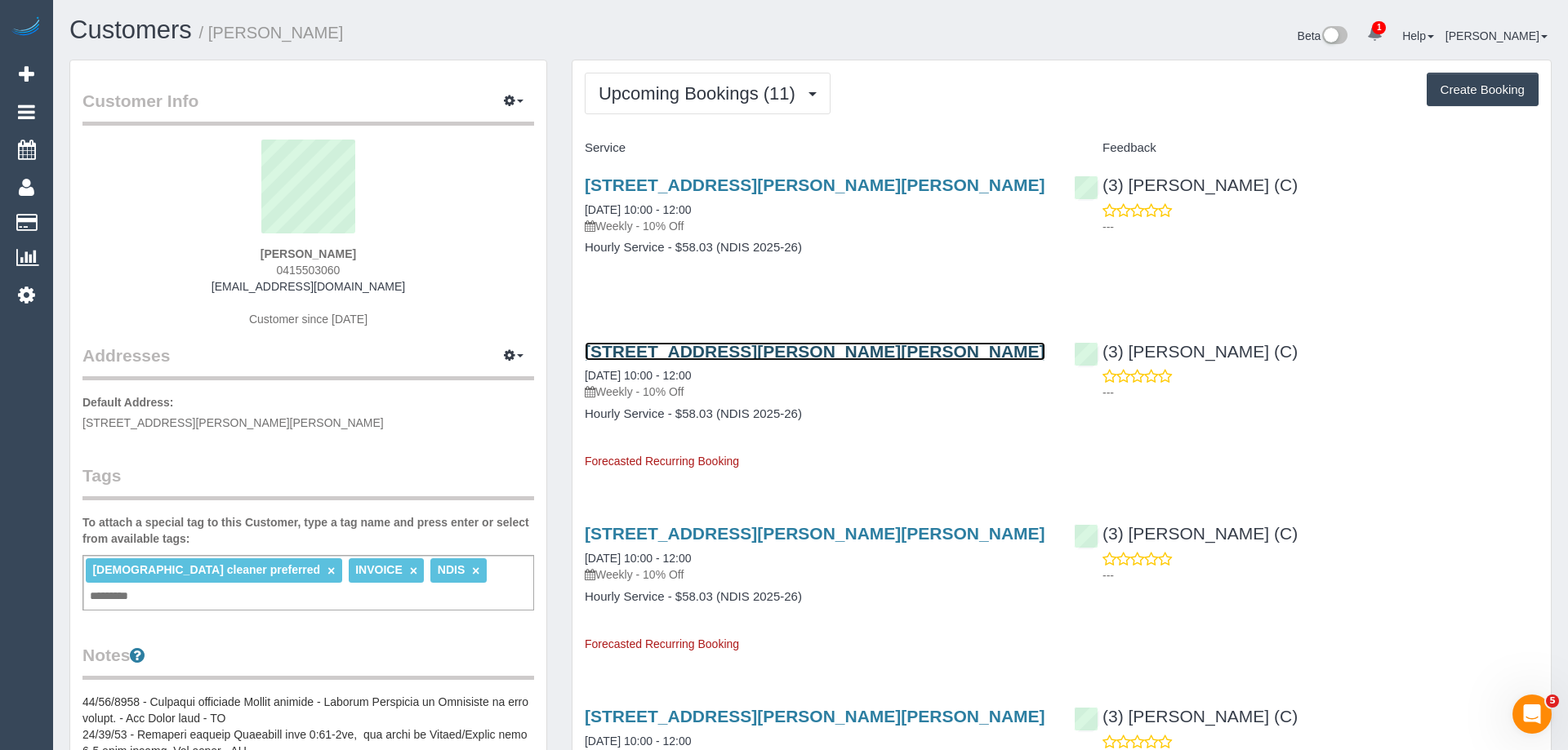
scroll to position [79375, 80098]
click at [845, 348] on link "[STREET_ADDRESS][PERSON_NAME][PERSON_NAME]" at bounding box center [810, 351] width 461 height 19
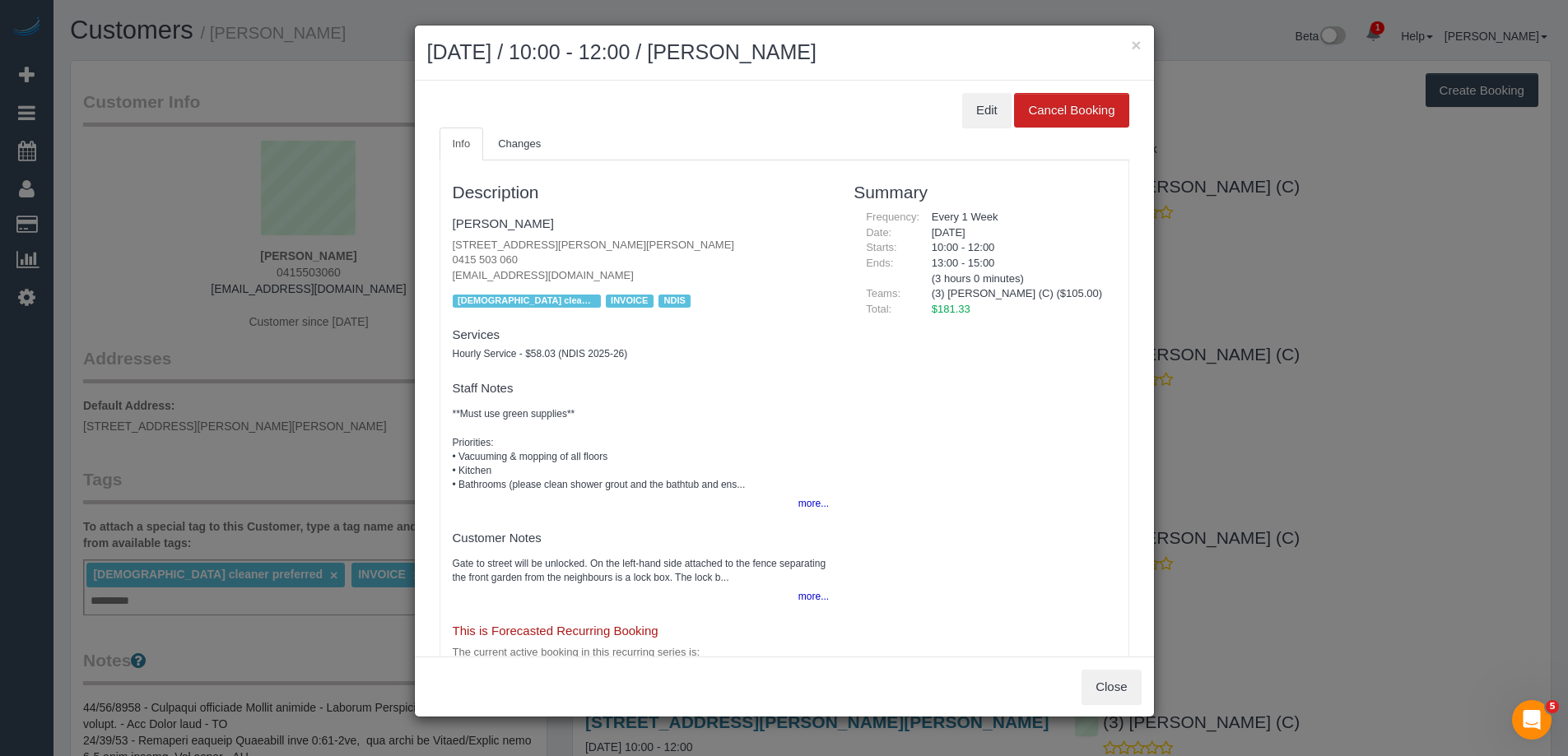
scroll to position [2258, 1580]
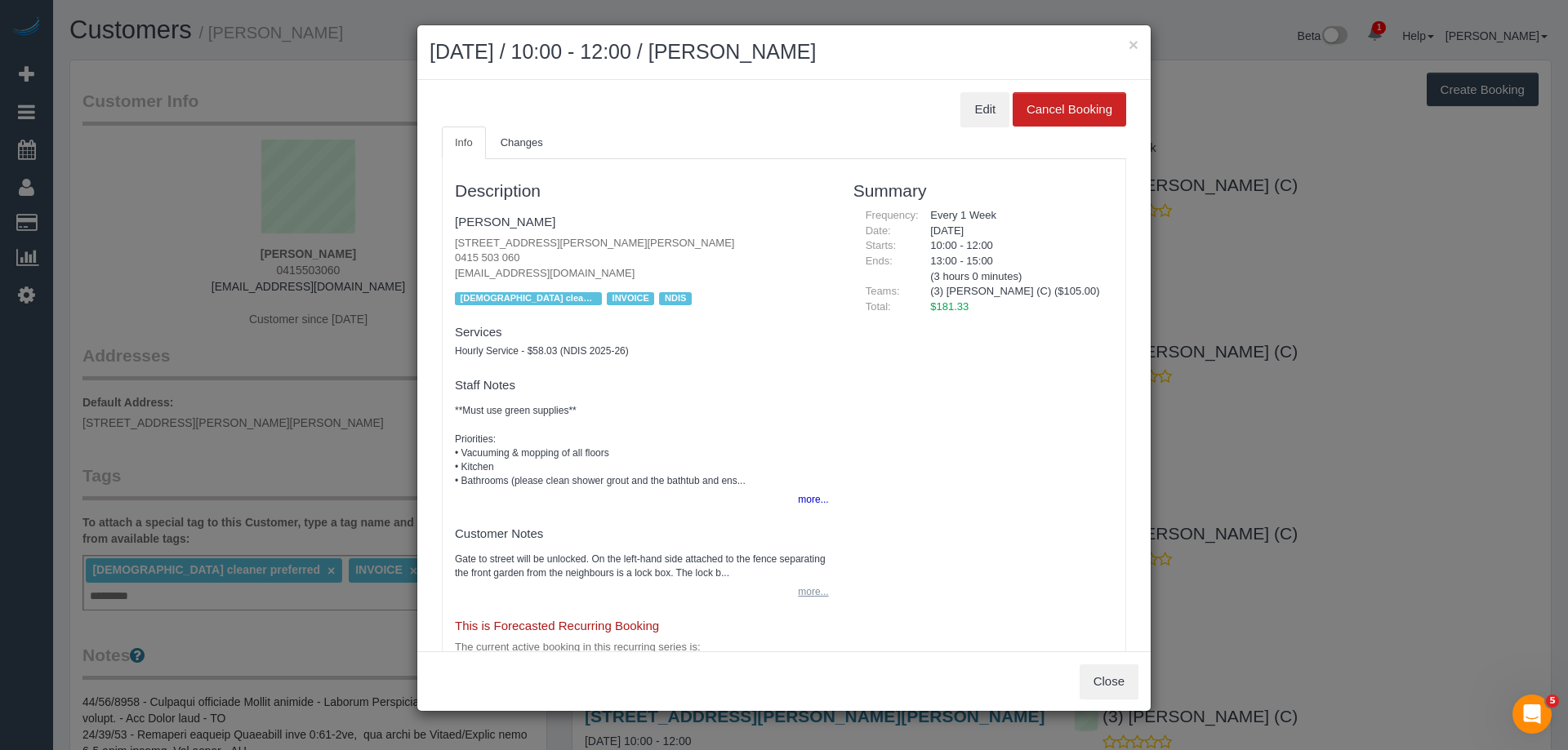
click at [798, 585] on button "more..." at bounding box center [807, 591] width 40 height 23
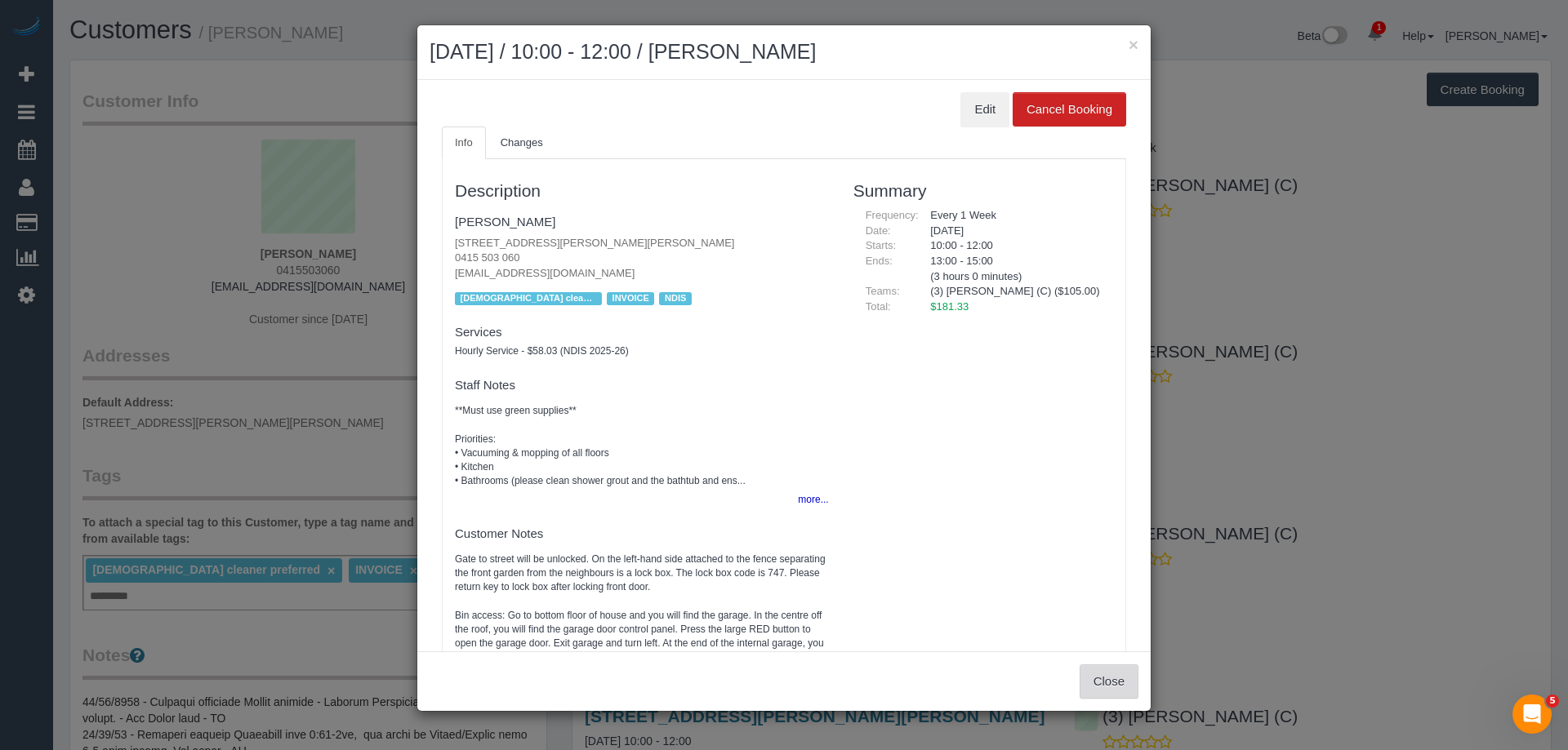
click at [1109, 675] on button "Close" at bounding box center [1108, 681] width 59 height 35
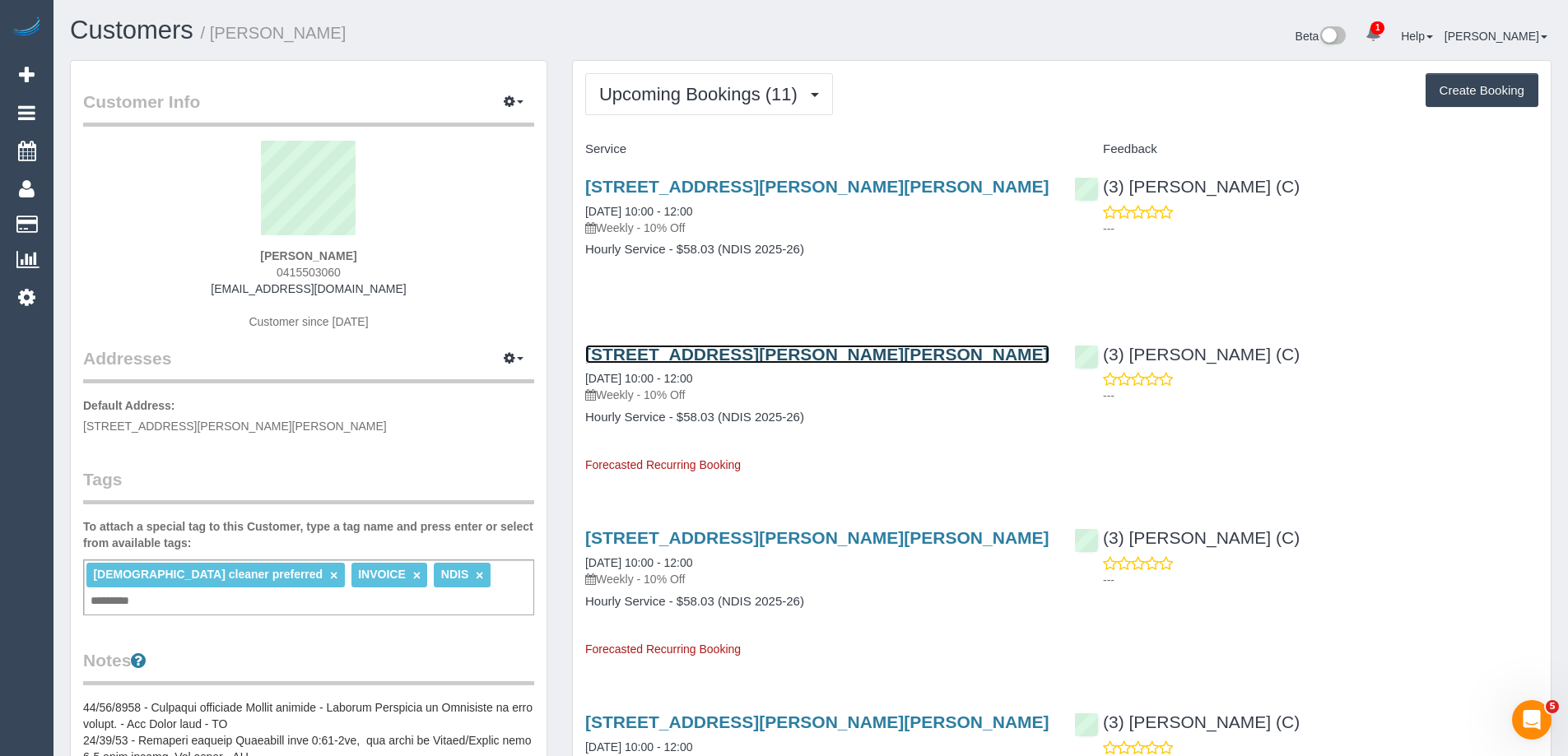
scroll to position [80010, 80723]
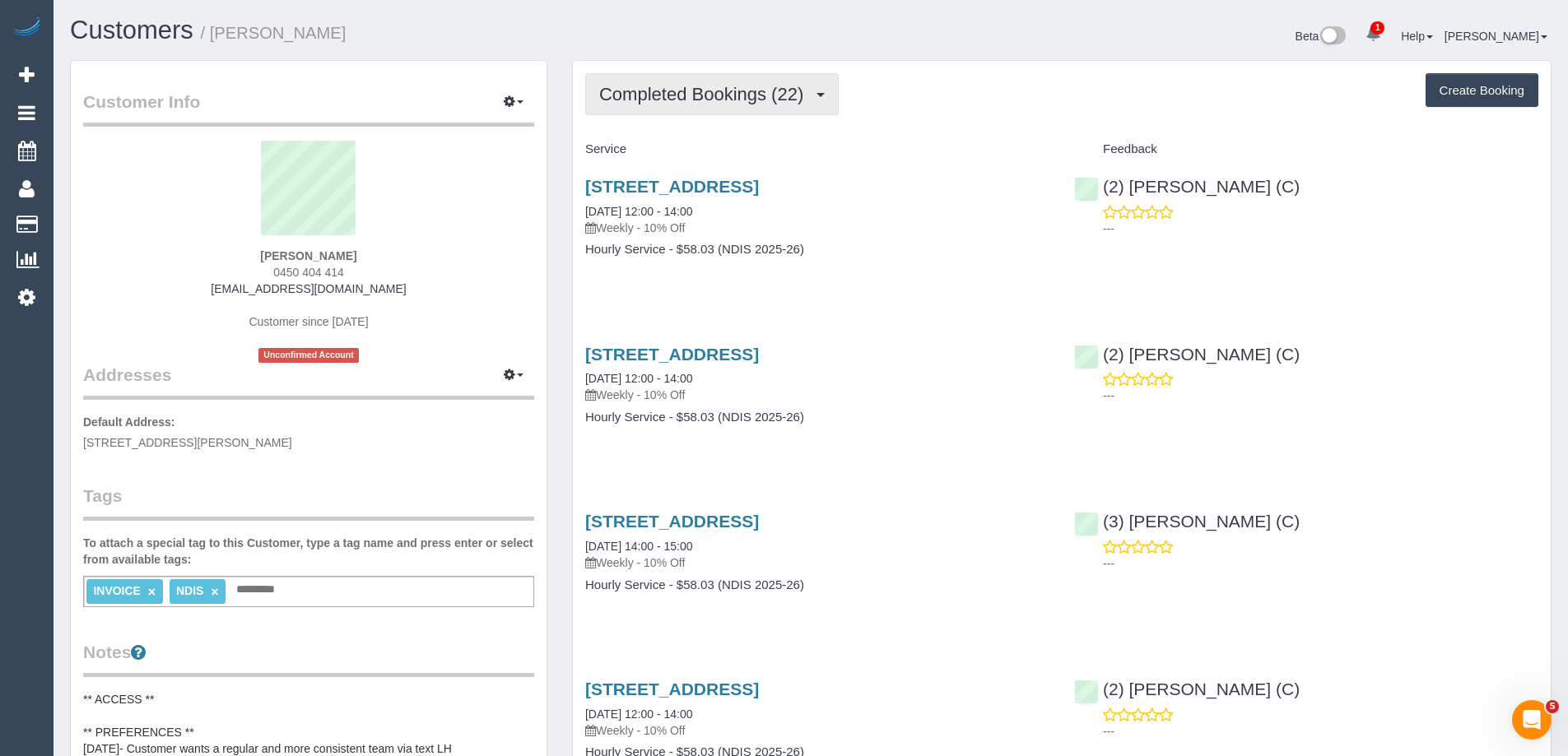
click at [730, 94] on span "Completed Bookings (22)" at bounding box center [704, 94] width 212 height 21
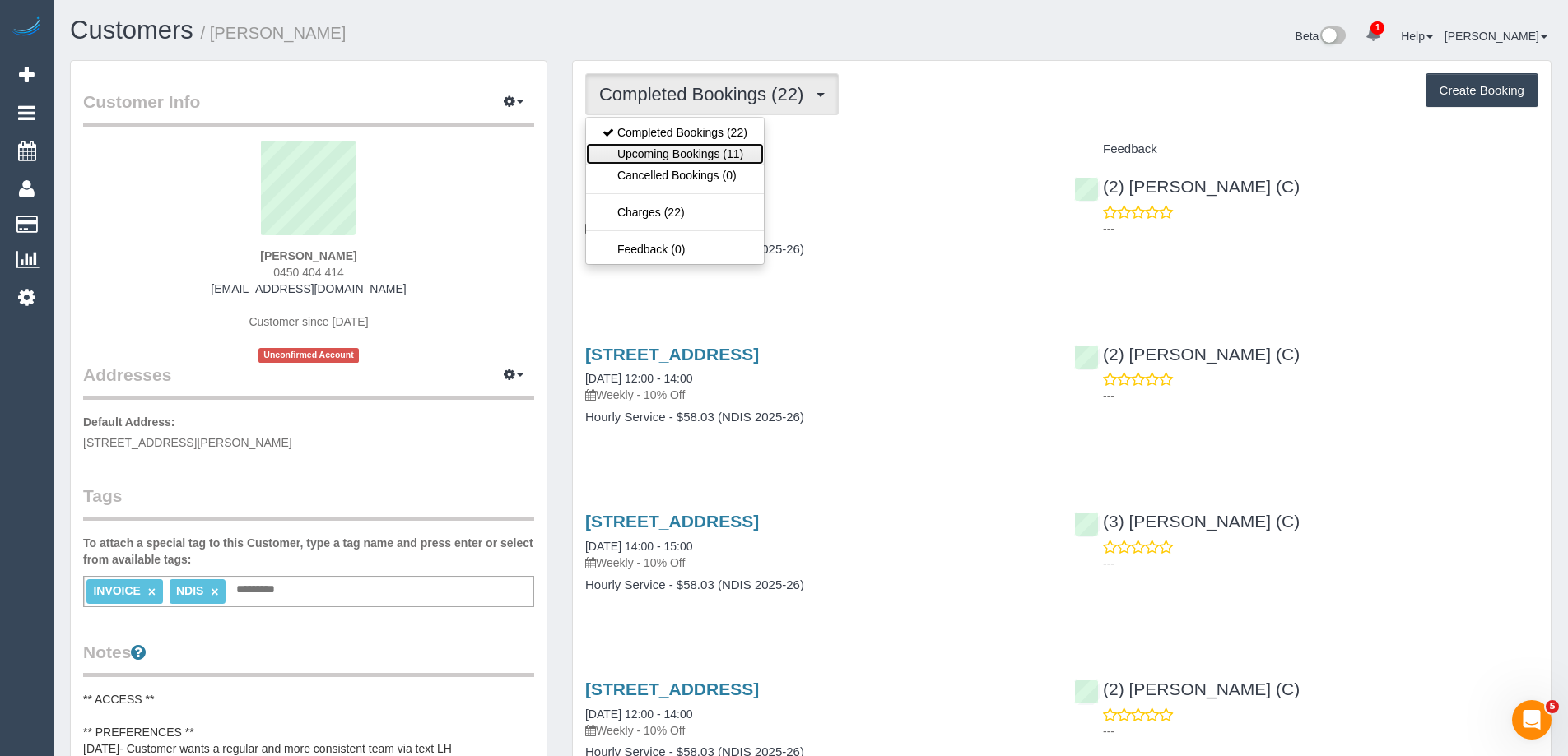
click at [714, 153] on link "Upcoming Bookings (11)" at bounding box center [674, 153] width 178 height 22
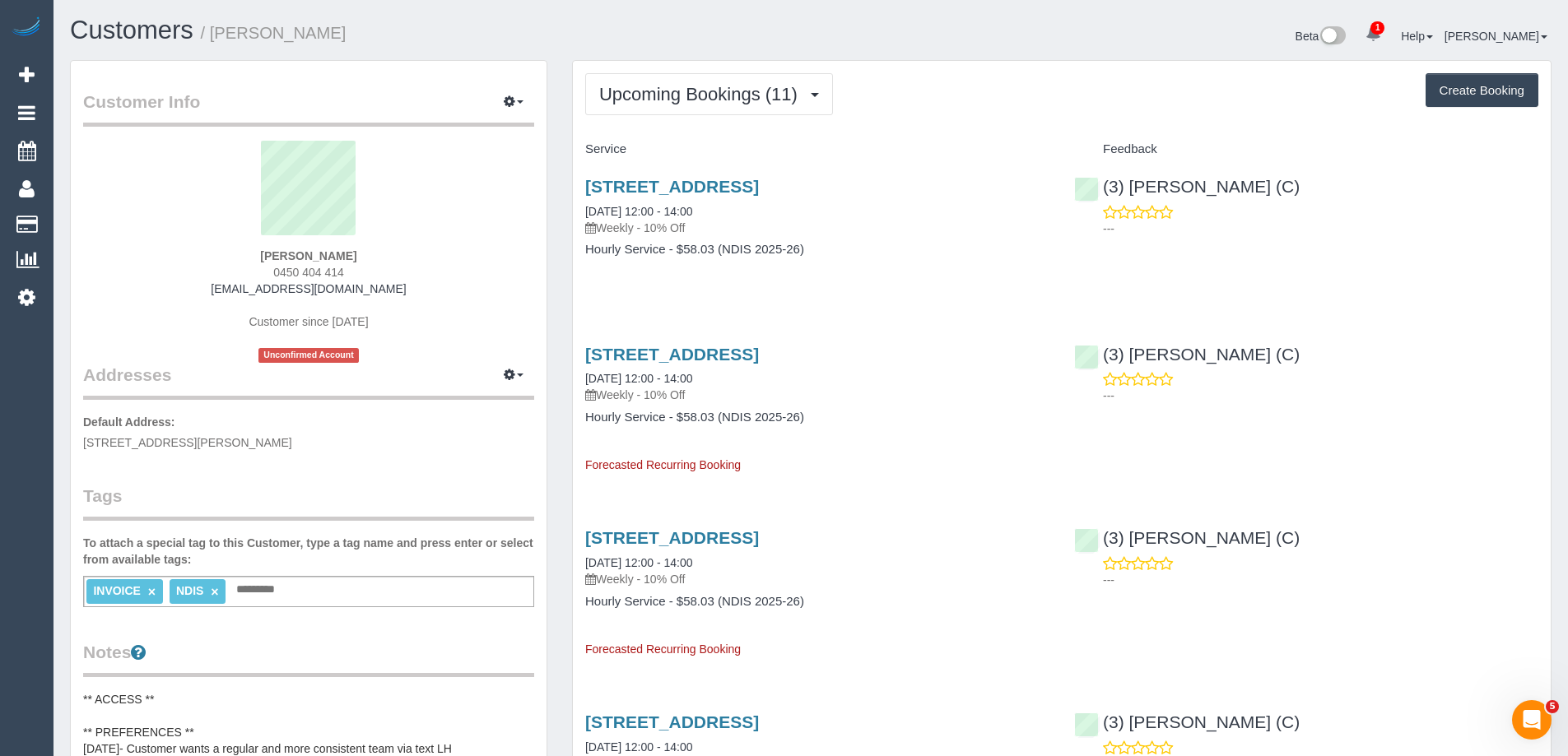
click at [316, 270] on span "0450 404 414" at bounding box center [308, 272] width 71 height 13
copy div "0450 404 414"
click at [759, 183] on link "[STREET_ADDRESS]" at bounding box center [671, 186] width 173 height 19
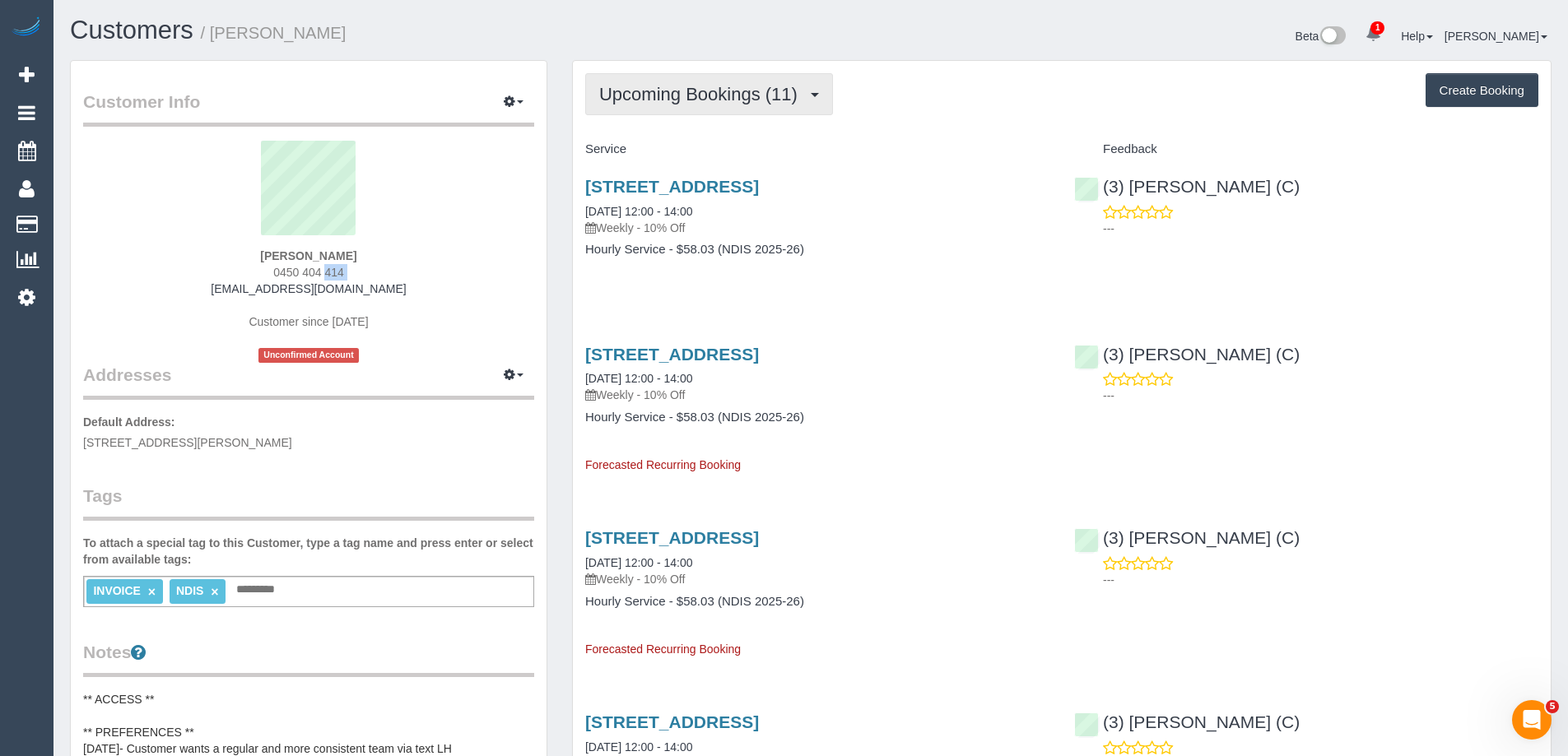
click at [616, 91] on span "Upcoming Bookings (11)" at bounding box center [702, 94] width 206 height 21
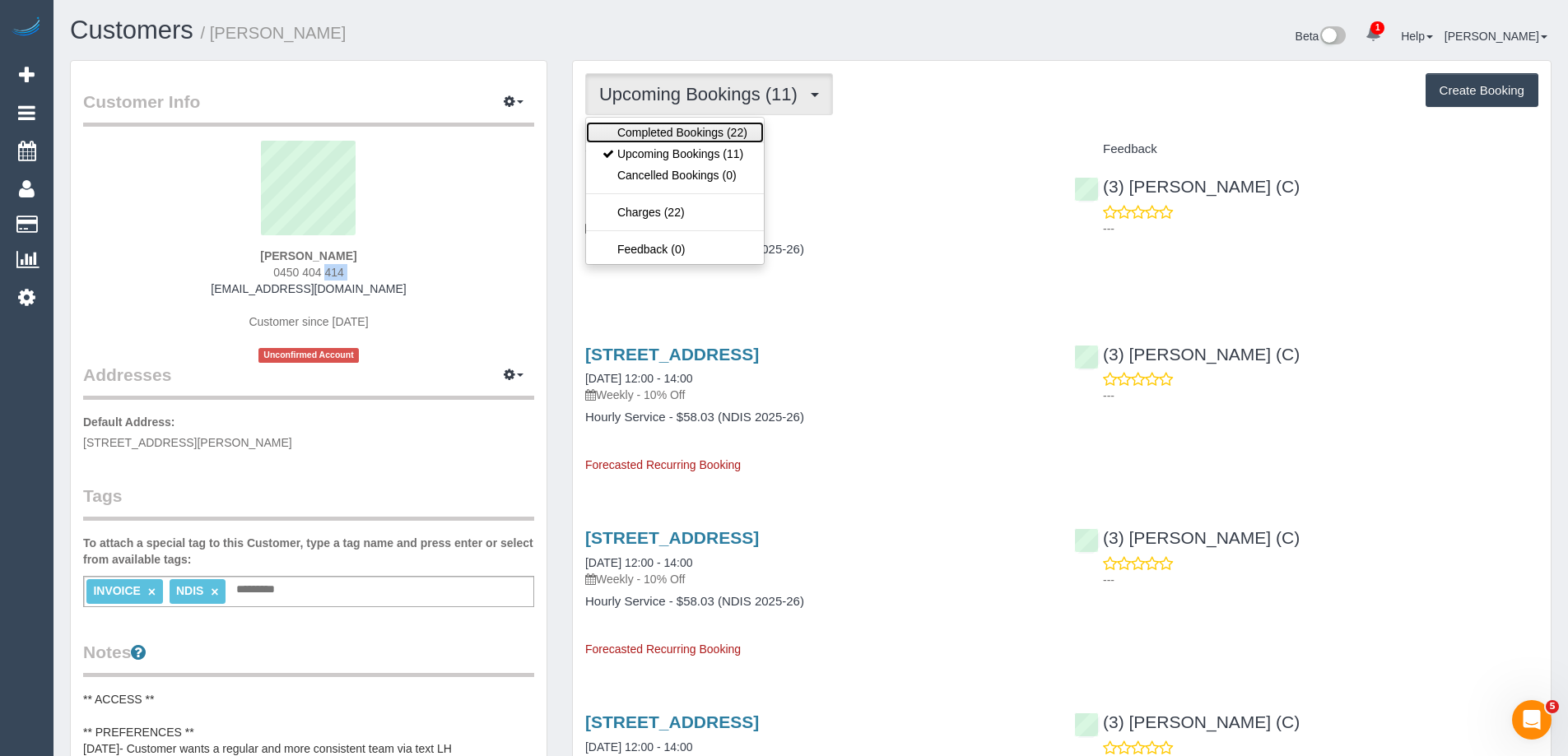
click at [638, 133] on link "Completed Bookings (22)" at bounding box center [674, 132] width 178 height 22
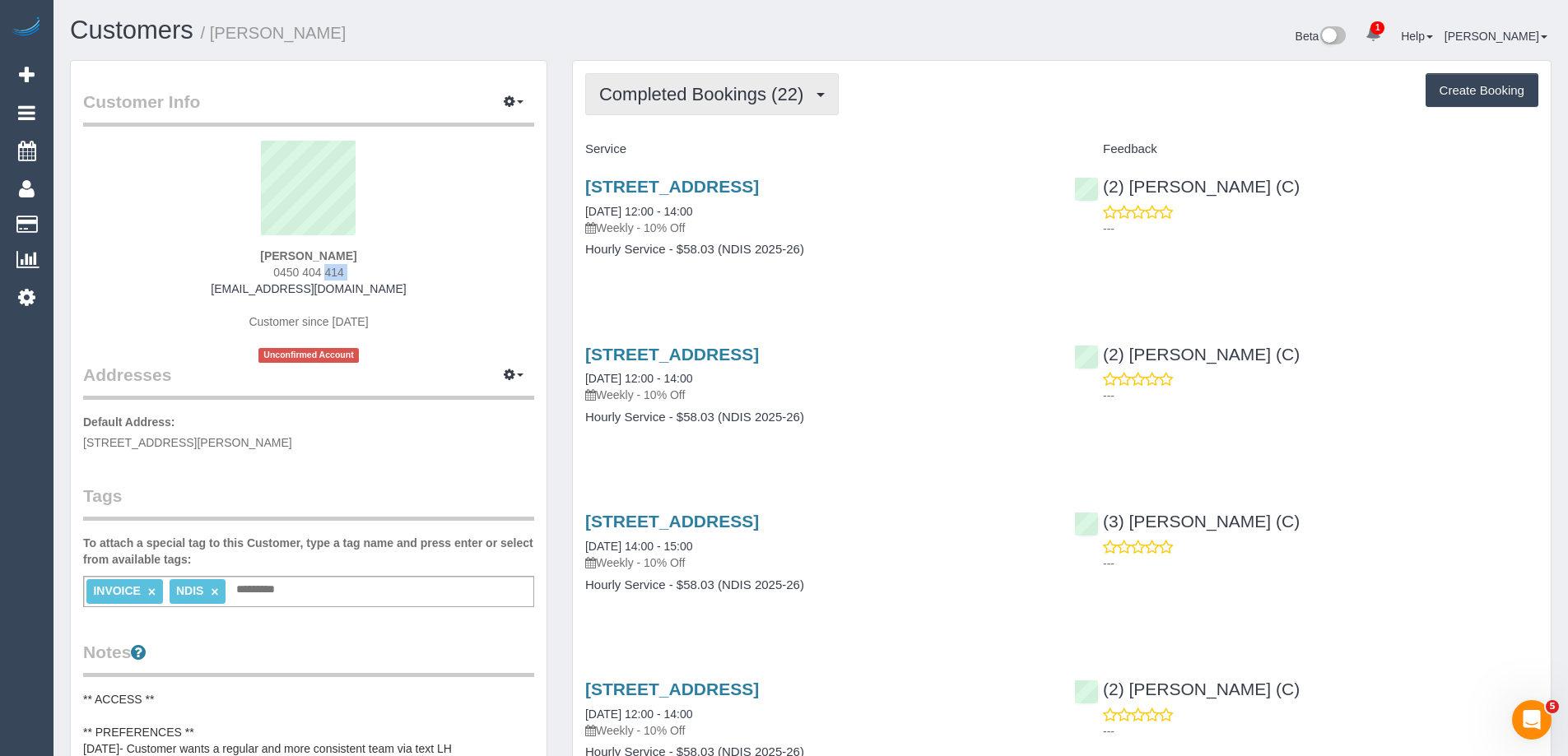
click at [674, 102] on span "Completed Bookings (22)" at bounding box center [704, 94] width 212 height 21
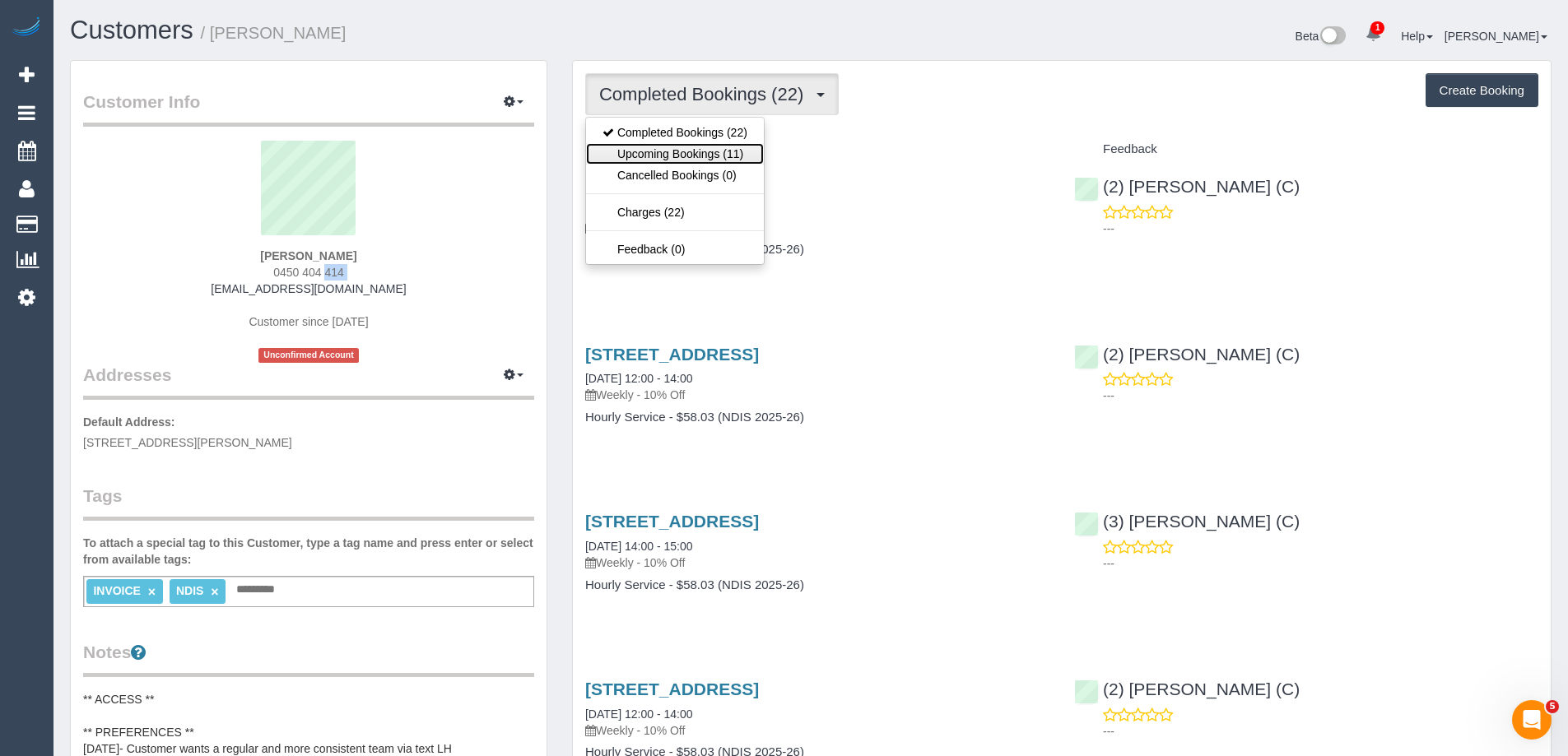
click at [675, 147] on link "Upcoming Bookings (11)" at bounding box center [674, 153] width 178 height 22
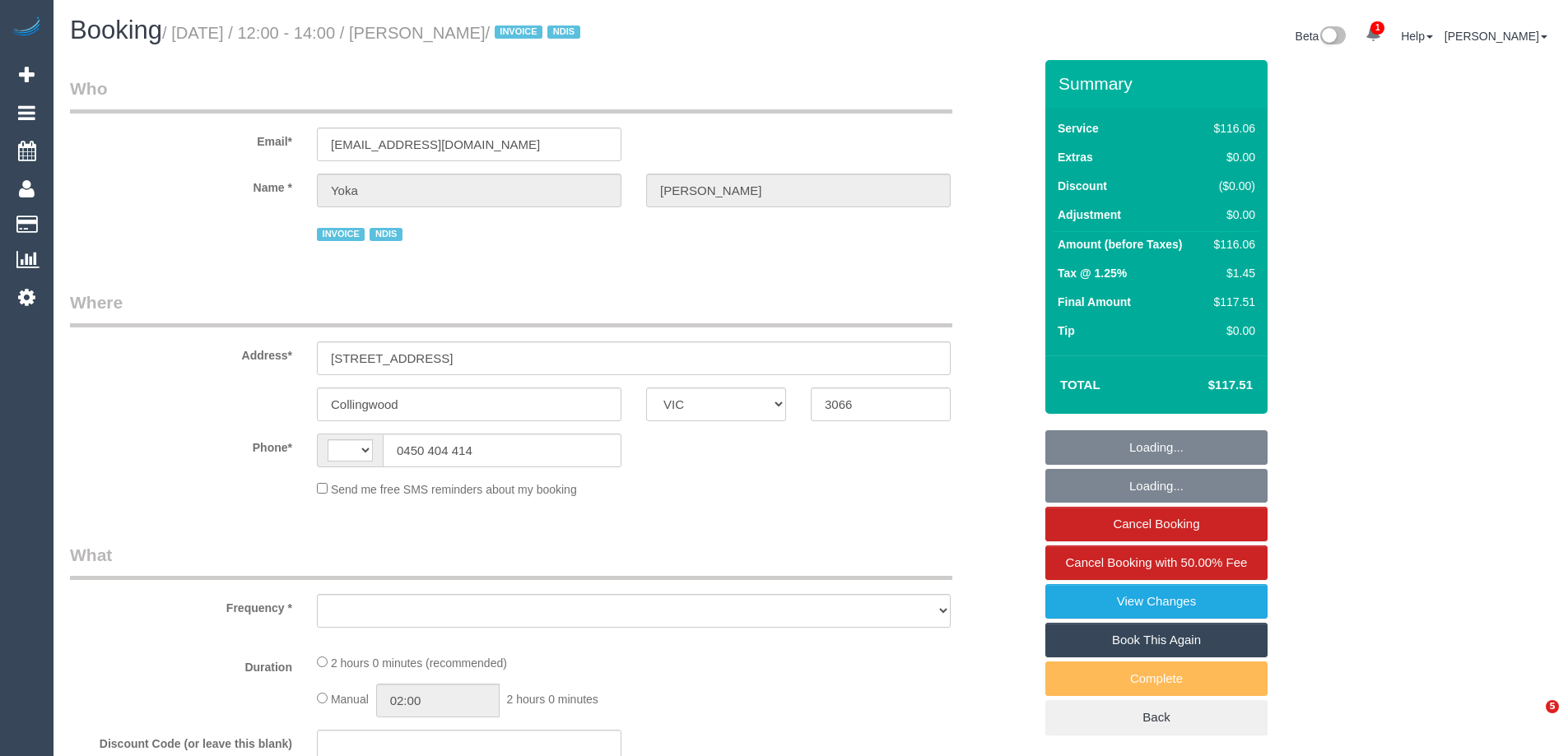
select select "VIC"
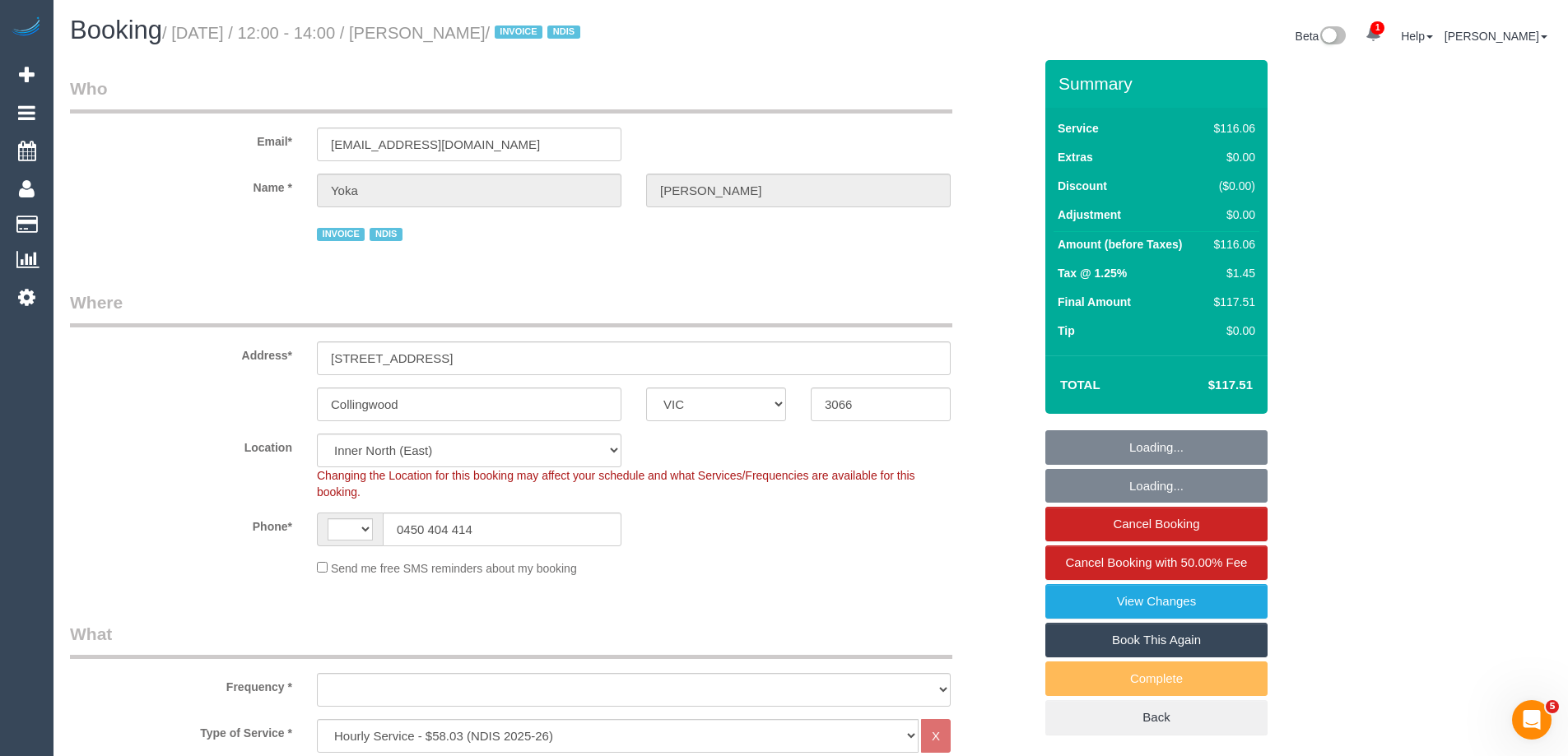
select select "string:AU"
select select "object:1443"
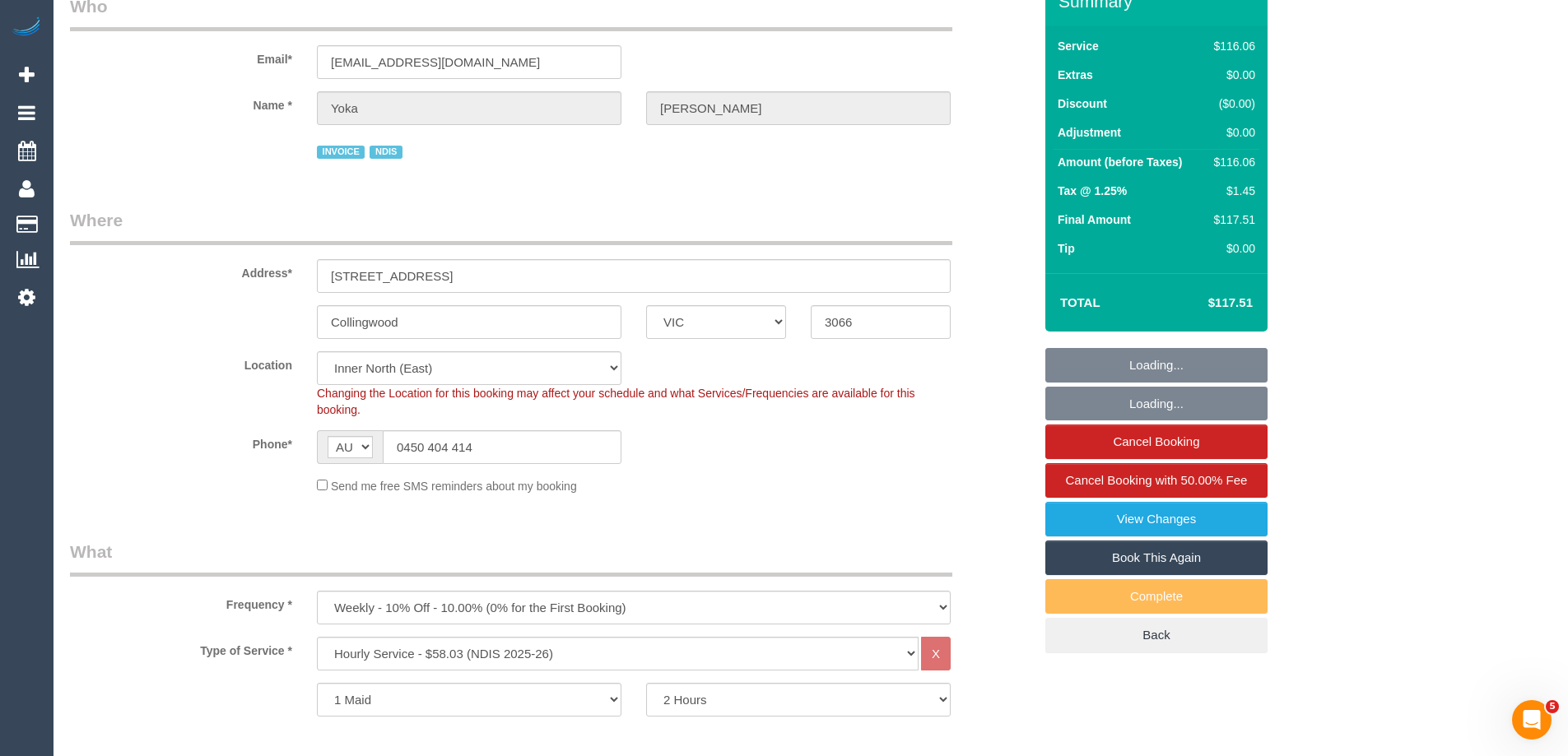
select select "number:28"
select select "number:14"
select select "number:19"
select select "number:25"
select select "number:35"
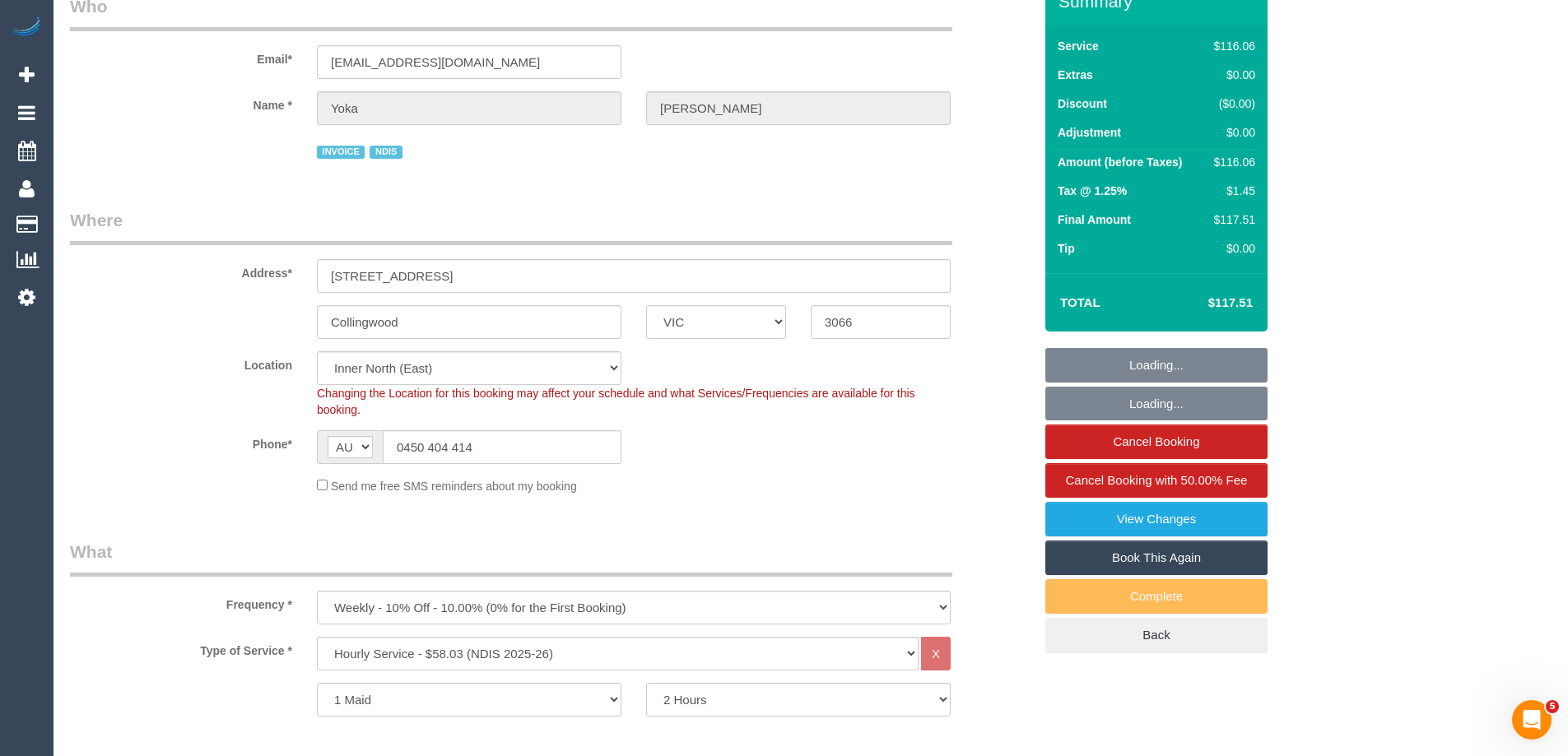
select select "number:11"
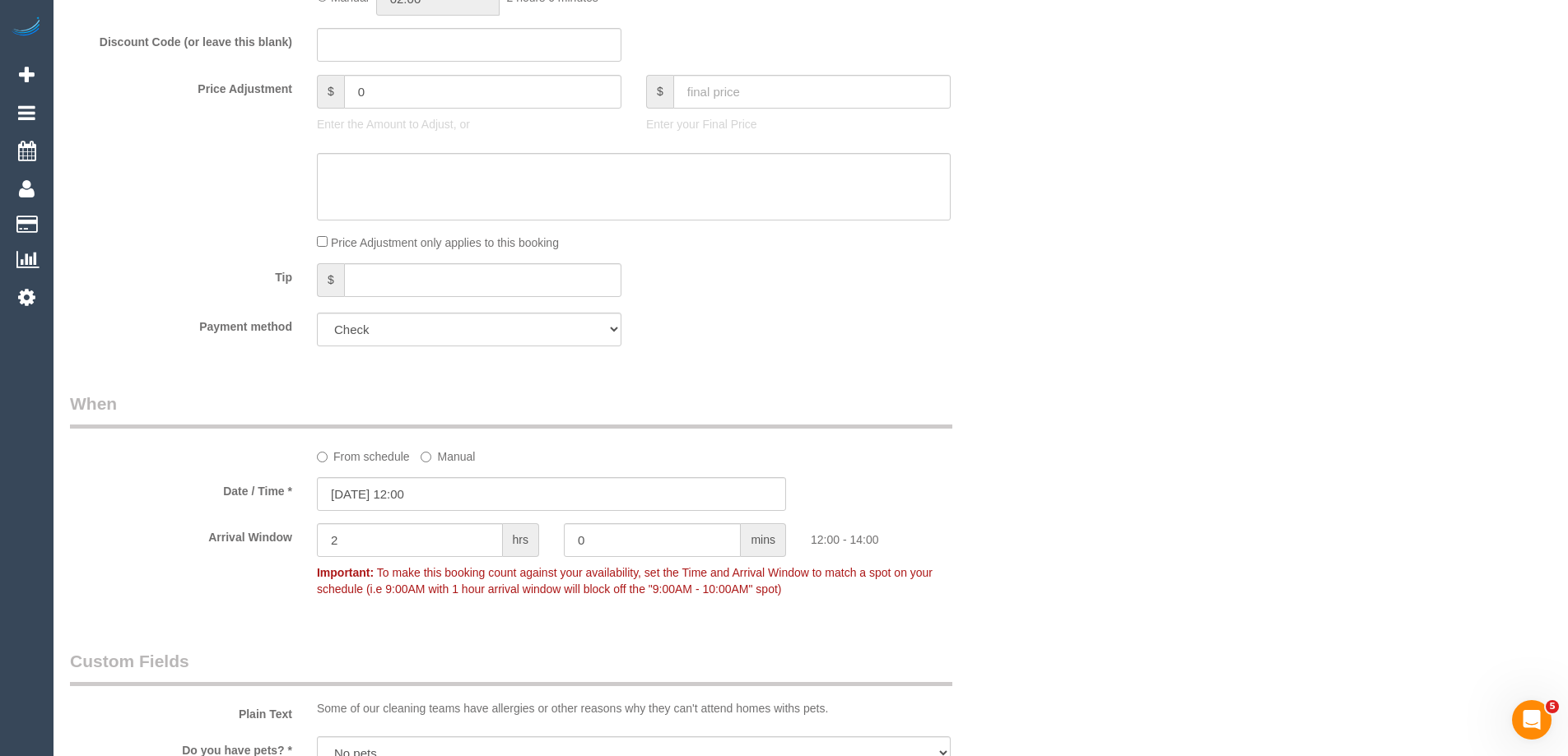
scroll to position [1316, 0]
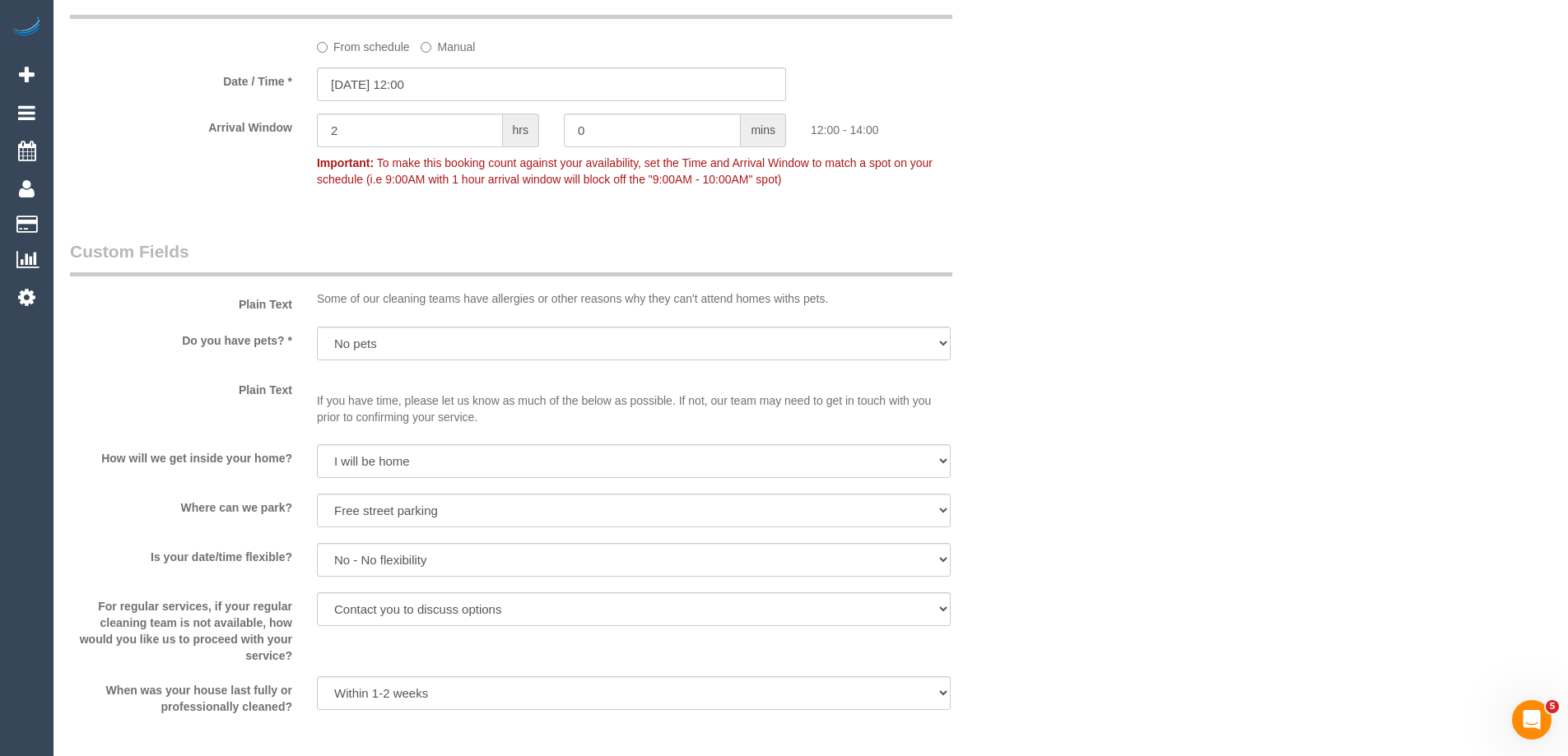
click at [380, 56] on sui-booking-spot "From schedule Manual Date / Time * 02/10/2025 12:00 Arrival Window 2 hrs 0 mins…" at bounding box center [551, 88] width 962 height 213
click at [377, 53] on label "From schedule" at bounding box center [363, 44] width 93 height 23
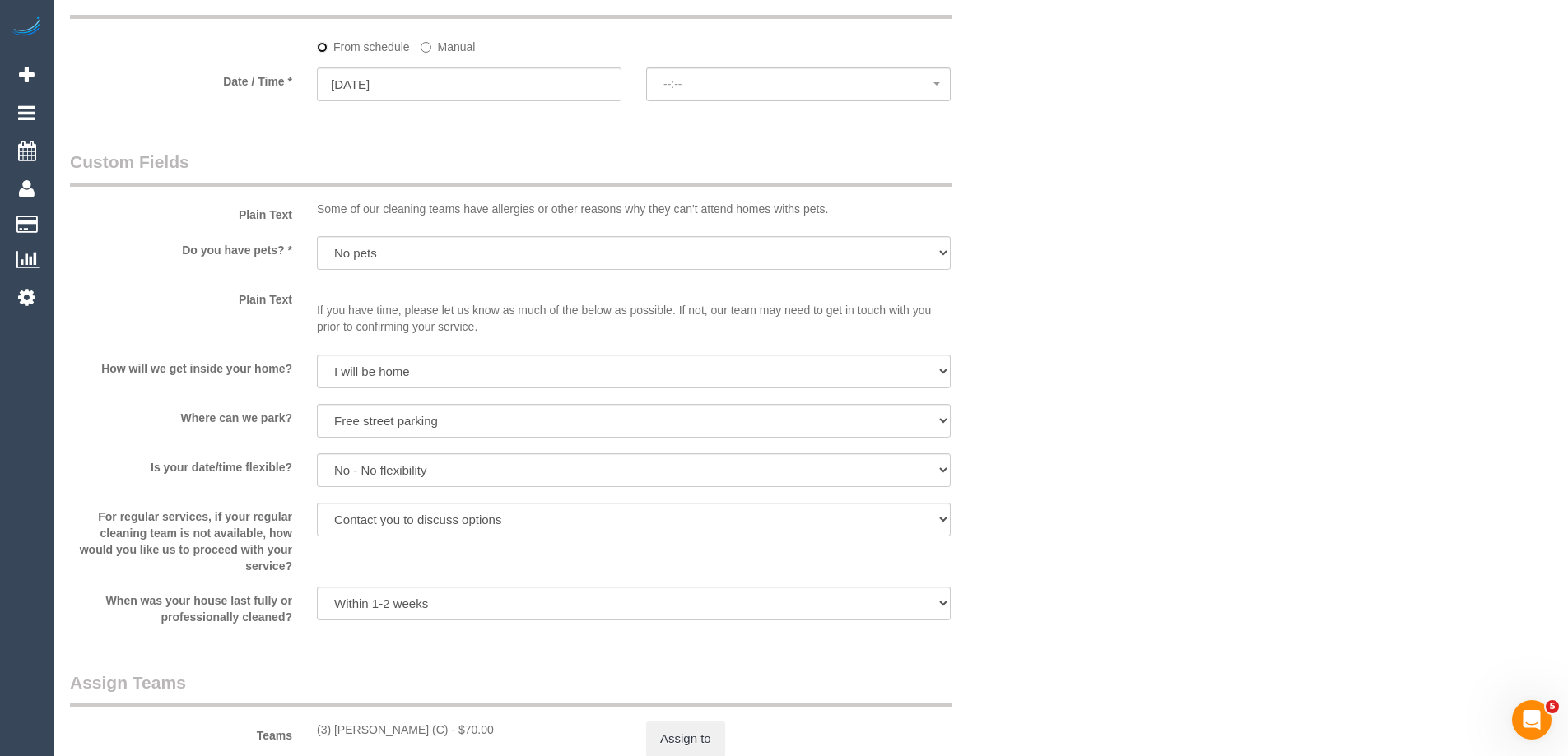
select select "spot6"
click at [677, 92] on button "No spots available" at bounding box center [798, 85] width 304 height 34
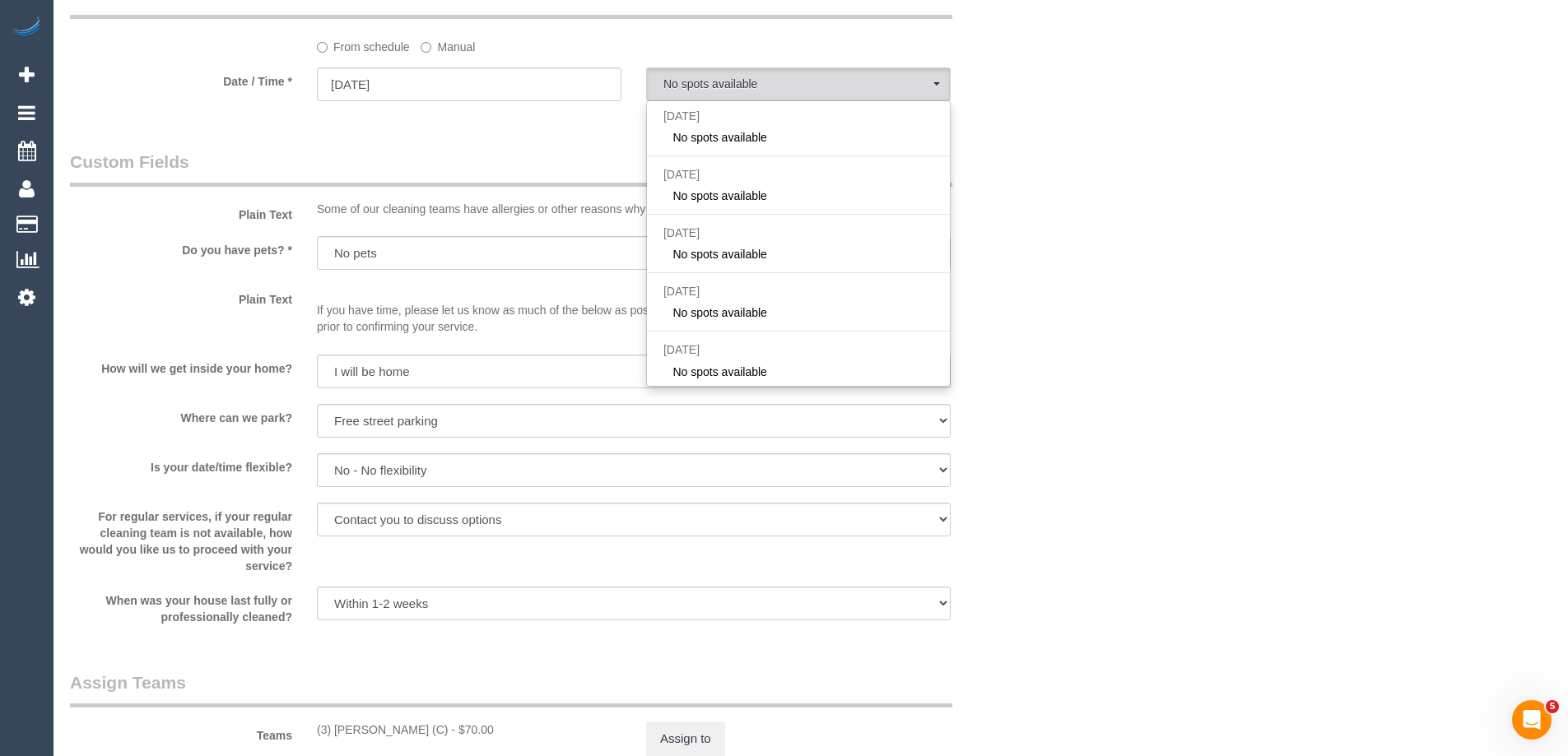
click at [556, 152] on legend "Custom Fields" at bounding box center [510, 168] width 882 height 37
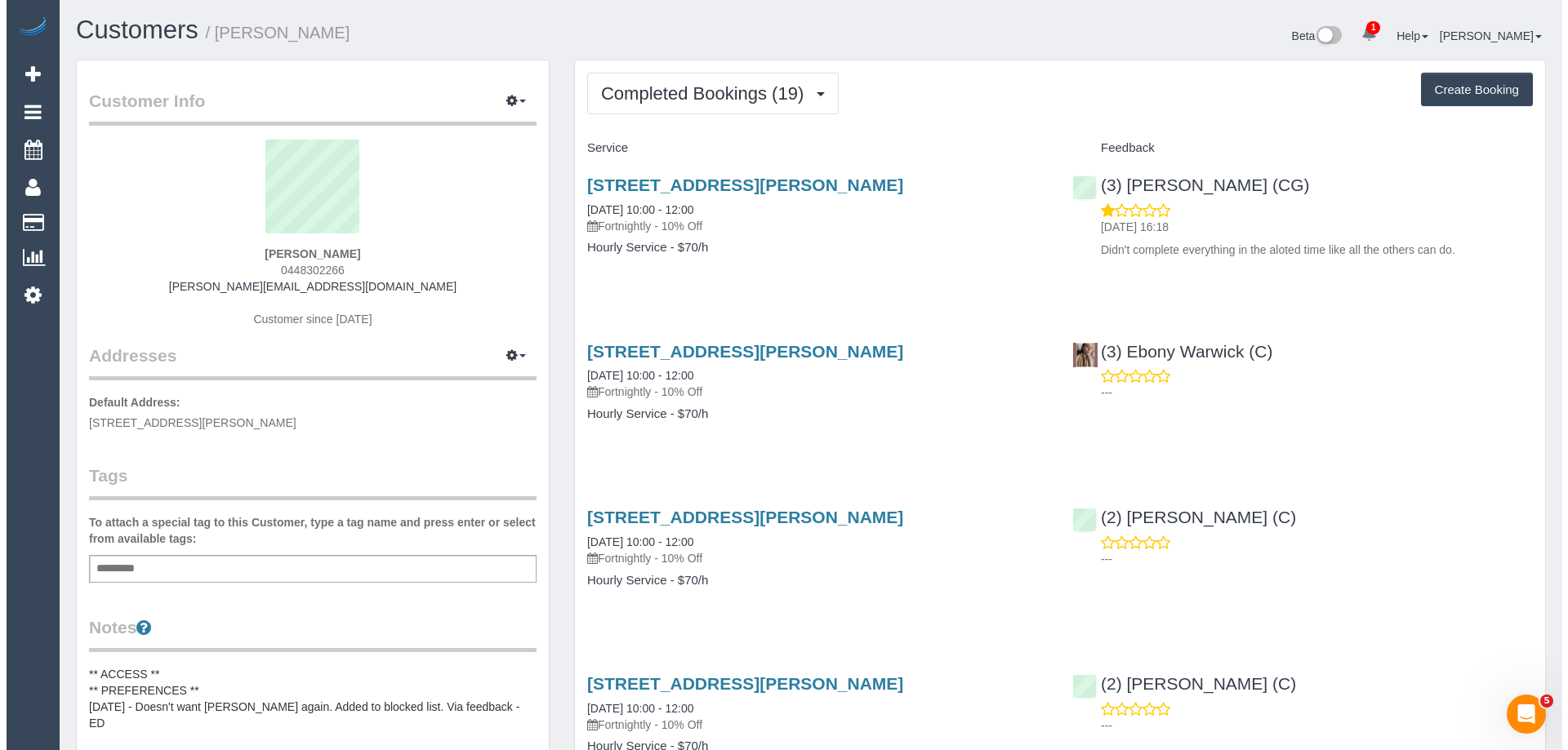
scroll to position [3405, 1556]
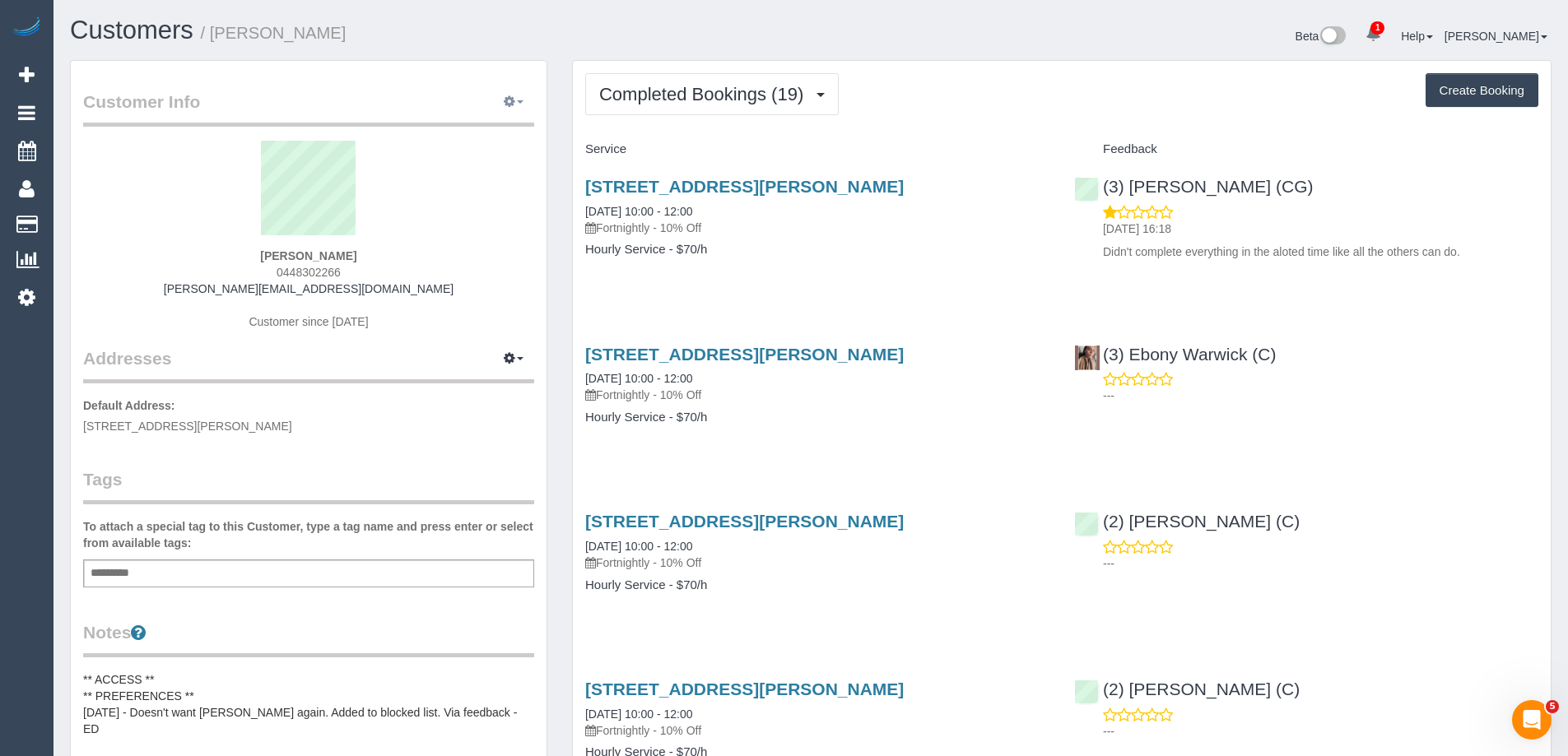
click at [511, 97] on icon "button" at bounding box center [509, 101] width 11 height 9
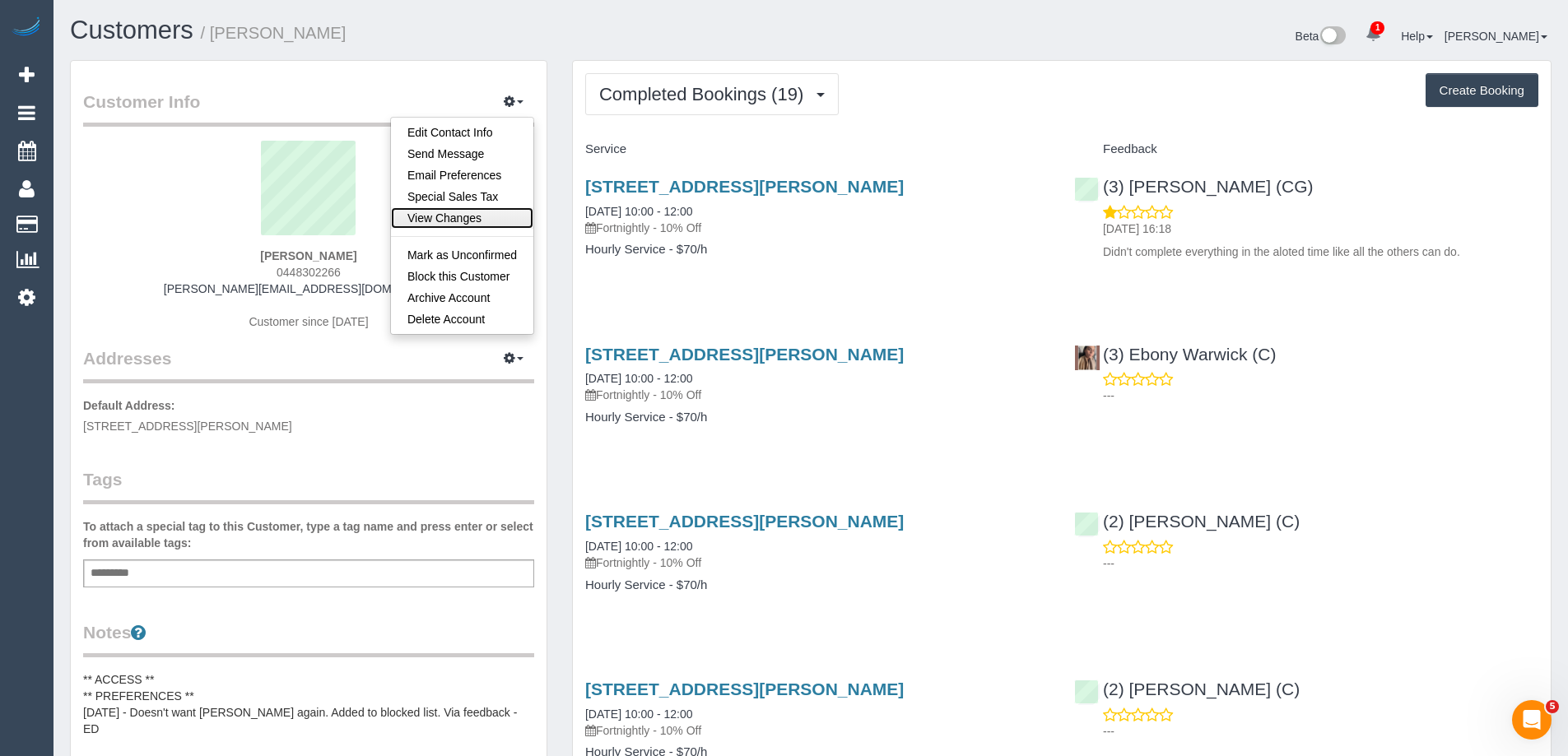
click at [445, 210] on link "View Changes" at bounding box center [461, 217] width 142 height 22
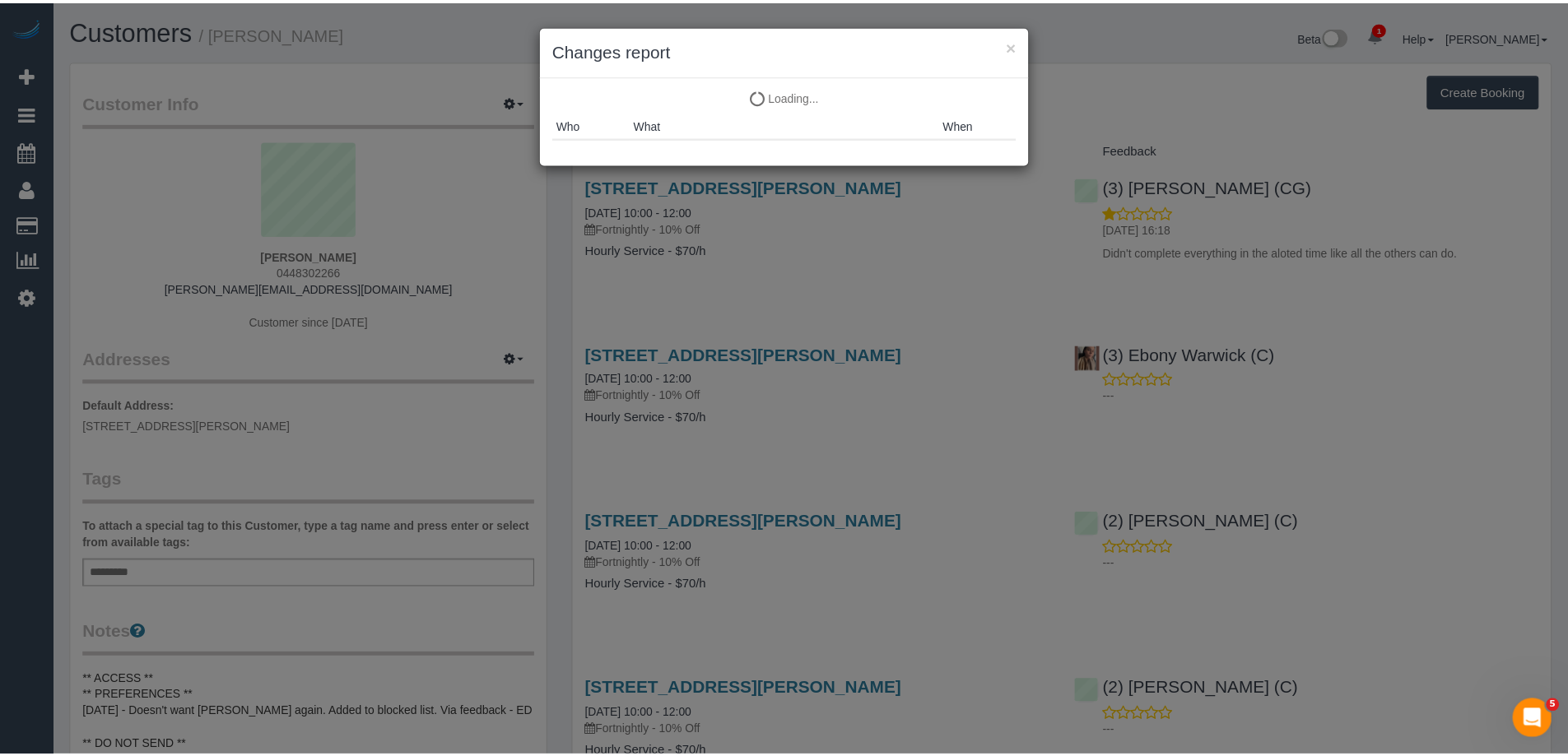
scroll to position [3433, 1580]
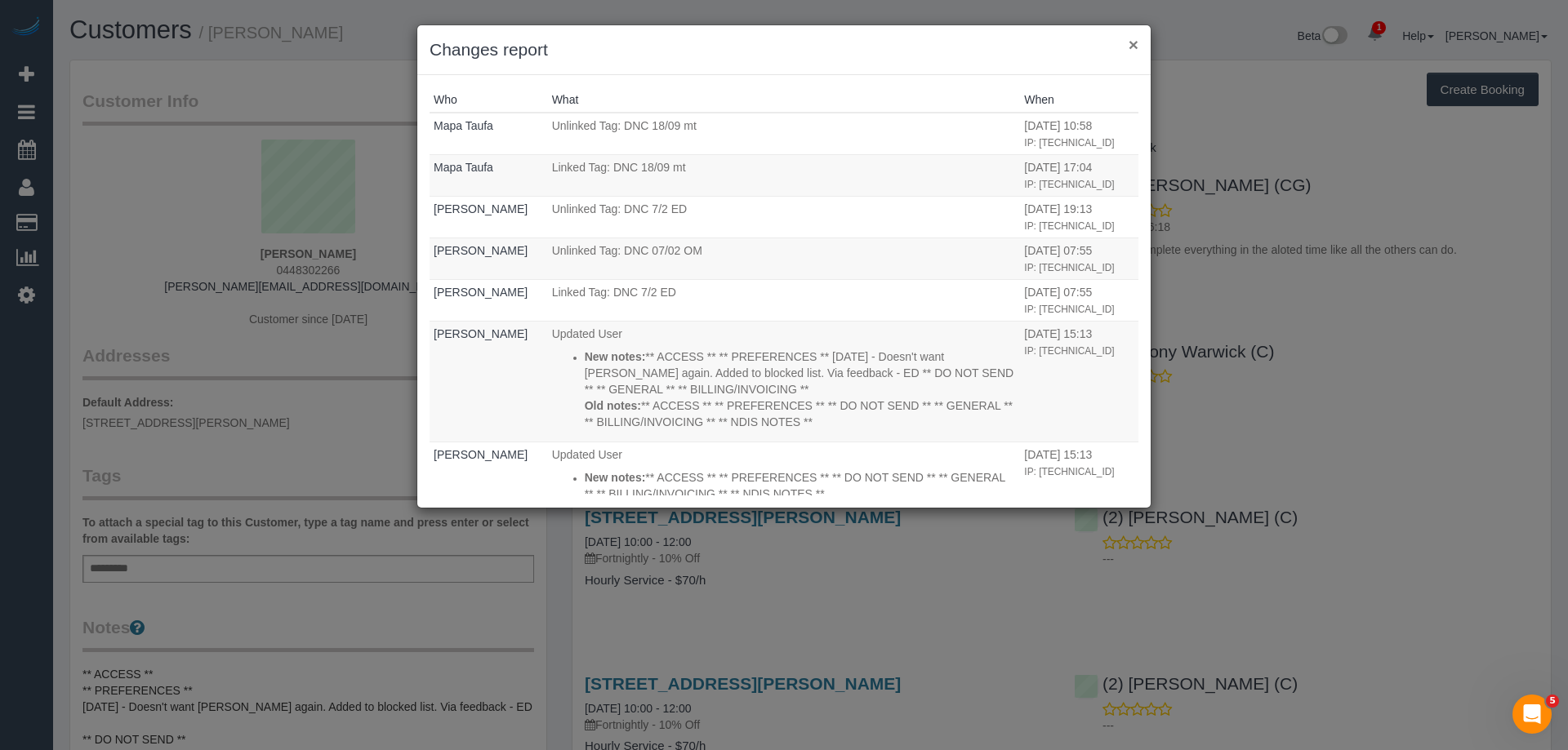
click at [1132, 48] on button "×" at bounding box center [1133, 44] width 9 height 17
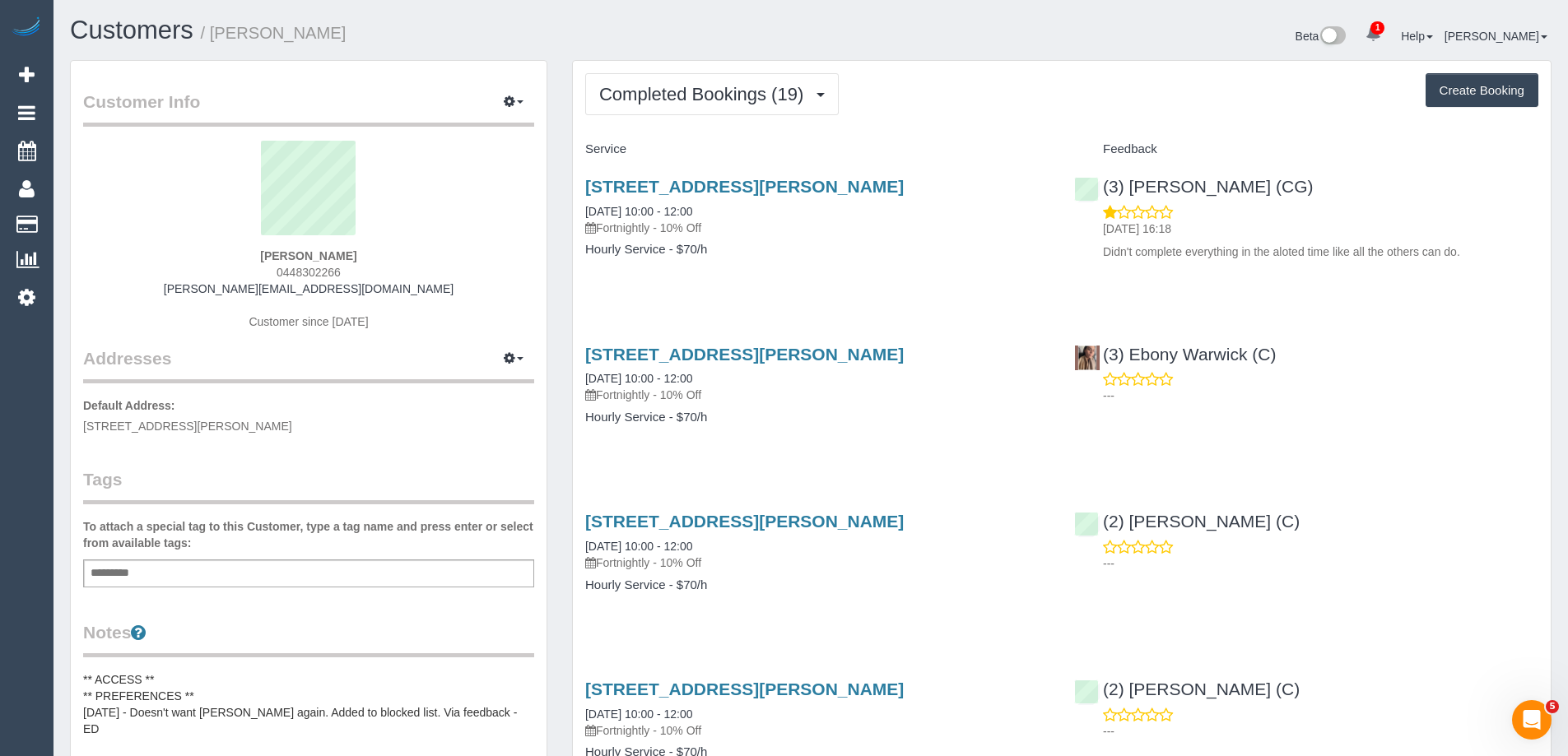
scroll to position [78834, 80723]
click at [645, 100] on span "Completed Bookings (19)" at bounding box center [704, 94] width 212 height 21
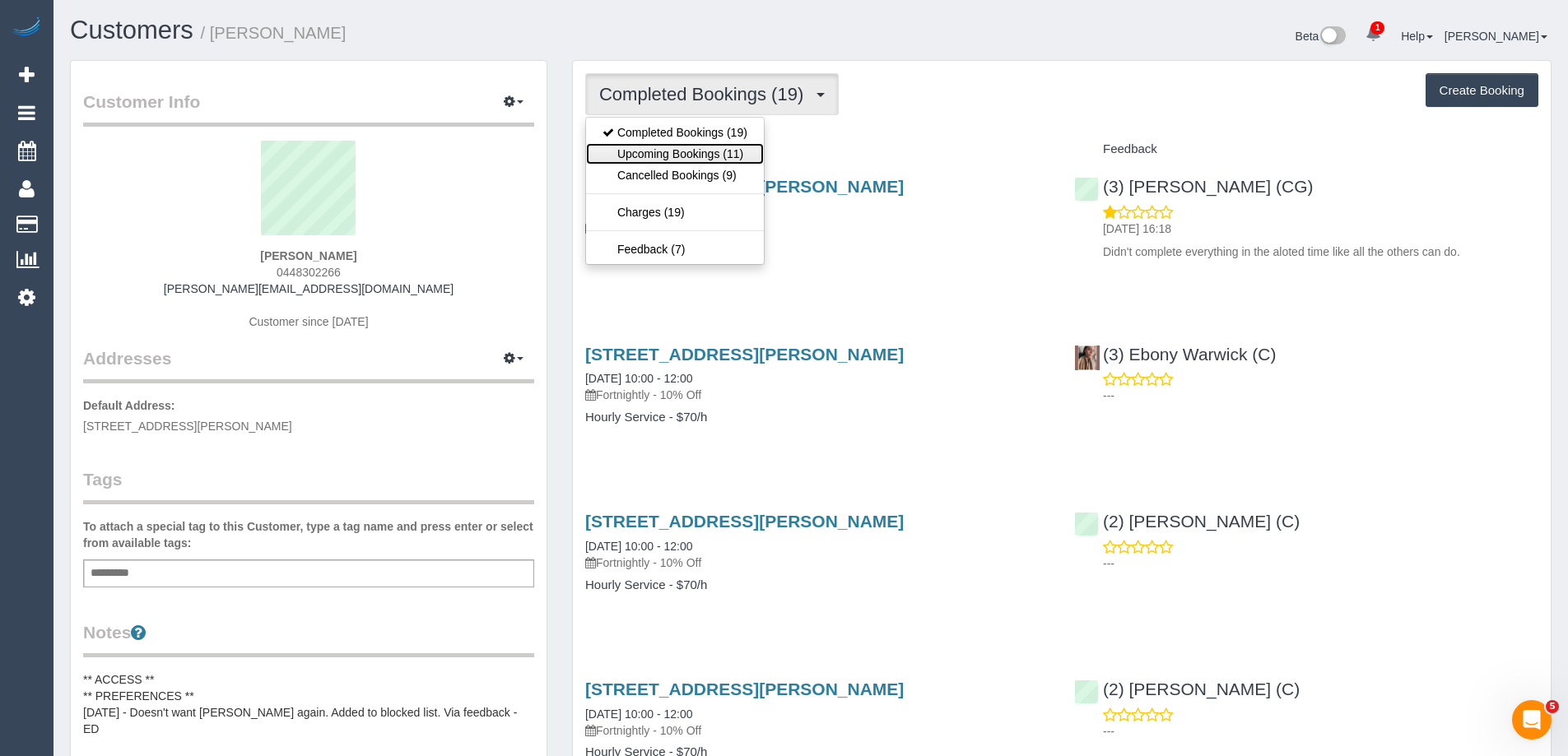
click at [664, 146] on link "Upcoming Bookings (11)" at bounding box center [674, 153] width 178 height 22
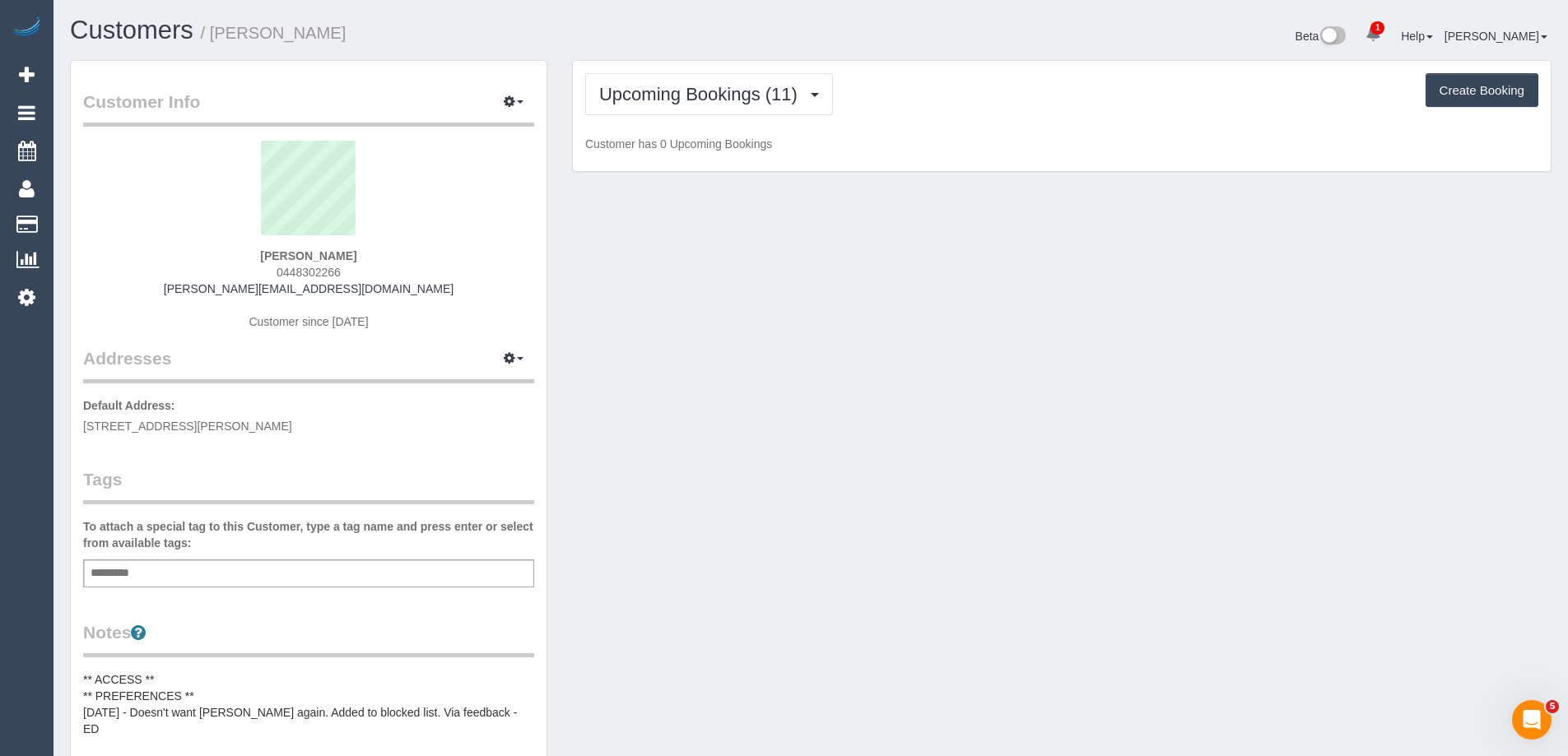
scroll to position [2258, 1568]
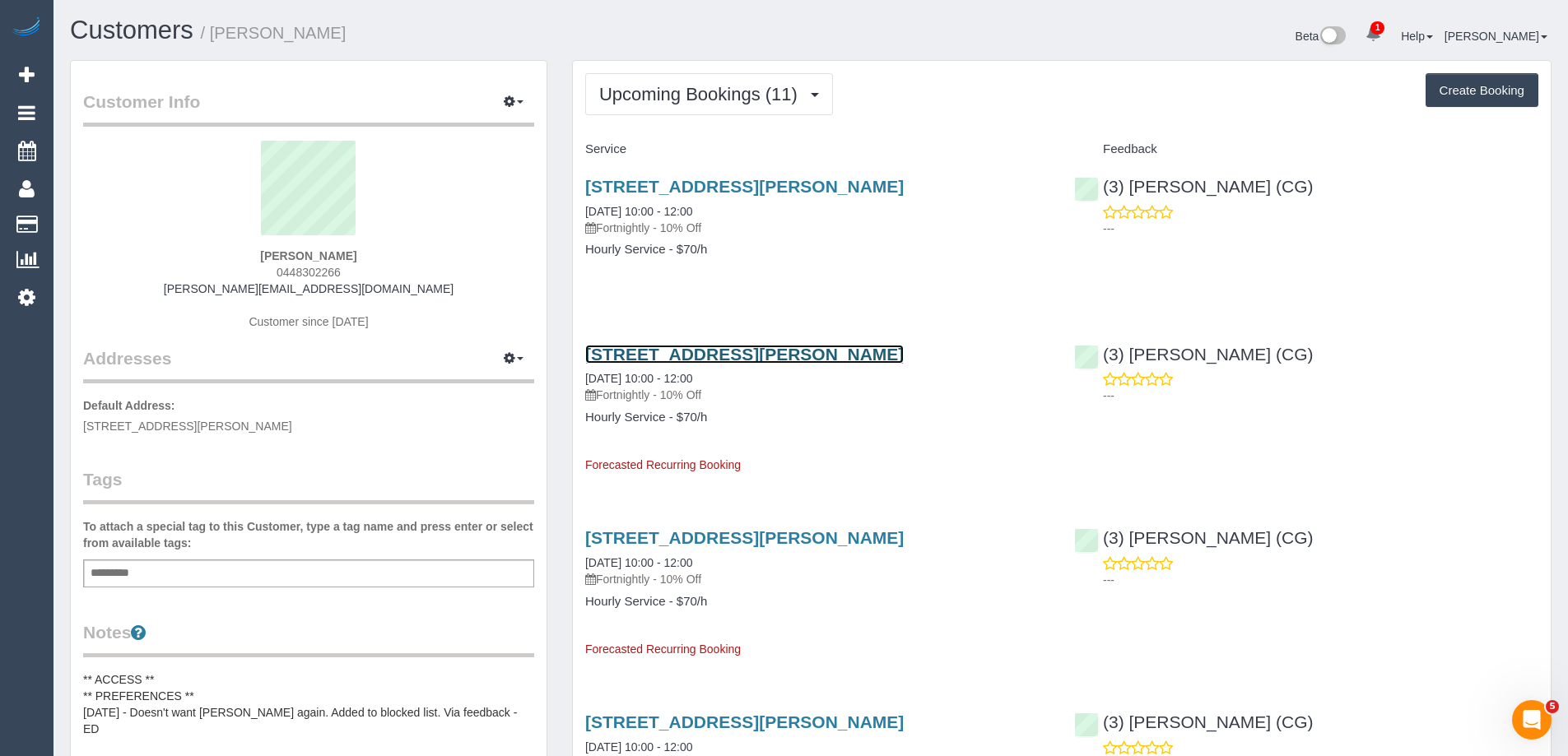
click at [761, 362] on link "67 John Street, Werribee, VIC 3030" at bounding box center [744, 354] width 318 height 19
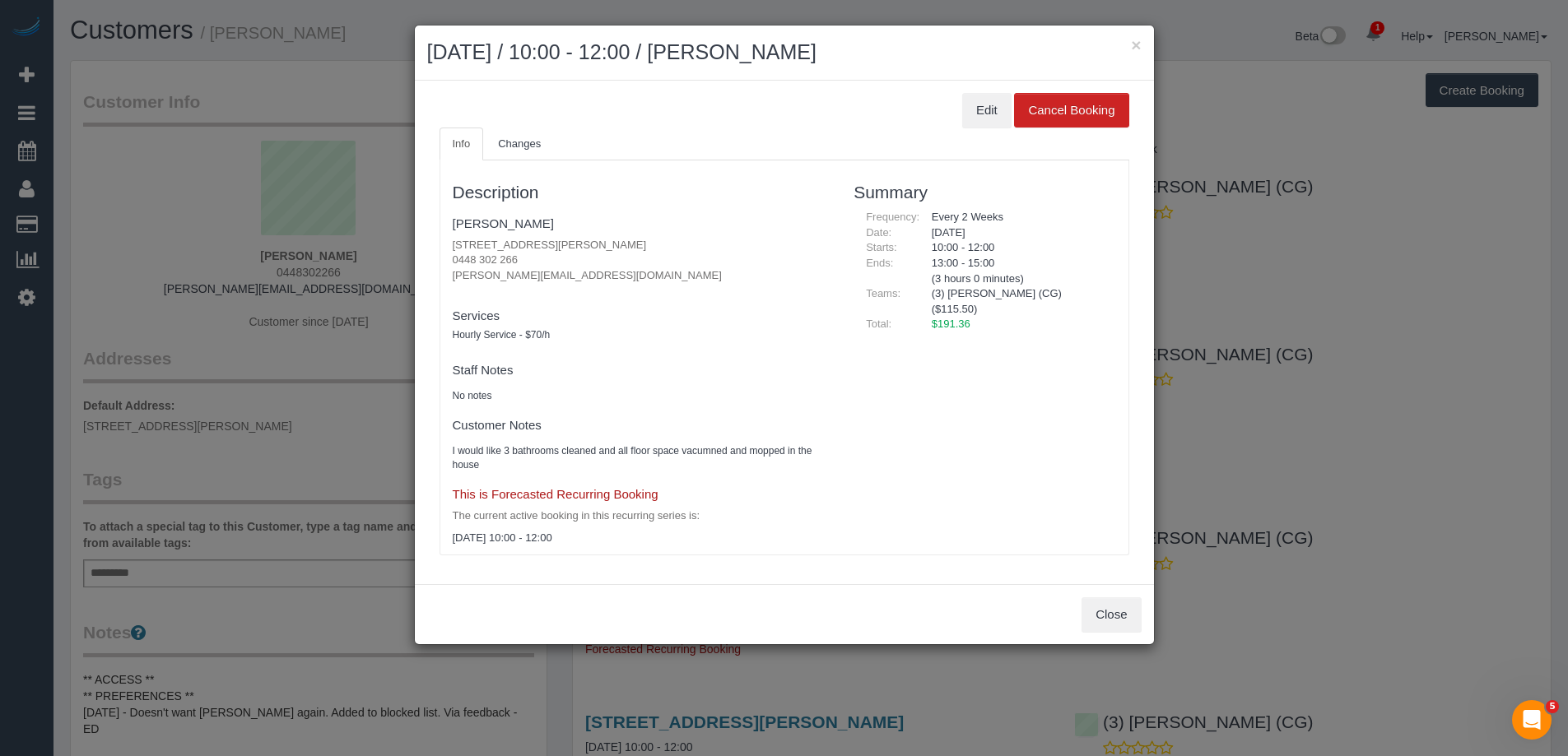
scroll to position [2258, 1580]
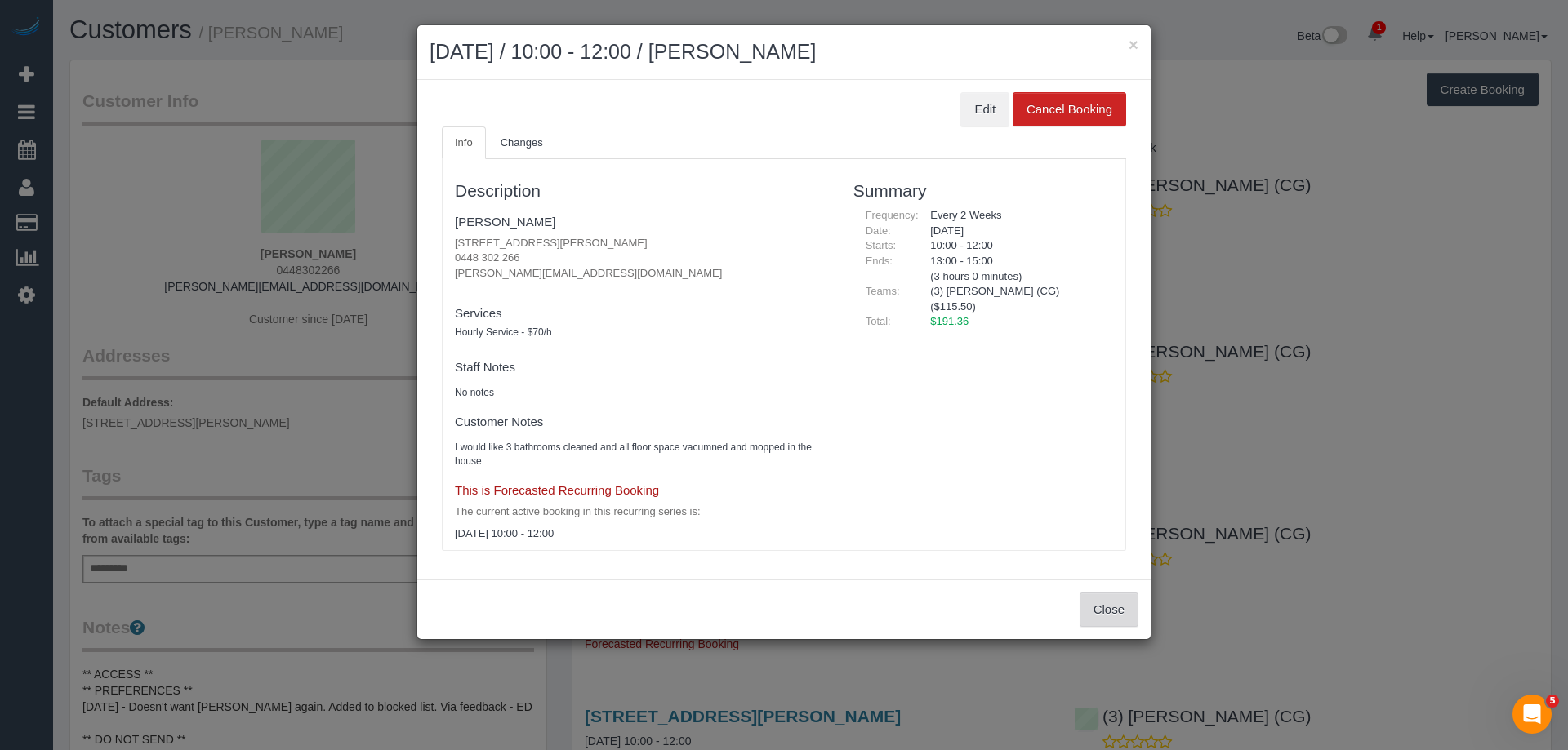
click at [1124, 612] on button "Close" at bounding box center [1108, 609] width 59 height 35
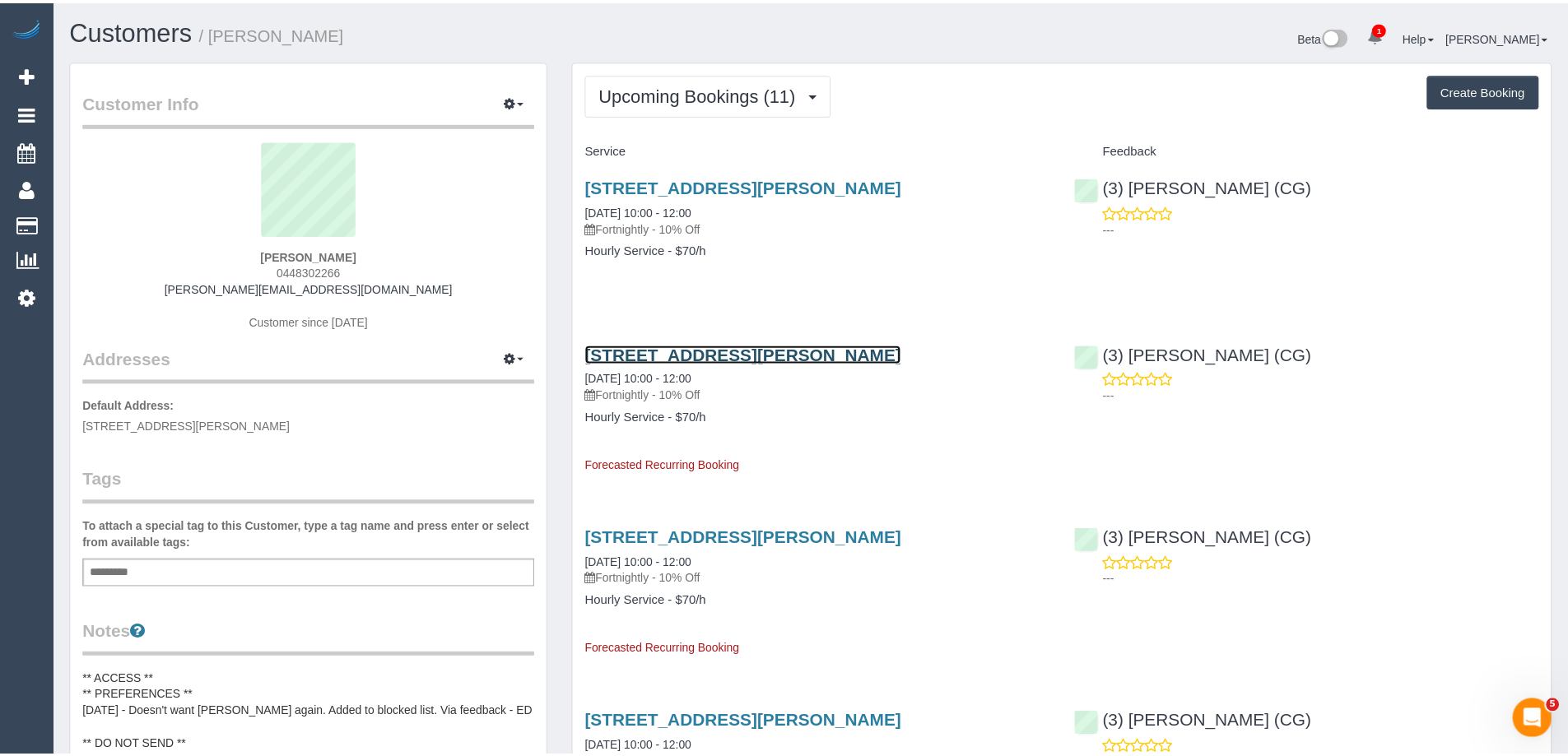
scroll to position [80010, 80723]
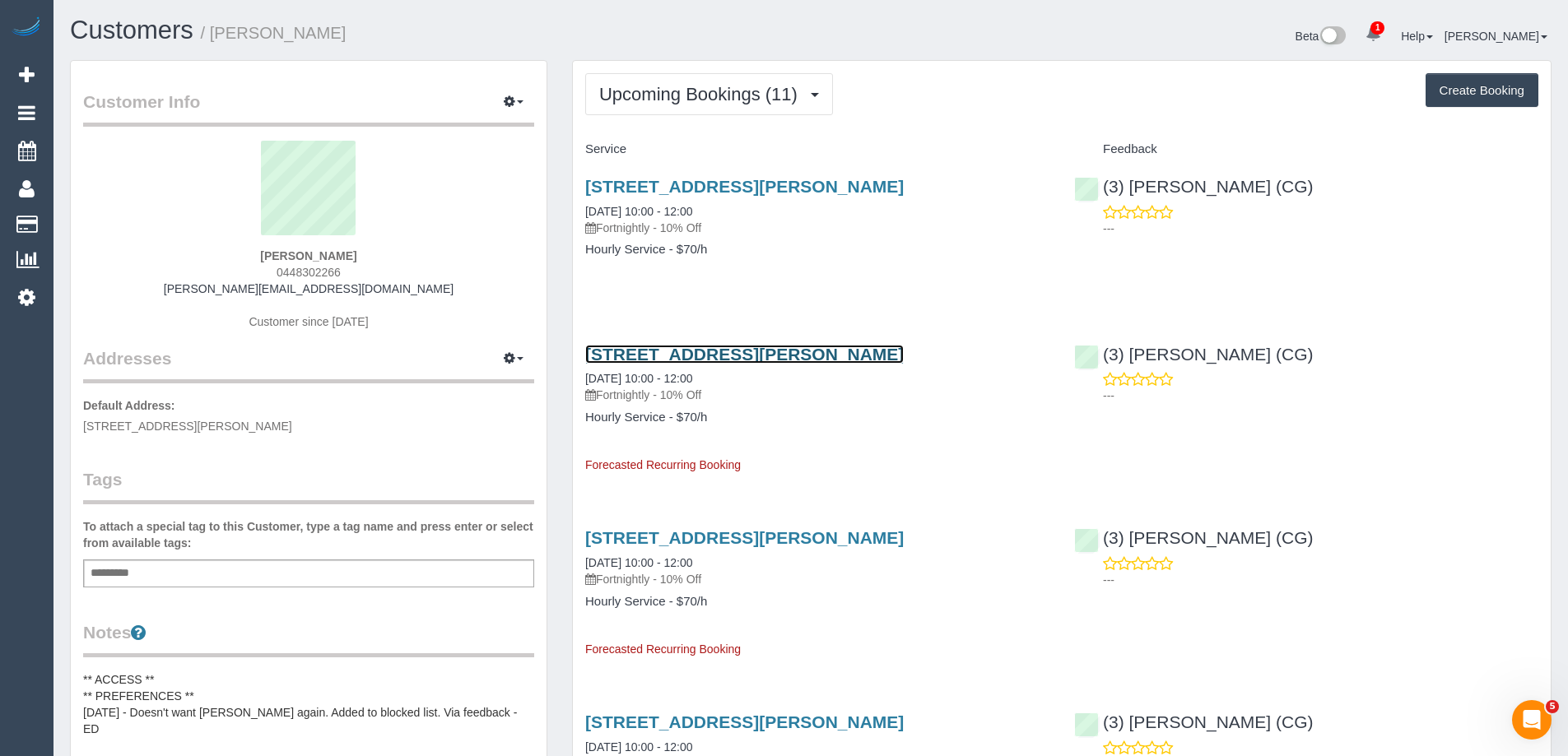
click at [816, 359] on link "67 John Street, Werribee, VIC 3030" at bounding box center [744, 354] width 318 height 19
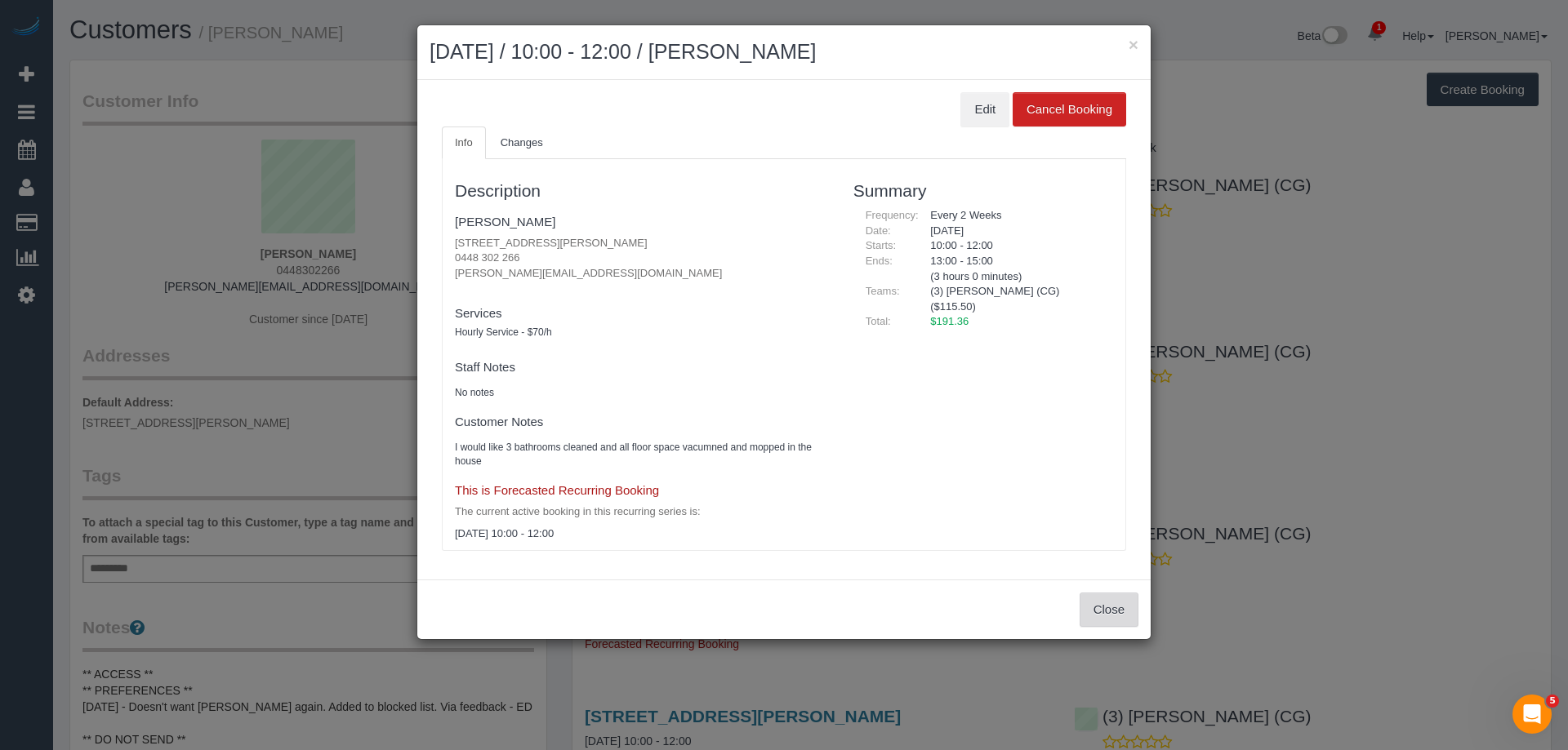
click at [1096, 599] on button "Close" at bounding box center [1108, 609] width 59 height 35
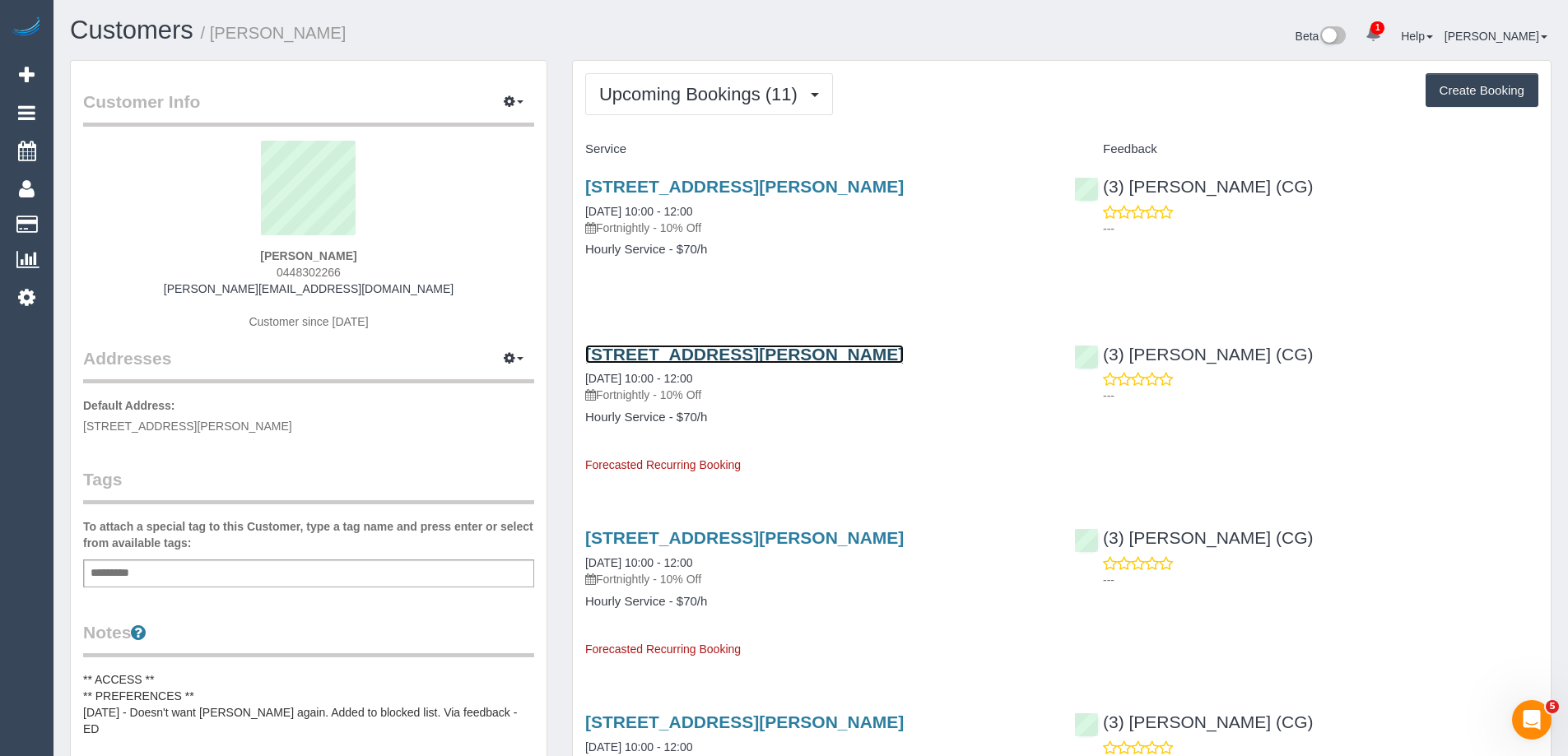
scroll to position [80010, 80723]
click at [741, 353] on link "67 John Street, Werribee, VIC 3030" at bounding box center [744, 354] width 318 height 19
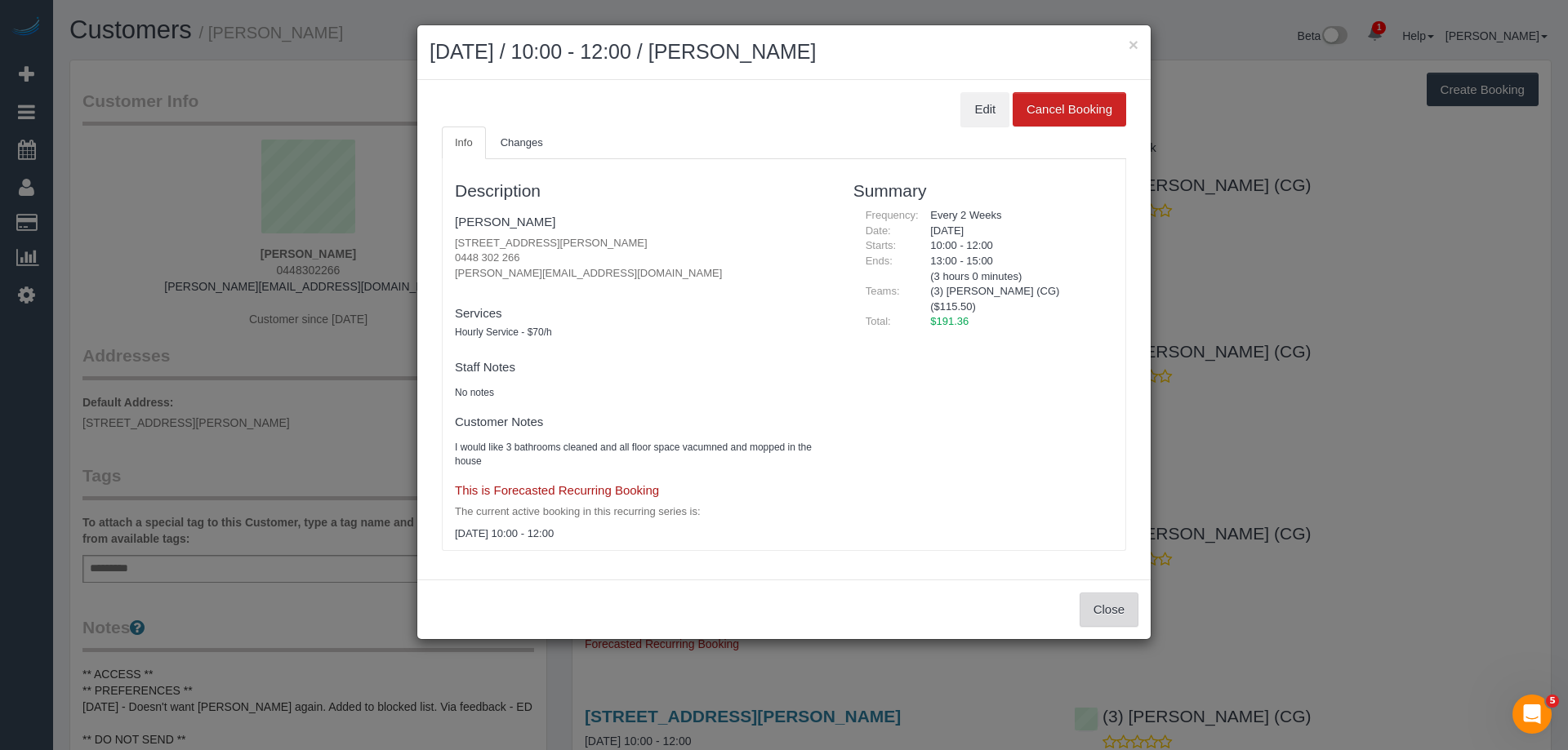
click at [1111, 614] on button "Close" at bounding box center [1108, 609] width 59 height 35
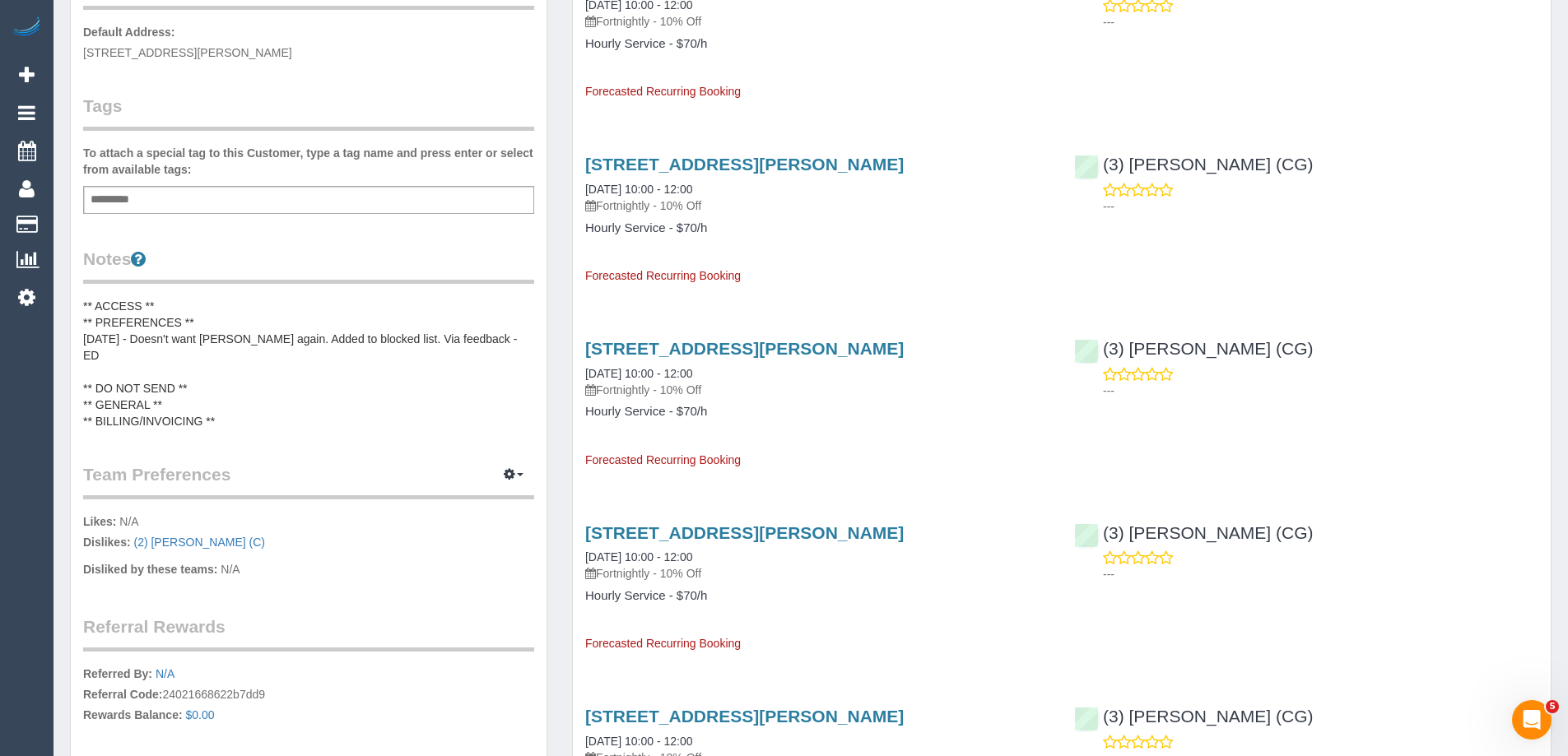
scroll to position [411, 0]
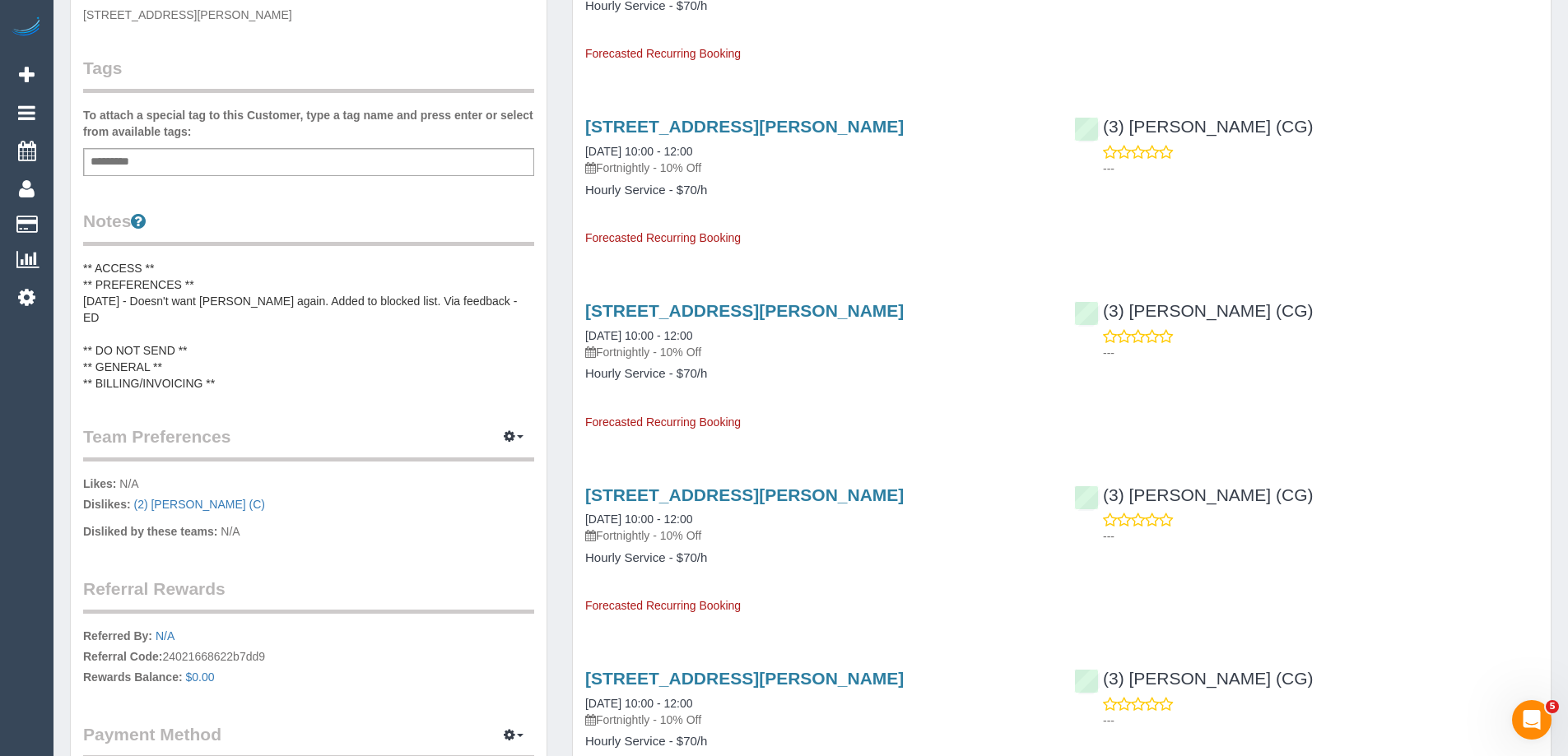
click at [212, 342] on pre "** ACCESS ** ** PREFERENCES ** 8/2/25 - Doesn't want Ruben Mendoza again. Added…" at bounding box center [308, 326] width 451 height 132
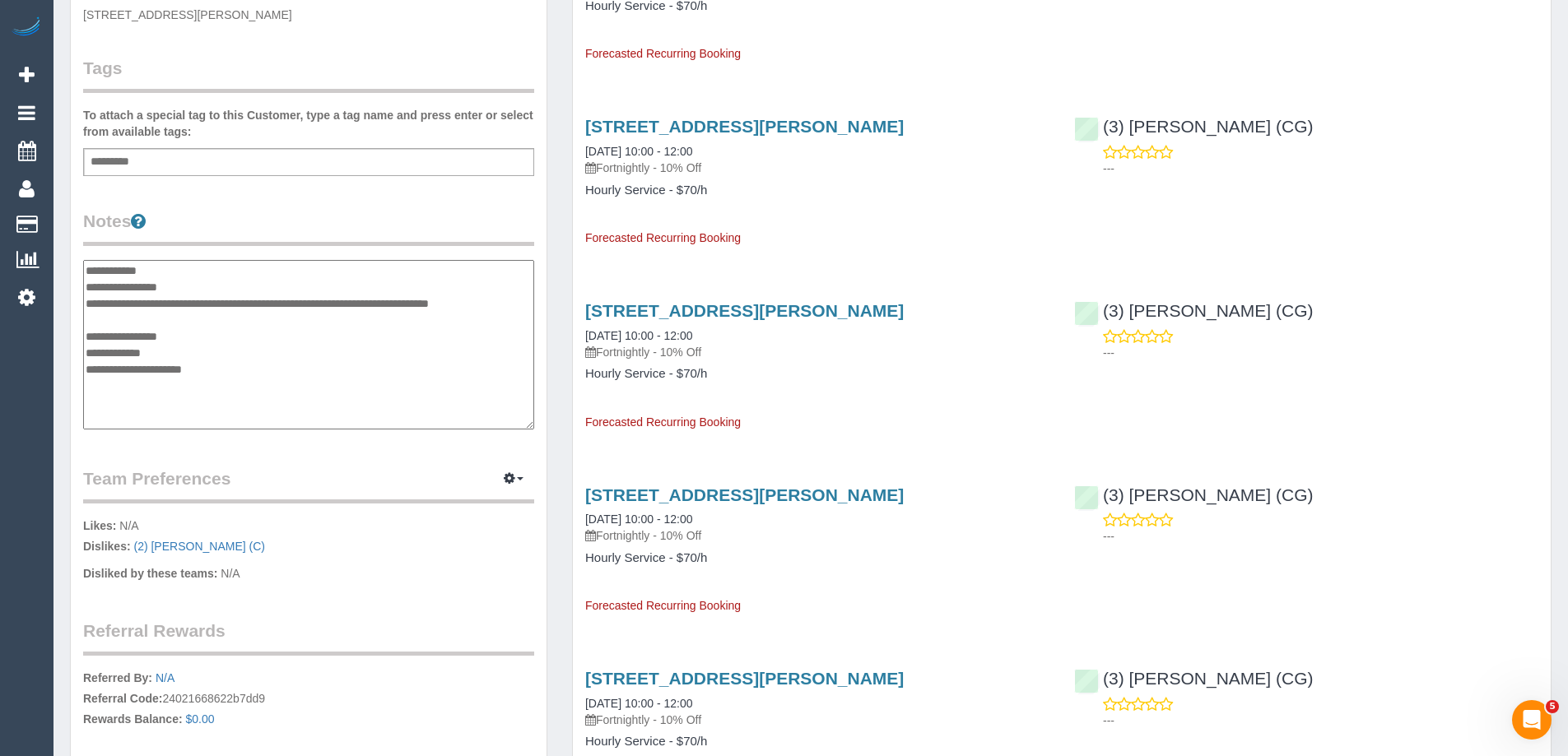
click at [190, 270] on textarea "**********" at bounding box center [308, 345] width 451 height 169
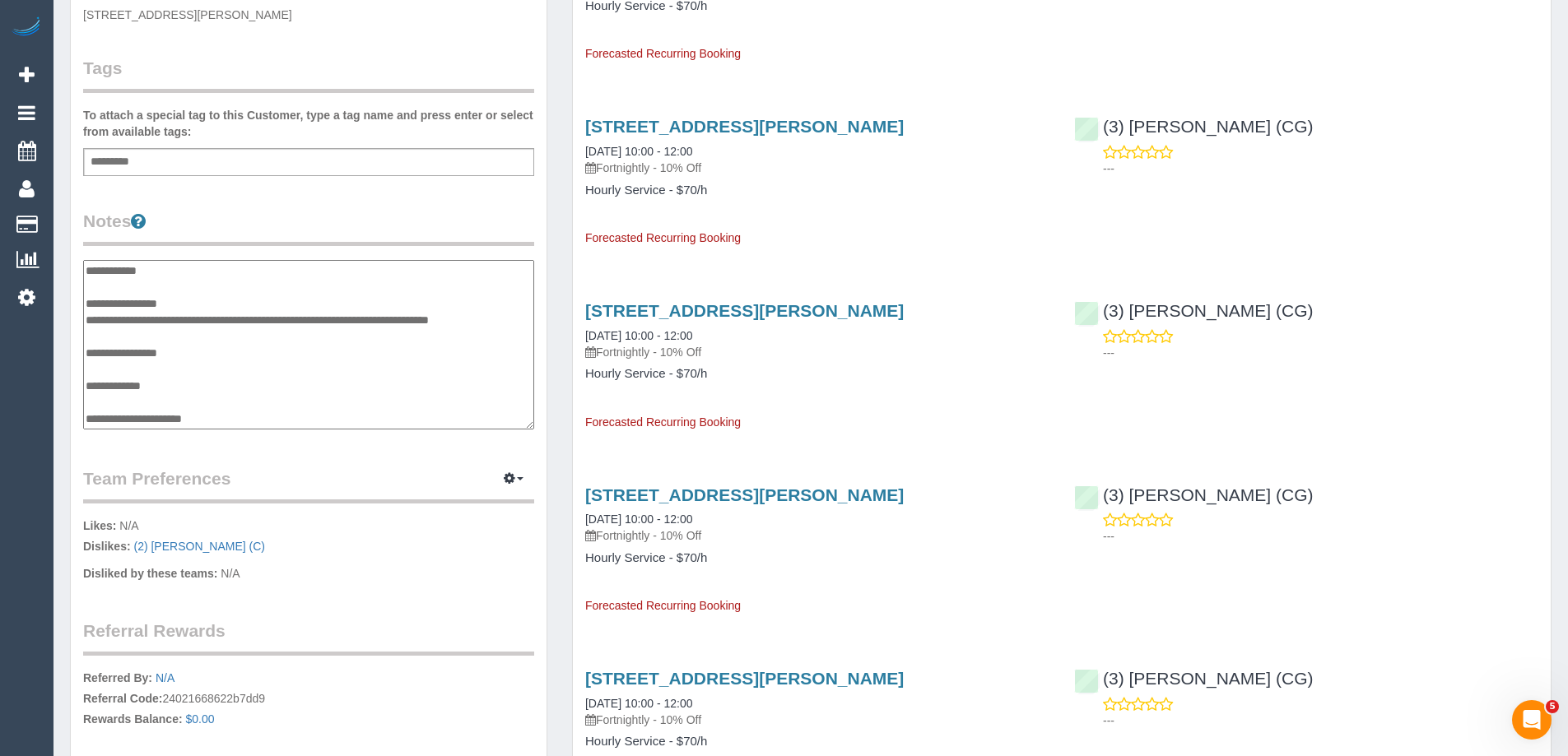
type textarea "**********"
click at [263, 217] on legend "Notes" at bounding box center [308, 227] width 451 height 37
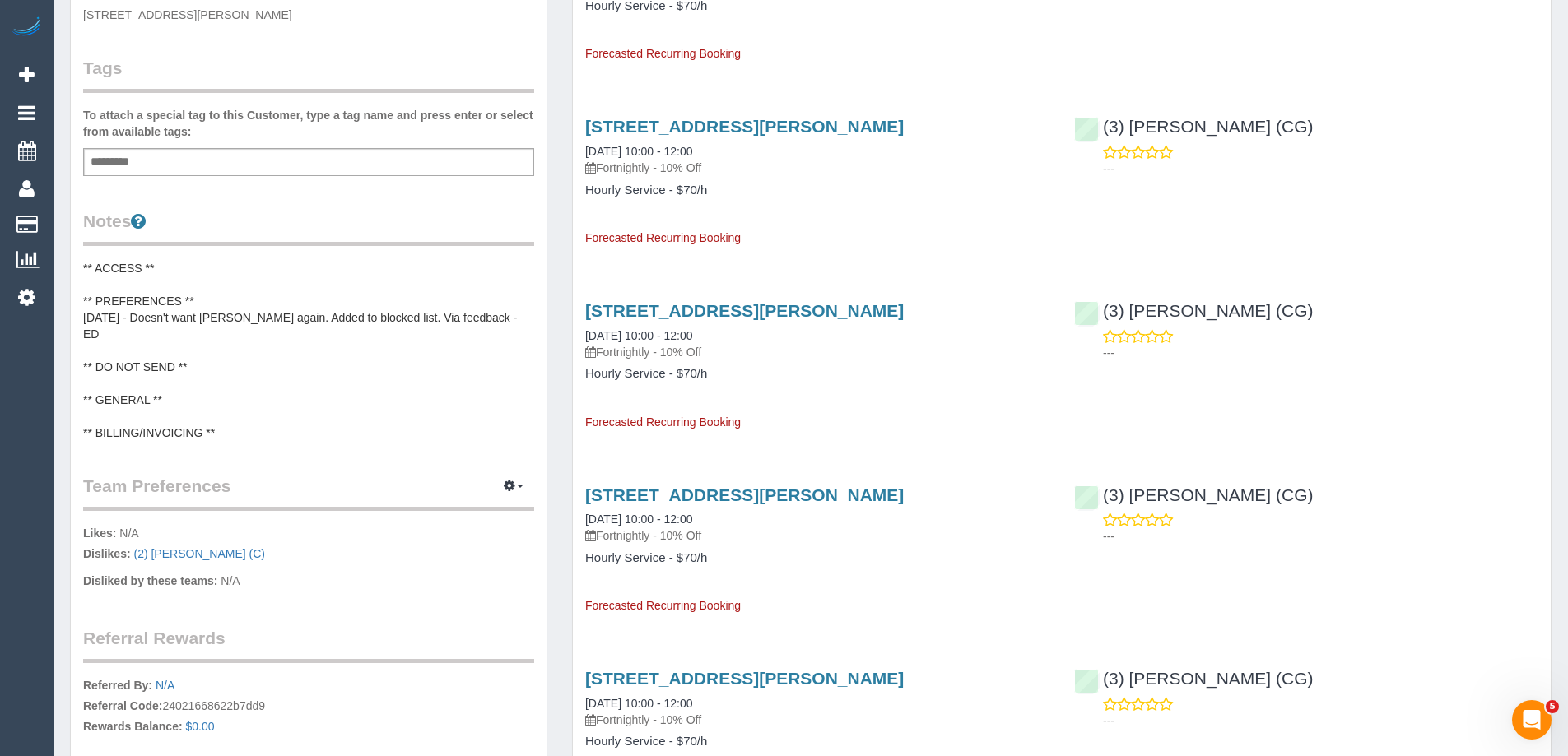
scroll to position [0, 0]
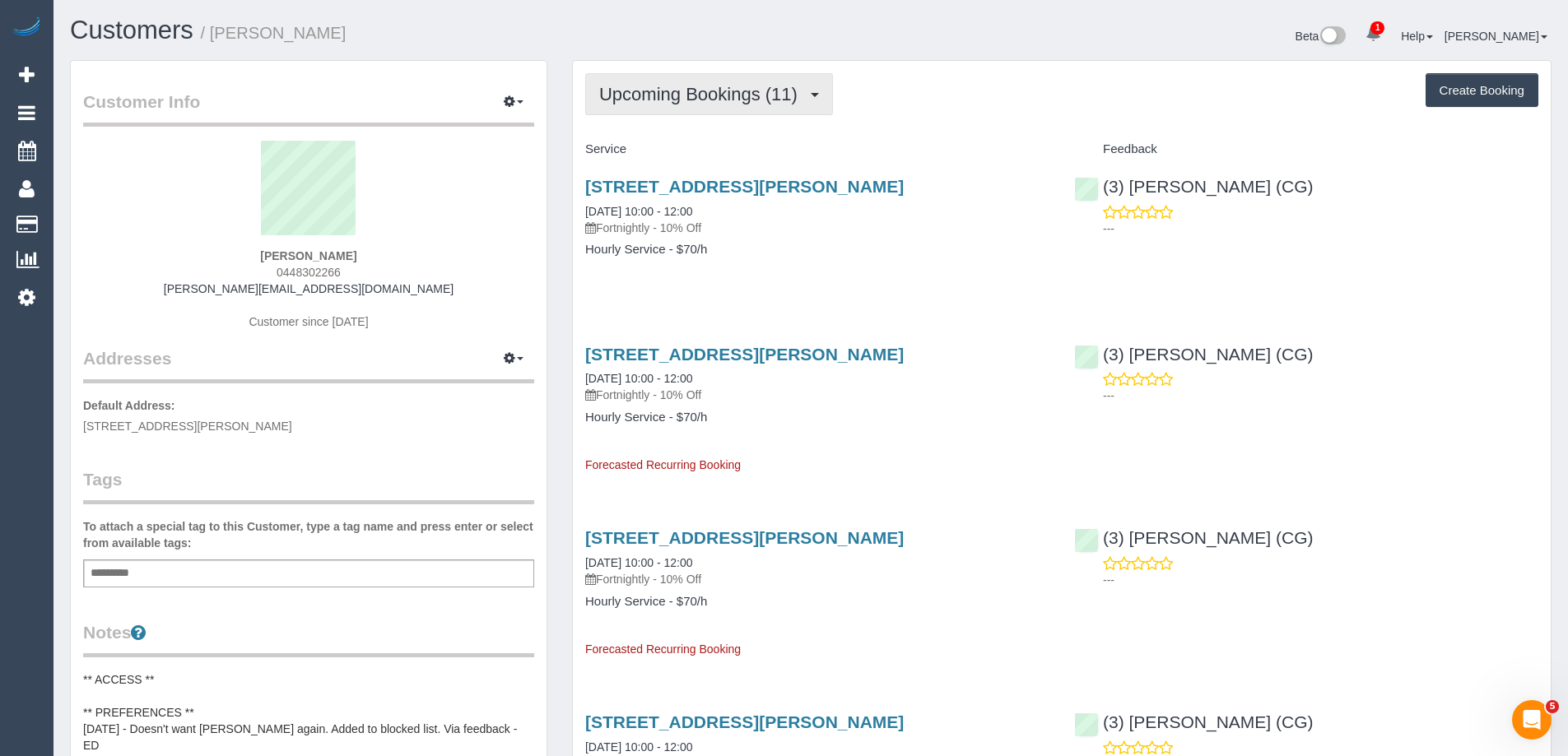
click at [702, 94] on span "Upcoming Bookings (11)" at bounding box center [702, 94] width 206 height 21
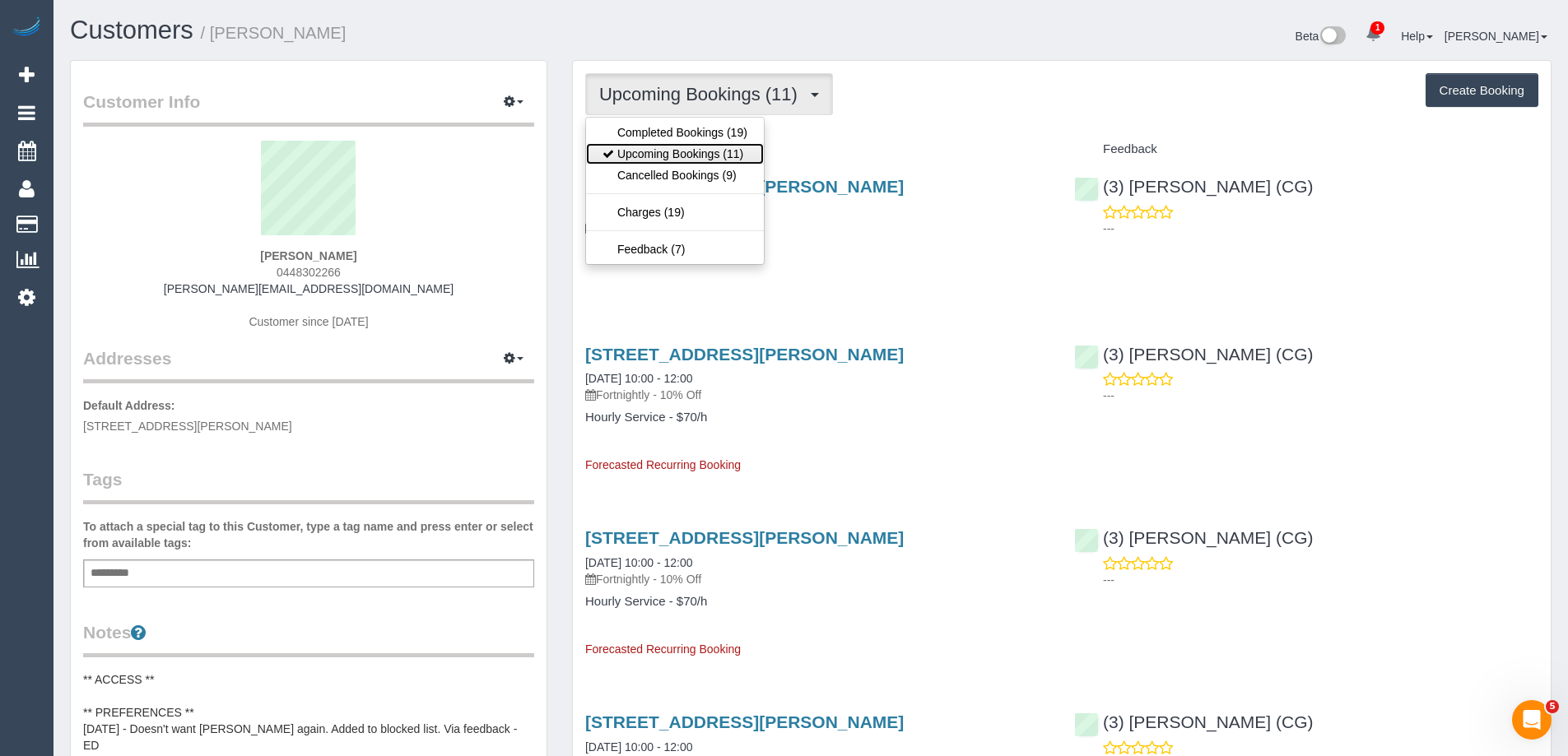
click at [701, 148] on link "Upcoming Bookings (11)" at bounding box center [674, 153] width 178 height 22
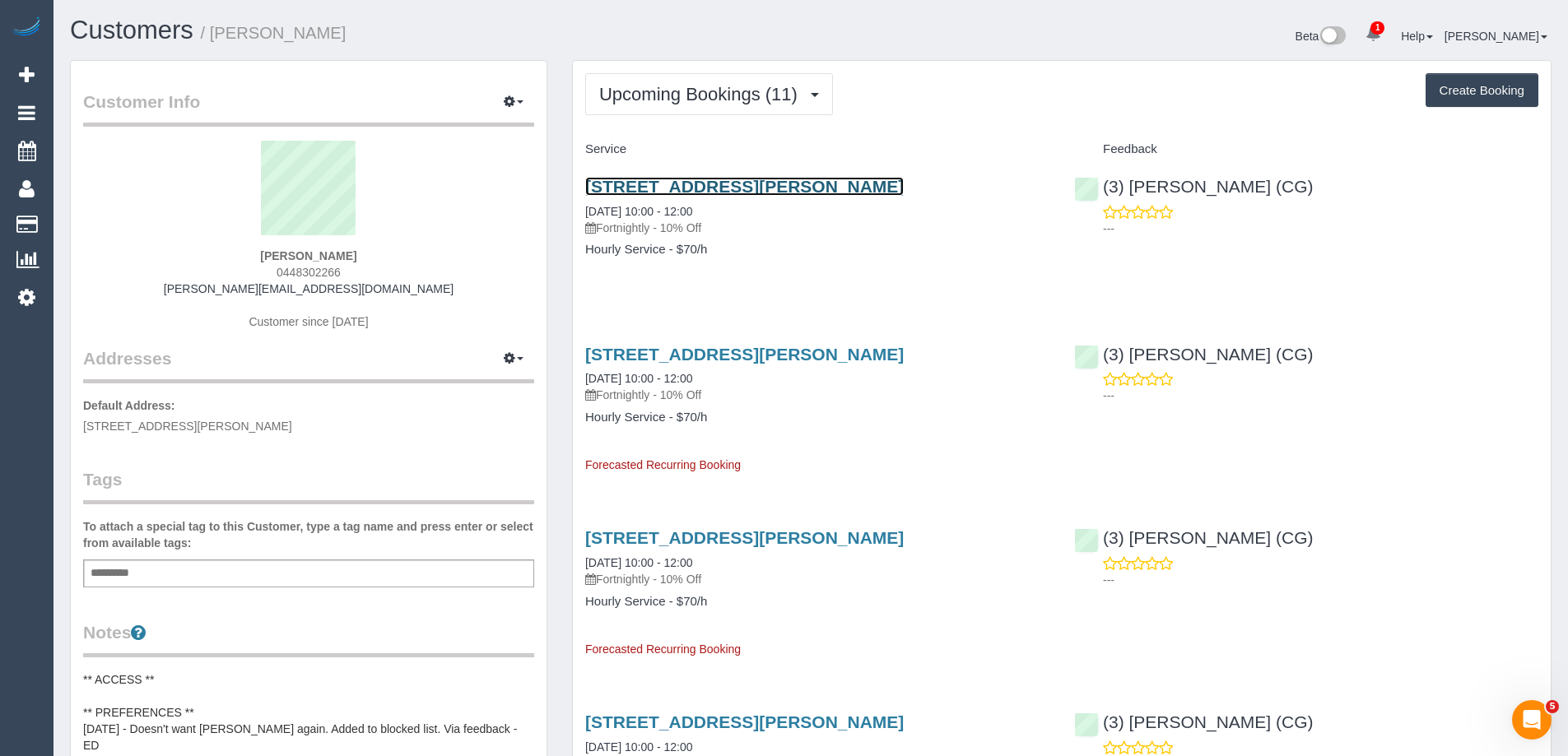
click at [688, 186] on link "67 John Street, Werribee, VIC 3030" at bounding box center [744, 186] width 318 height 19
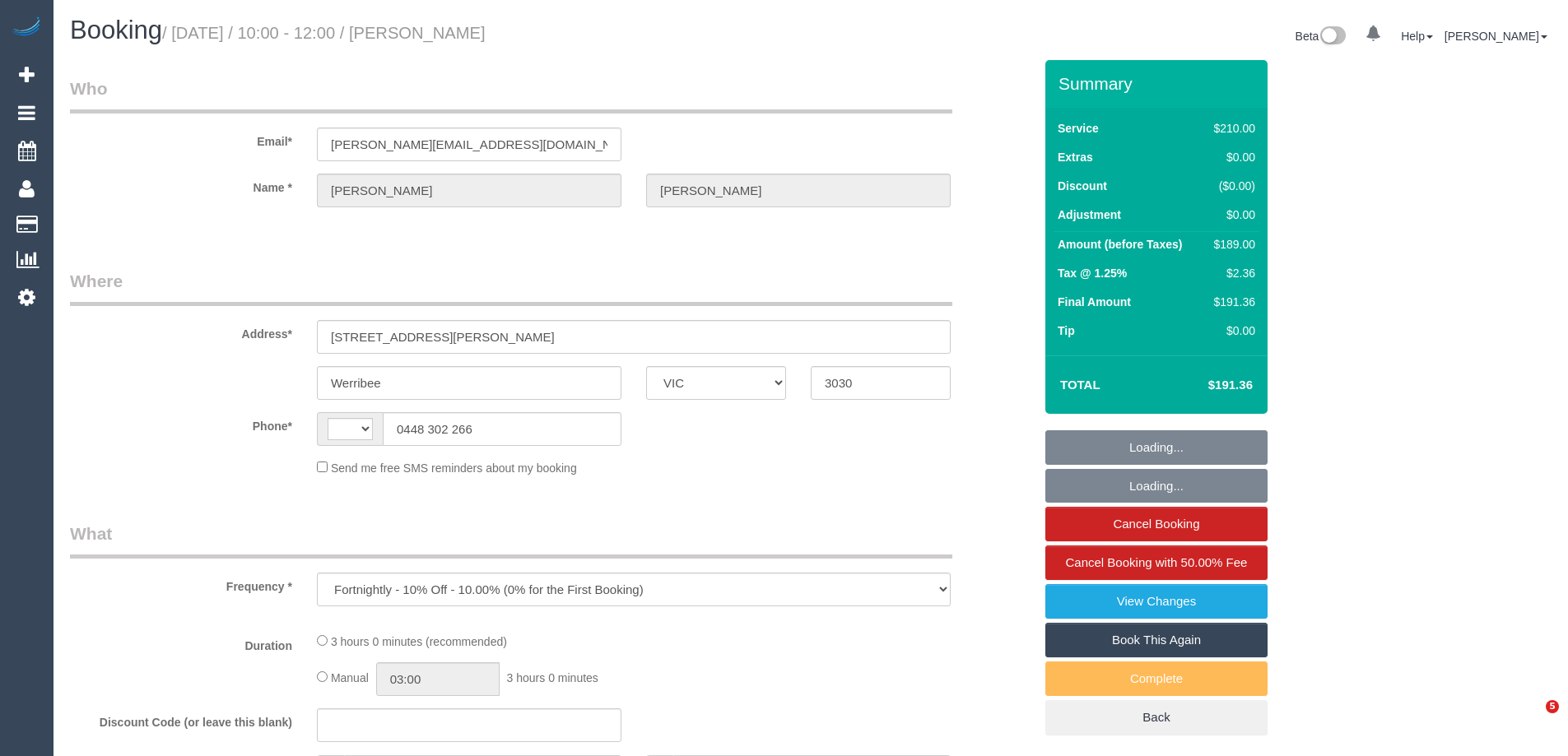
select select "VIC"
select select "string:stripe-pm_1PwkrN2GScqysDRVOuzyC4oC"
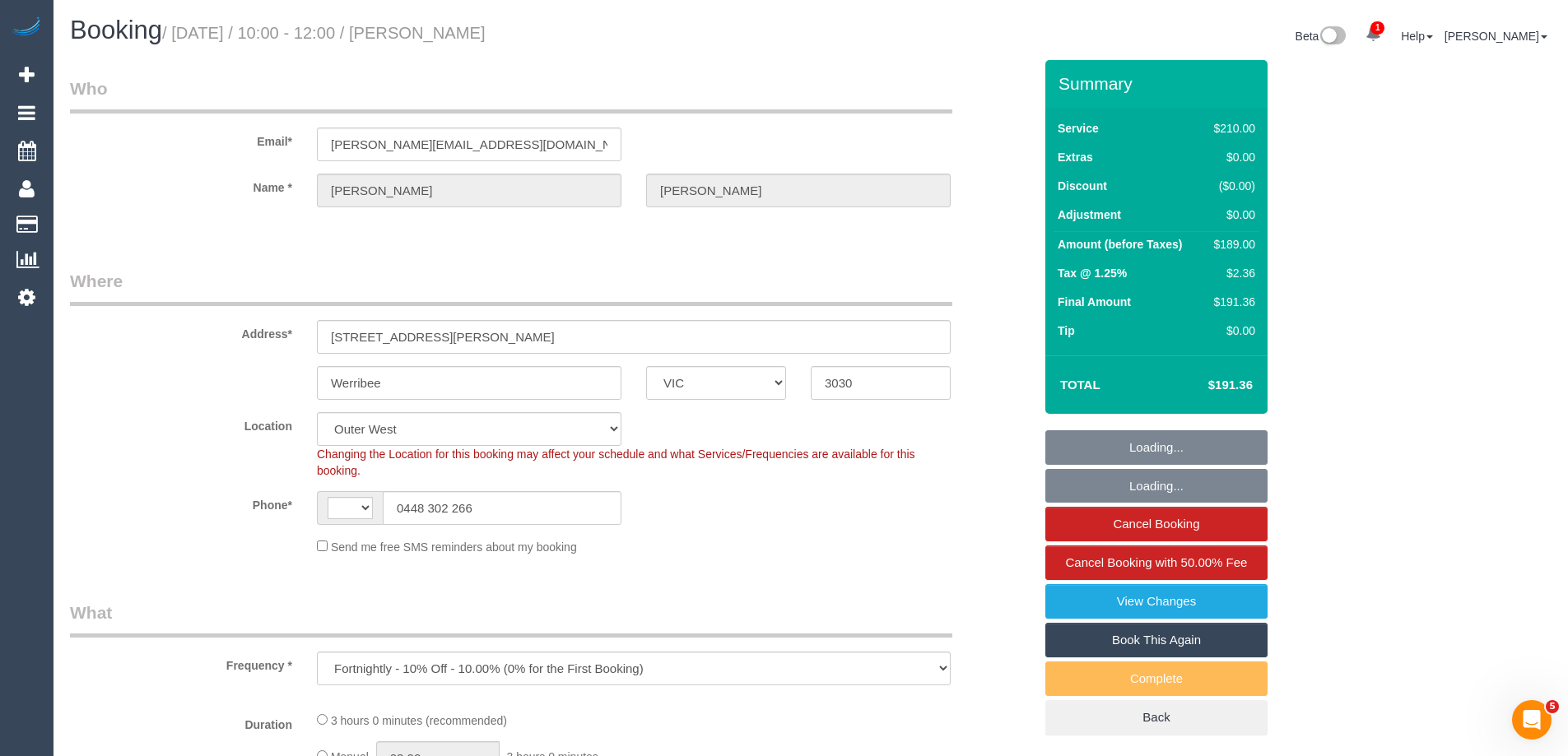
select select "object:548"
select select "string:AU"
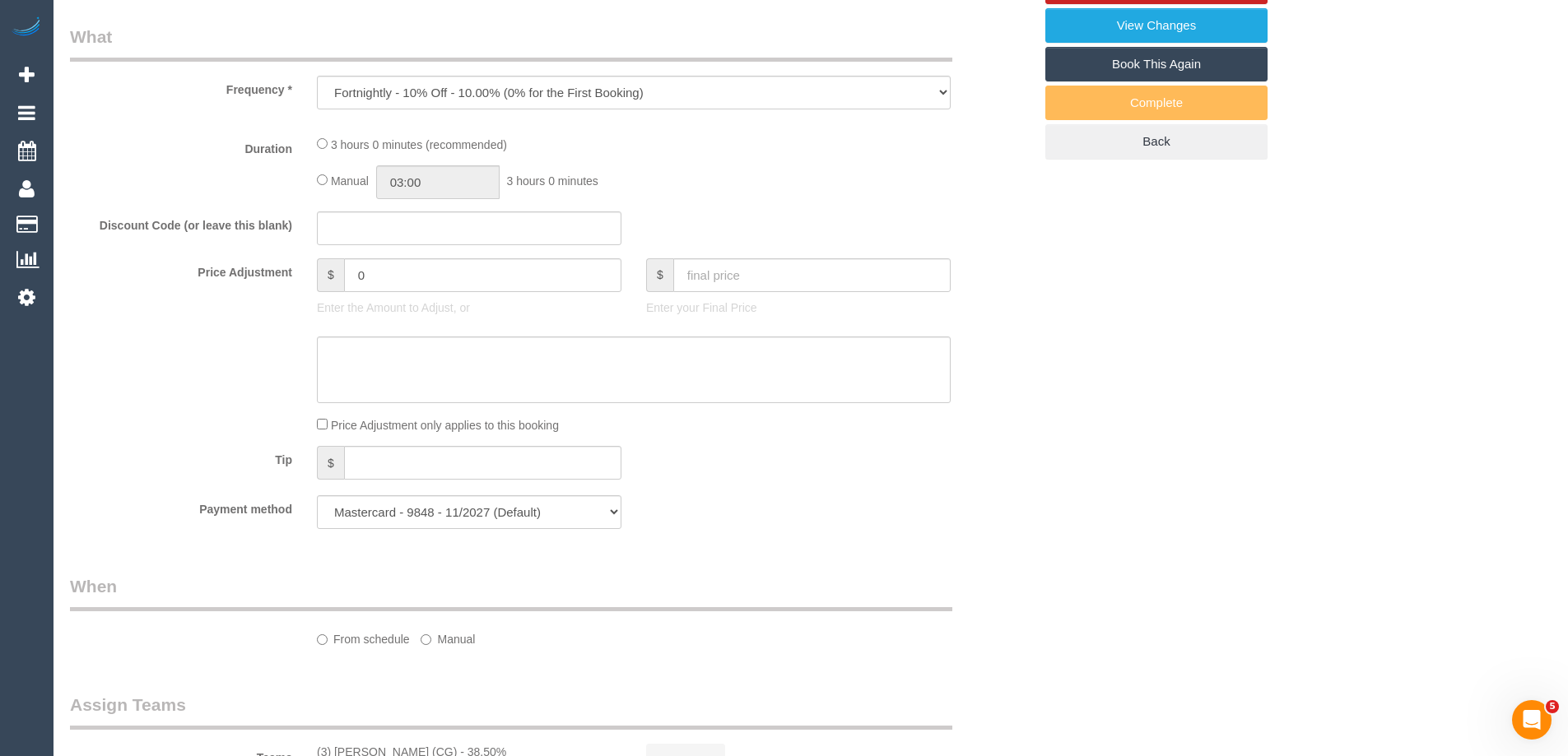
select select "180"
select select "number:28"
select select "number:14"
select select "number:18"
select select "number:22"
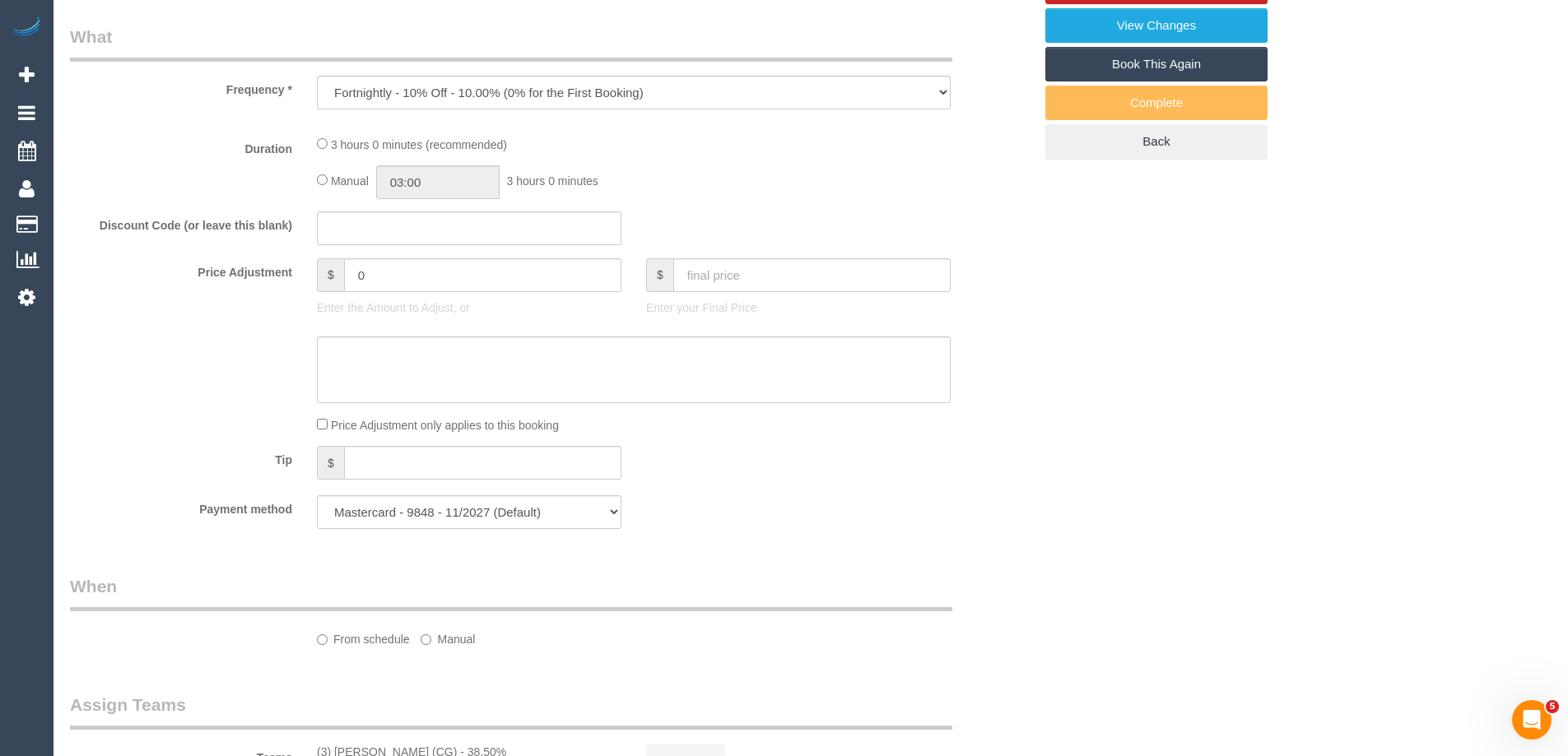
select select "number:34"
select select "number:11"
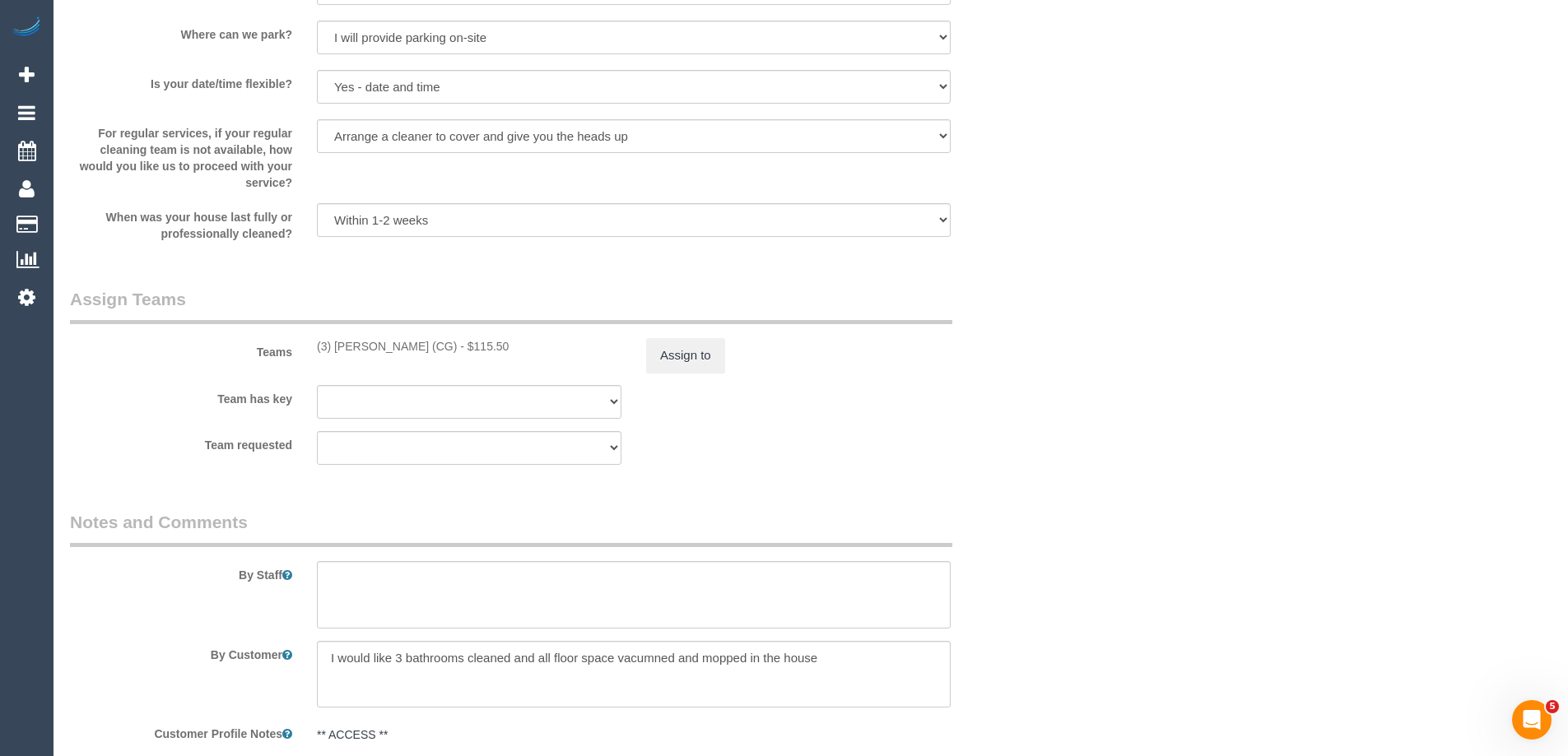
scroll to position [2605, 0]
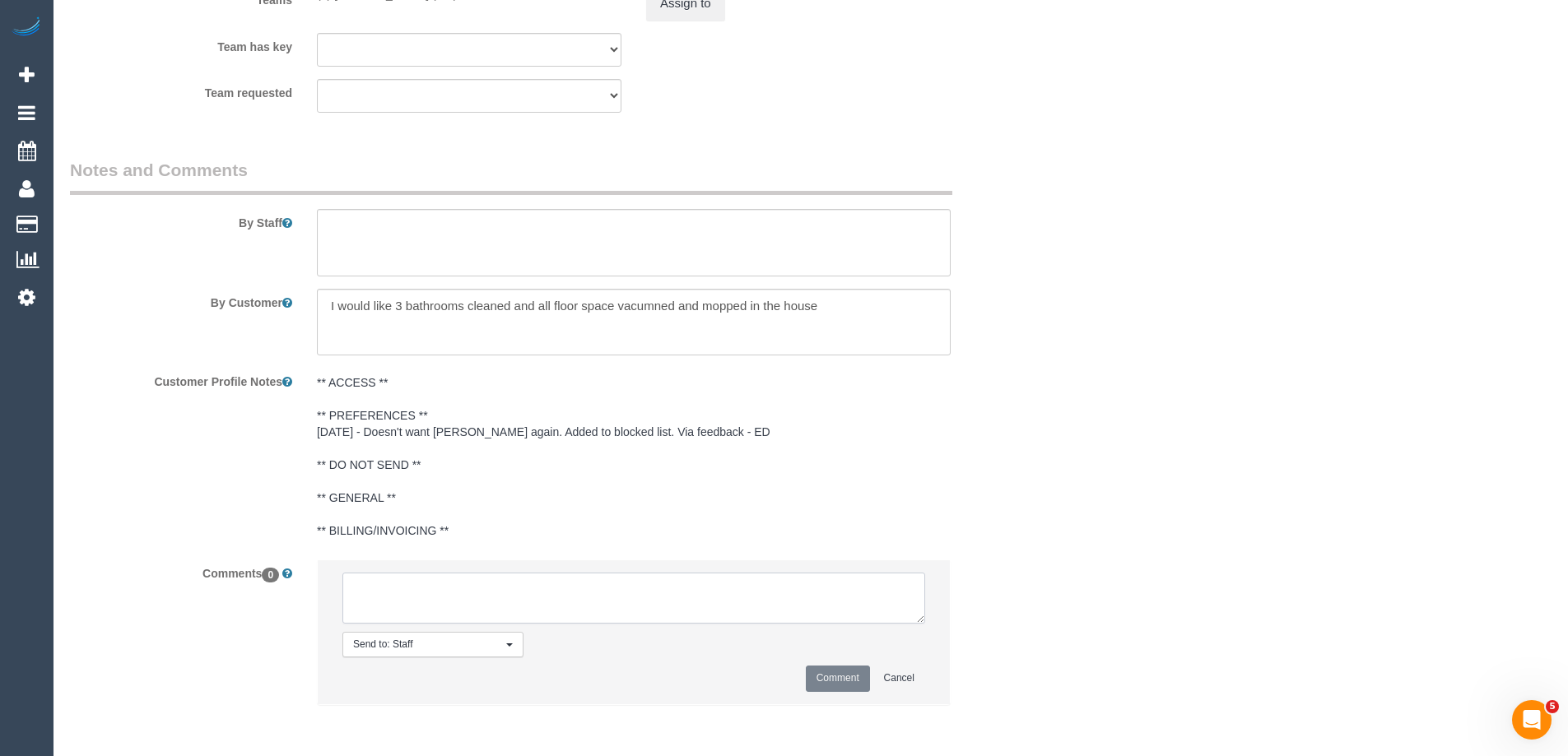
click at [557, 606] on textarea at bounding box center [634, 598] width 583 height 51
paste textarea "[PERSON_NAME] on the phone scared to go to service for [PERSON_NAME] due to neg…"
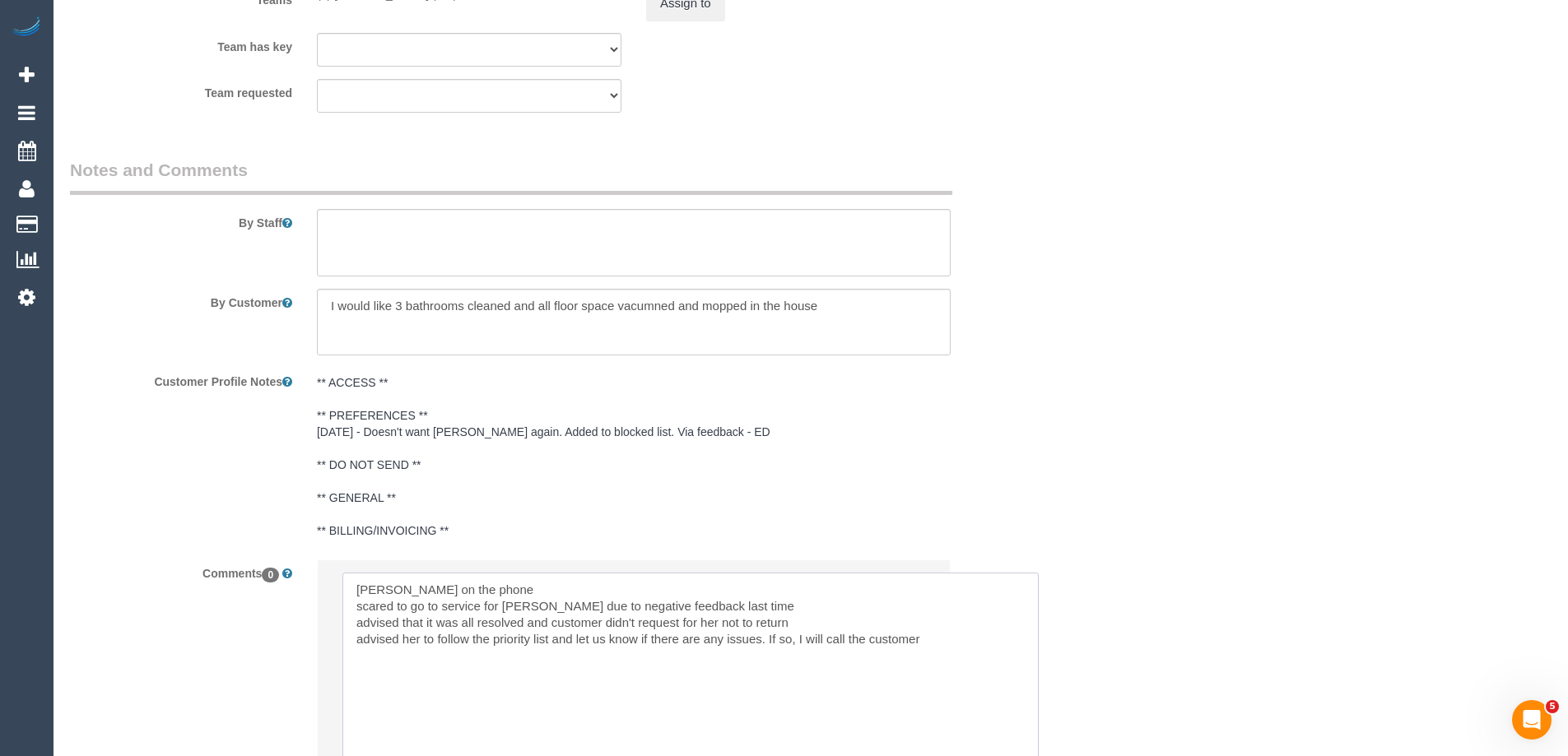
scroll to position [0, 0]
drag, startPoint x: 916, startPoint y: 618, endPoint x: 880, endPoint y: 456, distance: 166.0
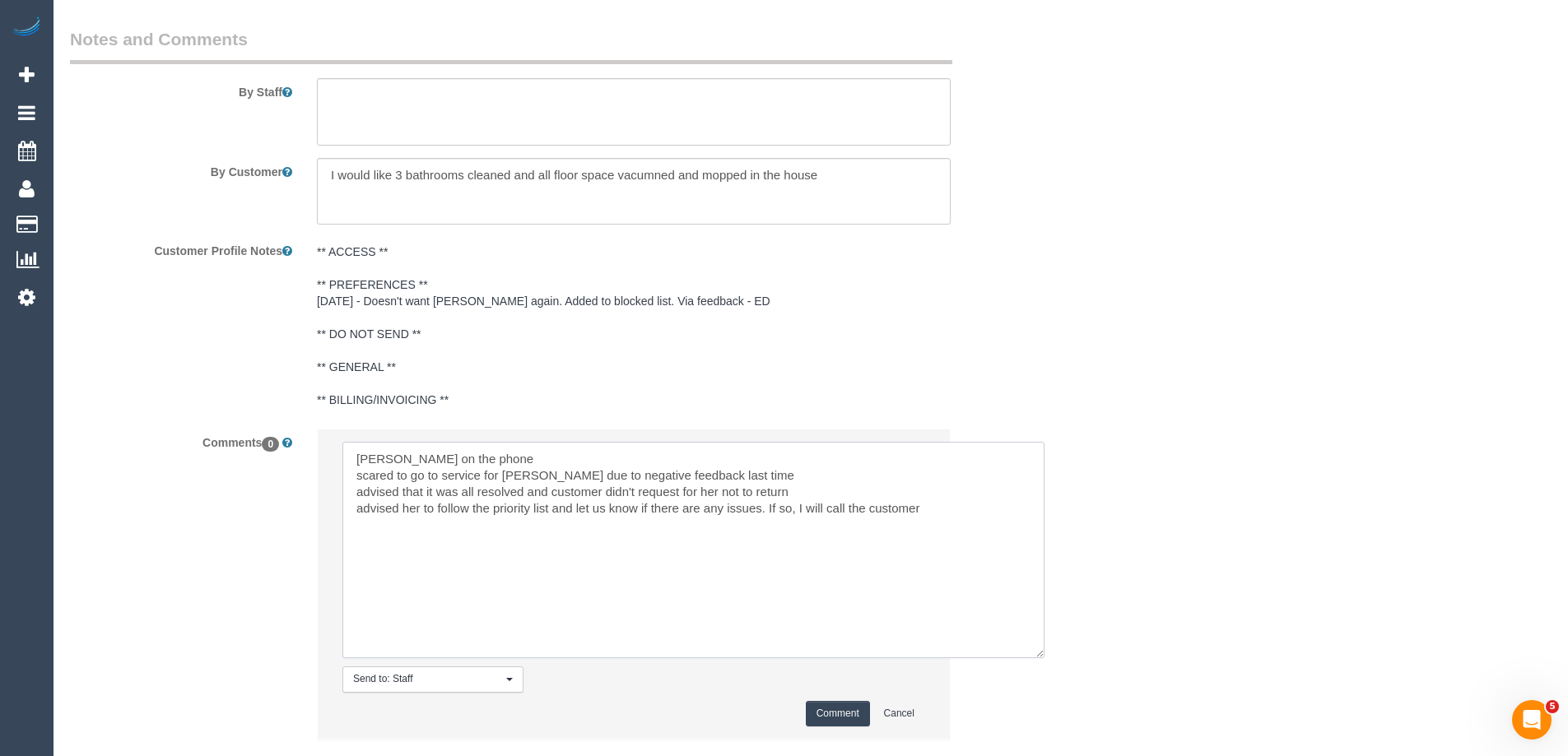
scroll to position [2839, 0]
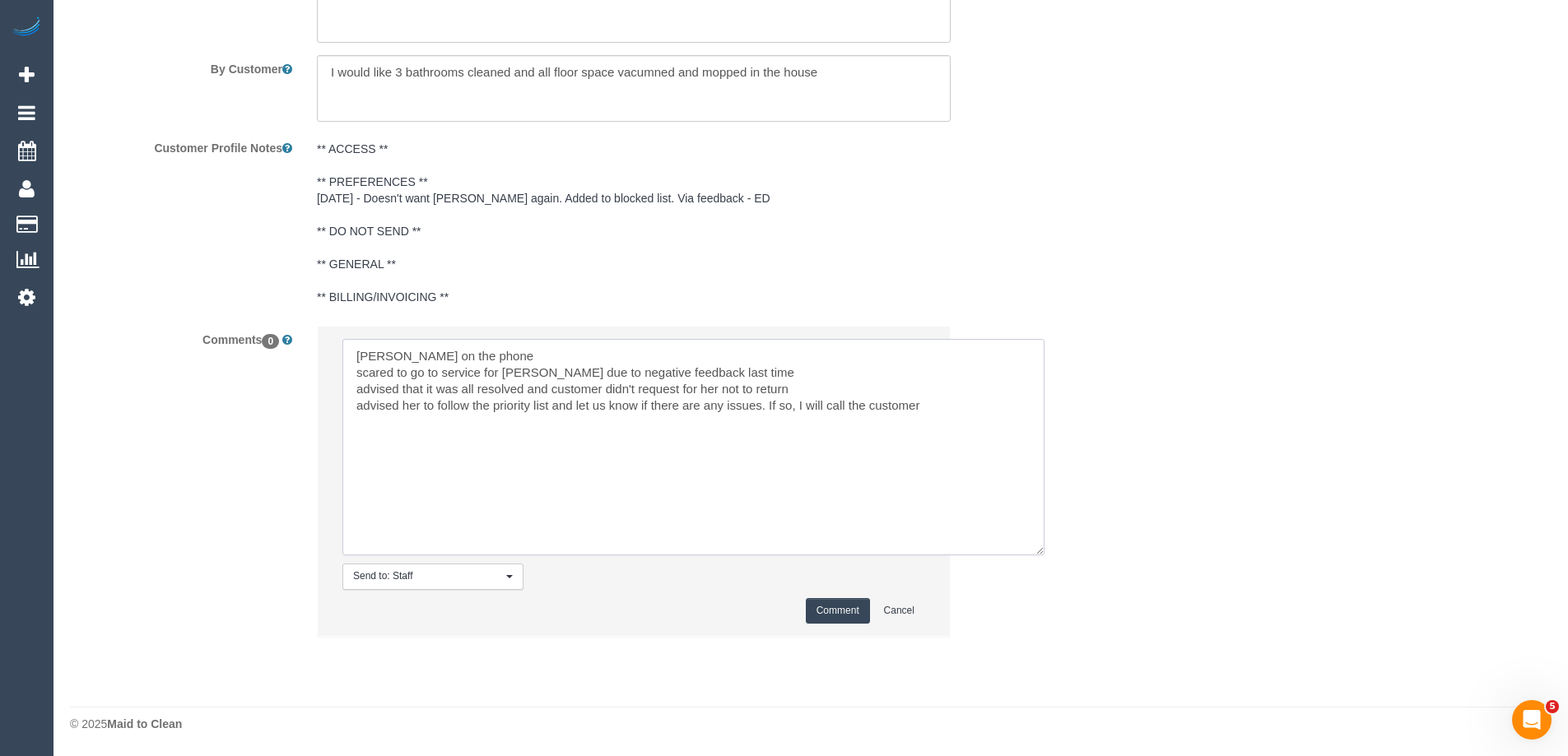
click at [352, 355] on textarea at bounding box center [693, 447] width 702 height 217
type textarea "[PERSON_NAME] on the phone scared to go to service for [PERSON_NAME] due to neg…"
click at [838, 609] on button "Comment" at bounding box center [837, 610] width 64 height 25
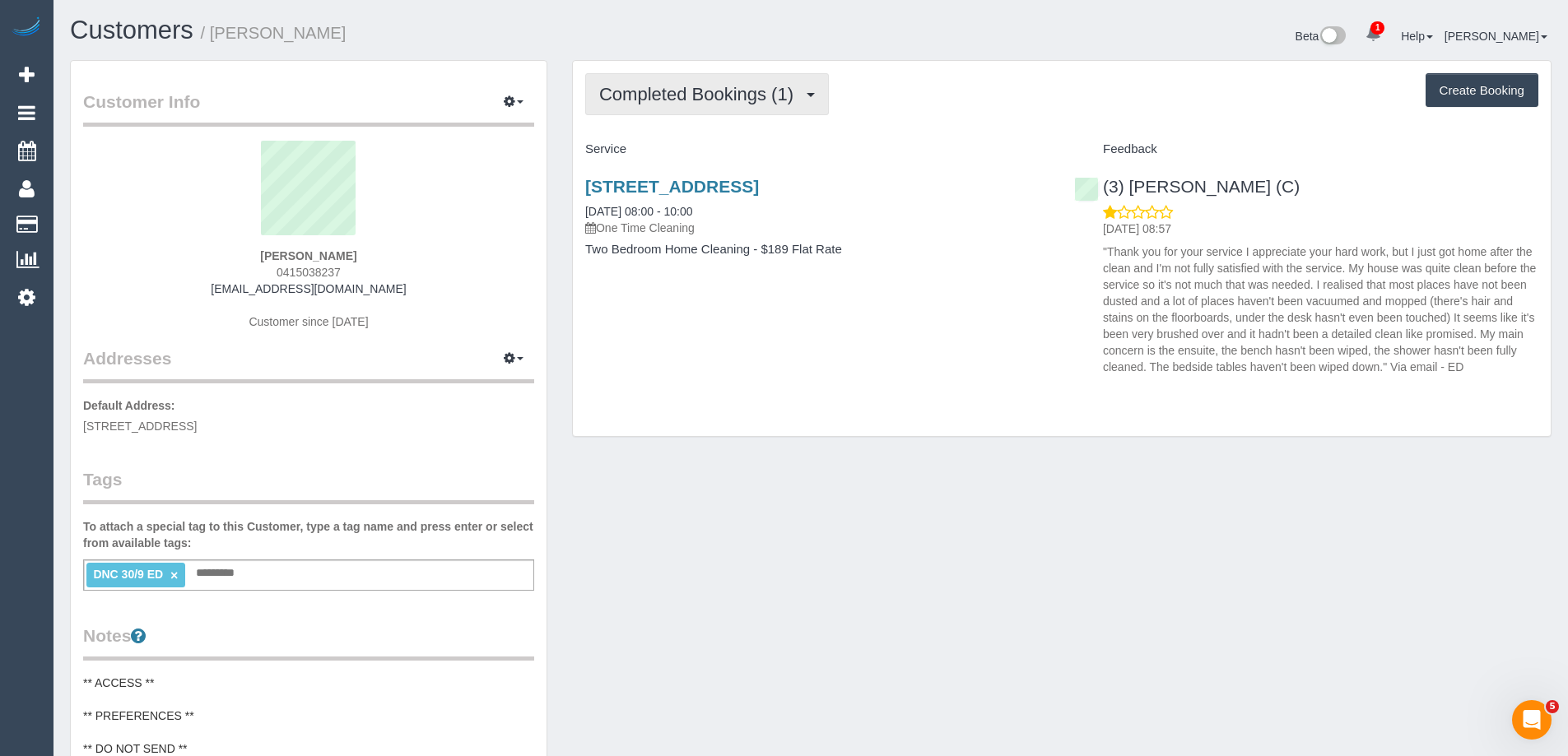
click at [754, 93] on span "Completed Bookings (1)" at bounding box center [700, 94] width 202 height 21
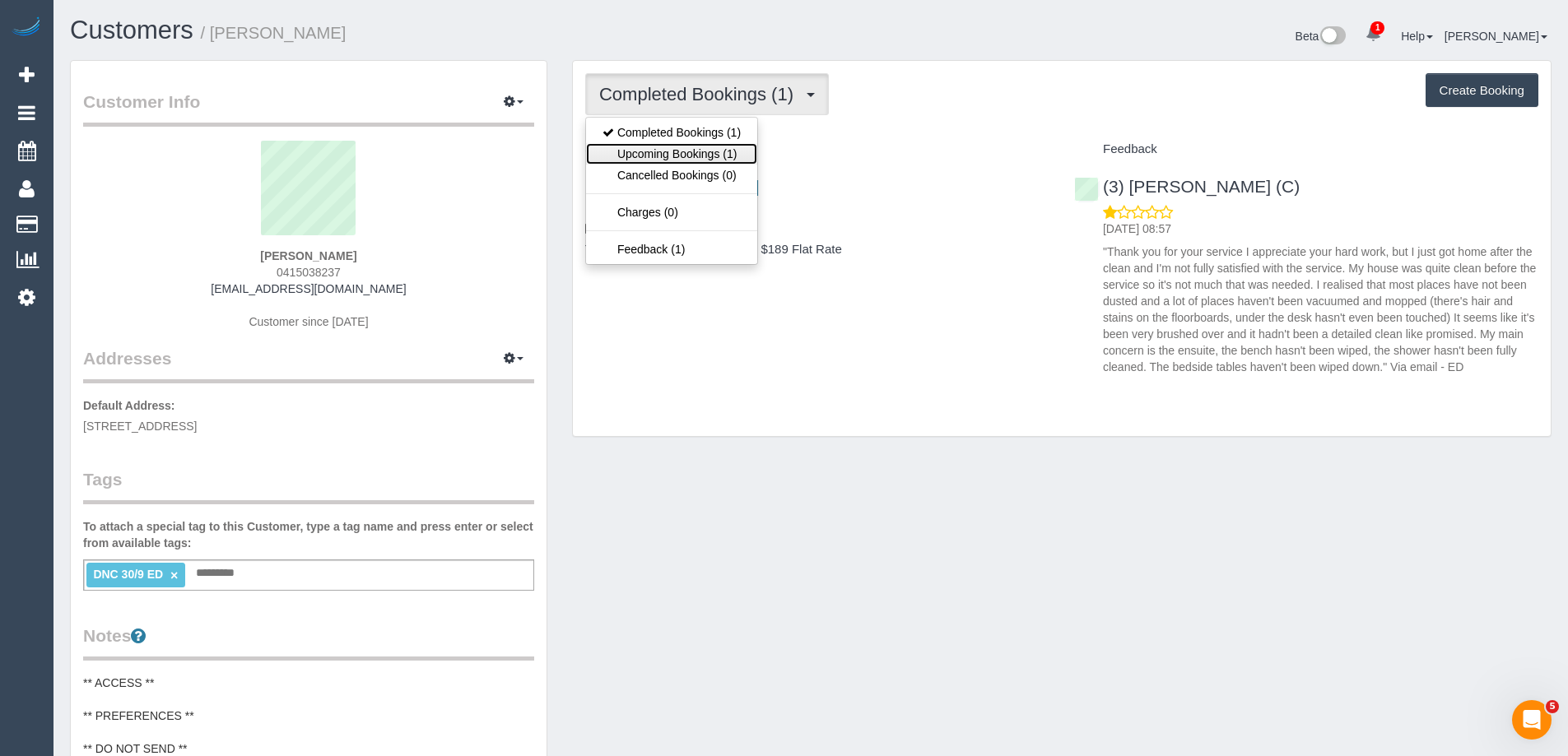
click at [720, 153] on link "Upcoming Bookings (1)" at bounding box center [671, 153] width 171 height 22
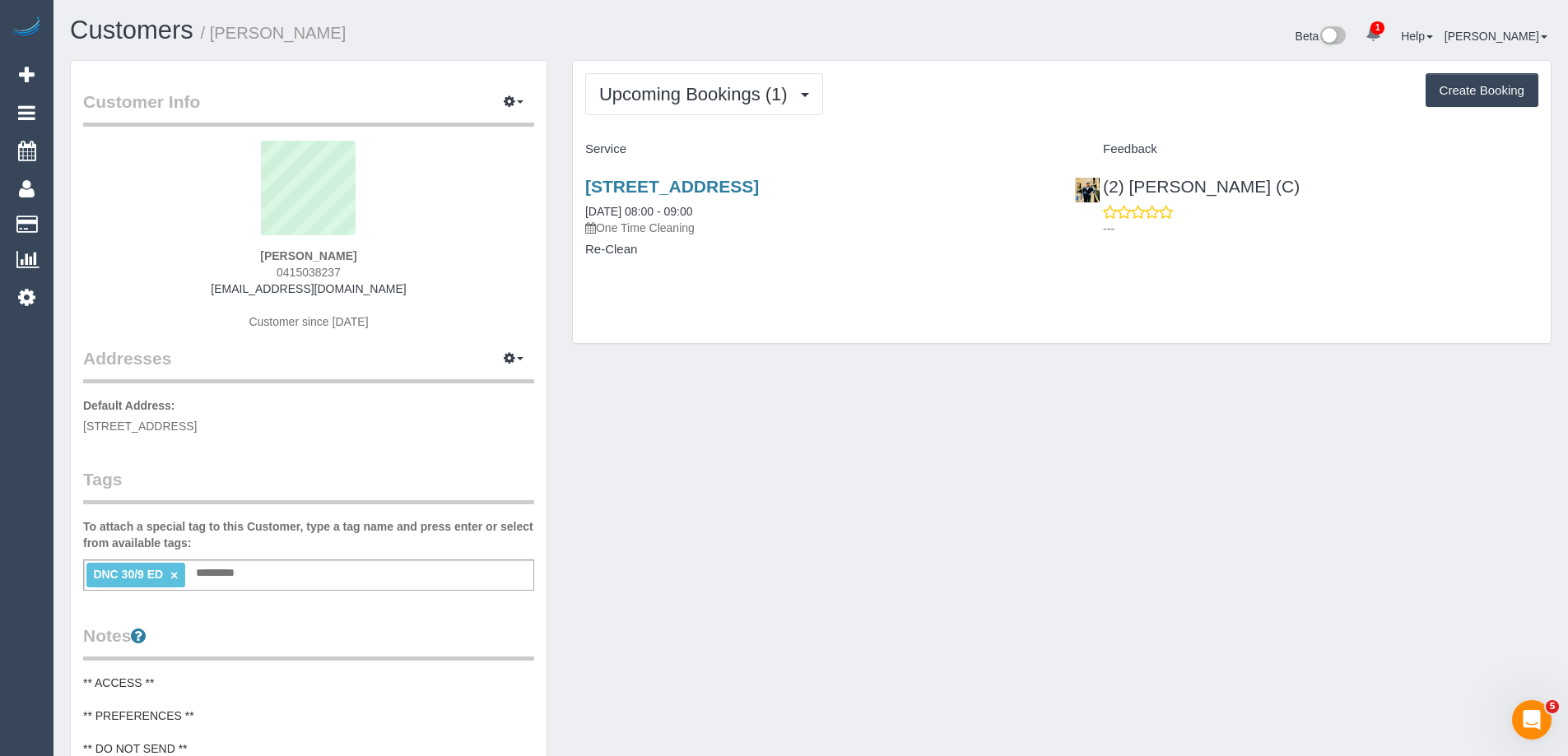
drag, startPoint x: 360, startPoint y: 37, endPoint x: 218, endPoint y: 49, distance: 142.5
click at [218, 49] on div "Customers / Tugce Demirhan" at bounding box center [434, 34] width 753 height 36
copy small "[PERSON_NAME]"
click at [752, 191] on link "[STREET_ADDRESS]" at bounding box center [671, 186] width 173 height 19
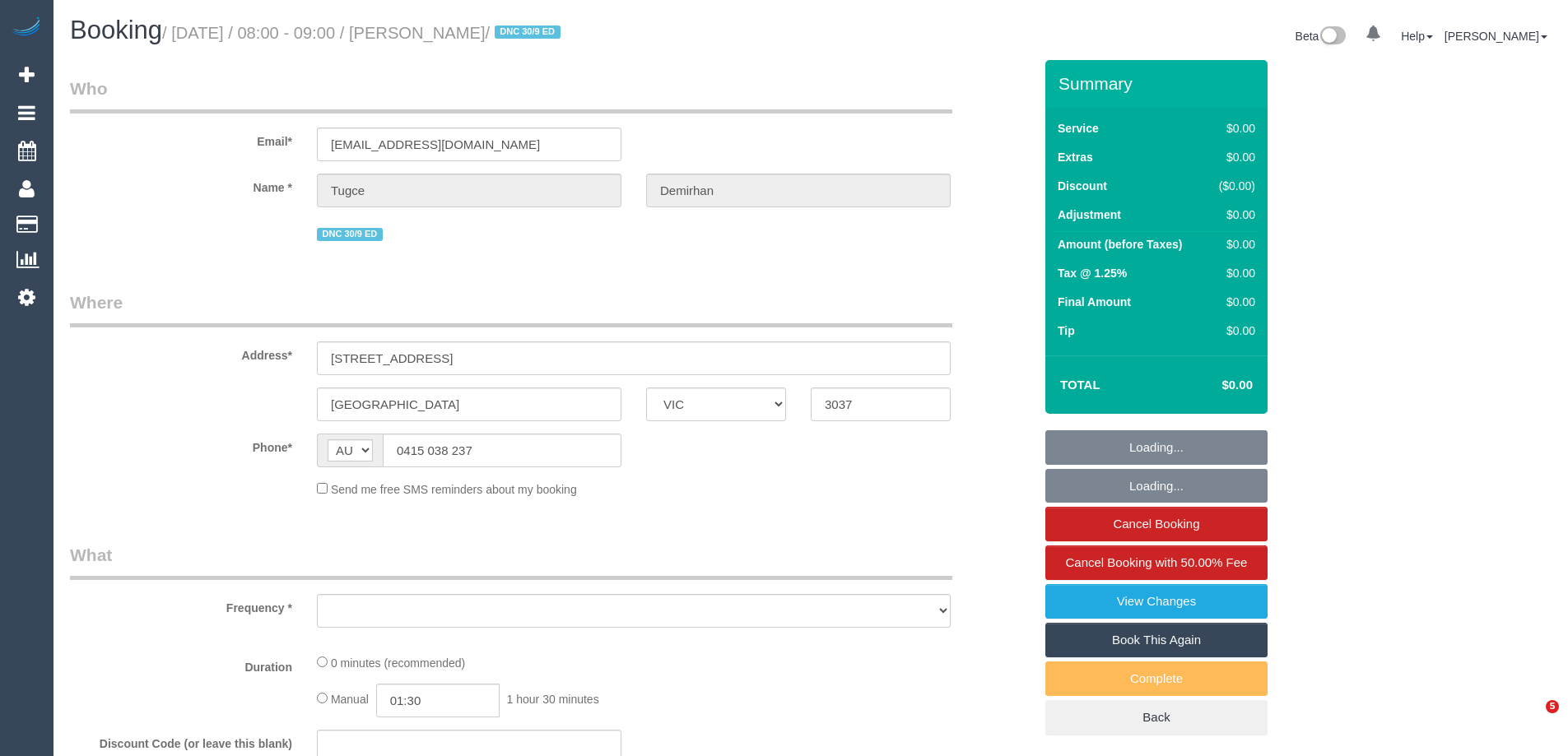
select select "VIC"
select select "string:stripe-pm_1S8LSl2GScqysDRVUYvLmBJn"
select select "number:28"
select select "number:14"
select select "number:18"
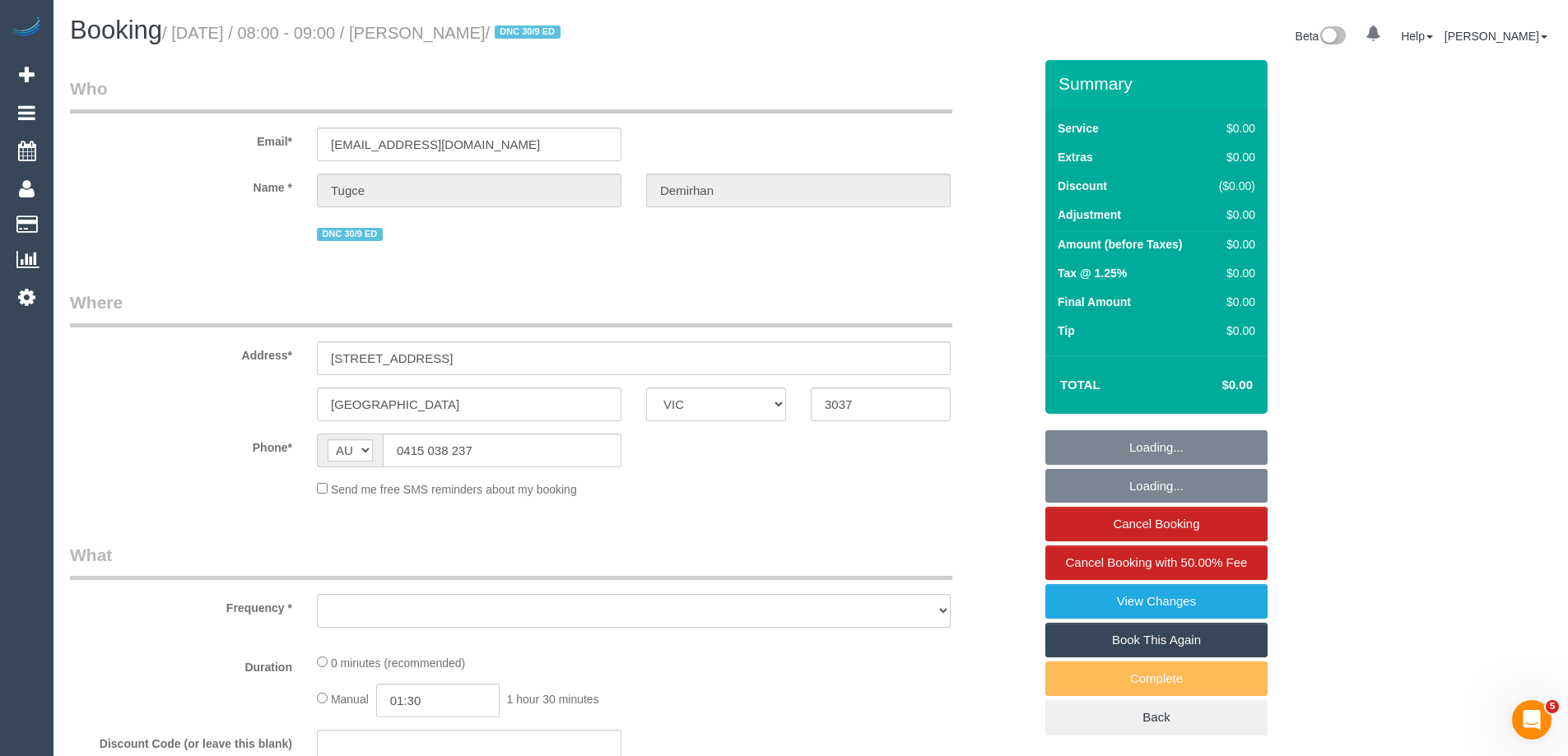
select select "number:24"
select select "number:33"
select select "number:26"
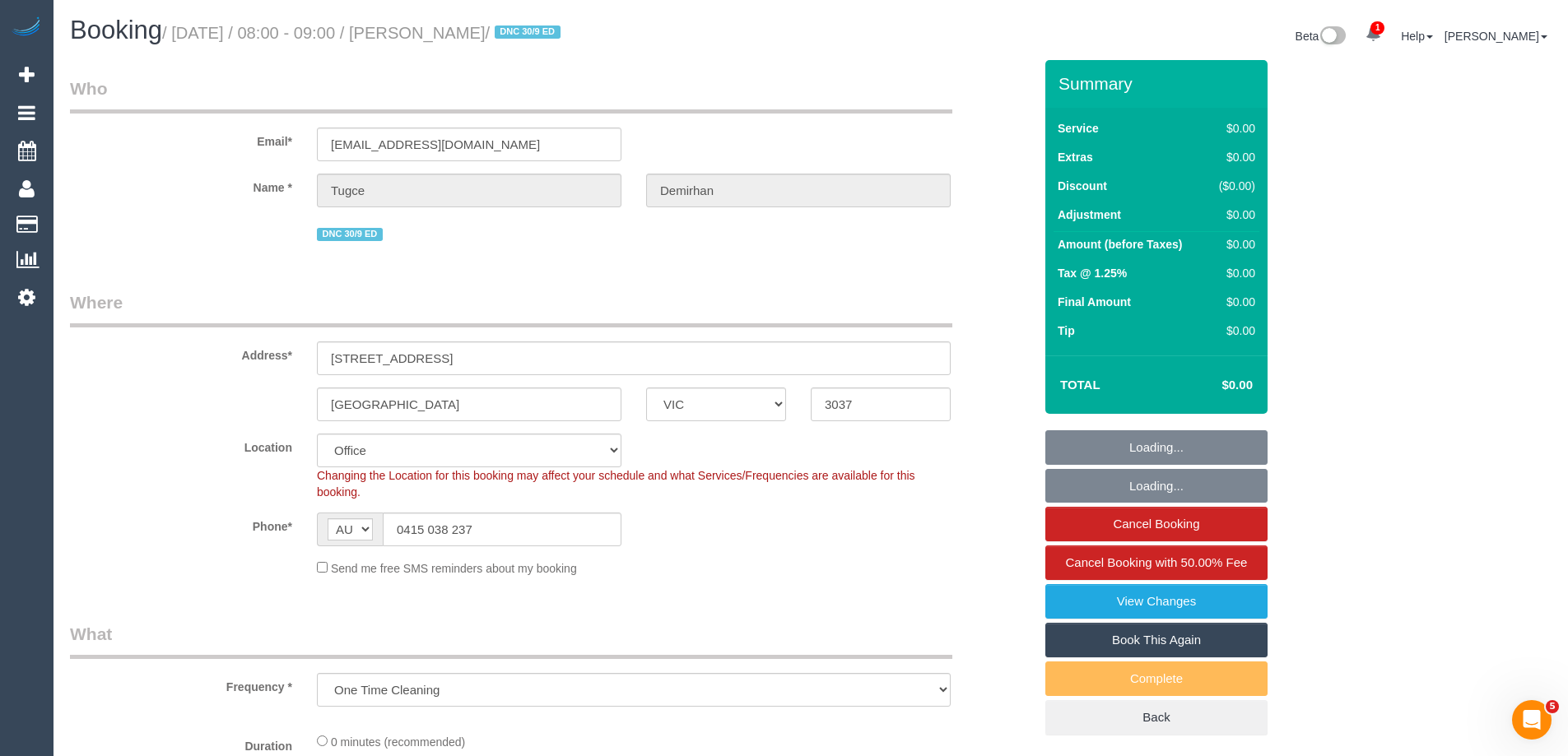
select select "object:781"
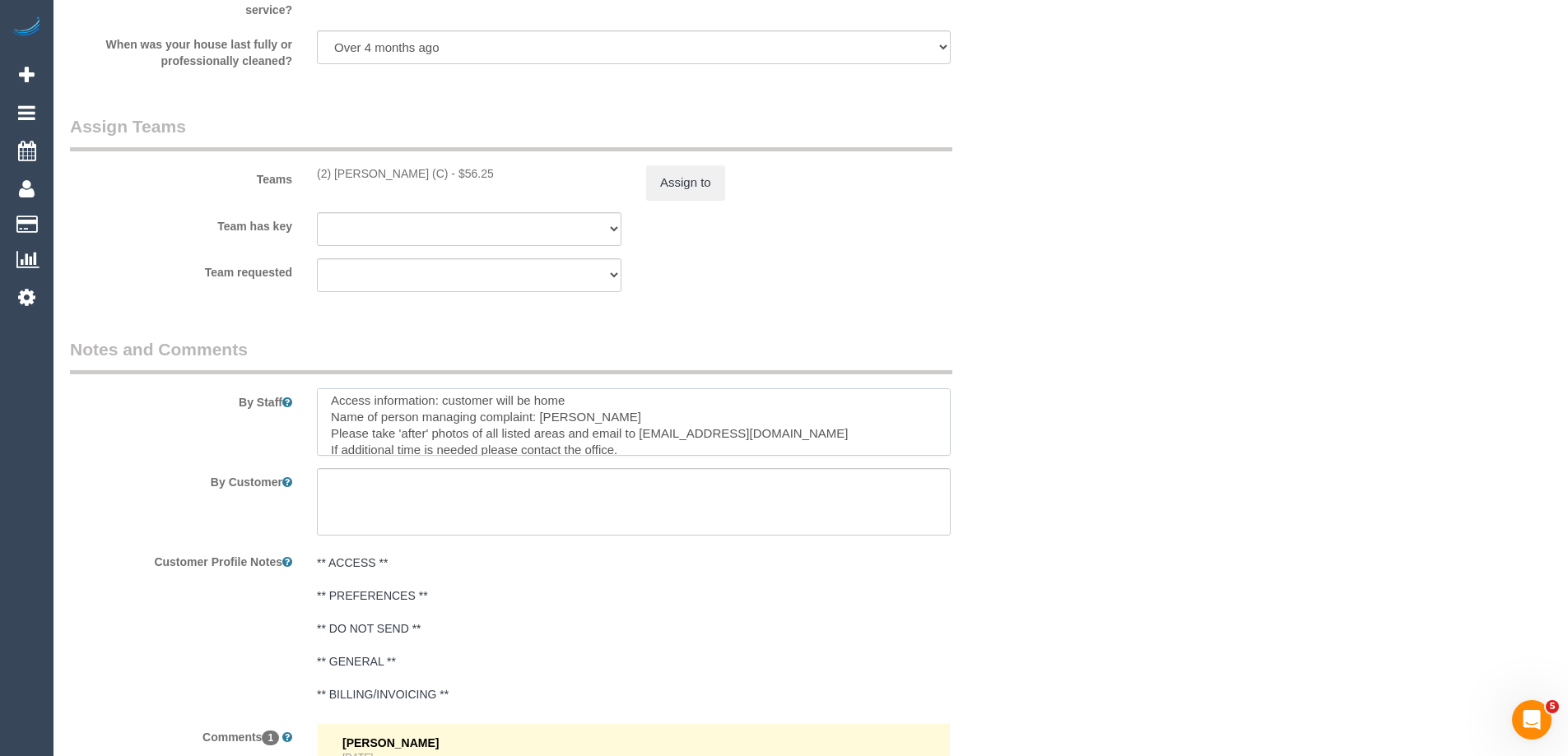
scroll to position [114, 0]
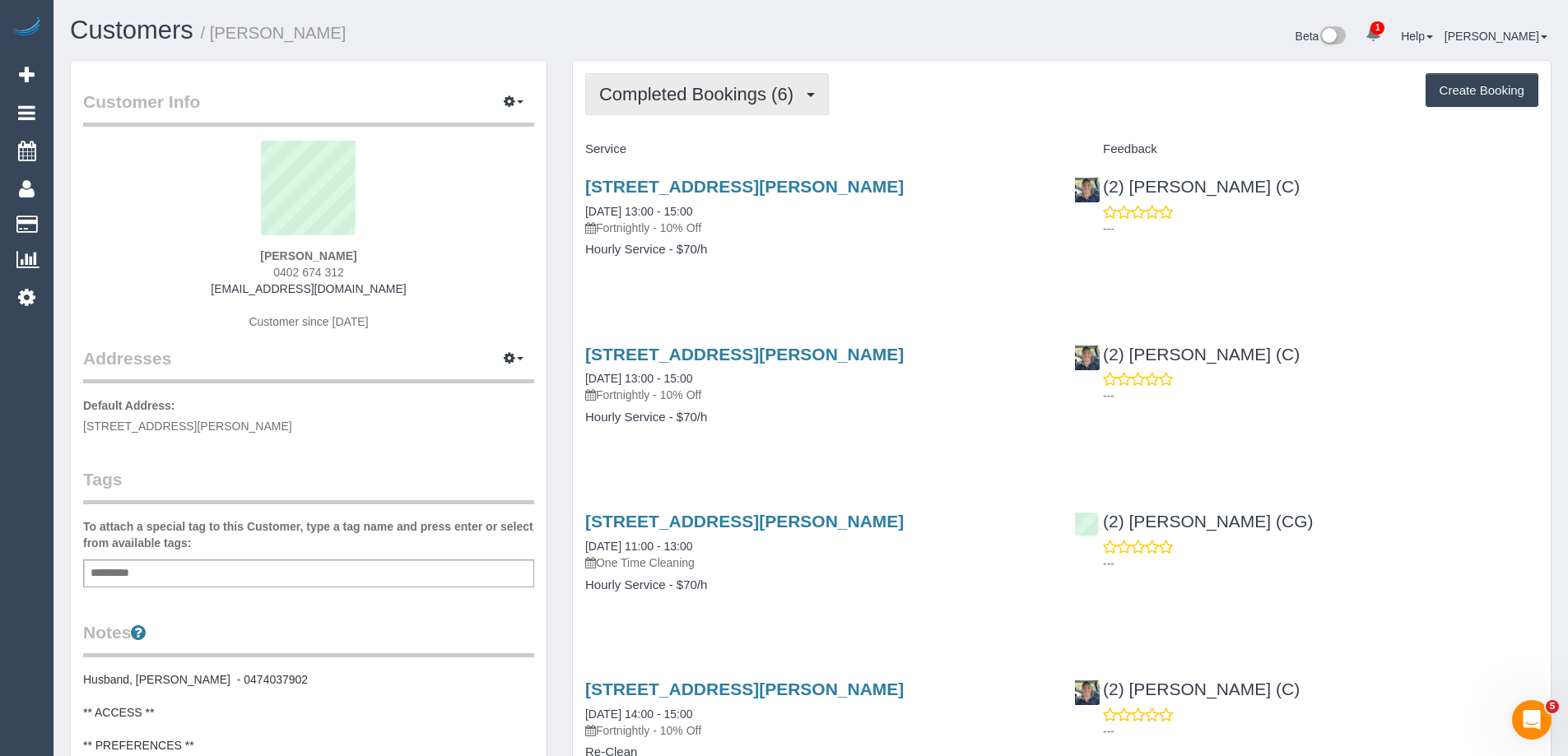
click at [703, 107] on button "Completed Bookings (6)" at bounding box center [706, 94] width 244 height 42
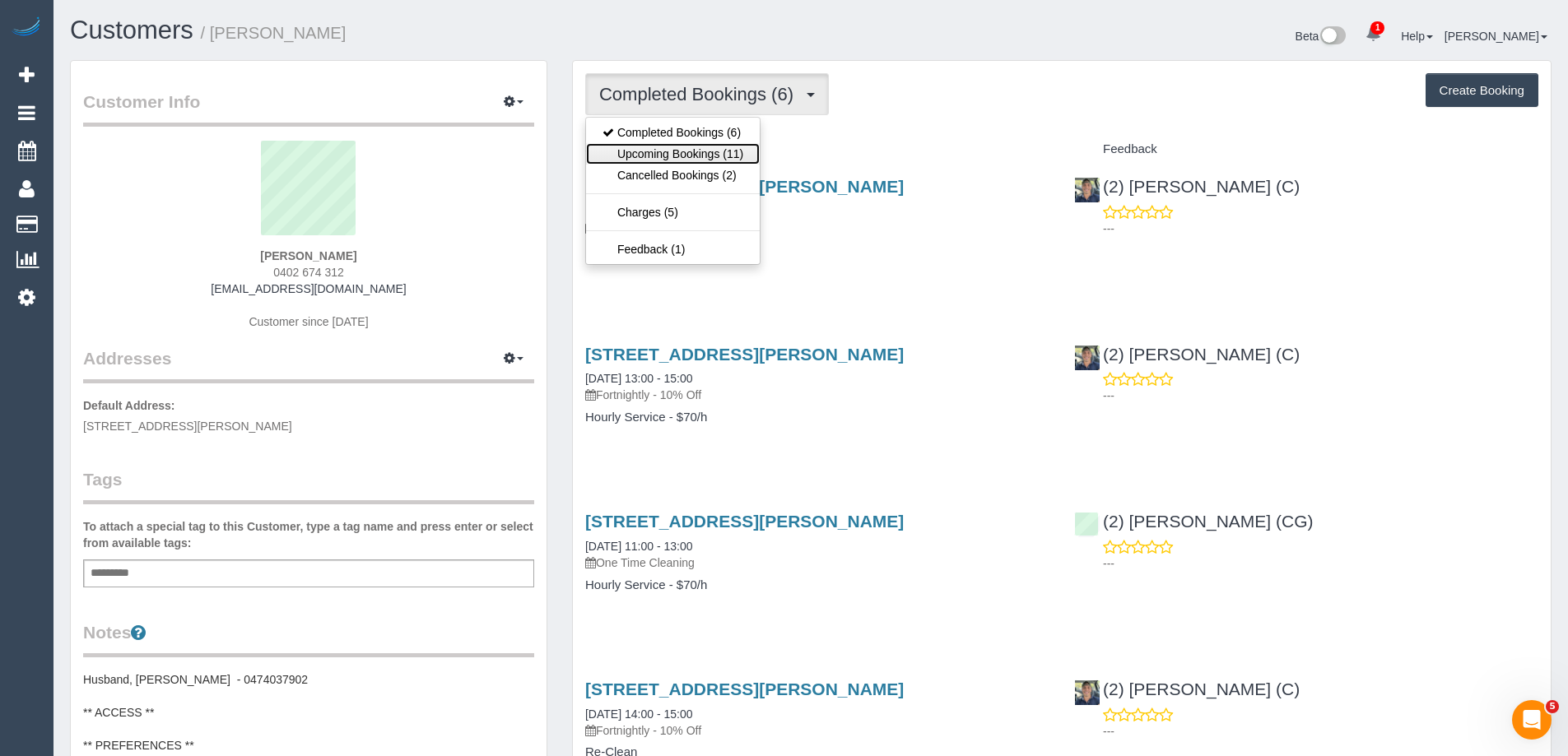
click at [694, 151] on link "Upcoming Bookings (11)" at bounding box center [672, 153] width 173 height 22
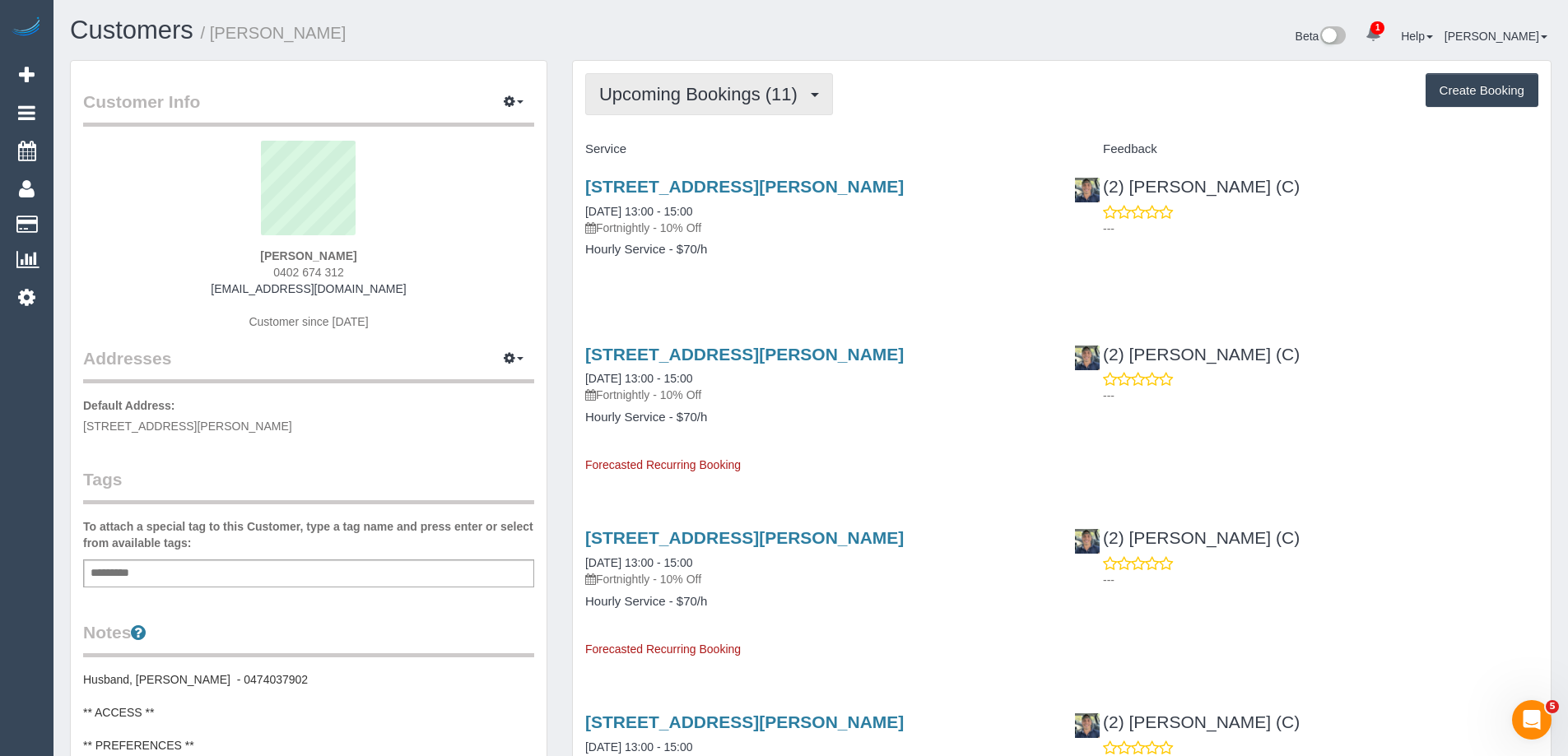
click at [675, 95] on span "Upcoming Bookings (11)" at bounding box center [702, 94] width 206 height 21
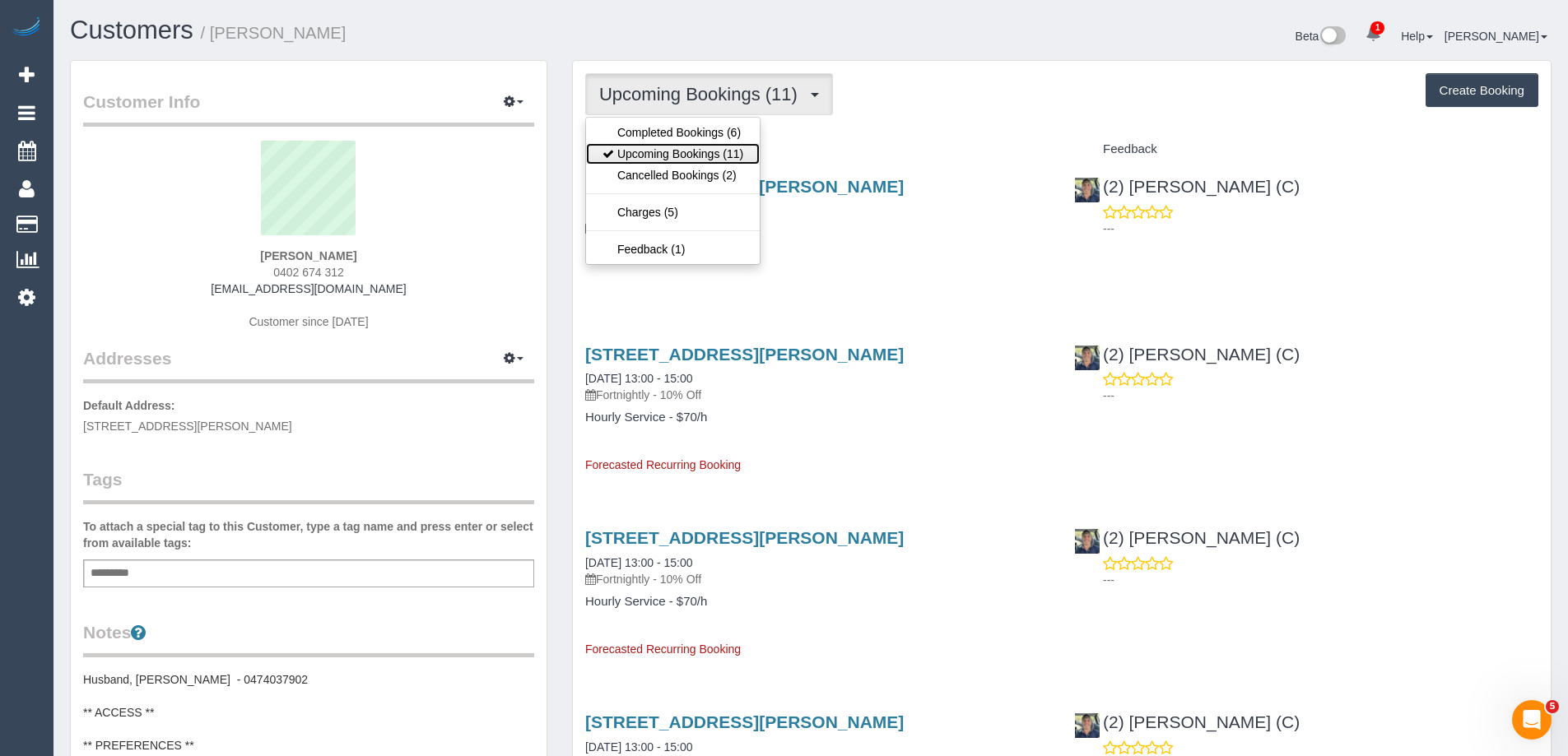
click at [676, 149] on link "Upcoming Bookings (11)" at bounding box center [672, 153] width 173 height 22
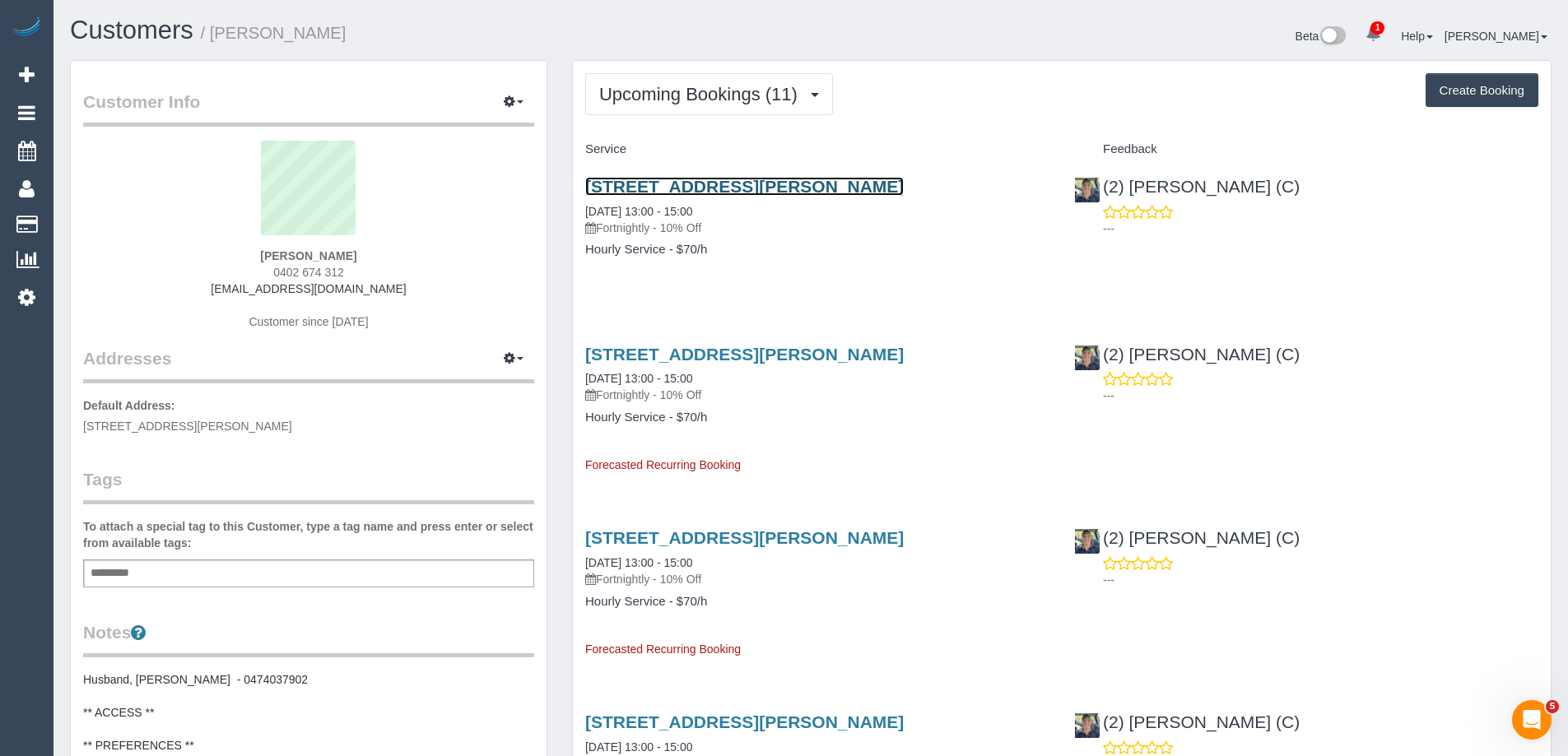
click at [731, 185] on link "12 Sanderson Street, Yarraville, VIC 3013" at bounding box center [744, 186] width 318 height 19
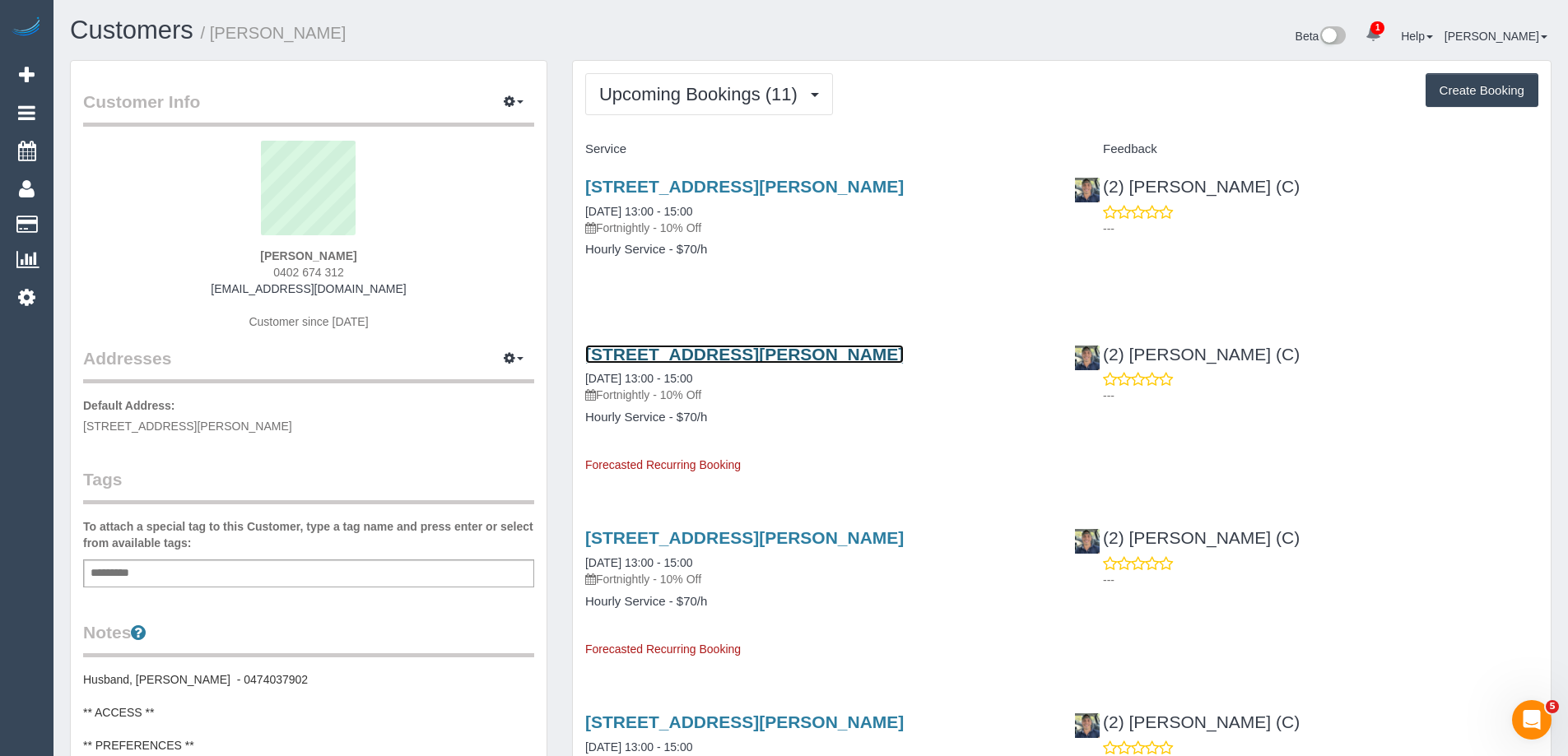
click at [705, 348] on link "12 Sanderson Street, Yarraville, VIC 3013" at bounding box center [744, 354] width 318 height 19
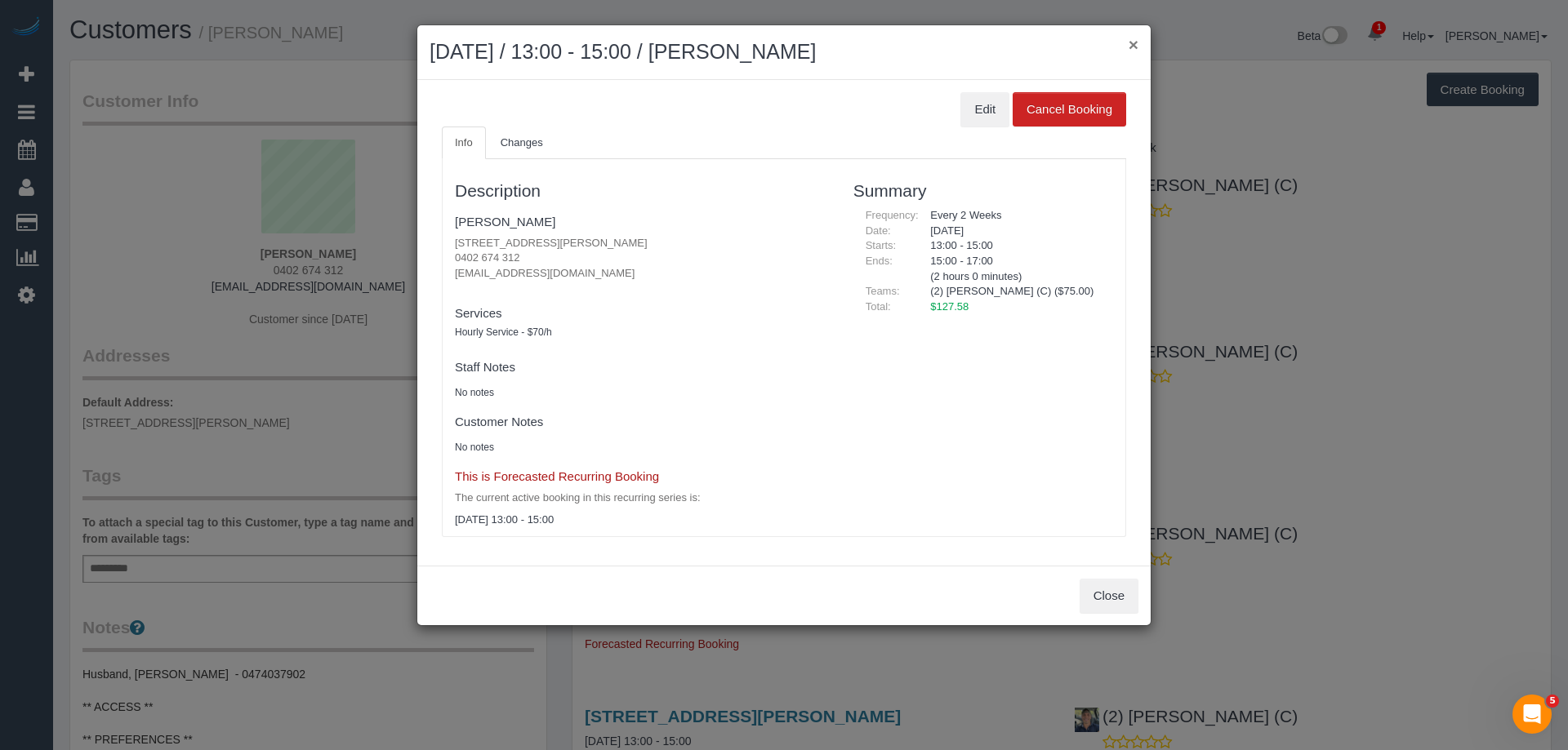
click at [1131, 42] on button "×" at bounding box center [1133, 44] width 9 height 17
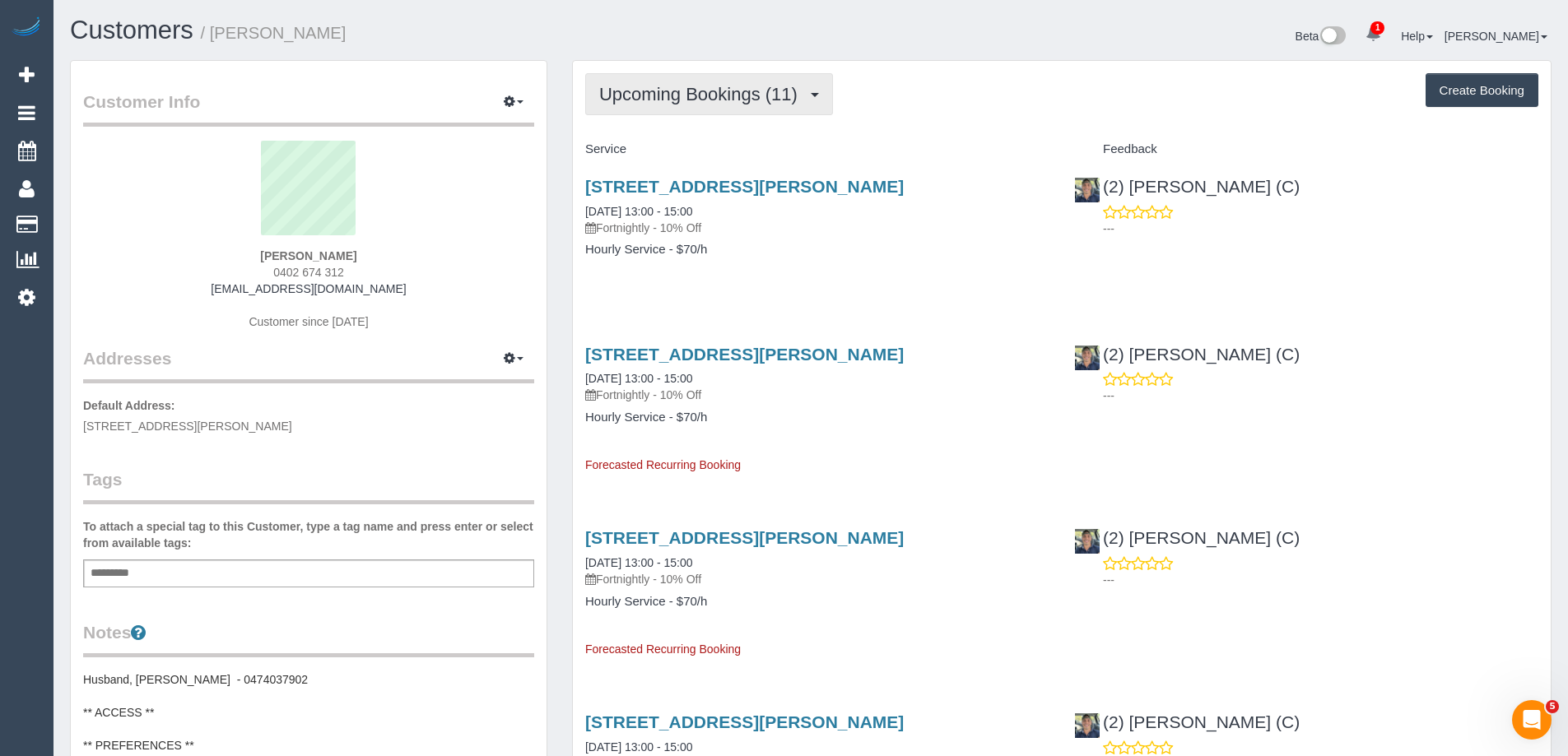
click at [697, 104] on span "Upcoming Bookings (11)" at bounding box center [702, 94] width 206 height 21
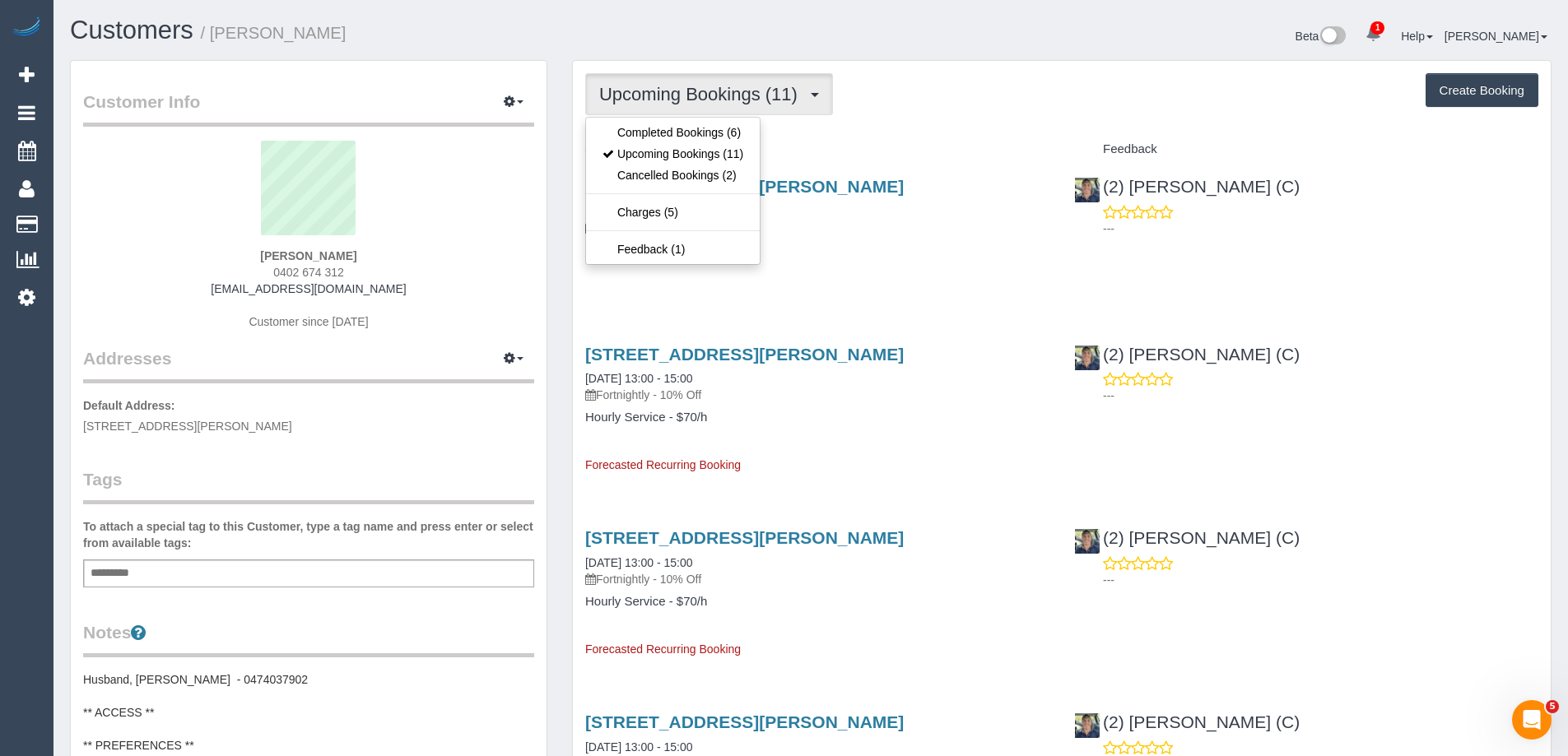
click at [693, 94] on span "Upcoming Bookings (11)" at bounding box center [702, 94] width 206 height 21
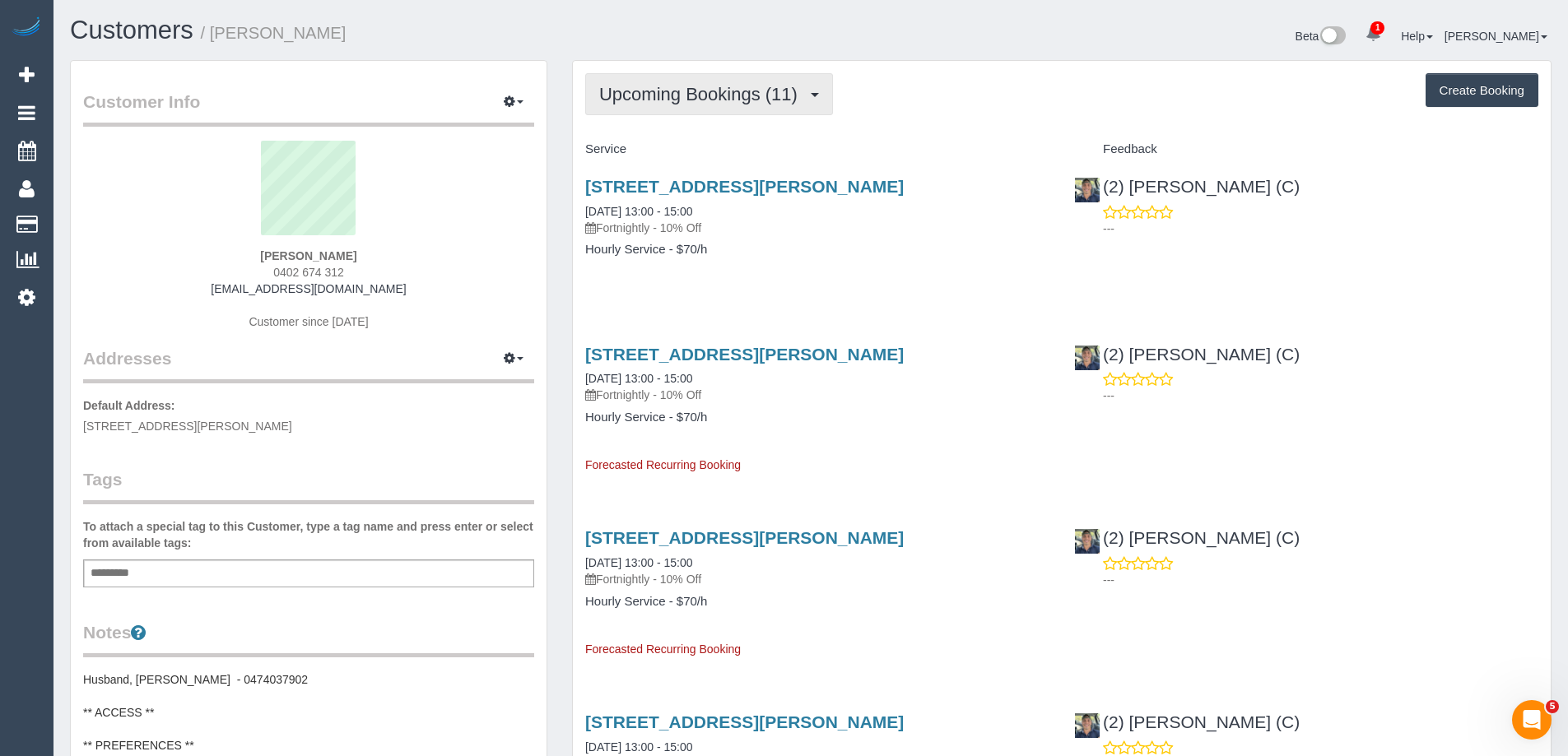
click at [687, 95] on span "Upcoming Bookings (11)" at bounding box center [702, 94] width 206 height 21
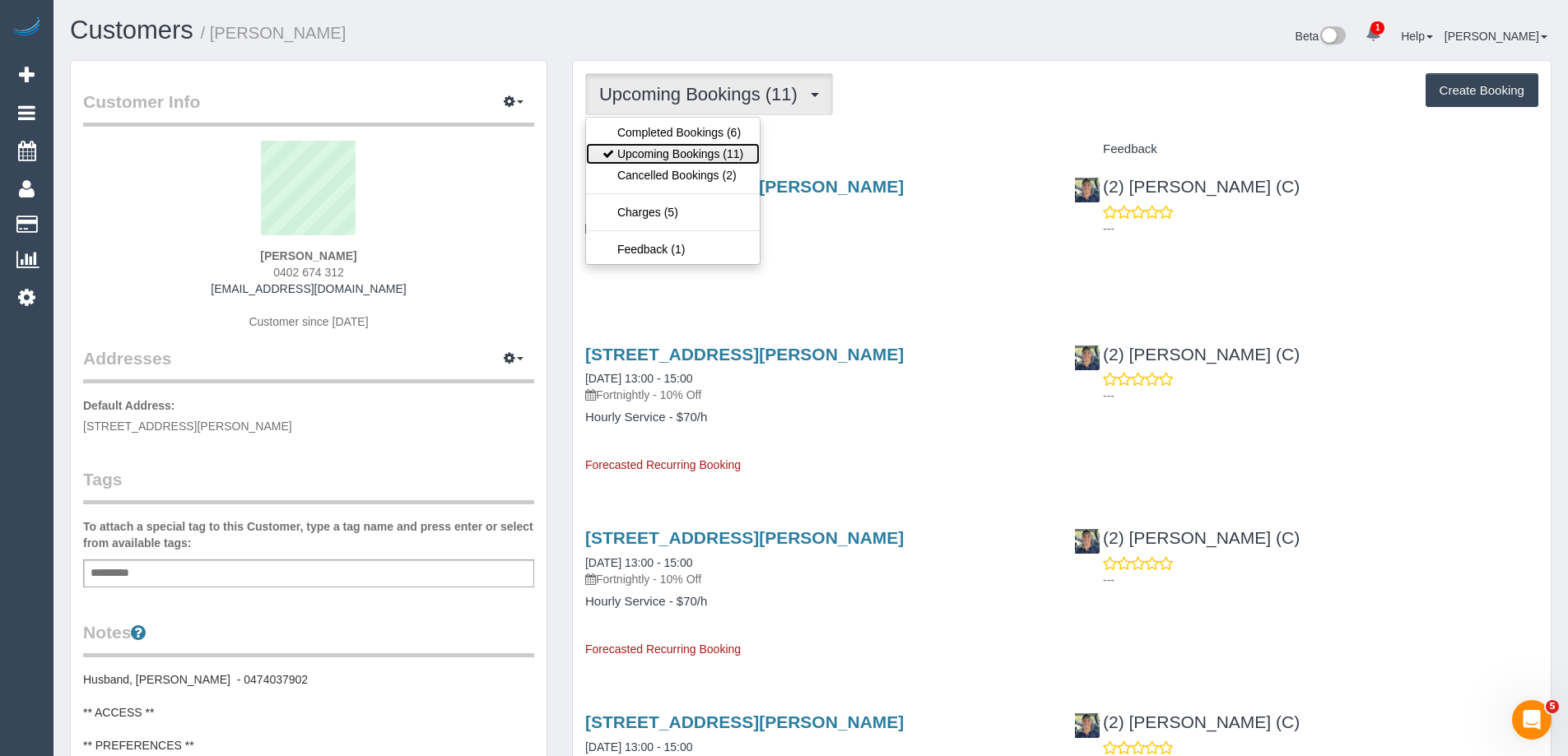
click at [670, 155] on link "Upcoming Bookings (11)" at bounding box center [672, 153] width 173 height 22
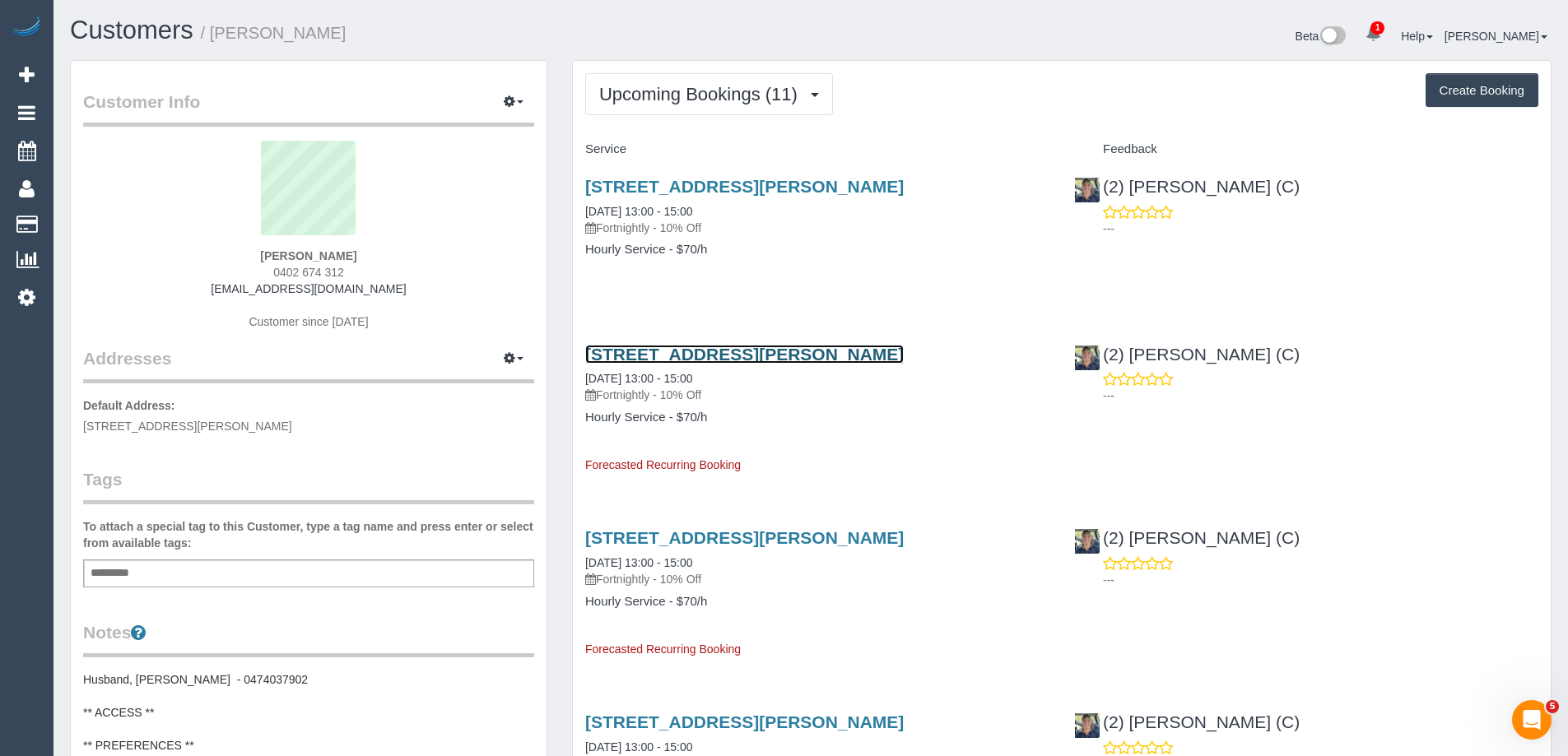
click at [789, 354] on link "12 Sanderson Street, Yarraville, VIC 3013" at bounding box center [744, 354] width 318 height 19
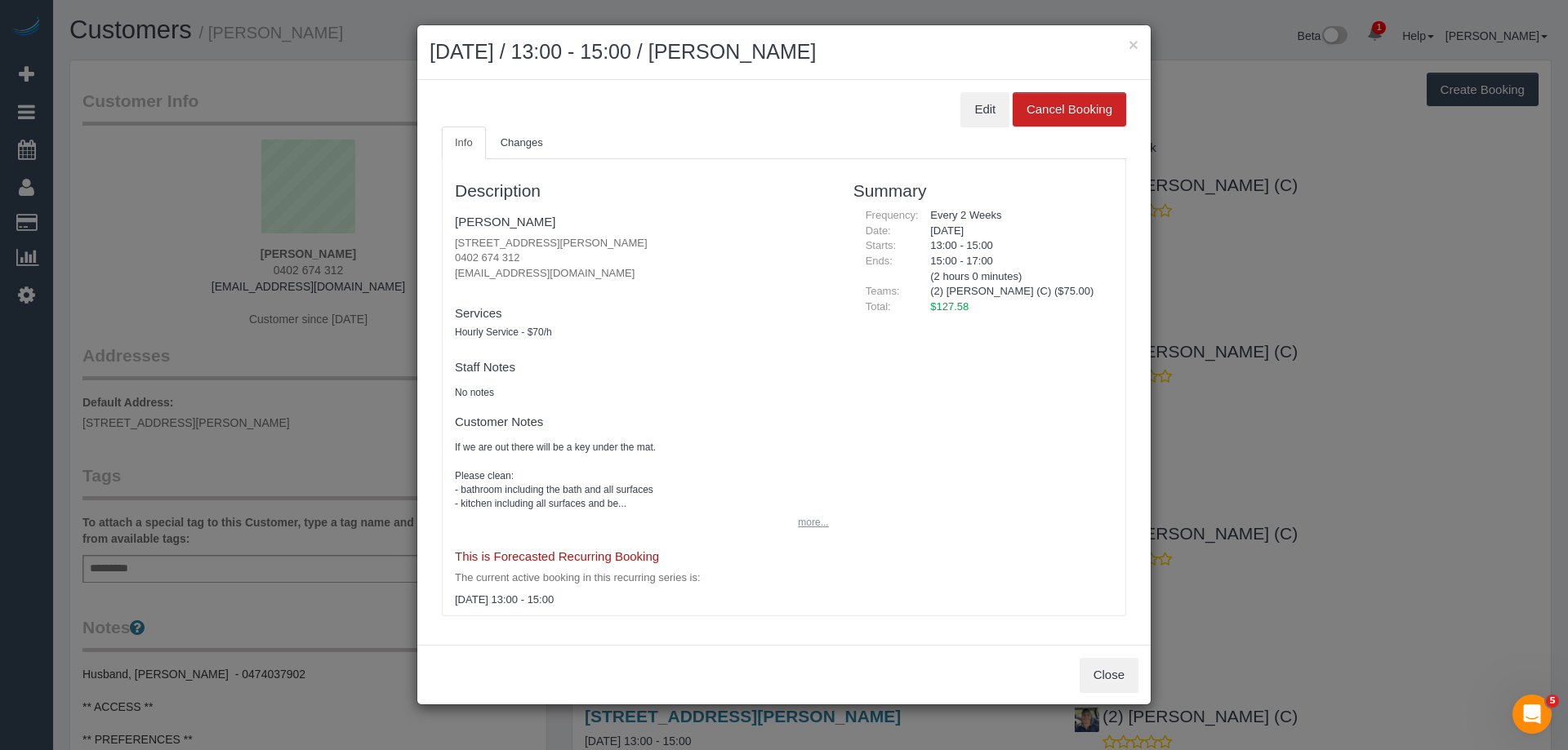
click at [813, 521] on button "more..." at bounding box center [807, 522] width 40 height 23
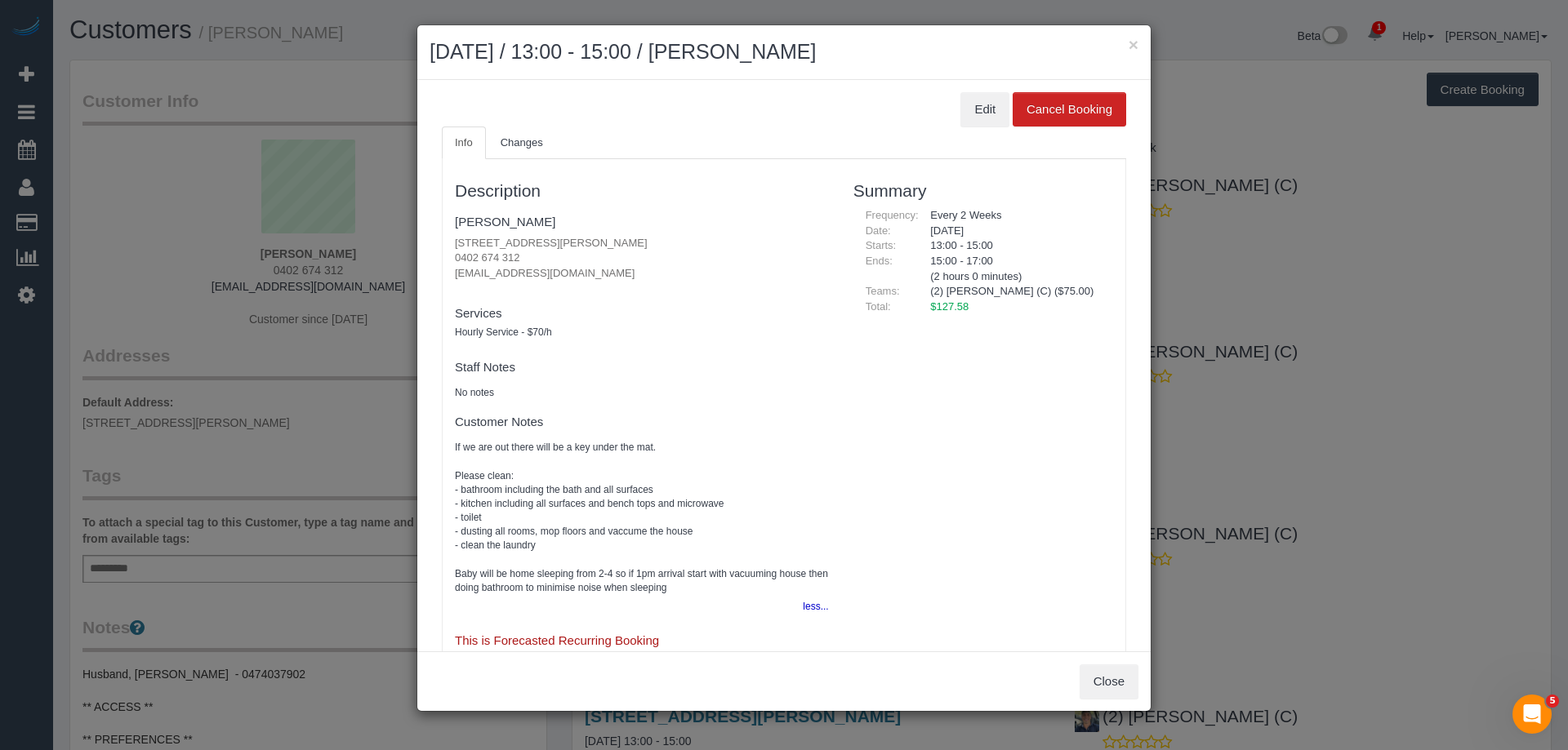
click at [1139, 43] on div "× October 17, 2025 / 13:00 - 15:00 / Danielle Winterbottom" at bounding box center [784, 52] width 734 height 55
click at [1135, 43] on button "×" at bounding box center [1133, 44] width 9 height 17
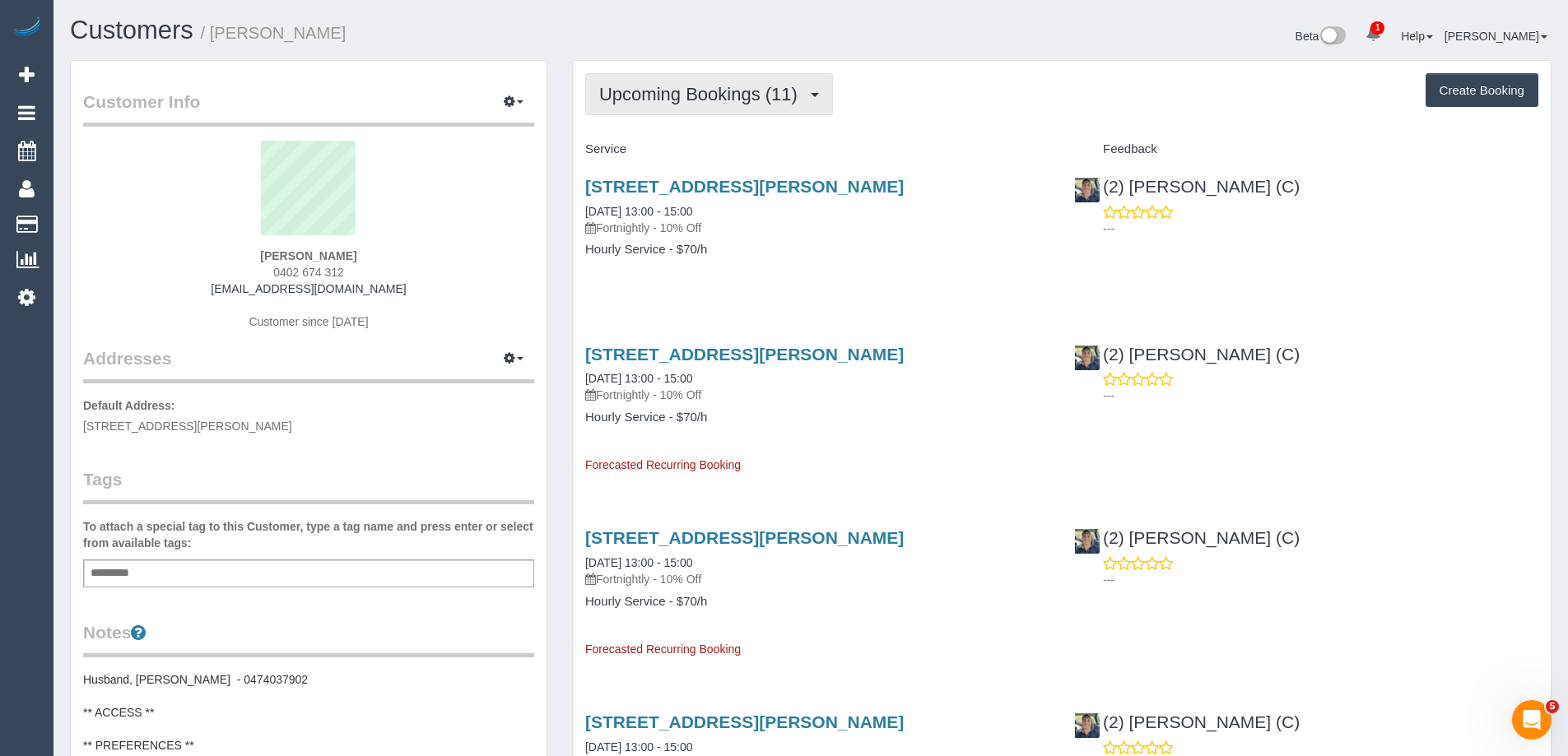
click at [739, 97] on span "Upcoming Bookings (11)" at bounding box center [702, 94] width 206 height 21
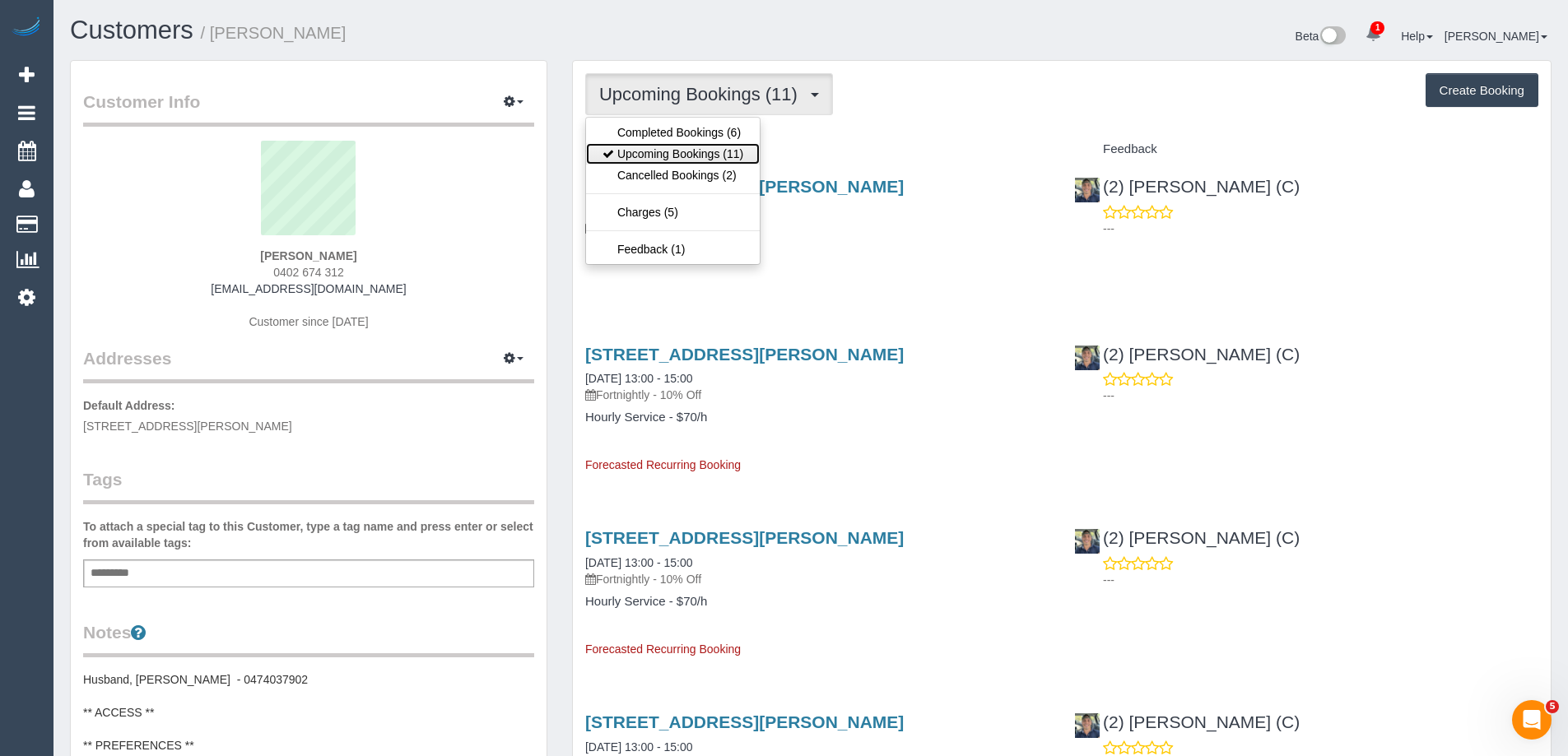
click at [706, 153] on link "Upcoming Bookings (11)" at bounding box center [672, 153] width 173 height 22
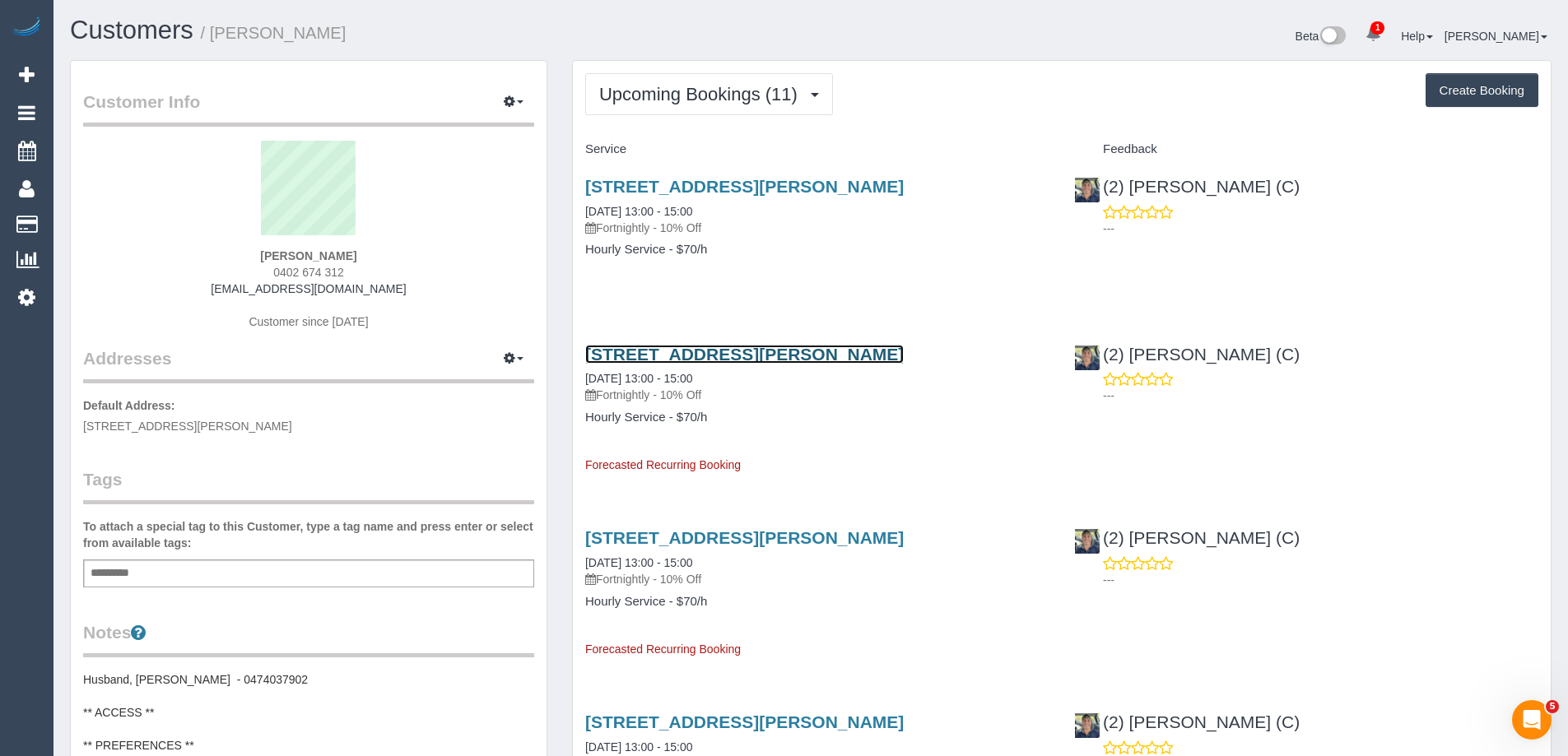
click at [775, 362] on link "12 Sanderson Street, Yarraville, VIC 3013" at bounding box center [744, 354] width 318 height 19
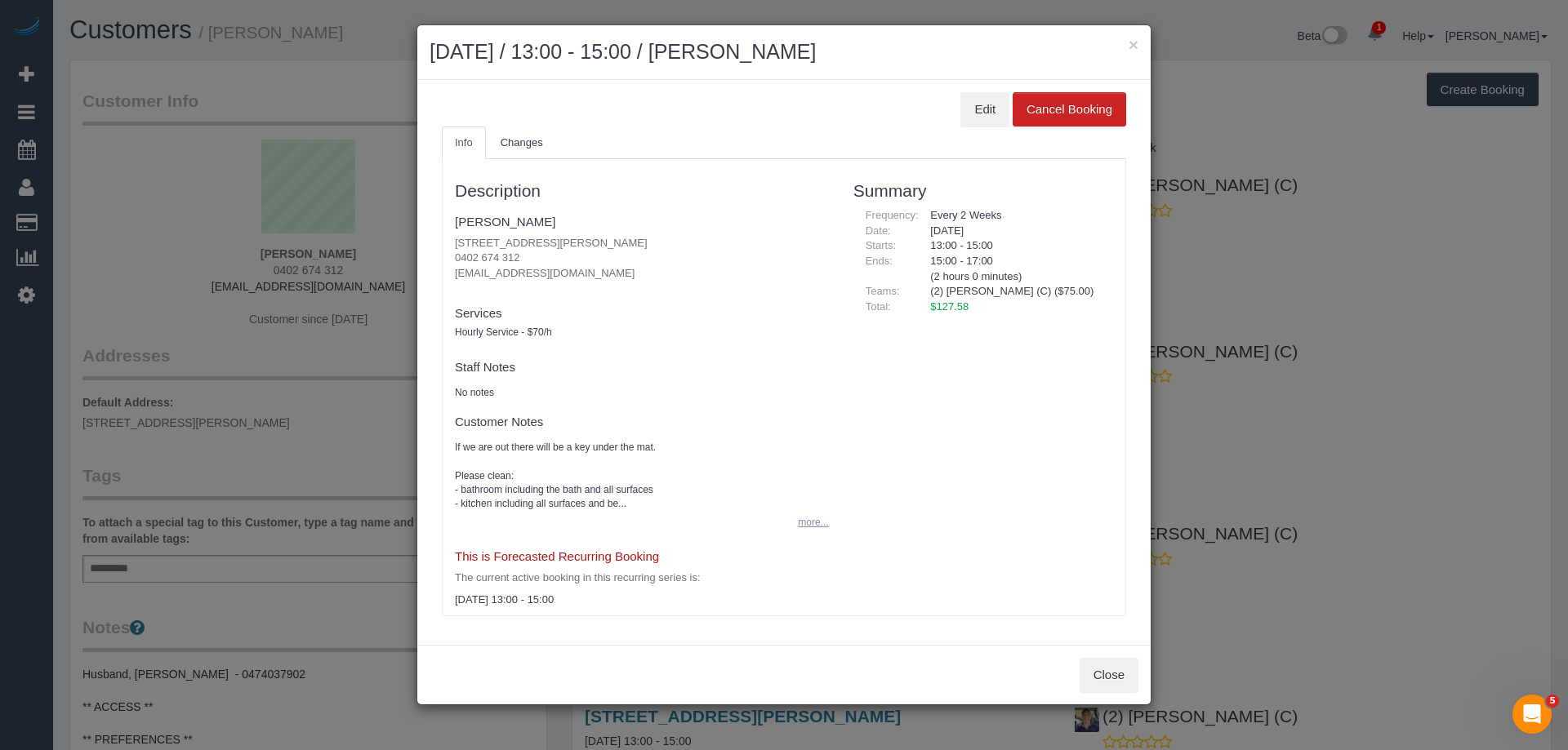
click at [803, 522] on button "more..." at bounding box center [807, 522] width 40 height 23
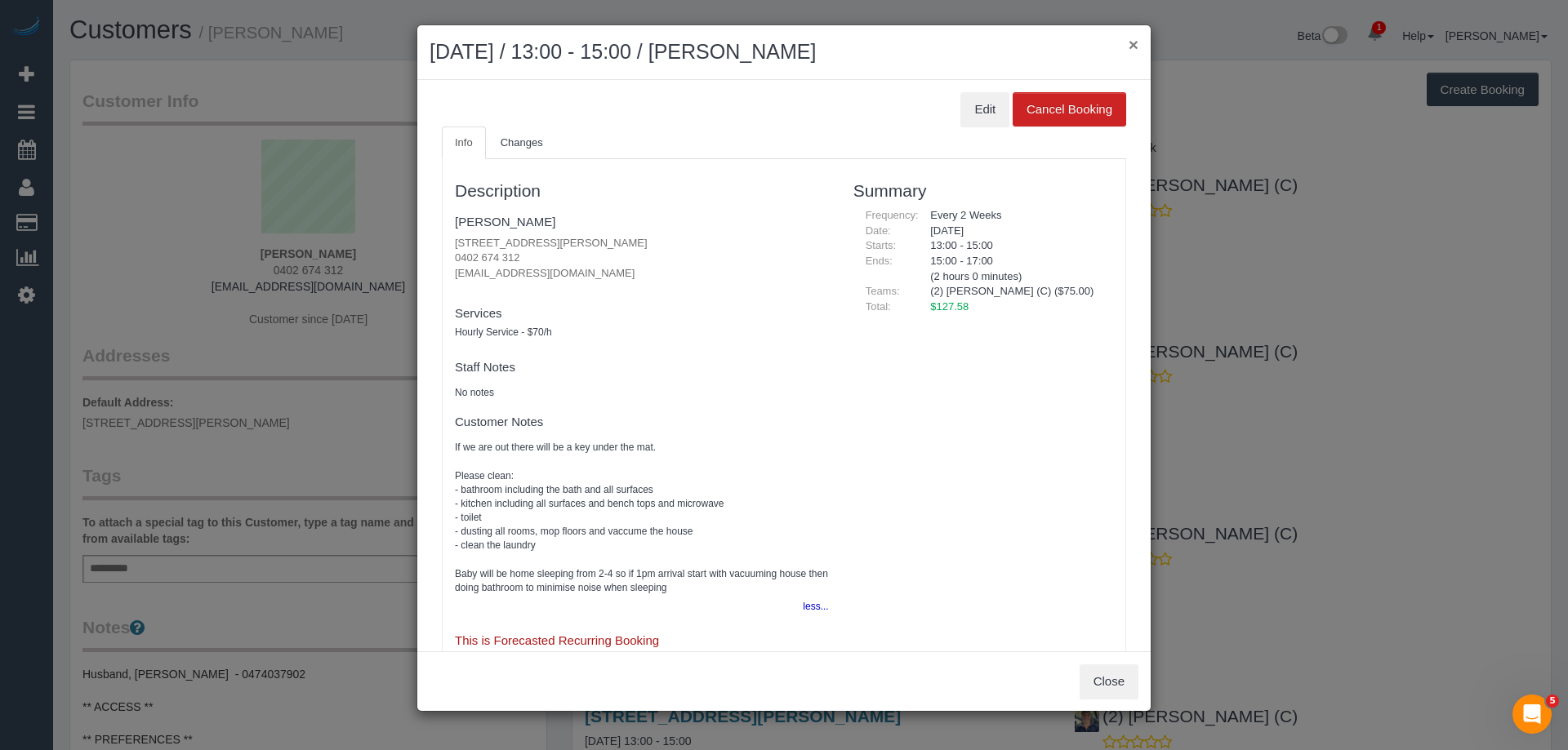
click at [1129, 46] on button "×" at bounding box center [1133, 44] width 9 height 17
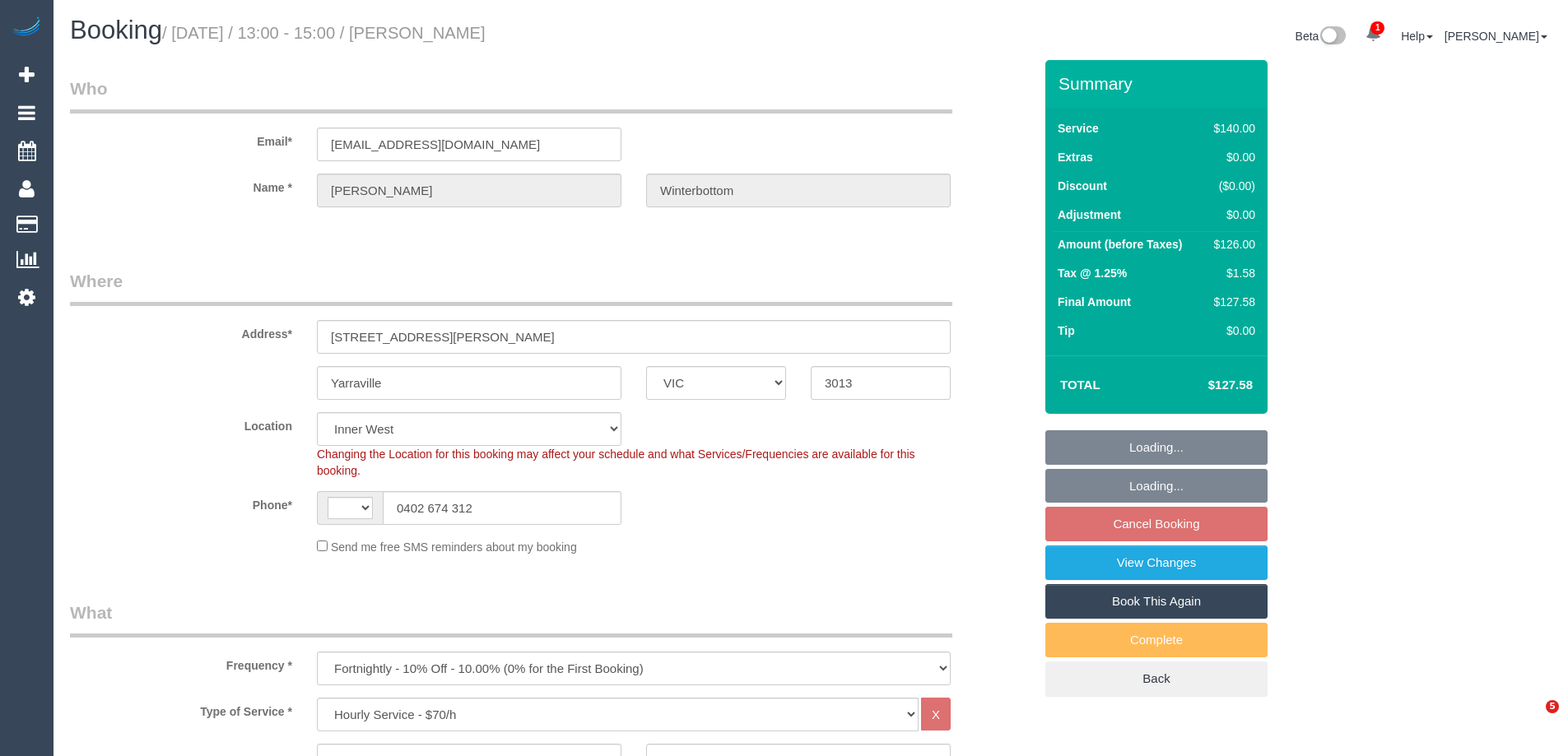
select select "VIC"
select select "object:877"
select select "string:AU"
select select "string:stripe-pm_1S2jDN2GScqysDRV9m49Sp1n"
select select "number:27"
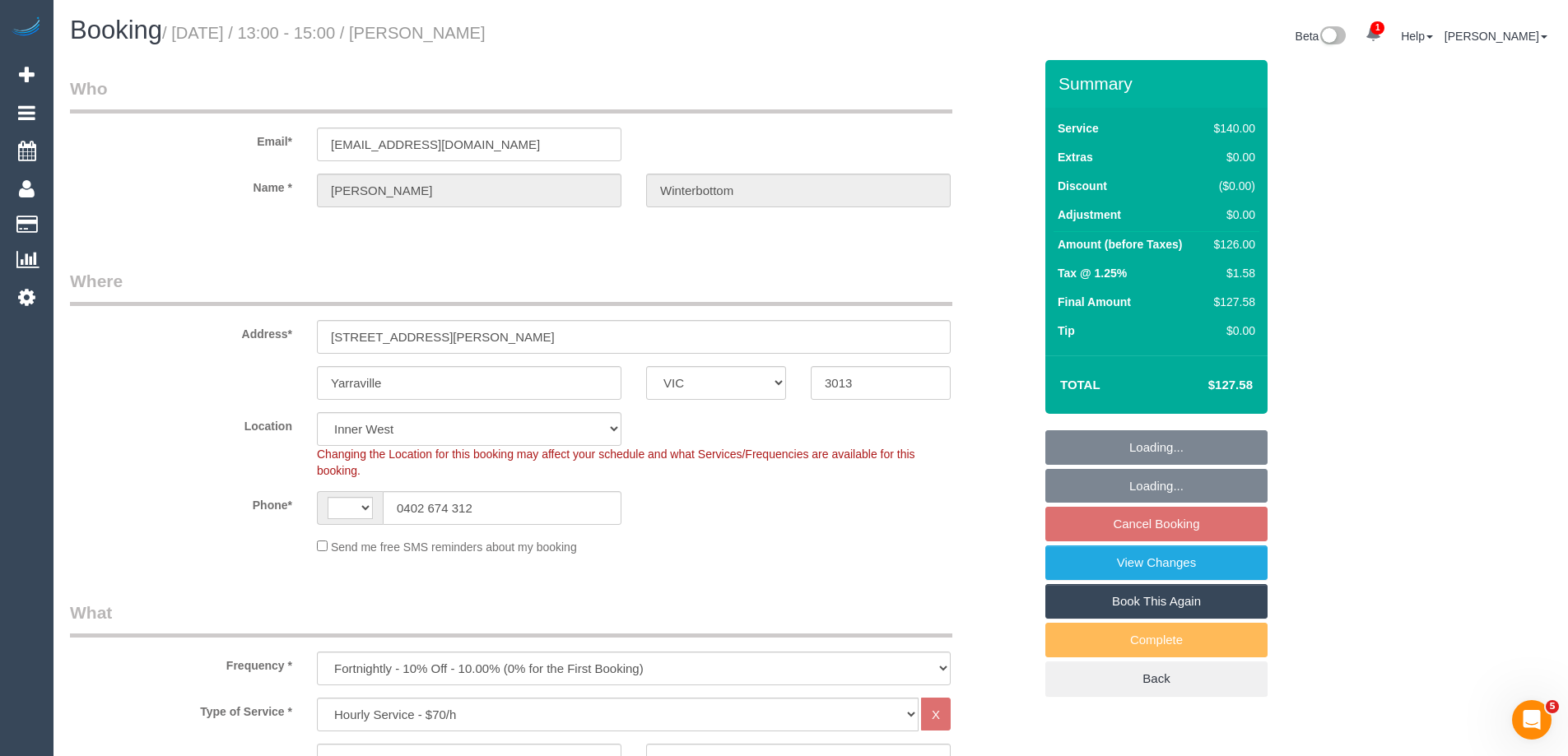
select select "number:14"
select select "number:19"
select select "number:22"
select select "number:35"
select select "number:26"
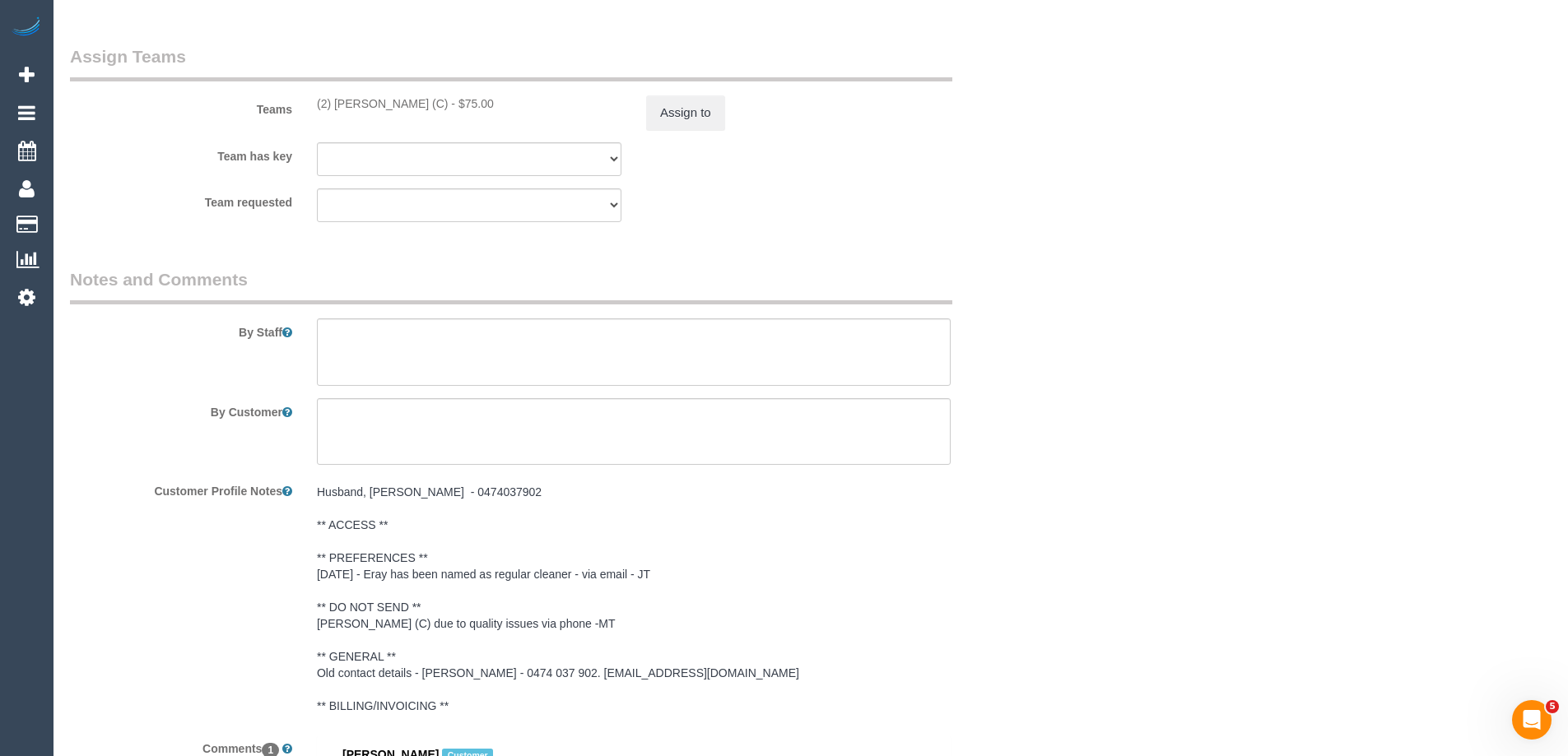
scroll to position [2550, 0]
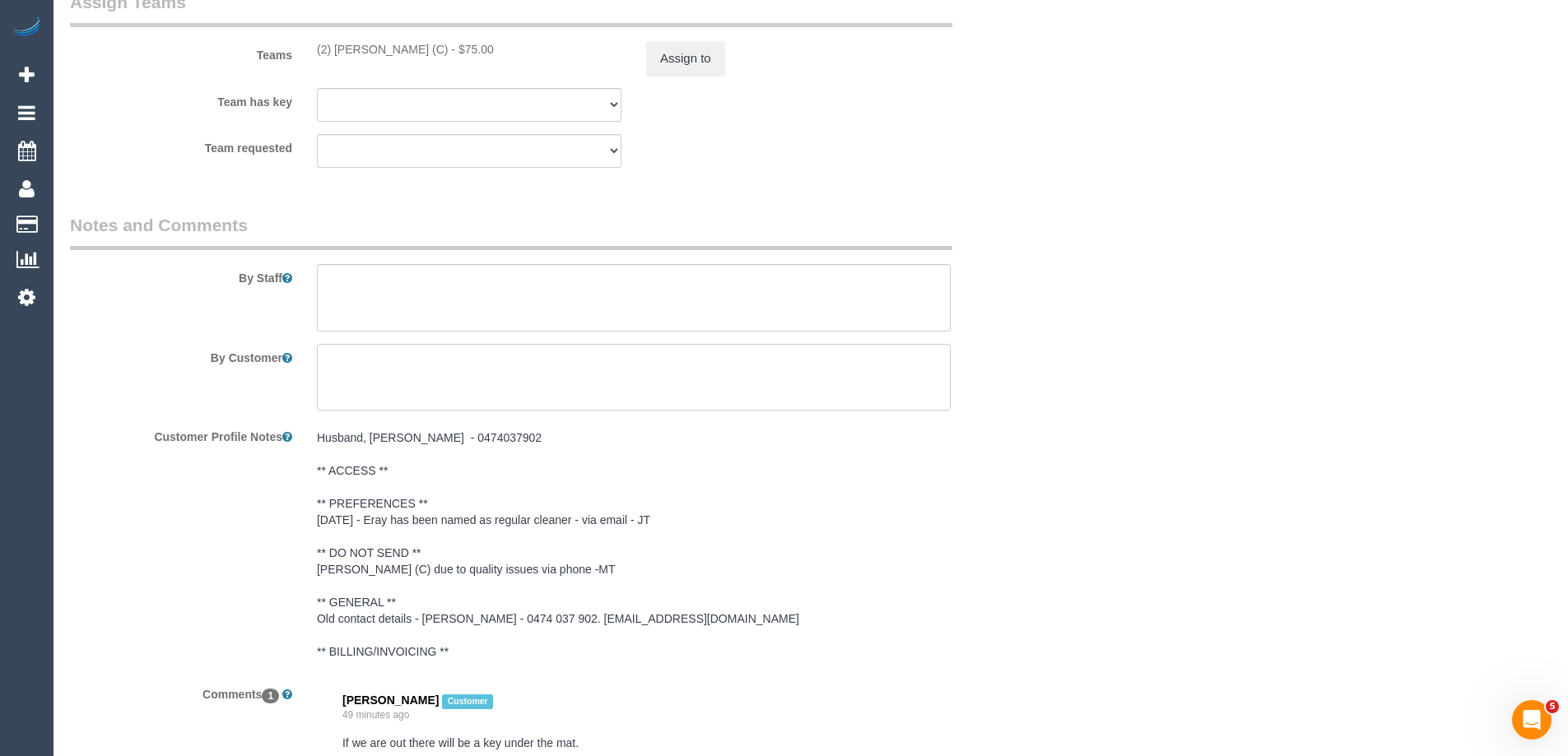
click at [487, 363] on textarea at bounding box center [633, 378] width 634 height 68
paste textarea "If we are out there will be a key under the mat. Please clean: - bathroom inclu…"
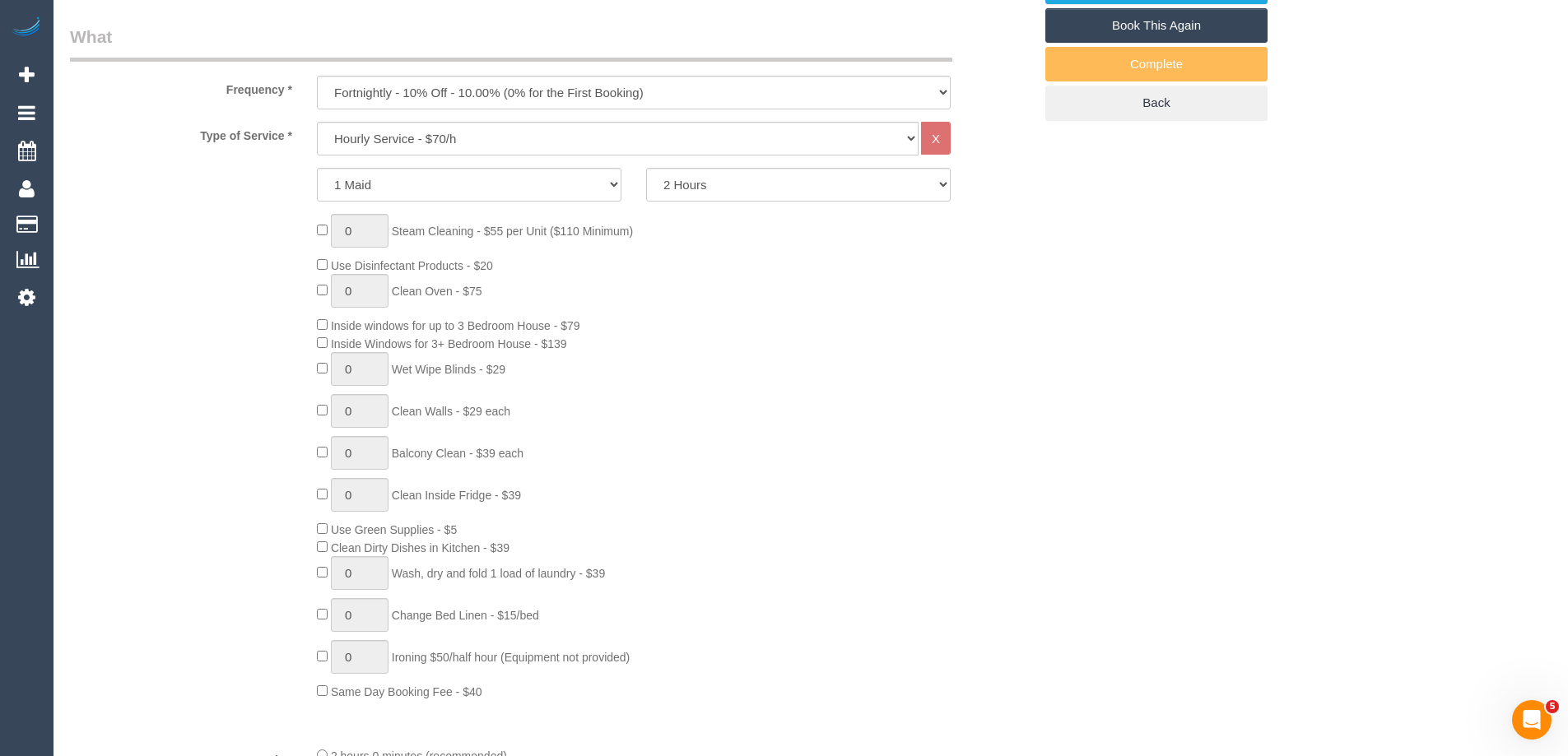
scroll to position [0, 0]
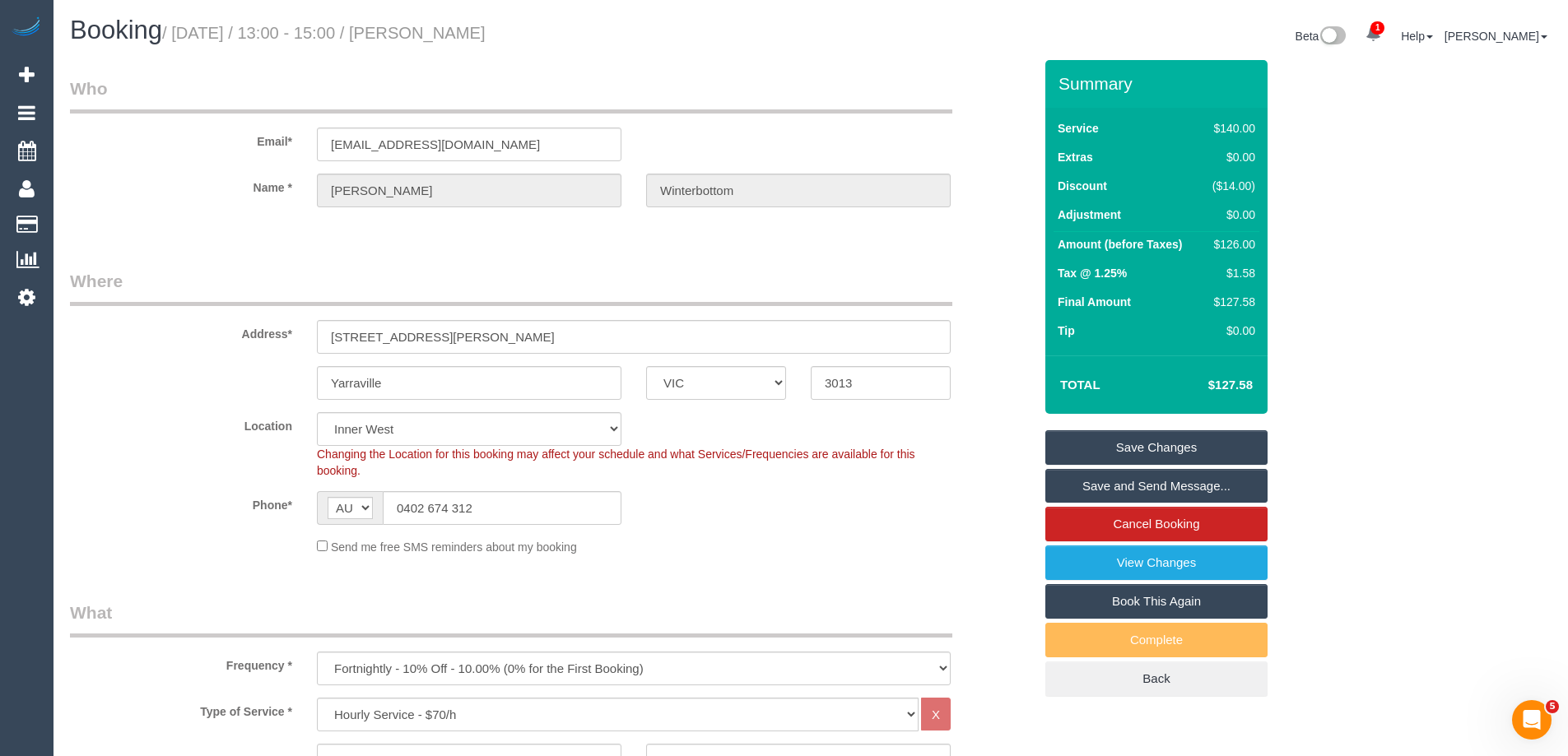
type textarea "If we are out there will be a key under the mat. Please clean: - bathroom inclu…"
click at [1131, 443] on link "Save Changes" at bounding box center [1156, 447] width 222 height 35
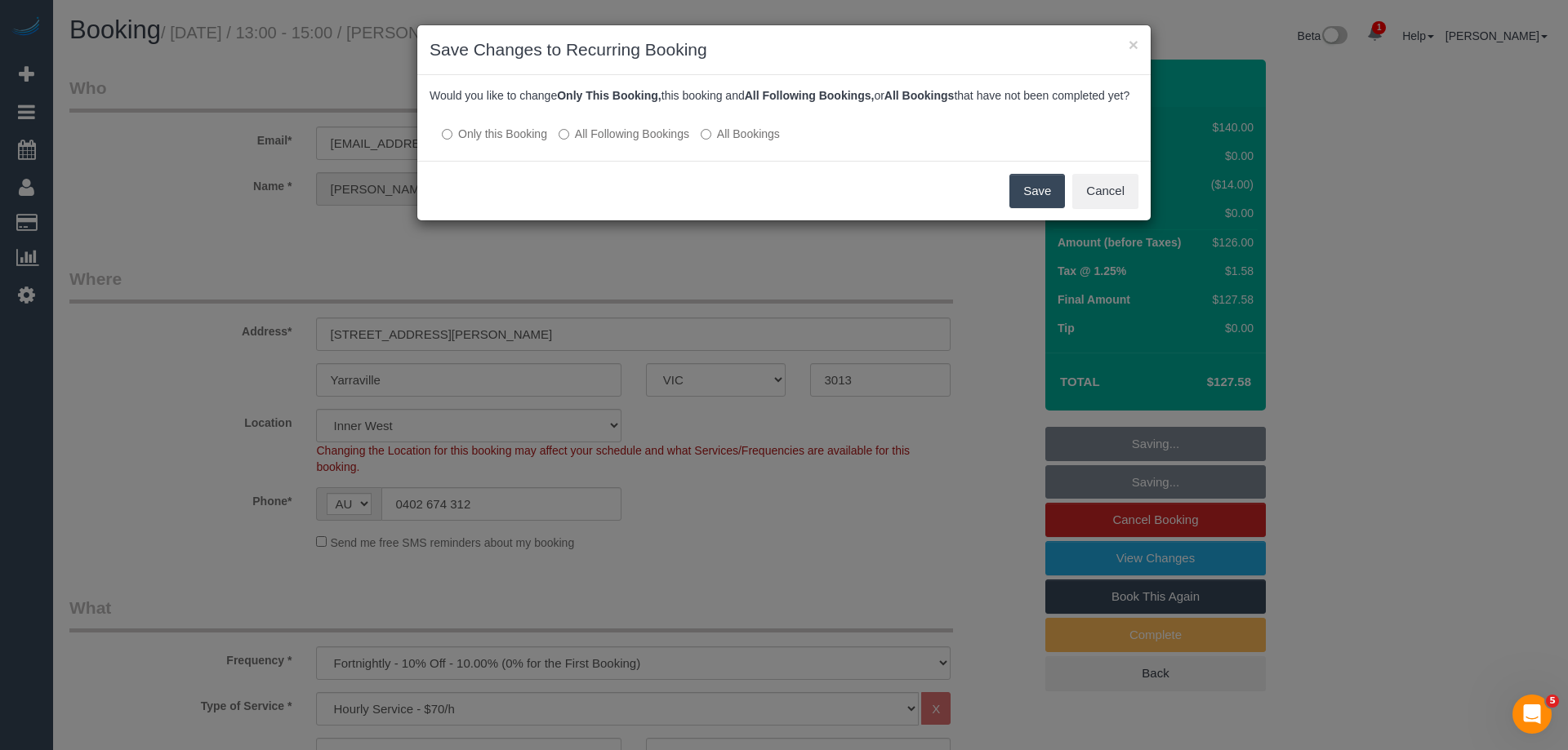
click at [672, 142] on label "All Following Bookings" at bounding box center [624, 134] width 131 height 16
click at [1033, 208] on button "Save" at bounding box center [1036, 191] width 55 height 35
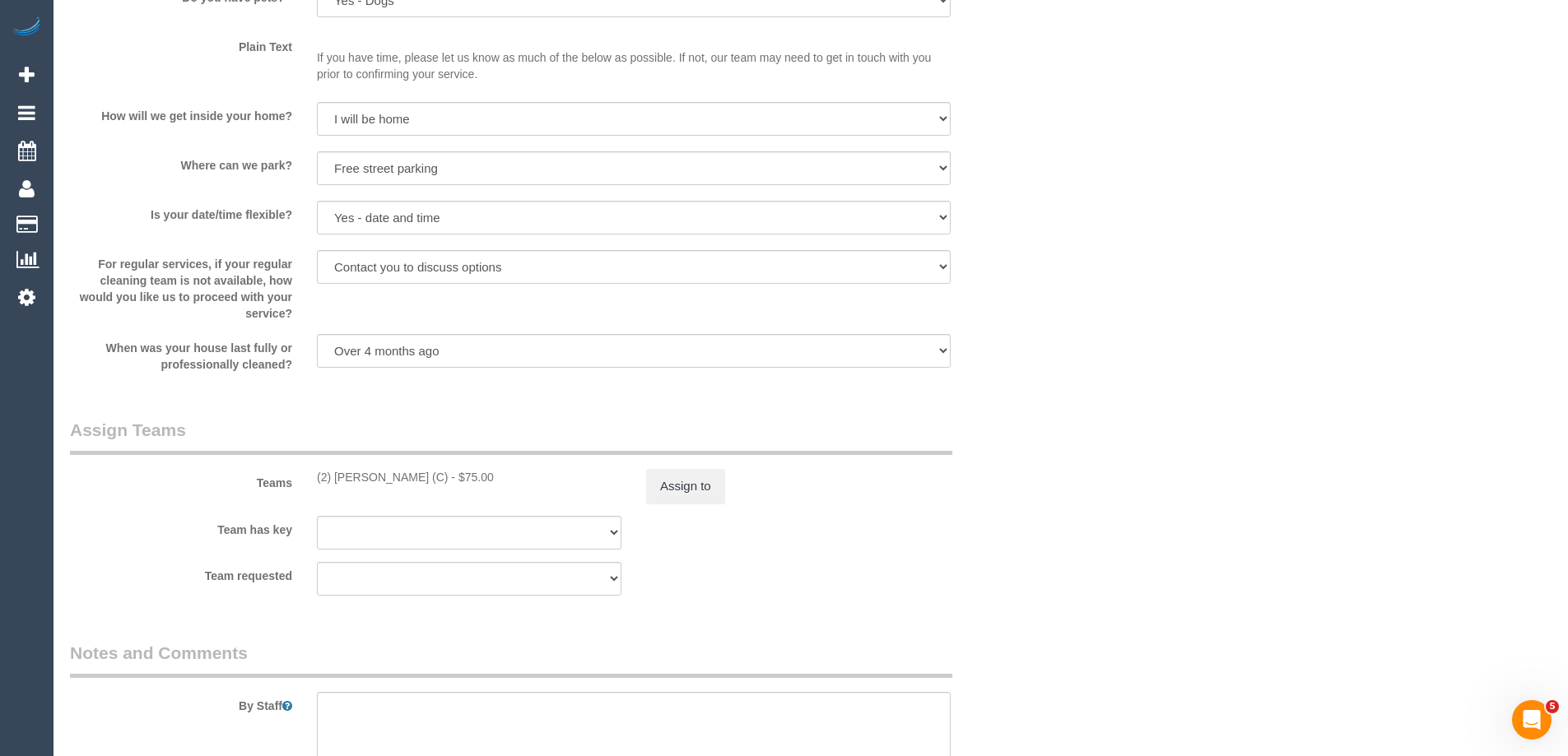
scroll to position [2386, 0]
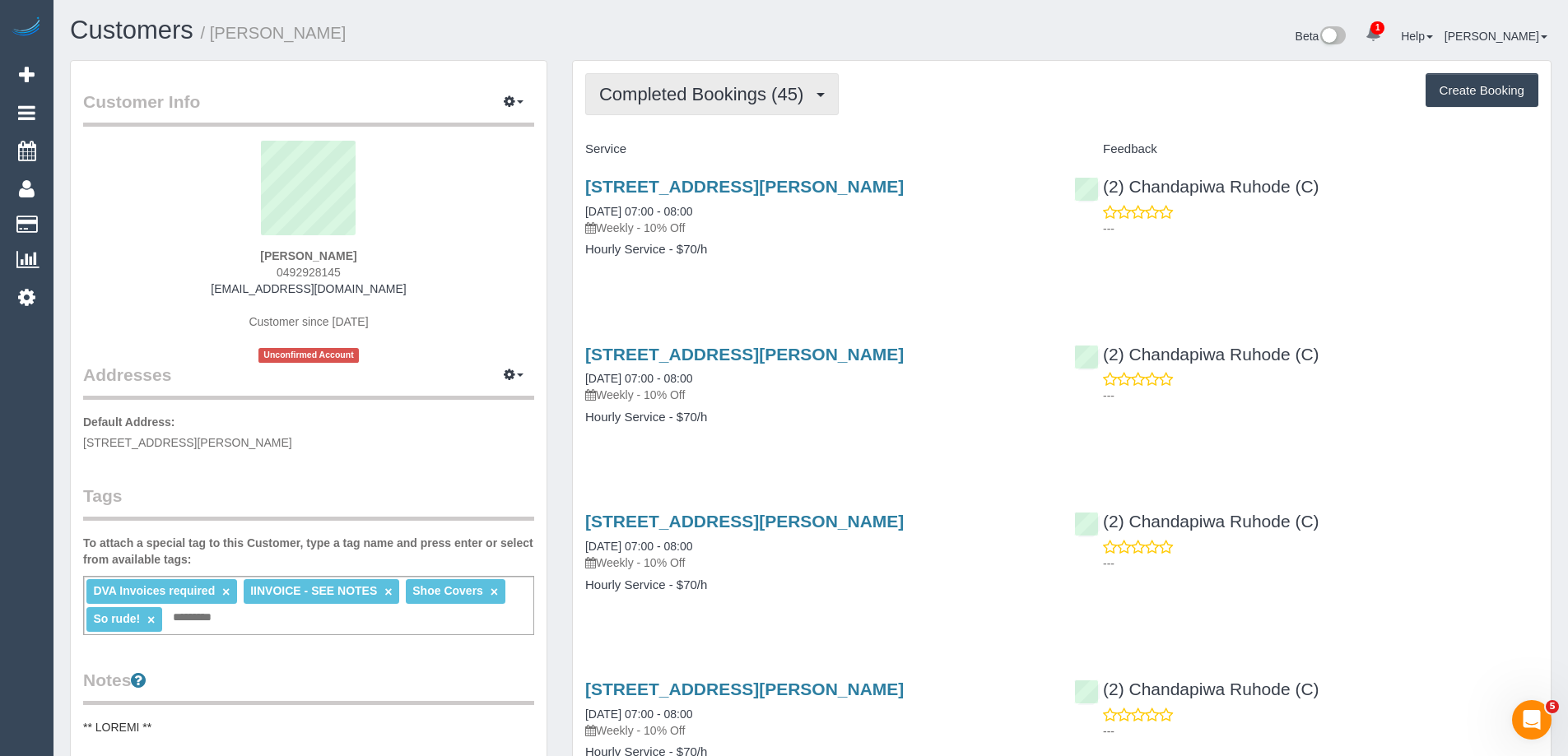
click at [662, 87] on span "Completed Bookings (45)" at bounding box center [704, 94] width 212 height 21
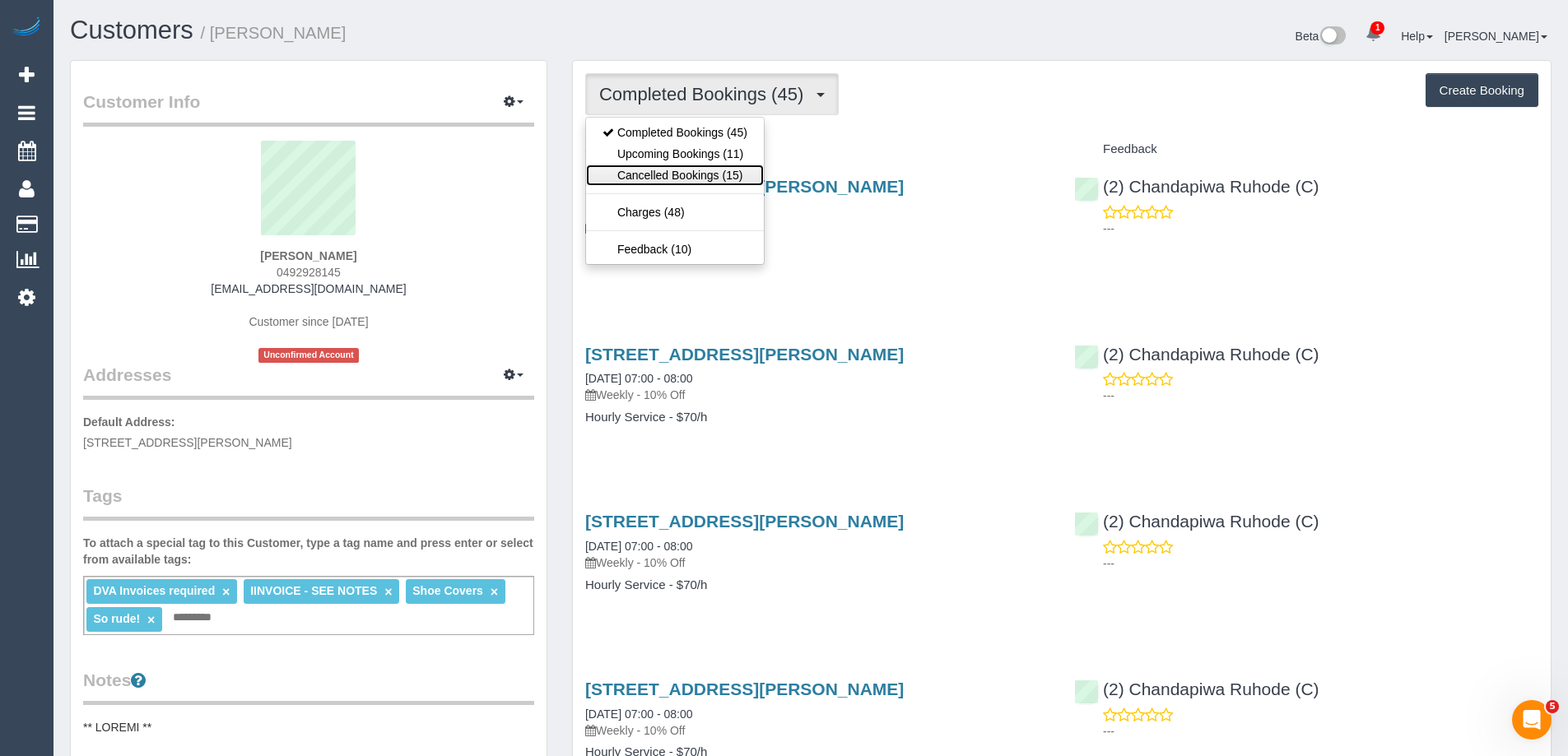
click at [670, 173] on link "Cancelled Bookings (15)" at bounding box center [674, 175] width 178 height 22
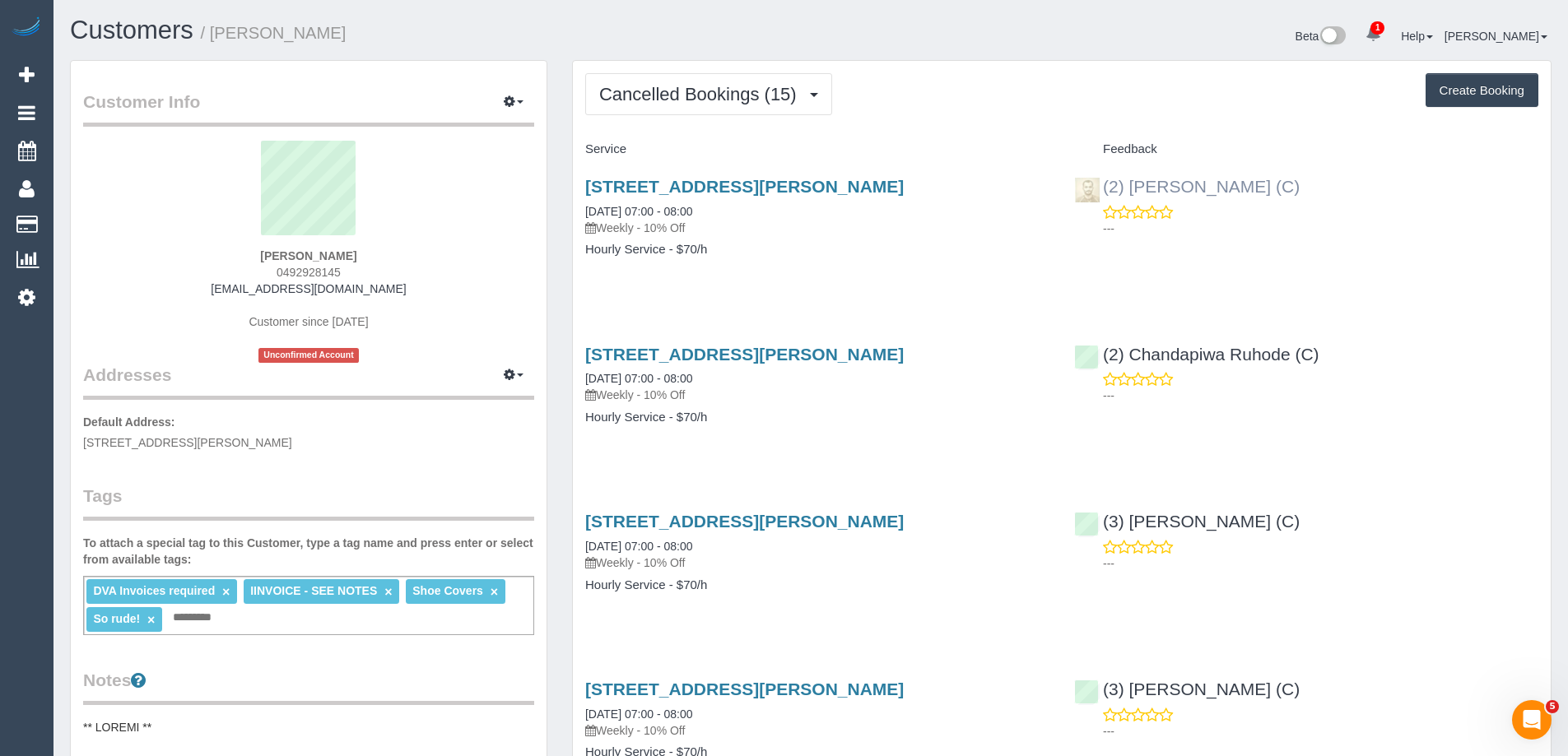
drag, startPoint x: 1284, startPoint y: 191, endPoint x: 1104, endPoint y: 192, distance: 180.0
click at [1104, 192] on div "(2) Uzair Saleem (C) ---" at bounding box center [1305, 203] width 489 height 81
copy link "(2) Uzair Saleem (C)"
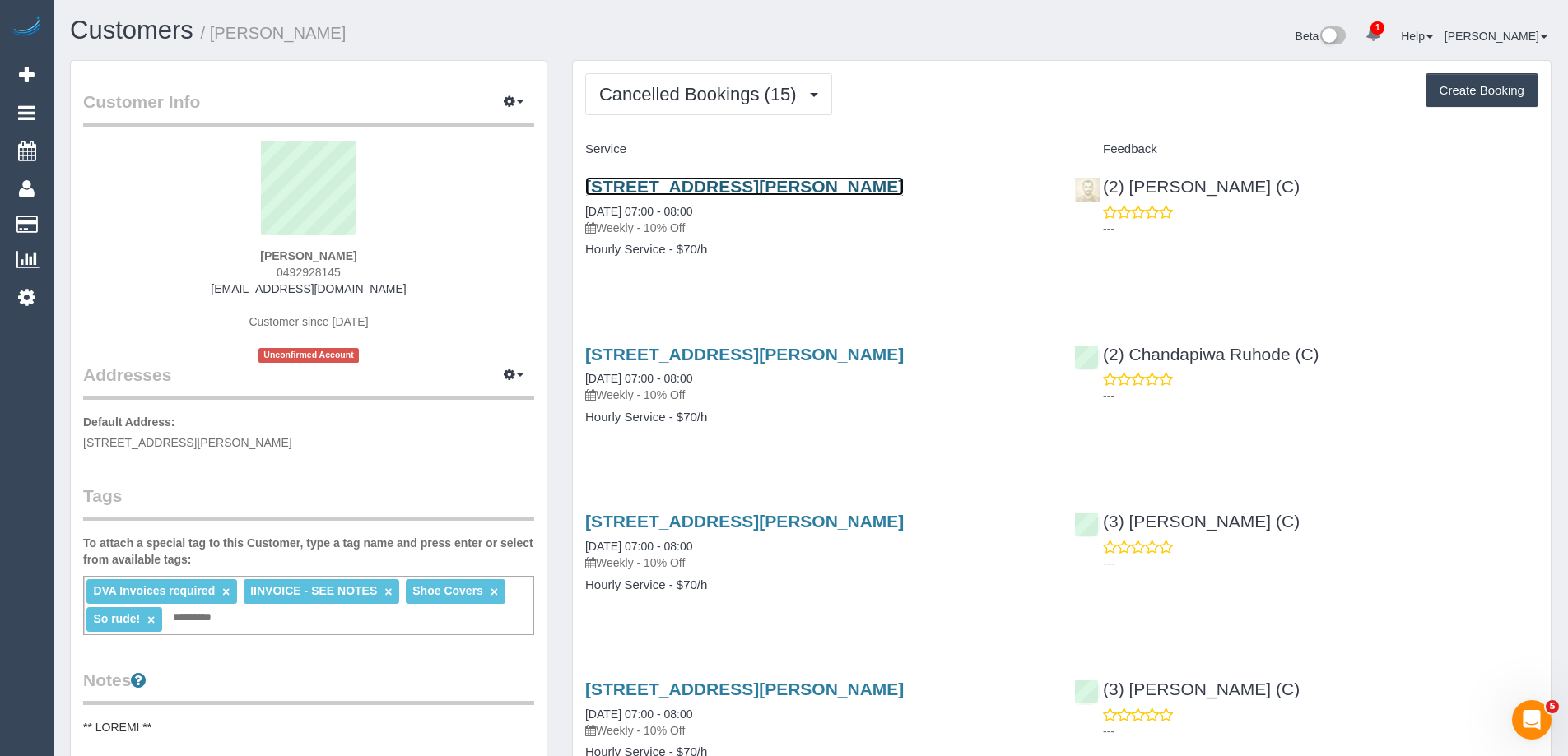
click at [803, 189] on link "36 Judith Street, Bundoora, VIC 3083" at bounding box center [744, 186] width 318 height 19
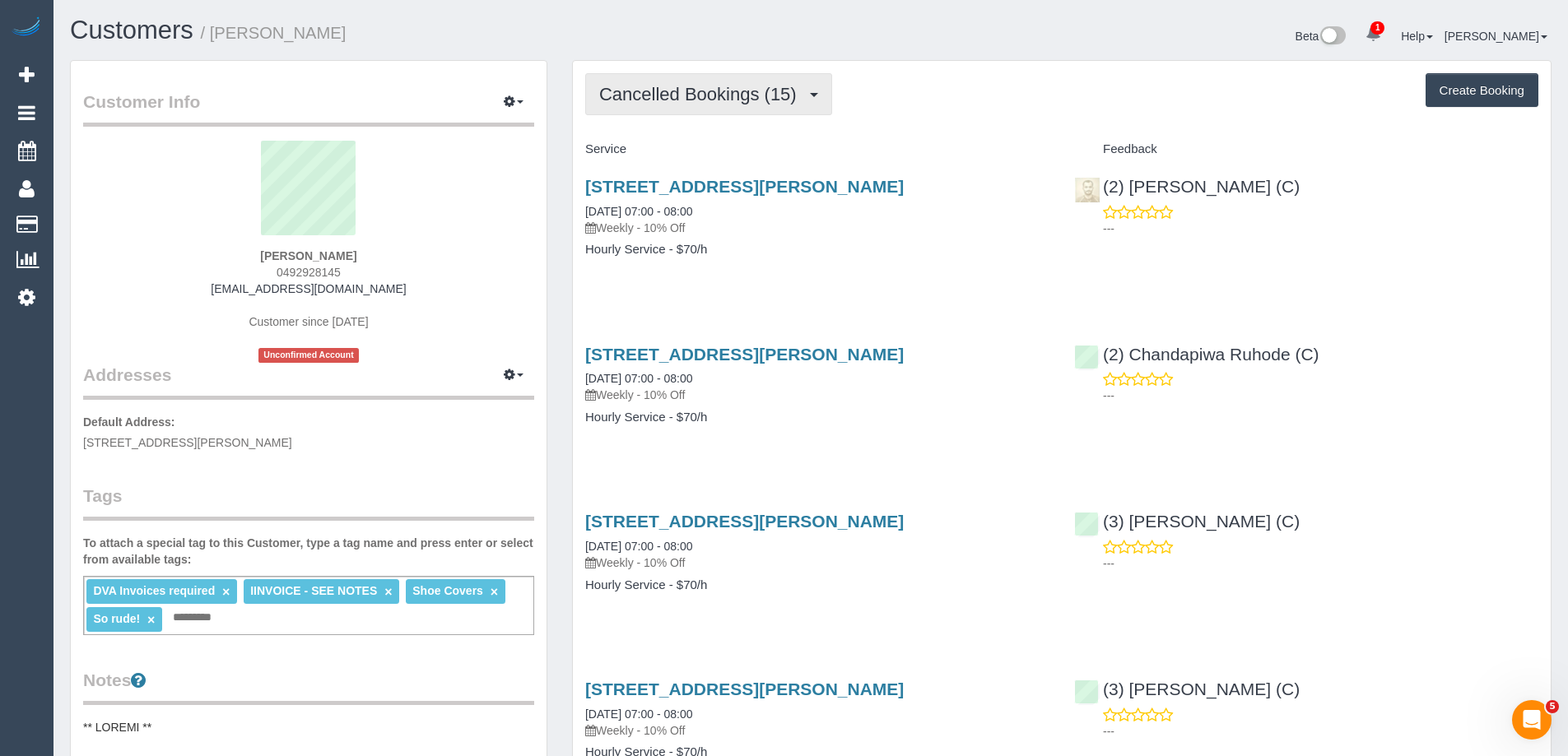
click at [713, 88] on span "Cancelled Bookings (15)" at bounding box center [702, 94] width 205 height 21
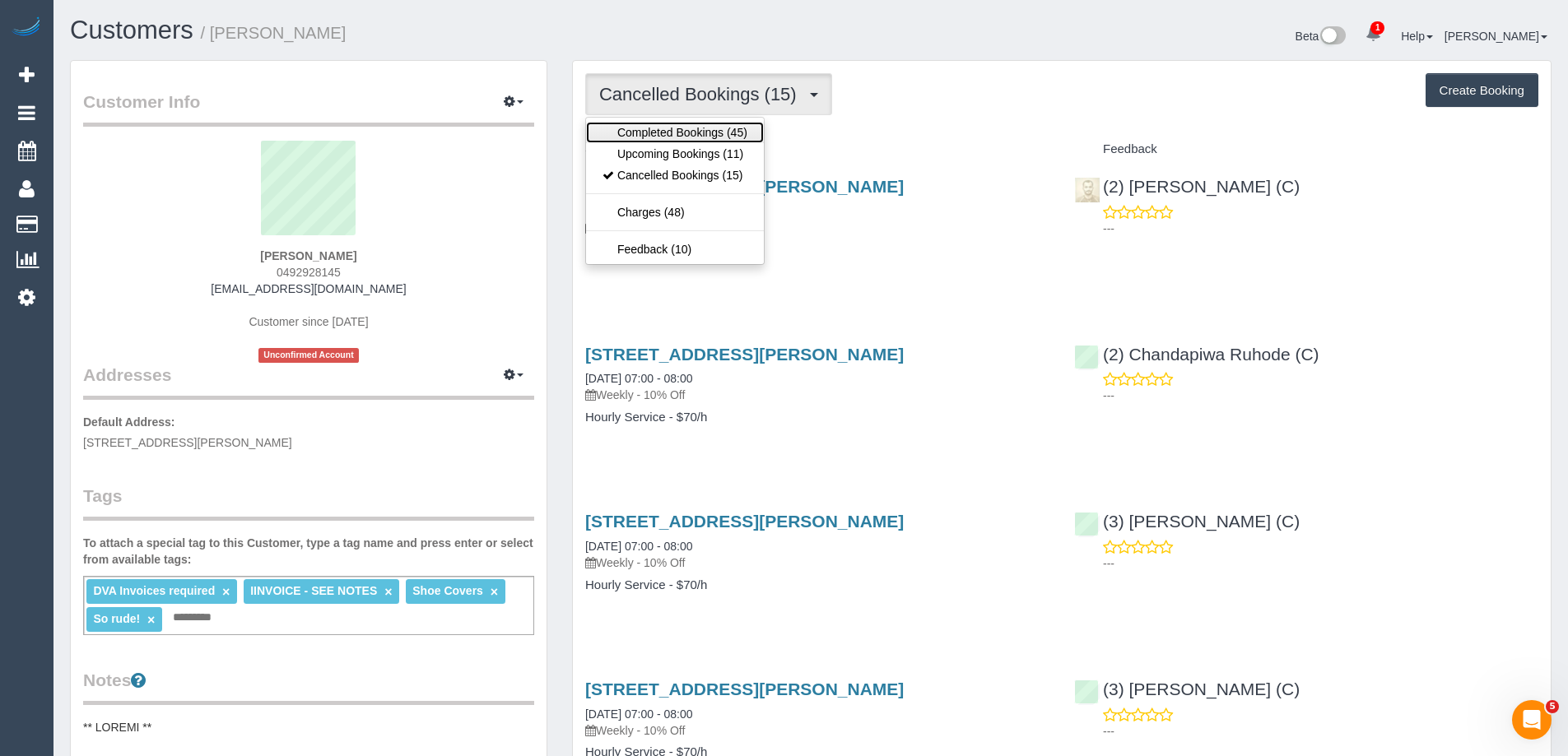
click at [693, 134] on link "Completed Bookings (45)" at bounding box center [674, 132] width 178 height 22
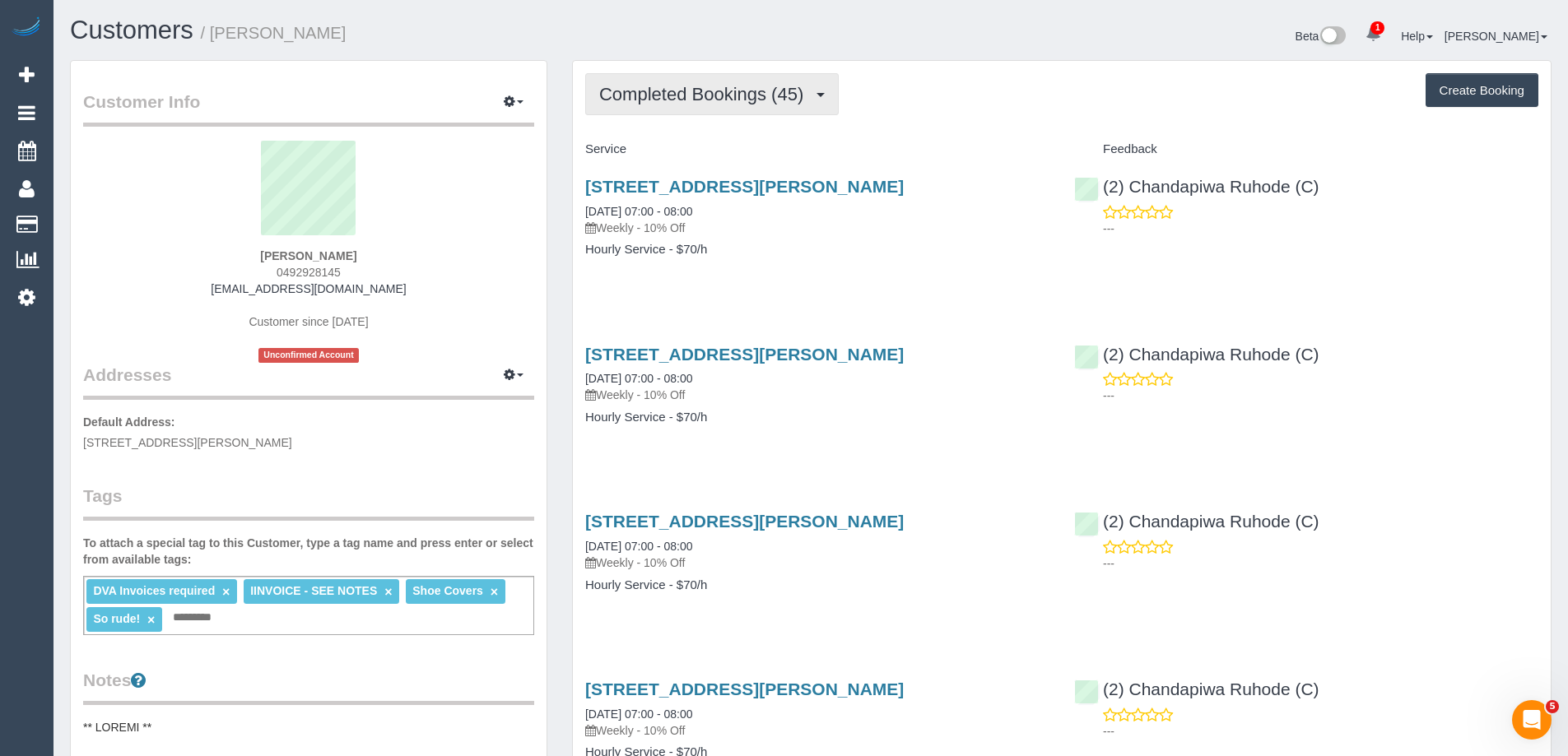
click at [648, 92] on span "Completed Bookings (45)" at bounding box center [704, 94] width 212 height 21
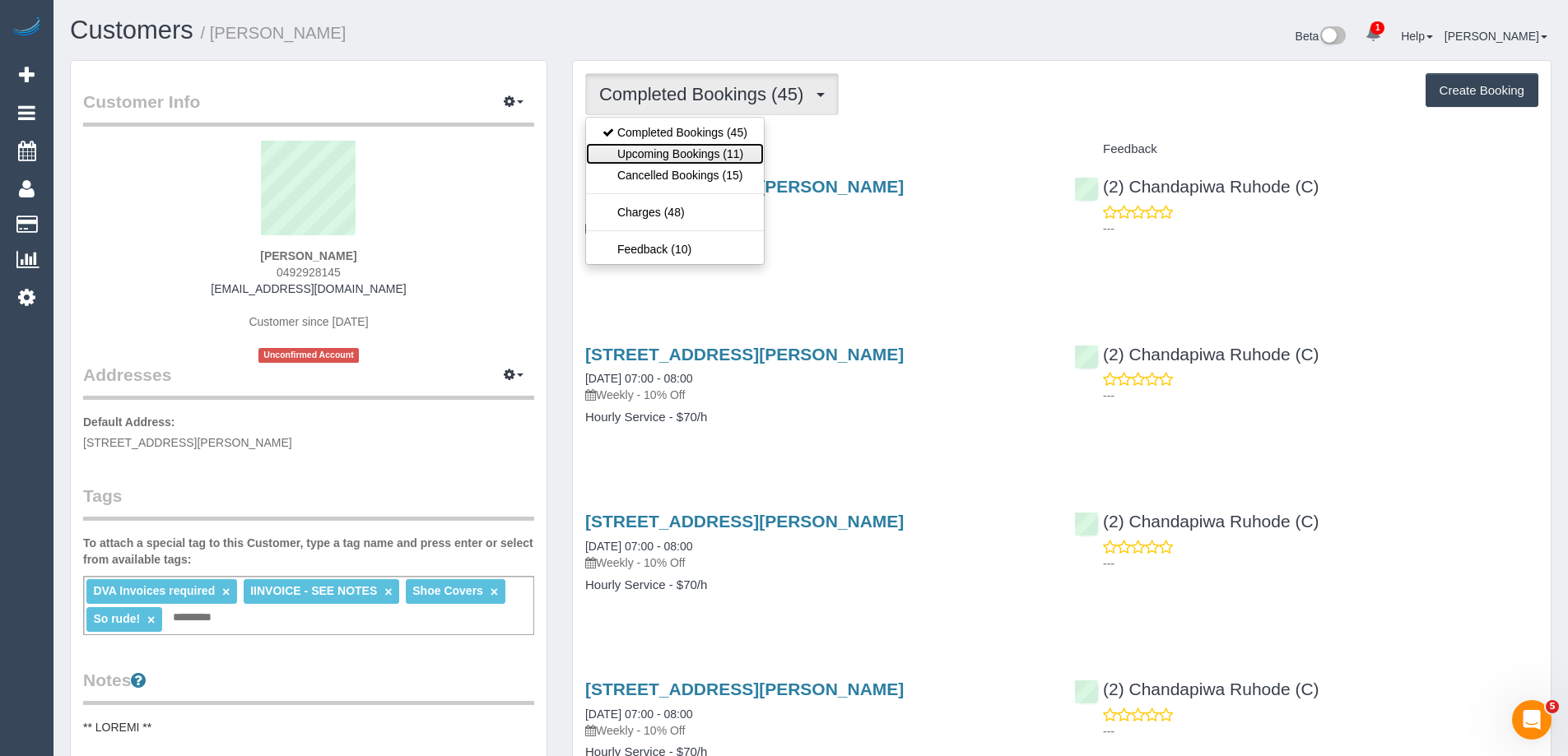
click at [655, 153] on link "Upcoming Bookings (11)" at bounding box center [674, 153] width 178 height 22
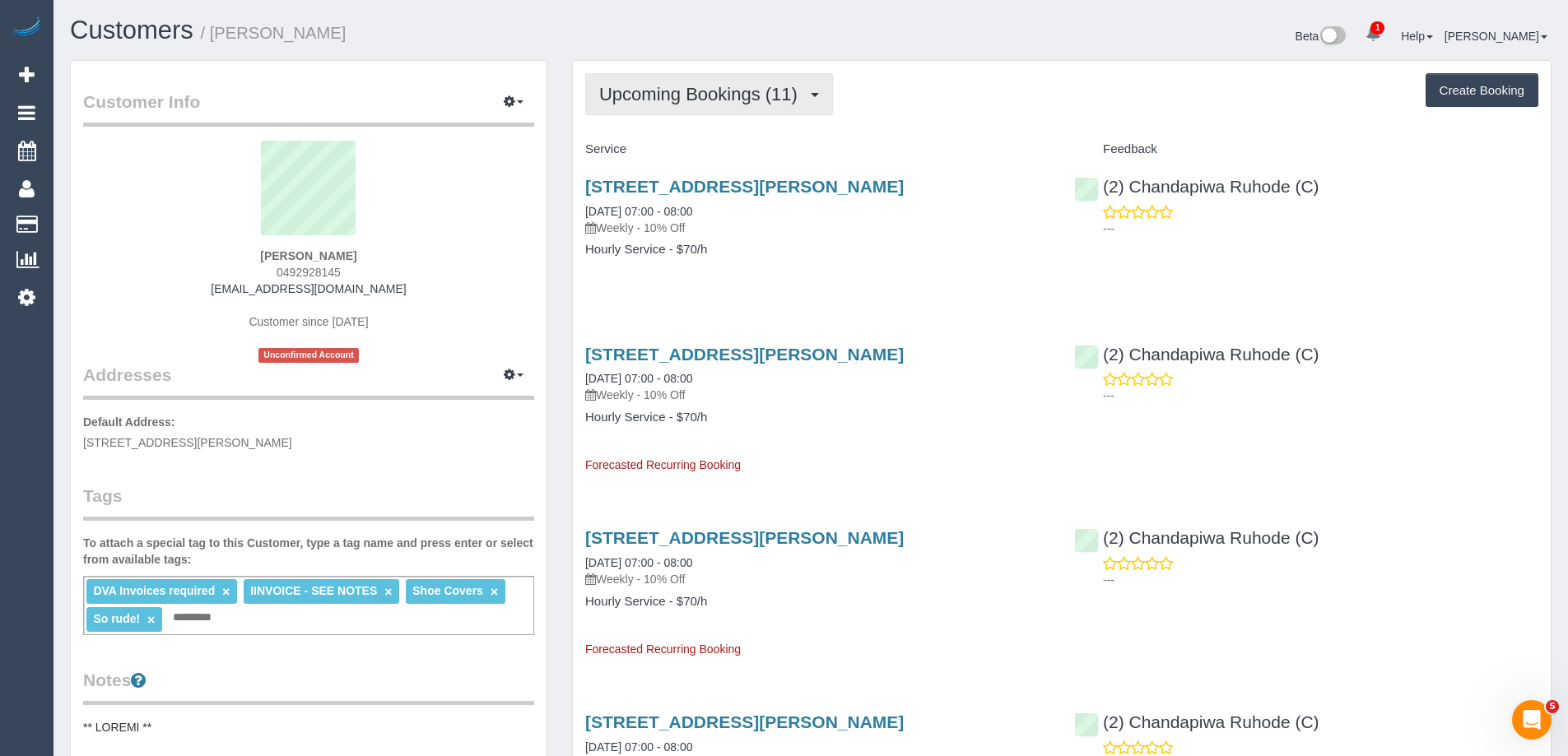
click at [672, 105] on button "Upcoming Bookings (11)" at bounding box center [708, 94] width 248 height 42
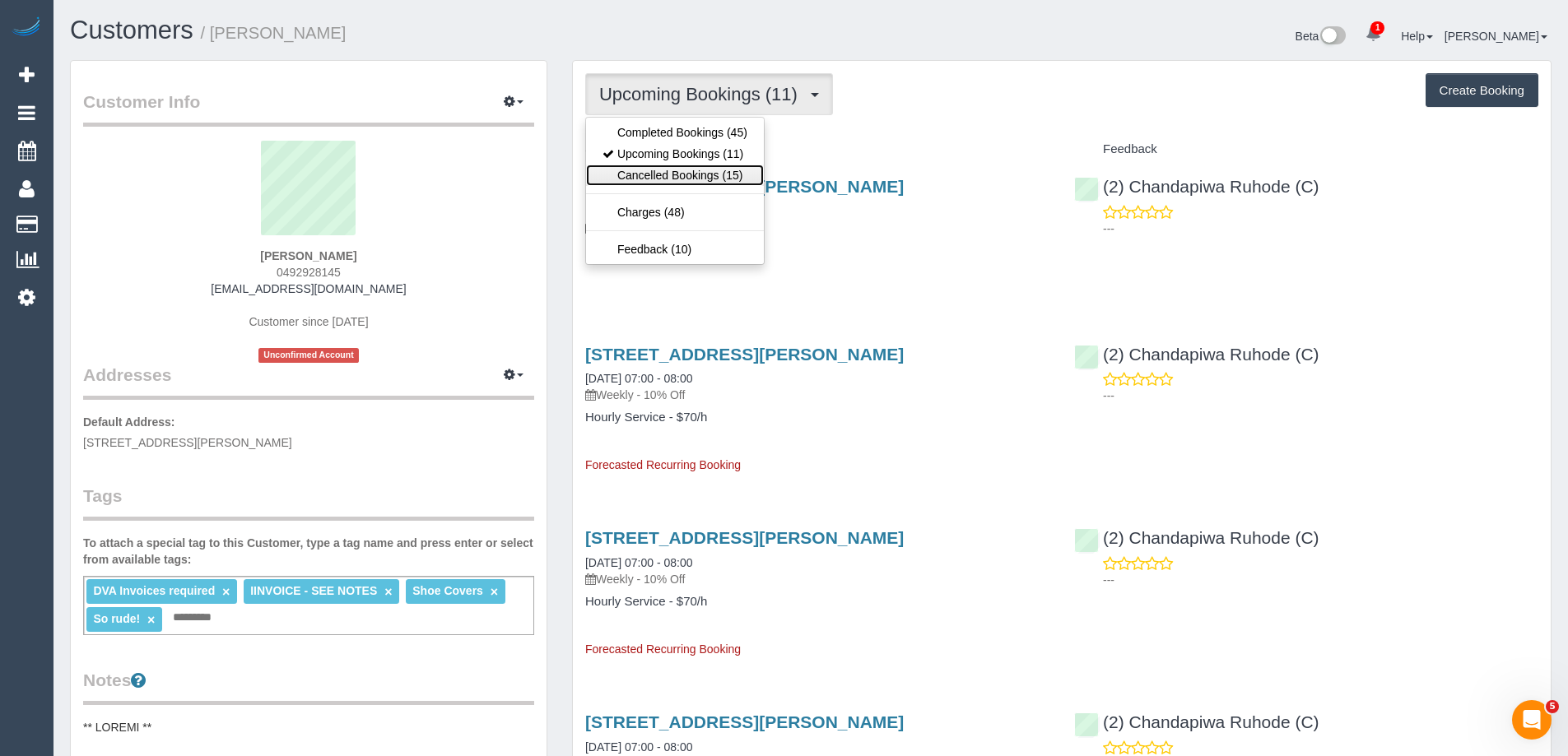
click at [667, 167] on link "Cancelled Bookings (15)" at bounding box center [674, 175] width 178 height 22
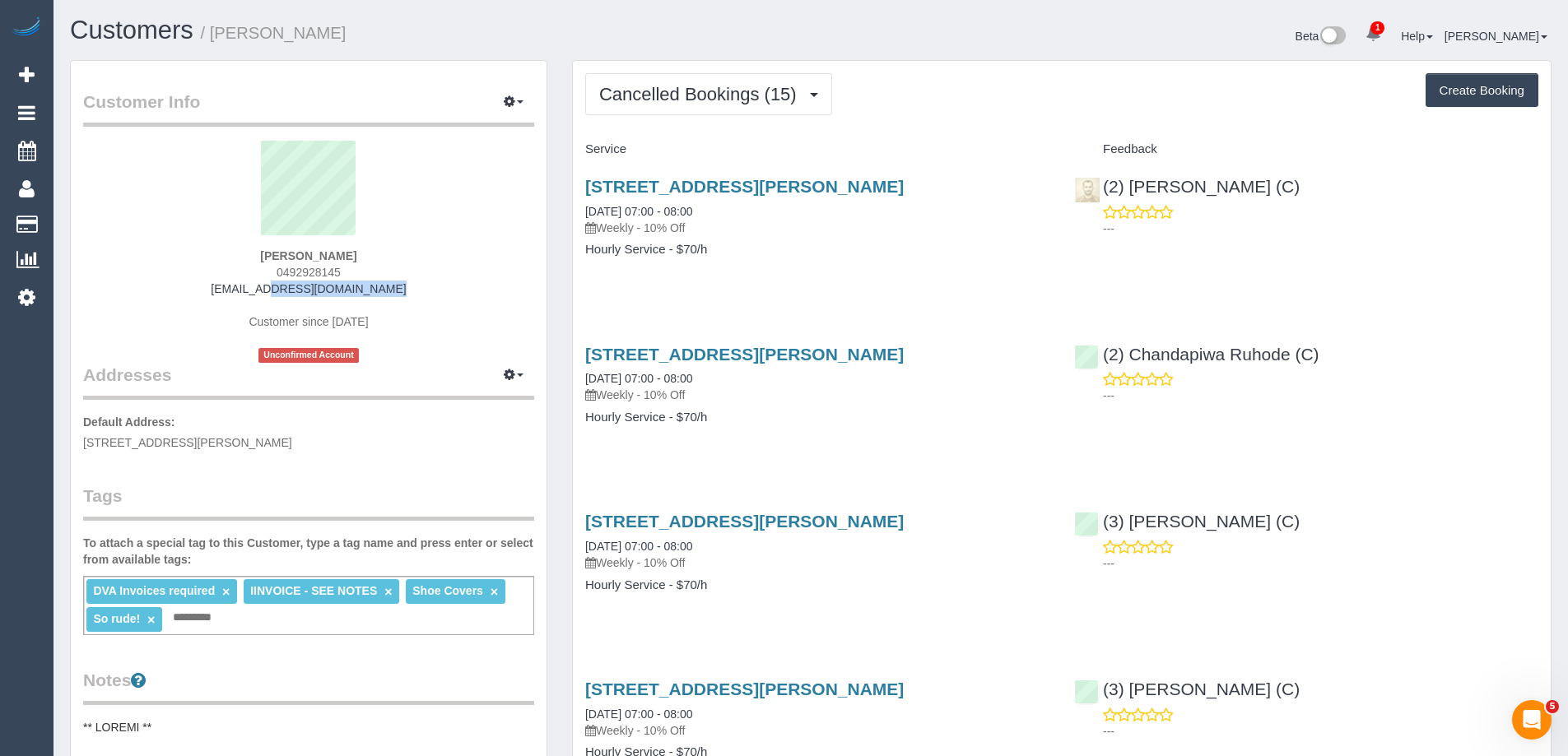
drag, startPoint x: 393, startPoint y: 291, endPoint x: 183, endPoint y: 288, distance: 210.0
click at [183, 288] on div "Steven KOUFALAS 0492928145 steve930t@gmail.com Customer since 2024 Unconfirmed …" at bounding box center [308, 251] width 451 height 222
copy link "steve930t@gmail.com"
drag, startPoint x: 745, startPoint y: 97, endPoint x: 718, endPoint y: 139, distance: 49.9
click at [744, 97] on span "Cancelled Bookings (15)" at bounding box center [702, 94] width 205 height 21
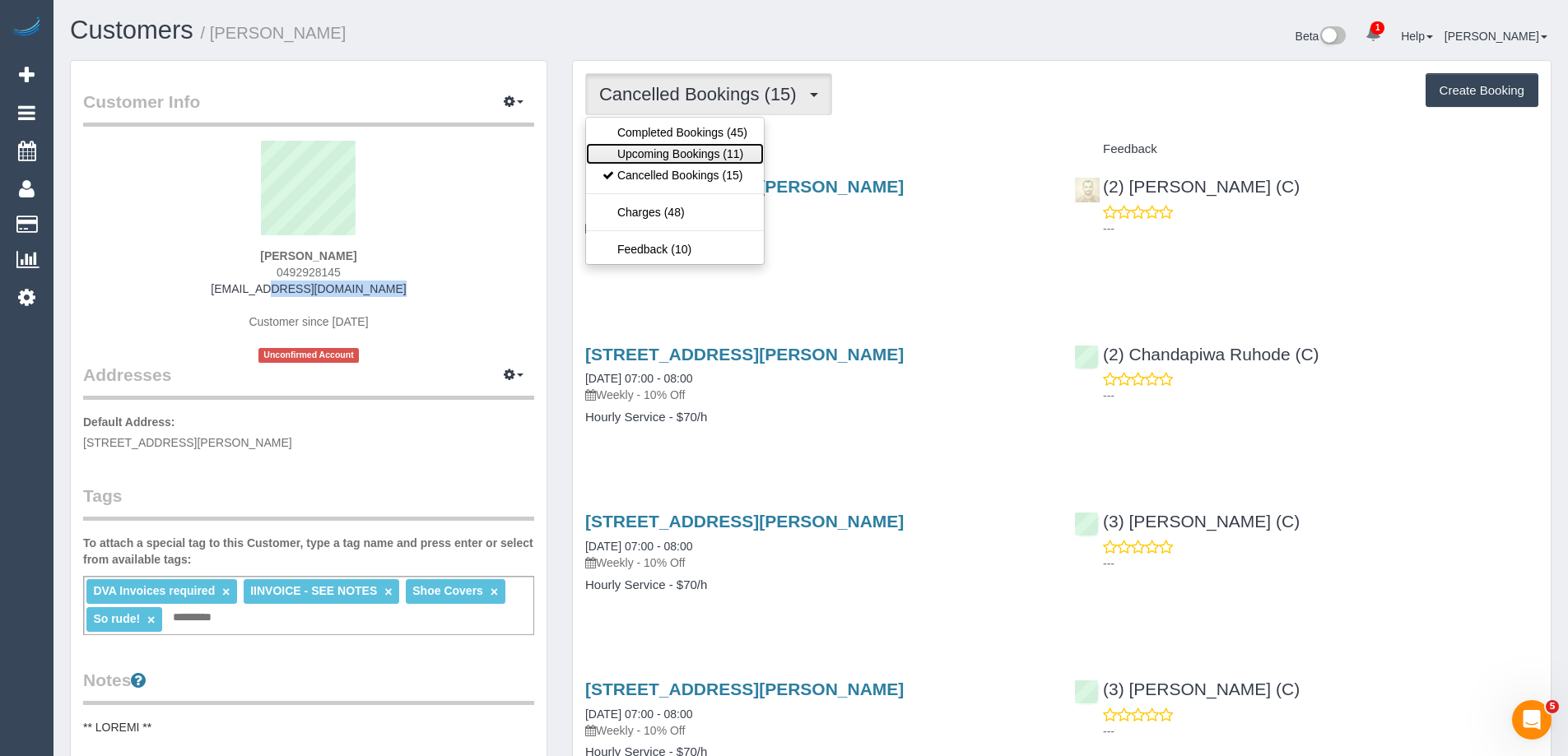
click at [711, 153] on link "Upcoming Bookings (11)" at bounding box center [674, 153] width 178 height 22
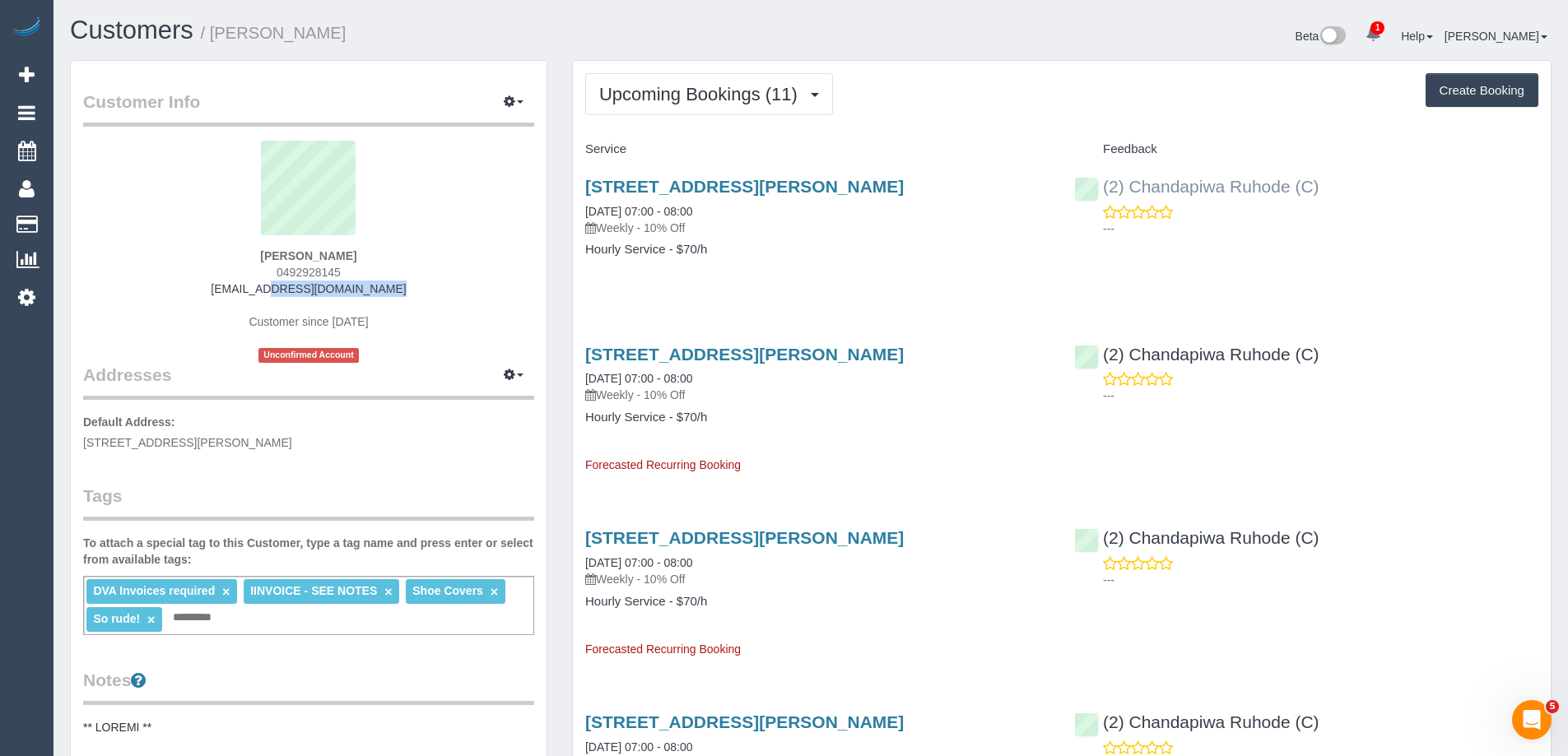
copy link "Chandapiwa Ruhode (C)"
drag, startPoint x: 1360, startPoint y: 185, endPoint x: 1133, endPoint y: 187, distance: 227.0
click at [1133, 187] on div "(2) Chandapiwa Ruhode (C) ---" at bounding box center [1305, 203] width 489 height 81
click at [310, 628] on div "DVA Invoices required × IINVOICE - SEE NOTES × Shoe Covers × So rude! × Add a t…" at bounding box center [308, 605] width 451 height 59
paste input "**********"
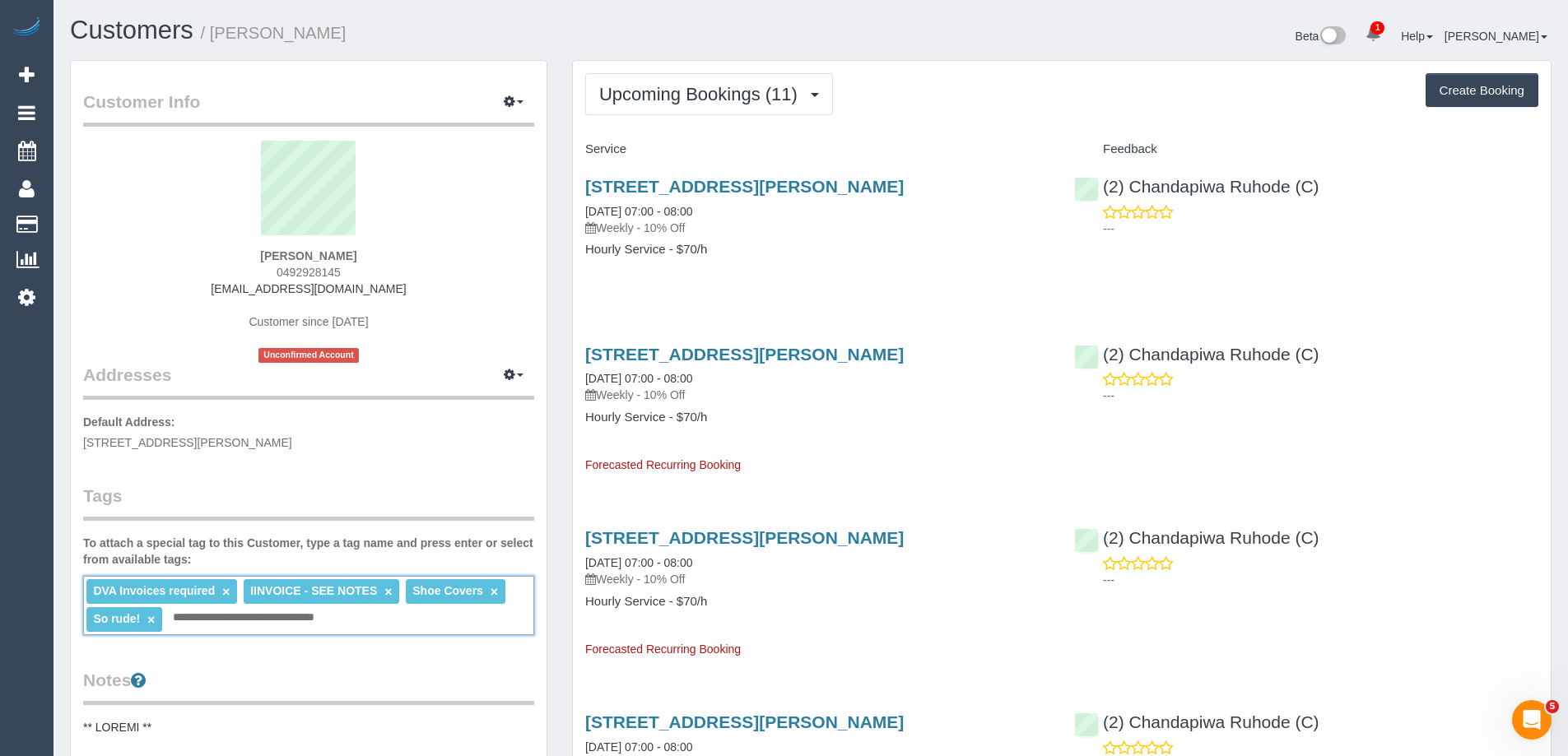
type input "**********"
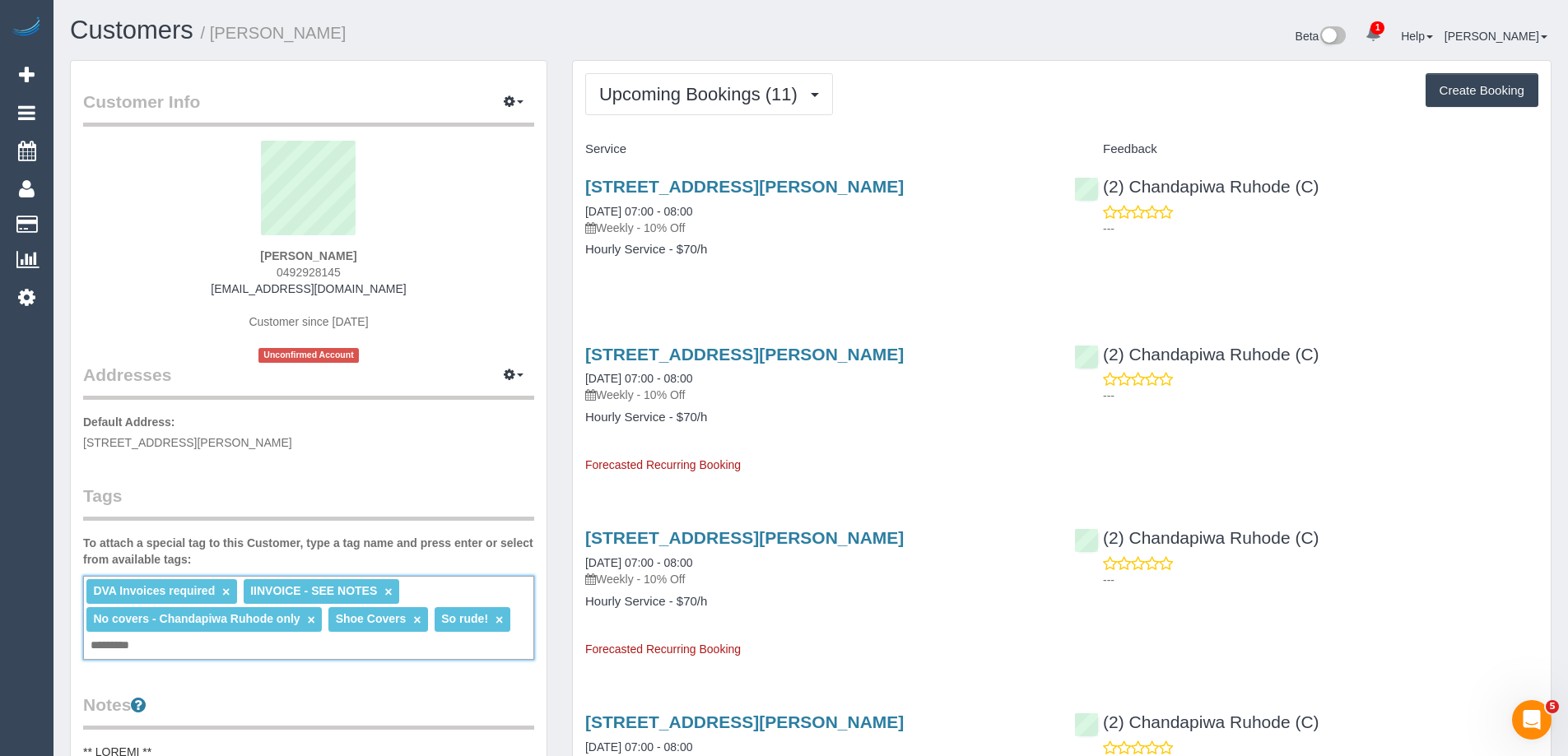
click at [232, 649] on div "DVA Invoices required × IINVOICE - SEE NOTES × No covers - Chandapiwa Ruhode on…" at bounding box center [308, 618] width 451 height 84
copy link "Chandapiwa Ruhode (C)"
drag, startPoint x: 1366, startPoint y: 191, endPoint x: 1131, endPoint y: 184, distance: 235.1
click at [1131, 184] on div "(2) Chandapiwa Ruhode (C) ---" at bounding box center [1305, 203] width 489 height 81
click at [433, 643] on div "DVA Invoices required × IINVOICE - SEE NOTES × No covers - Chandapiwa Ruhode on…" at bounding box center [308, 618] width 451 height 84
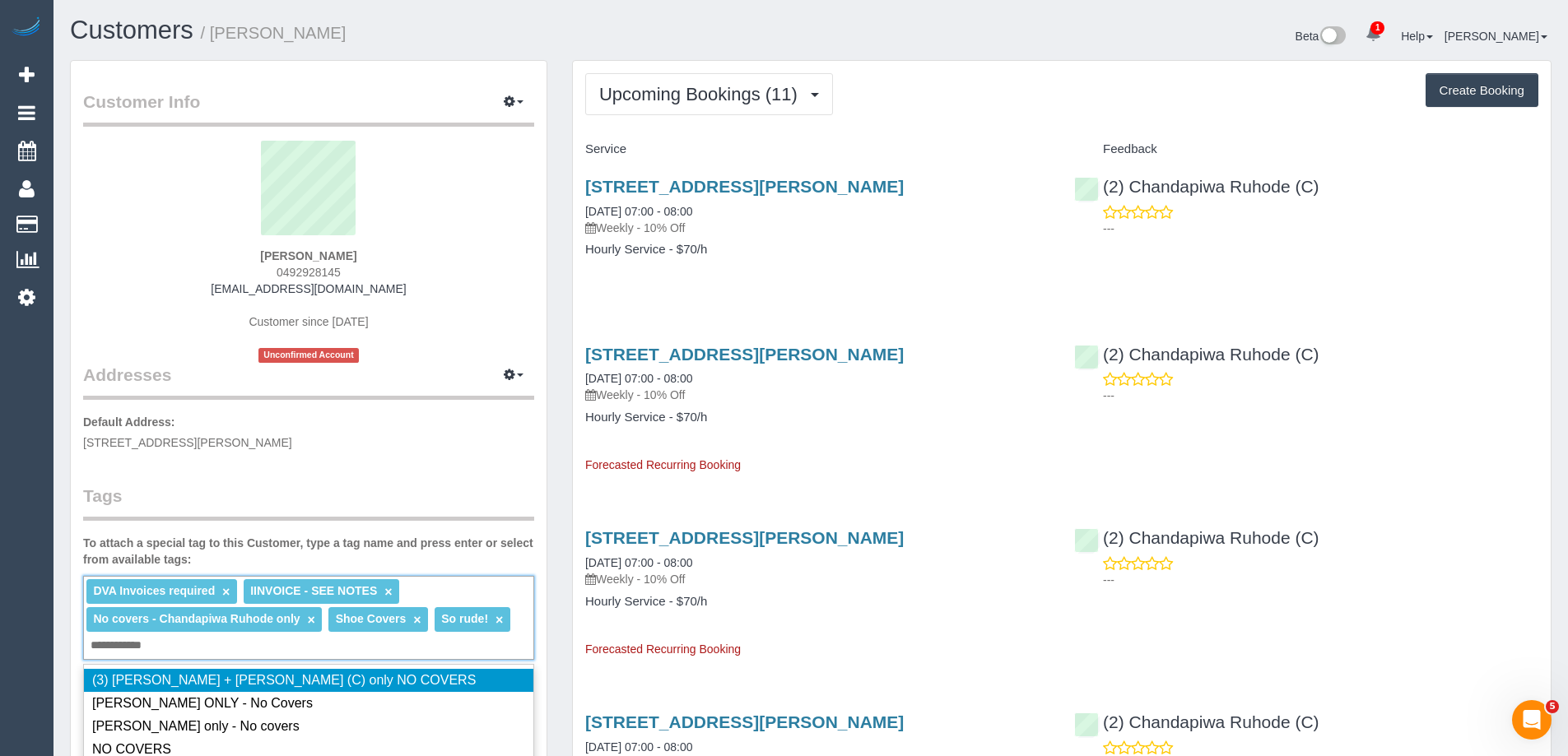
paste input "**********"
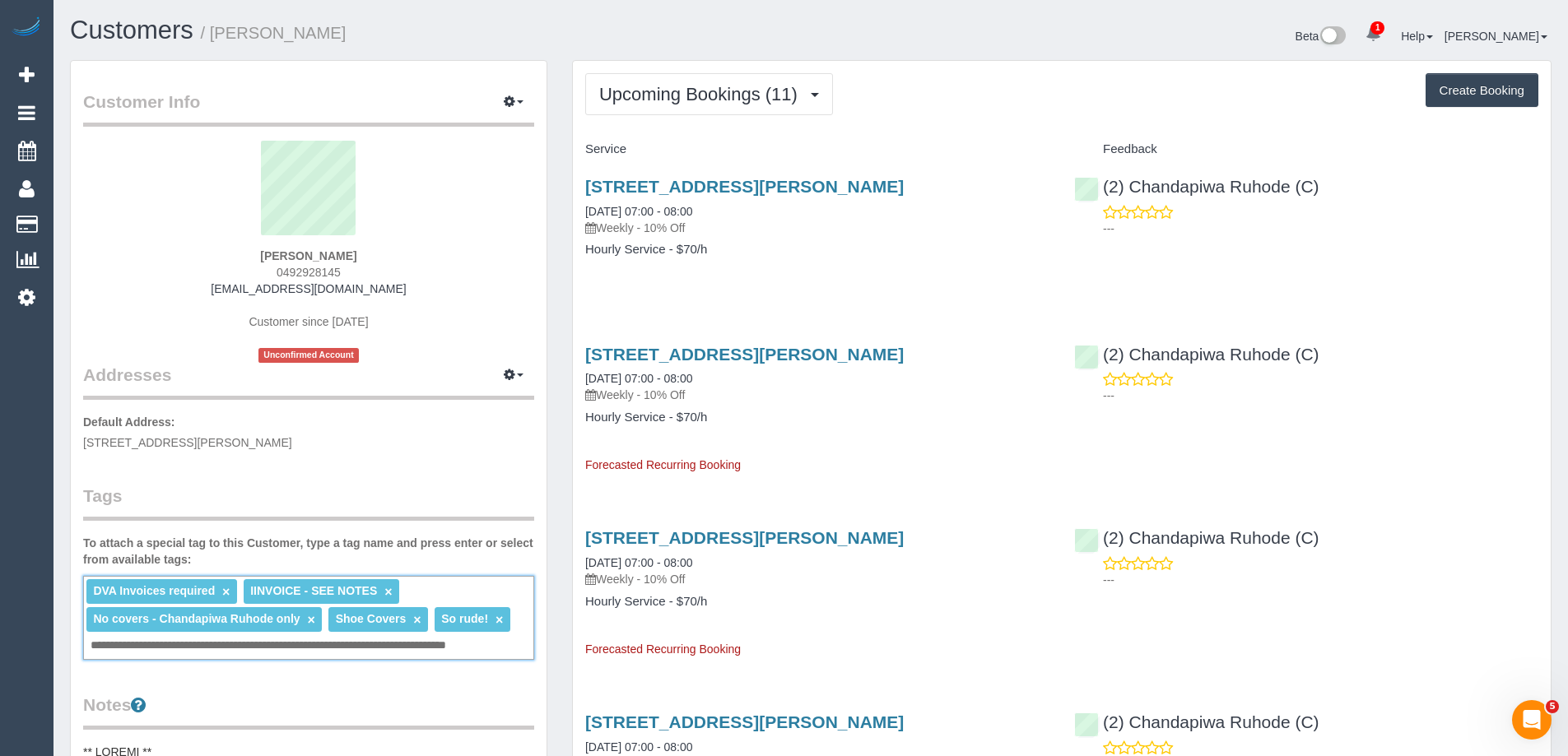
type input "**********"
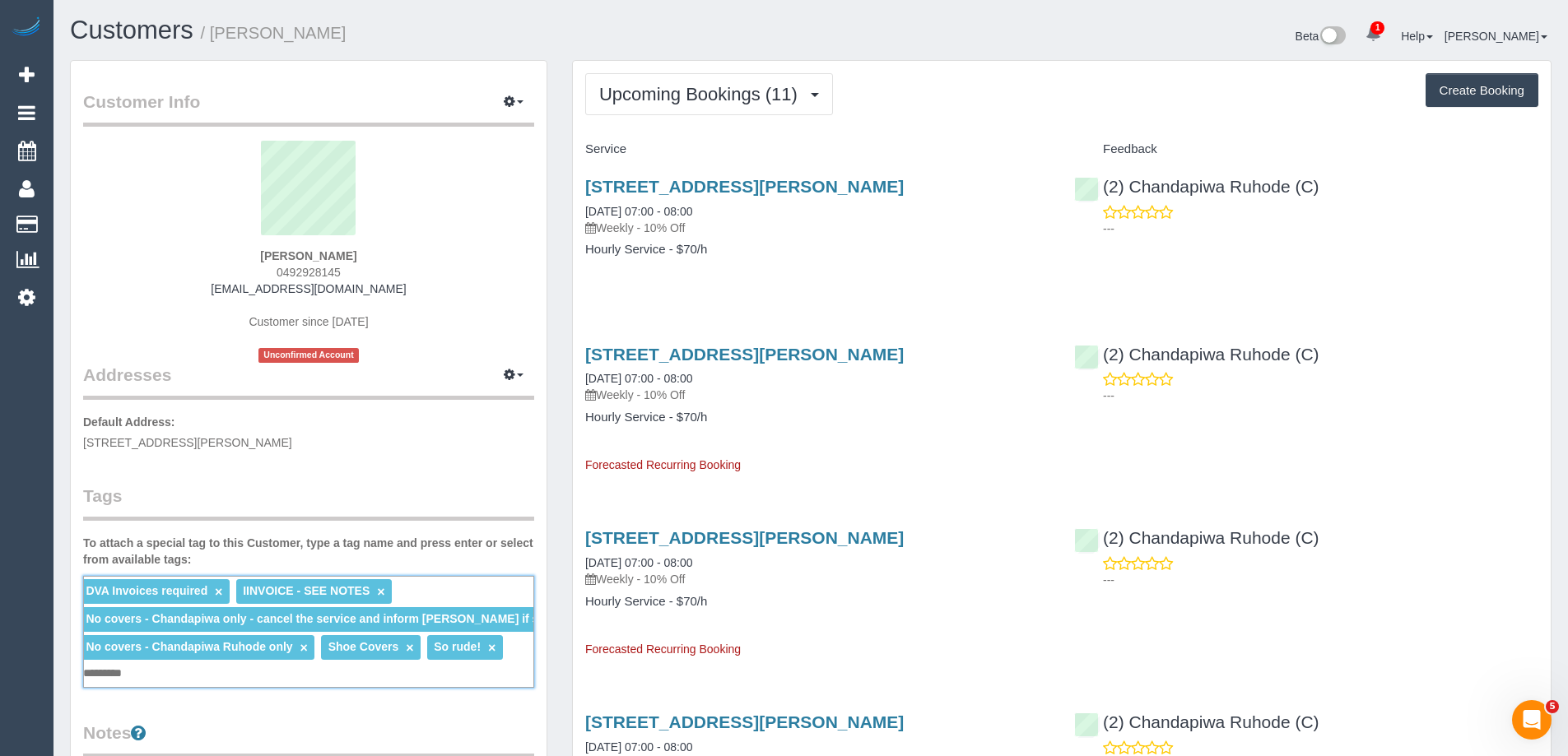
click at [167, 670] on div "DVA Invoices required × IINVOICE - SEE NOTES × No covers - Chandapiwa only - ca…" at bounding box center [308, 632] width 451 height 112
click at [186, 622] on span "No covers - Chandapiwa only - cancel the service and inform Steven if she's una…" at bounding box center [361, 619] width 542 height 13
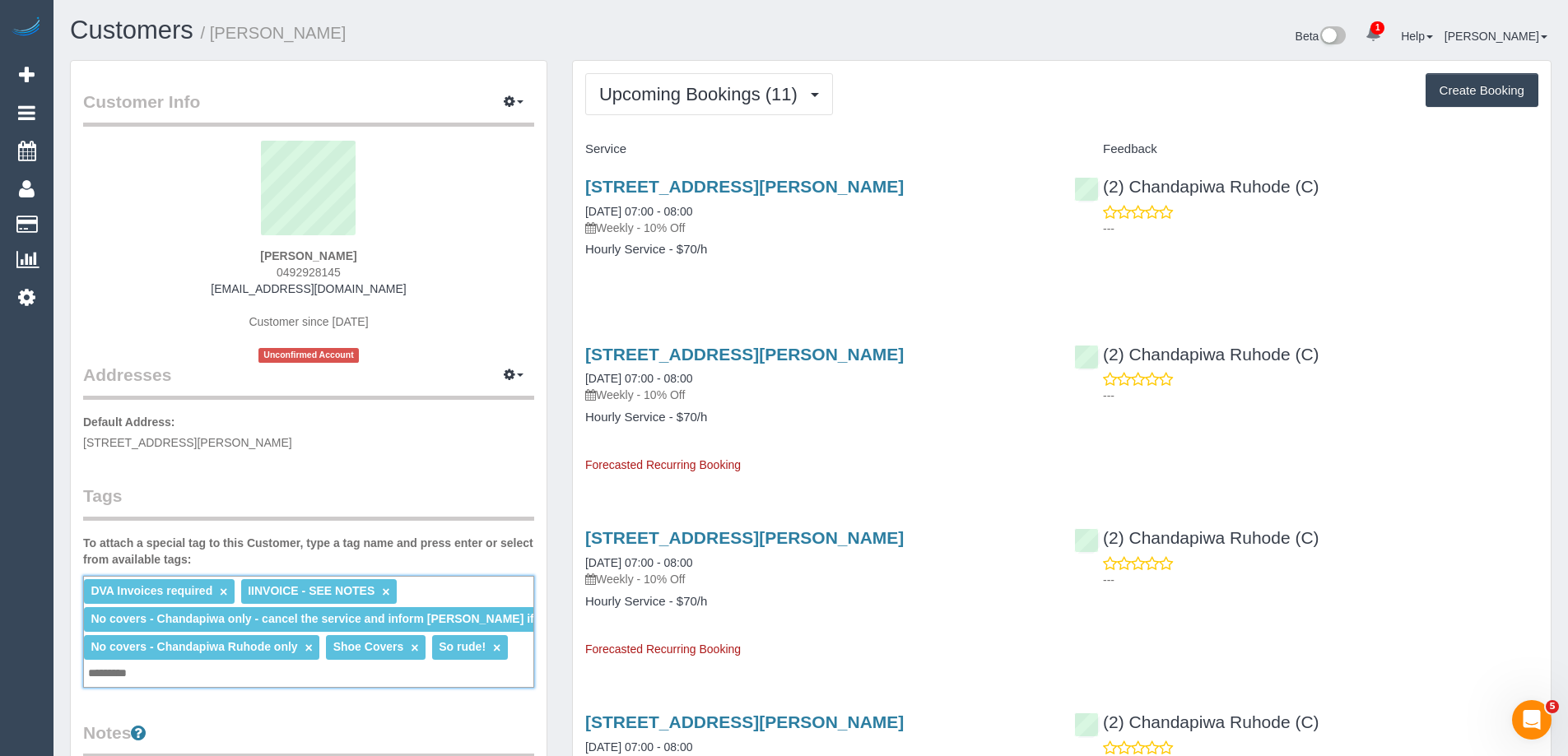
click at [186, 622] on span "No covers - Chandapiwa only - cancel the service and inform Steven if she's una…" at bounding box center [361, 619] width 542 height 13
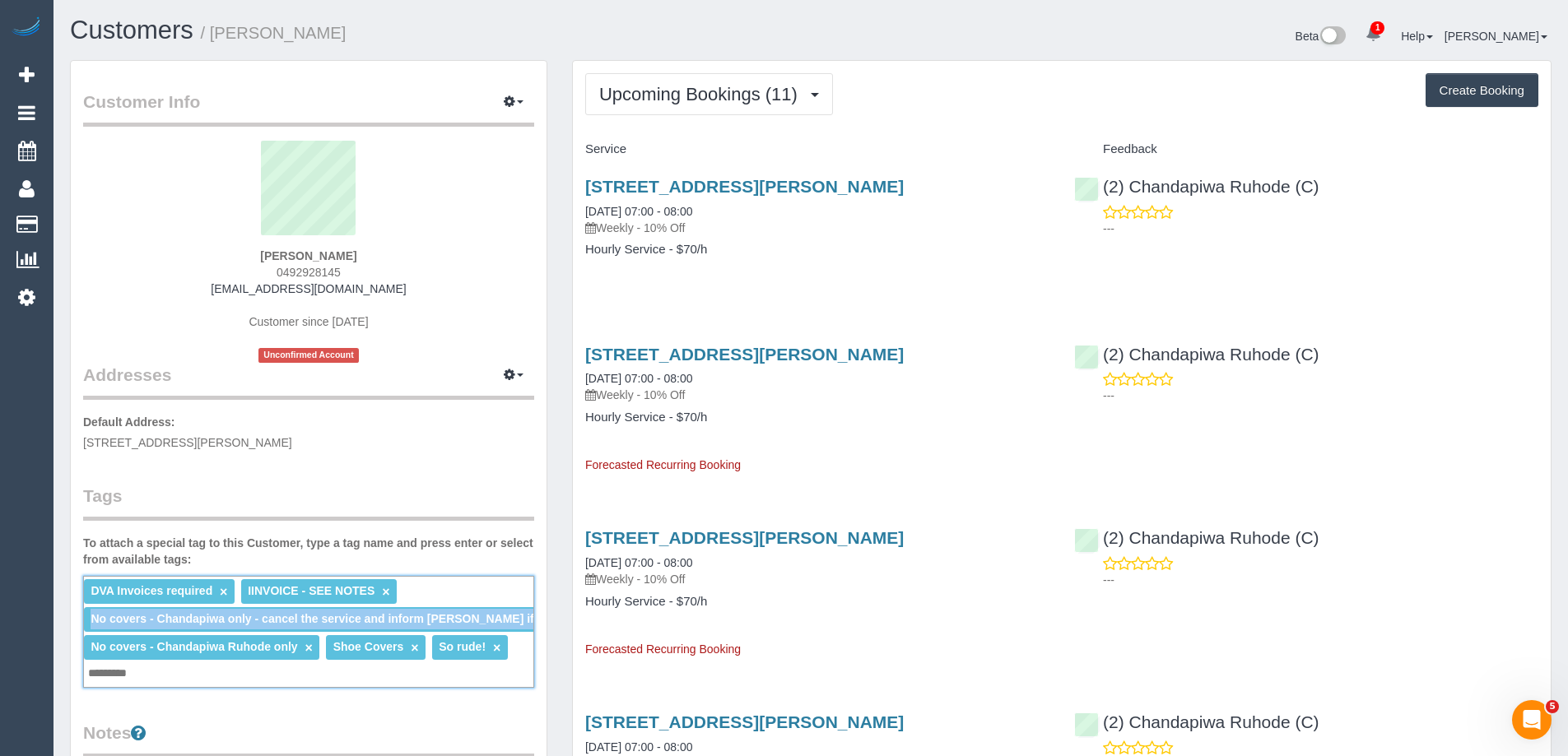
copy ng-include "No covers - Chandapiwa only - cancel the service and inform Steven if she's una…"
click at [186, 622] on span "No covers - Chandapiwa only - cancel the service and inform Steven if she's una…" at bounding box center [361, 619] width 542 height 13
click at [182, 675] on div "DVA Invoices required × IINVOICE - SEE NOTES × No covers - Chandapiwa only - ca…" at bounding box center [308, 632] width 451 height 112
paste input "**********"
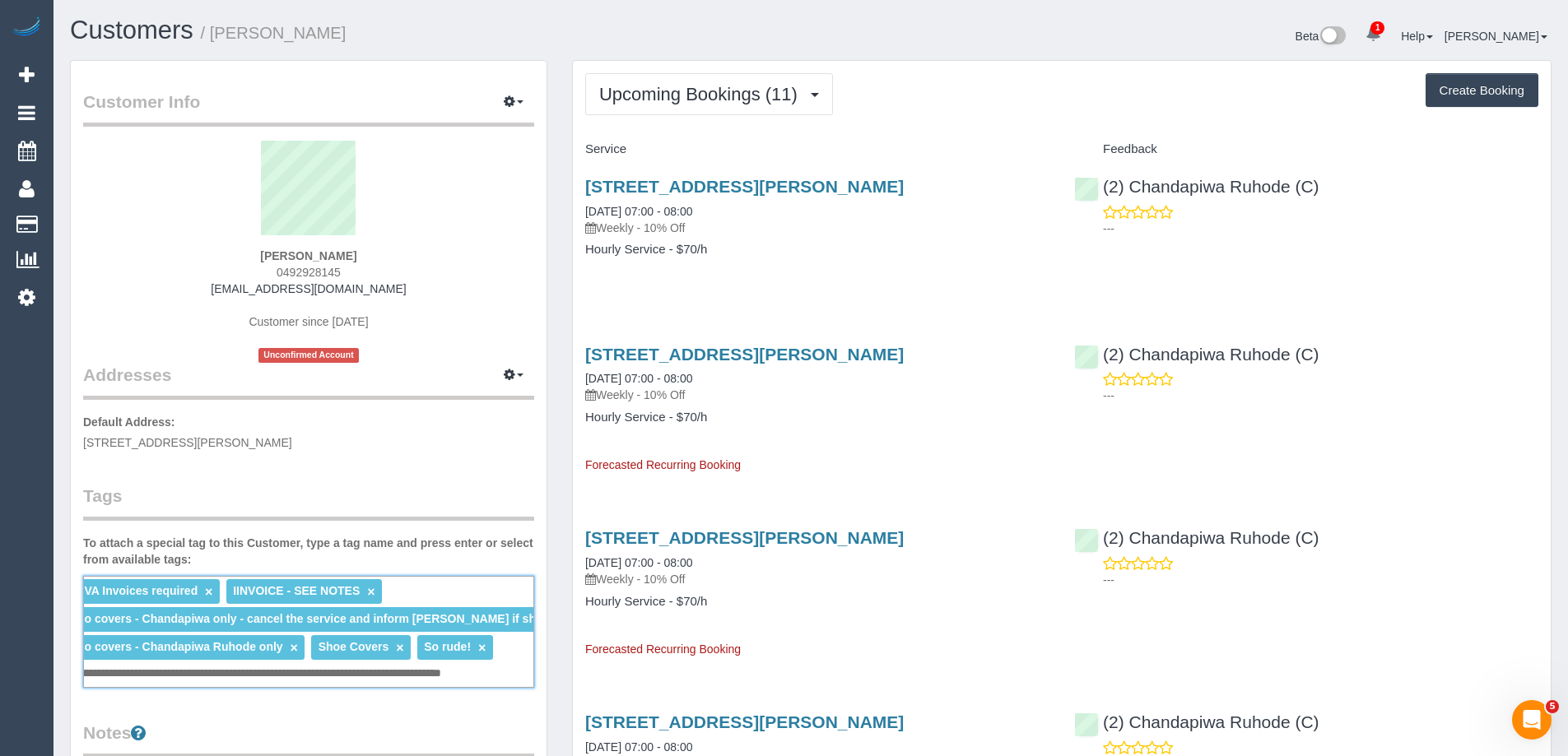
click at [250, 671] on input "**********" at bounding box center [301, 673] width 466 height 22
drag, startPoint x: 467, startPoint y: 670, endPoint x: 658, endPoint y: 675, distance: 191.1
click at [231, 671] on input "**********" at bounding box center [269, 673] width 401 height 22
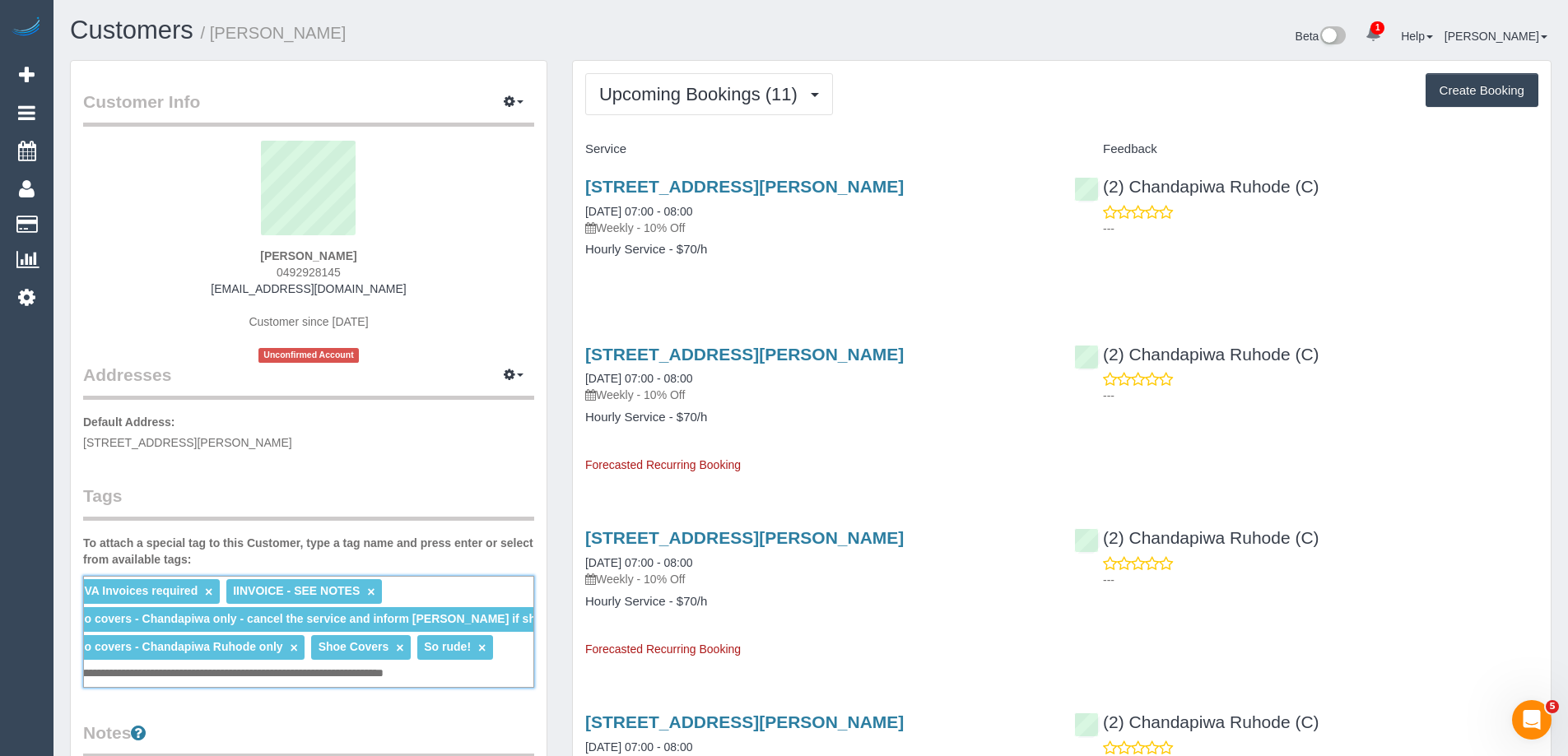
click at [485, 671] on div "**********" at bounding box center [308, 632] width 451 height 112
click at [500, 675] on div "**********" at bounding box center [308, 632] width 451 height 112
click at [486, 674] on div "**********" at bounding box center [308, 632] width 451 height 112
click at [482, 674] on div "**********" at bounding box center [308, 632] width 451 height 112
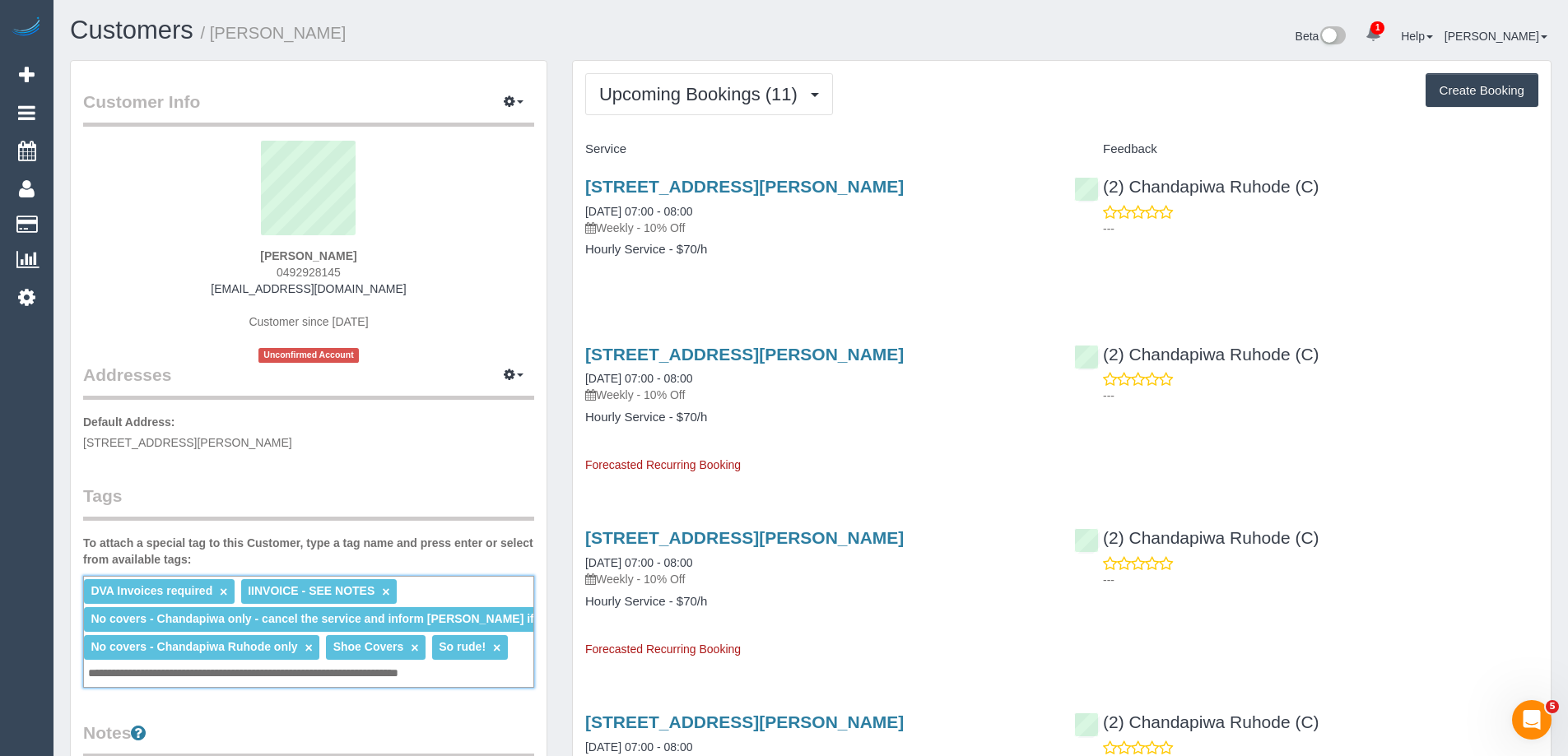
click at [479, 678] on input "**********" at bounding box center [283, 673] width 398 height 22
type input "**********"
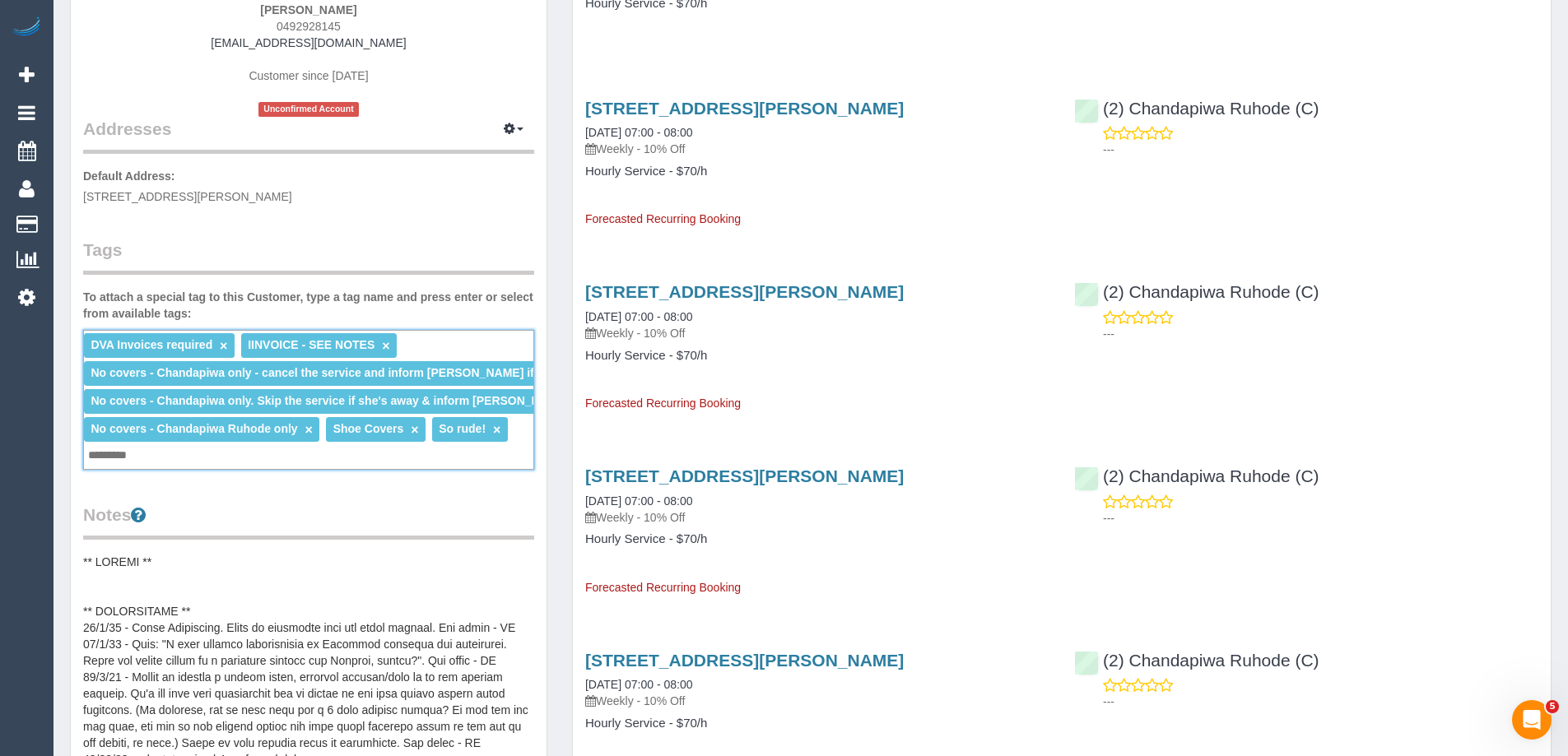
scroll to position [247, 0]
click at [492, 372] on span "No covers - Chandapiwa only - cancel the service and inform Steven if she's una…" at bounding box center [361, 372] width 542 height 13
click at [310, 428] on link "×" at bounding box center [309, 428] width 8 height 14
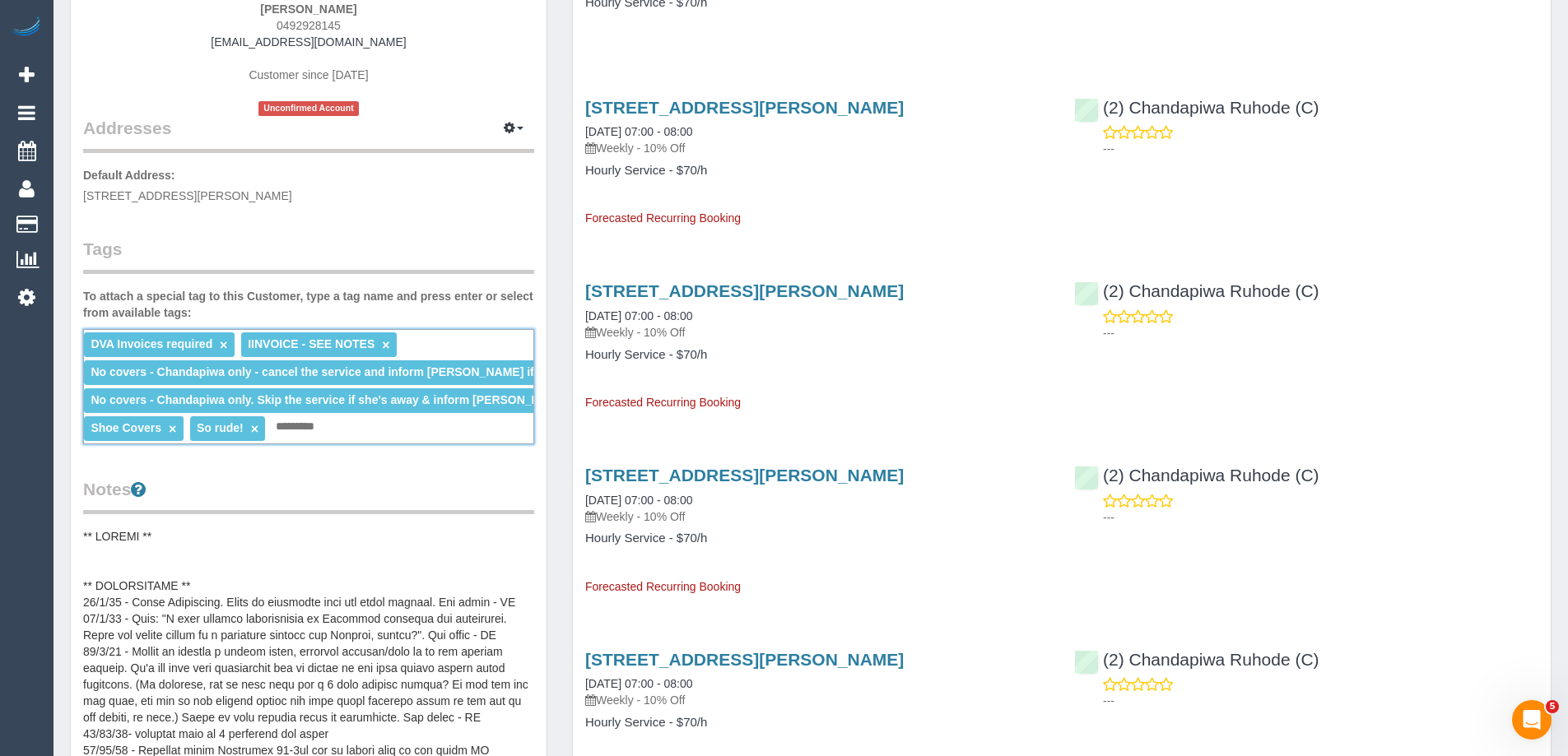
click at [453, 368] on span "No covers - Chandapiwa only - cancel the service and inform Steven if she's una…" at bounding box center [361, 372] width 542 height 13
click at [470, 369] on span "No covers - Chandapiwa only - cancel the service and inform Steven if she's una…" at bounding box center [361, 372] width 542 height 13
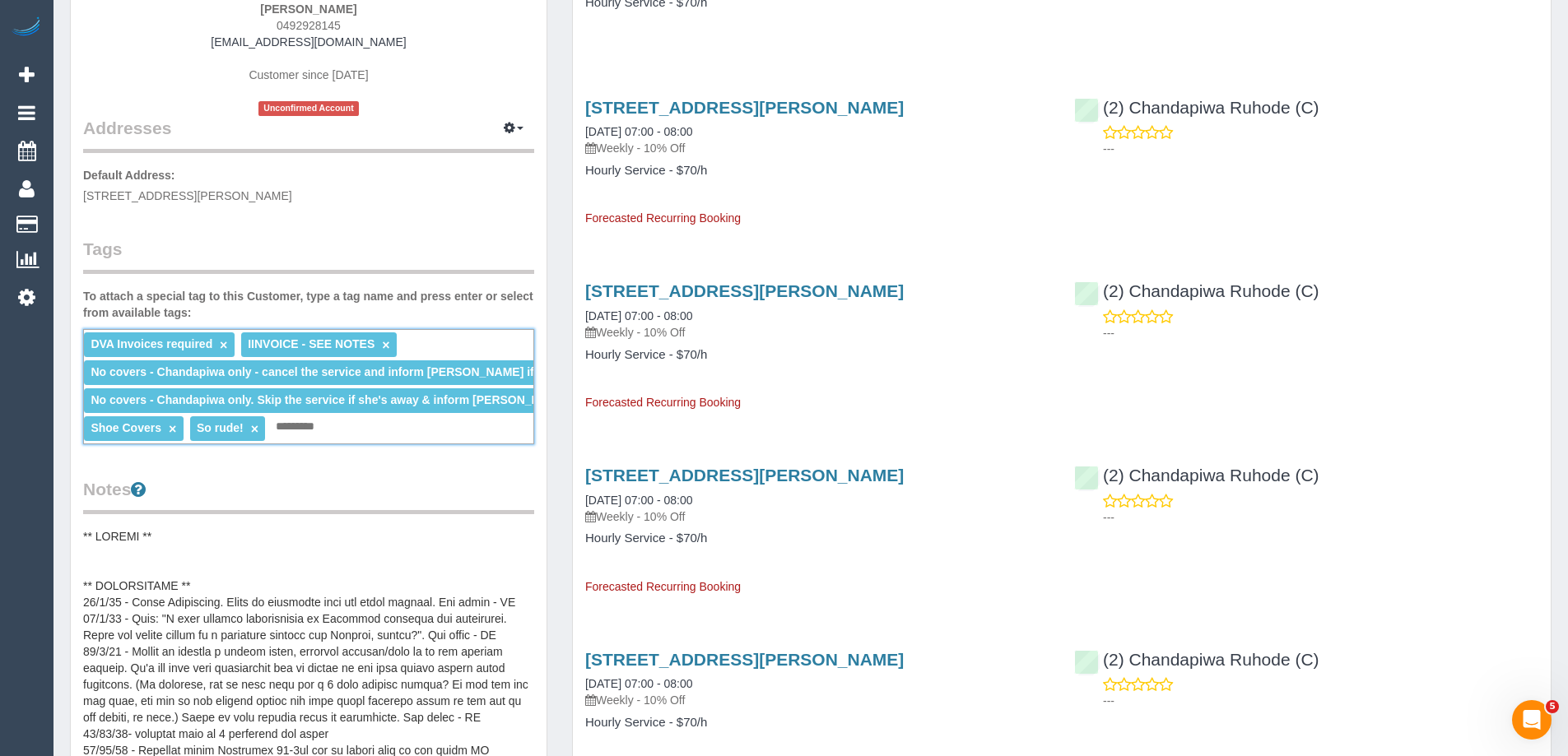
click at [445, 371] on span "No covers - Chandapiwa only - cancel the service and inform Steven if she's una…" at bounding box center [361, 372] width 542 height 13
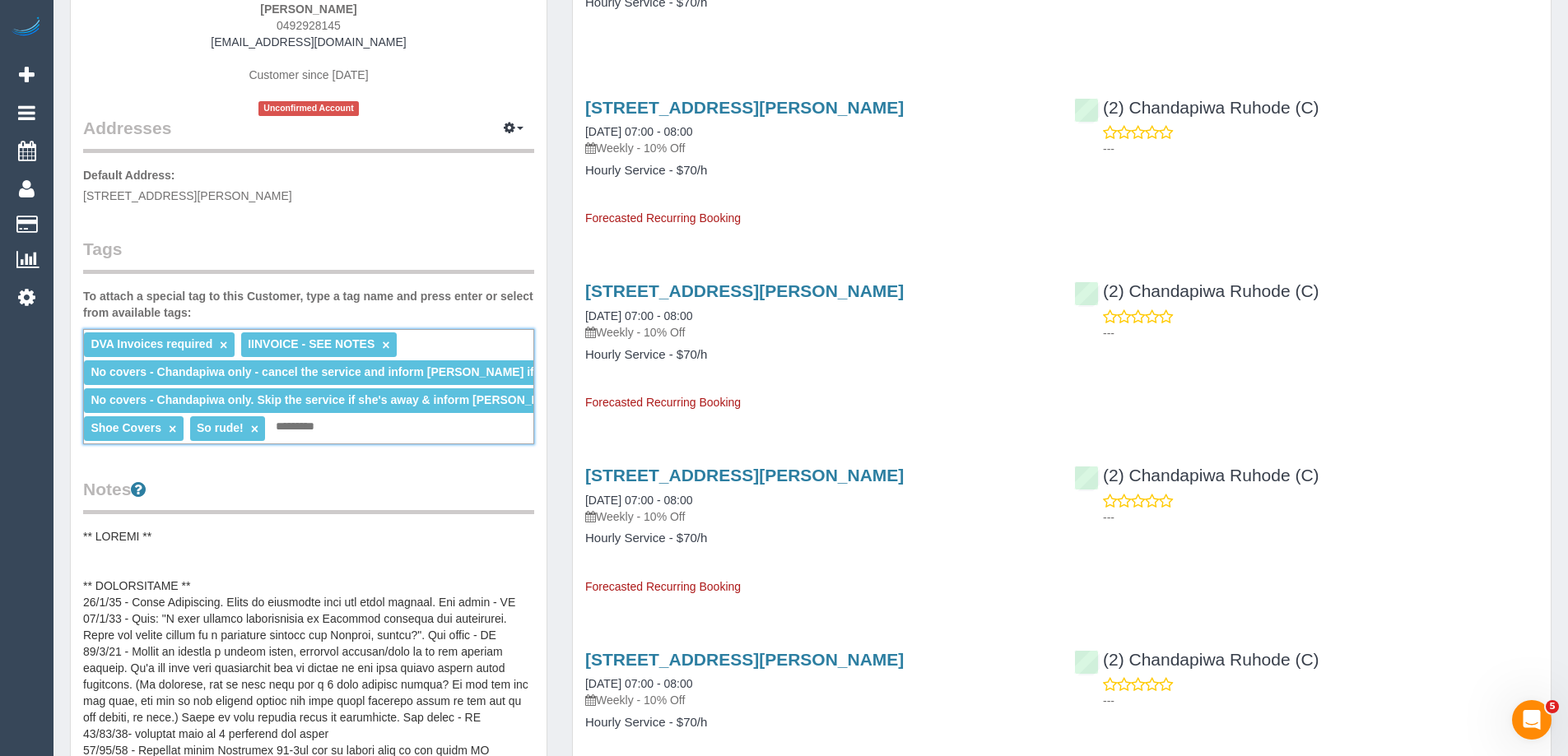
click at [458, 339] on div "DVA Invoices required × IINVOICE - SEE NOTES × No covers - Chandapiwa only - ca…" at bounding box center [308, 387] width 451 height 115
click at [265, 375] on span "No covers - Chandapiwa only - cancel the service and inform Steven if she's una…" at bounding box center [361, 372] width 542 height 13
click at [499, 372] on span "No covers - Chandapiwa only - cancel the service and inform Steven if she's una…" at bounding box center [361, 372] width 542 height 13
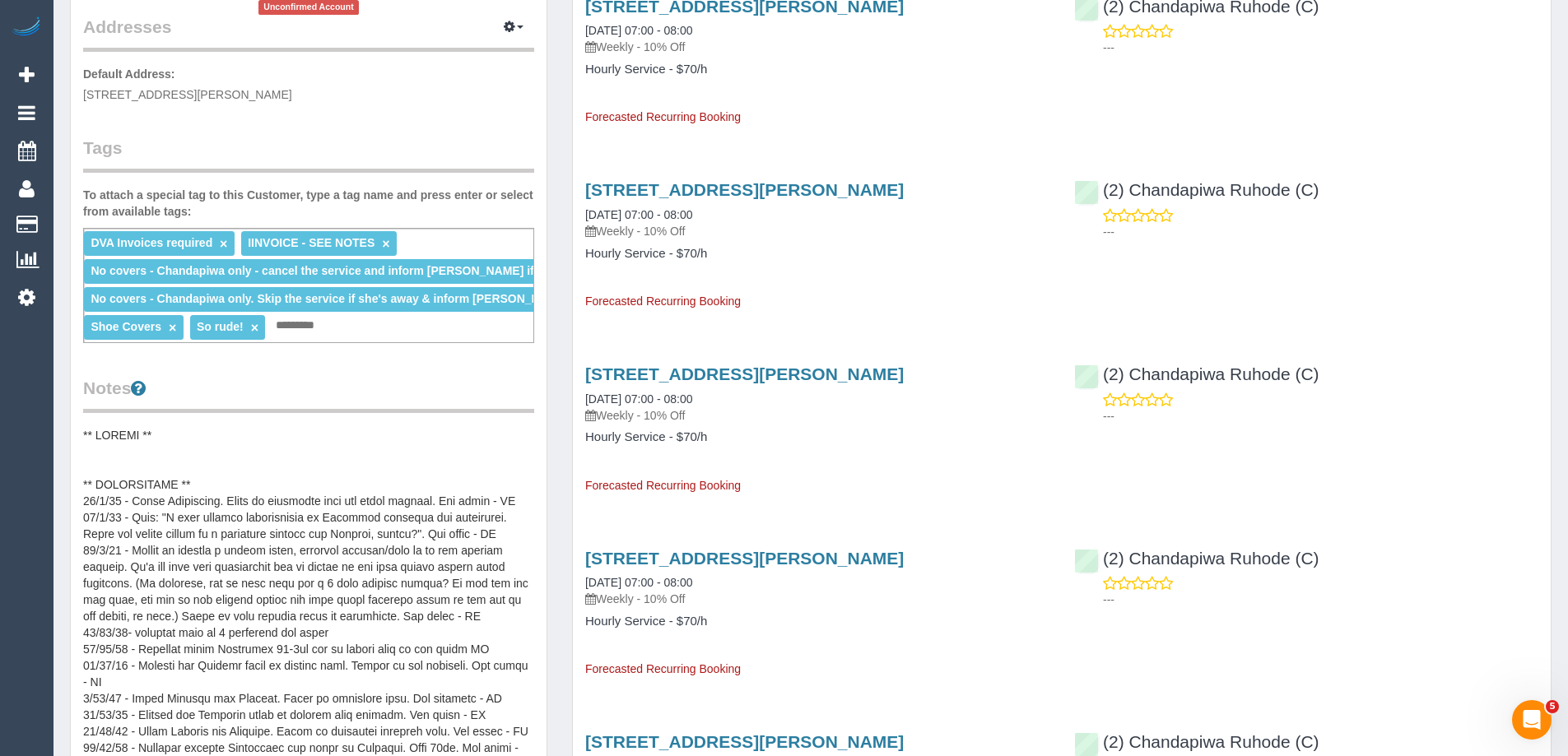
click at [295, 294] on span "No covers - Chandapiwa only. Skip the service if she's away & inform Steven." at bounding box center [331, 298] width 481 height 13
click at [307, 248] on span "IINVOICE - SEE NOTES" at bounding box center [311, 243] width 127 height 13
click at [427, 237] on div "DVA Invoices required × IINVOICE - SEE NOTES × No covers - Chandapiwa only - ca…" at bounding box center [308, 285] width 451 height 115
click at [364, 317] on div "DVA Invoices required × IINVOICE - SEE NOTES × No covers - Chandapiwa only - ca…" at bounding box center [308, 285] width 451 height 115
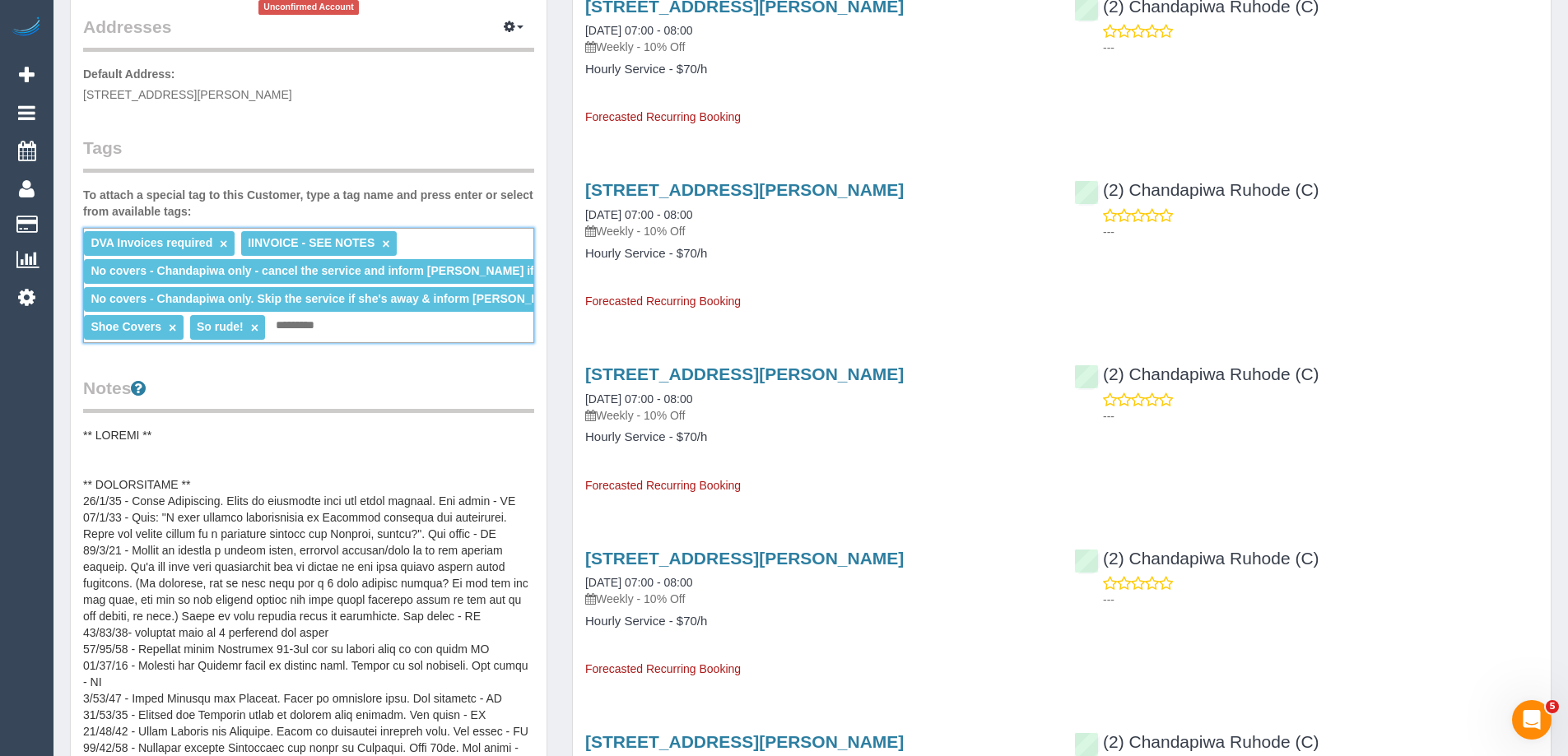
click at [414, 277] on span "No covers - Chandapiwa only - cancel the service and inform Steven if she's una…" at bounding box center [361, 270] width 542 height 13
click at [414, 276] on span "No covers - Chandapiwa only - cancel the service and inform Steven if she's una…" at bounding box center [361, 270] width 542 height 13
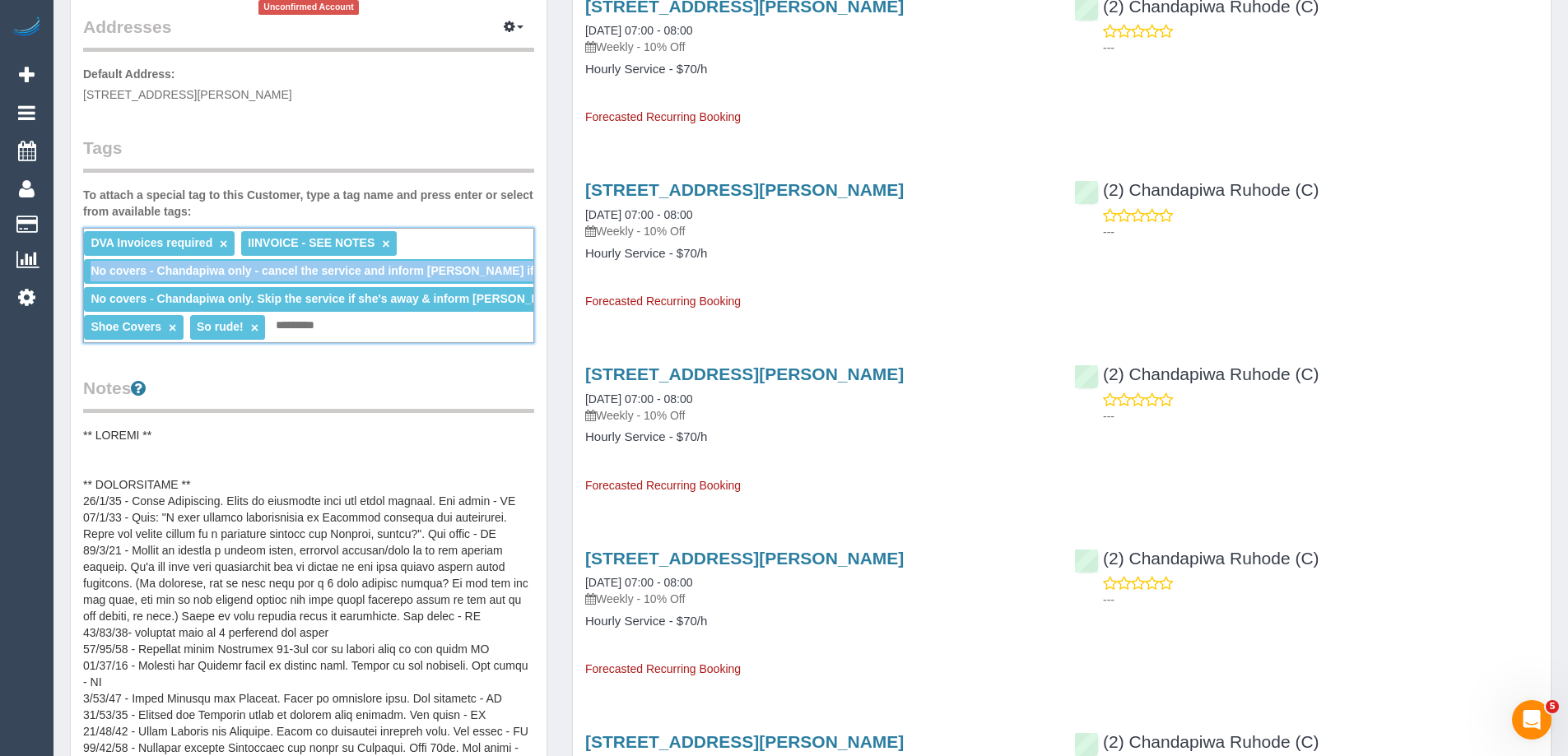
click at [414, 276] on span "No covers - Chandapiwa only - cancel the service and inform Steven if she's una…" at bounding box center [361, 270] width 542 height 13
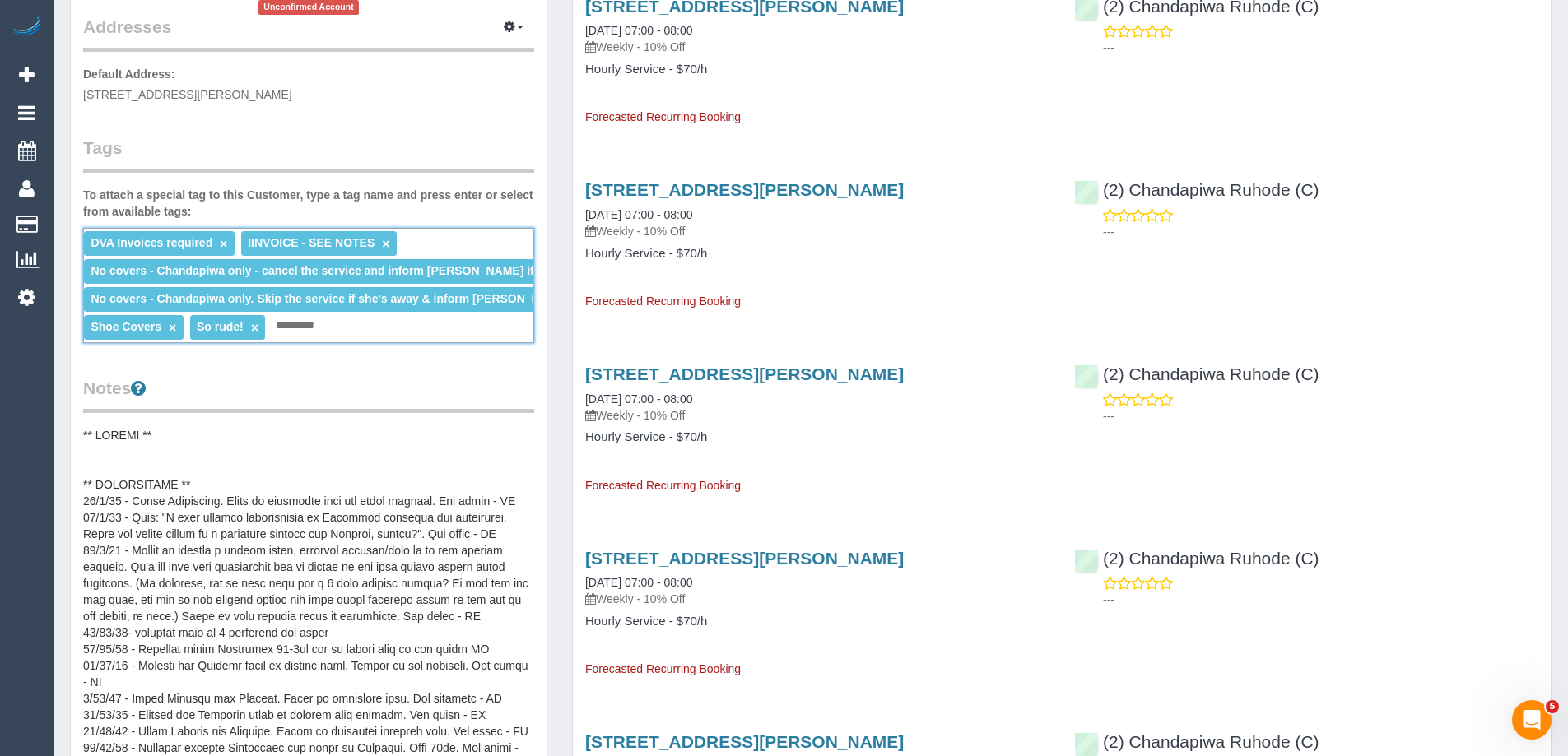
click at [447, 270] on span "No covers - Chandapiwa only - cancel the service and inform Steven if she's una…" at bounding box center [361, 270] width 542 height 13
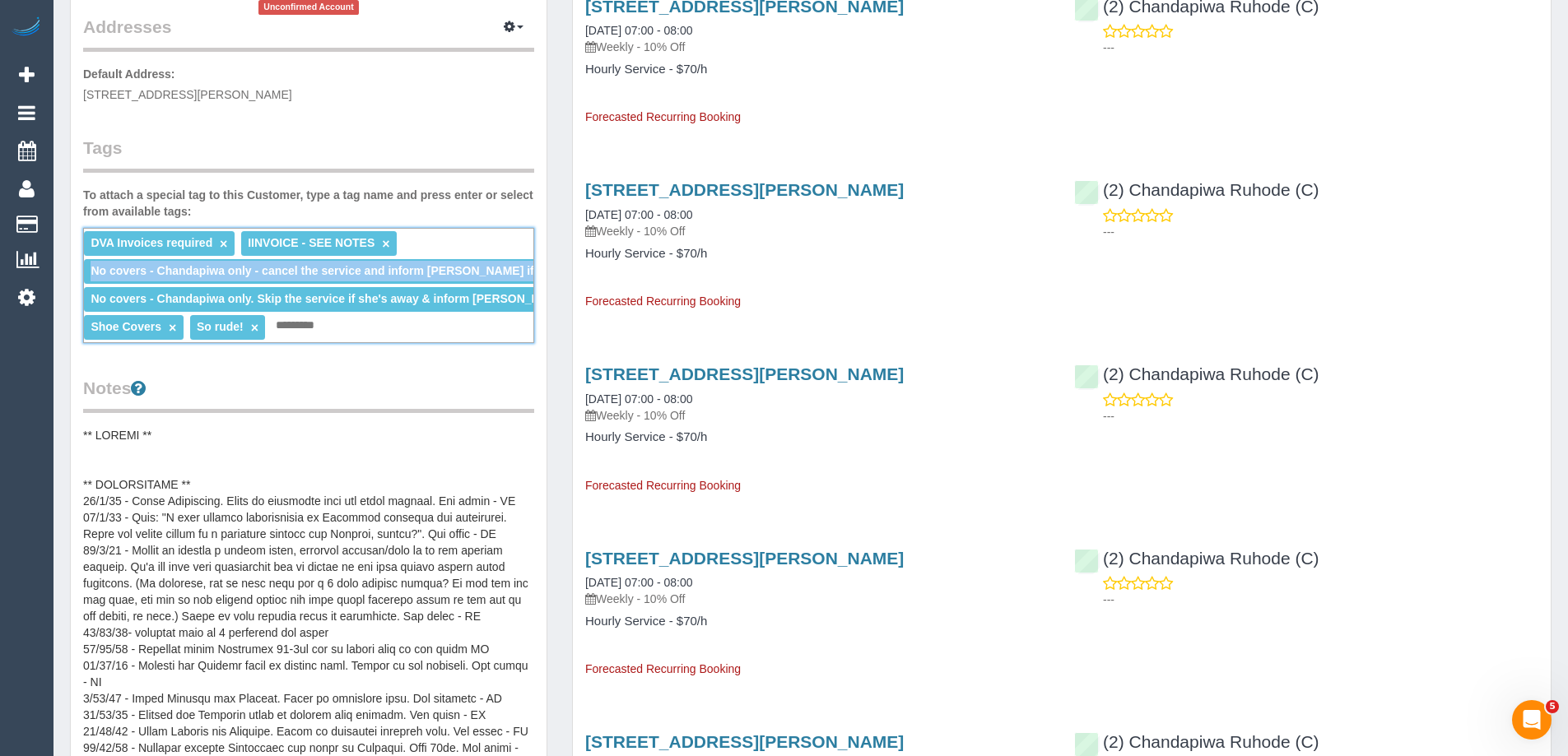
click at [447, 270] on span "No covers - Chandapiwa only - cancel the service and inform Steven if she's una…" at bounding box center [361, 270] width 542 height 13
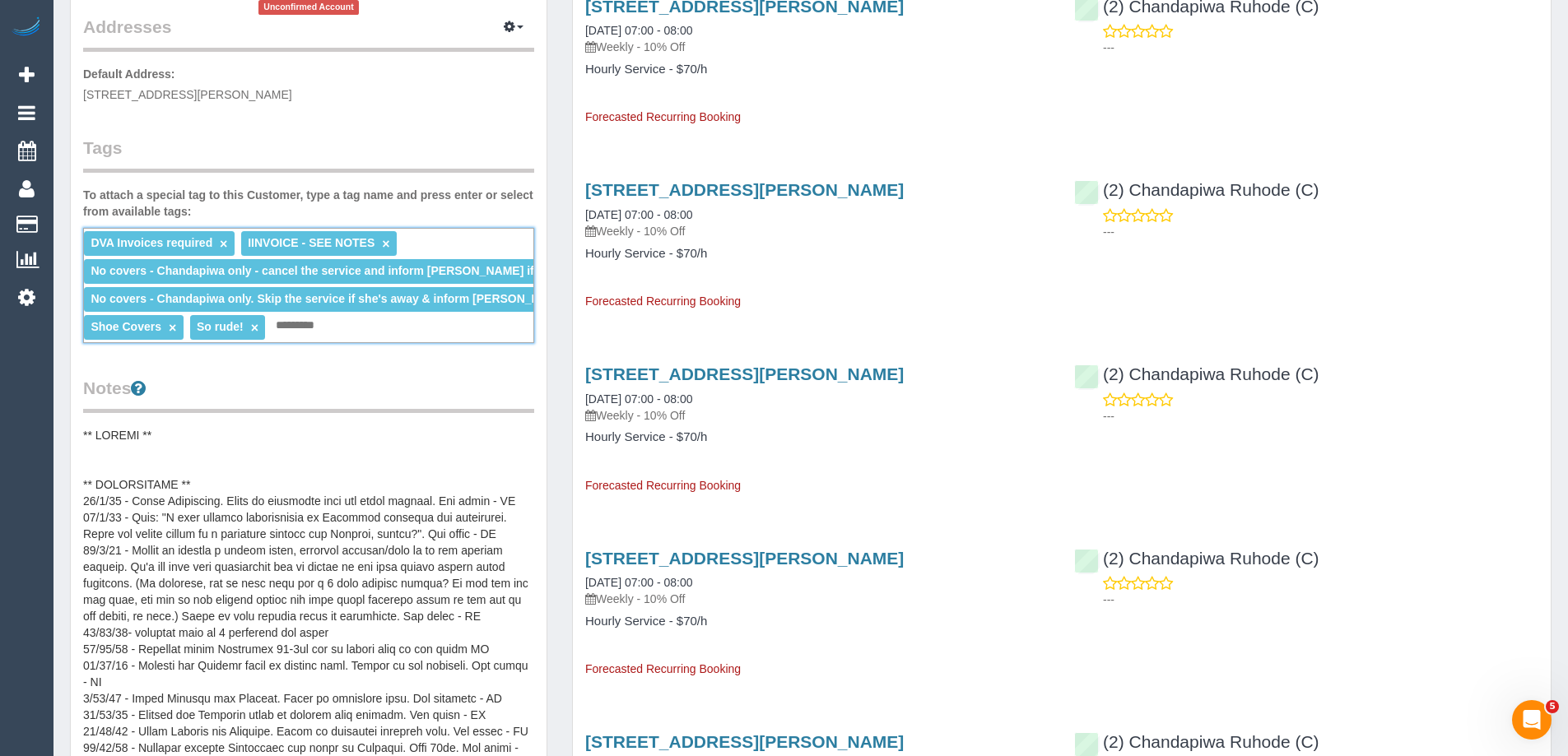
click at [447, 270] on span "No covers - Chandapiwa only - cancel the service and inform Steven if she's una…" at bounding box center [361, 270] width 542 height 13
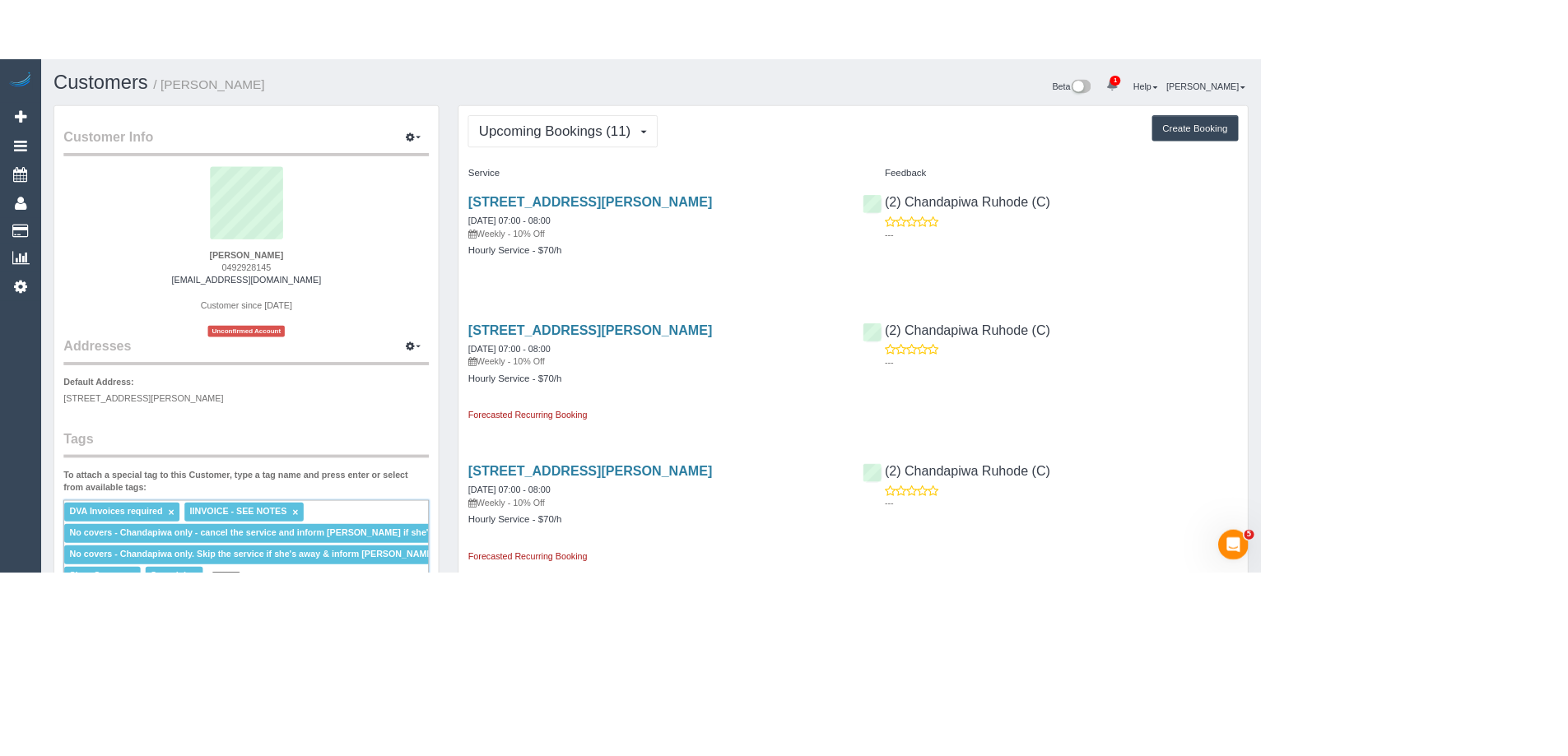
scroll to position [0, 0]
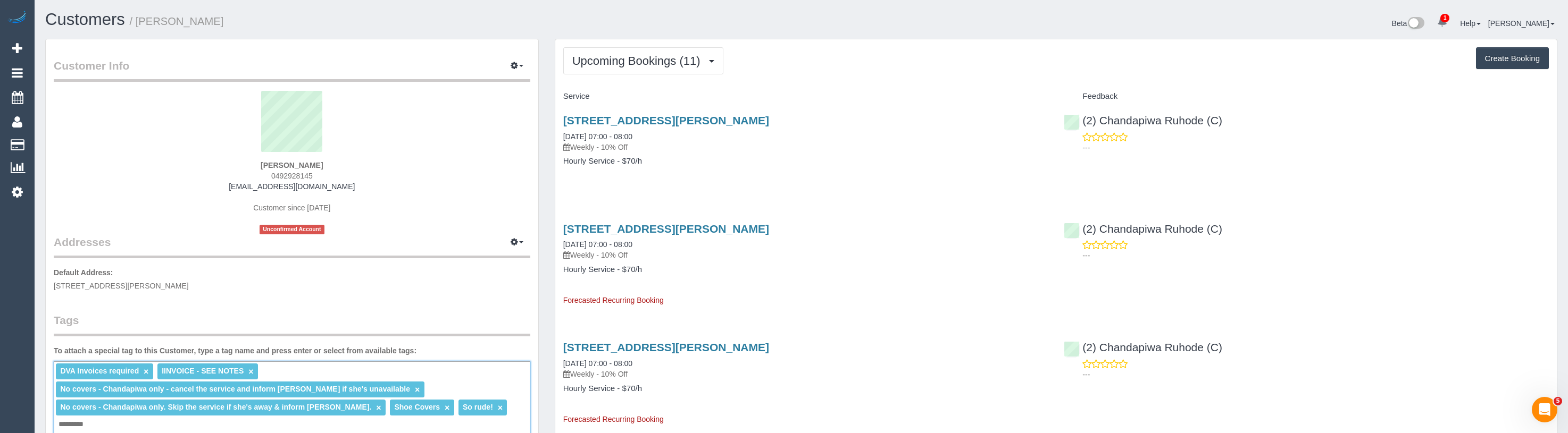
click at [415, 389] on link "×" at bounding box center [418, 390] width 5 height 9
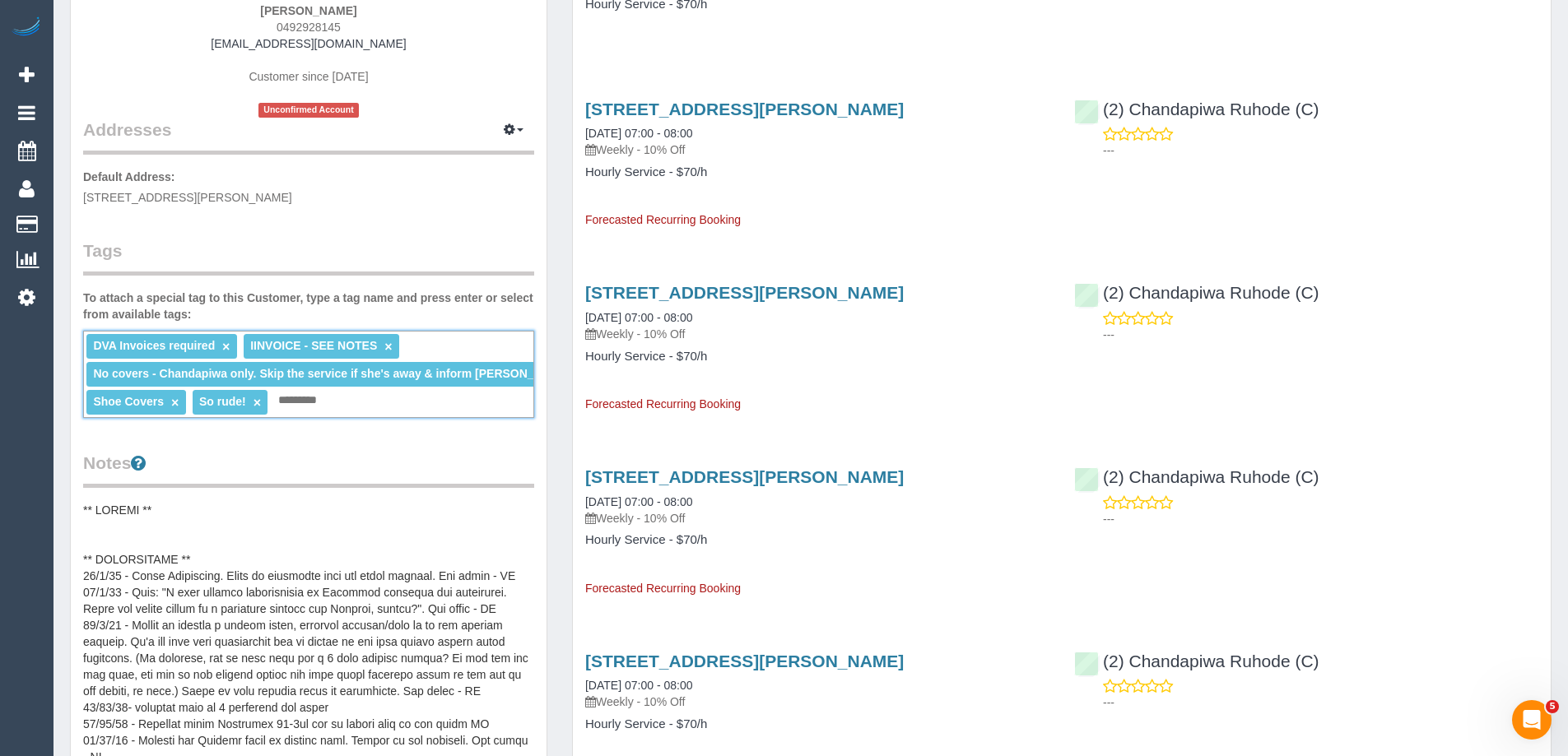
scroll to position [247, 0]
click at [334, 403] on div "DVA Invoices required × IINVOICE - SEE NOTES × No covers - Chandapiwa only. Ski…" at bounding box center [308, 373] width 451 height 88
type input "**********"
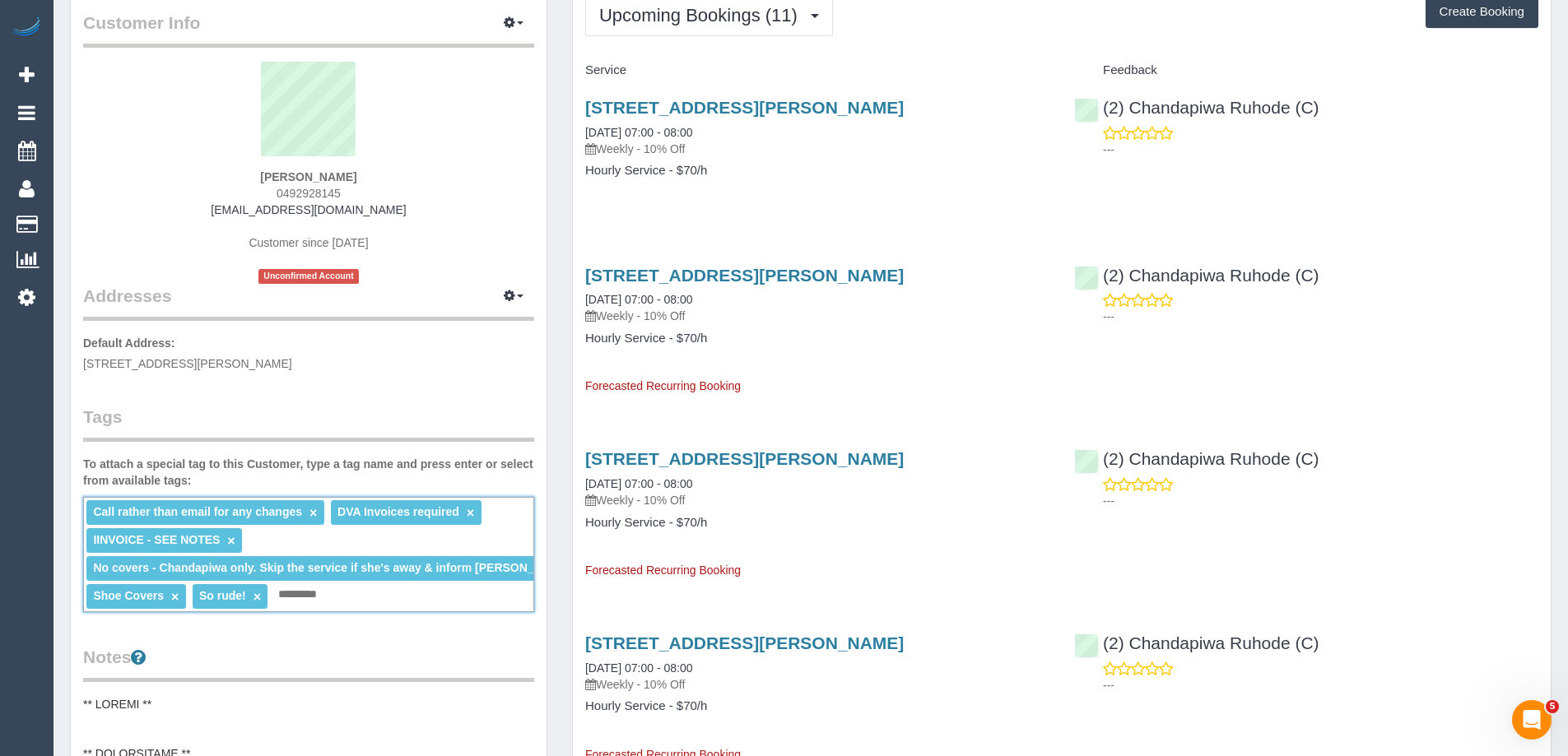
scroll to position [0, 0]
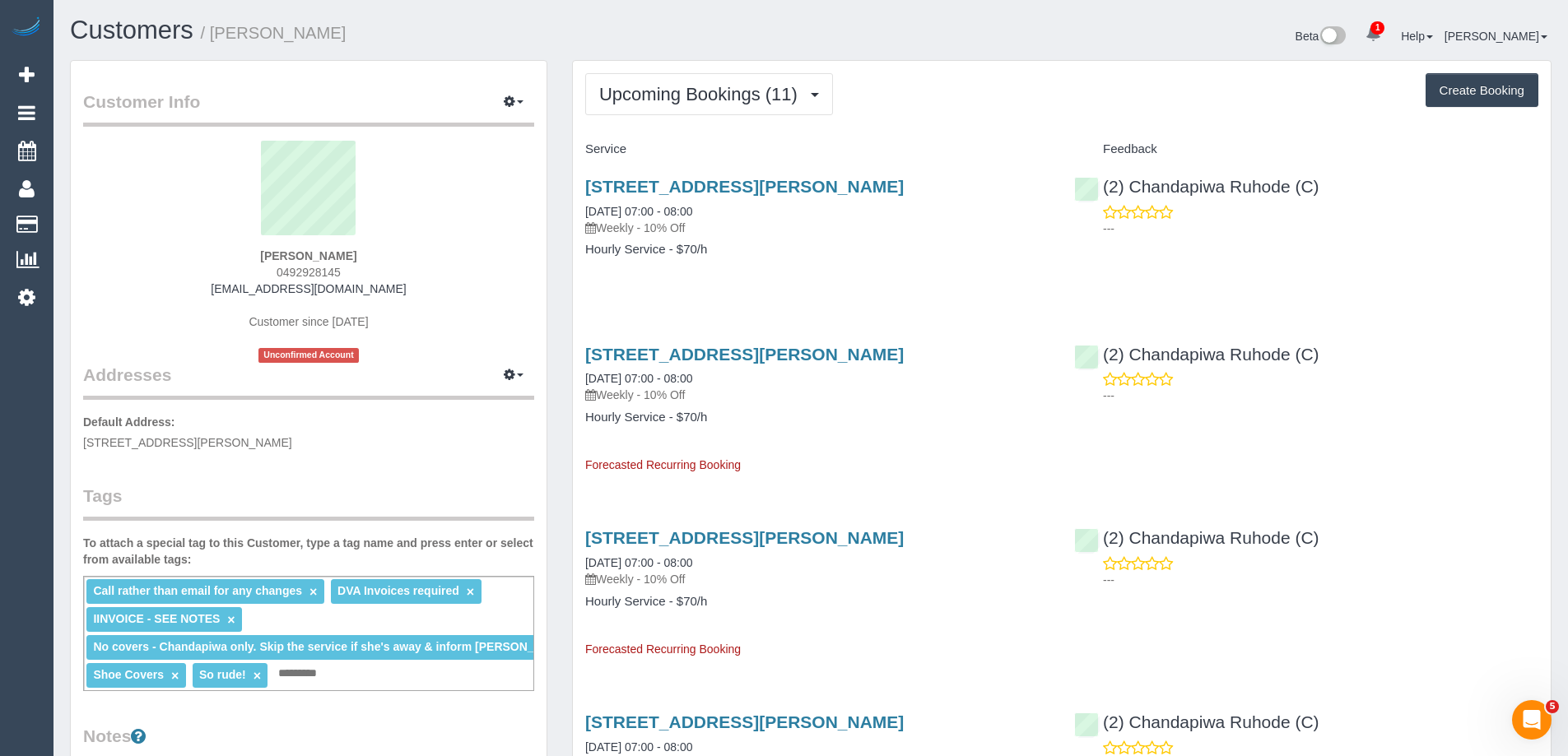
copy small "Steven KOUFALAS"
drag, startPoint x: 392, startPoint y: 31, endPoint x: 212, endPoint y: 40, distance: 180.2
click at [212, 40] on h1 "Customers / Steven KOUFALAS" at bounding box center [433, 30] width 728 height 28
click at [736, 89] on span "Upcoming Bookings (11)" at bounding box center [702, 94] width 206 height 21
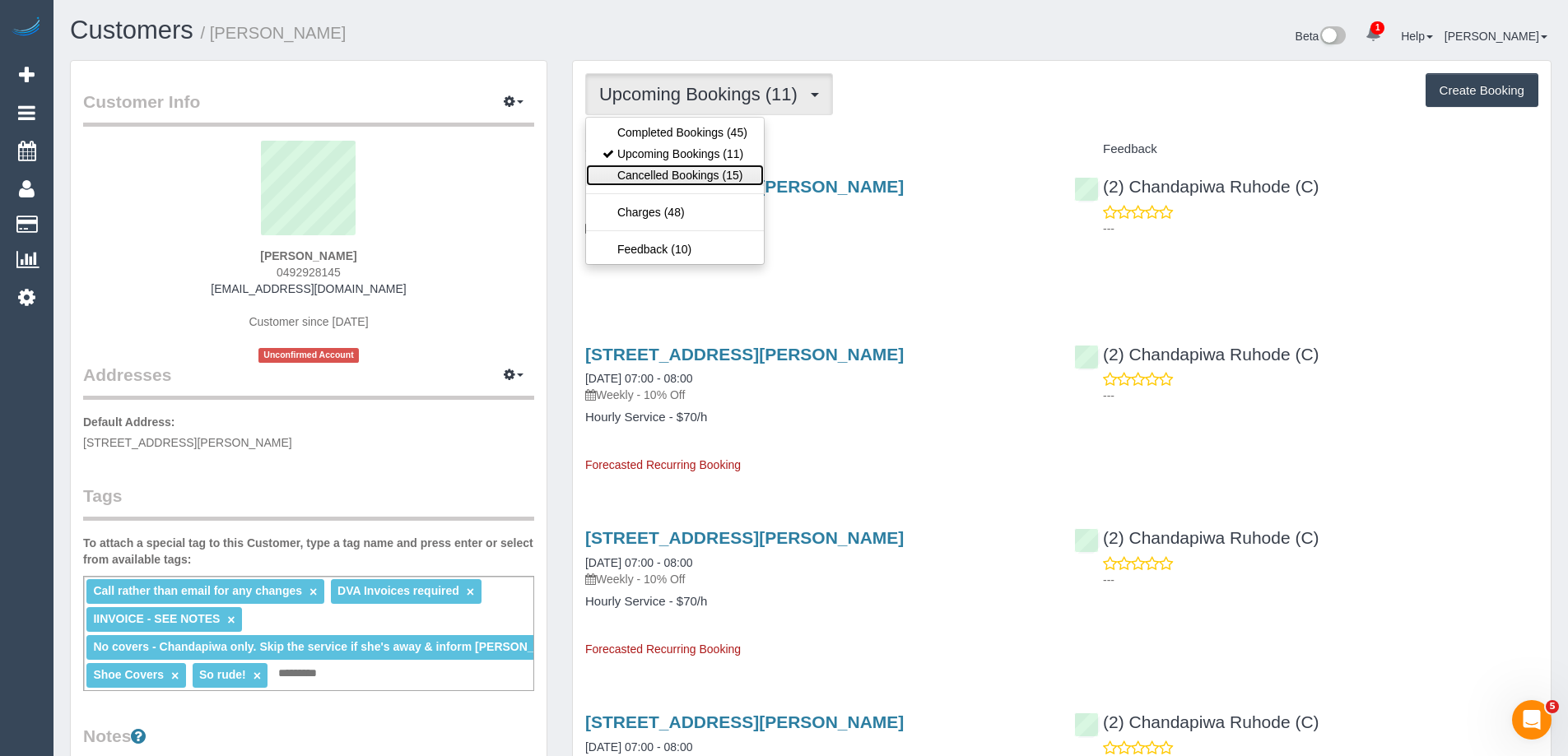
click at [718, 171] on link "Cancelled Bookings (15)" at bounding box center [674, 175] width 178 height 22
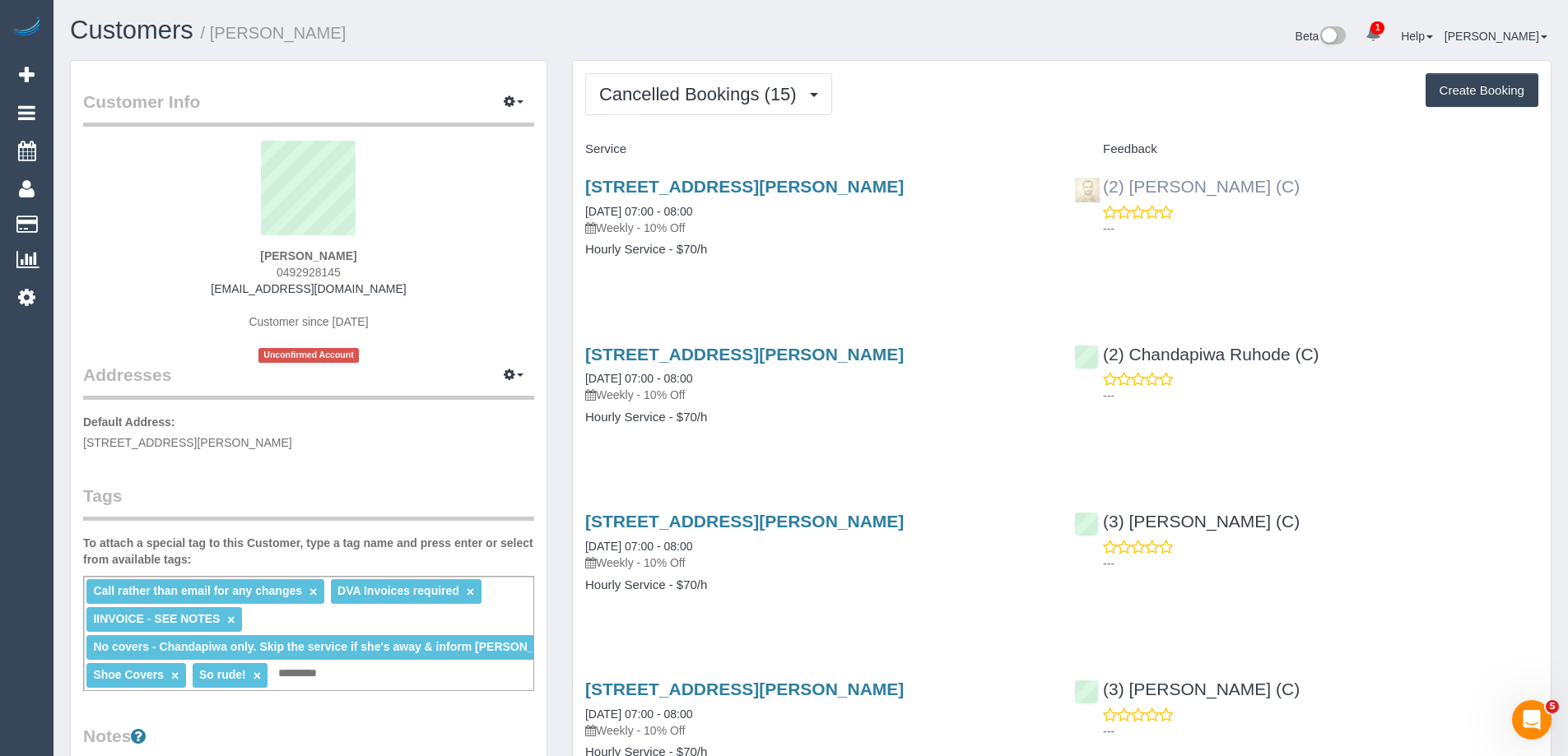
drag, startPoint x: 1262, startPoint y: 187, endPoint x: 1101, endPoint y: 189, distance: 161.0
click at [1101, 189] on div "(2) Uzair Saleem (C) ---" at bounding box center [1305, 203] width 489 height 81
copy link "(2) [PERSON_NAME] (C)"
drag, startPoint x: 381, startPoint y: 37, endPoint x: 217, endPoint y: 38, distance: 164.0
click at [217, 38] on h1 "Customers / Steven KOUFALAS" at bounding box center [433, 30] width 728 height 28
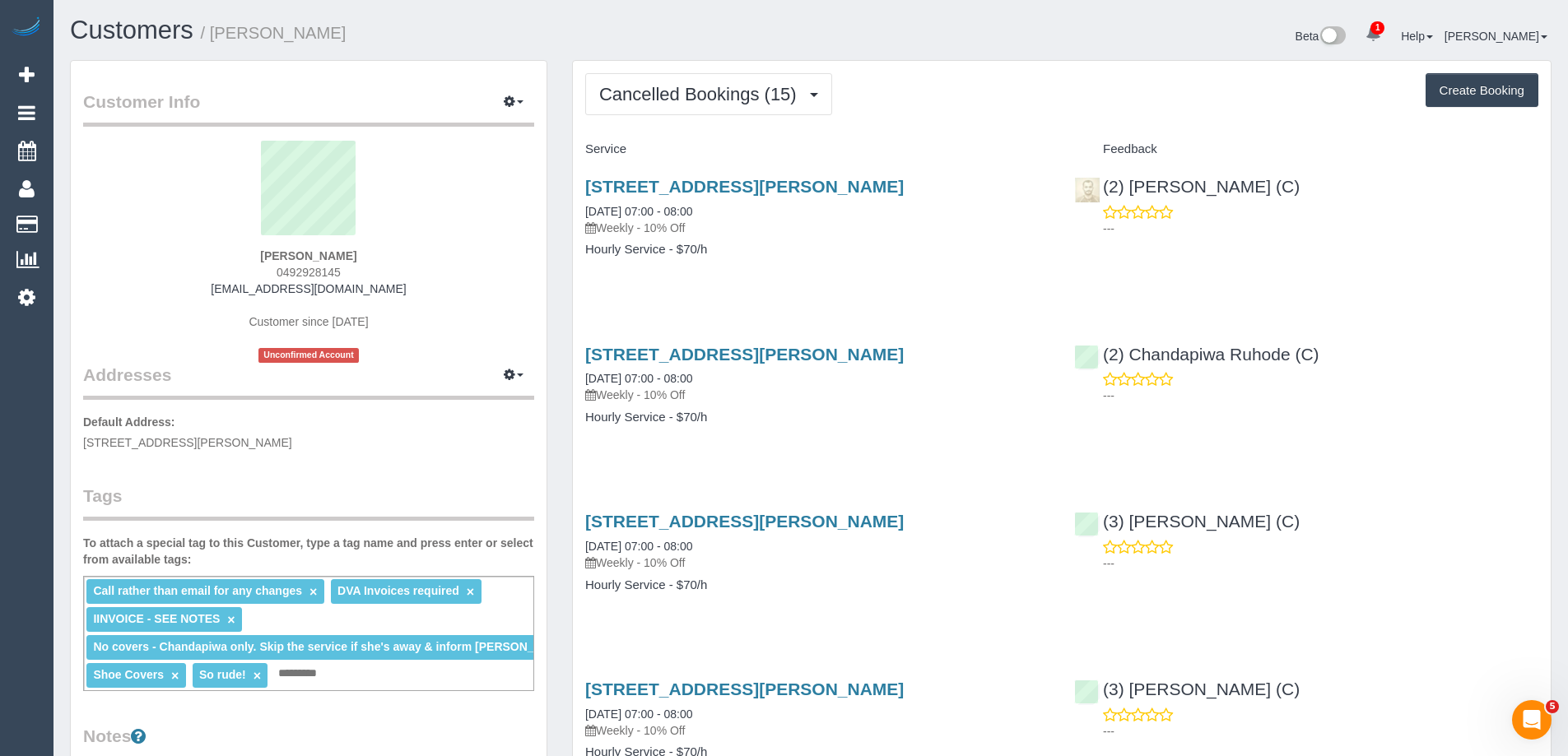
copy small "Steven KOUFALAS"
copy link "2) Uzair Saleem (C)"
drag, startPoint x: 1135, startPoint y: 183, endPoint x: 1107, endPoint y: 188, distance: 28.4
click at [1107, 188] on div "(2) Uzair Saleem (C) ---" at bounding box center [1305, 203] width 489 height 81
click at [1340, 169] on div "(2) Uzair Saleem (C) ---" at bounding box center [1305, 203] width 489 height 81
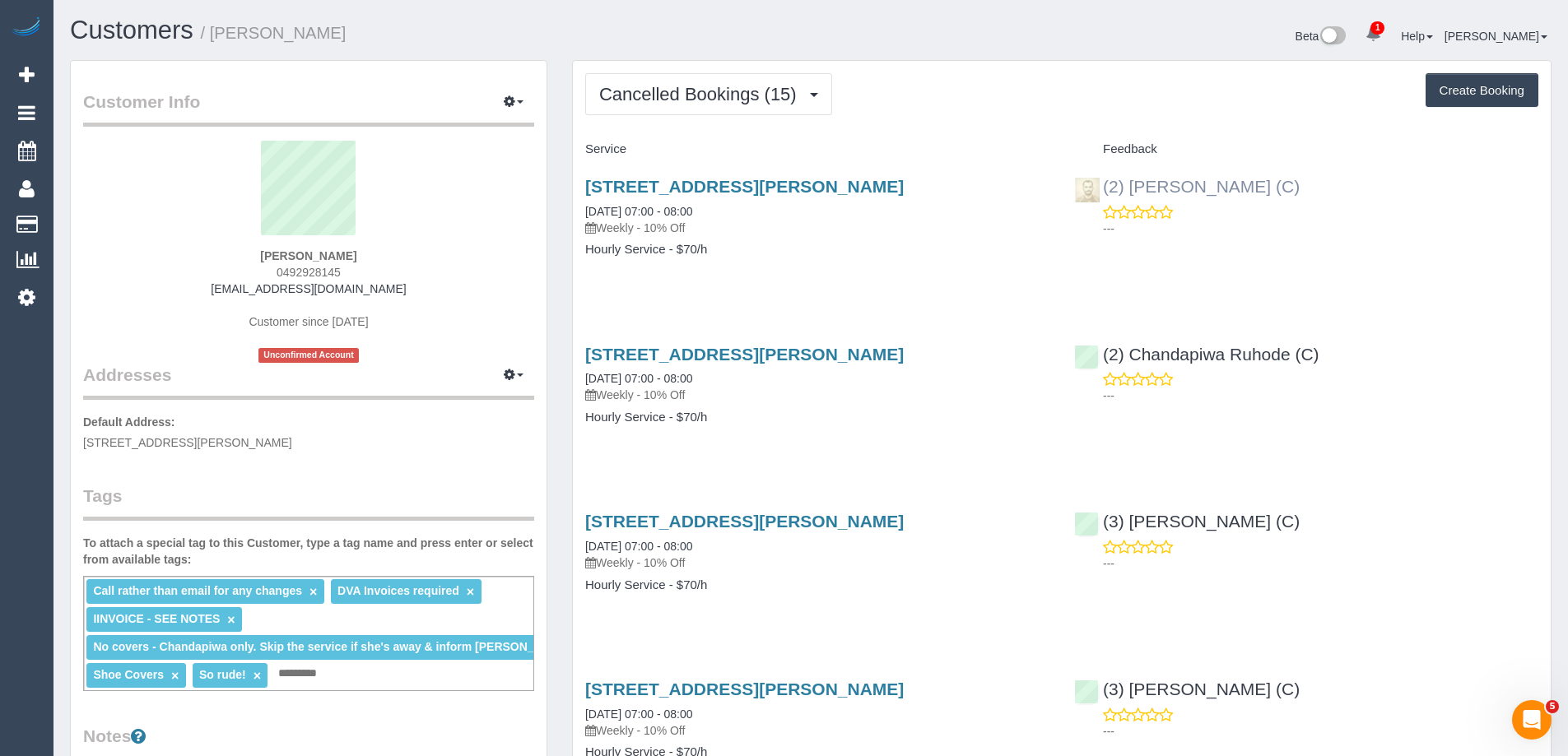
copy link "(2) [PERSON_NAME] (C)"
drag, startPoint x: 1284, startPoint y: 189, endPoint x: 1099, endPoint y: 190, distance: 185.0
click at [1099, 190] on div "(2) Uzair Saleem (C) ---" at bounding box center [1305, 203] width 489 height 81
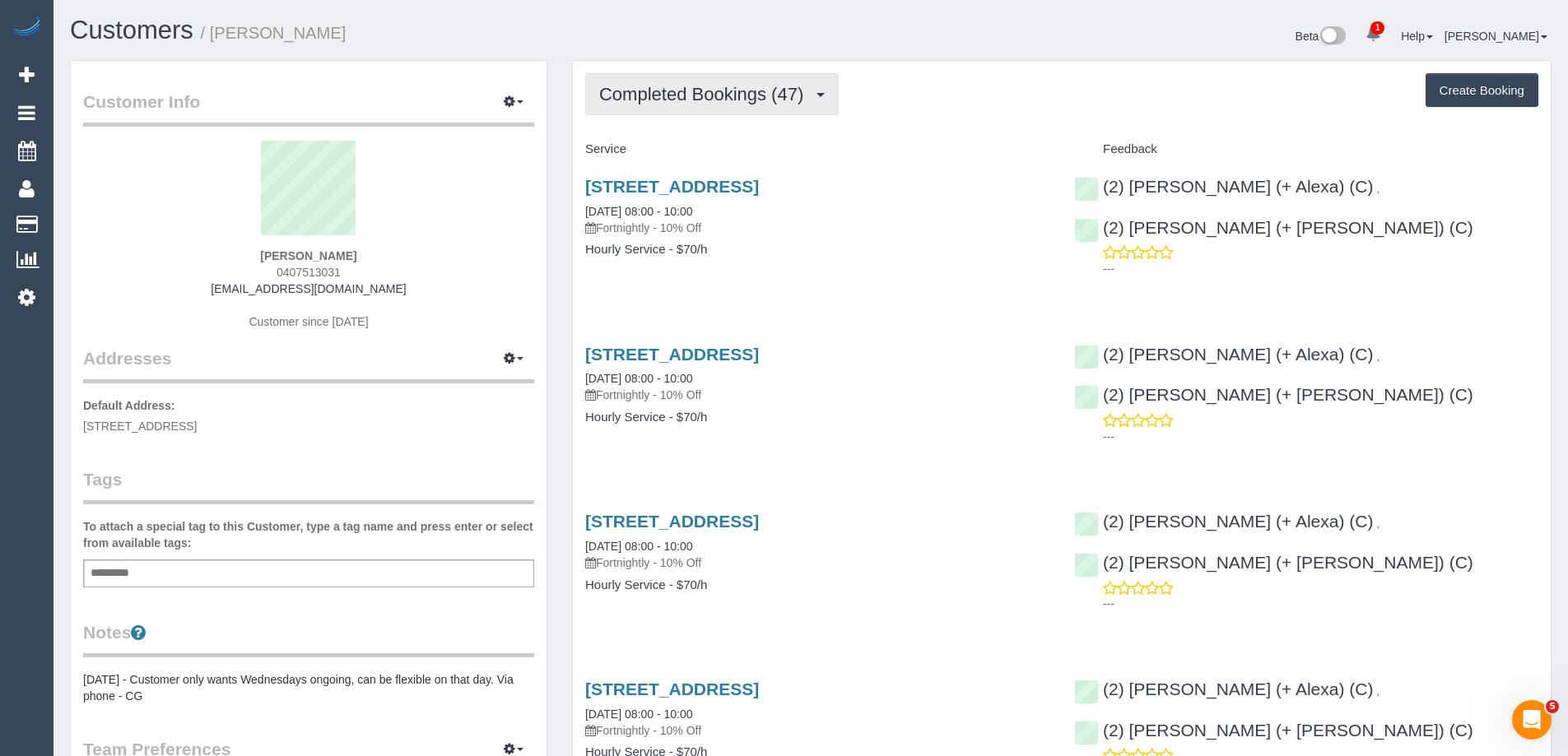
click at [662, 85] on span "Completed Bookings (47)" at bounding box center [704, 94] width 212 height 21
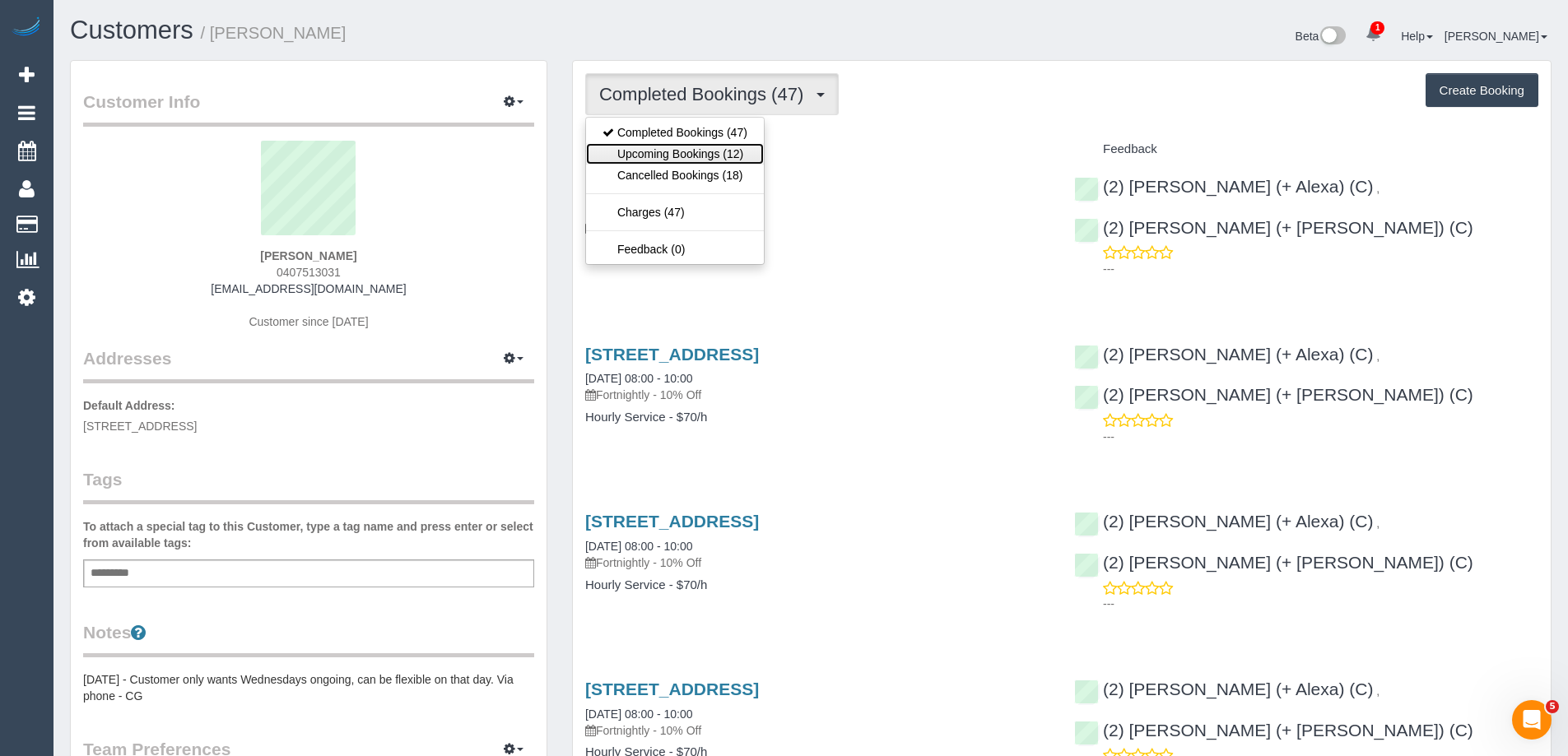
click at [669, 154] on link "Upcoming Bookings (12)" at bounding box center [674, 153] width 178 height 22
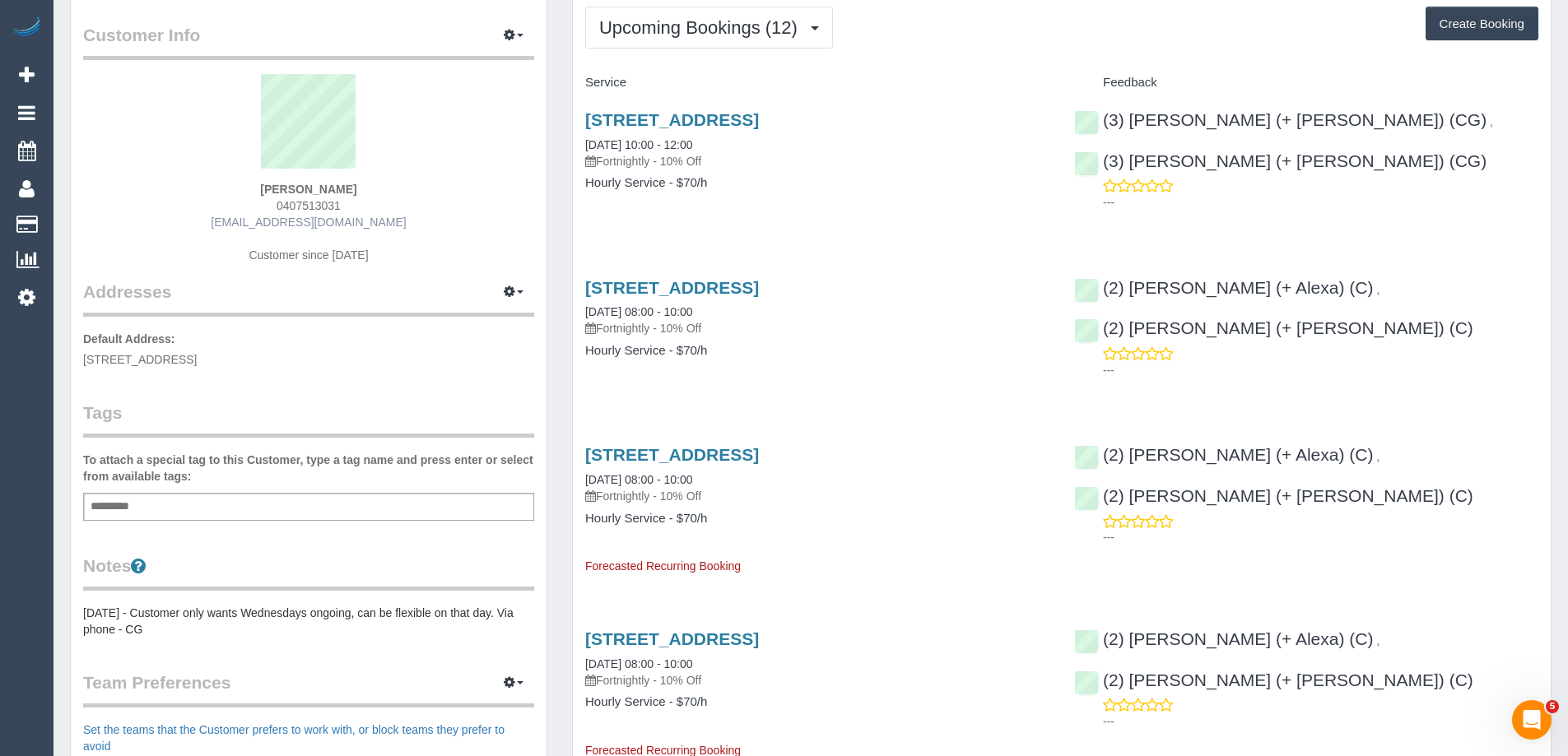
scroll to position [330, 0]
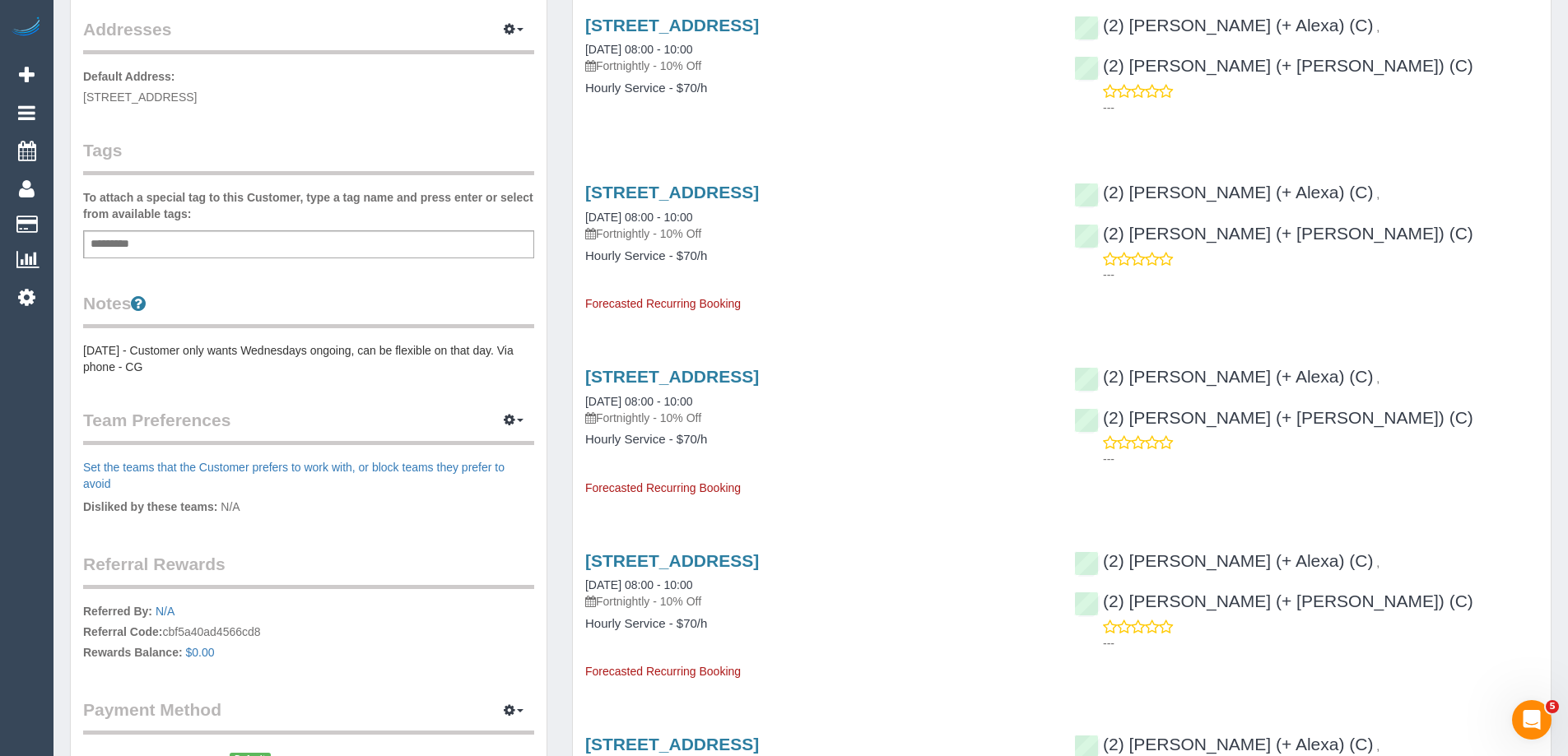
click at [105, 367] on pre "[DATE] - Customer only wants Wednesdays ongoing, can be flexible on that day. V…" at bounding box center [308, 359] width 451 height 33
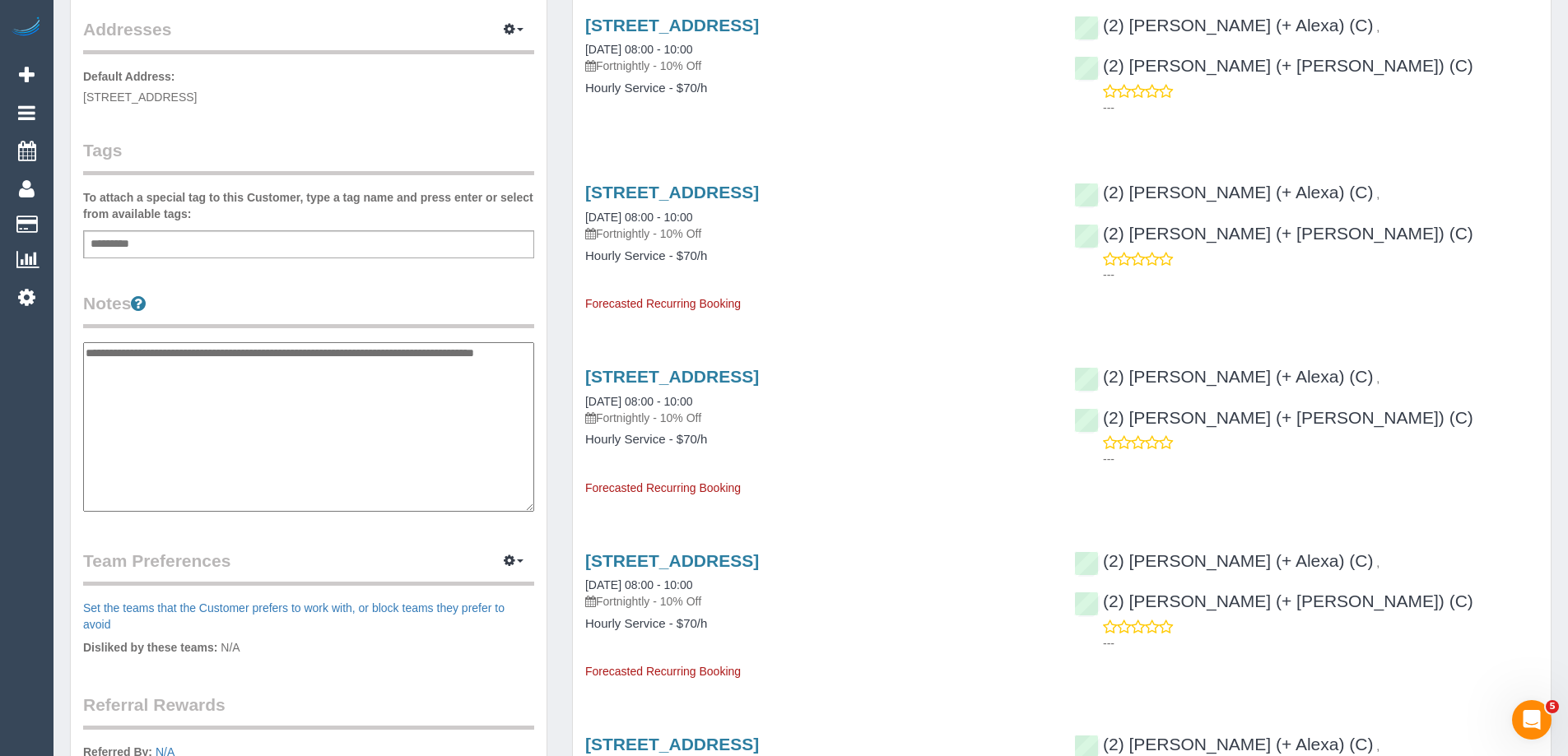
click at [88, 347] on textarea "**********" at bounding box center [308, 427] width 451 height 169
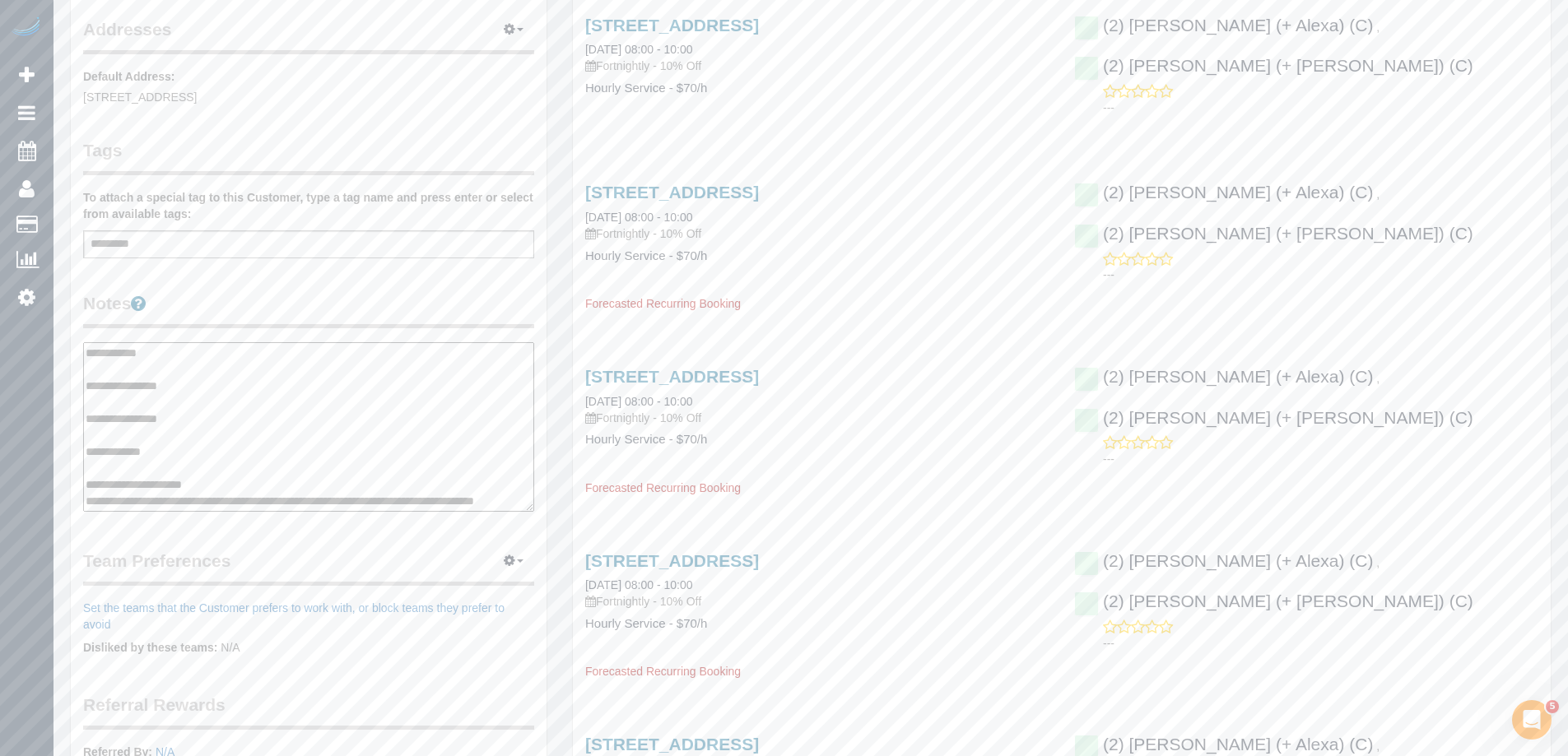
scroll to position [16, 0]
click at [270, 490] on textarea "**********" at bounding box center [308, 427] width 451 height 169
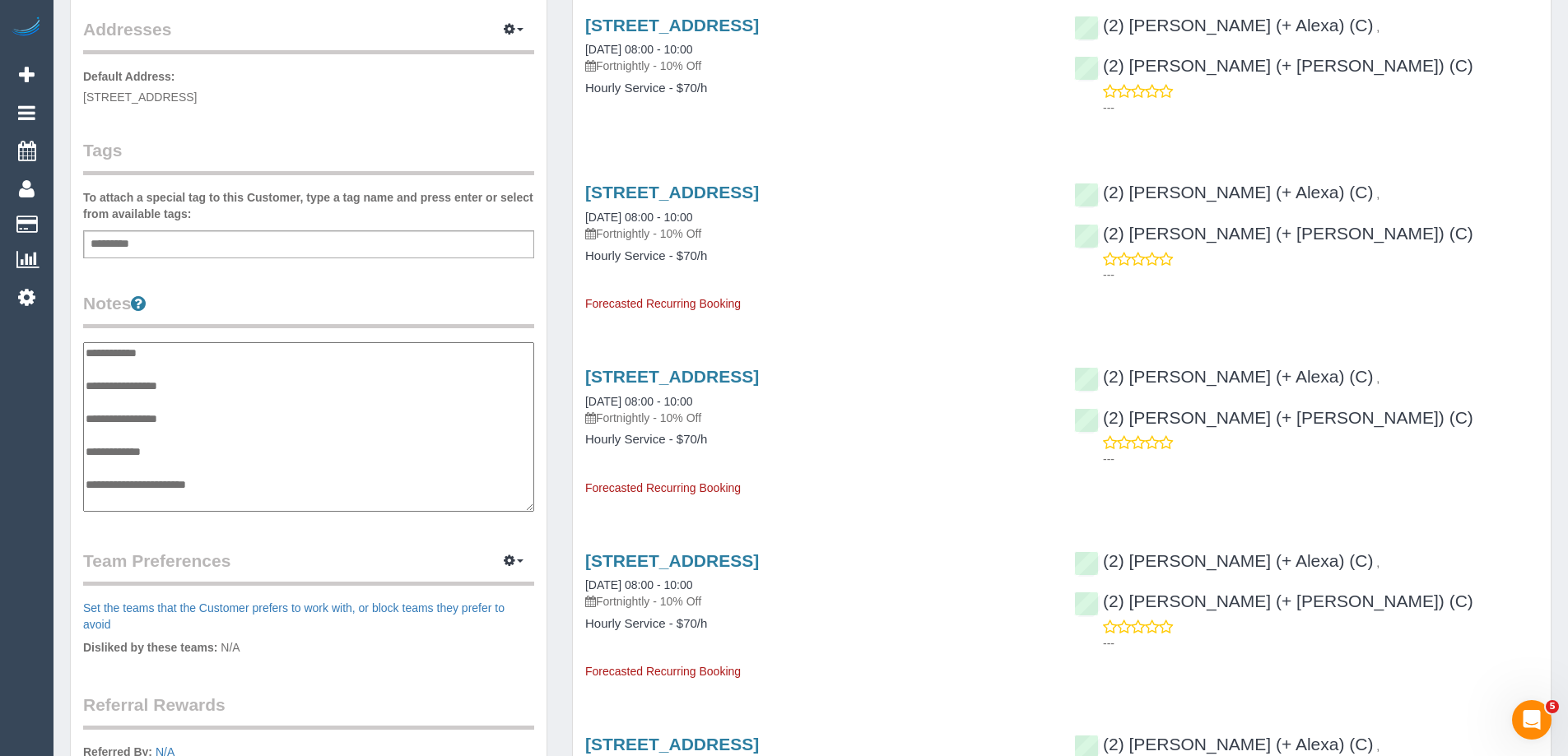
scroll to position [0, 0]
click at [218, 404] on textarea "**********" at bounding box center [308, 427] width 451 height 169
type textarea "**********"
click at [307, 314] on legend "Notes" at bounding box center [308, 309] width 451 height 37
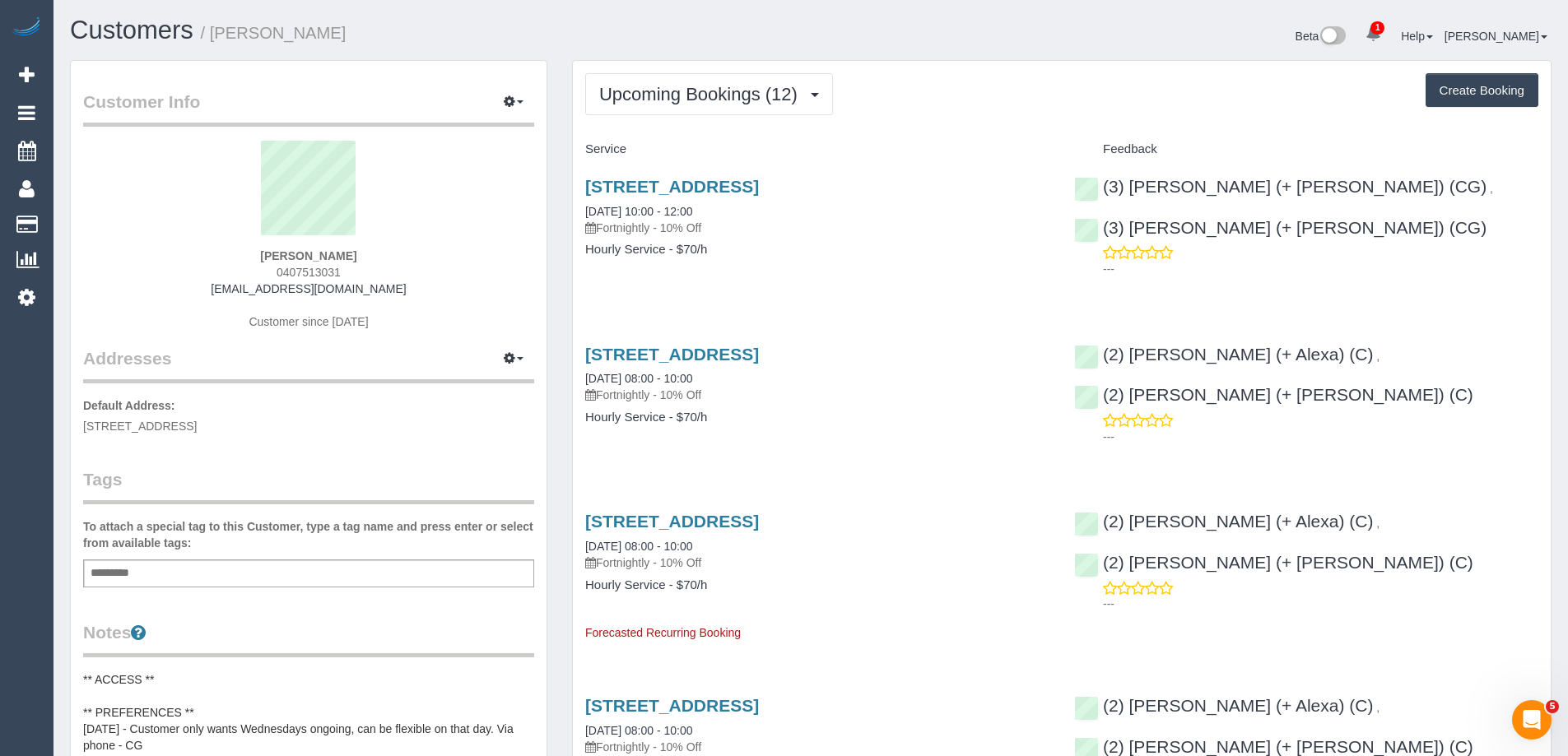
click at [978, 42] on div "Beta 1 Your Notifications You have 0 alerts × You have 3 to charge for [DATE] H…" at bounding box center [1188, 38] width 753 height 43
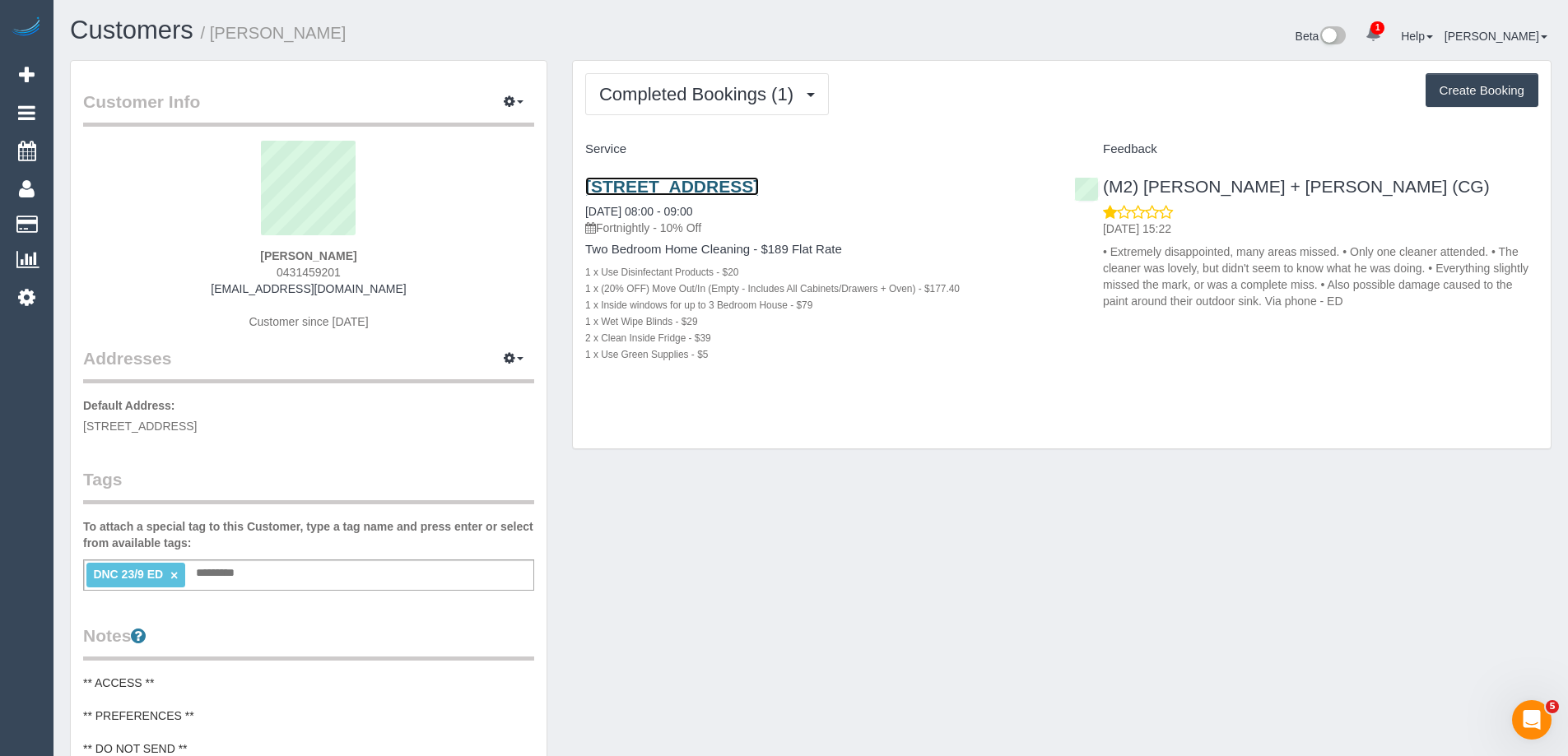
click at [759, 187] on link "[STREET_ADDRESS]" at bounding box center [671, 186] width 173 height 19
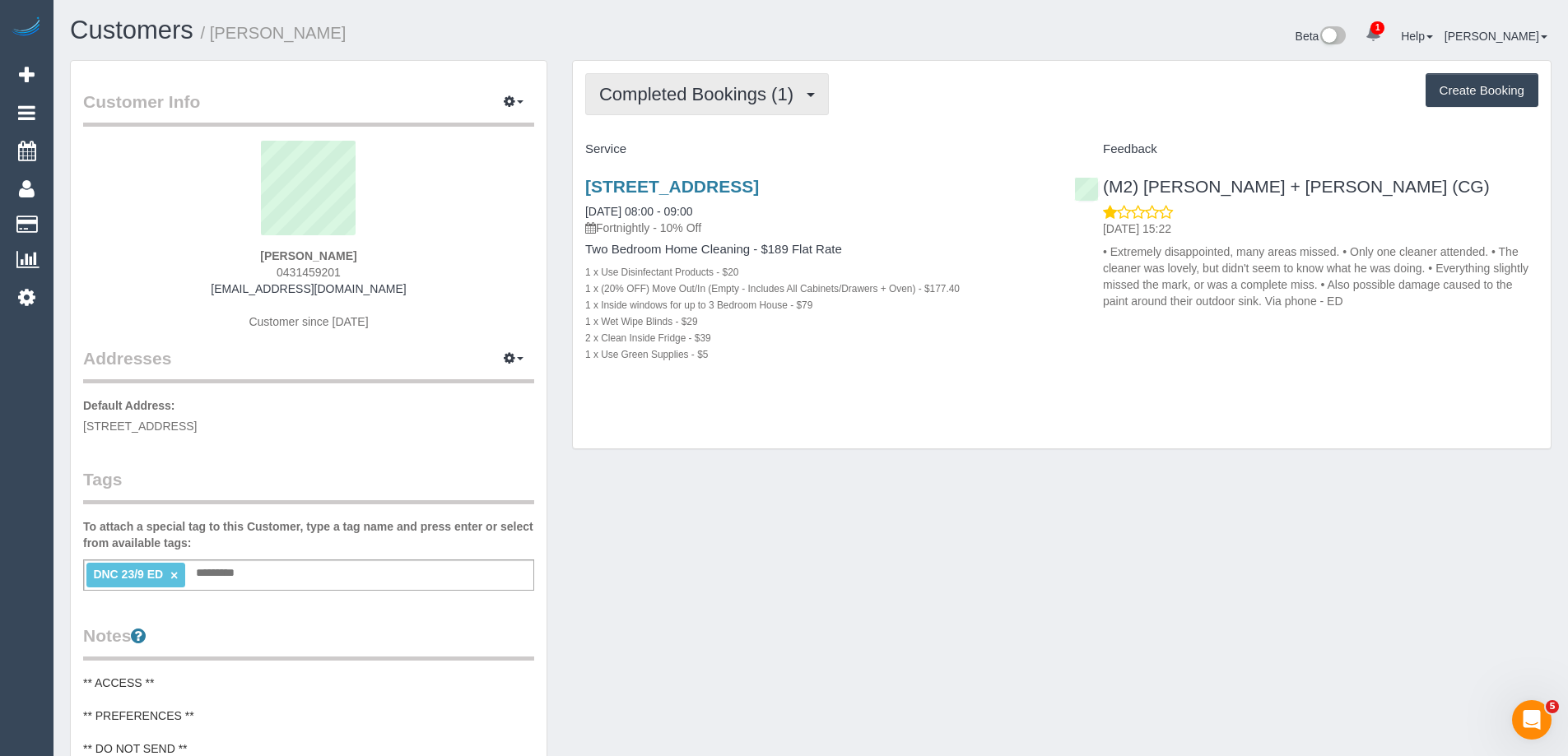
click at [672, 88] on span "Completed Bookings (1)" at bounding box center [700, 94] width 202 height 21
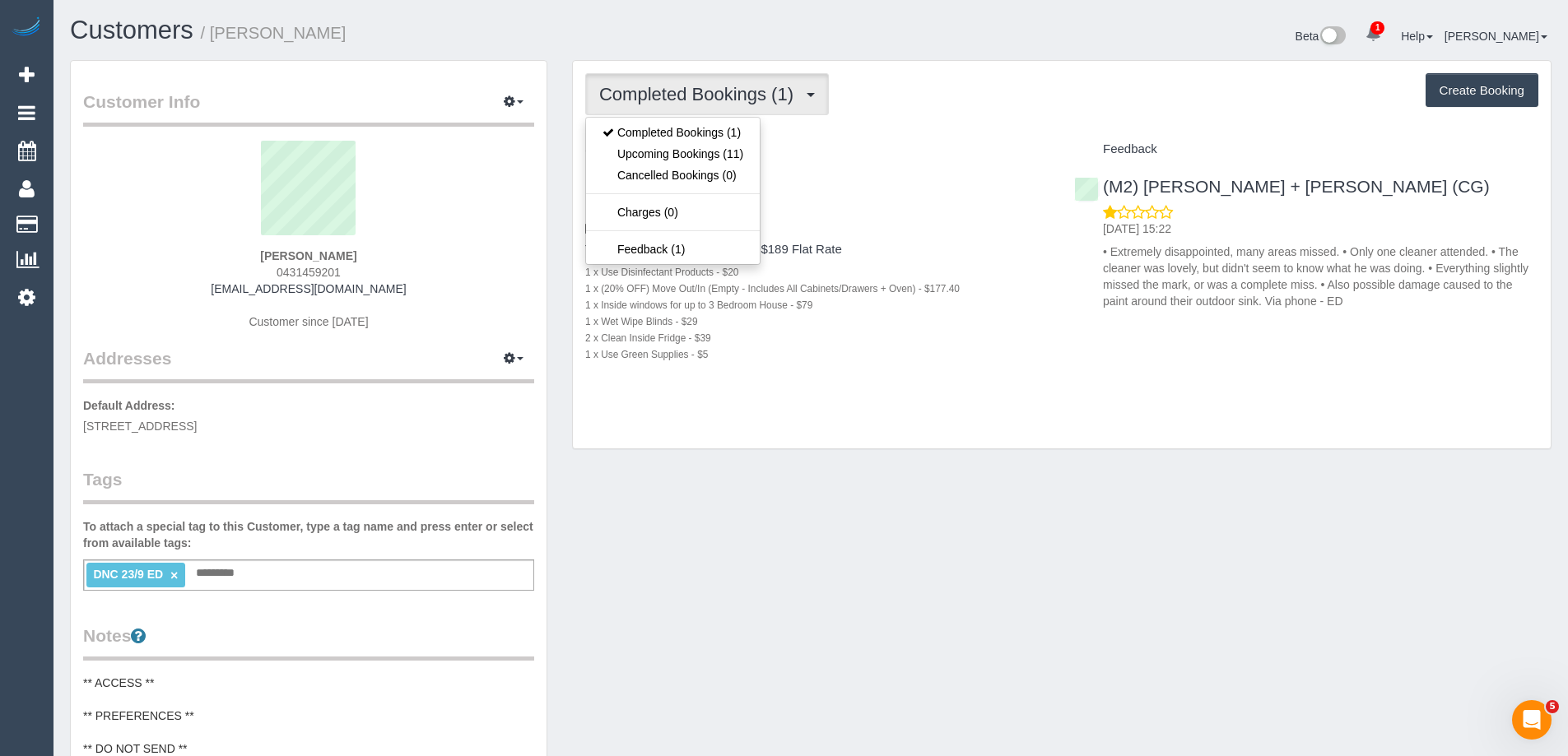
click at [976, 112] on div "Completed Bookings (1) Completed Bookings (1) Upcoming Bookings (11) Cancelled …" at bounding box center [1061, 94] width 953 height 42
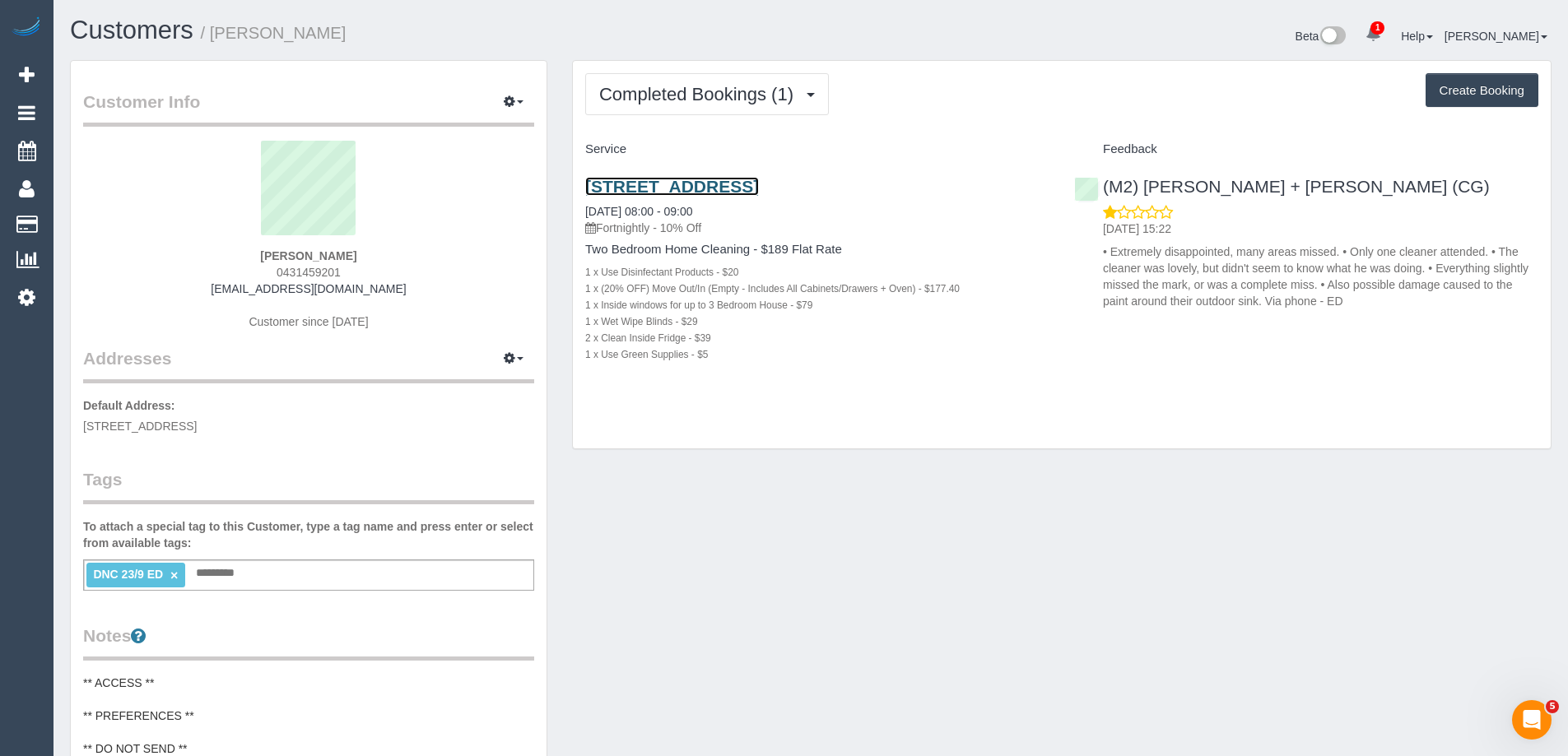
click at [759, 191] on link "[STREET_ADDRESS]" at bounding box center [671, 186] width 173 height 19
click at [175, 574] on link "×" at bounding box center [174, 575] width 8 height 14
click at [737, 181] on link "[STREET_ADDRESS]" at bounding box center [671, 186] width 173 height 19
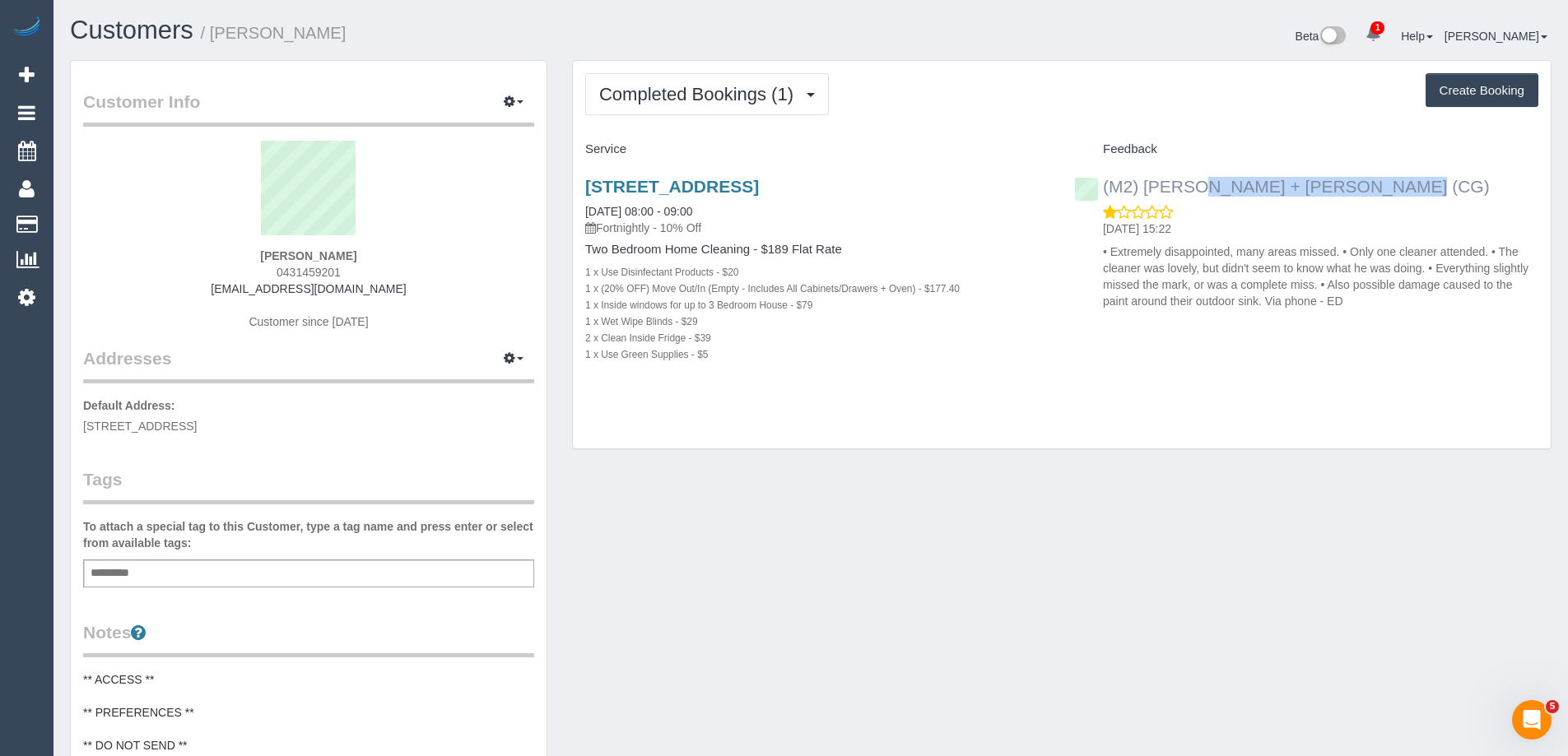
drag, startPoint x: 1296, startPoint y: 182, endPoint x: 1106, endPoint y: 185, distance: 190.0
click at [1106, 185] on div "(M2) [PERSON_NAME] + [PERSON_NAME] (CG)" at bounding box center [1285, 186] width 424 height 20
copy link "(M2) [PERSON_NAME] + [PERSON_NAME] (CG)"
copy small "[PERSON_NAME]"
drag, startPoint x: 370, startPoint y: 32, endPoint x: 216, endPoint y: 36, distance: 154.1
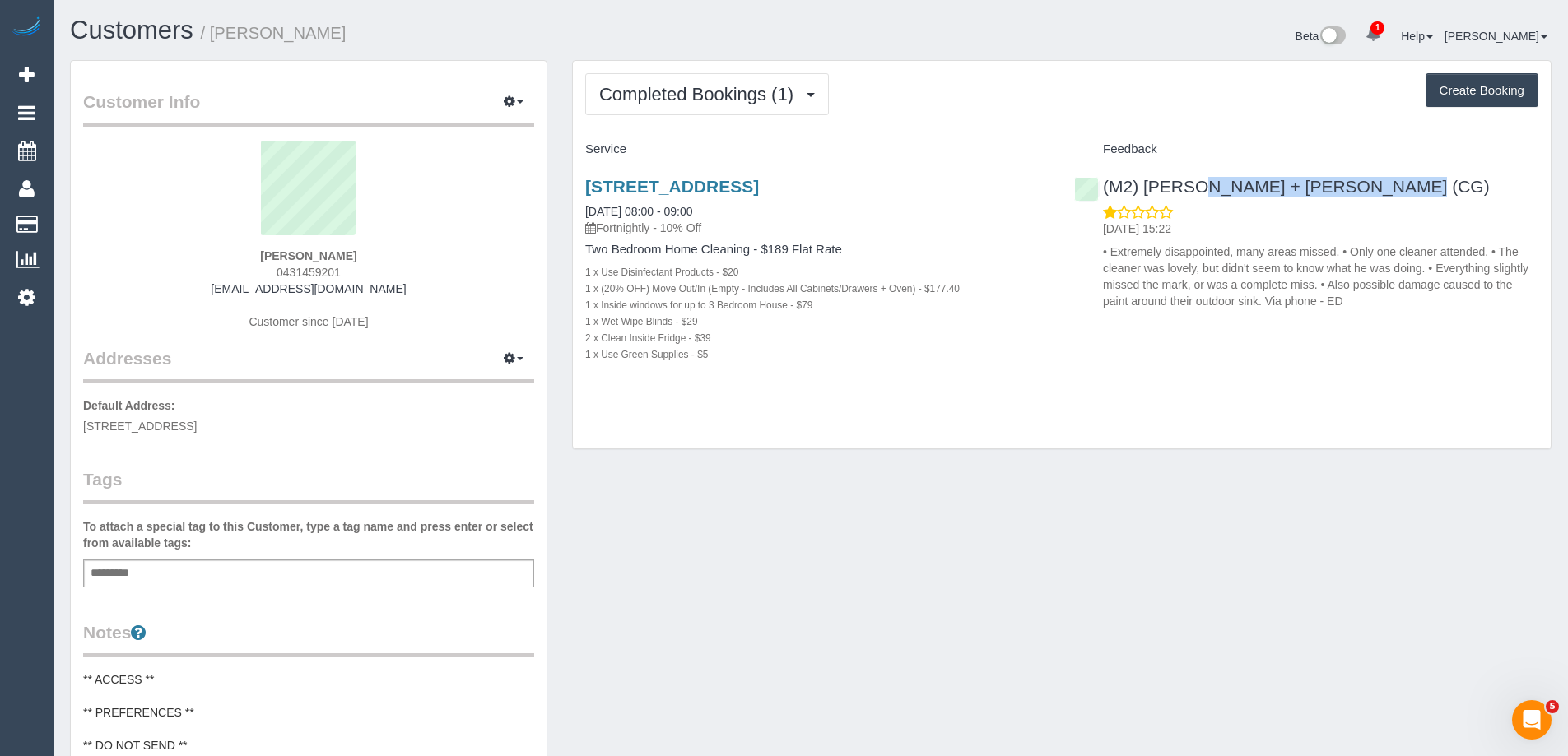
click at [216, 36] on h1 "Customers / Jessica McCloughan" at bounding box center [433, 30] width 728 height 28
copy link "21 Moushall Ave, Niddrie, VIC 3042"
drag, startPoint x: 674, startPoint y: 177, endPoint x: 583, endPoint y: 173, distance: 91.1
click at [583, 173] on div "21 Moushall Ave, Niddrie, VIC 3042 23/09/2025 08:00 - 09:00 Fortnightly - 10% O…" at bounding box center [816, 279] width 489 height 232
drag, startPoint x: 316, startPoint y: 44, endPoint x: 218, endPoint y: 40, distance: 98.1
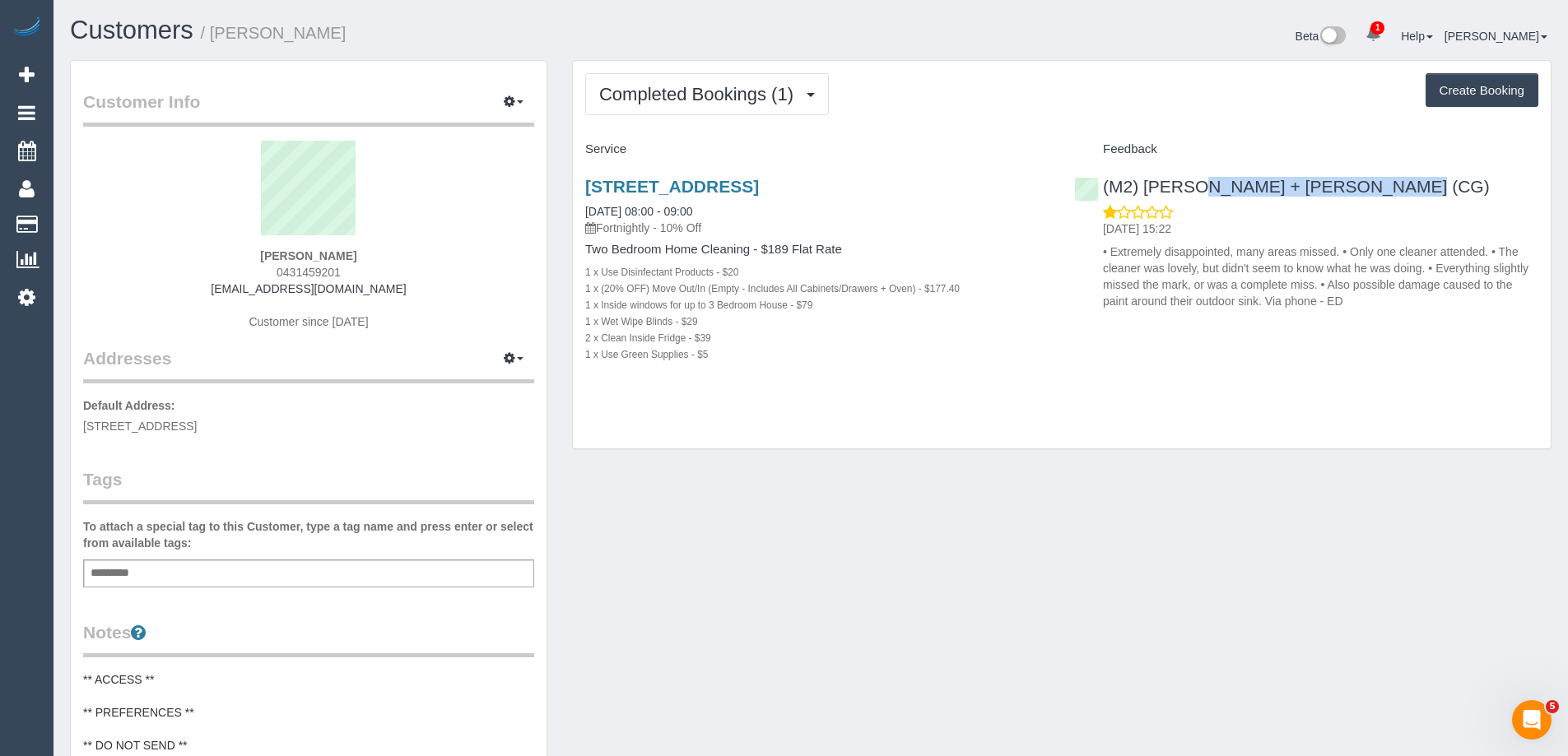
click at [218, 40] on h1 "Customers / Jessica McCloughan" at bounding box center [433, 30] width 728 height 28
copy small "Jessica McCloughan"
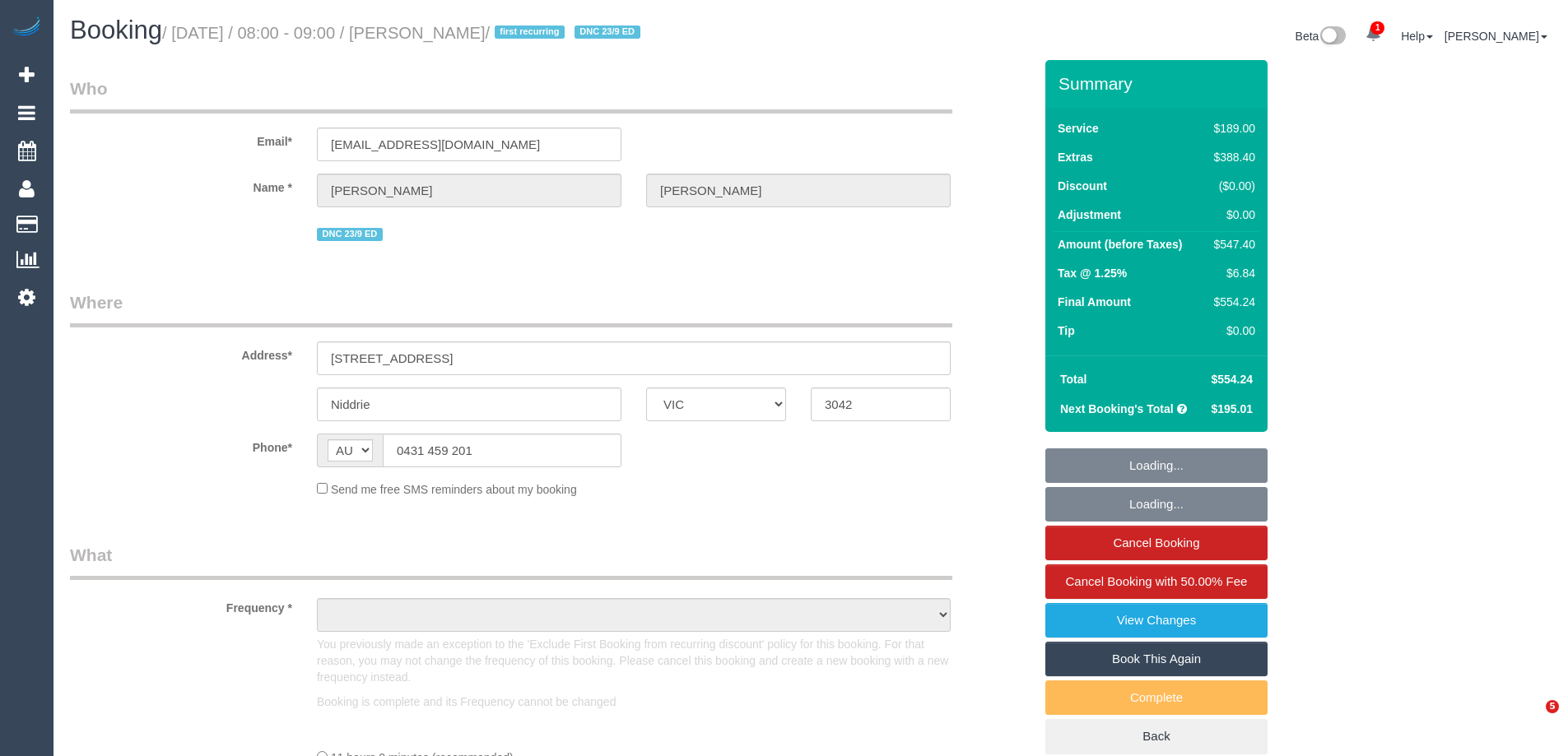
select select "VIC"
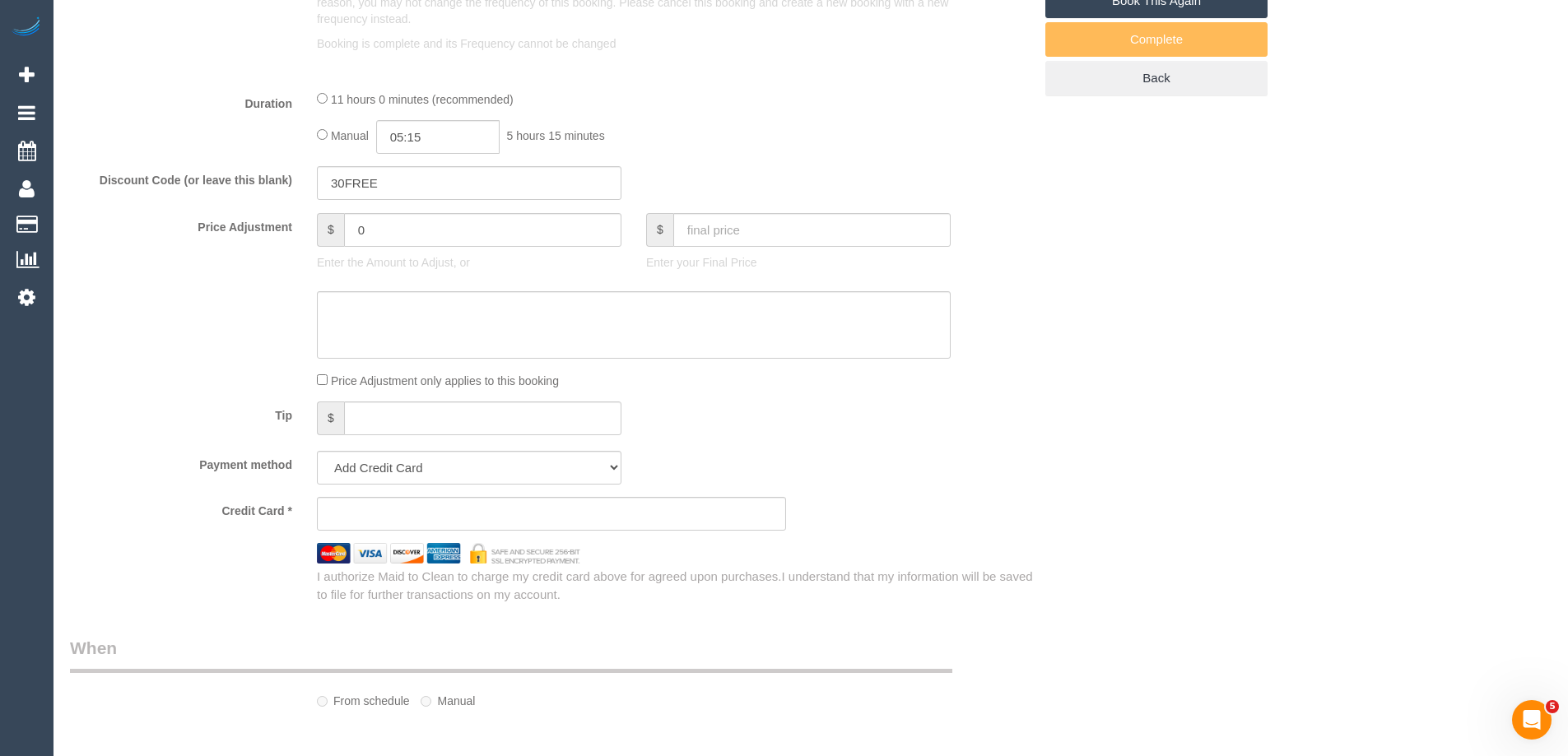
select select "string:stripe-pm_1S5cGK2GScqysDRVjajDdkqe"
select select "number:29"
select select "number:14"
select select "number:18"
select select "number:24"
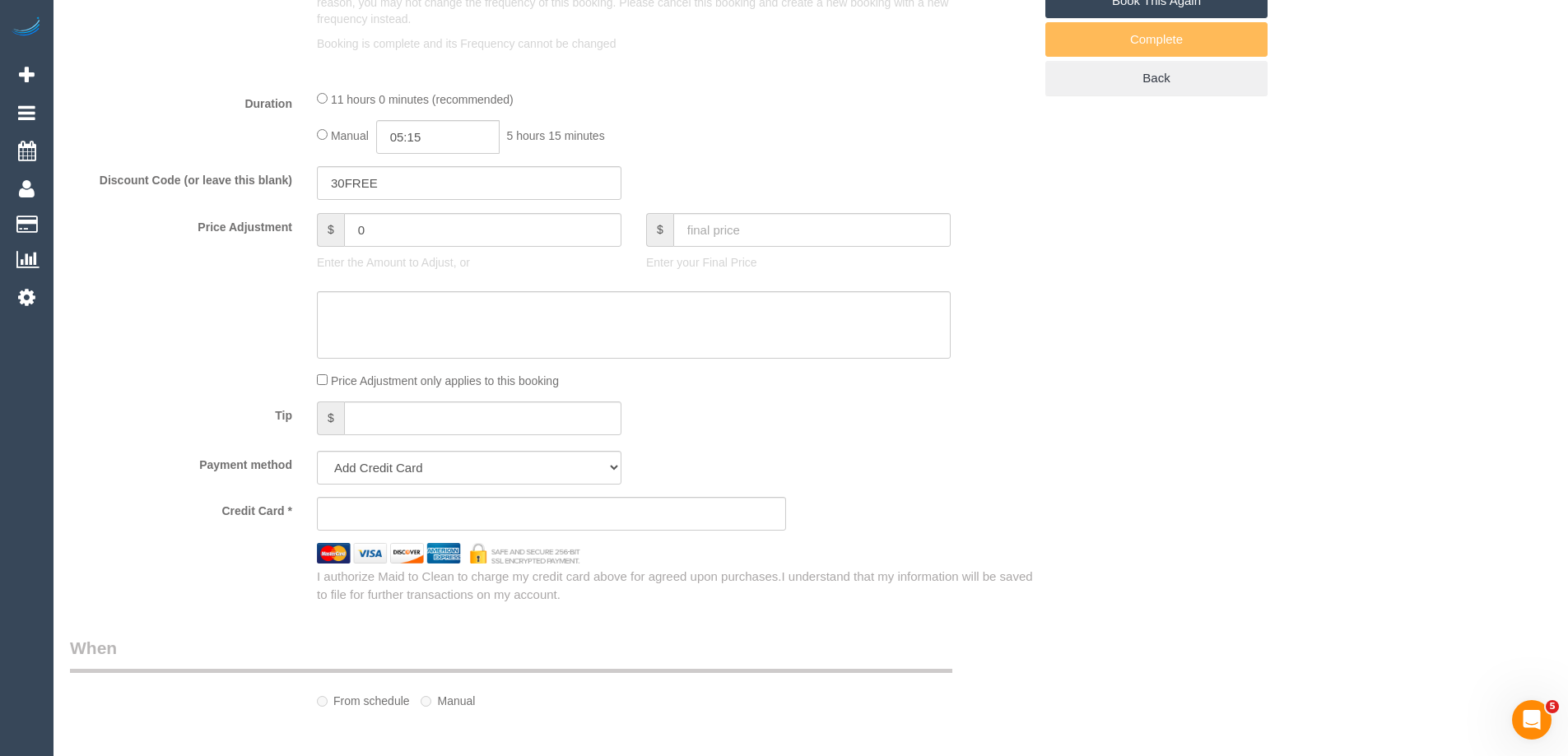
select select "number:35"
select select "number:11"
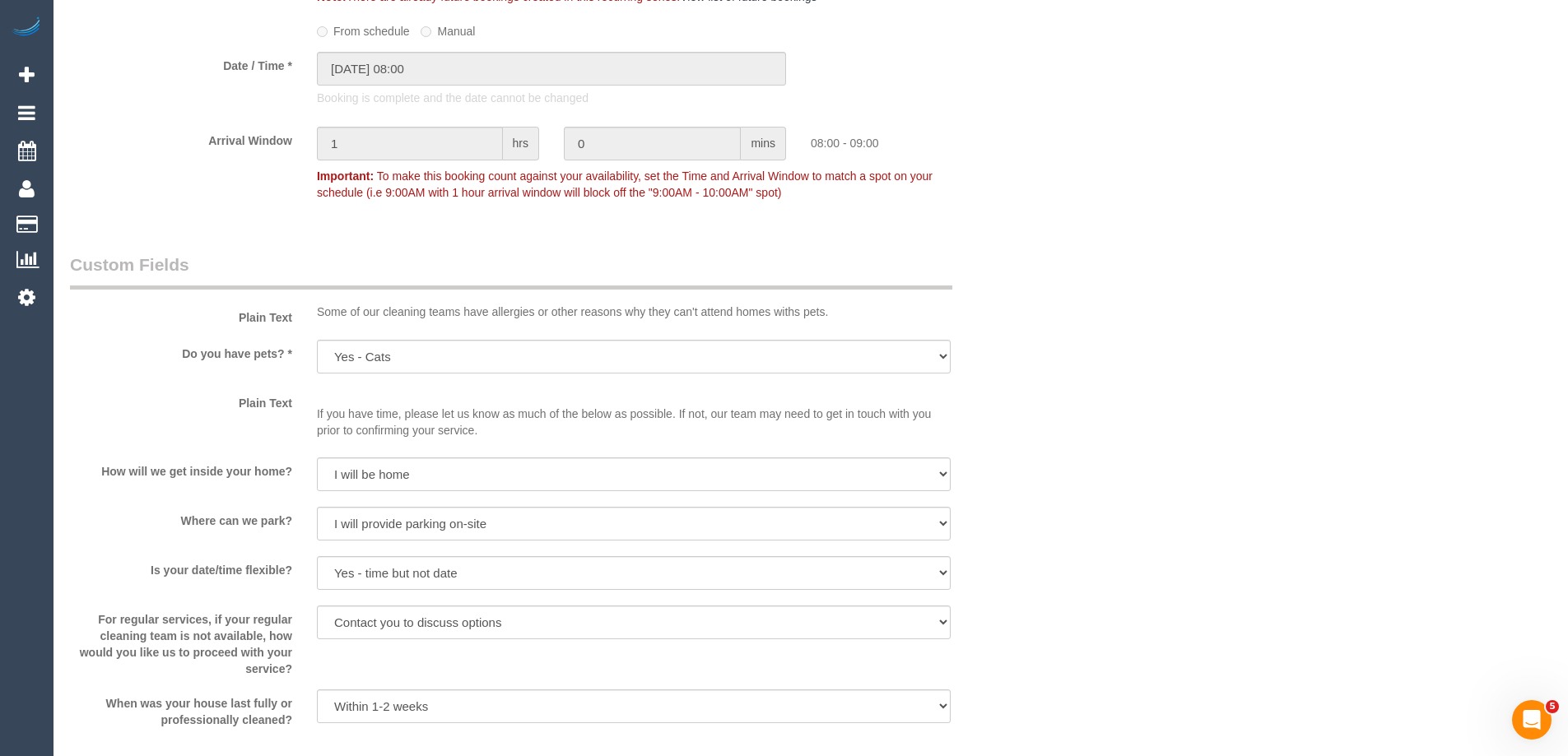
select select "object:1469"
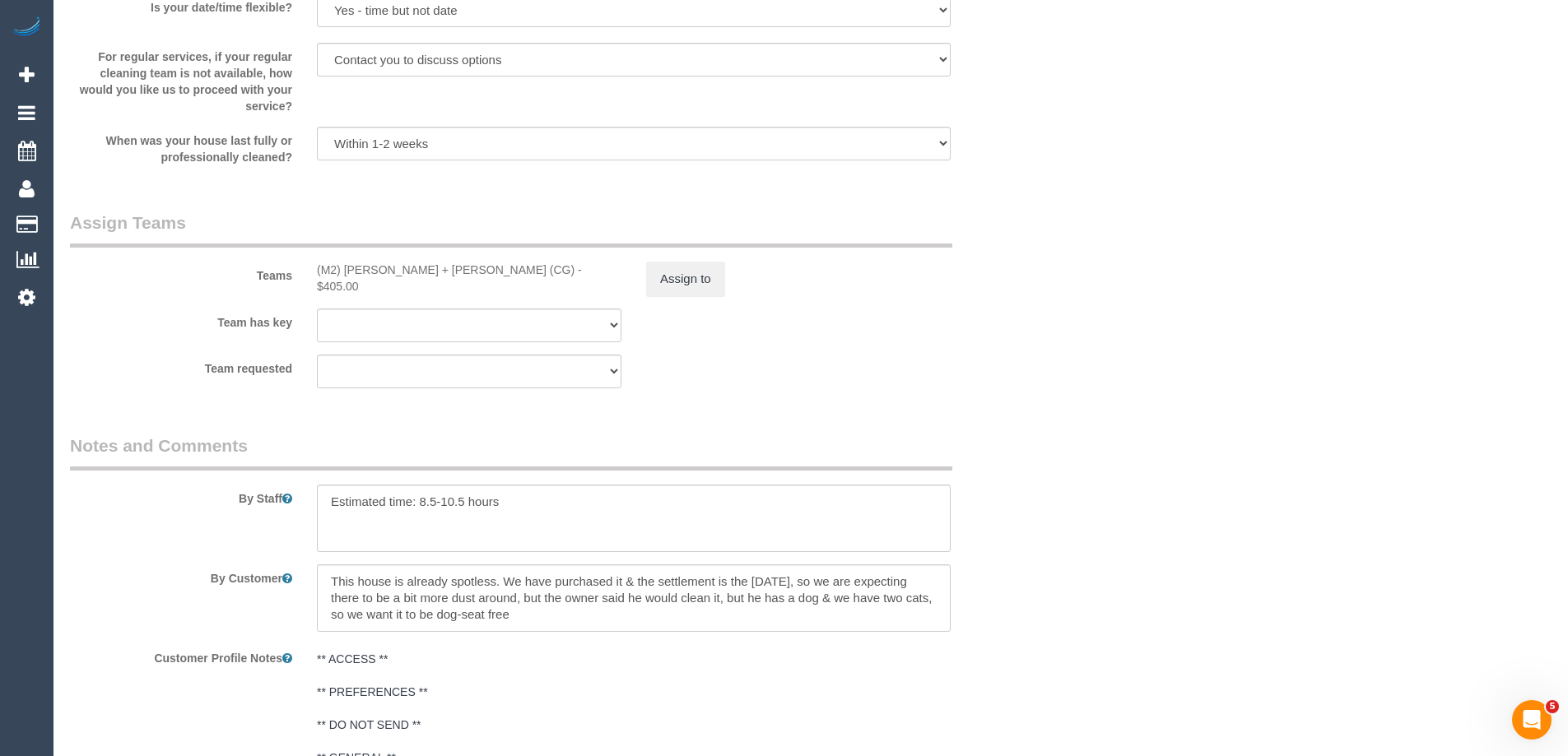
click at [466, 272] on div "(M2) [PERSON_NAME] + [PERSON_NAME] (CG) - $405.00" at bounding box center [468, 278] width 304 height 33
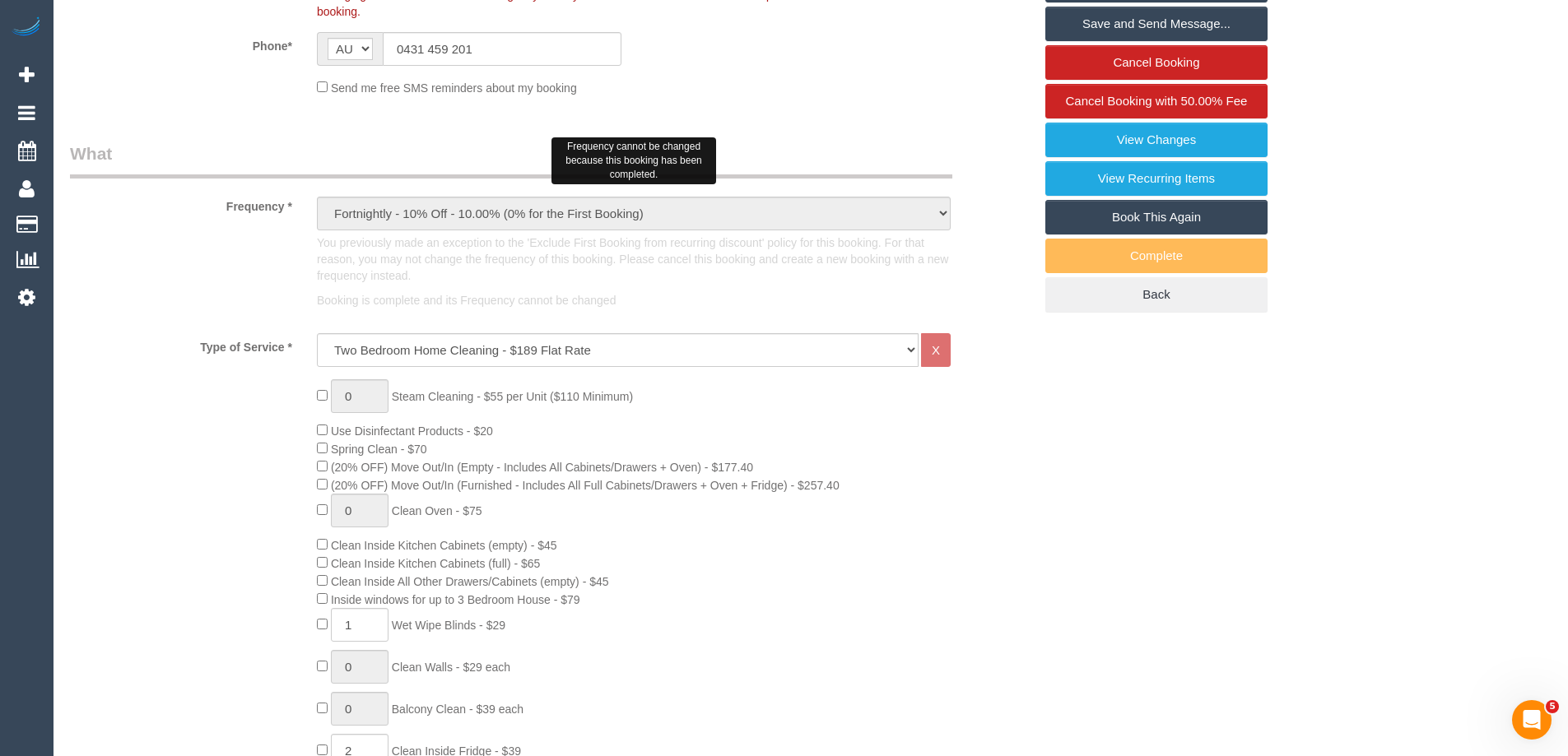
scroll to position [0, 0]
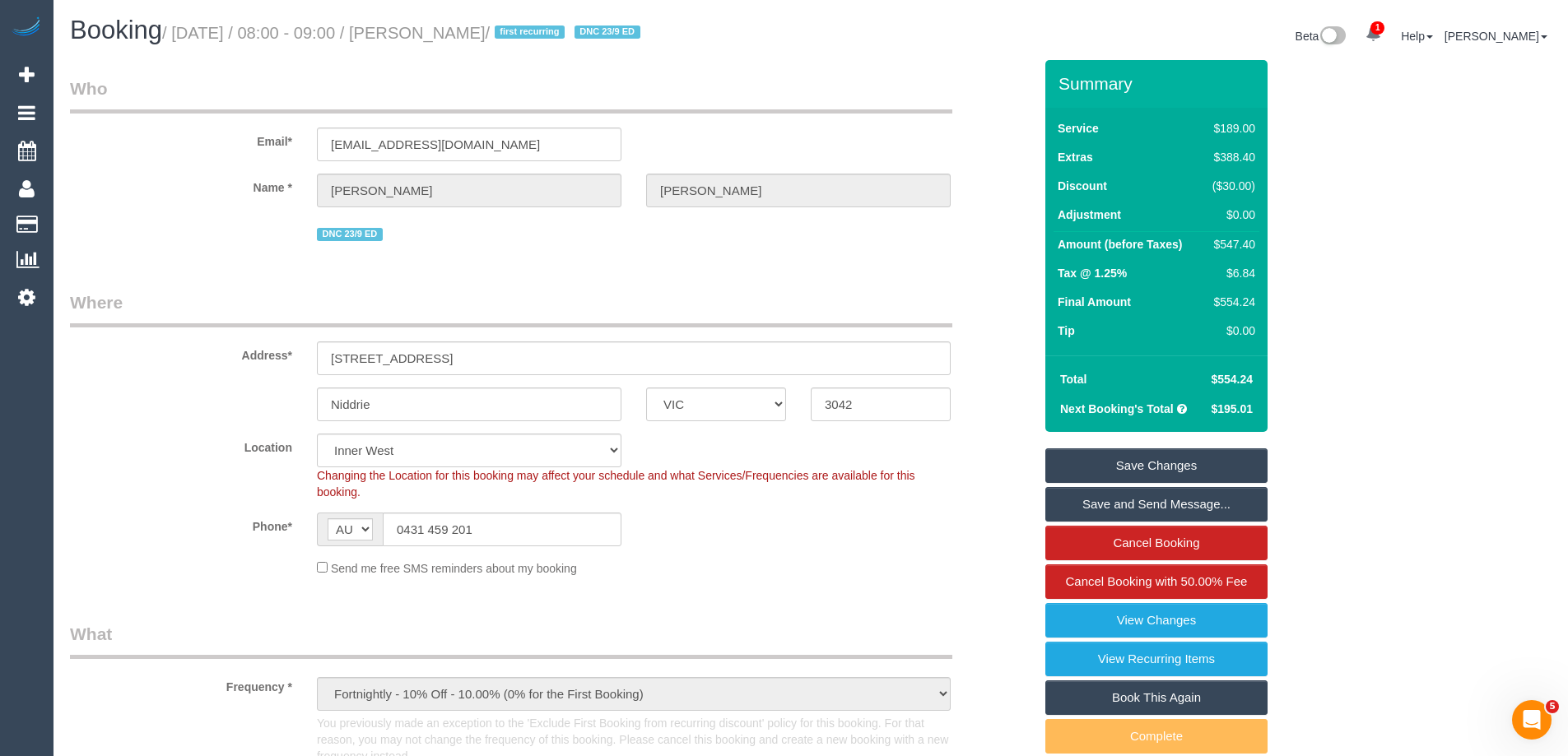
click at [1231, 241] on div "$547.40" at bounding box center [1230, 244] width 49 height 16
copy div "547.40"
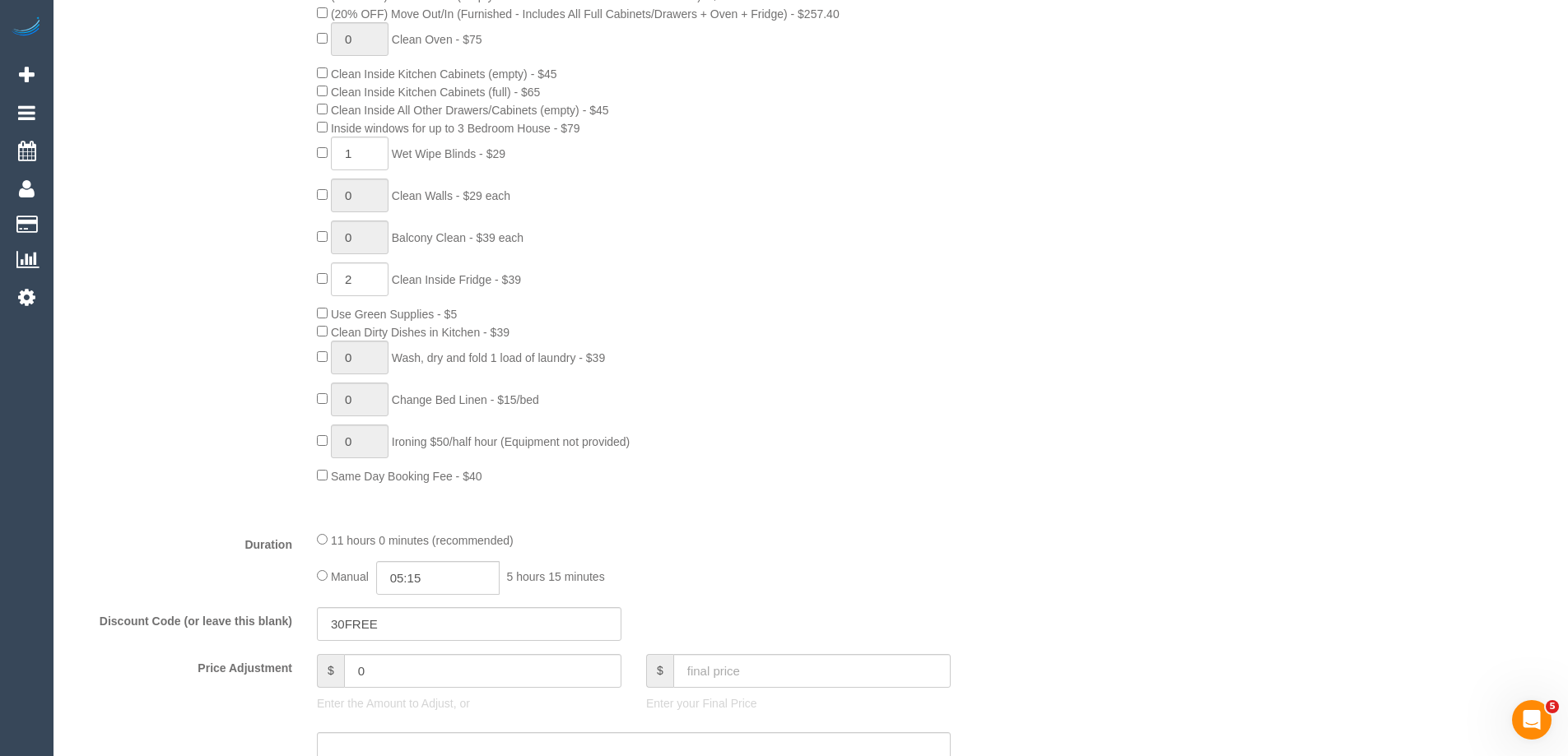
scroll to position [1070, 0]
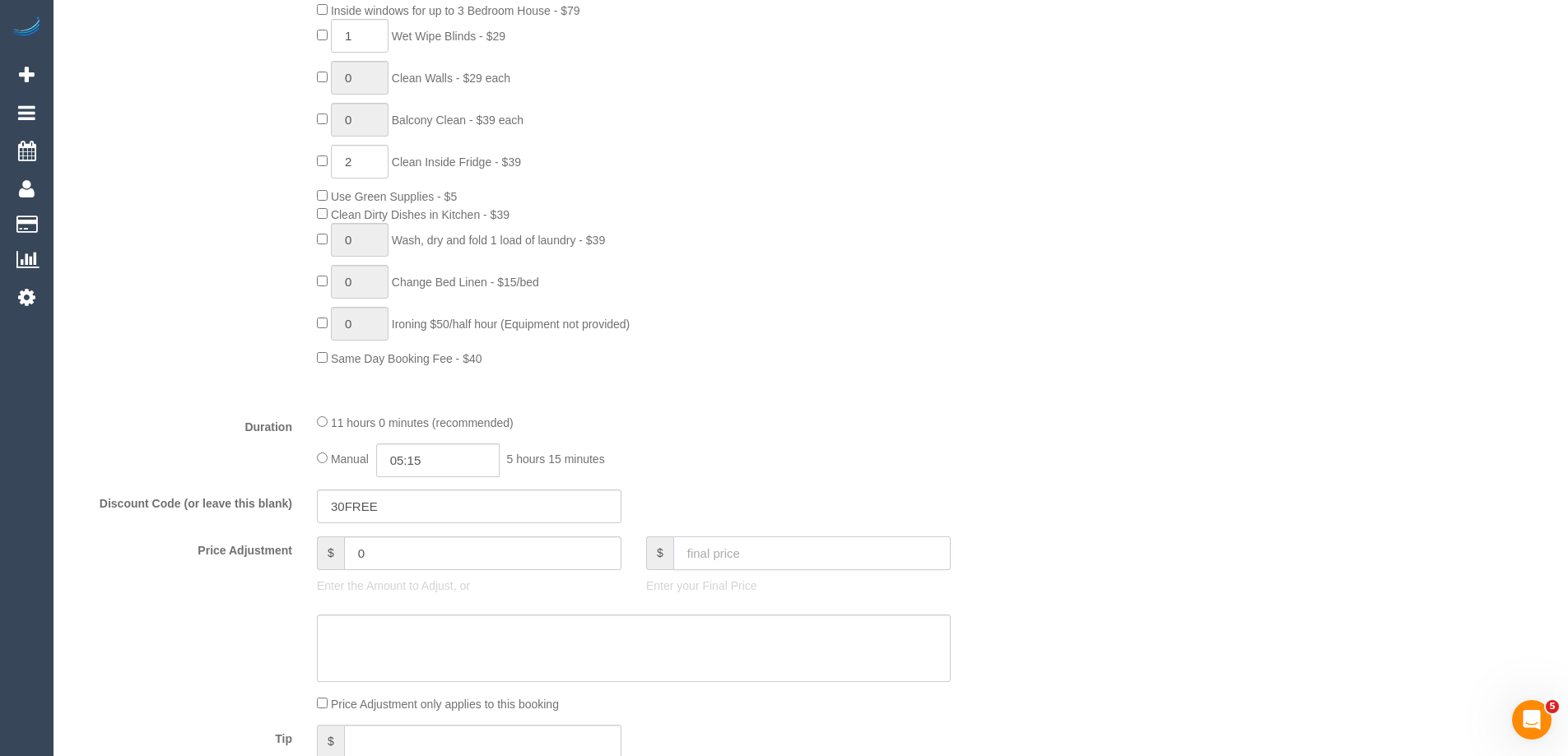
click at [768, 565] on input "text" at bounding box center [812, 554] width 277 height 34
type input "0"
click at [626, 637] on textarea at bounding box center [633, 649] width 634 height 68
type textarea "Ser"
type input "-547.4"
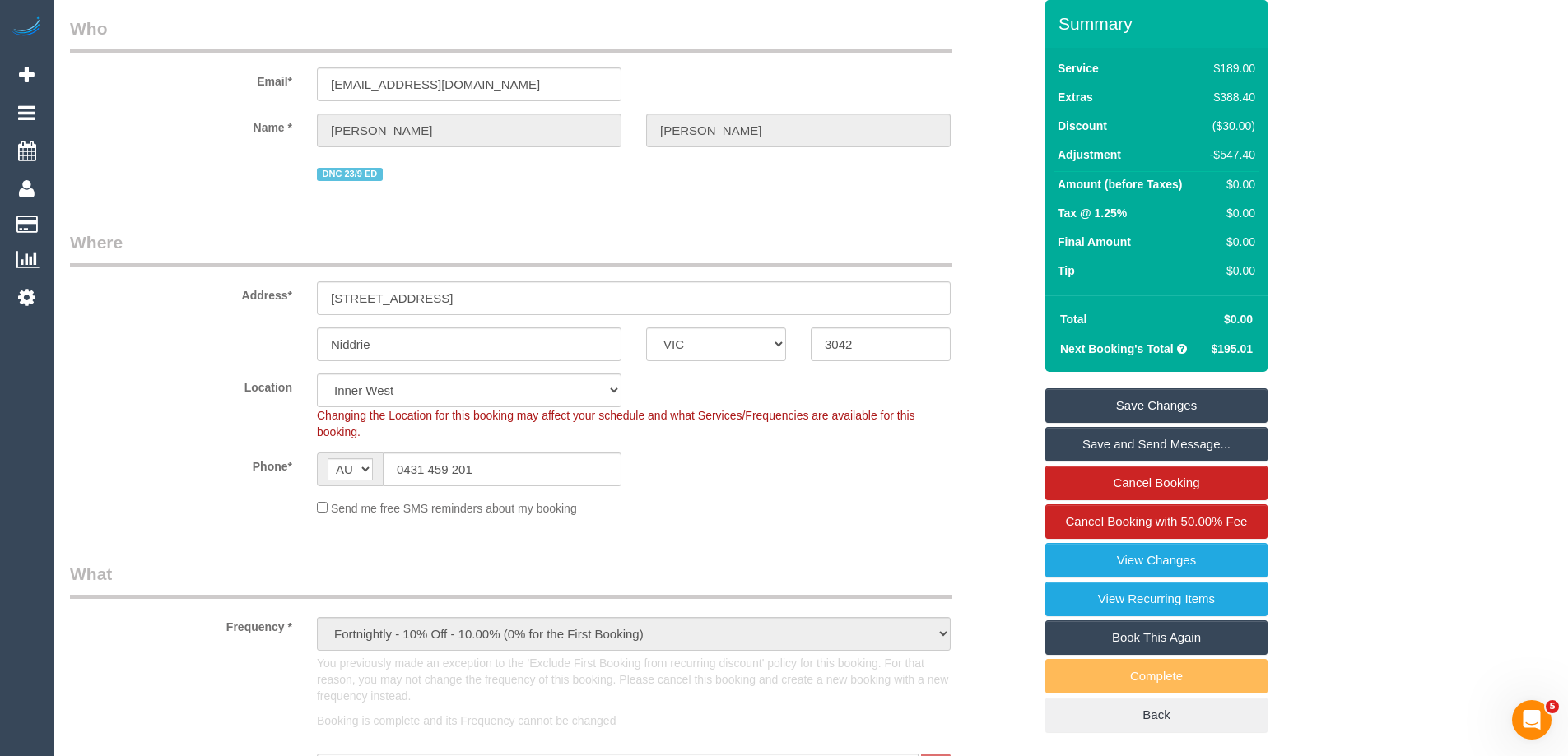
scroll to position [0, 0]
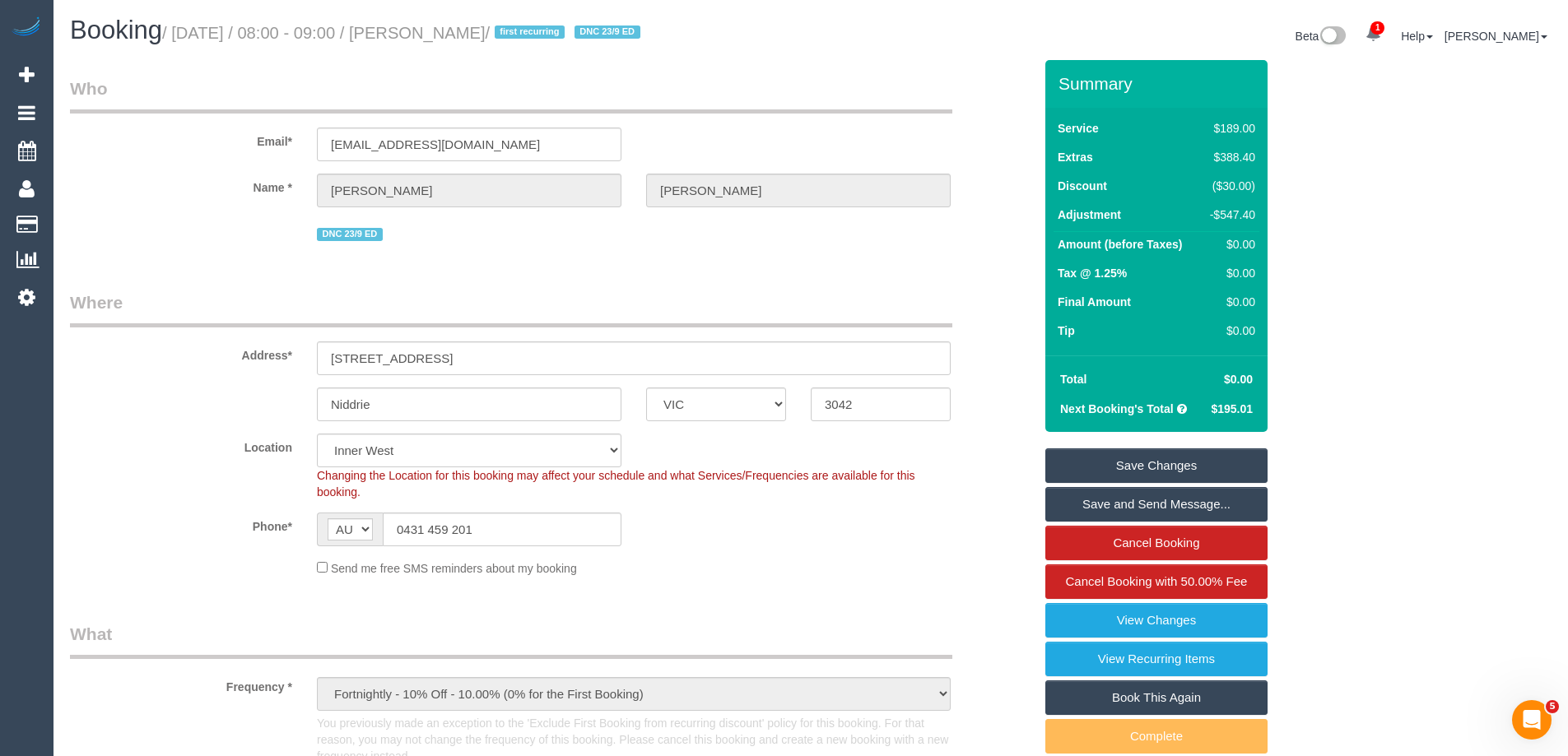
type textarea "Service waived in full due to complaint. Via phone - ED"
click at [1109, 458] on link "Save Changes" at bounding box center [1156, 465] width 222 height 35
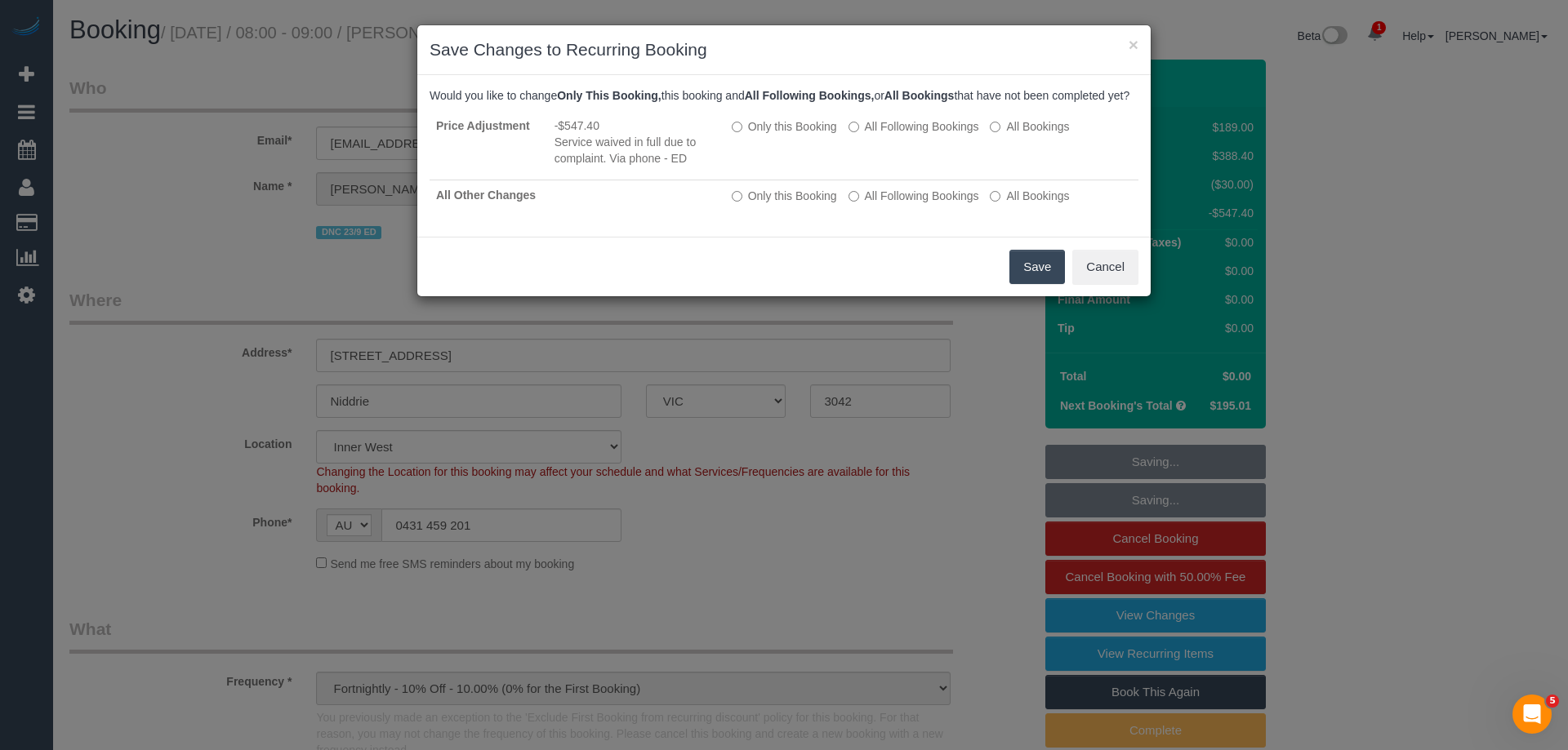
click at [1037, 284] on button "Save" at bounding box center [1036, 266] width 55 height 35
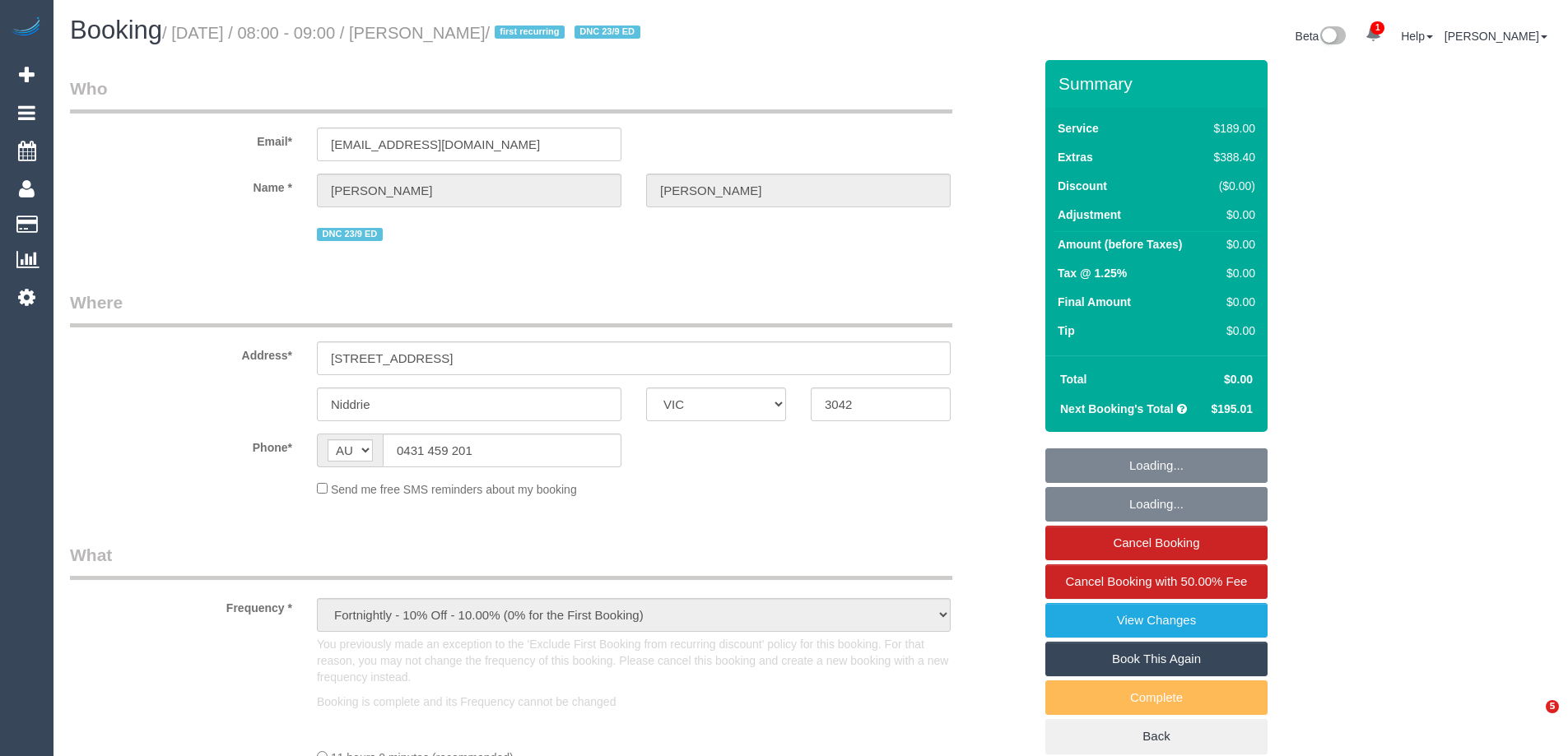
select select "VIC"
select select "string:stripe-pm_1S5cGK2GScqysDRVjajDdkqe"
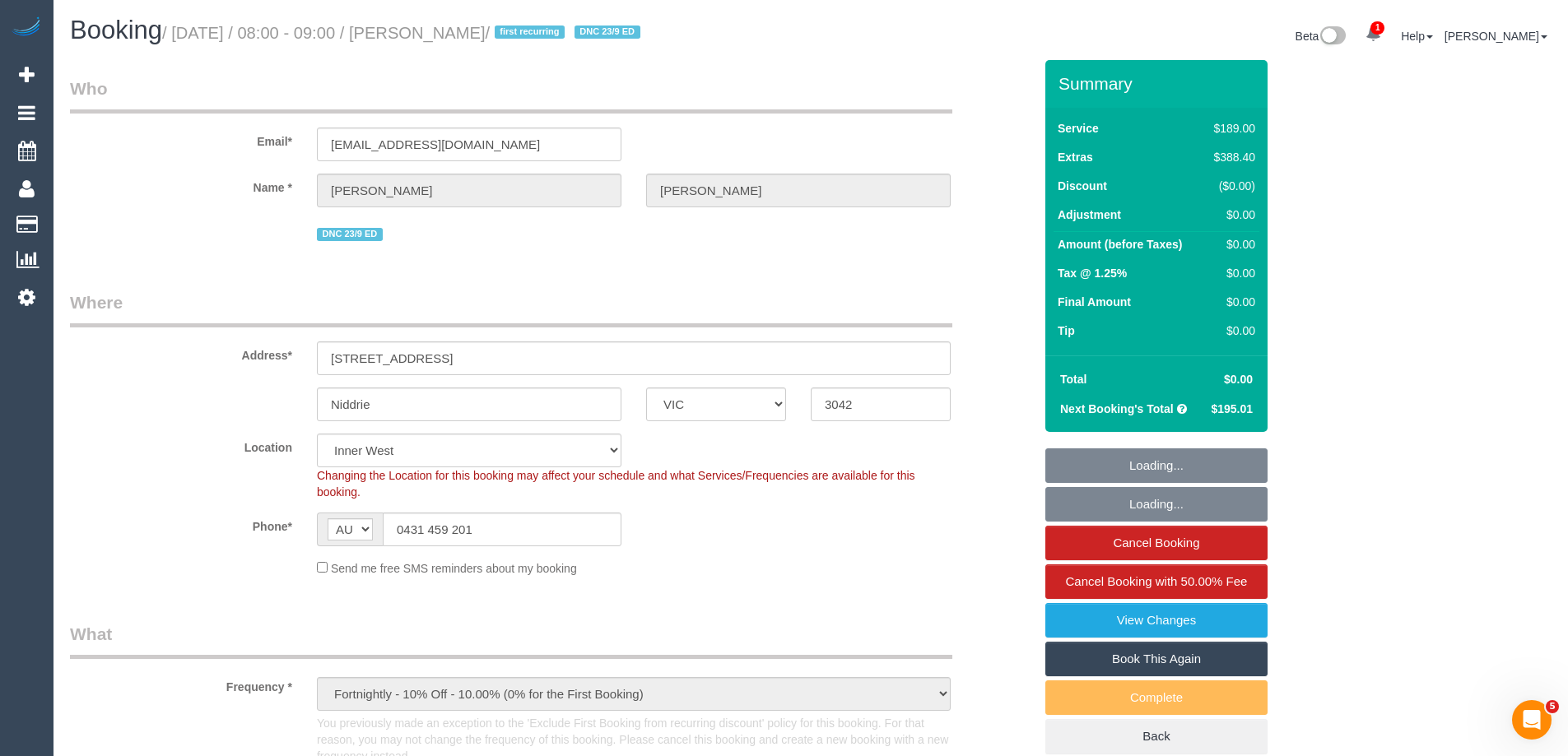
select select "object:611"
select select "number:29"
select select "number:14"
select select "number:18"
select select "number:24"
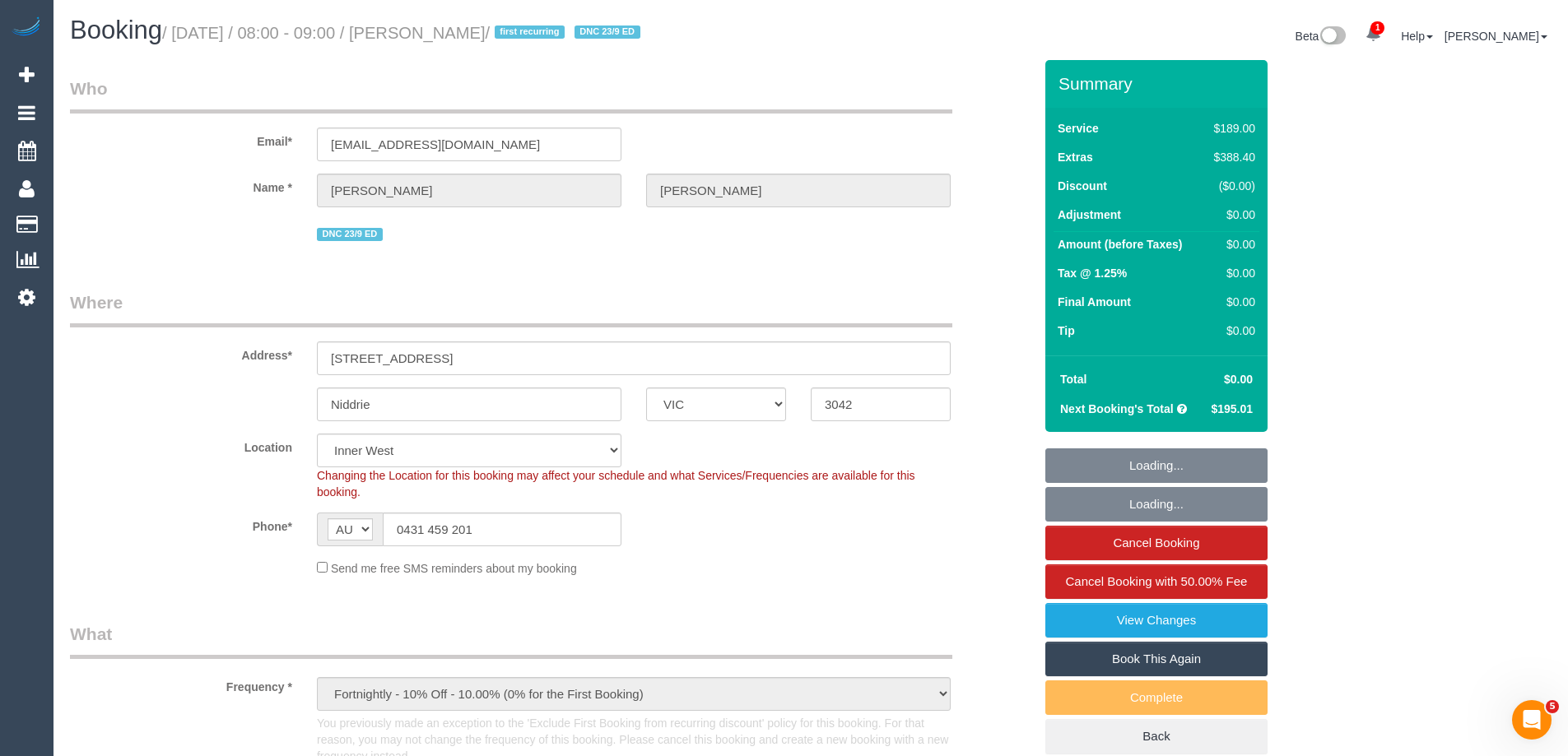
select select "number:35"
select select "number:11"
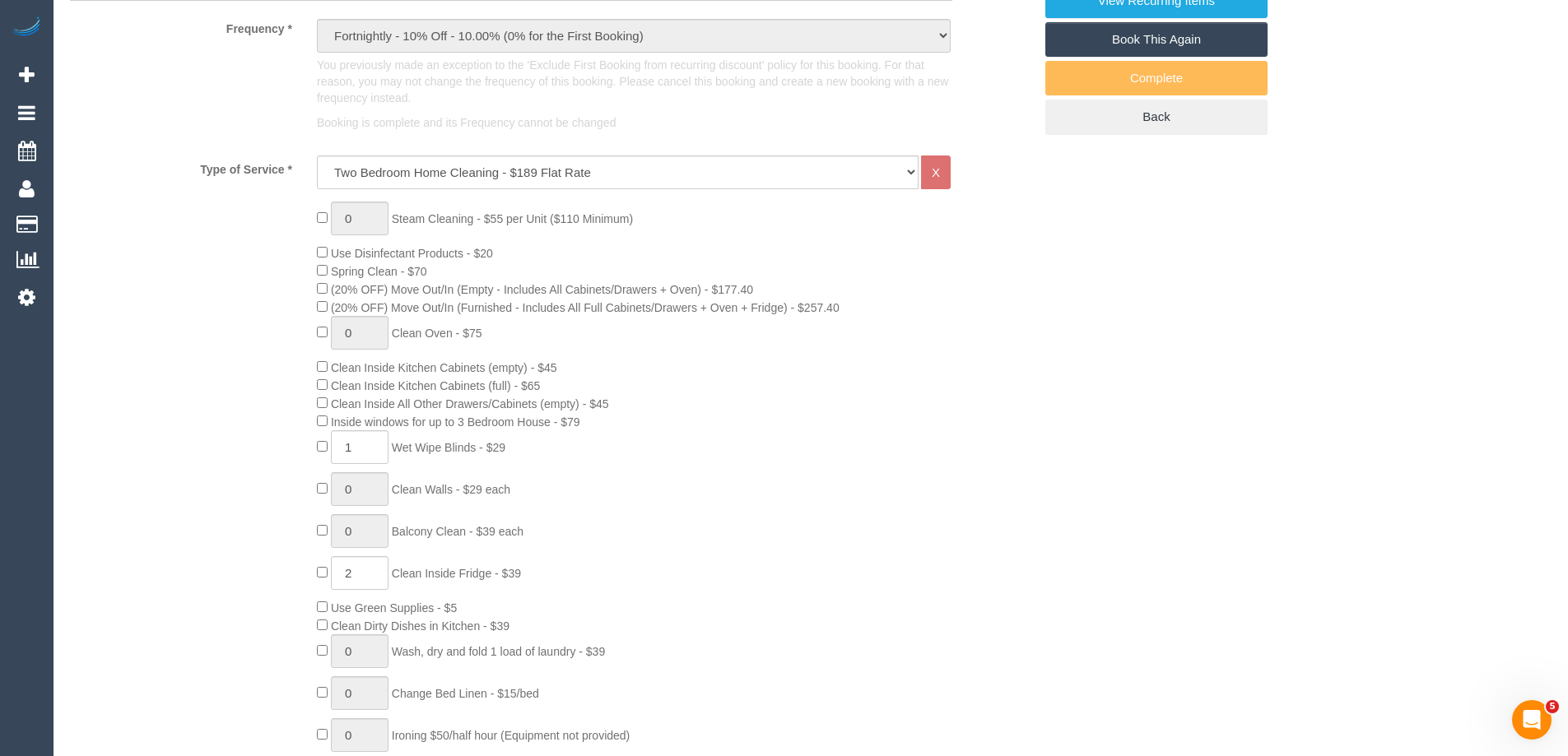
scroll to position [1234, 0]
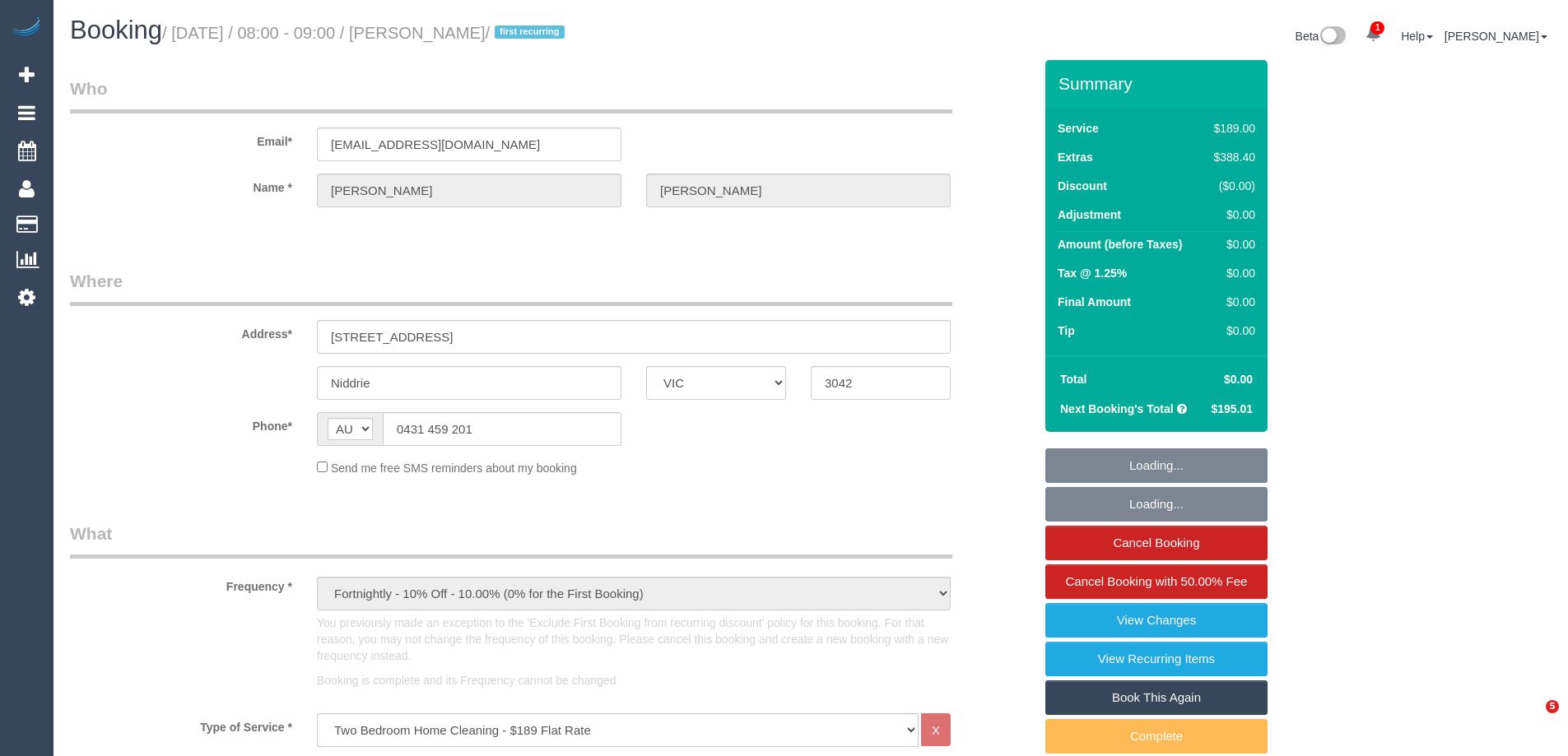
select select "VIC"
select select "string:stripe-pm_1S5cGK2GScqysDRVjajDdkqe"
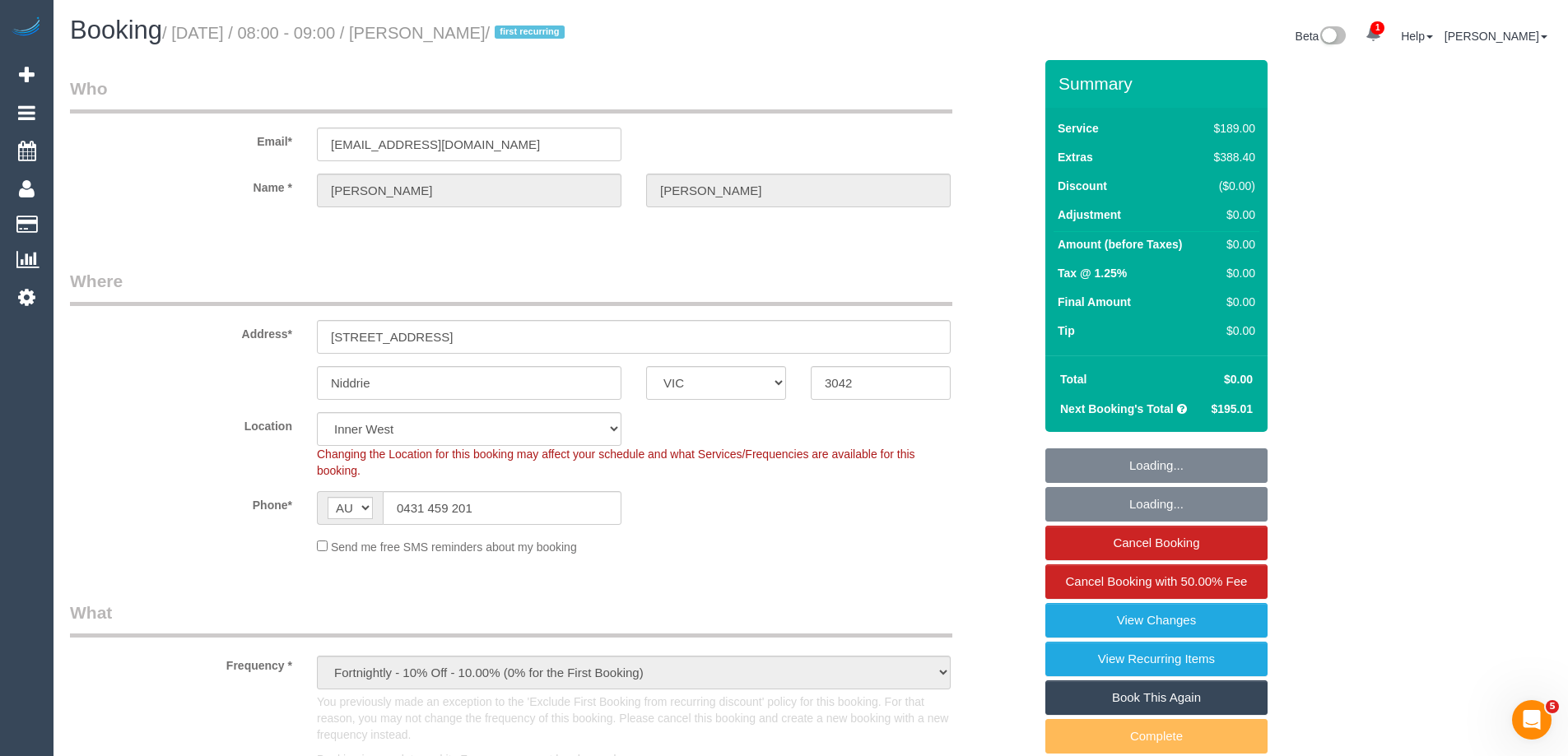
select select "object:718"
select select "number:29"
select select "number:14"
select select "number:18"
select select "number:24"
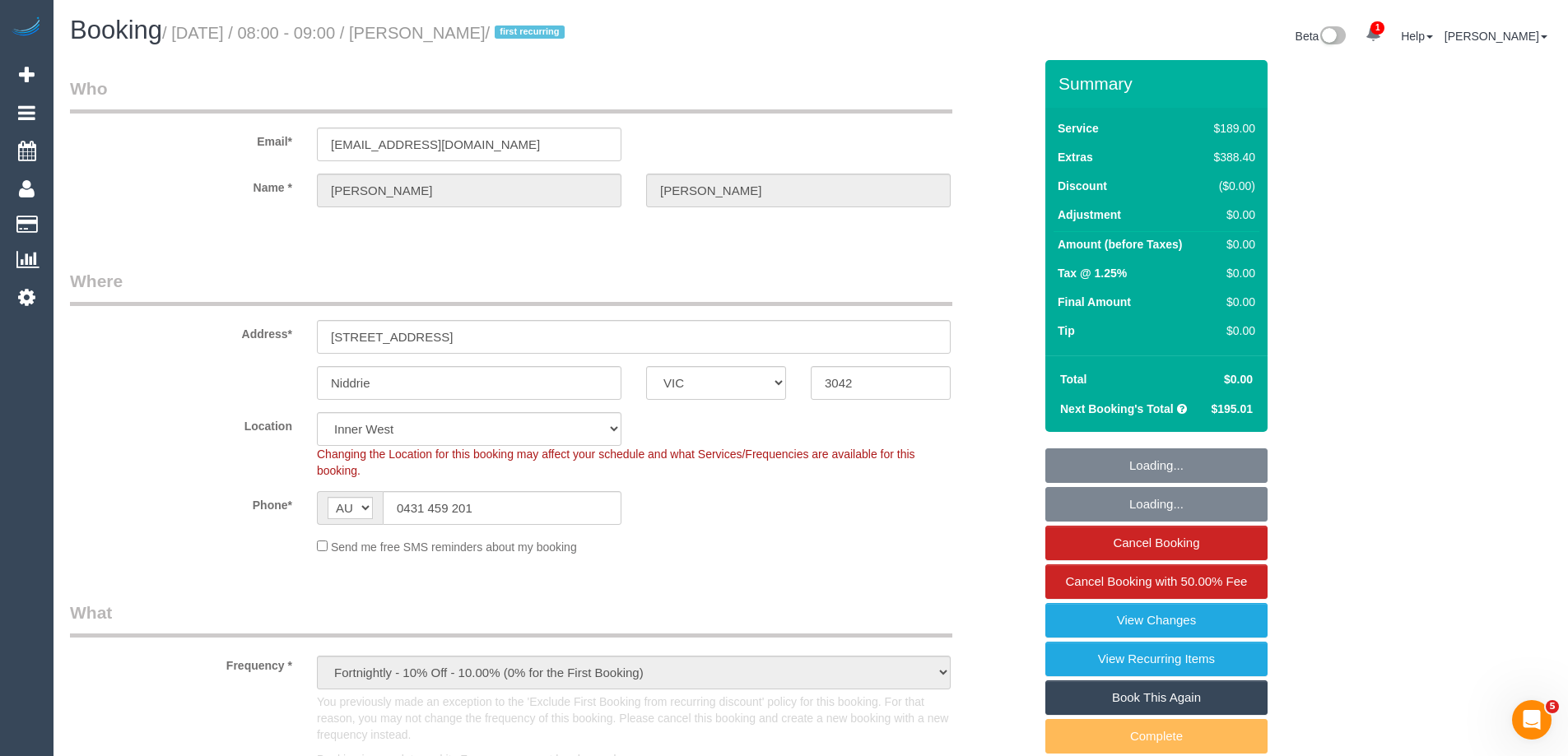
select select "number:35"
select select "number:11"
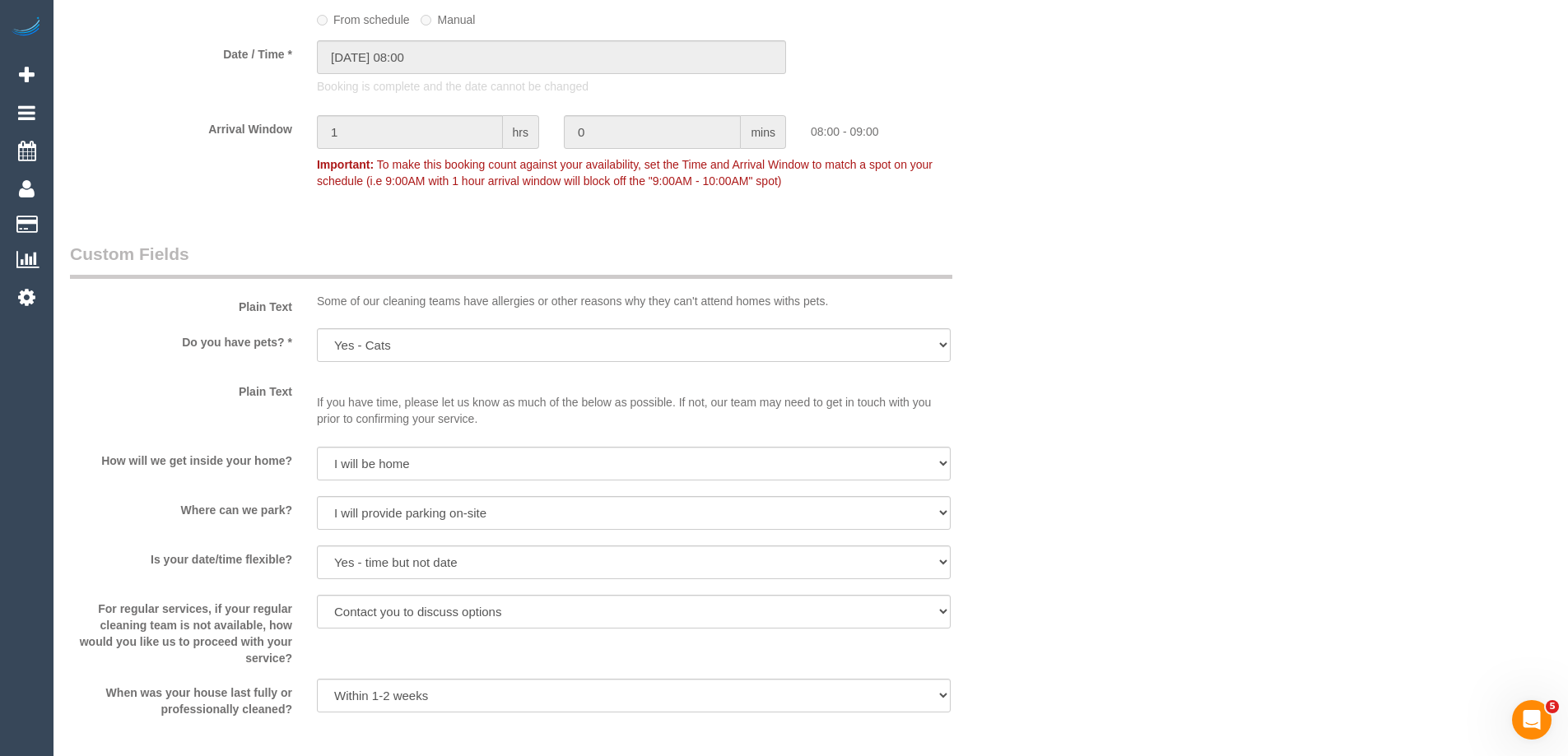
scroll to position [2550, 0]
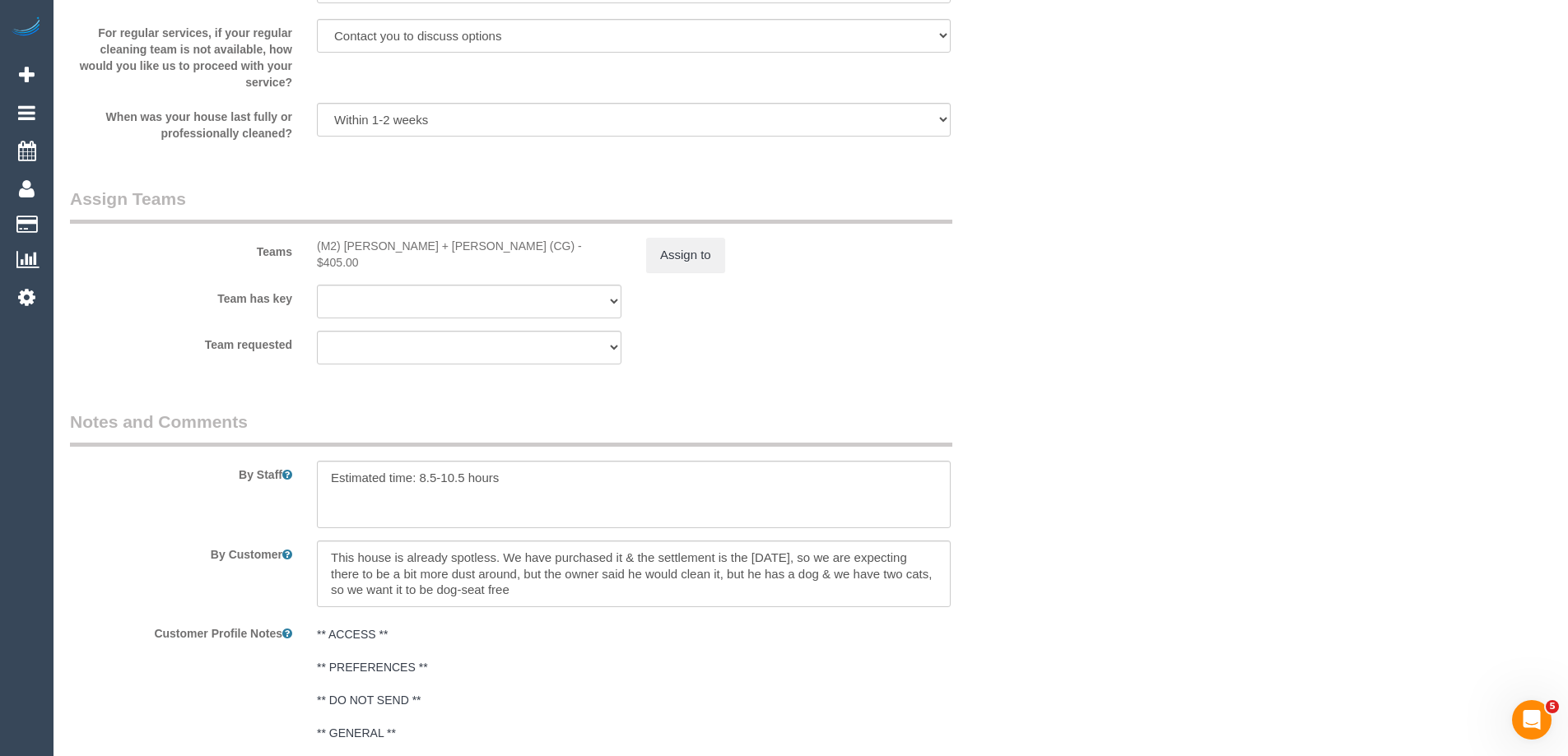
click at [466, 243] on div "(M2) Akila + Tehan (CG) - $405.00" at bounding box center [468, 254] width 304 height 33
copy div "405.00"
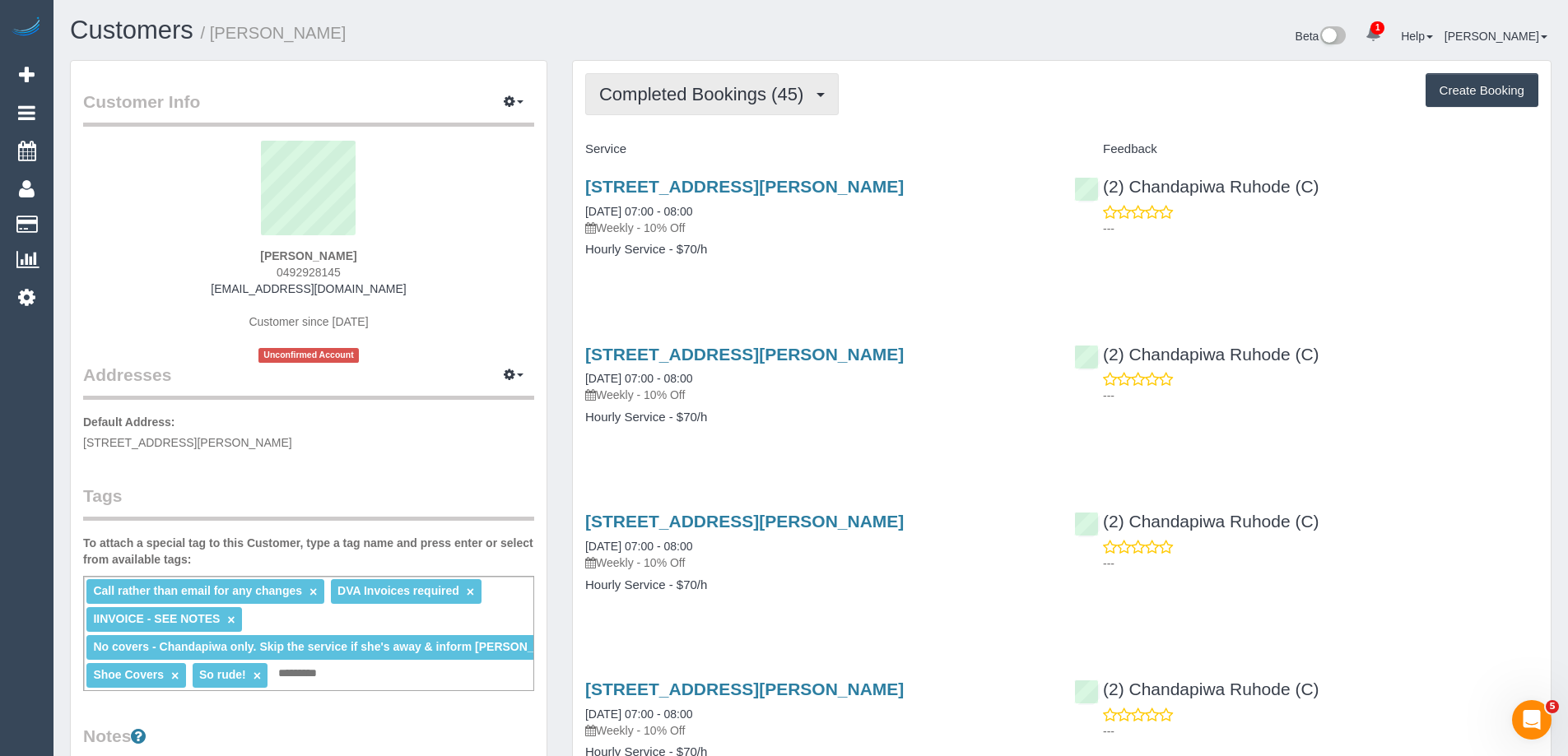
click at [709, 100] on span "Completed Bookings (45)" at bounding box center [704, 94] width 212 height 21
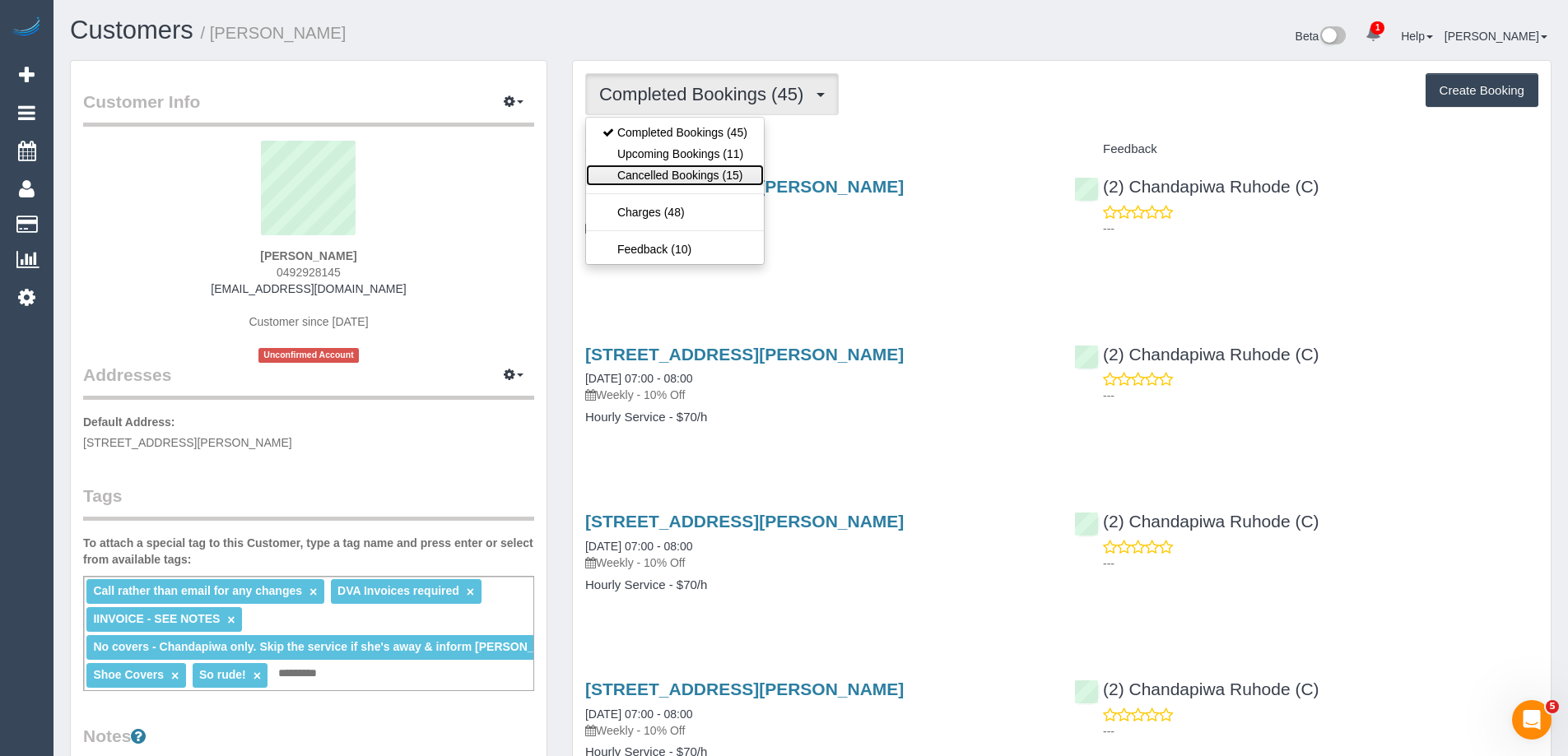
click at [695, 171] on link "Cancelled Bookings (15)" at bounding box center [674, 175] width 178 height 22
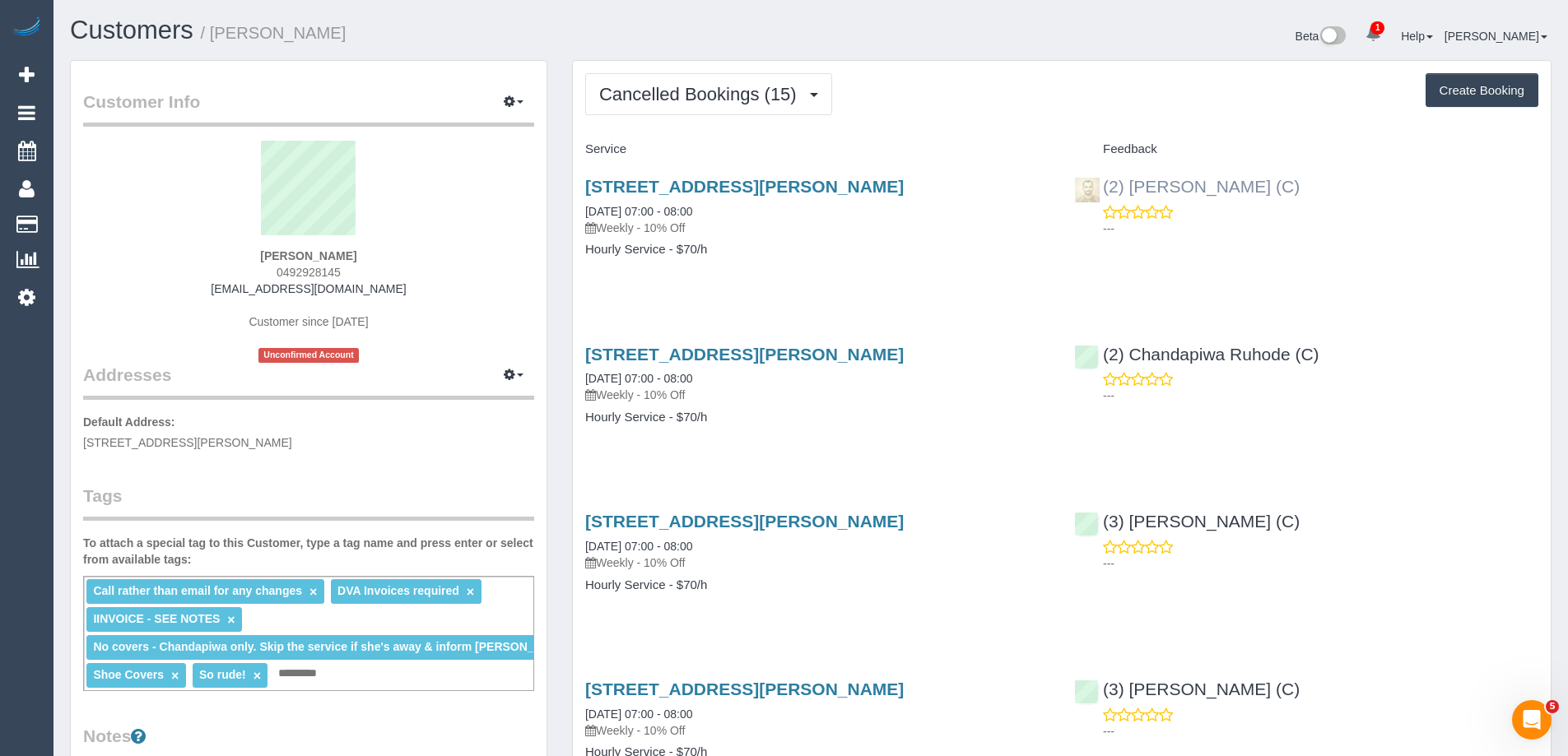
drag, startPoint x: 1284, startPoint y: 187, endPoint x: 1103, endPoint y: 190, distance: 181.0
click at [1103, 190] on div "(2) Uzair Saleem (C) ---" at bounding box center [1305, 203] width 489 height 81
copy link "(2) Uzair Saleem (C)"
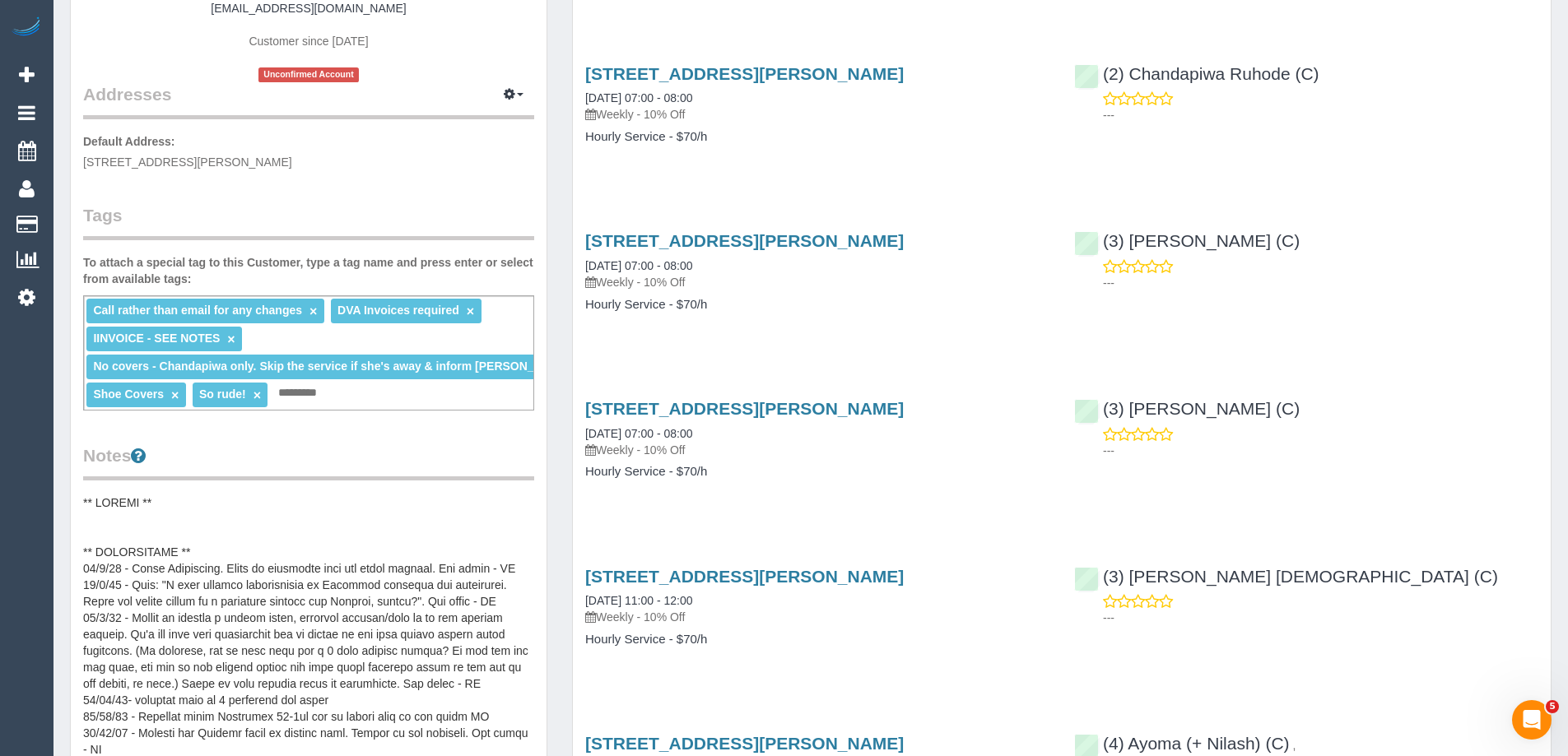
scroll to position [576, 0]
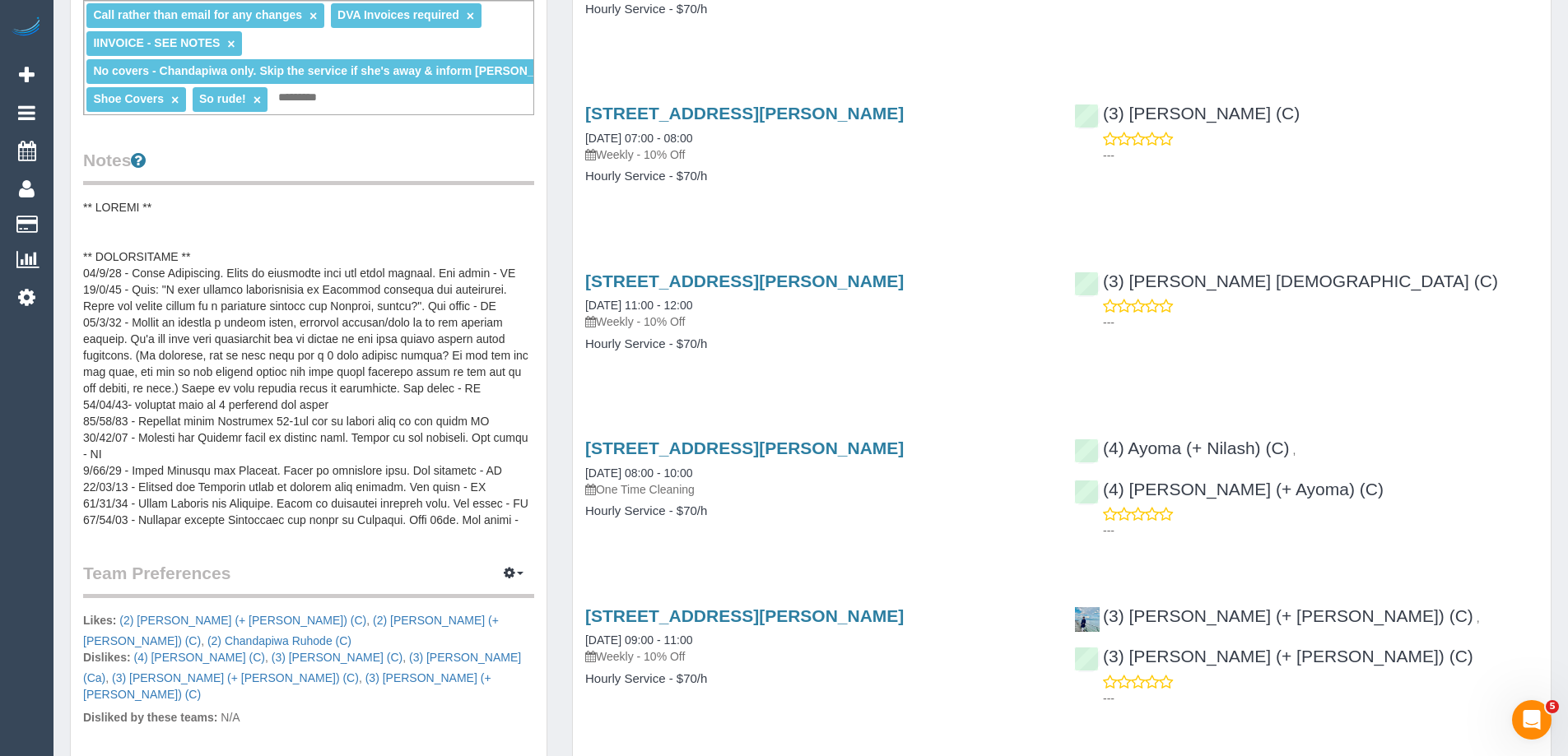
click at [215, 246] on pre at bounding box center [308, 363] width 451 height 330
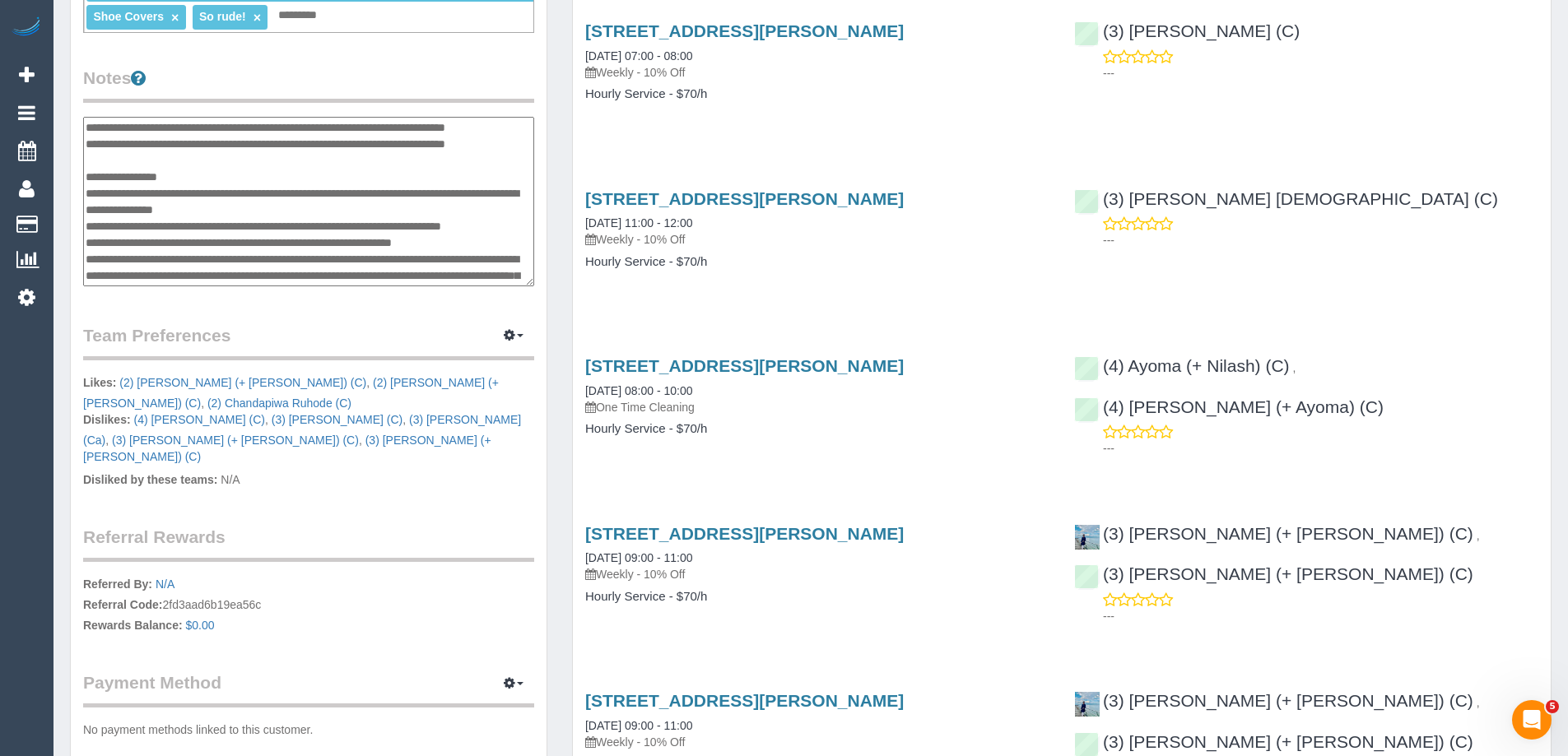
scroll to position [346, 0]
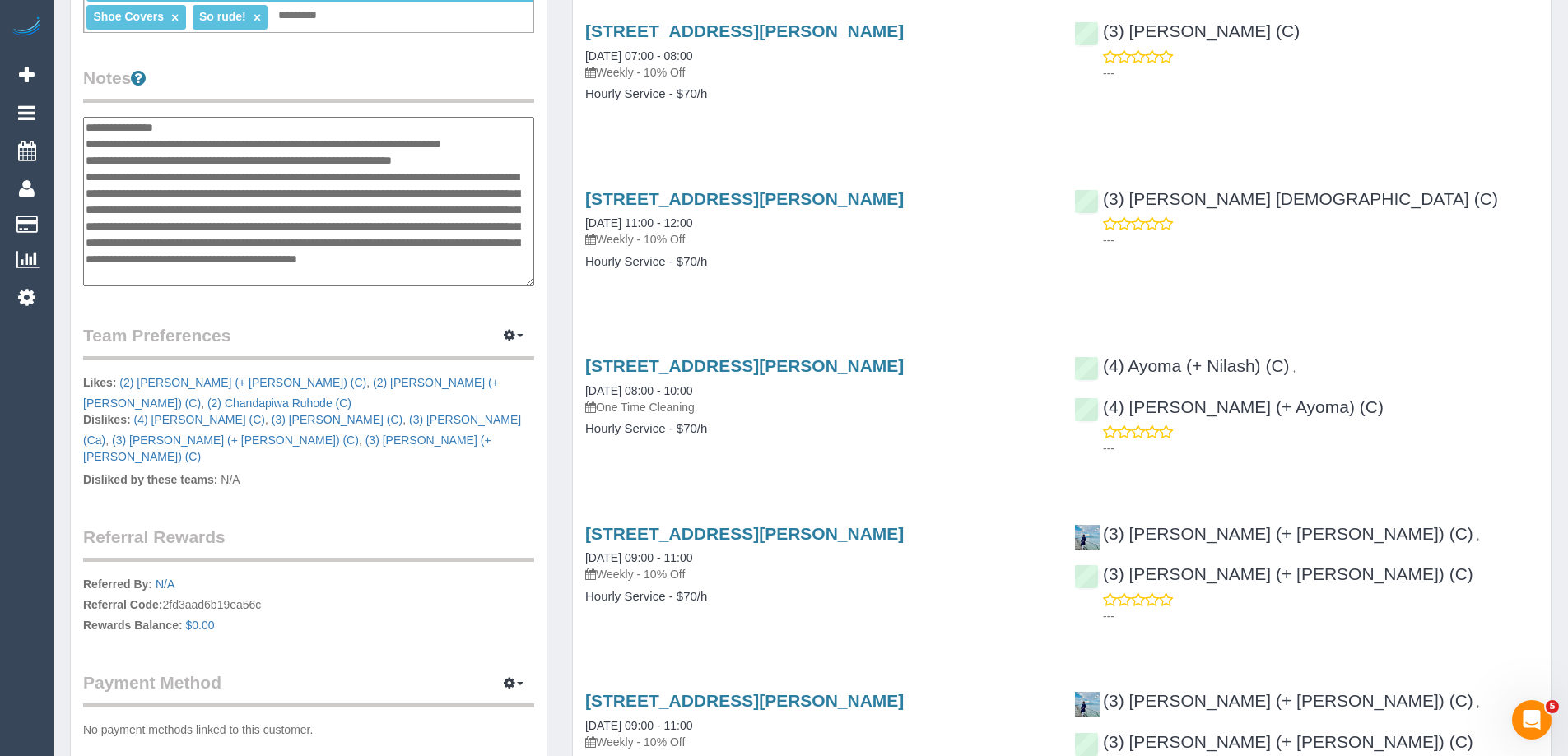
click at [235, 193] on textarea at bounding box center [308, 201] width 451 height 169
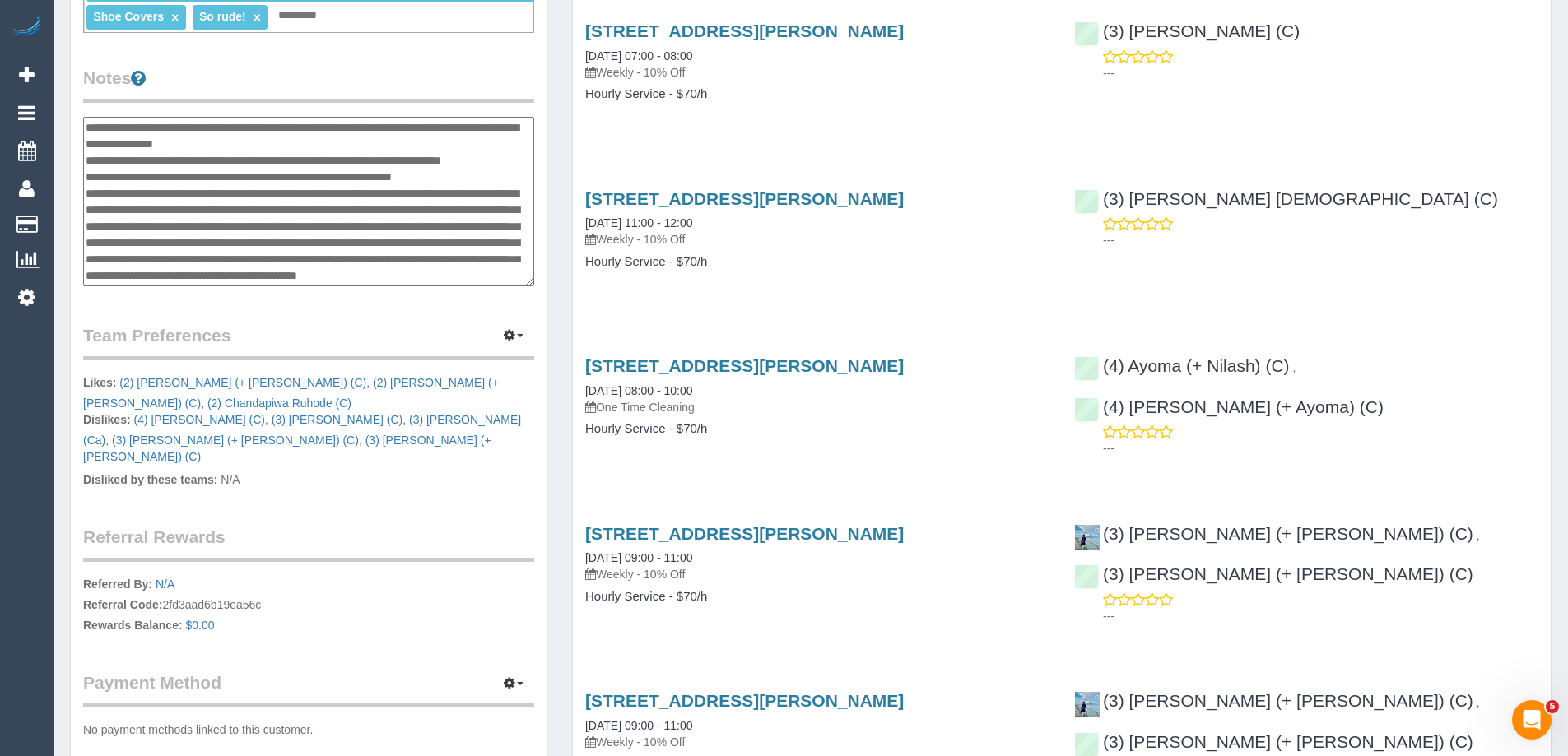
click at [265, 201] on textarea at bounding box center [308, 201] width 451 height 169
click at [361, 212] on textarea at bounding box center [308, 201] width 451 height 169
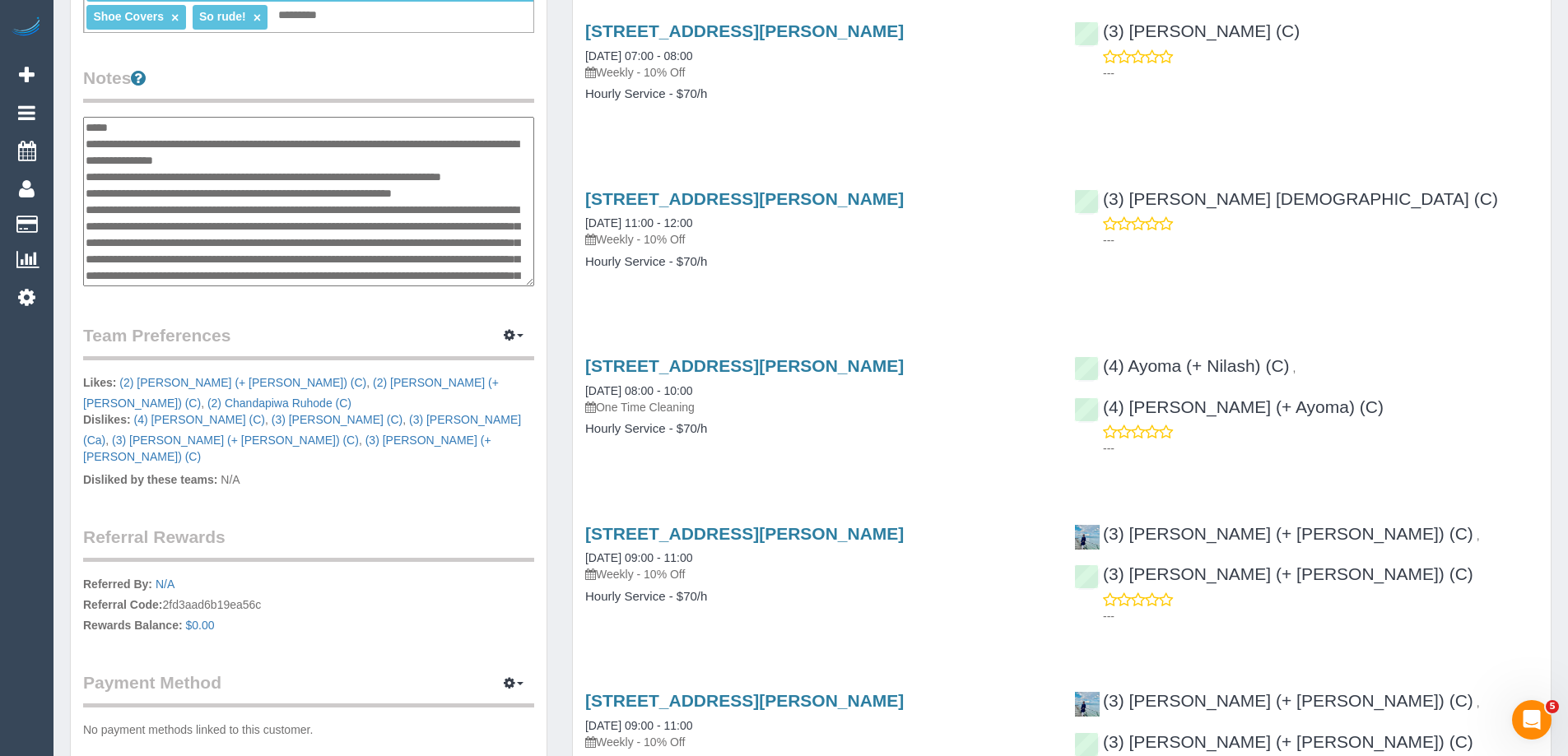
drag, startPoint x: 225, startPoint y: 211, endPoint x: 234, endPoint y: 211, distance: 9.0
click at [225, 211] on textarea at bounding box center [308, 201] width 451 height 169
click at [446, 209] on textarea at bounding box center [308, 201] width 451 height 169
paste textarea "**********"
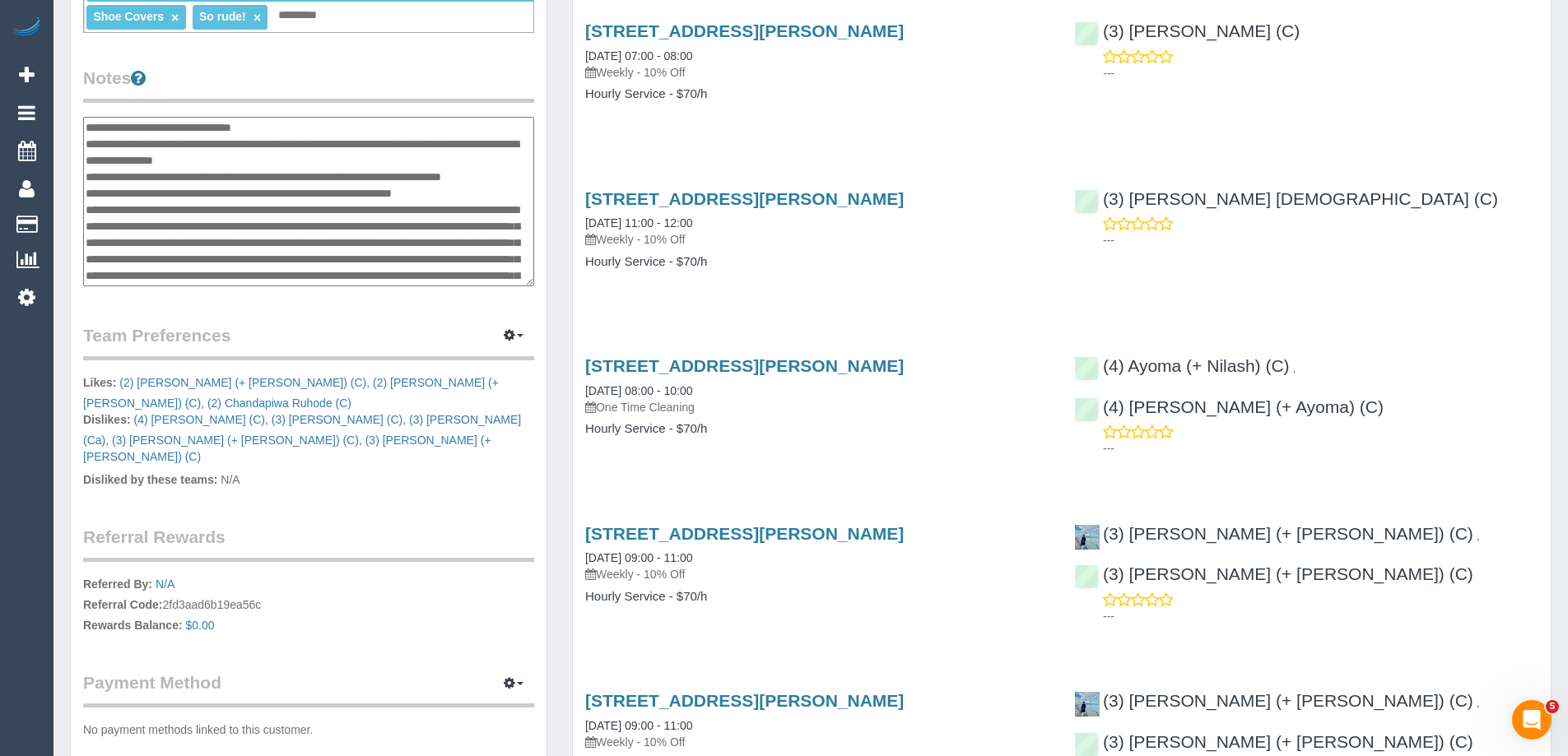
drag, startPoint x: 208, startPoint y: 222, endPoint x: 218, endPoint y: 221, distance: 10.0
click at [208, 222] on textarea at bounding box center [308, 201] width 451 height 169
paste textarea "**********"
click at [218, 219] on textarea at bounding box center [308, 201] width 451 height 169
click at [119, 239] on textarea at bounding box center [308, 201] width 451 height 169
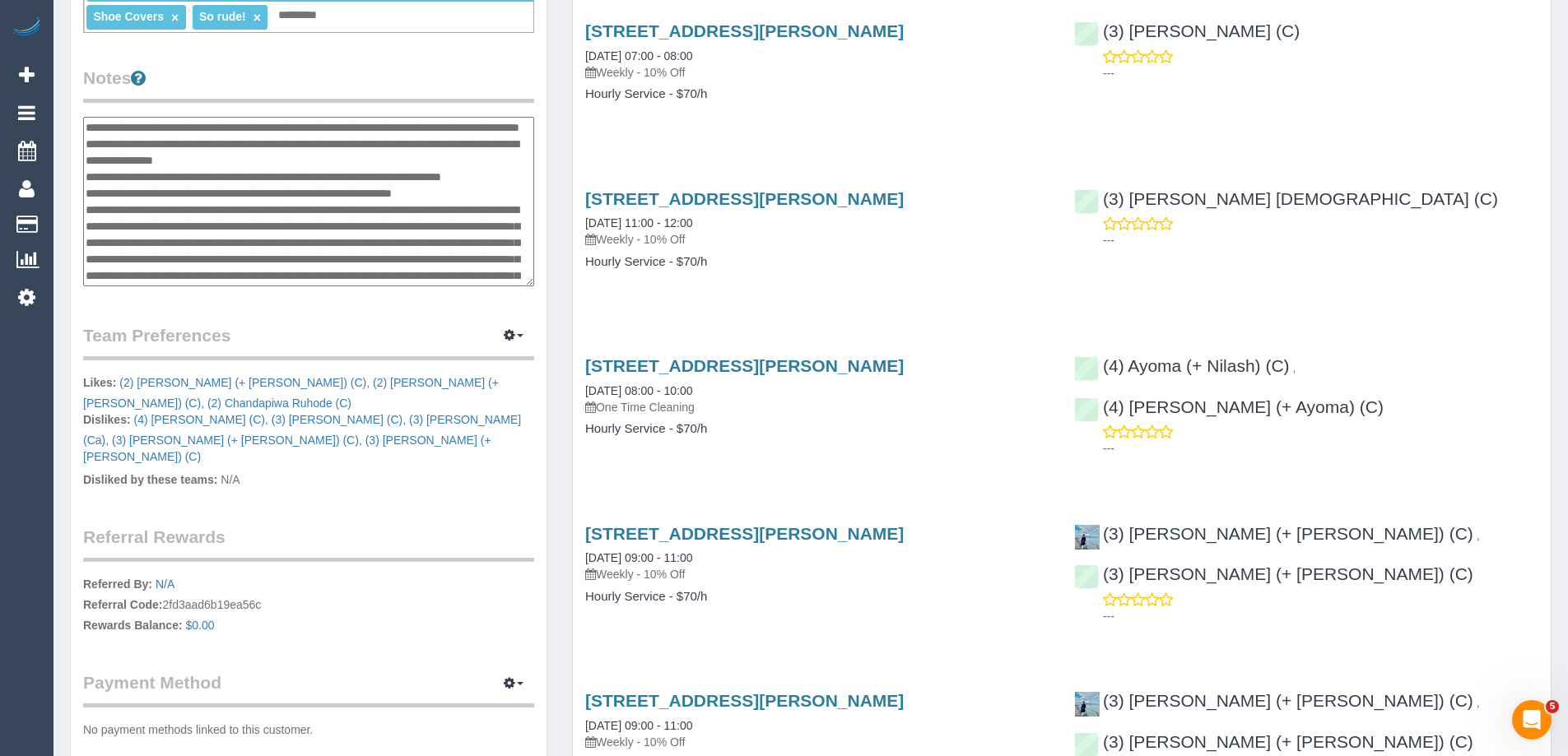
click at [147, 238] on textarea at bounding box center [308, 201] width 451 height 169
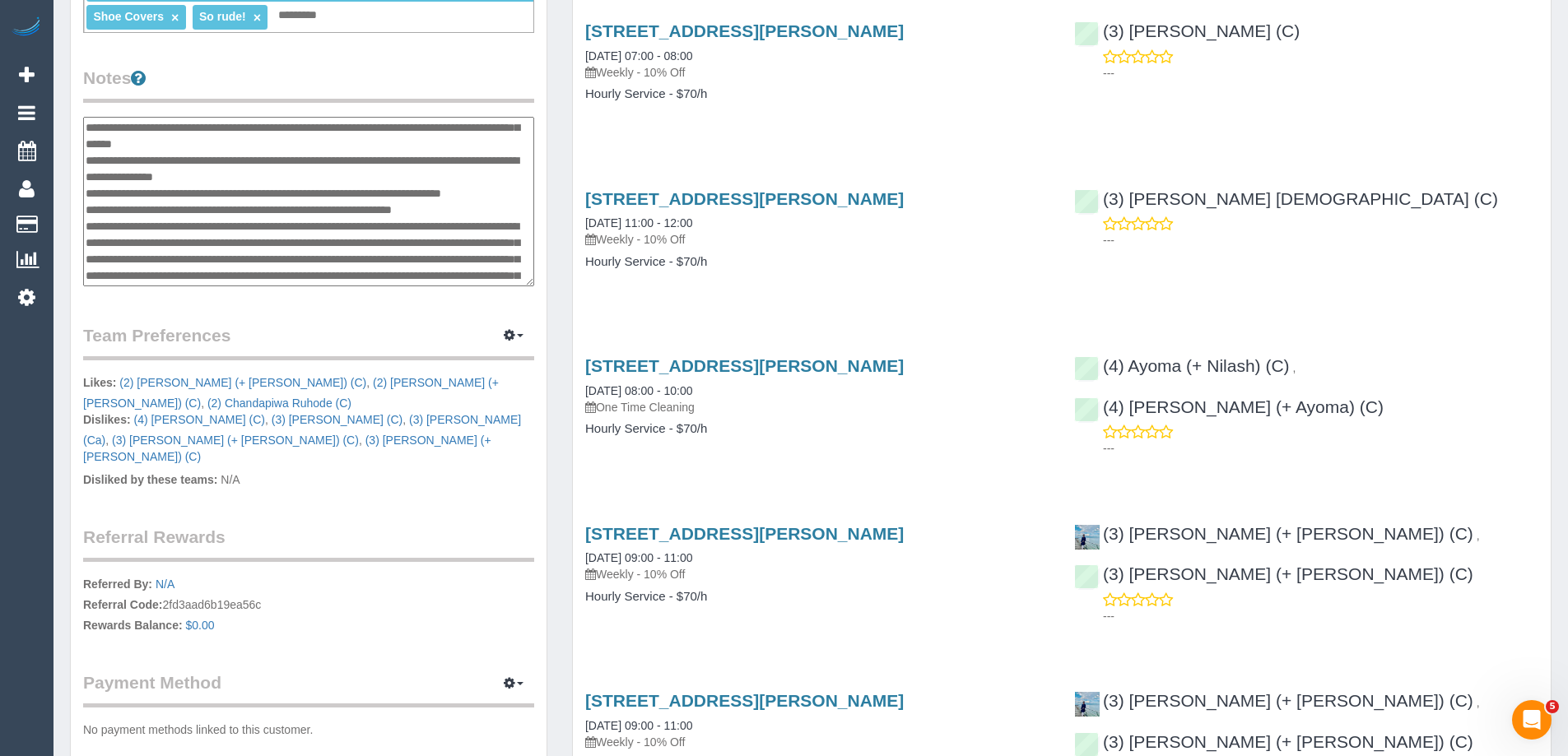
paste textarea "**********"
click at [287, 237] on textarea at bounding box center [308, 201] width 451 height 169
click at [419, 238] on textarea at bounding box center [308, 201] width 451 height 169
type textarea "**********"
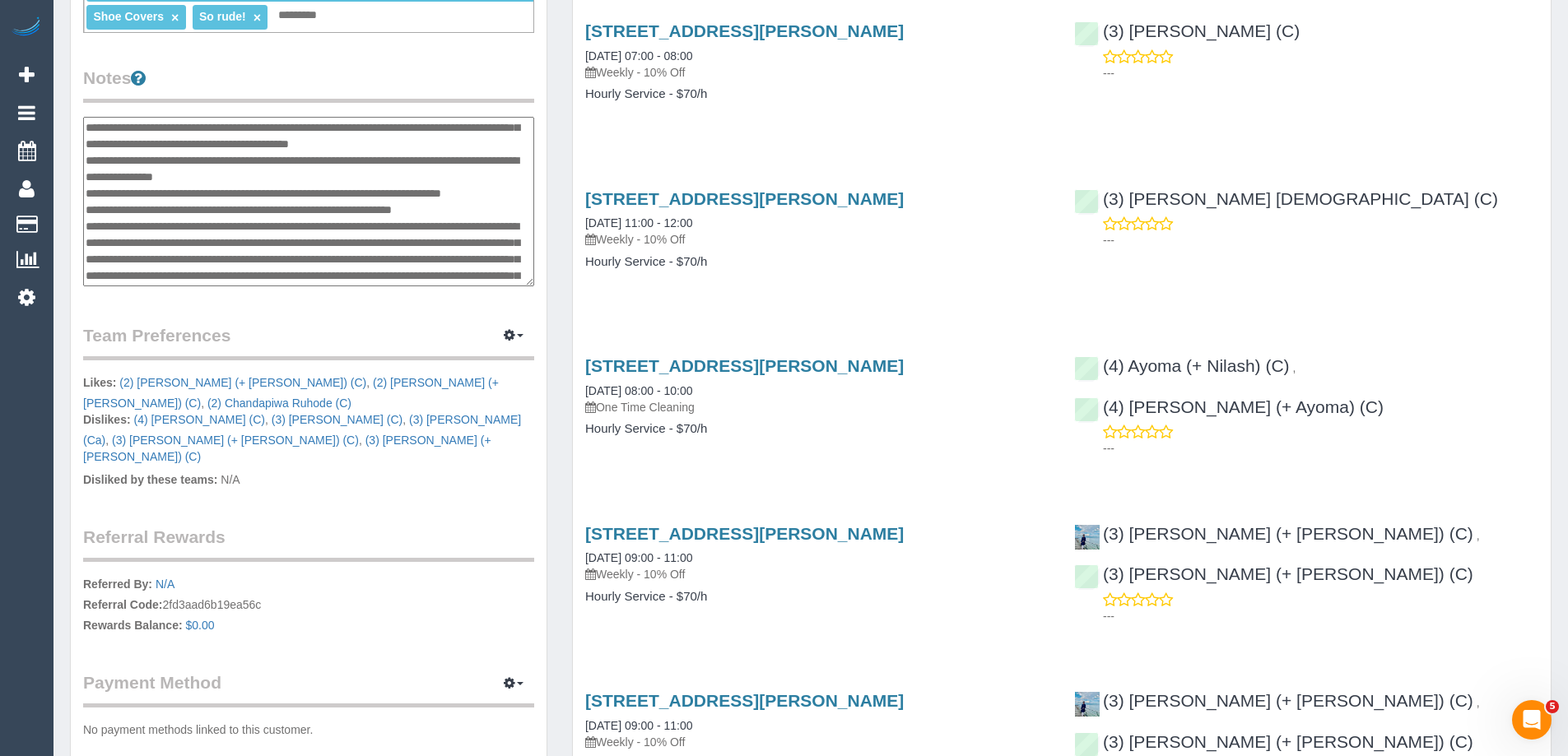
click at [553, 233] on div "Customer Info Edit Contact Info Send Message Email Preferences Special Sales Ta…" at bounding box center [308, 102] width 502 height 1399
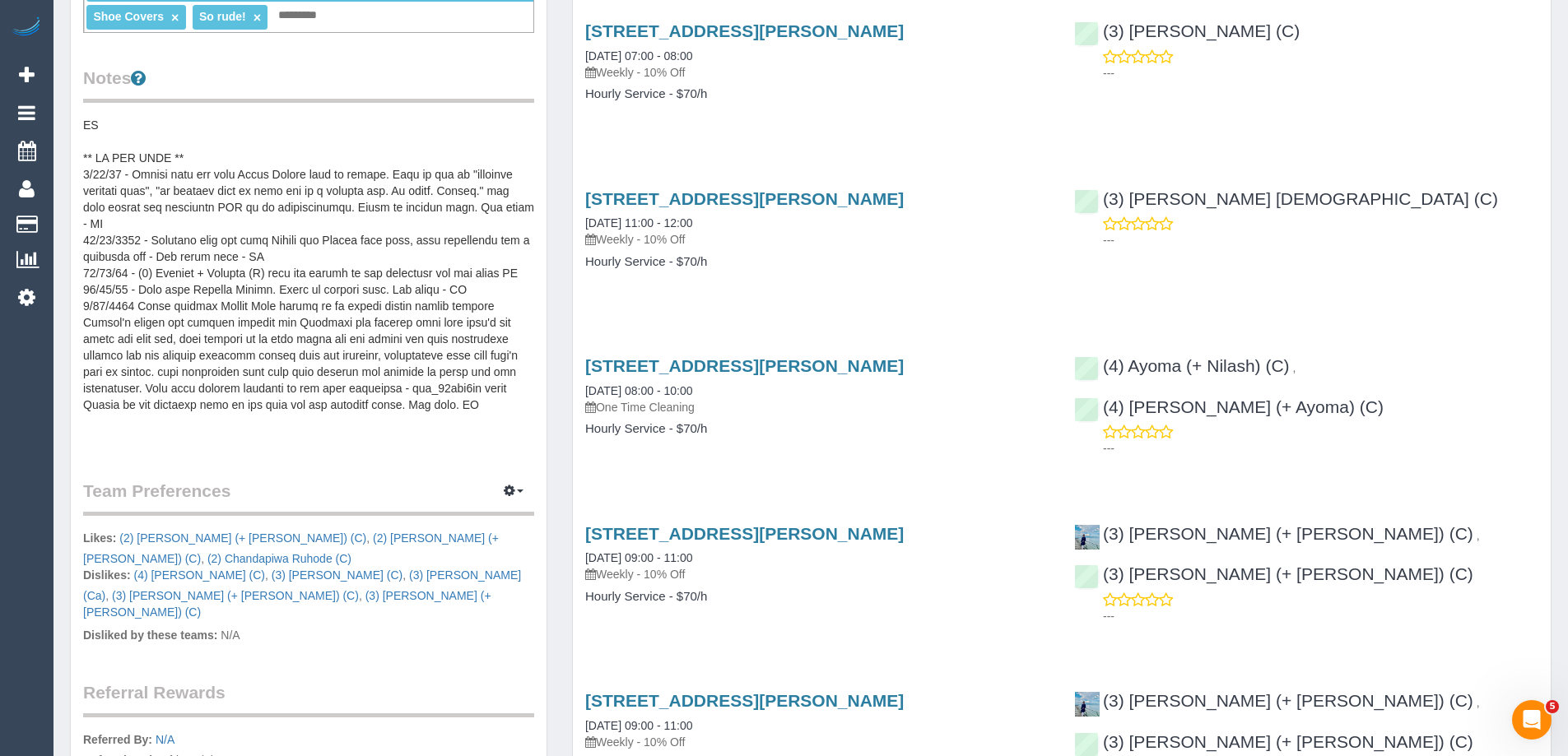
scroll to position [411, 0]
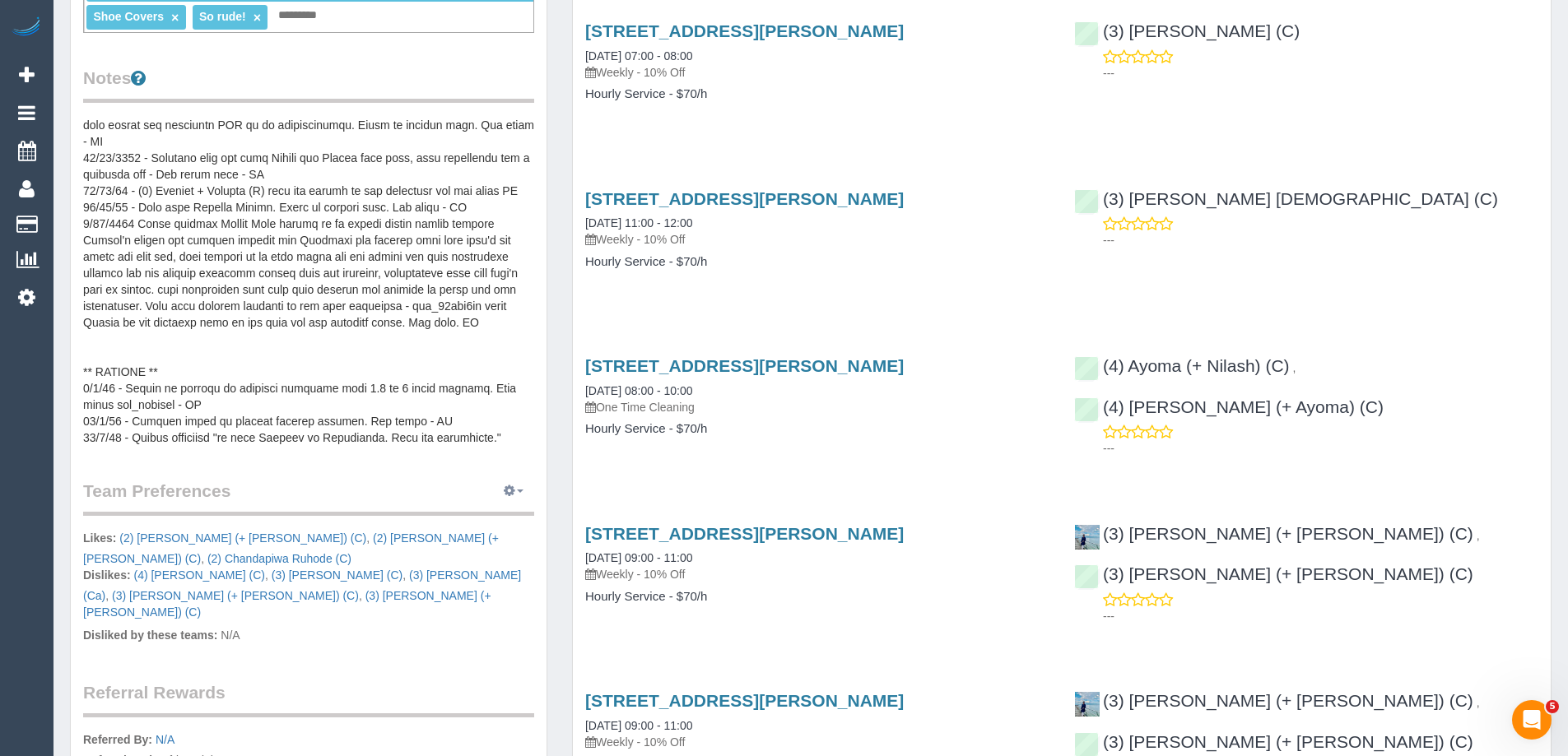
click at [508, 487] on icon "button" at bounding box center [509, 491] width 11 height 9
click at [470, 533] on ul "Manage Preferences" at bounding box center [463, 521] width 141 height 31
click at [514, 488] on icon "button" at bounding box center [509, 491] width 11 height 9
click at [493, 524] on link "Manage Preferences" at bounding box center [463, 522] width 140 height 22
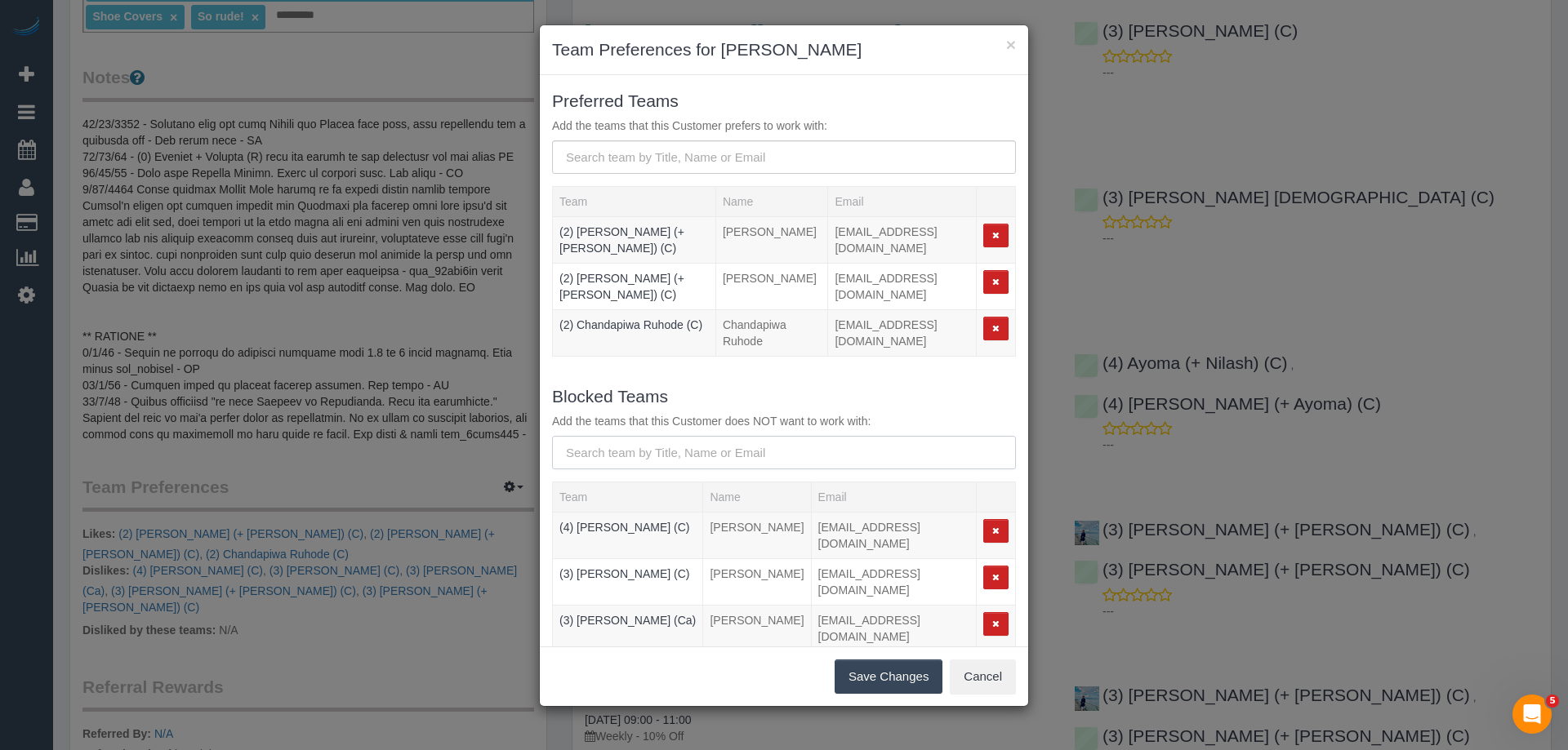
click at [706, 461] on input "text" at bounding box center [784, 453] width 463 height 34
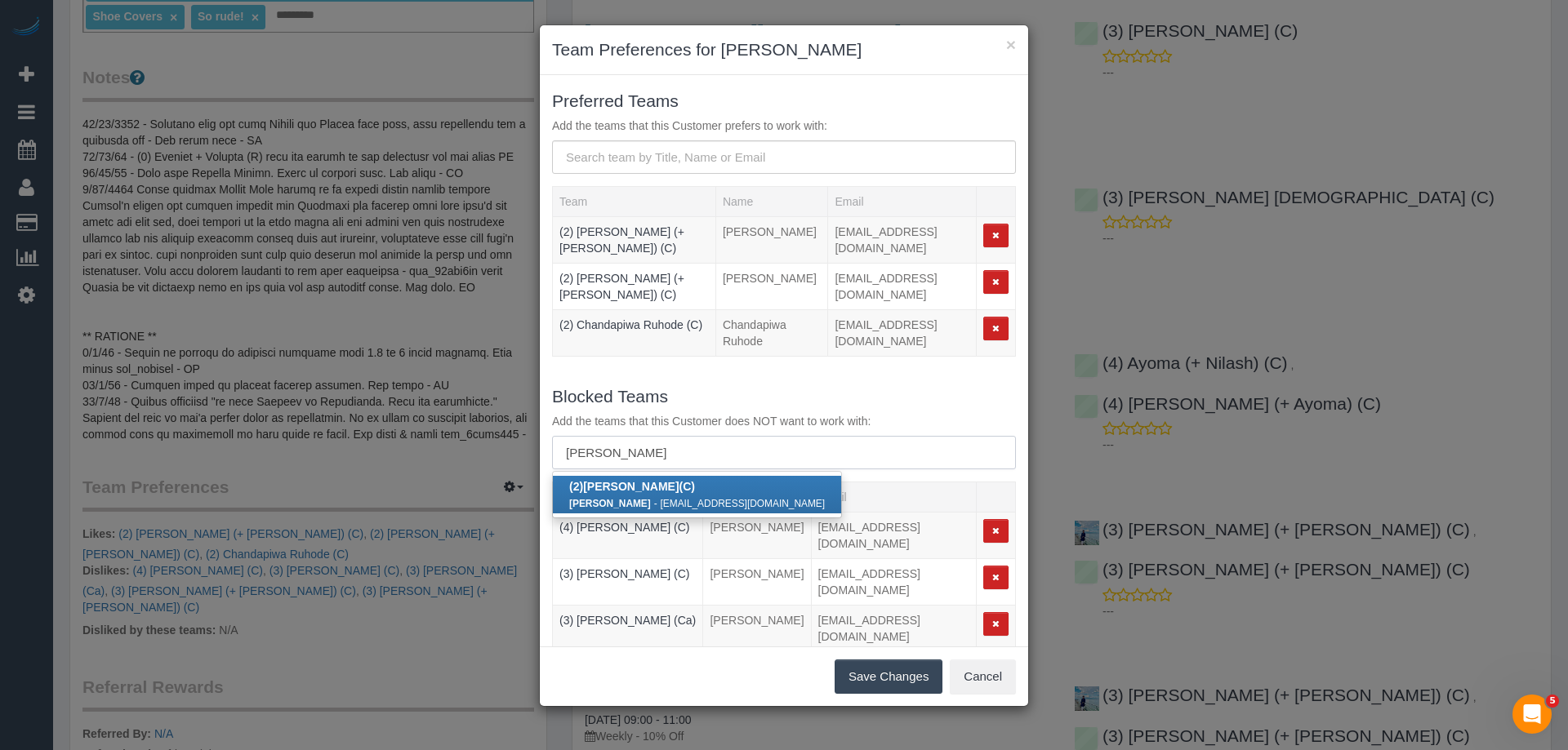
type input "uzair saleem"
click at [676, 498] on small "uzairsaleem30@gmail.com" at bounding box center [743, 503] width 165 height 11
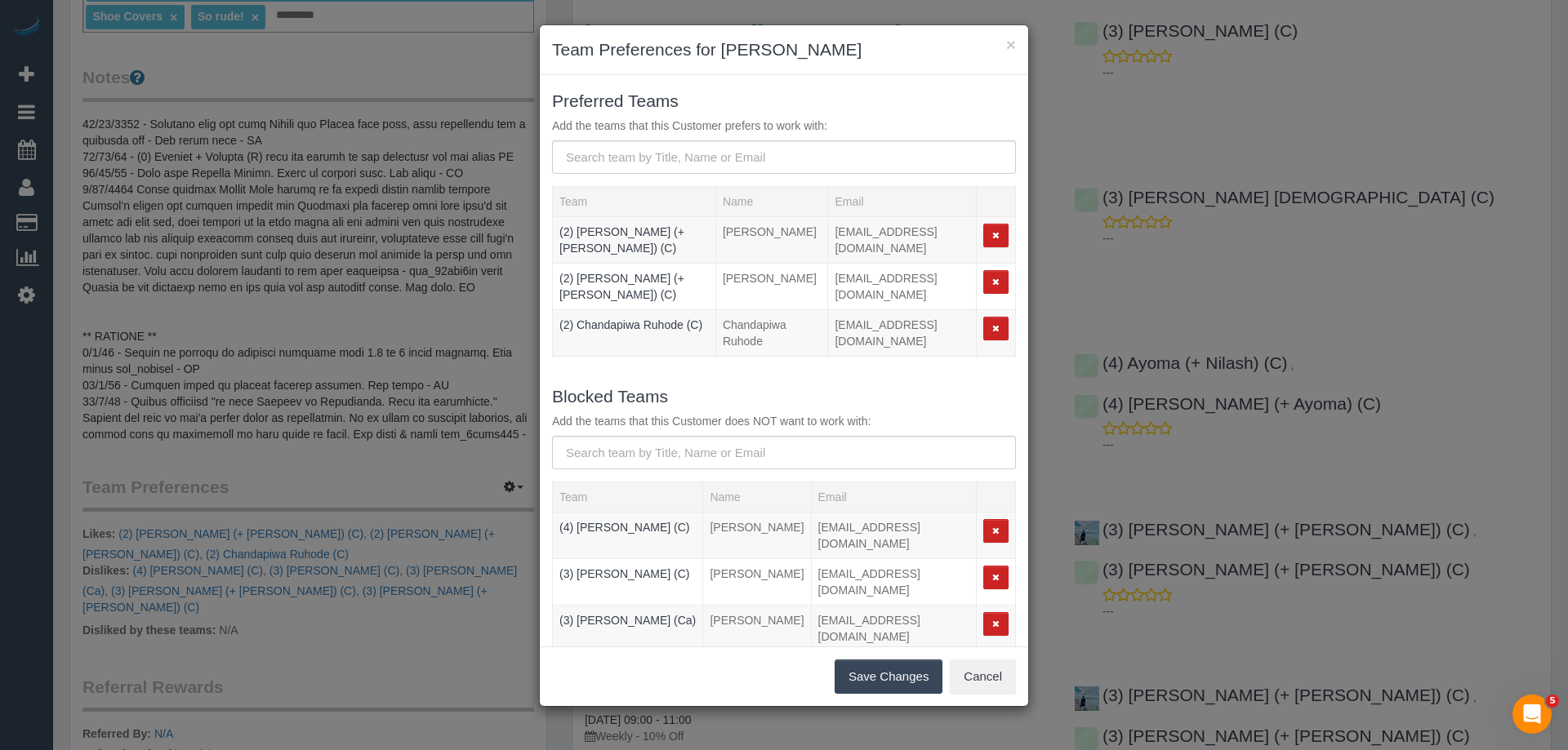
click at [894, 676] on button "Save Changes" at bounding box center [888, 676] width 107 height 35
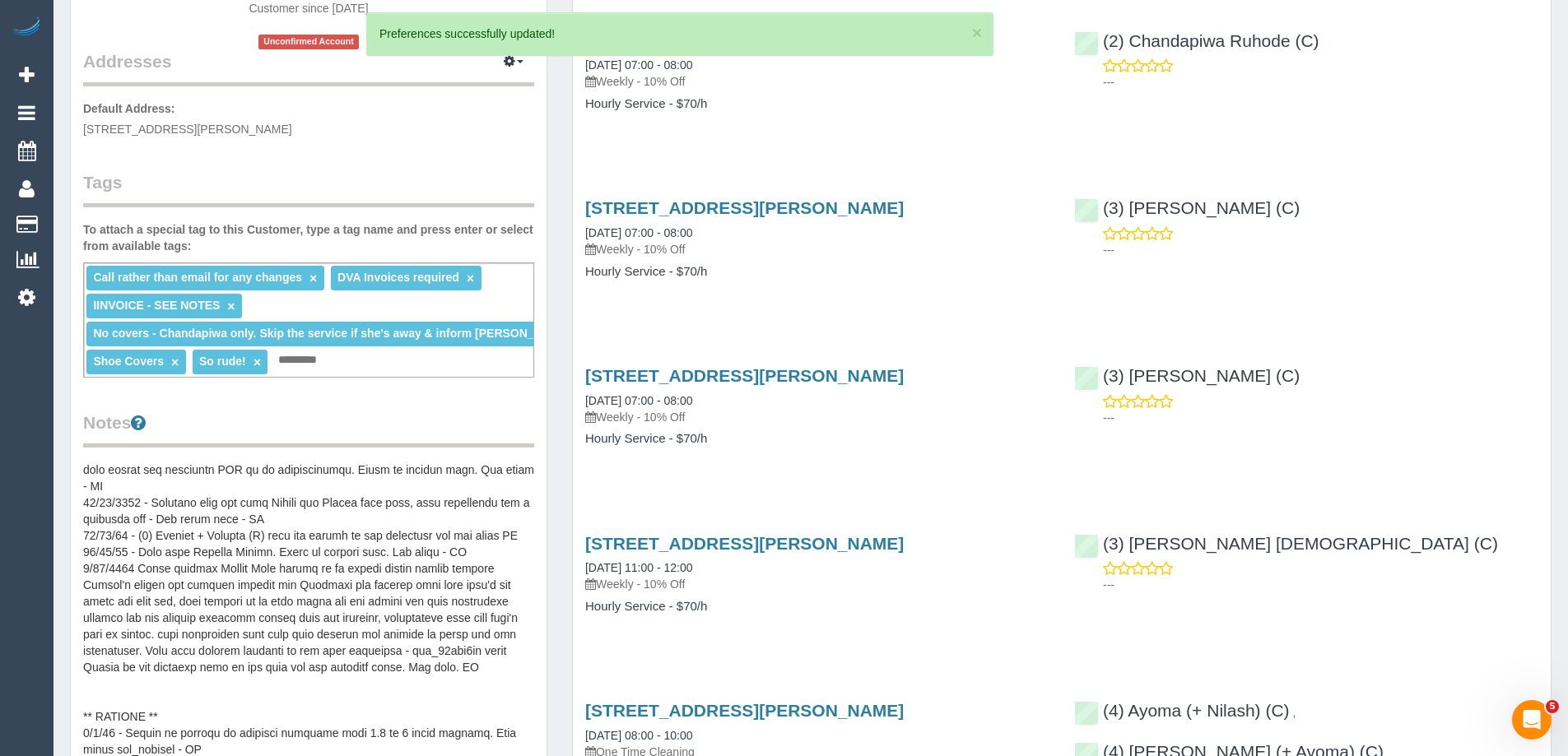
scroll to position [0, 0]
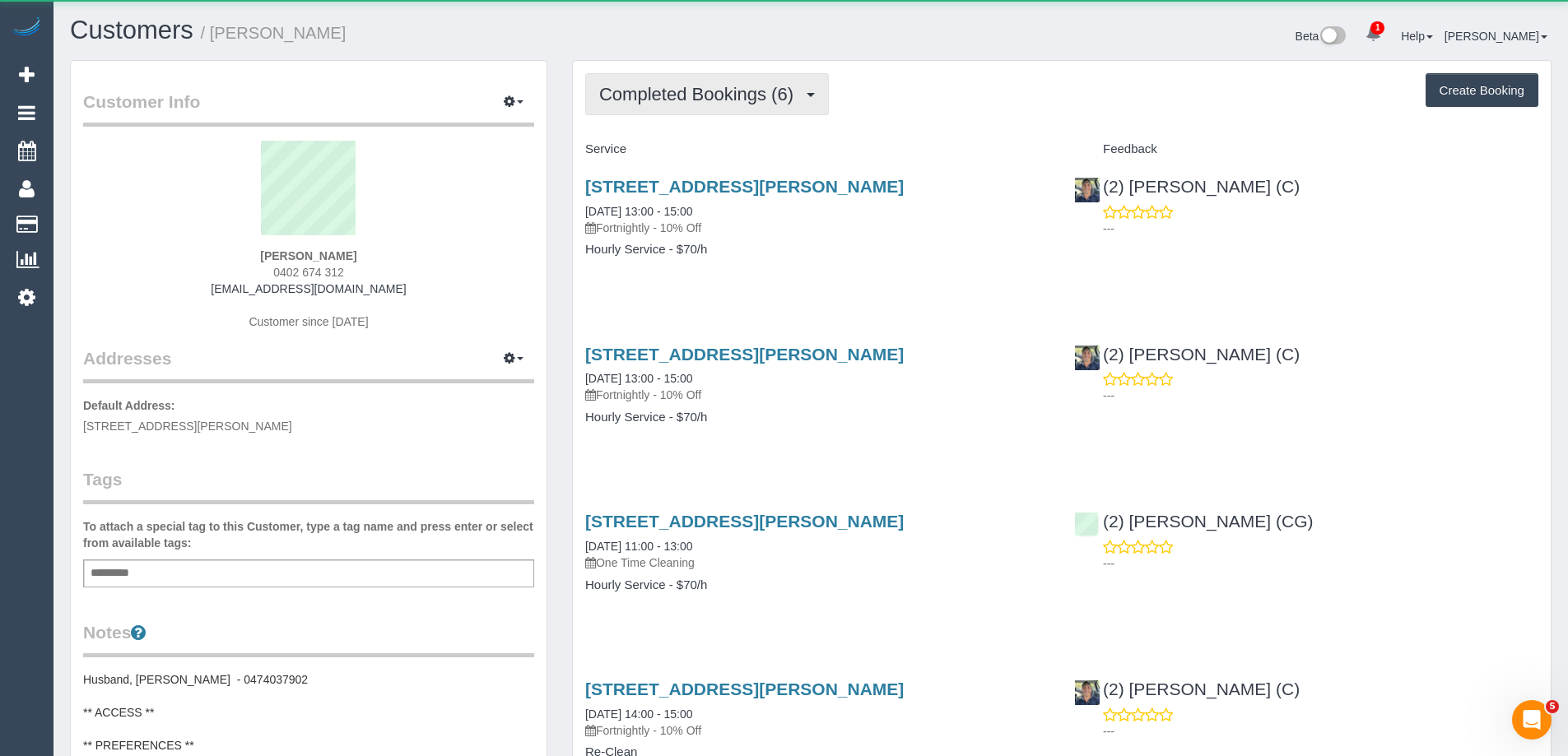
click at [636, 107] on button "Completed Bookings (6)" at bounding box center [706, 94] width 244 height 42
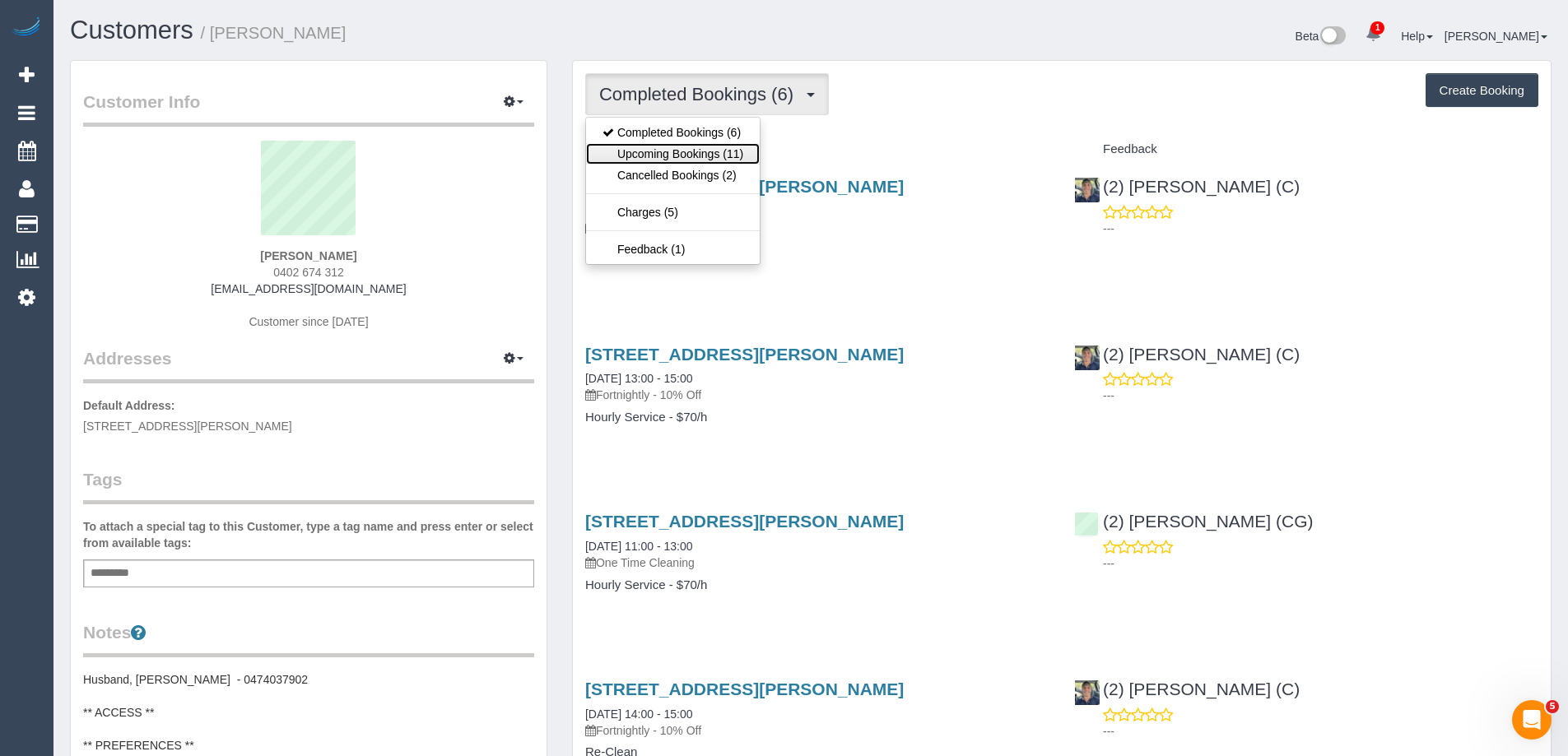
click at [654, 153] on link "Upcoming Bookings (11)" at bounding box center [672, 153] width 173 height 22
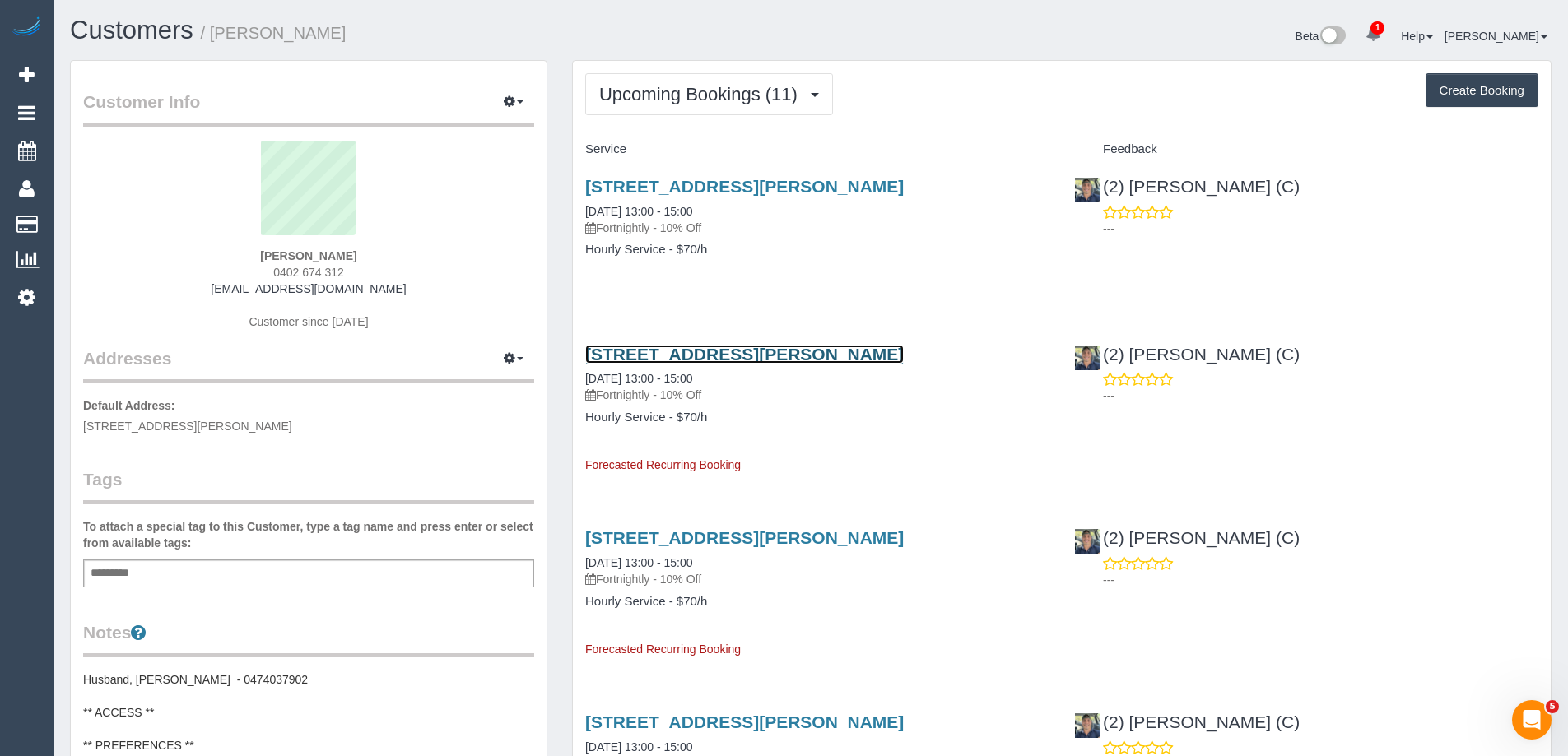
click at [731, 358] on link "12 Sanderson Street, Yarraville, VIC 3013" at bounding box center [744, 354] width 318 height 19
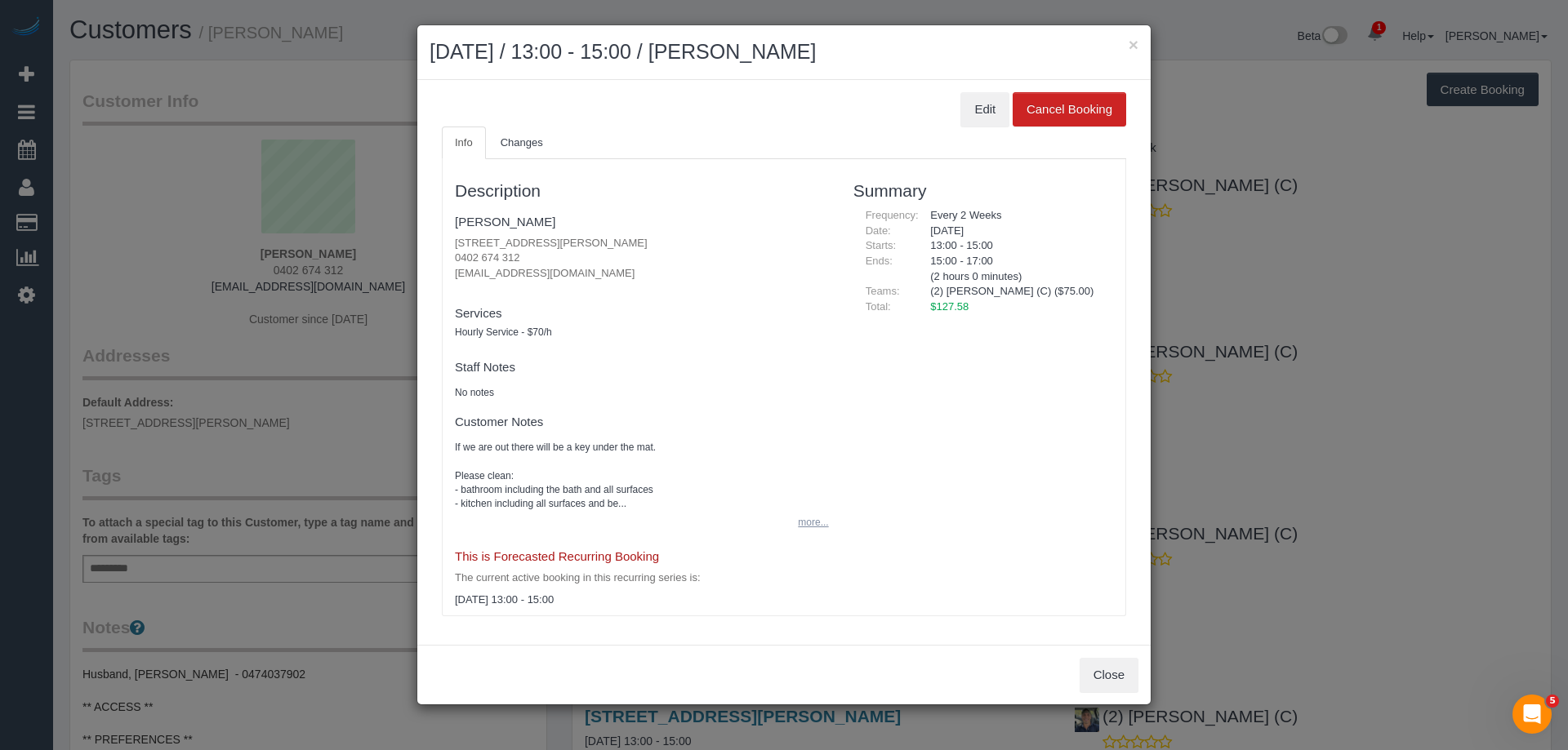
click at [809, 528] on button "more..." at bounding box center [807, 522] width 40 height 23
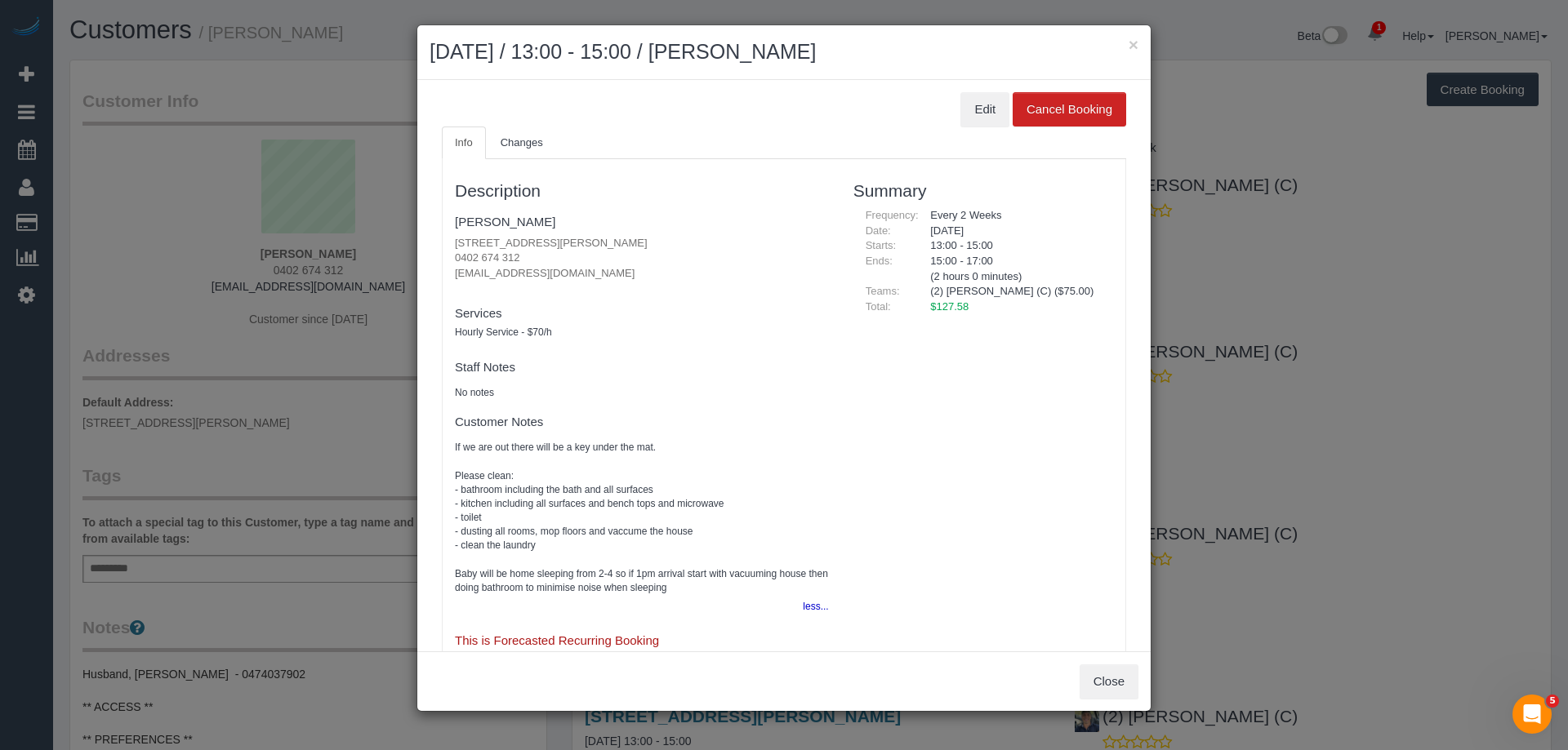
click at [1144, 42] on div "× October 17, 2025 / 13:00 - 15:00 / Danielle Winterbottom" at bounding box center [784, 52] width 734 height 55
click at [1135, 42] on button "×" at bounding box center [1133, 44] width 9 height 17
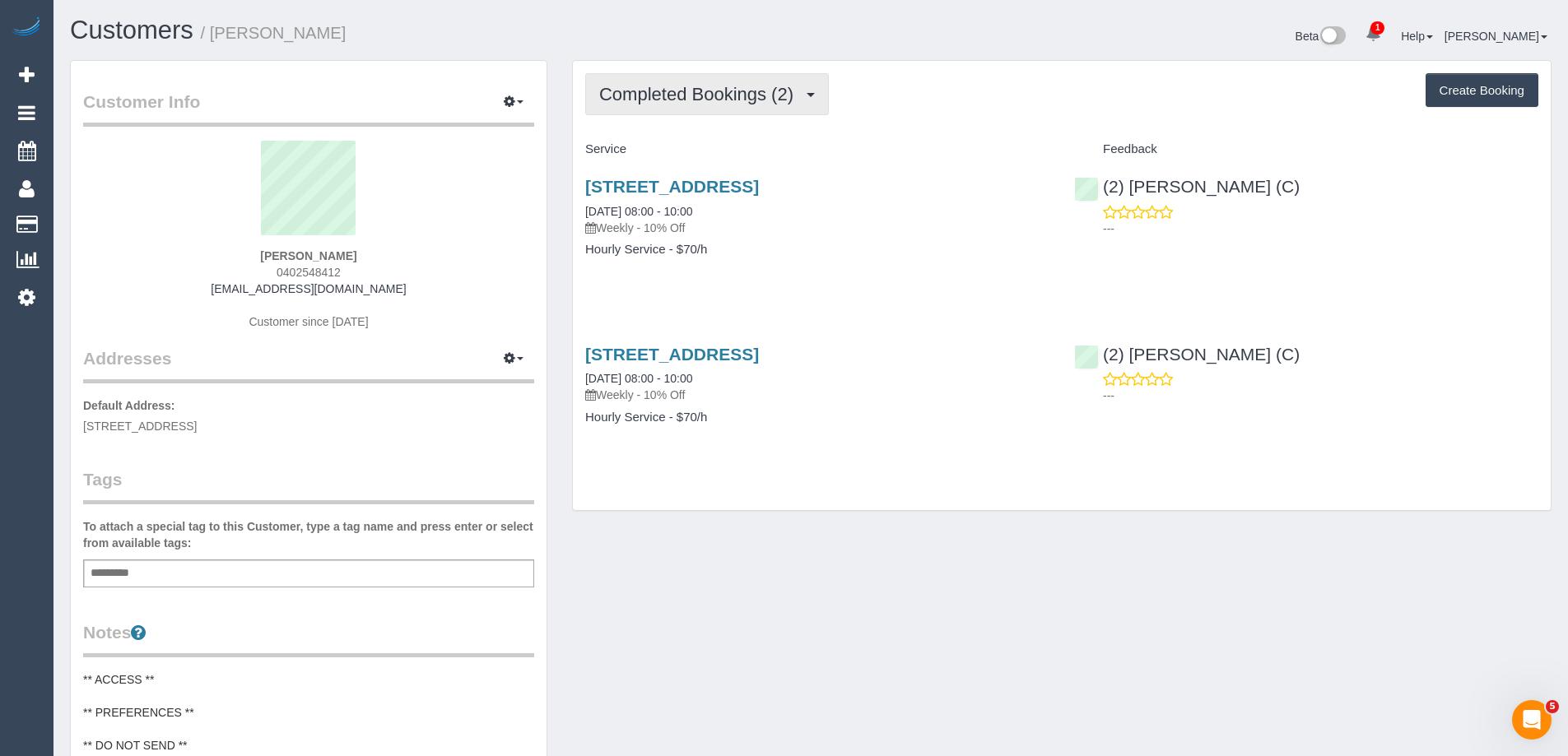
click at [669, 93] on span "Completed Bookings (2)" at bounding box center [700, 94] width 202 height 21
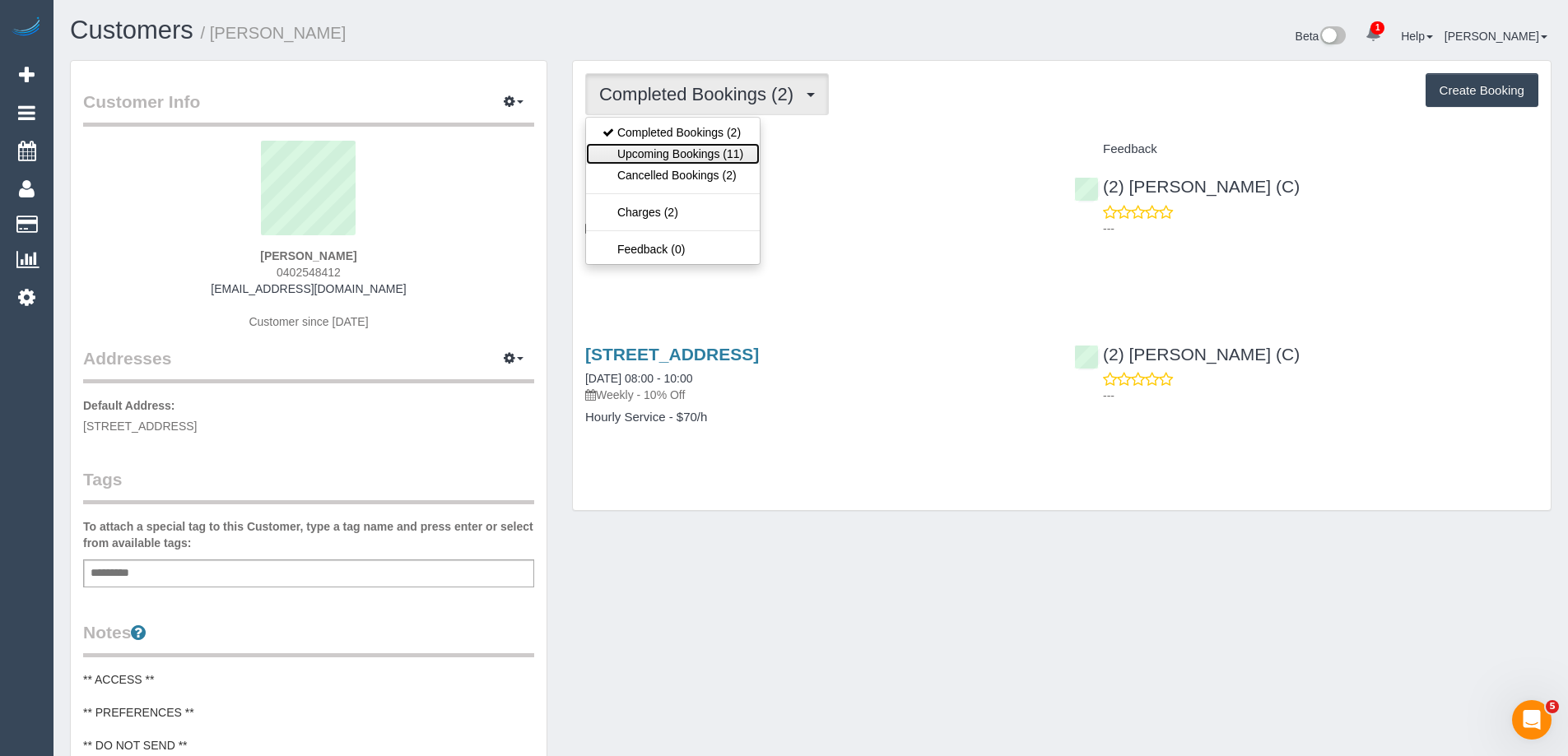
click at [689, 150] on link "Upcoming Bookings (11)" at bounding box center [672, 153] width 173 height 22
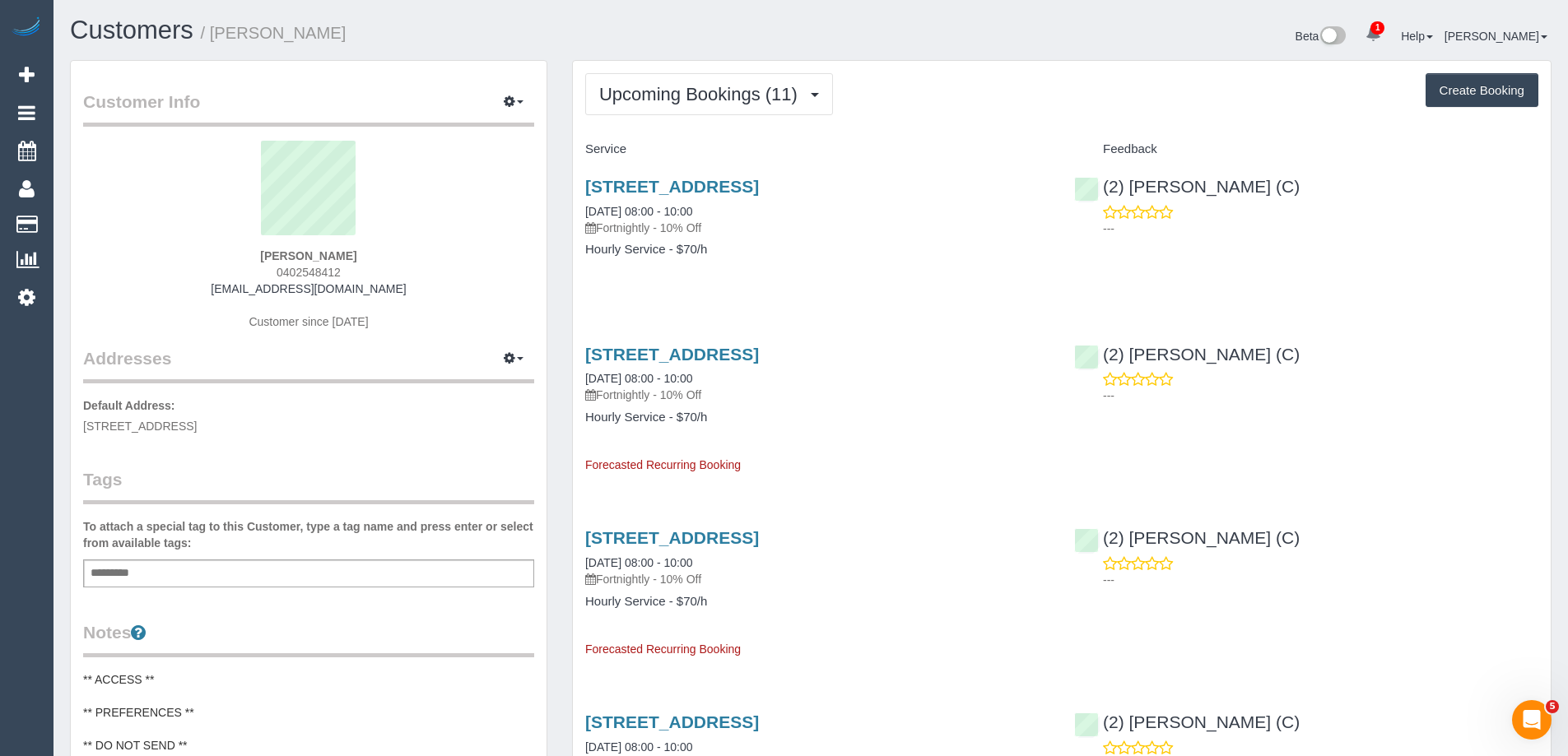
click at [1066, 57] on div "Beta 1 Your Notifications You have 0 alerts × You have 3 to charge for [DATE] H…" at bounding box center [1188, 38] width 753 height 43
click at [1082, 197] on div "(2) [PERSON_NAME] (C) ---" at bounding box center [1305, 203] width 489 height 81
copy link "(2) [PERSON_NAME] (C)"
click at [759, 188] on link "[STREET_ADDRESS]" at bounding box center [671, 186] width 173 height 19
click at [759, 363] on link "[STREET_ADDRESS]" at bounding box center [671, 354] width 173 height 19
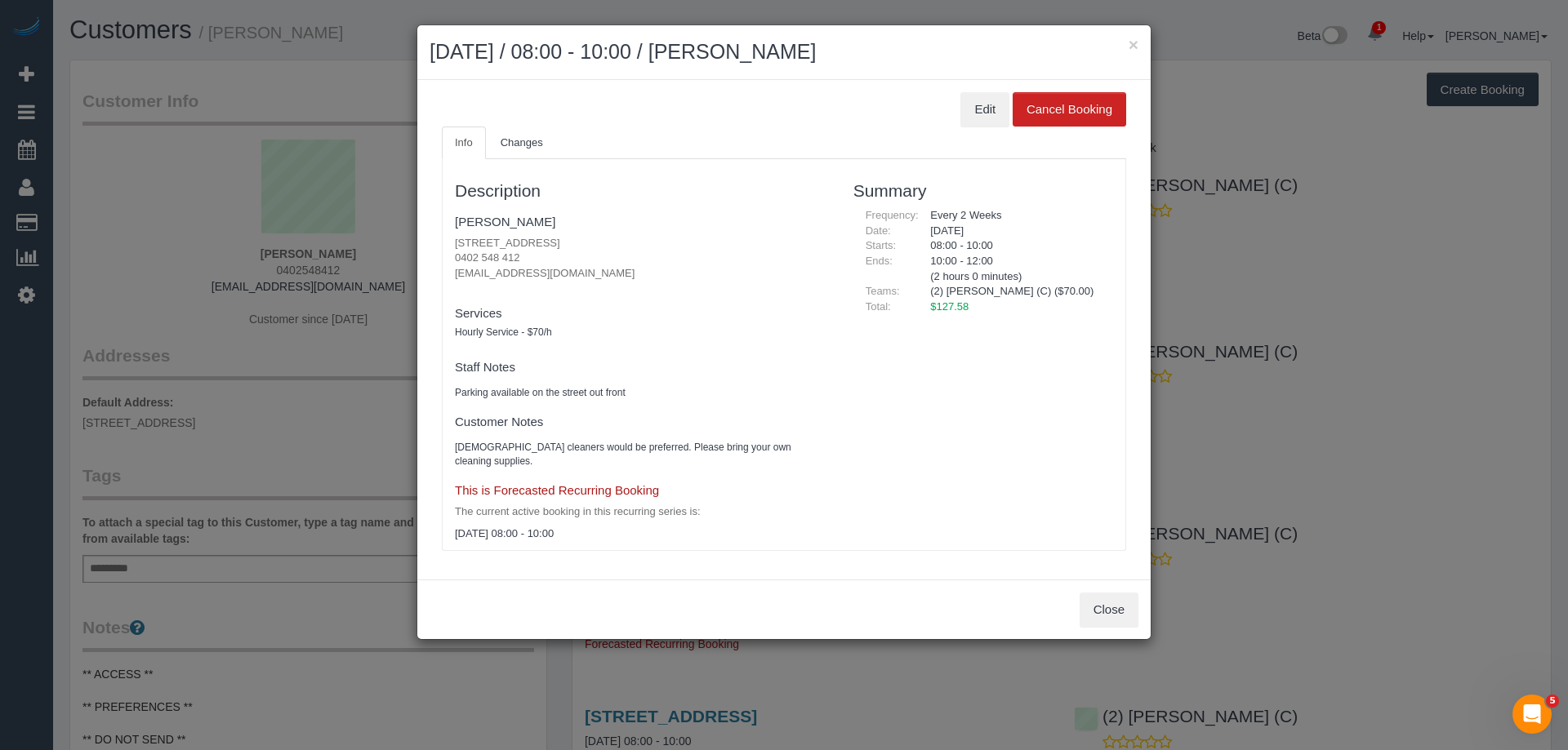
click at [948, 302] on span "$127.58" at bounding box center [948, 306] width 38 height 12
copy span "127.58"
click at [1135, 43] on button "×" at bounding box center [1133, 44] width 9 height 17
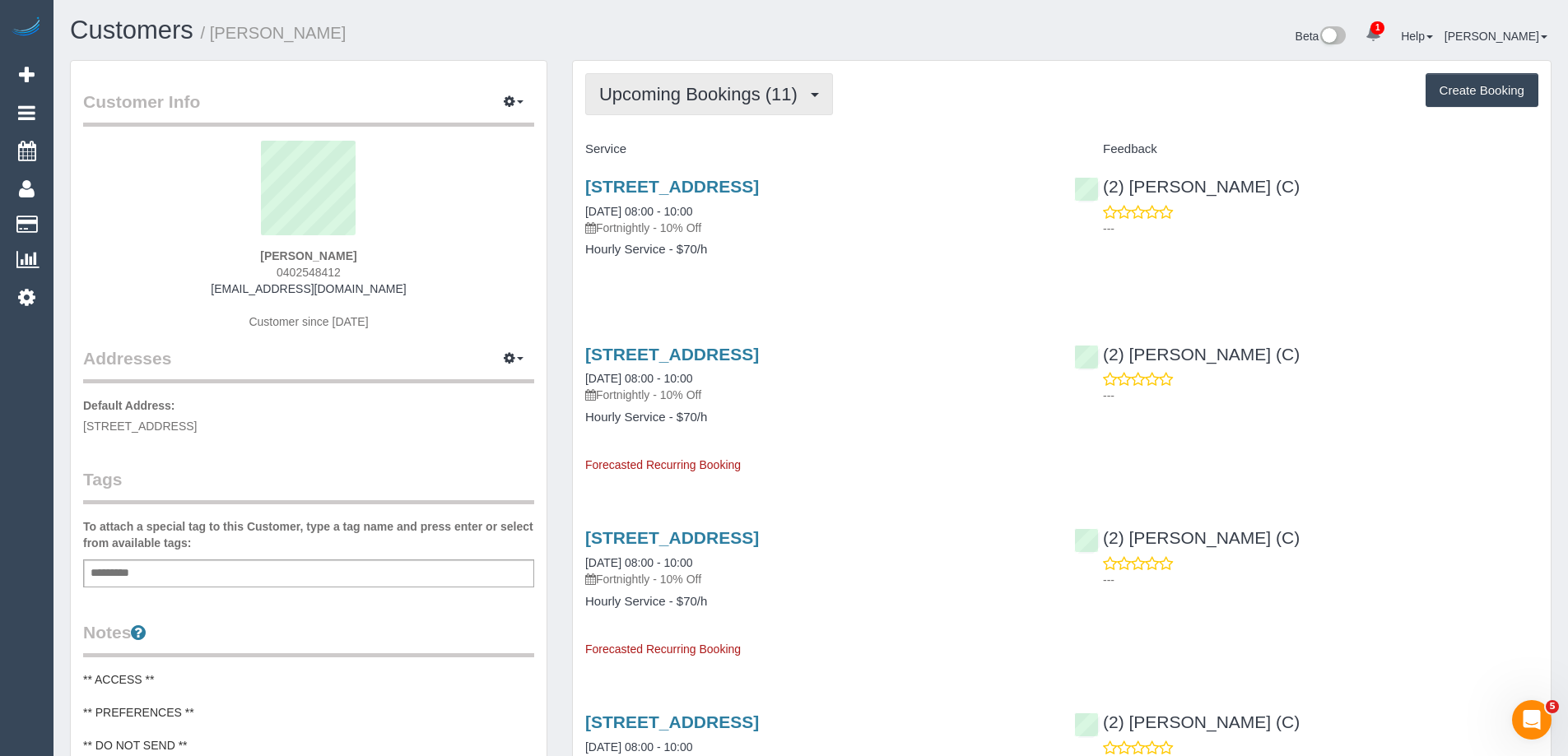
click at [730, 101] on span "Upcoming Bookings (11)" at bounding box center [702, 94] width 206 height 21
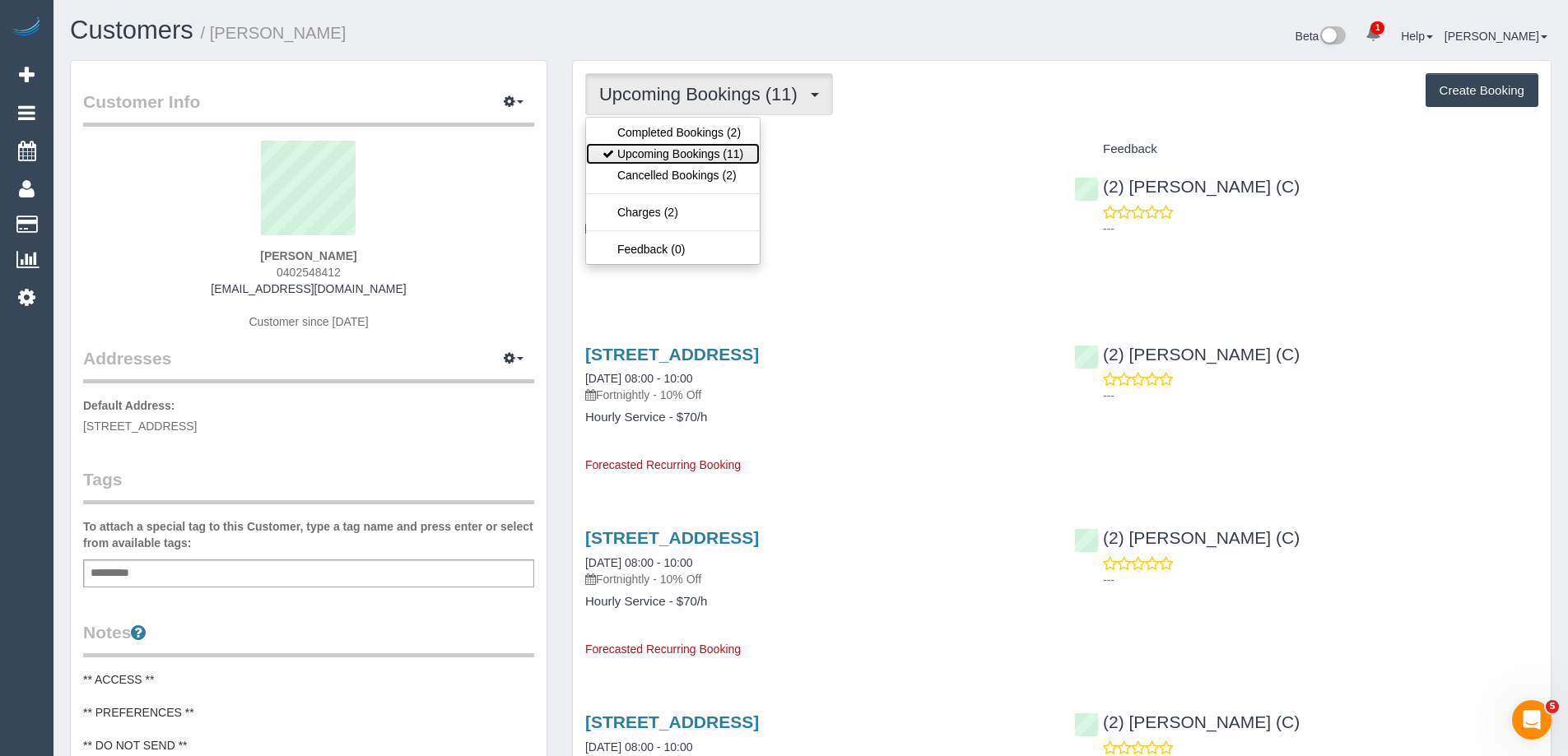
click at [710, 155] on link "Upcoming Bookings (11)" at bounding box center [672, 153] width 173 height 22
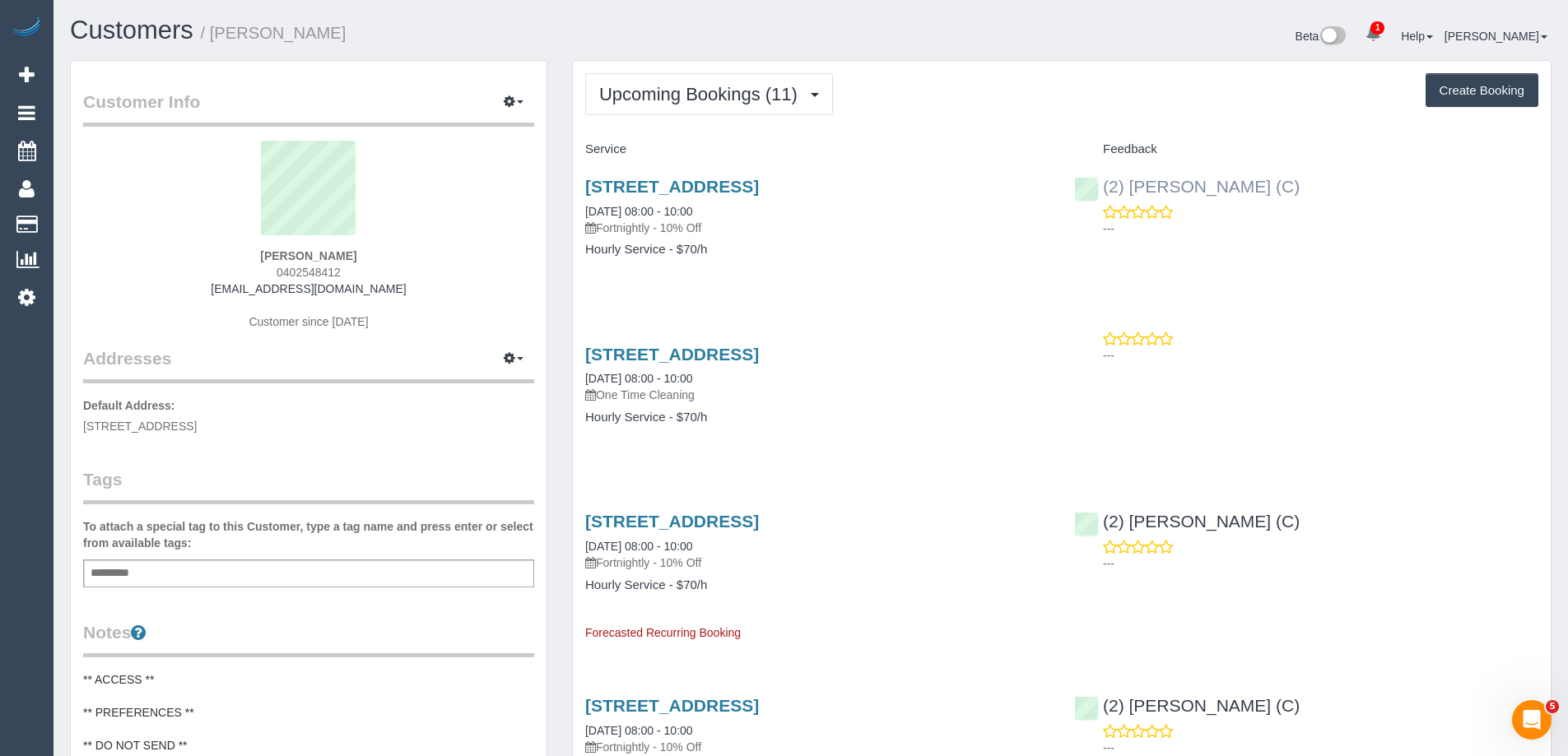
drag, startPoint x: 1295, startPoint y: 184, endPoint x: 1104, endPoint y: 183, distance: 191.0
click at [1104, 183] on div "(2) Nadine Young (C) ---" at bounding box center [1305, 203] width 489 height 81
copy link "(2) [PERSON_NAME] (C)"
click at [759, 363] on link "236 La Trobe Street, Scape Aurora 2307, Melbourne, VIC 3000" at bounding box center [671, 354] width 173 height 19
click at [736, 85] on span "Upcoming Bookings (11)" at bounding box center [702, 94] width 206 height 21
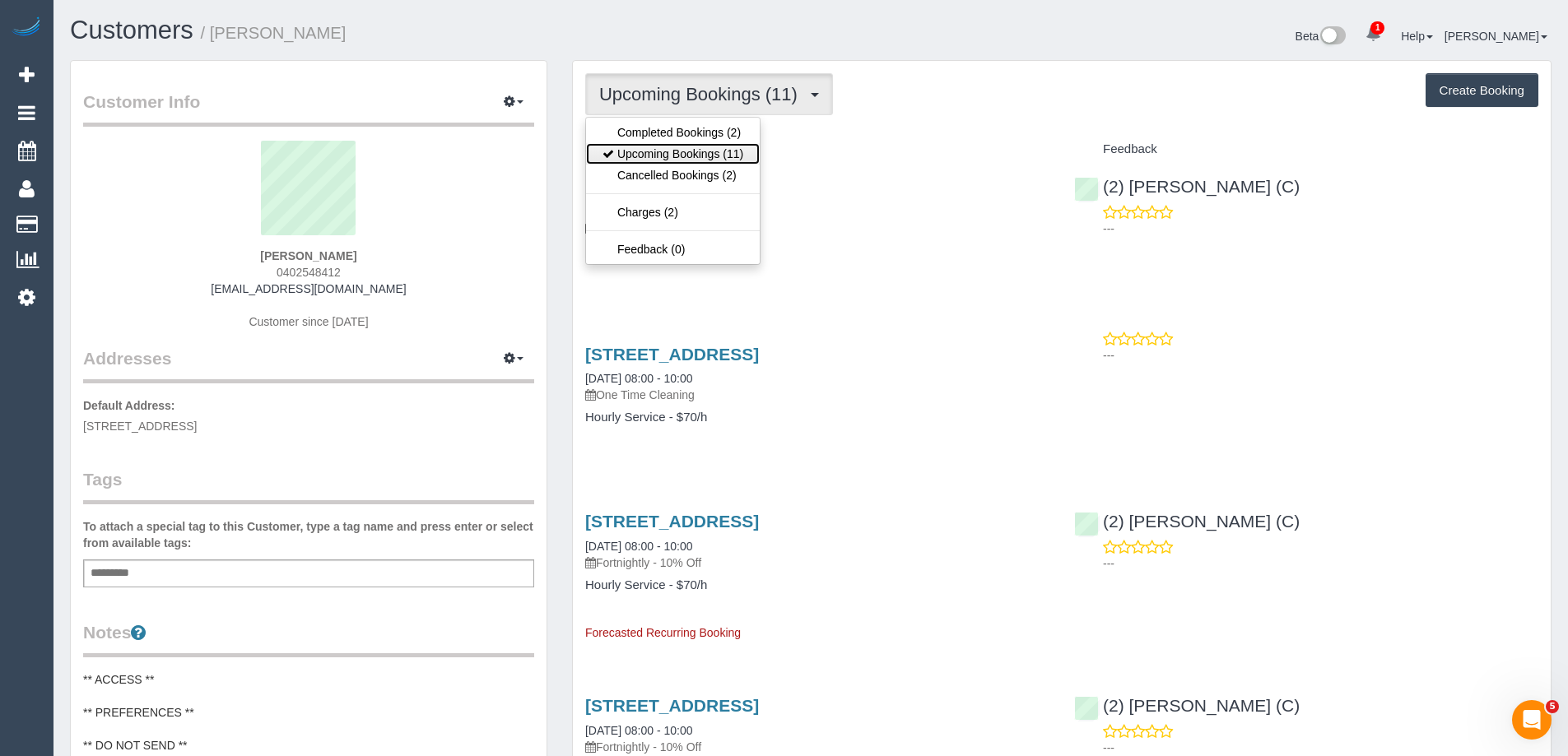
click at [703, 154] on link "Upcoming Bookings (11)" at bounding box center [672, 153] width 173 height 22
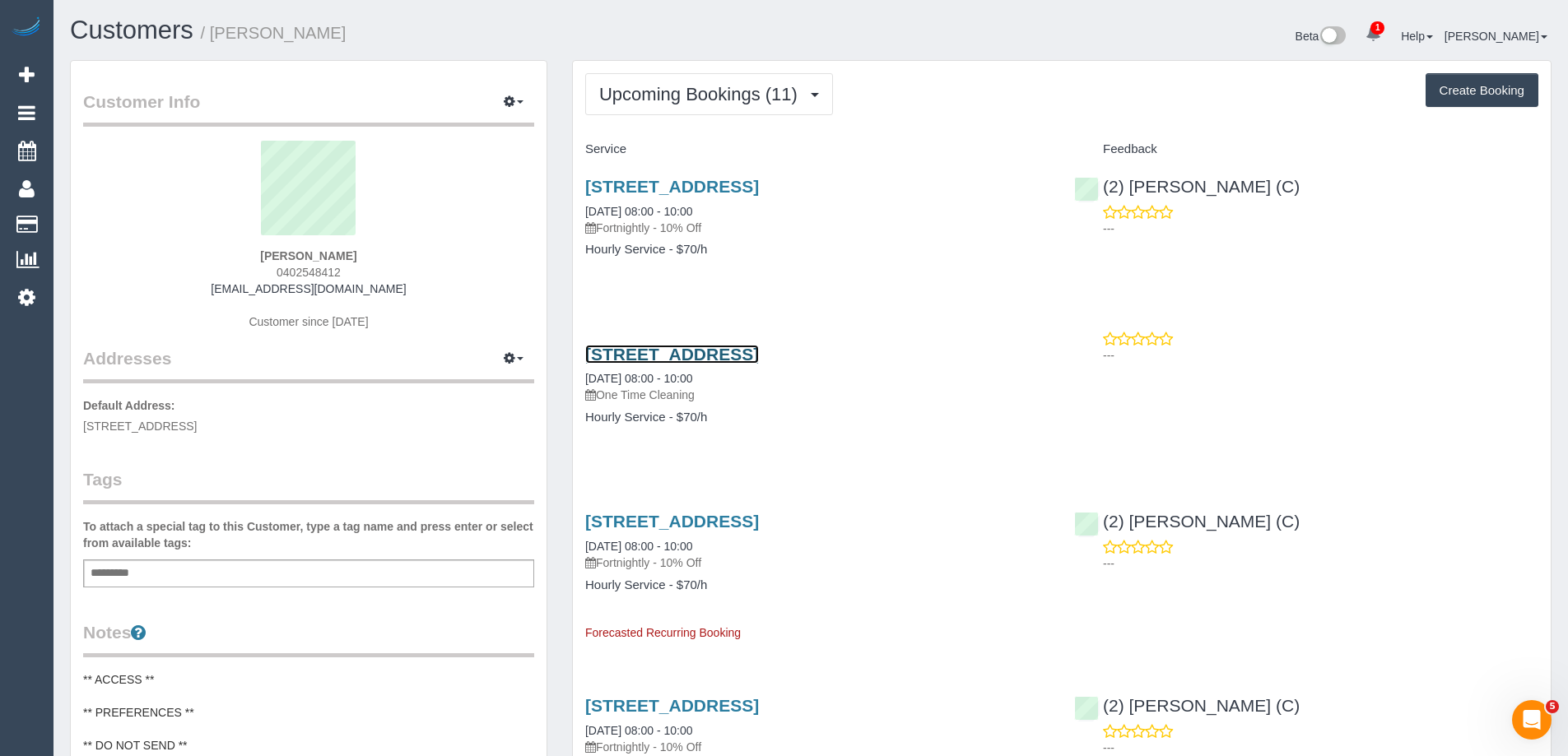
click at [759, 363] on link "236 La Trobe Street, Scape Aurora 2307, Melbourne, VIC 3000" at bounding box center [671, 354] width 173 height 19
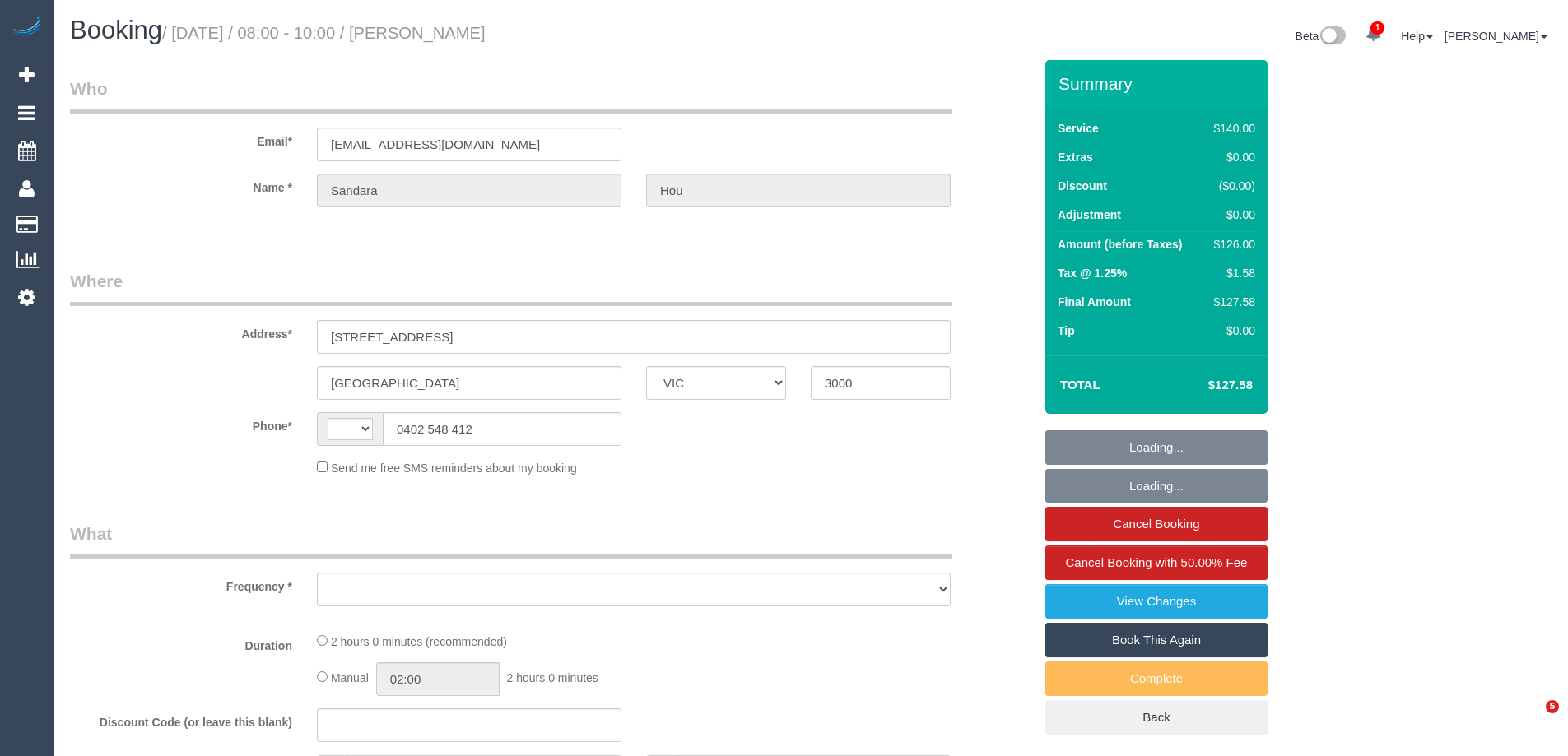
select select "VIC"
select select "string:AU"
select select "string:stripe-pm_1S2rsM2GScqysDRVcXx3rgME"
select select "object:708"
select select "number:28"
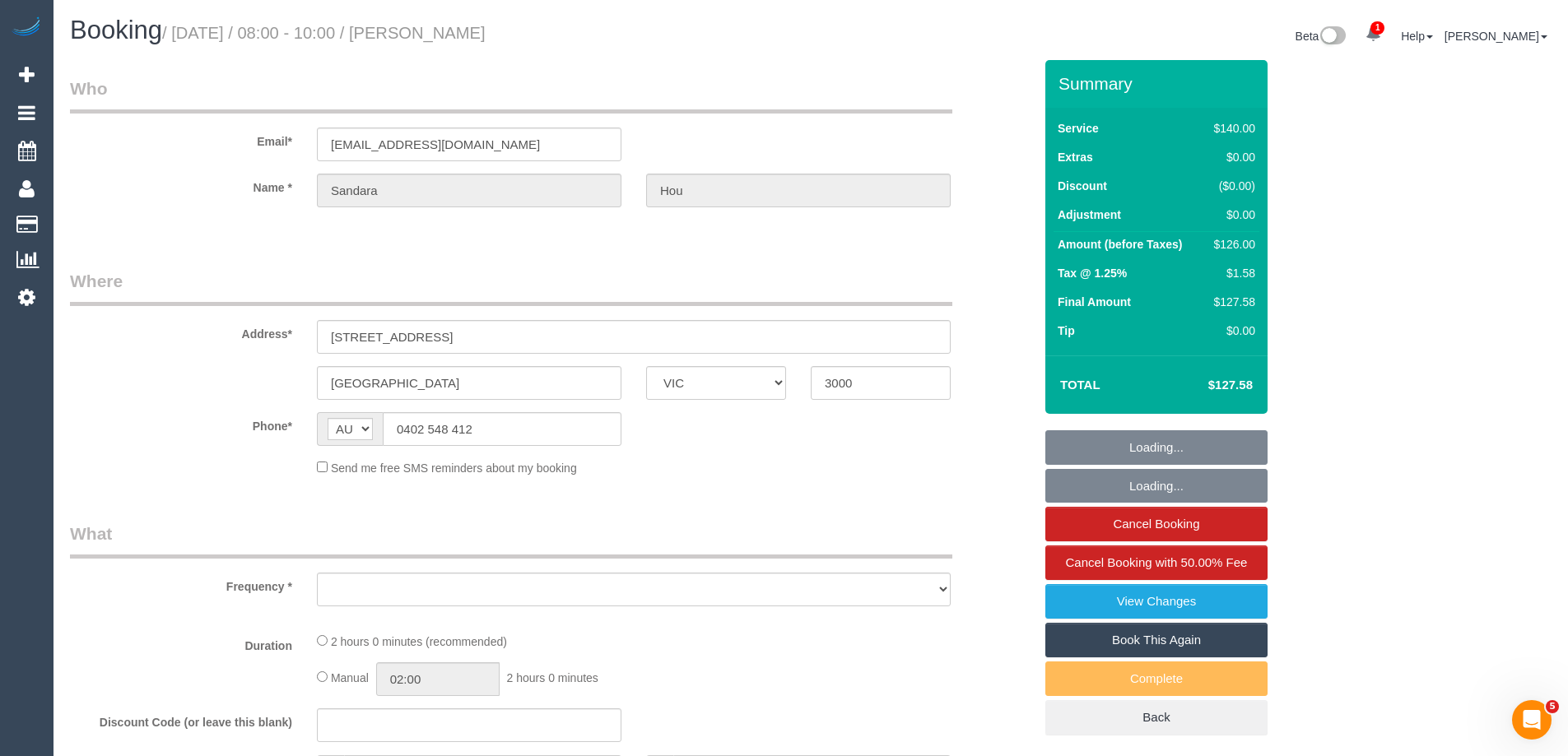
select select "number:14"
select select "number:20"
select select "number:24"
select select "number:34"
select select "number:11"
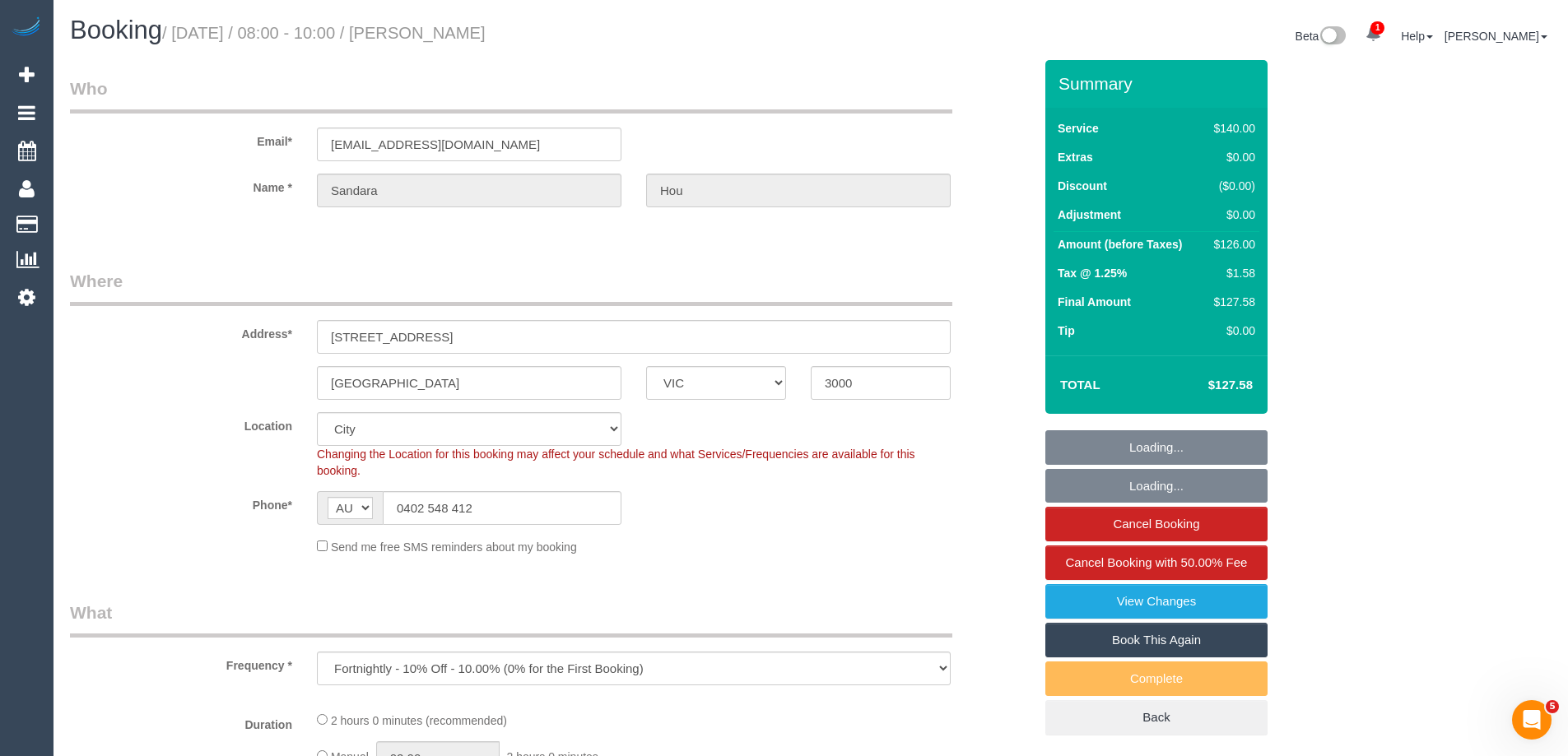
select select "object:879"
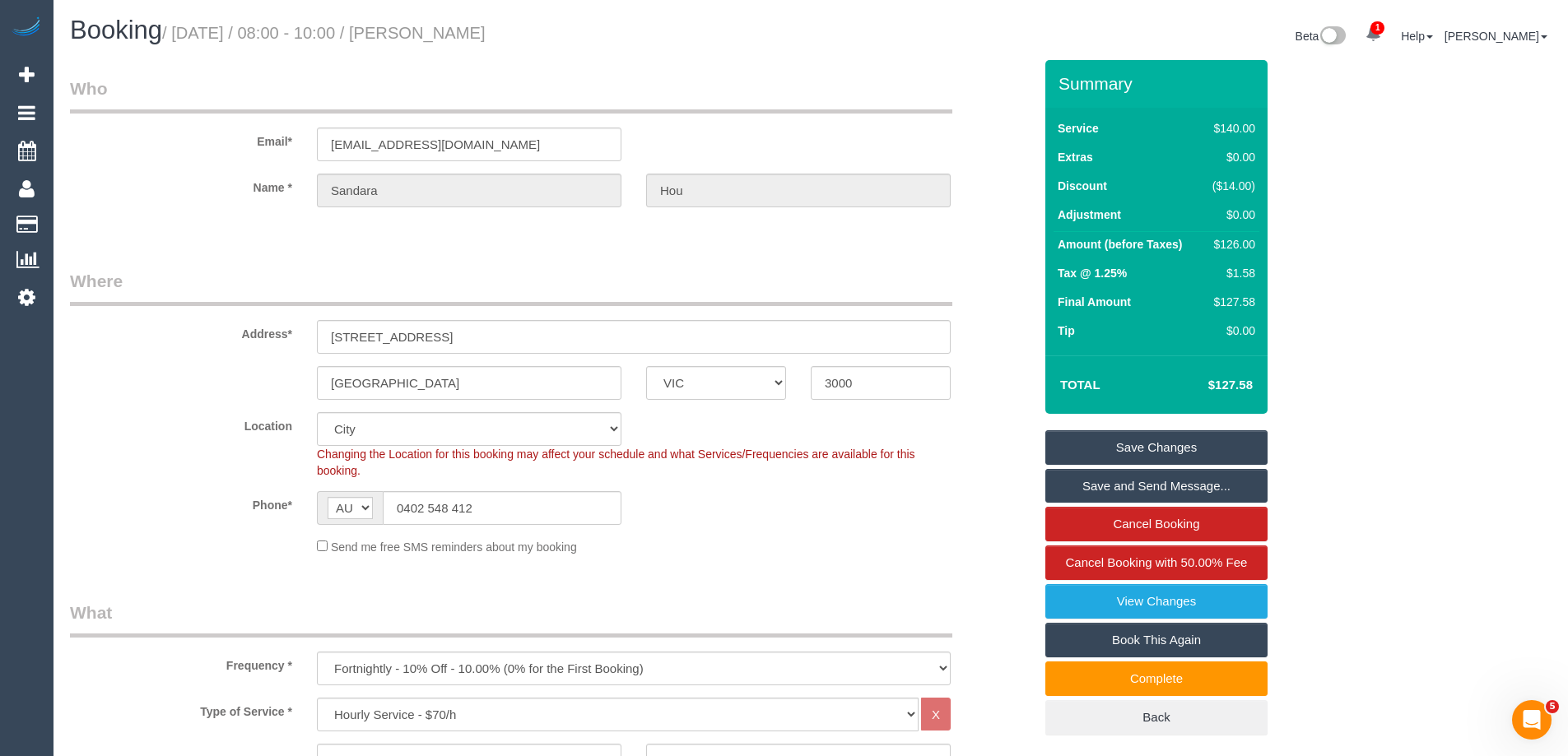
click at [1195, 642] on link "Book This Again" at bounding box center [1156, 639] width 222 height 35
select select "VIC"
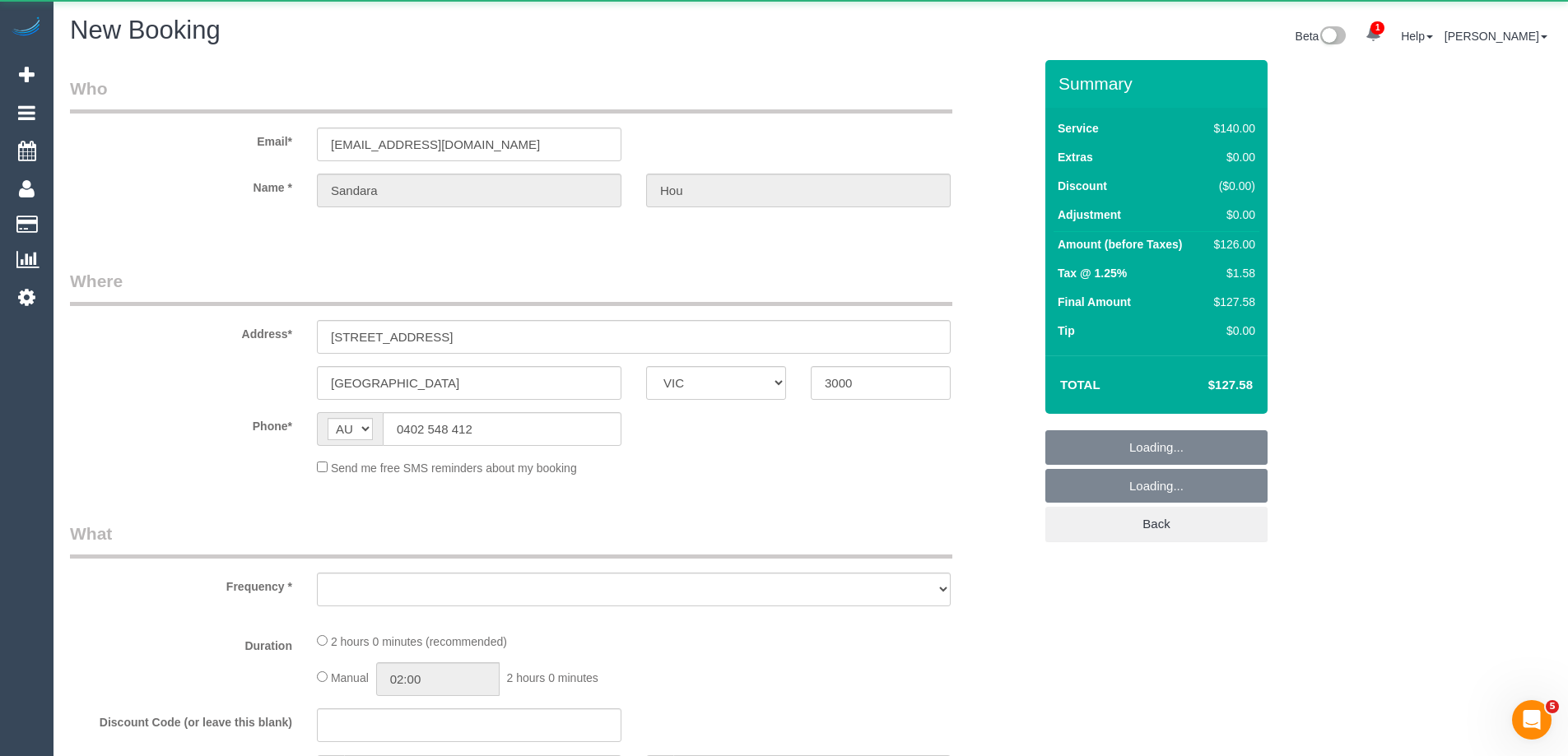
select select "object:1501"
select select "string:stripe-pm_1S2rsM2GScqysDRVcXx3rgME"
select select "number:28"
select select "number:14"
select select "number:20"
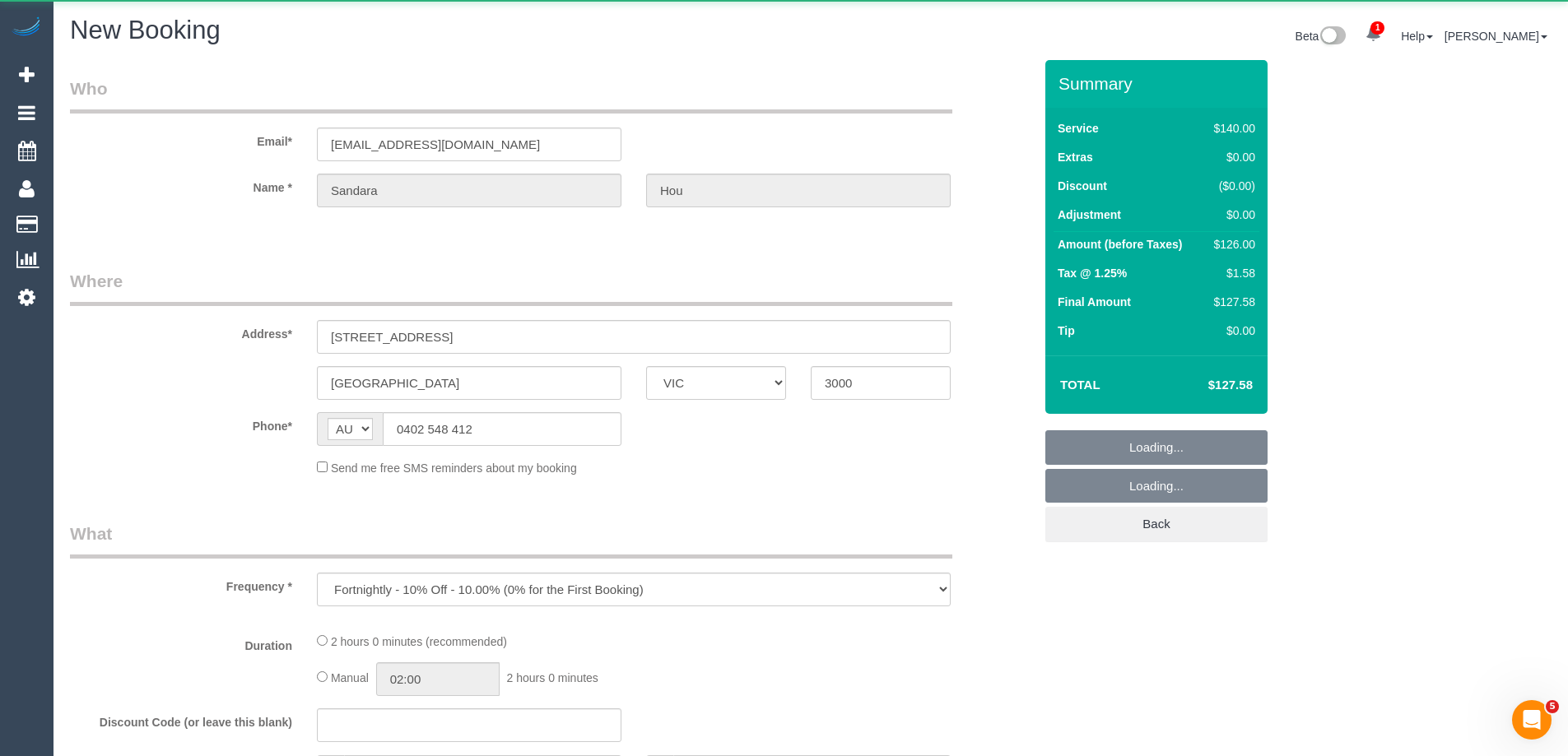
select select "number:24"
select select "number:34"
select select "number:11"
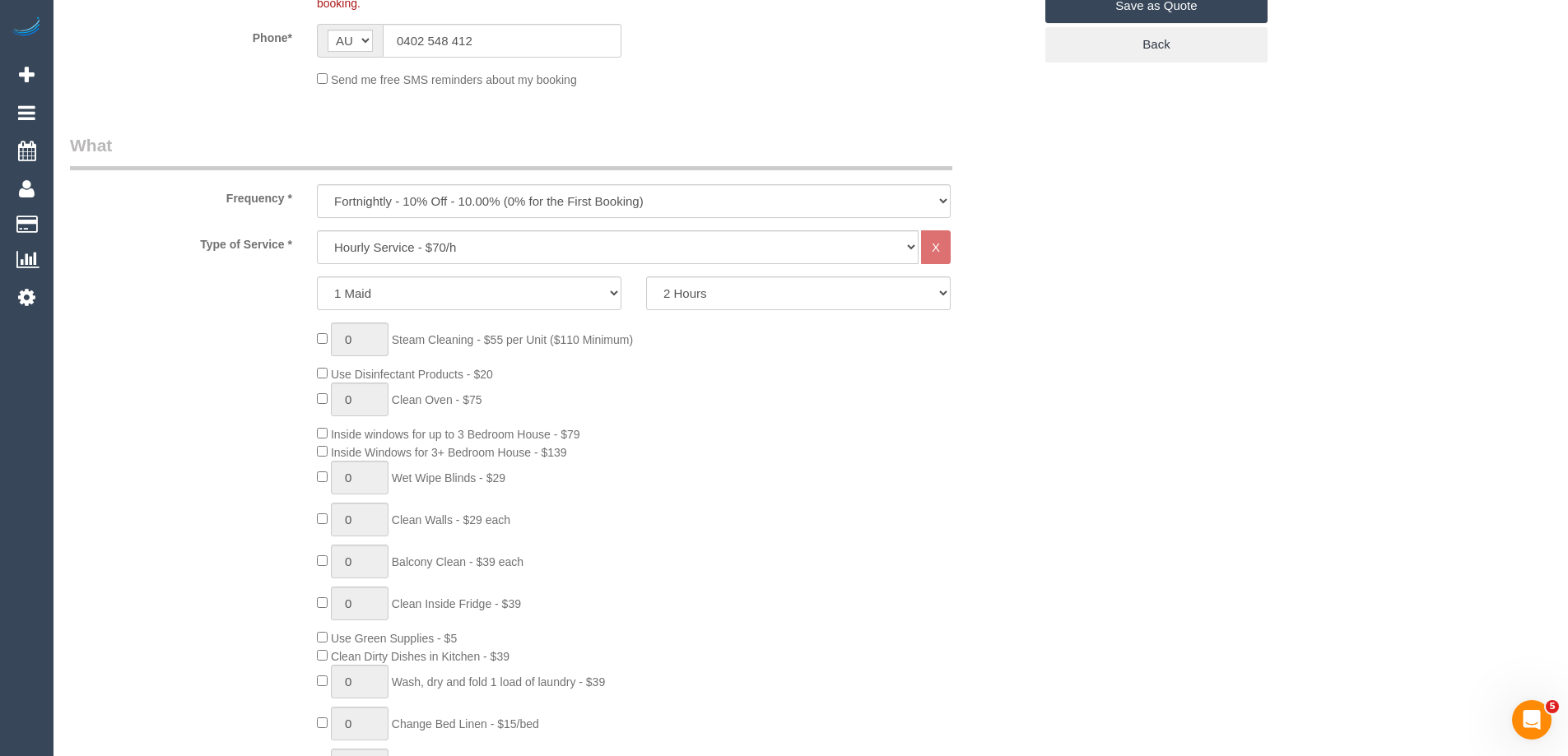
scroll to position [493, 0]
click at [407, 213] on select "One Time Cleaning Weekly - 10% Off - 10.00% (0% for the First Booking) Fortnigh…" at bounding box center [633, 206] width 634 height 34
select select "object:2240"
click at [316, 189] on select "One Time Cleaning Weekly - 10% Off - 10.00% (0% for the First Booking) Fortnigh…" at bounding box center [633, 206] width 634 height 34
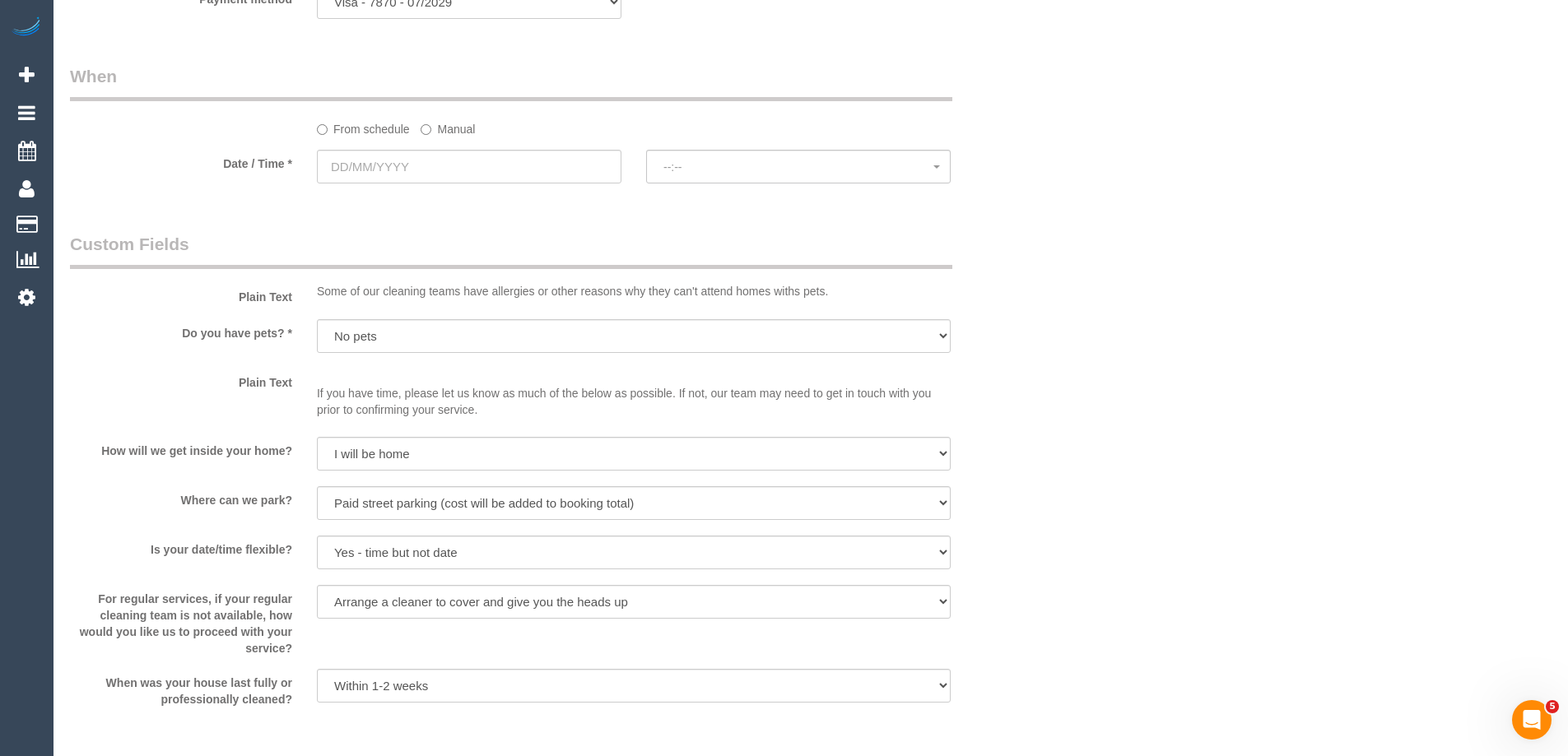
scroll to position [1728, 0]
click at [457, 169] on input "text" at bounding box center [468, 168] width 304 height 34
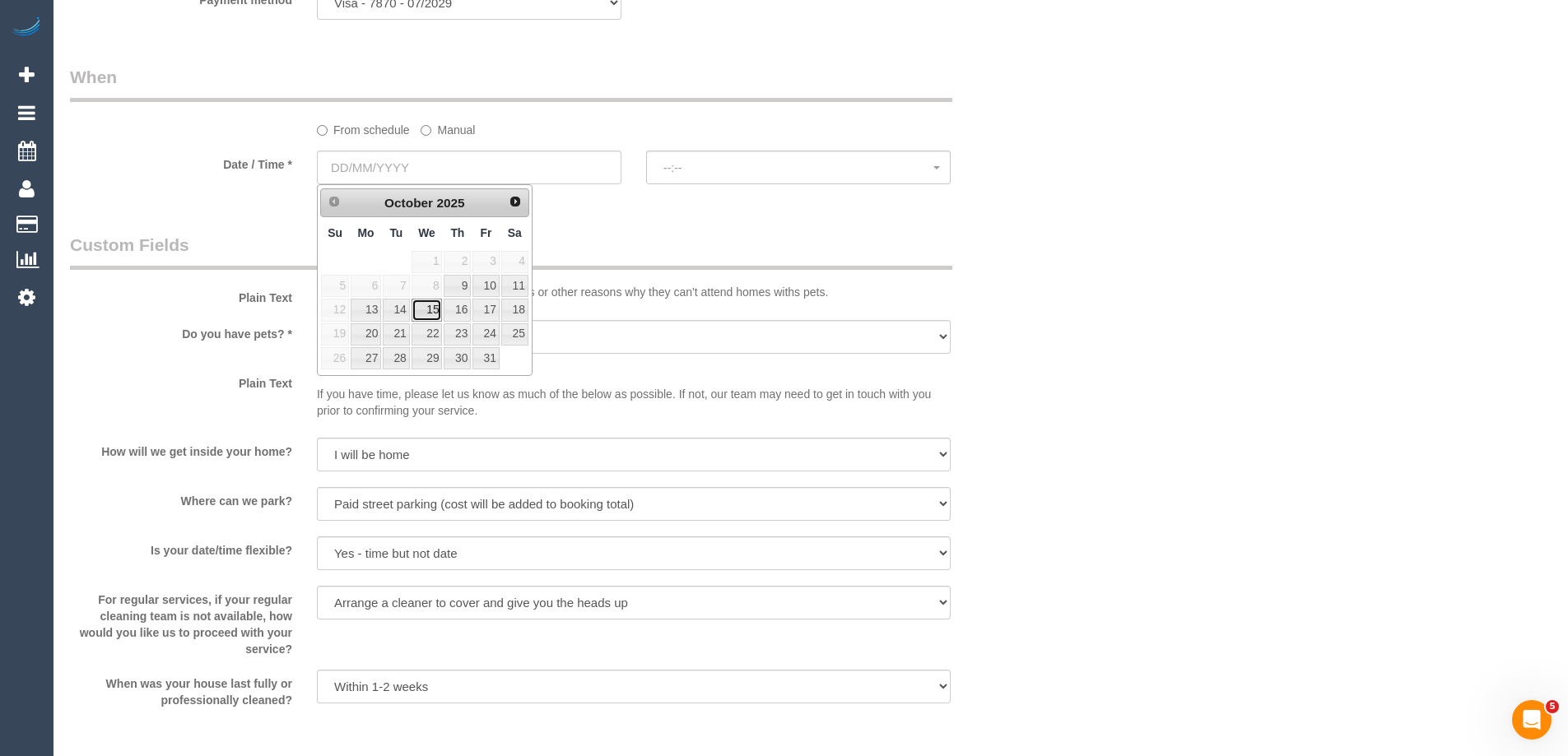
click at [428, 310] on link "15" at bounding box center [427, 310] width 31 height 23
type input "15/10/2025"
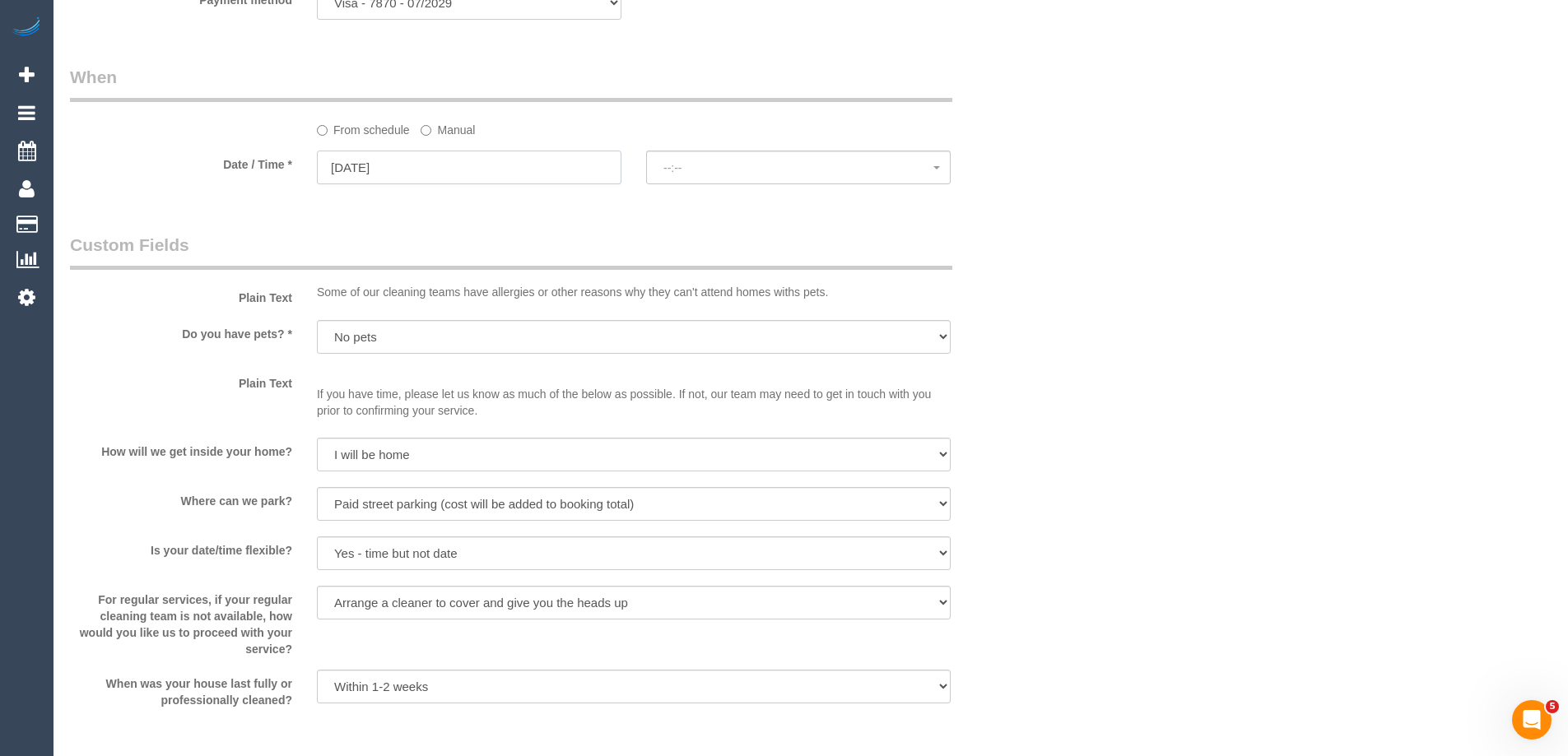
click at [430, 169] on input "15/10/2025" at bounding box center [468, 168] width 304 height 34
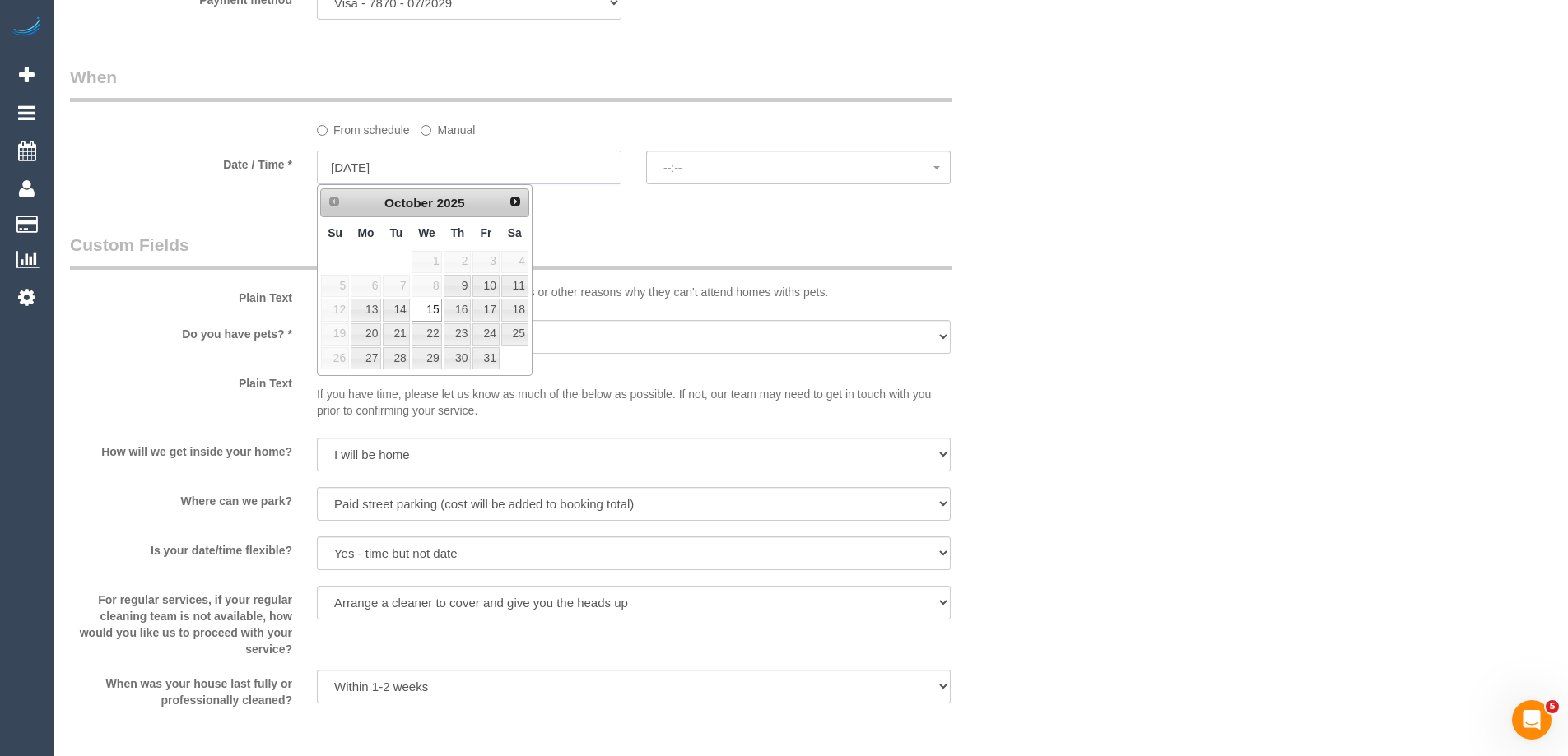
select select "spot6"
click at [454, 285] on link "9" at bounding box center [457, 286] width 27 height 23
type input "[DATE]"
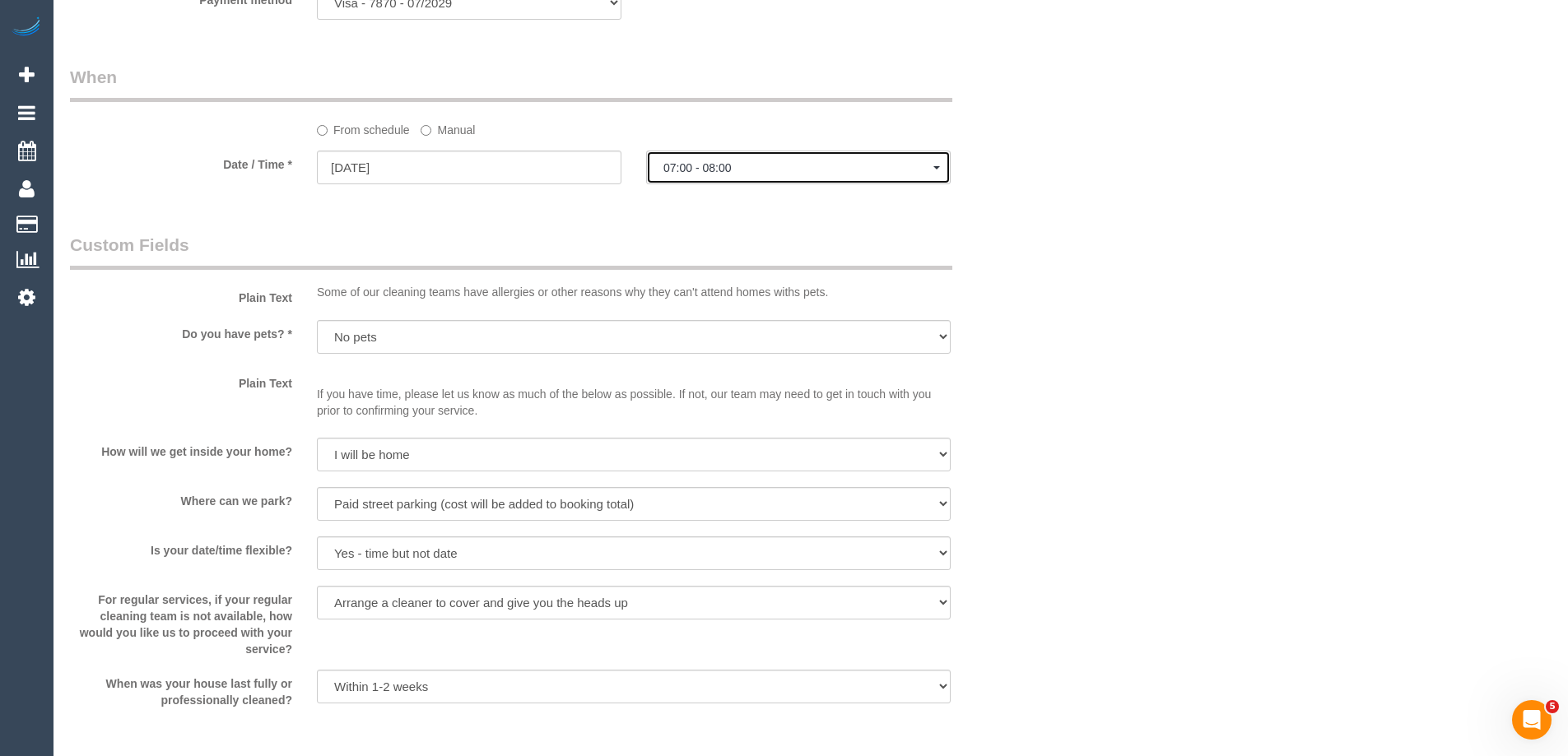
click at [701, 171] on span "07:00 - 08:00" at bounding box center [798, 168] width 270 height 13
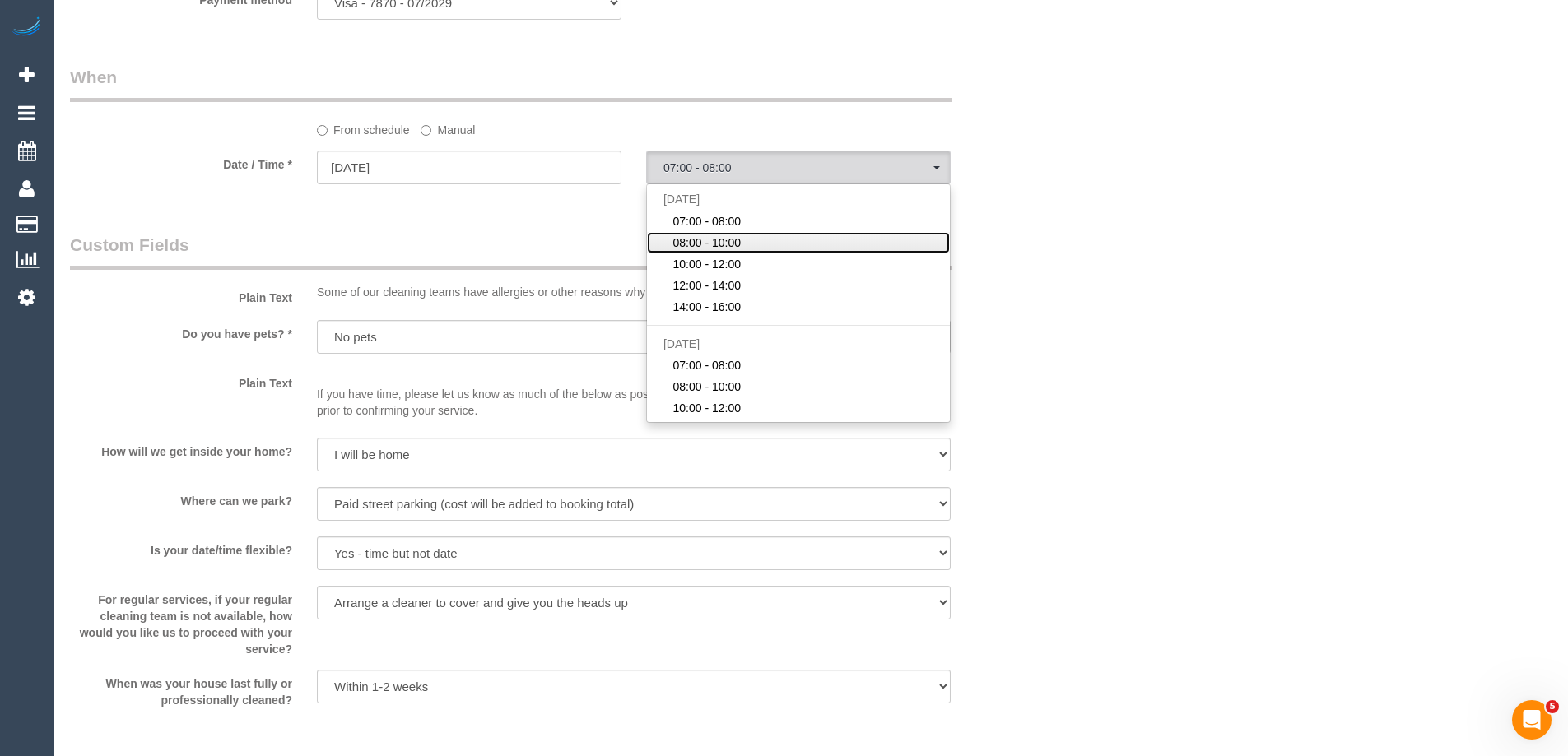
click at [703, 237] on span "08:00 - 10:00" at bounding box center [706, 242] width 69 height 16
select select "spot28"
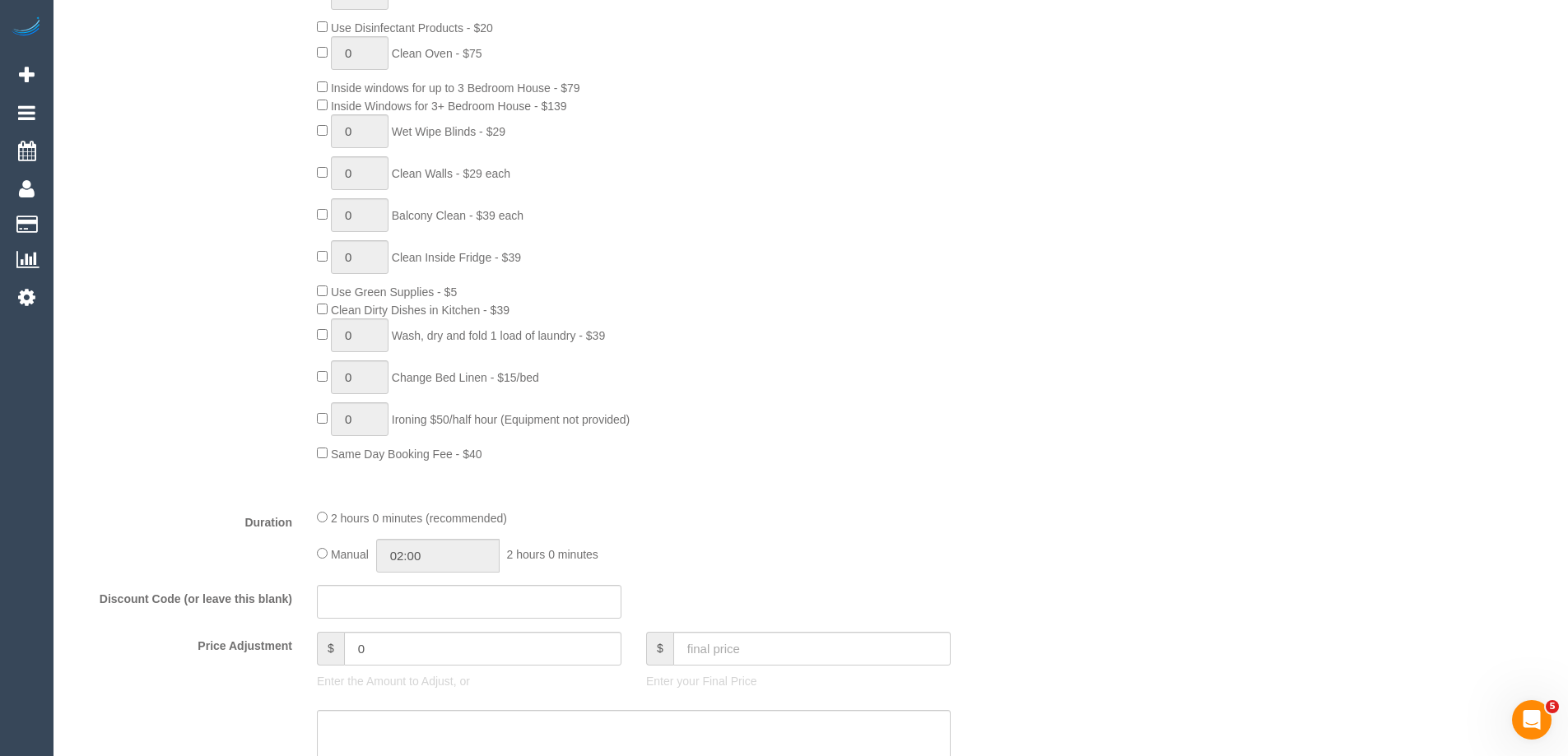
scroll to position [1070, 0]
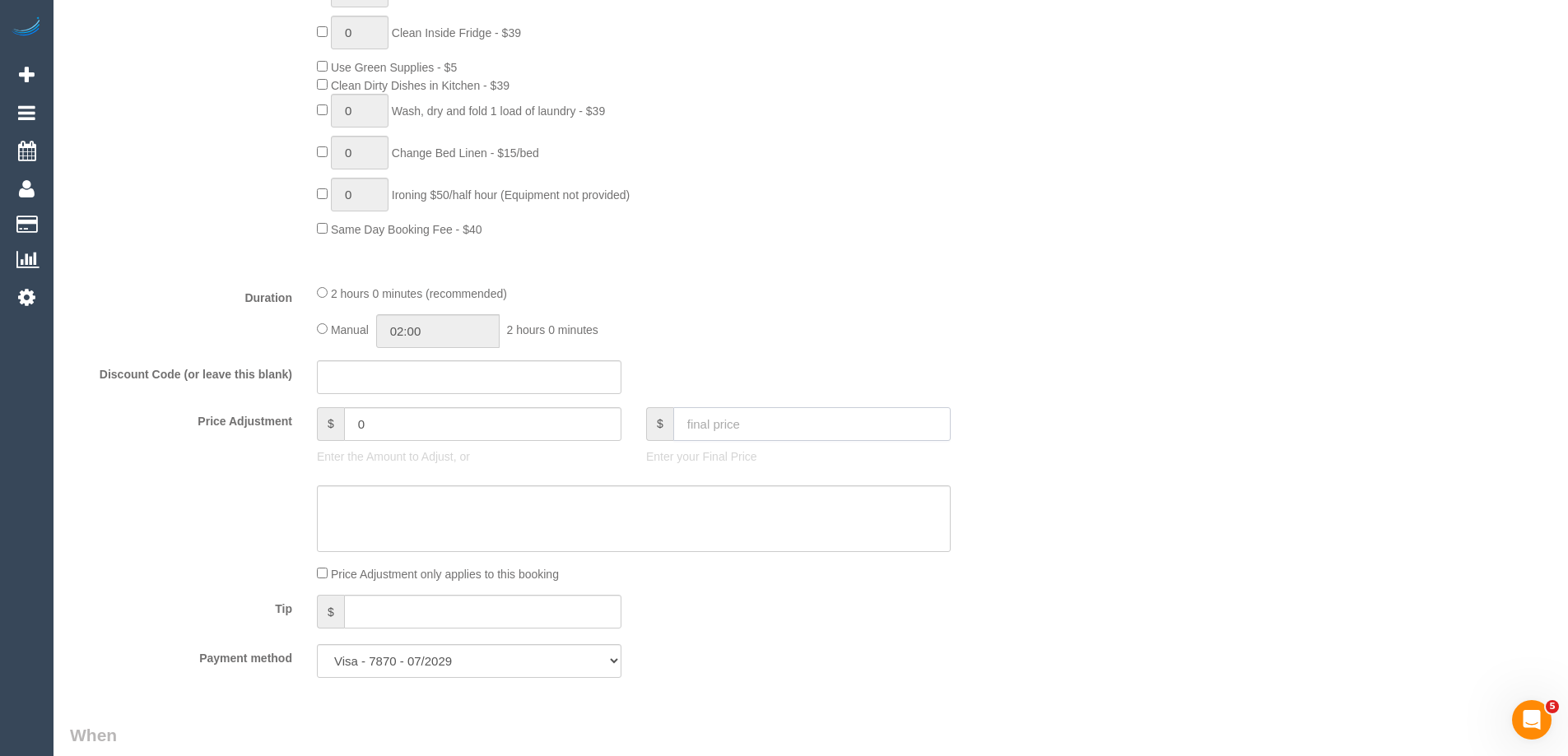
click at [772, 417] on input "text" at bounding box center [812, 425] width 277 height 34
paste input "127.58"
type input "127.58"
click at [660, 521] on textarea at bounding box center [633, 520] width 634 height 68
type input "-13.99"
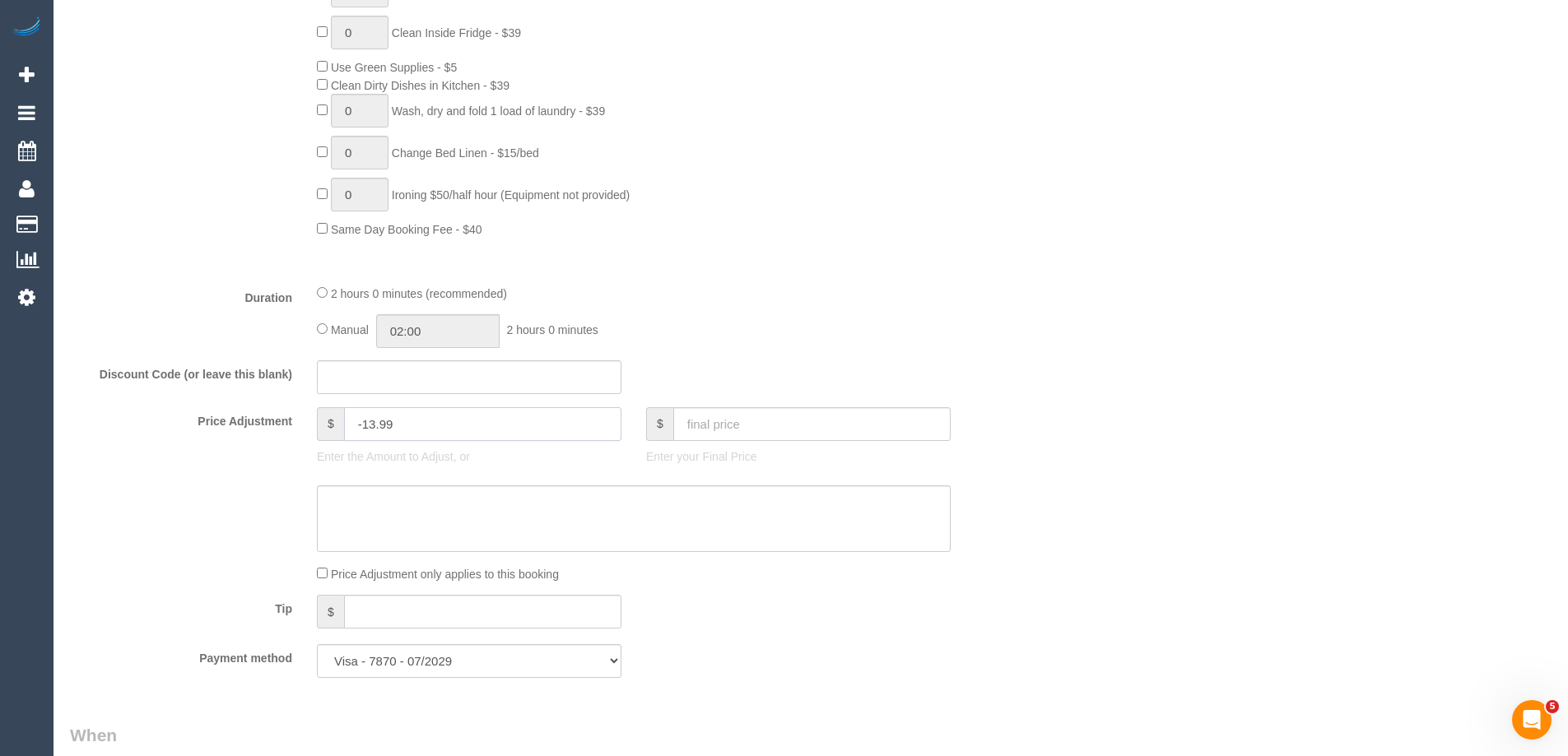
drag, startPoint x: 369, startPoint y: 416, endPoint x: 486, endPoint y: 418, distance: 117.0
click at [486, 418] on input "-13.99" at bounding box center [482, 425] width 277 height 34
type input "-14"
click at [460, 501] on textarea at bounding box center [633, 520] width 634 height 68
click at [500, 521] on textarea at bounding box center [633, 520] width 634 height 68
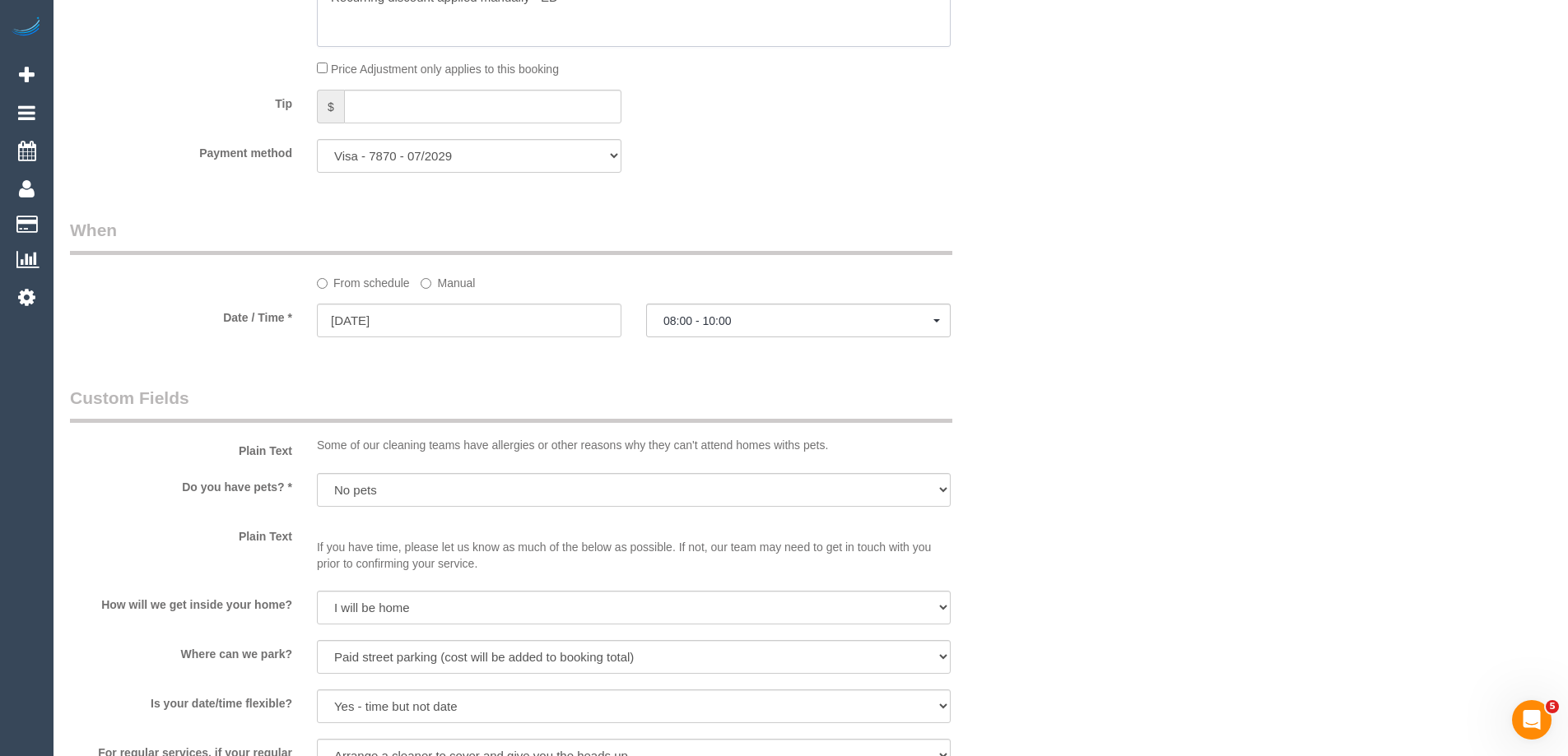
scroll to position [1190, 0]
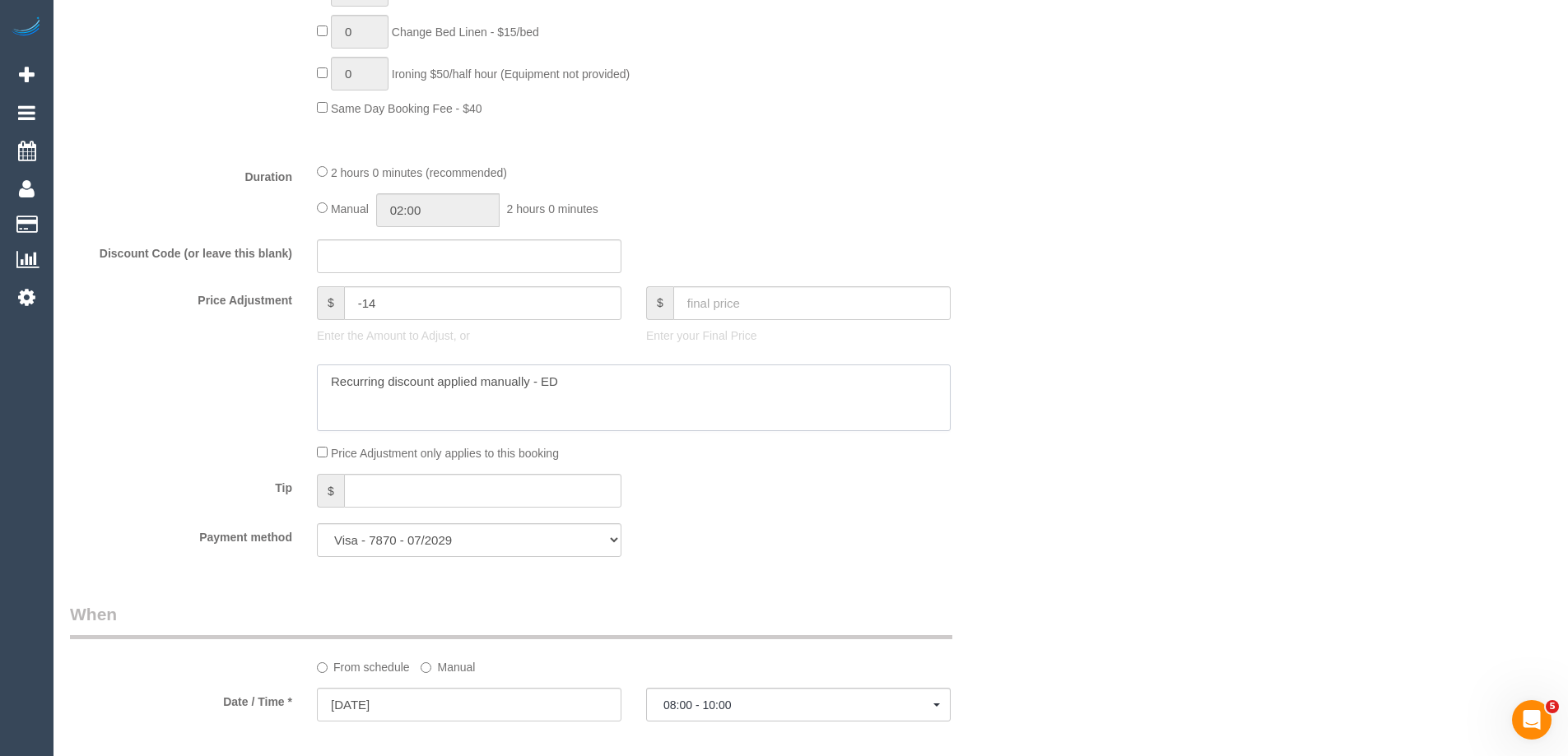
type textarea "Recurring discount applied manually - ED"
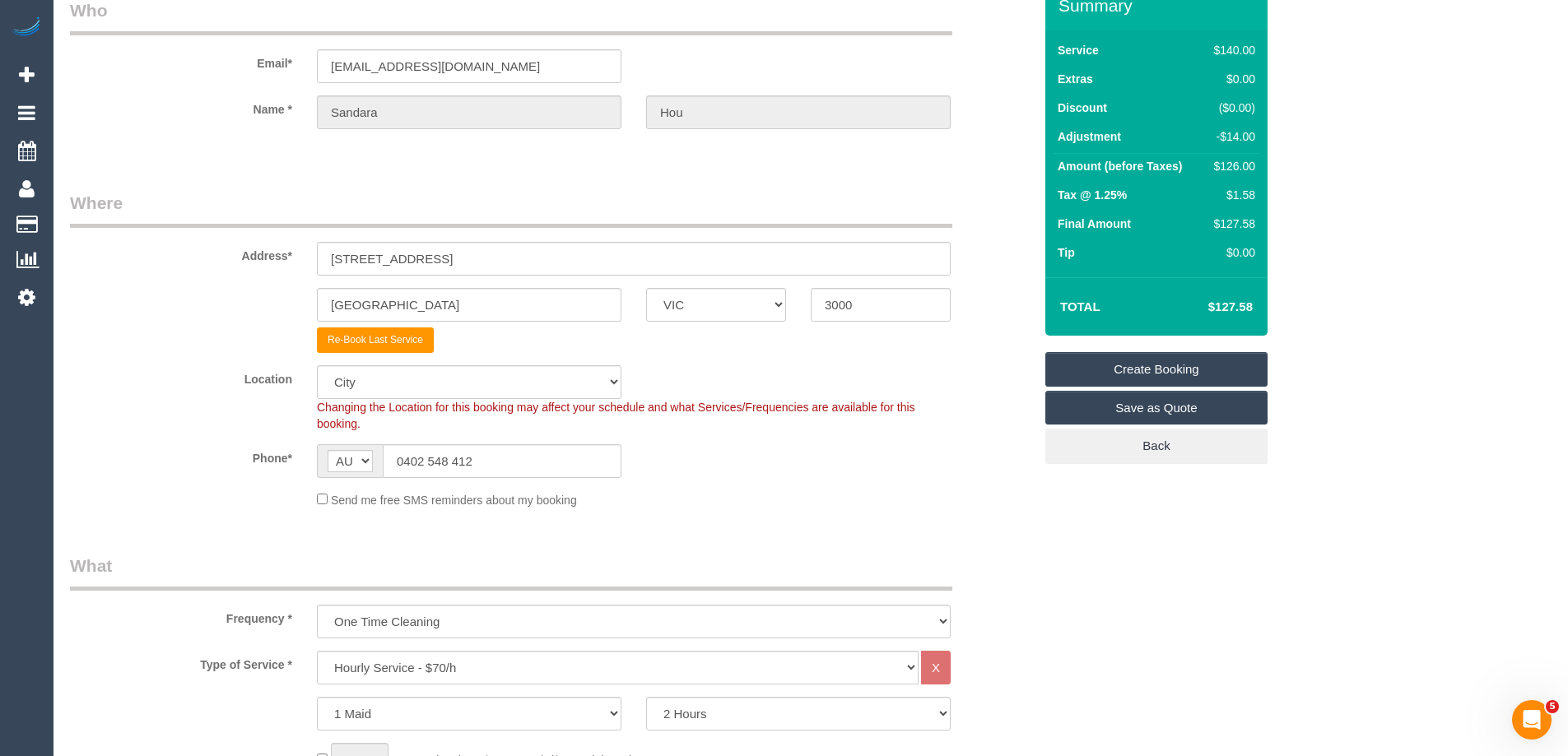
scroll to position [0, 0]
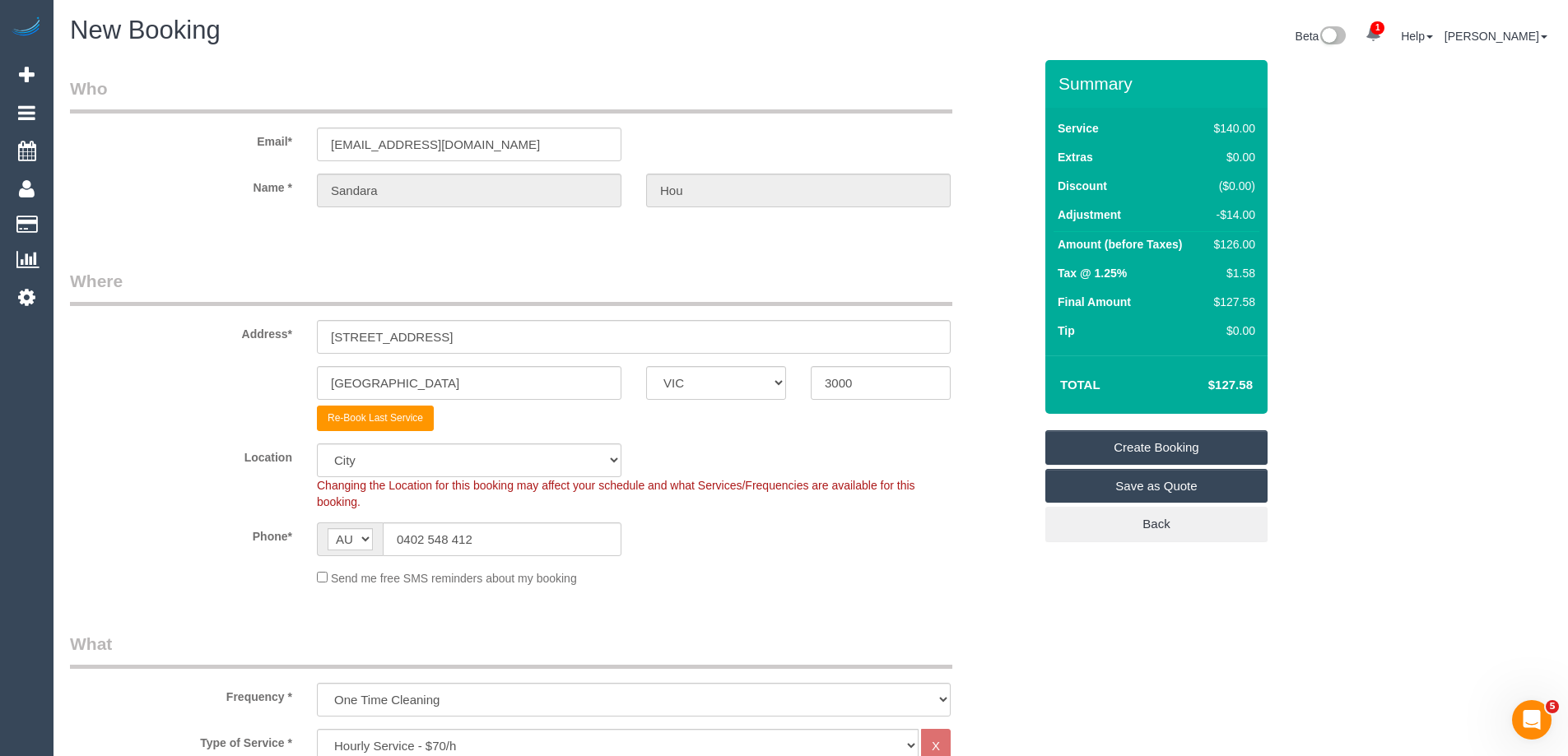
click at [1156, 441] on link "Create Booking" at bounding box center [1156, 447] width 222 height 35
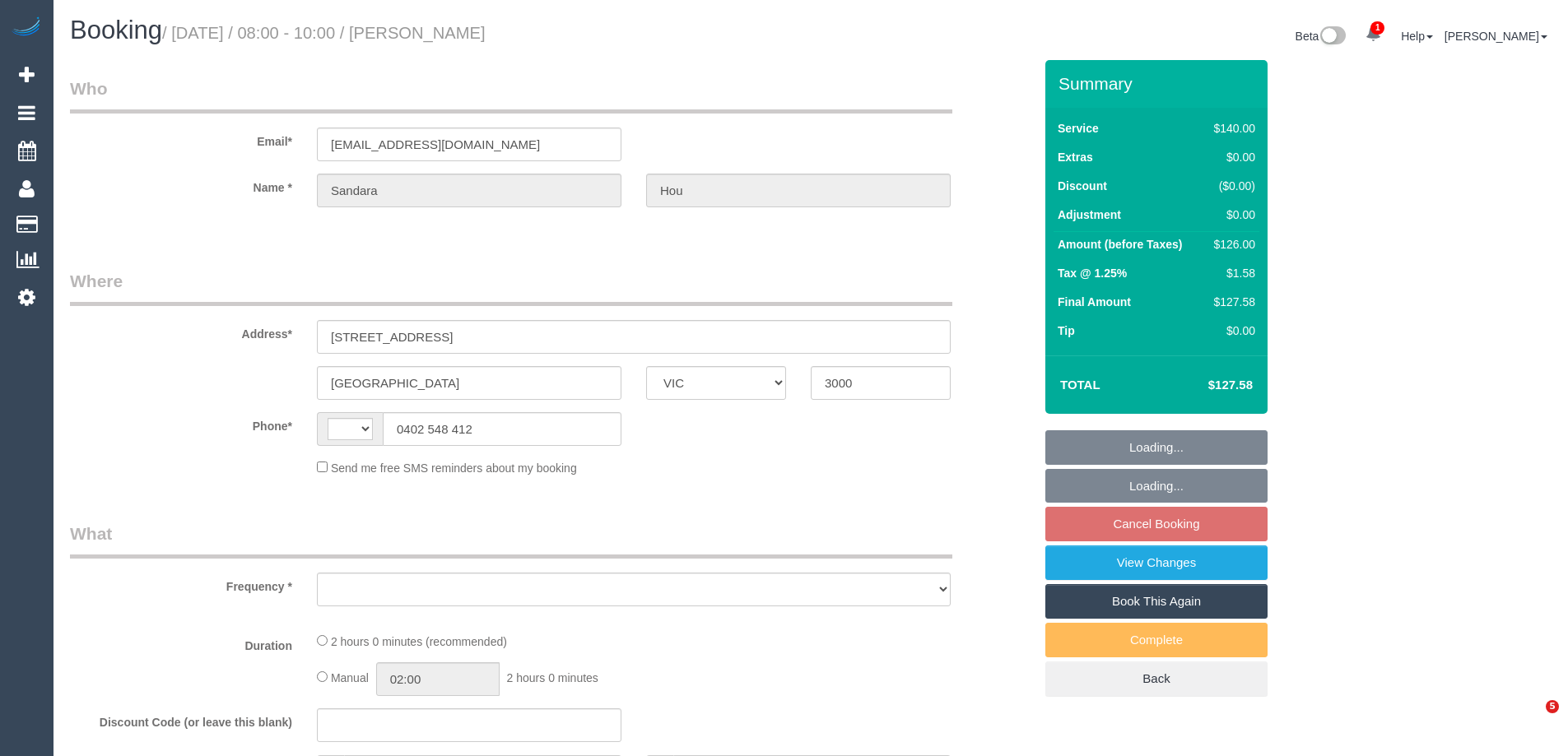
select select "VIC"
select select "string:stripe-pm_1S2rsM2GScqysDRVcXx3rgME"
select select "number:28"
select select "number:14"
select select "number:20"
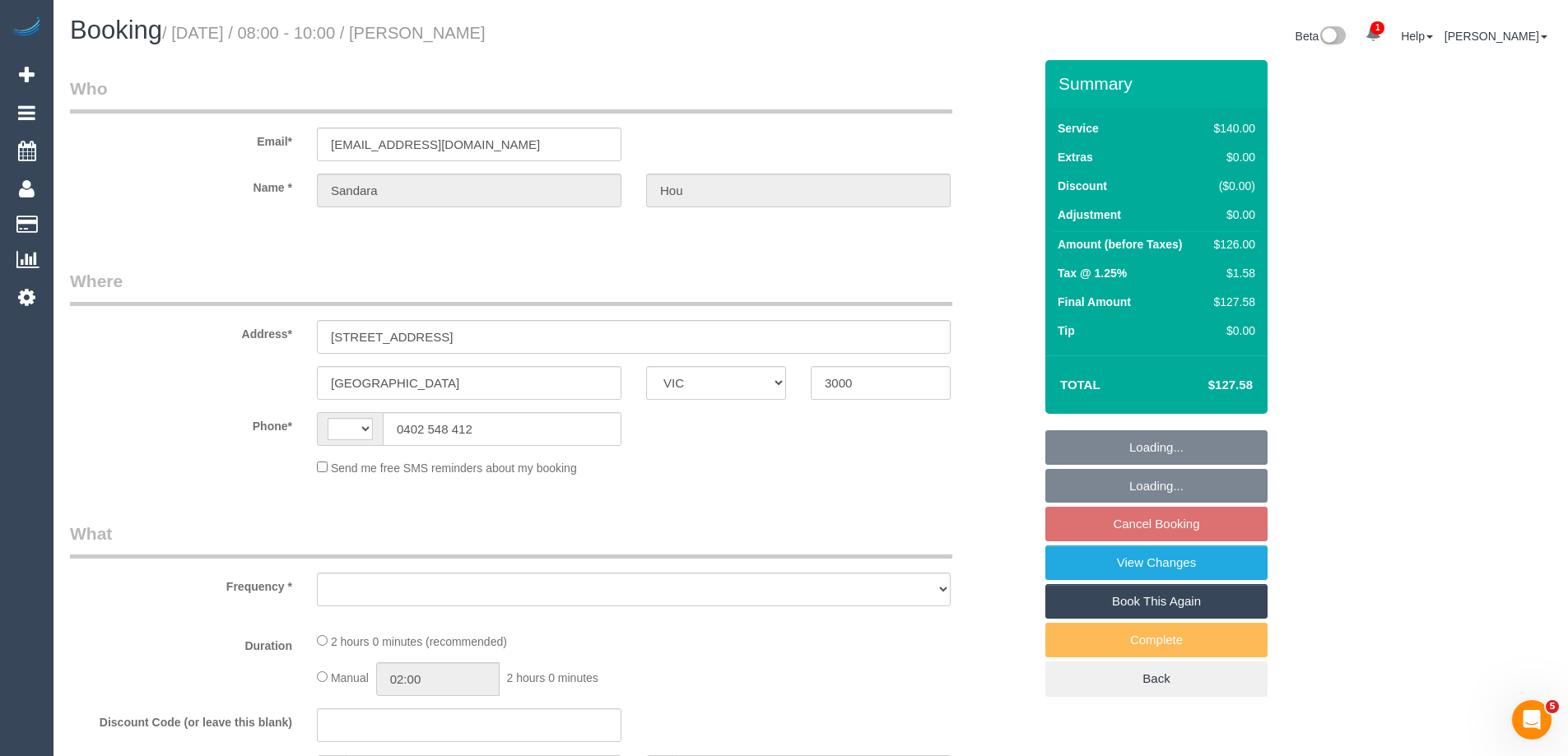
select select "number:24"
select select "number:34"
select select "number:11"
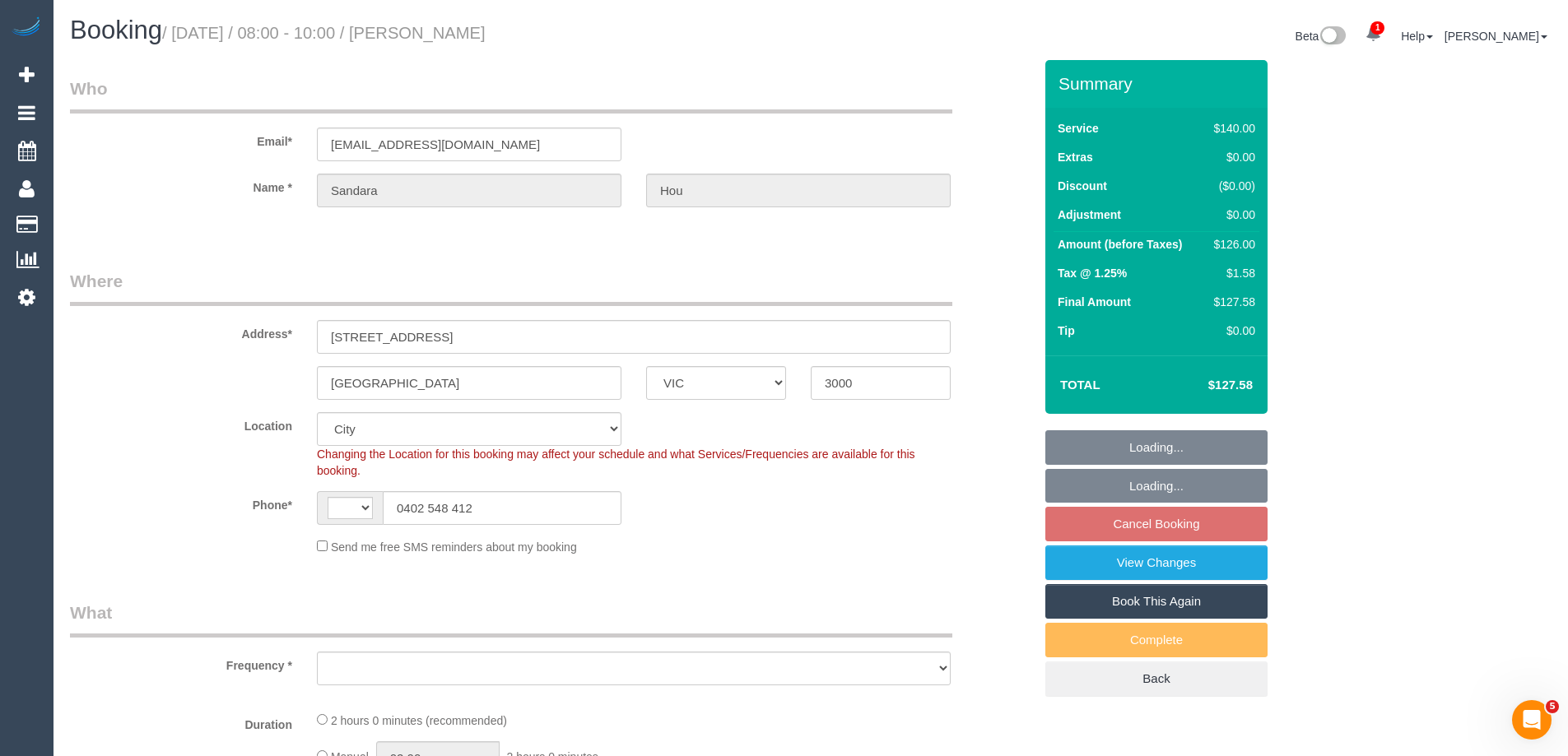
select select "string:AU"
select select "object:1259"
select select "spot2"
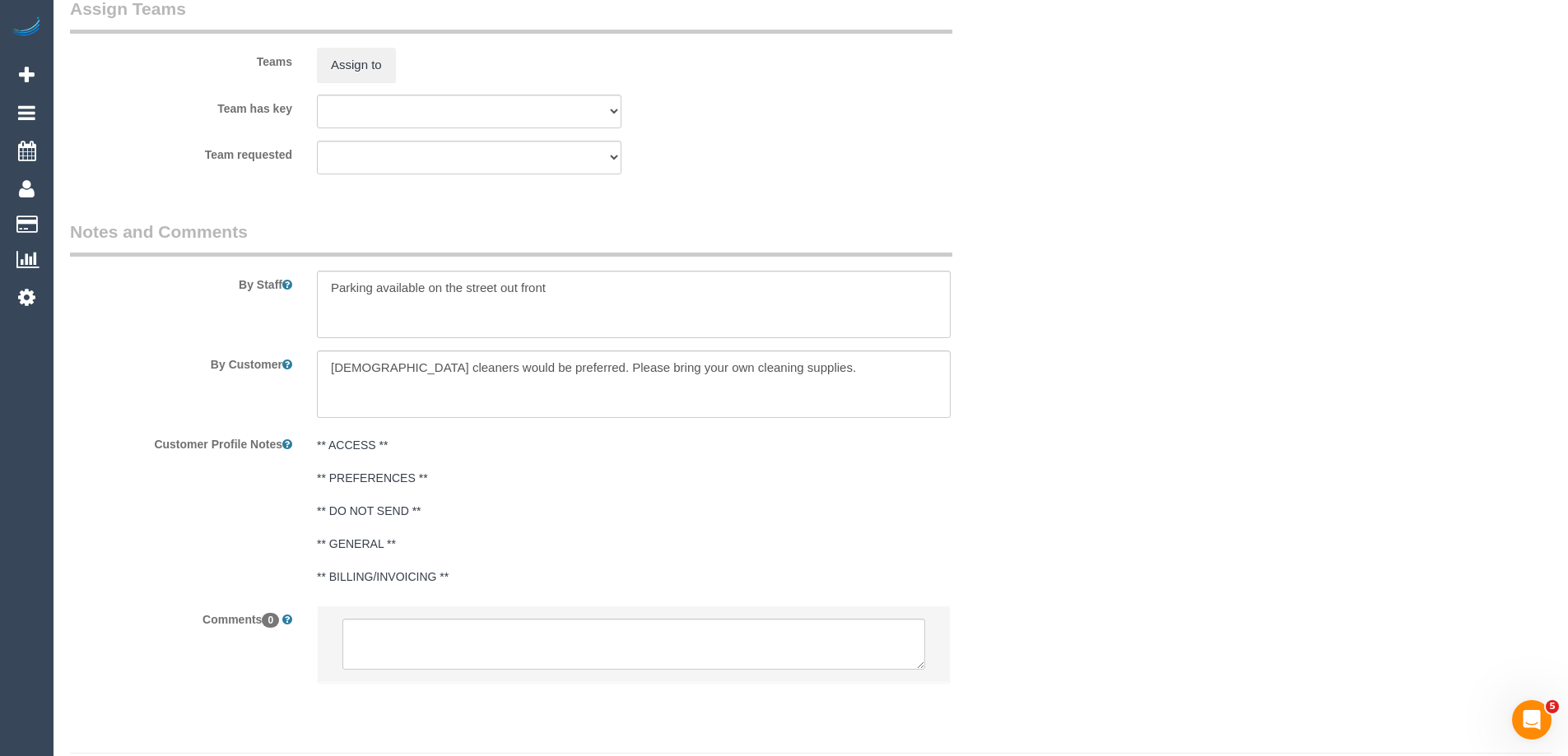
scroll to position [2500, 0]
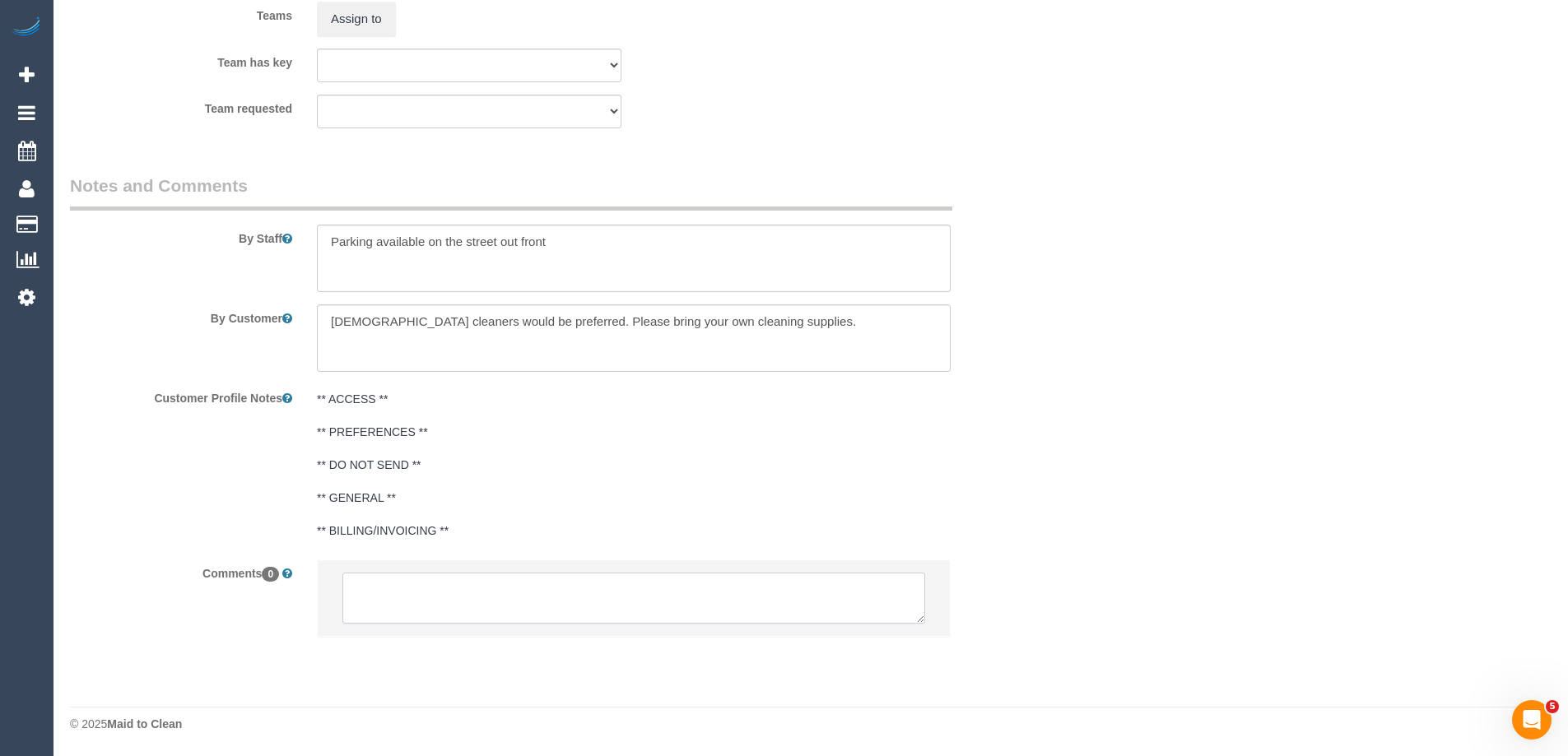
click at [632, 611] on textarea at bounding box center [634, 598] width 583 height 51
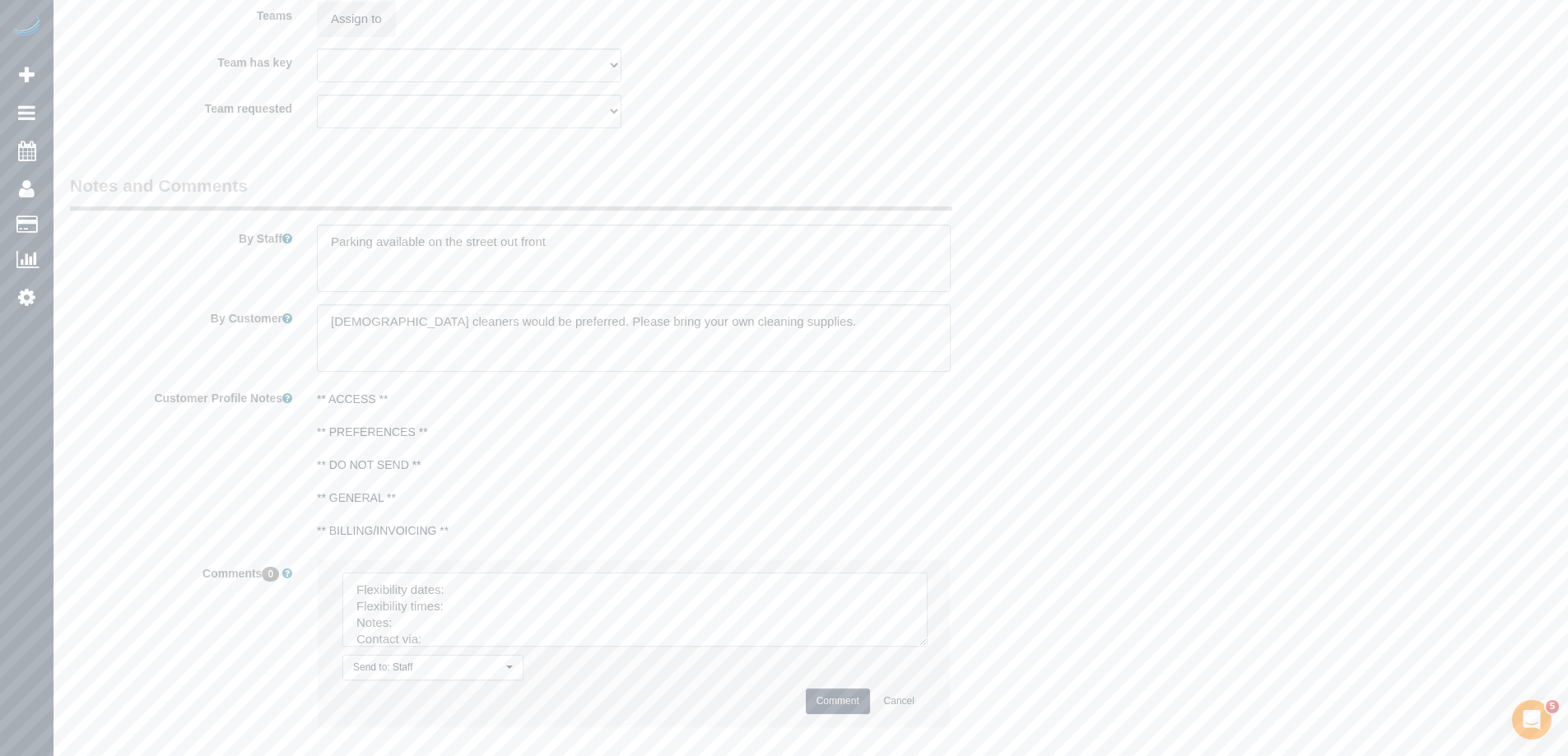
drag, startPoint x: 919, startPoint y: 622, endPoint x: 929, endPoint y: 558, distance: 64.8
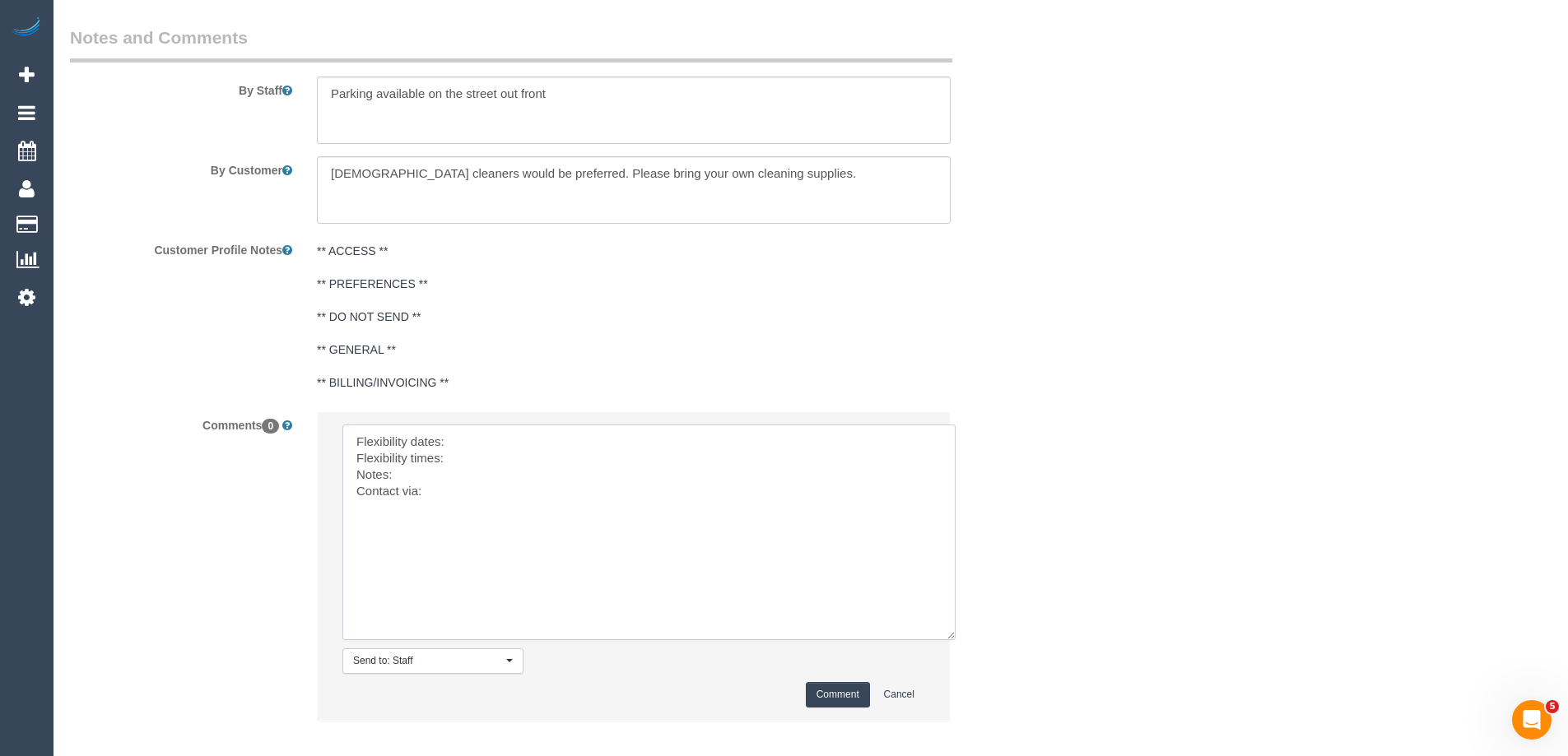
scroll to position [2731, 0]
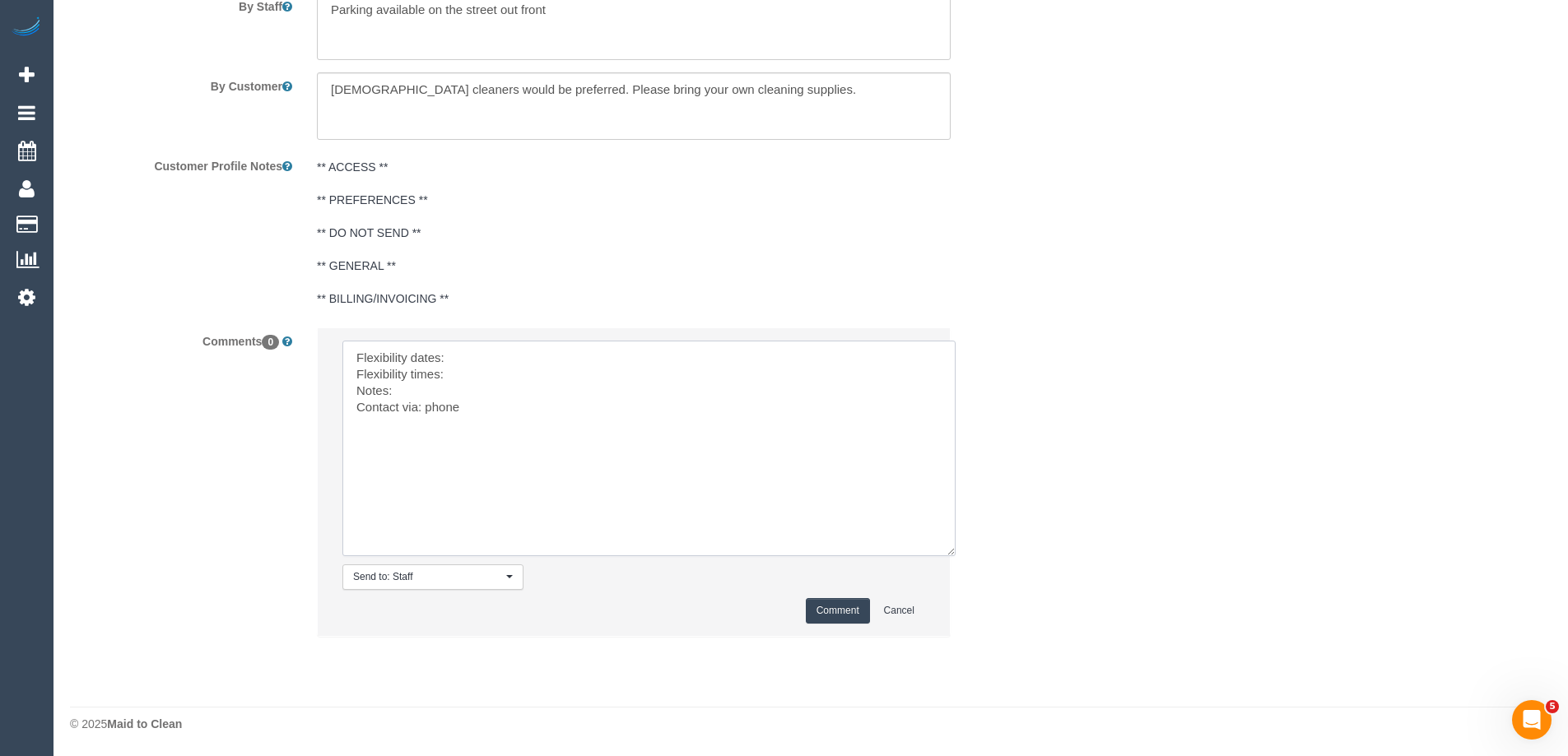
click at [530, 360] on textarea at bounding box center [649, 448] width 613 height 216
click at [427, 394] on textarea at bounding box center [649, 448] width 613 height 216
paste textarea "(2) [PERSON_NAME] (C)"
click at [509, 370] on textarea at bounding box center [649, 448] width 613 height 216
click at [489, 373] on textarea at bounding box center [649, 448] width 613 height 216
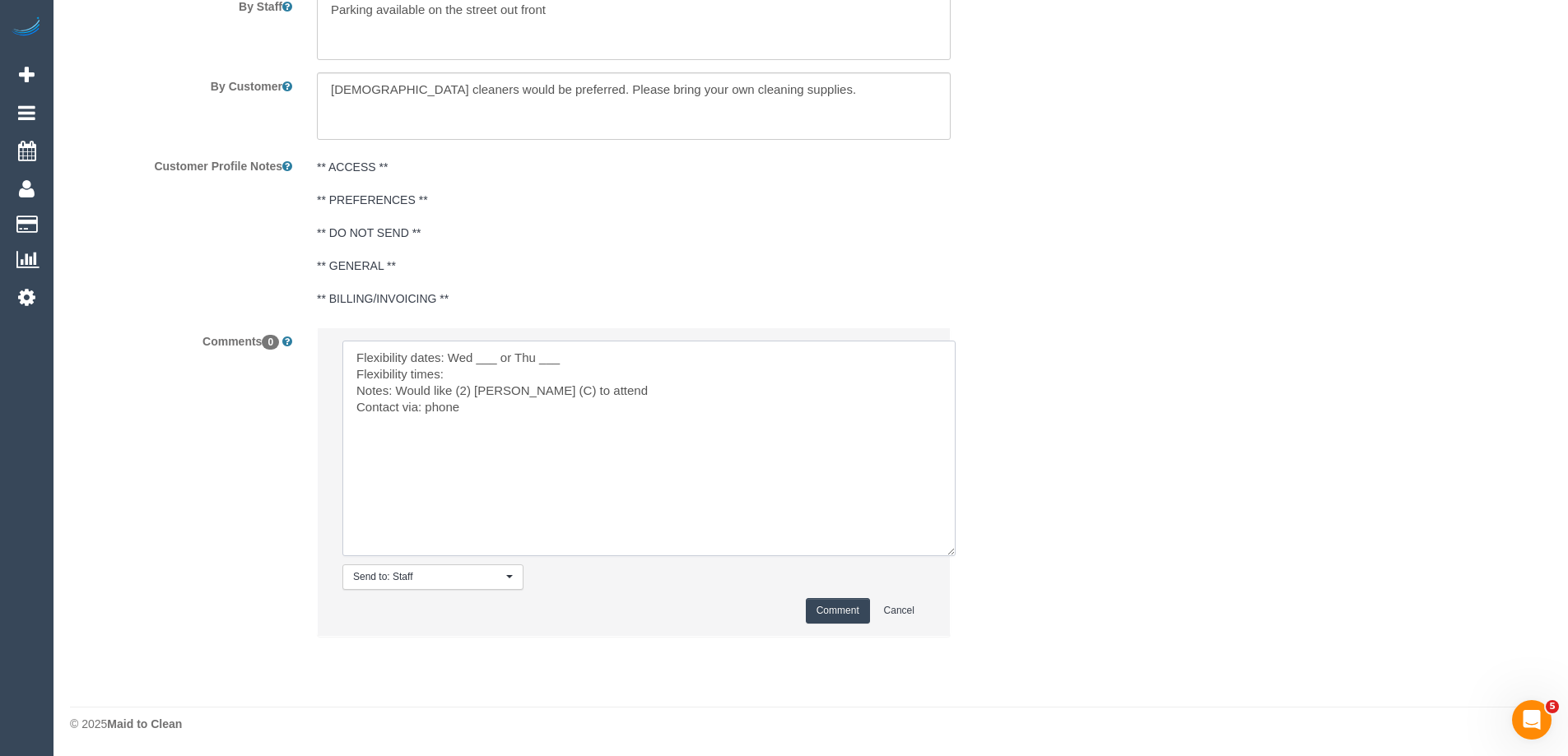
click at [482, 360] on textarea at bounding box center [649, 448] width 613 height 216
click at [544, 348] on textarea at bounding box center [649, 448] width 613 height 216
click at [501, 367] on textarea at bounding box center [649, 448] width 613 height 216
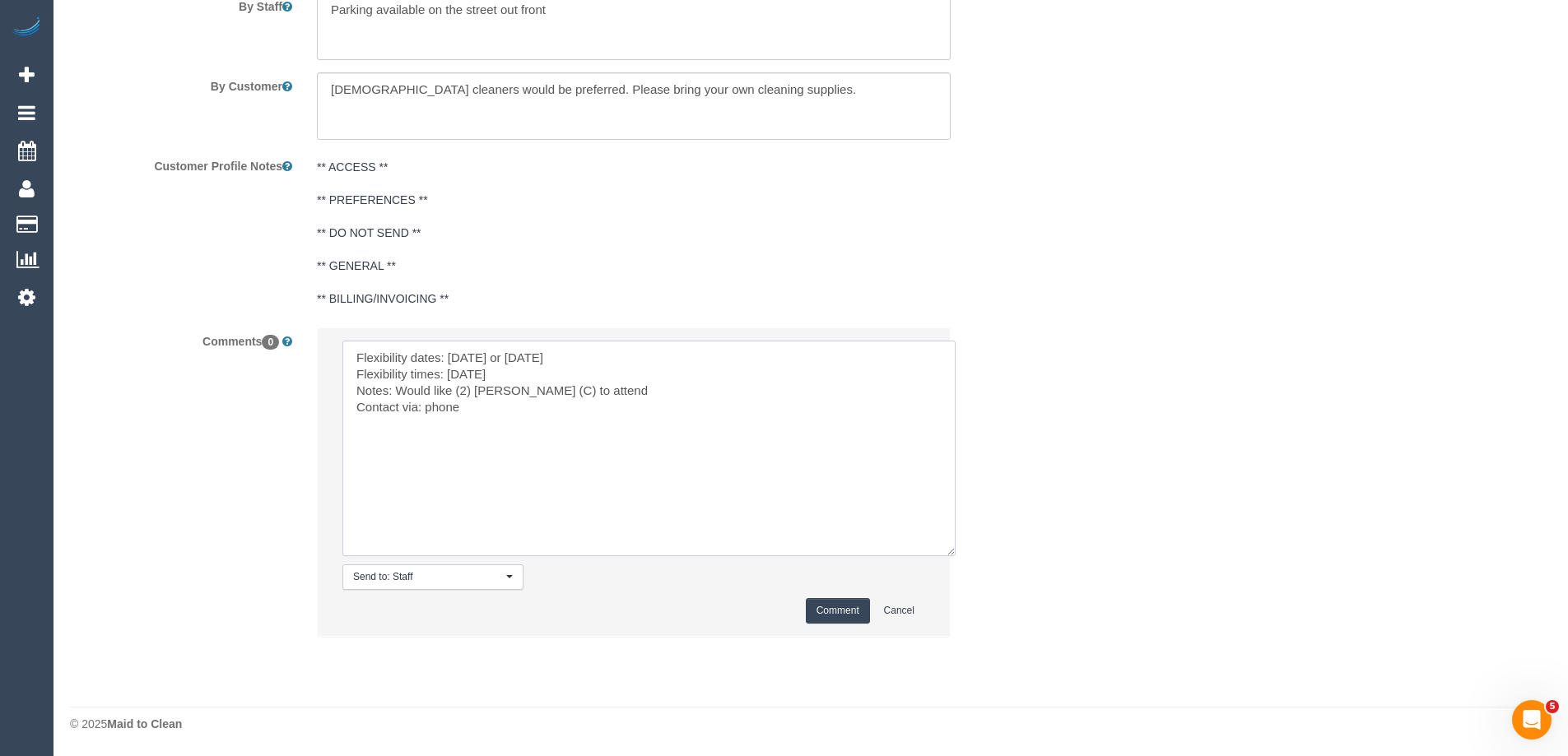
click at [446, 373] on textarea at bounding box center [649, 448] width 613 height 216
click at [481, 368] on textarea at bounding box center [649, 448] width 613 height 216
click at [659, 389] on textarea at bounding box center [649, 448] width 613 height 216
click at [473, 377] on textarea at bounding box center [649, 448] width 613 height 216
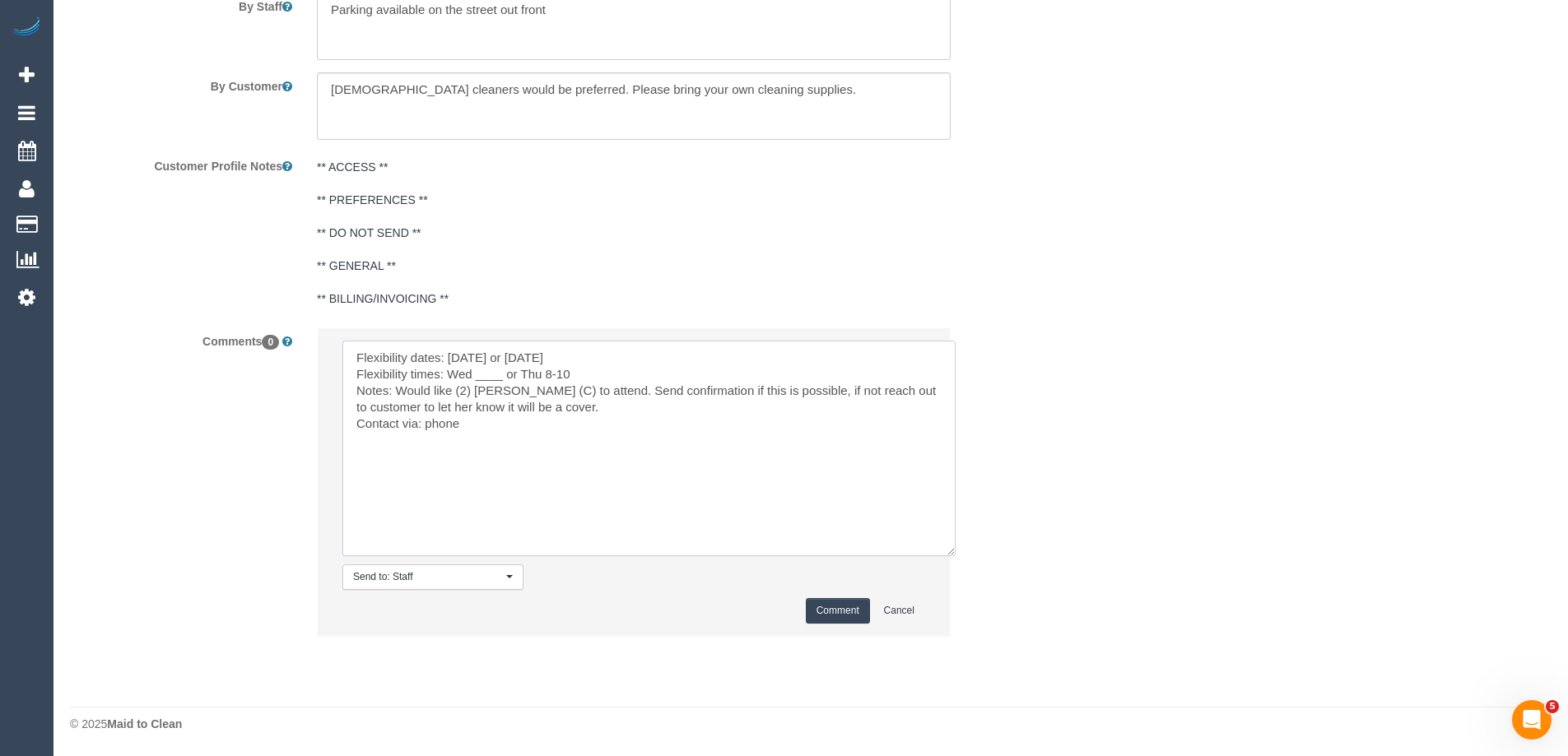
click at [473, 377] on textarea at bounding box center [649, 448] width 613 height 216
click at [483, 374] on textarea at bounding box center [649, 448] width 613 height 216
click at [618, 369] on textarea at bounding box center [649, 448] width 613 height 216
click at [622, 374] on textarea at bounding box center [649, 448] width 613 height 216
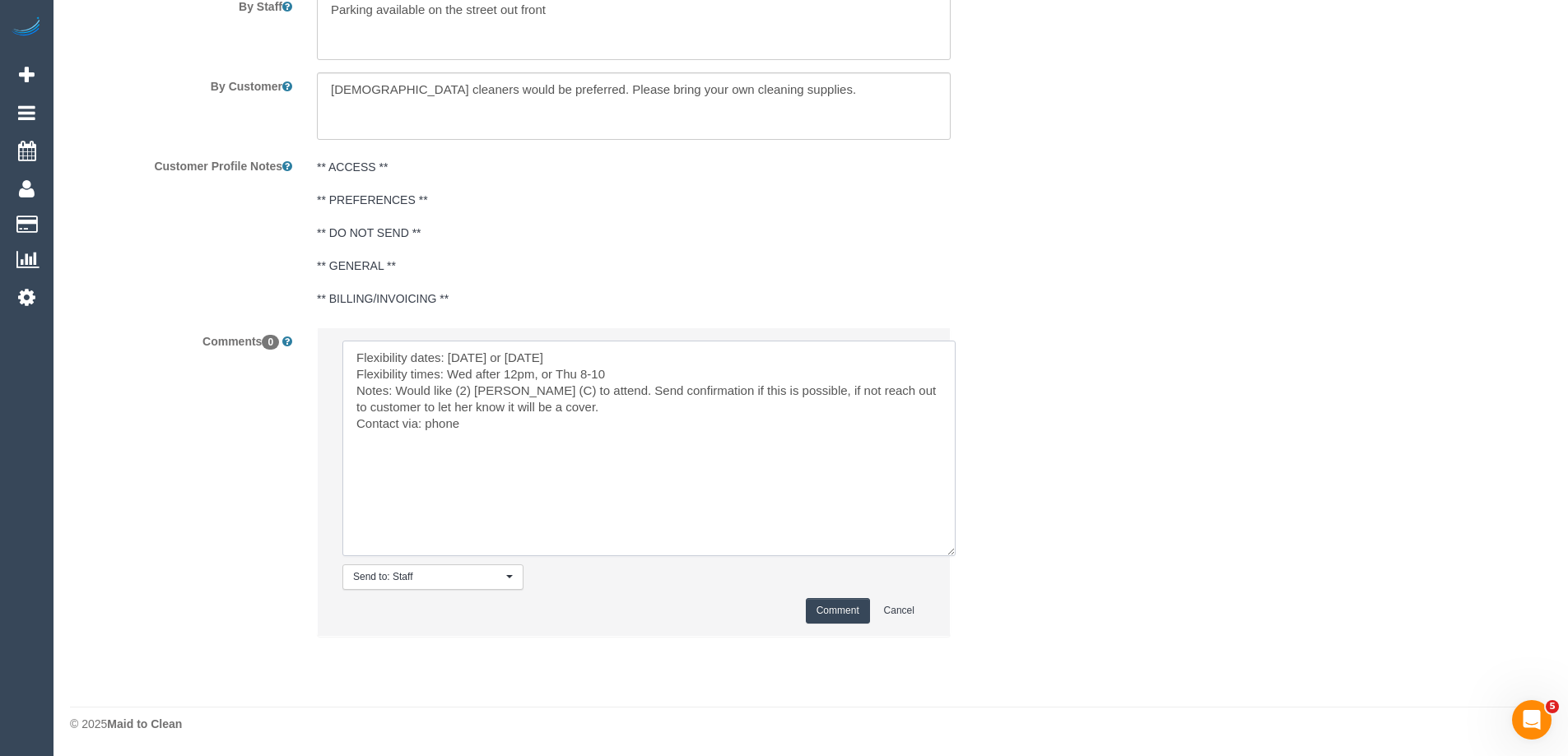
drag, startPoint x: 860, startPoint y: 387, endPoint x: 868, endPoint y: 381, distance: 10.0
click at [862, 387] on textarea at bounding box center [649, 448] width 613 height 216
type textarea "Flexibility dates: [DATE] or [DATE] Flexibility times: Wed after 12pm, or Thu 8…"
click at [849, 610] on button "Comment" at bounding box center [837, 610] width 64 height 25
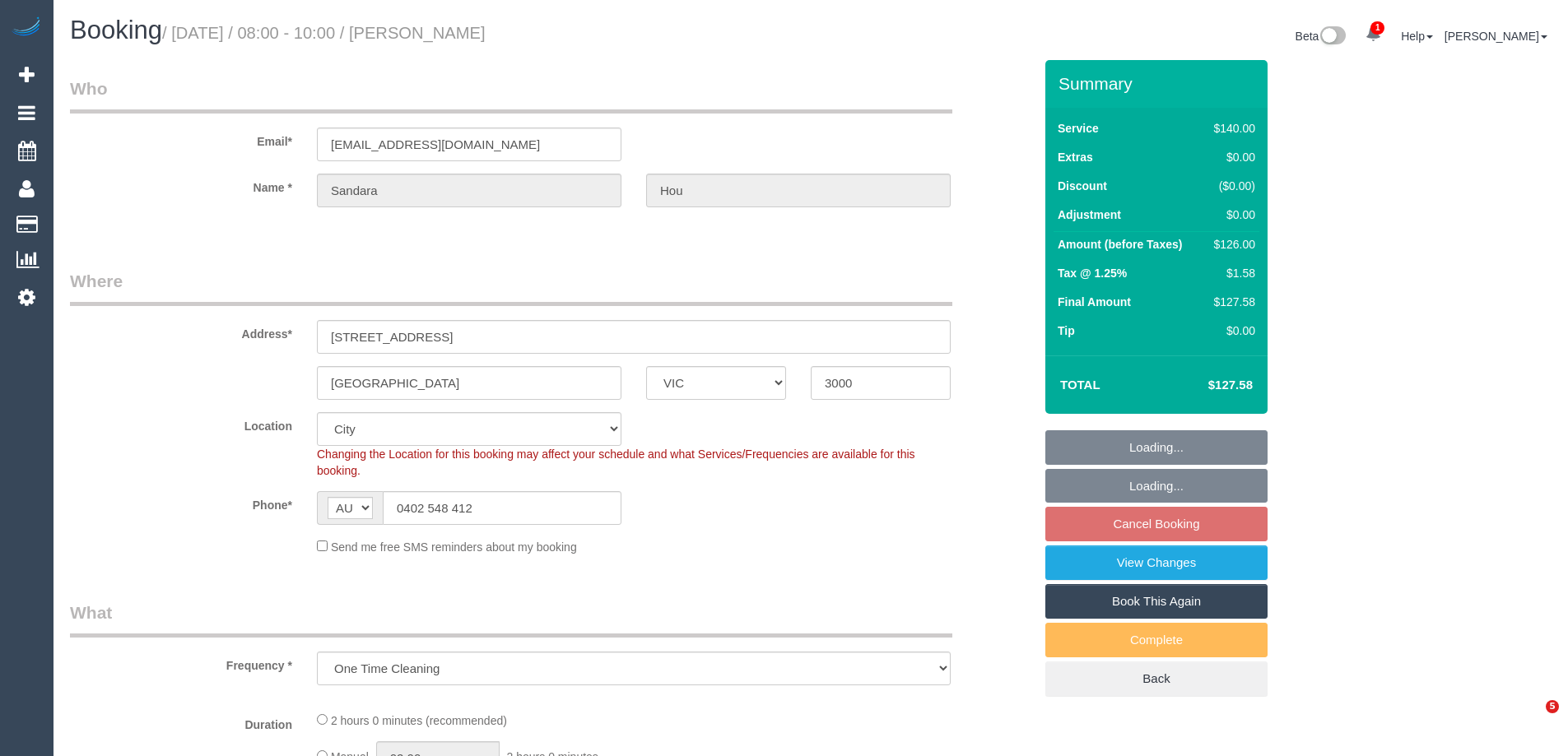
select select "VIC"
select select "object:723"
select select "string:stripe-pm_1S2rsM2GScqysDRVcXx3rgME"
select select "number:28"
select select "number:14"
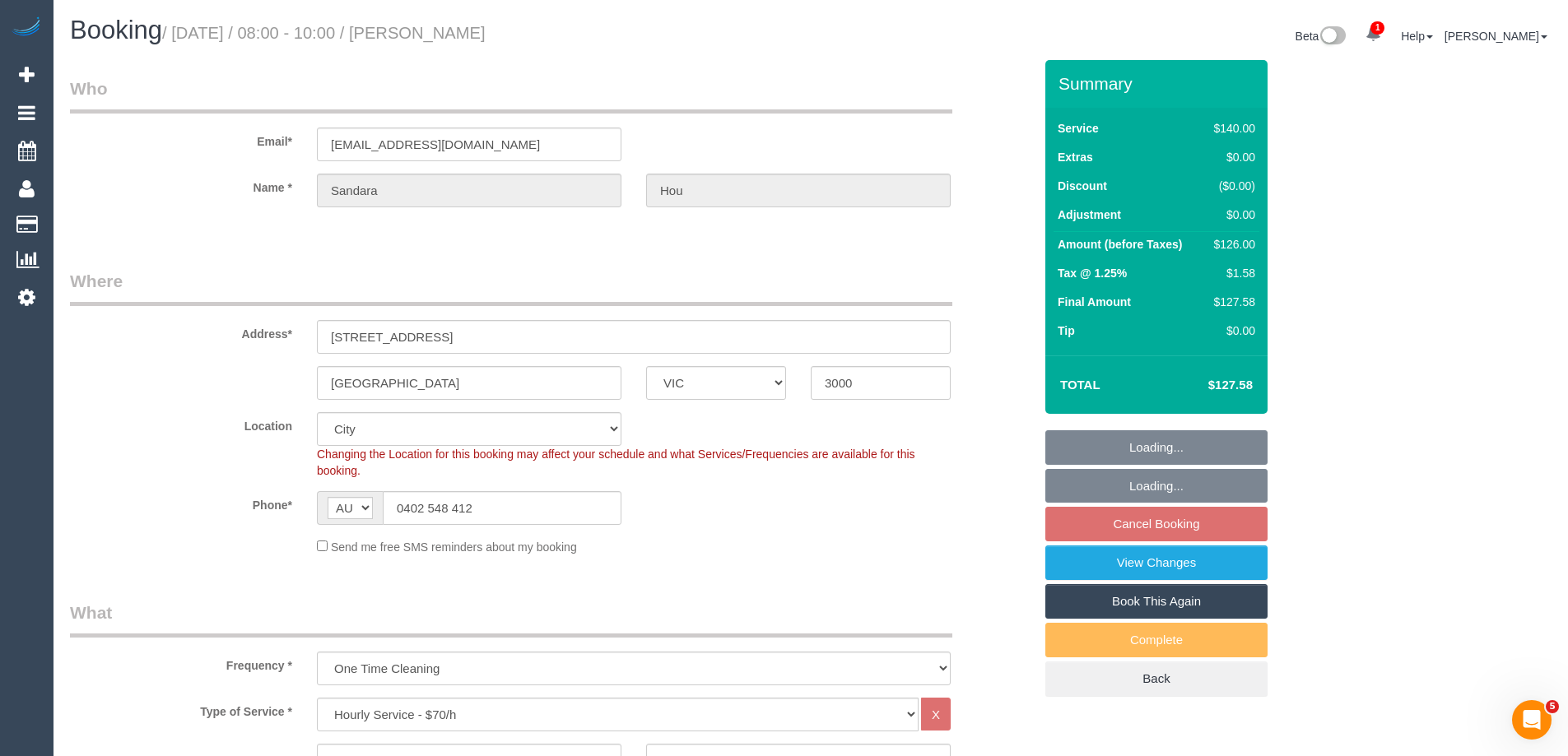
select select "number:20"
select select "number:24"
select select "number:34"
select select "number:11"
select select "spot2"
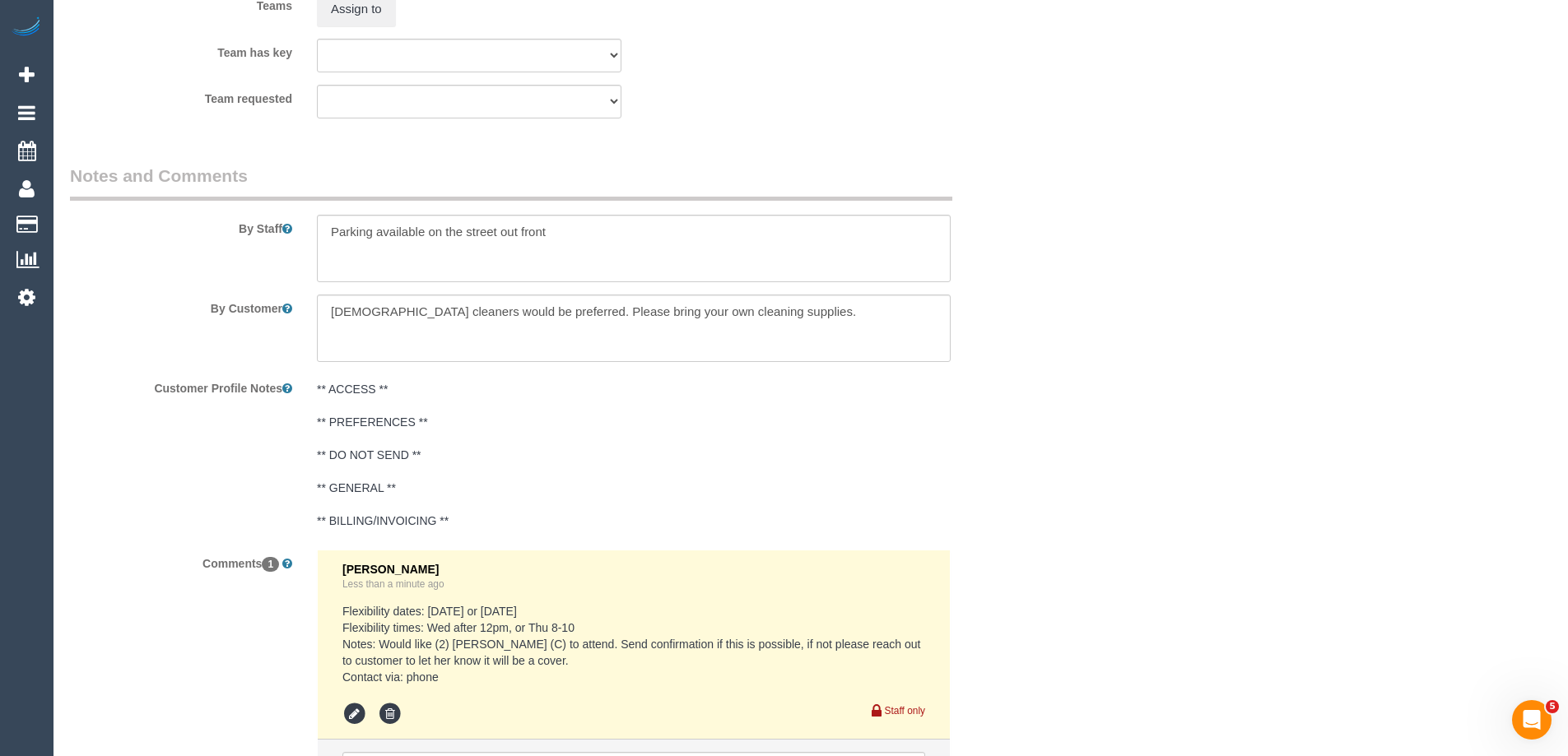
scroll to position [2689, 0]
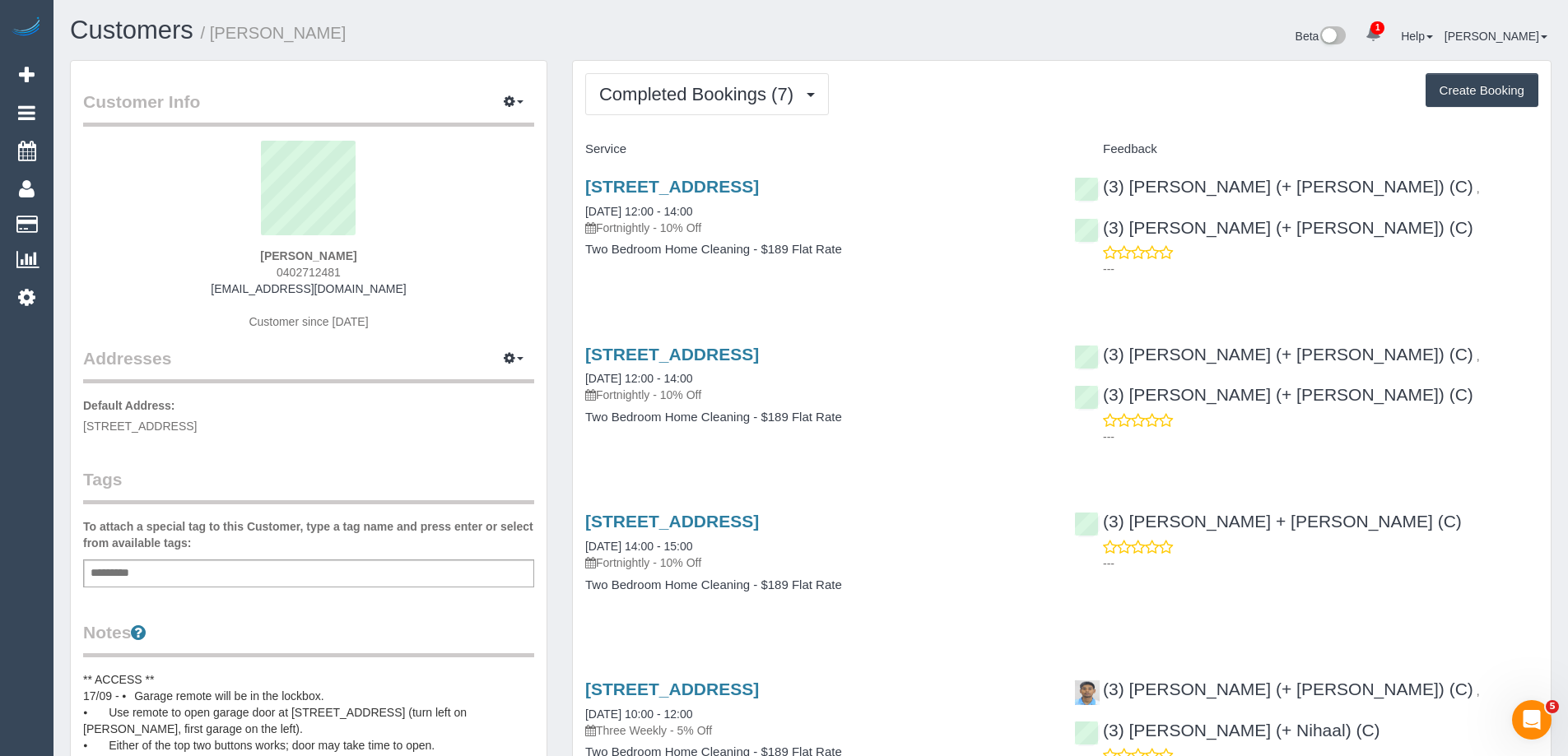
click at [290, 276] on span "0402712481" at bounding box center [309, 272] width 64 height 13
copy span "0402712481"
click at [658, 97] on span "Completed Bookings (7)" at bounding box center [700, 94] width 202 height 21
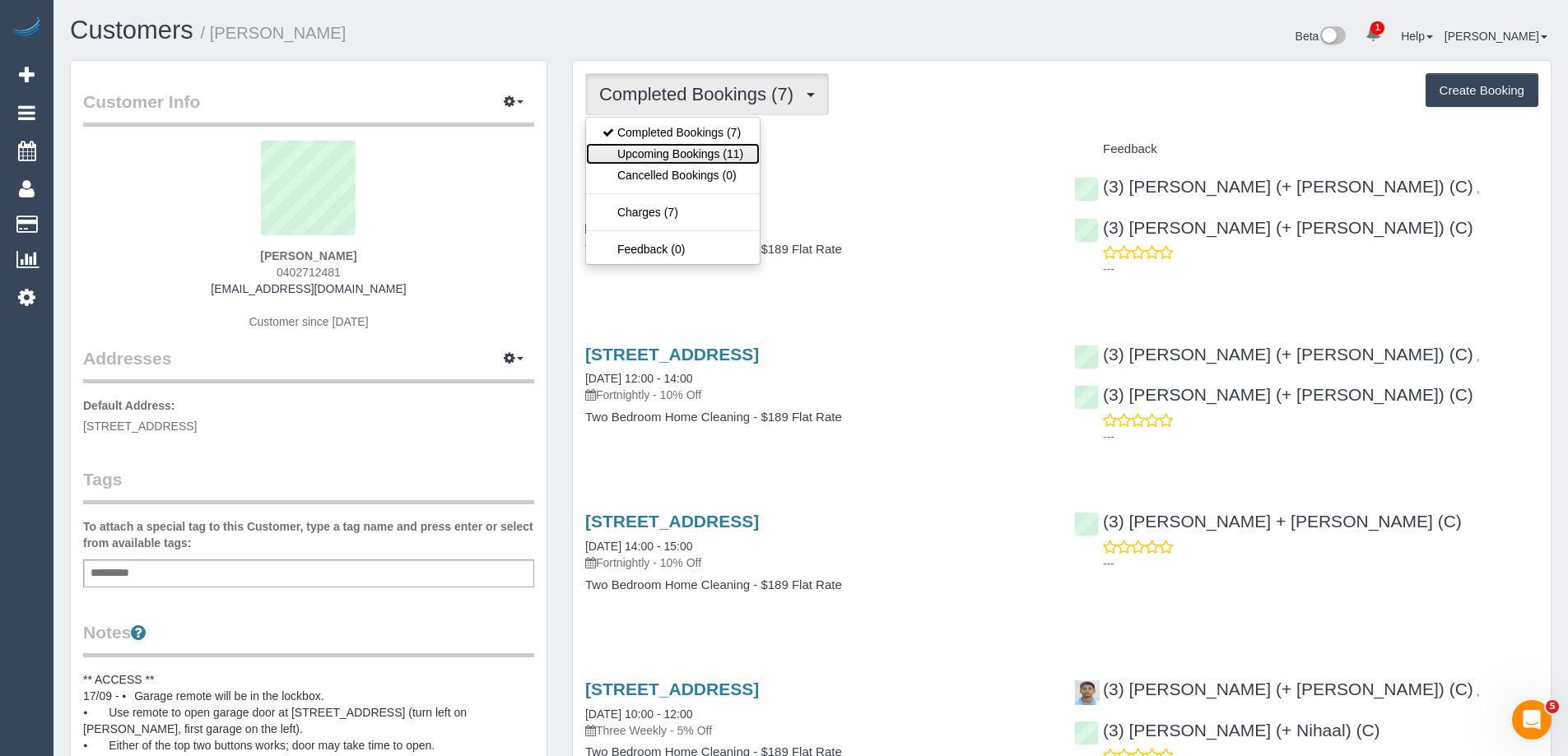
click at [649, 146] on link "Upcoming Bookings (11)" at bounding box center [672, 153] width 173 height 22
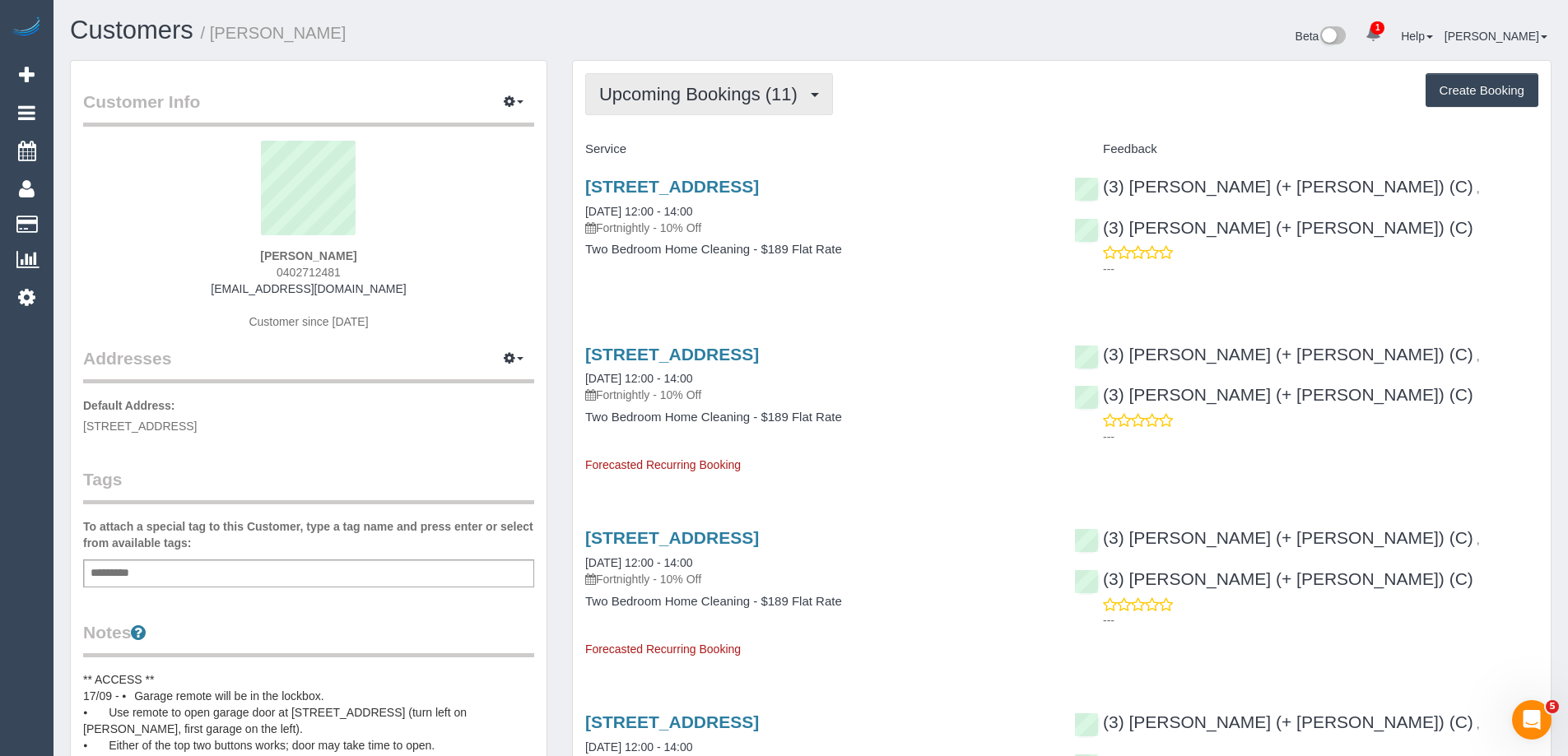
drag, startPoint x: 720, startPoint y: 98, endPoint x: 717, endPoint y: 126, distance: 28.2
click at [720, 98] on span "Upcoming Bookings (11)" at bounding box center [702, 94] width 206 height 21
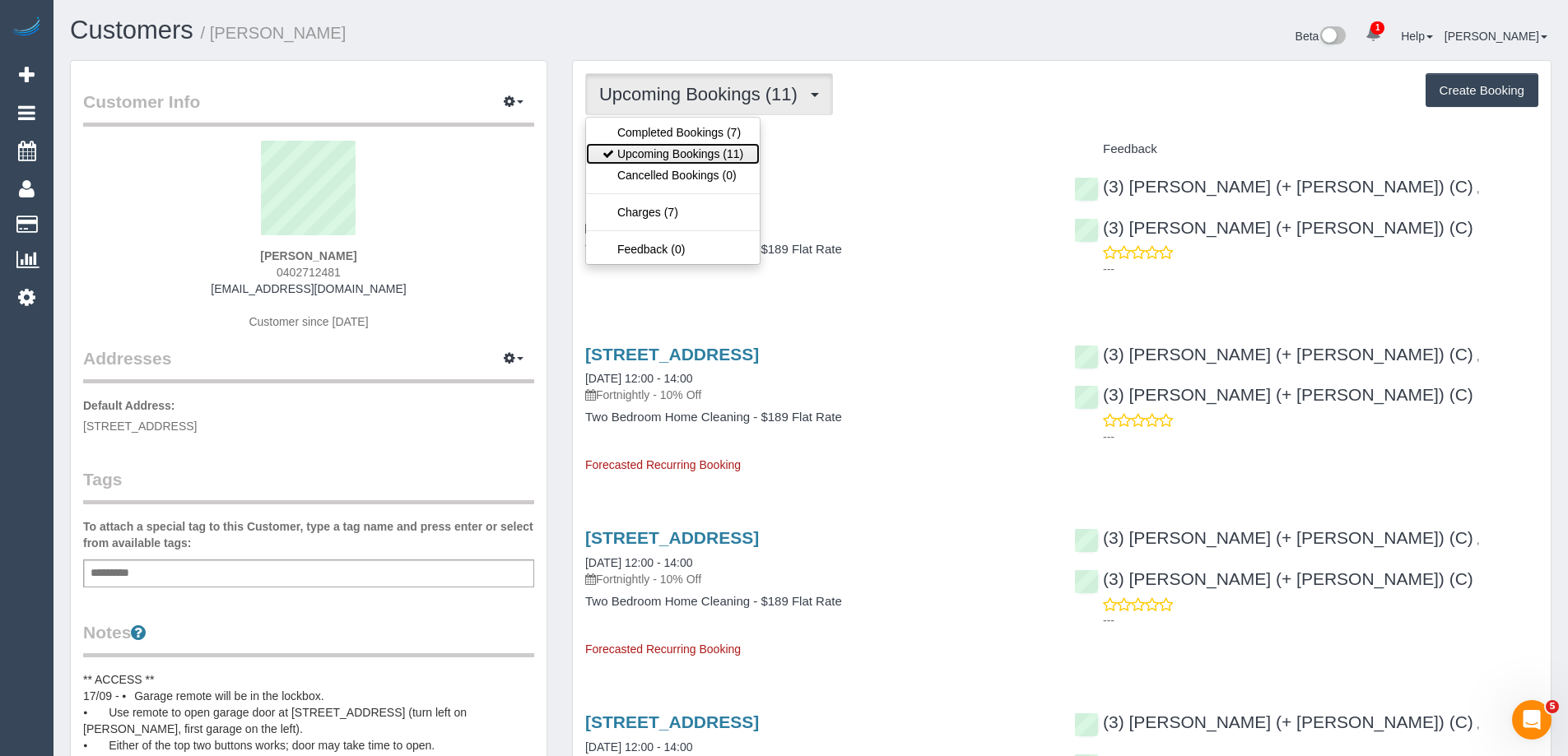
click at [714, 147] on link "Upcoming Bookings (11)" at bounding box center [672, 153] width 173 height 22
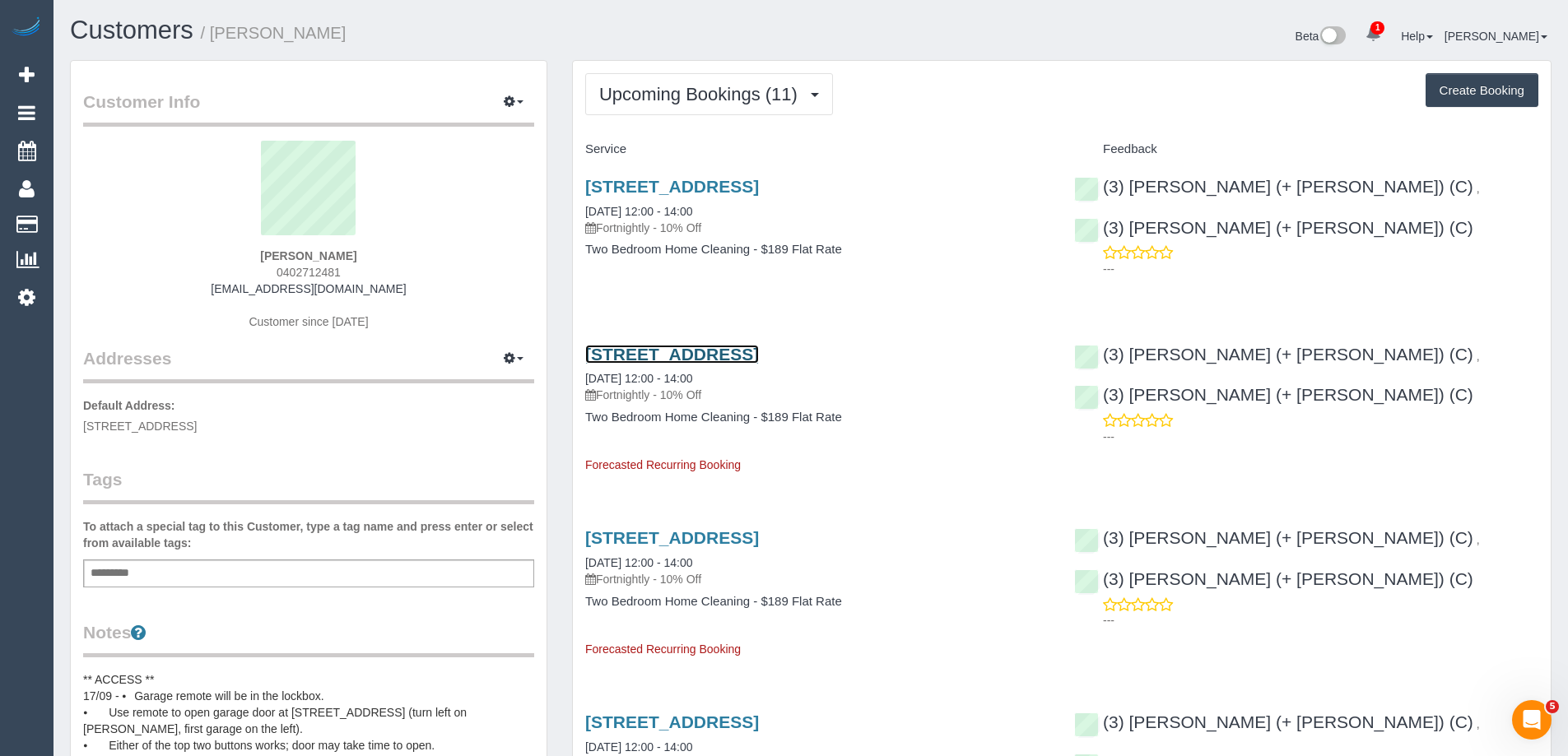
click at [728, 350] on link "1 Villiers Street, 1, North Melbourne, VIC 3051" at bounding box center [671, 354] width 173 height 19
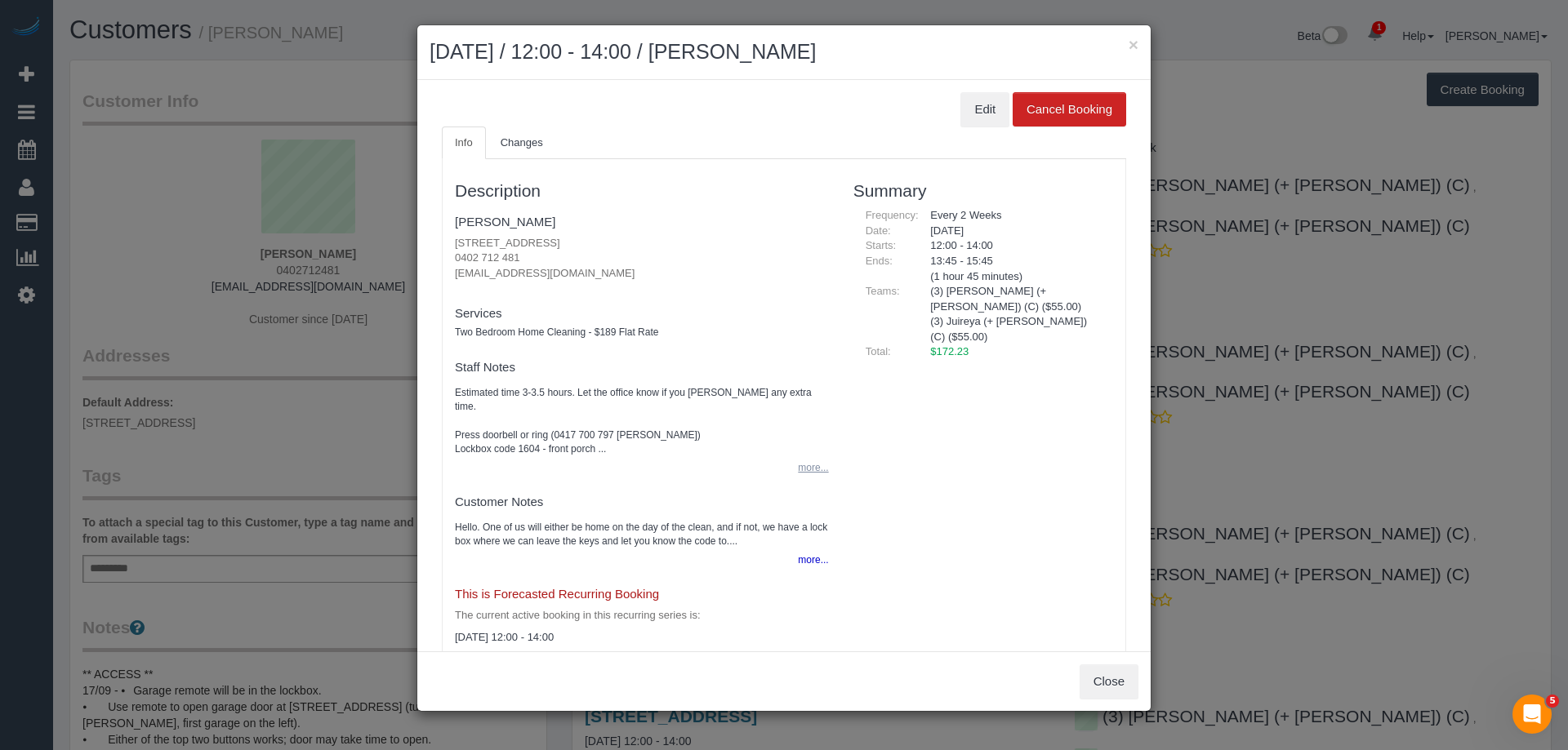
click at [812, 457] on button "more..." at bounding box center [807, 467] width 40 height 23
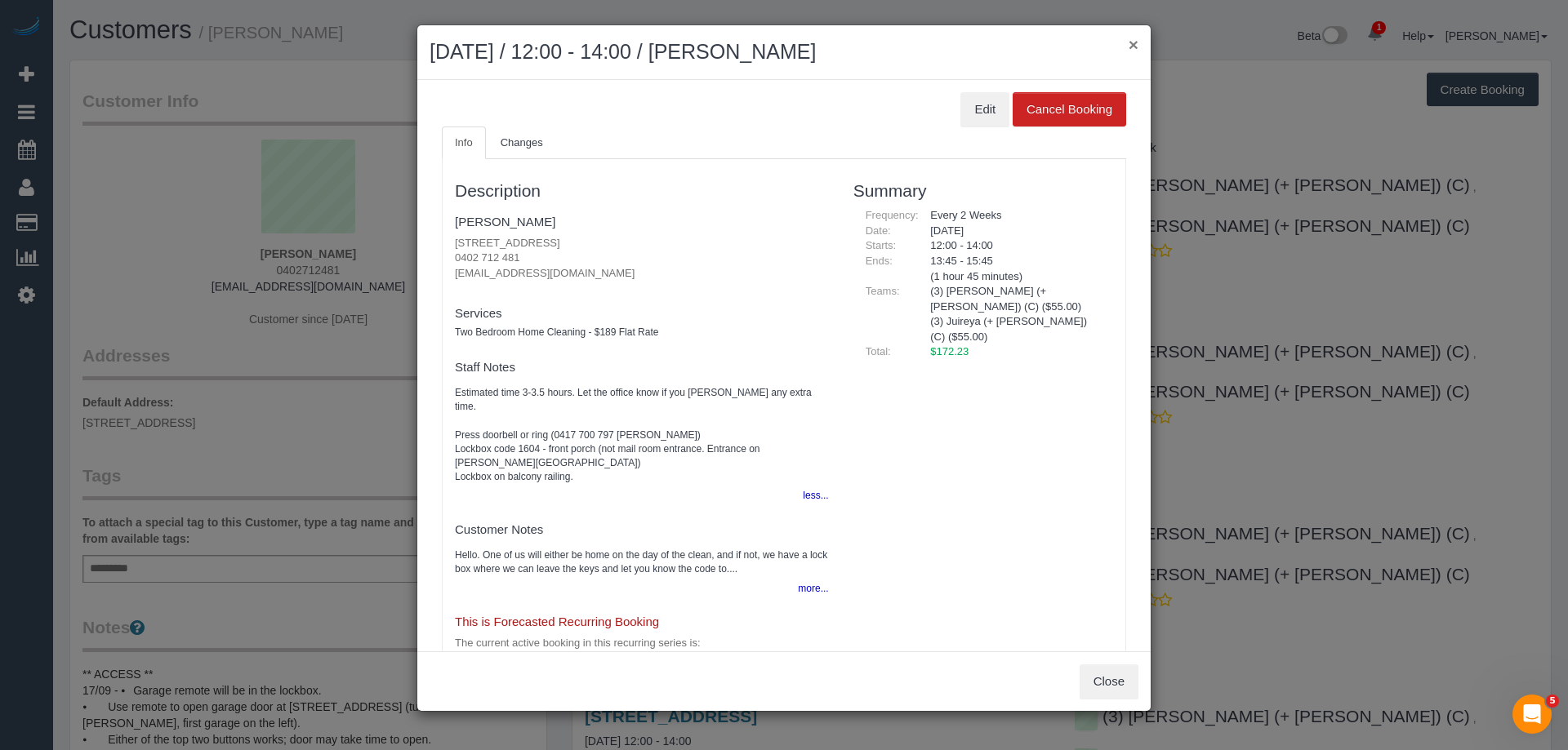
click at [1133, 41] on button "×" at bounding box center [1133, 44] width 9 height 17
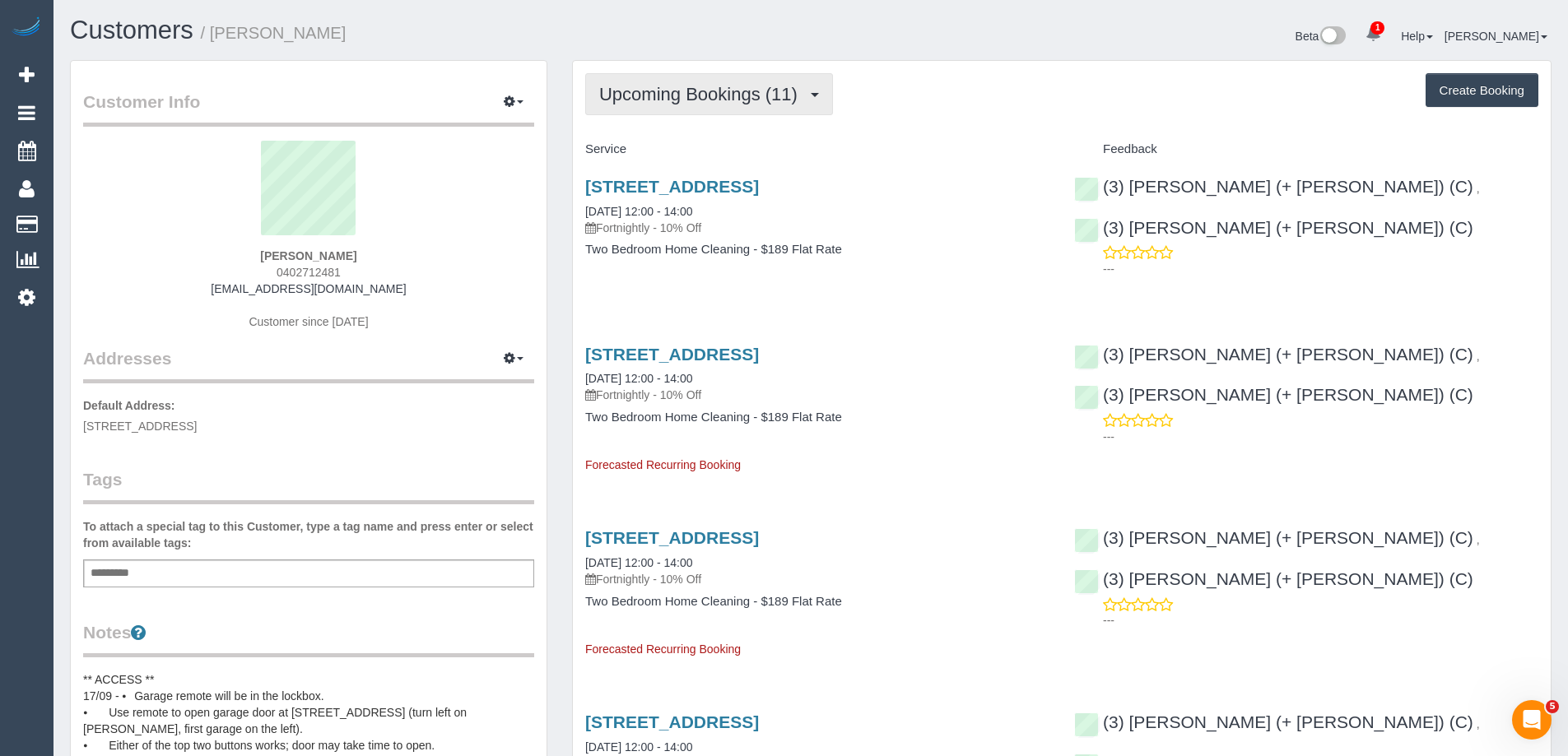
click at [689, 86] on span "Upcoming Bookings (11)" at bounding box center [702, 94] width 206 height 21
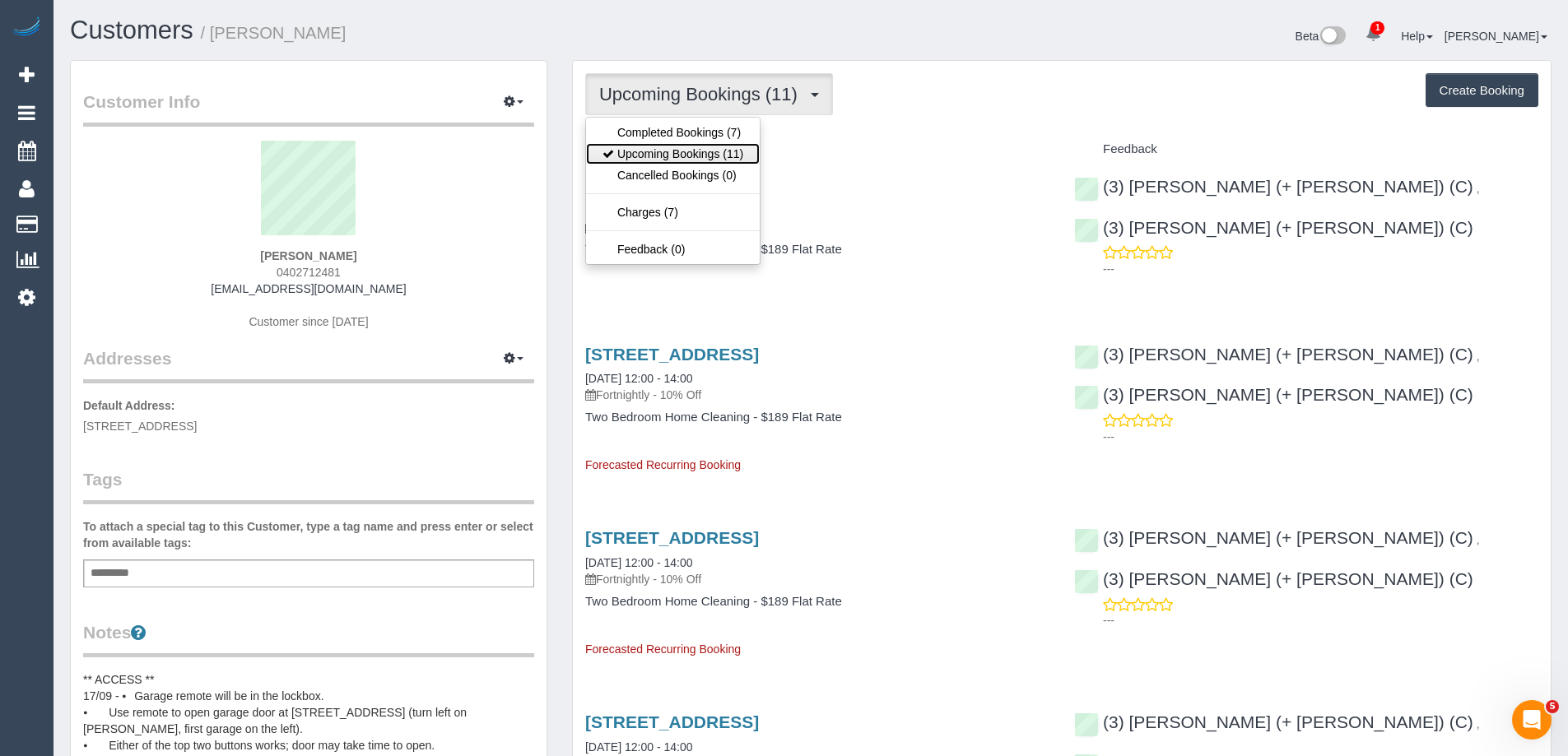
click at [688, 144] on link "Upcoming Bookings (11)" at bounding box center [672, 153] width 173 height 22
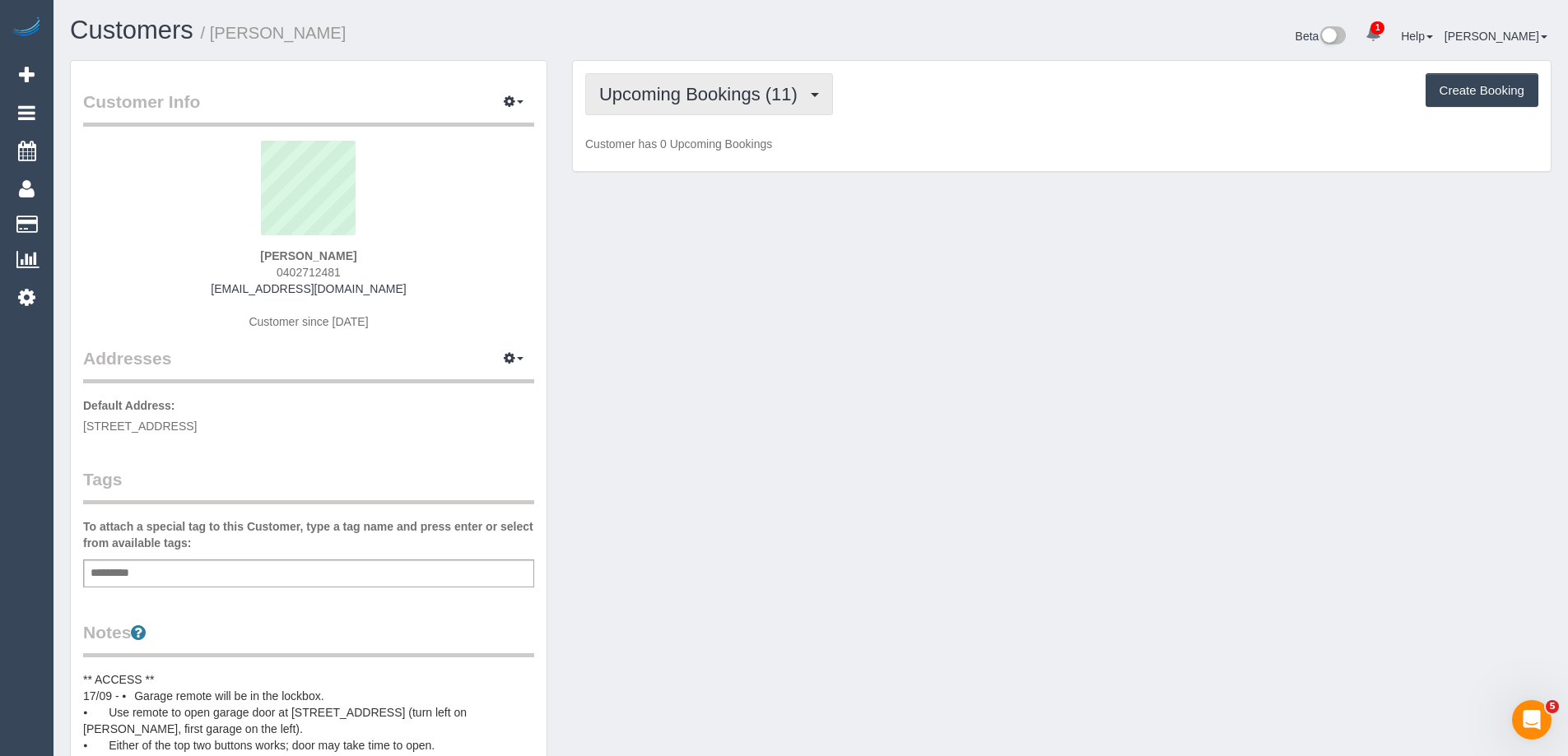
click at [710, 105] on button "Upcoming Bookings (11)" at bounding box center [708, 94] width 248 height 42
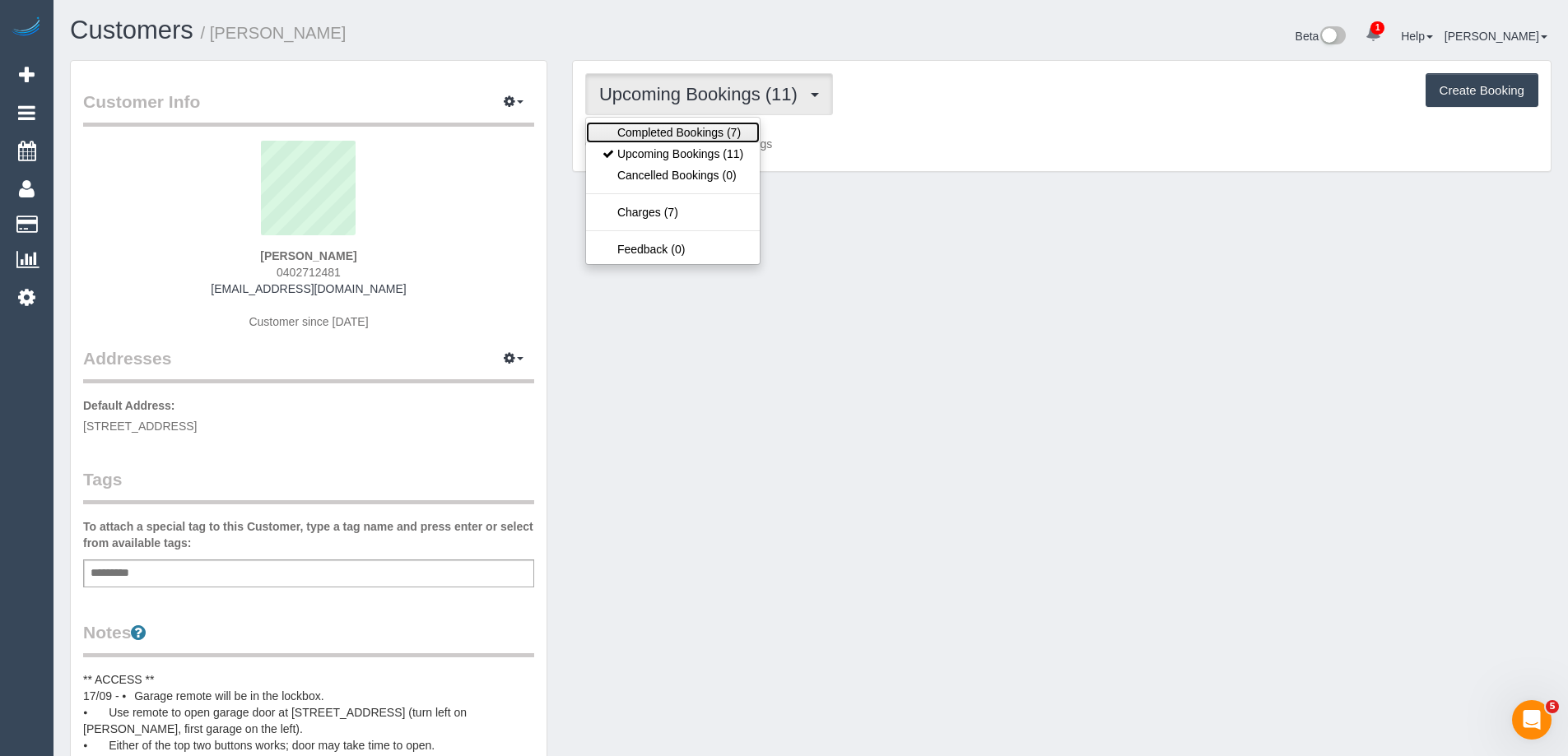
click at [696, 134] on link "Completed Bookings (7)" at bounding box center [672, 132] width 173 height 22
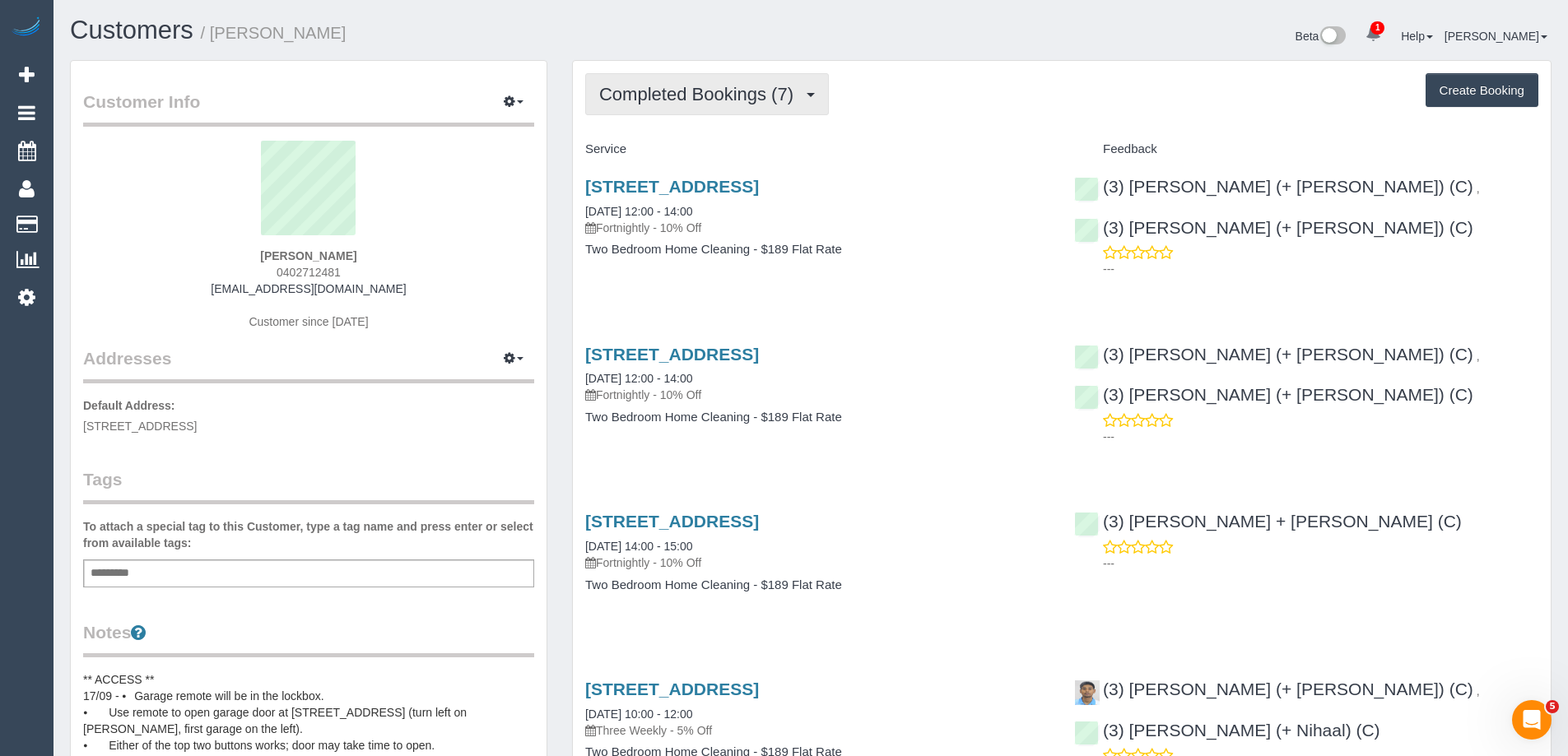
click at [711, 92] on span "Completed Bookings (7)" at bounding box center [700, 94] width 202 height 21
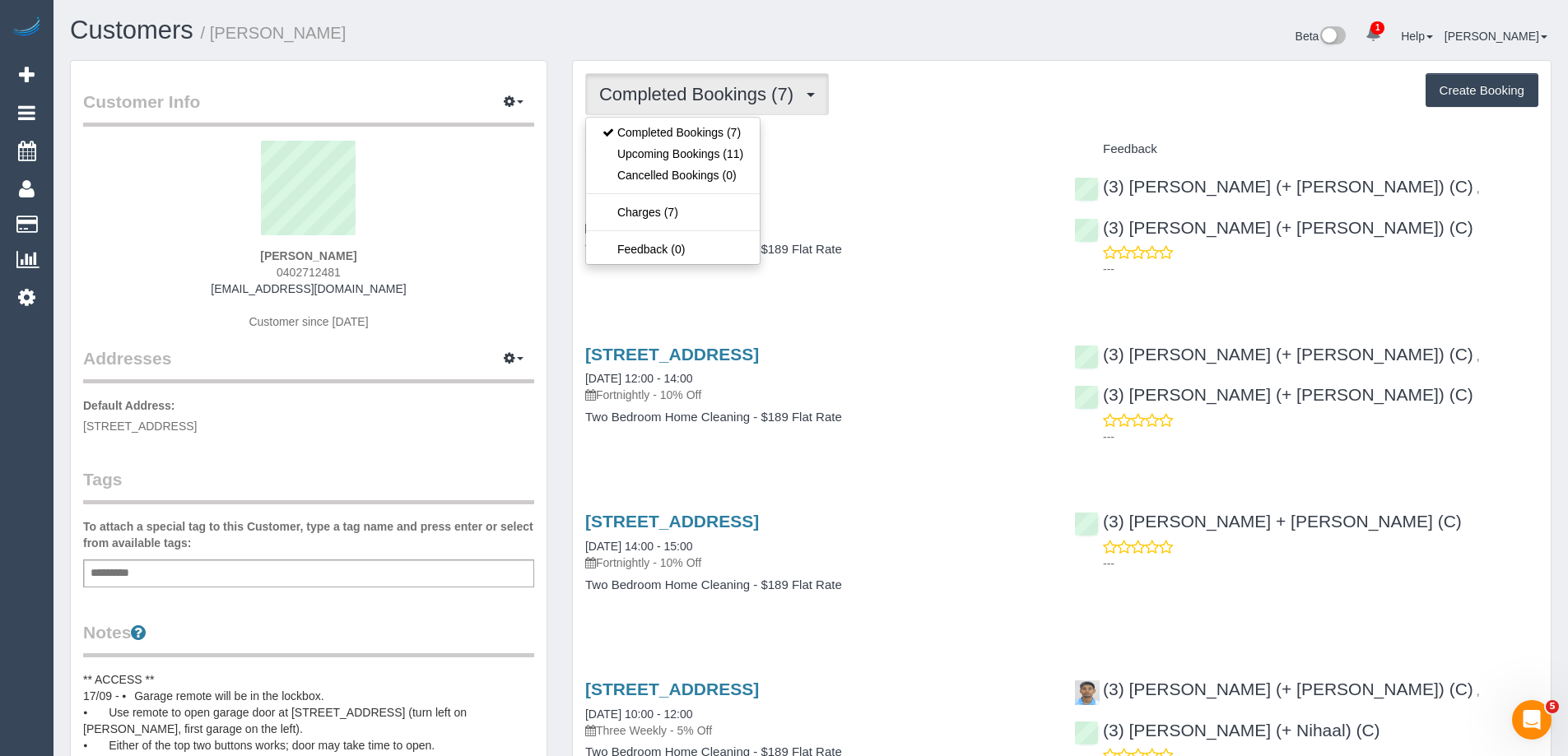
click at [1131, 110] on div "Completed Bookings (7) Completed Bookings (7) Upcoming Bookings (11) Cancelled …" at bounding box center [1061, 94] width 953 height 42
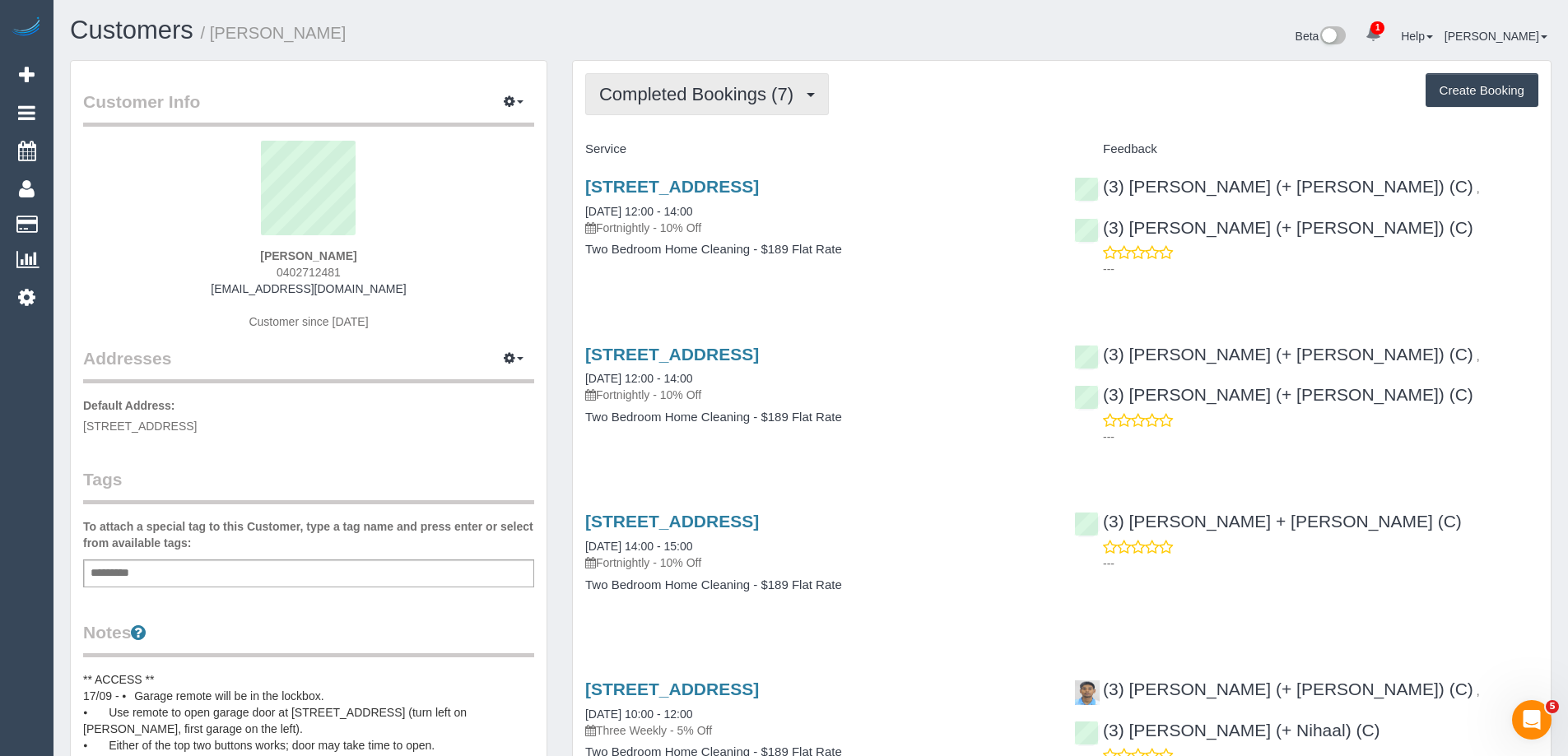
click at [718, 92] on span "Completed Bookings (7)" at bounding box center [700, 94] width 202 height 21
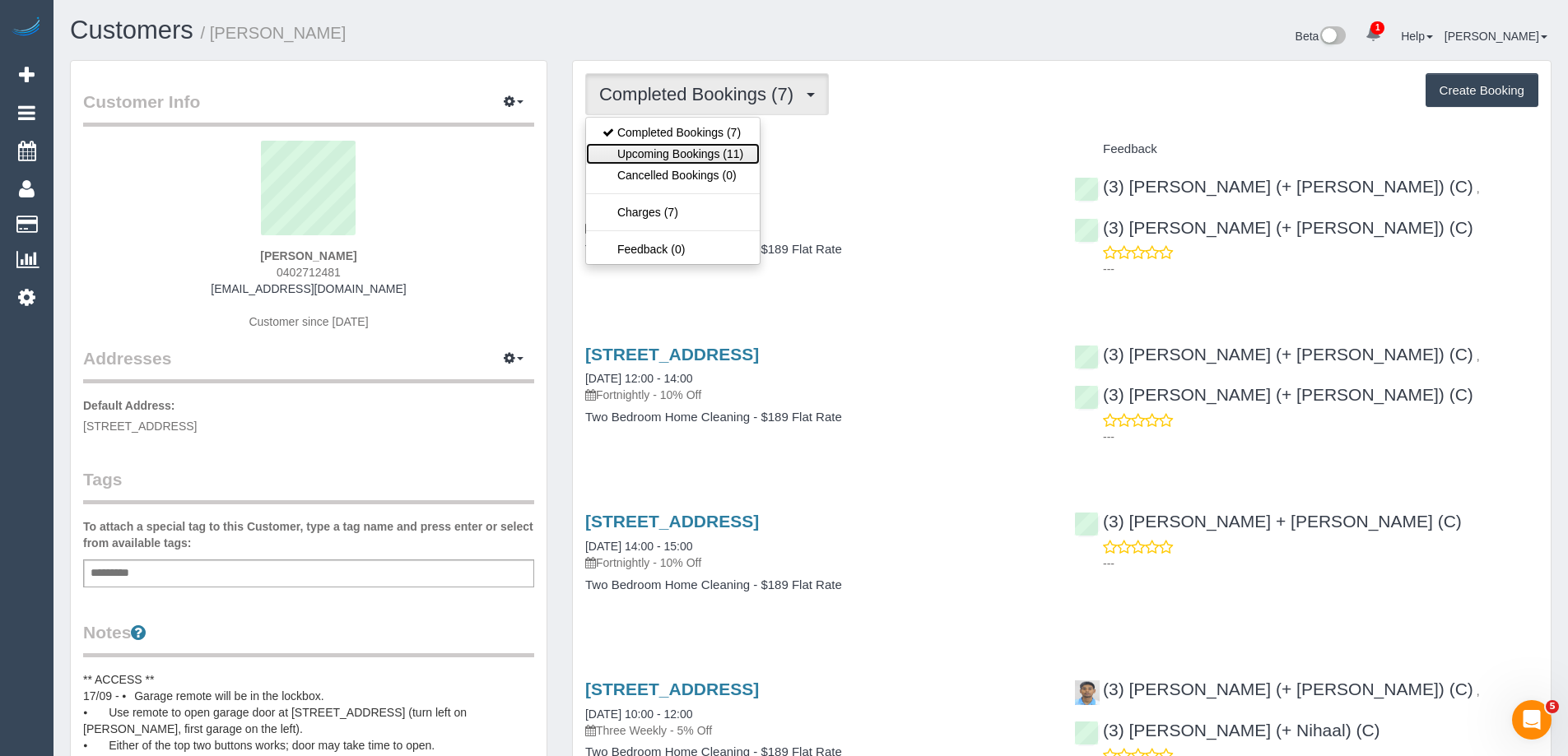
click at [703, 144] on link "Upcoming Bookings (11)" at bounding box center [672, 153] width 173 height 22
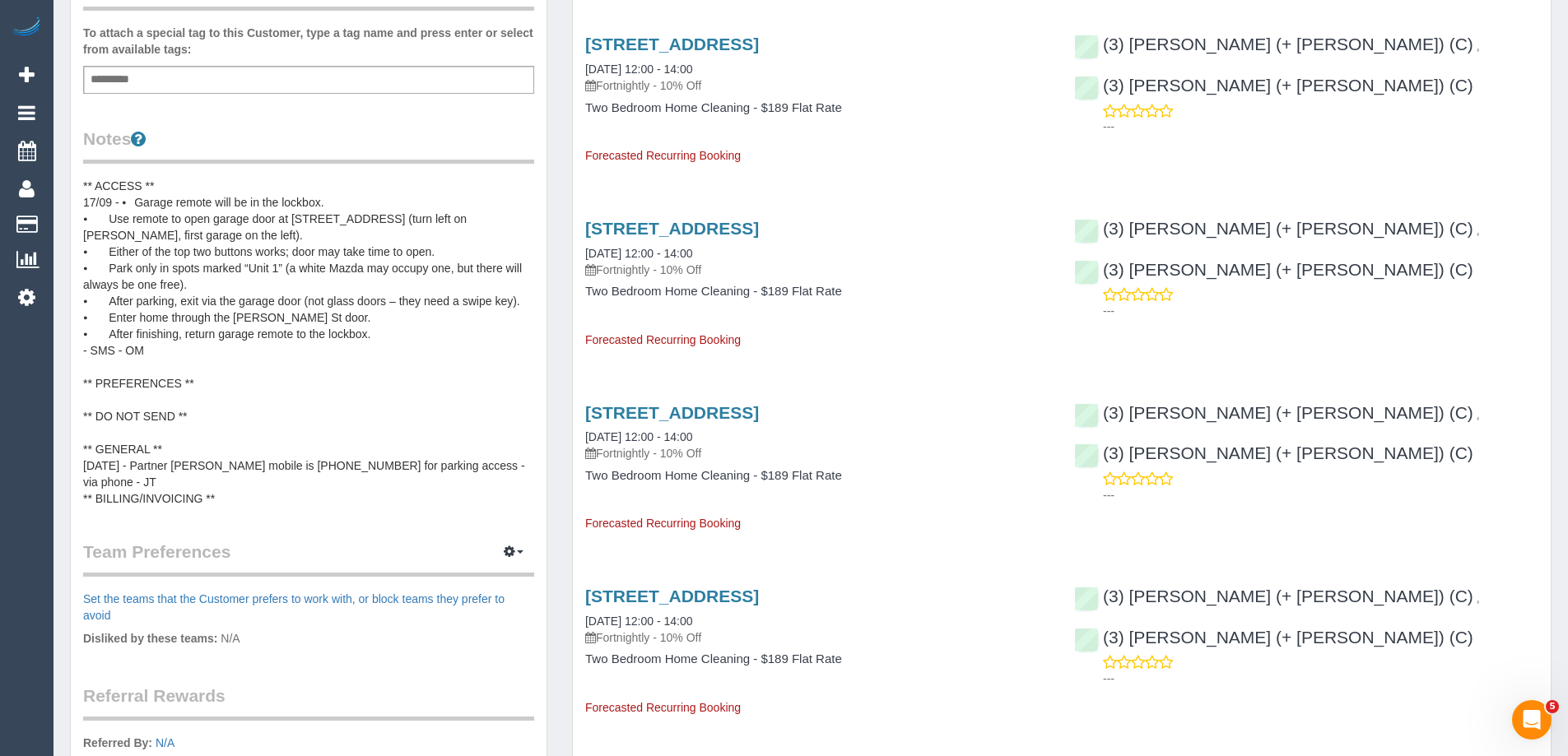
scroll to position [576, 0]
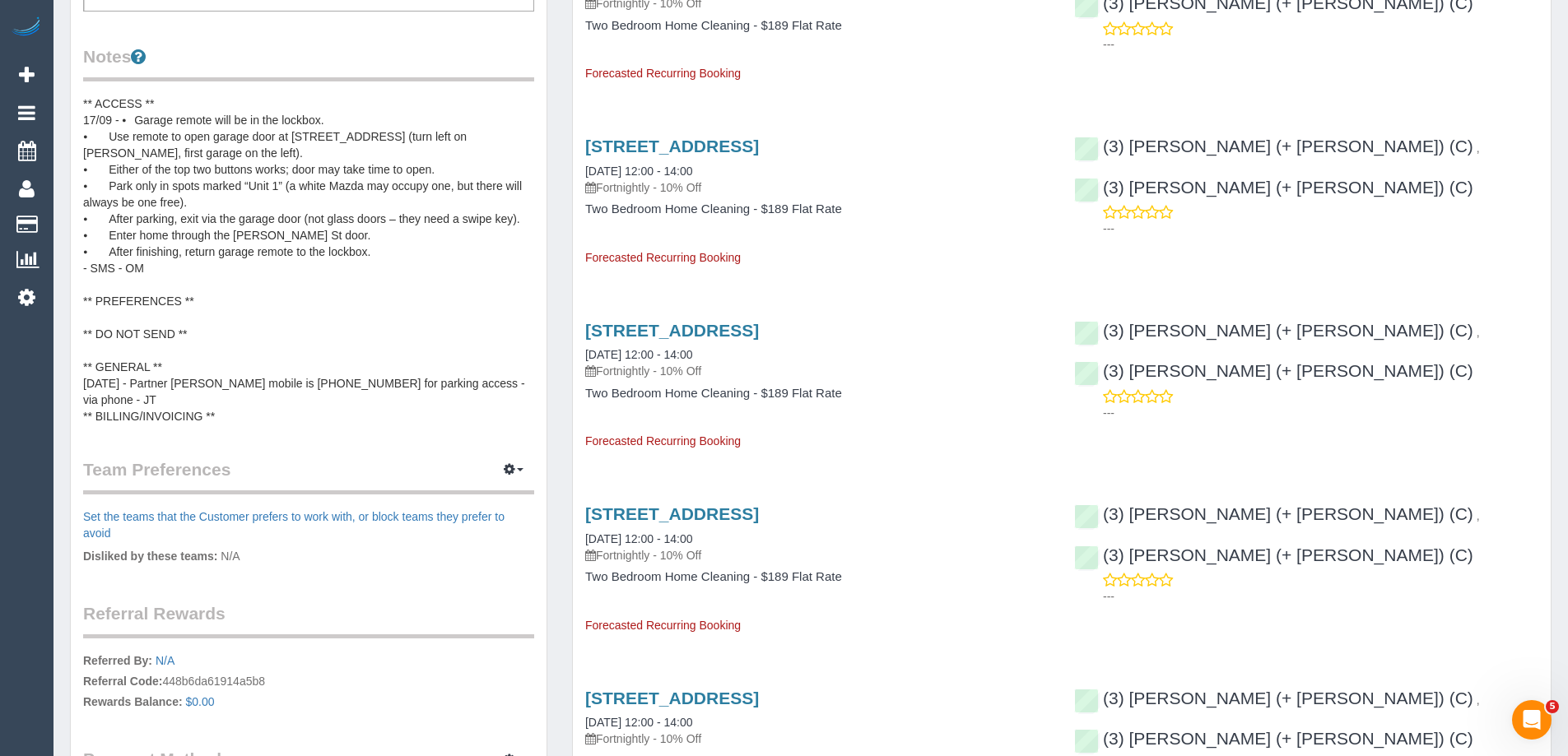
click at [546, 133] on div "Customer Info Edit Contact Info Send Message Email Preferences Special Sales Ta…" at bounding box center [308, 175] width 477 height 1382
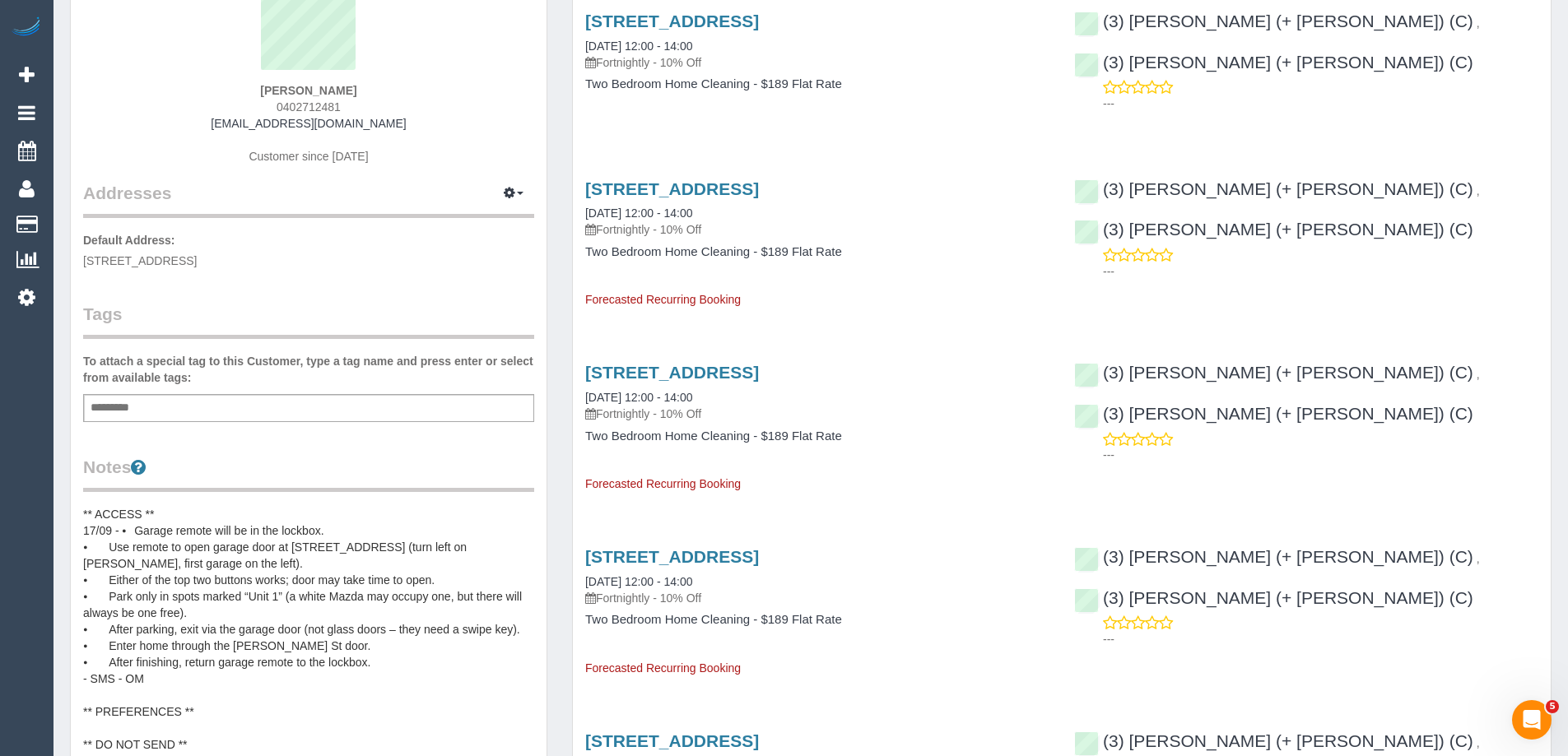
scroll to position [0, 0]
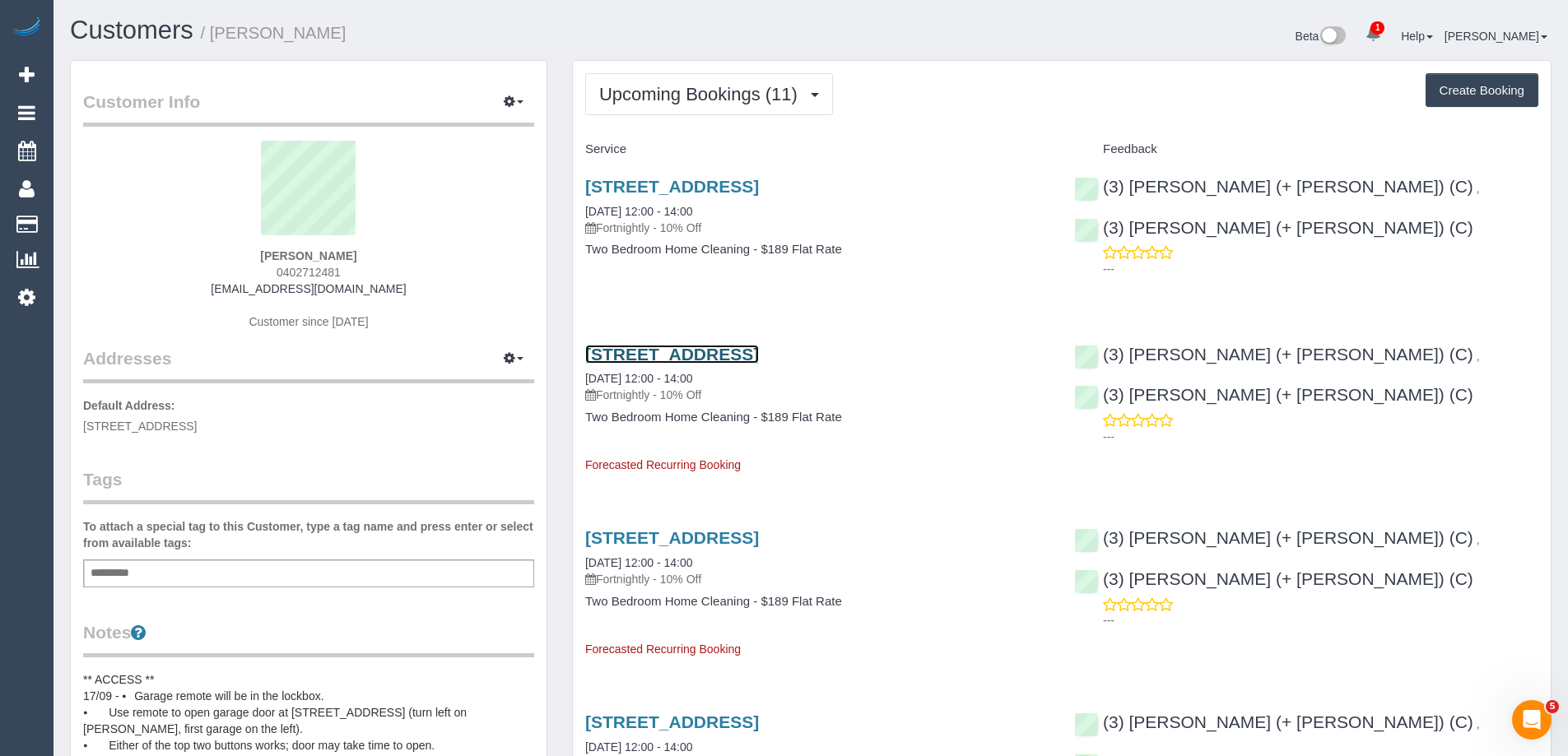
click at [759, 354] on link "1 Villiers Street, 1, North Melbourne, VIC 3051" at bounding box center [671, 354] width 173 height 19
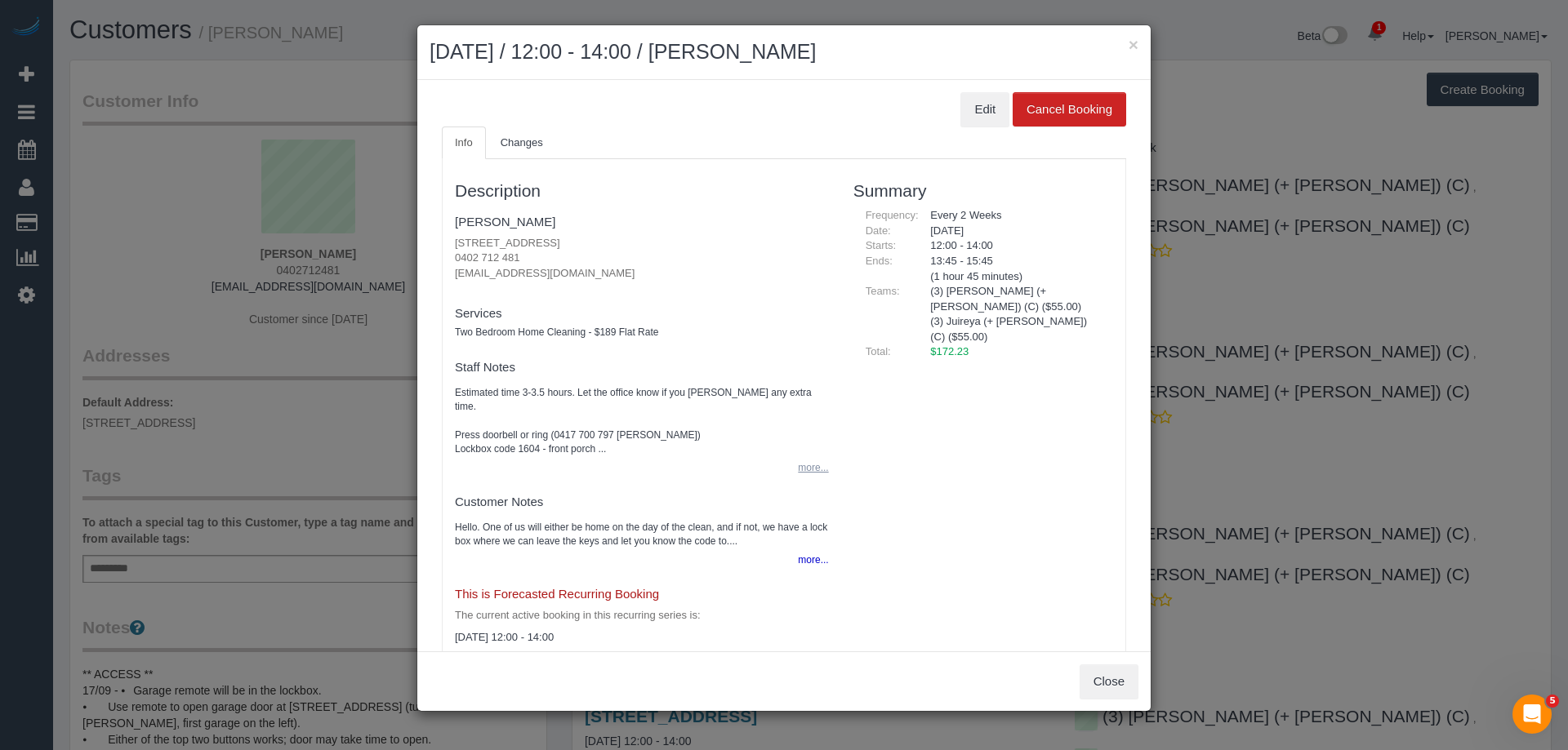
click at [812, 456] on button "more..." at bounding box center [807, 467] width 40 height 23
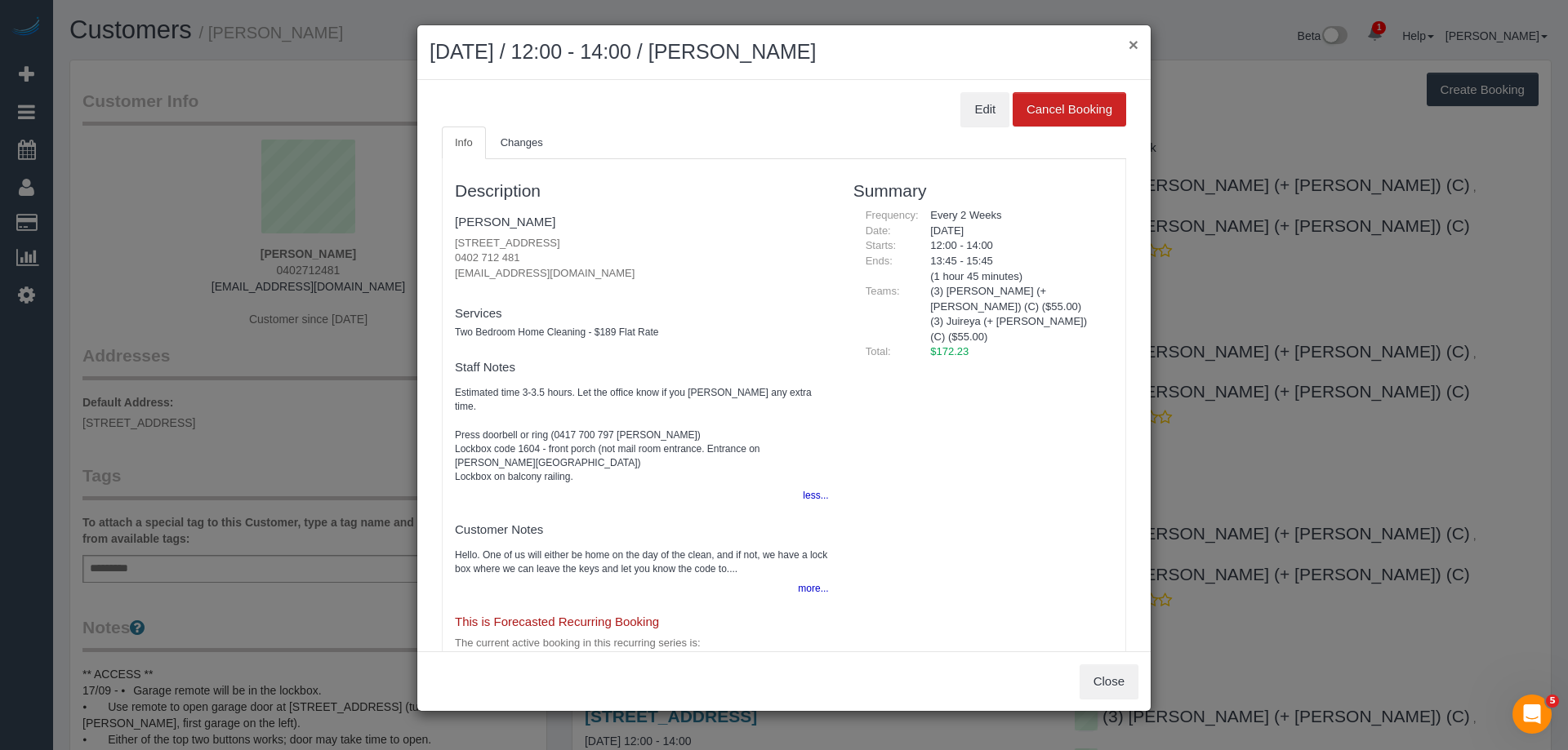
drag, startPoint x: 1130, startPoint y: 42, endPoint x: 844, endPoint y: 126, distance: 298.1
click at [1130, 42] on button "×" at bounding box center [1133, 44] width 9 height 17
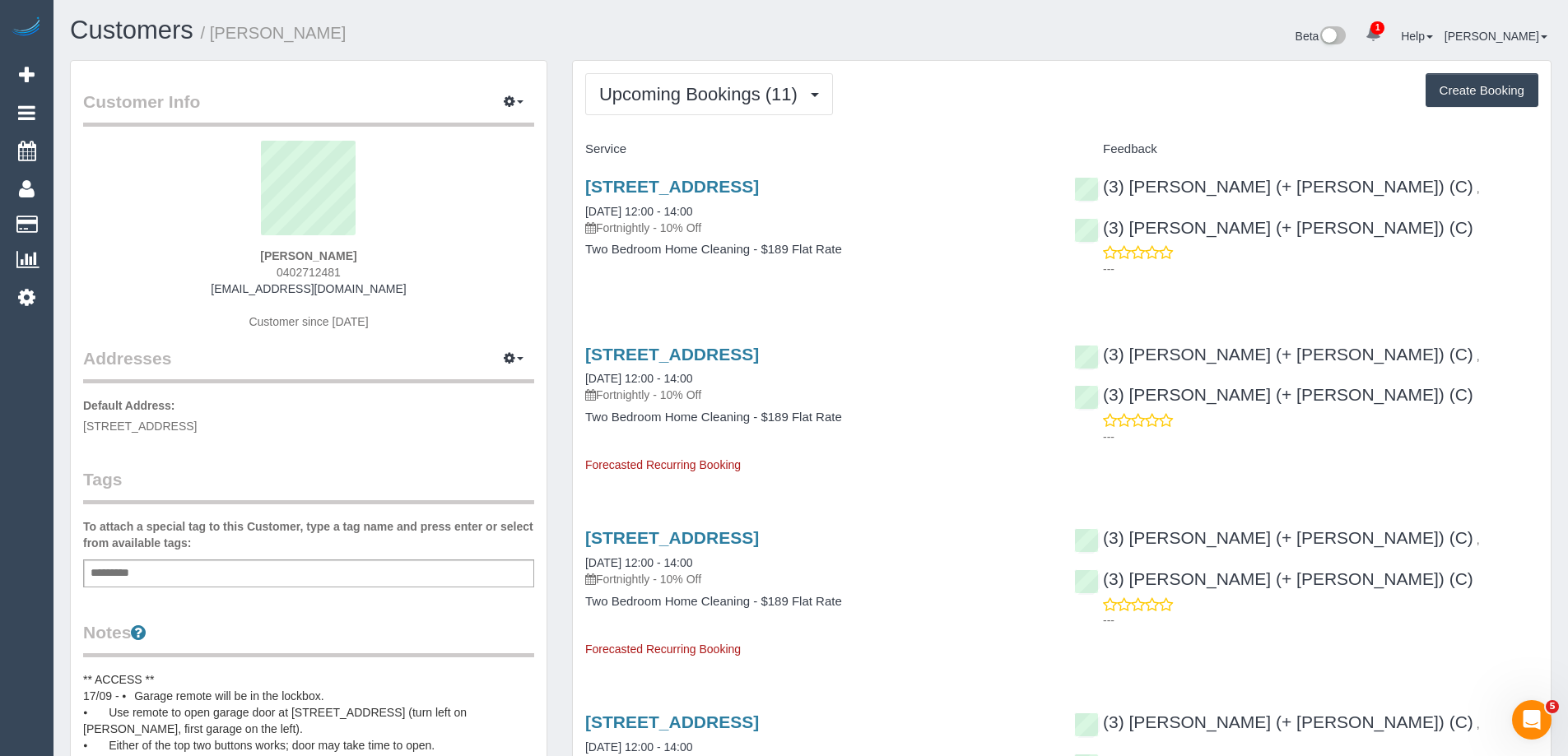
click at [284, 270] on span "0402712481" at bounding box center [309, 272] width 64 height 13
copy span "0402712481"
click at [310, 264] on div "Pavithra Jayasekera 0402712481 pav.jayasekera@gmail.com Customer since 2025" at bounding box center [308, 243] width 451 height 205
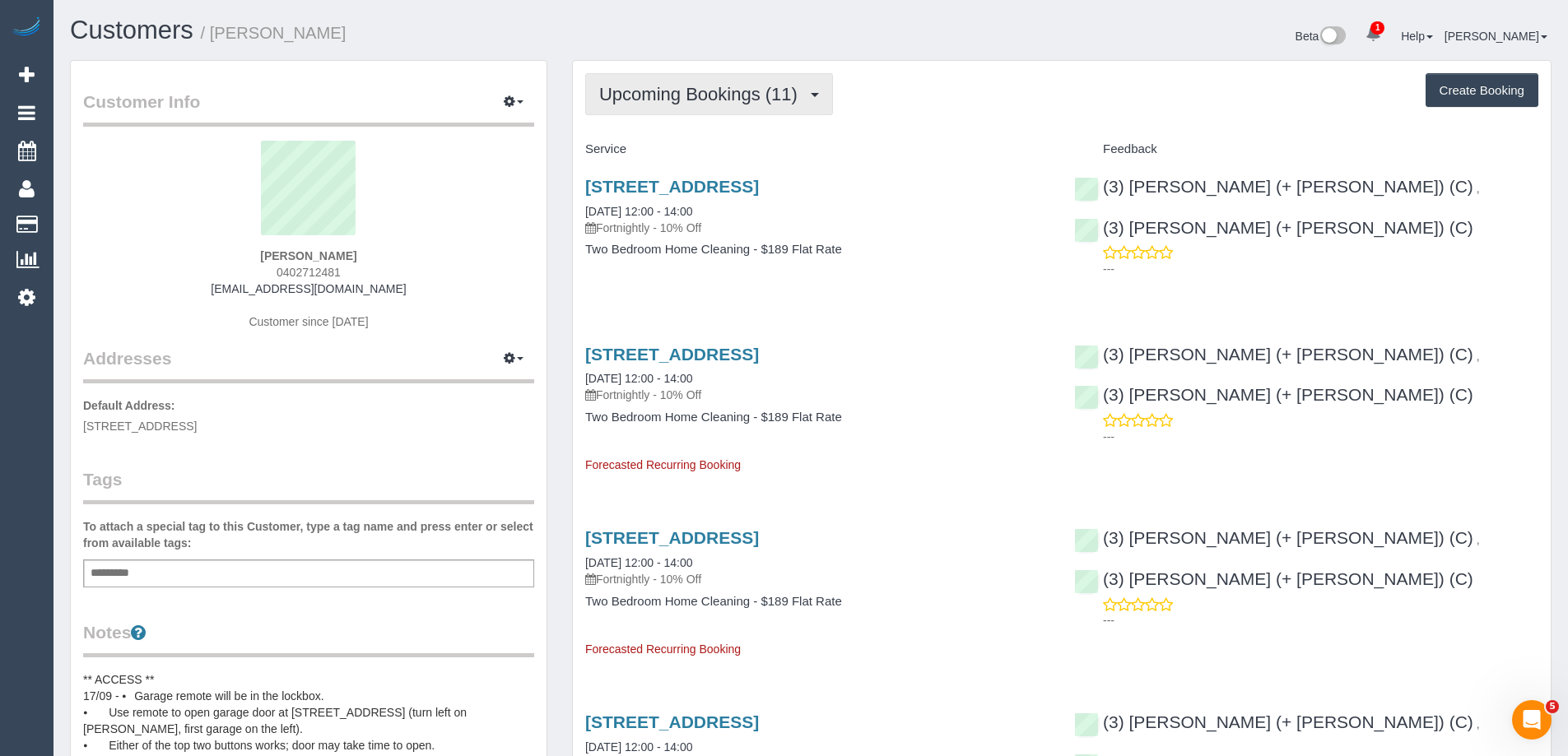
click at [700, 88] on span "Upcoming Bookings (11)" at bounding box center [702, 94] width 206 height 21
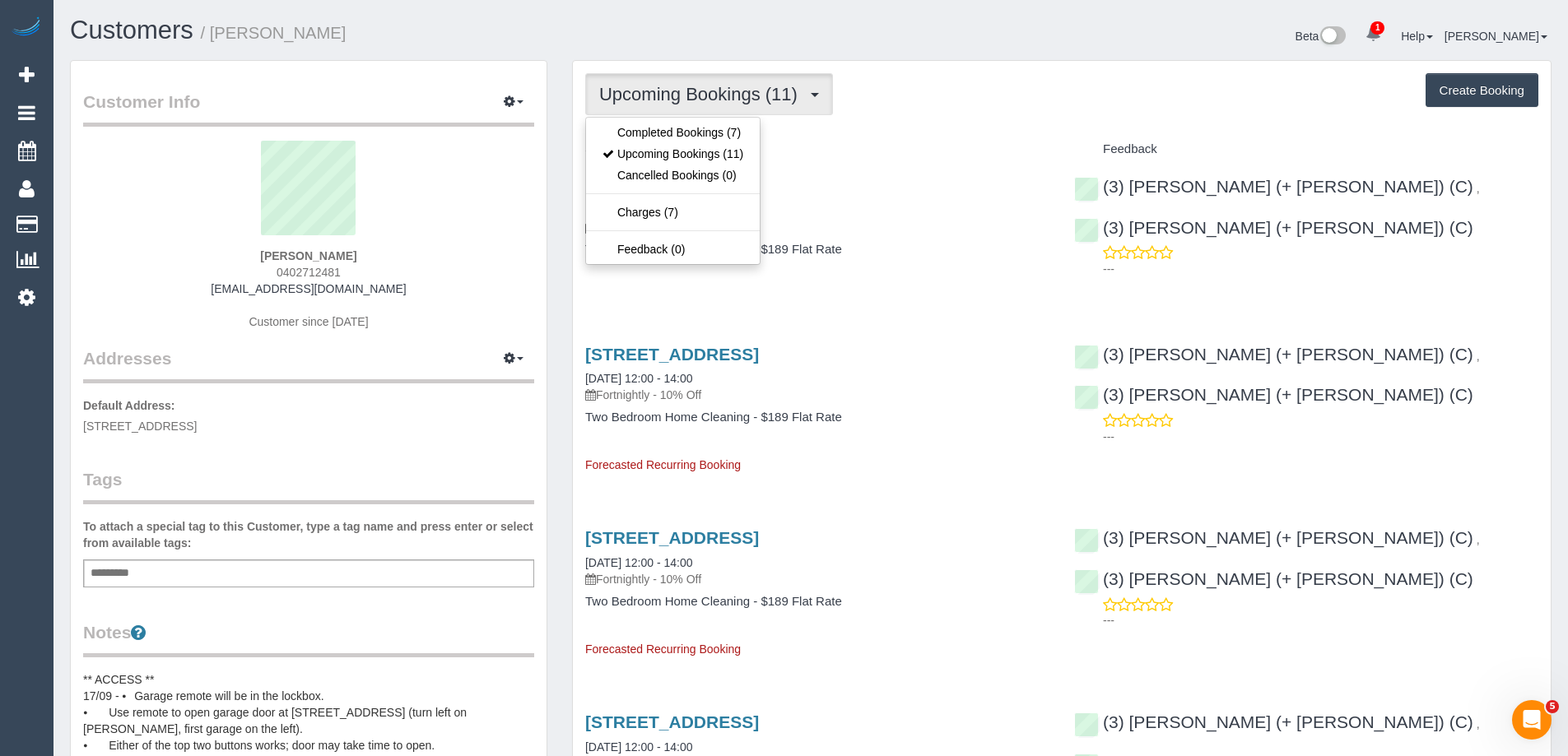
click at [897, 74] on div "Upcoming Bookings (11) Completed Bookings (7) Upcoming Bookings (11) Cancelled …" at bounding box center [1061, 94] width 953 height 42
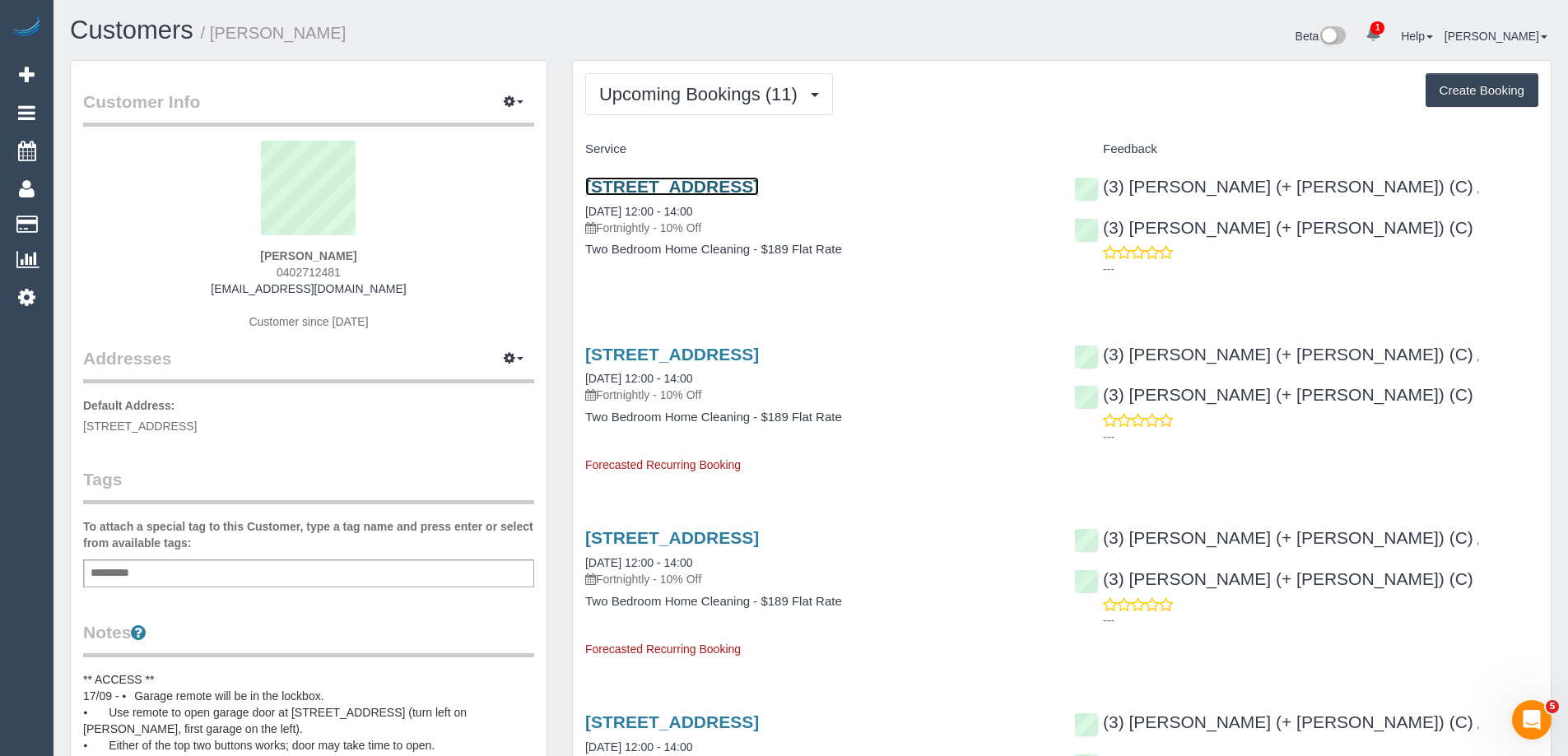
click at [759, 188] on link "1 Villiers Street, 1, North Melbourne, VIC 3051" at bounding box center [671, 186] width 173 height 19
click at [759, 185] on link "1 Villiers Street, 1, North Melbourne, VIC 3051" at bounding box center [671, 186] width 173 height 19
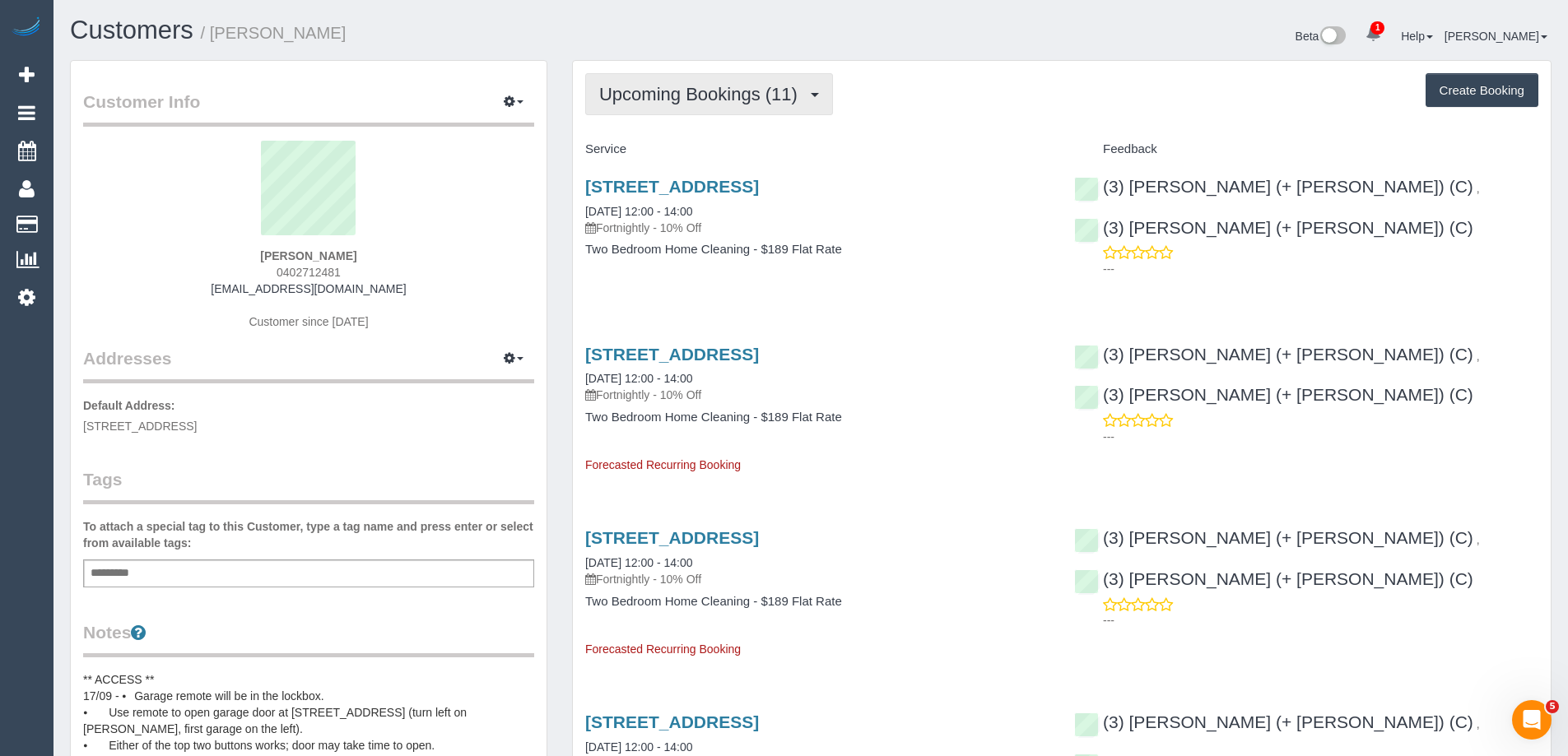
click at [693, 92] on span "Upcoming Bookings (11)" at bounding box center [702, 94] width 206 height 21
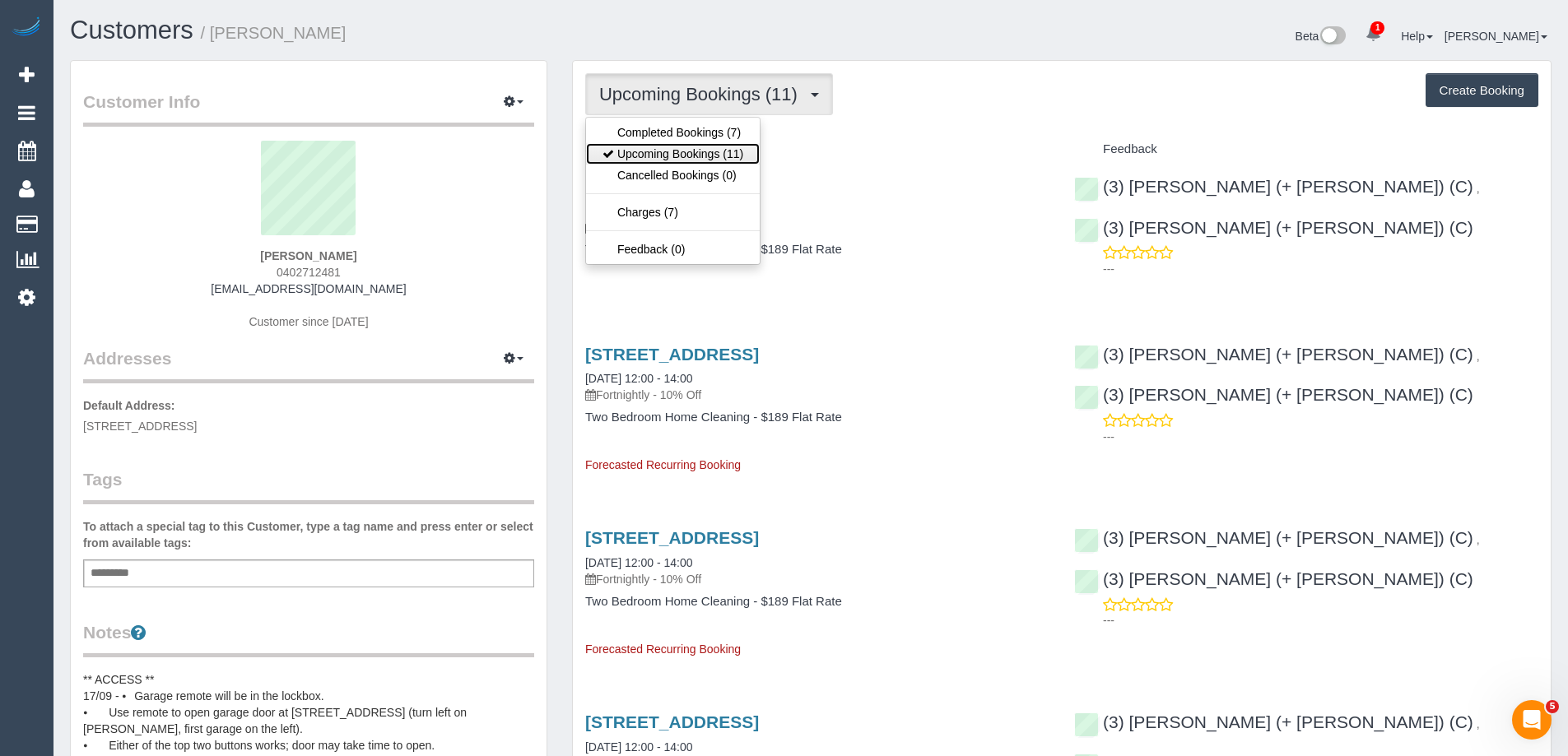
click at [697, 153] on link "Upcoming Bookings (11)" at bounding box center [672, 153] width 173 height 22
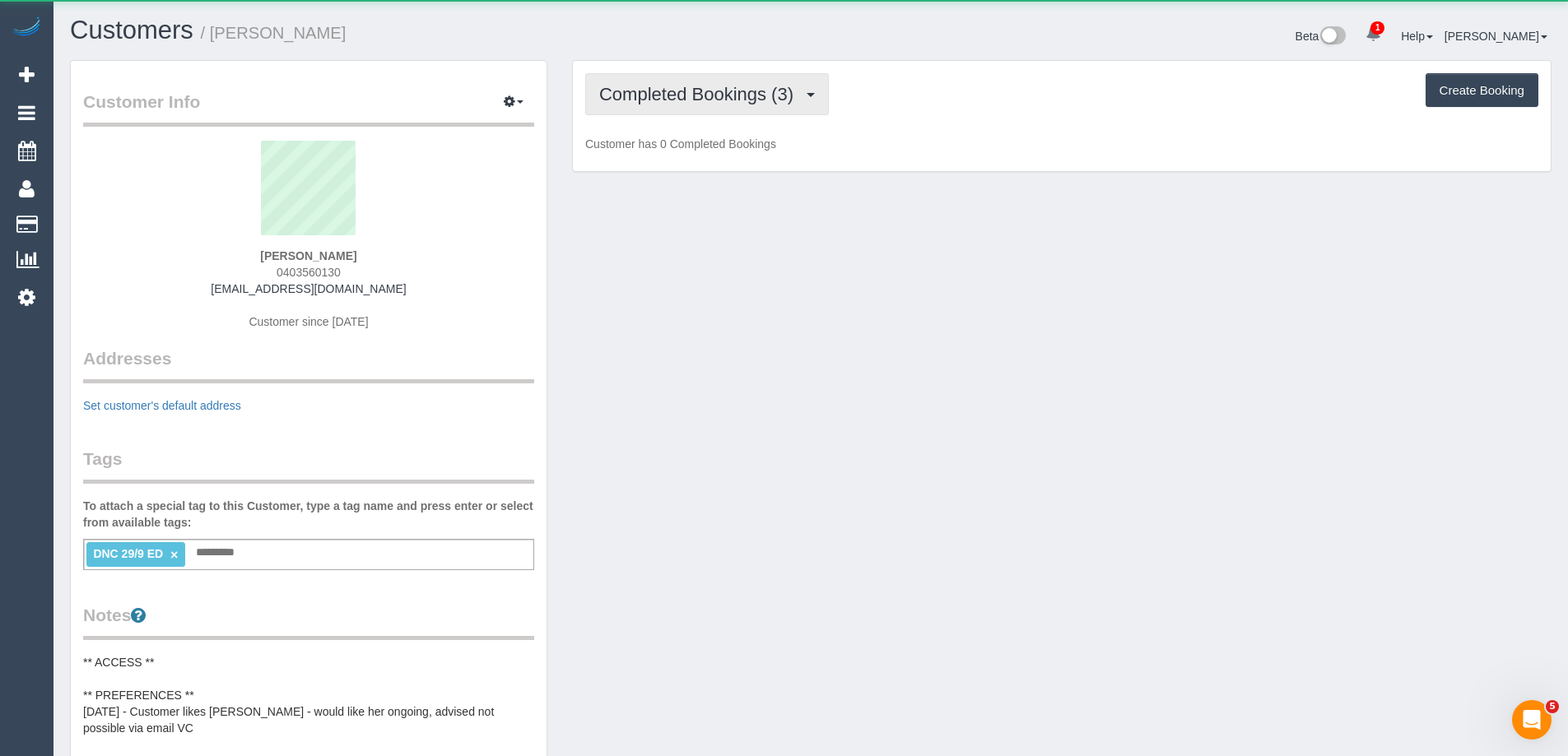
click at [713, 101] on span "Completed Bookings (3)" at bounding box center [700, 94] width 202 height 21
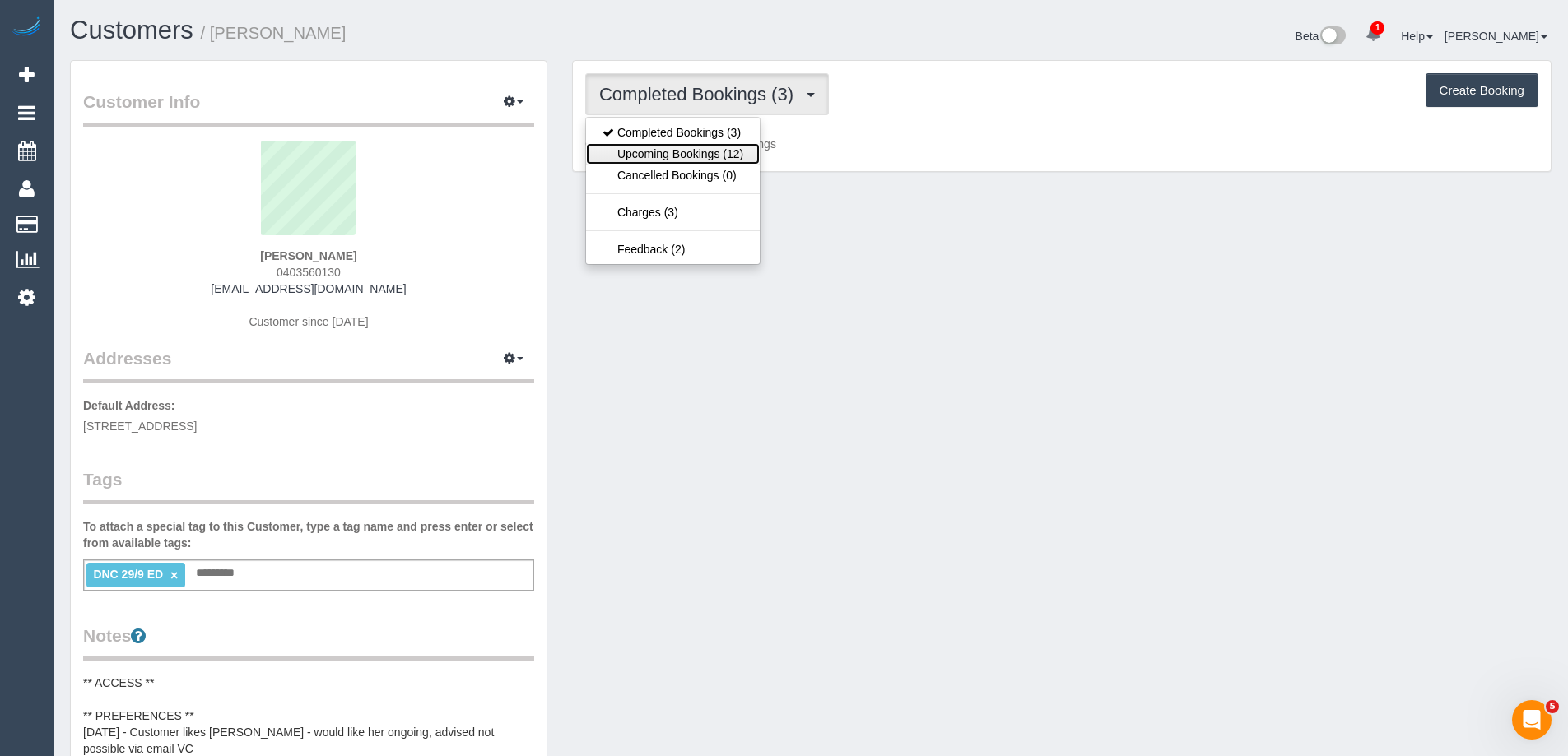
click at [701, 151] on link "Upcoming Bookings (12)" at bounding box center [672, 153] width 173 height 22
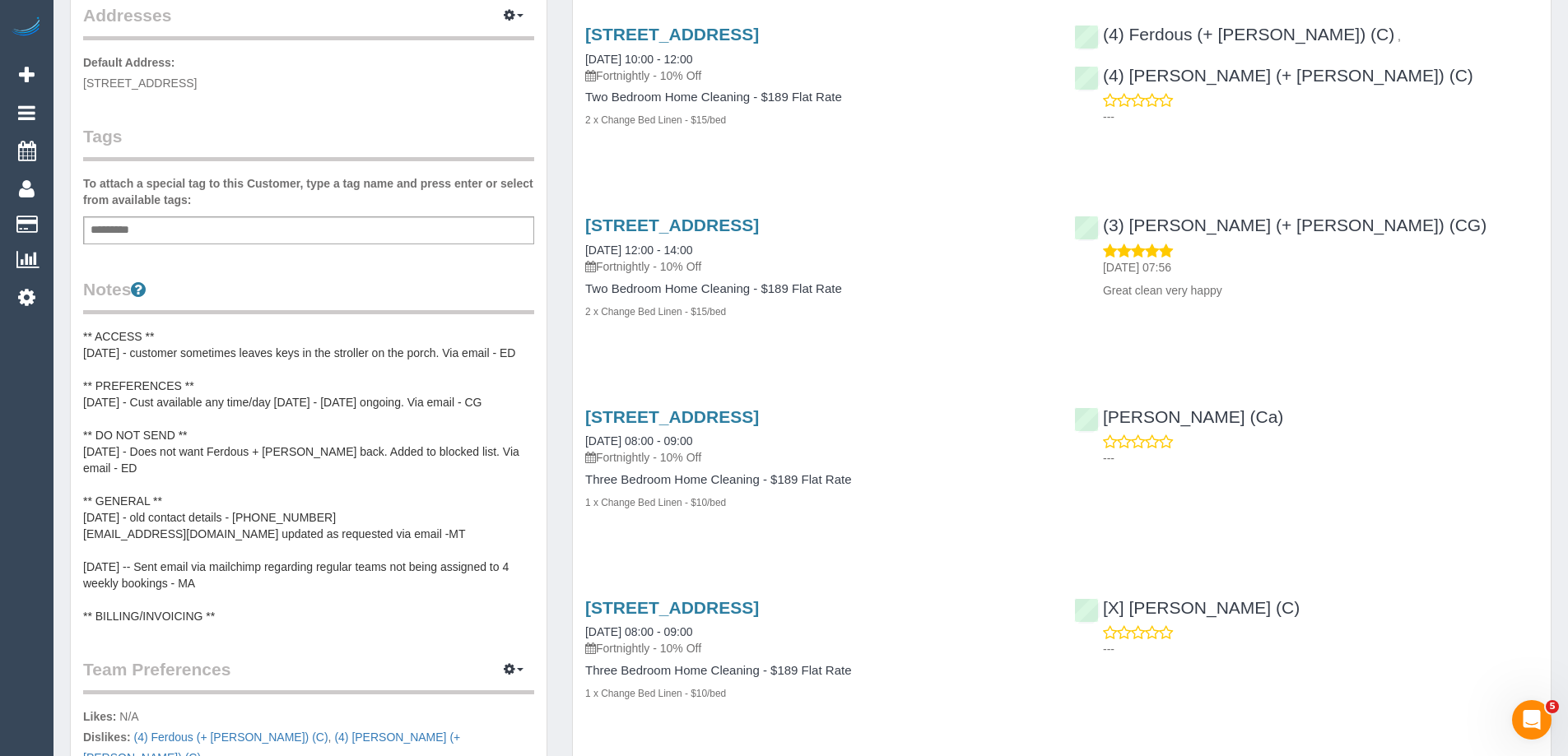
scroll to position [658, 0]
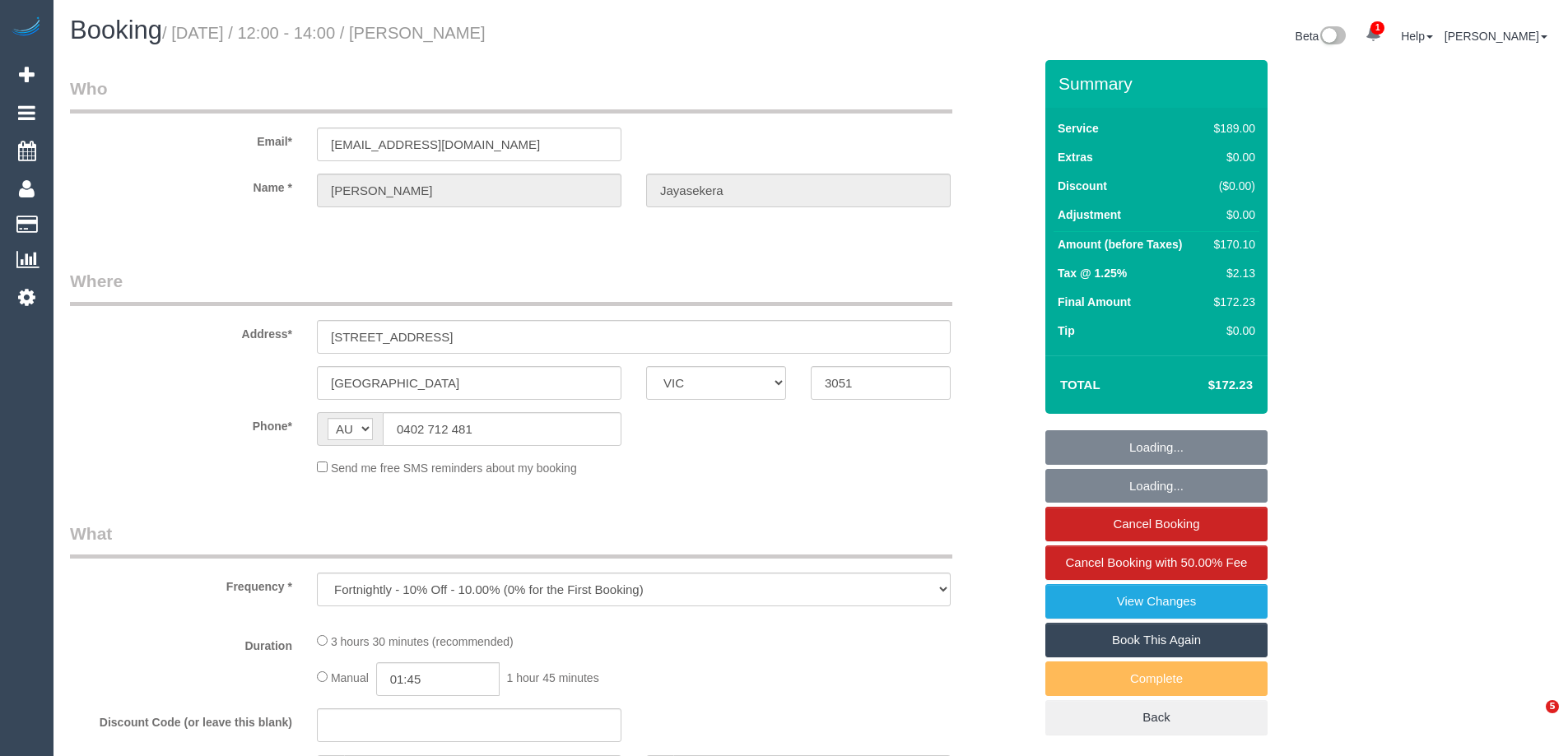
select select "VIC"
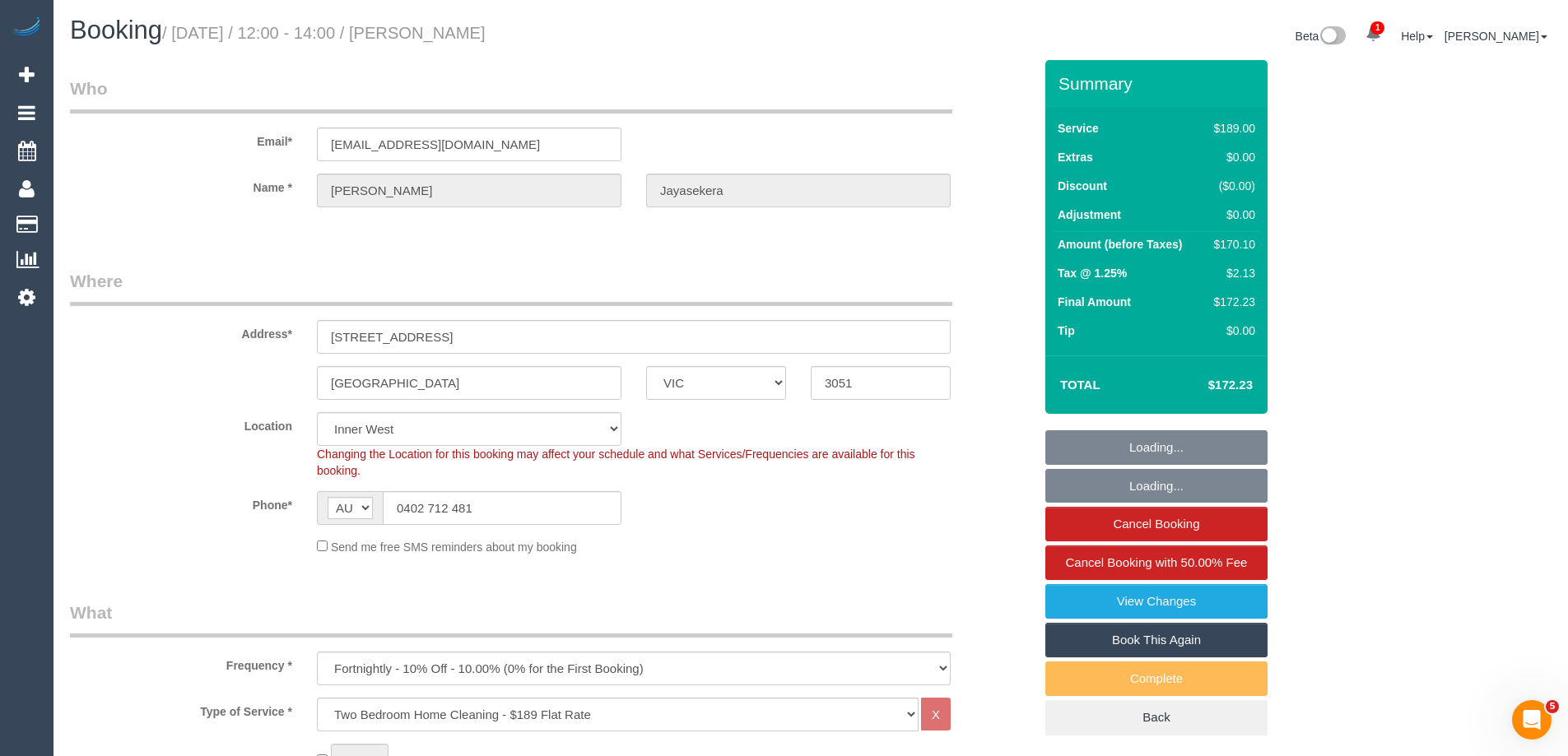
select select "object:648"
select select "string:stripe-pm_1RSr0w2GScqysDRVH3SAOKS0"
select select "number:28"
select select "number:16"
select select "number:19"
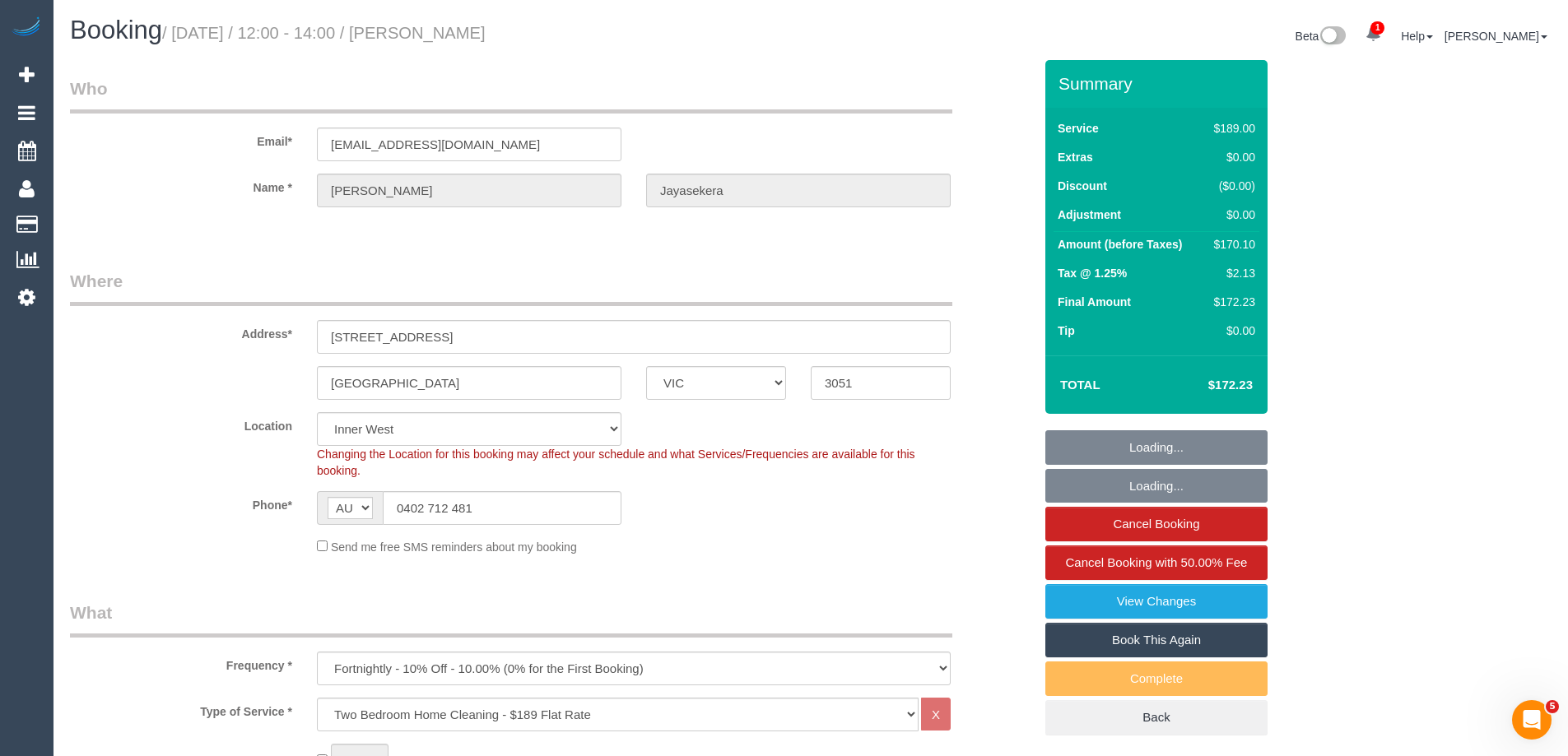
select select "number:22"
select select "number:35"
select select "number:13"
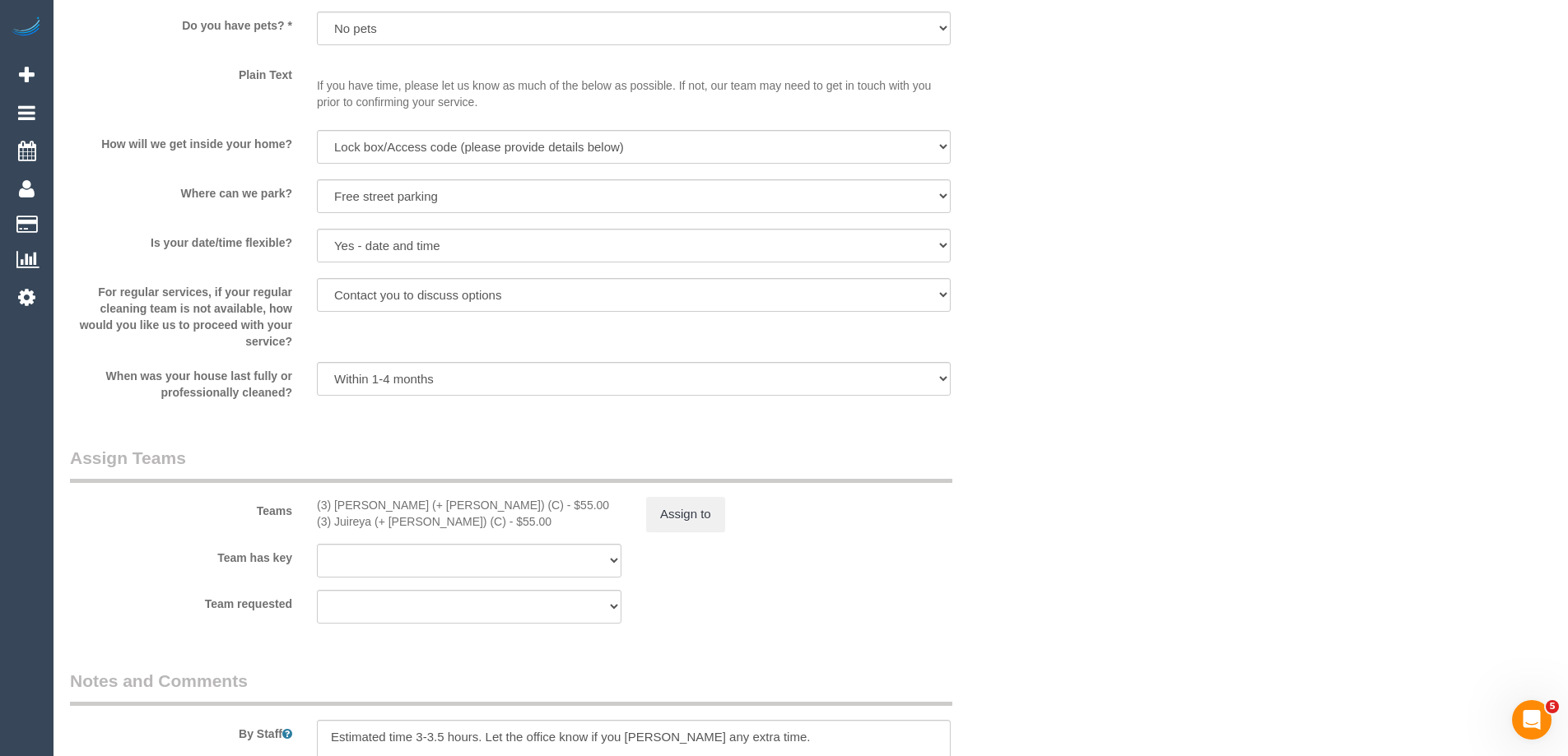
scroll to position [2765, 0]
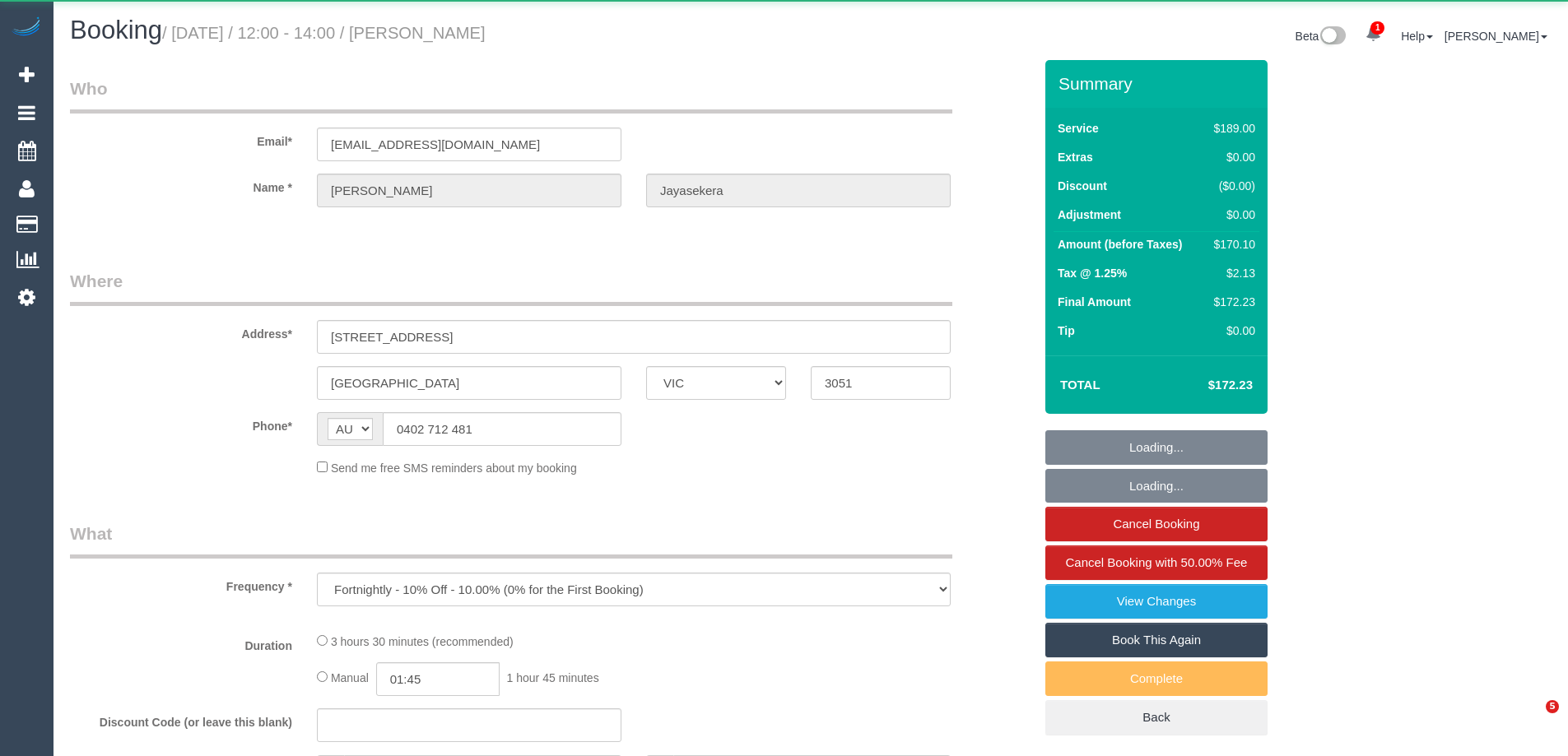
select select "VIC"
select select "string:stripe-pm_1RSr0w2GScqysDRVH3SAOKS0"
select select "number:28"
select select "number:16"
select select "number:19"
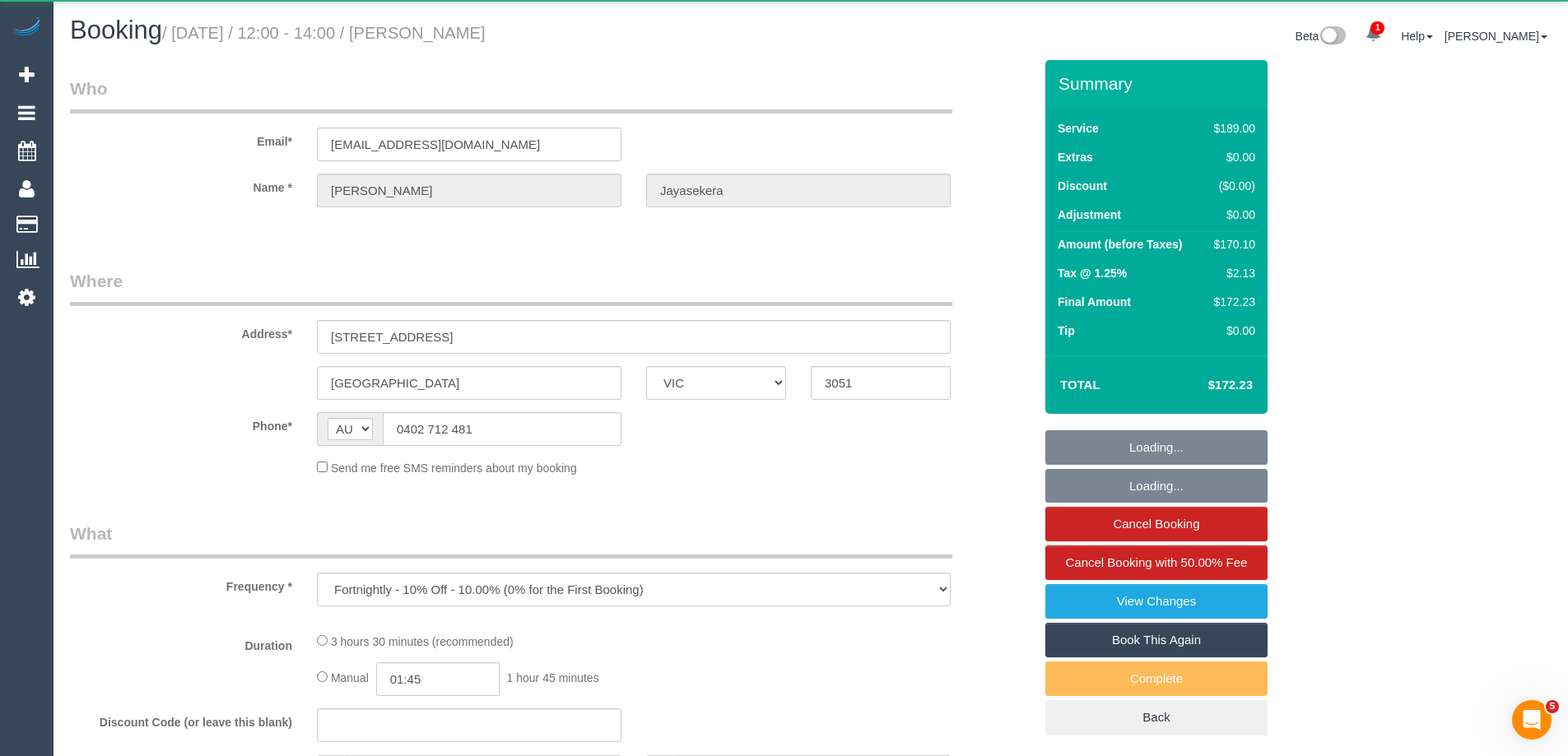
select select "number:22"
select select "number:35"
select select "number:13"
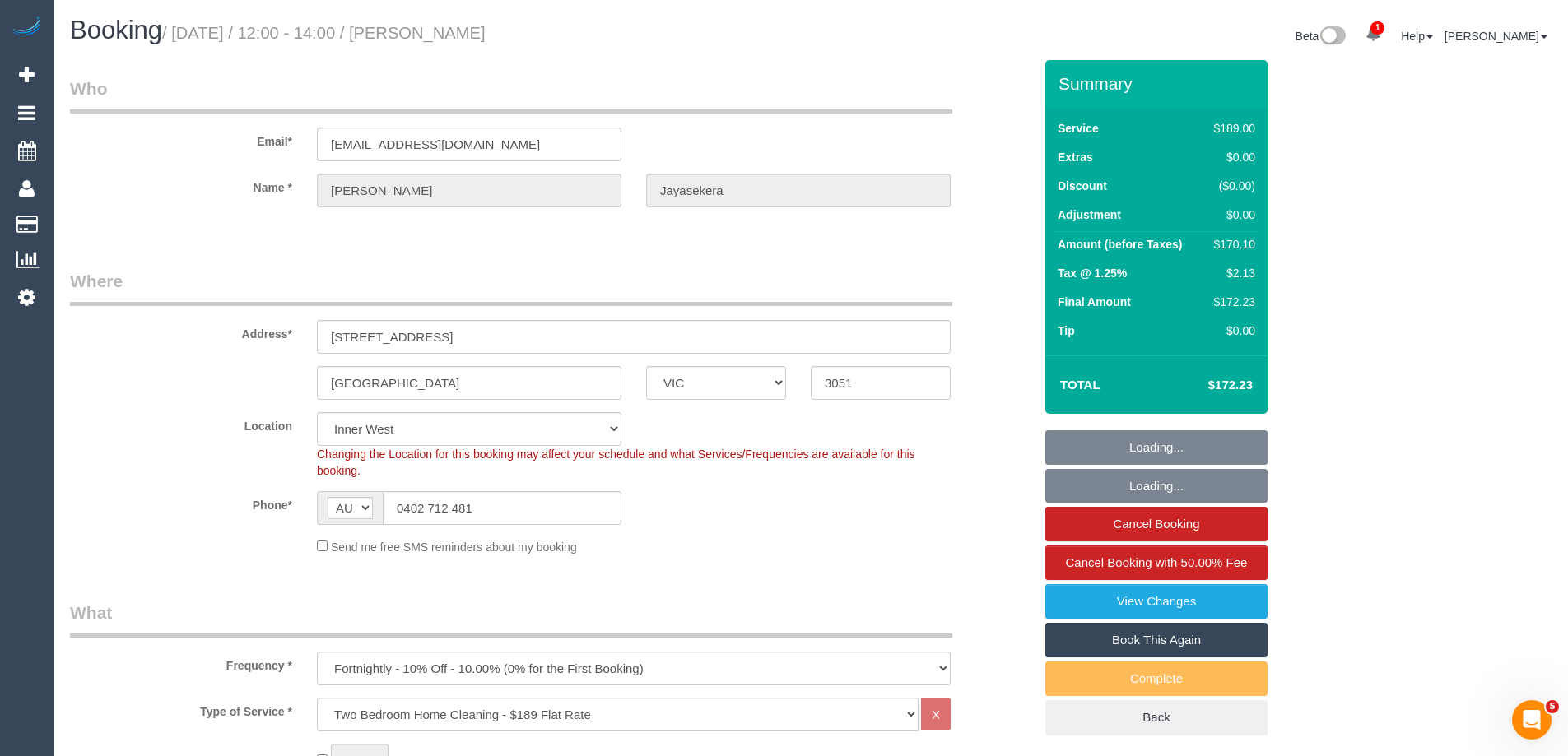
select select "object:794"
click at [1164, 562] on span "Cancel Booking with 50.00% Fee" at bounding box center [1156, 562] width 182 height 14
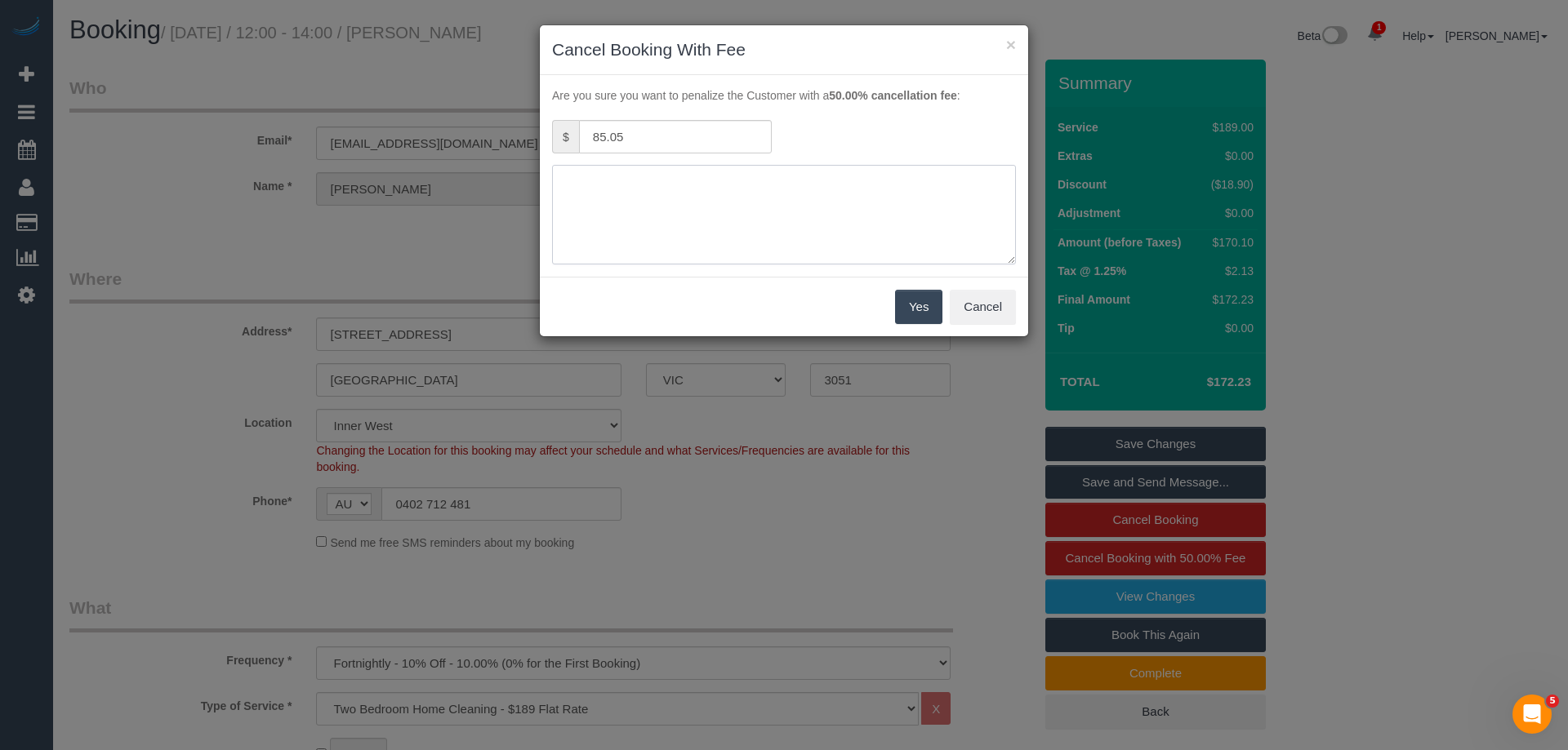
click at [762, 223] on textarea at bounding box center [784, 215] width 463 height 100
type textarea "No access. Via phone & text - ED"
click at [905, 297] on button "Yes" at bounding box center [919, 306] width 48 height 35
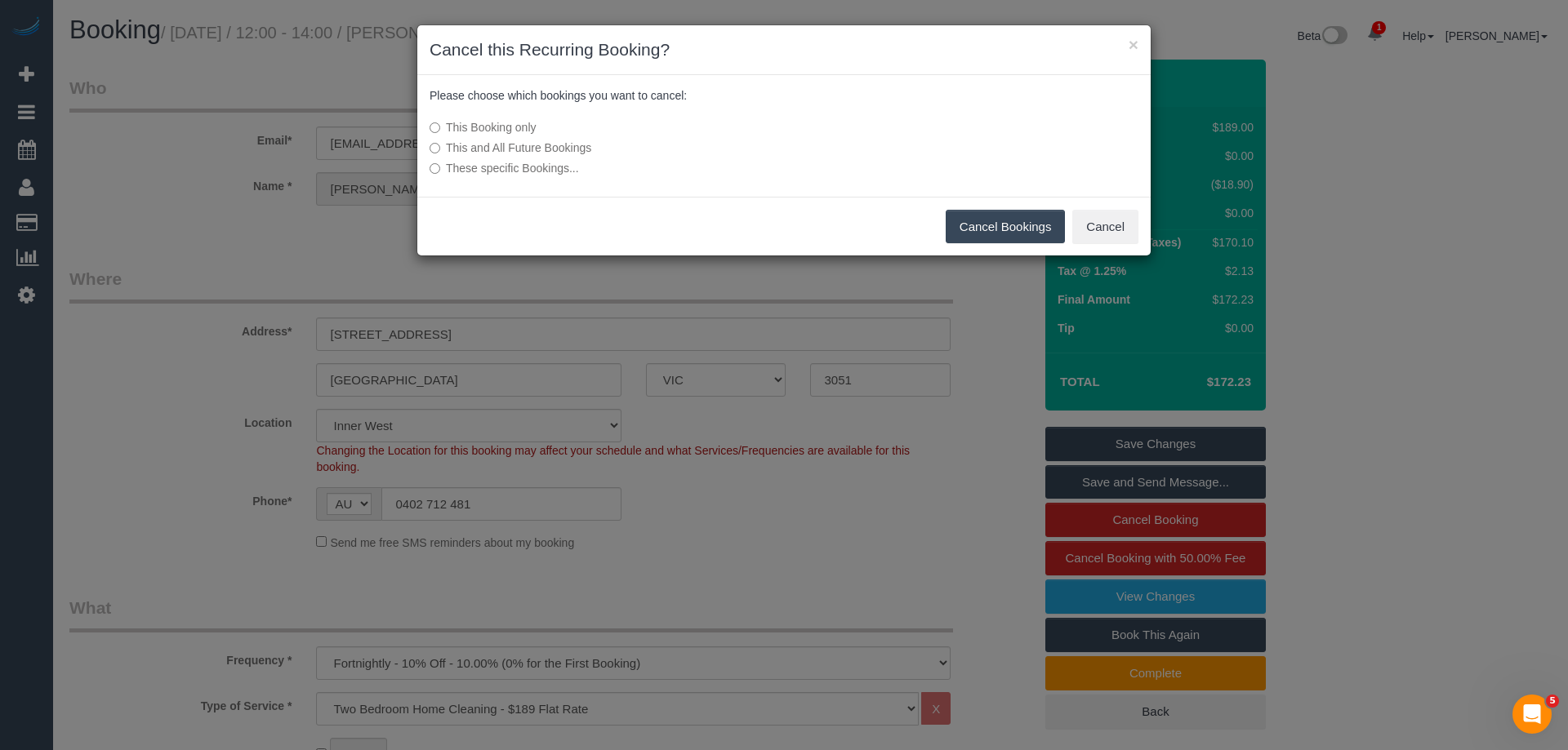
click at [991, 233] on button "Cancel Bookings" at bounding box center [1005, 227] width 120 height 35
